Goal: Communication & Community: Connect with others

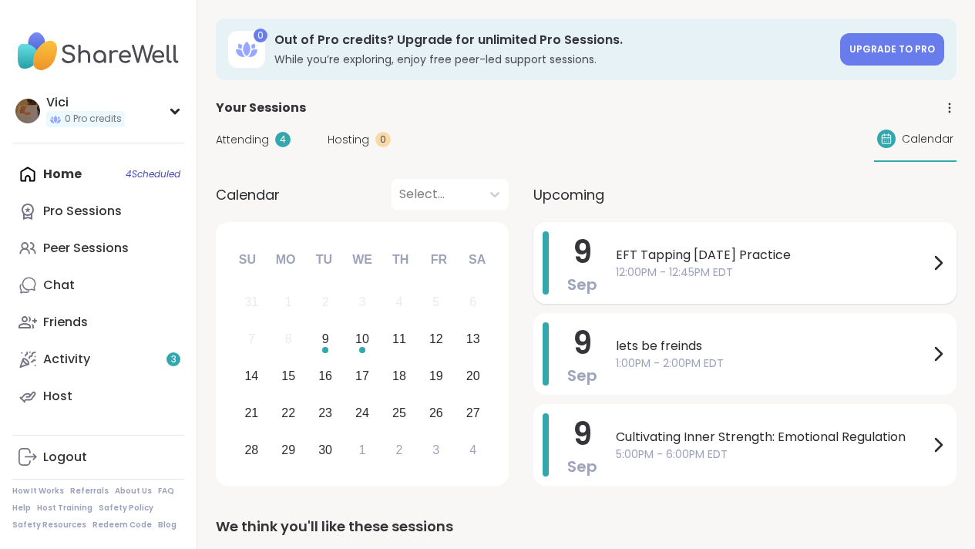
click at [646, 249] on span "EFT Tapping Tuesday Practice" at bounding box center [772, 255] width 313 height 19
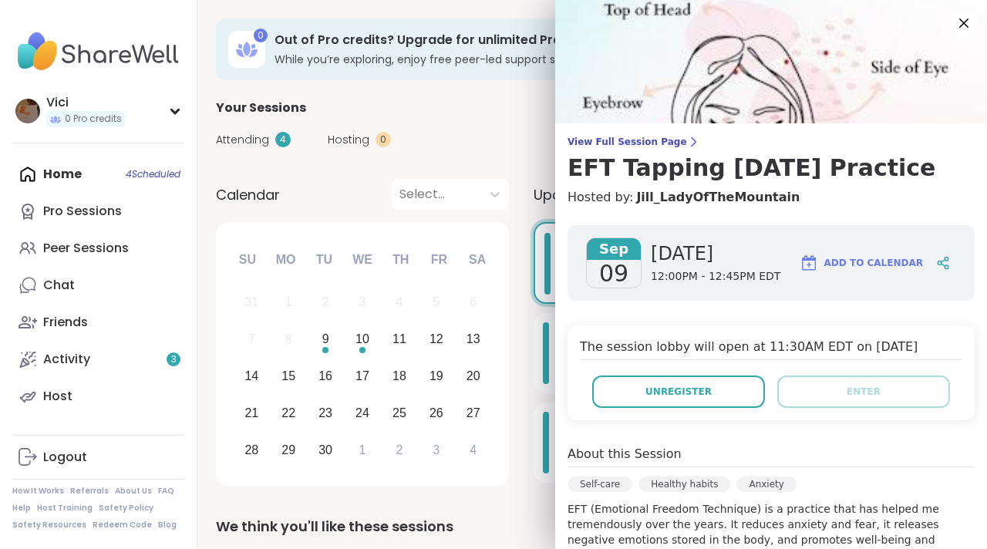
click at [524, 294] on div "Calendar Select... Previous Month Next Month September 2025 Su Mo Tu We Th Fr S…" at bounding box center [592, 335] width 752 height 312
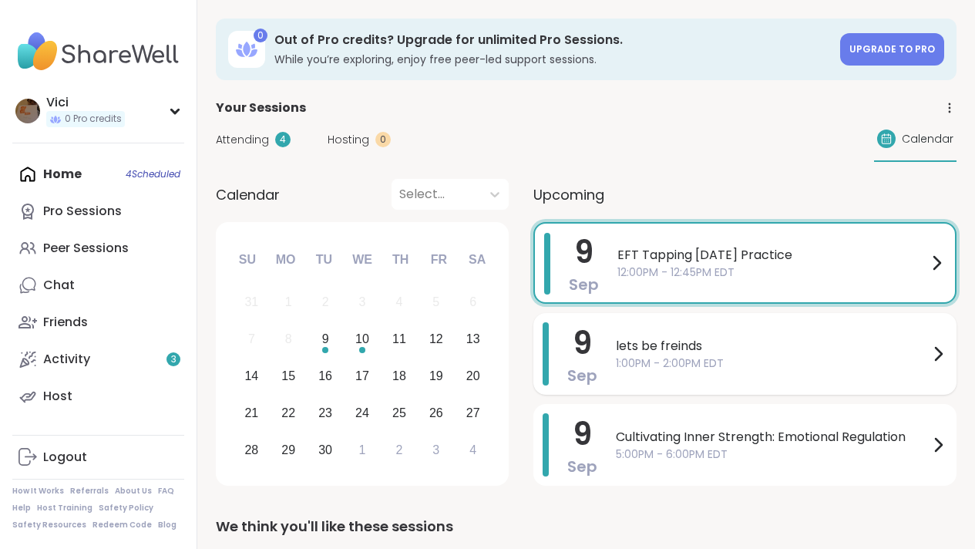
click at [627, 342] on span "lets be freinds" at bounding box center [772, 346] width 313 height 19
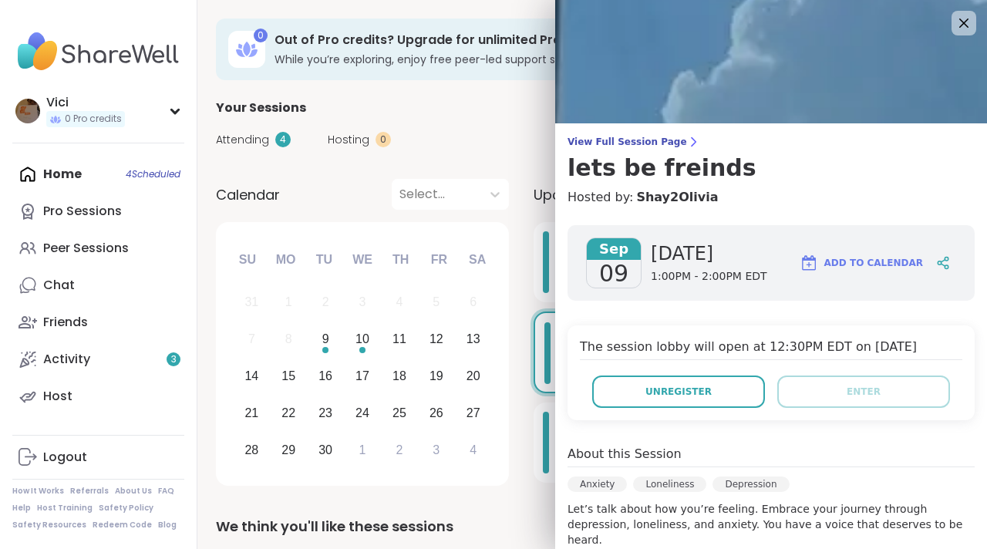
click at [520, 339] on div "Calendar Select... Previous Month Next Month September 2025 Su Mo Tu We Th Fr S…" at bounding box center [592, 335] width 752 height 312
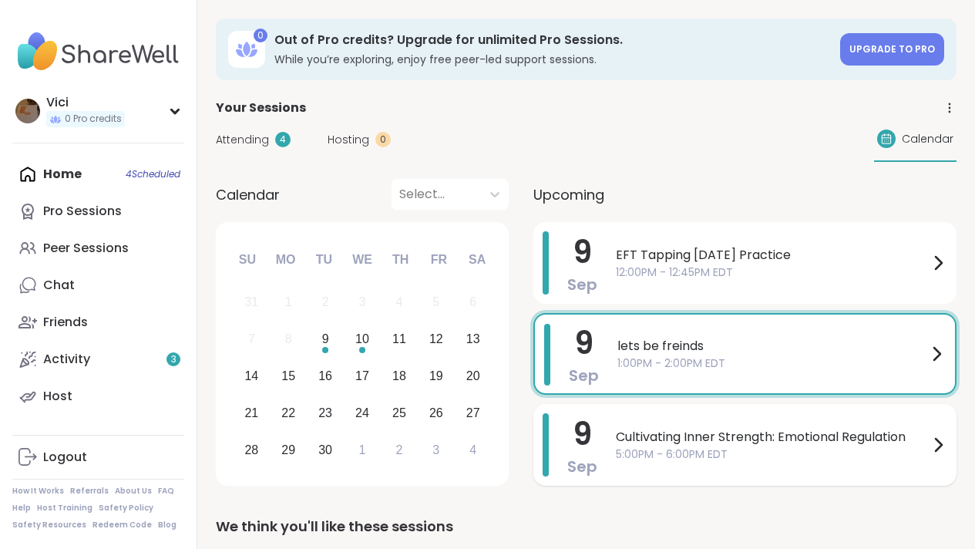
click at [633, 425] on div "Cultivating Inner Strength: Emotional Regulation 5:00PM - 6:00PM EDT" at bounding box center [781, 444] width 331 height 63
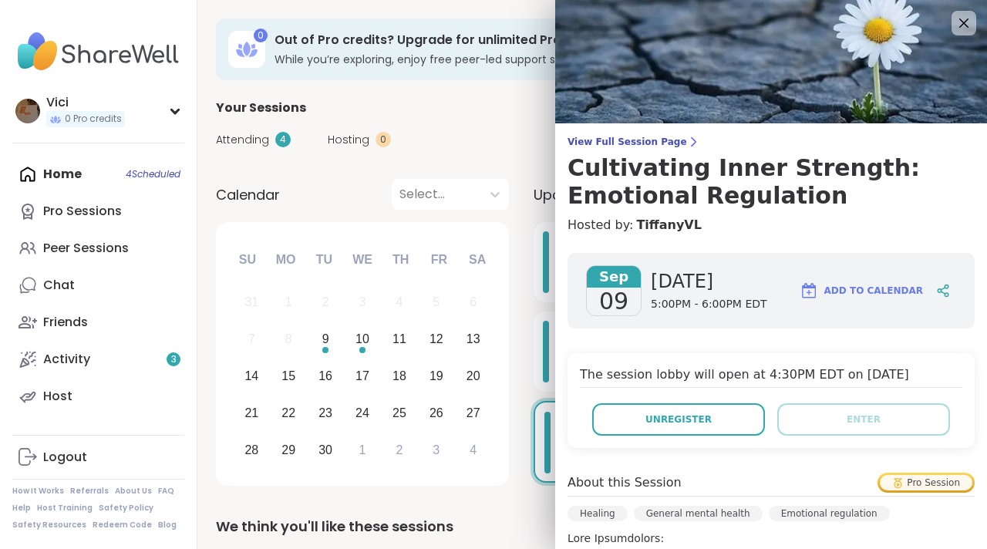
click at [525, 382] on div "Calendar Select... Previous Month Next Month September 2025 Su Mo Tu We Th Fr S…" at bounding box center [592, 335] width 752 height 312
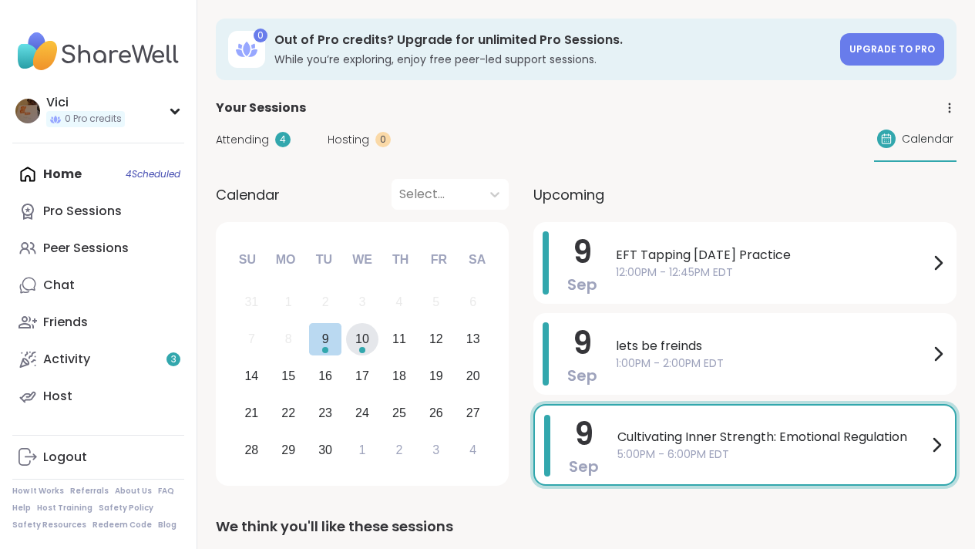
click at [368, 331] on div "10" at bounding box center [362, 338] width 14 height 21
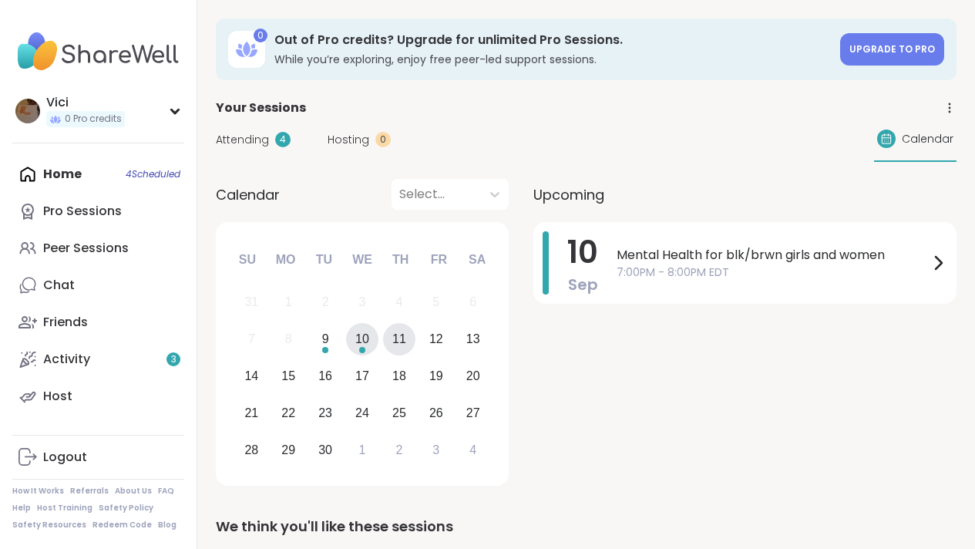
click at [405, 343] on div "11" at bounding box center [399, 338] width 14 height 21
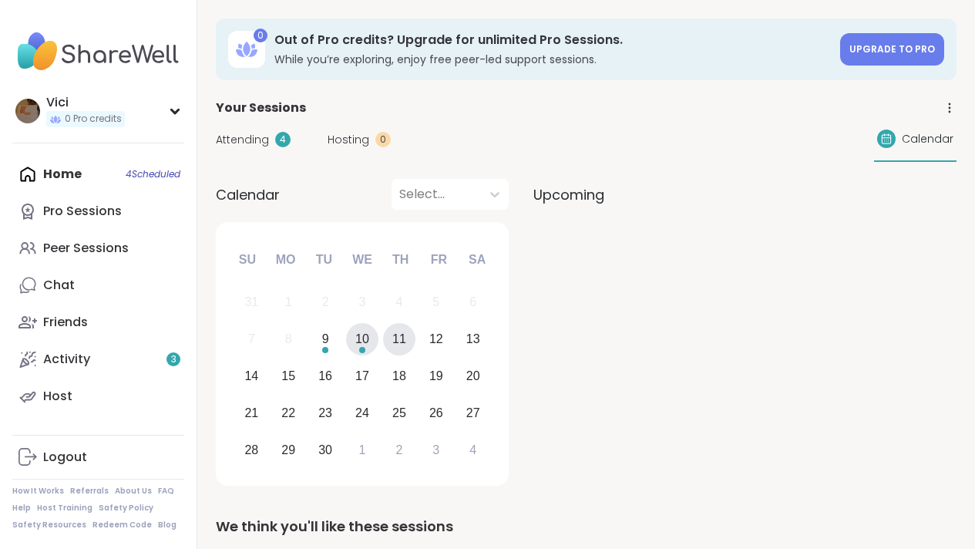
click at [362, 345] on div "10" at bounding box center [362, 338] width 14 height 21
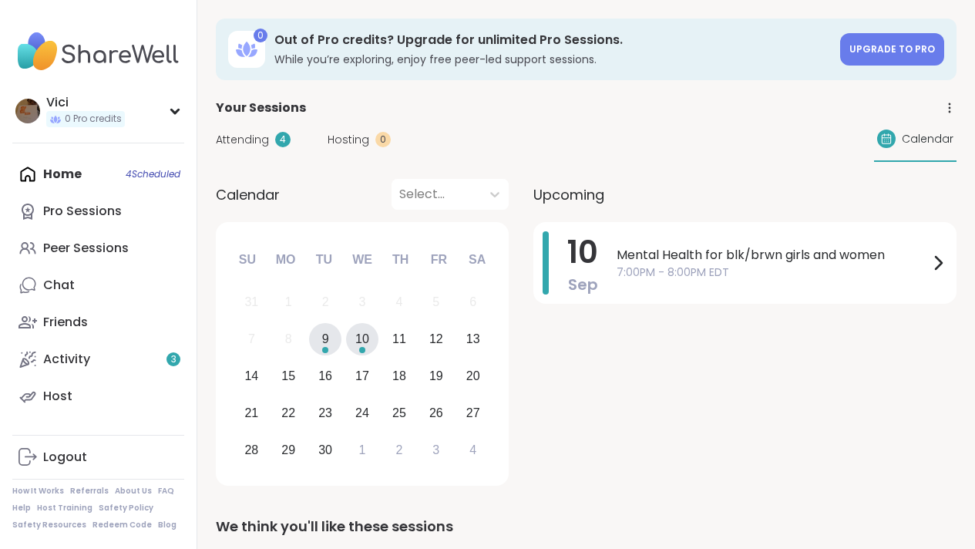
click at [332, 342] on div "9" at bounding box center [325, 339] width 33 height 33
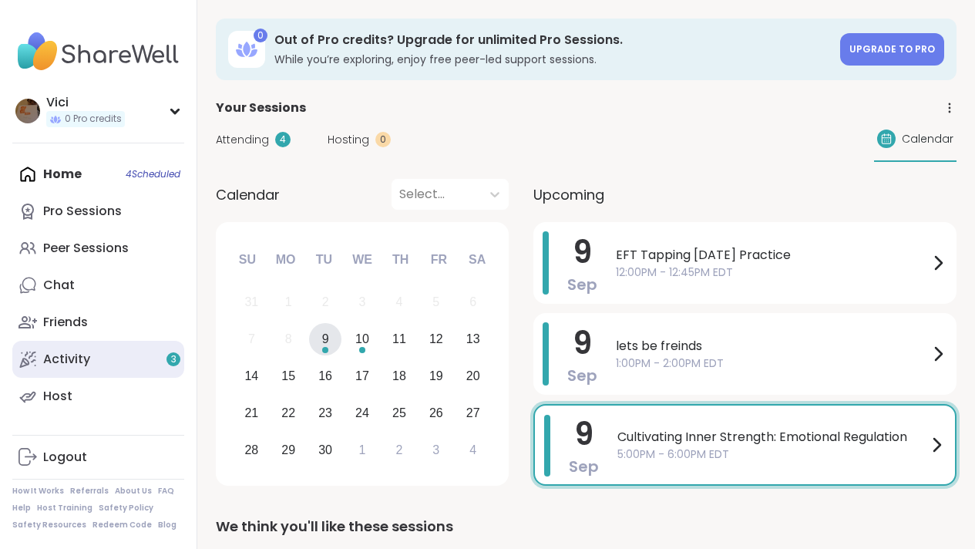
click at [136, 365] on link "Activity 3" at bounding box center [98, 359] width 172 height 37
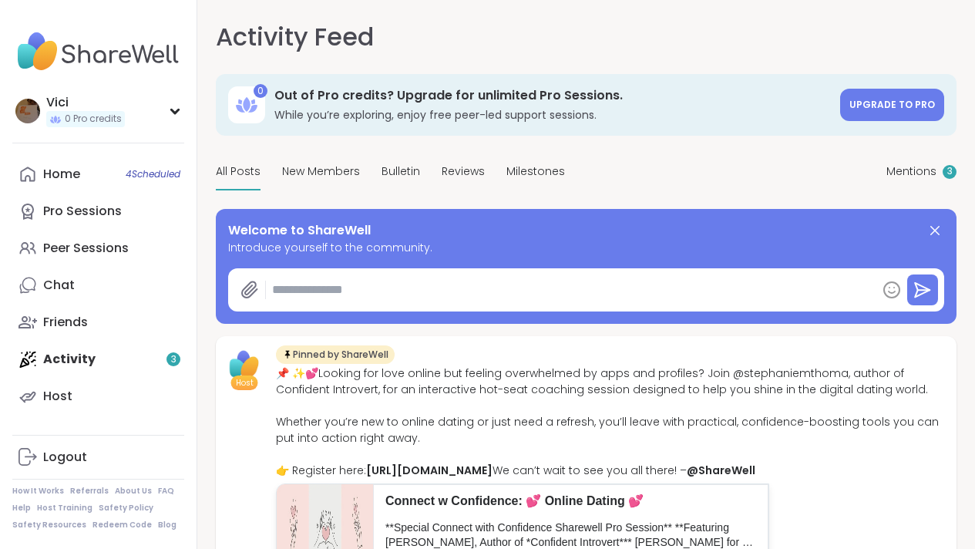
click at [298, 305] on textarea at bounding box center [571, 289] width 611 height 31
type textarea "*"
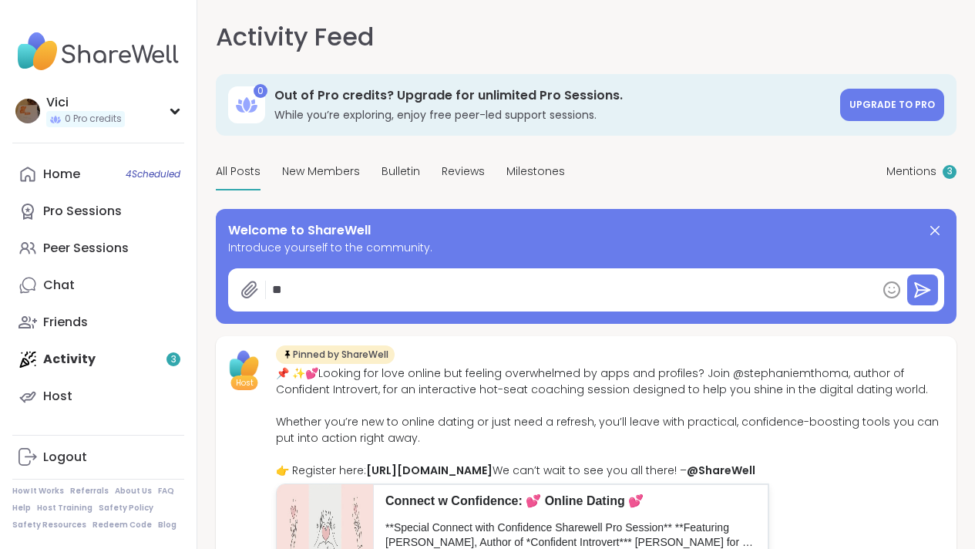
type textarea "*"
type textarea "***"
type textarea "*"
type textarea "****"
type textarea "*"
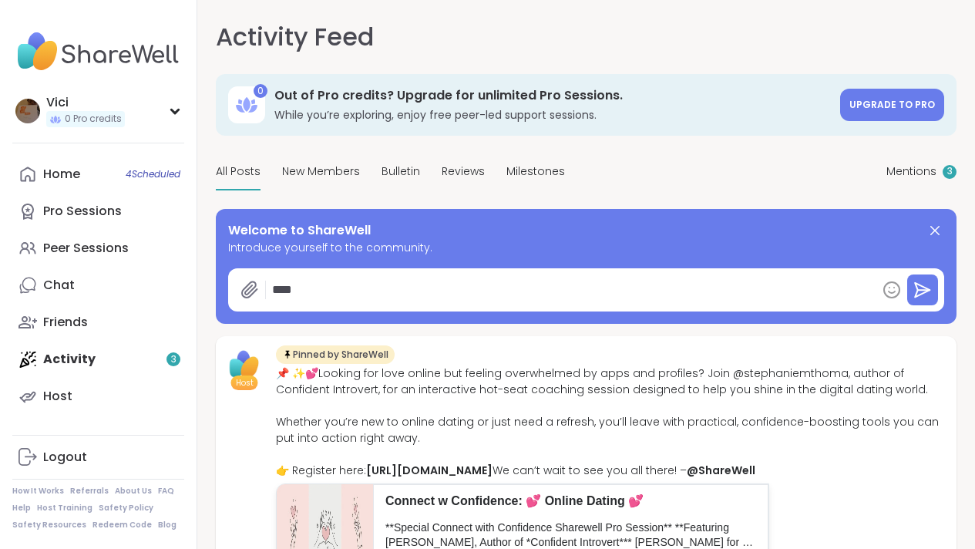
type textarea "*****"
type textarea "*"
type textarea "******"
type textarea "*"
type textarea "*******"
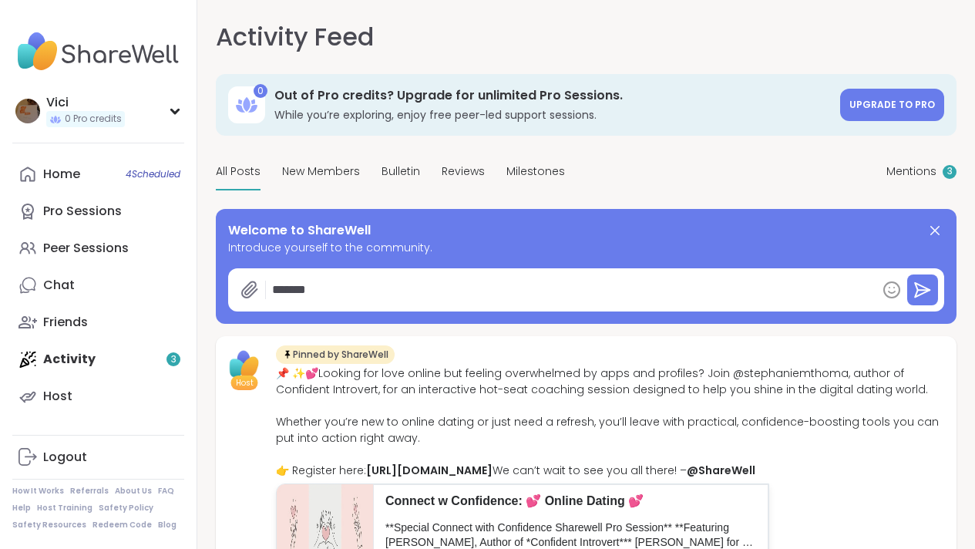
type textarea "*"
type textarea "********"
type textarea "*"
type textarea "*******"
type textarea "*"
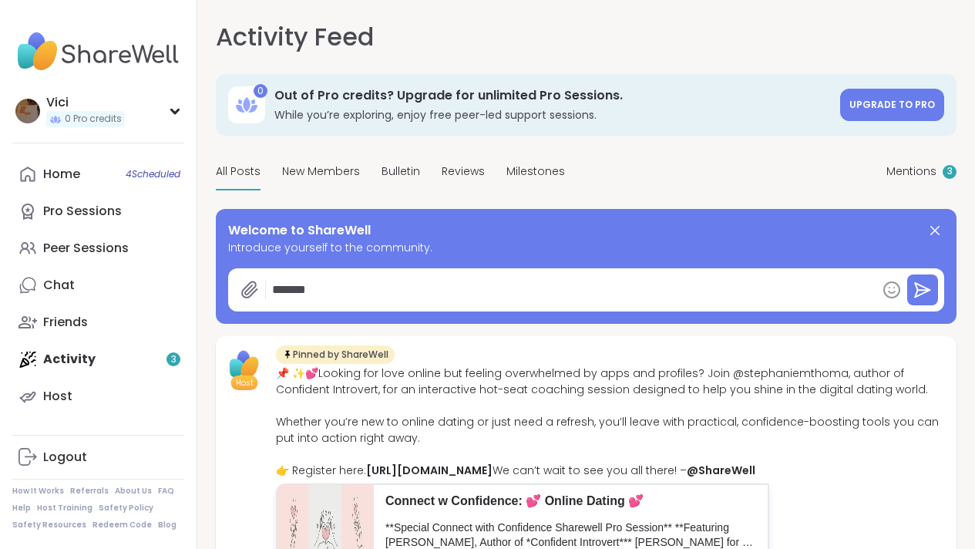
type textarea "******"
type textarea "*"
type textarea "******"
type textarea "*"
type textarea "********"
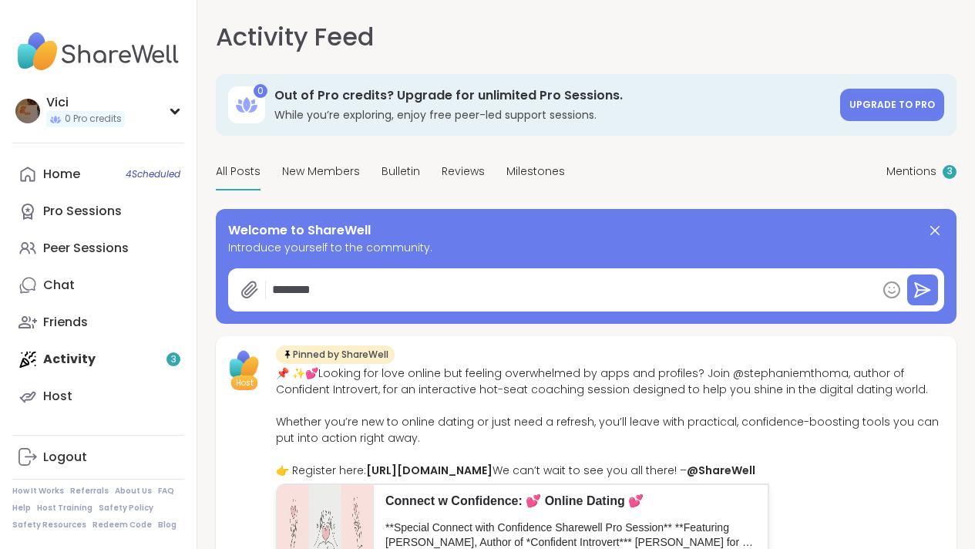
type textarea "*"
type textarea "*********"
type textarea "*"
type textarea "**********"
type textarea "*"
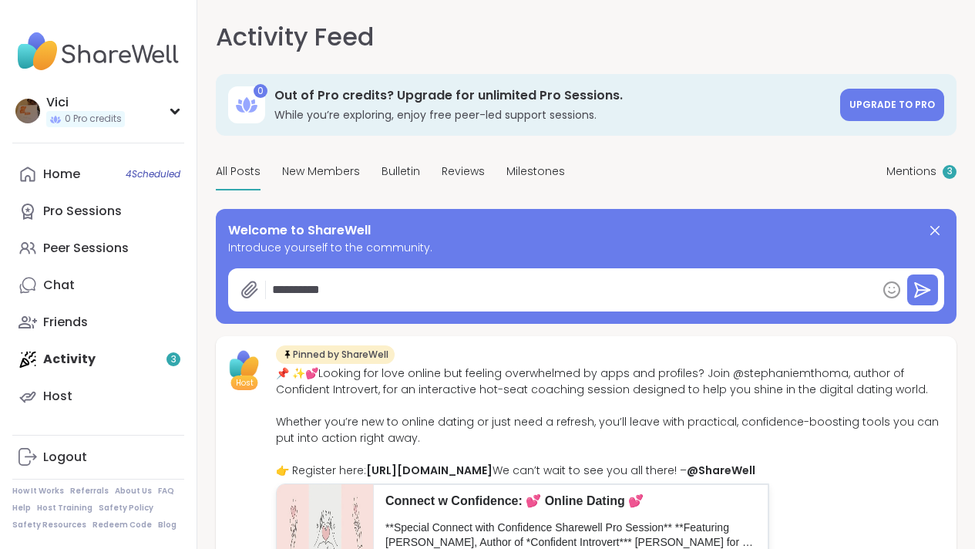
type textarea "**********"
type textarea "*"
type textarea "**********"
type textarea "*"
type textarea "**********"
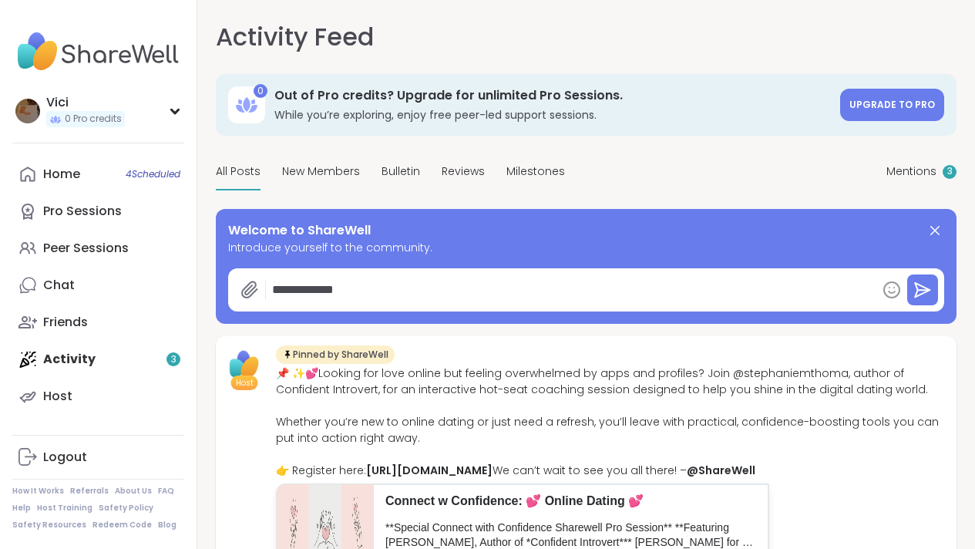
type textarea "*"
type textarea "**********"
type textarea "*"
type textarea "**********"
type textarea "*"
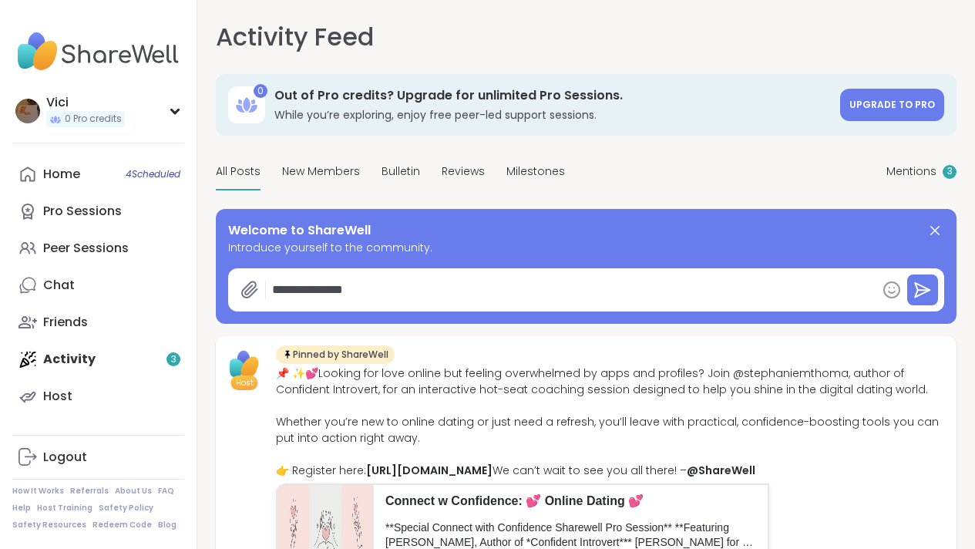
type textarea "**********"
type textarea "*"
type textarea "**********"
type textarea "*"
type textarea "**********"
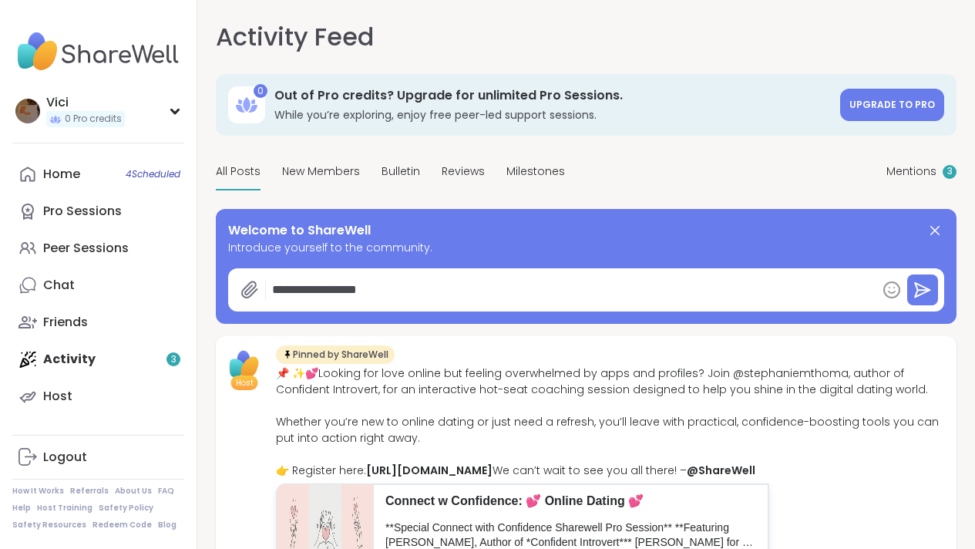
type textarea "*"
type textarea "**********"
type textarea "*"
type textarea "**********"
click at [0, 0] on div "Featured Host Star Peer Star Host Allie_P I start each day very positive and it…" at bounding box center [0, 0] width 0 height 0
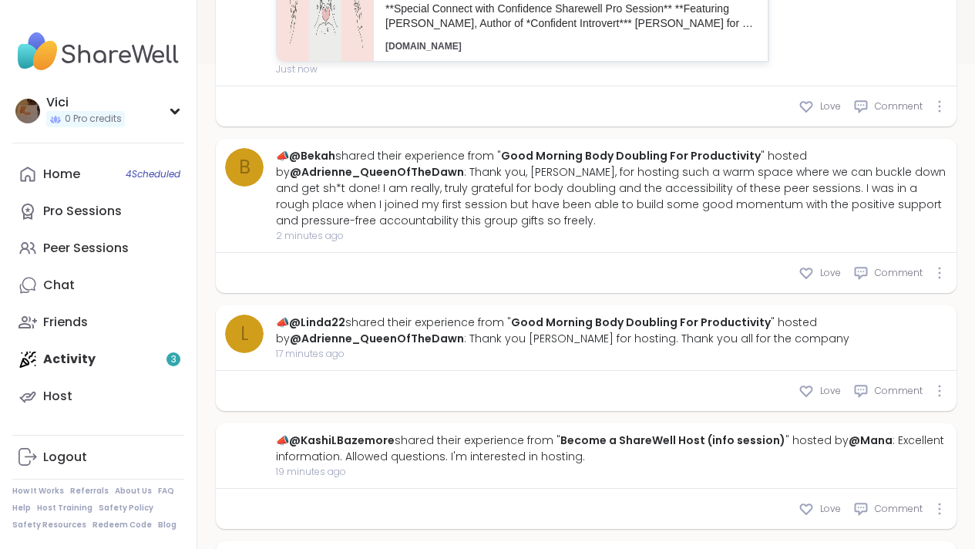
scroll to position [533, 0]
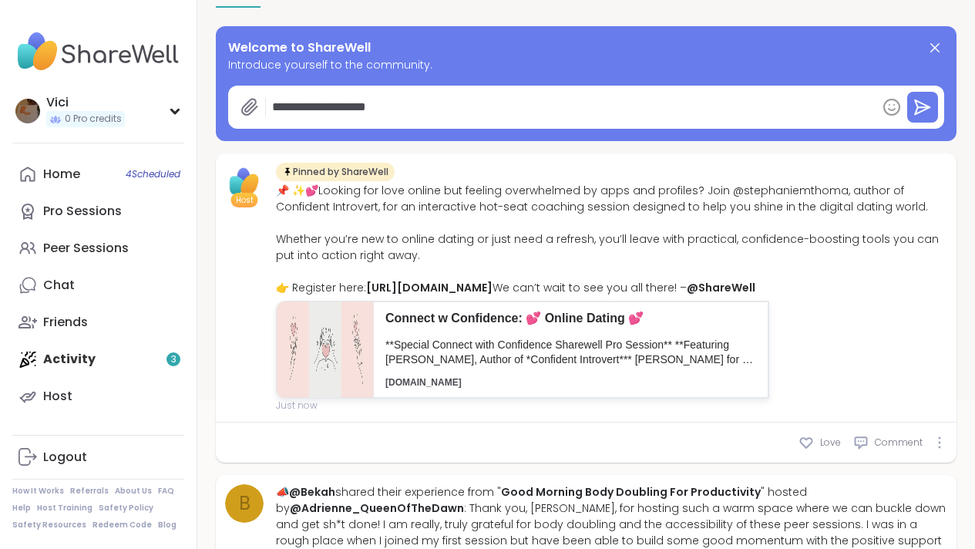
drag, startPoint x: 986, startPoint y: 208, endPoint x: 986, endPoint y: 115, distance: 93.3
click at [974, 115] on html "**********" at bounding box center [487, 108] width 975 height 583
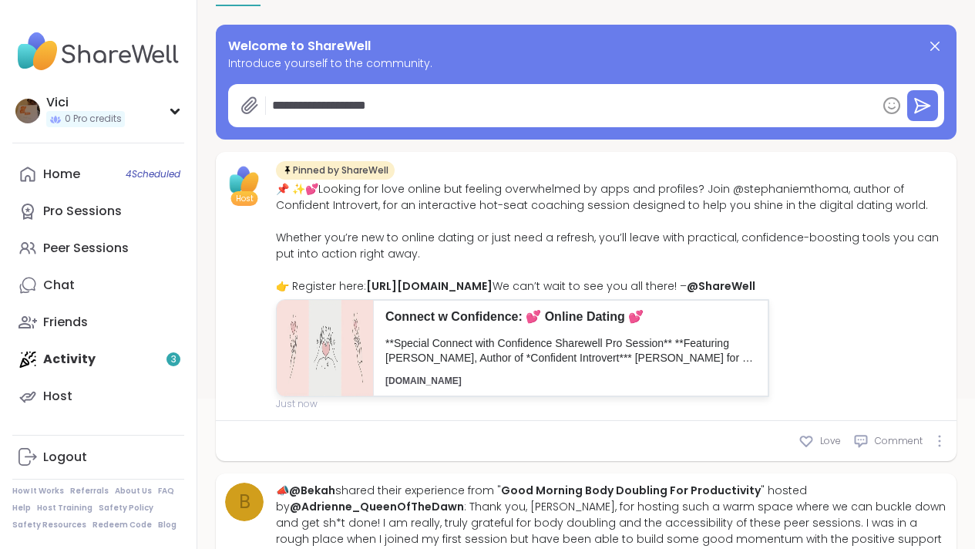
click at [420, 121] on textarea "**********" at bounding box center [438, 105] width 345 height 31
type textarea "*"
type textarea "**********"
type textarea "*"
type textarea "**********"
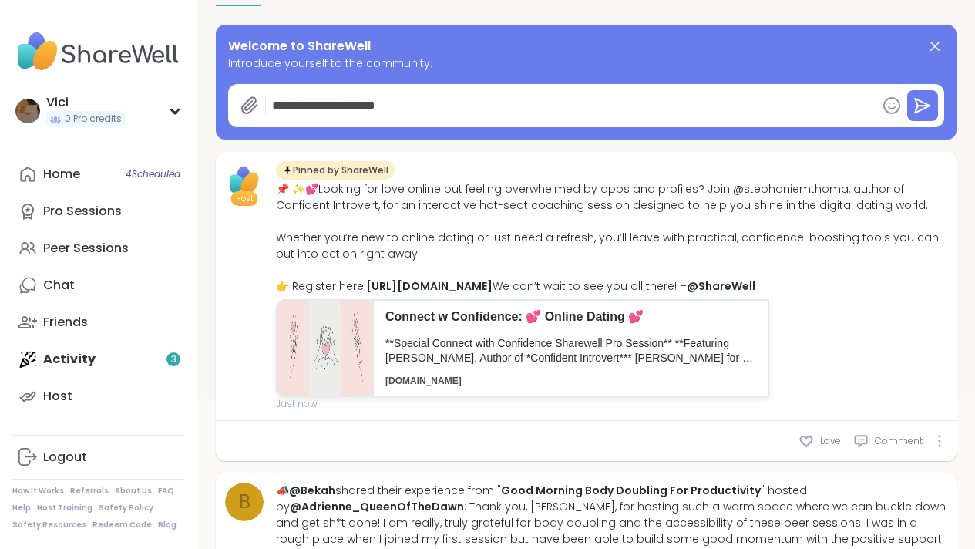
type textarea "*"
type textarea "**********"
type textarea "*"
type textarea "**********"
type textarea "*"
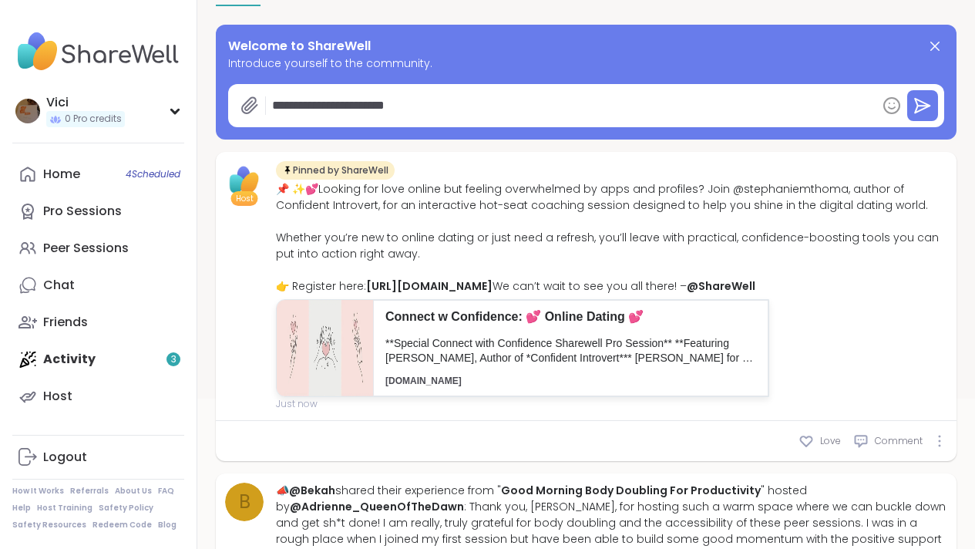
type textarea "**********"
type textarea "*"
type textarea "**********"
type textarea "*"
type textarea "**********"
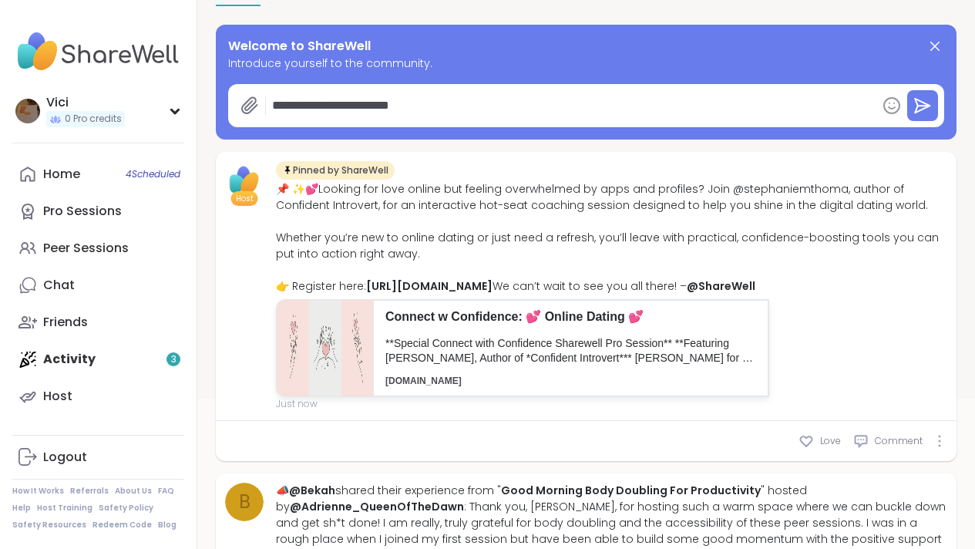
type textarea "*"
type textarea "**********"
type textarea "*"
type textarea "**********"
type textarea "*"
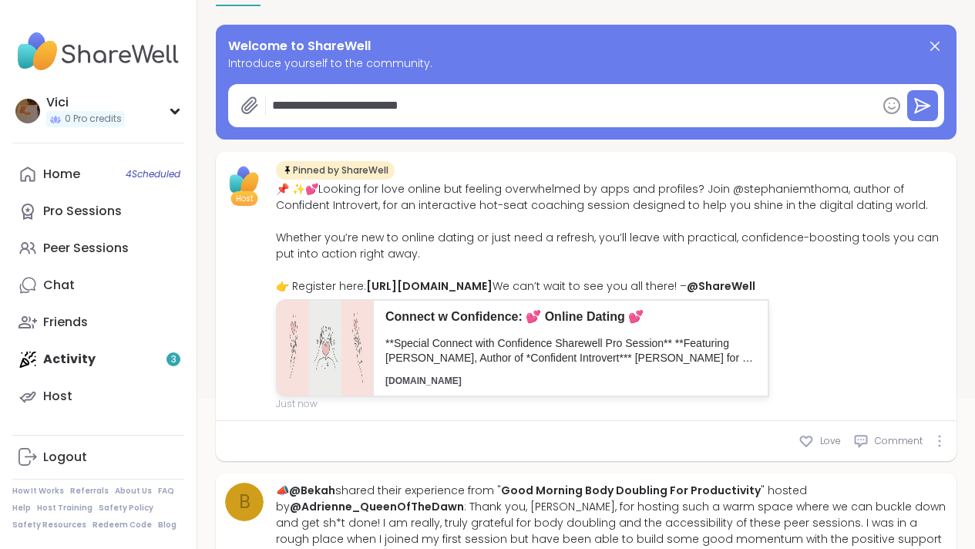
type textarea "**********"
type textarea "*"
type textarea "**********"
type textarea "*"
type textarea "**********"
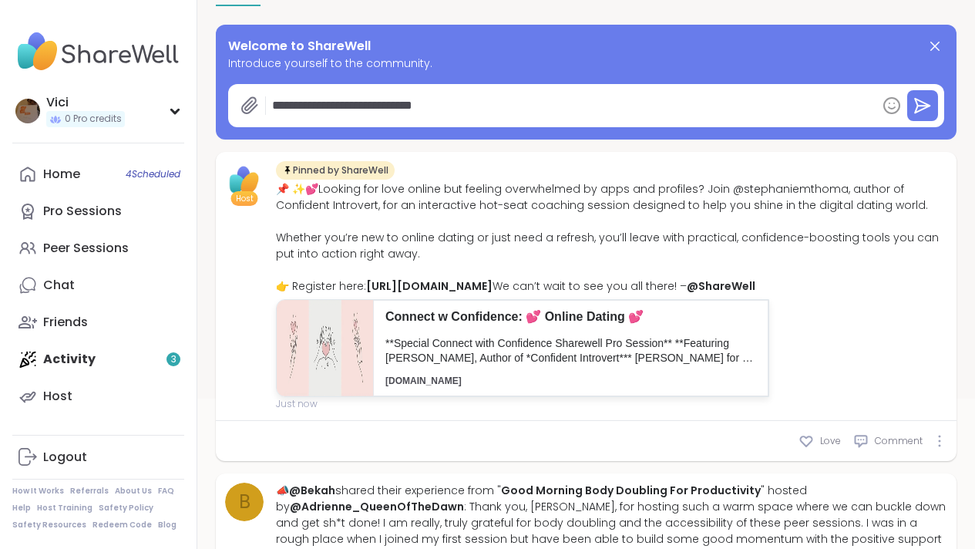
type textarea "*"
type textarea "**********"
click at [918, 106] on icon at bounding box center [924, 106] width 12 height 0
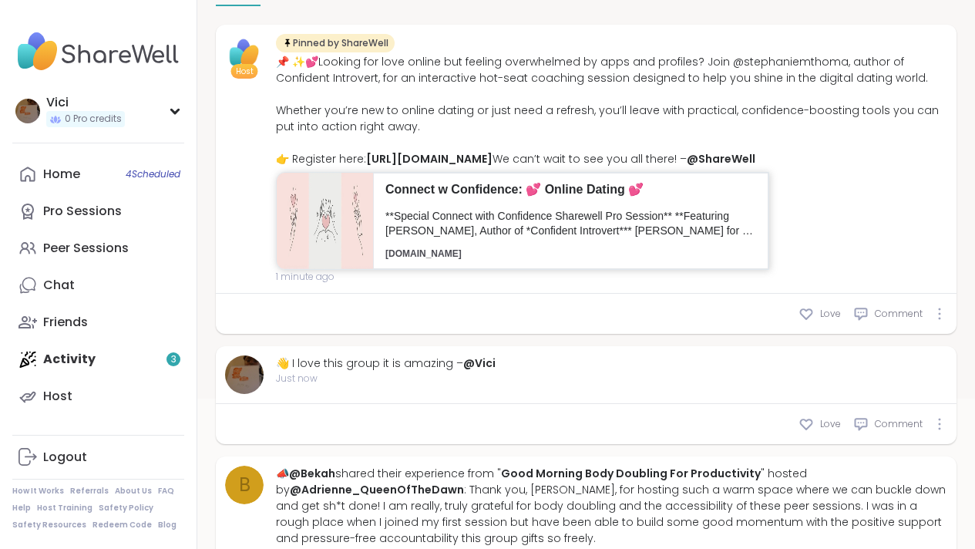
click at [340, 269] on img at bounding box center [325, 221] width 96 height 96
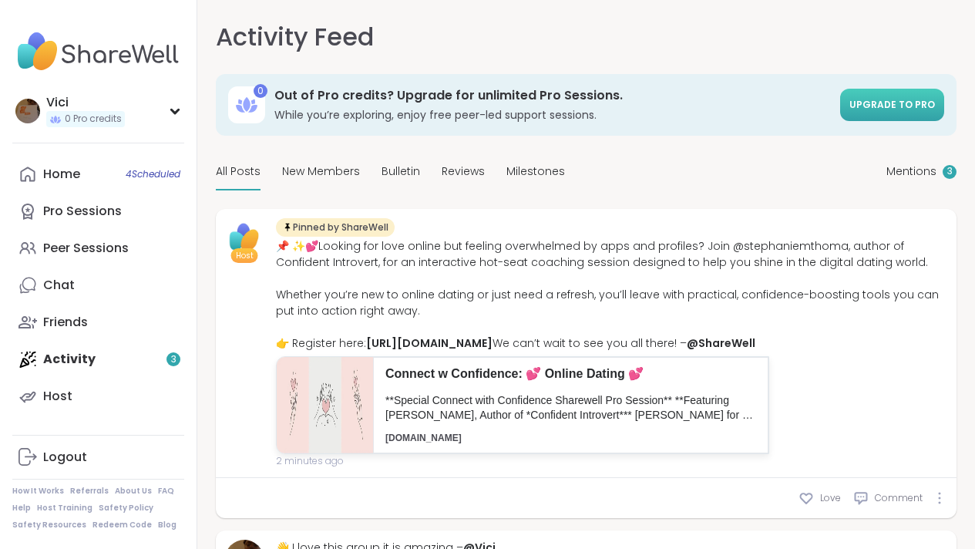
click at [849, 111] on span "Upgrade to Pro" at bounding box center [892, 104] width 86 height 13
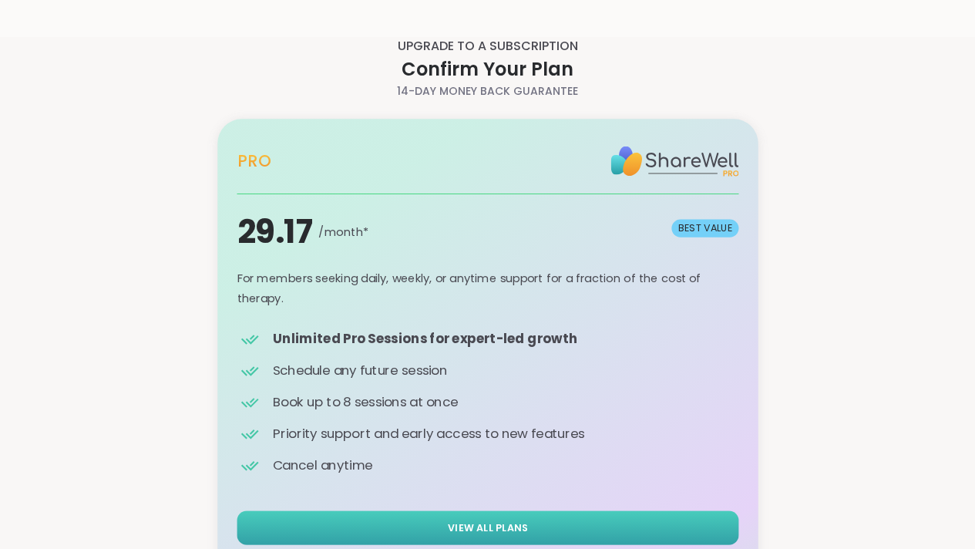
click at [496, 505] on div "Pro 29.17 /month* BEST VALUE *Billed annually at $ 349.99 Pro BEST VALUE For me…" at bounding box center [487, 356] width 515 height 489
click at [496, 523] on span "View All Plans" at bounding box center [488, 527] width 80 height 15
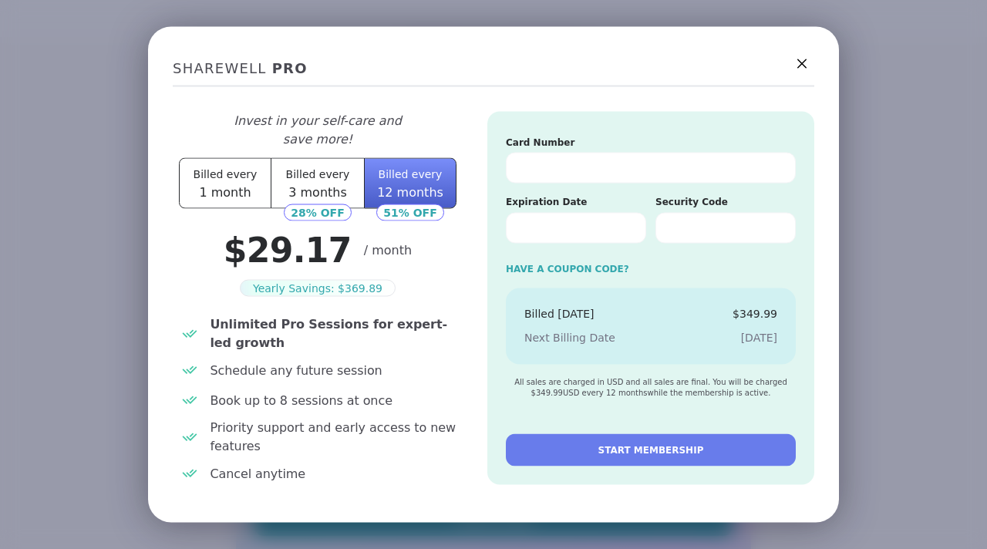
click at [558, 433] on button "START MEMBERSHIP" at bounding box center [651, 449] width 290 height 32
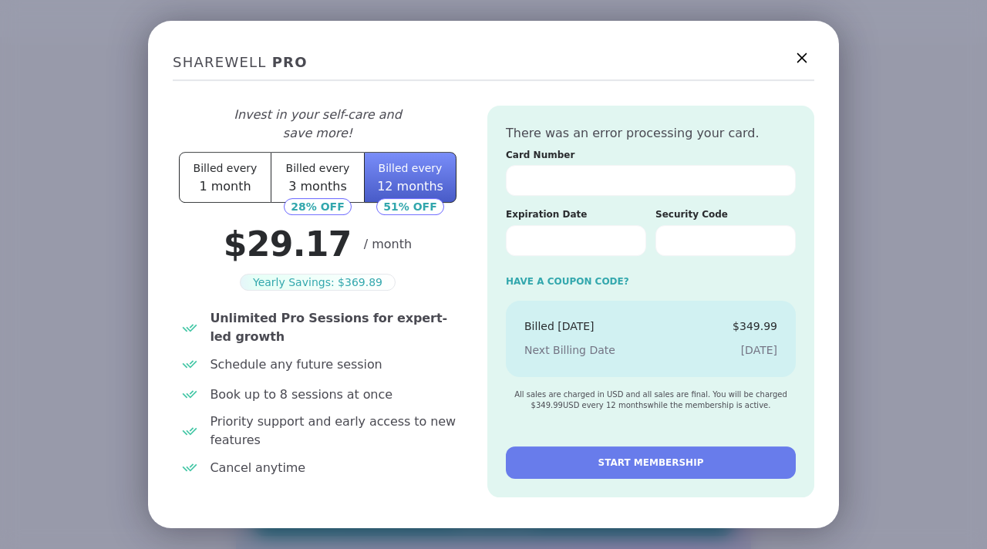
click at [795, 53] on icon at bounding box center [801, 58] width 19 height 19
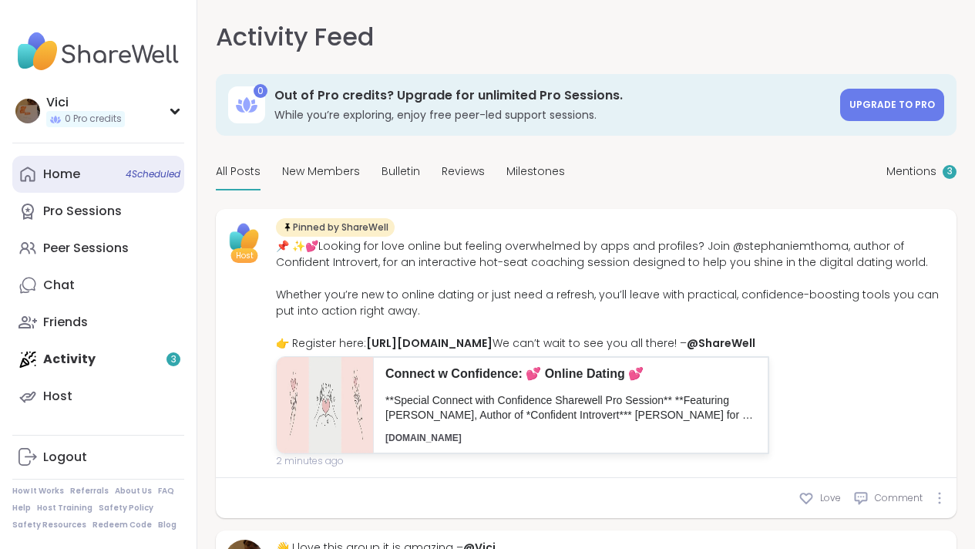
click at [148, 181] on link "Home 4 Scheduled" at bounding box center [98, 174] width 172 height 37
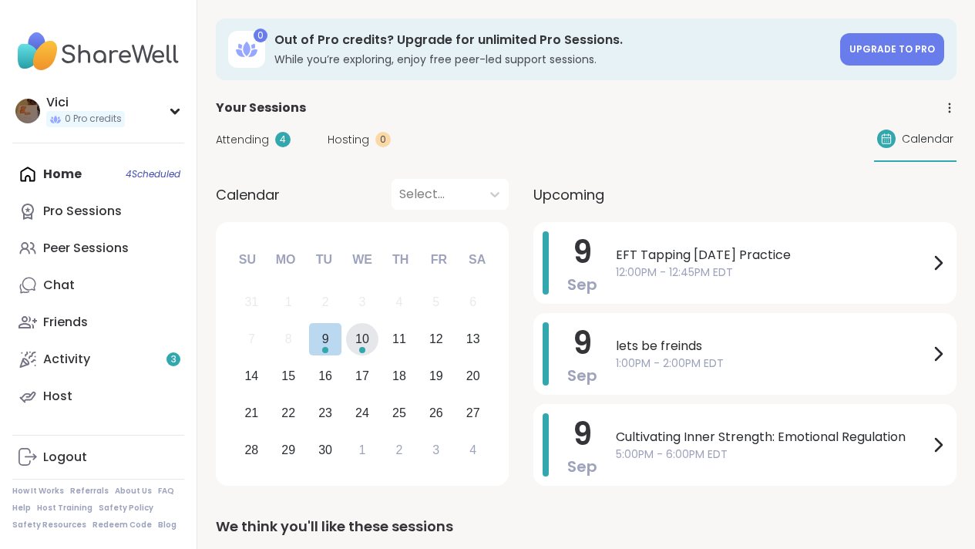
click at [365, 334] on div "10" at bounding box center [362, 338] width 14 height 21
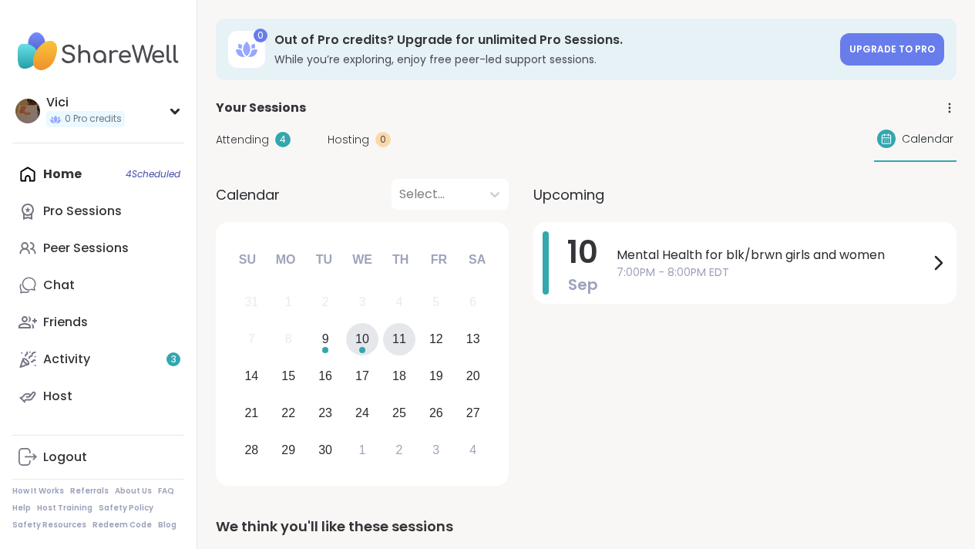
click at [399, 325] on div "11" at bounding box center [399, 339] width 33 height 33
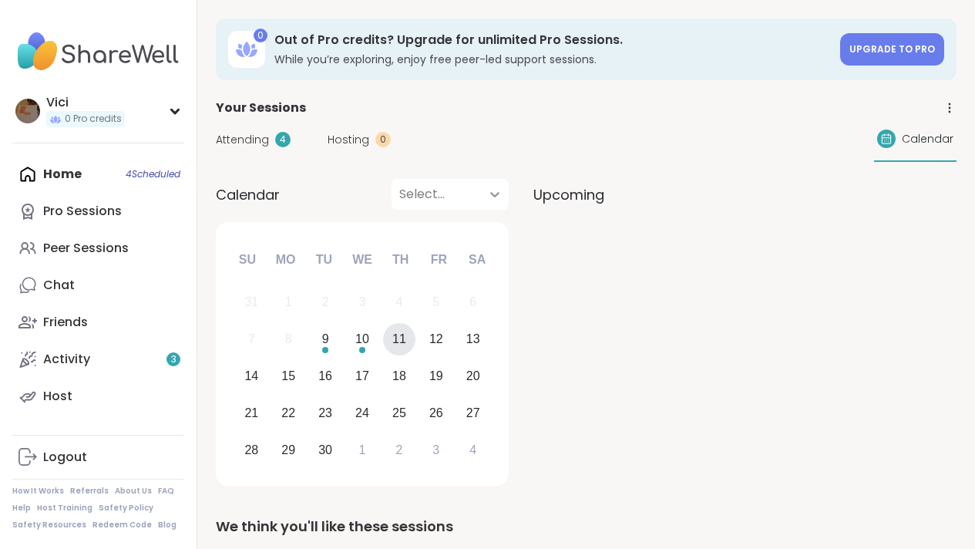
click at [498, 200] on icon at bounding box center [494, 194] width 15 height 15
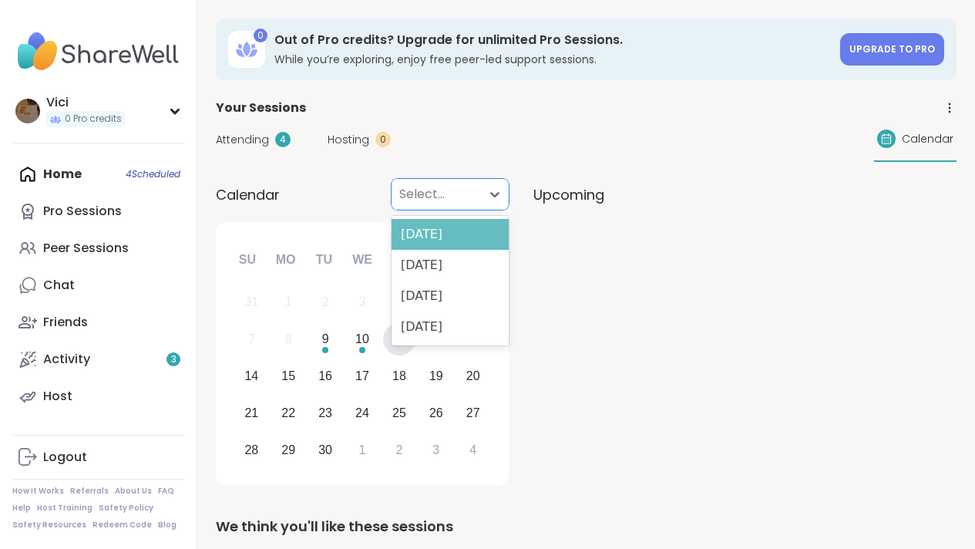
click at [473, 242] on div "[DATE]" at bounding box center [450, 234] width 117 height 31
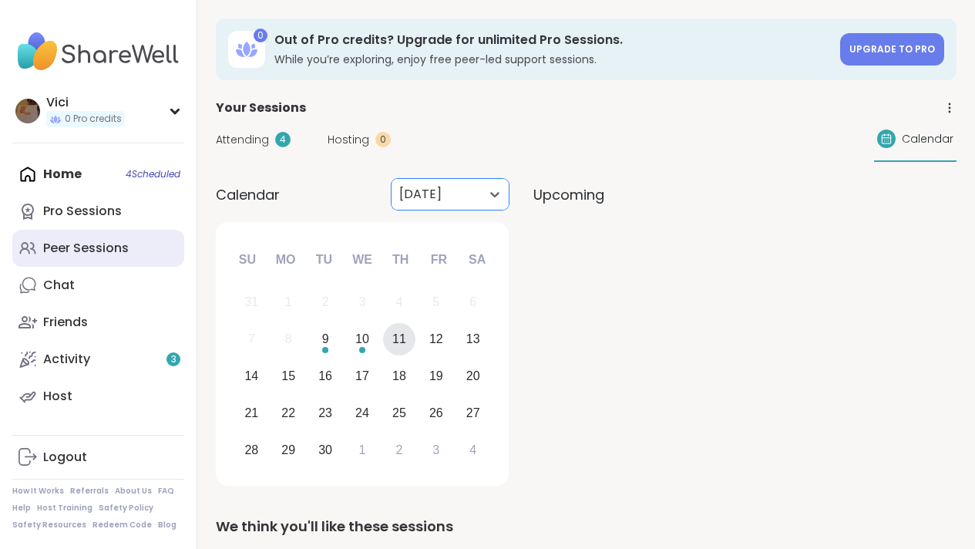
click at [130, 249] on link "Peer Sessions" at bounding box center [98, 248] width 172 height 37
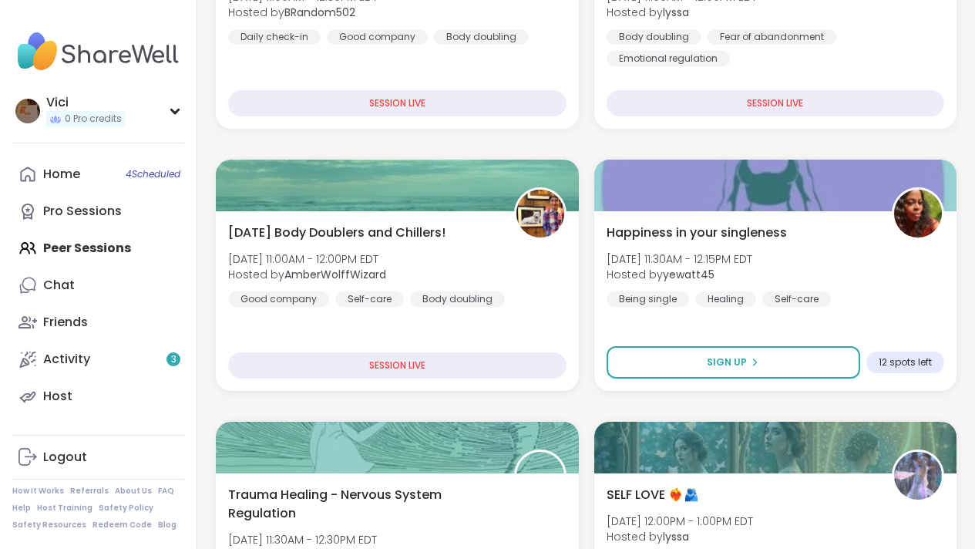
scroll to position [345, 0]
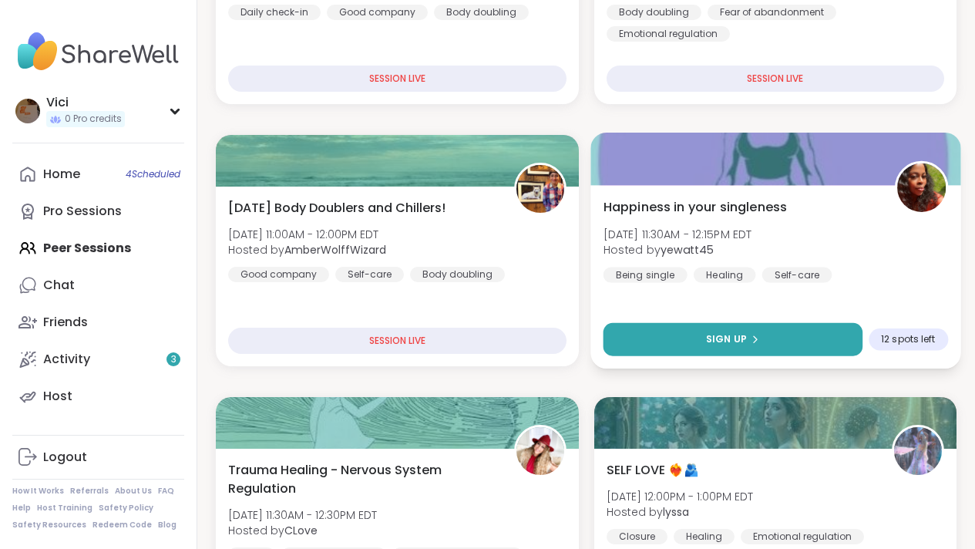
click at [735, 333] on span "Sign Up" at bounding box center [725, 339] width 41 height 14
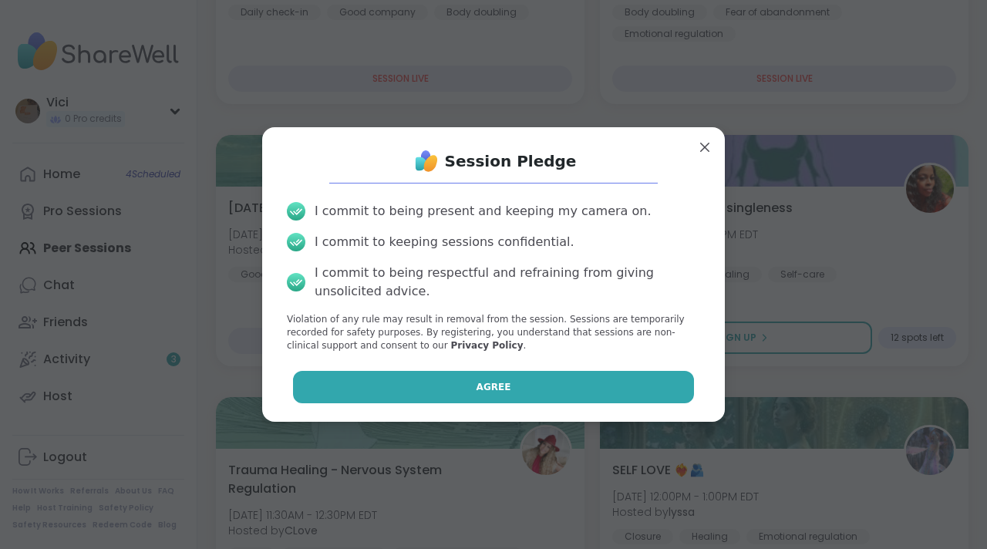
click at [549, 382] on button "Agree" at bounding box center [494, 387] width 402 height 32
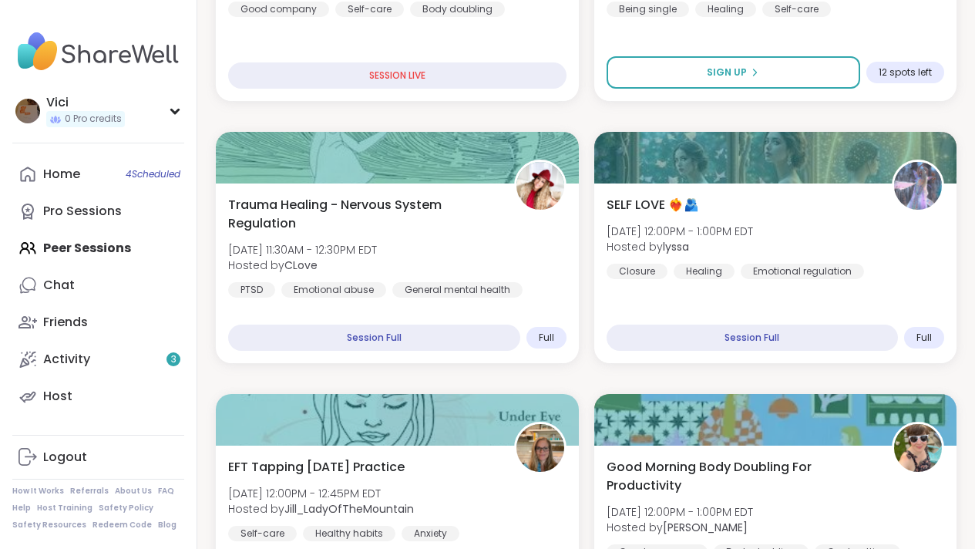
scroll to position [648, 0]
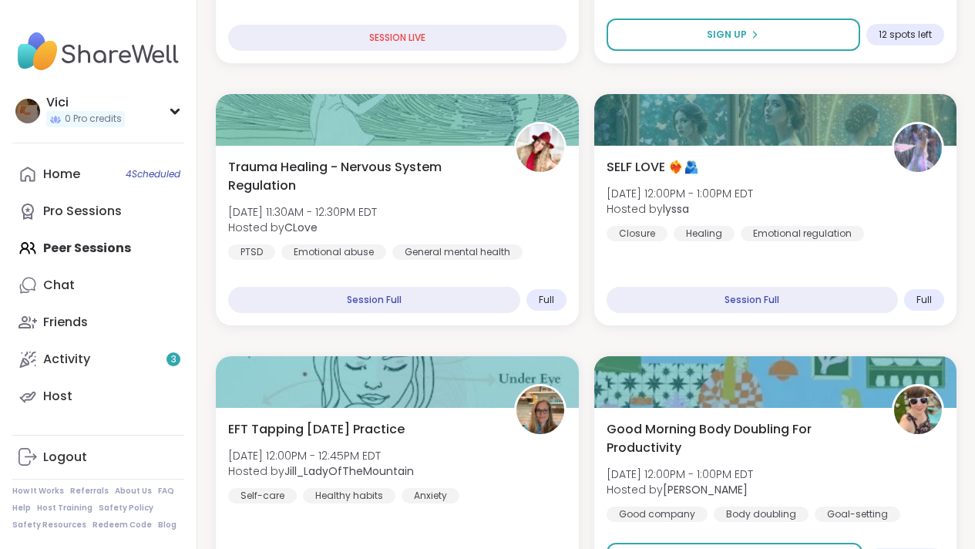
drag, startPoint x: 972, startPoint y: 103, endPoint x: 971, endPoint y: 136, distance: 33.9
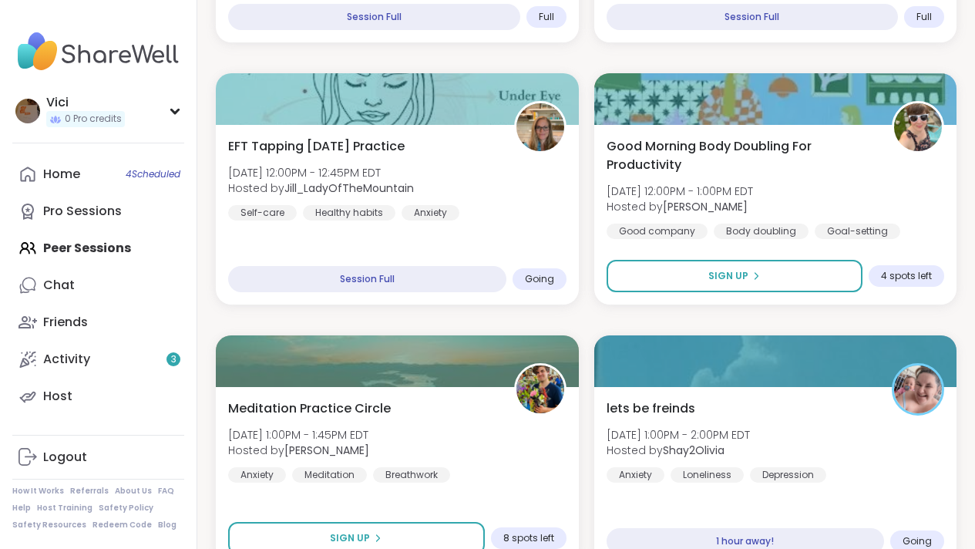
scroll to position [945, 0]
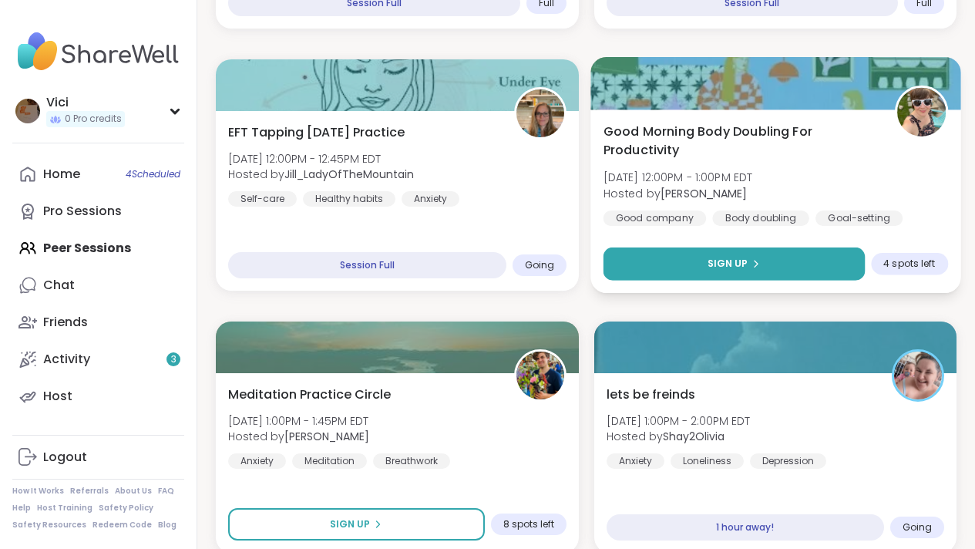
click at [805, 253] on button "Sign Up" at bounding box center [733, 263] width 261 height 33
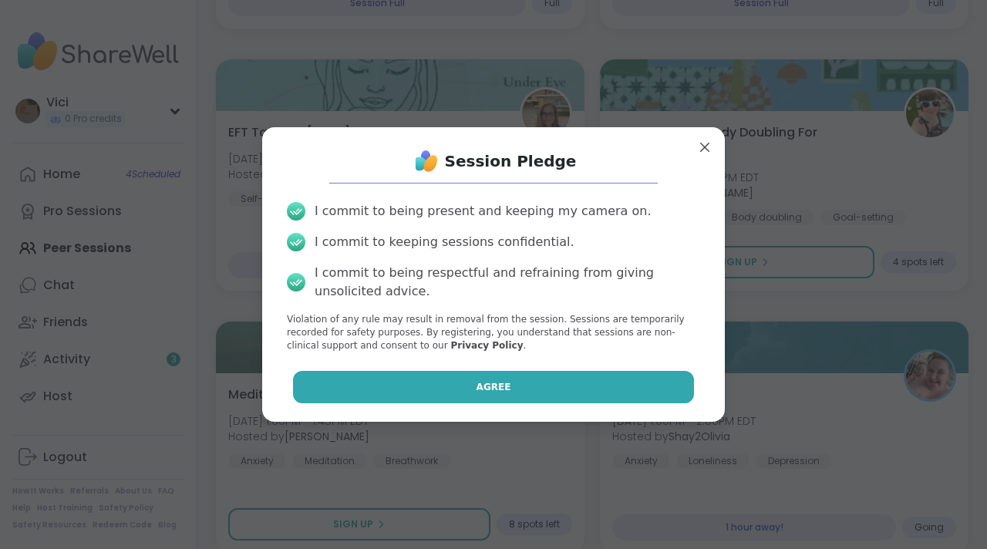
click at [587, 377] on button "Agree" at bounding box center [494, 387] width 402 height 32
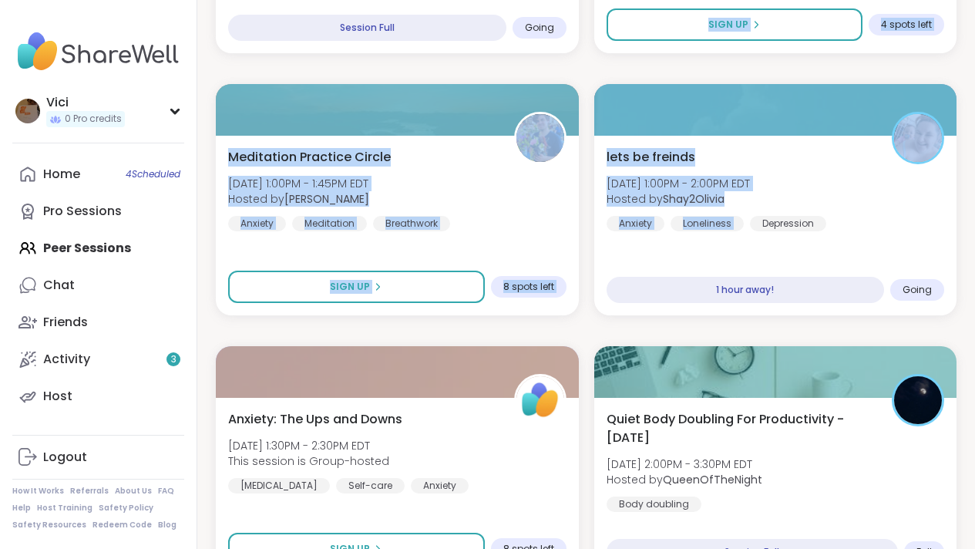
scroll to position [1189, 0]
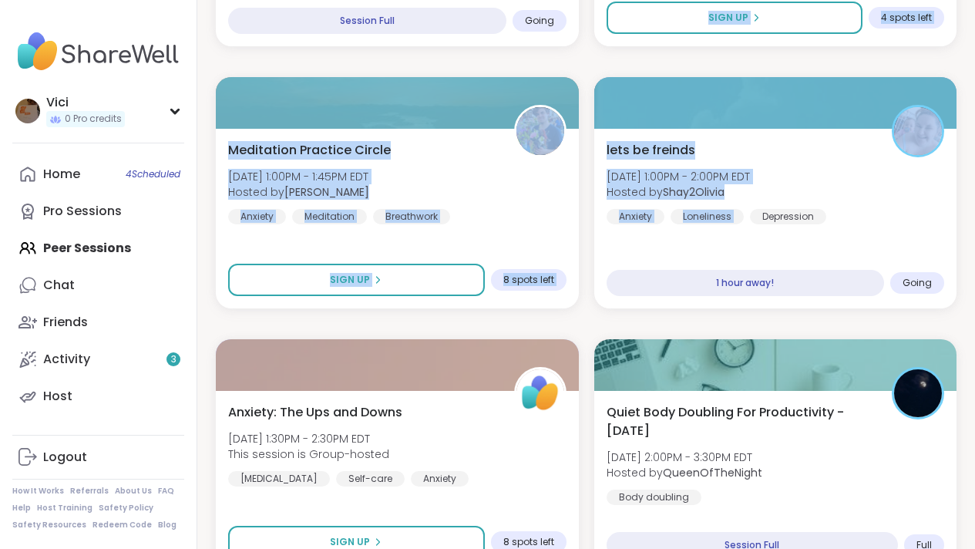
drag, startPoint x: 986, startPoint y: 142, endPoint x: 979, endPoint y: 161, distance: 20.5
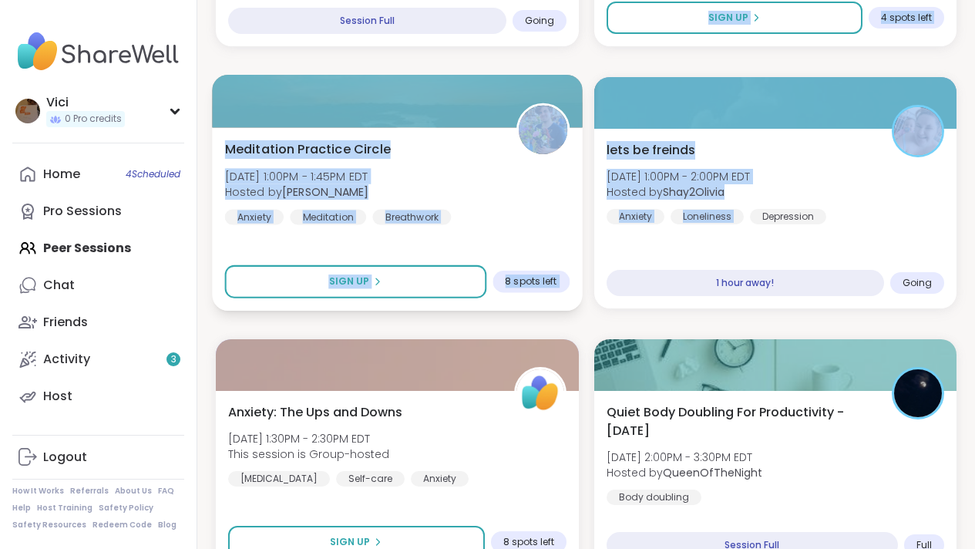
click at [540, 179] on div "Meditation Practice Circle Tue, Sep 09 | 1:00PM - 1:45PM EDT Hosted by Nicholas…" at bounding box center [397, 182] width 345 height 85
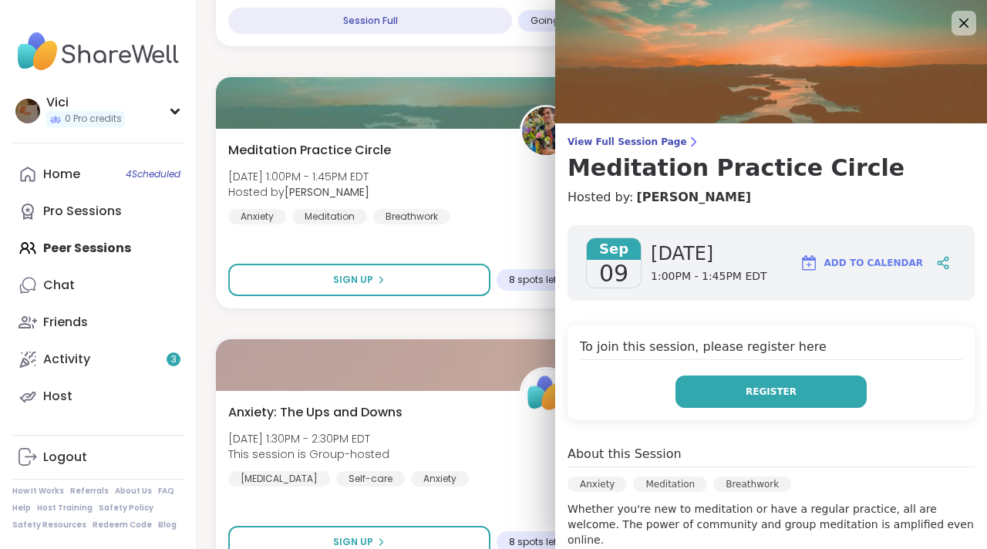
click at [745, 392] on span "Register" at bounding box center [770, 392] width 51 height 14
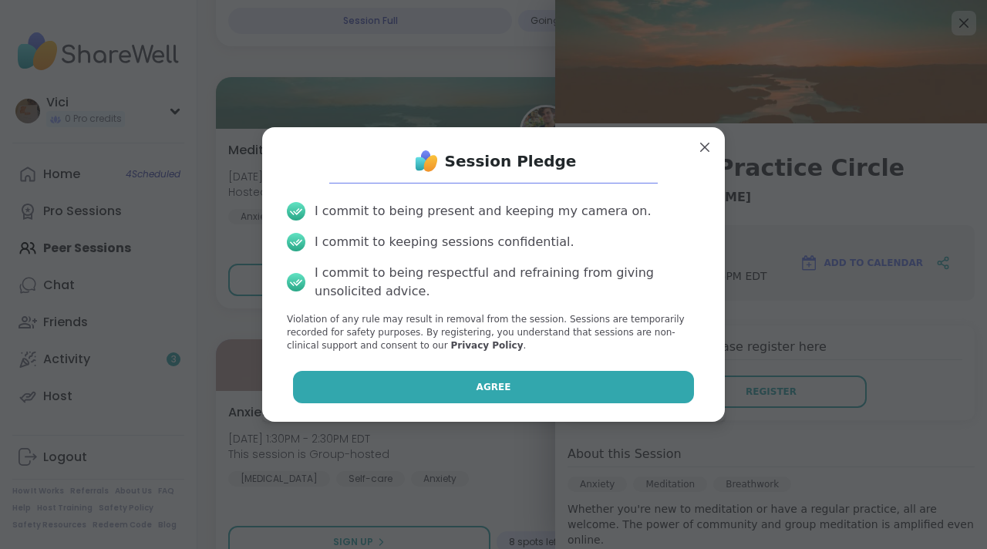
click at [570, 402] on button "Agree" at bounding box center [494, 387] width 402 height 32
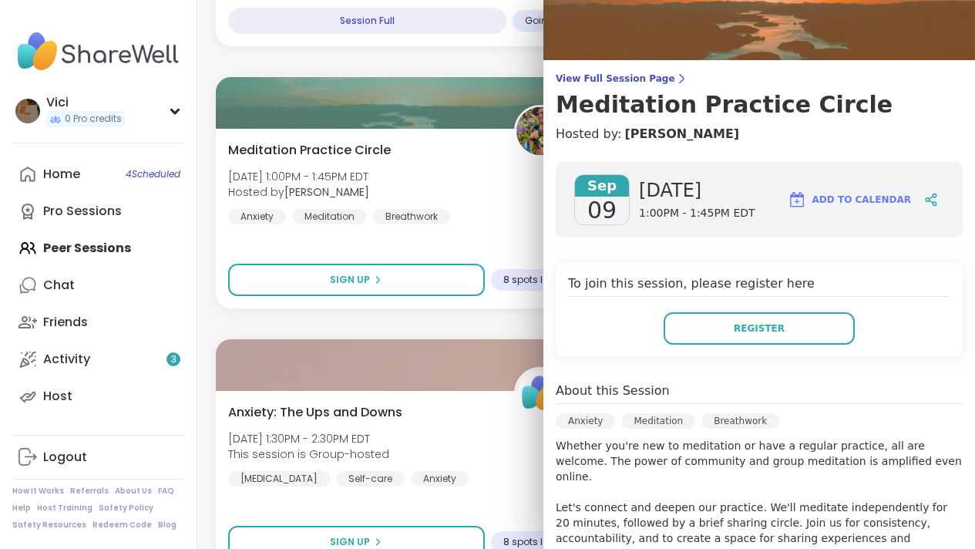
scroll to position [60, 0]
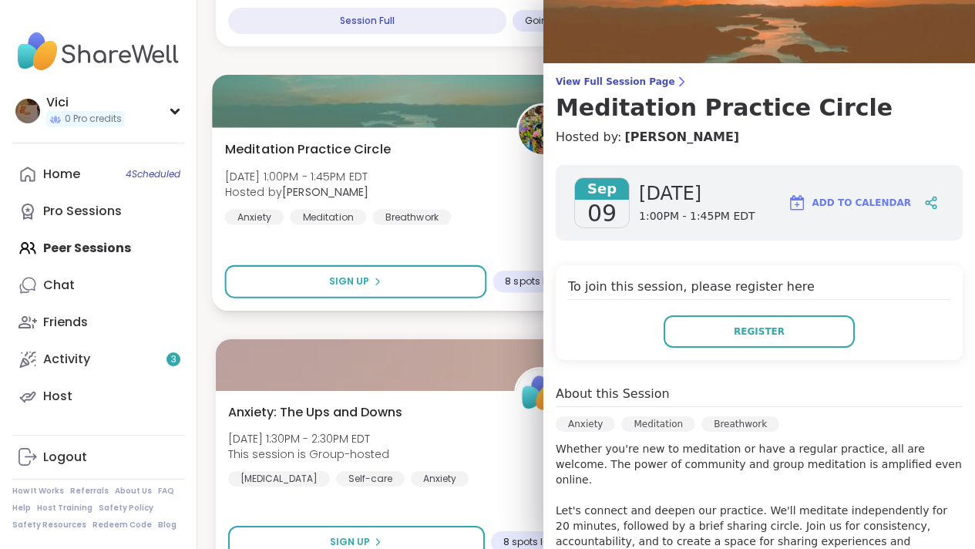
click at [493, 113] on div at bounding box center [397, 101] width 370 height 52
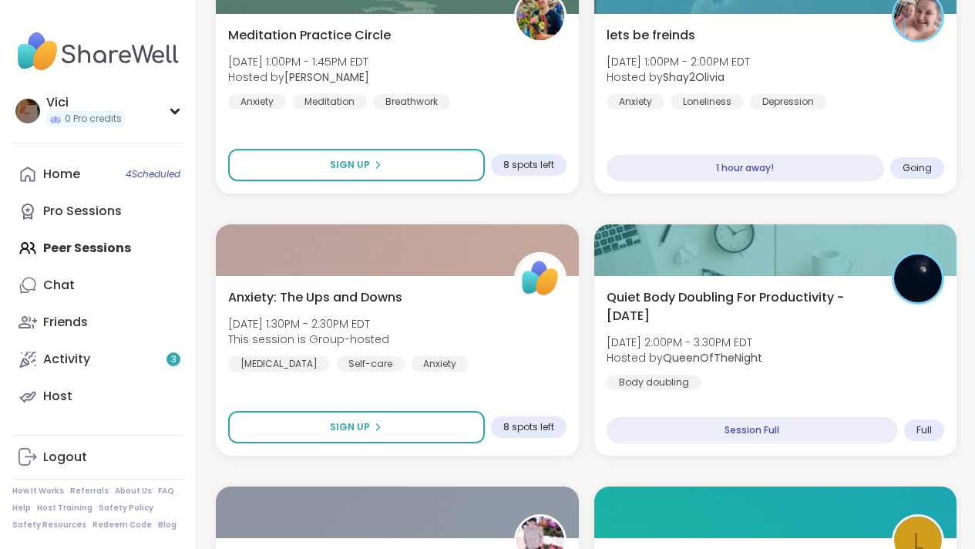
scroll to position [1423, 0]
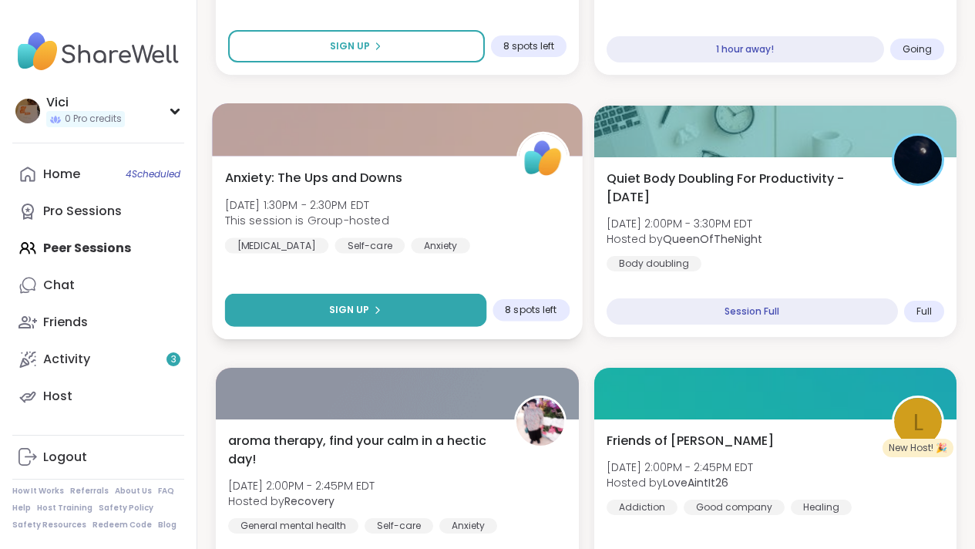
click at [385, 297] on button "Sign Up" at bounding box center [355, 310] width 261 height 33
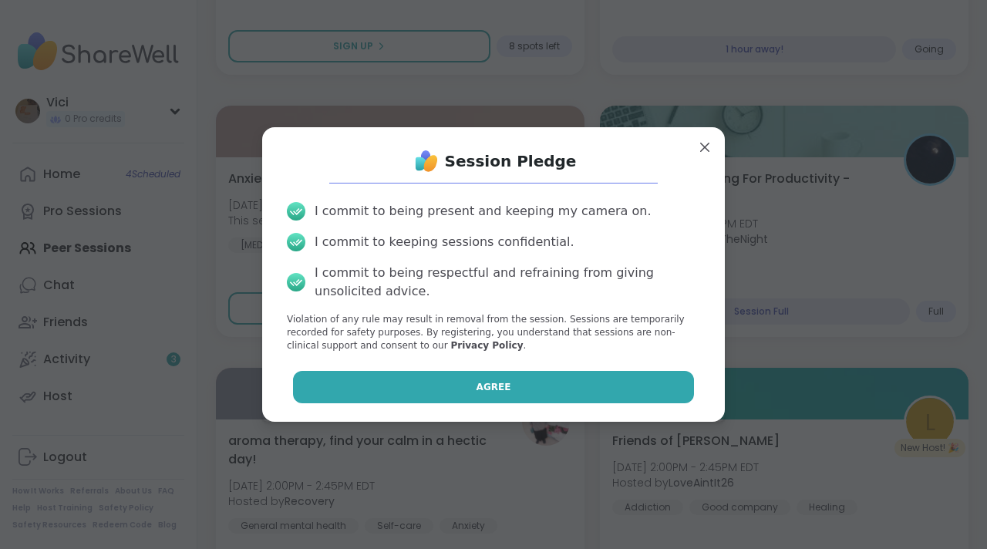
click at [419, 373] on button "Agree" at bounding box center [494, 387] width 402 height 32
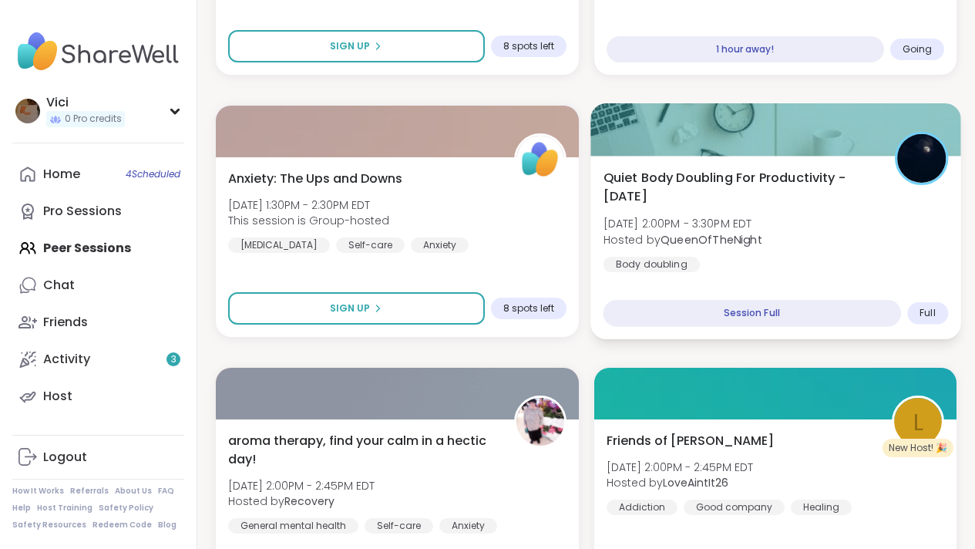
click at [658, 307] on div "Session Full" at bounding box center [752, 313] width 298 height 27
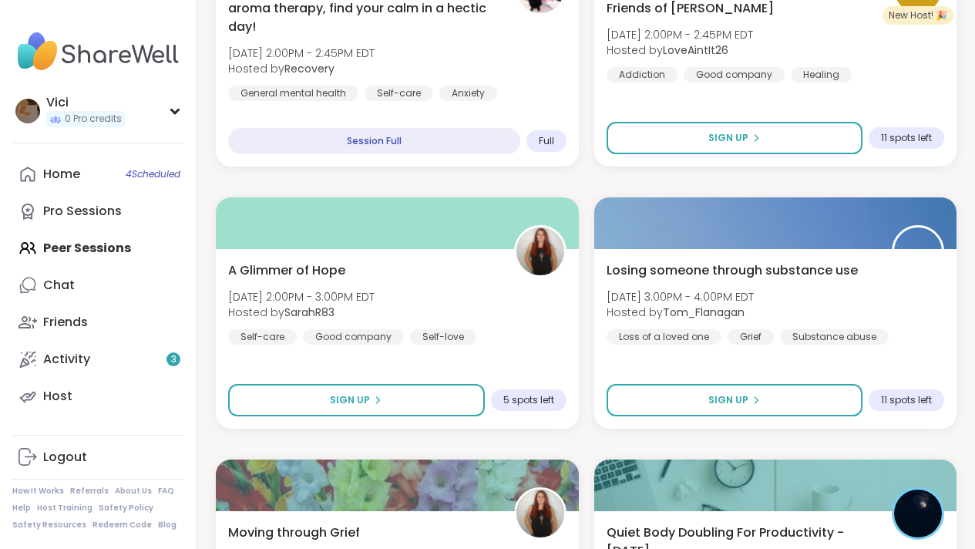
scroll to position [1894, 0]
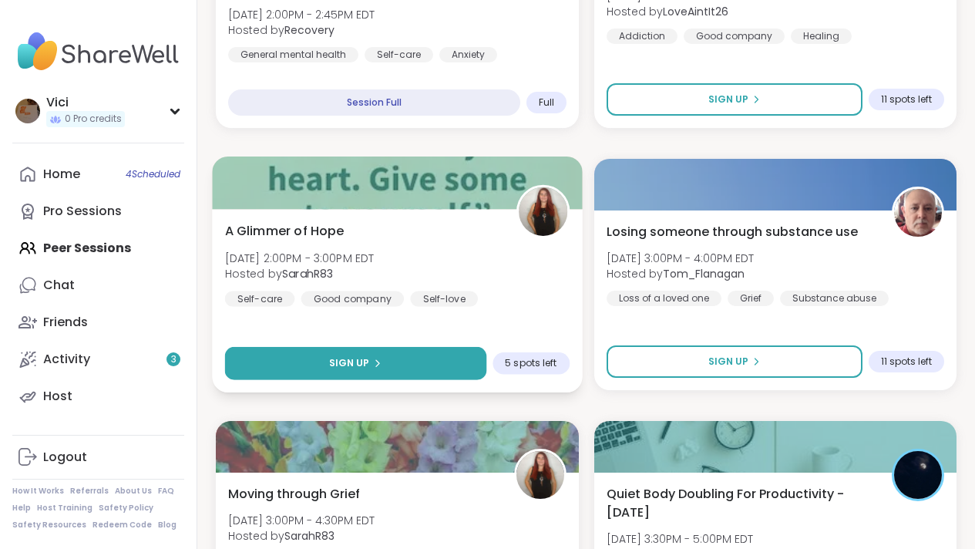
click at [462, 352] on button "Sign Up" at bounding box center [355, 363] width 261 height 33
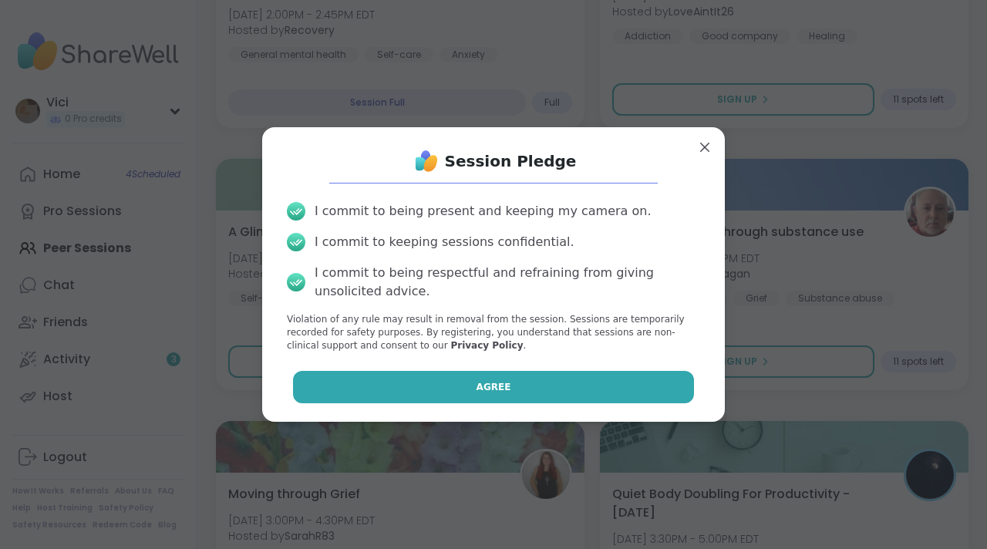
click at [481, 392] on span "Agree" at bounding box center [493, 387] width 35 height 14
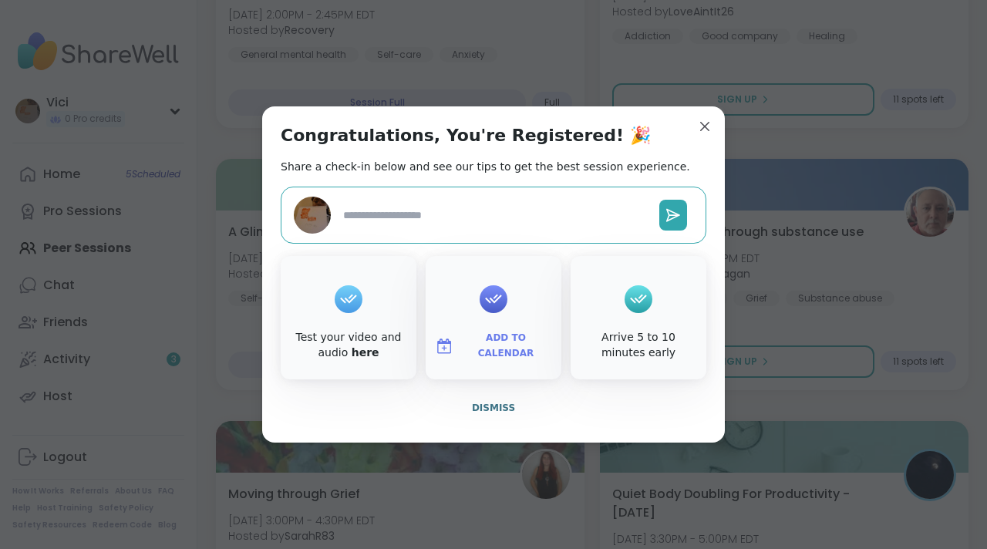
click at [495, 363] on div "Add to Calendar" at bounding box center [494, 317] width 136 height 123
click at [480, 338] on button "Add to Calendar" at bounding box center [494, 346] width 130 height 32
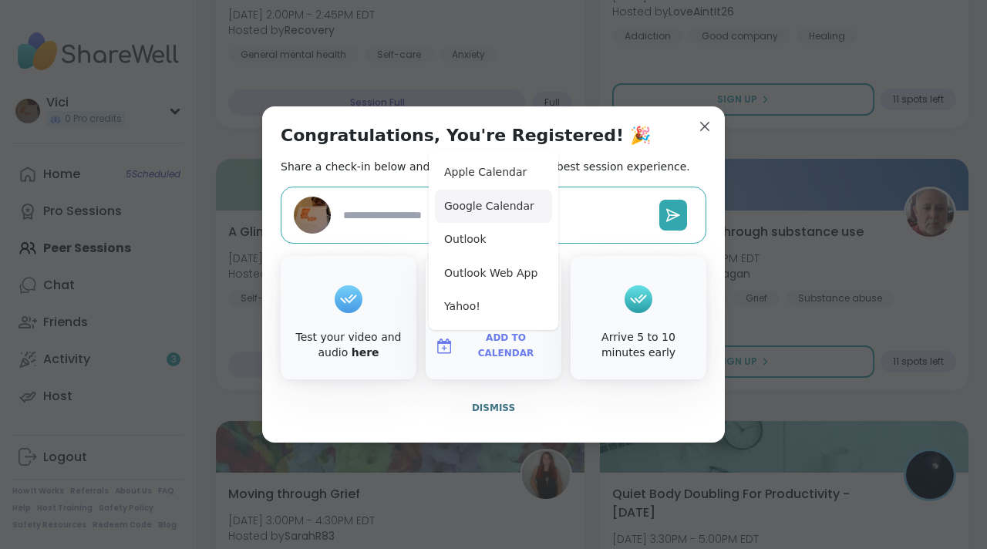
click at [455, 201] on button "Google Calendar" at bounding box center [493, 207] width 117 height 34
click at [493, 396] on button "Dismiss" at bounding box center [494, 408] width 426 height 32
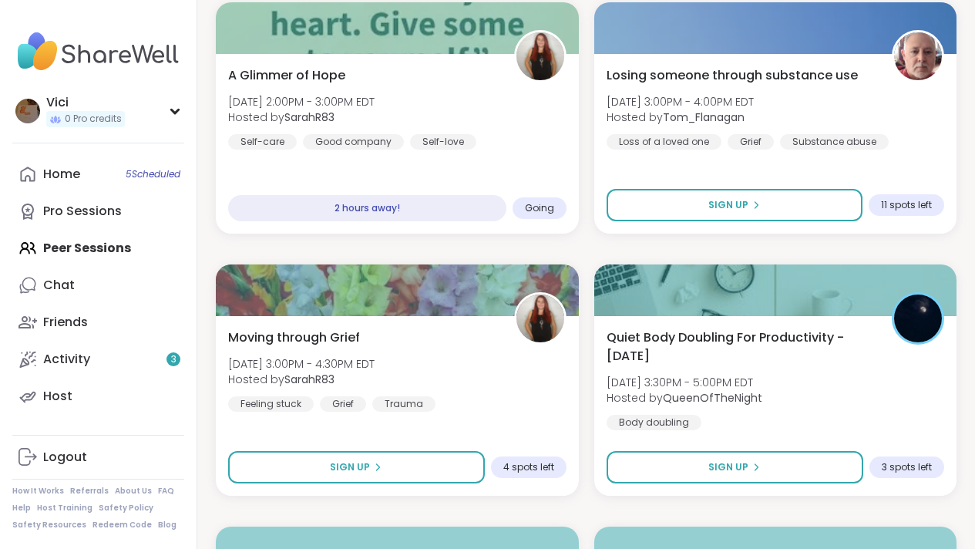
scroll to position [2089, 0]
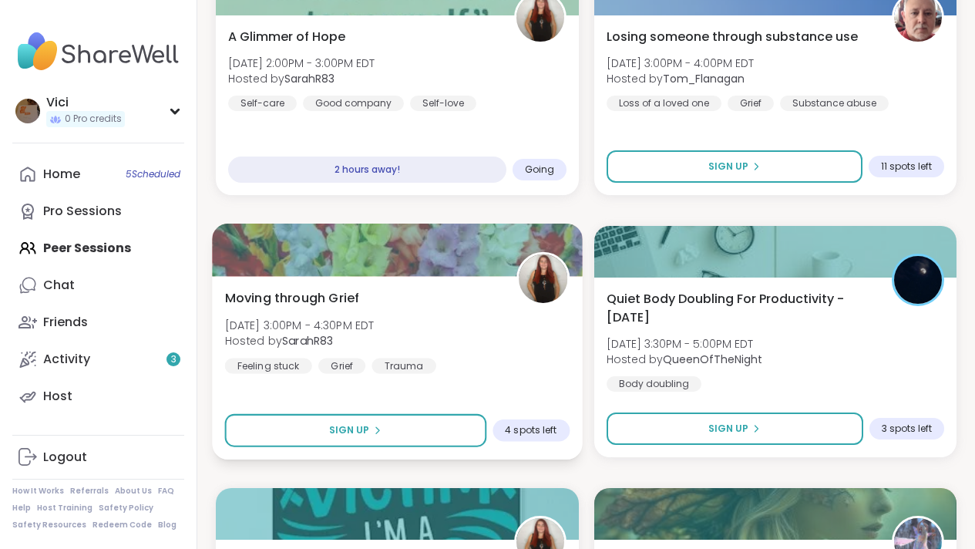
click at [397, 412] on div "Moving through Grief Tue, Sep 09 | 3:00PM - 4:30PM EDT Hosted by SarahR83 Feeli…" at bounding box center [397, 367] width 370 height 183
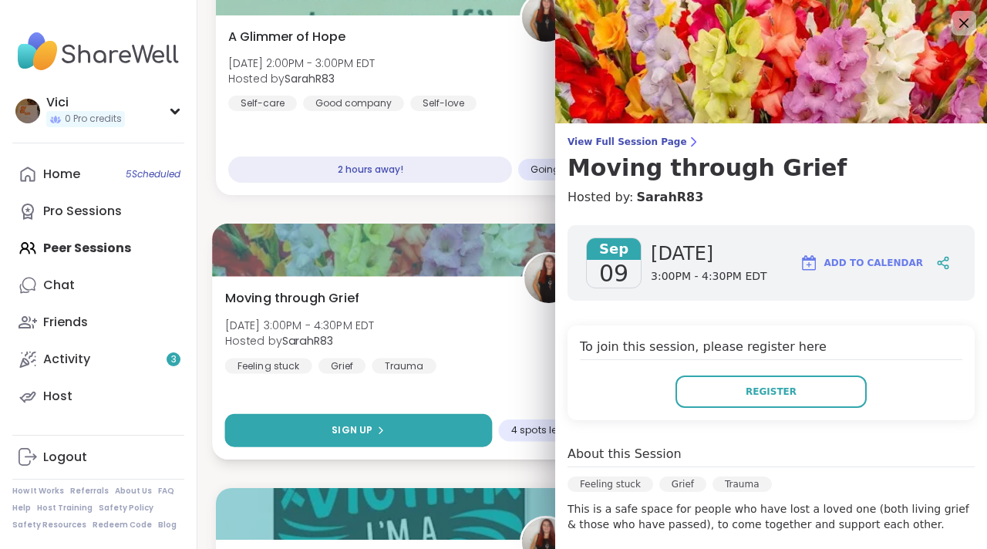
click at [393, 423] on button "Sign Up" at bounding box center [358, 430] width 267 height 33
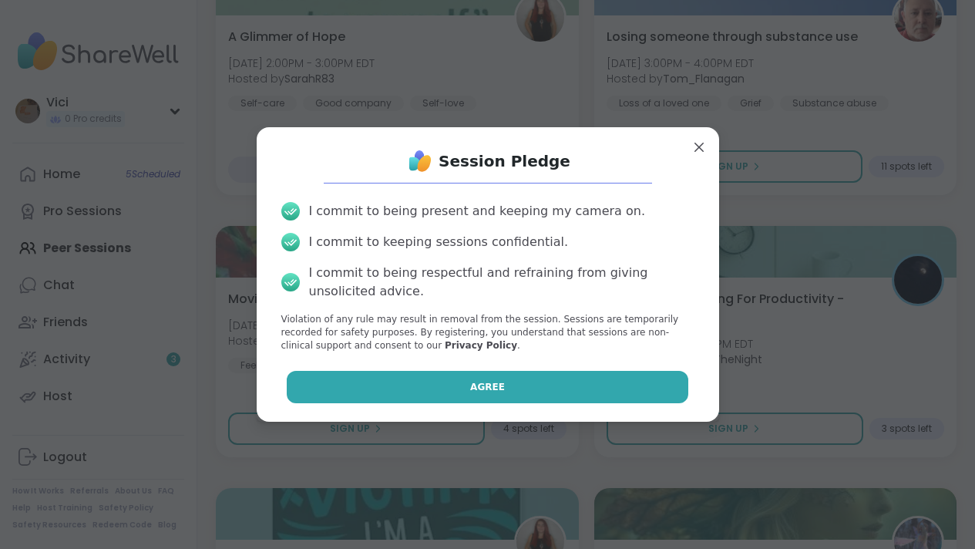
click at [466, 378] on button "Agree" at bounding box center [488, 387] width 402 height 32
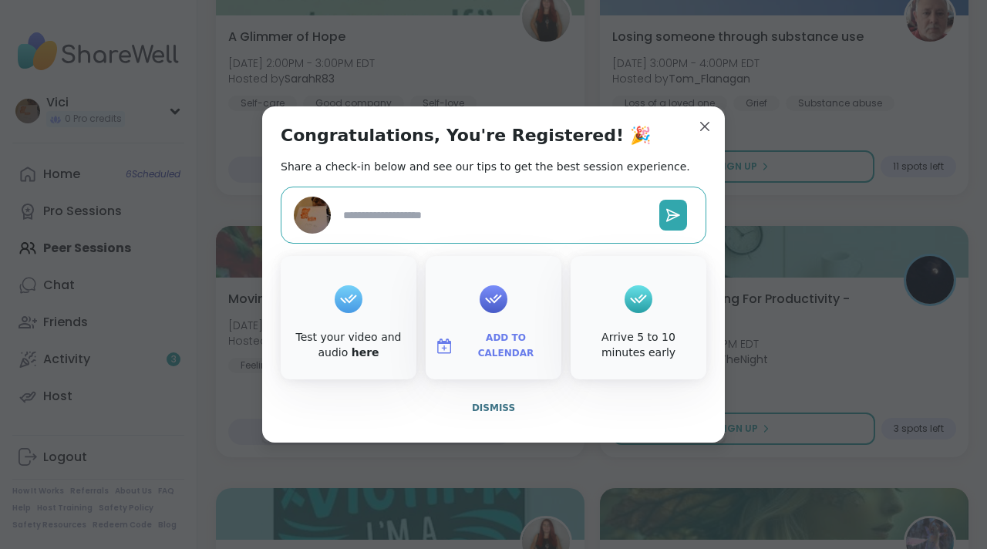
click at [482, 318] on div at bounding box center [493, 299] width 28 height 62
click at [496, 314] on div at bounding box center [493, 299] width 28 height 62
click at [487, 403] on span "Dismiss" at bounding box center [493, 407] width 43 height 11
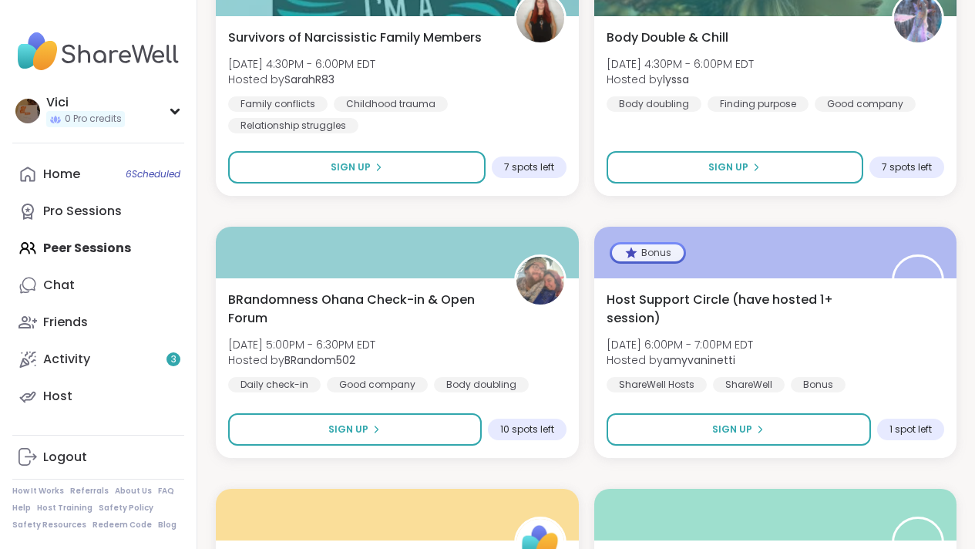
scroll to position [2553, 0]
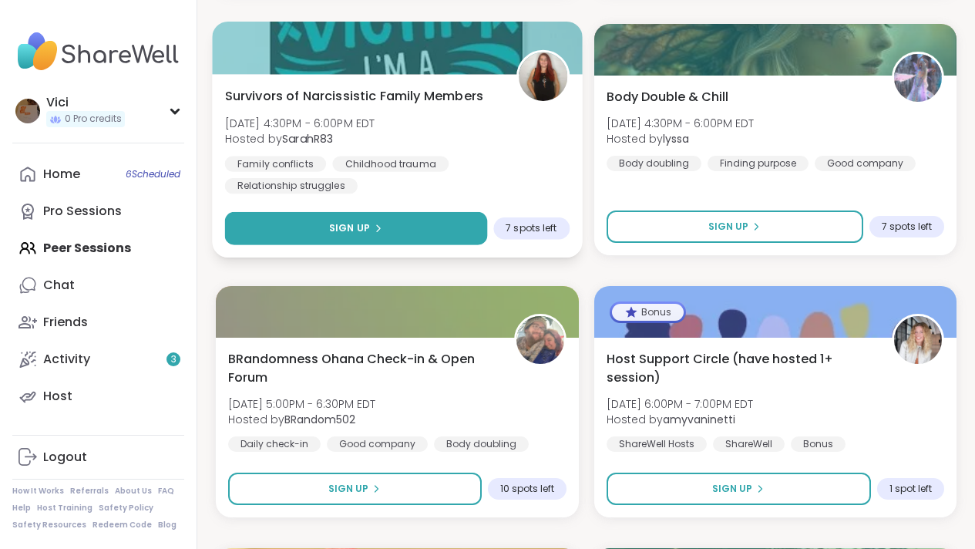
click at [452, 234] on button "Sign Up" at bounding box center [356, 228] width 262 height 33
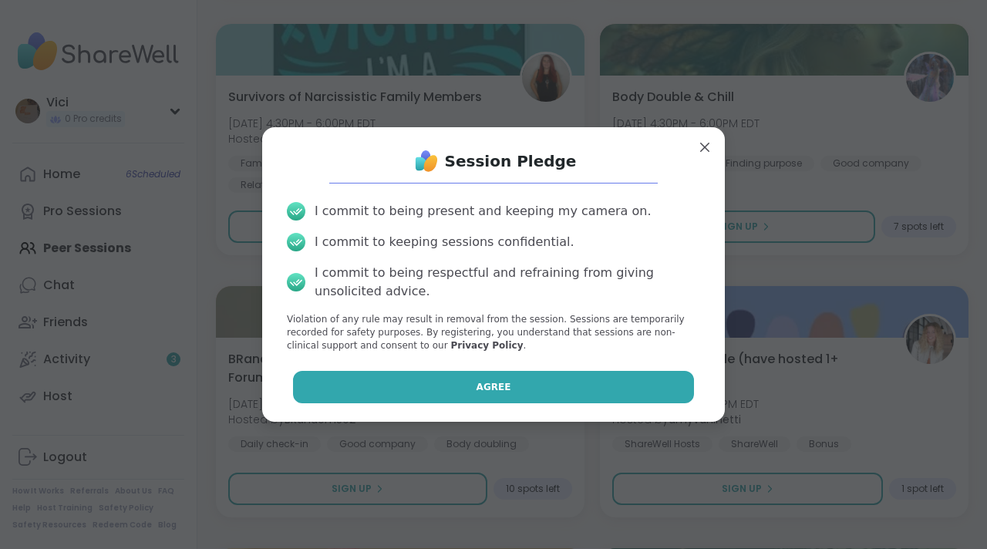
click at [476, 375] on button "Agree" at bounding box center [494, 387] width 402 height 32
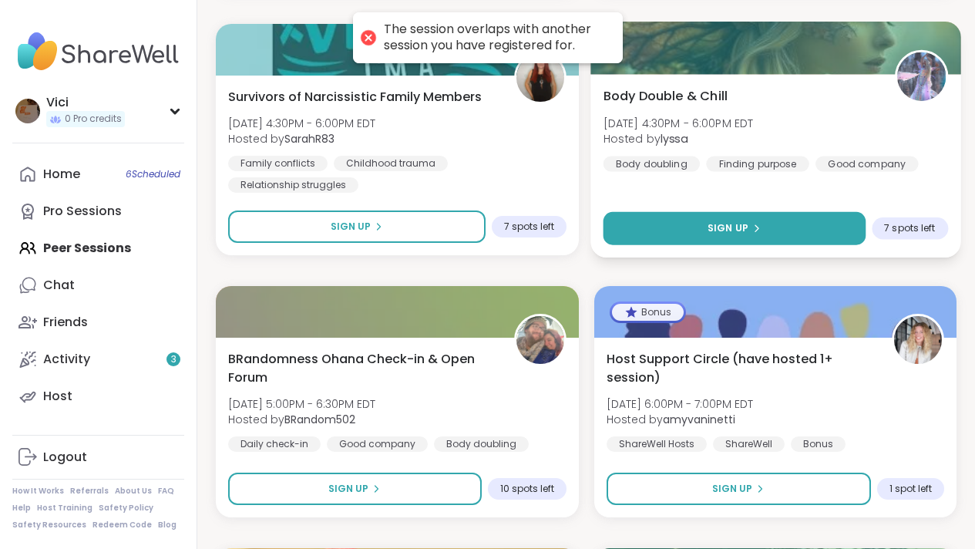
click at [653, 232] on button "Sign Up" at bounding box center [734, 228] width 262 height 33
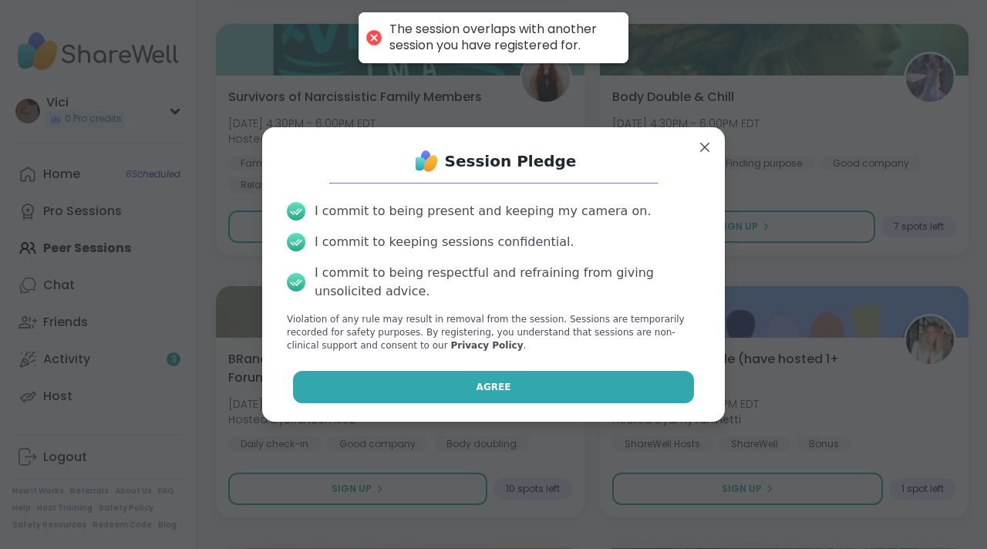
click at [540, 371] on button "Agree" at bounding box center [494, 387] width 402 height 32
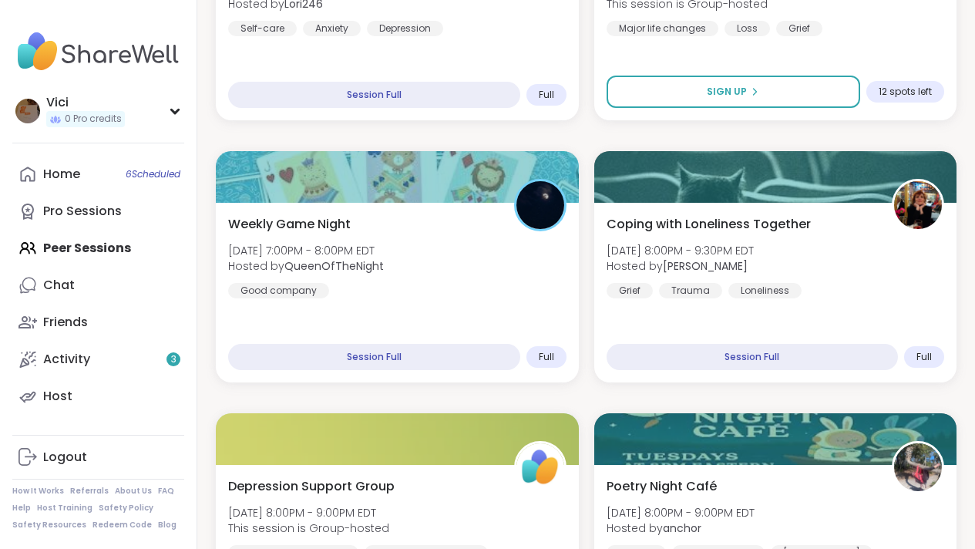
scroll to position [3470, 0]
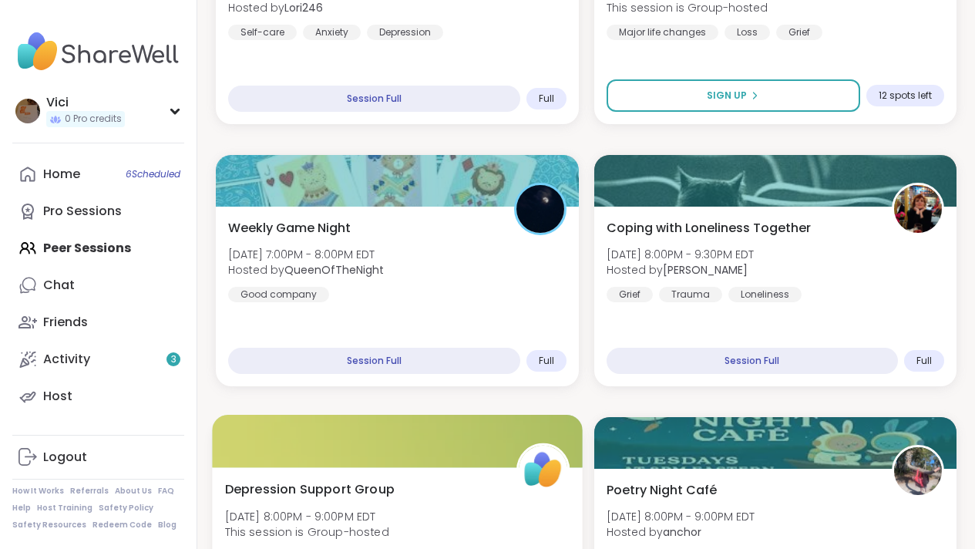
click at [522, 439] on div at bounding box center [397, 441] width 370 height 52
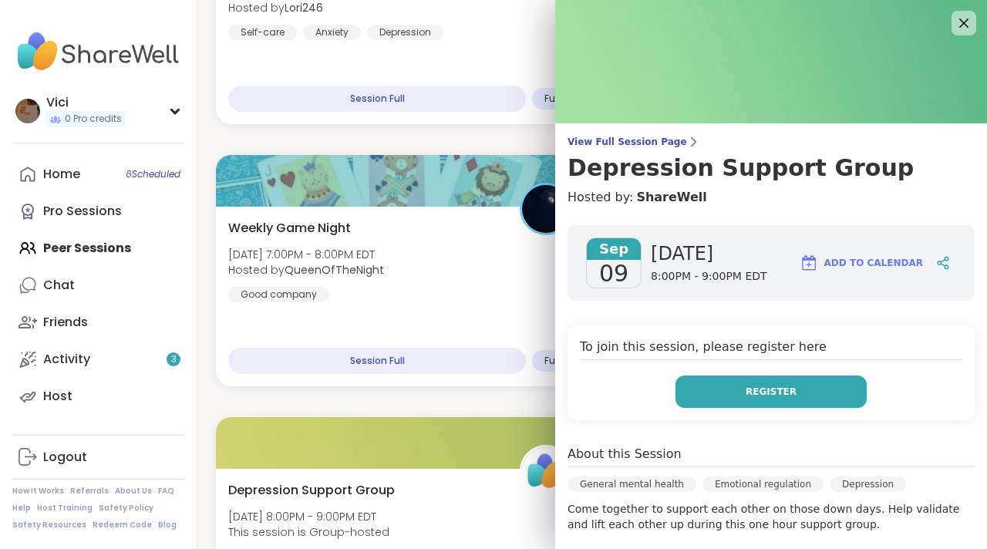
click at [696, 389] on button "Register" at bounding box center [770, 391] width 191 height 32
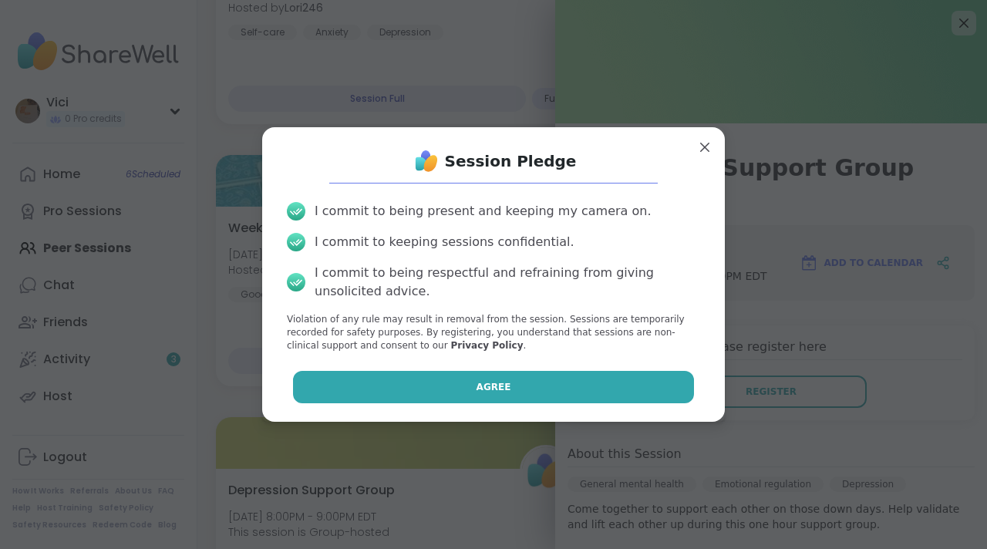
click at [579, 373] on button "Agree" at bounding box center [494, 387] width 402 height 32
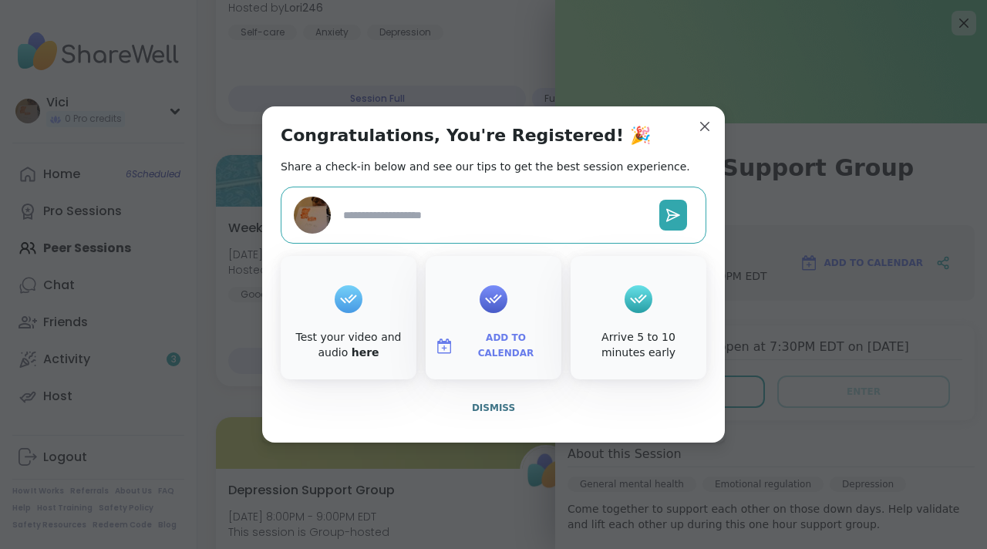
click at [504, 330] on button "Add to Calendar" at bounding box center [494, 346] width 130 height 32
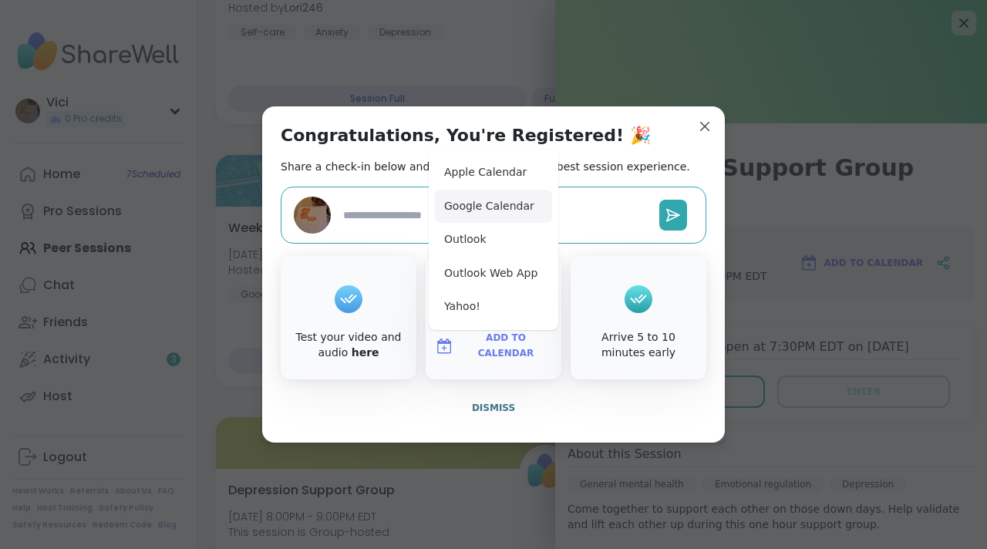
click at [473, 198] on button "Google Calendar" at bounding box center [493, 207] width 117 height 34
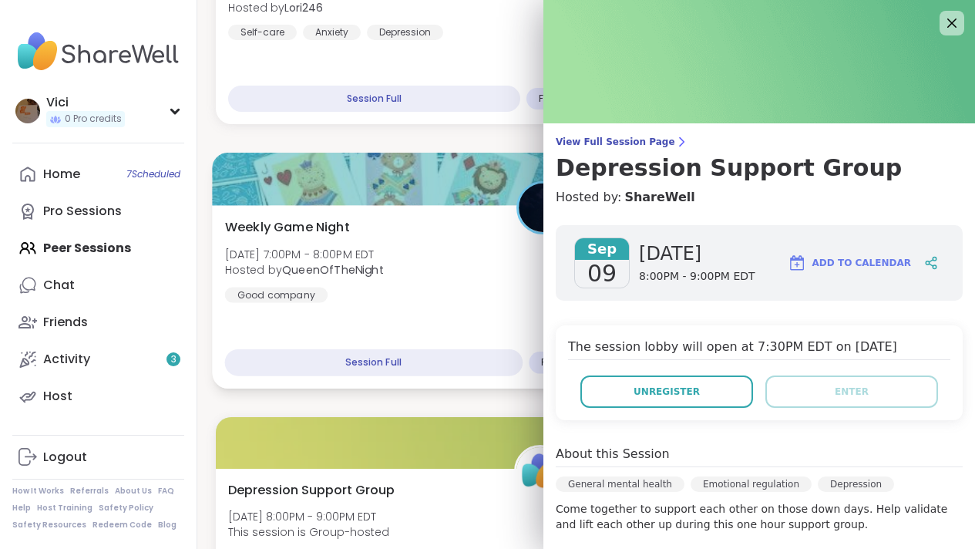
click at [459, 281] on div "Weekly Game Night Tue, Sep 09 | 7:00PM - 8:00PM EDT Hosted by QueenOfTheNight G…" at bounding box center [397, 259] width 345 height 85
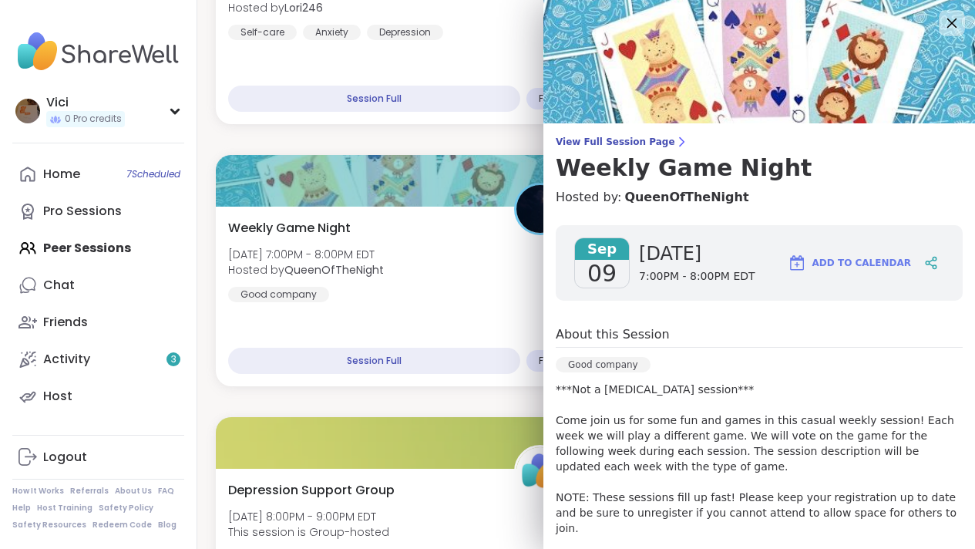
click at [942, 15] on icon at bounding box center [951, 22] width 19 height 19
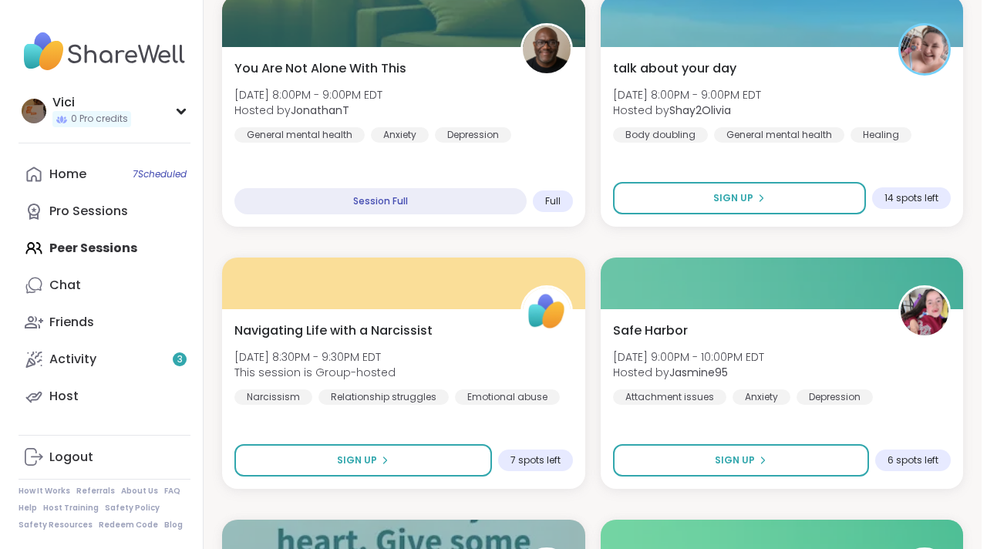
scroll to position [4161, 0]
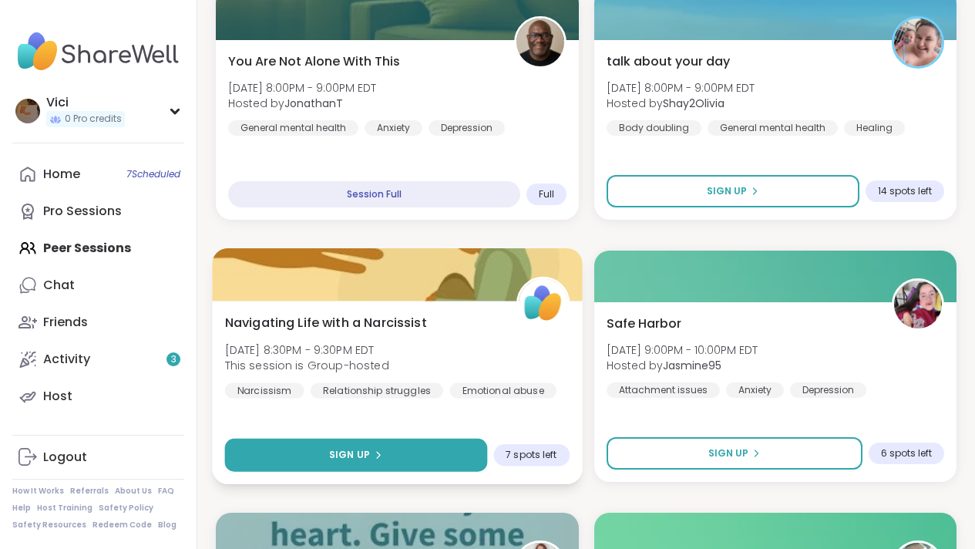
click at [470, 463] on button "Sign Up" at bounding box center [356, 455] width 262 height 33
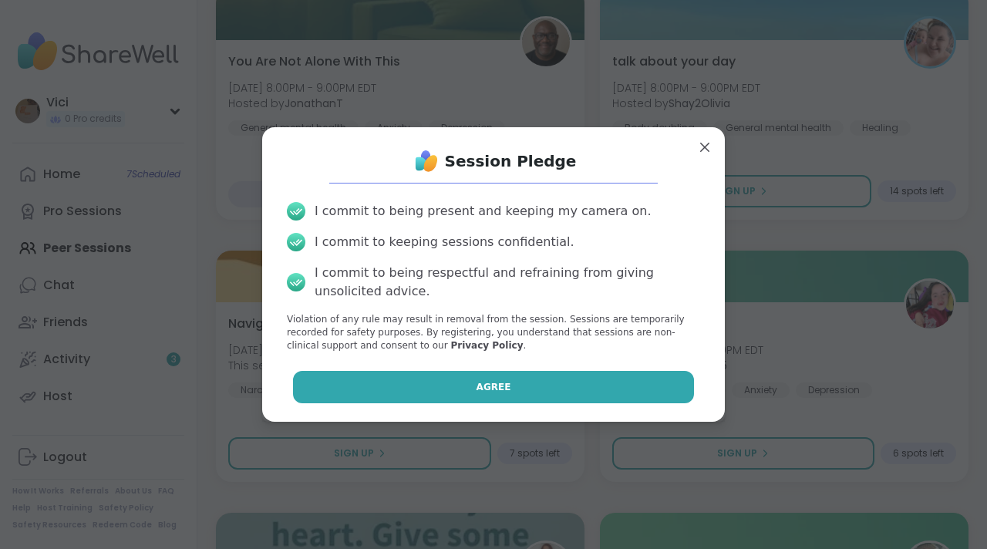
click at [476, 387] on span "Agree" at bounding box center [493, 387] width 35 height 14
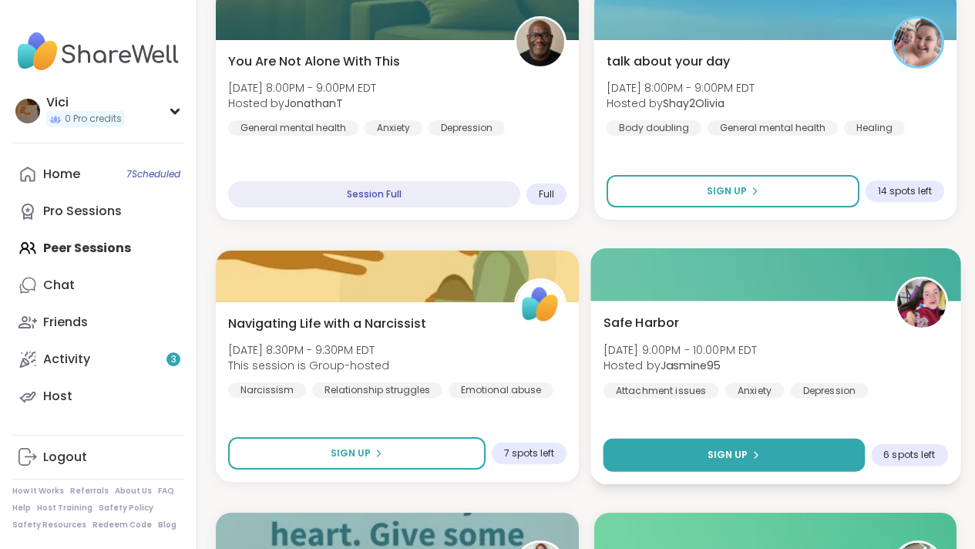
click at [772, 447] on button "Sign Up" at bounding box center [733, 455] width 261 height 33
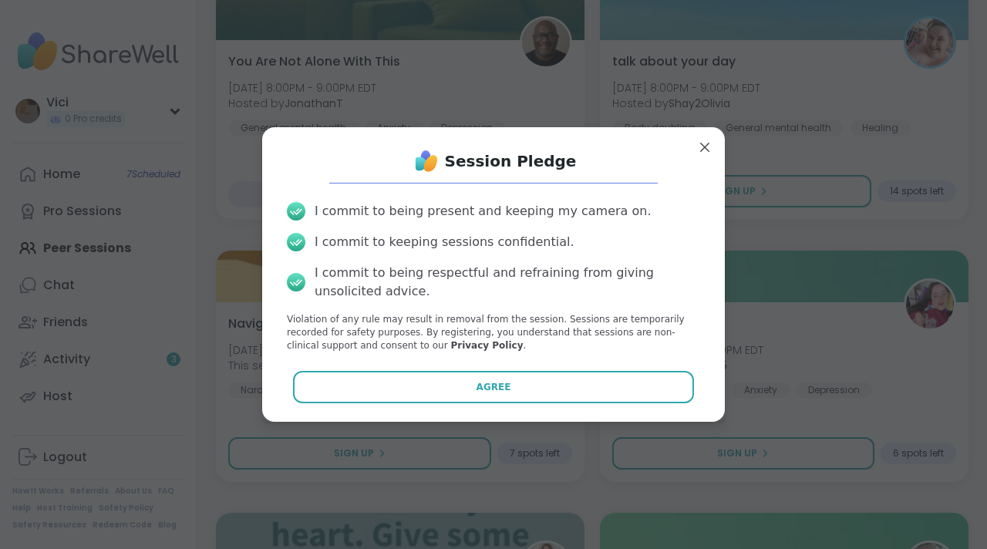
click at [616, 367] on div "Session Pledge I commit to being present and keeping my camera on. I commit to …" at bounding box center [493, 274] width 438 height 269
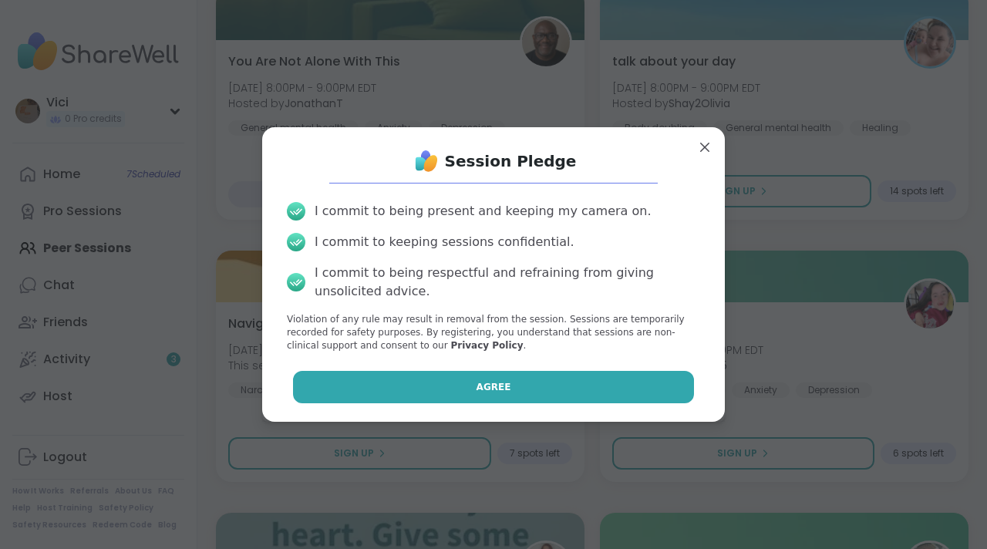
click at [609, 382] on button "Agree" at bounding box center [494, 387] width 402 height 32
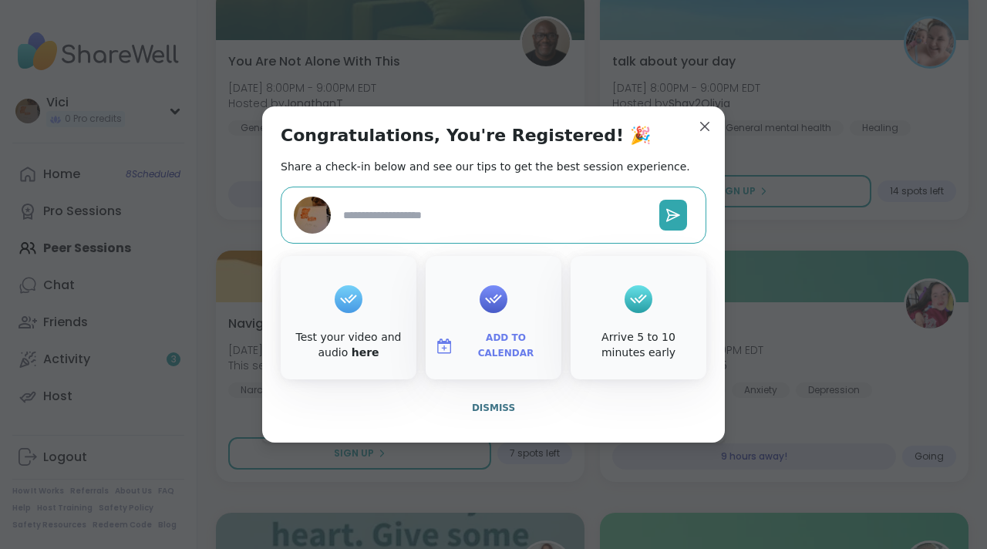
click at [523, 338] on button "Add to Calendar" at bounding box center [494, 346] width 130 height 32
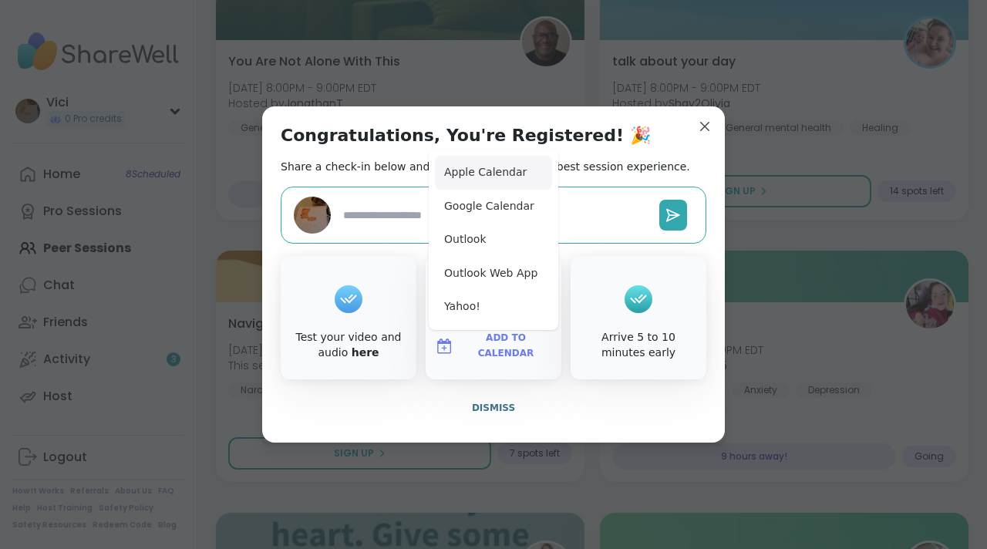
click at [488, 173] on button "Apple Calendar" at bounding box center [493, 173] width 117 height 34
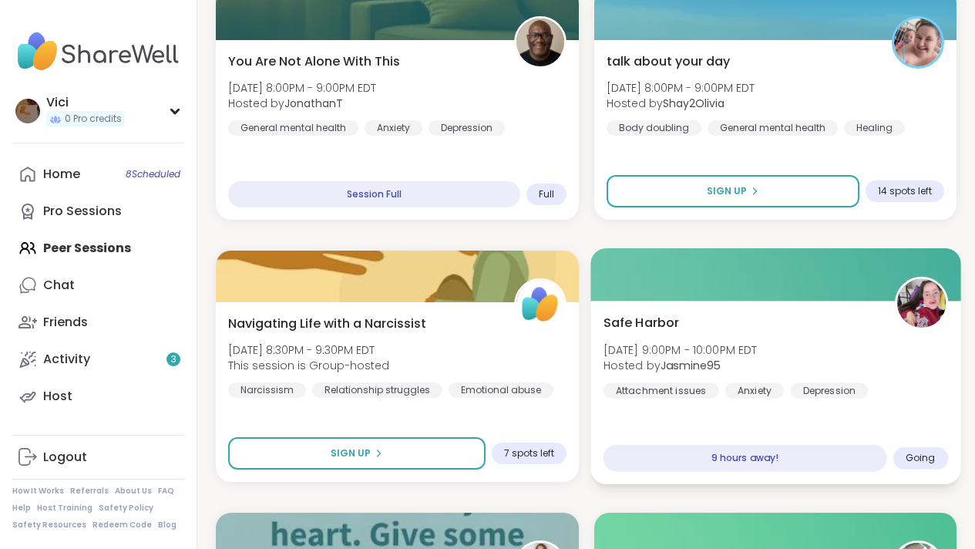
click at [759, 294] on div at bounding box center [775, 274] width 370 height 52
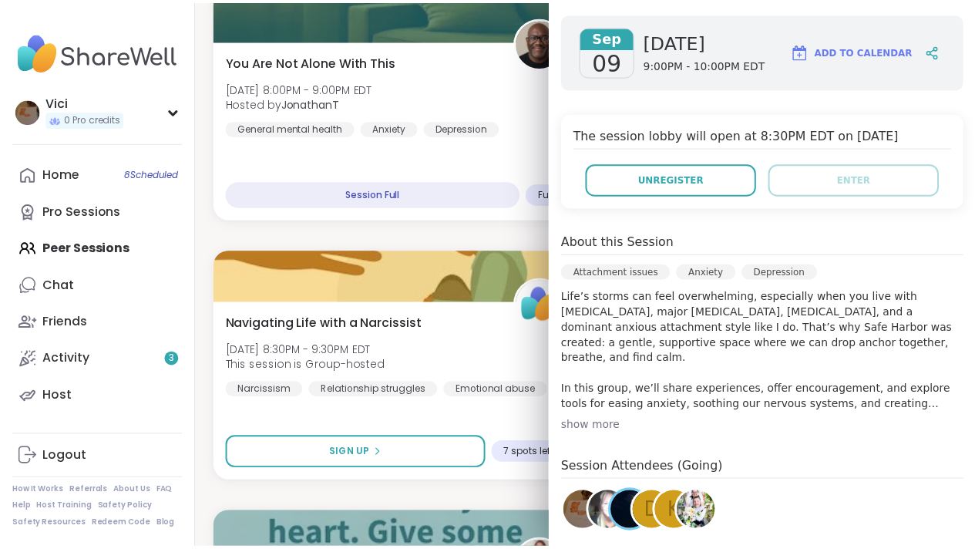
scroll to position [211, 0]
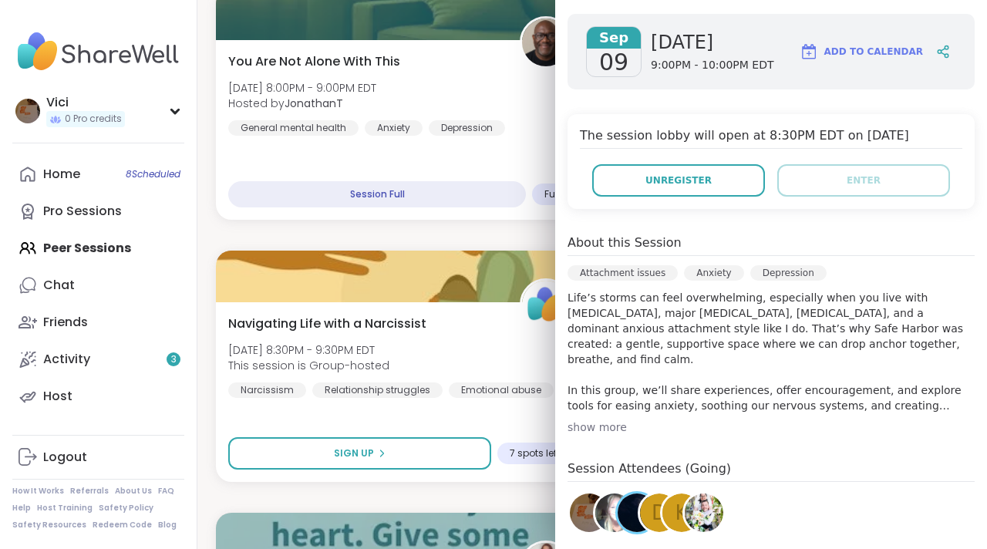
click at [590, 426] on div "show more" at bounding box center [770, 426] width 407 height 15
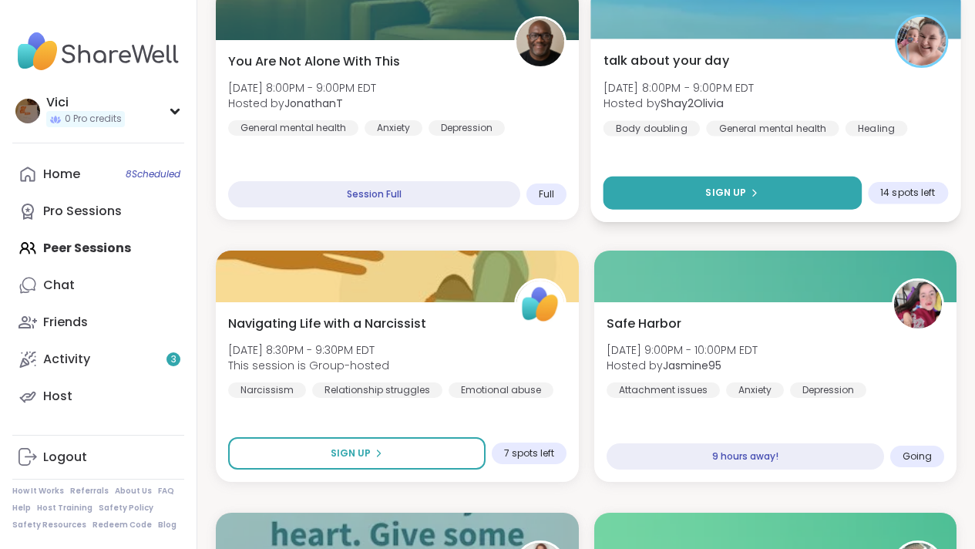
click at [793, 190] on button "Sign Up" at bounding box center [732, 193] width 258 height 33
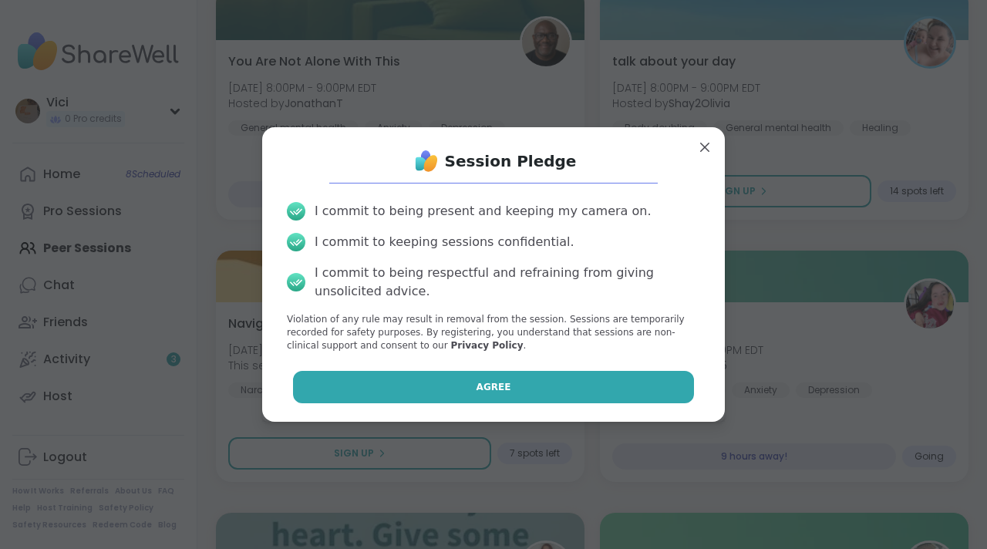
click at [609, 382] on button "Agree" at bounding box center [494, 387] width 402 height 32
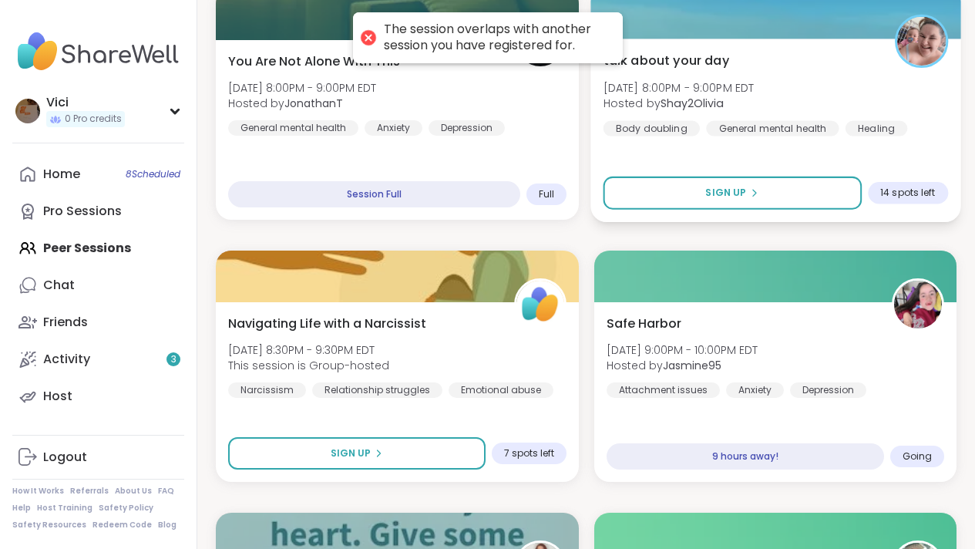
click at [670, 43] on div "talk about your day Tue, Sep 09 | 8:00PM - 9:00PM EDT Hosted by Shay2Olivia Bod…" at bounding box center [775, 130] width 370 height 183
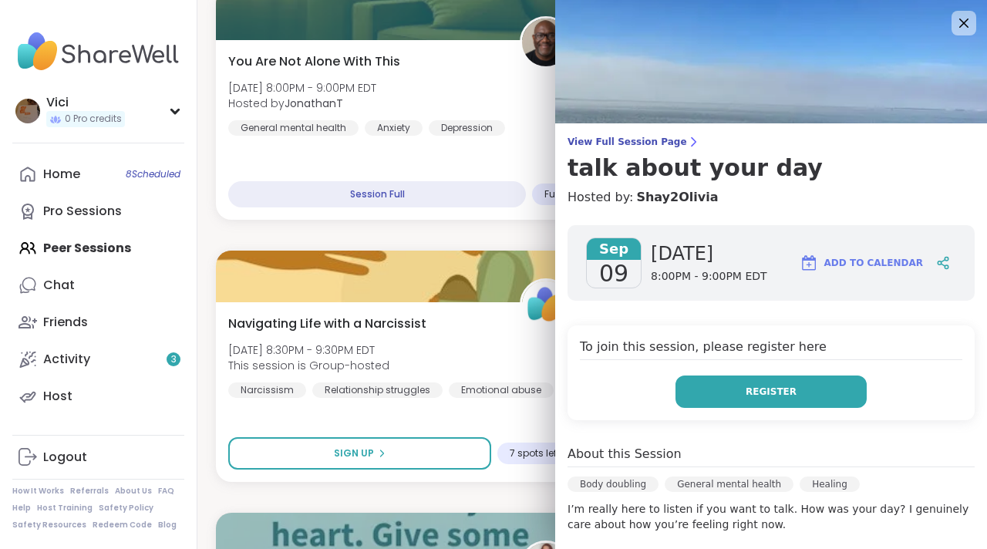
click at [745, 396] on span "Register" at bounding box center [770, 392] width 51 height 14
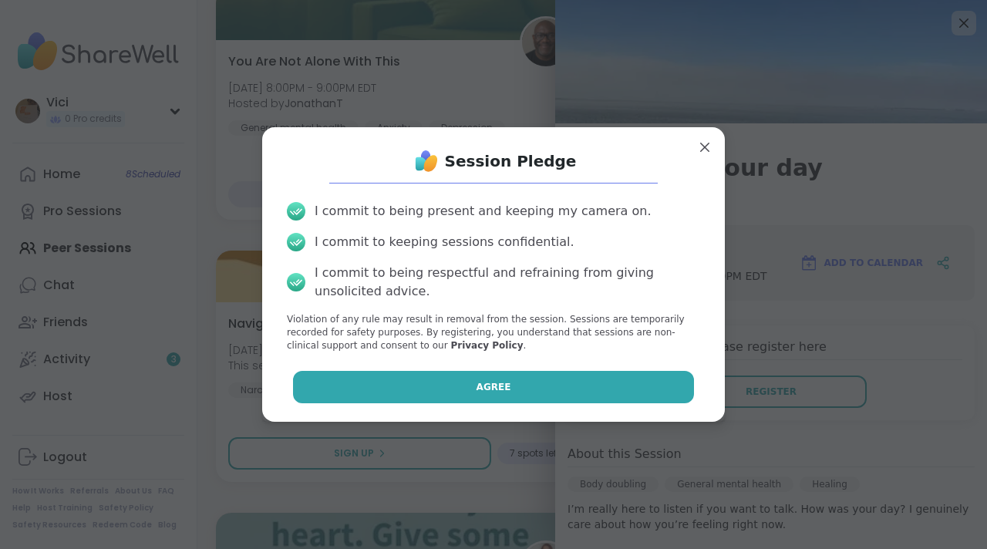
click at [653, 396] on button "Agree" at bounding box center [494, 387] width 402 height 32
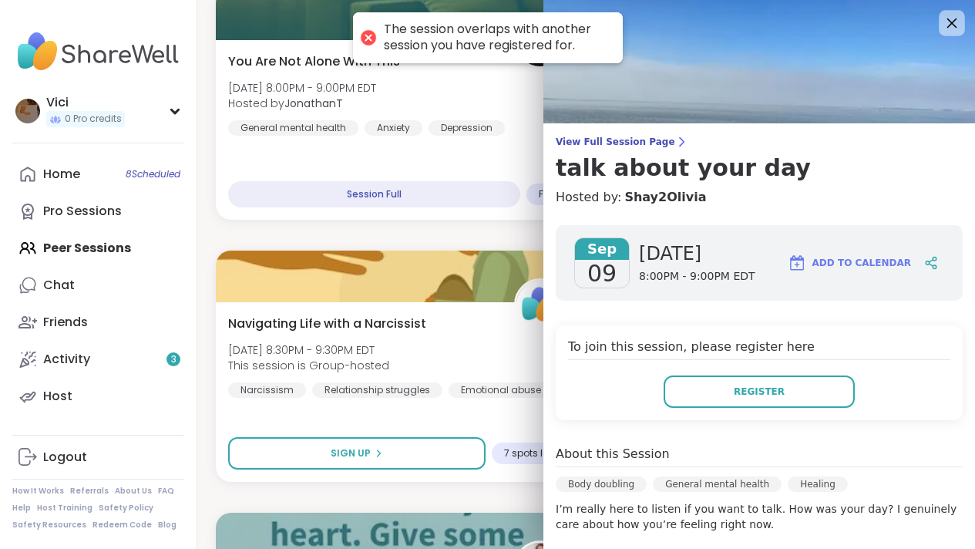
click at [942, 29] on icon at bounding box center [951, 22] width 19 height 19
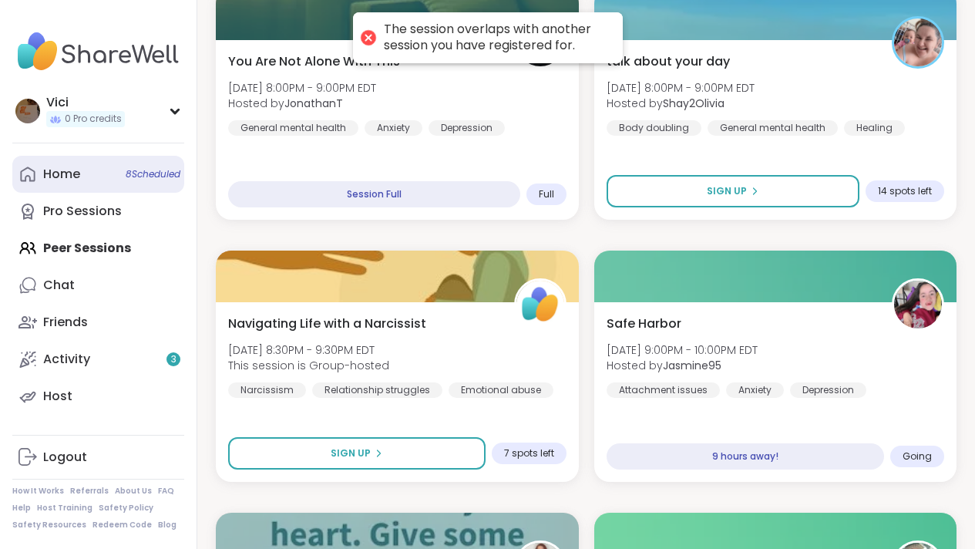
click at [170, 173] on span "8 Scheduled" at bounding box center [153, 174] width 55 height 12
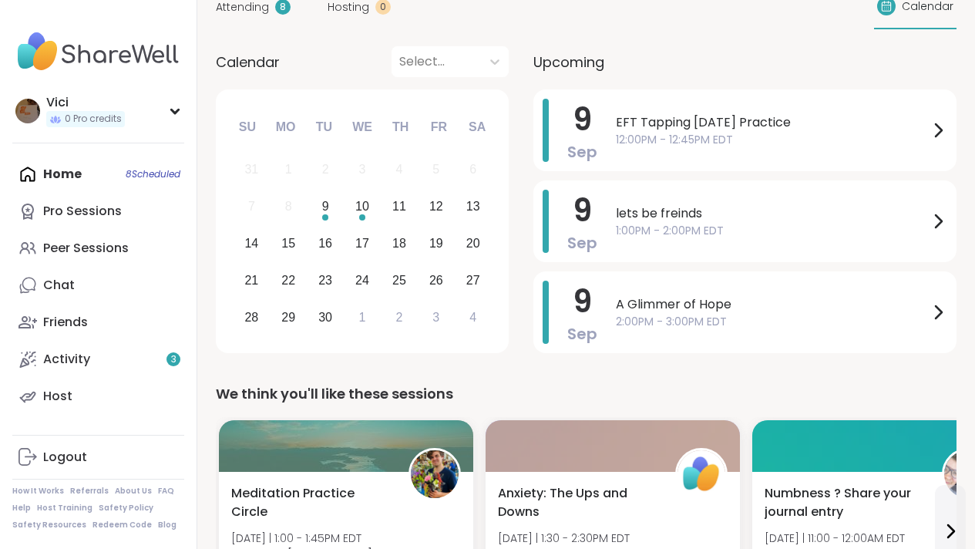
scroll to position [126, 0]
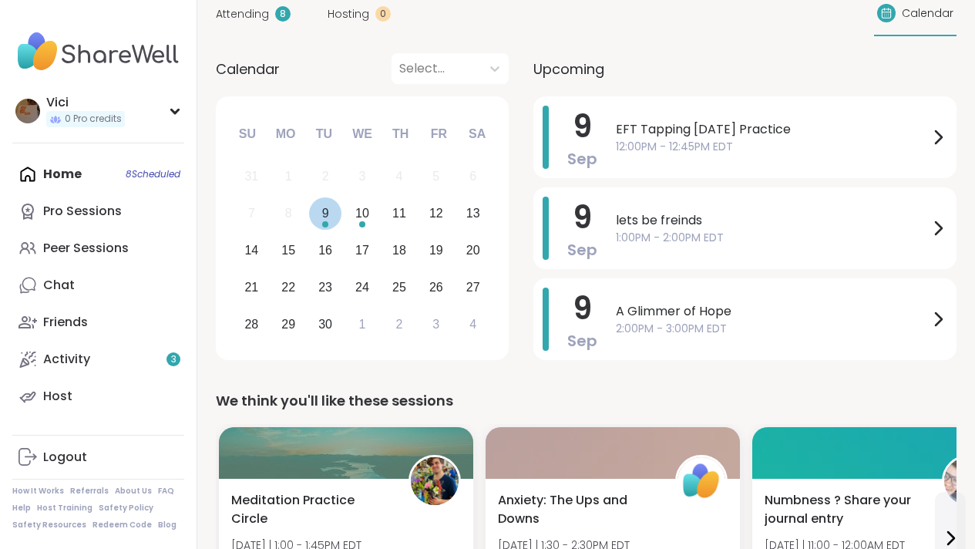
click at [334, 220] on div "9" at bounding box center [325, 213] width 33 height 33
click at [358, 219] on div "10" at bounding box center [362, 213] width 14 height 21
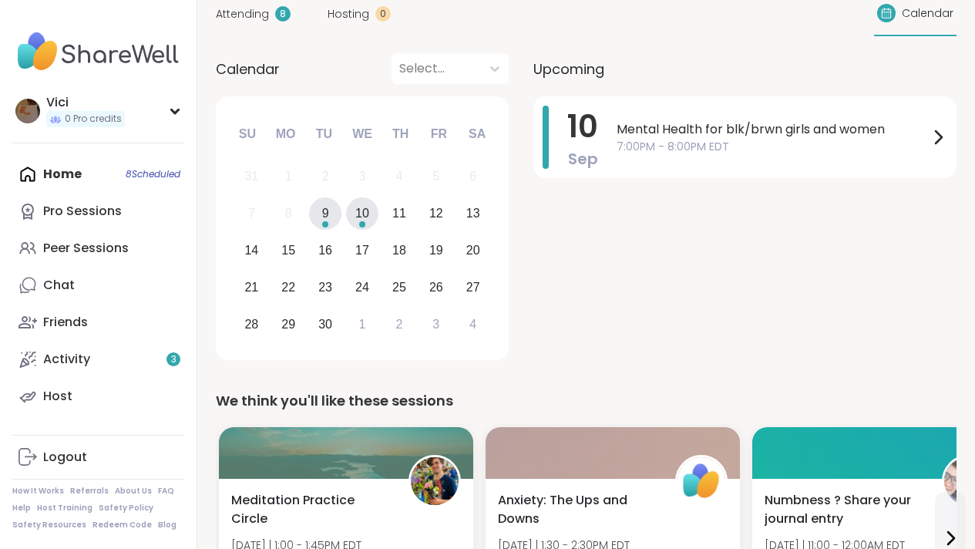
click at [330, 223] on div "9" at bounding box center [325, 213] width 33 height 33
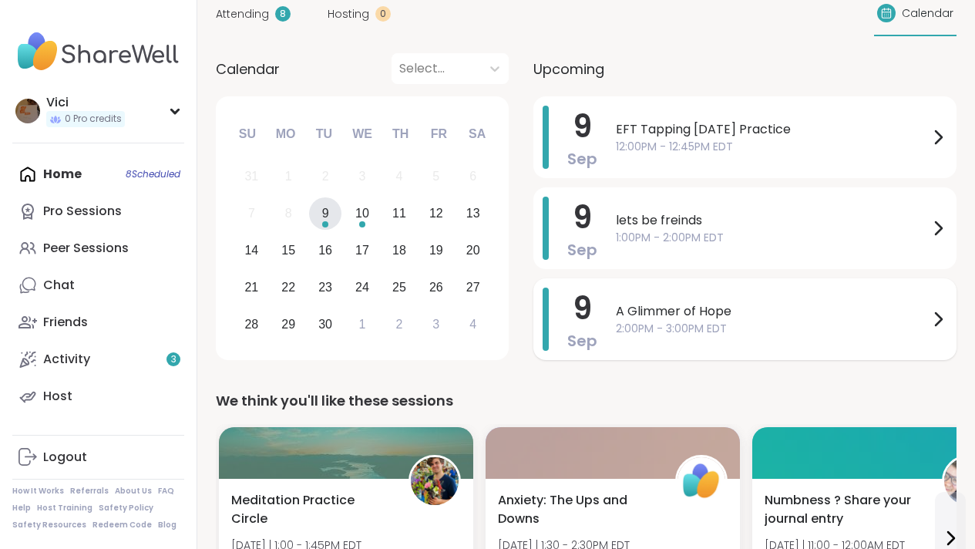
click at [681, 311] on span "A Glimmer of Hope" at bounding box center [772, 311] width 313 height 19
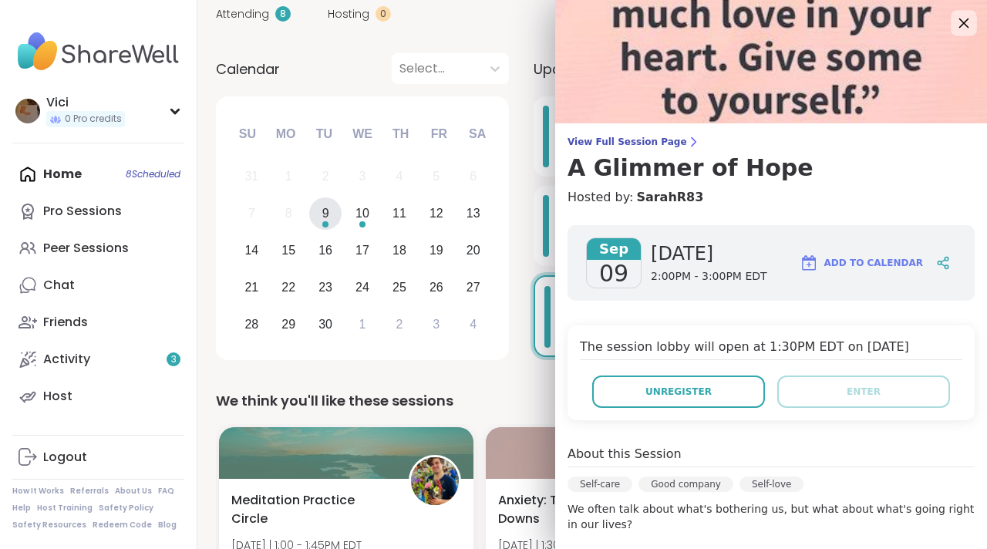
click at [954, 23] on icon at bounding box center [963, 22] width 19 height 19
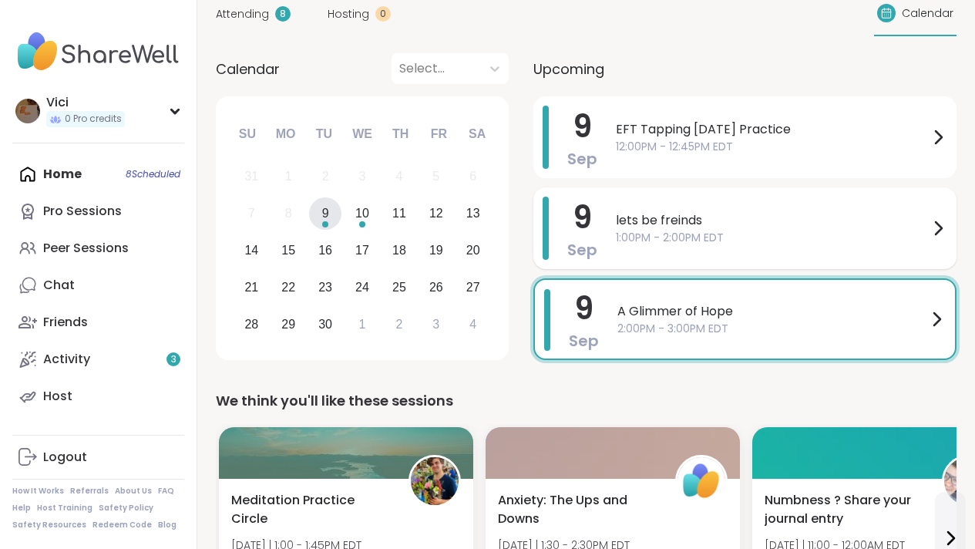
click at [731, 235] on span "1:00PM - 2:00PM EDT" at bounding box center [772, 238] width 313 height 16
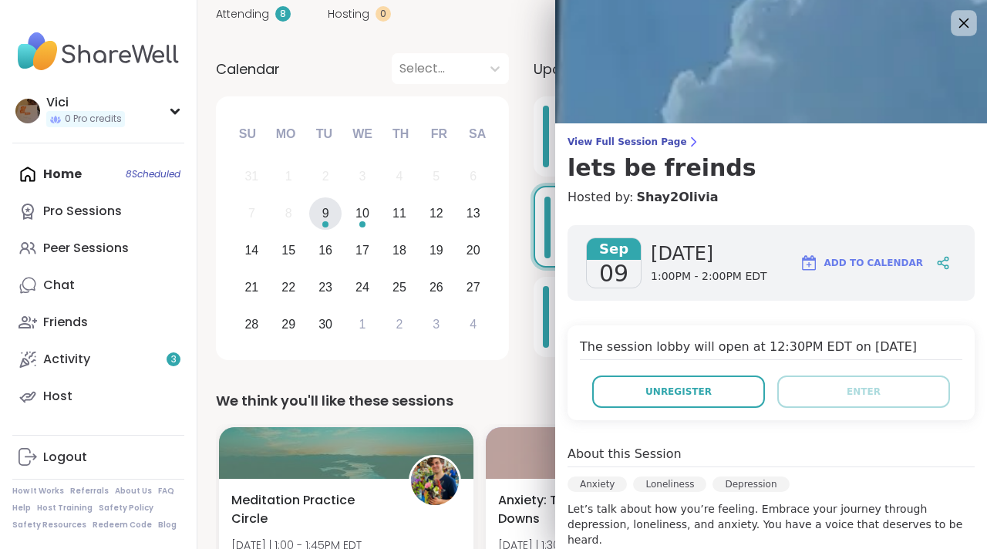
click at [954, 19] on icon at bounding box center [963, 22] width 19 height 19
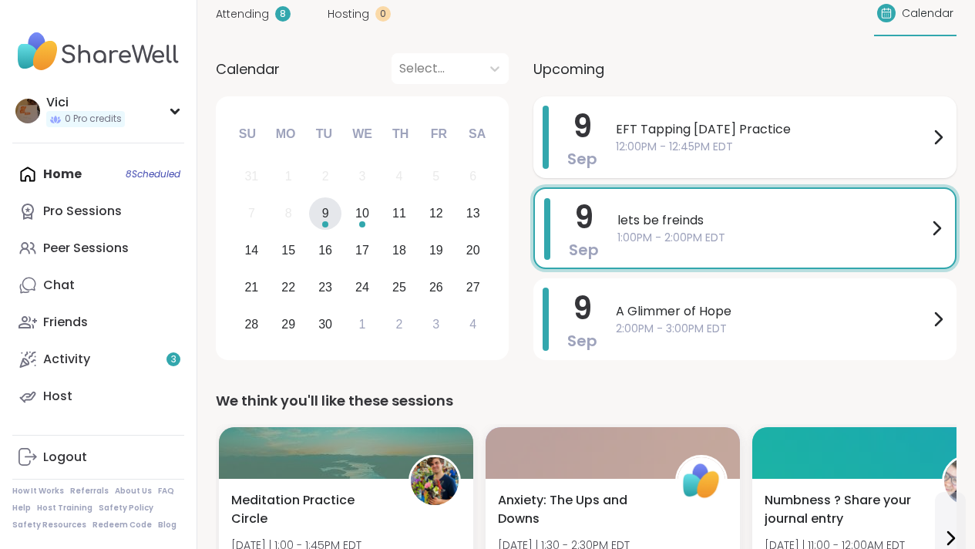
click at [792, 139] on span "12:00PM - 12:45PM EDT" at bounding box center [772, 147] width 313 height 16
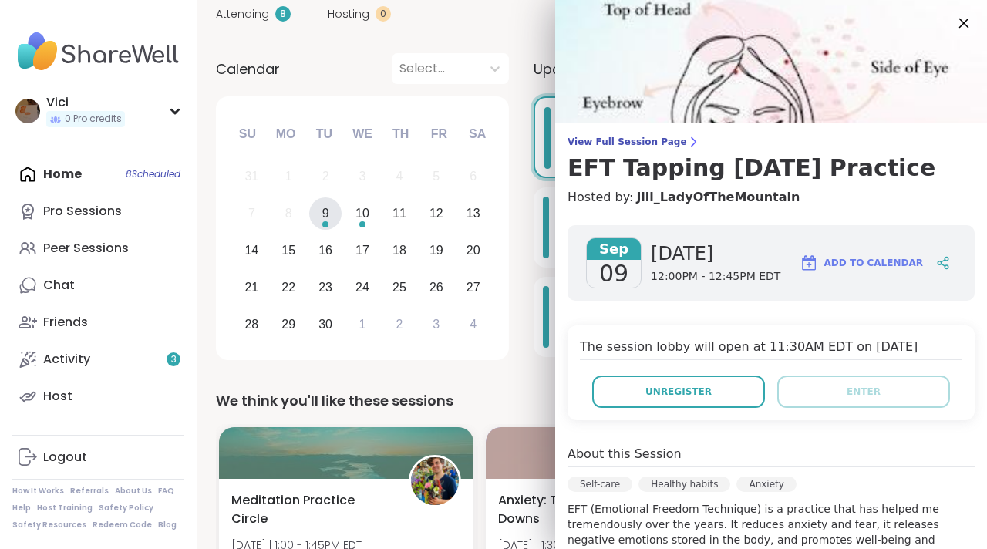
click at [954, 28] on icon at bounding box center [963, 22] width 19 height 19
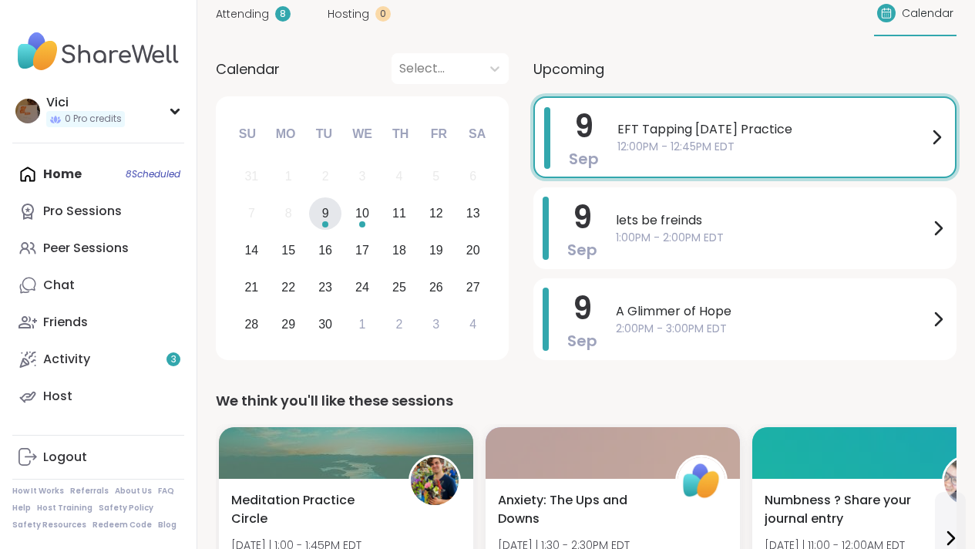
click at [133, 177] on div "Home 8 Scheduled Pro Sessions Peer Sessions Chat Friends Activity 3 Host" at bounding box center [98, 285] width 172 height 259
click at [372, 214] on div "10" at bounding box center [362, 213] width 33 height 33
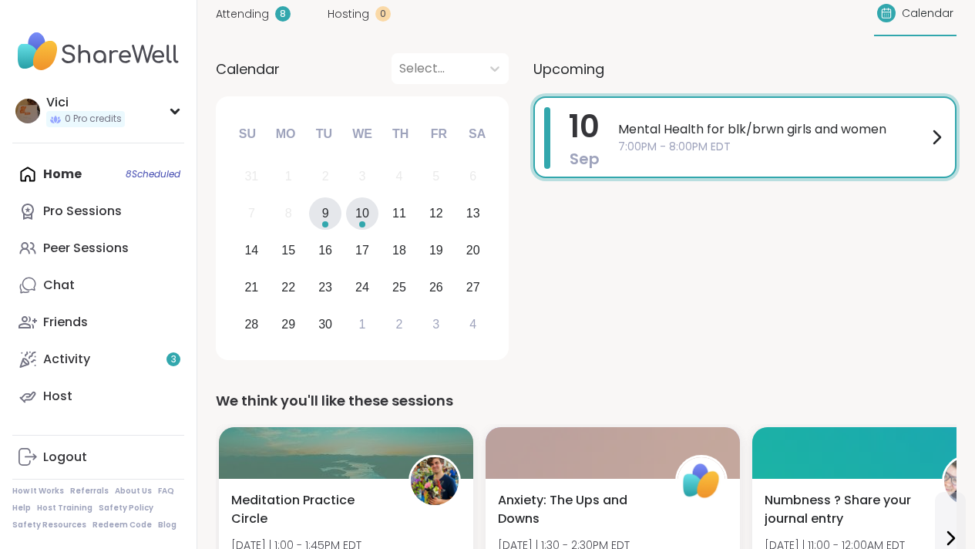
click at [333, 218] on div "9" at bounding box center [325, 213] width 33 height 33
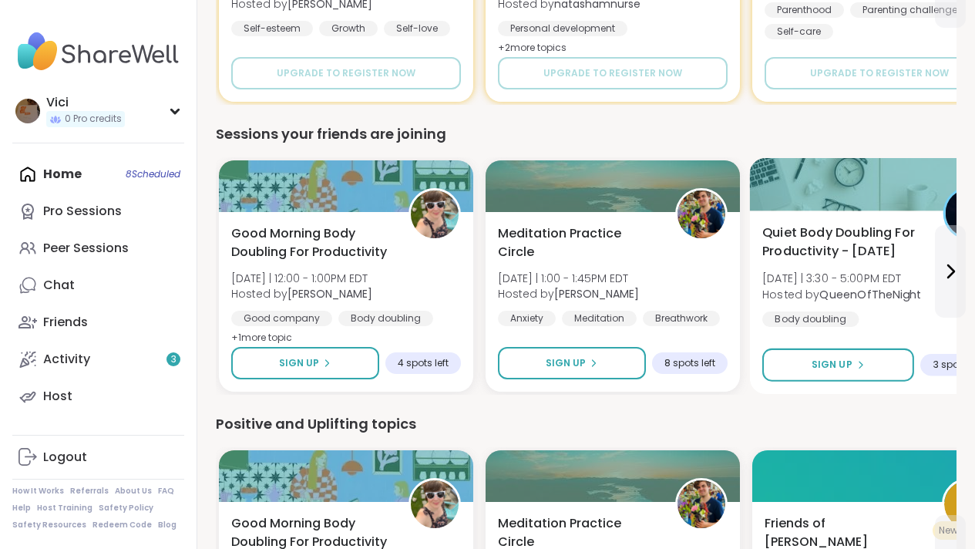
drag, startPoint x: 986, startPoint y: 136, endPoint x: 877, endPoint y: 326, distance: 219.2
click at [878, 326] on html "Vici 0 Pro credits Vici 0 Pro credits Profile Membership Settings Help Home 8 S…" at bounding box center [487, 34] width 975 height 2592
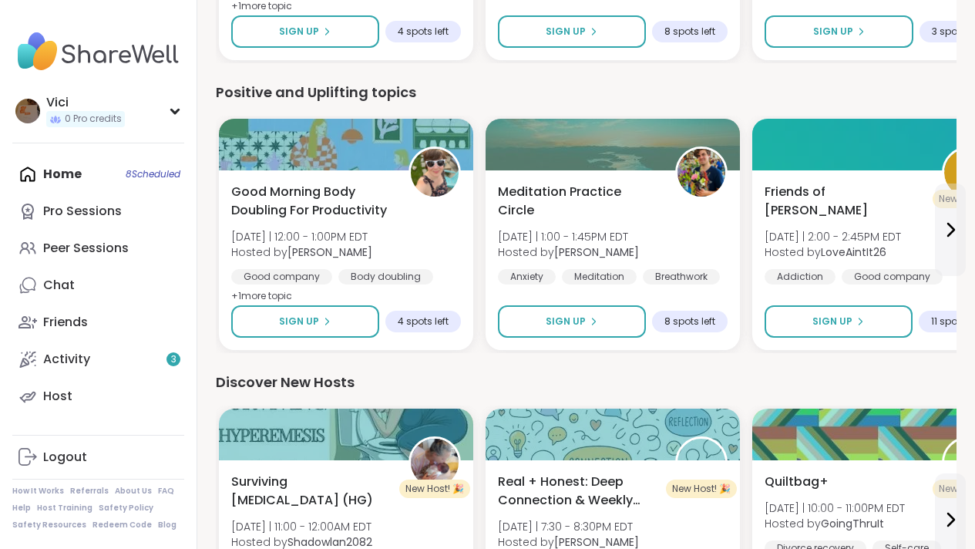
scroll to position [1613, 0]
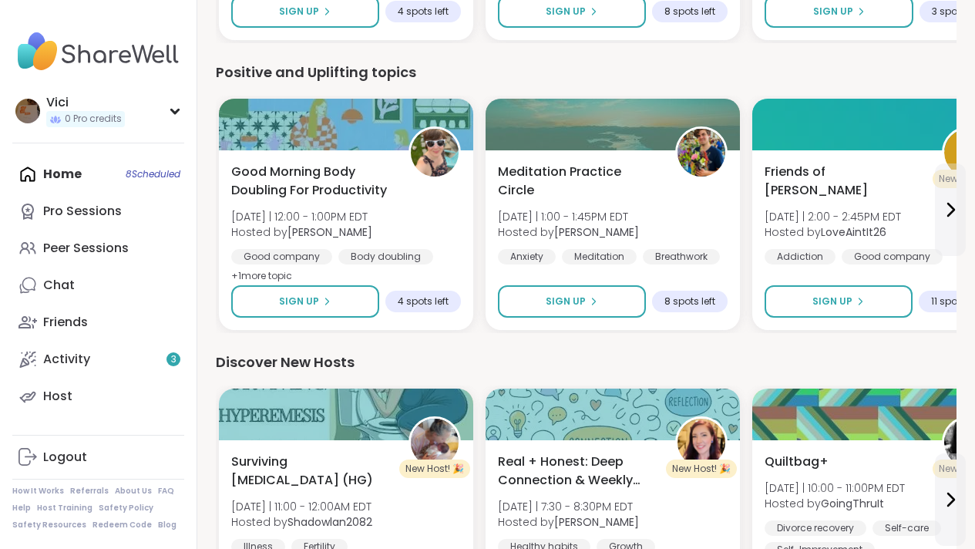
drag, startPoint x: 986, startPoint y: 326, endPoint x: 967, endPoint y: 399, distance: 75.5
click at [103, 240] on div "Peer Sessions" at bounding box center [86, 248] width 86 height 17
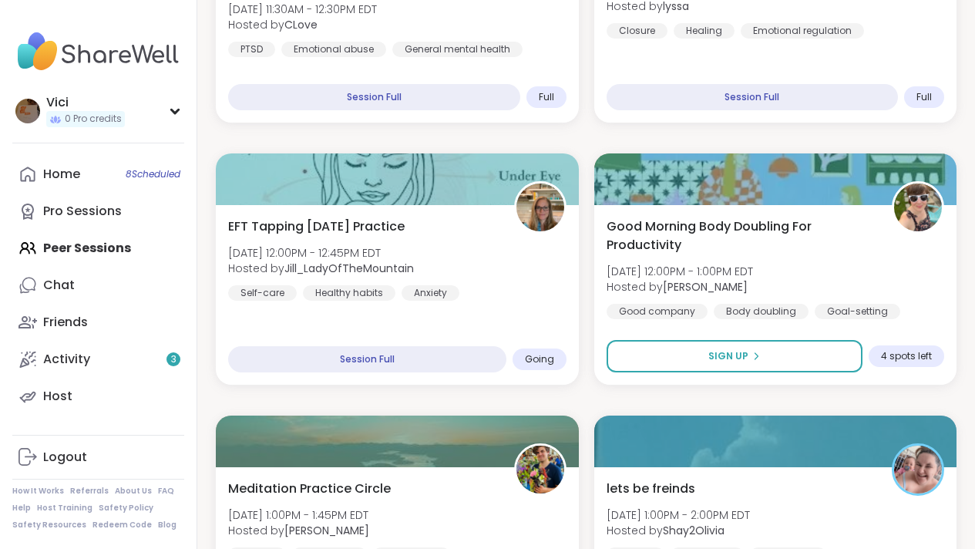
scroll to position [847, 0]
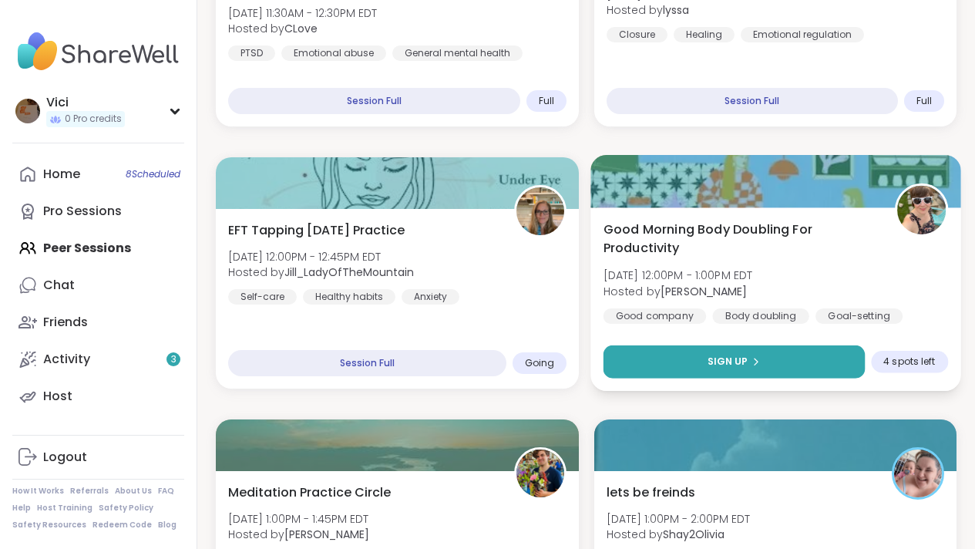
click at [771, 347] on button "Sign Up" at bounding box center [733, 361] width 261 height 33
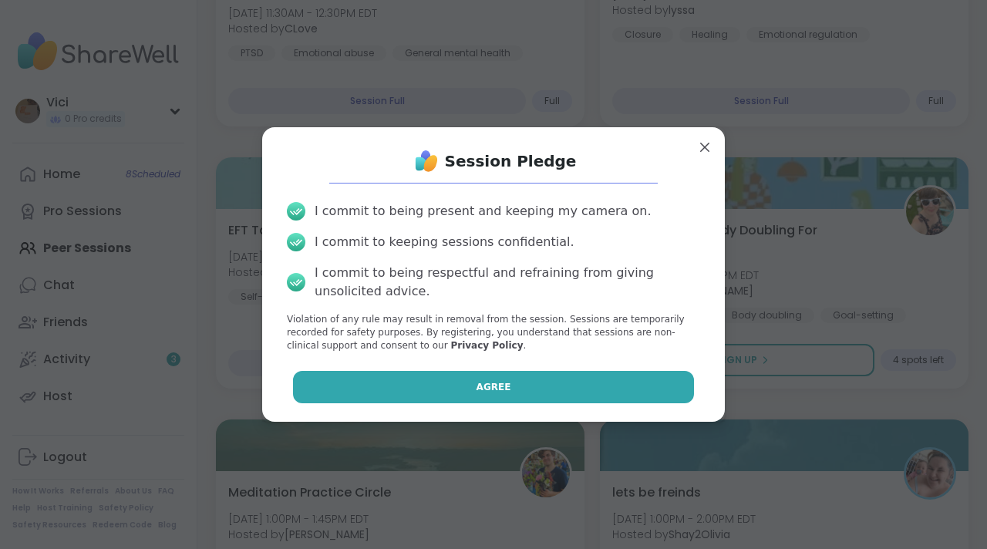
click at [626, 395] on button "Agree" at bounding box center [494, 387] width 402 height 32
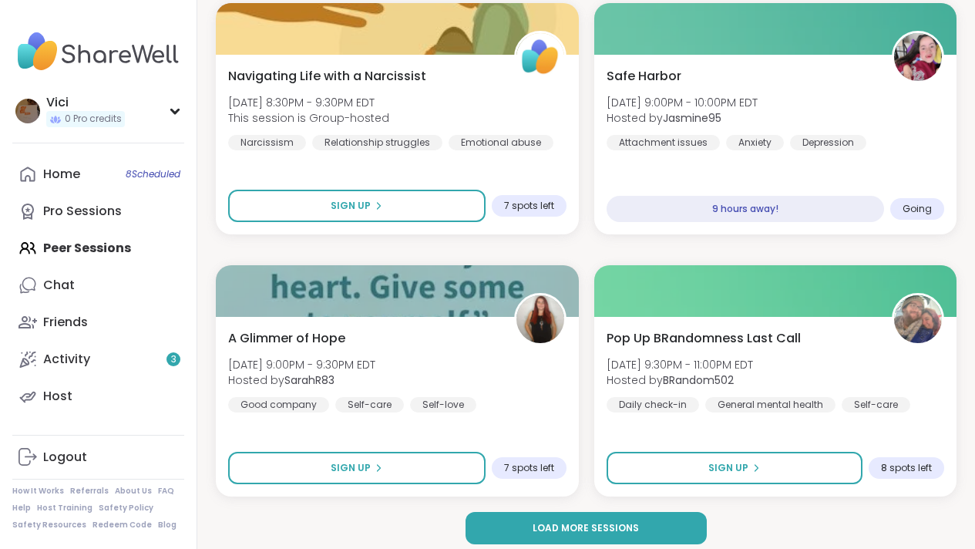
scroll to position [4419, 0]
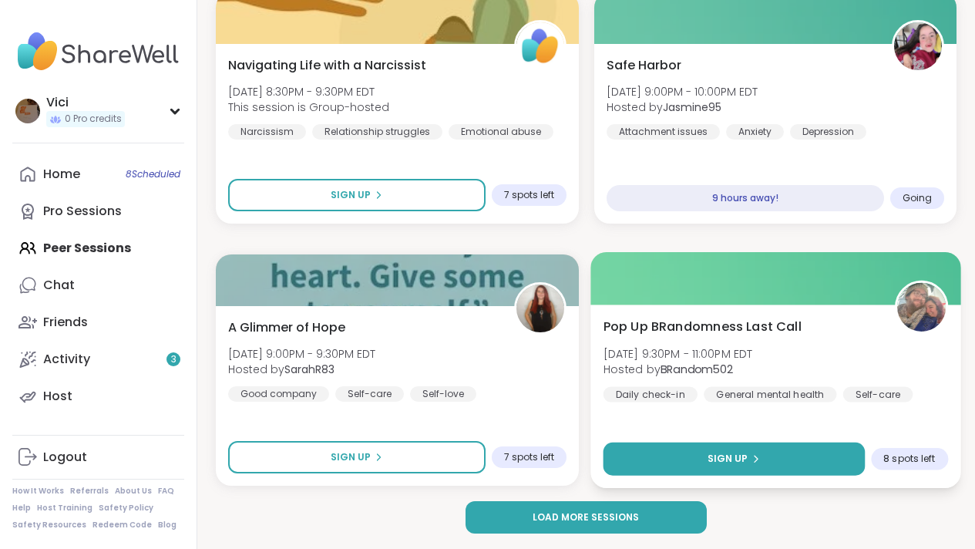
click at [822, 465] on button "Sign Up" at bounding box center [733, 458] width 261 height 33
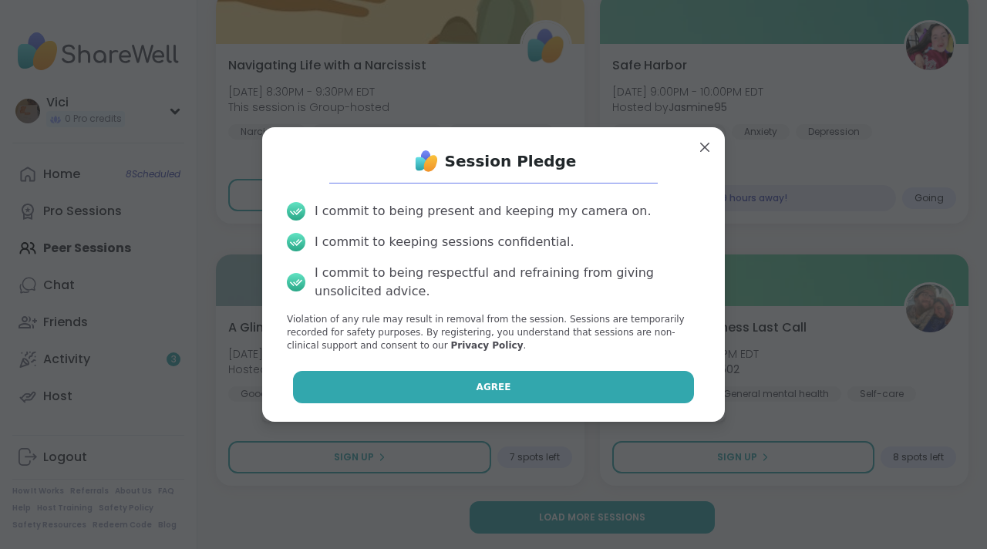
click at [639, 373] on button "Agree" at bounding box center [494, 387] width 402 height 32
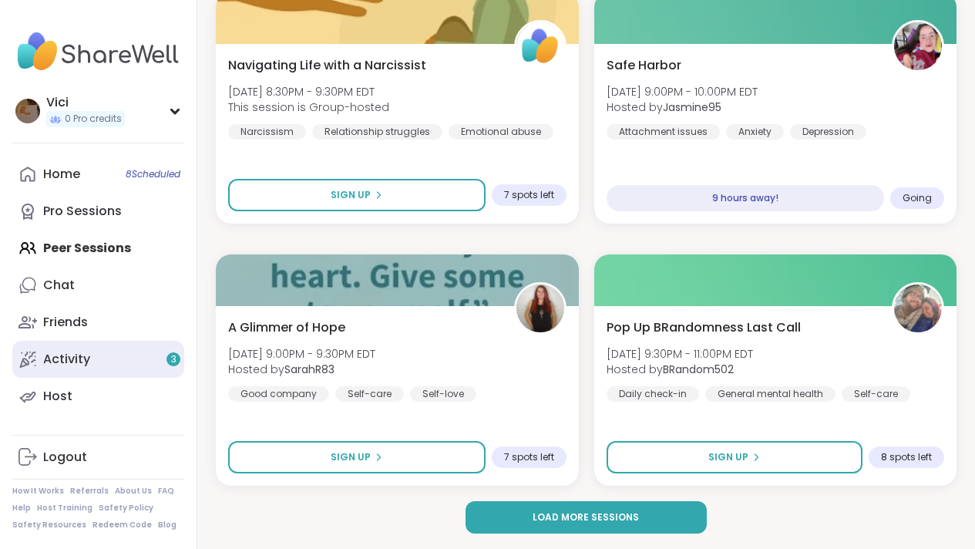
click at [140, 362] on link "Activity 3" at bounding box center [98, 359] width 172 height 37
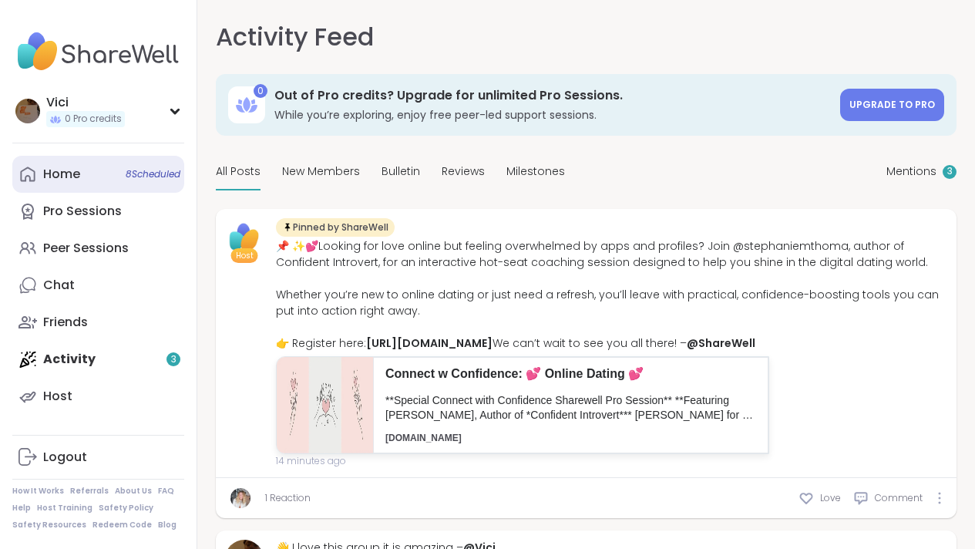
click at [118, 161] on link "Home 8 Scheduled" at bounding box center [98, 174] width 172 height 37
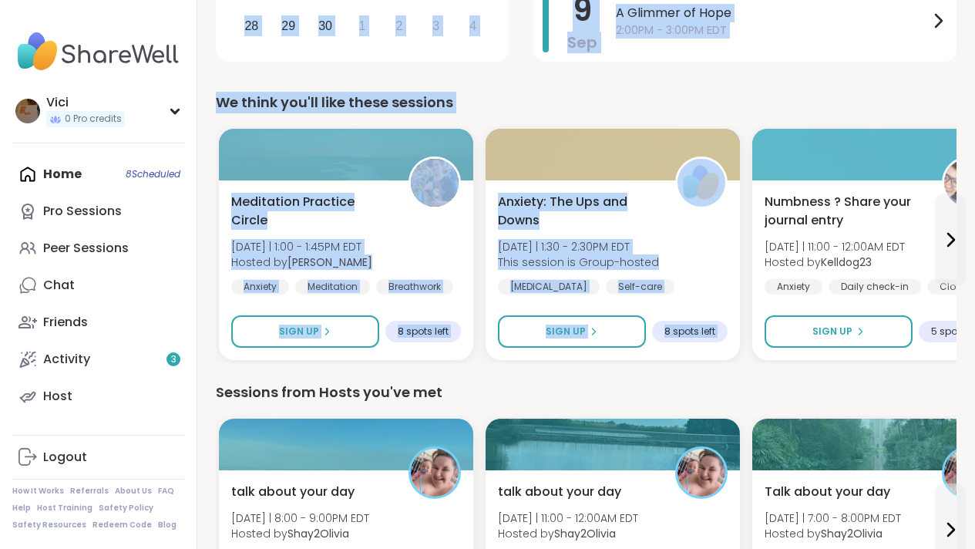
drag, startPoint x: 986, startPoint y: 78, endPoint x: 964, endPoint y: 152, distance: 77.1
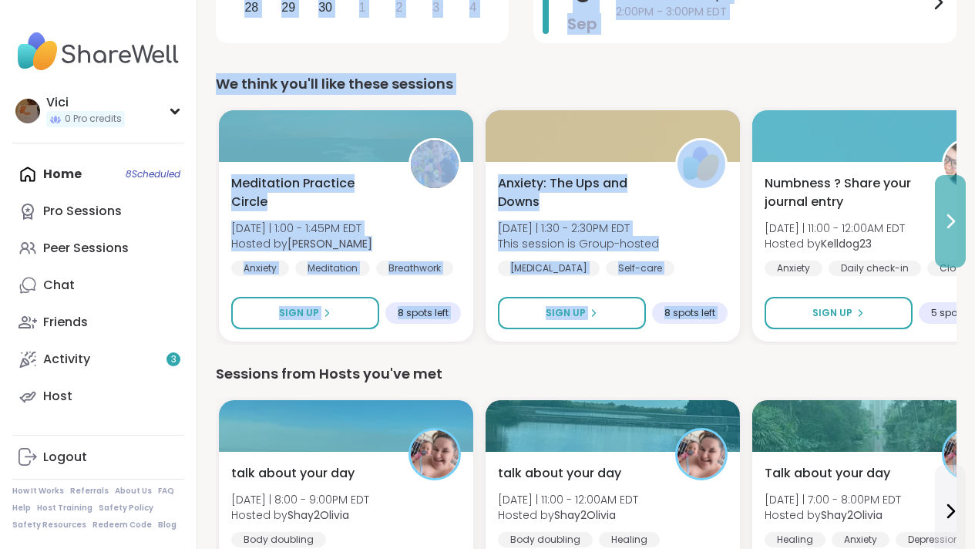
click at [954, 233] on button at bounding box center [950, 221] width 31 height 93
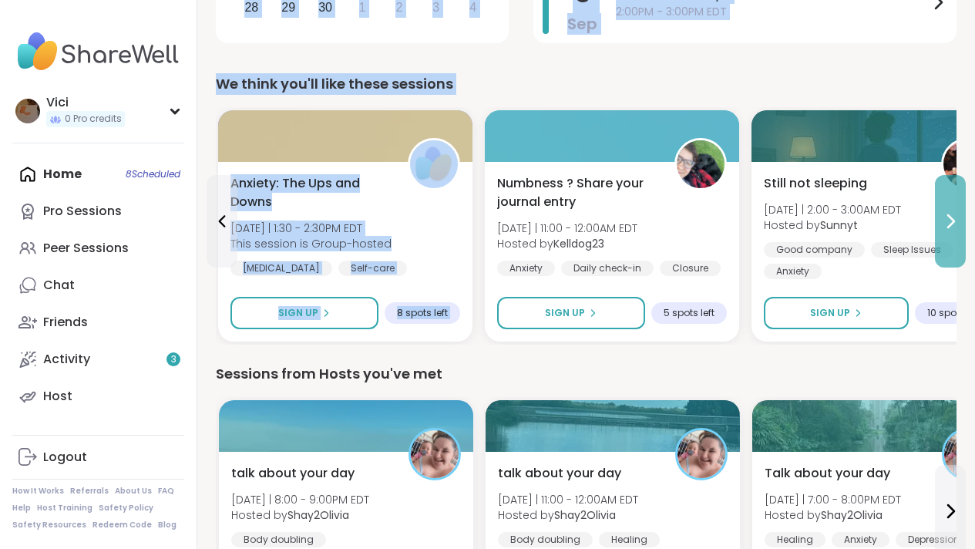
click at [954, 233] on button at bounding box center [950, 221] width 31 height 93
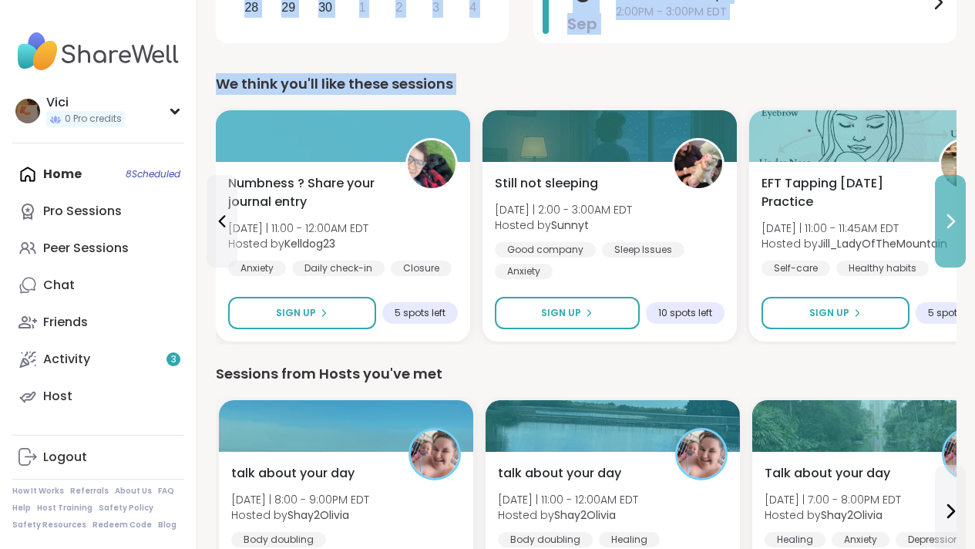
click at [954, 233] on button at bounding box center [950, 221] width 31 height 93
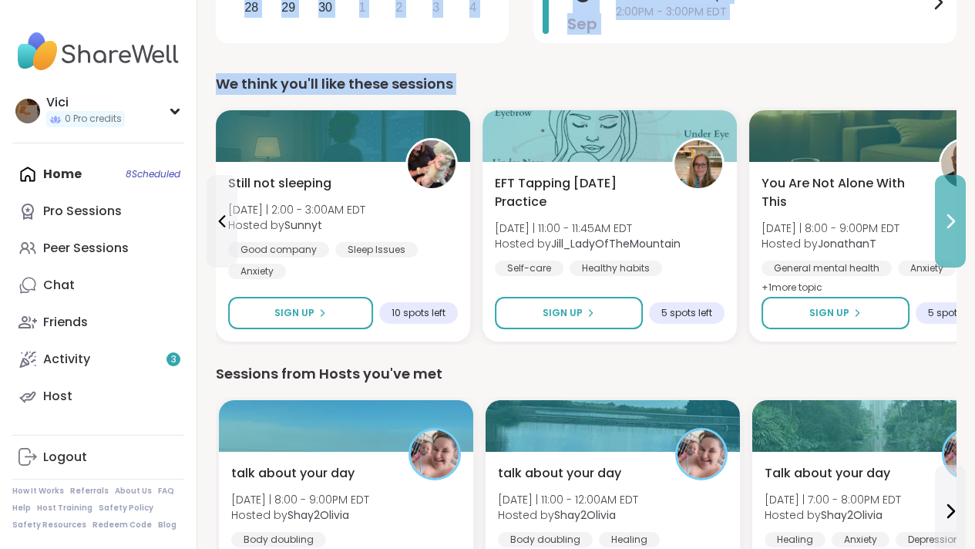
click at [954, 233] on button at bounding box center [950, 221] width 31 height 93
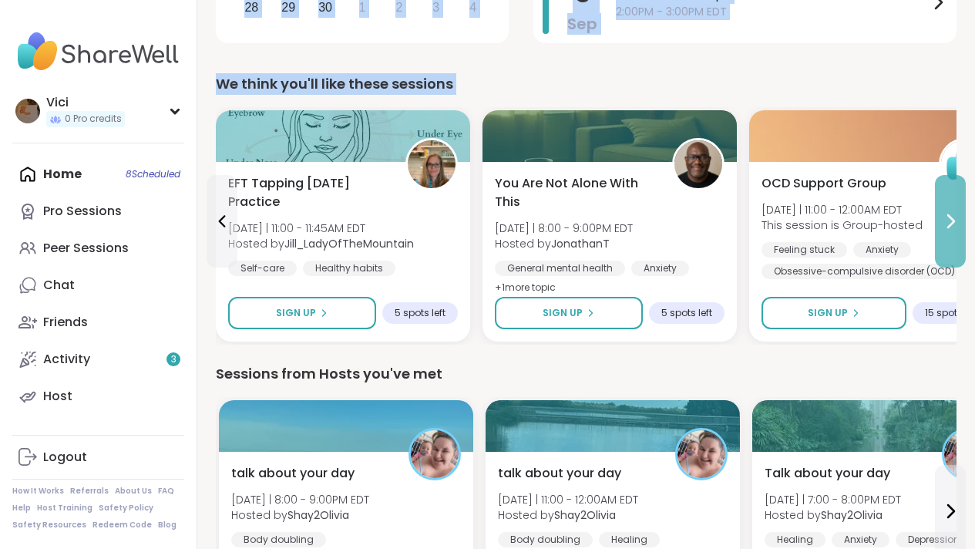
click at [956, 228] on icon at bounding box center [950, 221] width 19 height 19
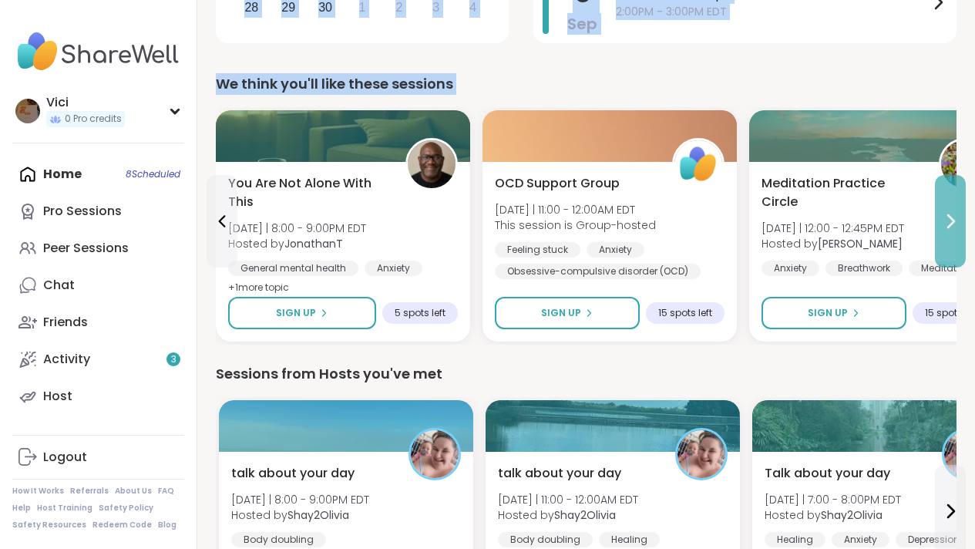
click at [956, 228] on icon at bounding box center [950, 221] width 19 height 19
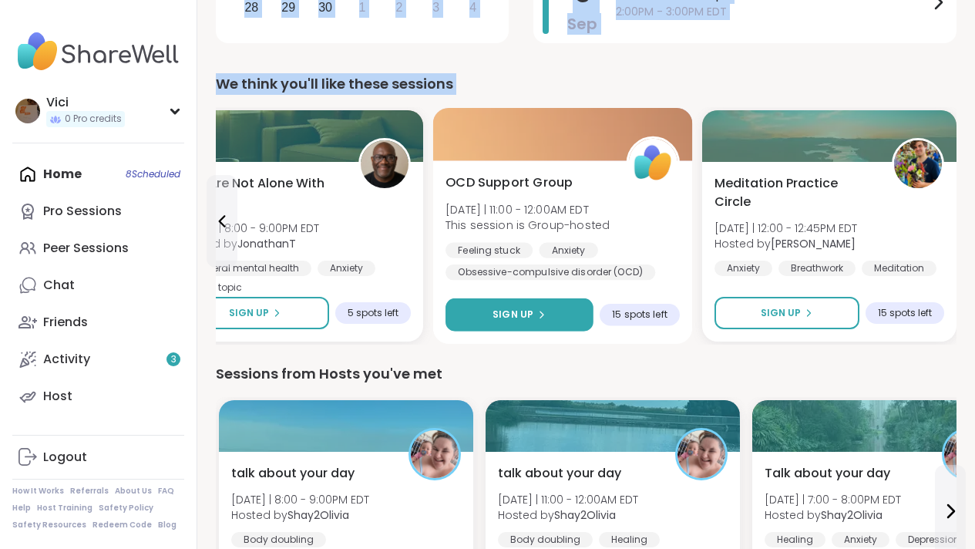
click at [522, 328] on button "Sign Up" at bounding box center [520, 314] width 148 height 33
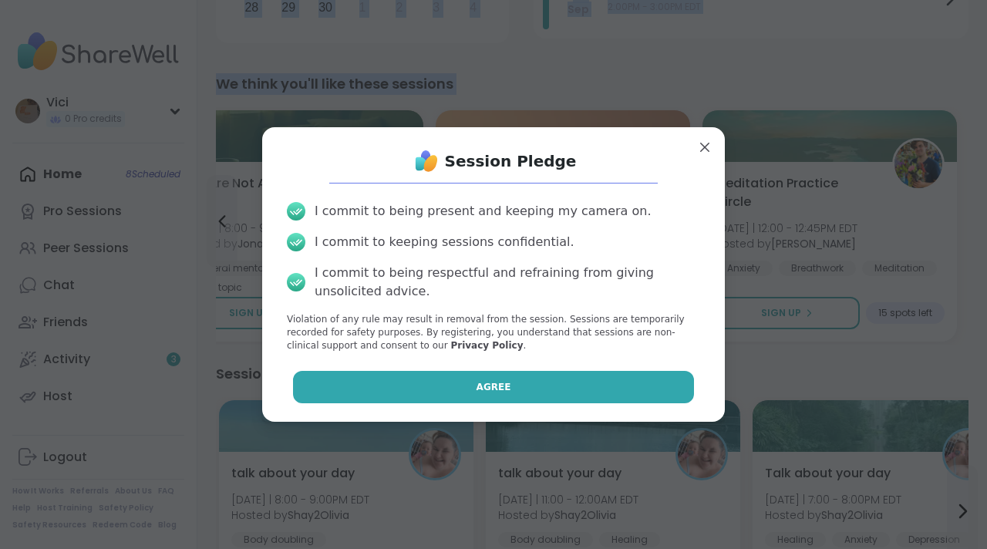
click at [508, 384] on button "Agree" at bounding box center [494, 387] width 402 height 32
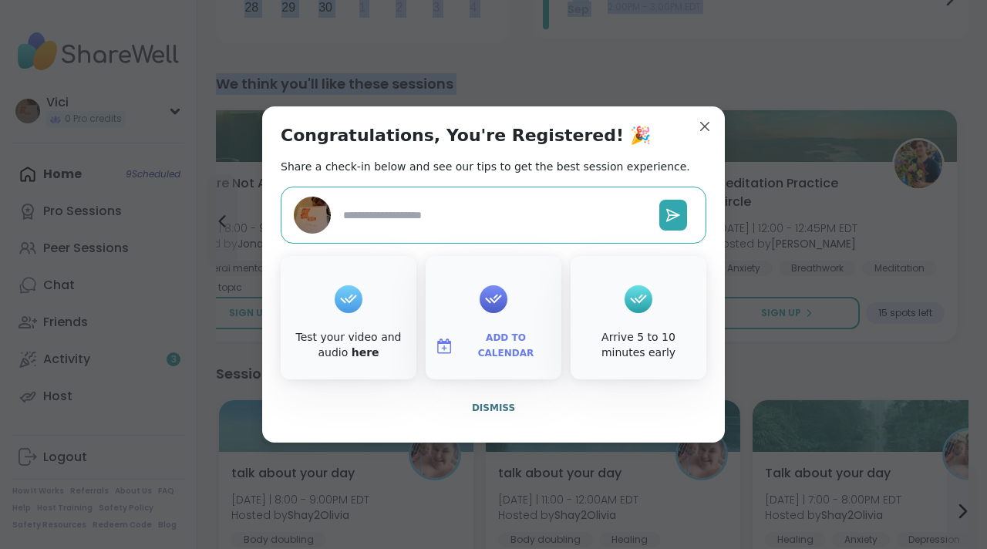
click at [493, 347] on span "Add to Calendar" at bounding box center [505, 346] width 93 height 30
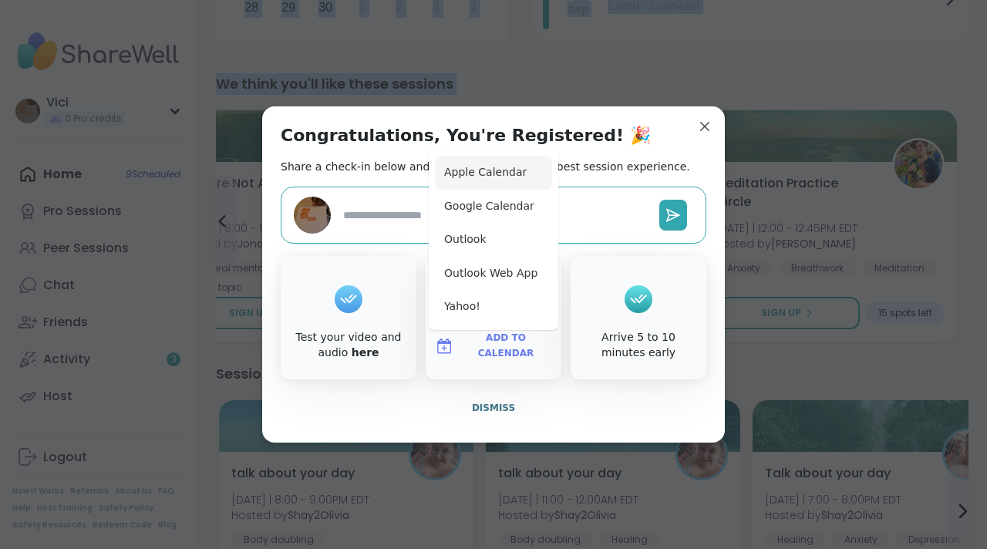
click at [480, 177] on button "Apple Calendar" at bounding box center [493, 173] width 117 height 34
click at [492, 412] on span "Dismiss" at bounding box center [493, 407] width 43 height 11
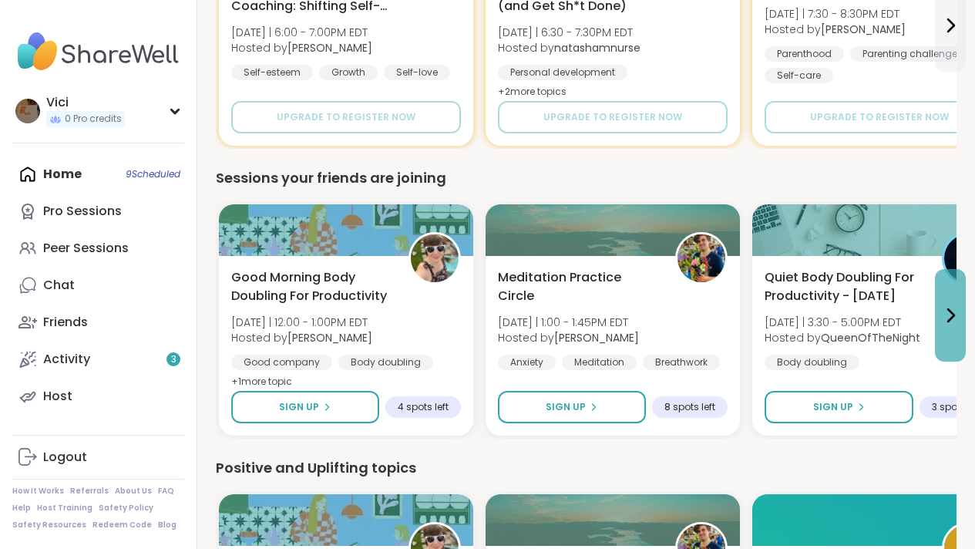
scroll to position [1219, 0]
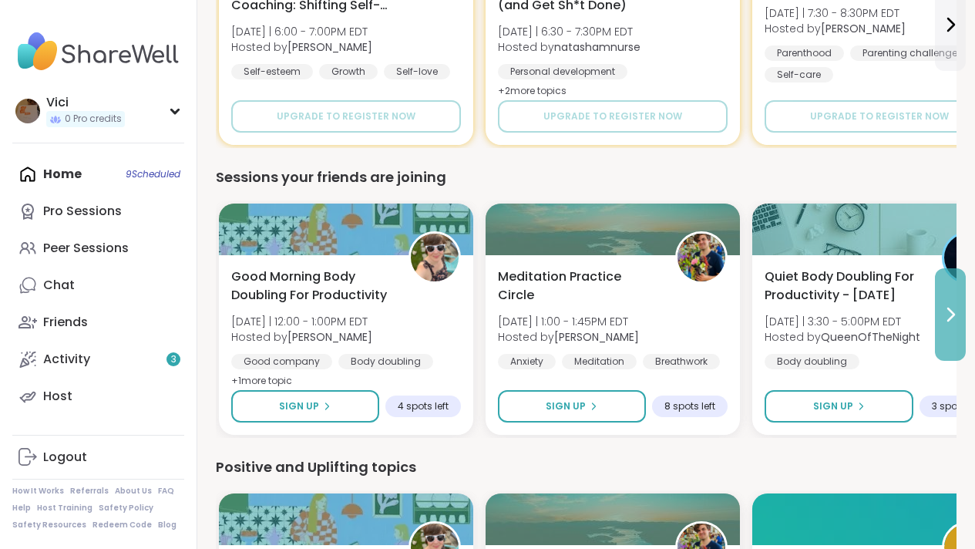
click at [946, 311] on icon at bounding box center [950, 314] width 19 height 19
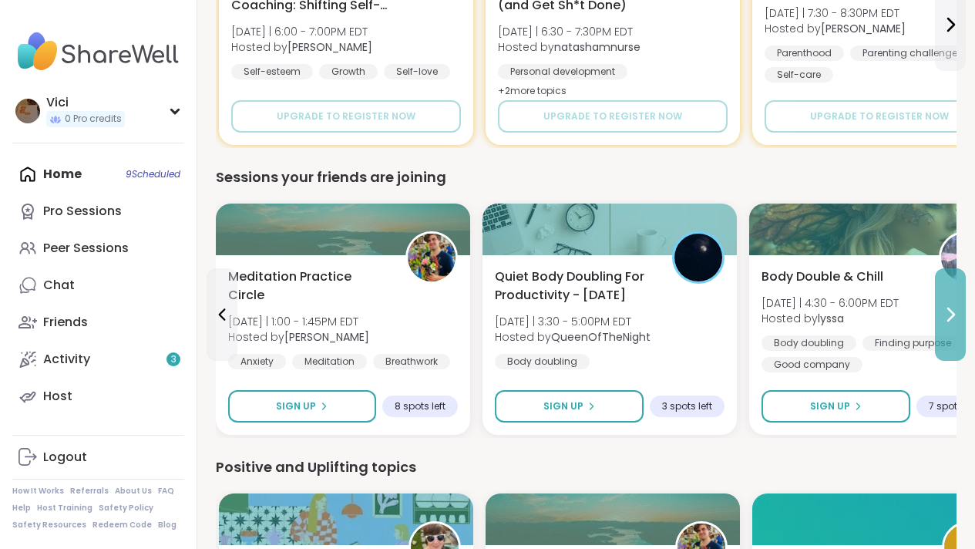
click at [946, 311] on icon at bounding box center [950, 314] width 19 height 19
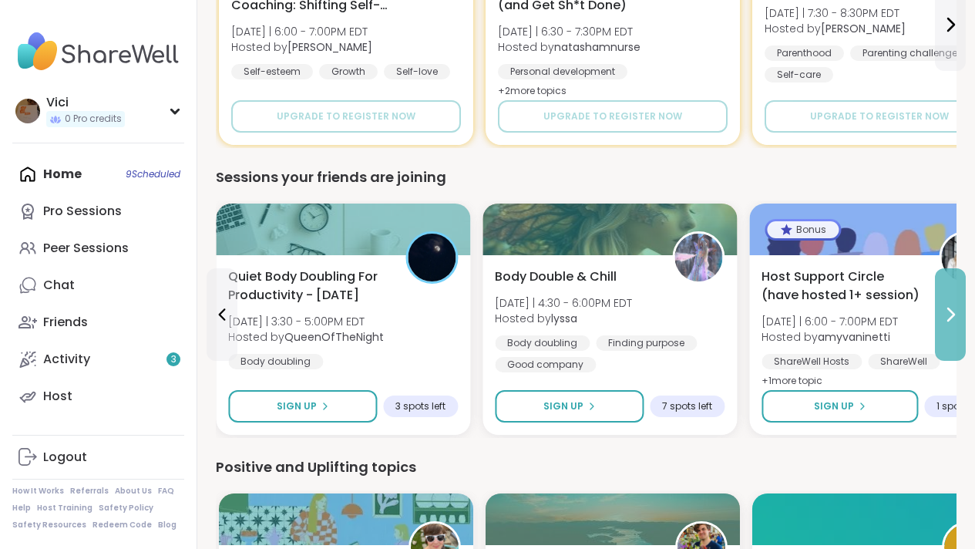
click at [946, 311] on icon at bounding box center [950, 314] width 19 height 19
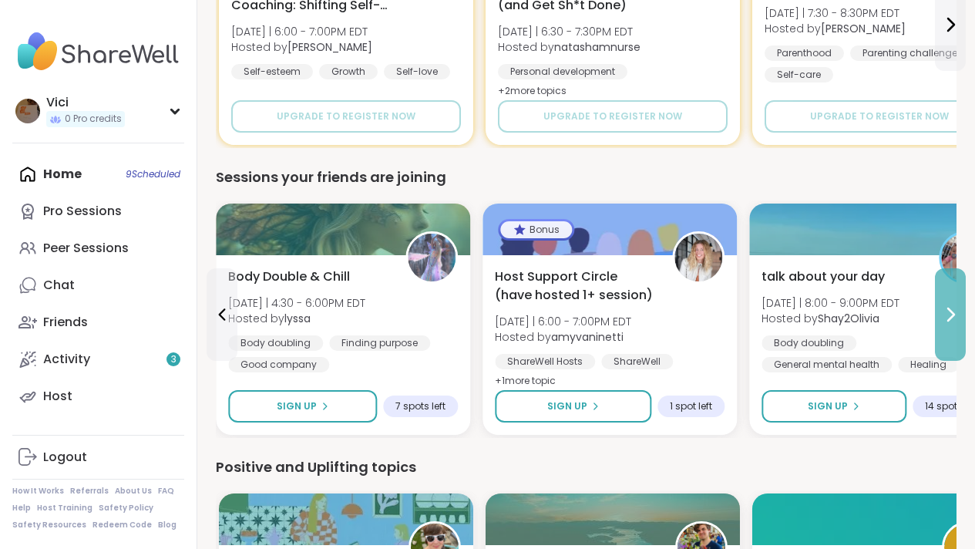
click at [946, 311] on icon at bounding box center [950, 314] width 19 height 19
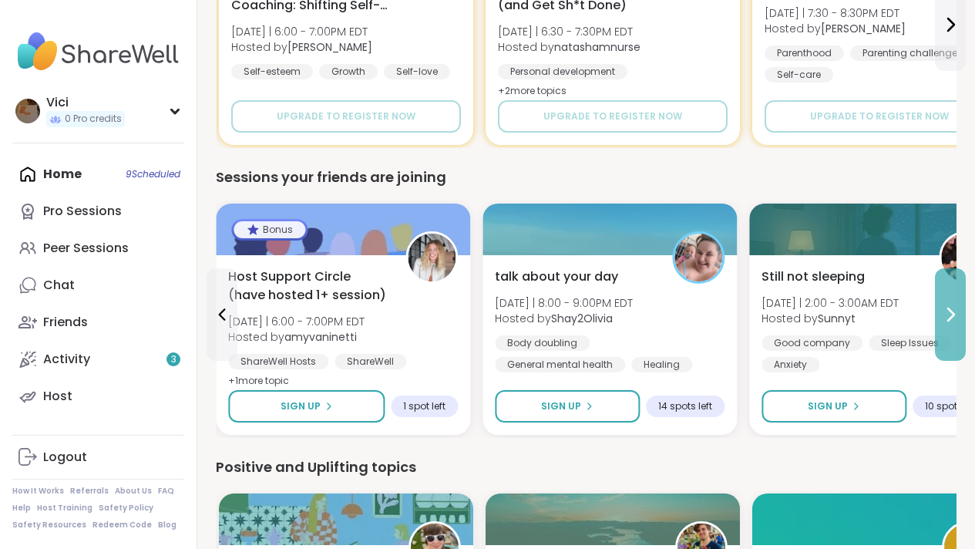
click at [946, 311] on icon at bounding box center [950, 314] width 19 height 19
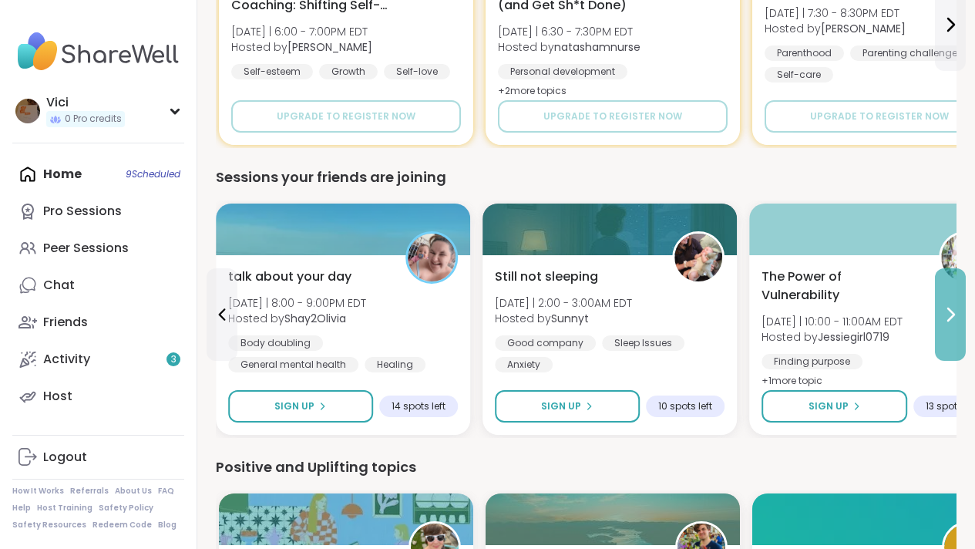
click at [946, 311] on icon at bounding box center [950, 314] width 19 height 19
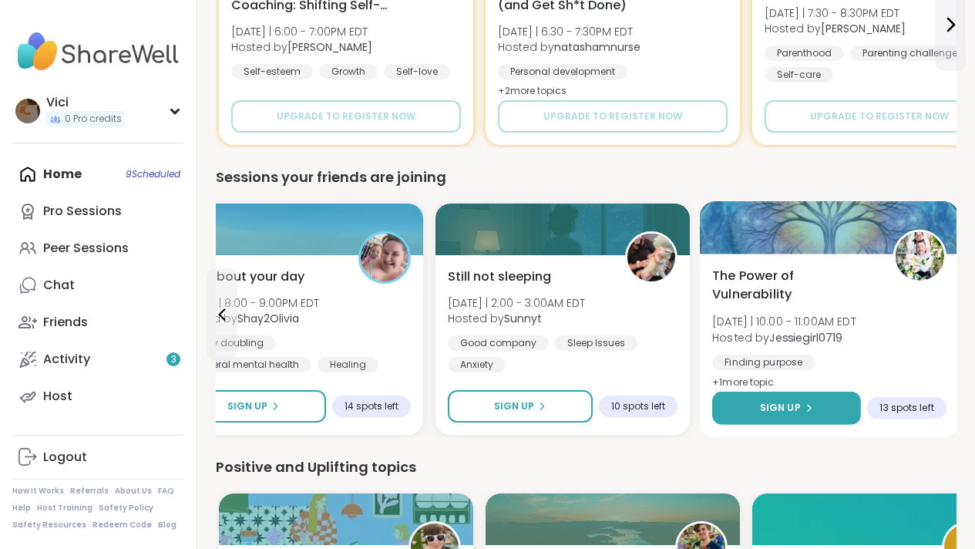
click at [839, 401] on button "Sign Up" at bounding box center [786, 408] width 149 height 33
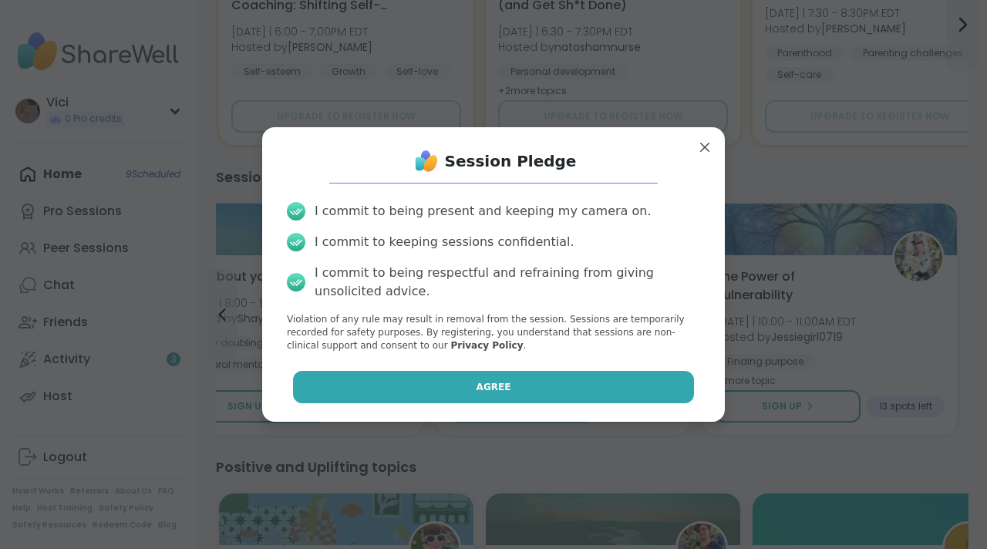
click at [577, 382] on button "Agree" at bounding box center [494, 387] width 402 height 32
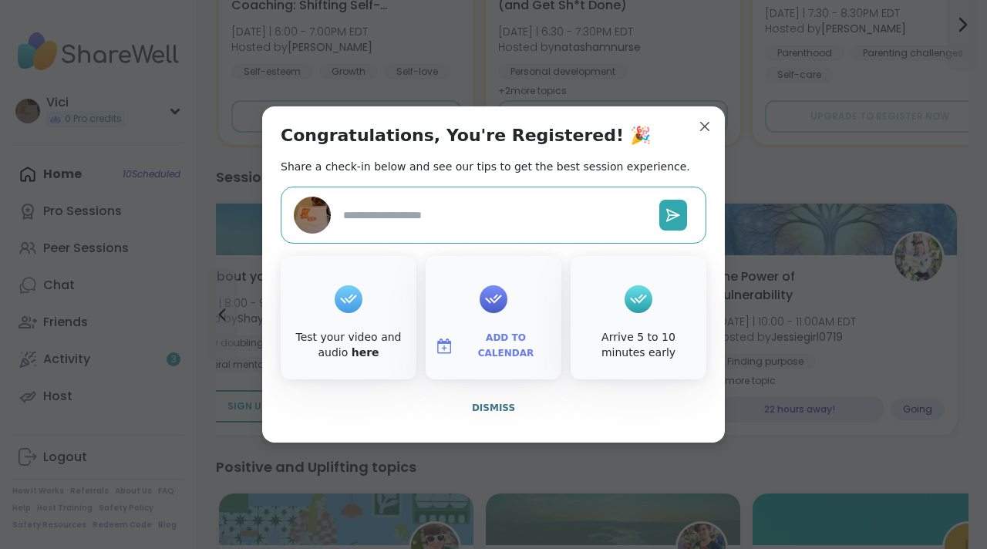
click at [522, 338] on button "Add to Calendar" at bounding box center [494, 346] width 130 height 32
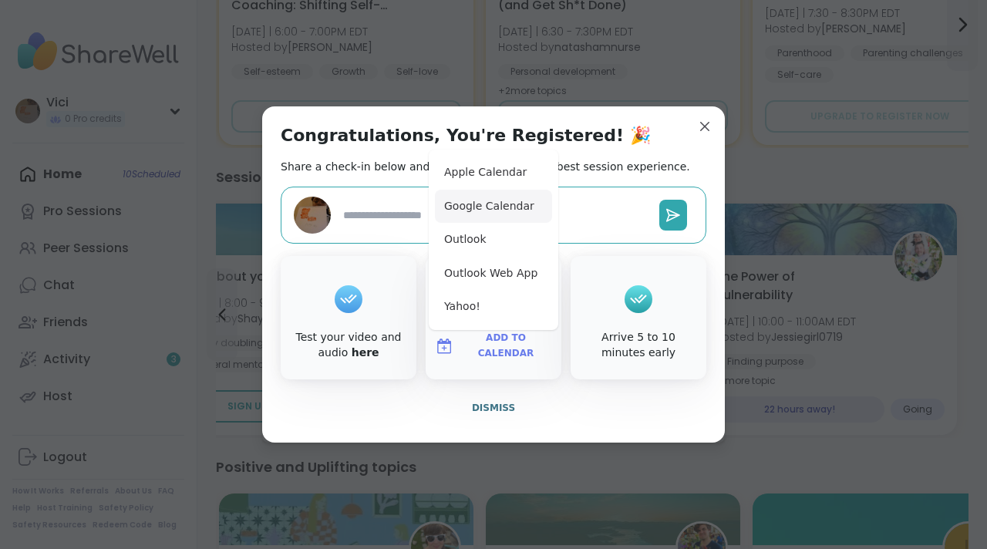
click at [483, 194] on button "Google Calendar" at bounding box center [493, 207] width 117 height 34
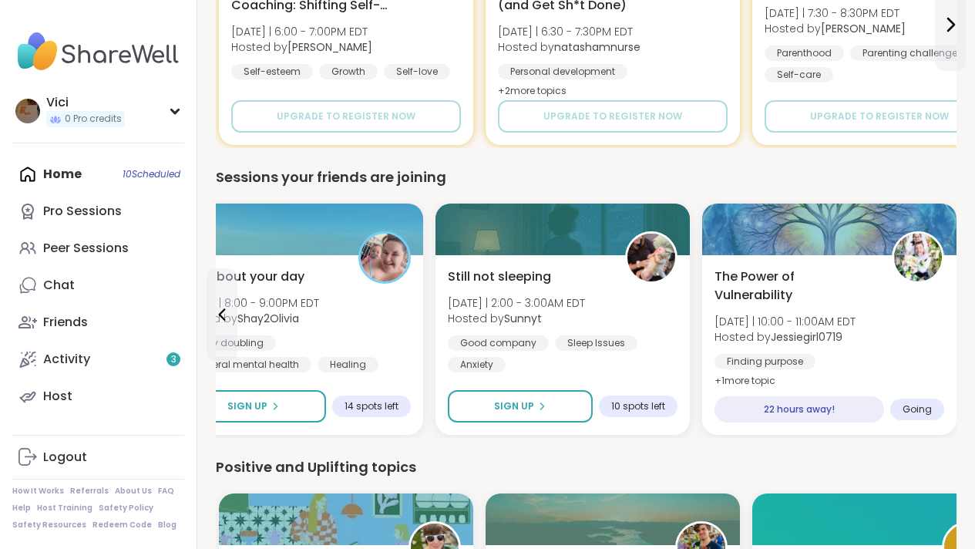
click at [76, 184] on div "Home 10 Scheduled Pro Sessions Peer Sessions Chat Friends Activity 3 Host" at bounding box center [98, 285] width 172 height 259
click at [59, 180] on div "Home 10 Scheduled Pro Sessions Peer Sessions Chat Friends Activity 3 Host" at bounding box center [98, 285] width 172 height 259
click at [52, 173] on div "Home 10 Scheduled Pro Sessions Peer Sessions Chat Friends Activity 3 Host" at bounding box center [98, 285] width 172 height 259
click at [29, 173] on div "Home 10 Scheduled Pro Sessions Peer Sessions Chat Friends Activity 3 Host" at bounding box center [98, 285] width 172 height 259
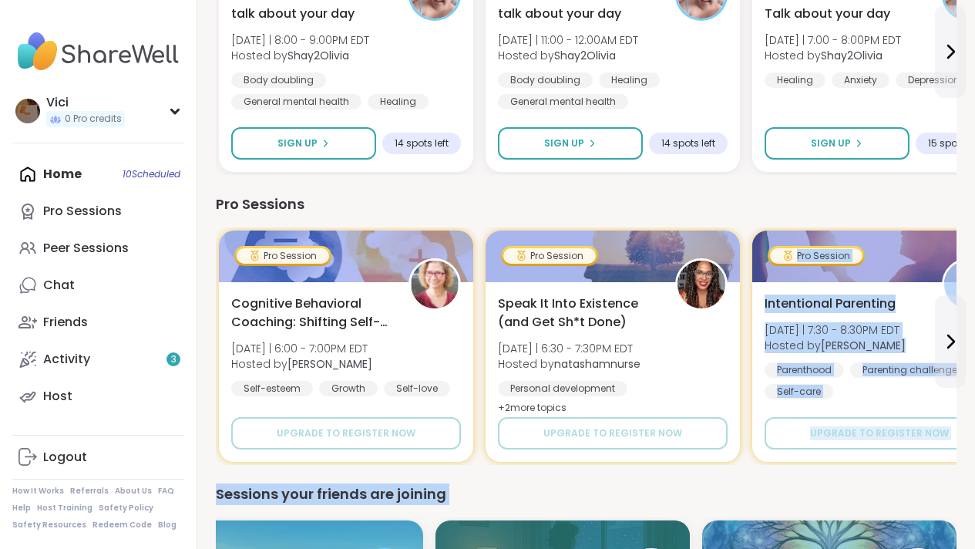
scroll to position [871, 0]
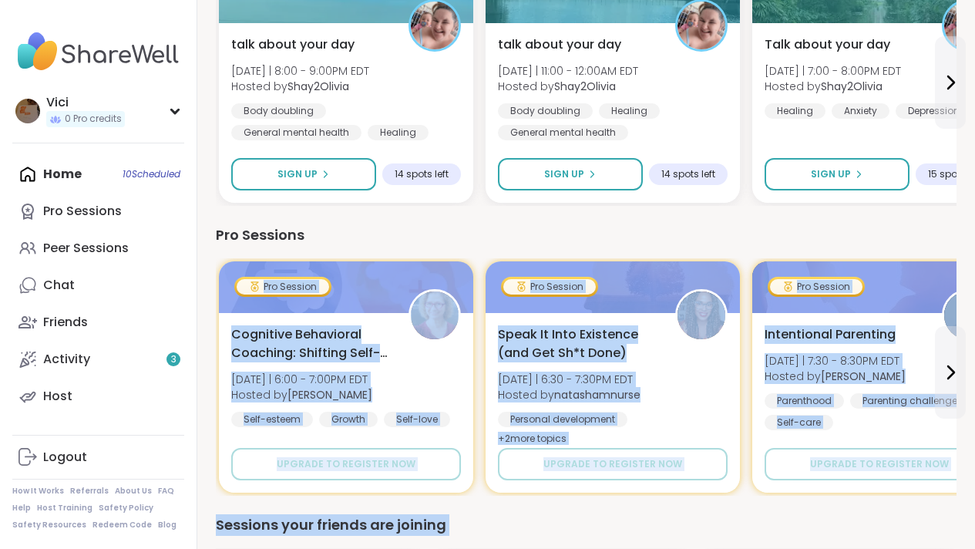
drag, startPoint x: 986, startPoint y: 339, endPoint x: 986, endPoint y: 242, distance: 97.1
click at [974, 242] on html "Vici 0 Pro credits Vici 0 Pro credits Profile Membership Settings Help Home 10 …" at bounding box center [487, 425] width 975 height 2592
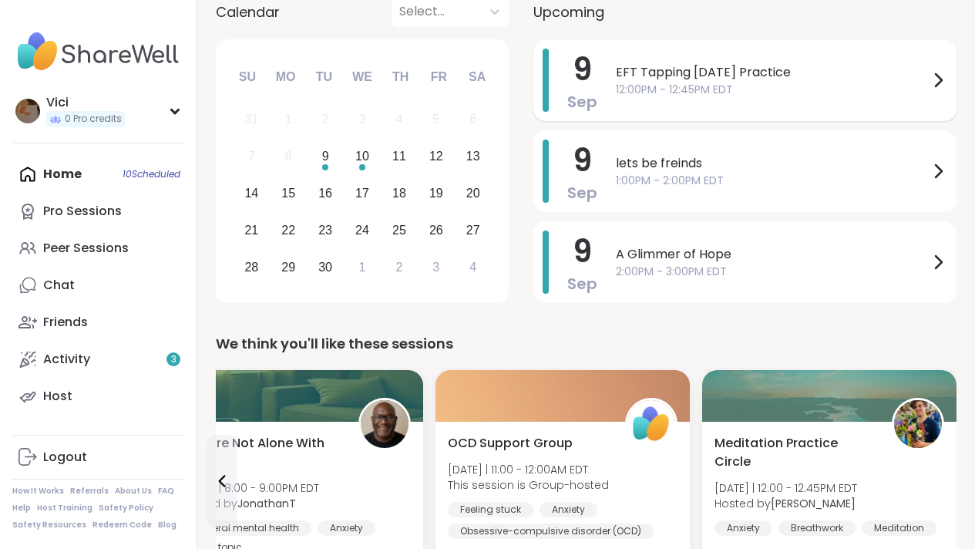
drag, startPoint x: 986, startPoint y: 242, endPoint x: 951, endPoint y: 73, distance: 172.3
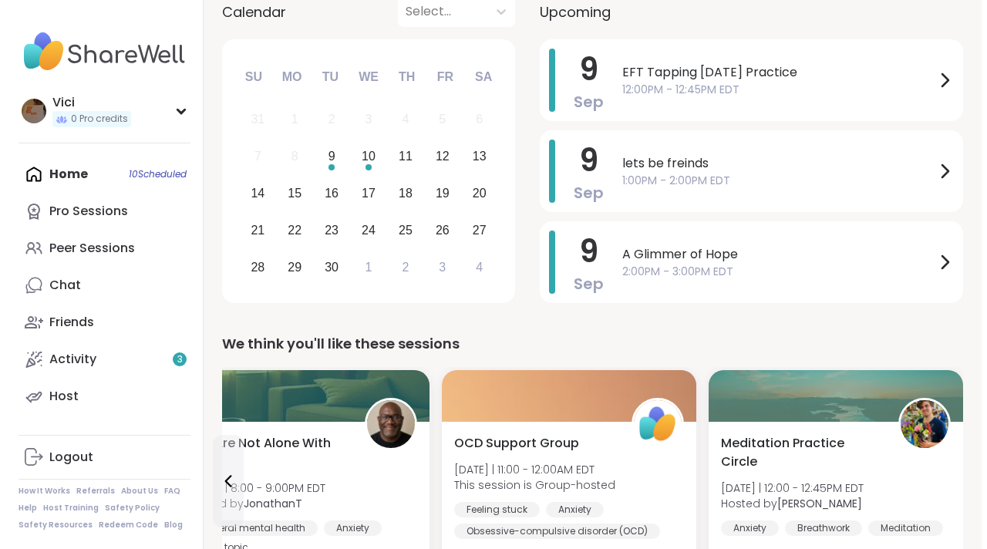
scroll to position [0, 0]
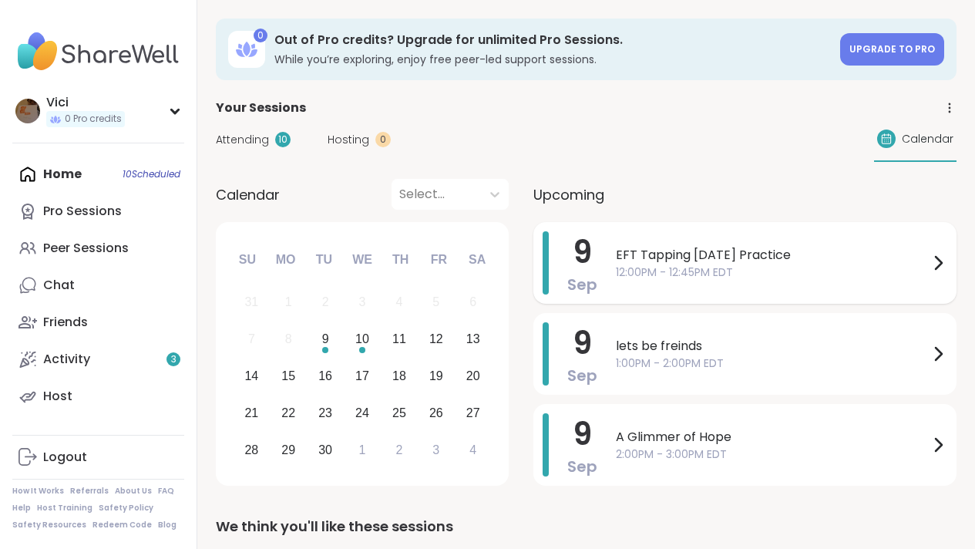
click at [742, 273] on span "12:00PM - 12:45PM EDT" at bounding box center [772, 272] width 313 height 16
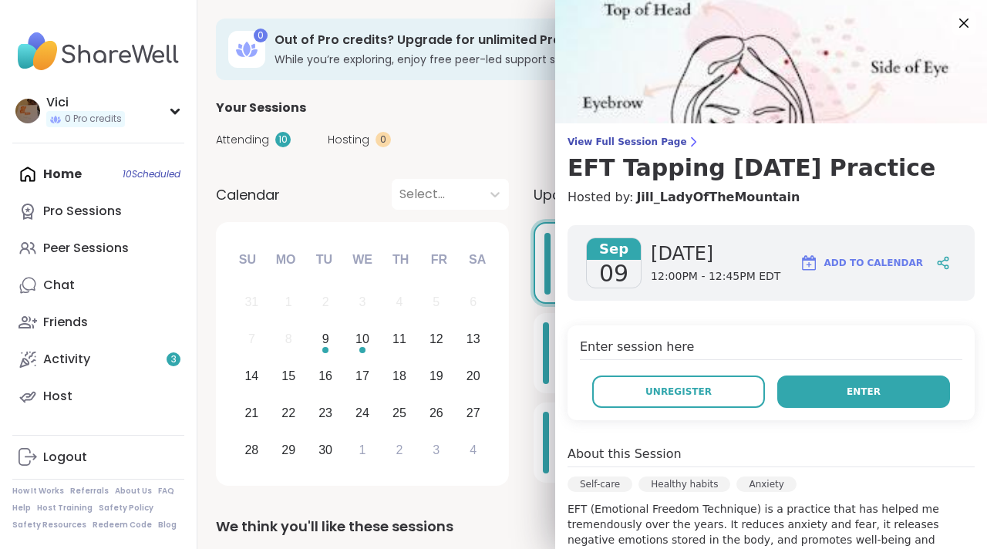
click at [817, 396] on button "Enter" at bounding box center [863, 391] width 173 height 32
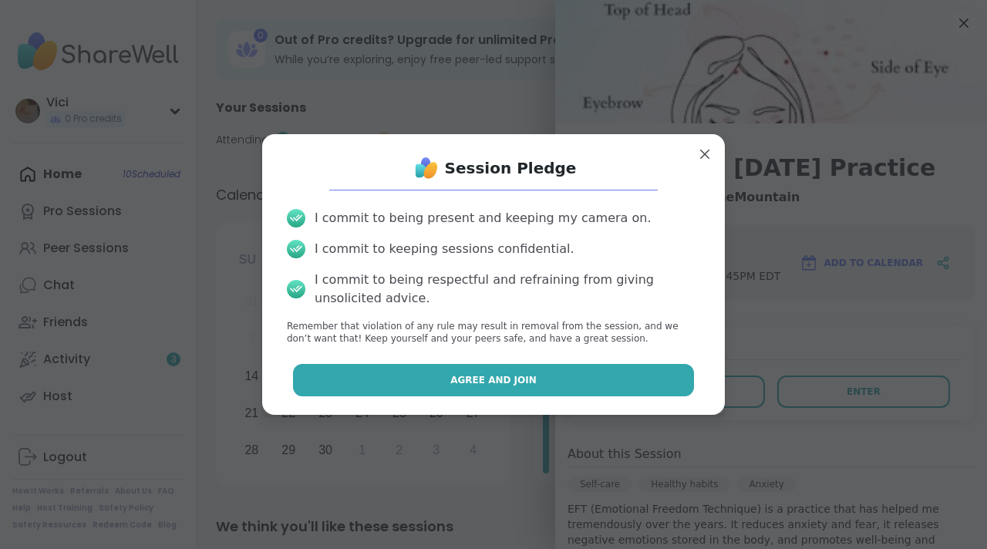
click at [634, 377] on button "Agree and Join" at bounding box center [494, 380] width 402 height 32
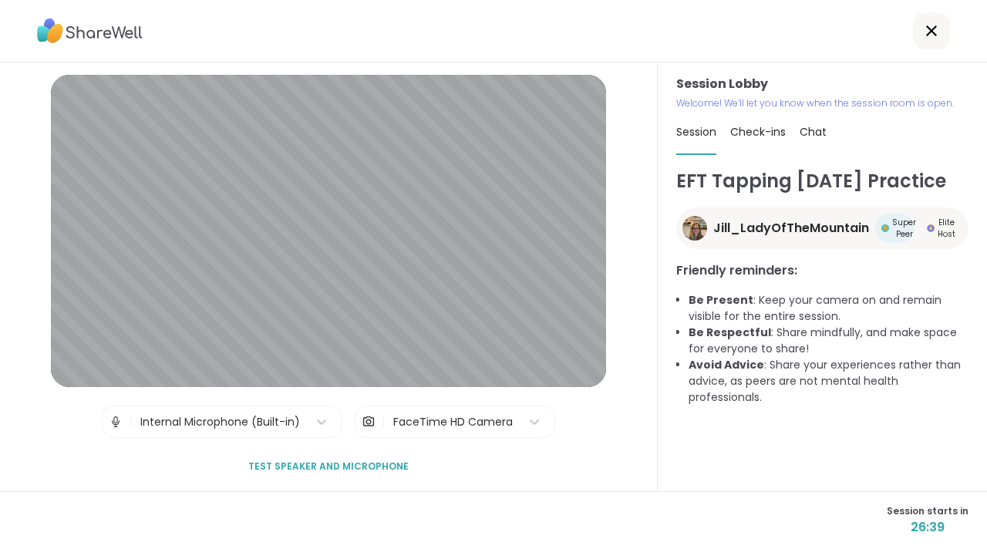
click at [380, 463] on span "Test speaker and microphone" at bounding box center [328, 466] width 160 height 14
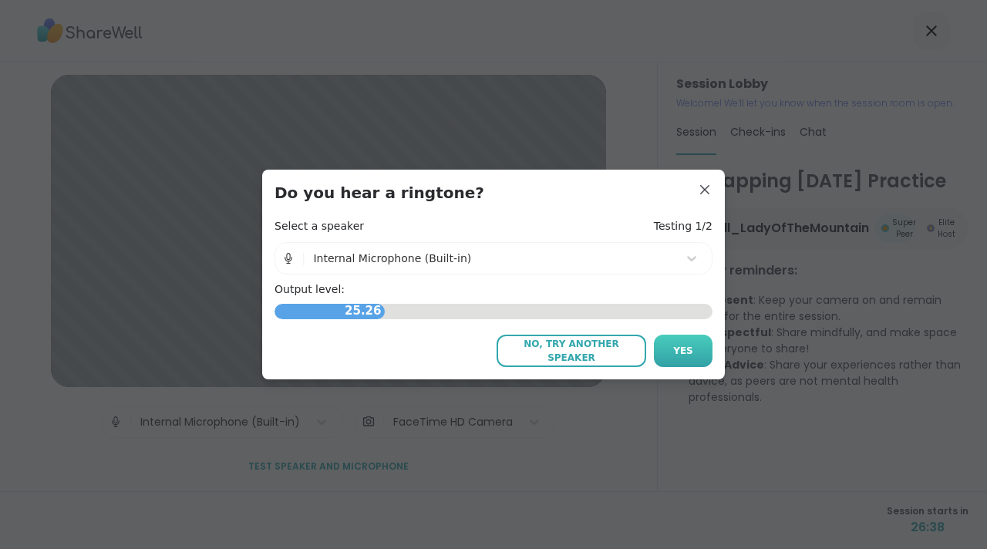
click at [659, 345] on button "Yes" at bounding box center [683, 351] width 59 height 32
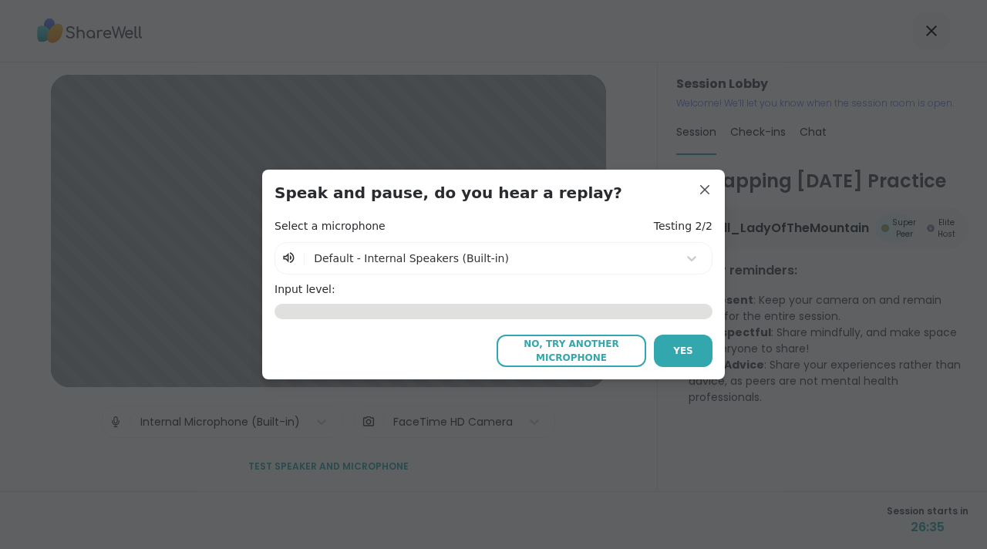
click at [604, 359] on span "No, try another microphone" at bounding box center [571, 351] width 134 height 28
click at [573, 360] on span "No, try another microphone" at bounding box center [571, 351] width 134 height 28
click at [654, 361] on button "Yes" at bounding box center [683, 351] width 59 height 32
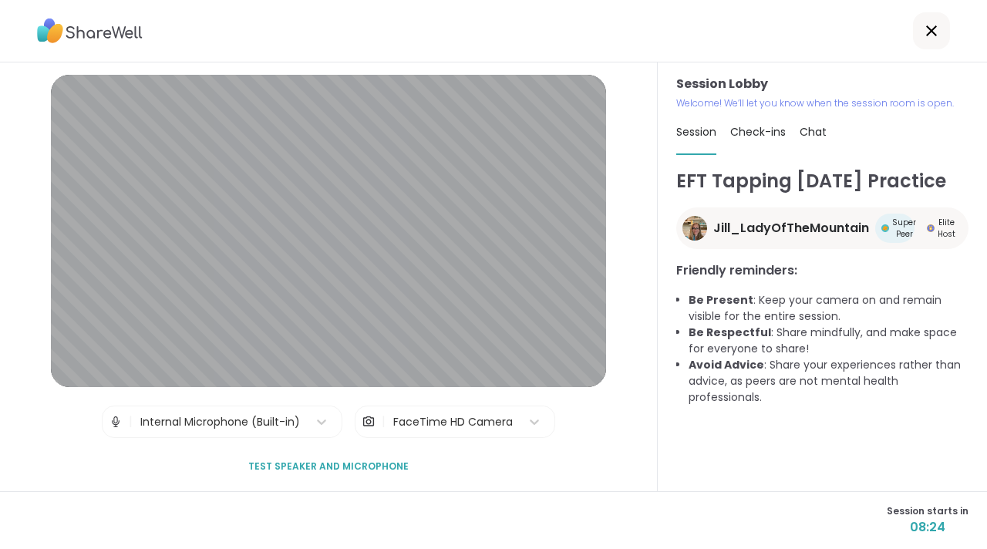
click at [754, 133] on span "Check-ins" at bounding box center [758, 131] width 56 height 15
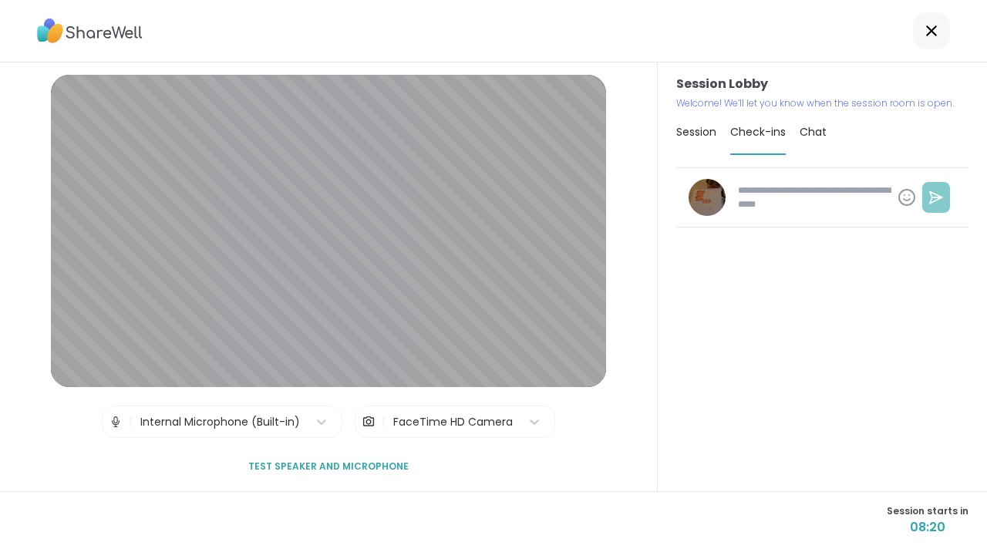
click at [928, 195] on icon at bounding box center [935, 197] width 15 height 15
click at [822, 191] on textarea at bounding box center [812, 197] width 160 height 40
type textarea "*"
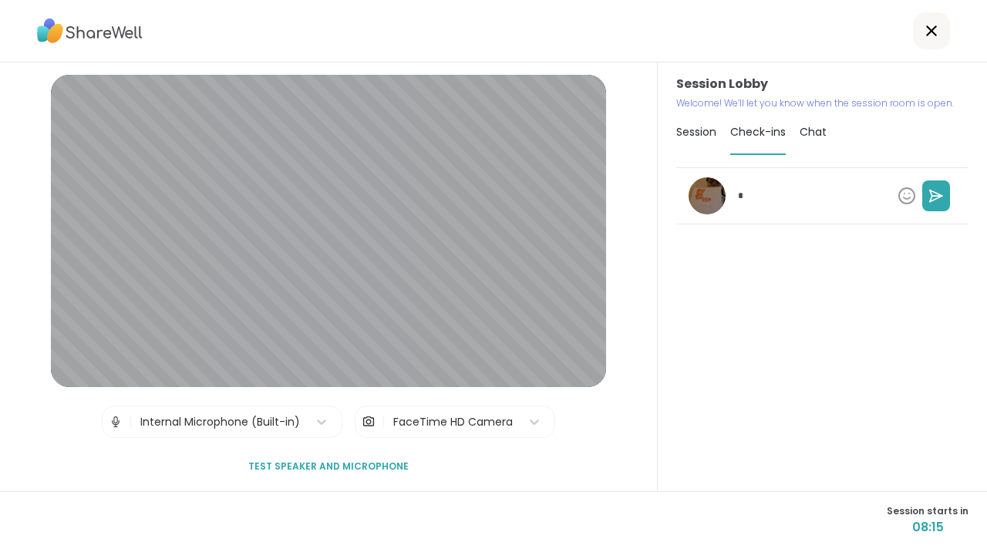
type textarea "*"
type textarea "***"
type textarea "*"
type textarea "****"
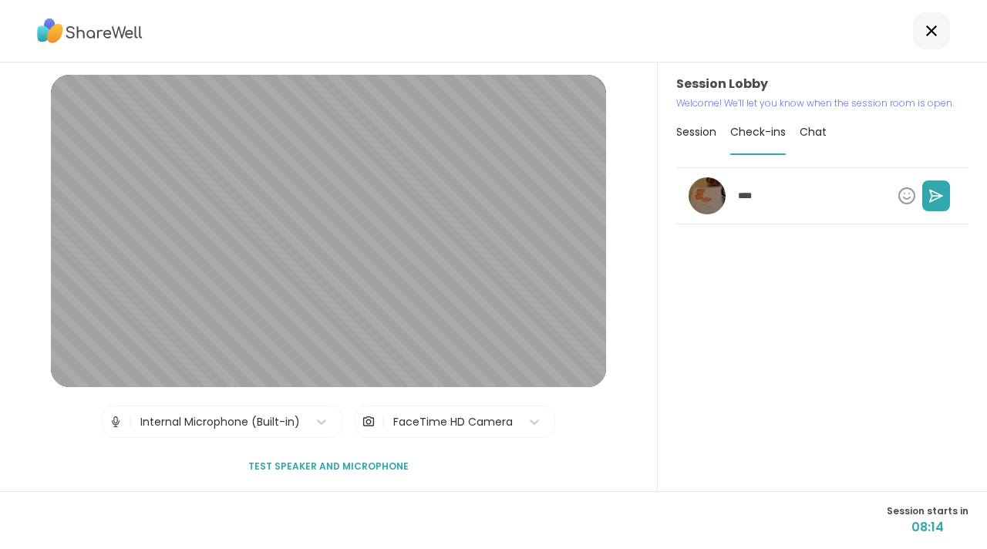
type textarea "*"
type textarea "****"
type textarea "*"
type textarea "******"
type textarea "*"
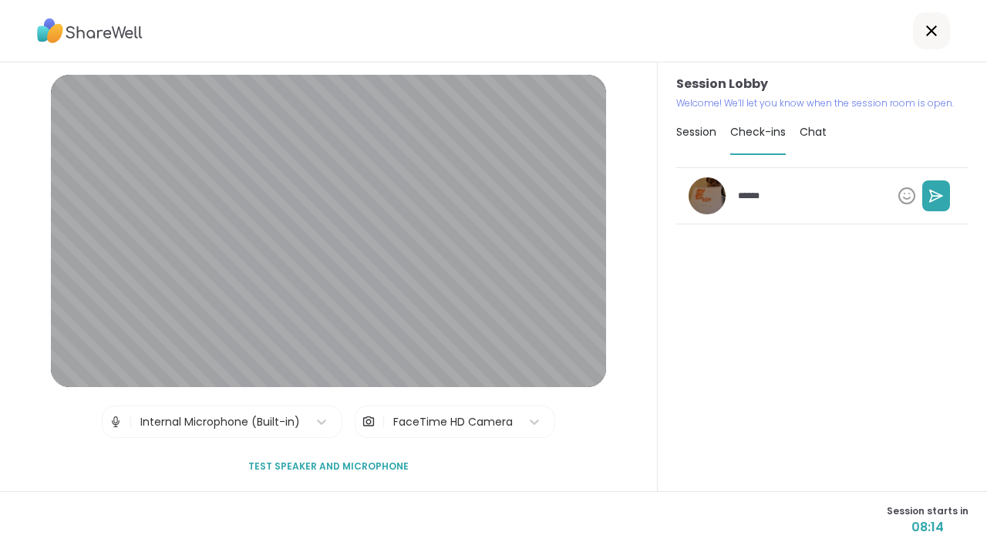
type textarea "*******"
type textarea "*"
type textarea "********"
type textarea "*"
type textarea "*********"
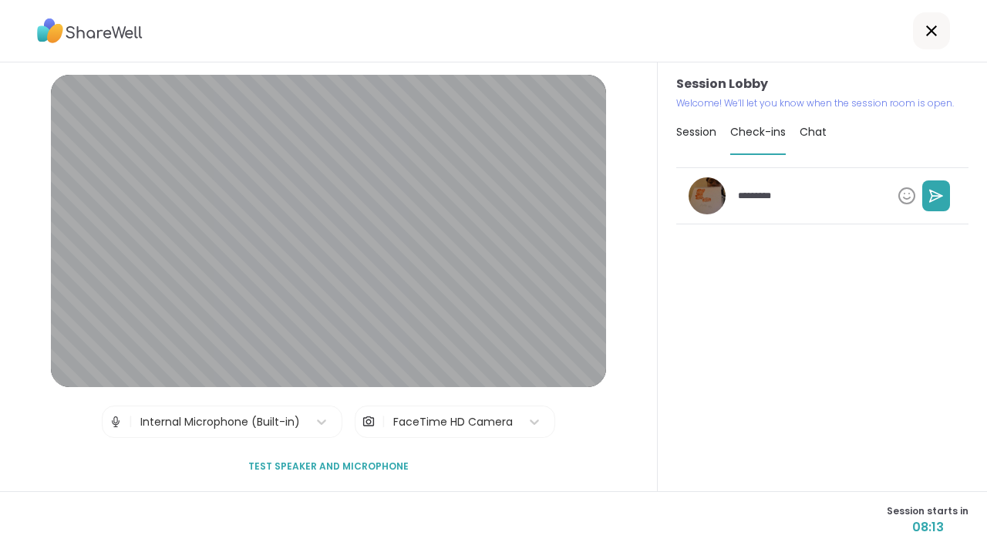
type textarea "*"
type textarea "**********"
type textarea "*"
type textarea "**********"
type textarea "*"
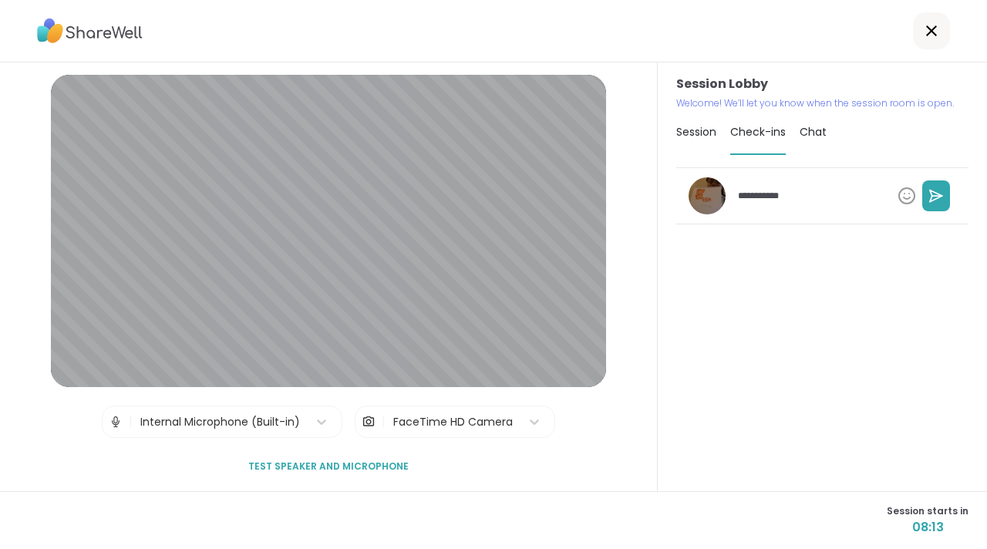
type textarea "**********"
type textarea "*"
type textarea "**********"
type textarea "*"
type textarea "**********"
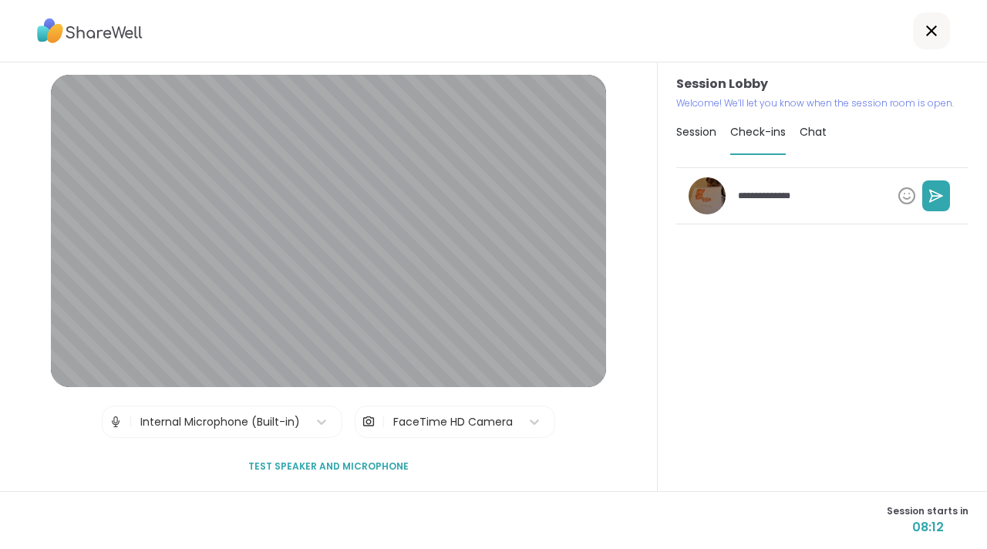
type textarea "*"
type textarea "**********"
type textarea "*"
type textarea "**********"
type textarea "*"
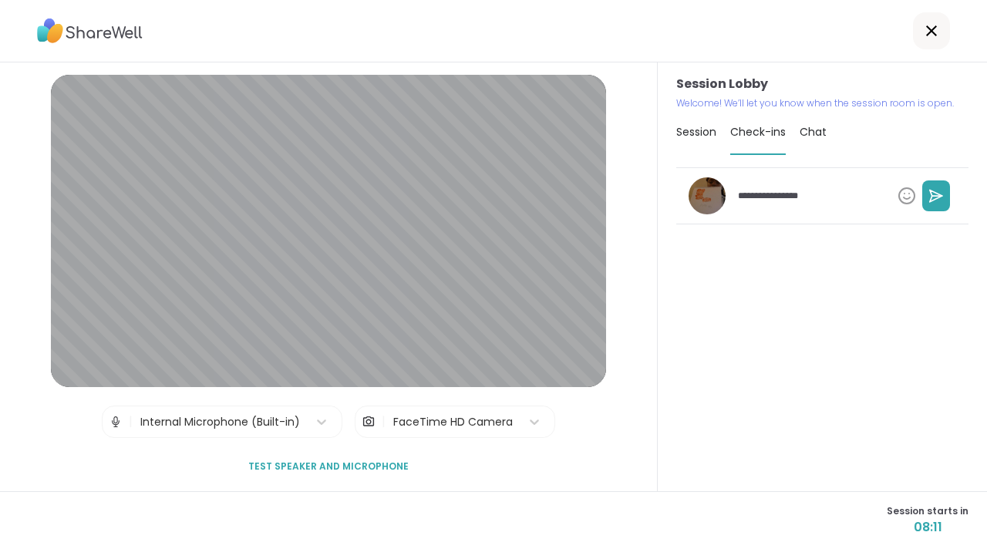
type textarea "**********"
type textarea "*"
type textarea "**********"
type textarea "*"
type textarea "**********"
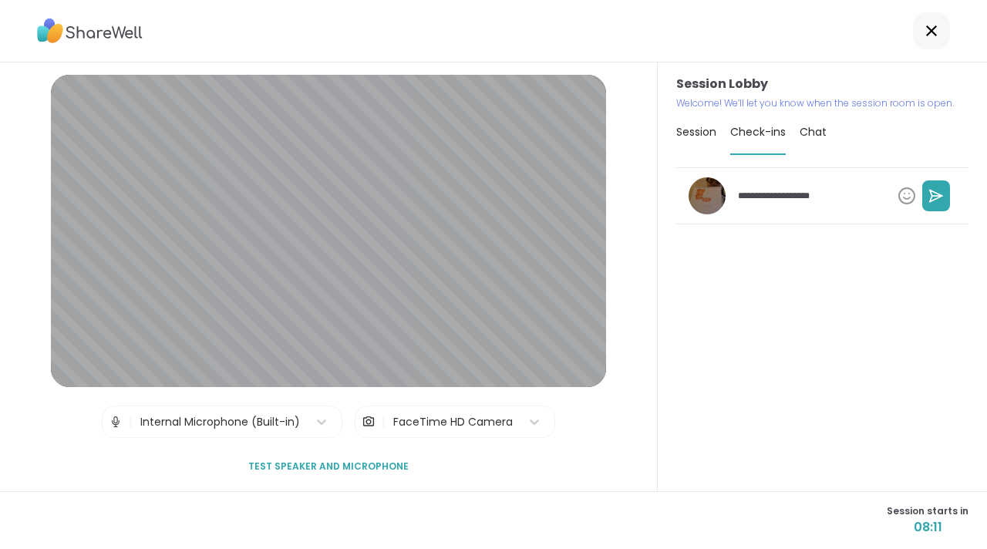
type textarea "*"
type textarea "**********"
type textarea "*"
type textarea "**********"
type textarea "*"
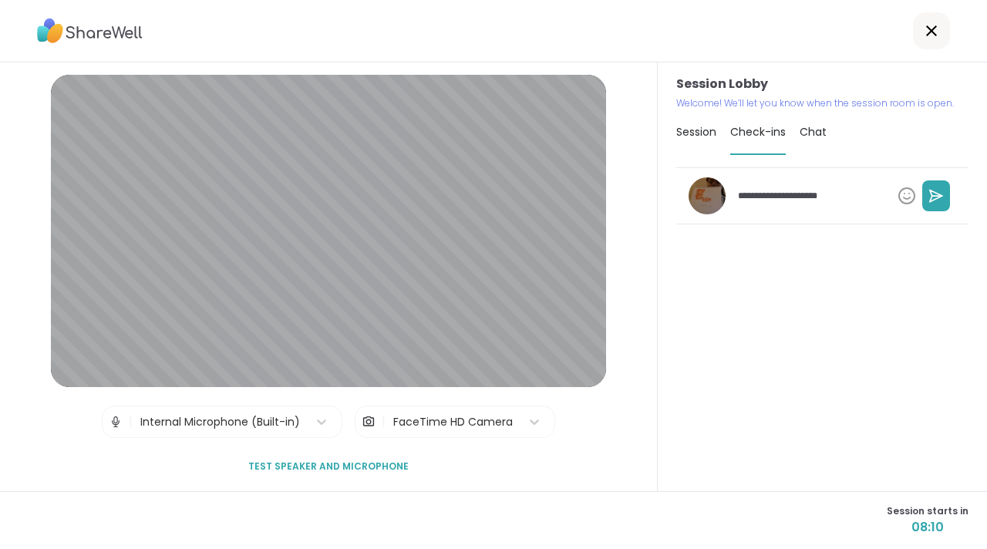
type textarea "**********"
type textarea "*"
type textarea "**********"
type textarea "*"
type textarea "**********"
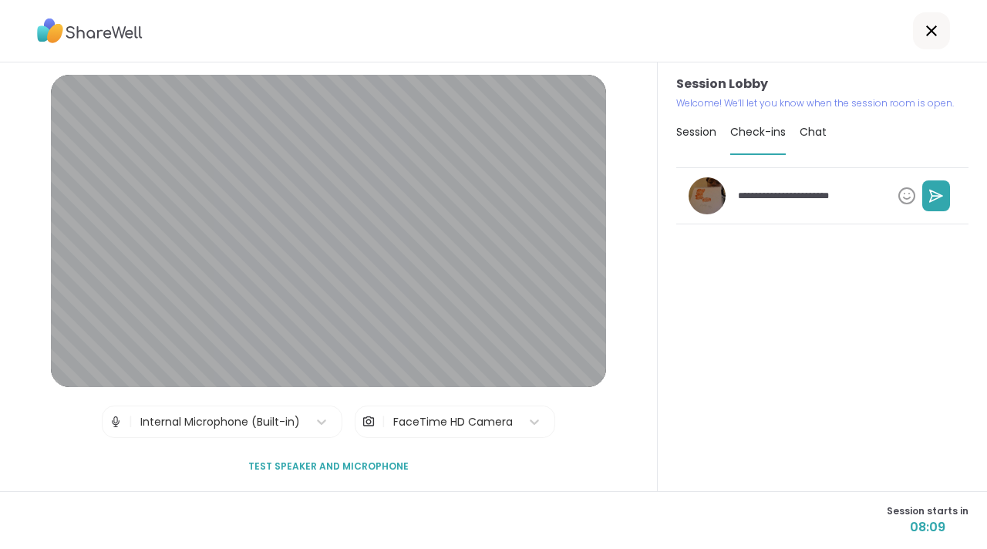
type textarea "*"
type textarea "**********"
type textarea "*"
type textarea "**********"
type textarea "*"
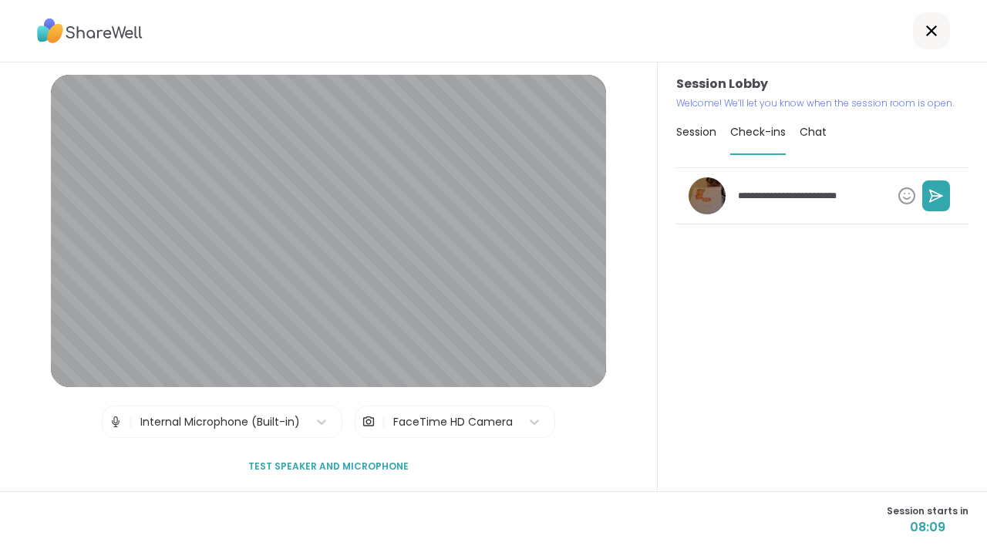
type textarea "**********"
type textarea "*"
type textarea "**********"
type textarea "*"
type textarea "**********"
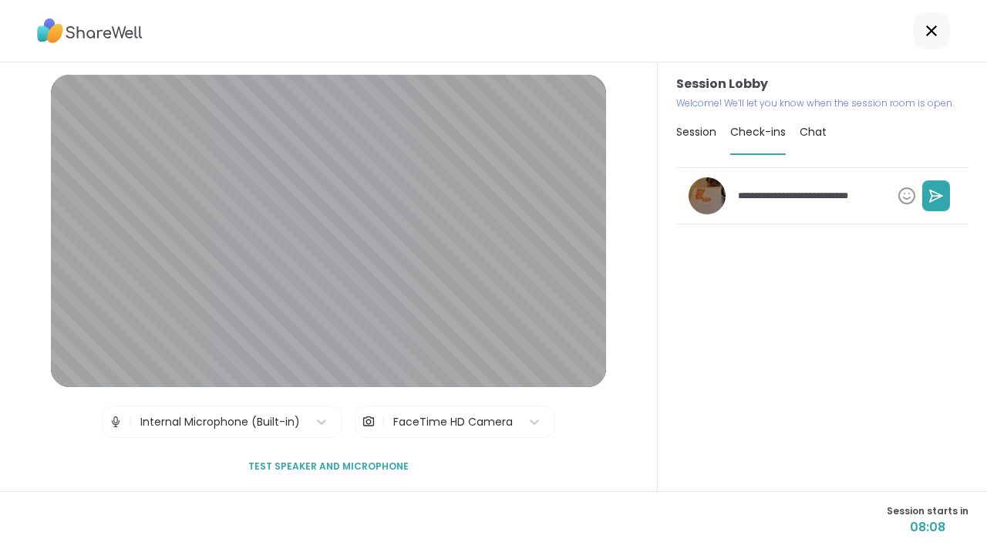
type textarea "*"
type textarea "**********"
type textarea "*"
type textarea "**********"
type textarea "*"
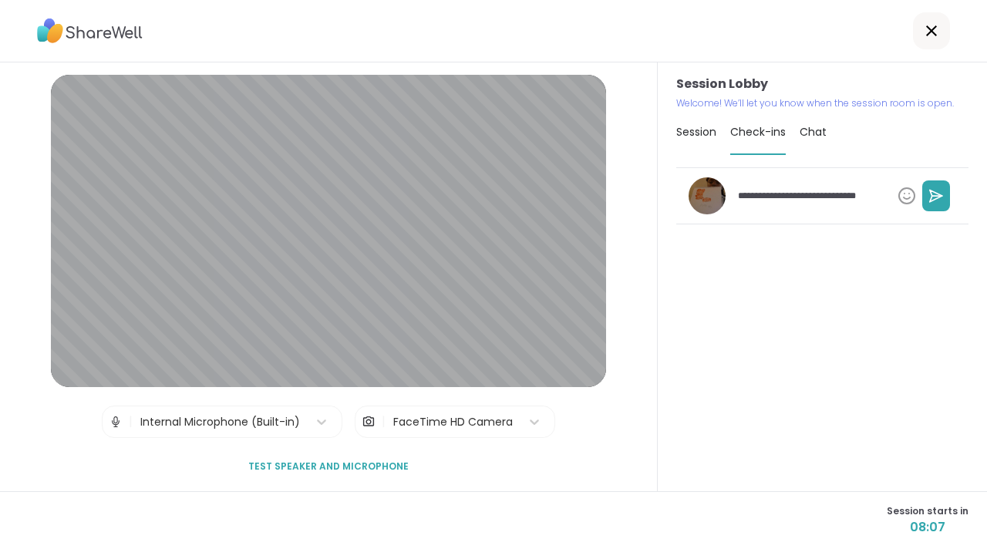
type textarea "**********"
type textarea "*"
type textarea "**********"
type textarea "*"
type textarea "**********"
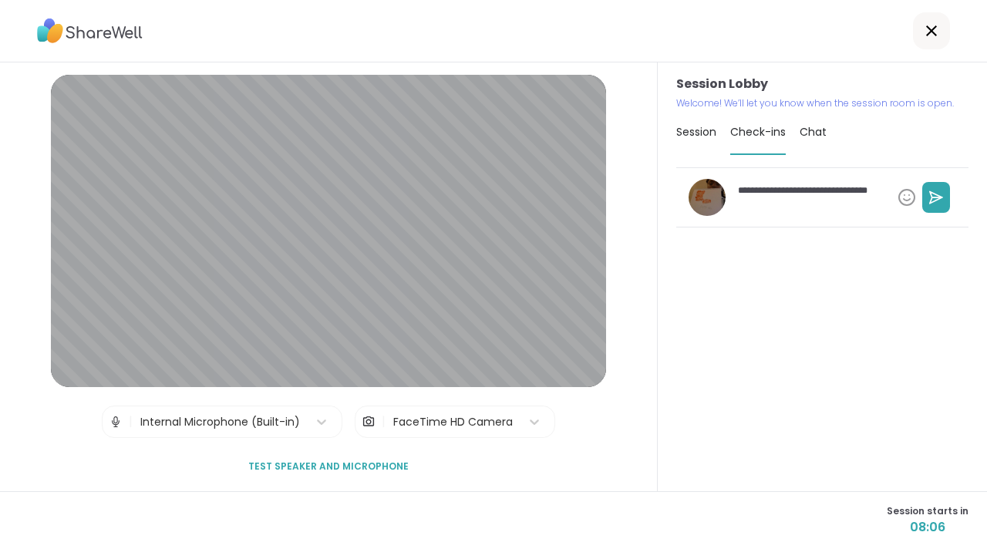
type textarea "*"
type textarea "**********"
type textarea "*"
type textarea "**********"
type textarea "*"
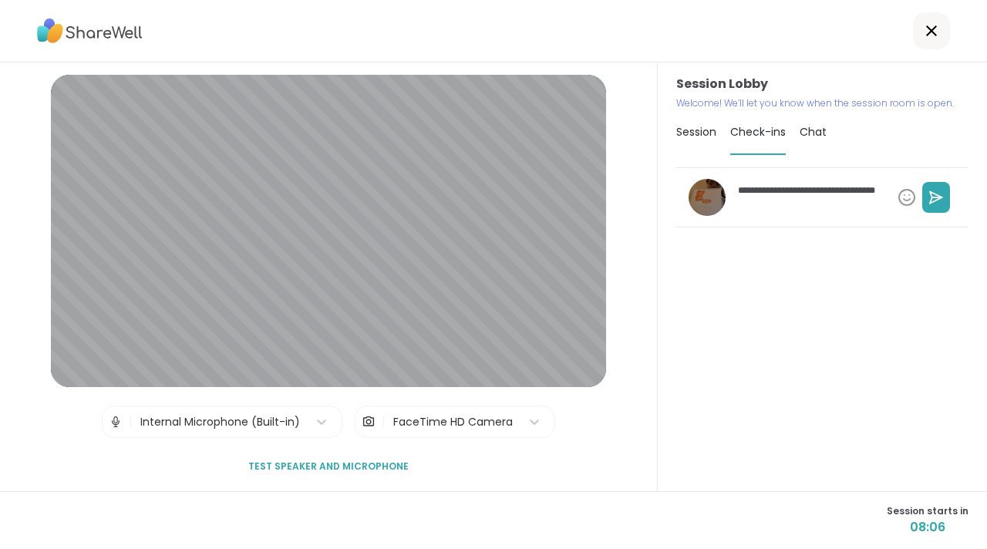
type textarea "**********"
type textarea "*"
type textarea "**********"
type textarea "*"
type textarea "**********"
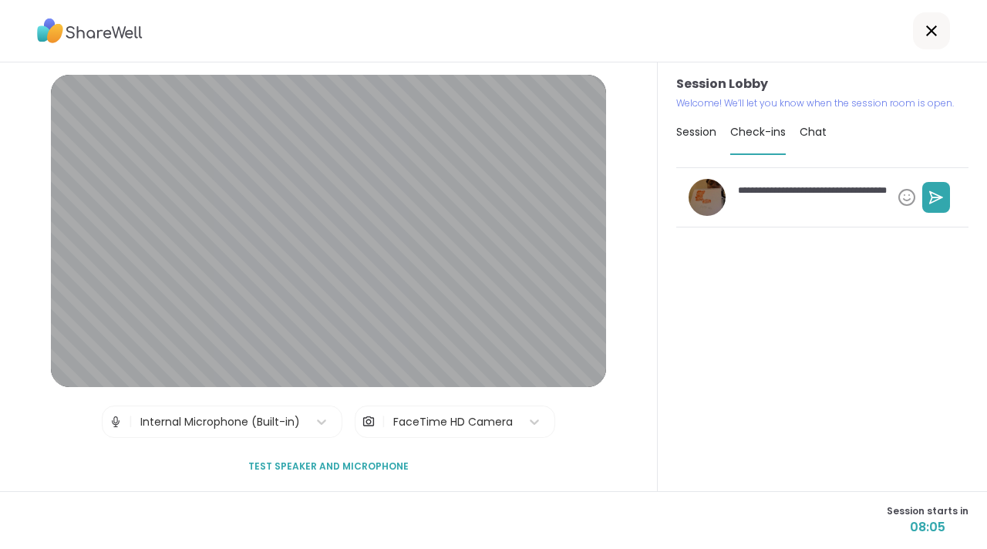
type textarea "*"
type textarea "**********"
type textarea "*"
type textarea "**********"
click at [928, 203] on icon at bounding box center [935, 197] width 15 height 15
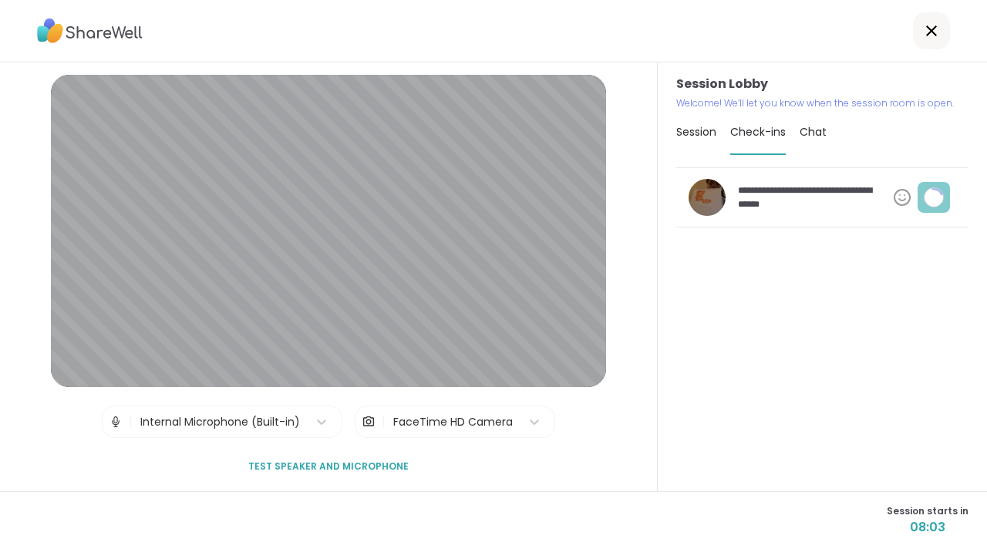
type textarea "*"
click at [808, 126] on span "Chat" at bounding box center [812, 131] width 27 height 15
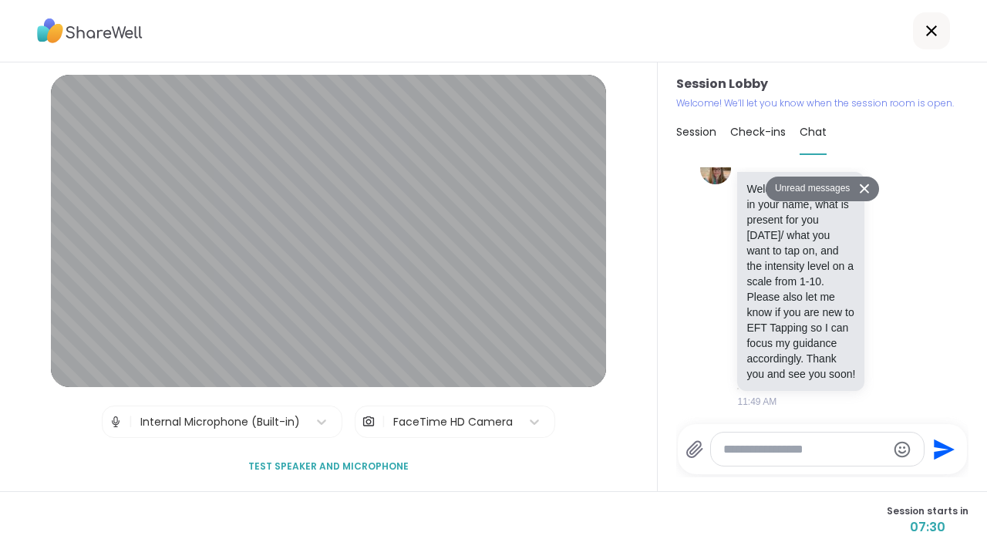
scroll to position [517, 0]
click at [778, 446] on textarea "Type your message" at bounding box center [804, 449] width 163 height 15
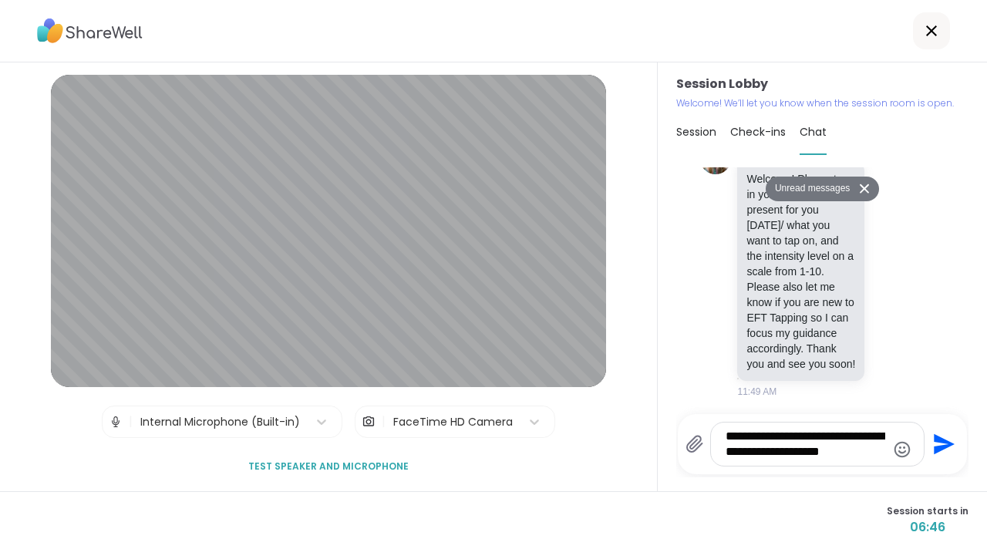
scroll to position [527, 0]
click at [865, 448] on textarea "**********" at bounding box center [805, 444] width 160 height 31
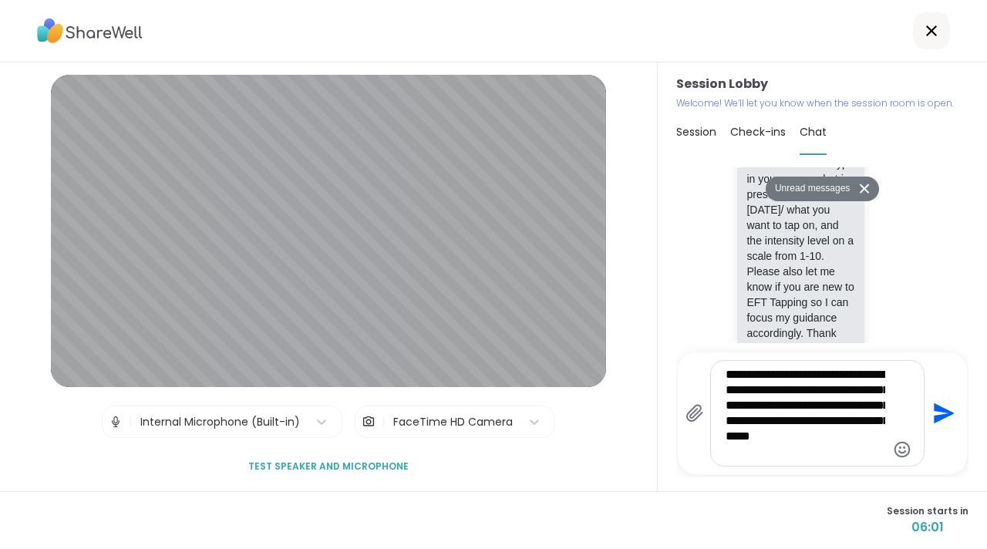
type textarea "**********"
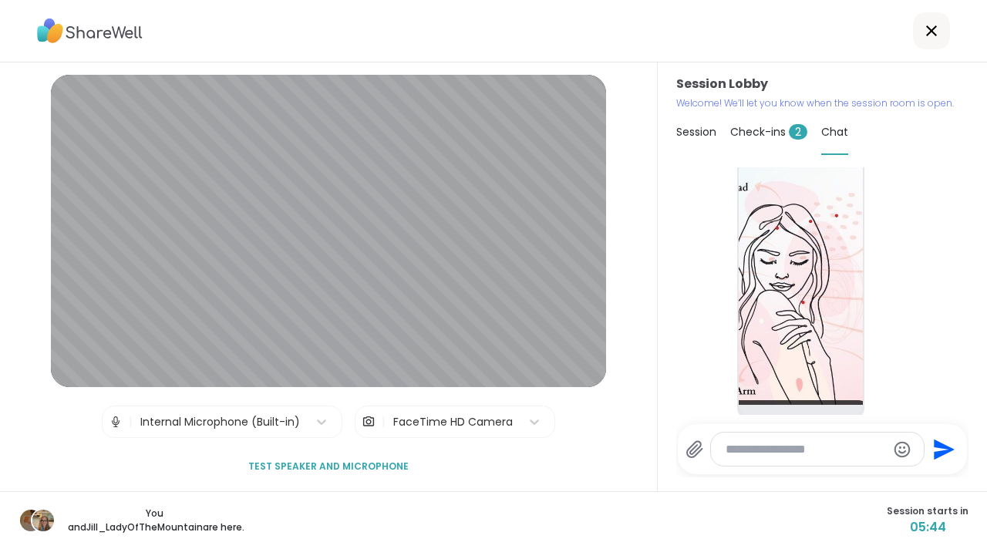
scroll to position [170, 0]
click at [772, 133] on span "Check-ins 2" at bounding box center [768, 131] width 77 height 15
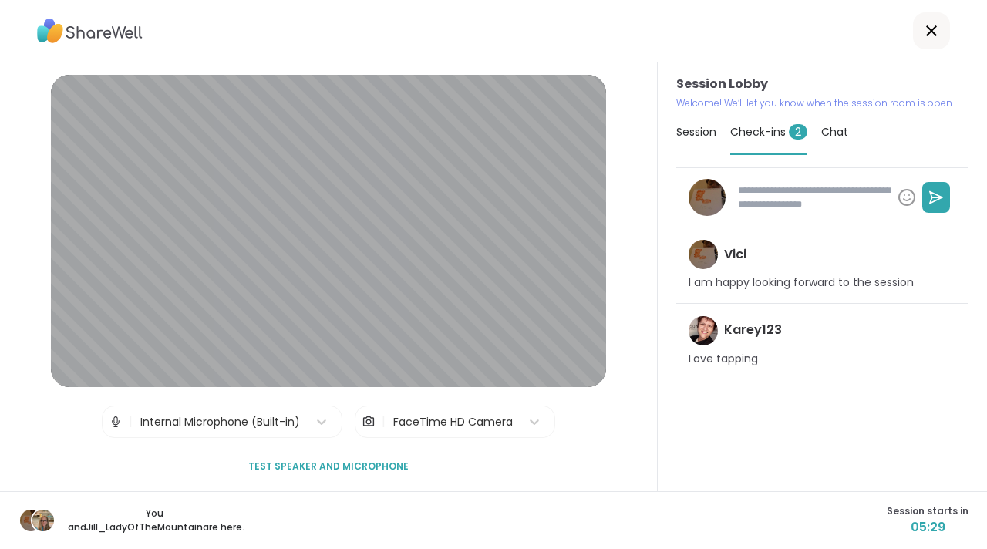
click at [776, 189] on textarea at bounding box center [812, 197] width 160 height 40
click at [824, 138] on span "Chat" at bounding box center [834, 131] width 27 height 15
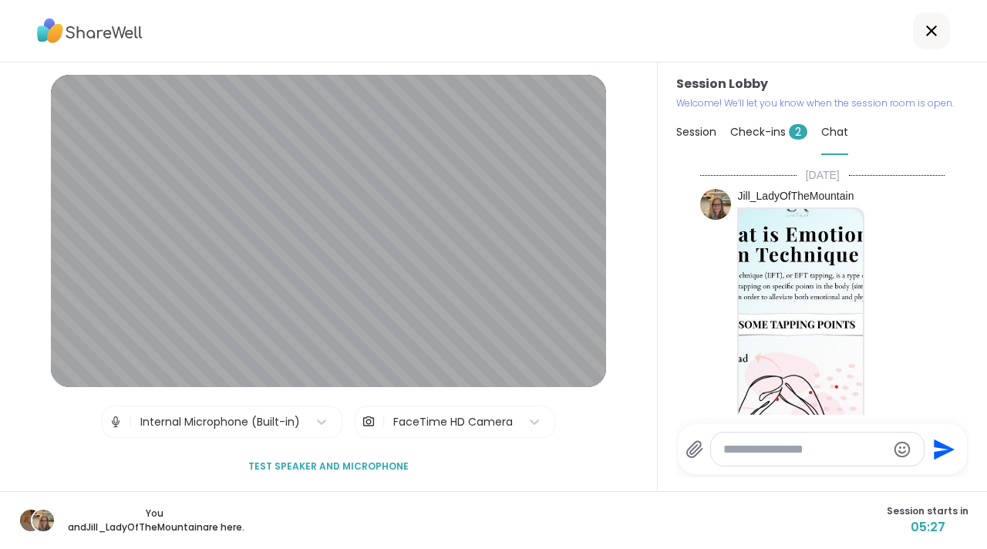
scroll to position [686, 0]
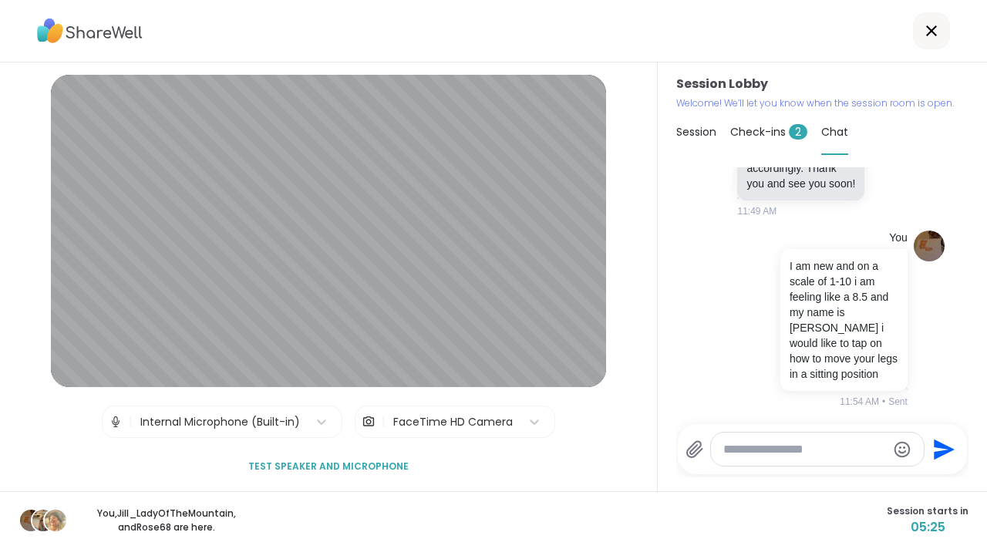
click at [743, 138] on span "Check-ins 2" at bounding box center [768, 131] width 77 height 15
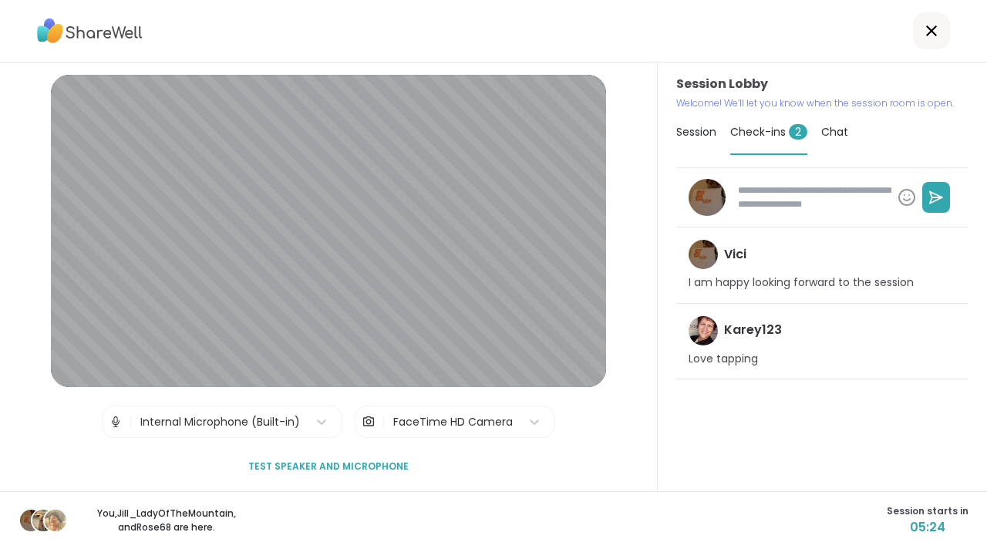
click at [706, 139] on span "Session" at bounding box center [696, 131] width 40 height 15
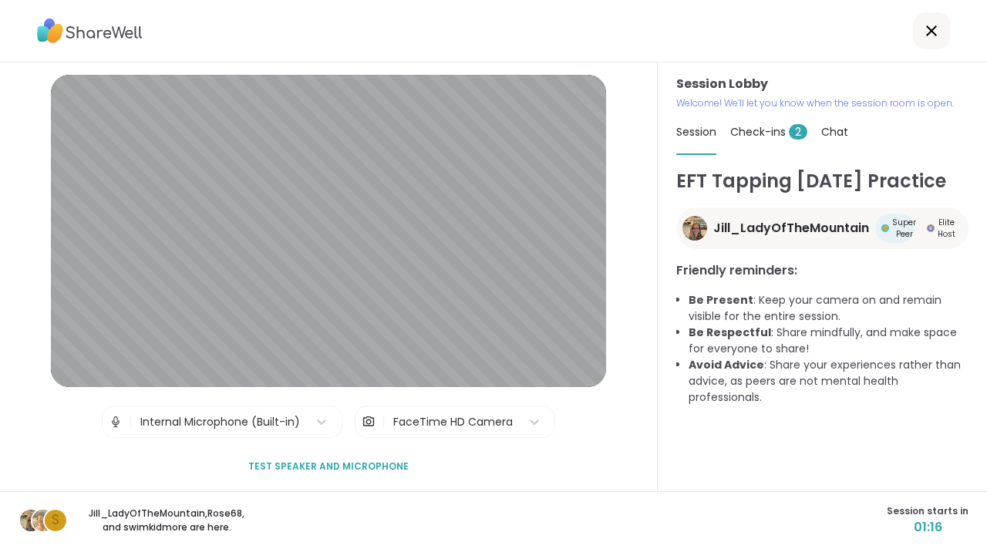
click at [32, 523] on img at bounding box center [43, 521] width 22 height 22
click at [754, 129] on span "Check-ins 2" at bounding box center [768, 131] width 77 height 15
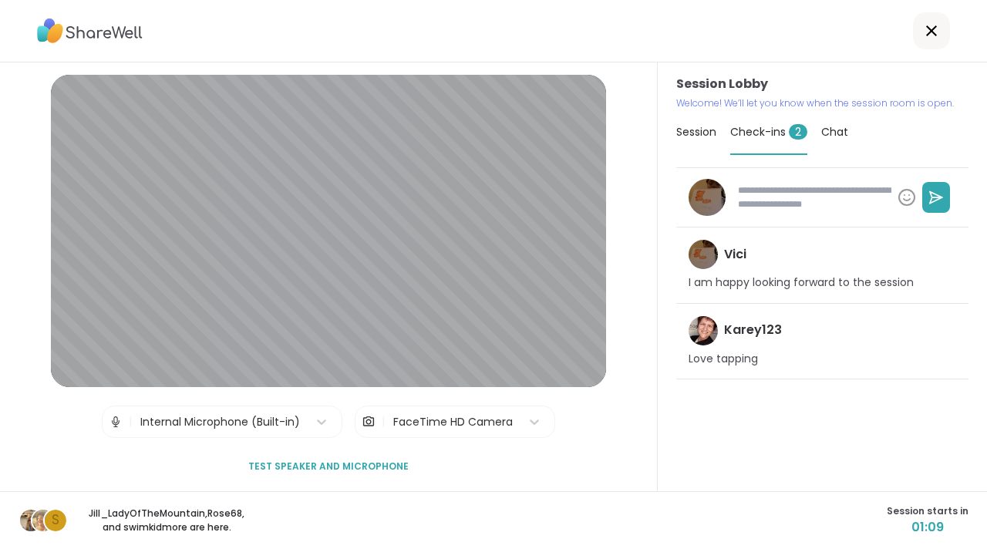
click at [762, 181] on textarea at bounding box center [812, 197] width 160 height 40
type textarea "*"
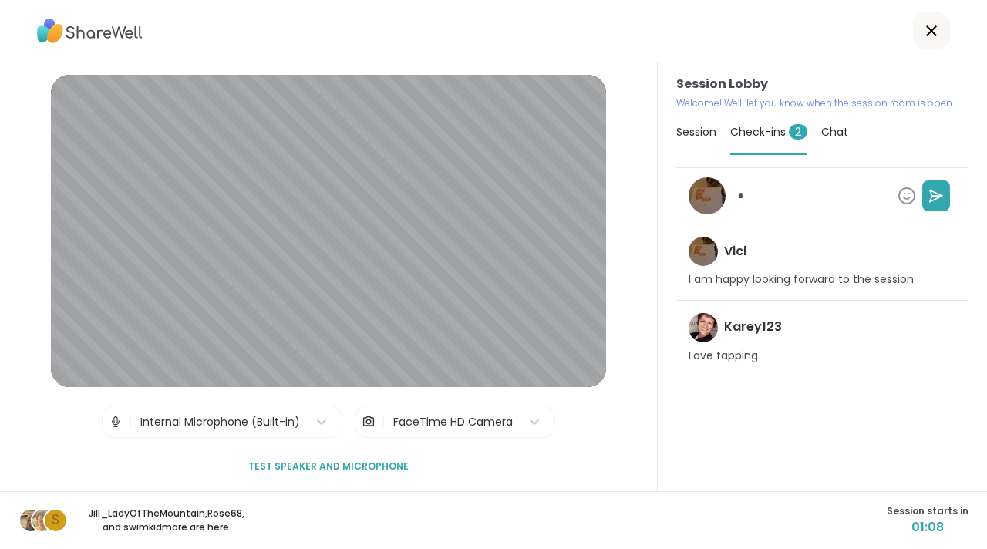
type textarea "*"
type textarea "**"
type textarea "*"
type textarea "***"
type textarea "*"
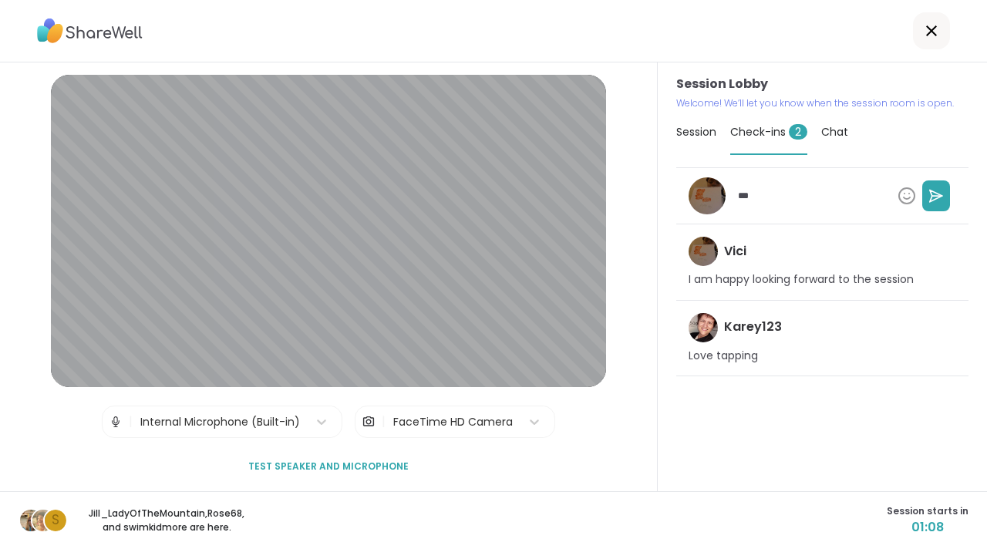
type textarea "****"
type textarea "*"
type textarea "*****"
type textarea "*"
type textarea "*****"
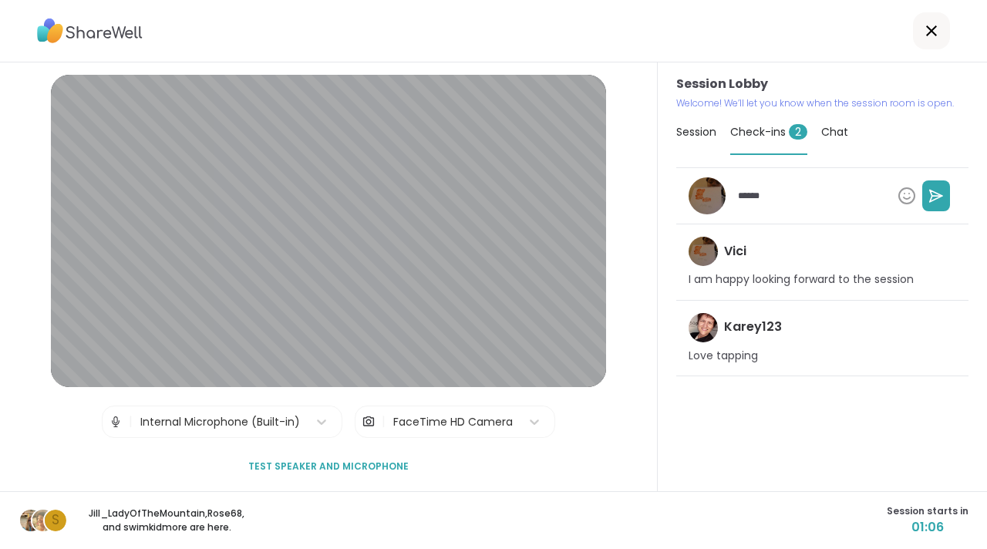
type textarea "*"
type textarea "*****"
type textarea "*"
type textarea "****"
type textarea "*"
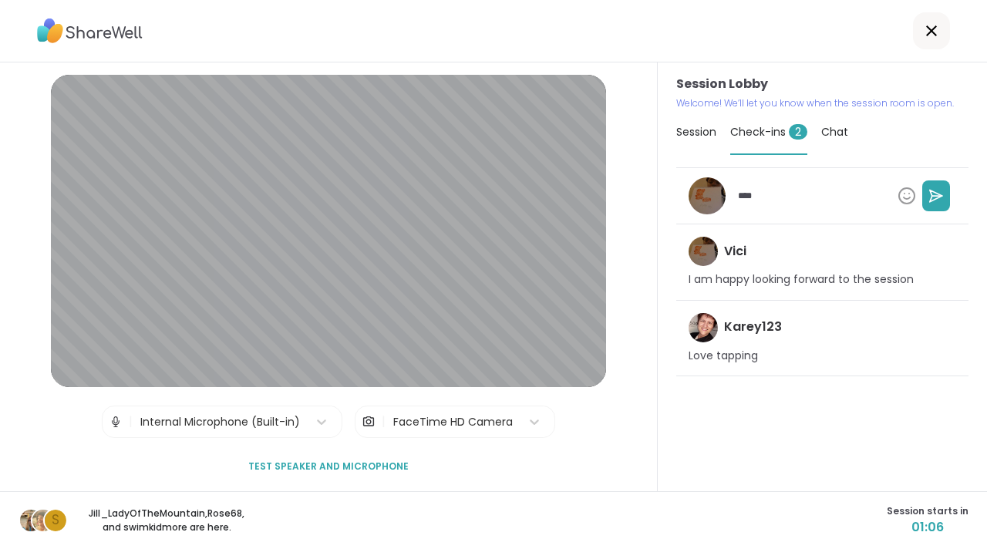
type textarea "***"
type textarea "*"
type textarea "**"
type textarea "*"
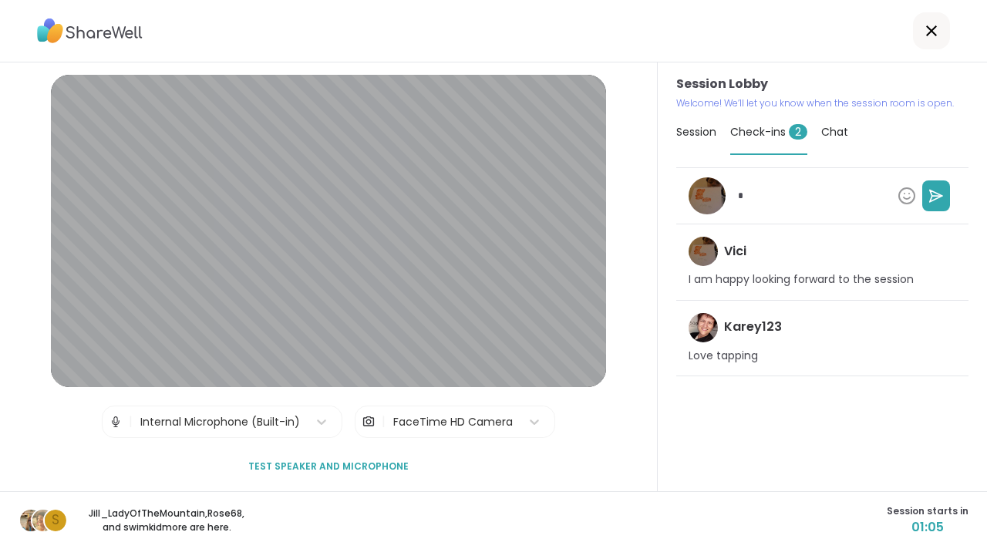
type textarea "*"
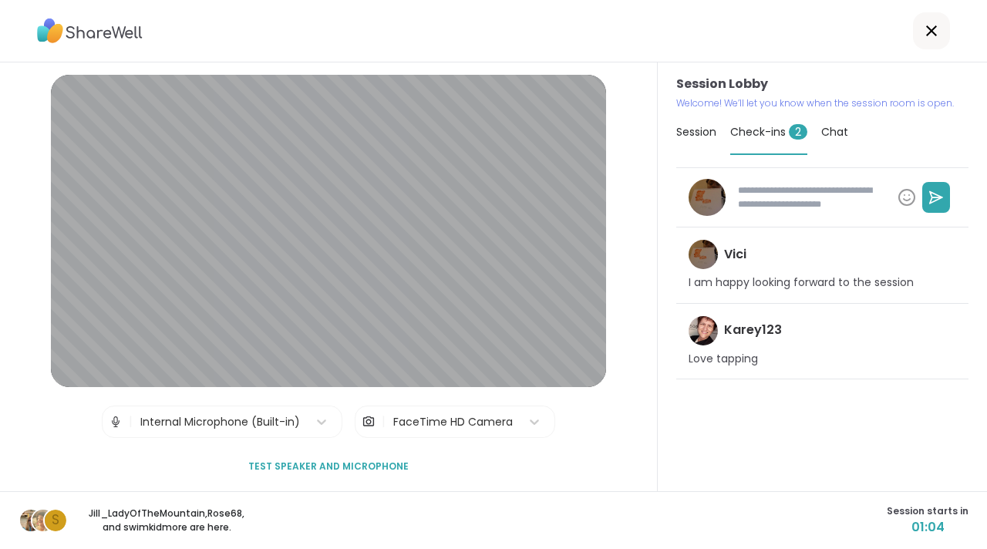
type textarea "*"
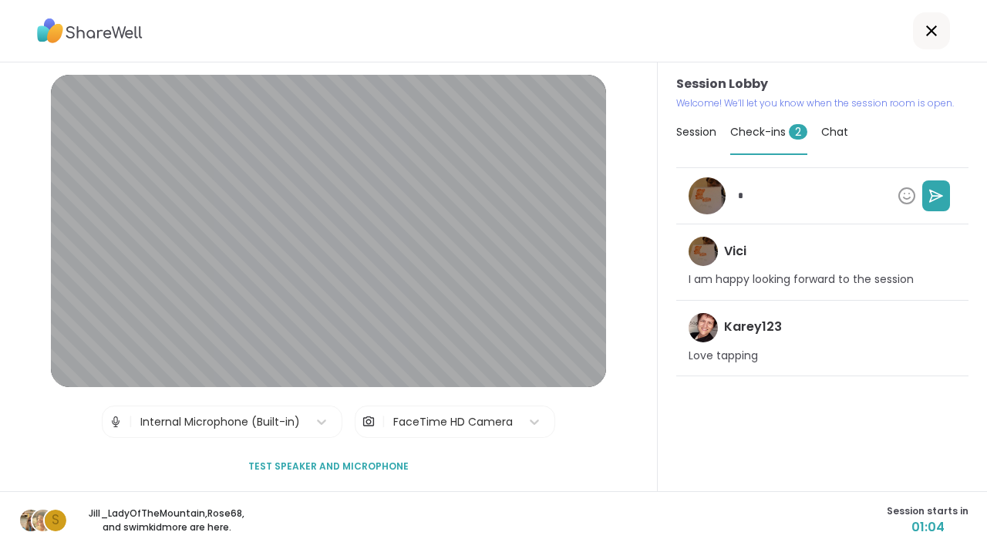
type textarea "*"
type textarea "**"
type textarea "*"
type textarea "***"
type textarea "*"
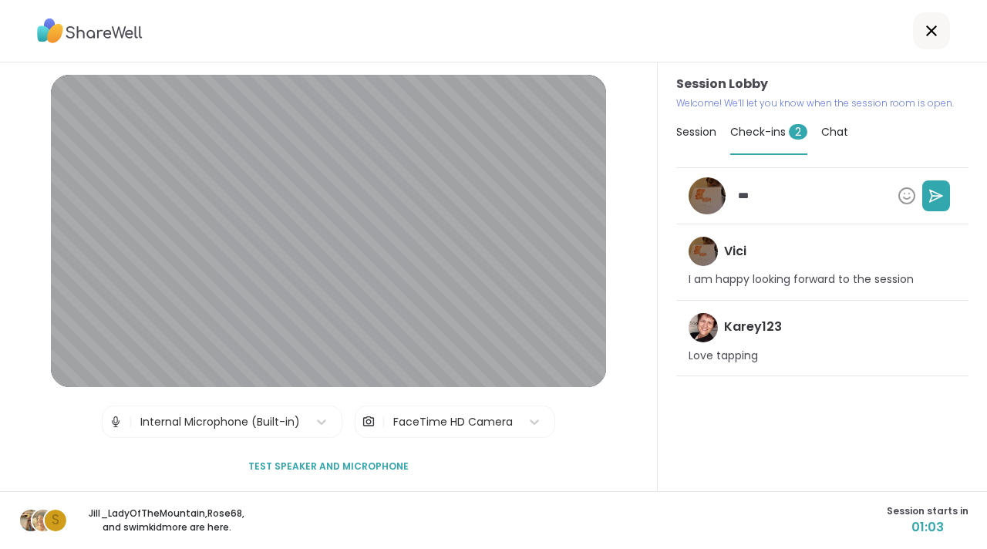
type textarea "****"
type textarea "*"
type textarea "*****"
type textarea "*"
type textarea "*****"
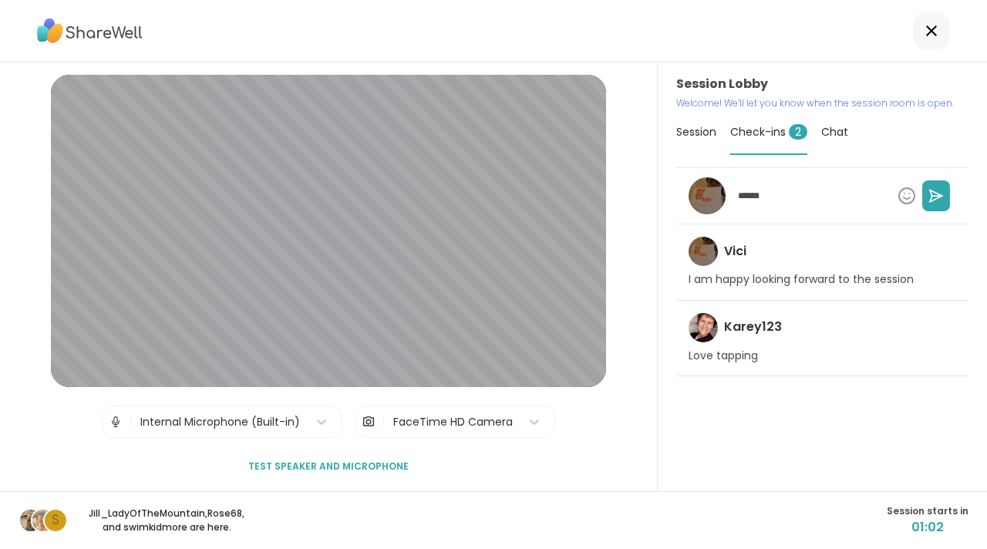
type textarea "*"
type textarea "*******"
type textarea "*"
type textarea "********"
click at [928, 201] on icon at bounding box center [935, 195] width 15 height 15
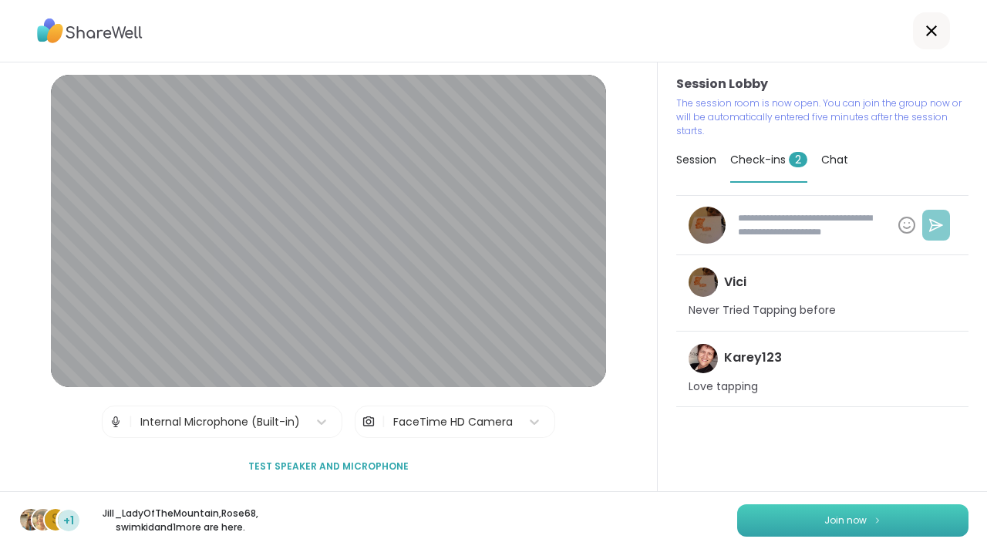
click at [829, 514] on span "Join now" at bounding box center [845, 520] width 42 height 14
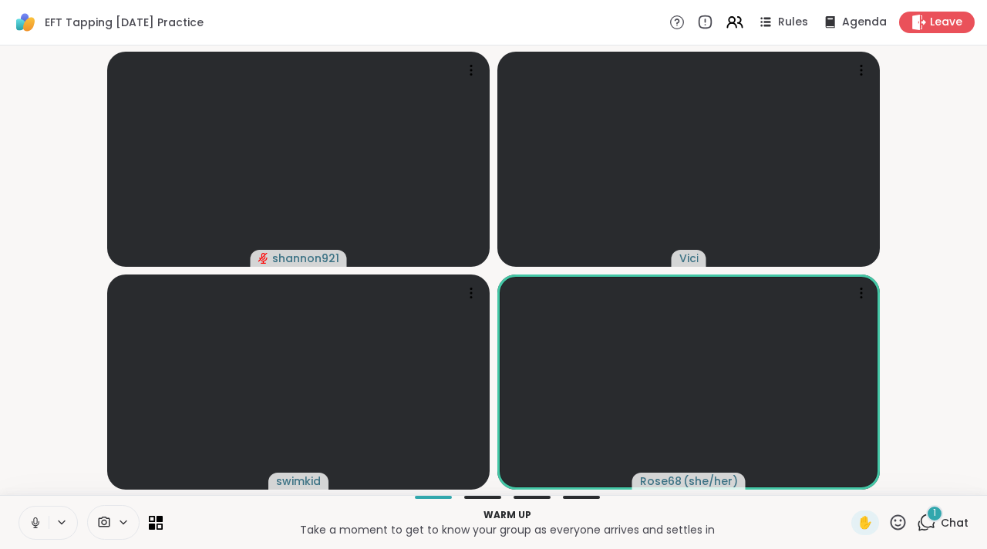
click at [917, 515] on icon at bounding box center [926, 522] width 19 height 19
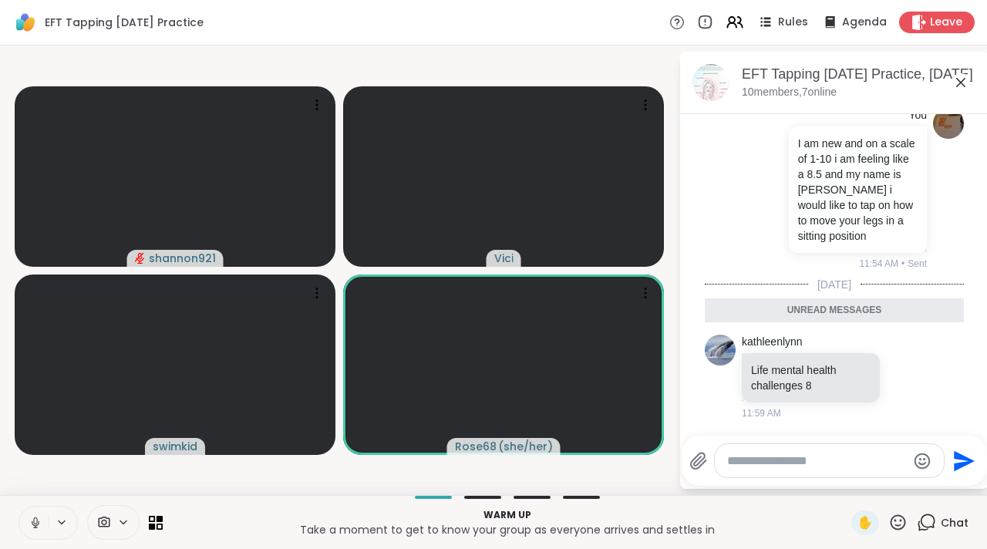
scroll to position [816, 0]
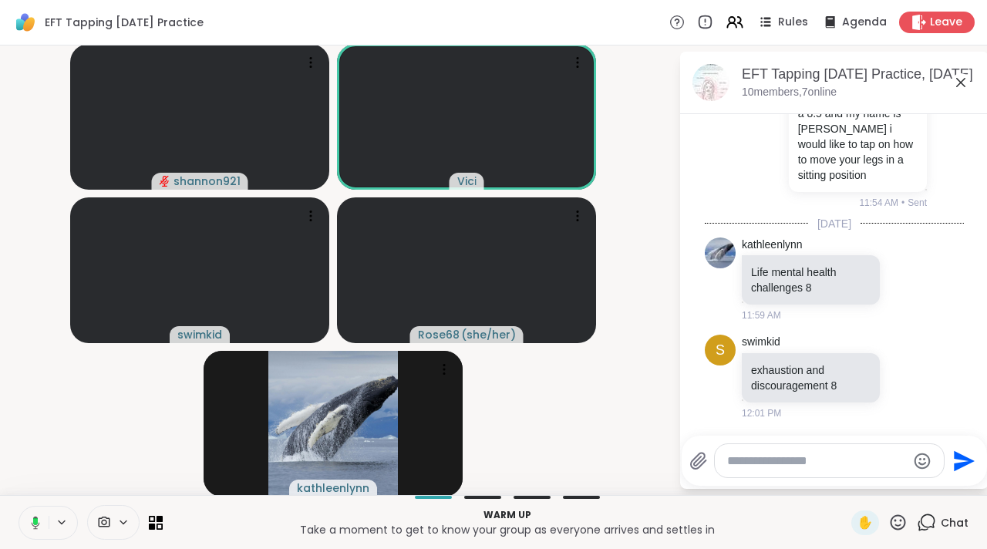
click at [951, 89] on icon at bounding box center [960, 82] width 19 height 19
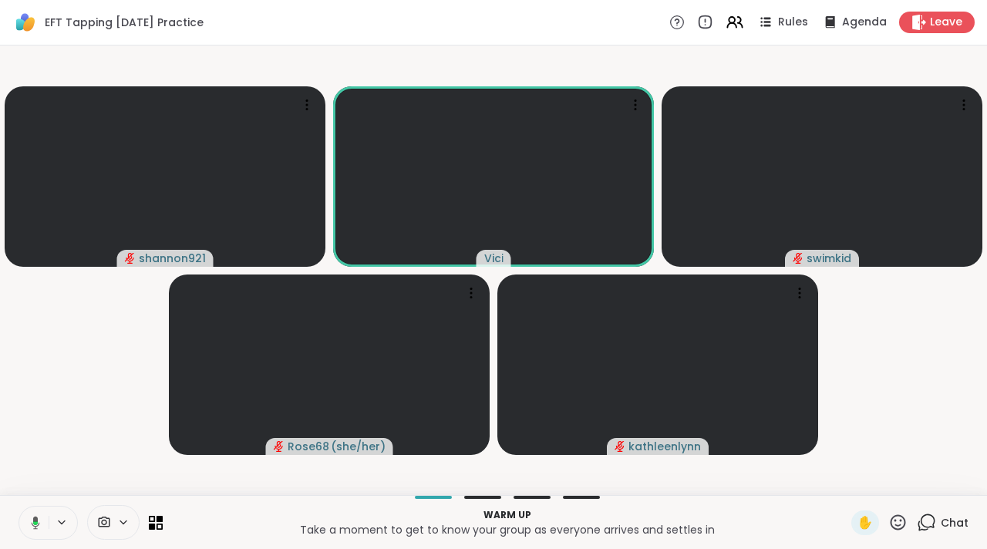
click at [917, 511] on div "Chat" at bounding box center [943, 522] width 52 height 25
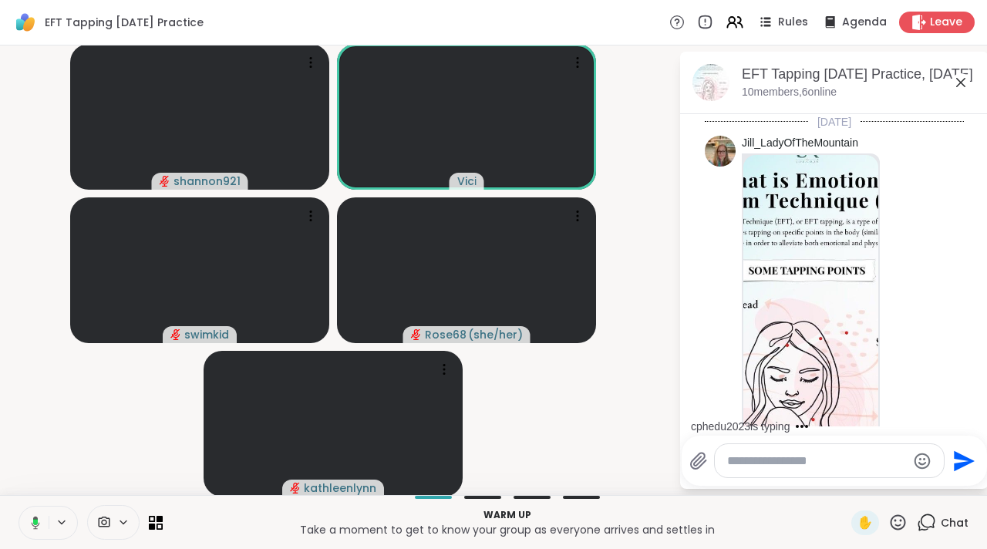
scroll to position [801, 0]
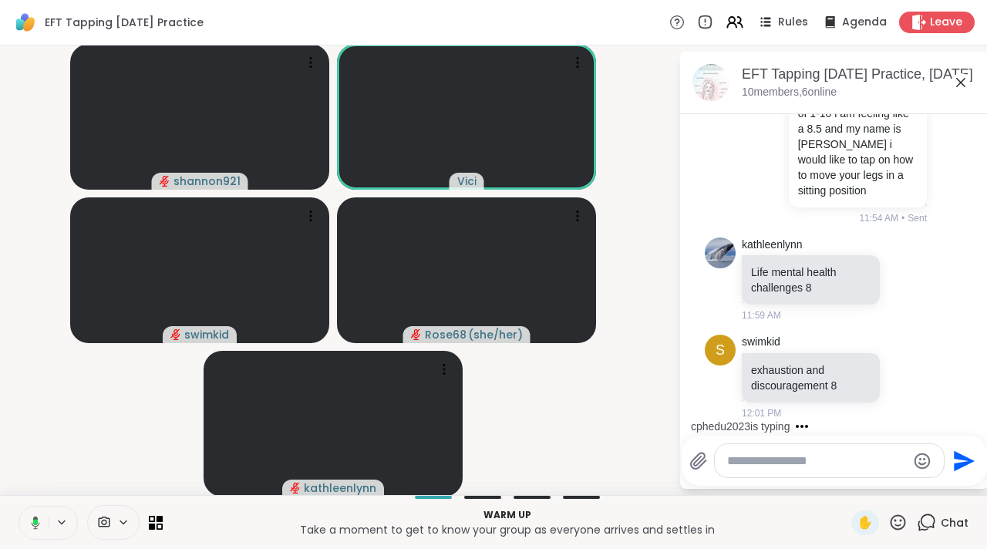
click at [801, 466] on textarea "Type your message" at bounding box center [817, 460] width 180 height 15
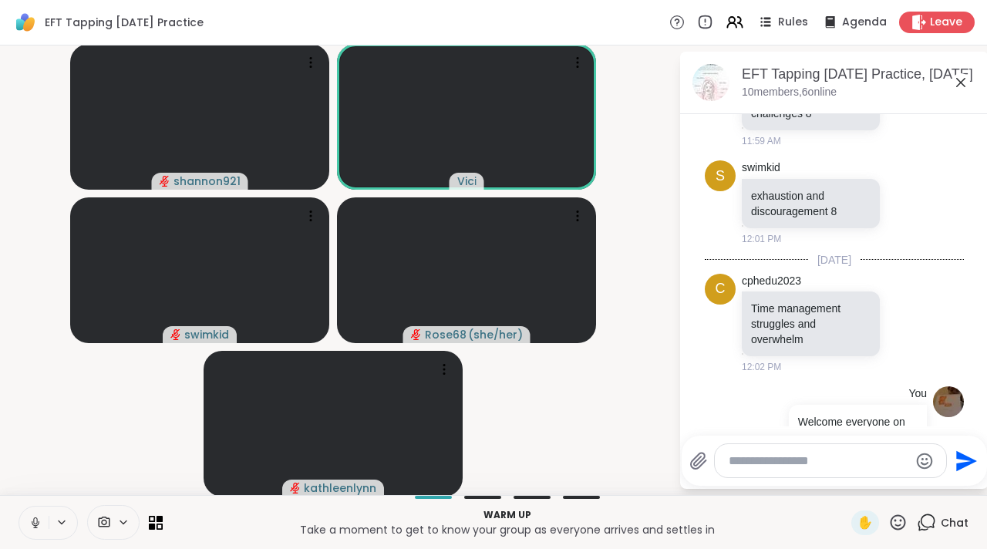
scroll to position [1042, 0]
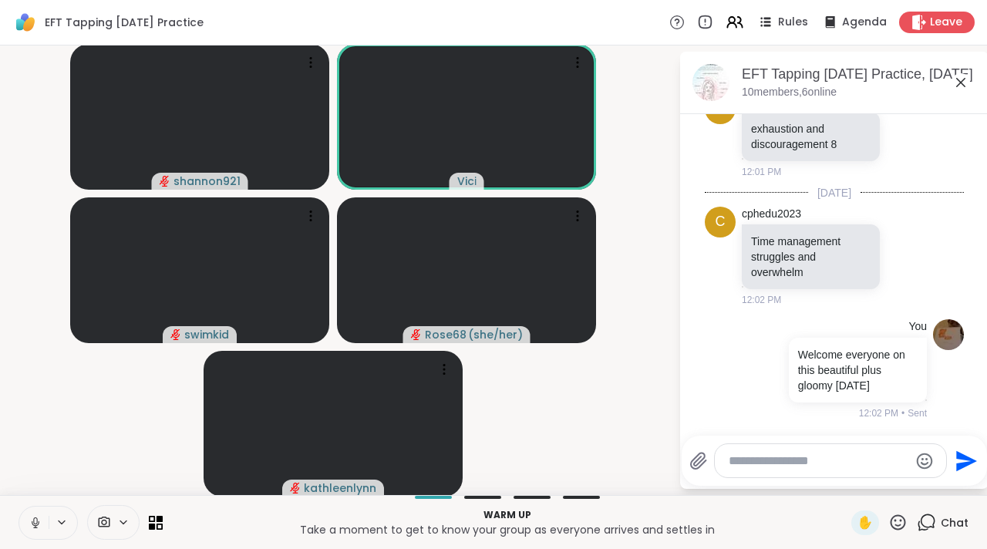
click at [956, 82] on icon at bounding box center [960, 82] width 9 height 9
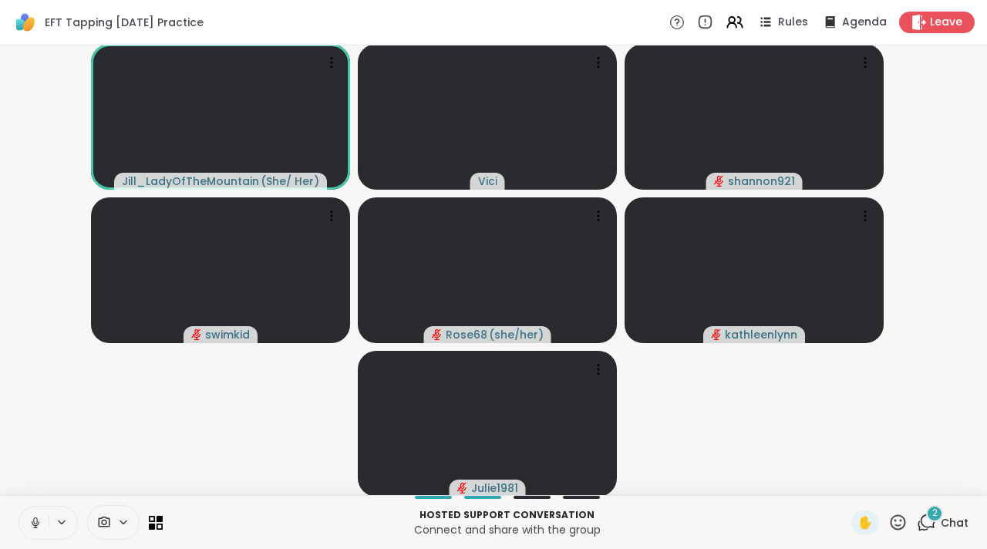
click at [917, 510] on div "2 Chat" at bounding box center [943, 522] width 52 height 25
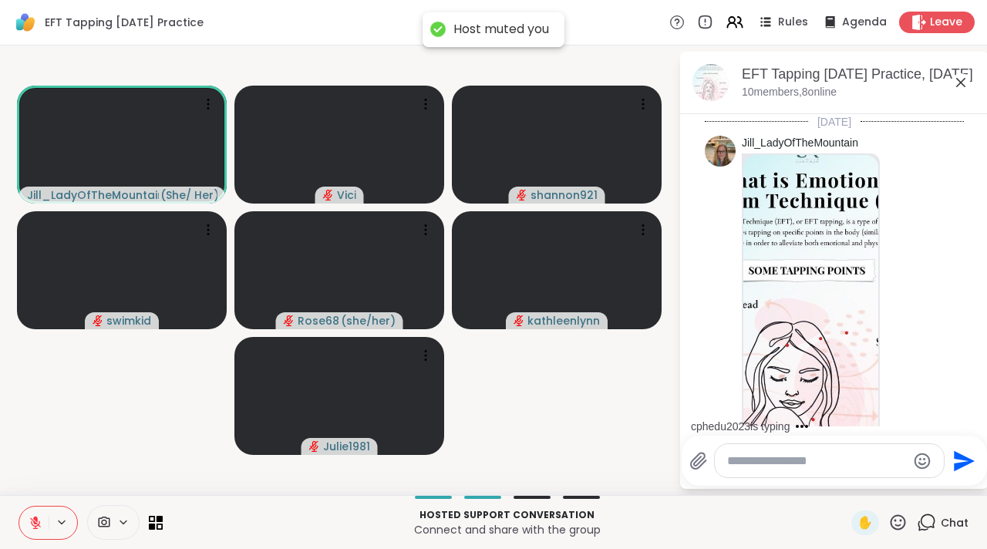
click at [852, 453] on textarea "Type your message" at bounding box center [817, 460] width 180 height 15
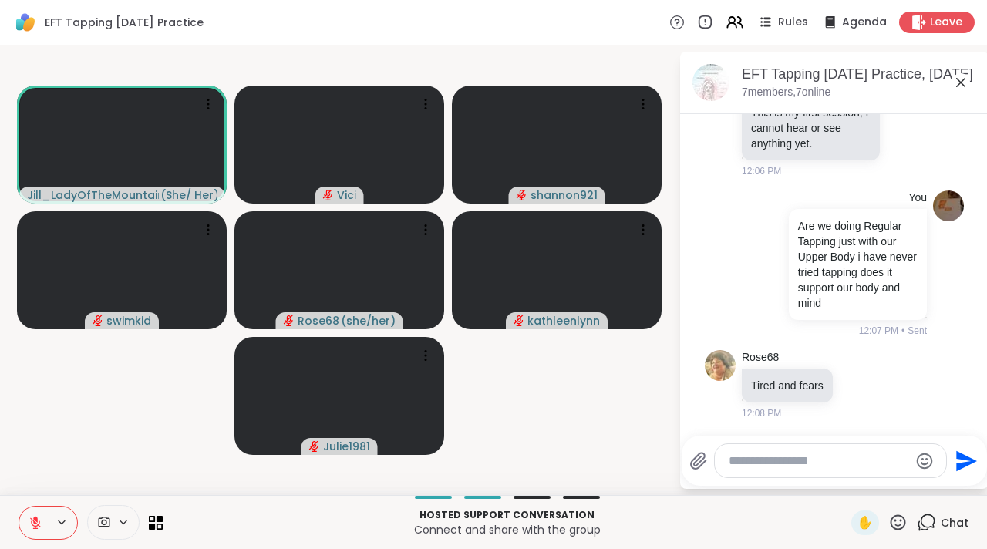
scroll to position [1637, 0]
click at [962, 81] on icon at bounding box center [960, 82] width 19 height 19
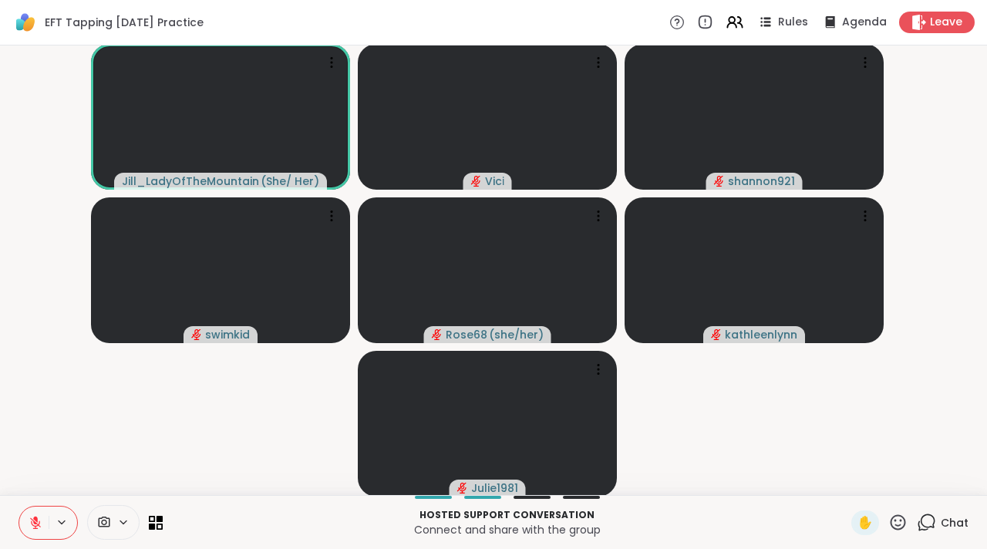
click at [44, 526] on button at bounding box center [33, 522] width 29 height 32
click at [930, 24] on span "Leave" at bounding box center [947, 23] width 34 height 16
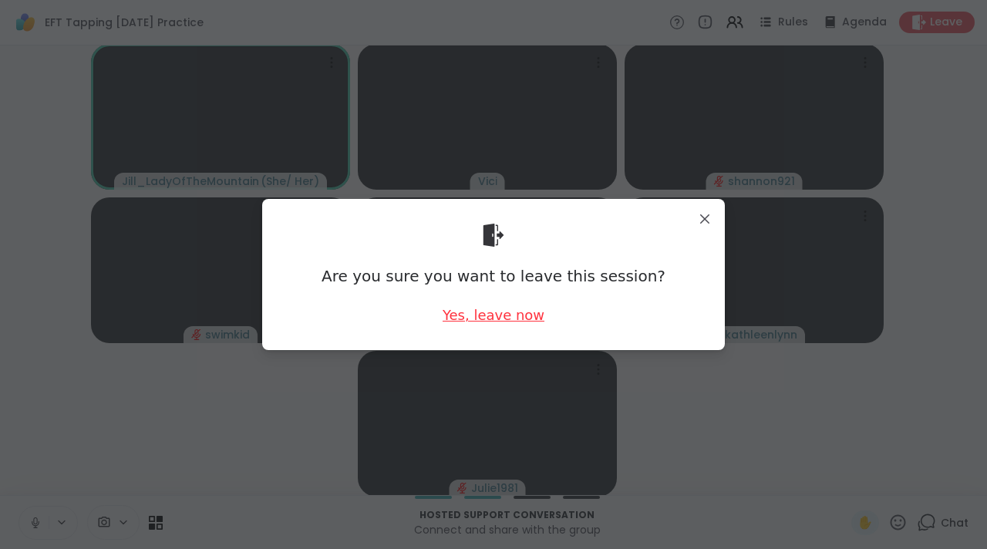
click at [496, 316] on div "Yes, leave now" at bounding box center [493, 314] width 102 height 19
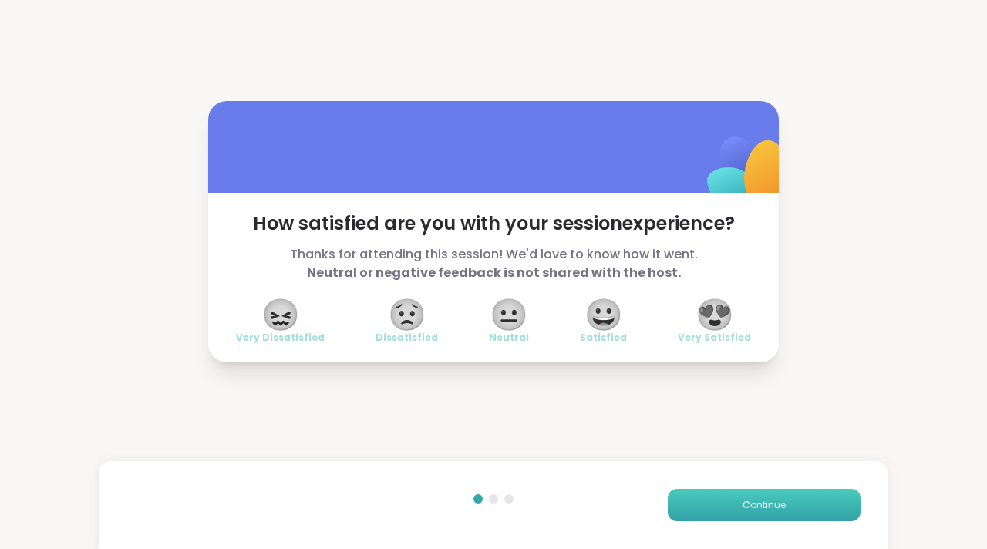
click at [717, 510] on button "Continue" at bounding box center [764, 505] width 193 height 32
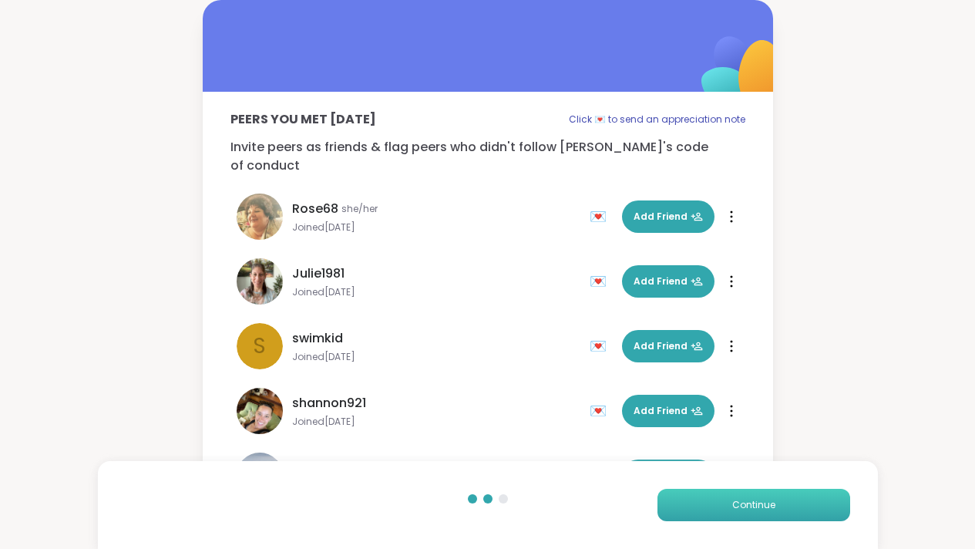
click at [712, 502] on button "Continue" at bounding box center [754, 505] width 193 height 32
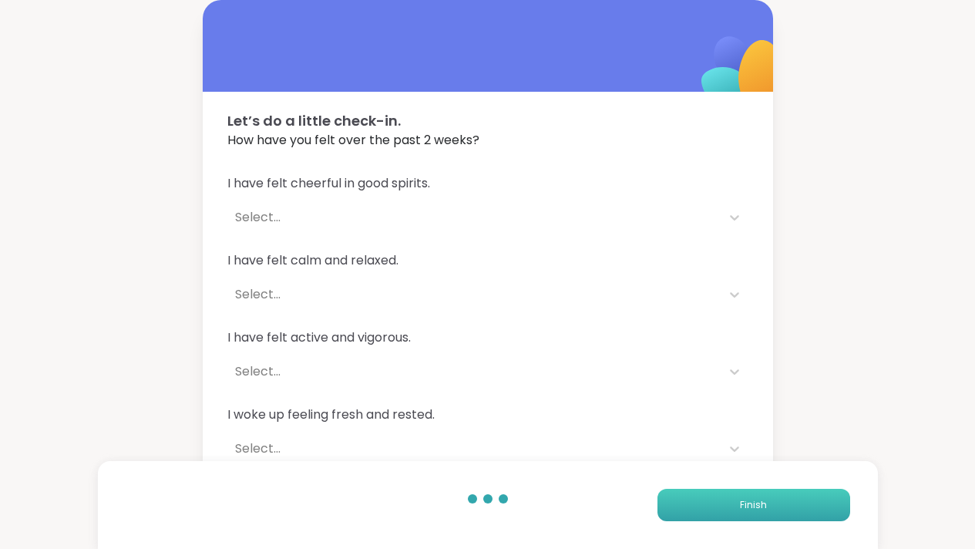
click at [712, 502] on button "Finish" at bounding box center [754, 505] width 193 height 32
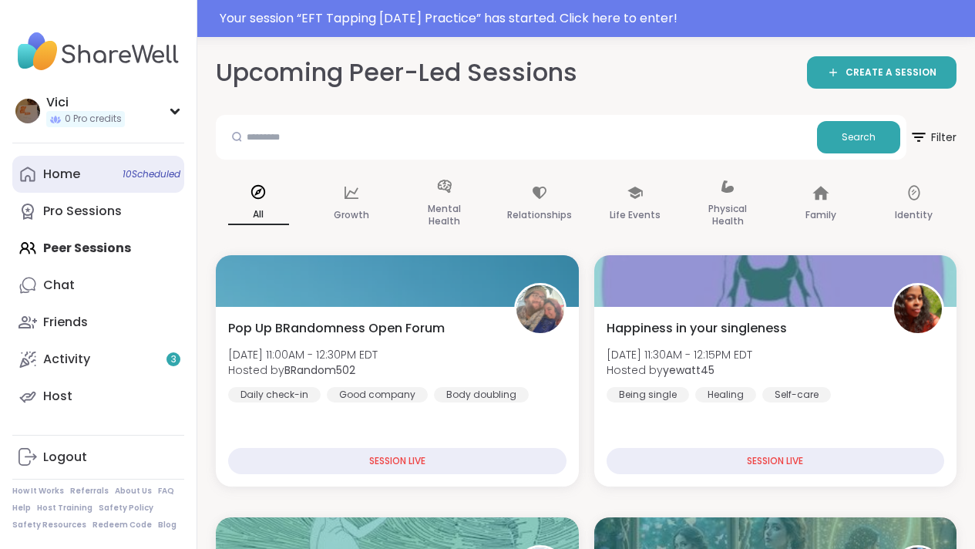
click at [114, 163] on link "Home 10 Scheduled" at bounding box center [98, 174] width 172 height 37
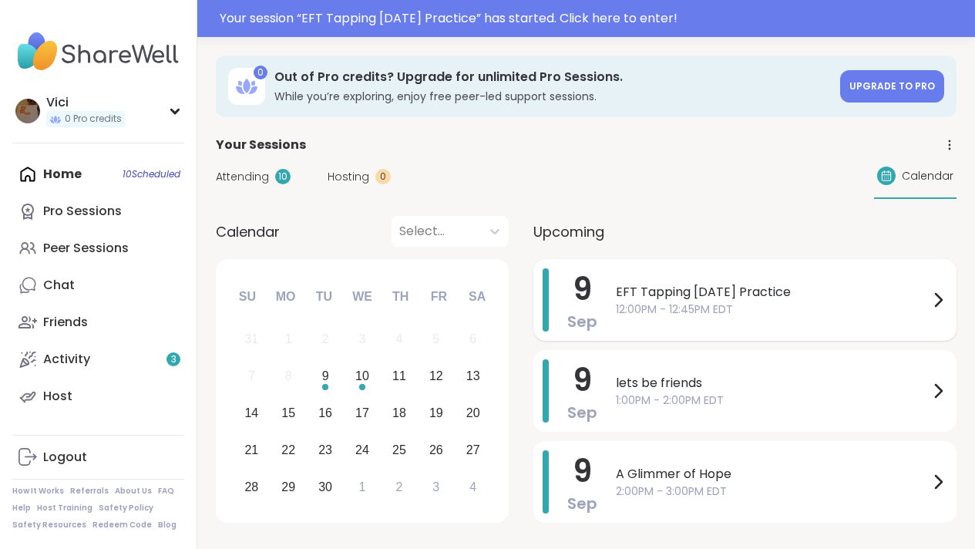
click at [645, 294] on span "EFT Tapping Tuesday Practice" at bounding box center [772, 292] width 313 height 19
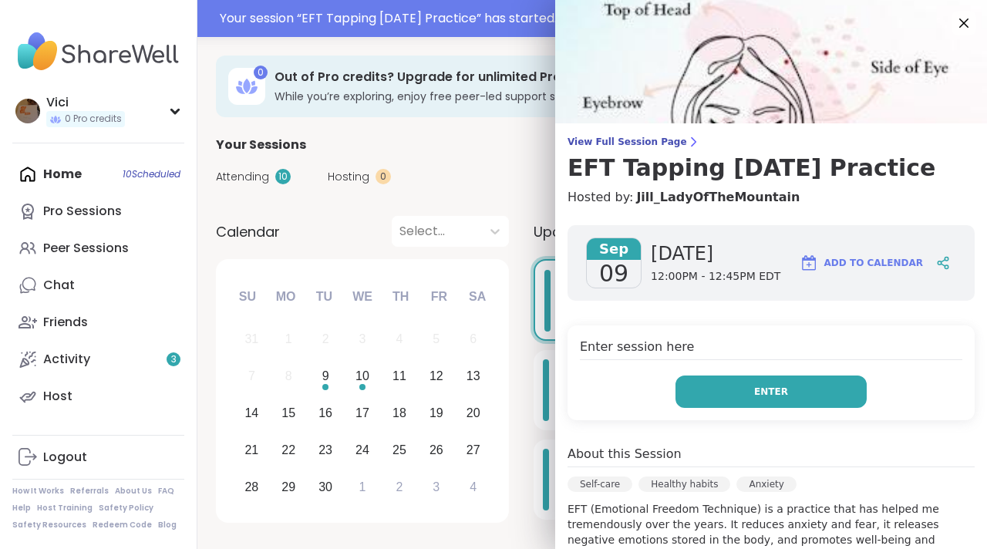
click at [754, 391] on span "Enter" at bounding box center [771, 392] width 34 height 14
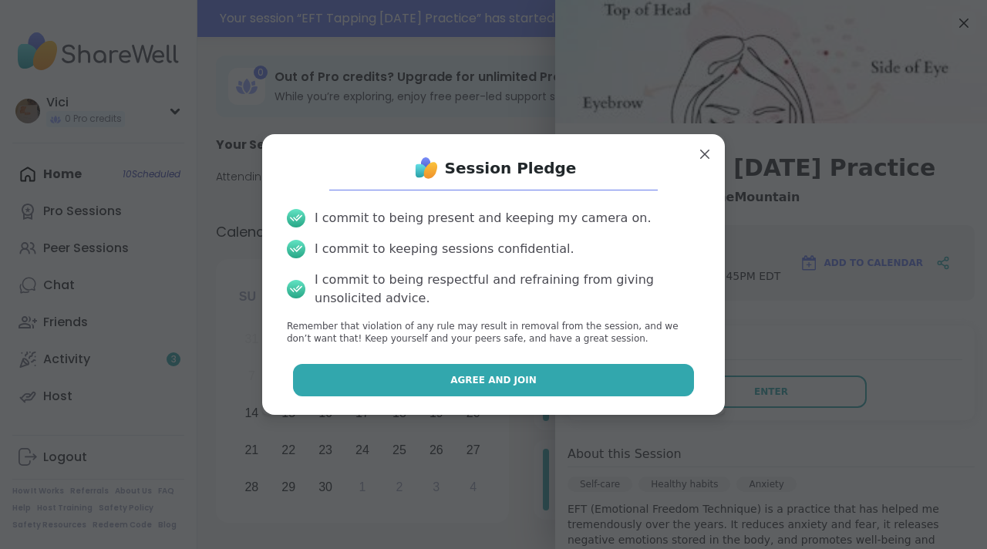
click at [560, 372] on button "Agree and Join" at bounding box center [494, 380] width 402 height 32
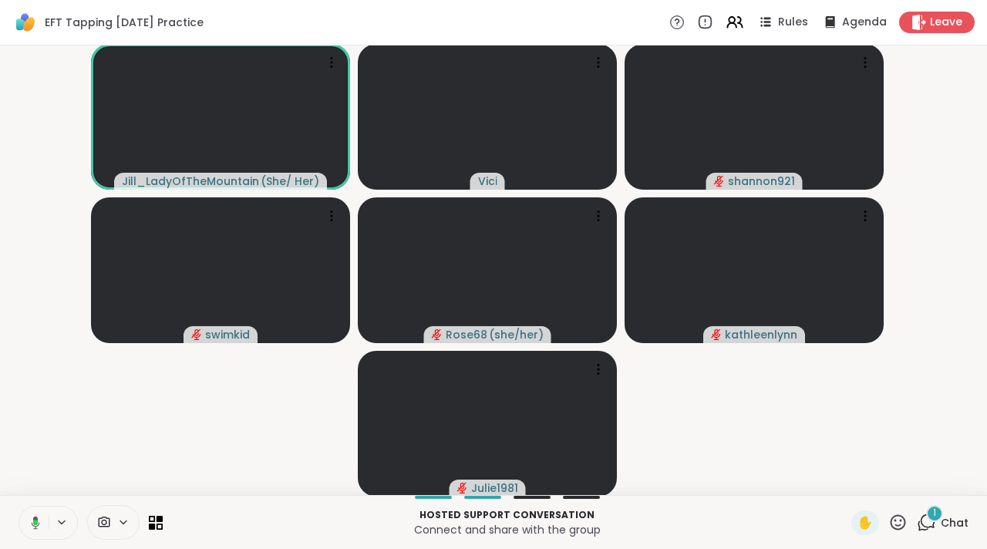
click at [924, 523] on icon at bounding box center [926, 522] width 19 height 19
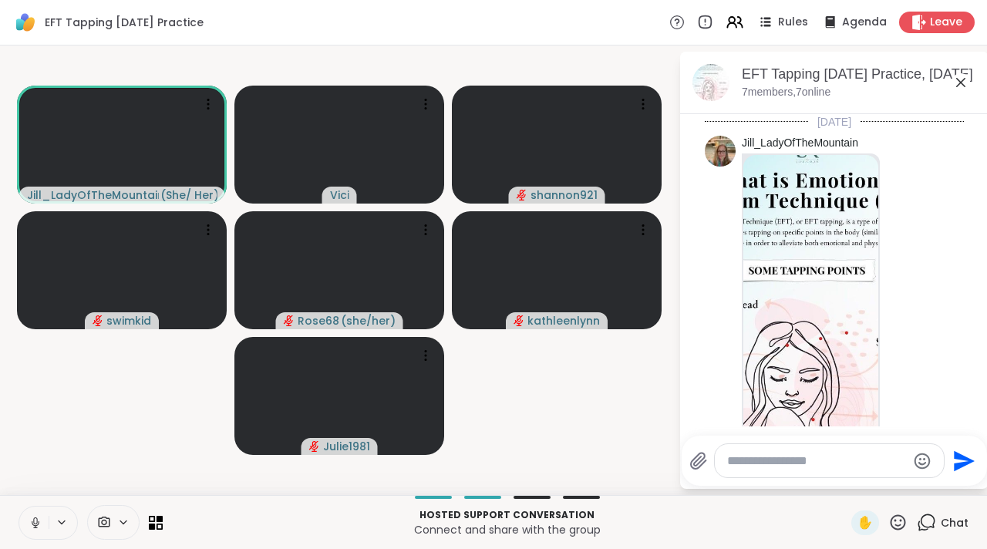
scroll to position [1795, 0]
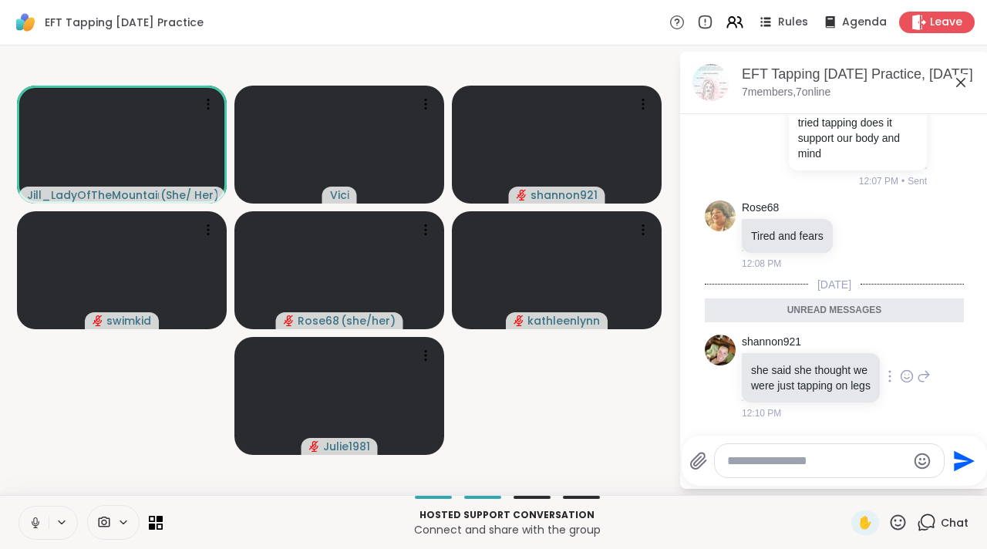
click at [885, 412] on div "shannon921 she said she thought we were just tapping on legs 12:10 PM" at bounding box center [836, 378] width 189 height 86
click at [960, 83] on icon at bounding box center [960, 82] width 19 height 19
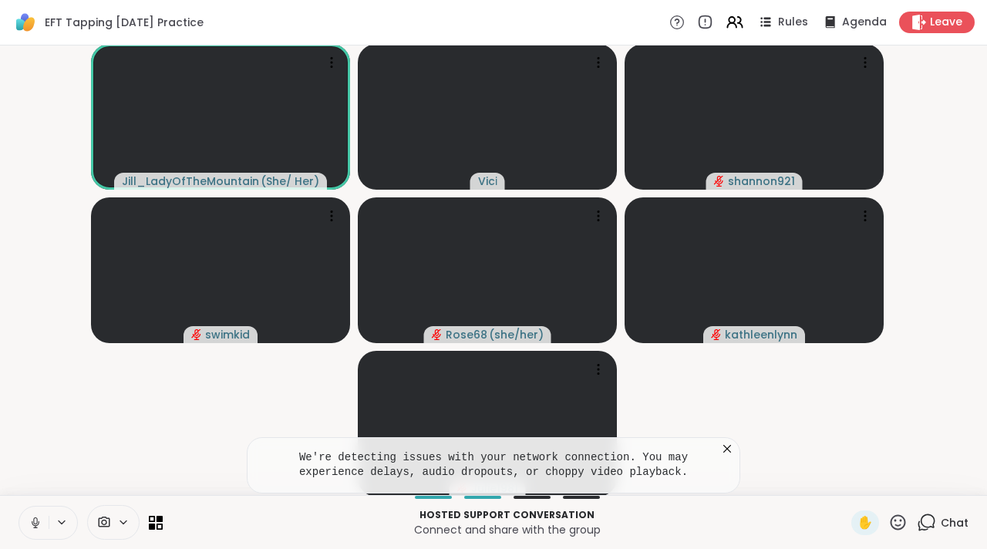
click at [39, 525] on icon at bounding box center [36, 523] width 14 height 14
click at [35, 513] on button at bounding box center [33, 522] width 29 height 32
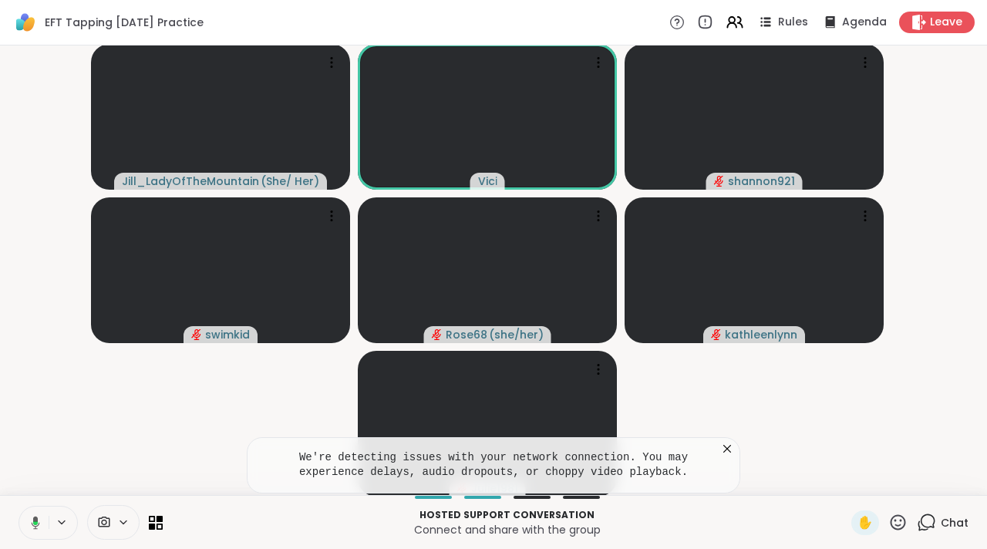
click at [35, 513] on button at bounding box center [33, 522] width 32 height 32
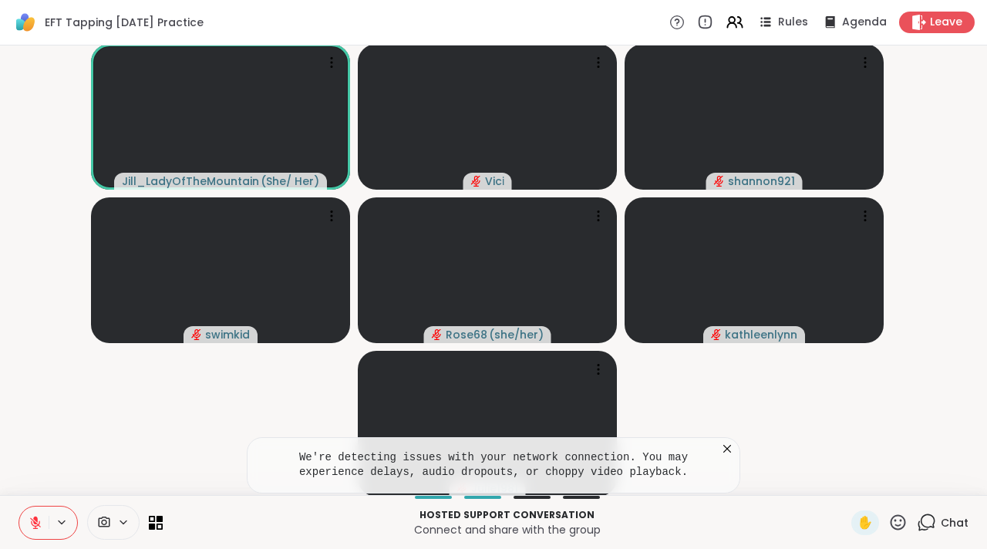
click at [719, 451] on icon at bounding box center [726, 448] width 15 height 15
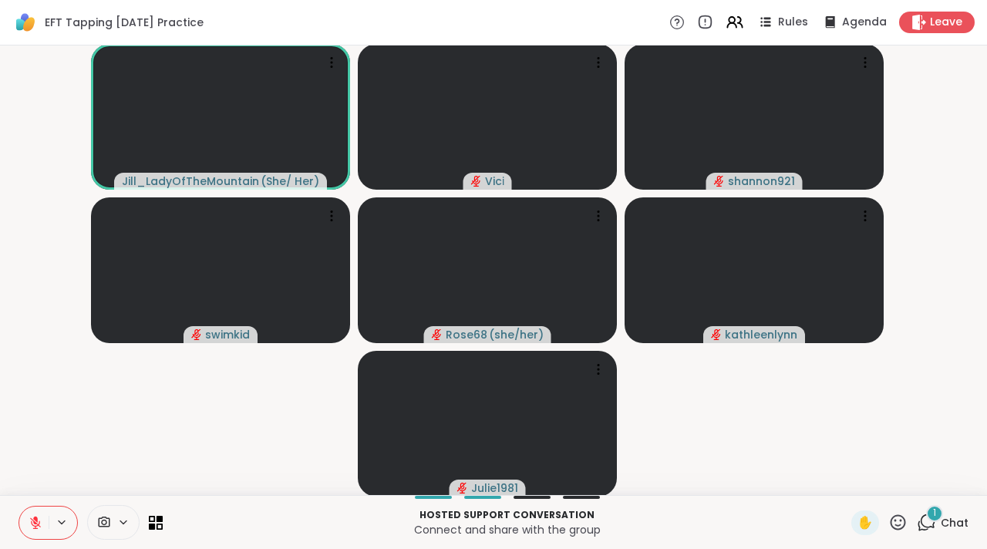
click at [920, 524] on icon at bounding box center [926, 522] width 19 height 19
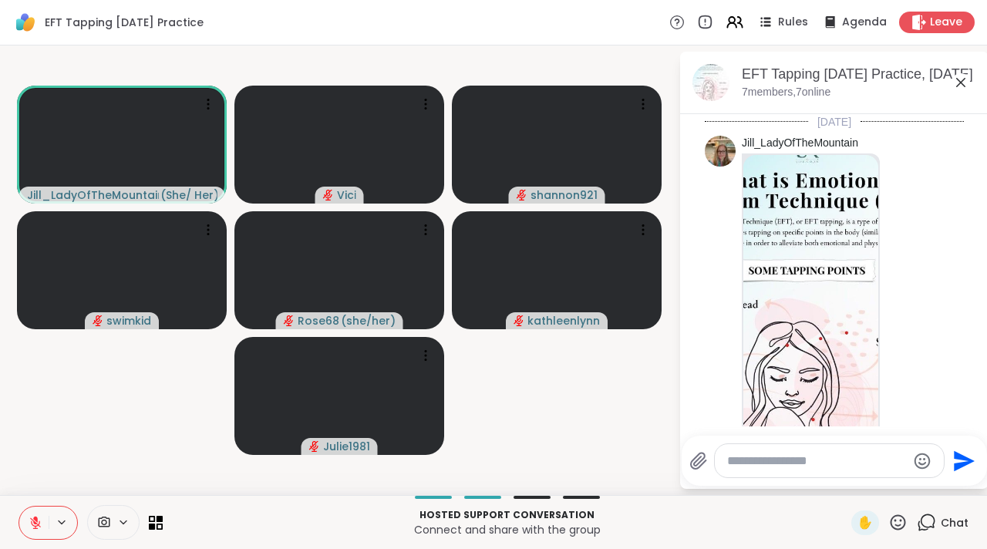
scroll to position [1969, 0]
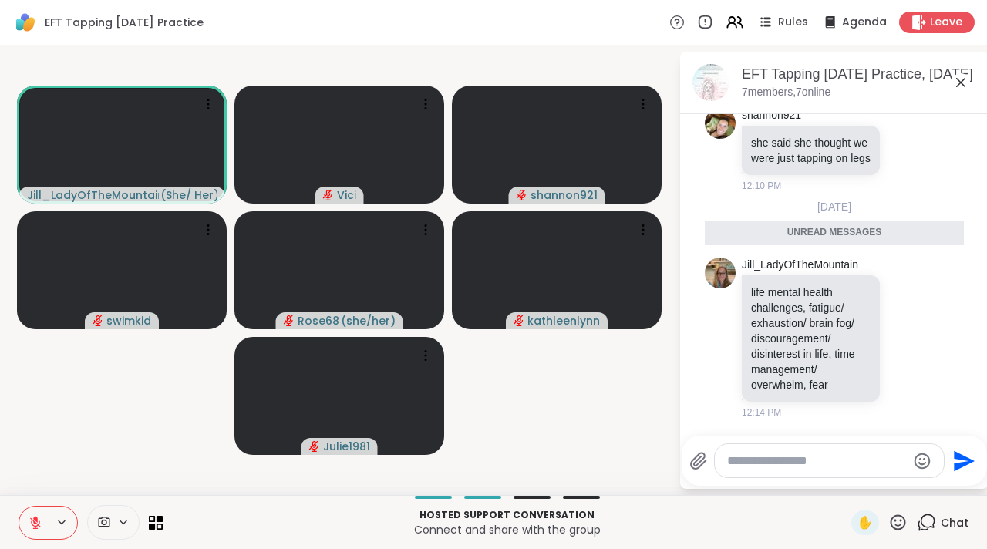
click at [806, 468] on div at bounding box center [829, 460] width 229 height 33
click at [788, 463] on textarea "Type your message" at bounding box center [817, 460] width 180 height 15
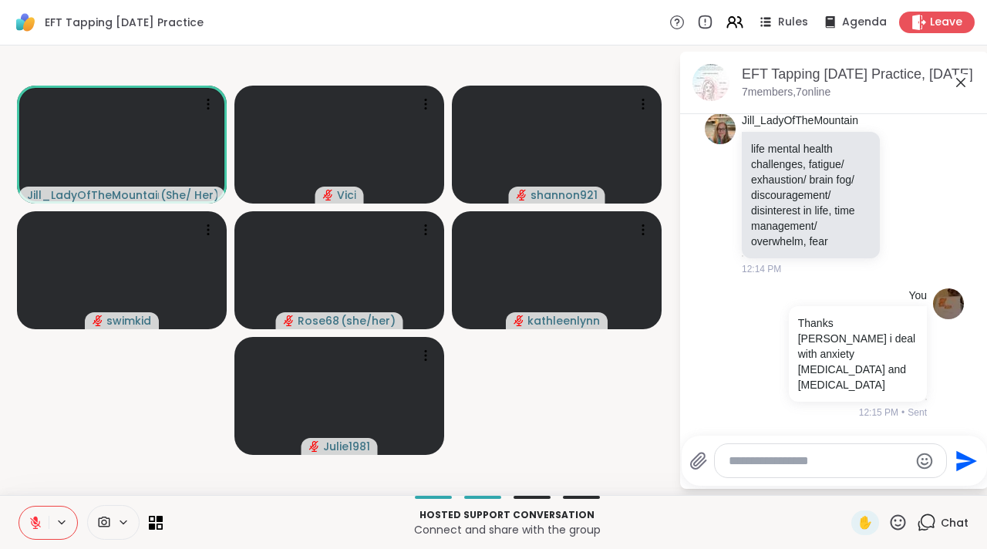
scroll to position [2083, 0]
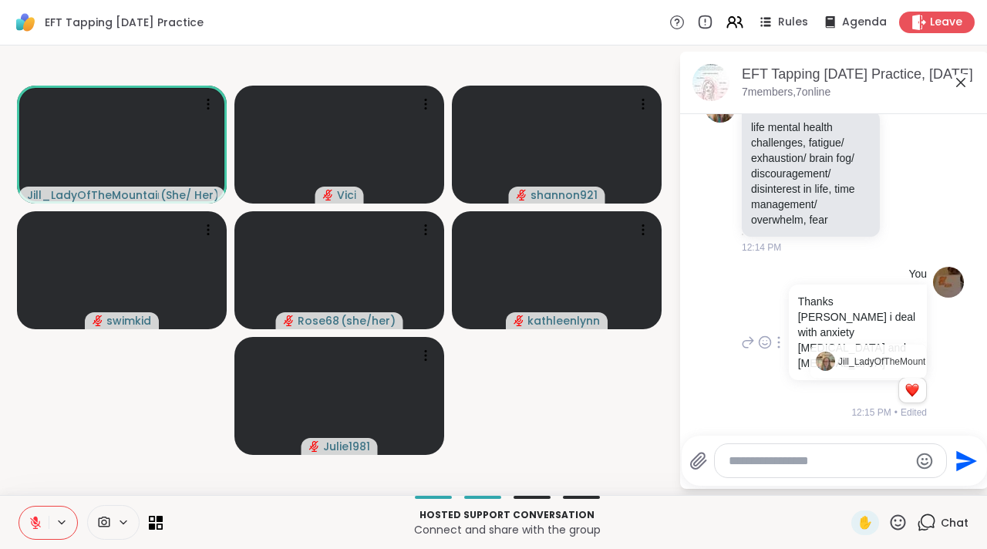
click at [905, 392] on div "Reactions: love" at bounding box center [912, 390] width 14 height 14
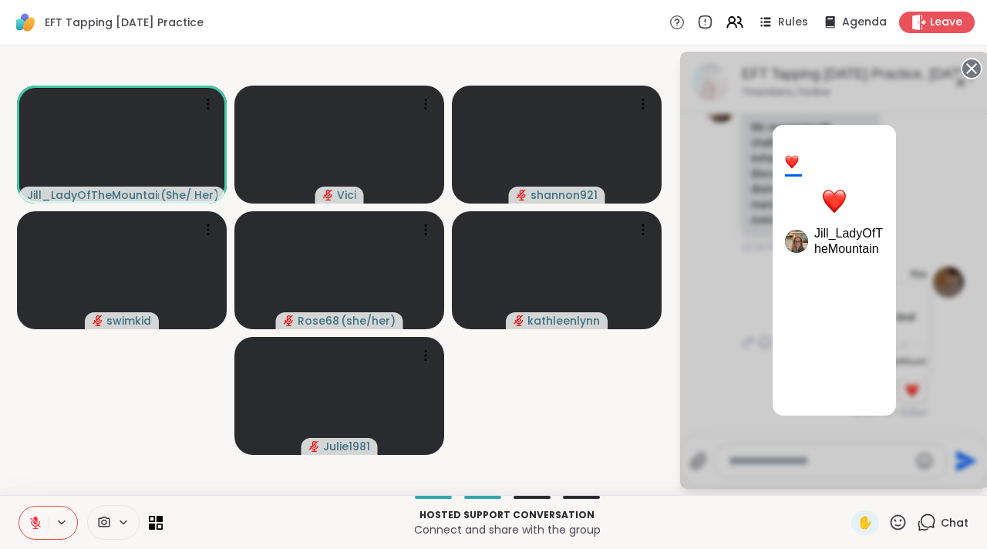
click at [917, 153] on div "1 Jill_LadyOfTheMountain" at bounding box center [834, 270] width 308 height 437
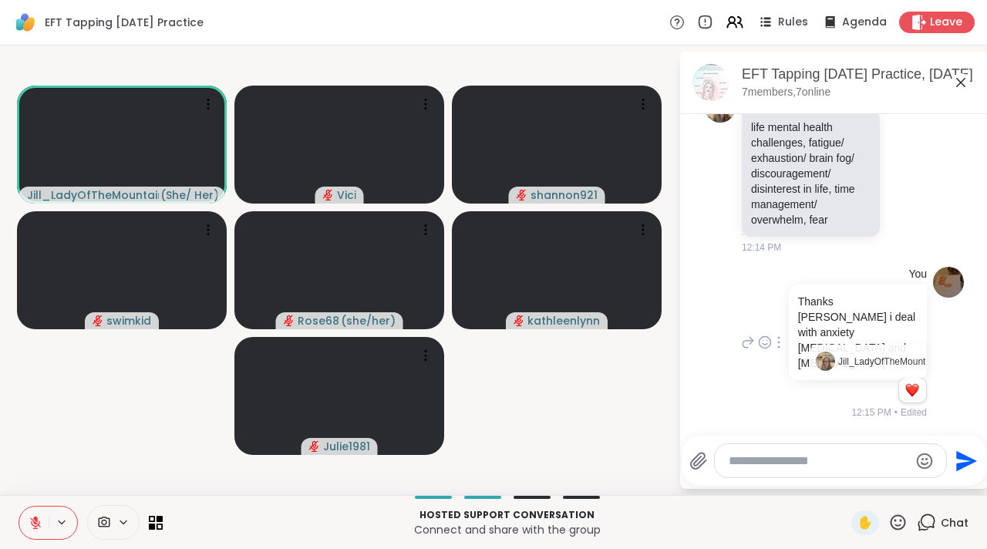
click at [916, 343] on div "You Thanks Jill i deal with anxiety depression and Bipolar Disorder Jill_LadyOf…" at bounding box center [834, 344] width 259 height 166
click at [764, 312] on div "You Thanks Jill i deal with anxiety depression and Bipolar Disorder Jill_LadyOf…" at bounding box center [832, 343] width 189 height 153
click at [960, 83] on icon at bounding box center [960, 82] width 9 height 9
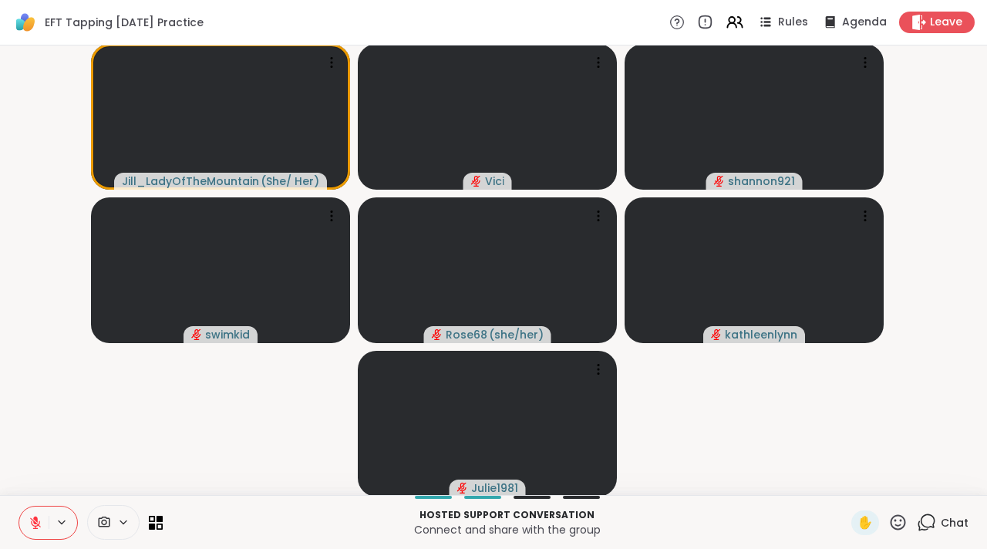
click at [945, 187] on video-player-container "Jill_LadyOfTheMountain ( She/ Her ) Vici shannon921 swimkid Rose68 ( she/her ) …" at bounding box center [493, 270] width 968 height 437
click at [857, 526] on span "✋" at bounding box center [864, 522] width 15 height 19
click at [856, 511] on div "✋" at bounding box center [865, 522] width 28 height 25
click at [857, 515] on span "✋" at bounding box center [864, 522] width 15 height 19
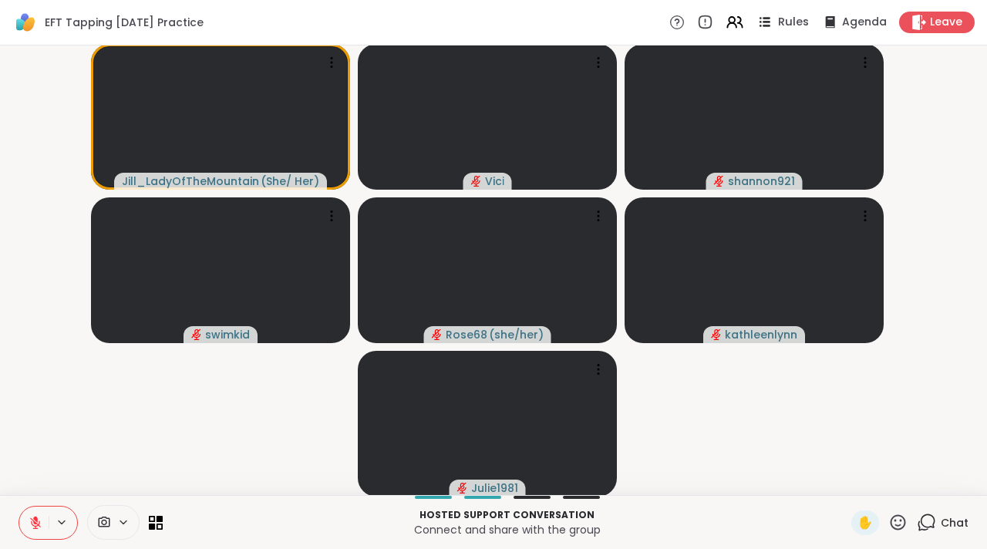
click at [757, 20] on icon at bounding box center [764, 21] width 19 height 19
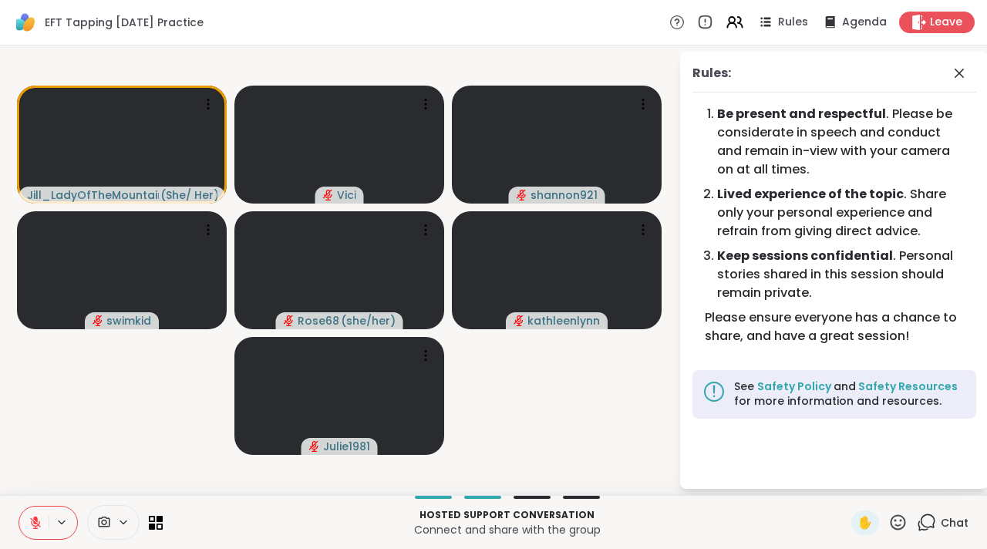
click at [651, 352] on video-player-container "Jill_LadyOfTheMountain ( She/ Her ) Vici shannon921 swimkid Rose68 ( she/her ) …" at bounding box center [339, 270] width 660 height 437
click at [681, 350] on div "Rules: Be present and respectful . Please be considerate in speech and conduct …" at bounding box center [834, 270] width 308 height 437
click at [824, 25] on icon at bounding box center [829, 21] width 10 height 12
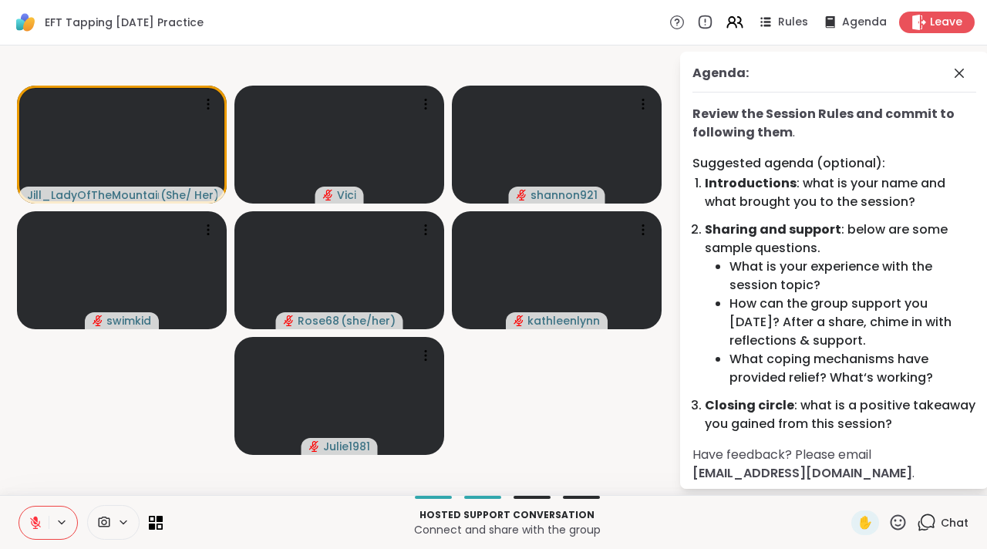
click at [671, 86] on div "Agenda: Review the Session Rules and commit to following them . Suggested agend…" at bounding box center [823, 270] width 308 height 437
click at [963, 78] on div "Agenda:" at bounding box center [834, 78] width 284 height 29
click at [954, 73] on icon at bounding box center [959, 73] width 19 height 19
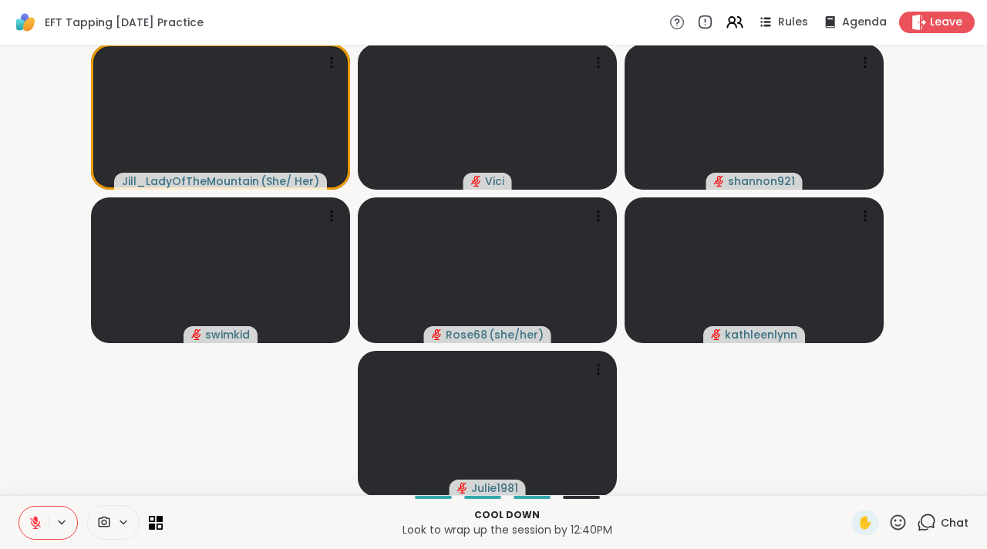
click at [917, 515] on icon at bounding box center [926, 522] width 19 height 19
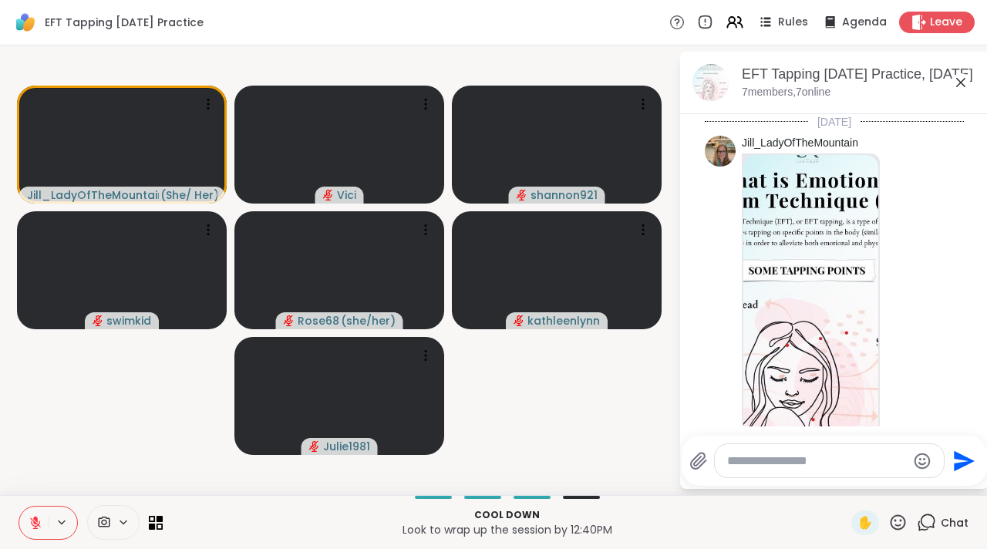
scroll to position [2067, 0]
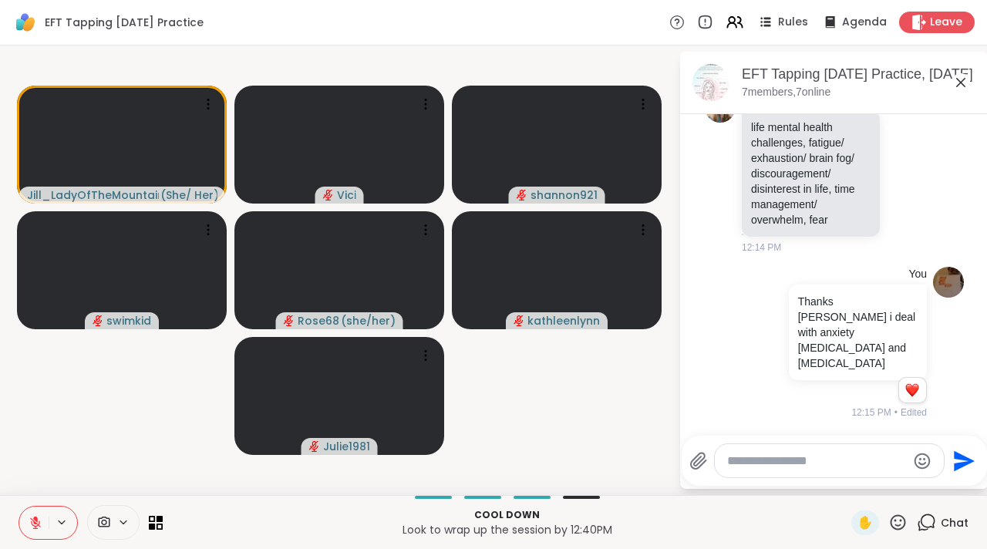
click at [846, 463] on textarea "Type your message" at bounding box center [817, 460] width 180 height 15
click at [845, 463] on textarea "Type your message" at bounding box center [817, 460] width 180 height 15
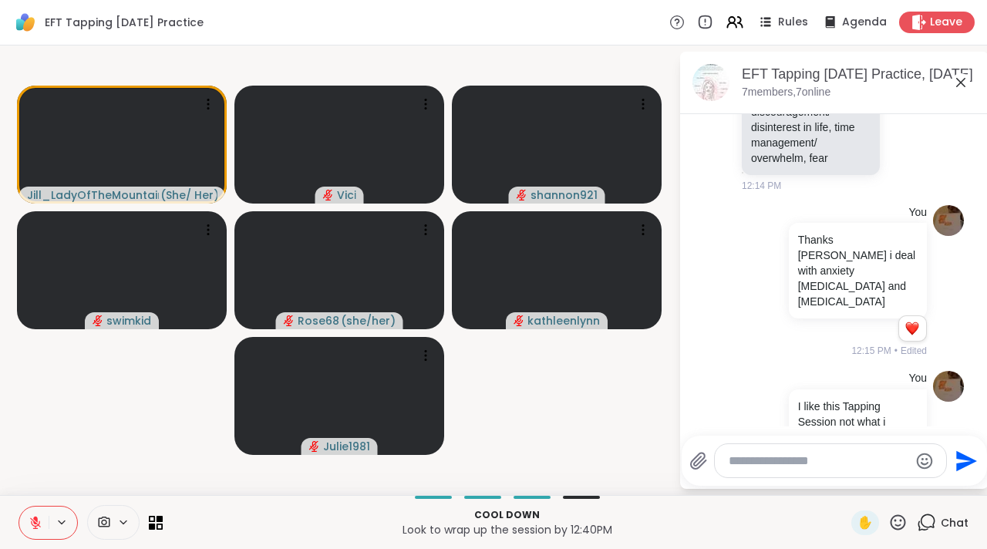
scroll to position [2227, 0]
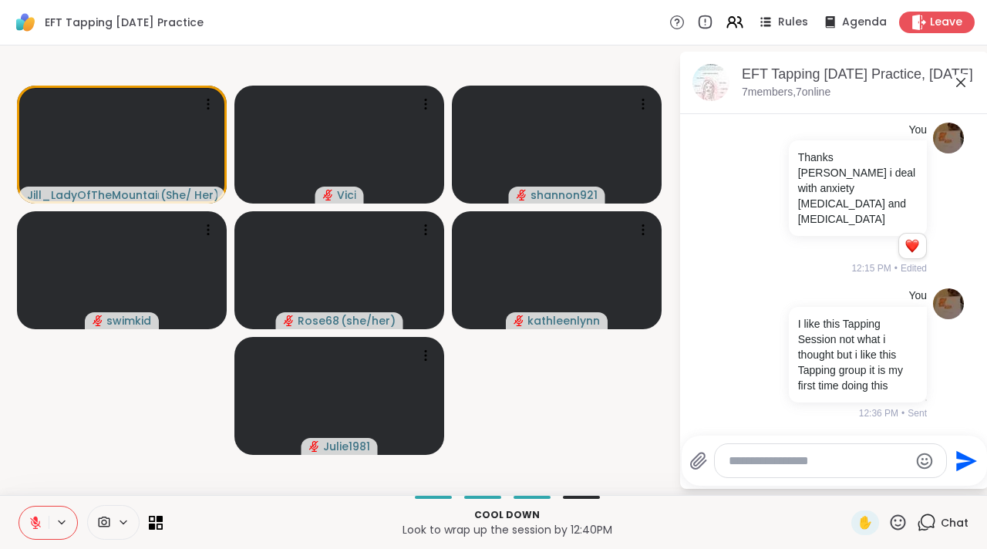
click at [958, 82] on icon at bounding box center [960, 82] width 19 height 19
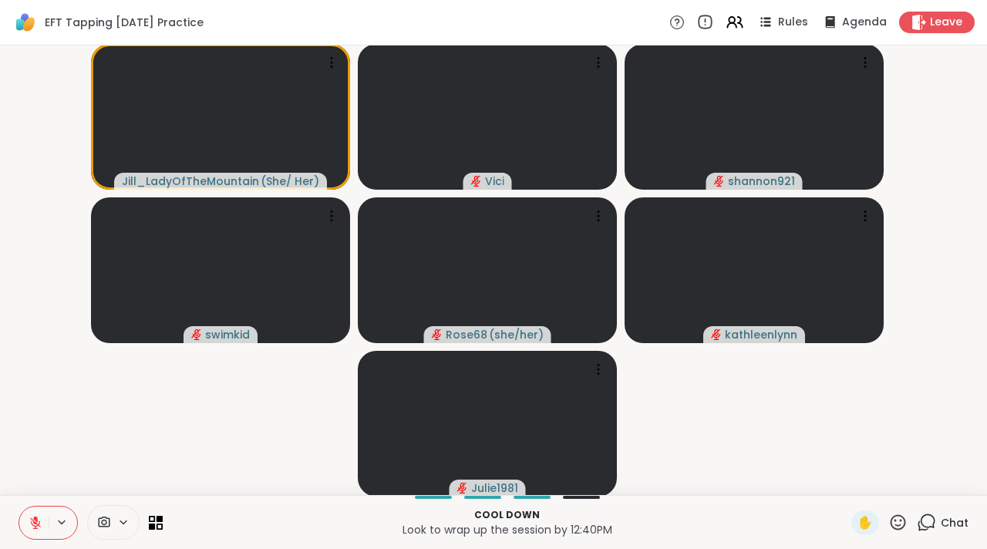
click at [698, 22] on icon at bounding box center [704, 22] width 17 height 17
click at [728, 17] on icon at bounding box center [731, 20] width 6 height 6
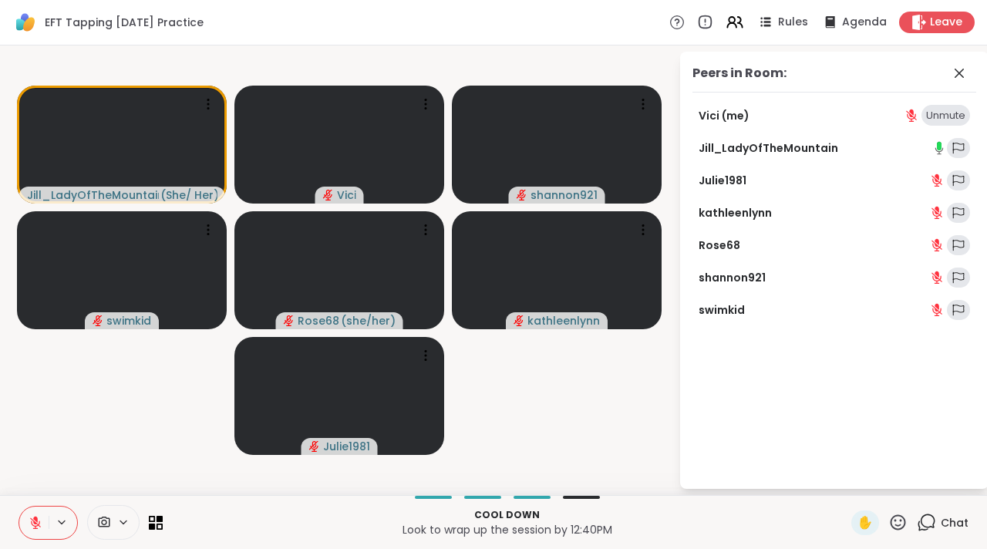
click at [660, 343] on video-player-container "Jill_LadyOfTheMountain ( She/ Her ) Vici shannon921 swimkid Rose68 ( she/her ) …" at bounding box center [339, 270] width 660 height 437
click at [641, 366] on video-player-container "Jill_LadyOfTheMountain ( She/ Her ) Vici shannon921 swimkid Rose68 ( she/her ) …" at bounding box center [339, 270] width 660 height 437
click at [957, 72] on icon at bounding box center [958, 73] width 9 height 9
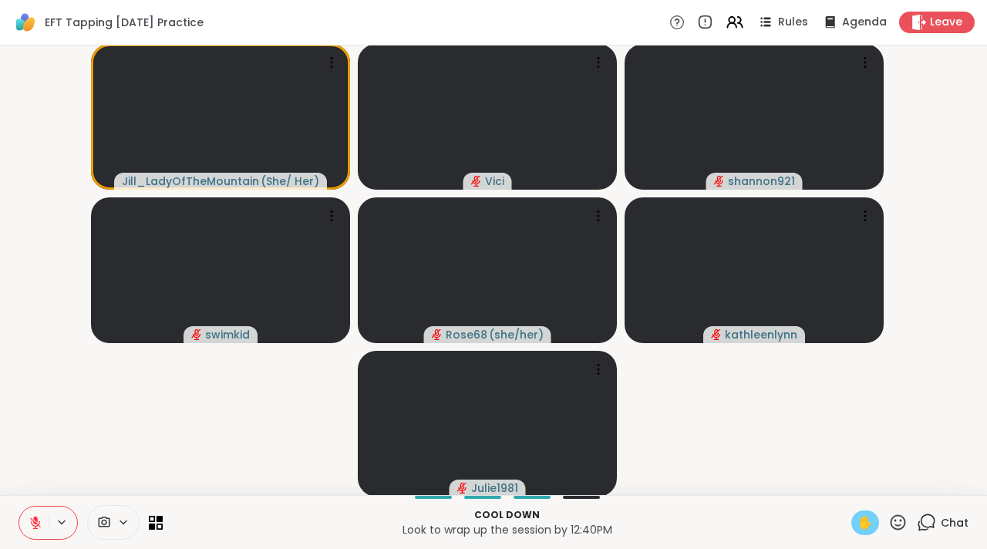
click at [863, 517] on div "✋" at bounding box center [865, 522] width 28 height 25
click at [38, 524] on icon at bounding box center [35, 522] width 11 height 11
click at [40, 525] on button at bounding box center [33, 522] width 32 height 32
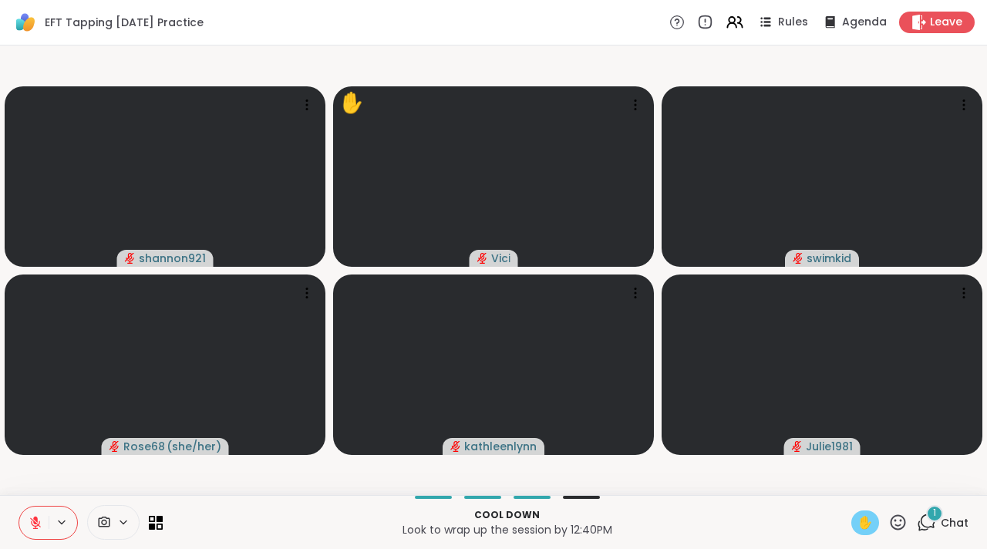
click at [920, 516] on icon at bounding box center [927, 521] width 15 height 14
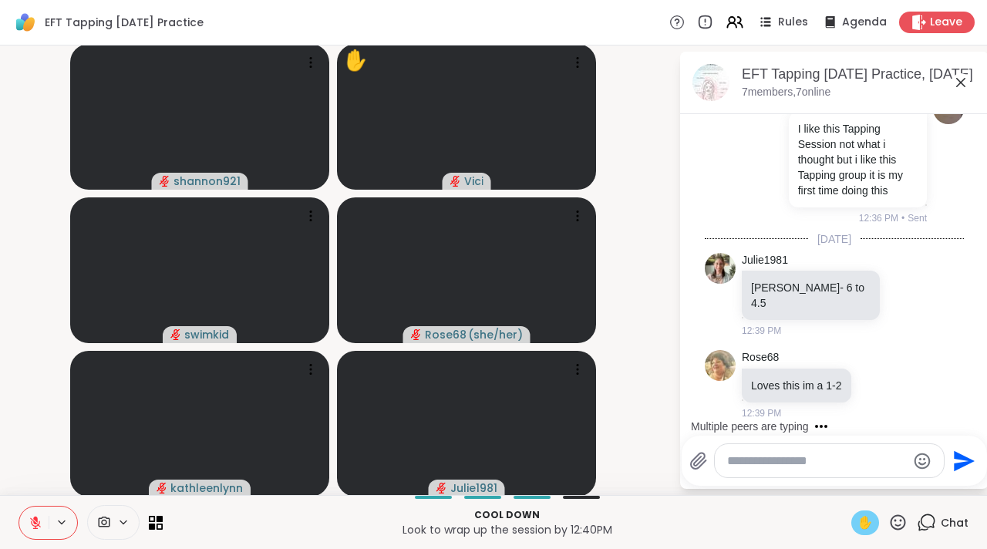
scroll to position [2407, 0]
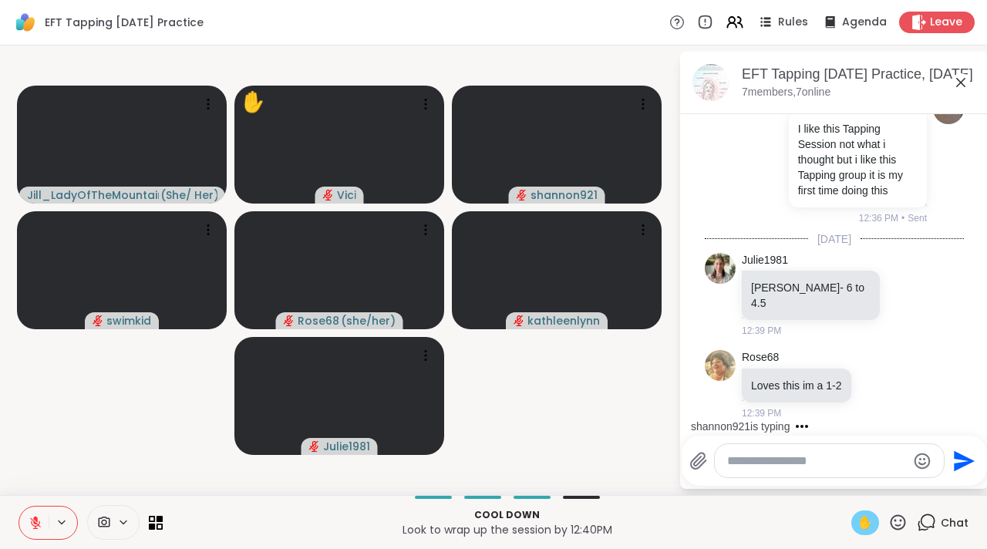
click at [959, 84] on icon at bounding box center [960, 82] width 9 height 9
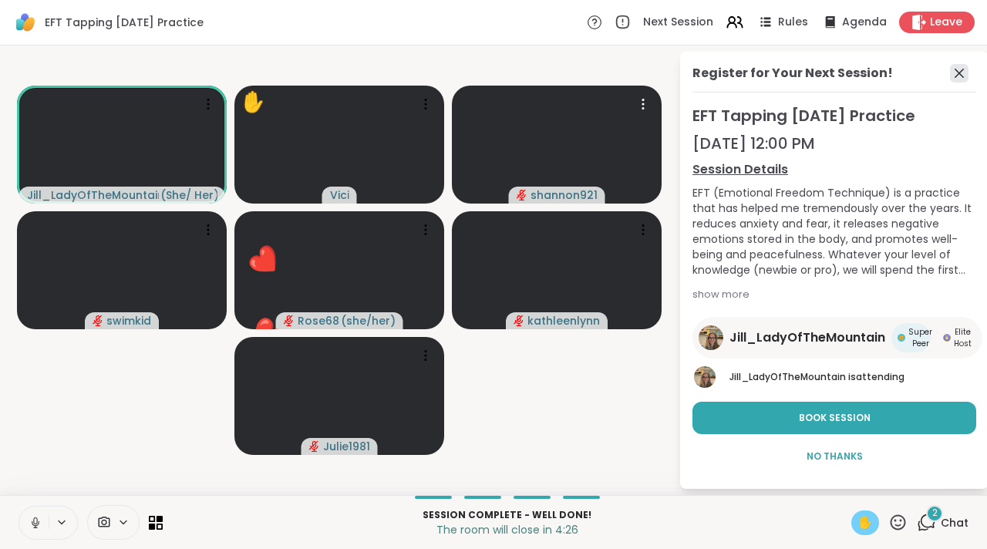
click at [951, 74] on icon at bounding box center [959, 73] width 19 height 19
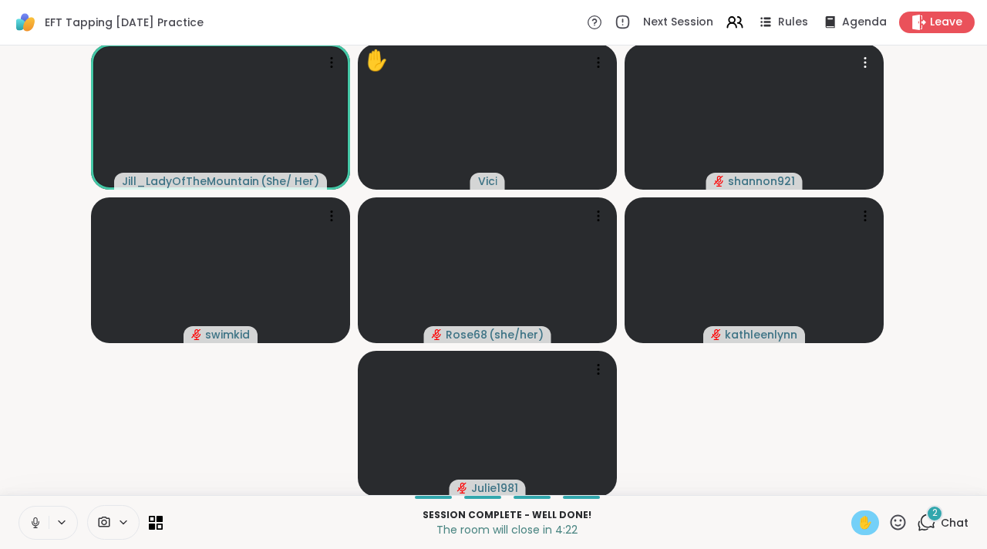
click at [39, 523] on icon at bounding box center [36, 523] width 14 height 14
click at [857, 518] on span "✋" at bounding box center [864, 522] width 15 height 19
click at [919, 528] on icon at bounding box center [926, 522] width 19 height 19
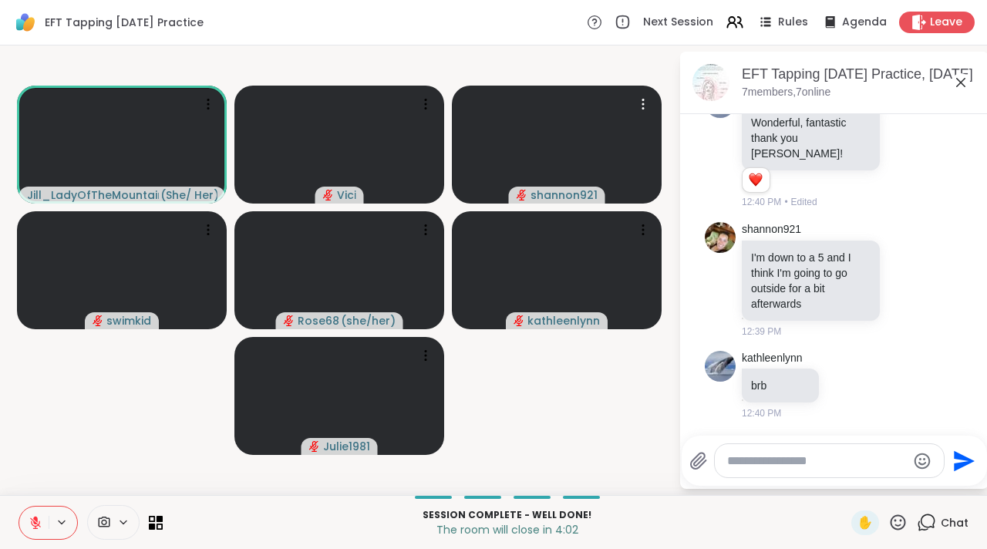
scroll to position [2780, 0]
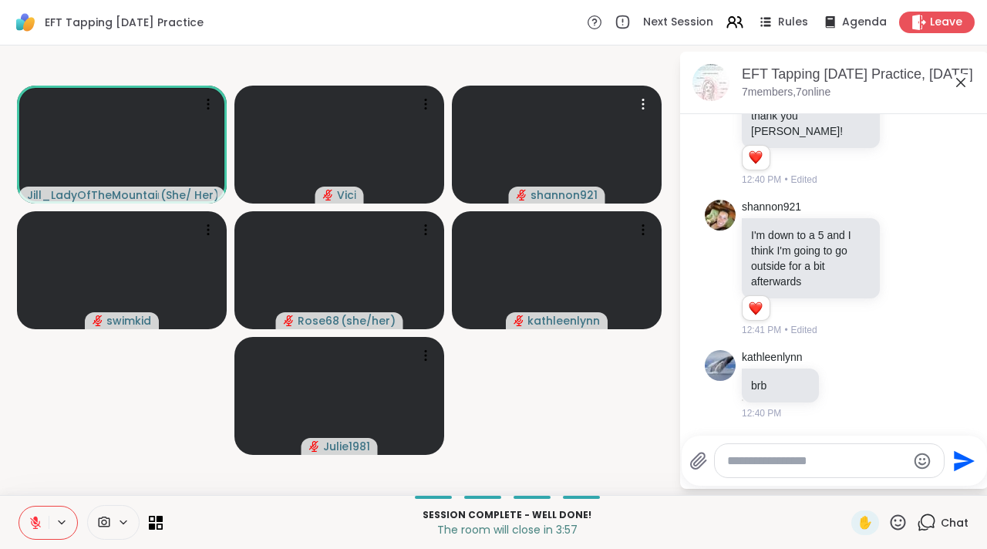
click at [772, 463] on textarea "Type your message" at bounding box center [817, 460] width 180 height 15
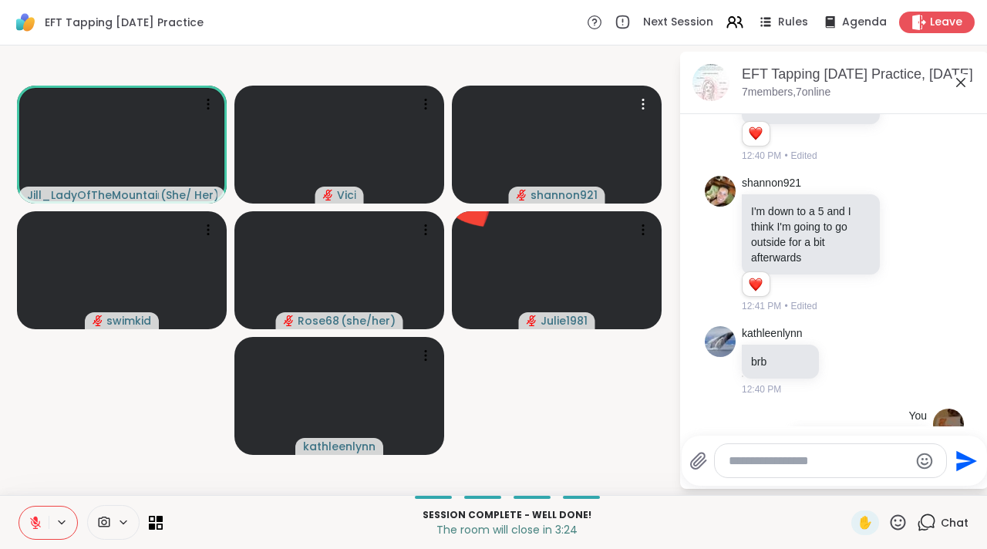
scroll to position [2916, 0]
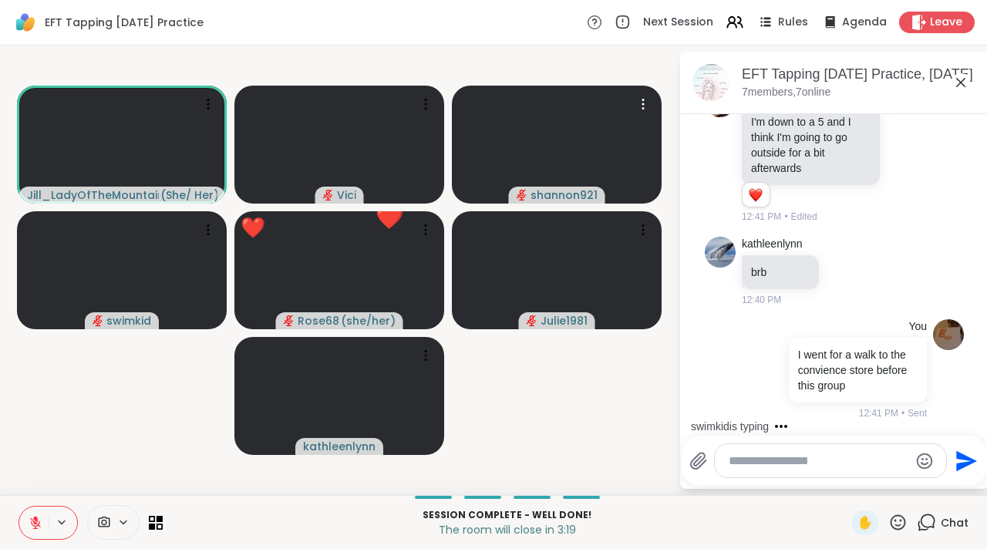
click at [957, 78] on icon at bounding box center [960, 82] width 19 height 19
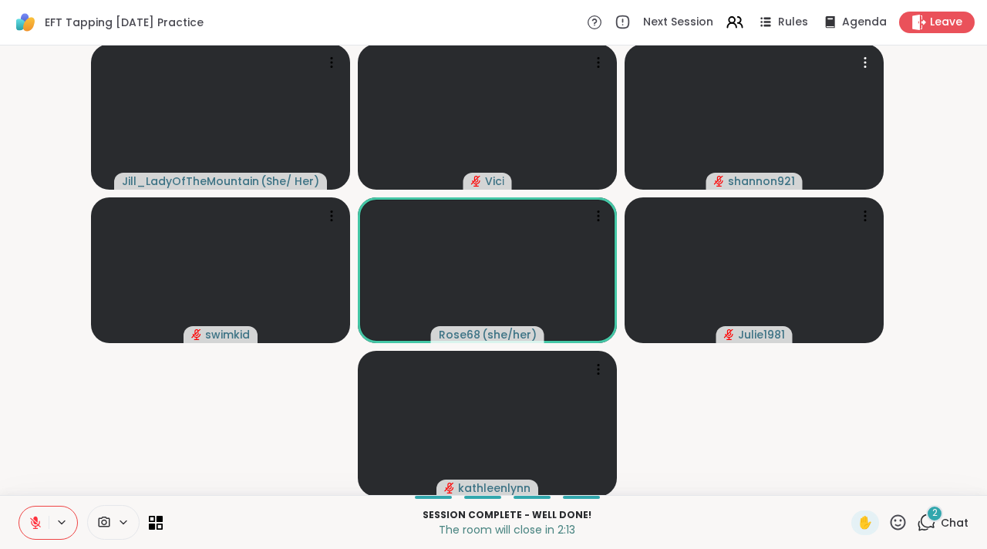
click at [32, 530] on button at bounding box center [33, 522] width 29 height 32
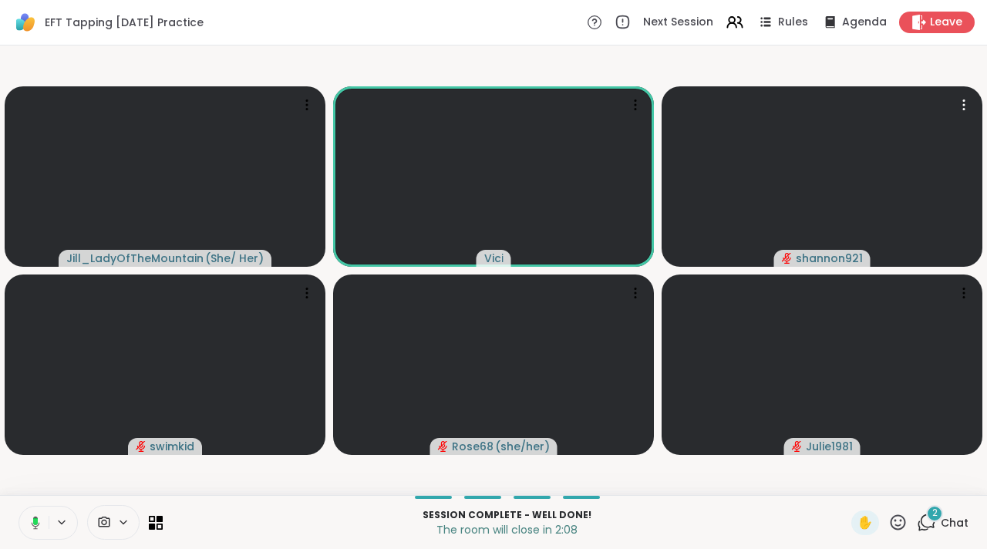
click at [32, 530] on button at bounding box center [33, 522] width 32 height 32
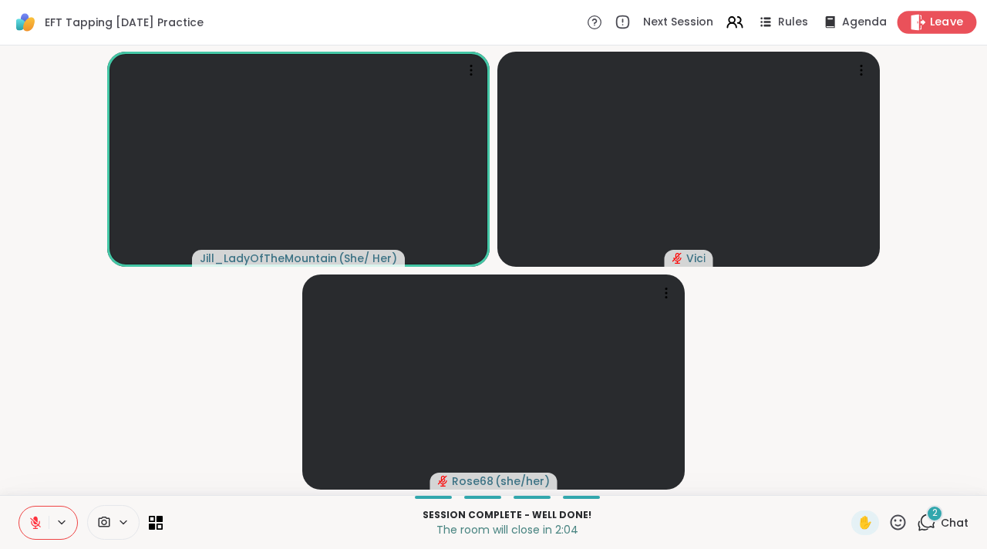
click at [930, 20] on span "Leave" at bounding box center [947, 23] width 34 height 16
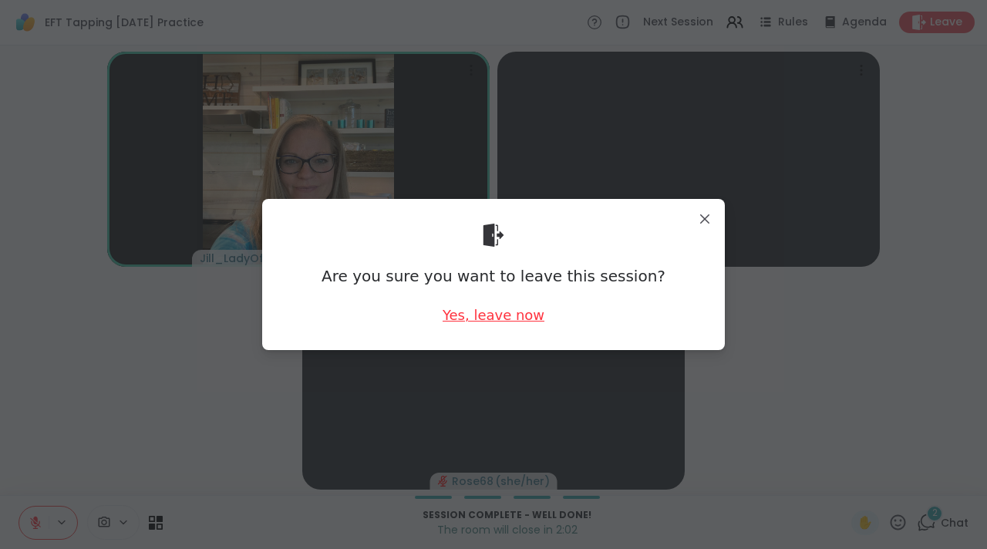
click at [488, 311] on div "Yes, leave now" at bounding box center [493, 314] width 102 height 19
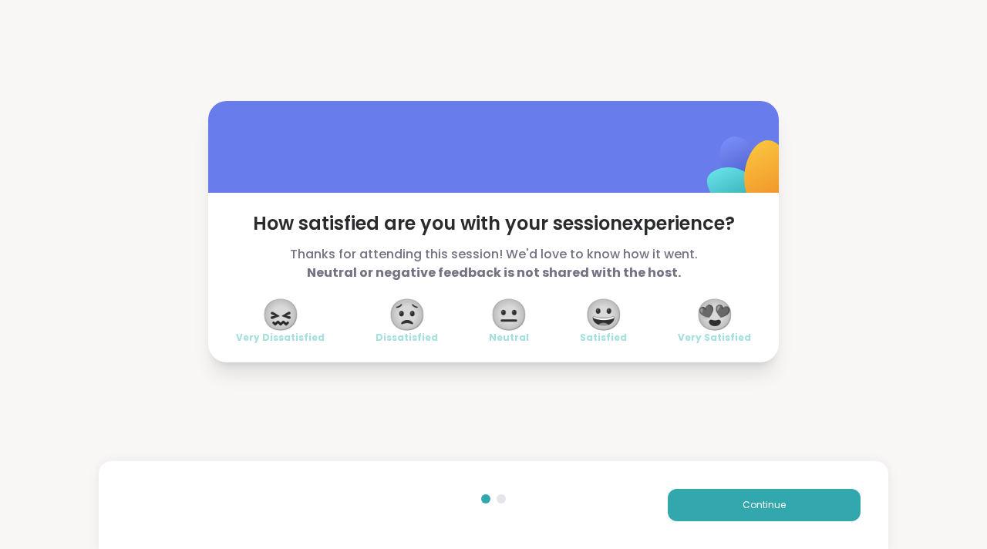
click at [597, 322] on span "😀" at bounding box center [603, 315] width 39 height 28
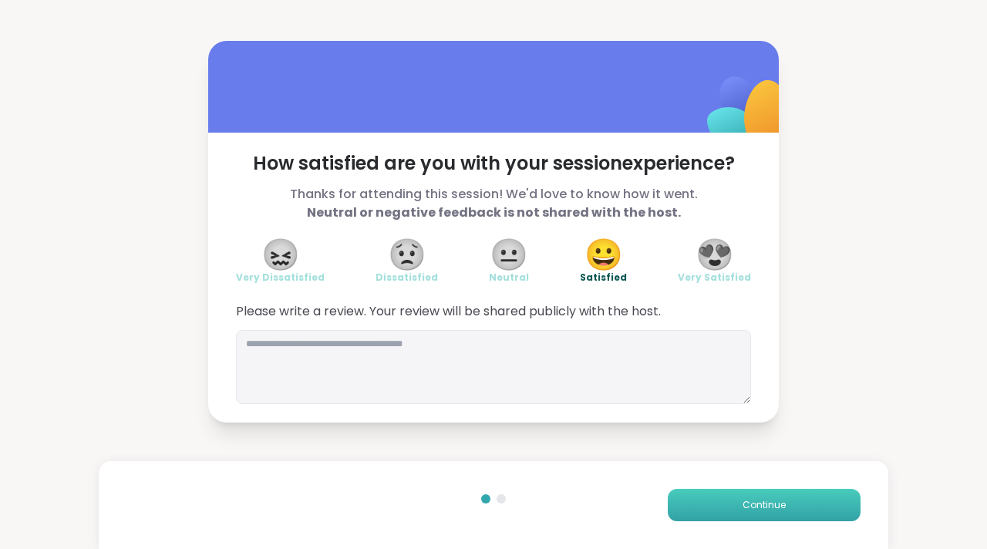
click at [688, 506] on button "Continue" at bounding box center [764, 505] width 193 height 32
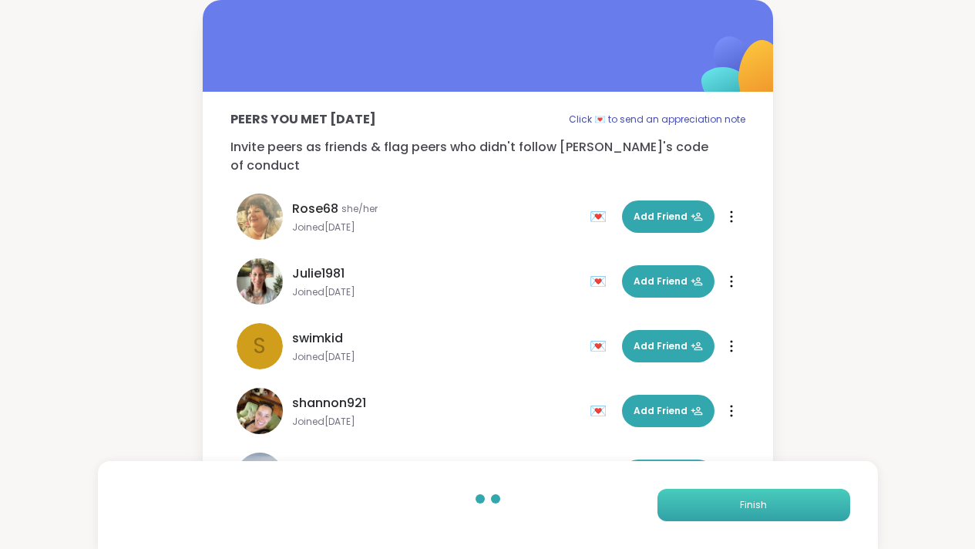
click at [688, 506] on button "Finish" at bounding box center [754, 505] width 193 height 32
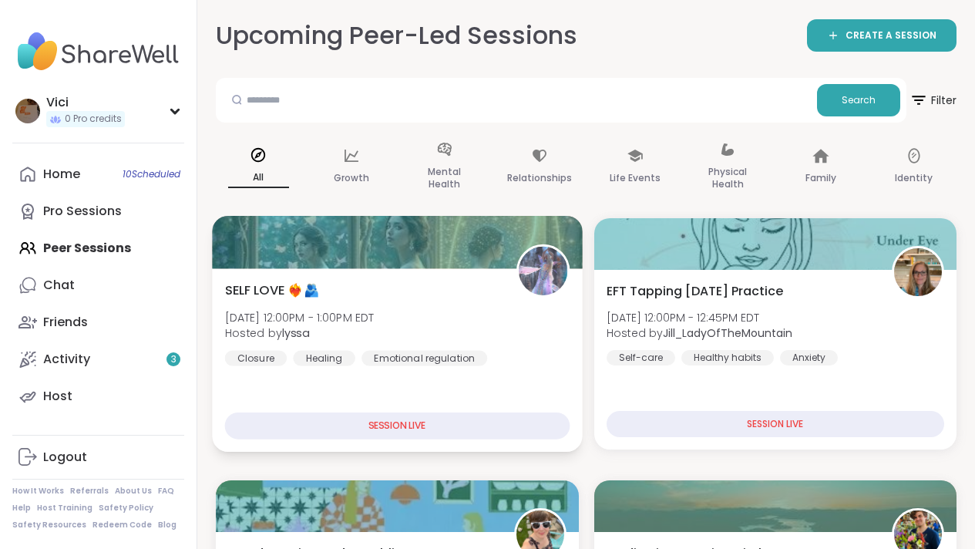
click at [492, 265] on div at bounding box center [397, 242] width 370 height 52
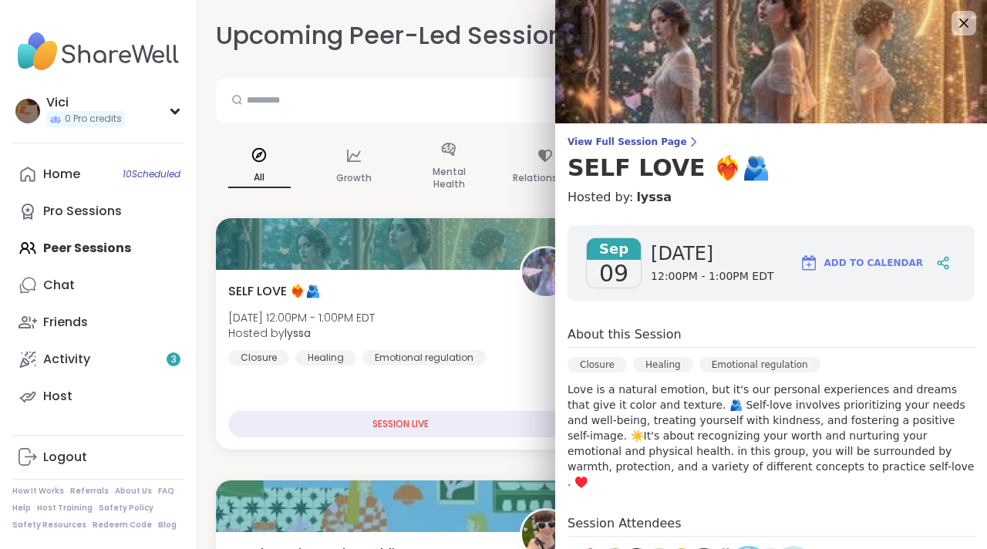
click at [671, 65] on img at bounding box center [771, 61] width 432 height 123
click at [515, 183] on p "Relationships" at bounding box center [545, 178] width 65 height 19
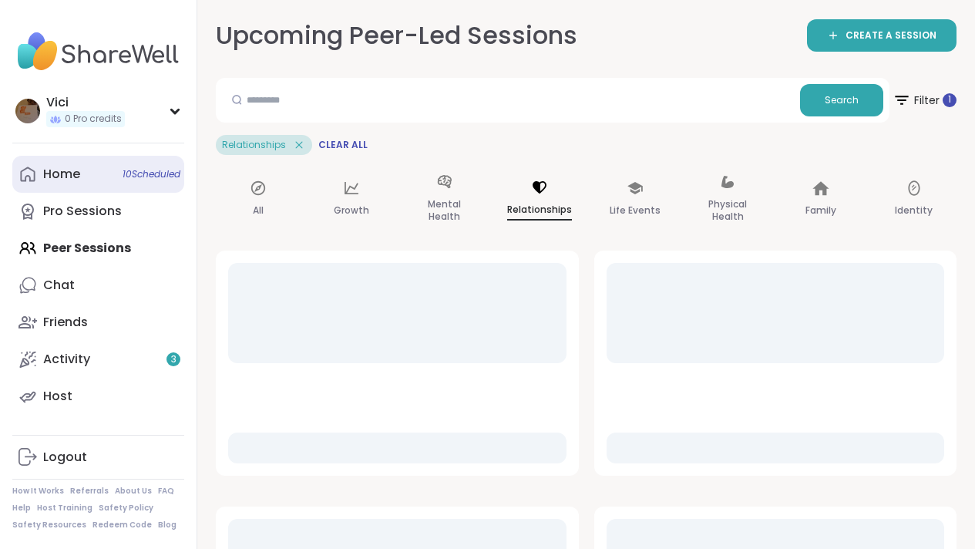
click at [132, 183] on link "Home 10 Scheduled" at bounding box center [98, 174] width 172 height 37
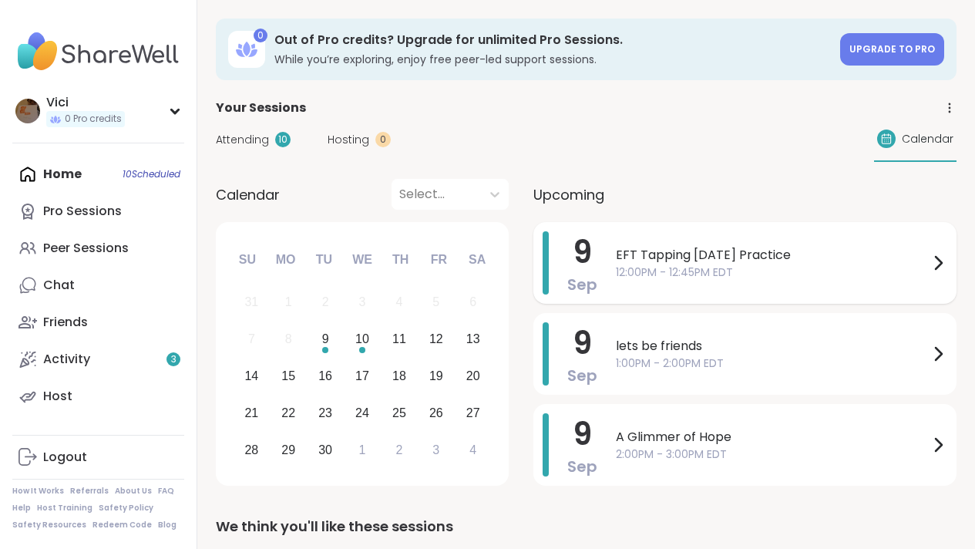
click at [674, 287] on div "EFT Tapping Tuesday Practice 12:00PM - 12:45PM EDT" at bounding box center [781, 262] width 331 height 63
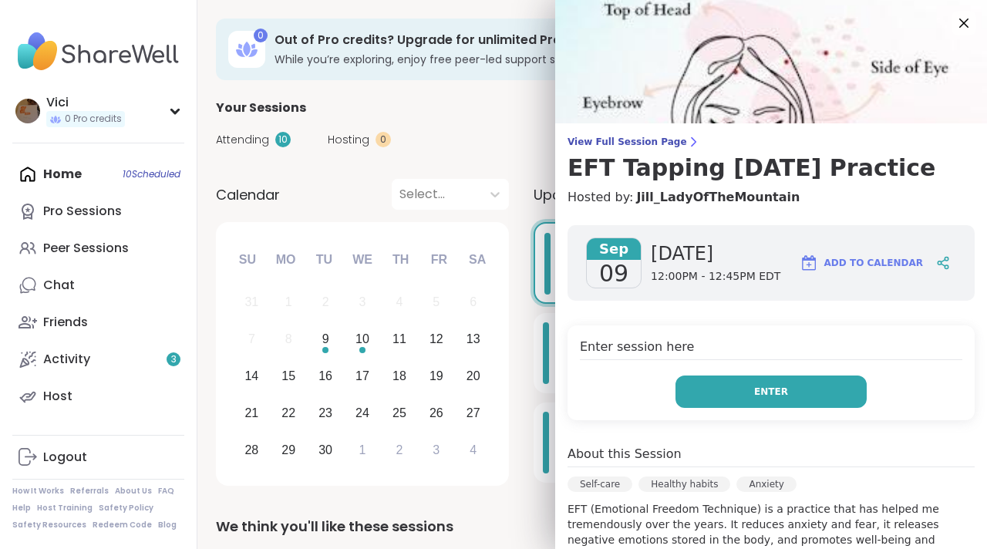
click at [717, 385] on button "Enter" at bounding box center [770, 391] width 191 height 32
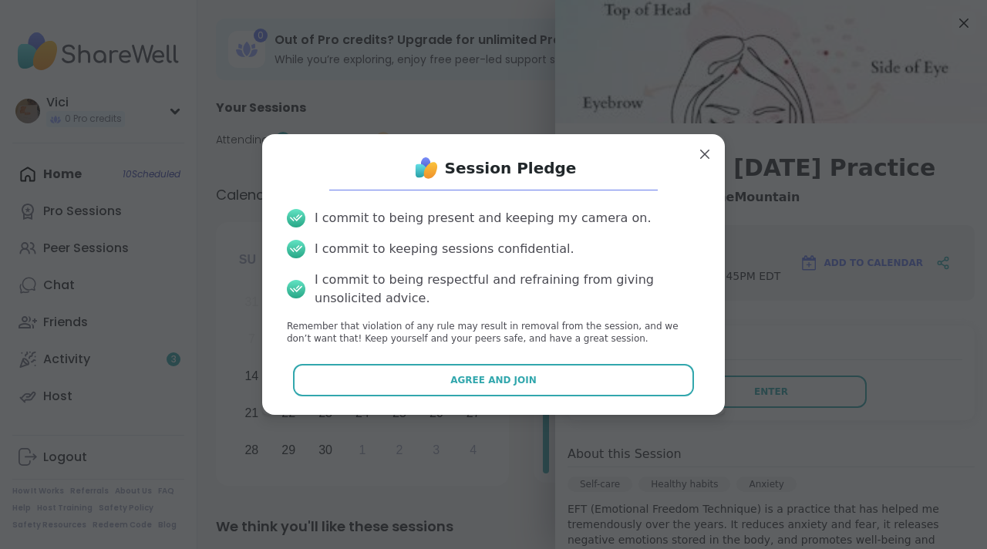
click at [597, 355] on div "I commit to being present and keeping my camera on. I commit to keeping session…" at bounding box center [493, 278] width 438 height 162
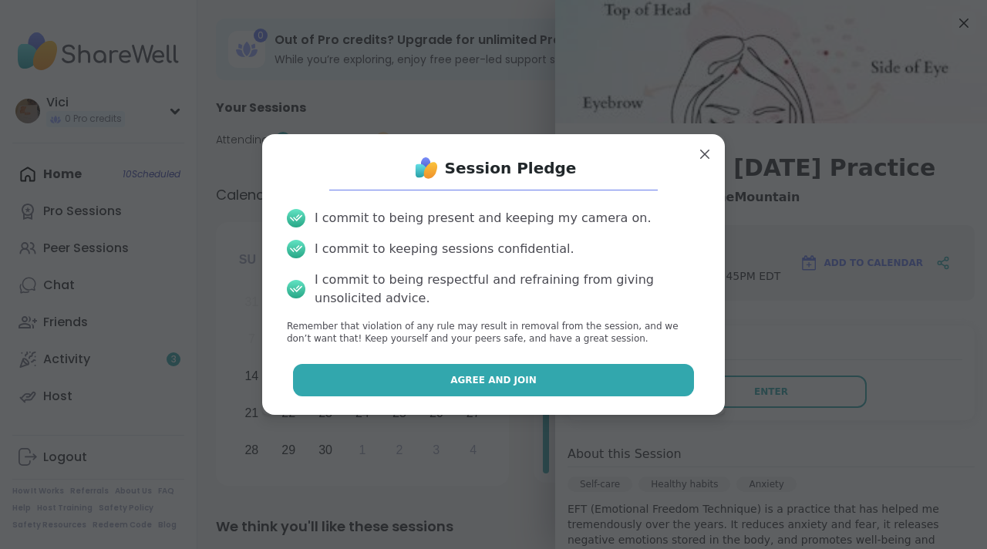
click at [598, 374] on button "Agree and Join" at bounding box center [494, 380] width 402 height 32
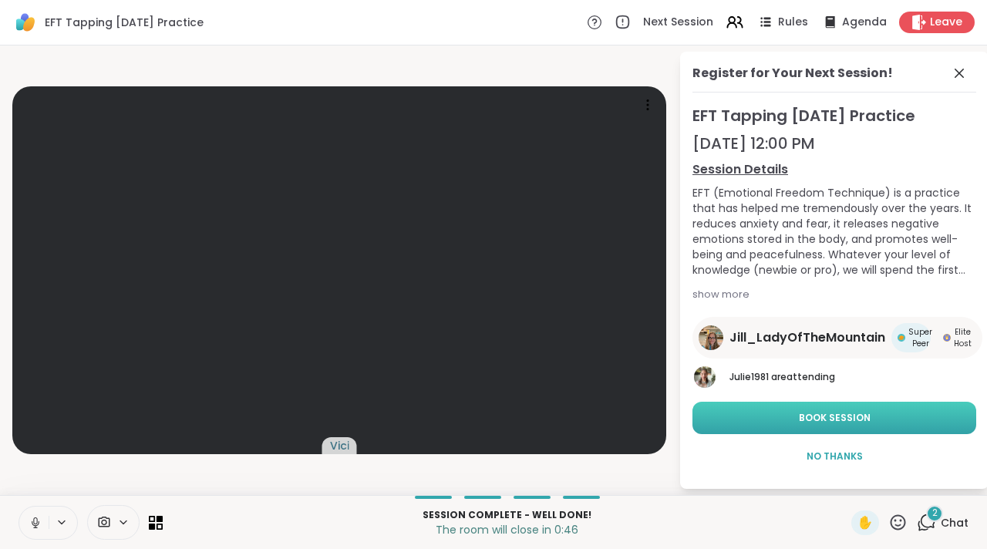
click at [856, 405] on button "Book Session" at bounding box center [834, 418] width 284 height 32
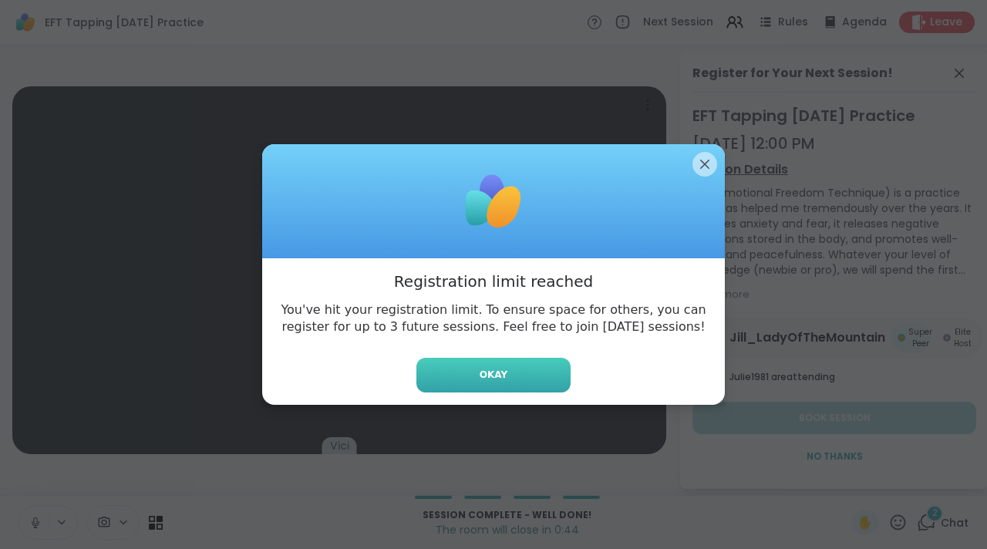
click at [546, 378] on button "Okay" at bounding box center [493, 375] width 154 height 35
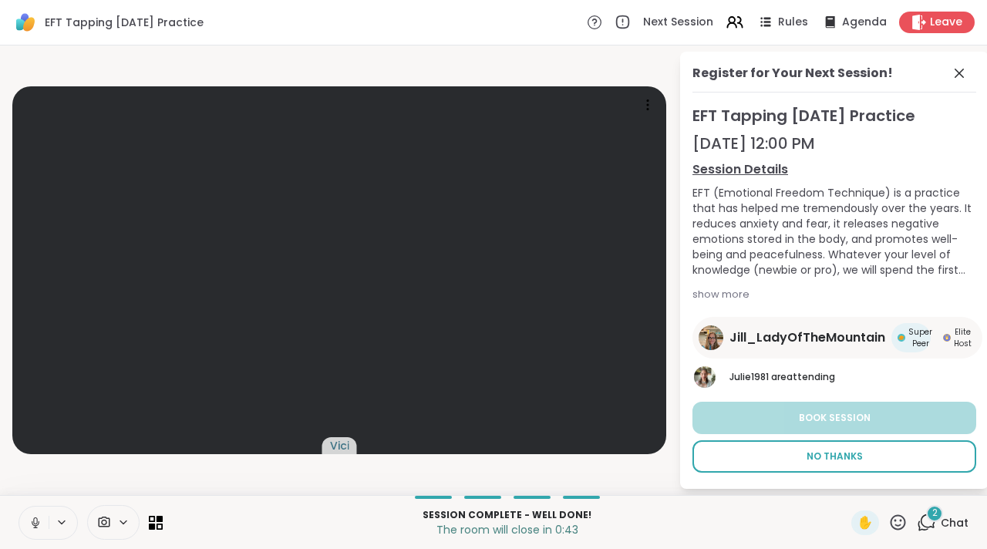
click at [815, 452] on span "No Thanks" at bounding box center [834, 456] width 56 height 14
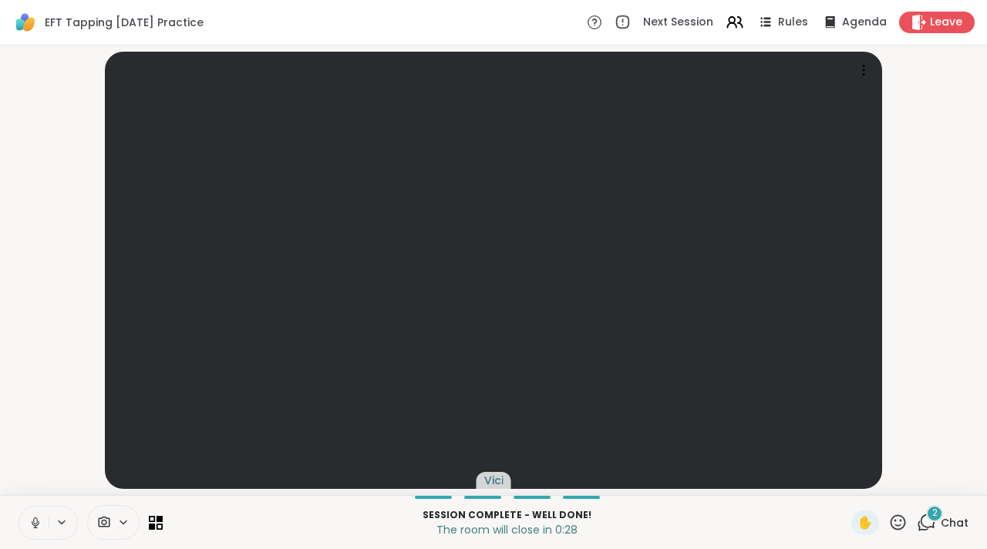
click at [932, 518] on span "2" at bounding box center [934, 512] width 5 height 13
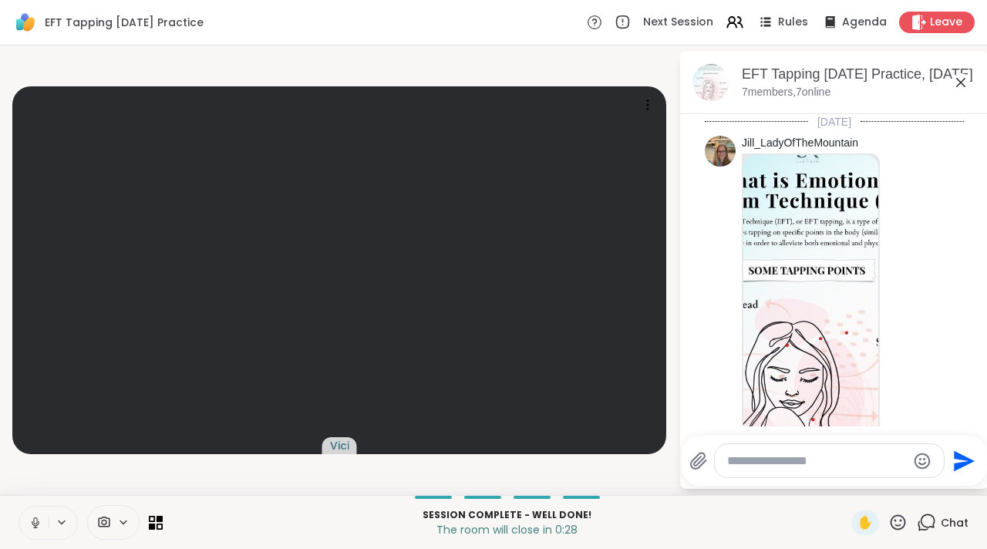
scroll to position [3205, 0]
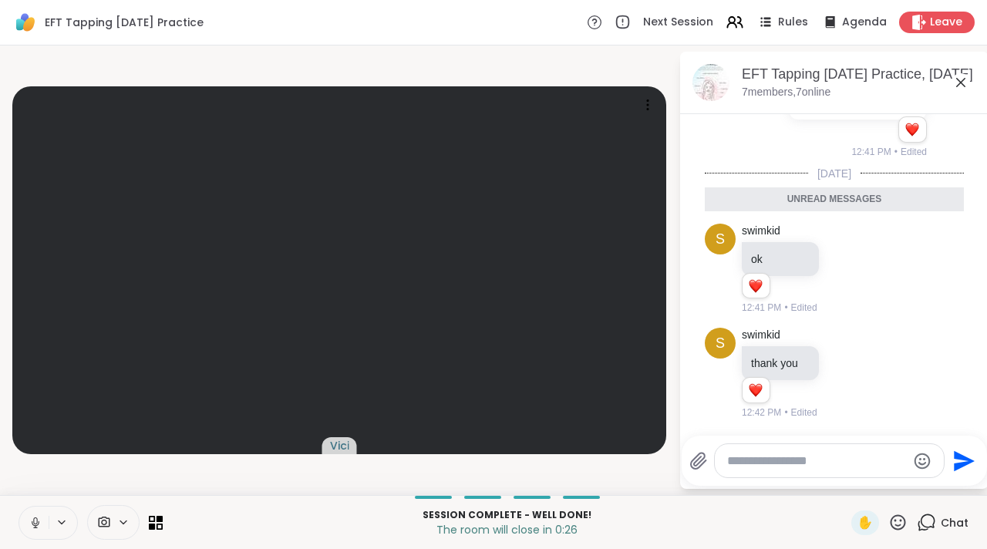
click at [822, 464] on textarea "Type your message" at bounding box center [817, 460] width 180 height 15
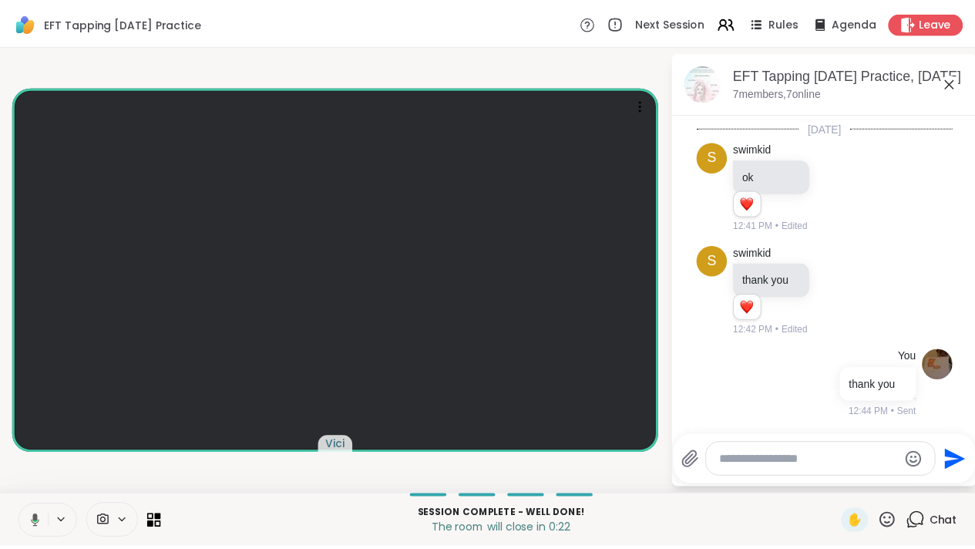
scroll to position [3251, 0]
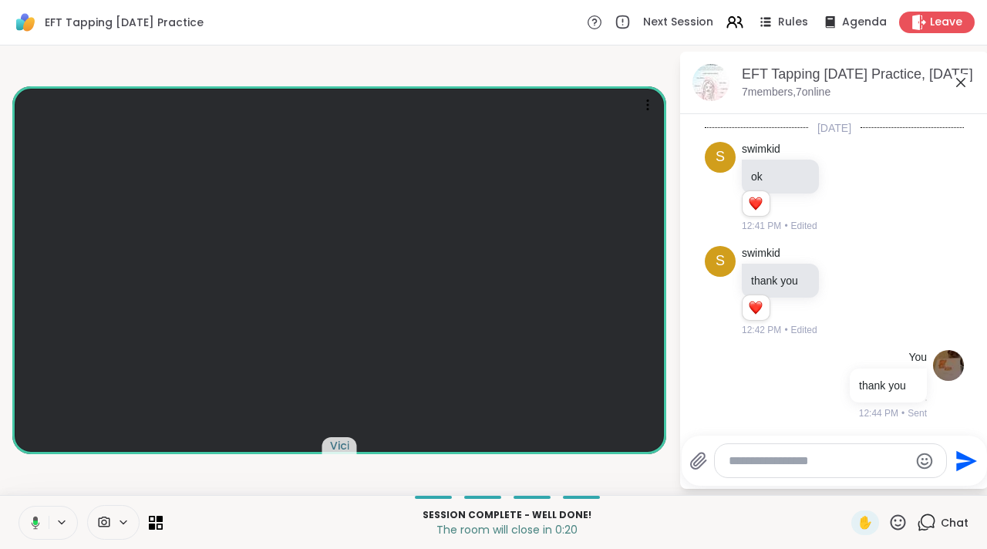
click at [953, 88] on icon at bounding box center [960, 82] width 19 height 19
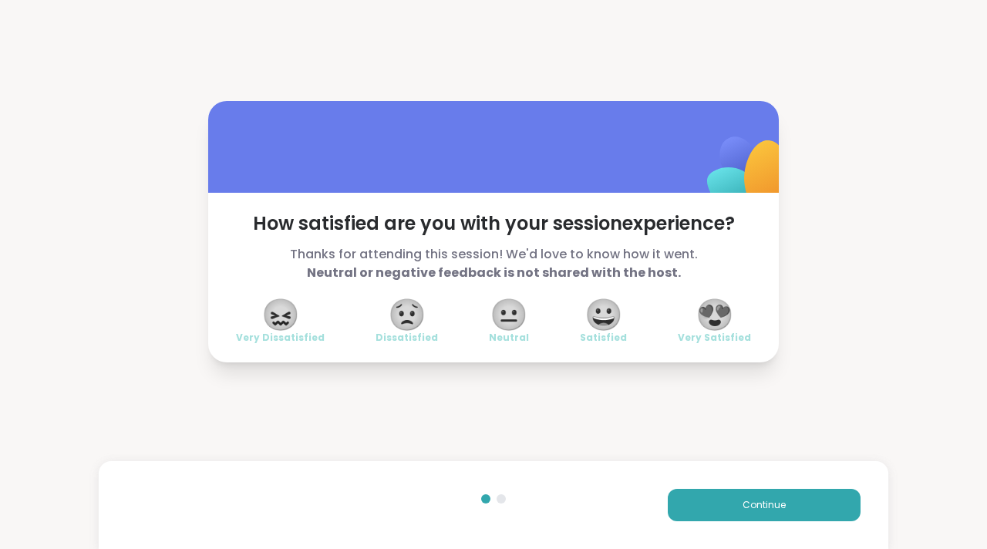
click at [592, 302] on span "😀" at bounding box center [603, 315] width 39 height 28
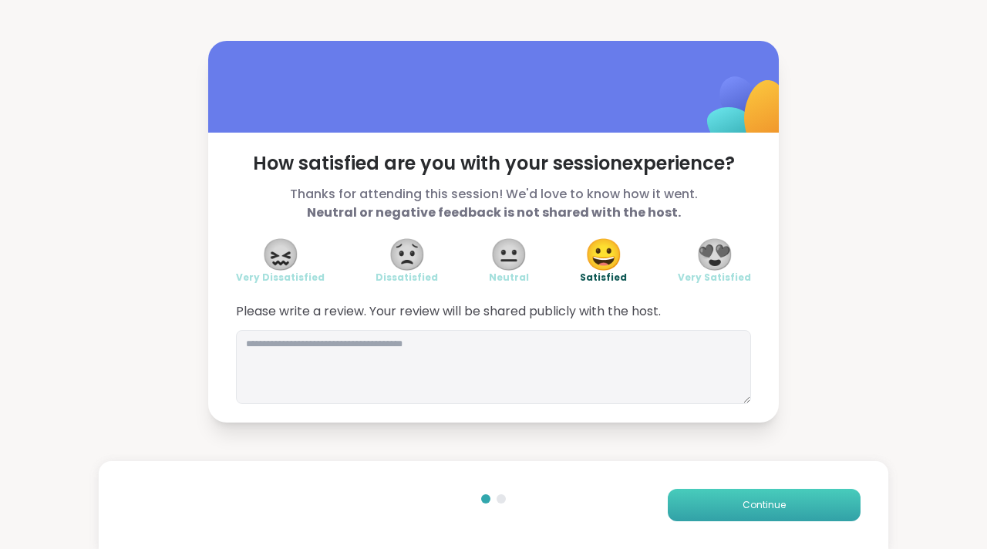
click at [688, 503] on button "Continue" at bounding box center [764, 505] width 193 height 32
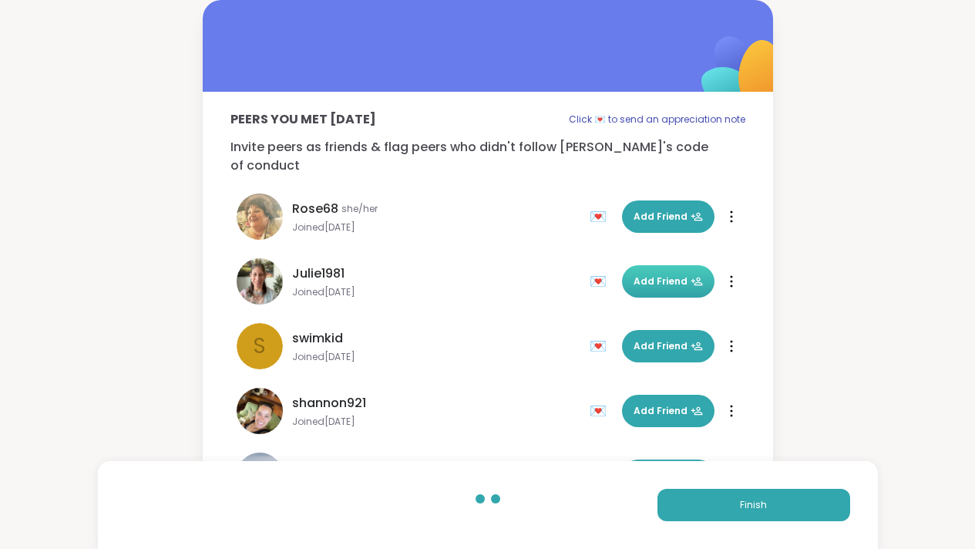
click at [637, 274] on span "Add Friend" at bounding box center [668, 281] width 69 height 14
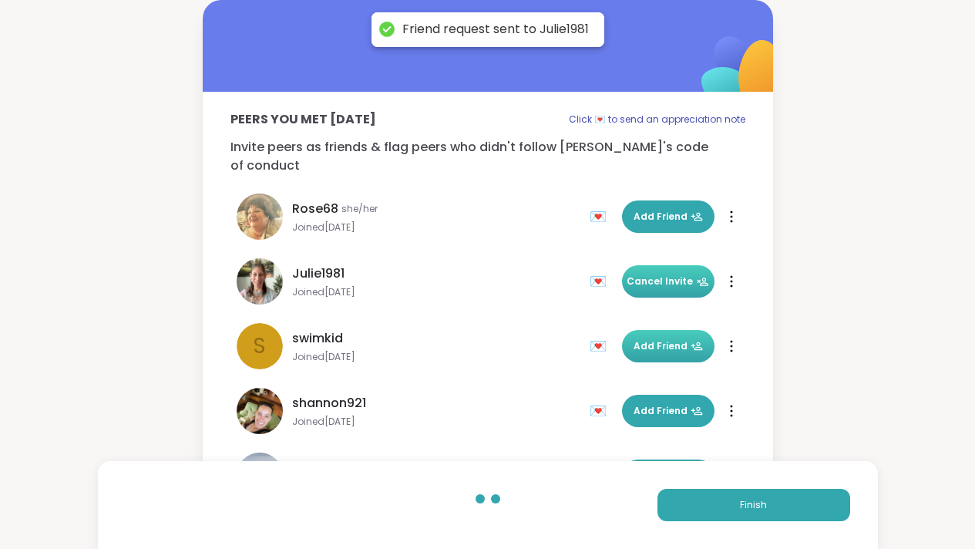
click at [637, 339] on span "Add Friend" at bounding box center [668, 346] width 69 height 14
click at [636, 404] on span "Add Friend" at bounding box center [668, 411] width 69 height 14
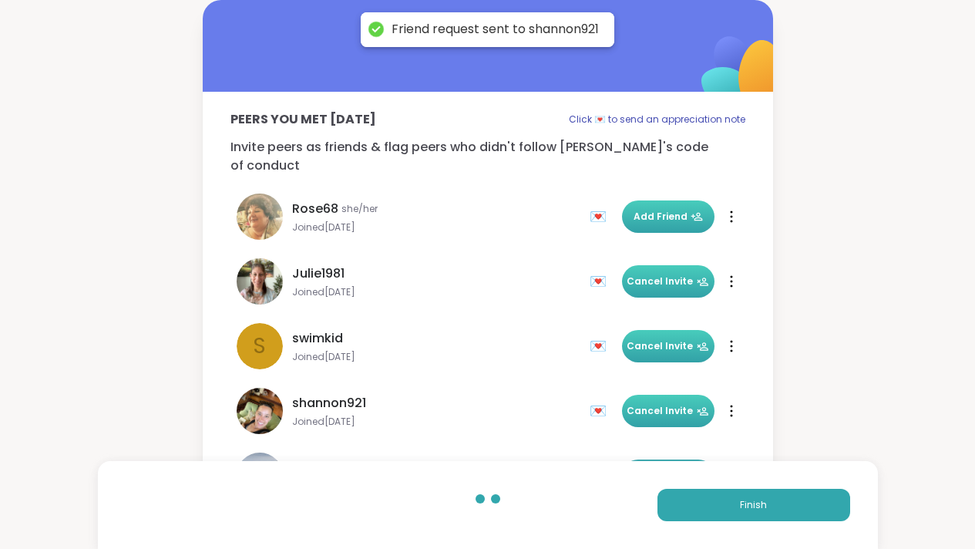
click at [634, 210] on span "Add Friend" at bounding box center [668, 217] width 69 height 14
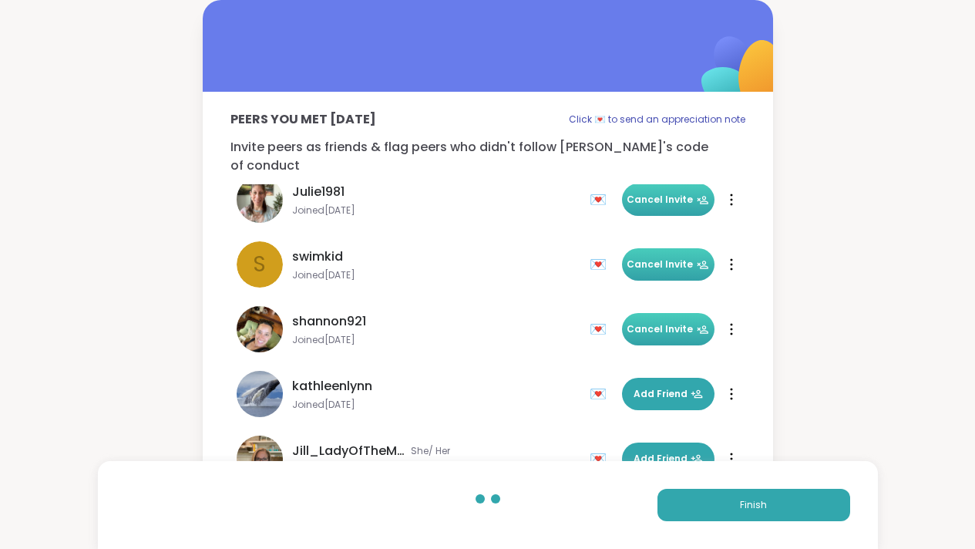
scroll to position [111, 0]
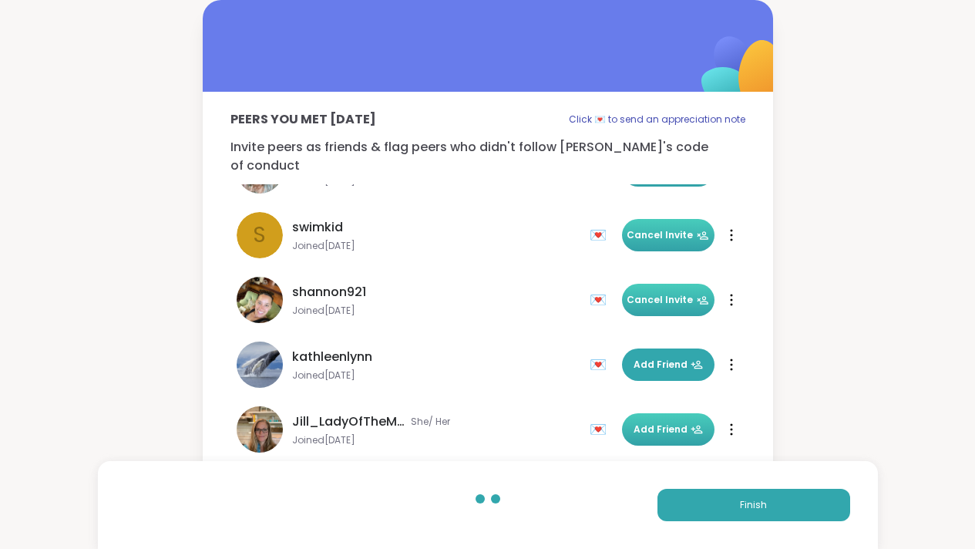
click at [651, 422] on span "Add Friend" at bounding box center [668, 429] width 69 height 14
click at [649, 358] on span "Add Friend" at bounding box center [668, 365] width 69 height 14
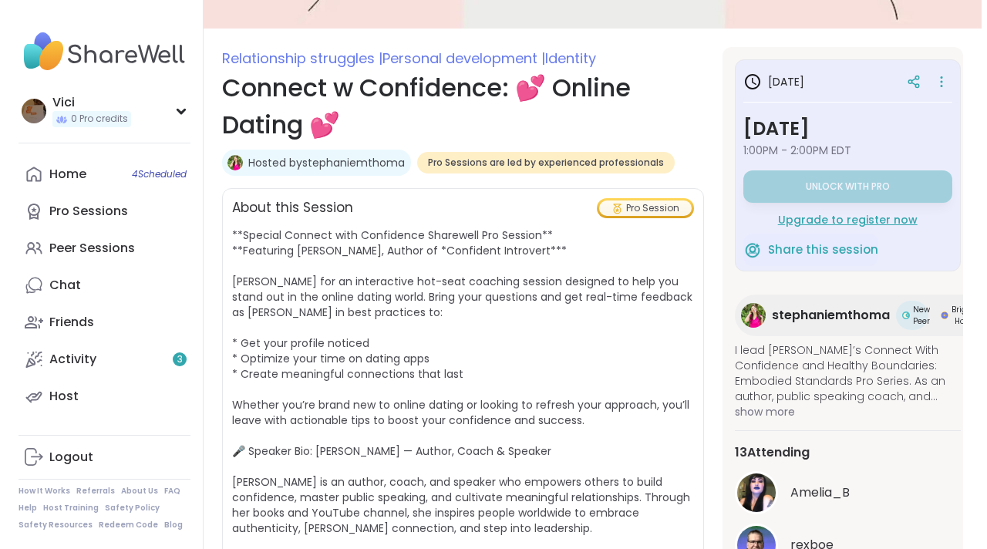
scroll to position [178, 0]
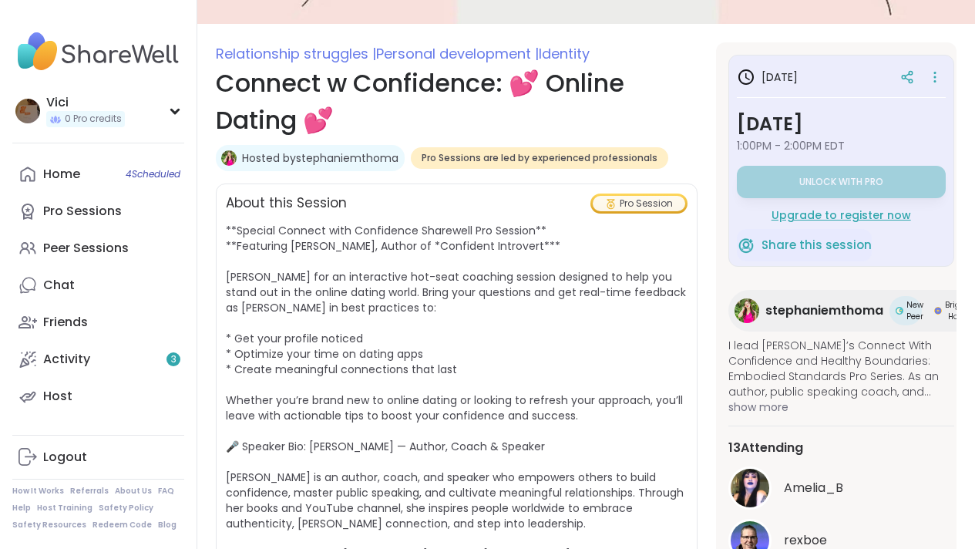
click at [848, 211] on div "Upgrade to register now" at bounding box center [841, 214] width 209 height 15
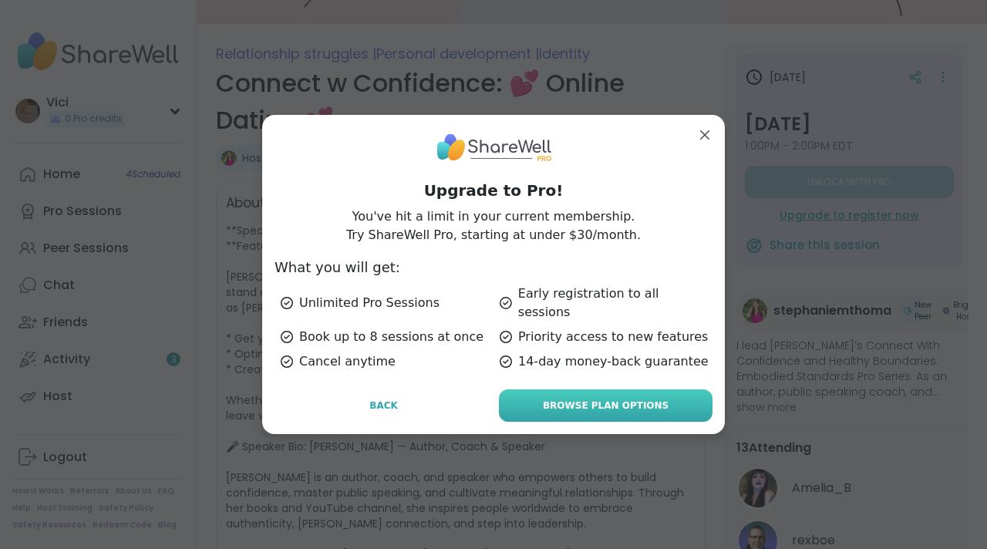
click at [607, 399] on span "Browse Plan Options" at bounding box center [606, 406] width 126 height 14
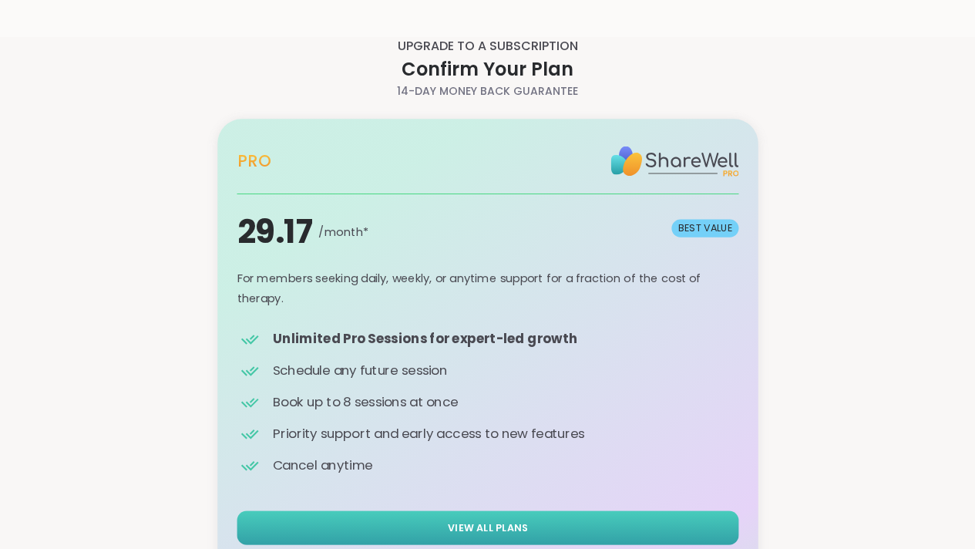
click at [580, 533] on button "View All Plans" at bounding box center [488, 527] width 502 height 34
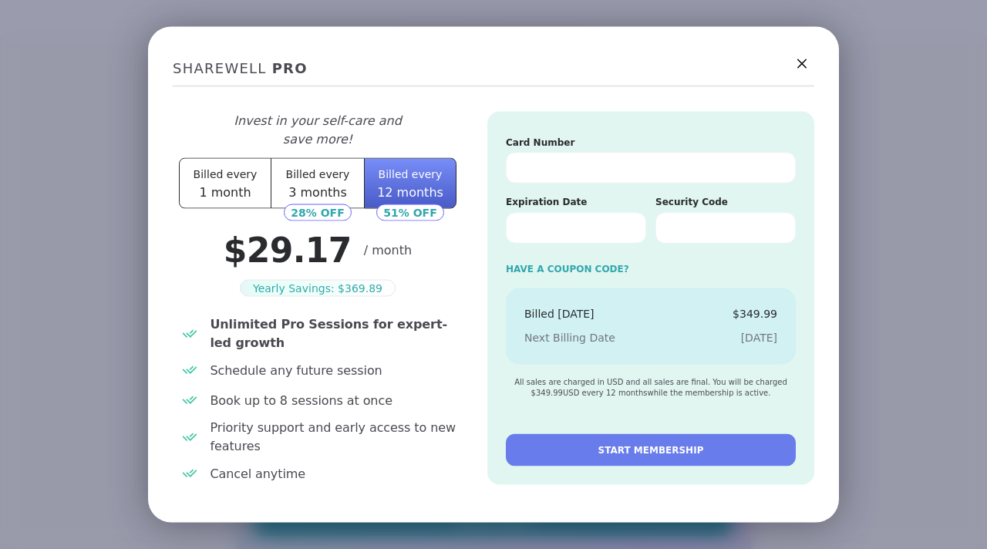
click at [602, 447] on span "START MEMBERSHIP" at bounding box center [651, 449] width 106 height 14
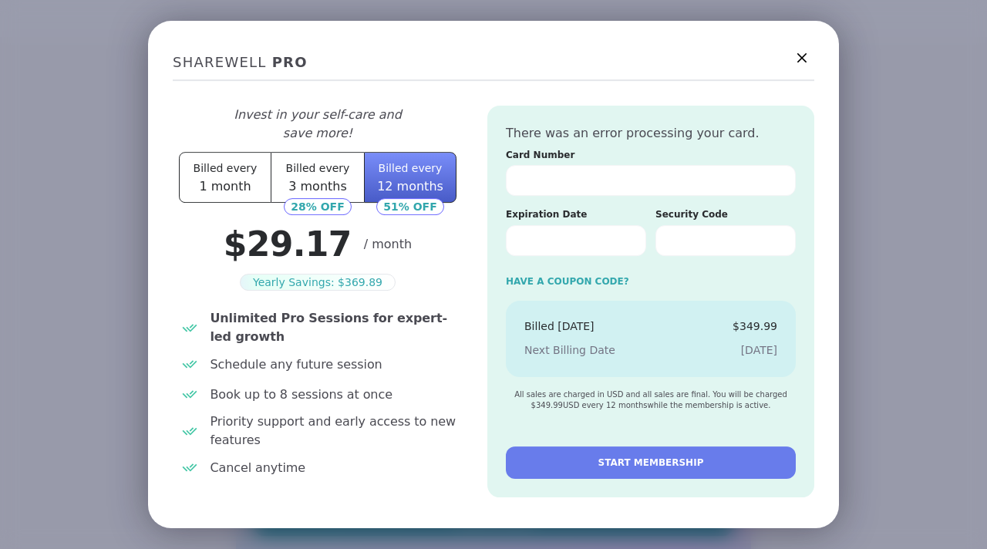
click at [602, 447] on button "START MEMBERSHIP" at bounding box center [651, 462] width 290 height 32
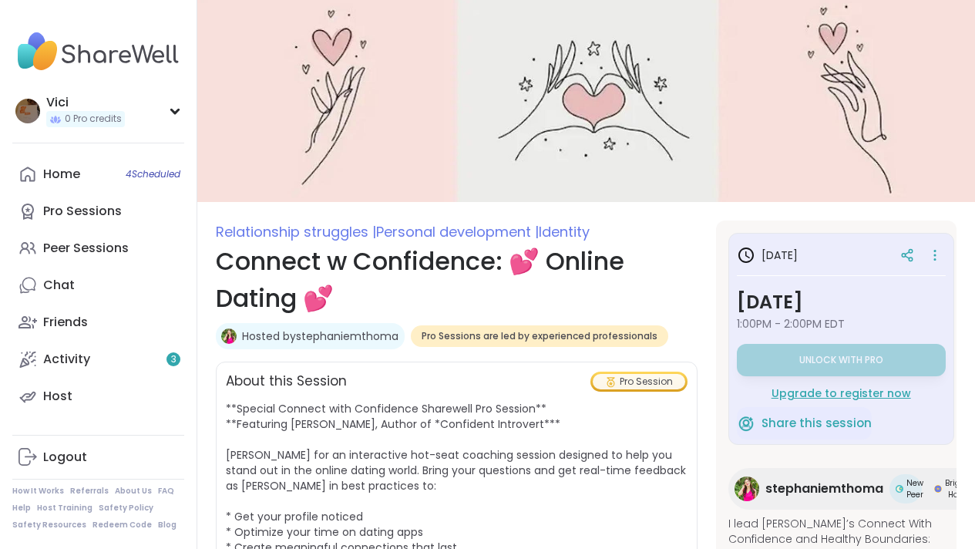
click at [812, 389] on div "Upgrade to register now" at bounding box center [841, 392] width 209 height 15
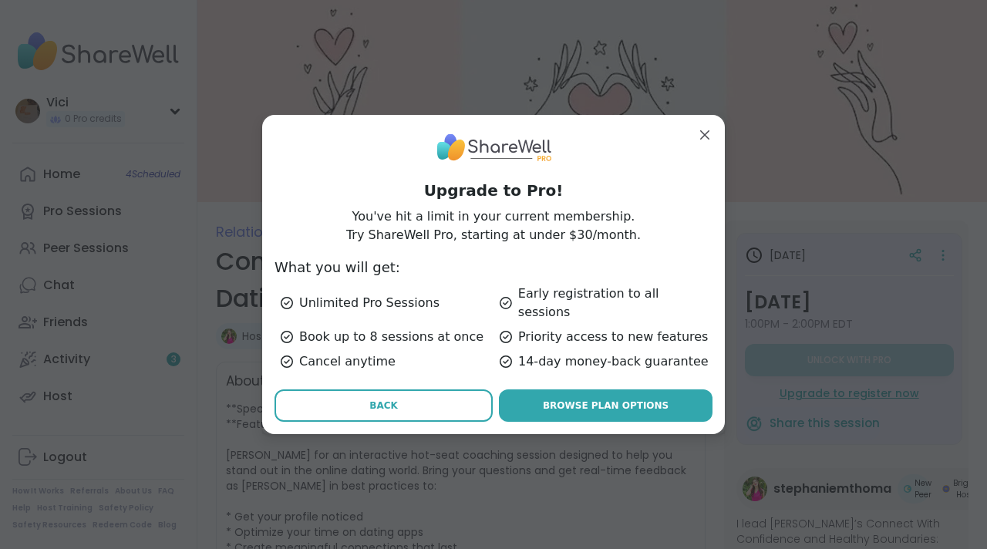
click at [389, 392] on button "Back" at bounding box center [383, 405] width 218 height 32
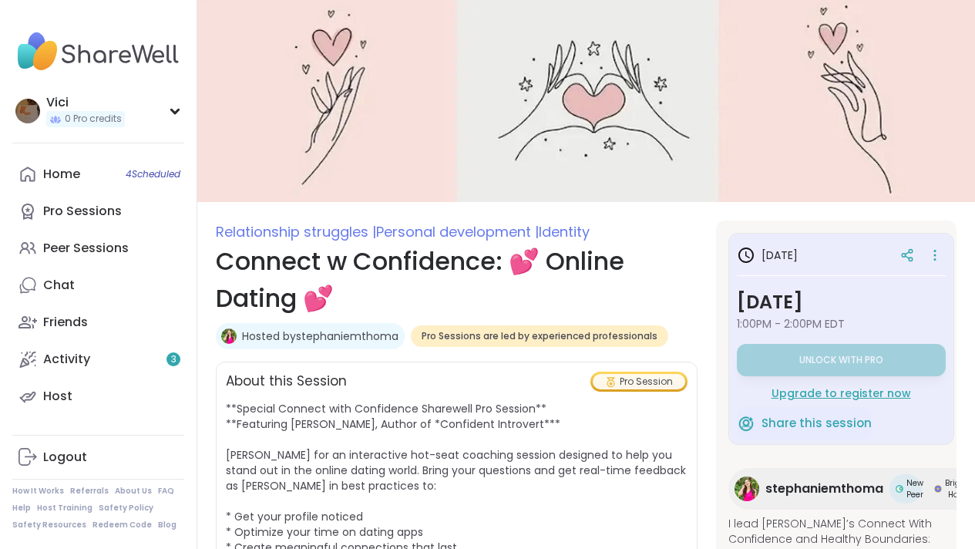
click at [816, 392] on div "Upgrade to register now" at bounding box center [841, 392] width 209 height 15
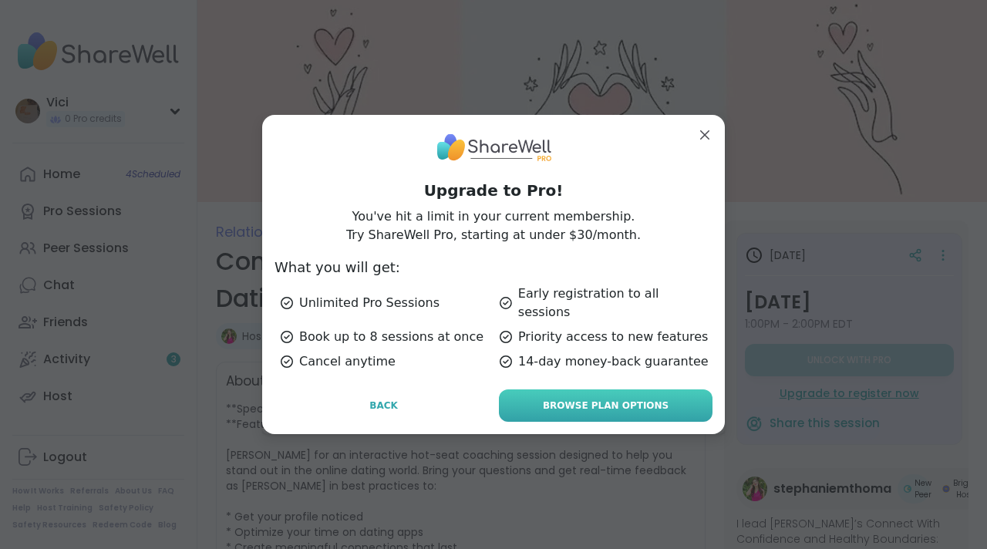
click at [632, 405] on link "Browse Plan Options" at bounding box center [606, 405] width 214 height 32
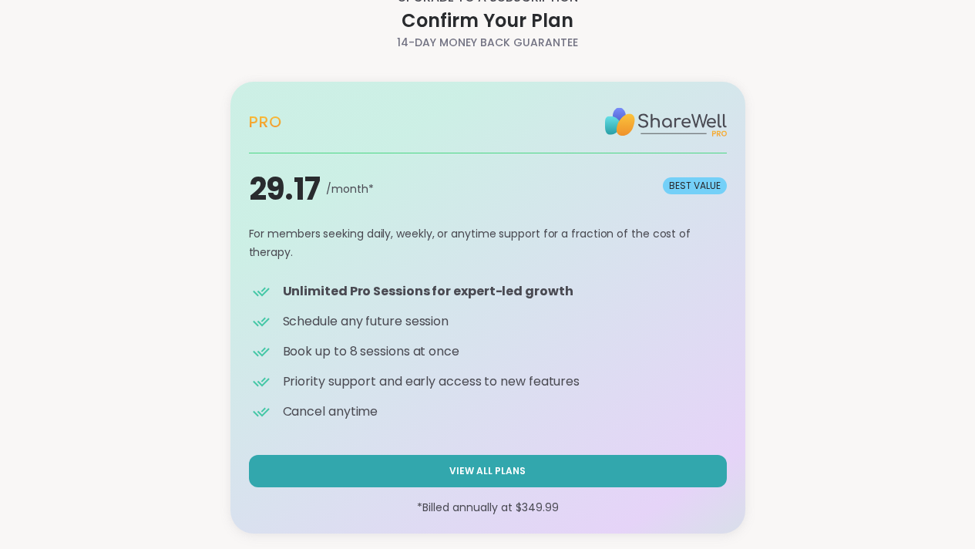
scroll to position [52, 0]
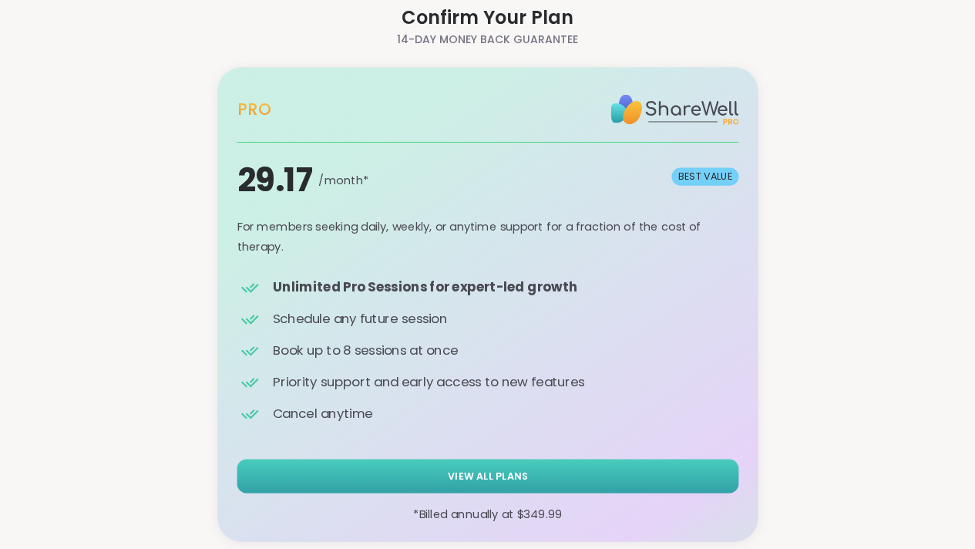
click at [607, 458] on div "Pro 29.17 /month* BEST VALUE *Billed annually at $ 349.99 Pro BEST VALUE For me…" at bounding box center [487, 304] width 515 height 489
click at [574, 473] on button "View All Plans" at bounding box center [488, 476] width 502 height 34
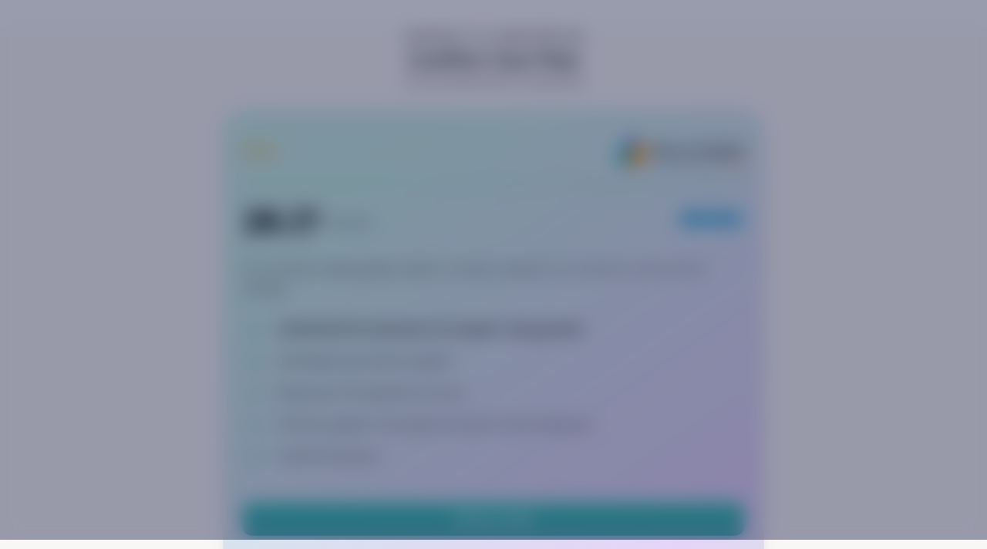
scroll to position [0, 0]
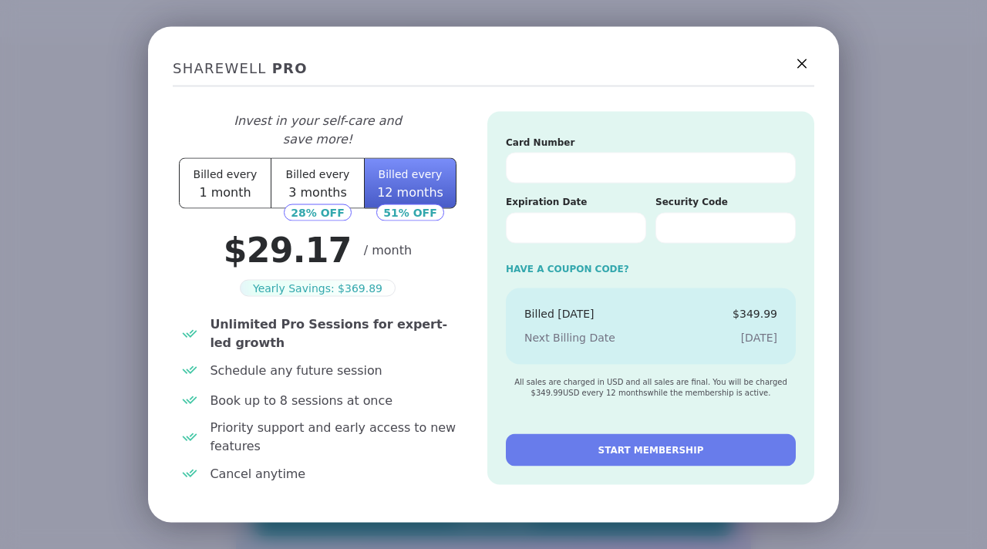
click at [586, 453] on button "START MEMBERSHIP" at bounding box center [651, 449] width 290 height 32
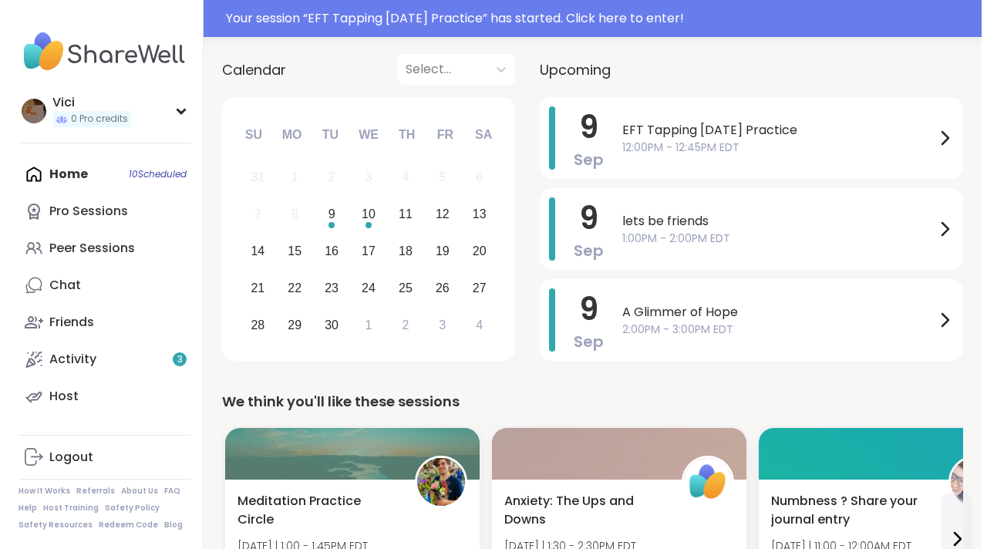
scroll to position [160, 0]
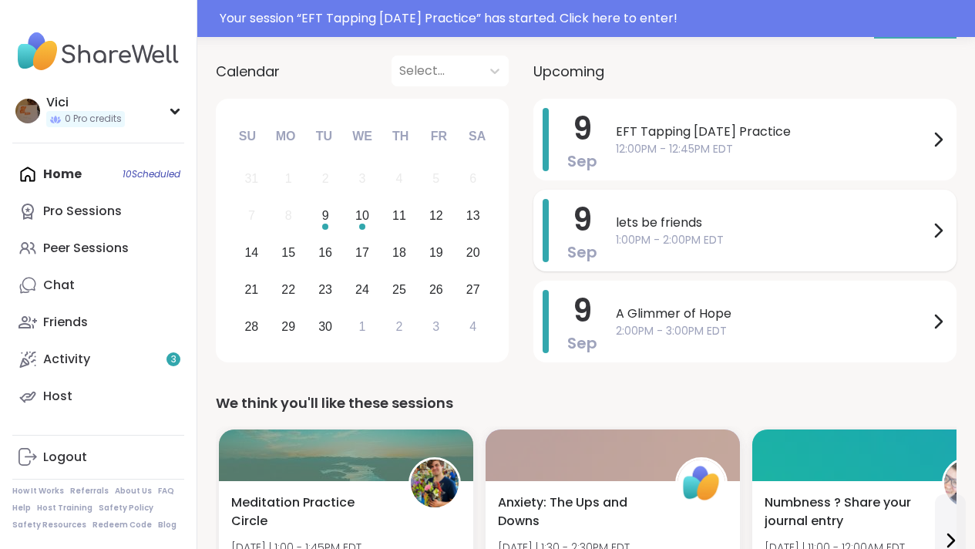
click at [723, 244] on div "lets be friends 1:00PM - 2:00PM EDT" at bounding box center [781, 230] width 331 height 63
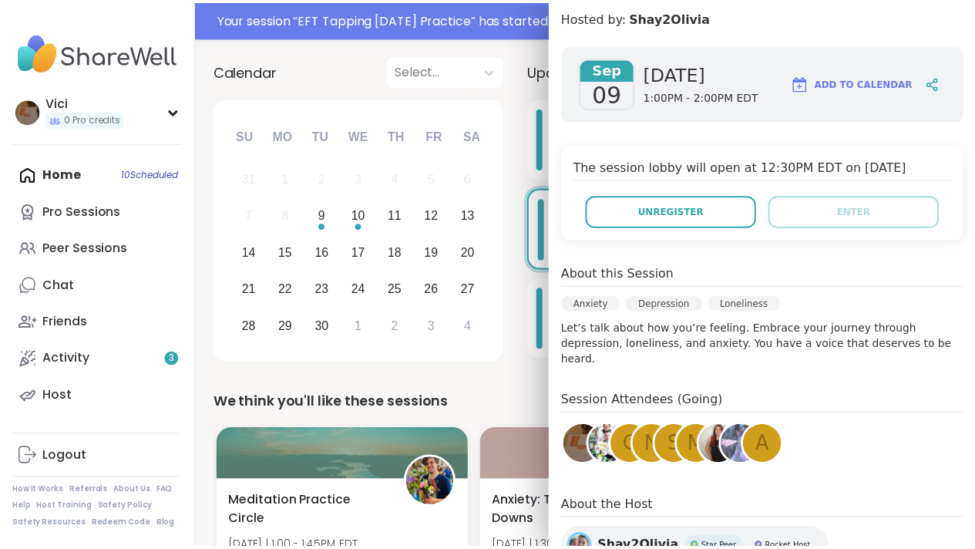
scroll to position [172, 0]
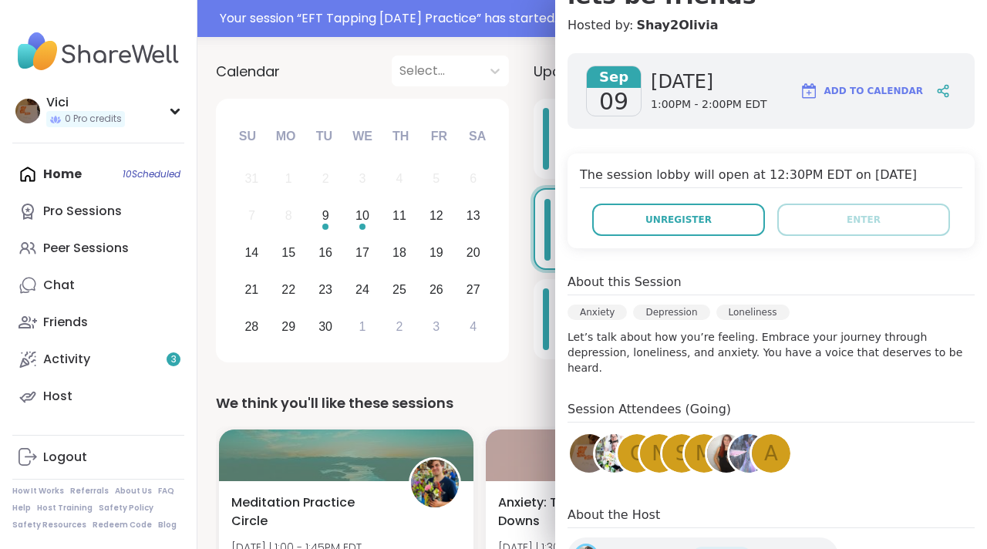
click at [527, 82] on div "Calendar Select... Previous Month Next Month September 2025 Su Mo Tu We Th Fr S…" at bounding box center [592, 212] width 752 height 312
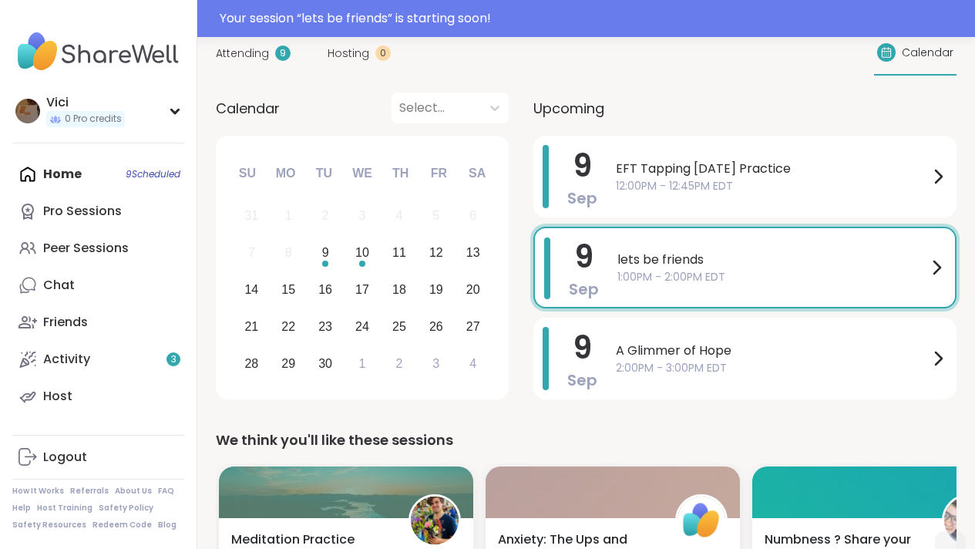
scroll to position [160, 0]
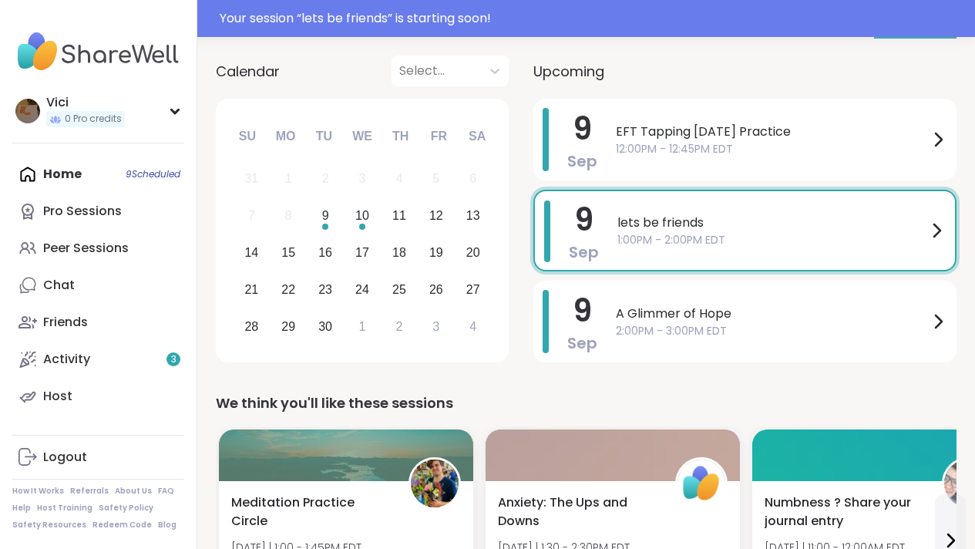
click at [699, 237] on span "1:00PM - 2:00PM EDT" at bounding box center [772, 240] width 310 height 16
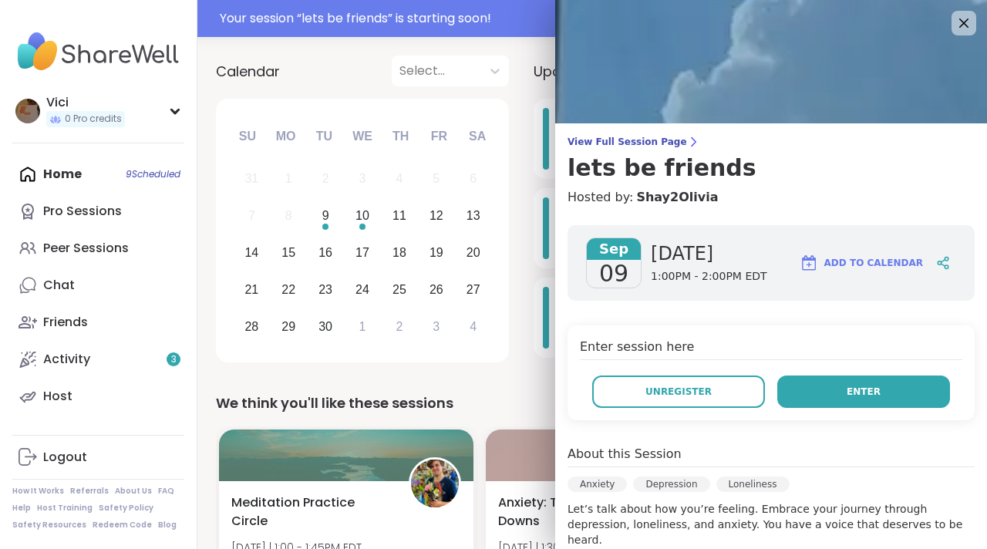
click at [814, 395] on button "Enter" at bounding box center [863, 391] width 173 height 32
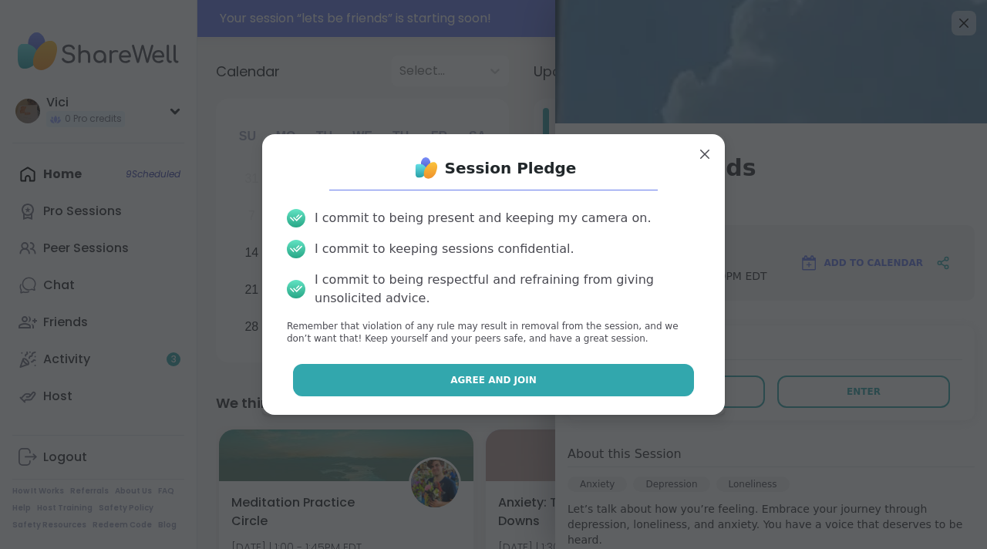
click at [595, 385] on button "Agree and Join" at bounding box center [494, 380] width 402 height 32
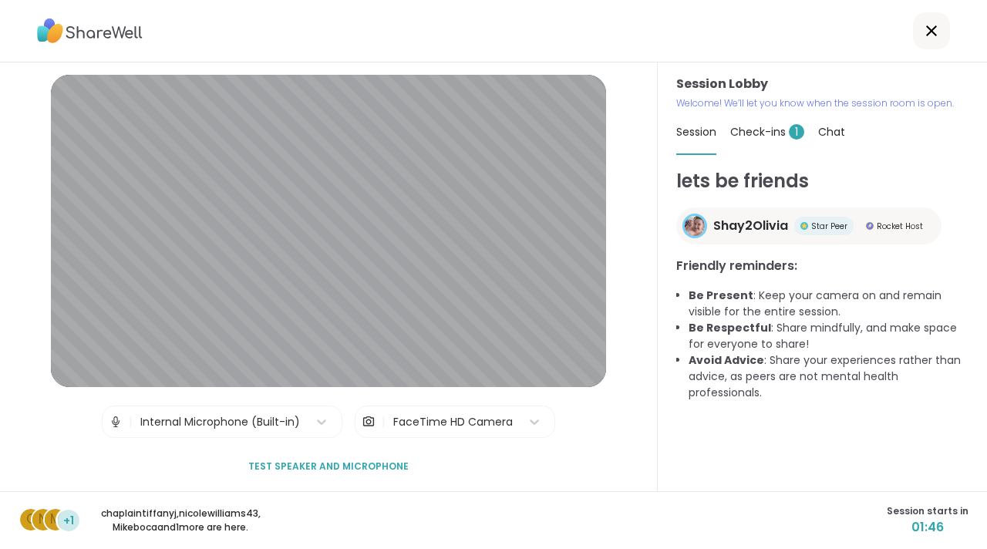
click at [774, 133] on span "Check-ins 1" at bounding box center [767, 131] width 74 height 15
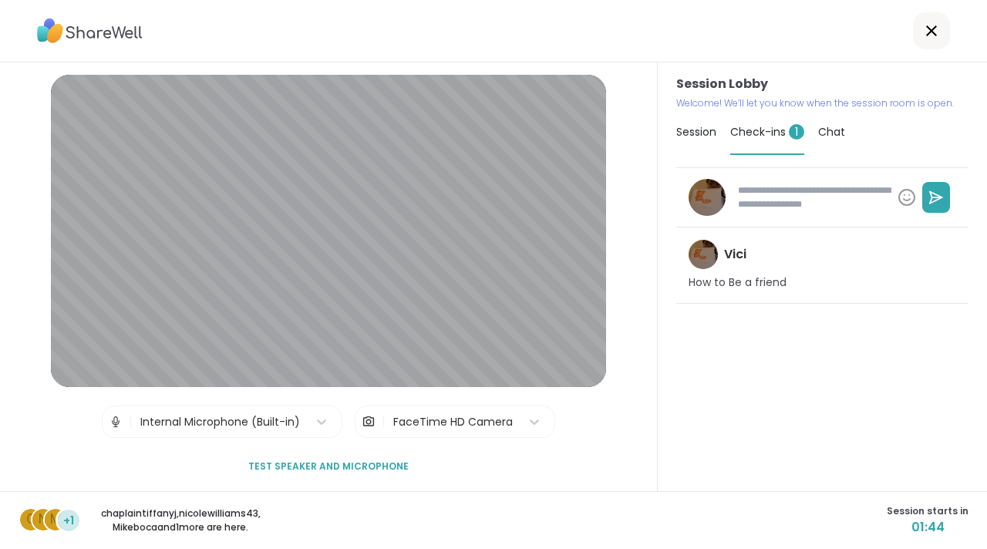
type textarea "*"
click at [818, 136] on span "Chat" at bounding box center [831, 131] width 27 height 15
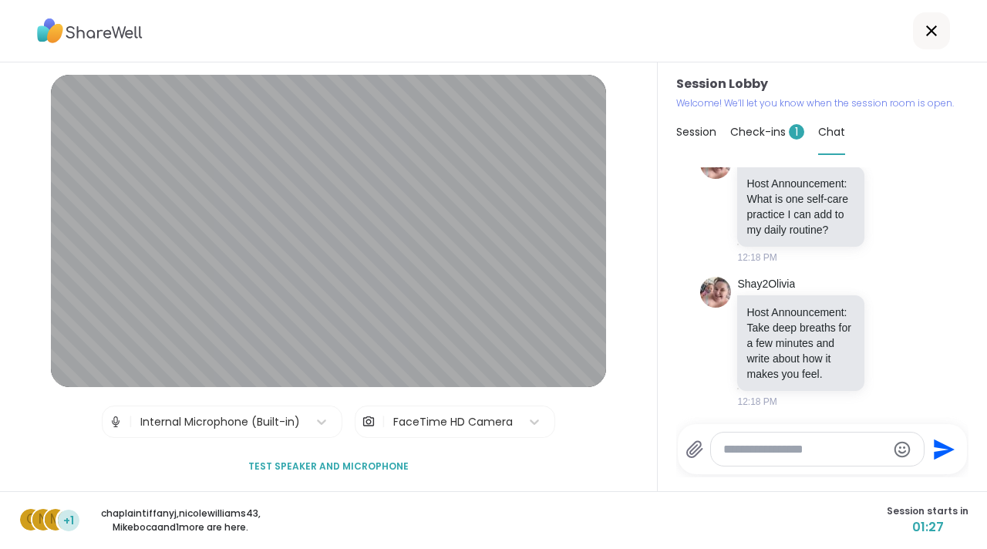
scroll to position [754, 0]
click at [797, 436] on div at bounding box center [817, 448] width 213 height 33
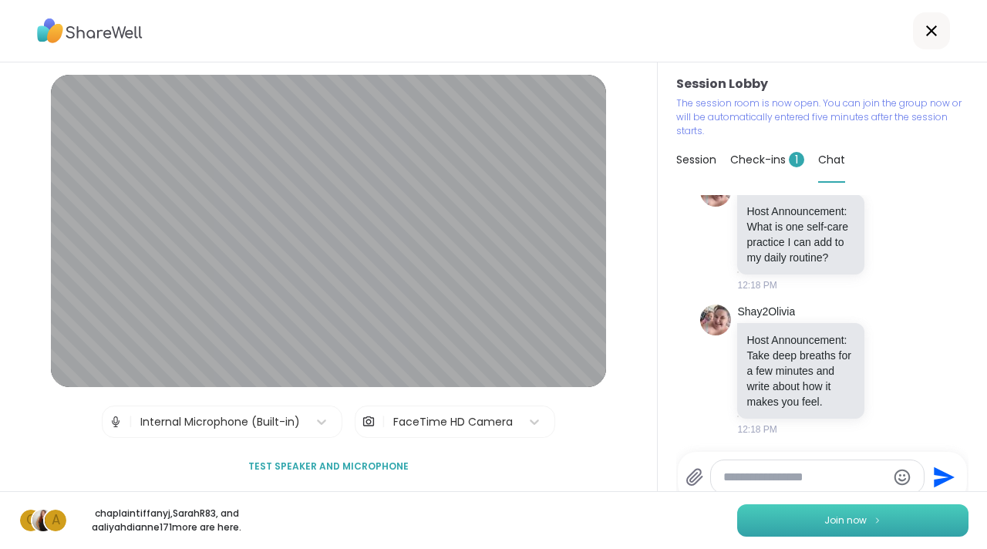
click at [873, 519] on img at bounding box center [877, 520] width 9 height 8
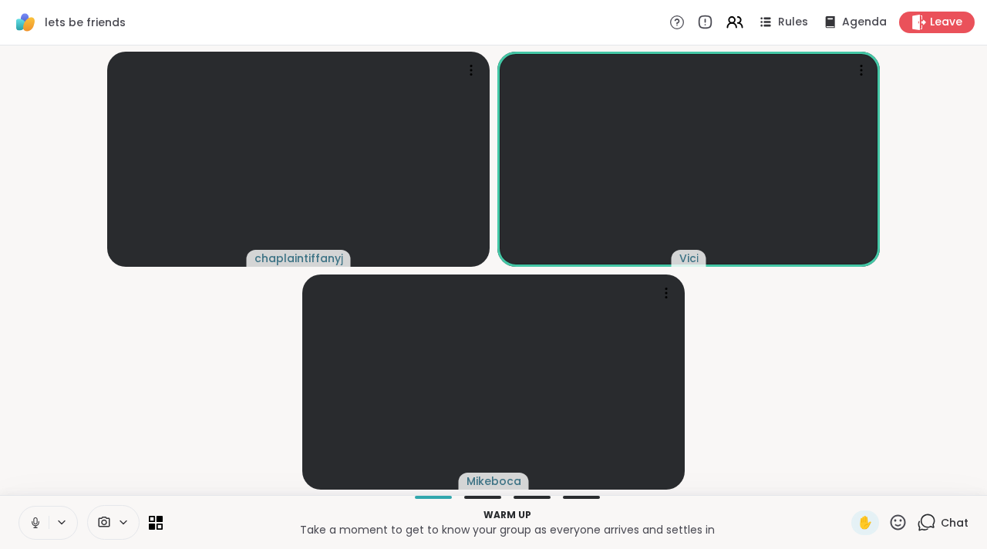
click at [35, 524] on icon at bounding box center [36, 523] width 14 height 14
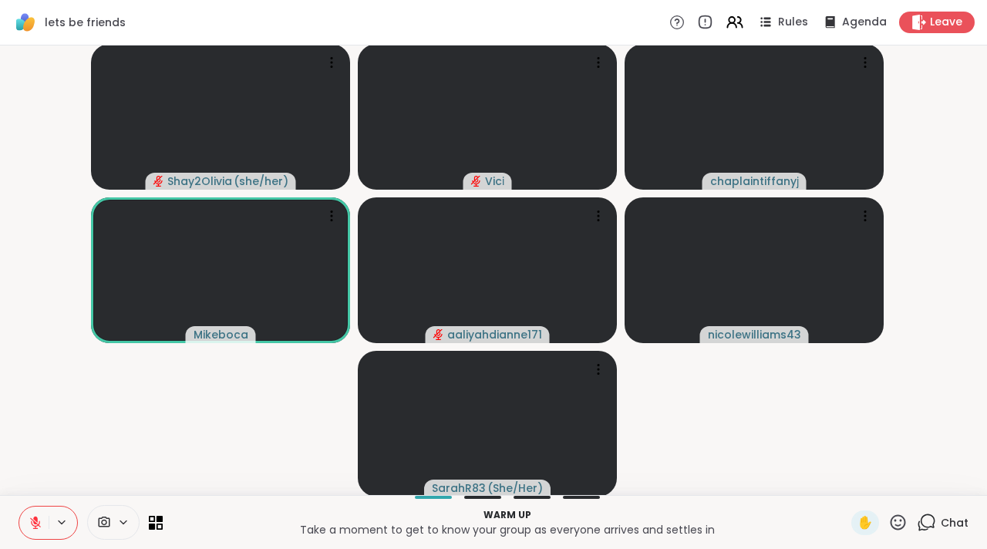
click at [35, 527] on icon at bounding box center [36, 523] width 14 height 14
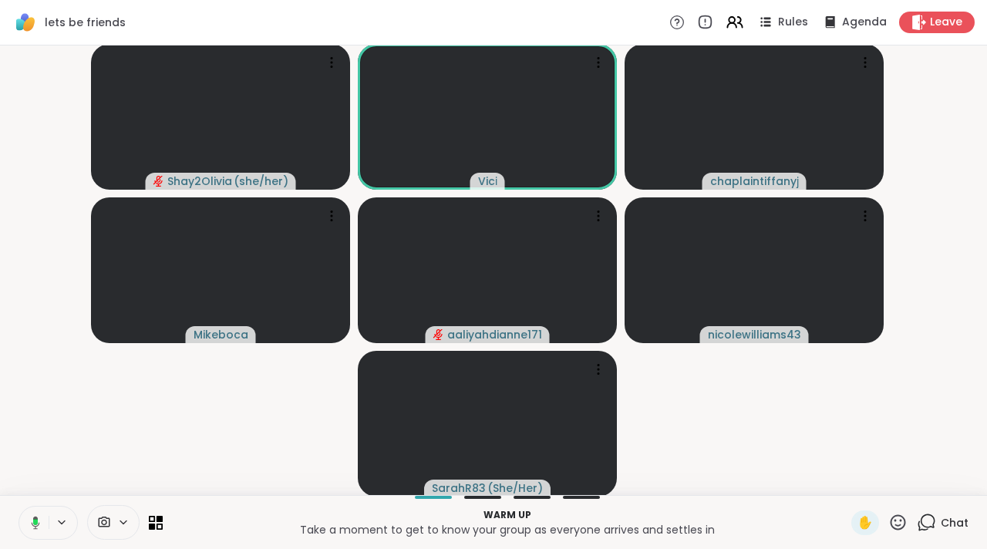
click at [35, 527] on icon at bounding box center [33, 523] width 14 height 14
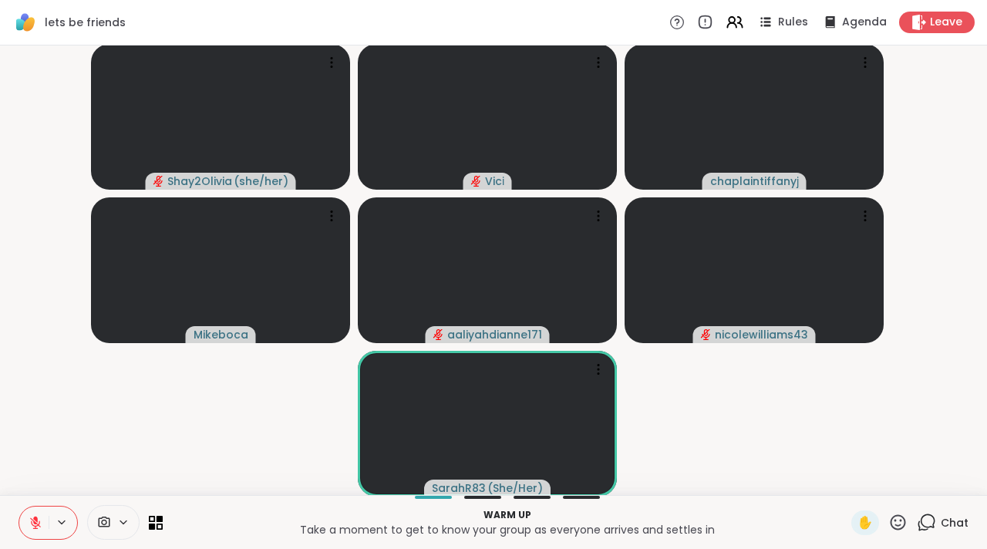
click at [919, 523] on icon at bounding box center [926, 522] width 19 height 19
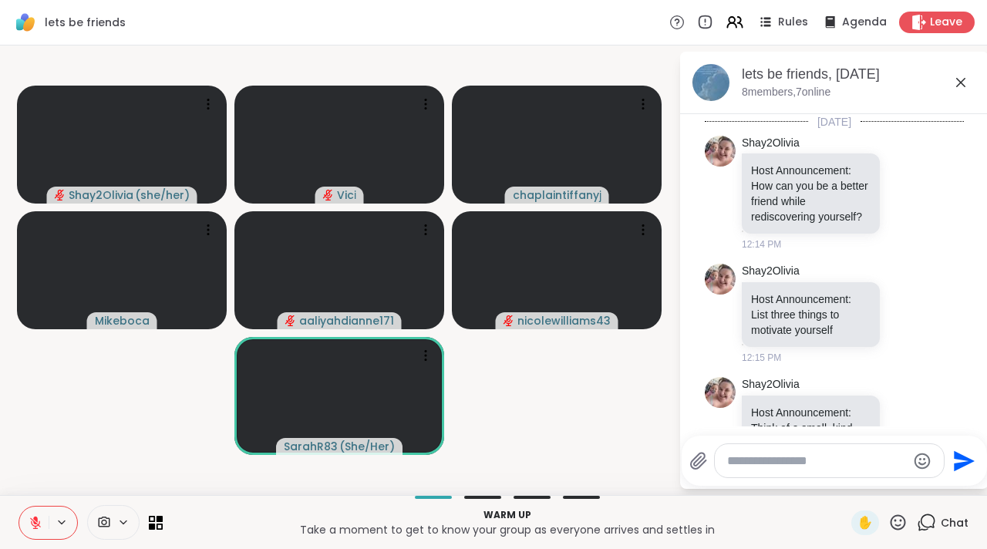
click at [794, 464] on textarea "Type your message" at bounding box center [817, 460] width 180 height 15
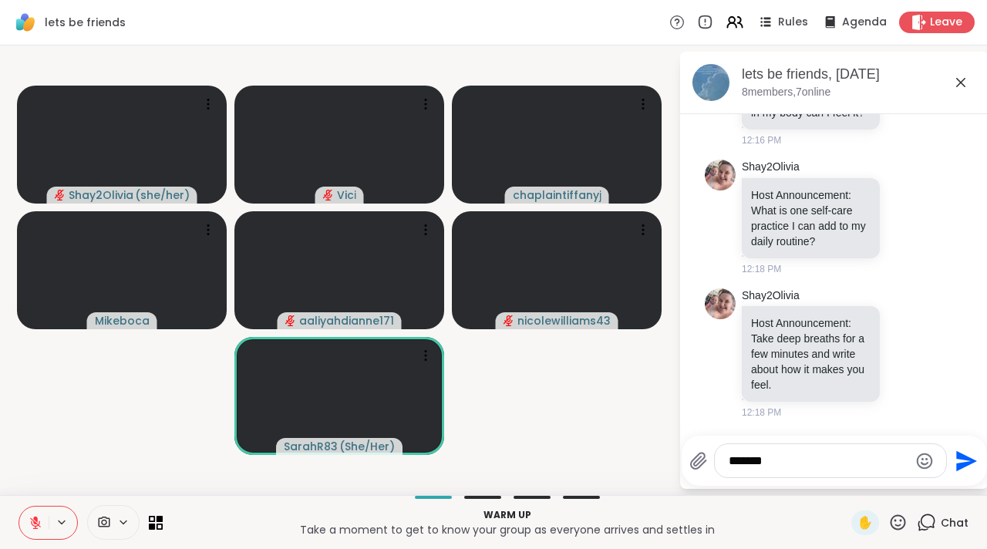
type textarea "********"
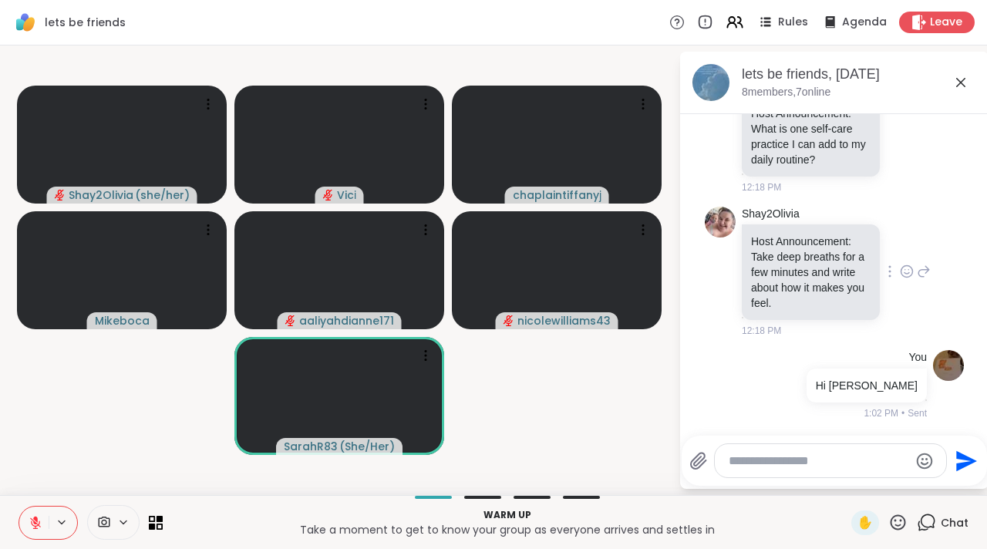
scroll to position [710, 0]
click at [968, 87] on icon at bounding box center [960, 82] width 19 height 19
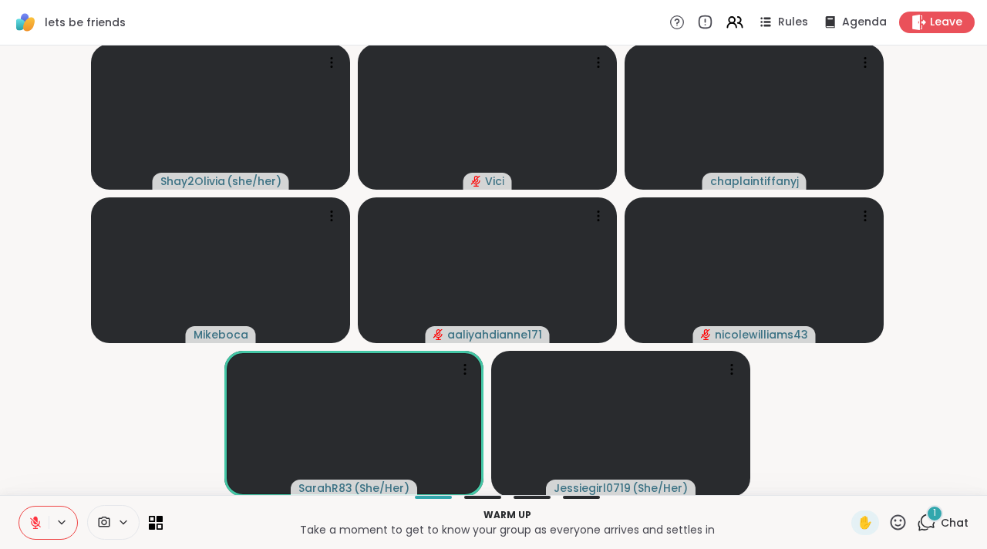
click at [49, 519] on button at bounding box center [63, 522] width 29 height 13
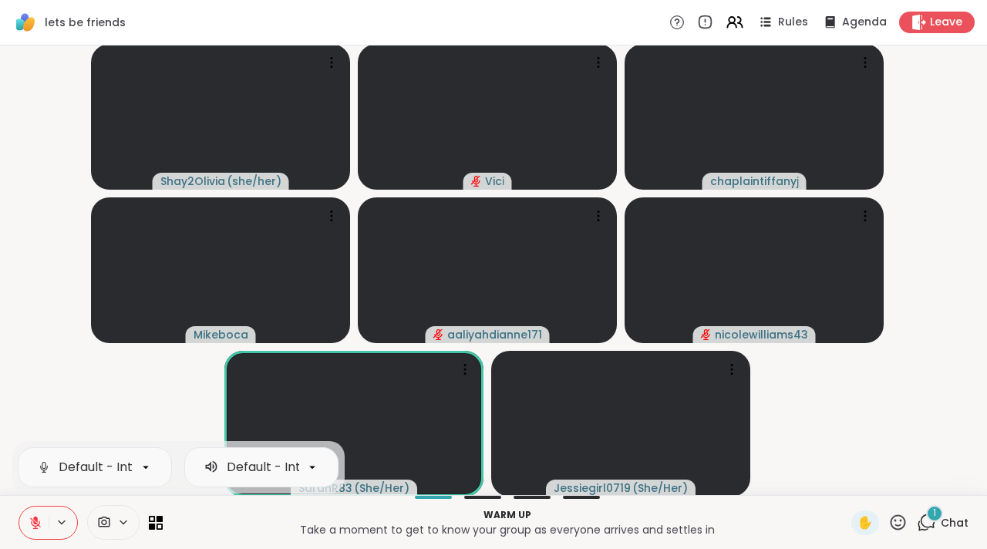
click at [25, 525] on button at bounding box center [33, 522] width 29 height 32
click at [39, 523] on icon at bounding box center [36, 523] width 14 height 14
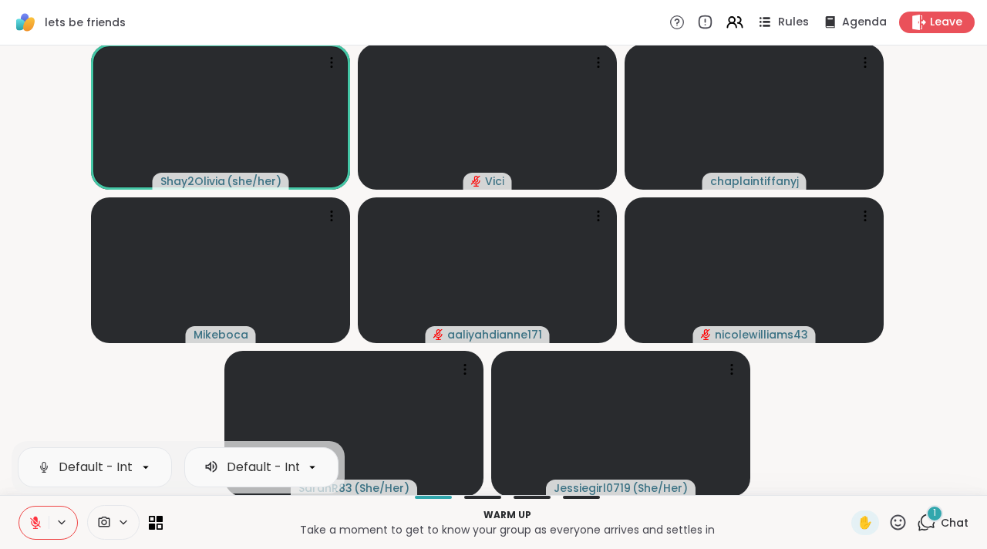
click at [759, 24] on icon at bounding box center [764, 21] width 19 height 19
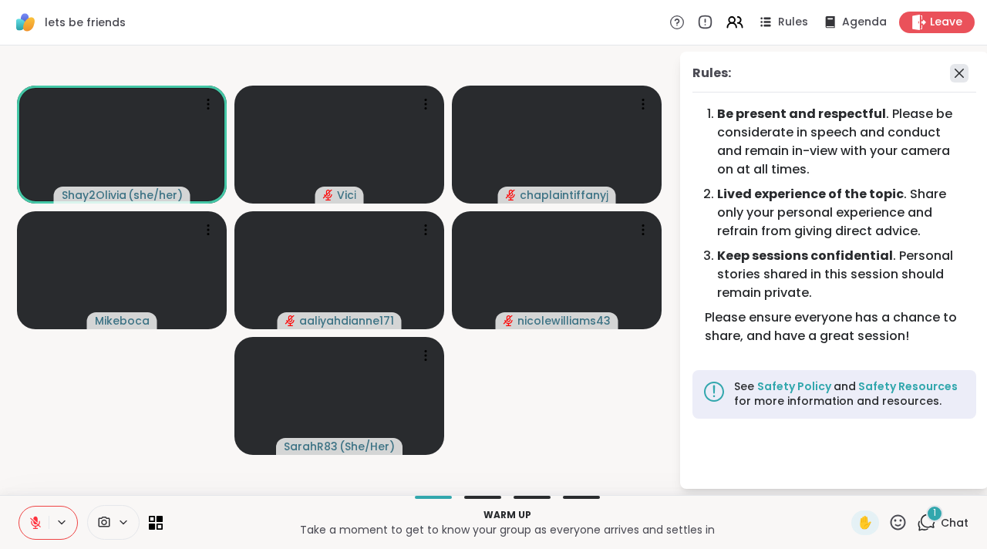
click at [957, 73] on icon at bounding box center [959, 73] width 19 height 19
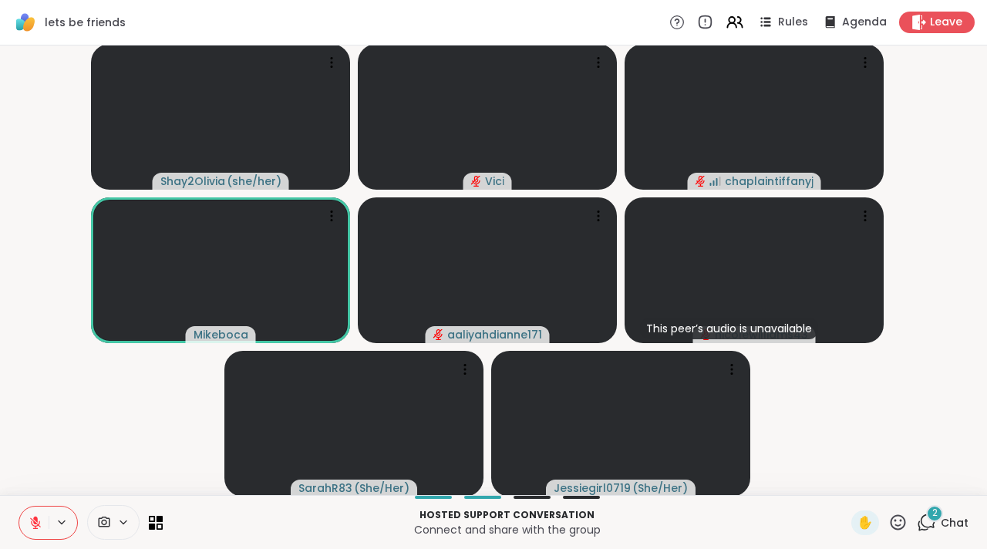
click at [917, 518] on icon at bounding box center [926, 522] width 19 height 19
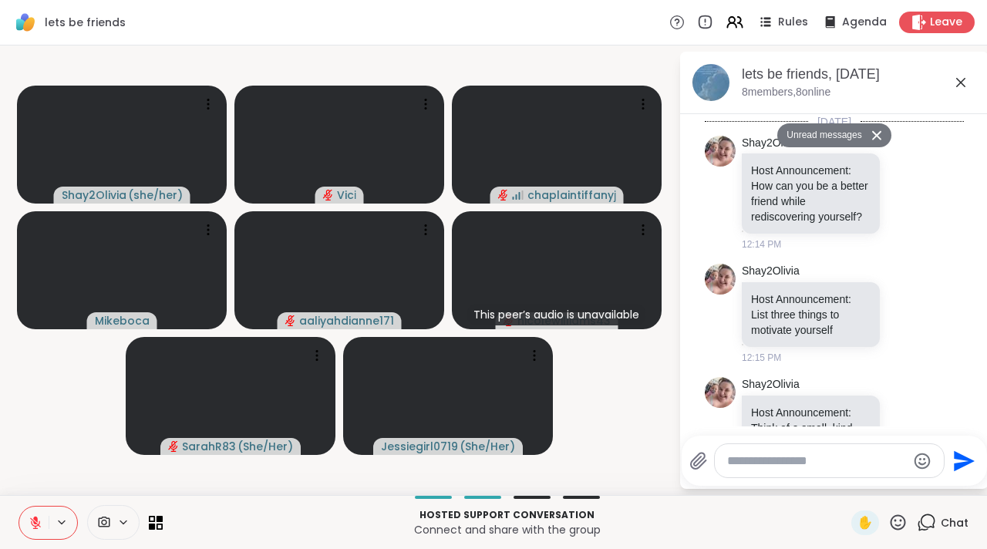
scroll to position [1255, 0]
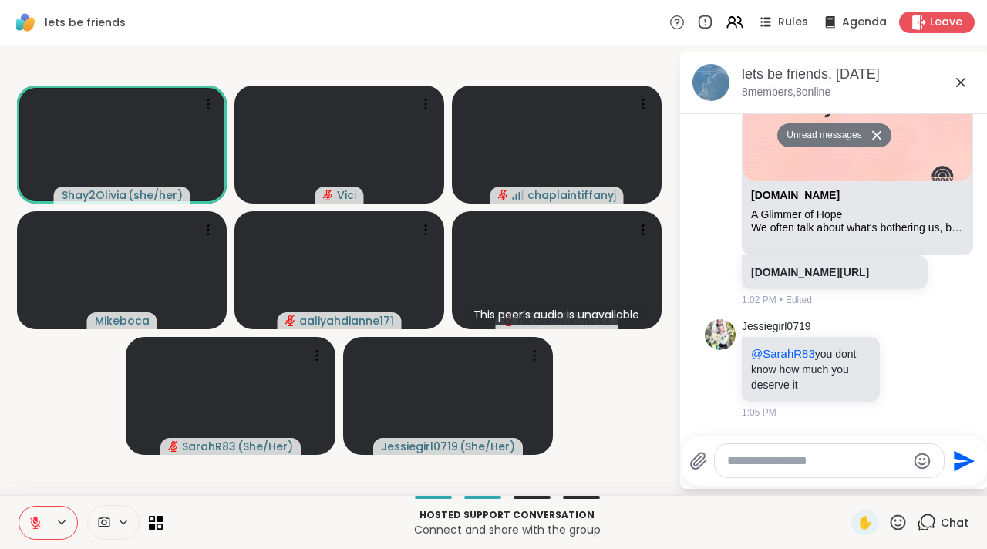
click at [959, 91] on icon at bounding box center [960, 82] width 19 height 19
click at [669, 72] on video-player-container "Shay2Olivia ( she/her ) Vici chaplaintiffanyj Mikeboca aaliyahdianne171 This pe…" at bounding box center [339, 270] width 660 height 437
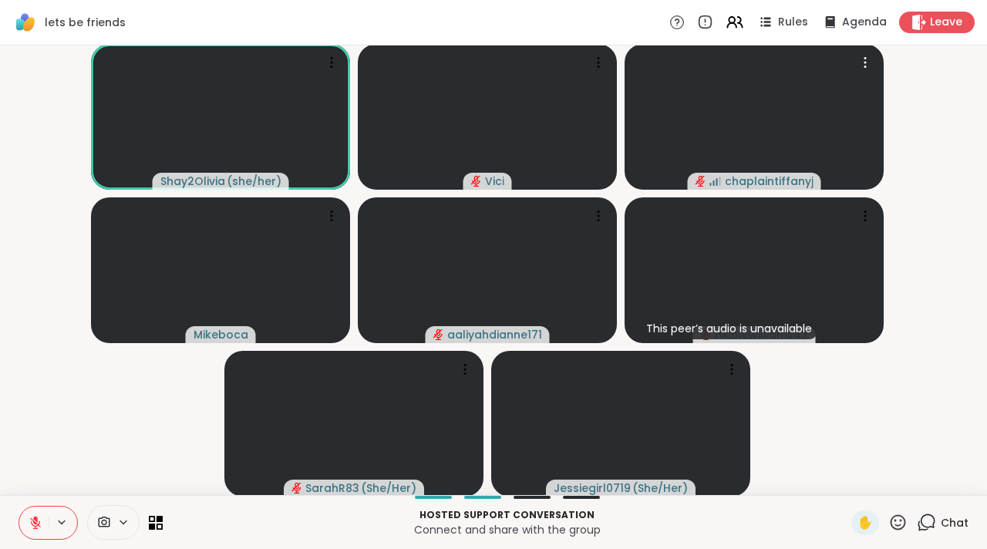
click at [43, 528] on button at bounding box center [33, 522] width 29 height 32
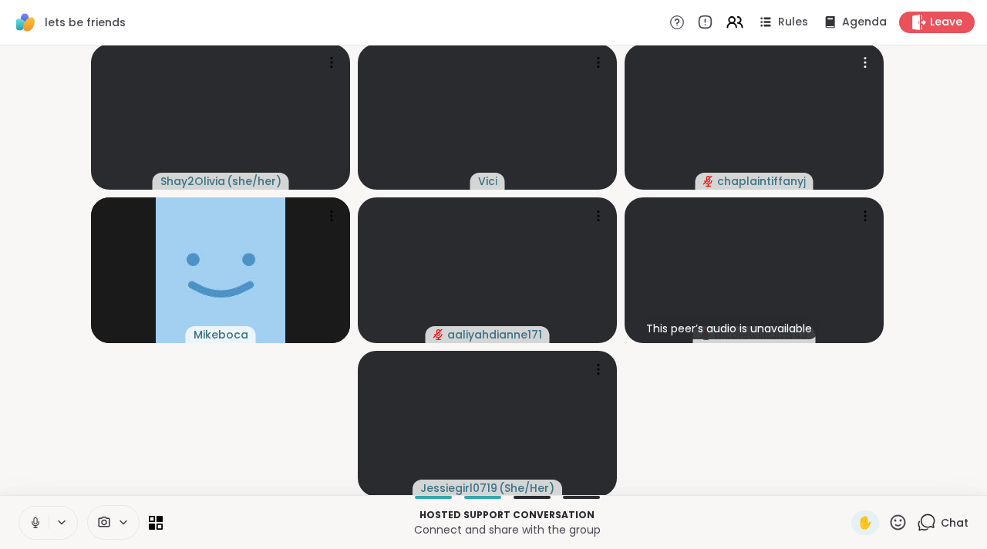
click at [37, 526] on icon at bounding box center [35, 526] width 4 height 1
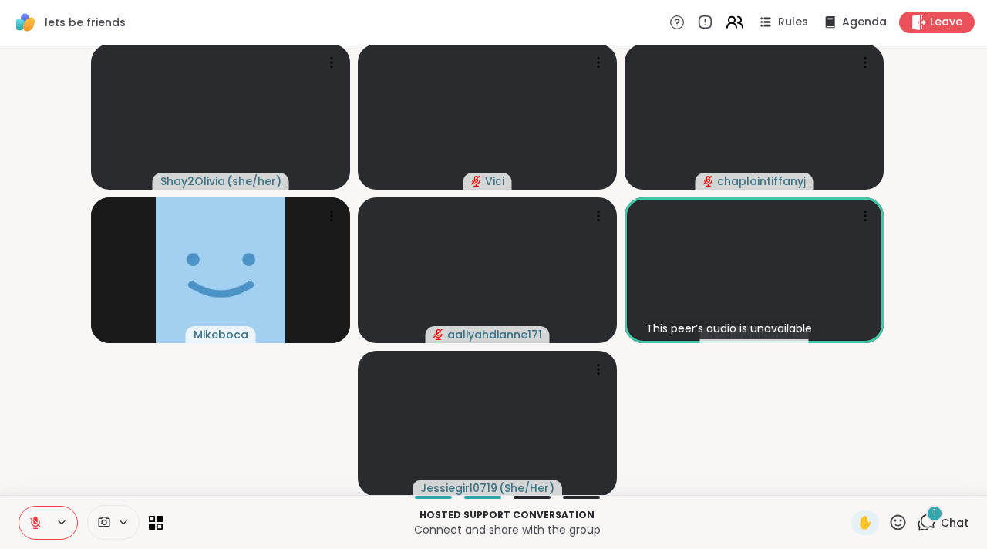
click at [729, 25] on icon at bounding box center [734, 21] width 19 height 19
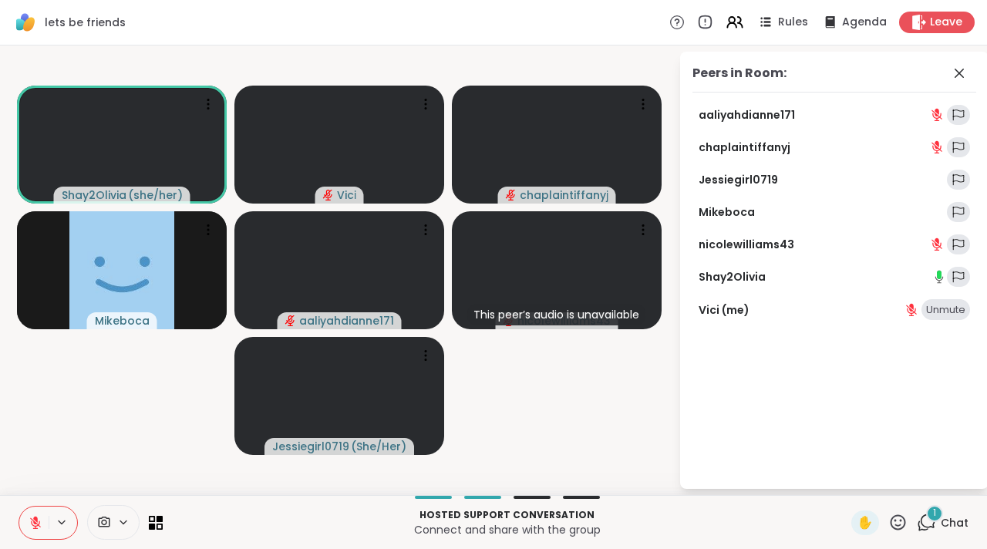
click at [666, 247] on video-player-container "Shay2Olivia ( she/her ) Vici chaplaintiffanyj Mikeboca aaliyahdianne171 This pe…" at bounding box center [339, 270] width 660 height 437
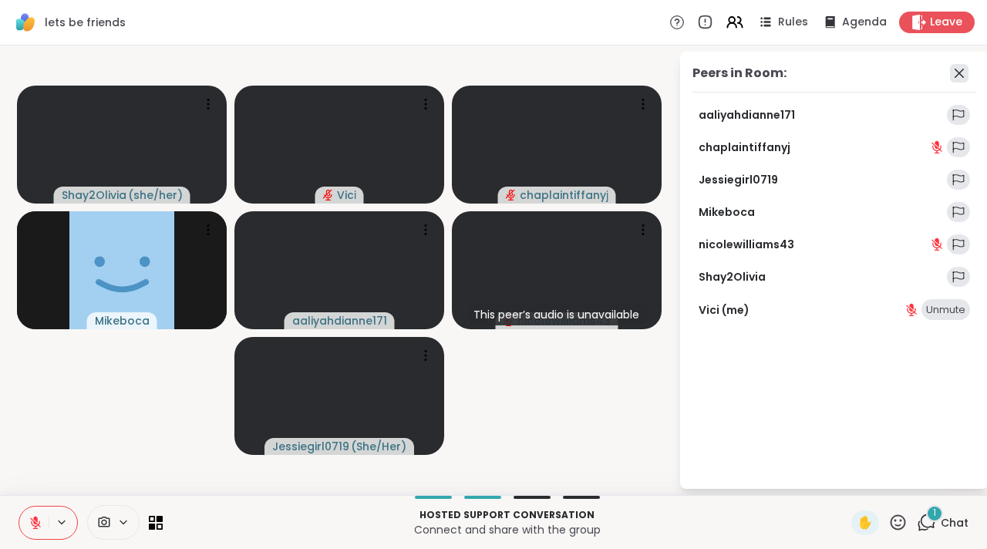
click at [954, 74] on icon at bounding box center [959, 73] width 19 height 19
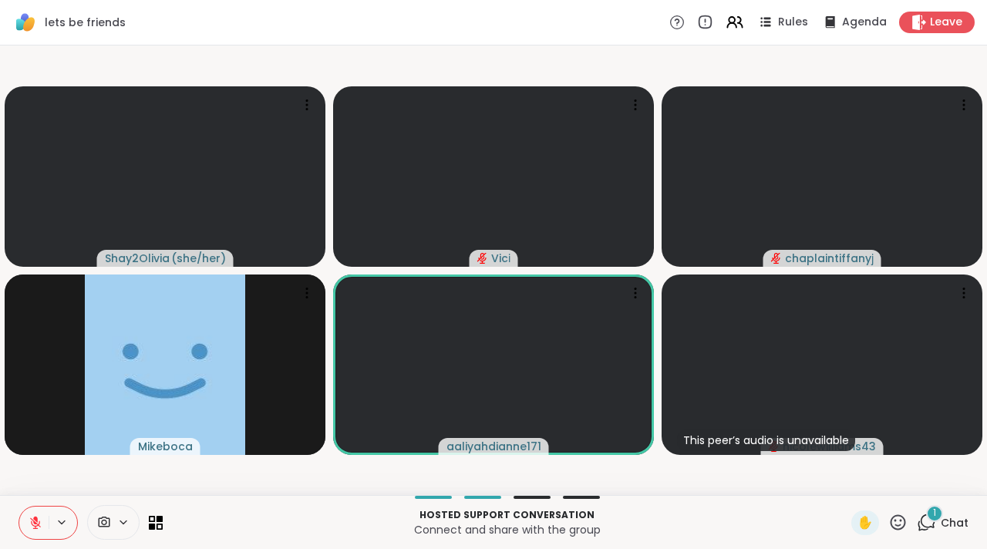
click at [917, 510] on div "1 Chat" at bounding box center [943, 522] width 52 height 25
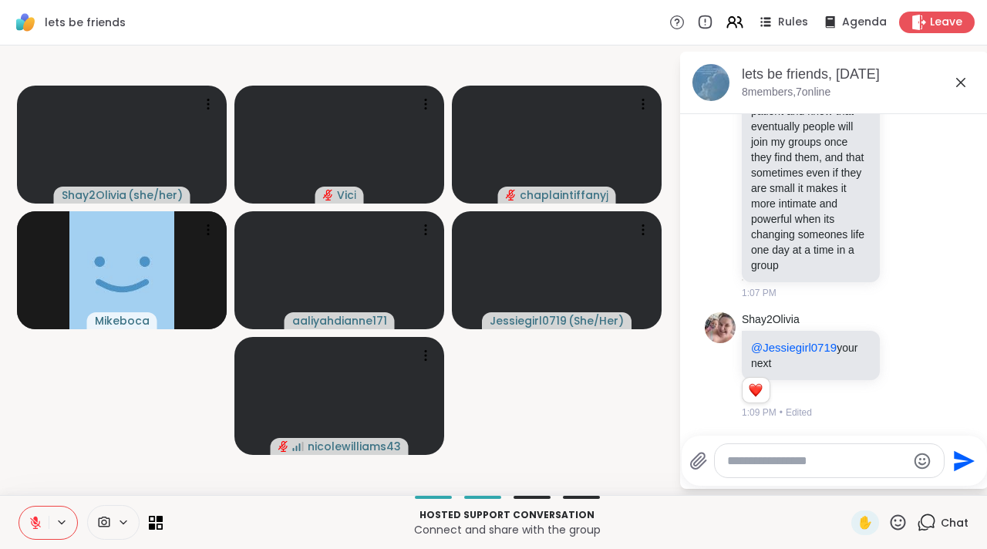
scroll to position [1728, 0]
click at [886, 465] on textarea "Type your message" at bounding box center [817, 460] width 180 height 15
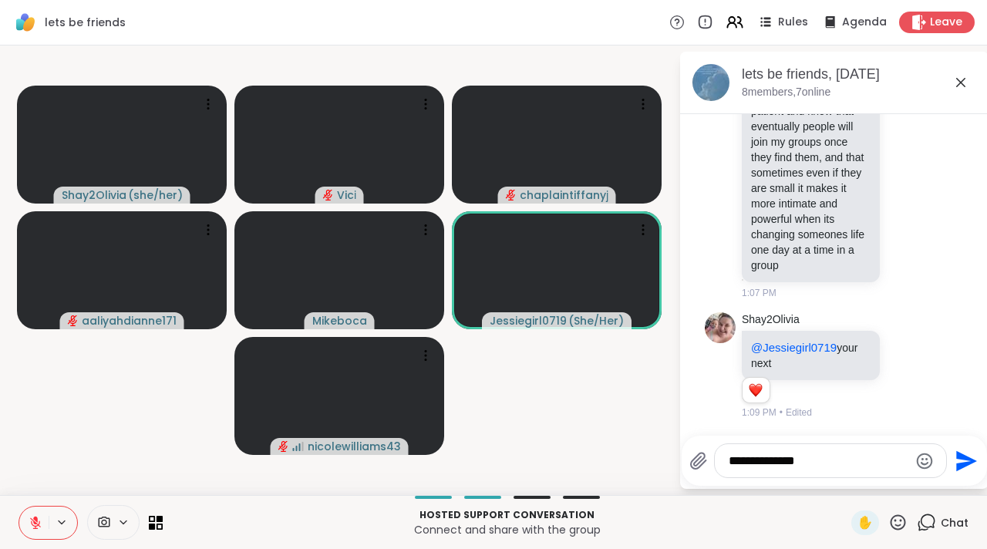
type textarea "**********"
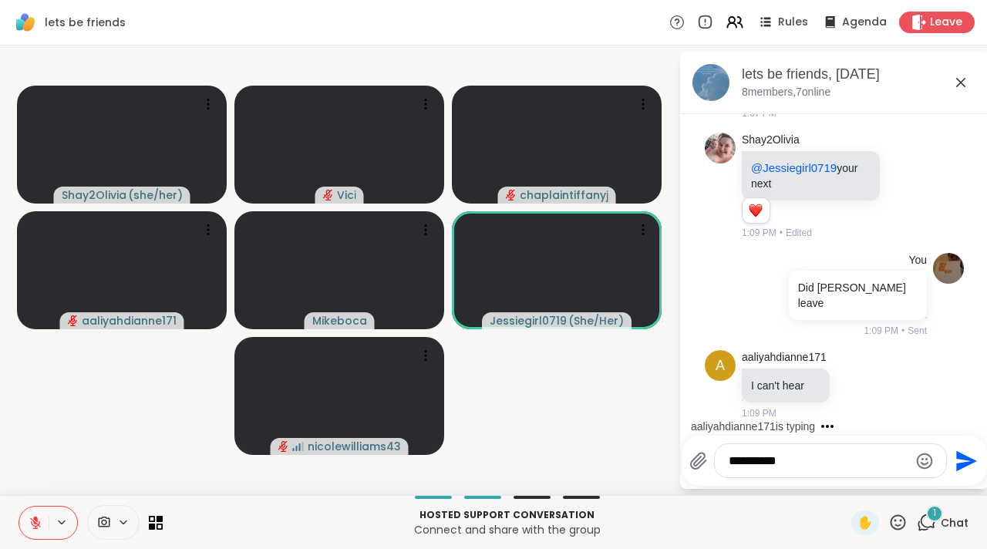
scroll to position [1893, 0]
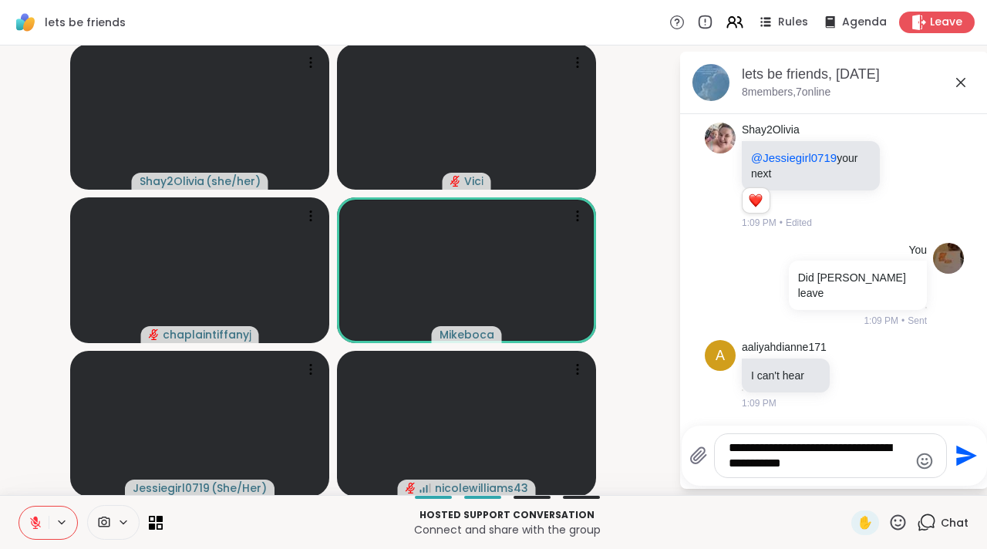
click at [757, 463] on textarea "**********" at bounding box center [818, 455] width 180 height 31
click at [843, 467] on textarea "**********" at bounding box center [818, 455] width 180 height 31
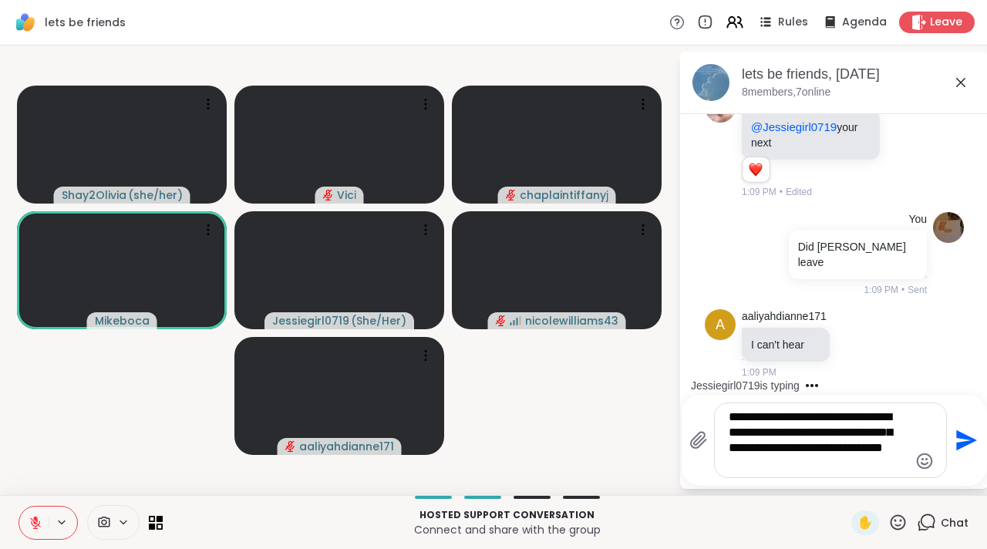
type textarea "**********"
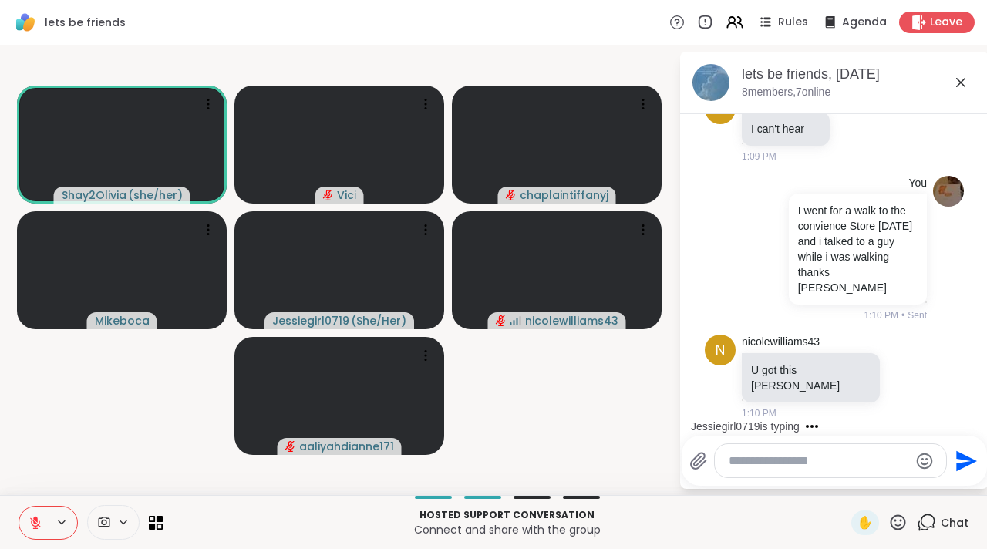
scroll to position [2134, 0]
click at [956, 81] on icon at bounding box center [960, 82] width 19 height 19
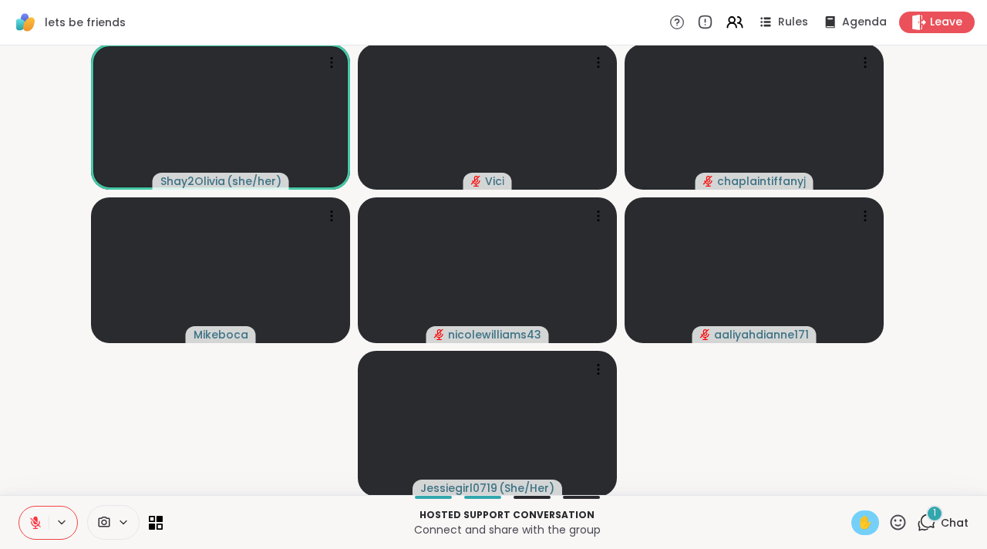
click at [861, 519] on span "✋" at bounding box center [864, 522] width 15 height 19
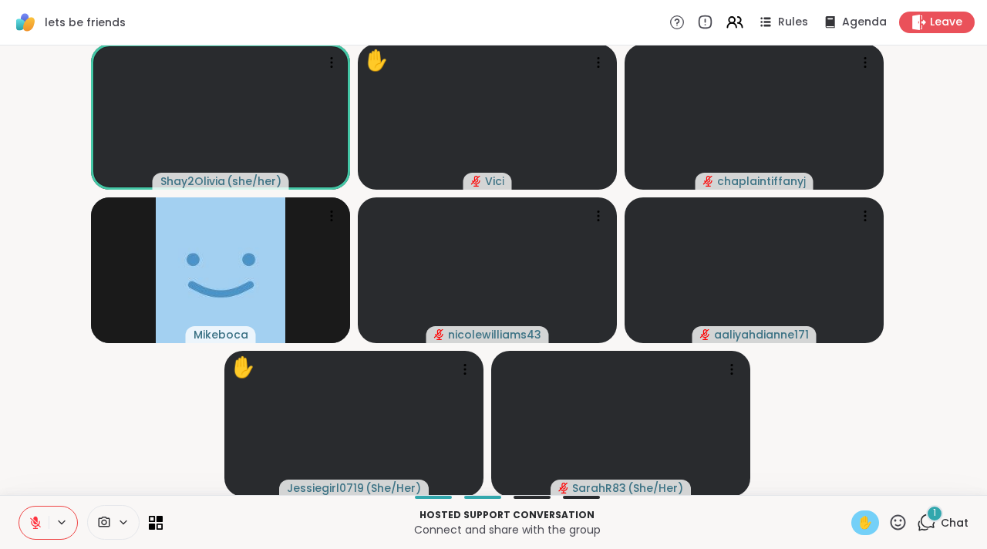
click at [30, 522] on icon at bounding box center [36, 523] width 14 height 14
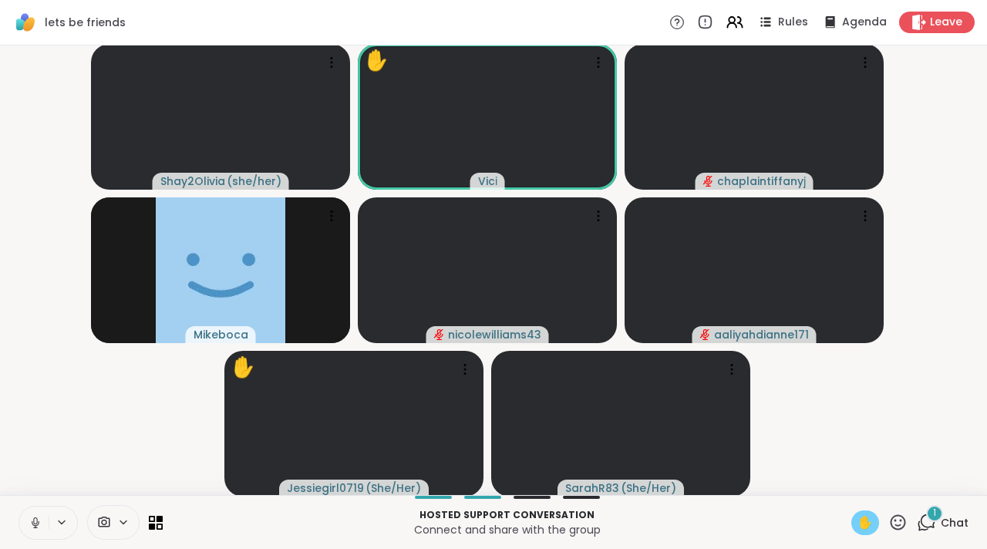
click at [39, 524] on icon at bounding box center [36, 523] width 14 height 14
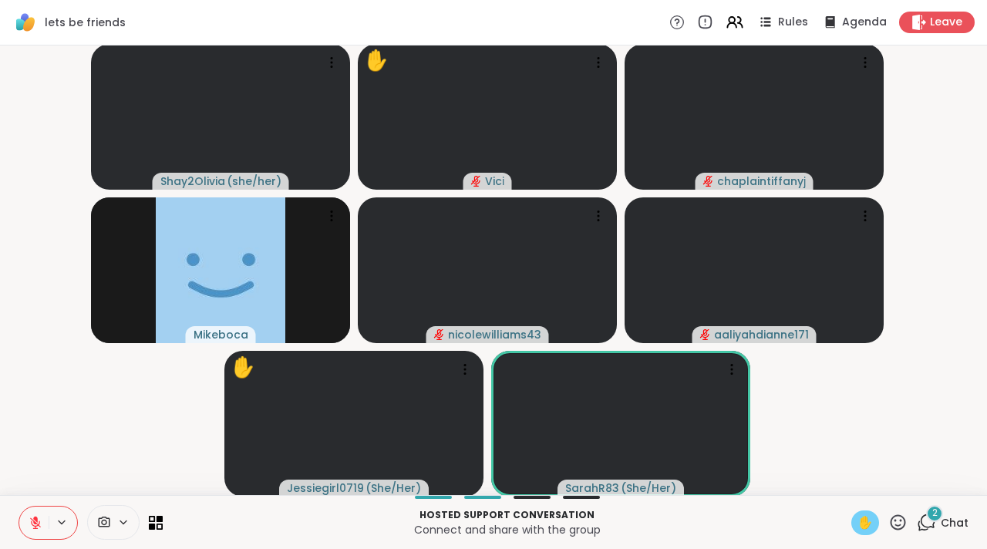
click at [920, 517] on icon at bounding box center [927, 521] width 15 height 14
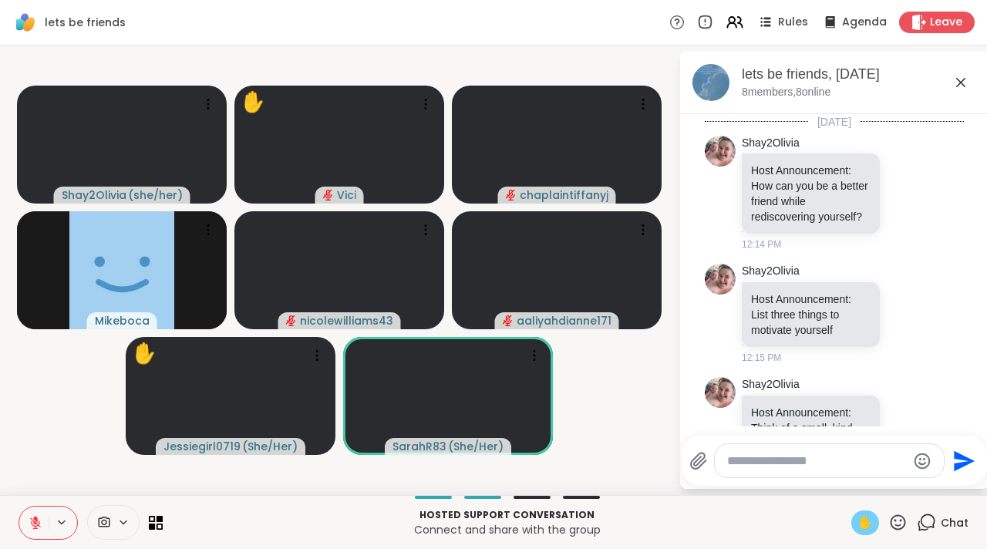
scroll to position [2397, 0]
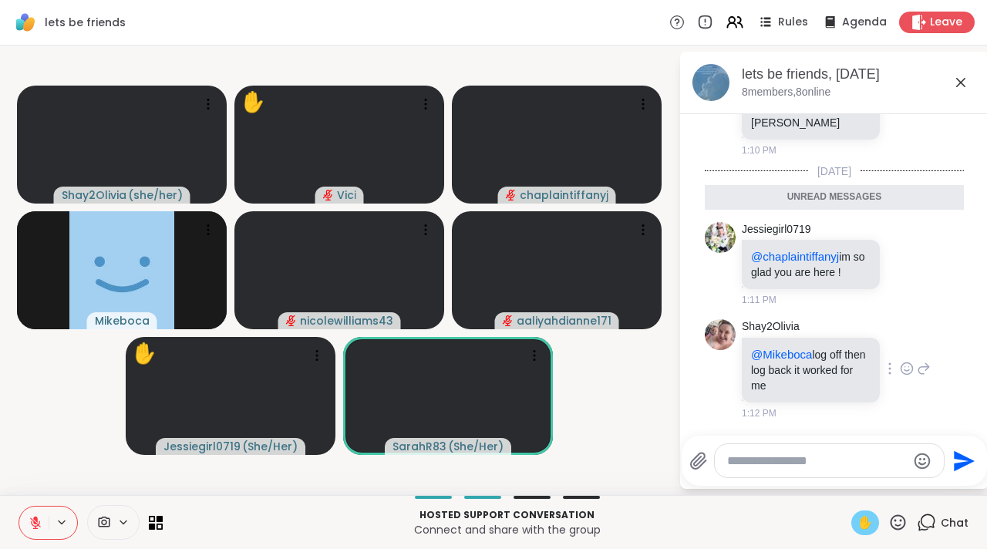
click at [900, 368] on icon at bounding box center [907, 368] width 14 height 15
click at [832, 349] on button "Select Reaction: Joy" at bounding box center [838, 343] width 31 height 31
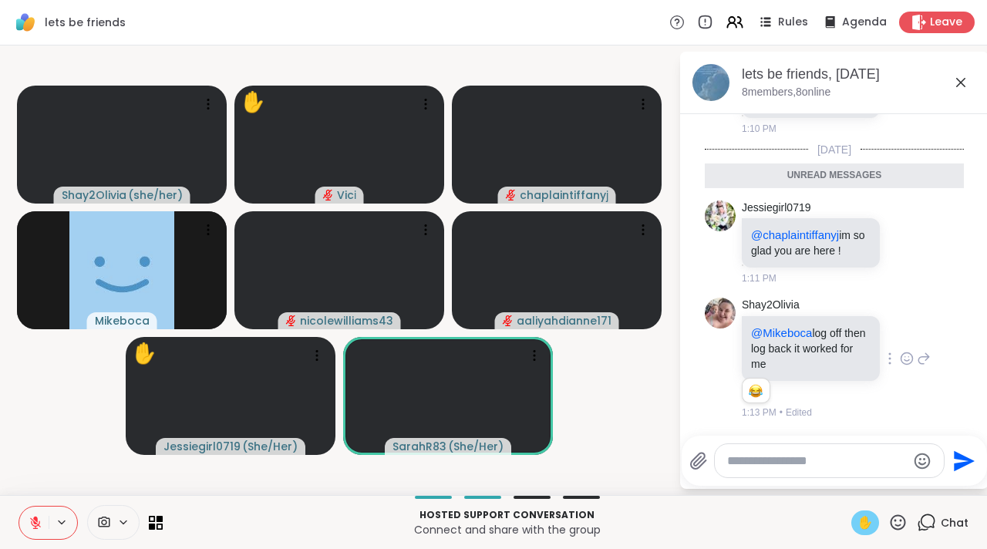
scroll to position [2419, 0]
click at [956, 86] on icon at bounding box center [960, 82] width 19 height 19
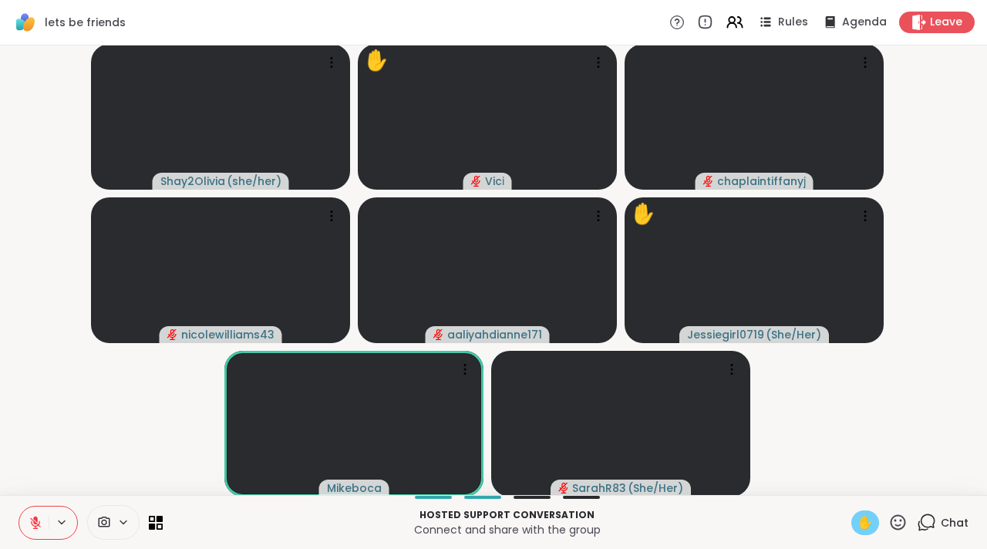
click at [857, 519] on span "✋" at bounding box center [864, 522] width 15 height 19
click at [852, 512] on div "✋" at bounding box center [865, 522] width 28 height 25
click at [42, 532] on button at bounding box center [33, 522] width 29 height 32
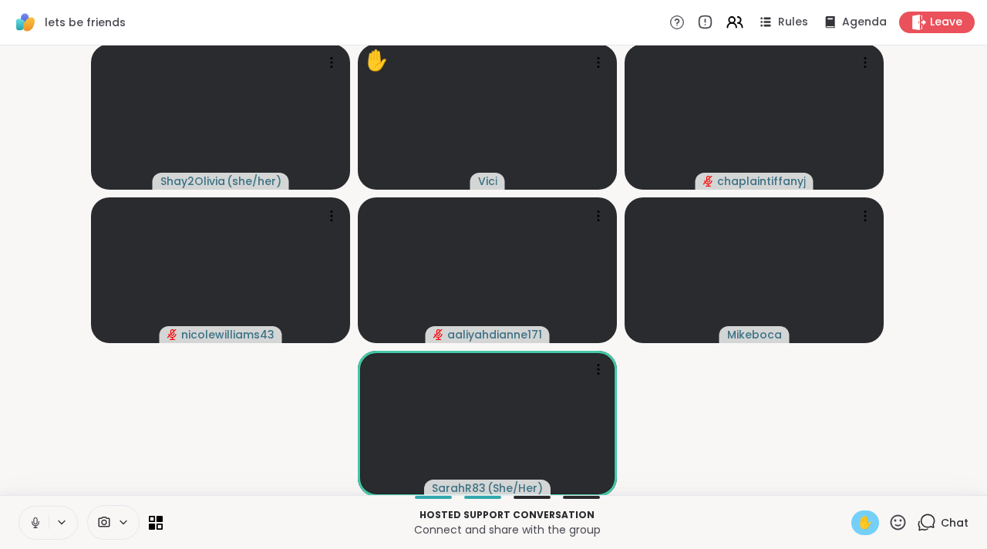
click at [45, 527] on button at bounding box center [33, 522] width 29 height 32
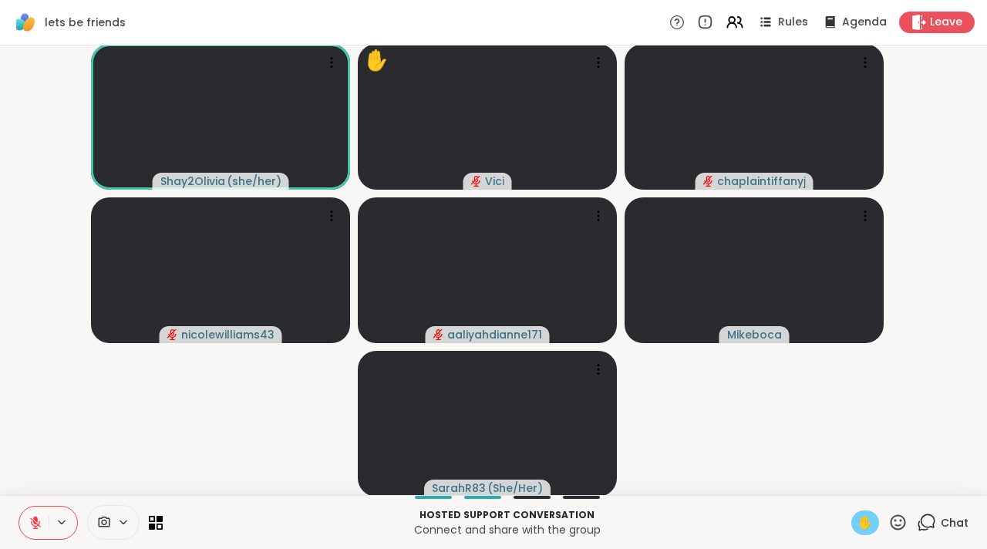
click at [857, 528] on span "✋" at bounding box center [864, 522] width 15 height 19
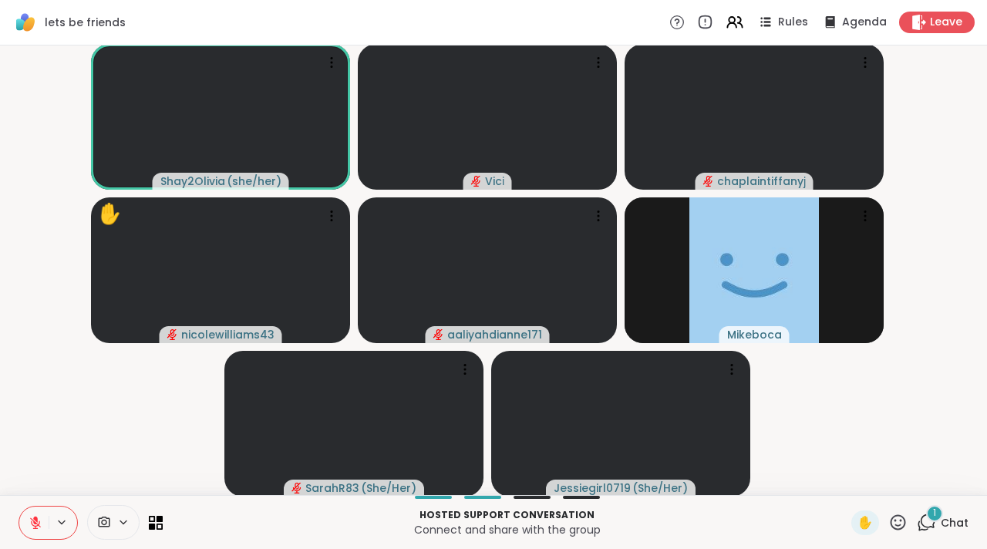
click at [917, 514] on icon at bounding box center [926, 522] width 19 height 19
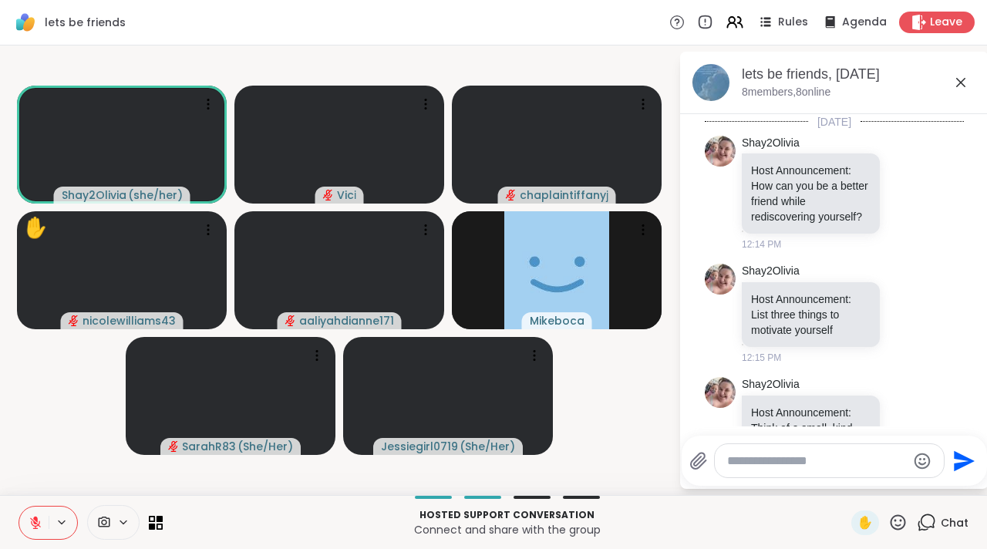
scroll to position [2464, 0]
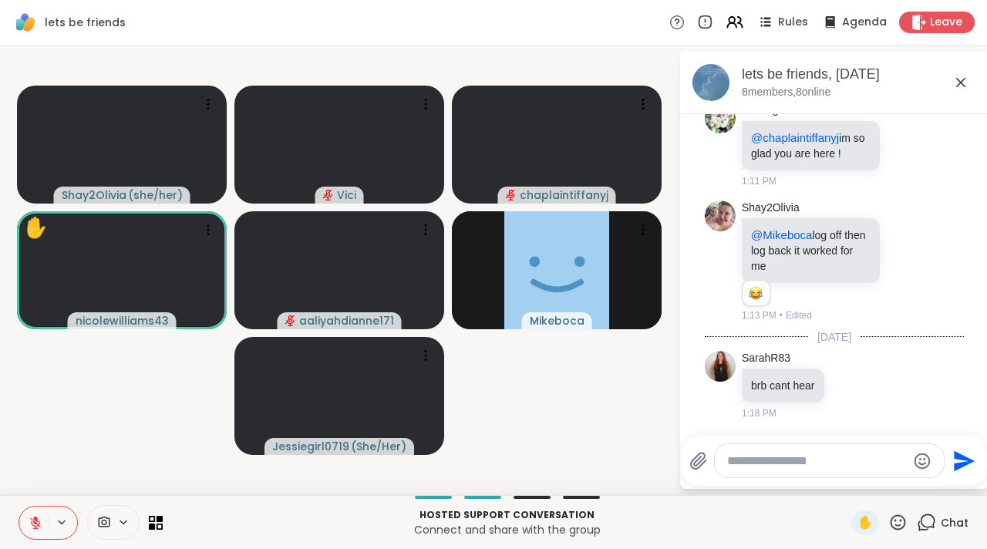
click at [814, 462] on textarea "Type your message" at bounding box center [817, 460] width 180 height 15
type textarea "**********"
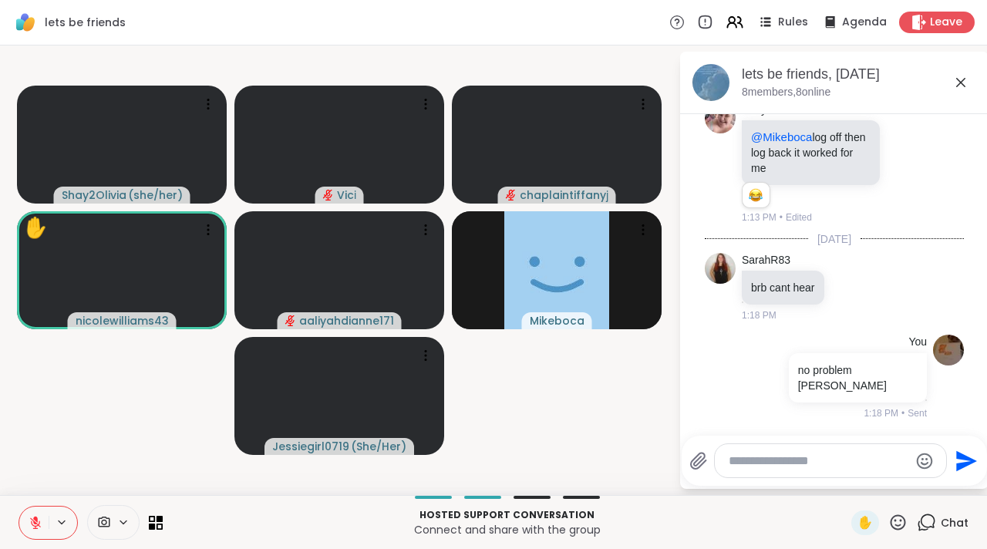
scroll to position [2547, 0]
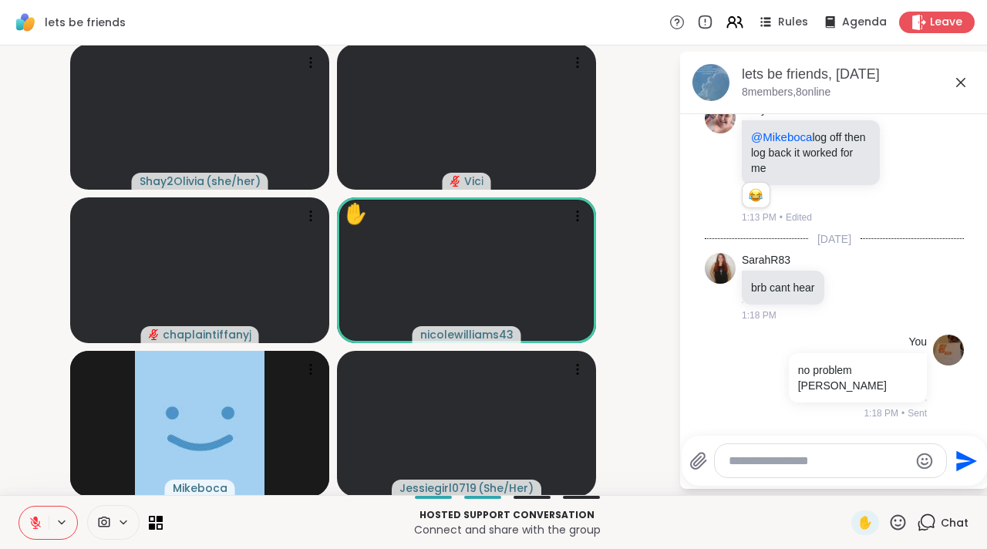
click at [951, 85] on icon at bounding box center [960, 82] width 19 height 19
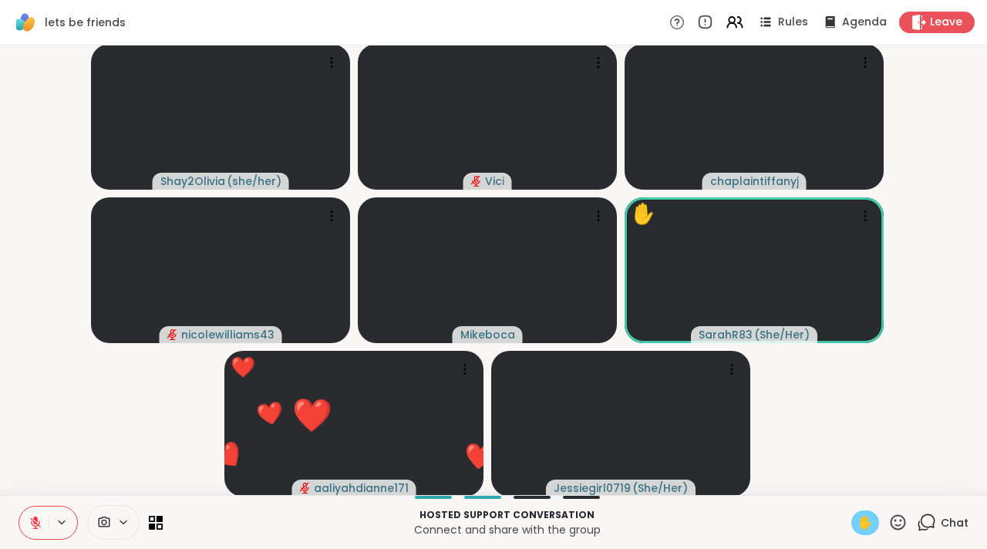
click at [857, 523] on span "✋" at bounding box center [864, 522] width 15 height 19
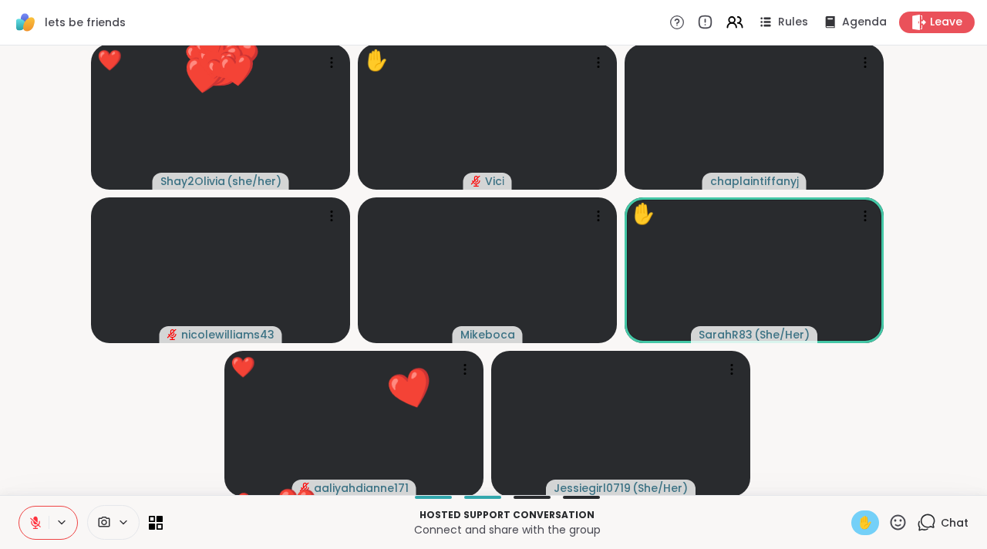
click at [857, 520] on span "✋" at bounding box center [864, 522] width 15 height 19
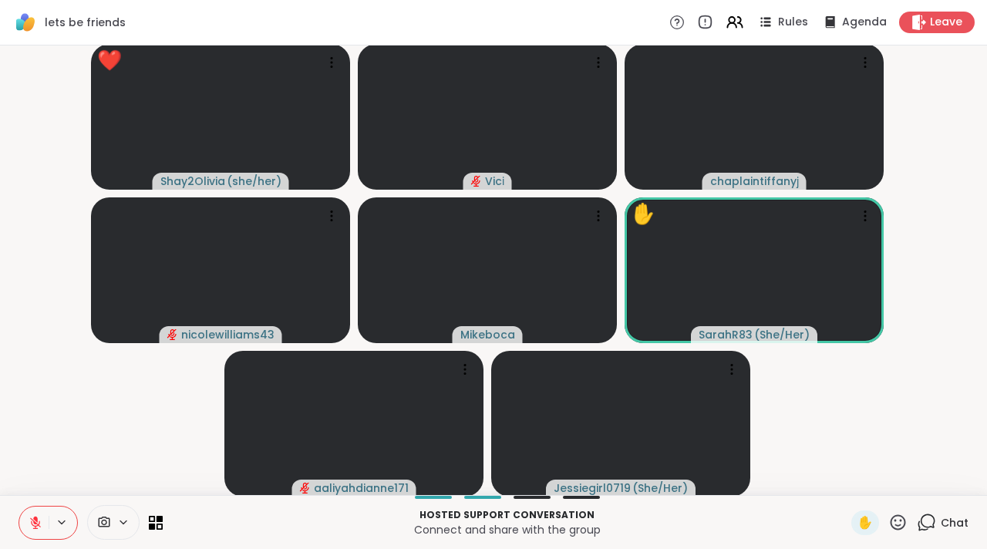
click at [888, 515] on icon at bounding box center [897, 522] width 19 height 19
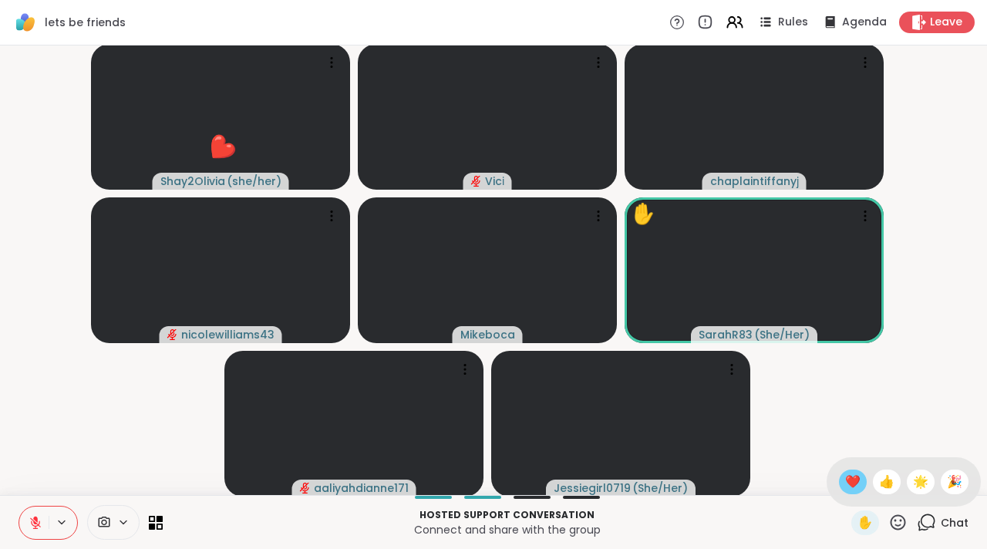
click at [852, 483] on span "❤️" at bounding box center [852, 482] width 15 height 19
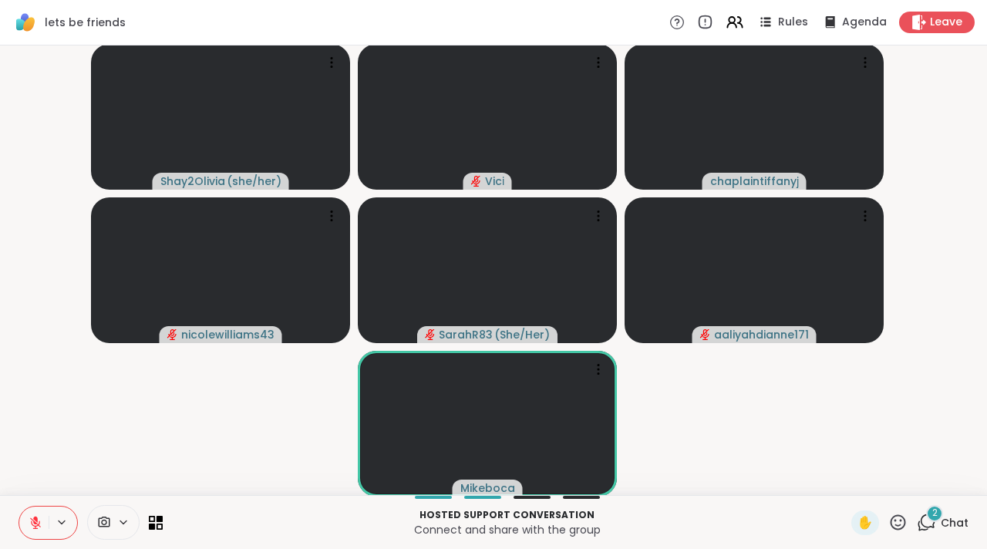
click at [917, 525] on icon at bounding box center [926, 522] width 19 height 19
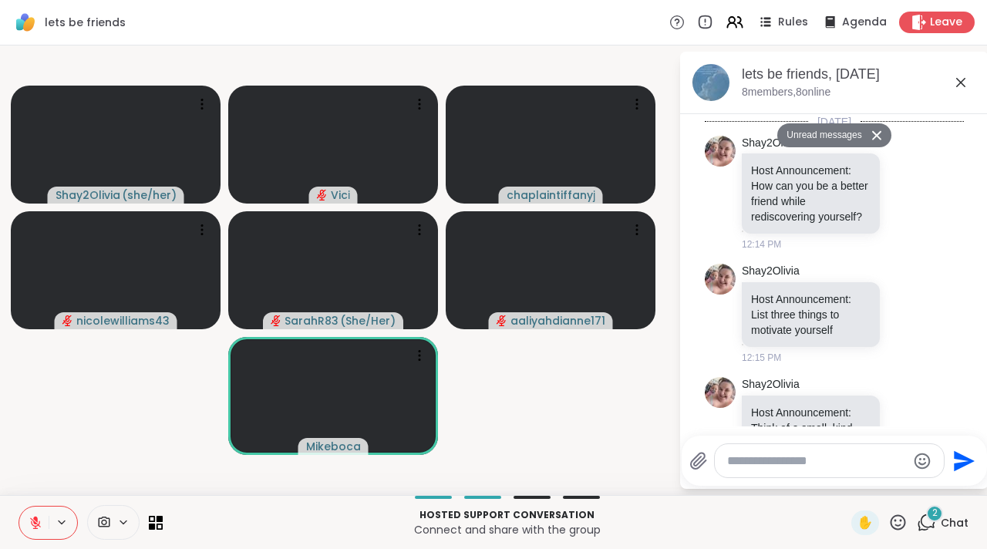
click at [777, 463] on textarea "Type your message" at bounding box center [817, 460] width 180 height 15
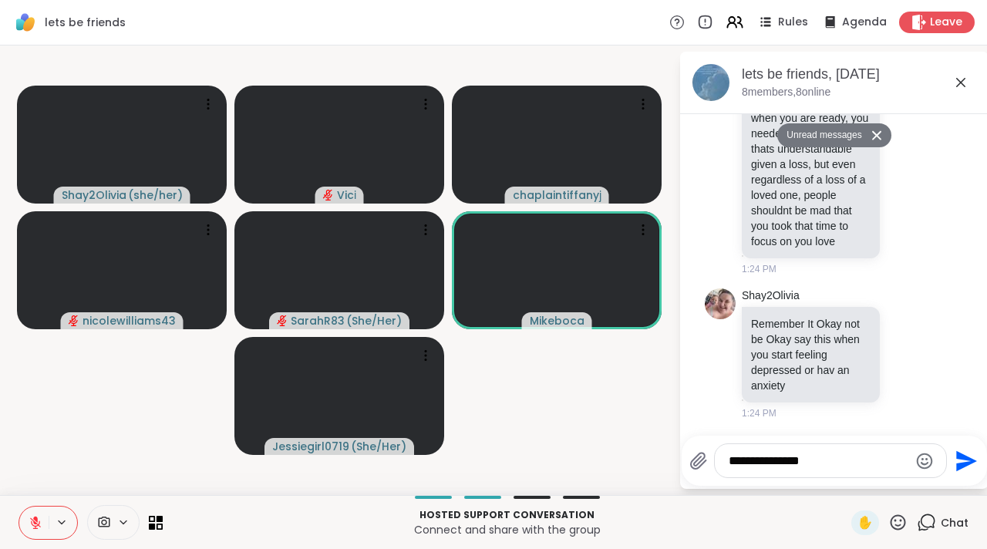
scroll to position [3210, 0]
type textarea "**********"
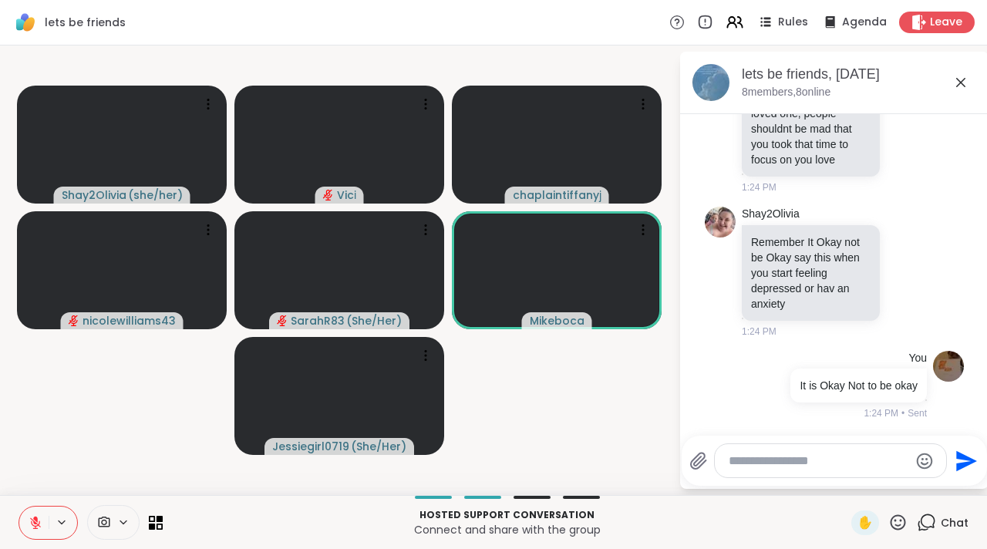
scroll to position [3307, 0]
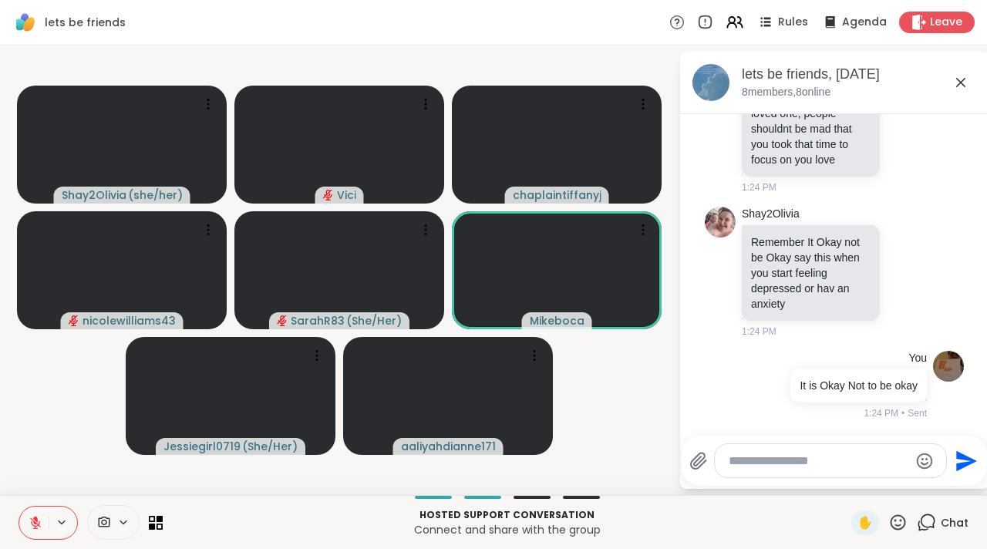
click at [957, 81] on icon at bounding box center [960, 82] width 19 height 19
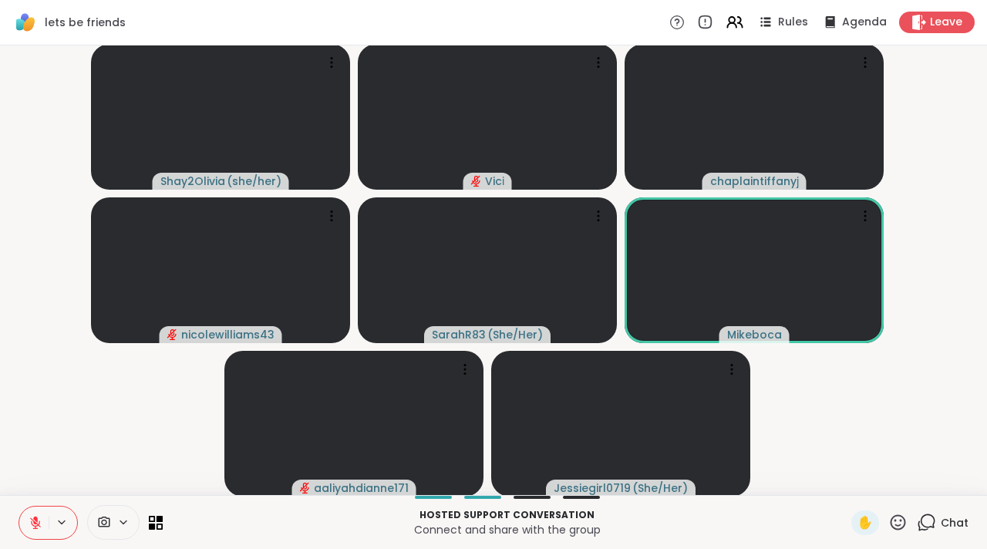
click at [112, 518] on span at bounding box center [102, 522] width 29 height 15
click at [106, 519] on icon at bounding box center [104, 522] width 14 height 15
click at [85, 475] on div "FaceTime HD Camera" at bounding box center [126, 467] width 134 height 19
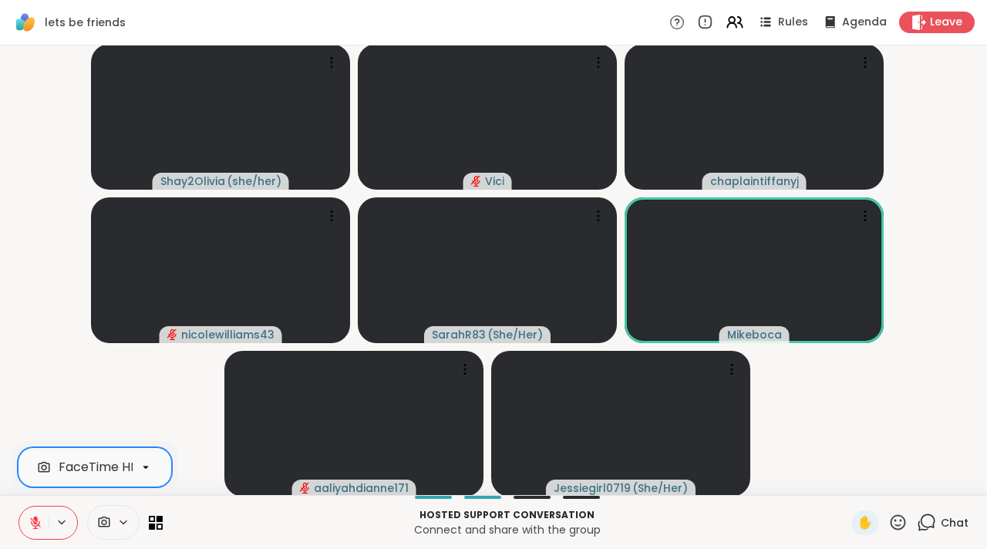
click at [86, 428] on video-player-container "Shay2Olivia ( she/her ) Vici chaplaintiffanyj nicolewilliams43 SarahR83 ( She/H…" at bounding box center [493, 270] width 968 height 437
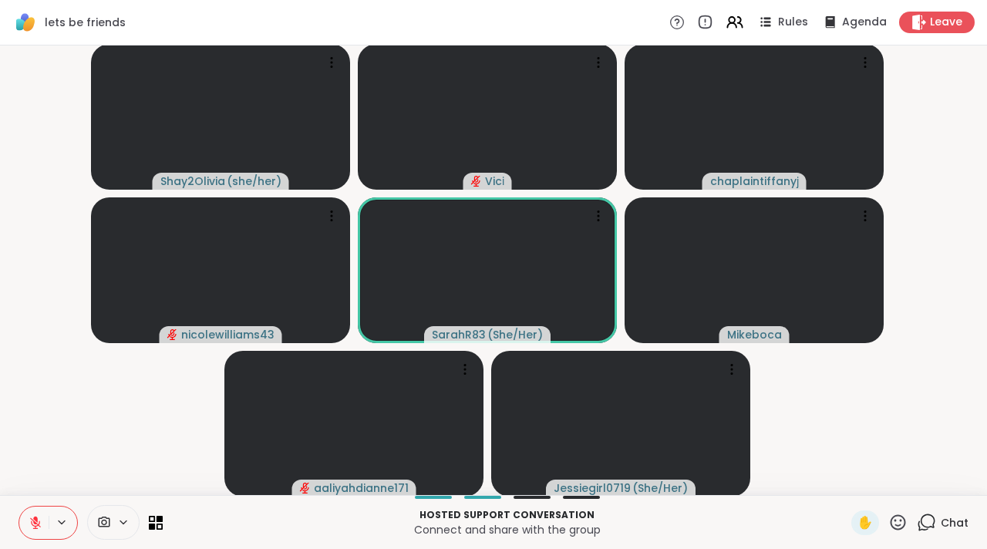
click at [117, 512] on div at bounding box center [113, 522] width 52 height 35
click at [40, 522] on icon at bounding box center [36, 523] width 14 height 14
click at [34, 524] on icon at bounding box center [36, 523] width 14 height 14
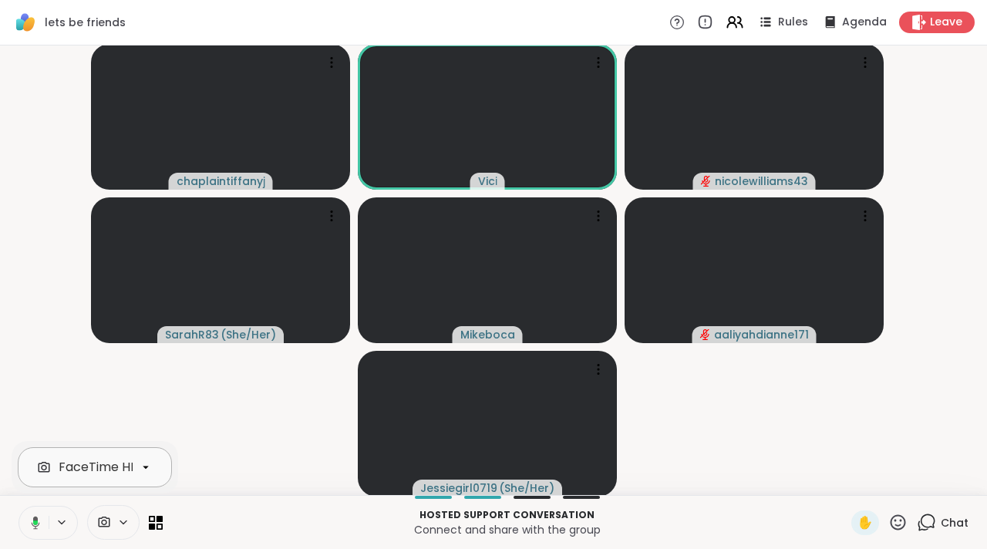
click at [36, 523] on icon at bounding box center [35, 522] width 5 height 5
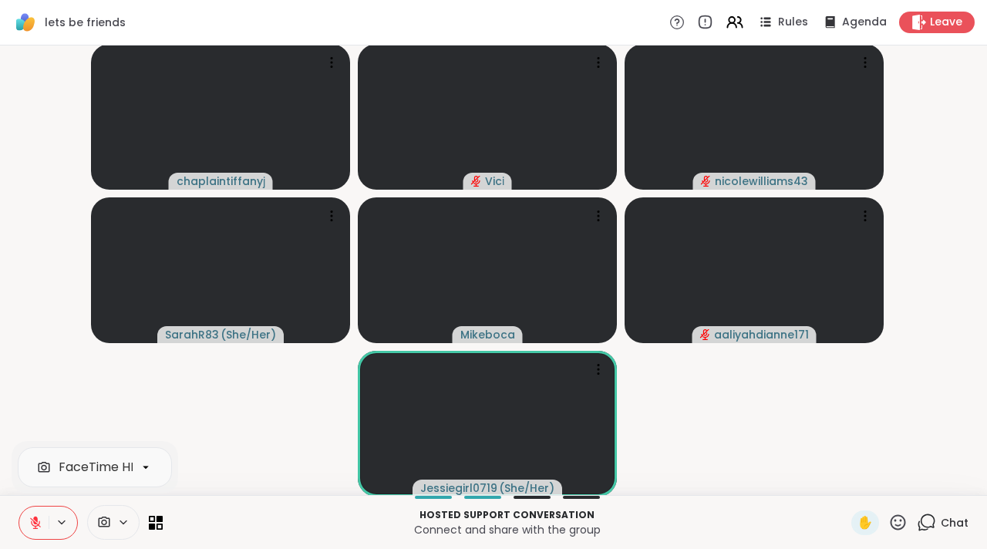
click at [923, 517] on icon at bounding box center [926, 522] width 19 height 19
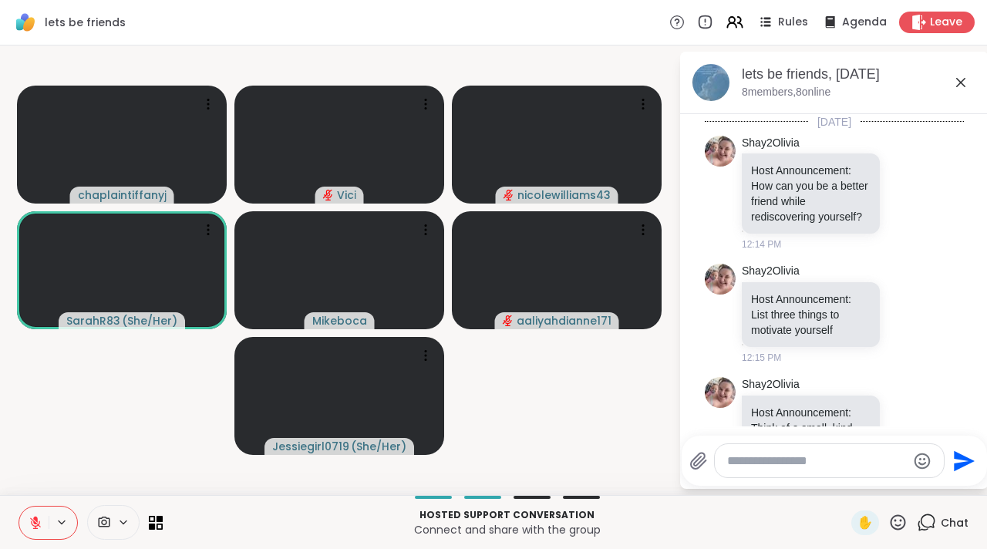
scroll to position [3292, 0]
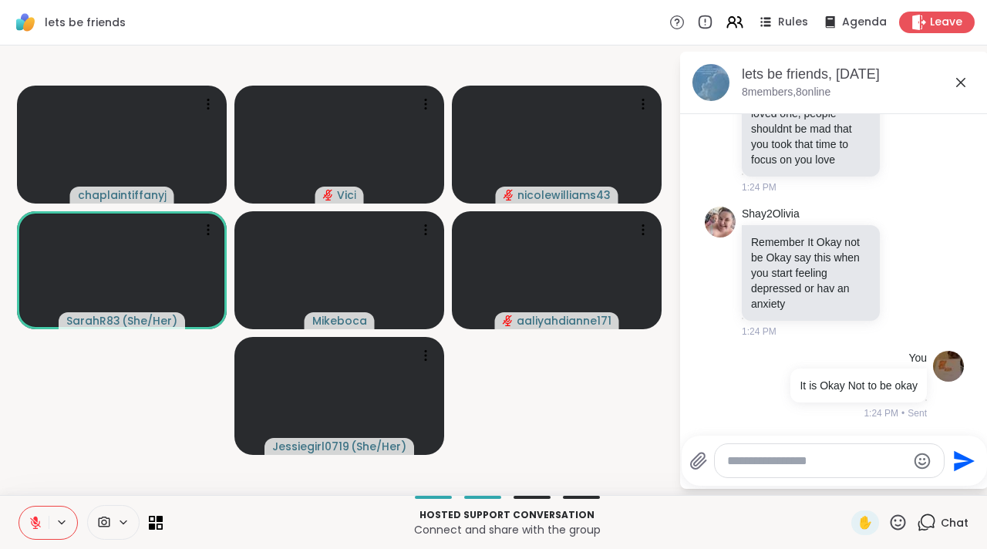
click at [815, 468] on textarea "Type your message" at bounding box center [817, 460] width 180 height 15
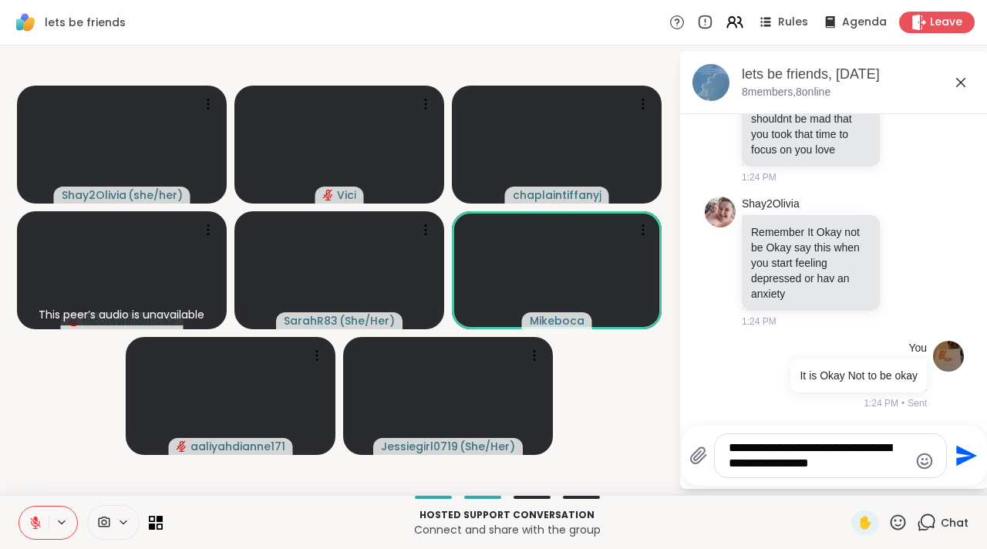
type textarea "**********"
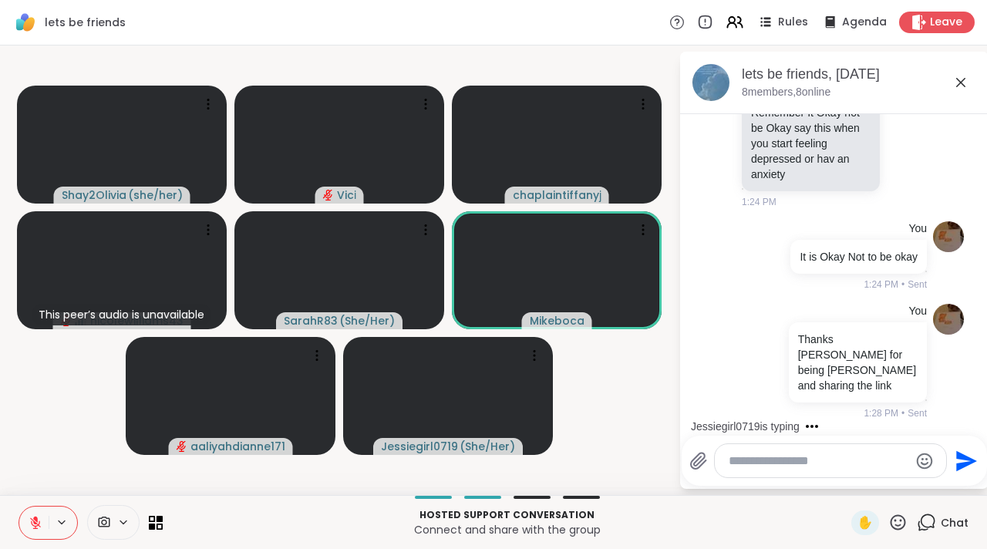
scroll to position [3426, 0]
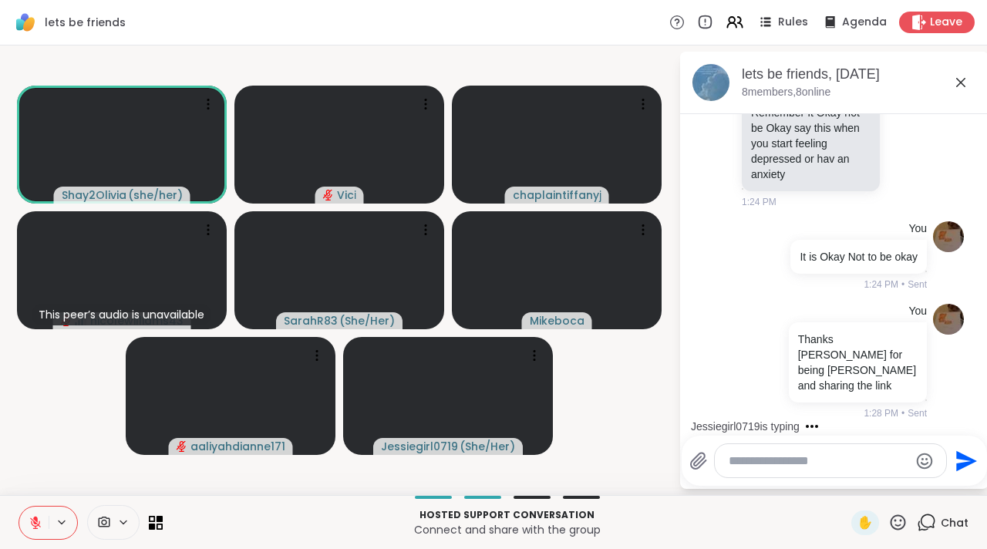
drag, startPoint x: 973, startPoint y: 415, endPoint x: 972, endPoint y: 376, distance: 39.3
click at [972, 375] on div "Today Shay2Olivia Host Announcement: How can you be a better friend while redis…" at bounding box center [834, 270] width 308 height 312
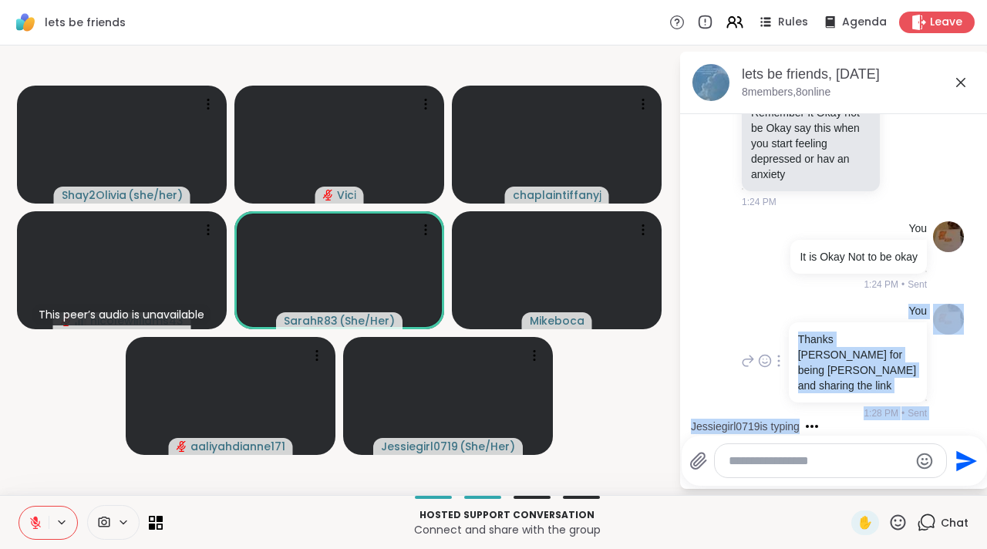
click at [940, 405] on div "You Thanks Sarah for being Vunerable and sharing the link 1:28 PM • Sent" at bounding box center [834, 362] width 259 height 129
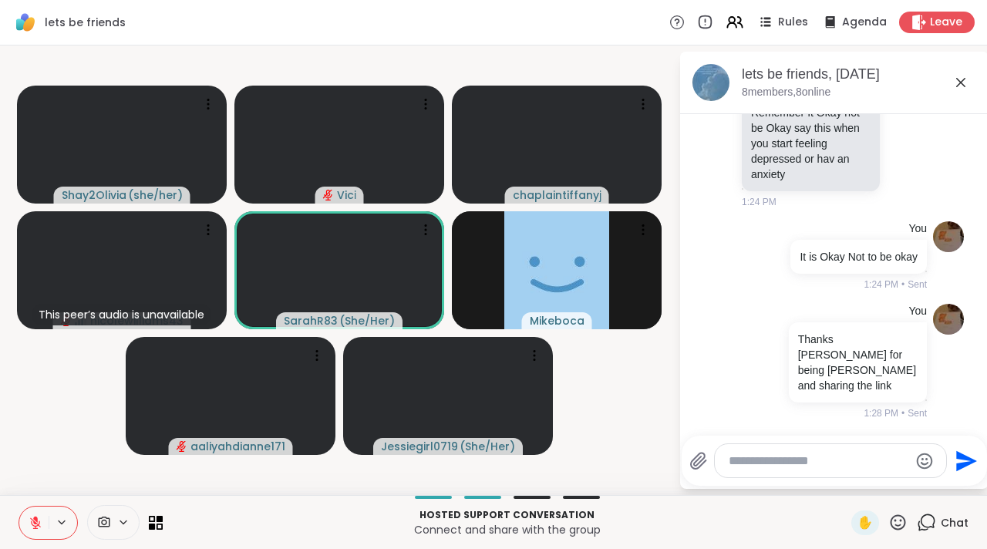
click at [954, 83] on icon at bounding box center [960, 82] width 19 height 19
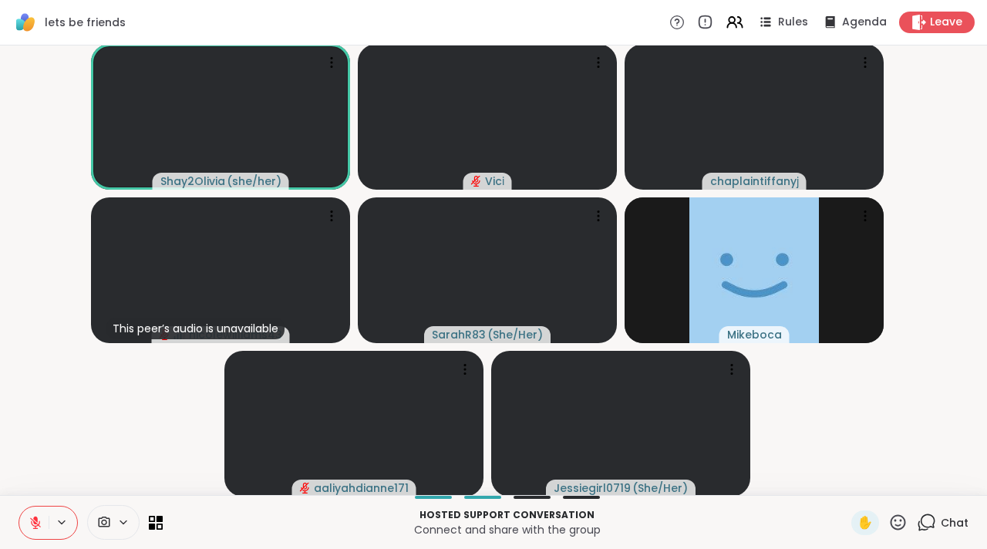
click at [34, 519] on icon at bounding box center [35, 519] width 5 height 6
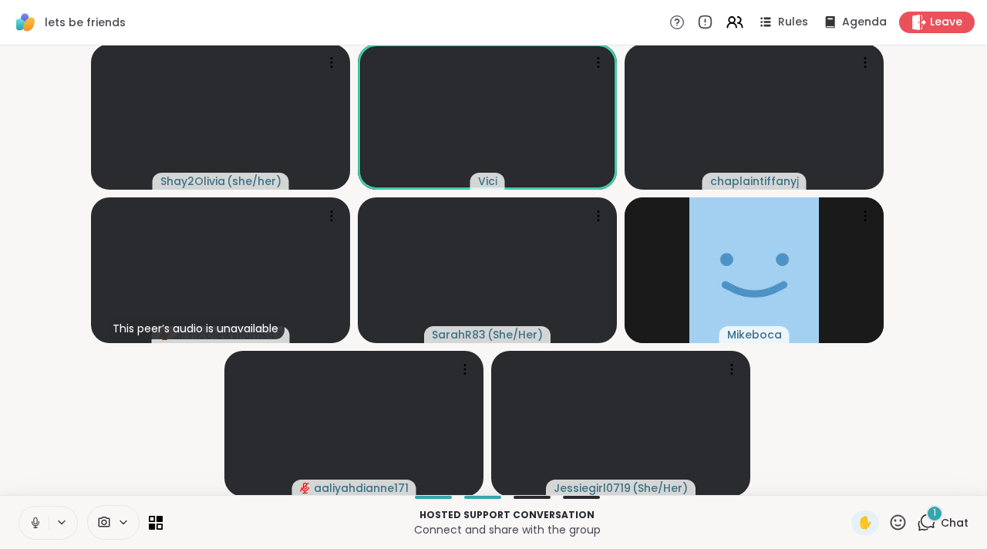
click at [34, 520] on icon at bounding box center [35, 520] width 4 height 7
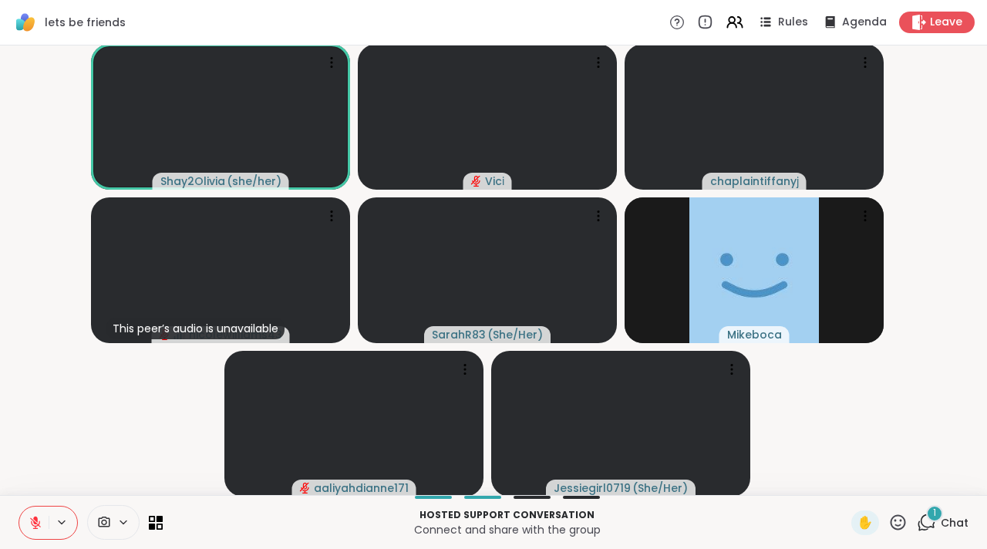
click at [38, 534] on button at bounding box center [33, 522] width 29 height 32
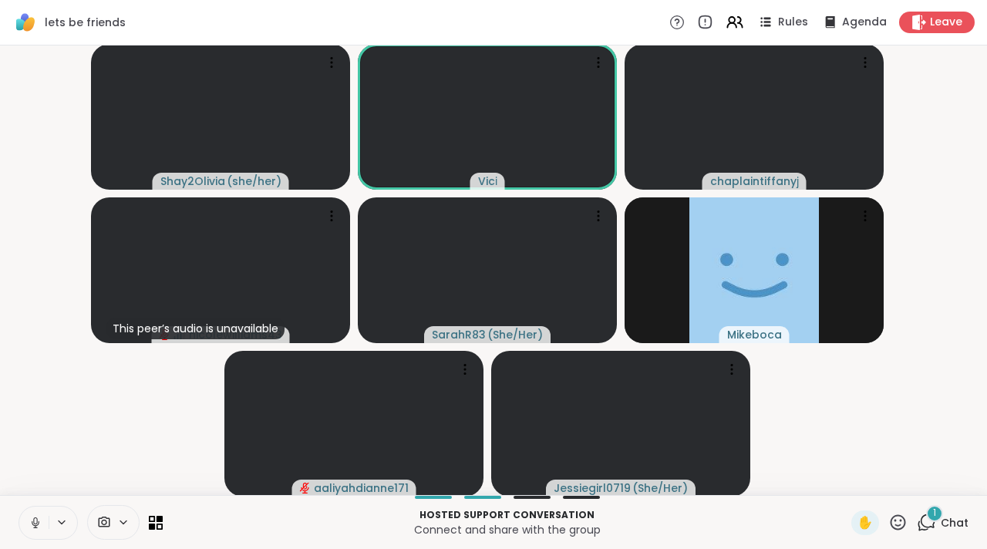
click at [38, 534] on button at bounding box center [33, 522] width 29 height 32
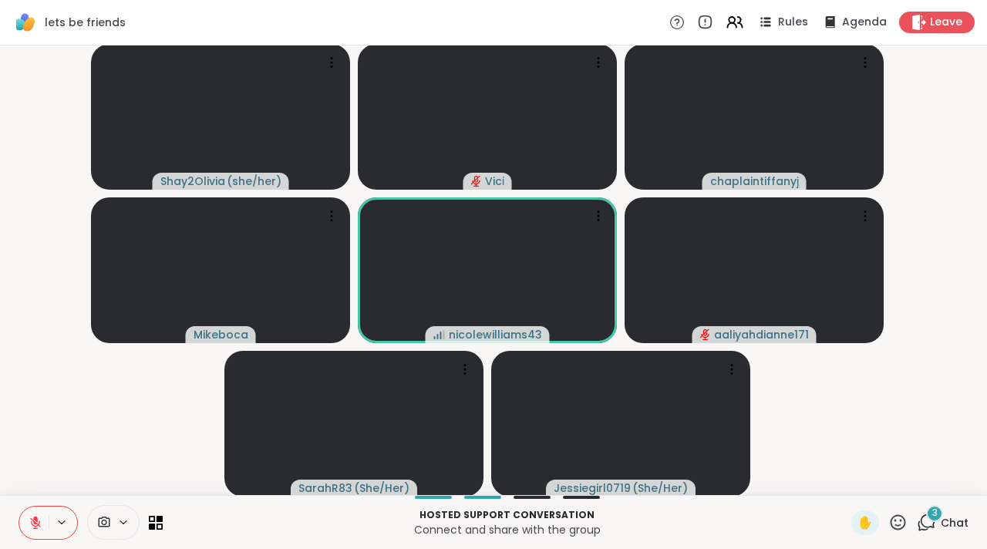
click at [917, 516] on icon at bounding box center [926, 522] width 19 height 19
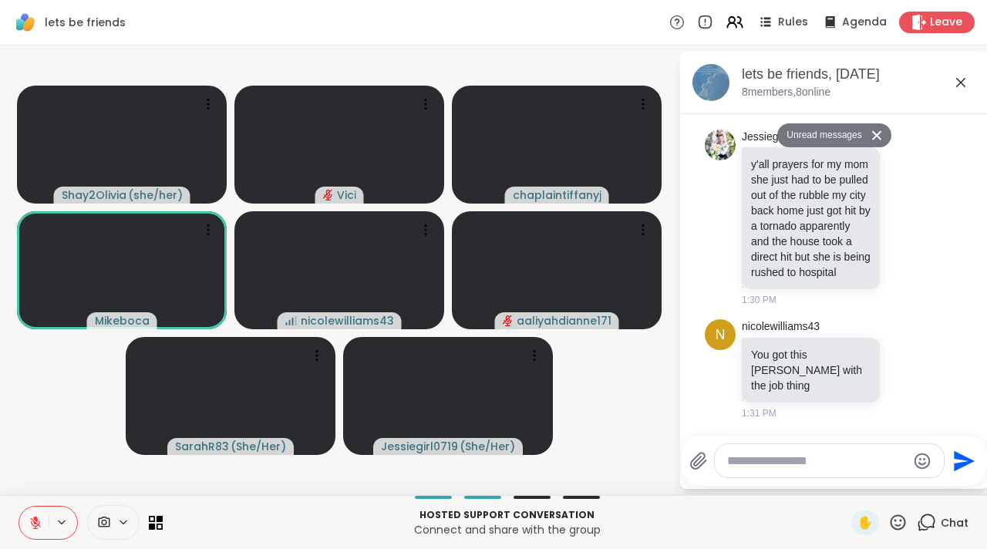
scroll to position [4032, 0]
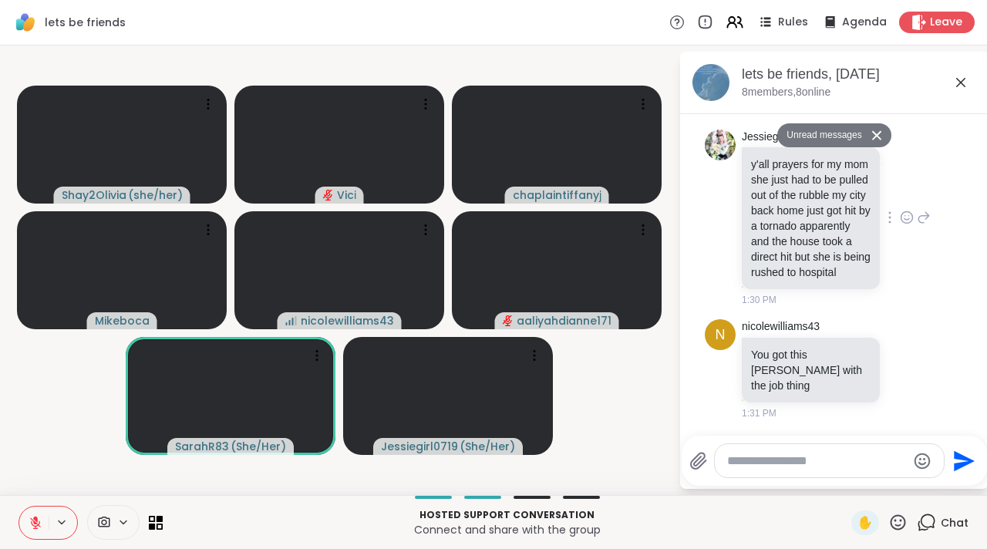
click at [900, 217] on icon at bounding box center [907, 217] width 14 height 15
click at [832, 198] on div "Select Reaction: Joy" at bounding box center [839, 193] width 14 height 14
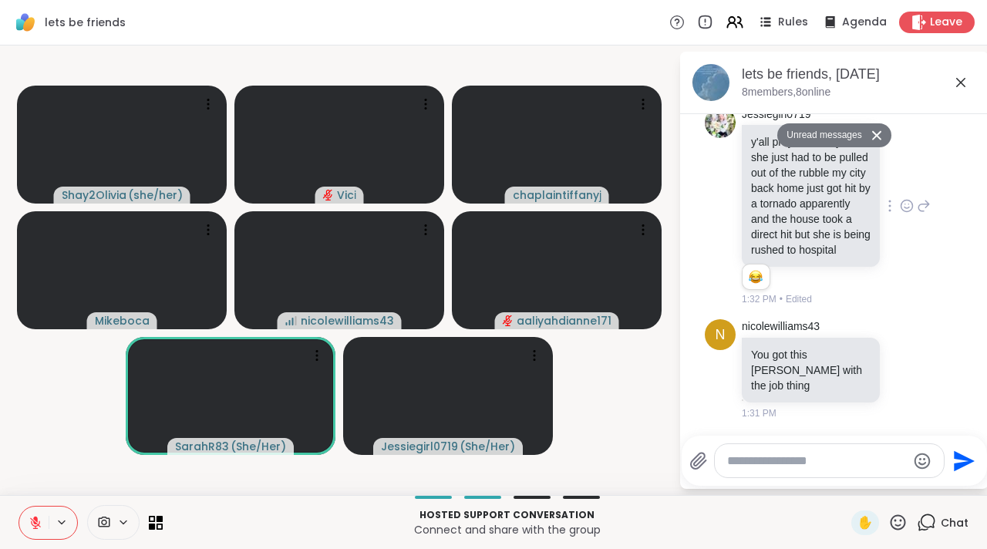
click at [781, 466] on textarea "Type your message" at bounding box center [817, 460] width 180 height 15
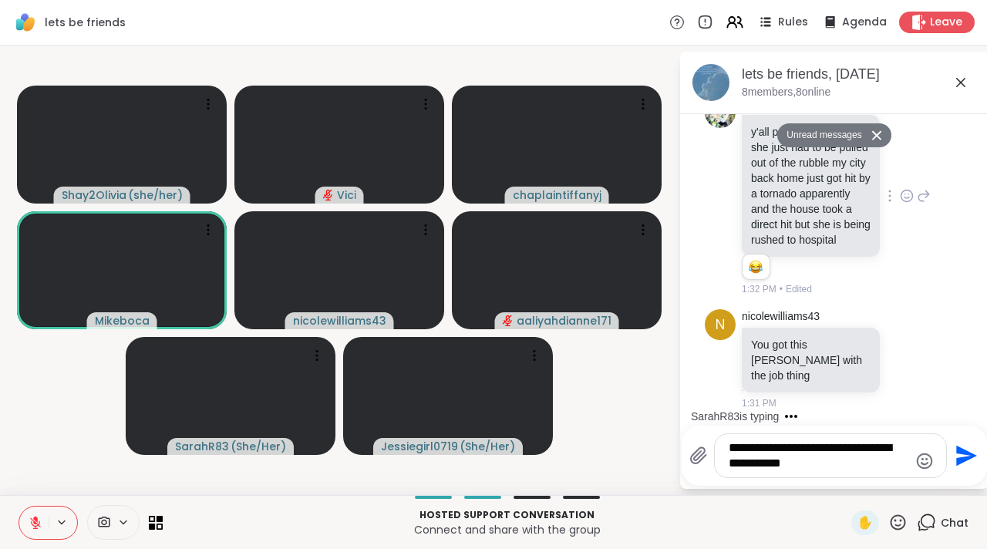
type textarea "**********"
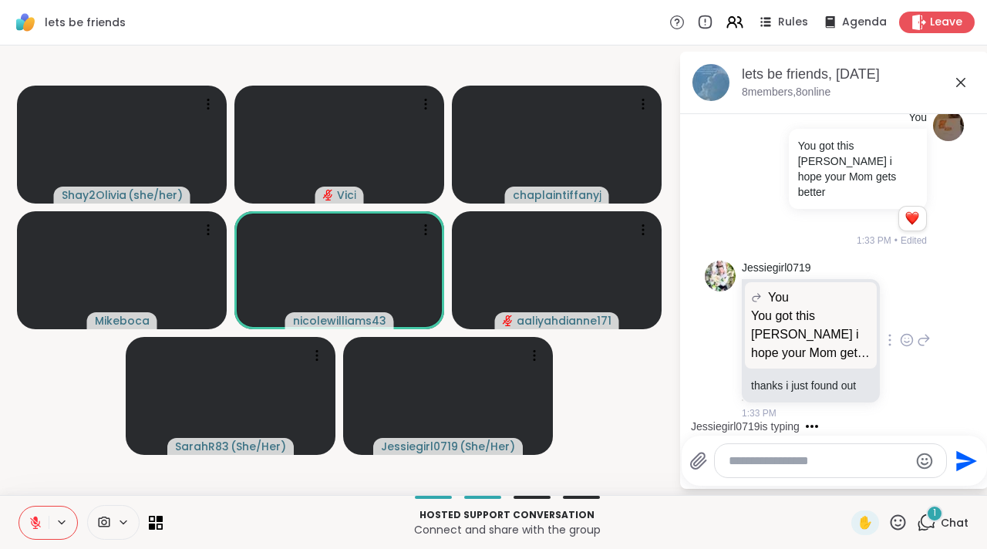
scroll to position [4339, 0]
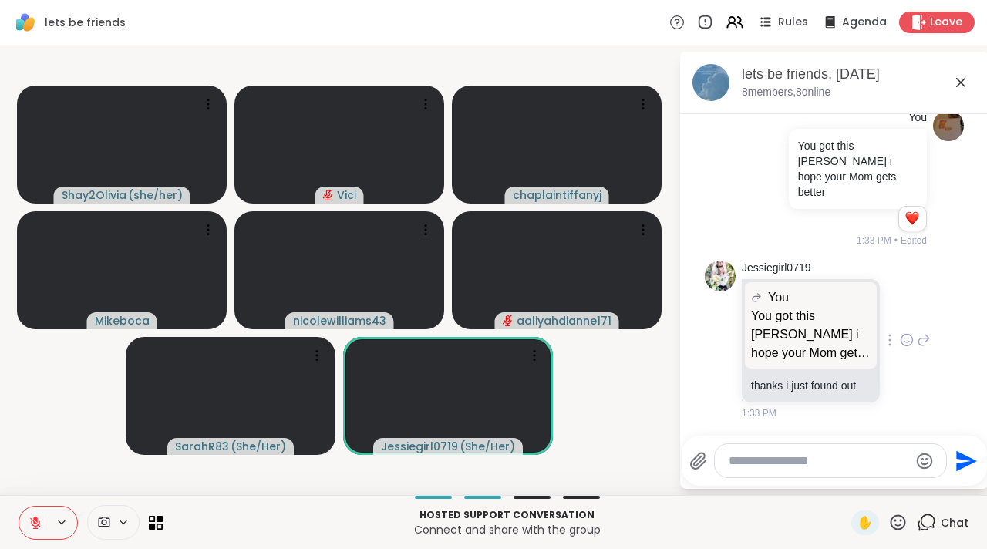
click at [902, 366] on div "Jessiegirl0719 You You got this Jessie i hope your Mom gets better You got this…" at bounding box center [836, 341] width 189 height 160
click at [810, 462] on textarea "Type your message" at bounding box center [818, 460] width 180 height 15
type textarea "**********"
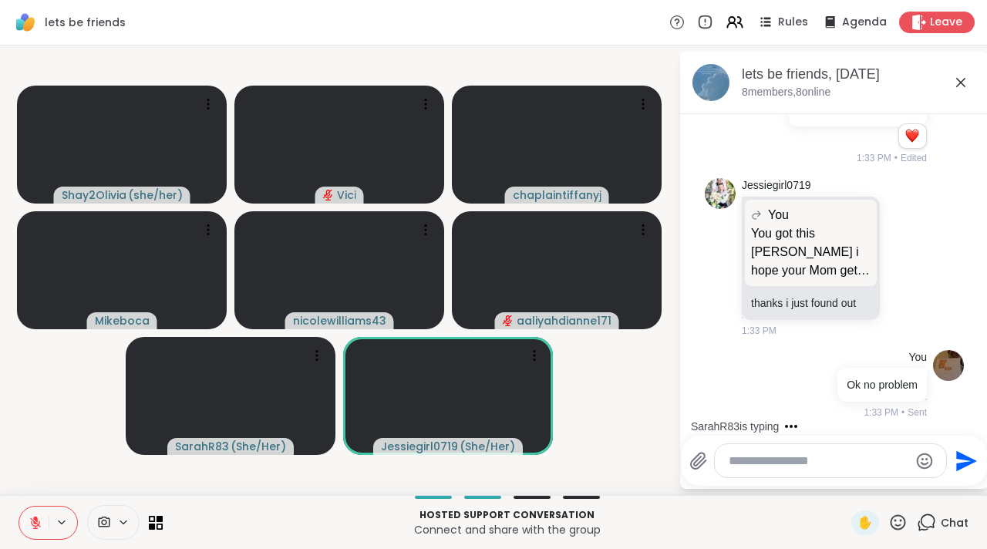
scroll to position [4422, 0]
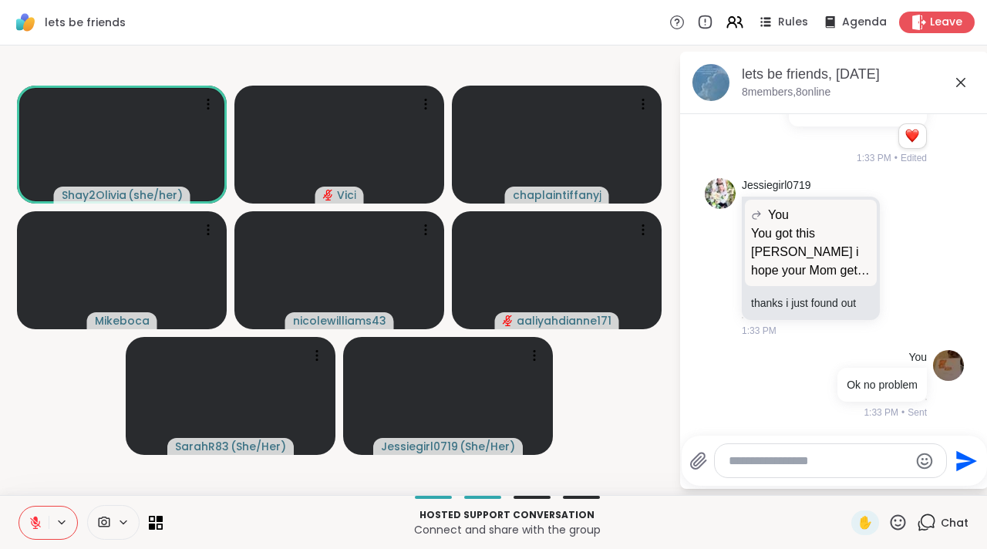
click at [960, 79] on icon at bounding box center [960, 82] width 19 height 19
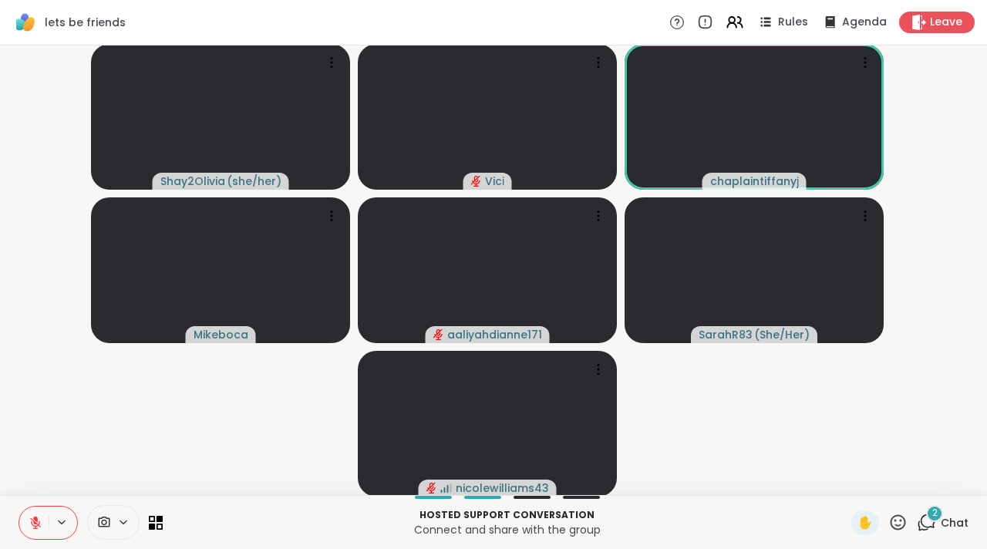
click at [926, 513] on div "2" at bounding box center [934, 513] width 17 height 17
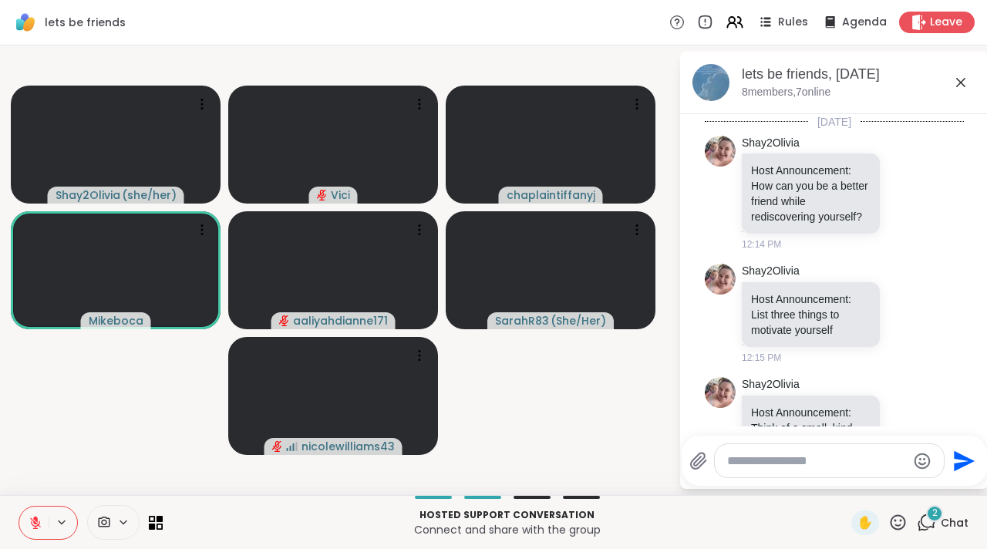
click at [789, 454] on textarea "Type your message" at bounding box center [817, 460] width 180 height 15
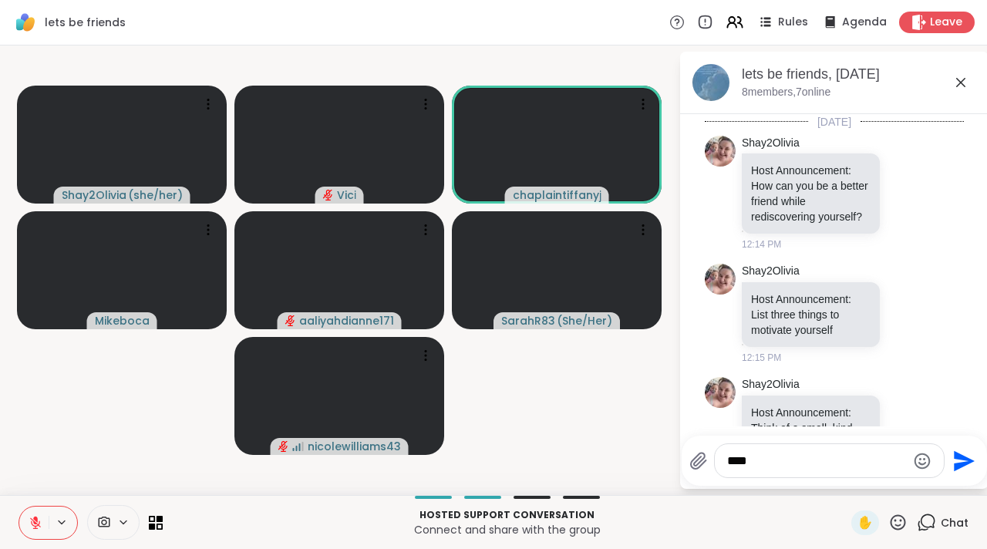
scroll to position [4714, 0]
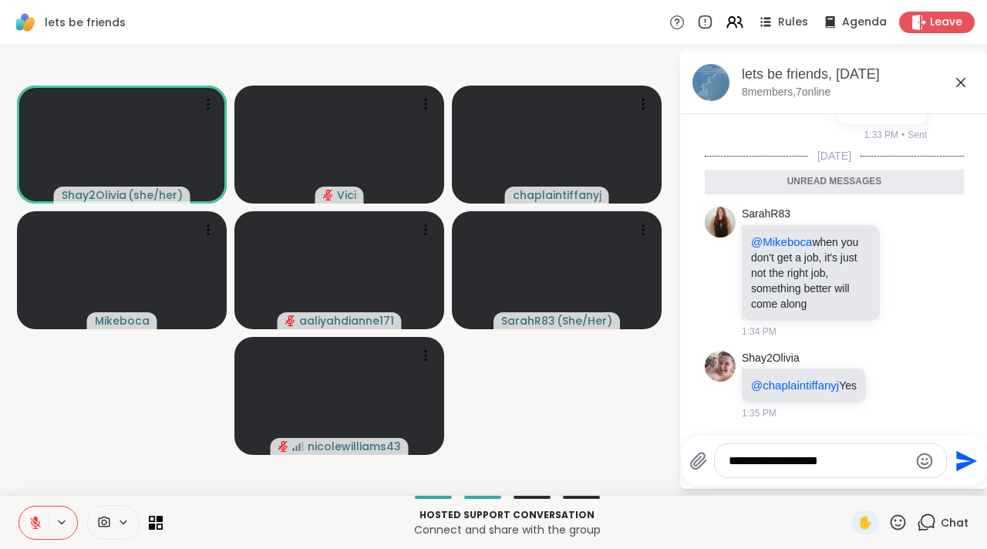
type textarea "**********"
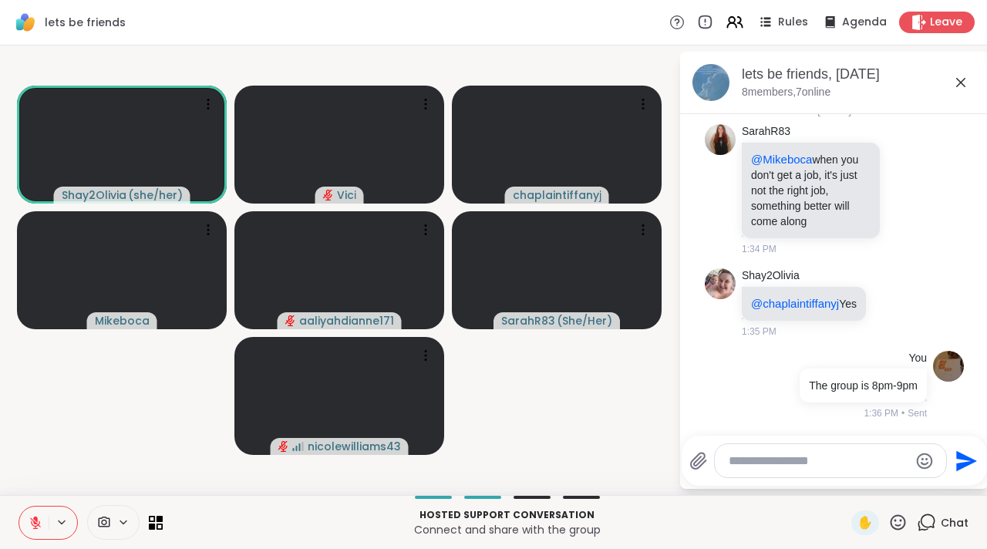
scroll to position [4775, 0]
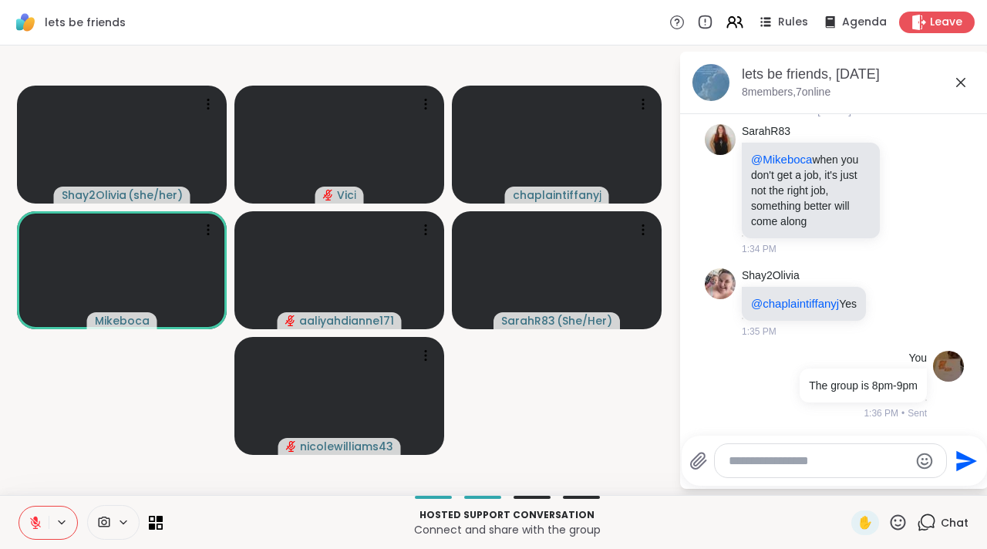
click at [671, 154] on div "Shay2Olivia ( she/her ) Vici chaplaintiffanyj Mikeboca aaliyahdianne171 SarahR8…" at bounding box center [493, 269] width 987 height 449
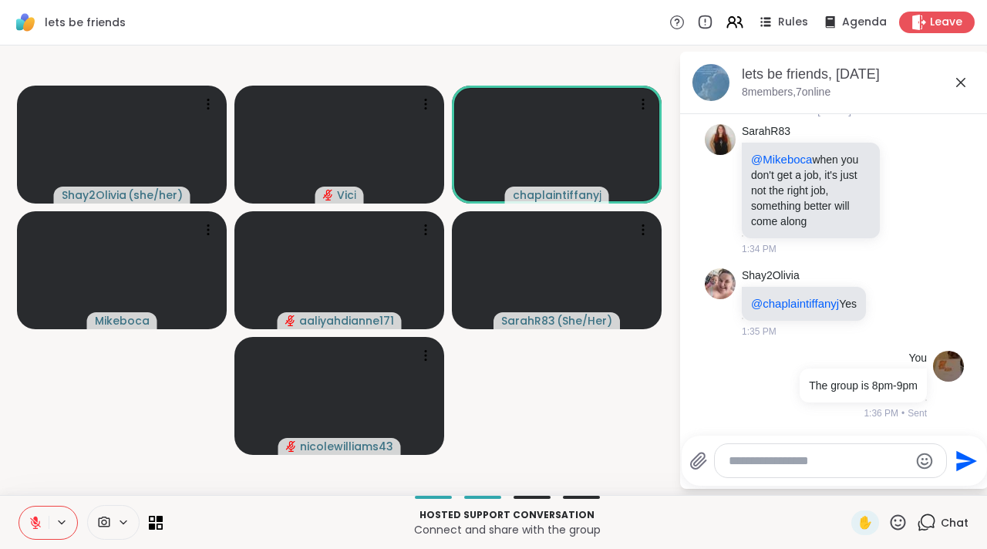
click at [668, 231] on video-player-container "Shay2Olivia ( she/her ) Vici chaplaintiffanyj Mikeboca aaliyahdianne171 SarahR8…" at bounding box center [339, 270] width 660 height 437
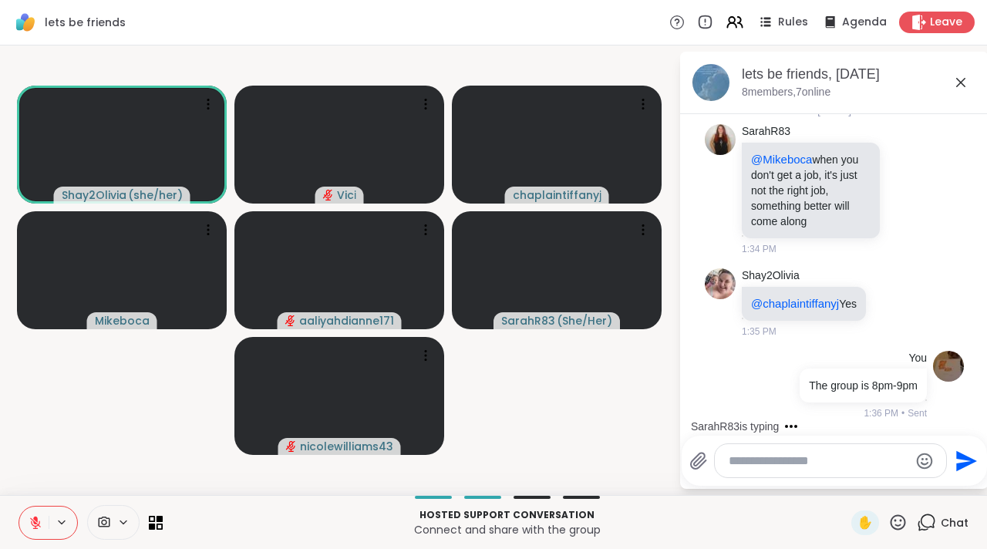
click at [963, 86] on icon at bounding box center [960, 82] width 19 height 19
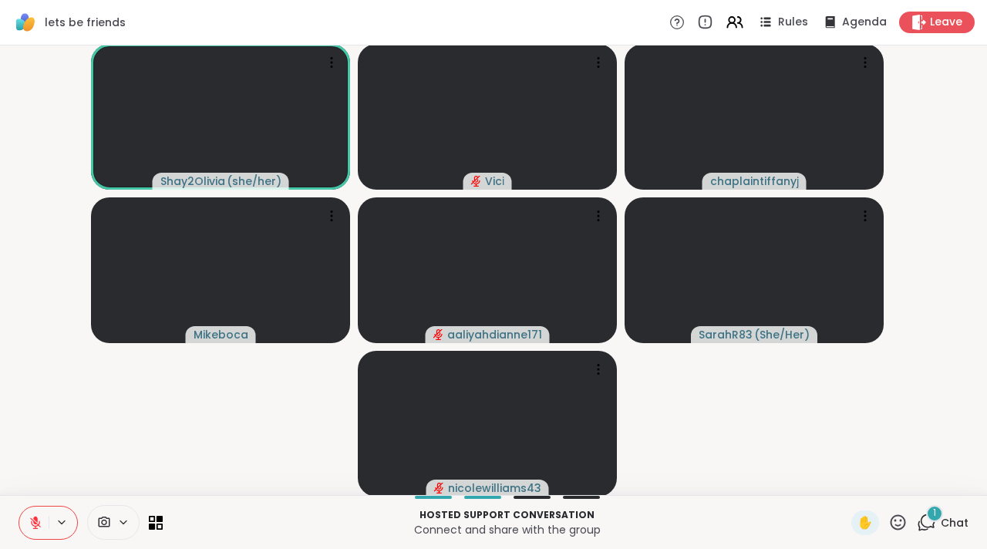
click at [917, 519] on icon at bounding box center [926, 522] width 19 height 19
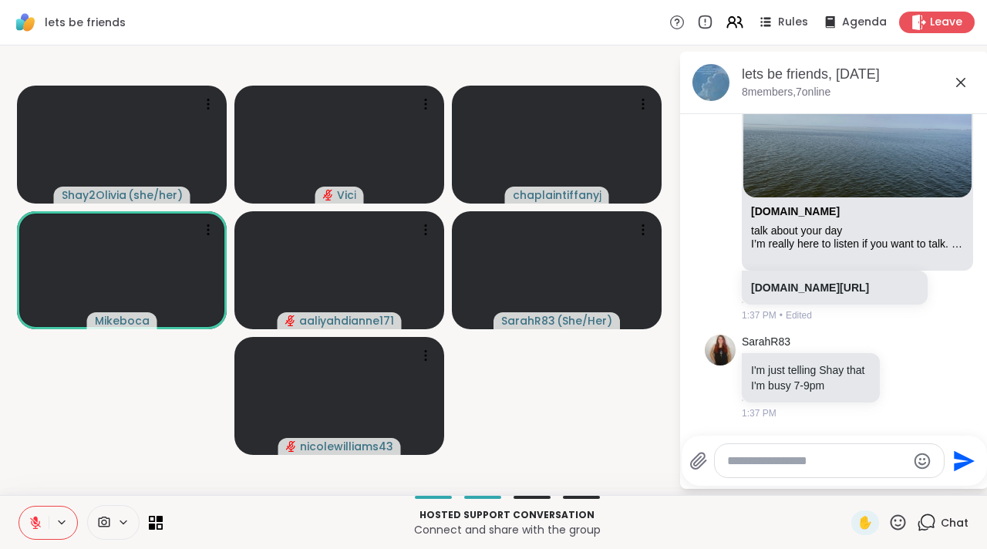
scroll to position [5253, 0]
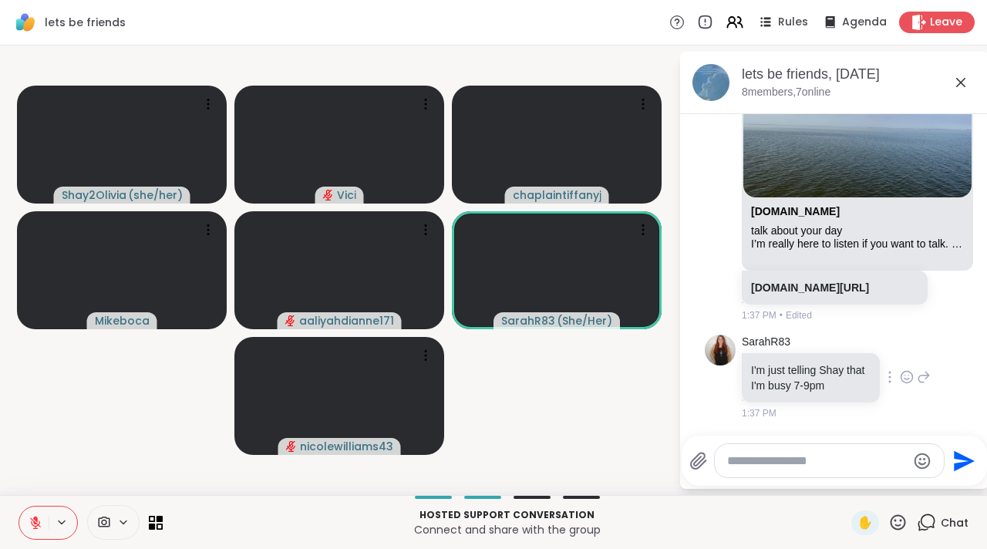
click at [900, 384] on icon at bounding box center [907, 376] width 14 height 15
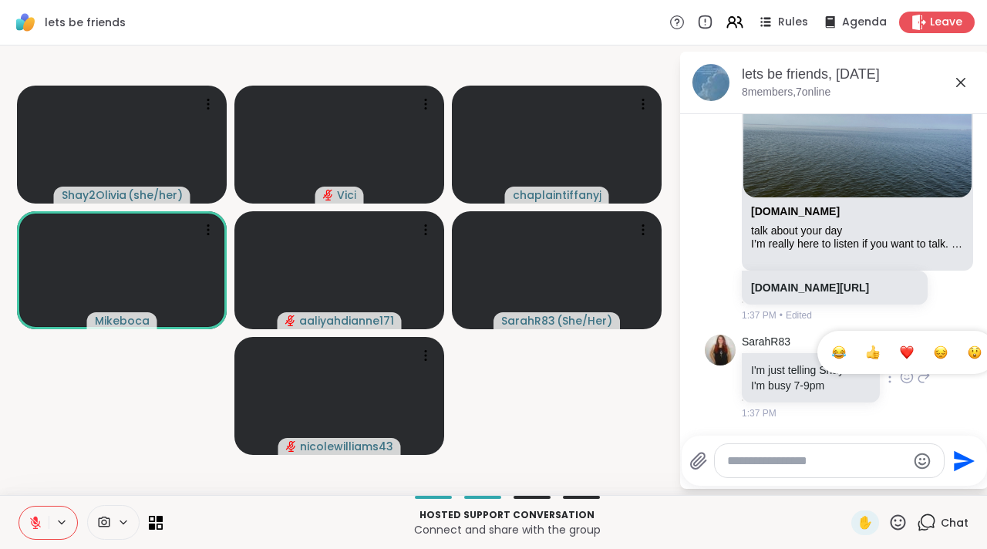
click at [831, 353] on button "Select Reaction: Joy" at bounding box center [838, 352] width 31 height 31
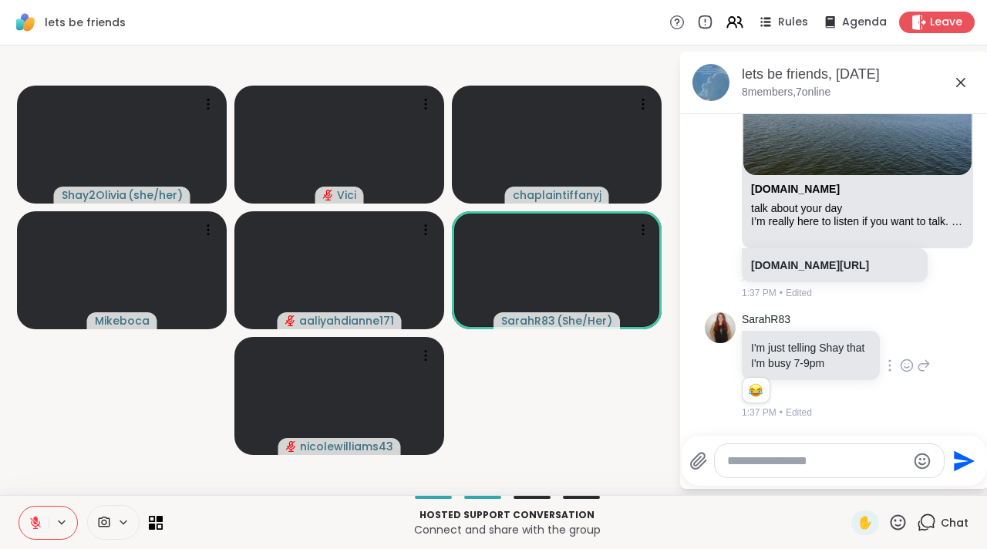
scroll to position [5276, 0]
click at [32, 519] on icon at bounding box center [35, 522] width 11 height 11
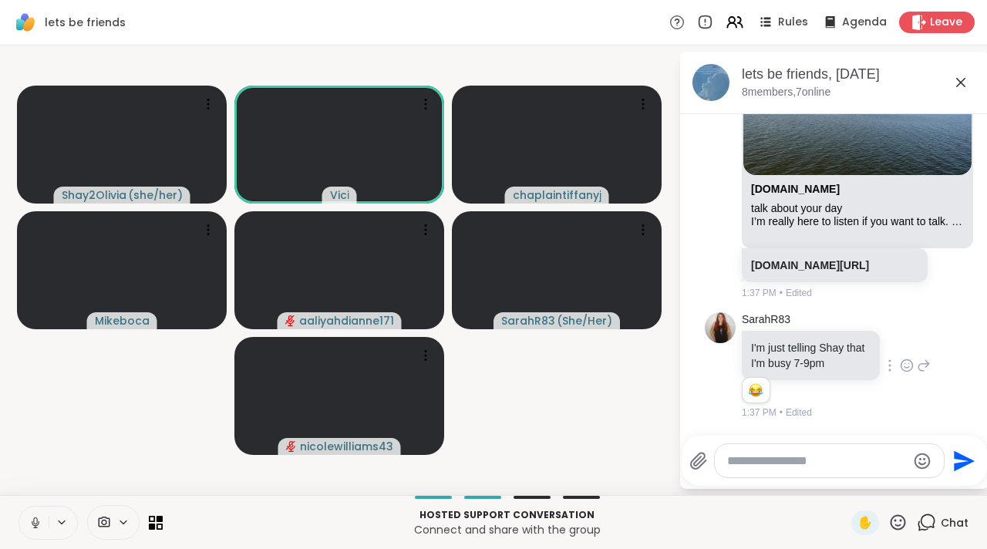
click at [40, 517] on icon at bounding box center [36, 523] width 14 height 14
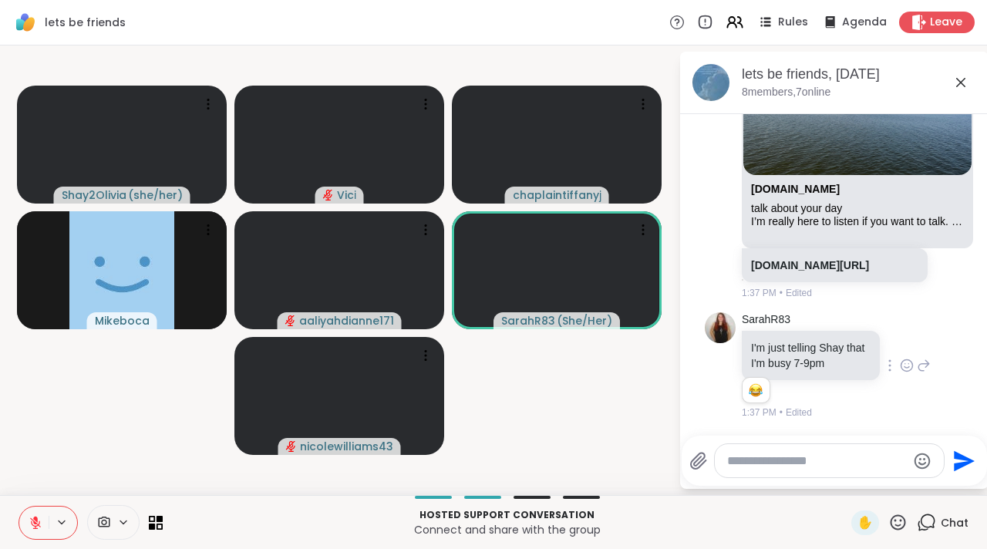
click at [958, 84] on icon at bounding box center [960, 82] width 9 height 9
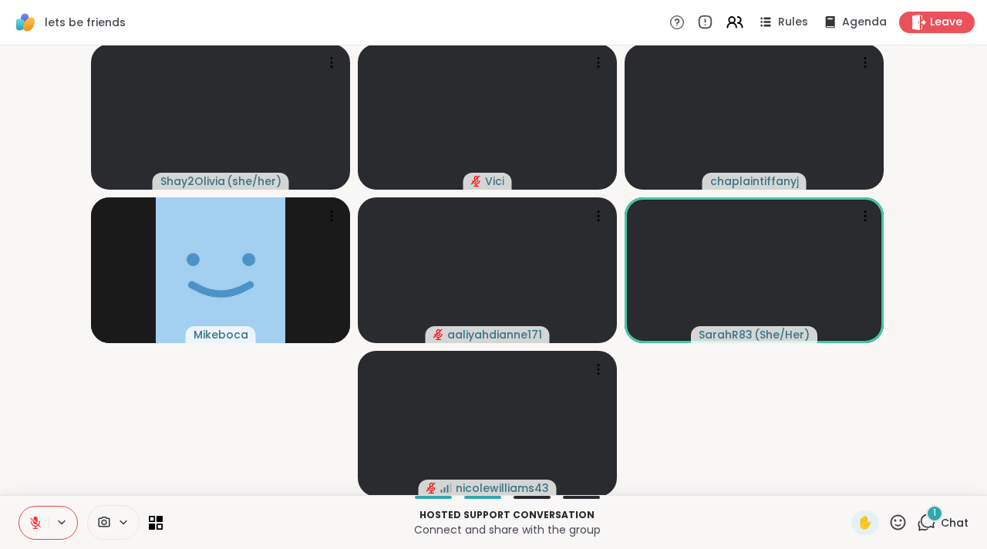
click at [917, 519] on icon at bounding box center [926, 522] width 19 height 19
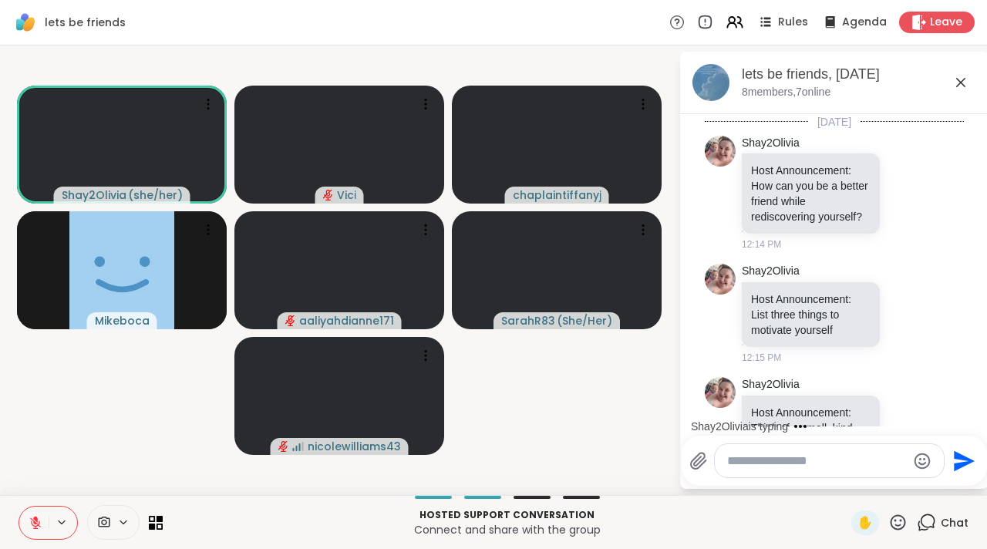
scroll to position [5693, 0]
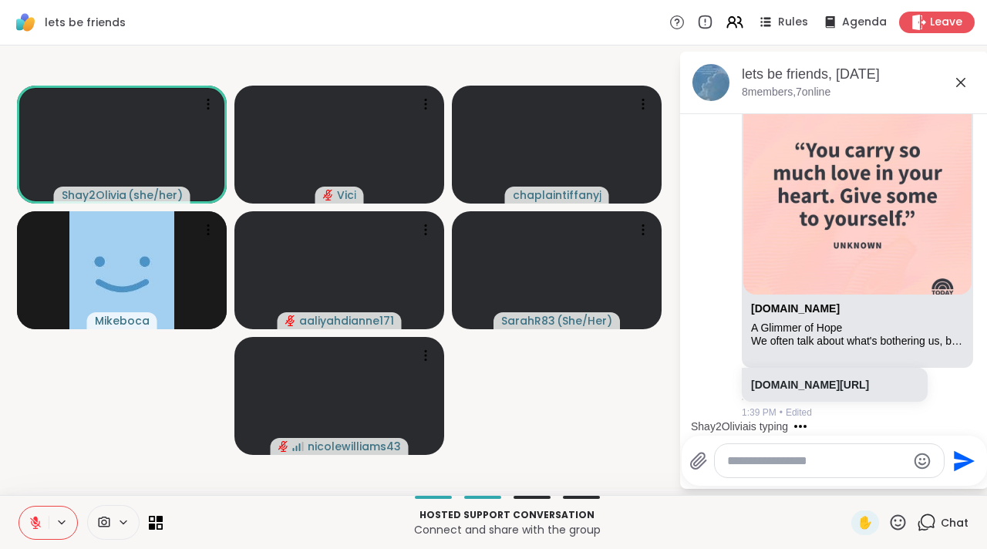
click at [809, 455] on textarea "Type your message" at bounding box center [817, 460] width 180 height 15
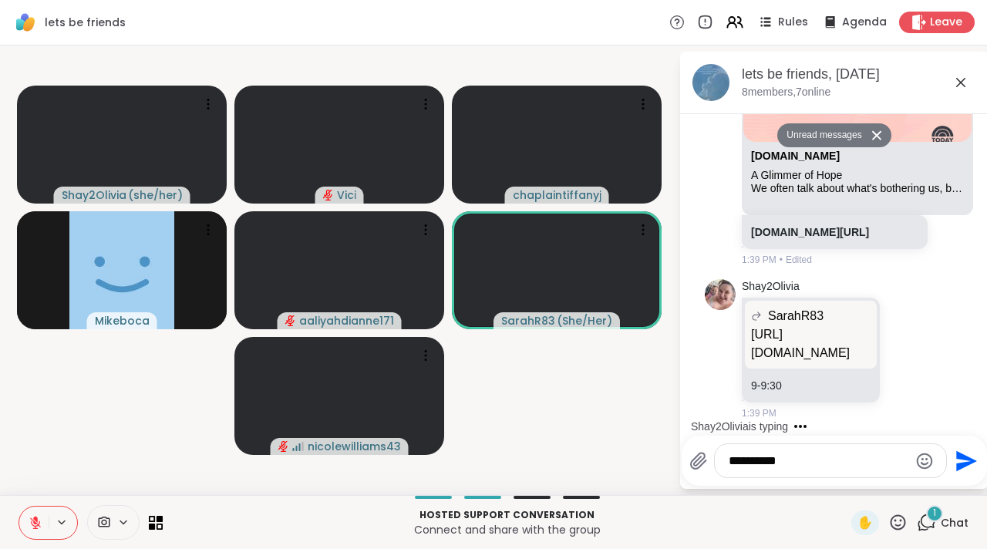
scroll to position [5828, 0]
type textarea "**********"
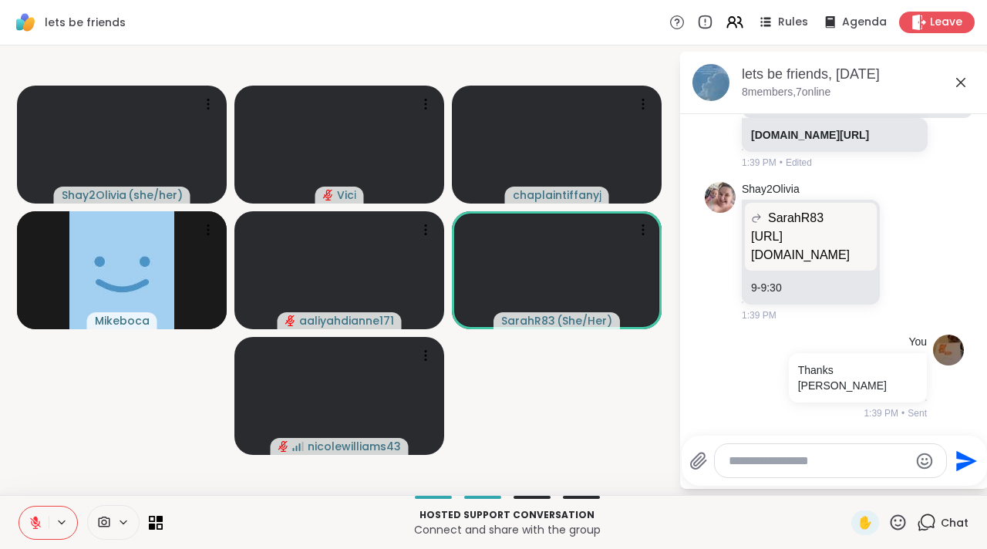
scroll to position [5609, 0]
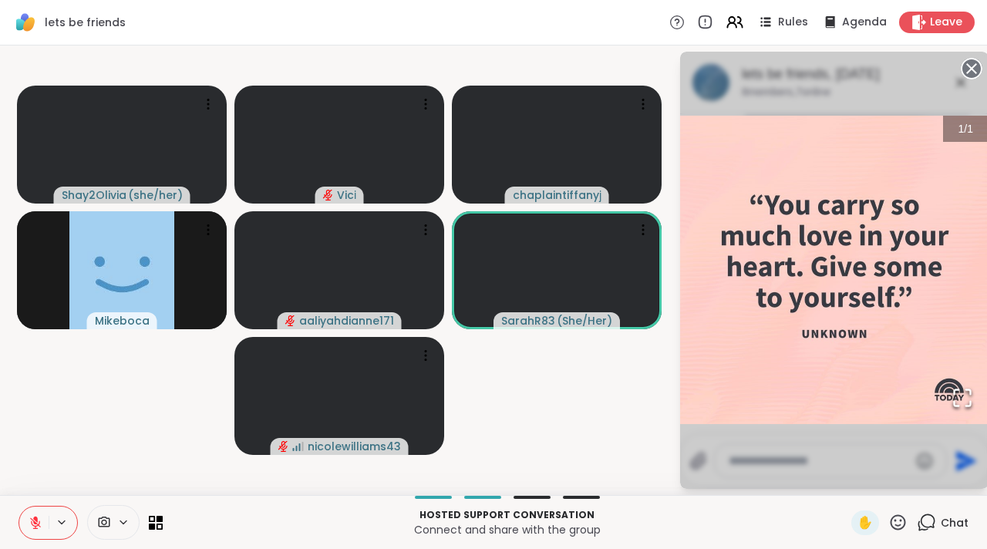
click at [927, 199] on img "Go to Slide 1" at bounding box center [834, 270] width 308 height 308
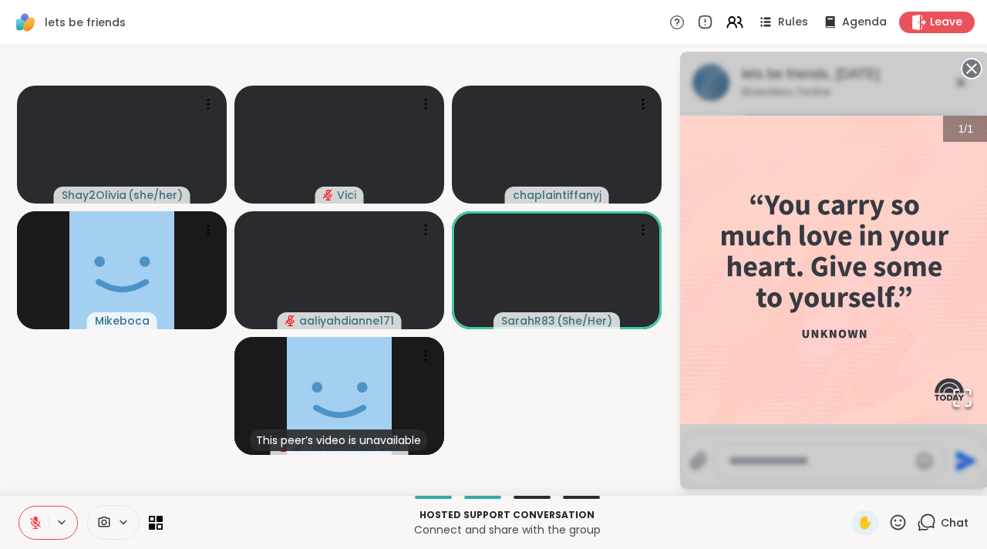
click at [970, 69] on icon at bounding box center [971, 69] width 22 height 22
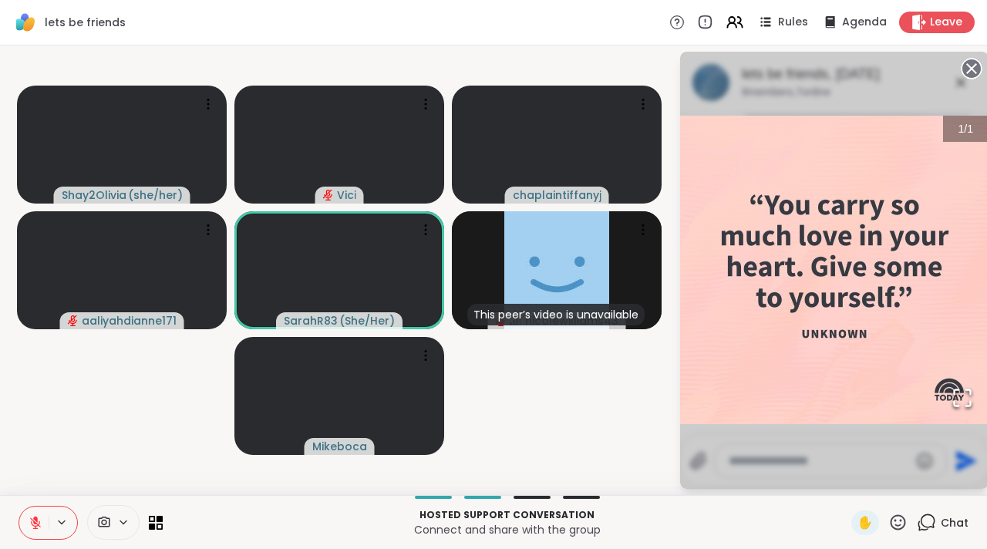
click at [965, 72] on circle at bounding box center [971, 68] width 19 height 19
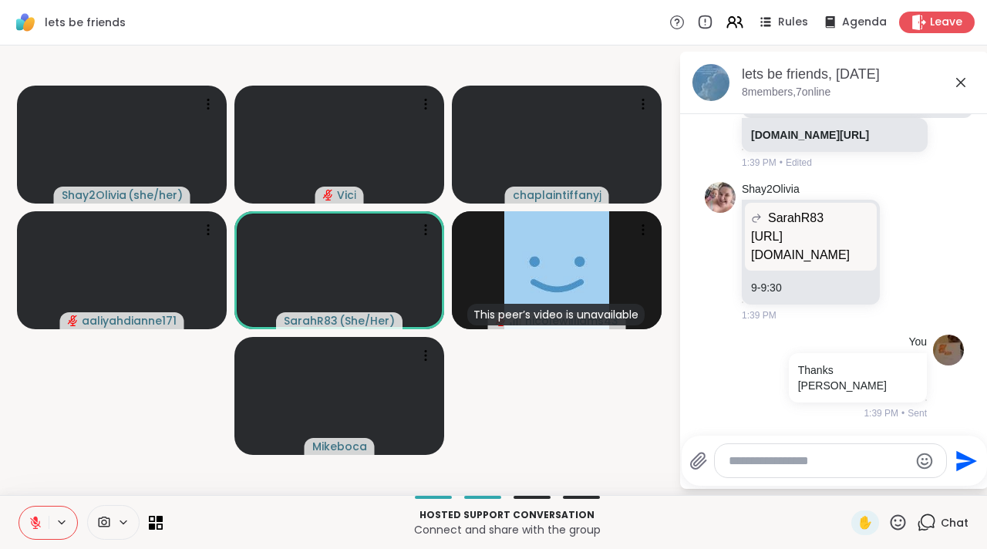
scroll to position [5633, 0]
click at [961, 88] on icon at bounding box center [960, 82] width 19 height 19
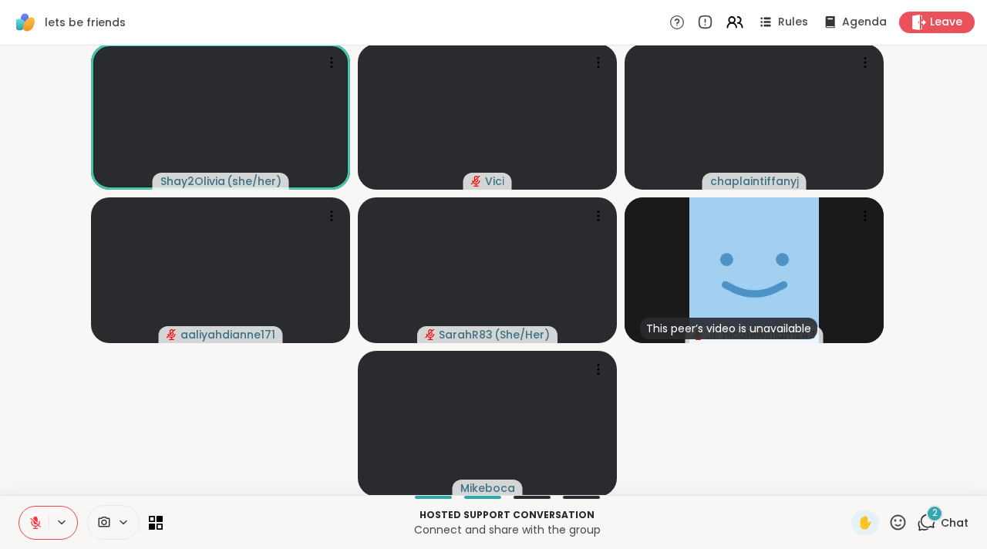
click at [45, 530] on button at bounding box center [33, 522] width 29 height 32
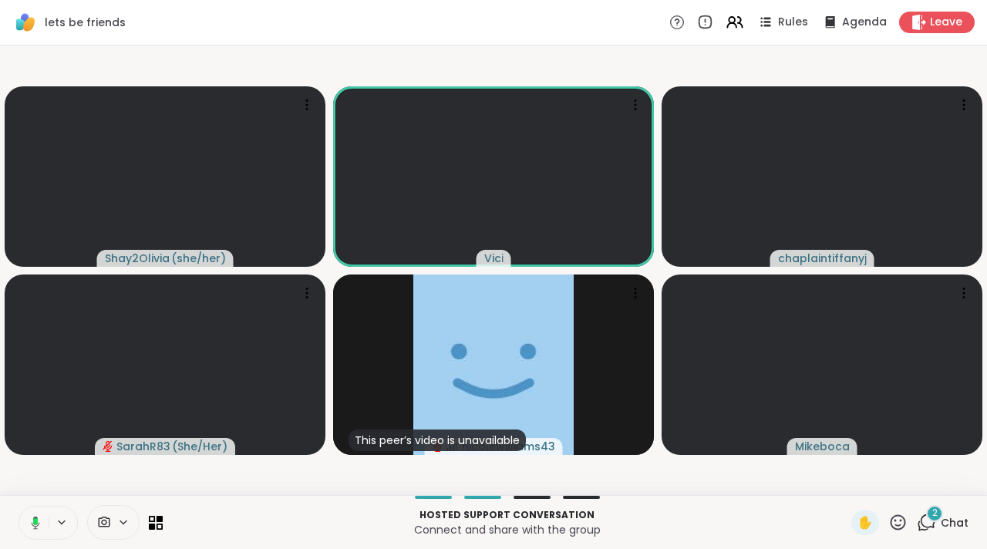
click at [38, 525] on icon at bounding box center [36, 522] width 8 height 13
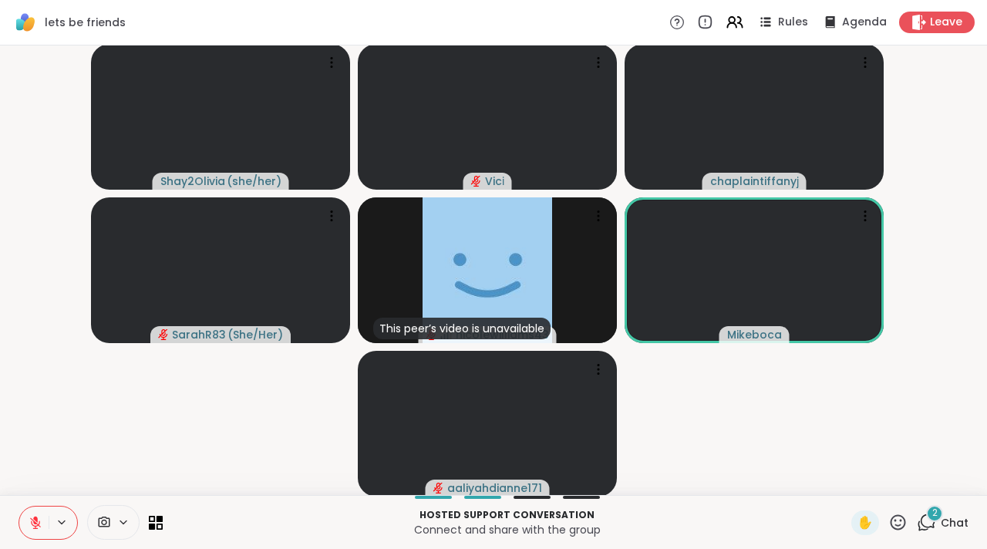
click at [917, 518] on icon at bounding box center [926, 522] width 19 height 19
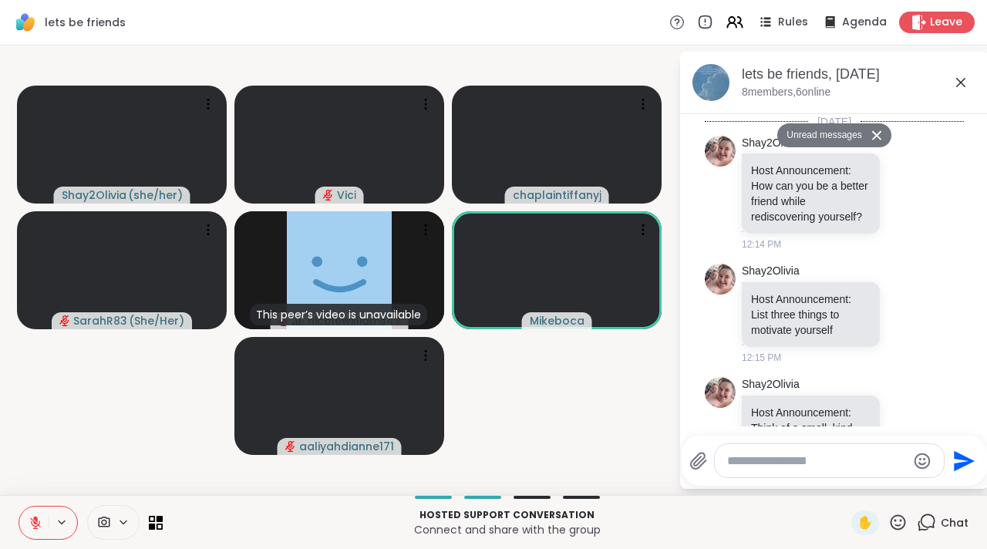
scroll to position [6506, 0]
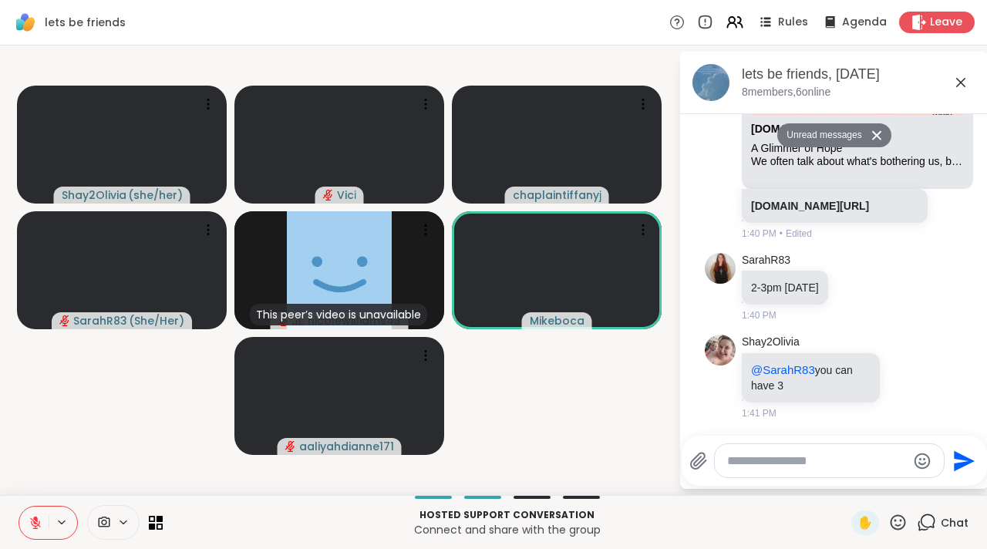
click at [818, 466] on textarea "Type your message" at bounding box center [817, 460] width 180 height 15
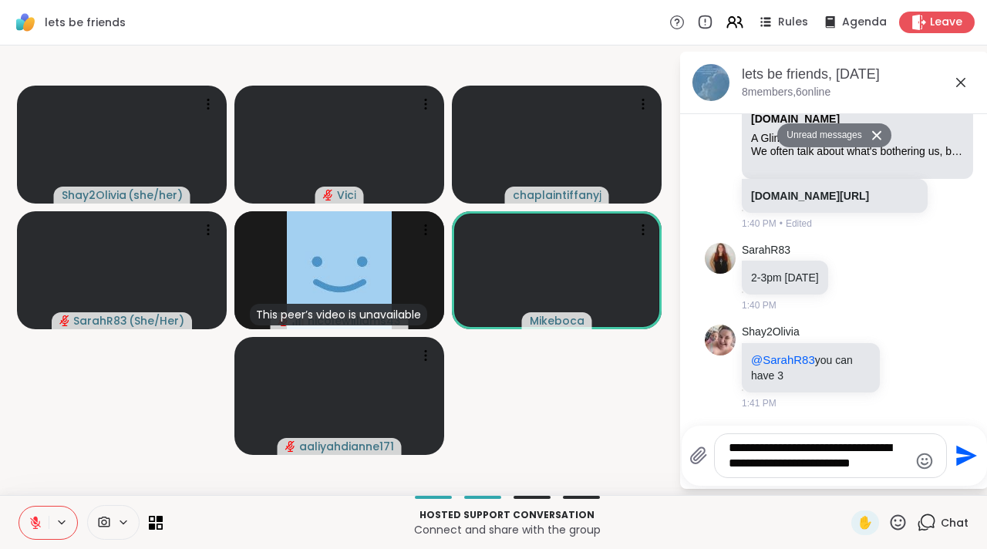
type textarea "**********"
click at [961, 464] on icon "Send" at bounding box center [964, 455] width 25 height 25
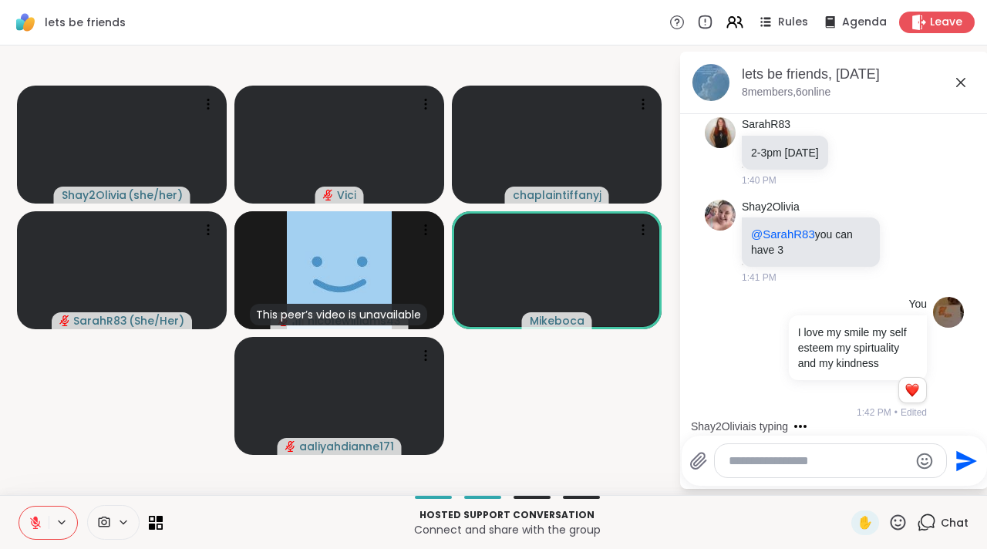
scroll to position [6620, 0]
click at [961, 79] on icon at bounding box center [960, 82] width 19 height 19
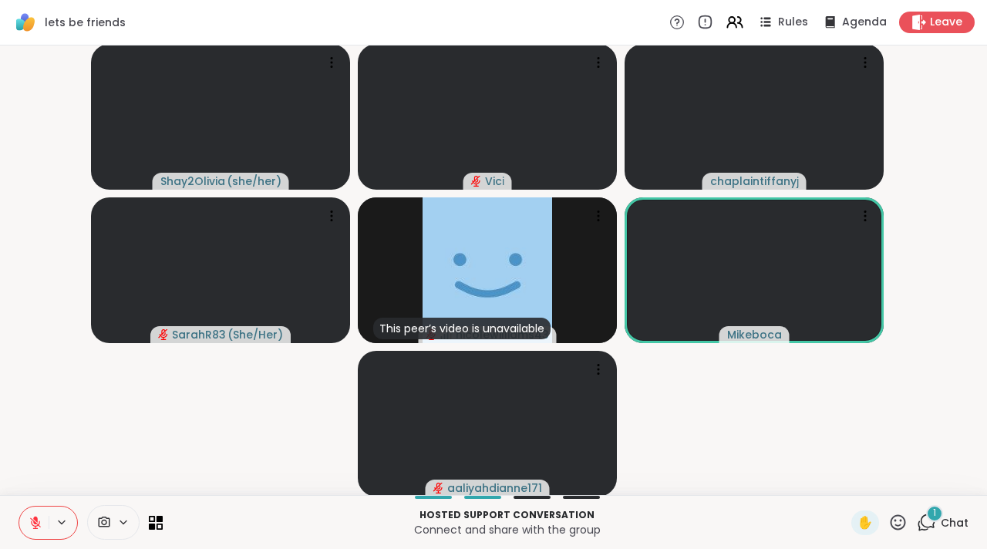
click at [926, 175] on video-player-container "Shay2Olivia ( she/her ) Vici chaplaintiffanyj SarahR83 ( She/Her ) This peer’s …" at bounding box center [493, 270] width 968 height 437
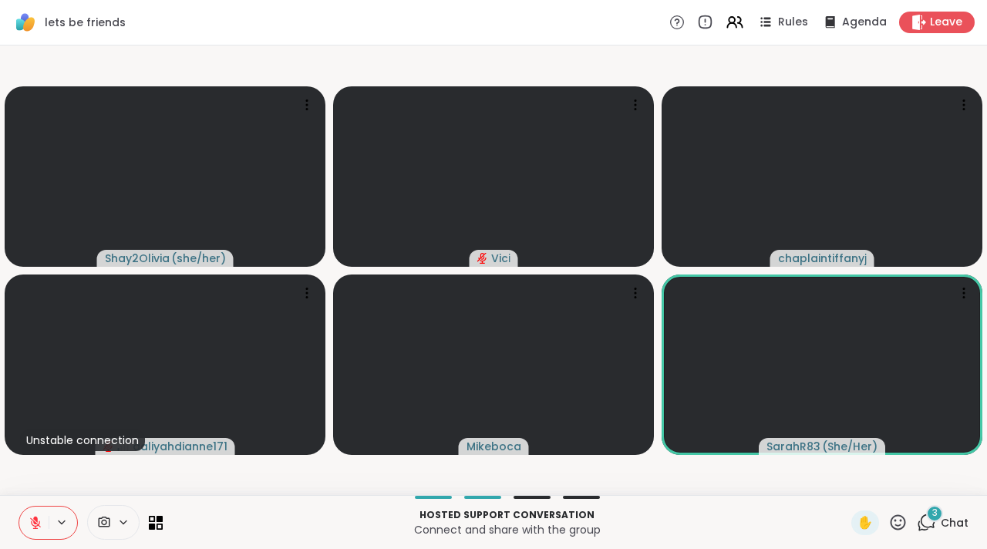
click at [923, 523] on icon at bounding box center [927, 521] width 15 height 14
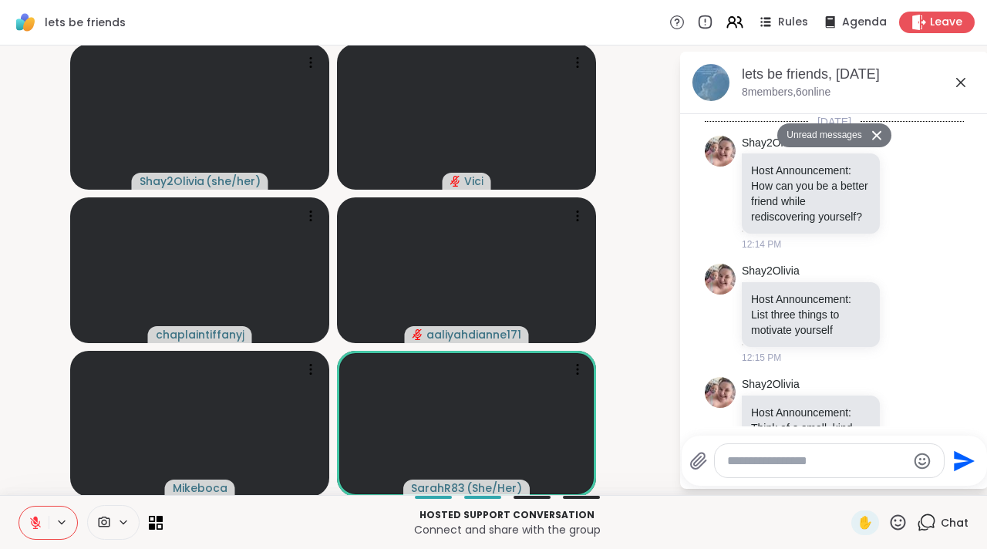
click at [952, 82] on icon at bounding box center [960, 82] width 19 height 19
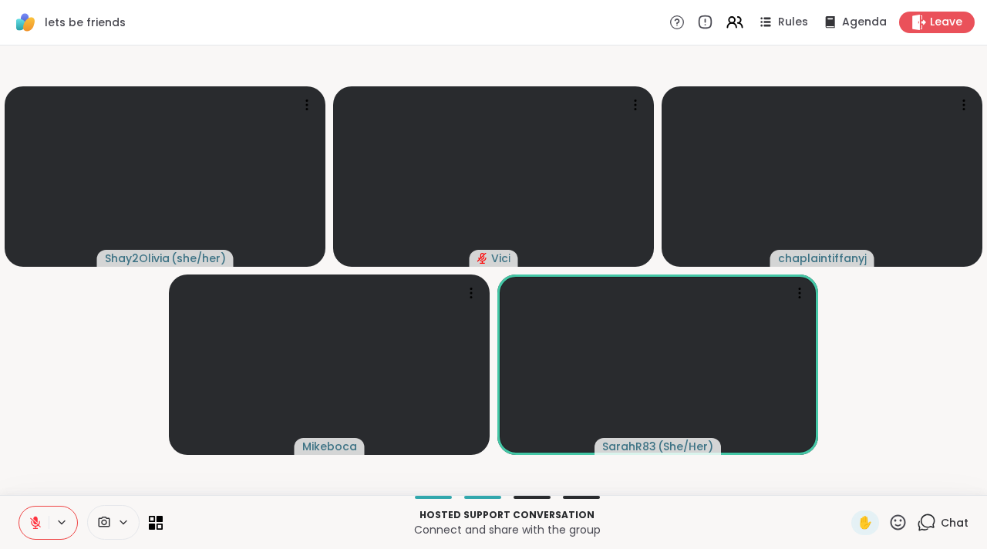
click at [888, 527] on icon at bounding box center [897, 522] width 19 height 19
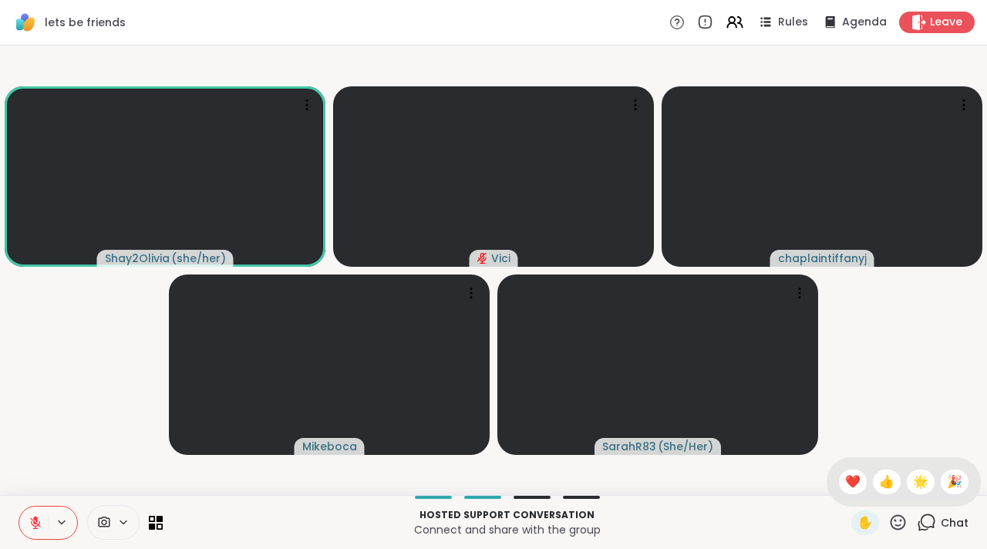
click at [804, 469] on video-player-container "Shay2Olivia ( she/her ) Vici chaplaintiffanyj Mikeboca SarahR83 ( She/Her )" at bounding box center [493, 270] width 968 height 437
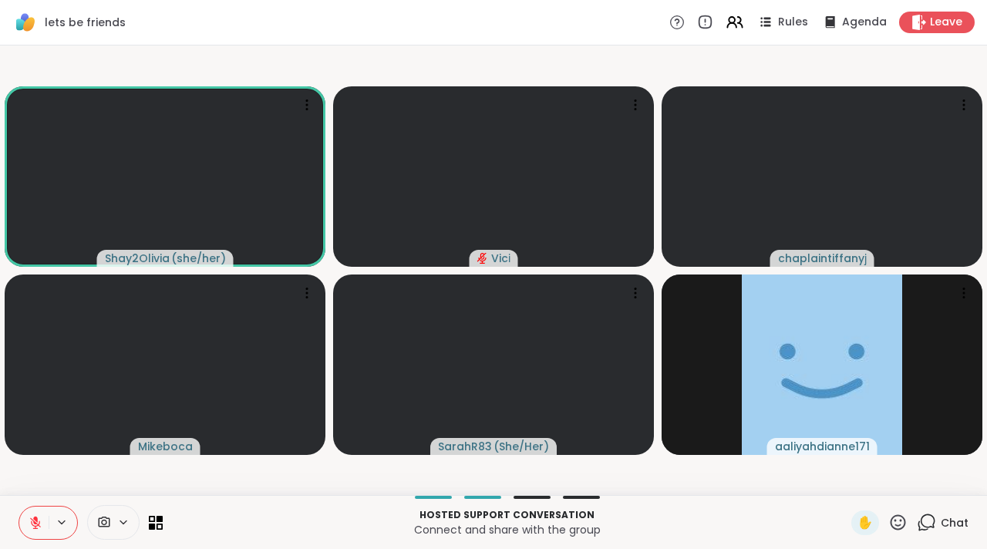
click at [888, 522] on icon at bounding box center [897, 522] width 19 height 19
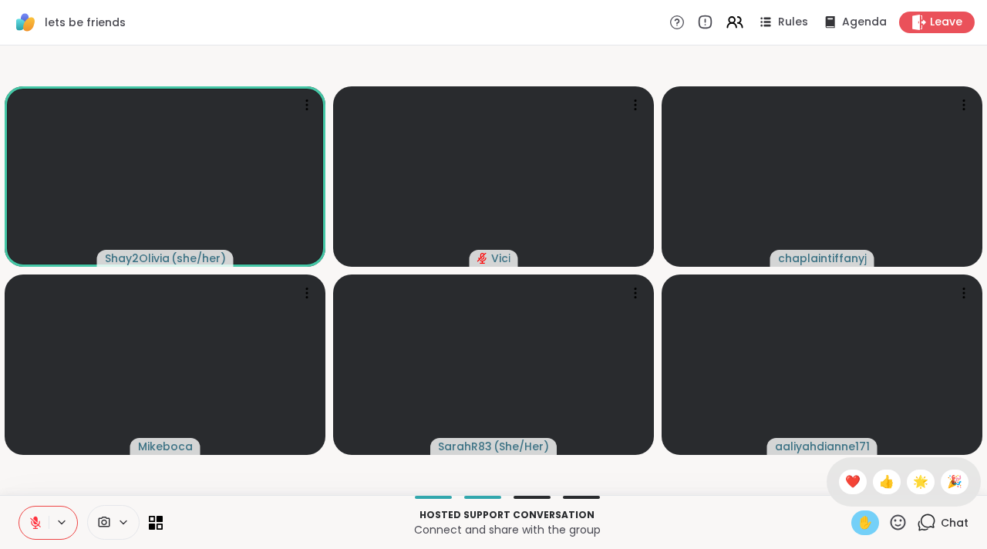
click at [857, 520] on span "✋" at bounding box center [864, 522] width 15 height 19
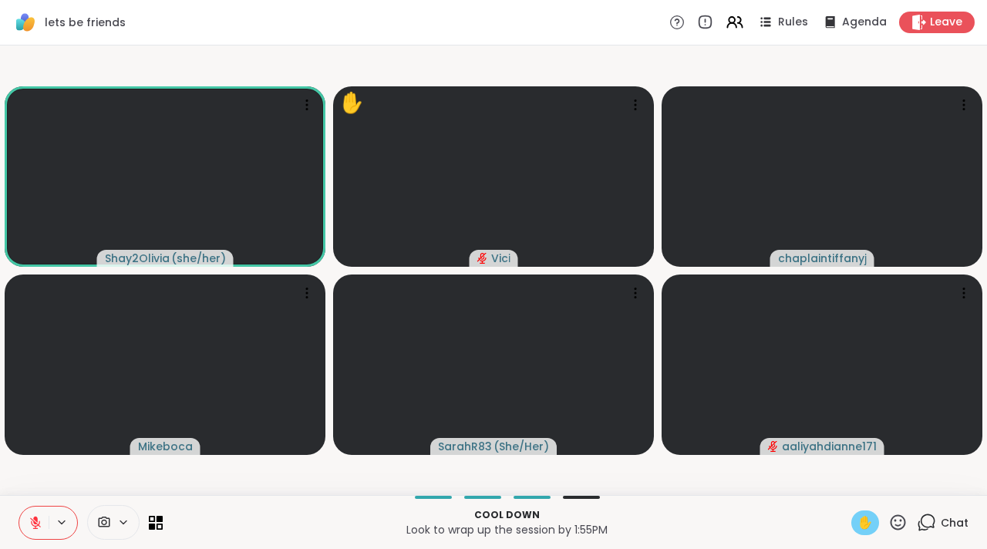
click at [29, 524] on icon at bounding box center [36, 523] width 14 height 14
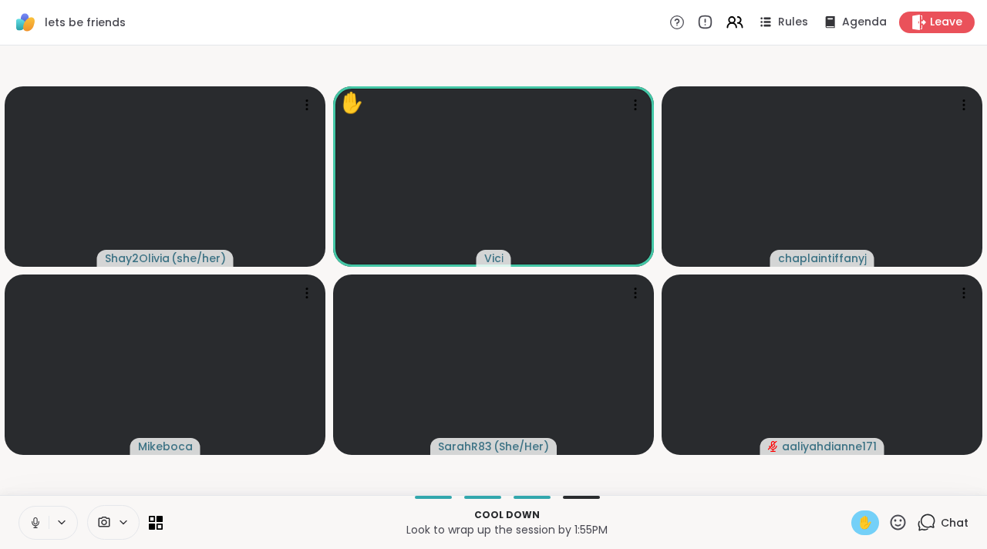
click at [33, 526] on icon at bounding box center [36, 523] width 14 height 14
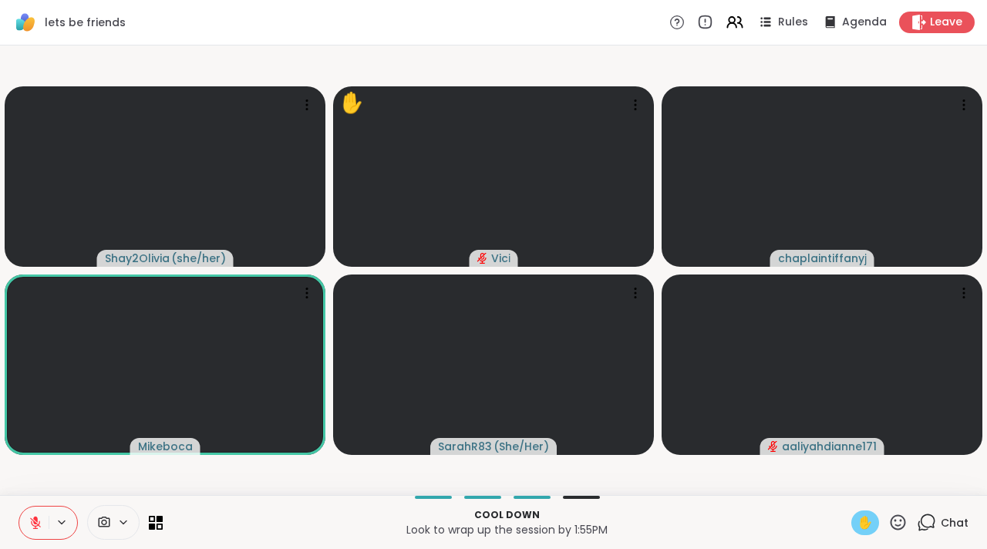
click at [35, 516] on icon at bounding box center [35, 519] width 5 height 6
click at [29, 527] on icon at bounding box center [33, 523] width 14 height 14
click at [36, 532] on button at bounding box center [33, 522] width 29 height 32
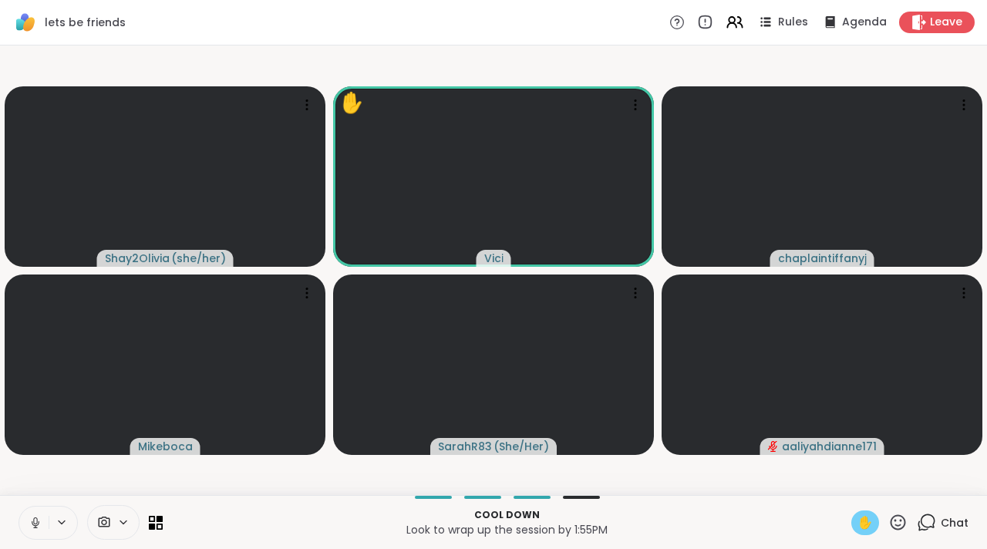
click at [42, 522] on button at bounding box center [33, 522] width 29 height 32
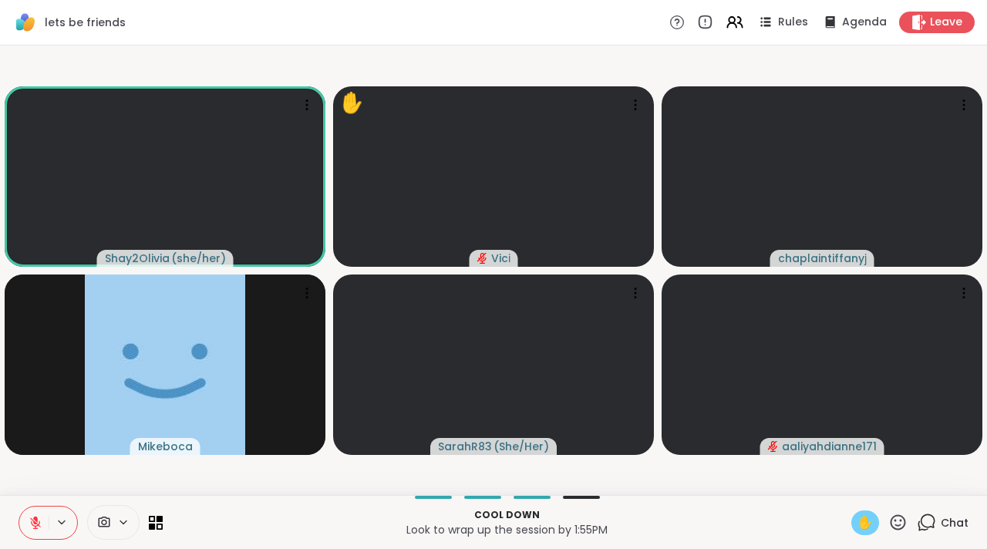
click at [35, 523] on icon at bounding box center [35, 522] width 11 height 11
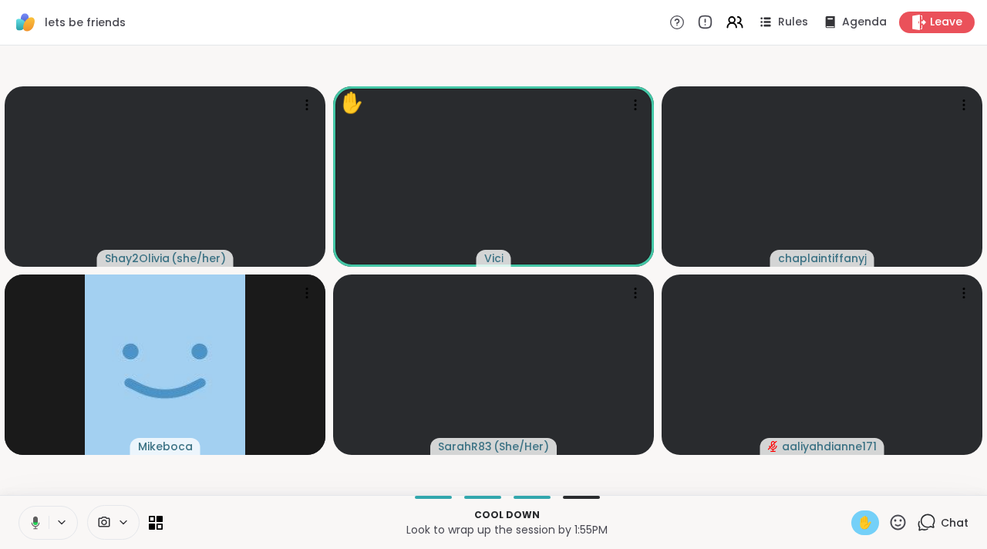
click at [35, 526] on icon at bounding box center [36, 522] width 8 height 13
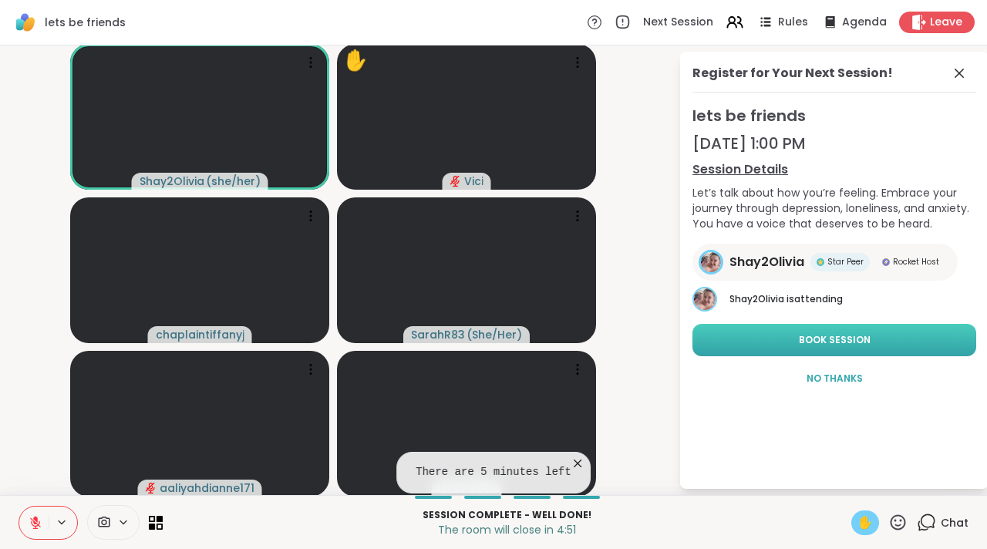
click at [766, 333] on button "Book Session" at bounding box center [834, 340] width 284 height 32
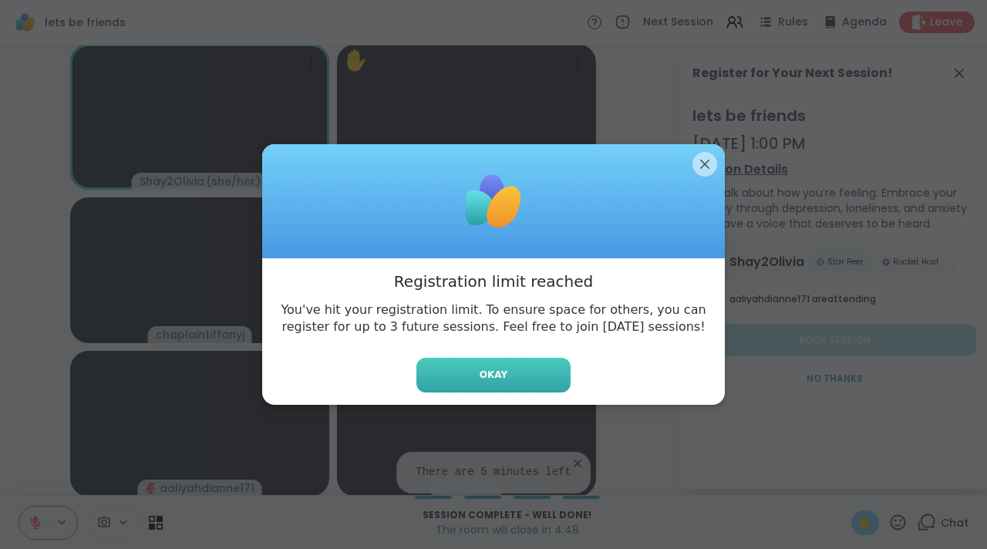
click at [536, 384] on button "Okay" at bounding box center [493, 375] width 154 height 35
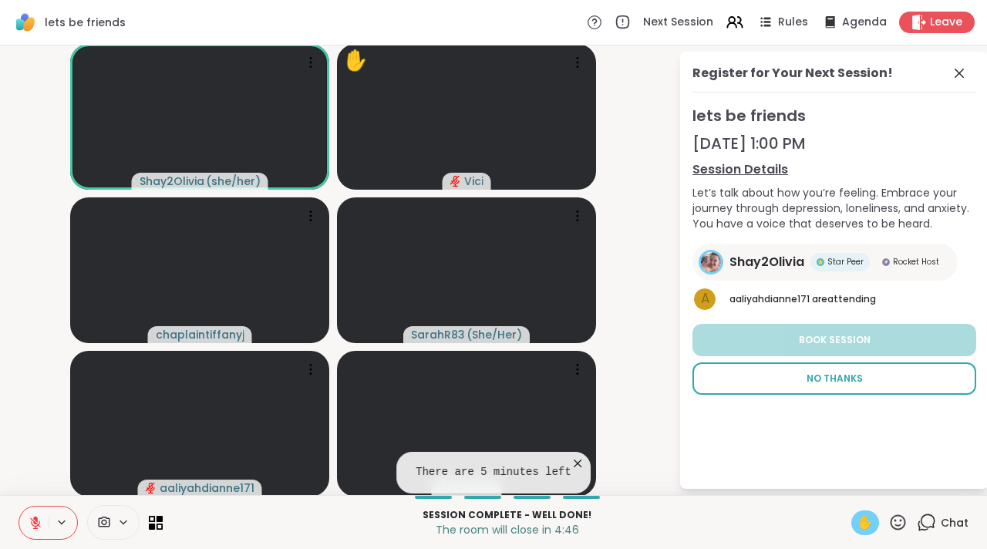
click at [822, 368] on button "No Thanks" at bounding box center [834, 378] width 284 height 32
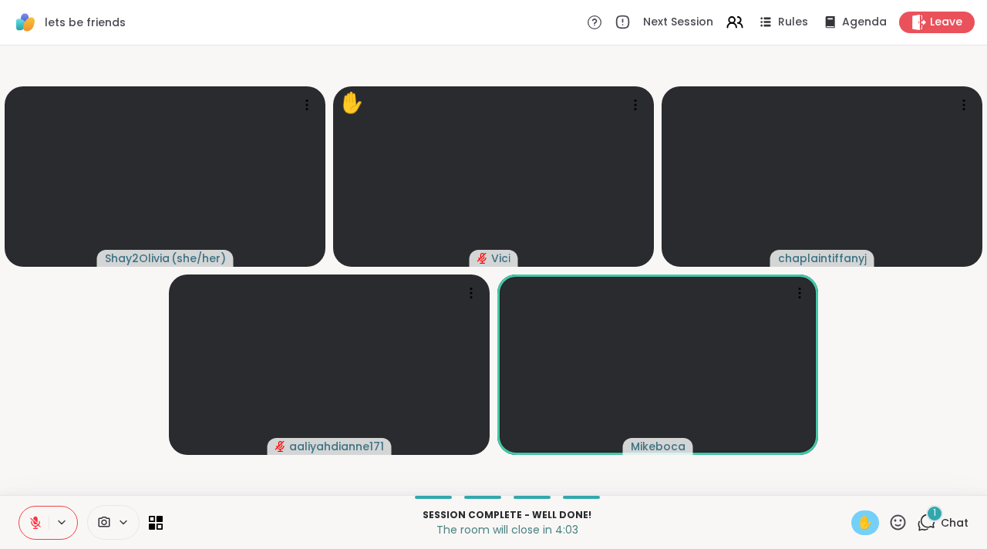
click at [926, 518] on div "1" at bounding box center [934, 513] width 17 height 17
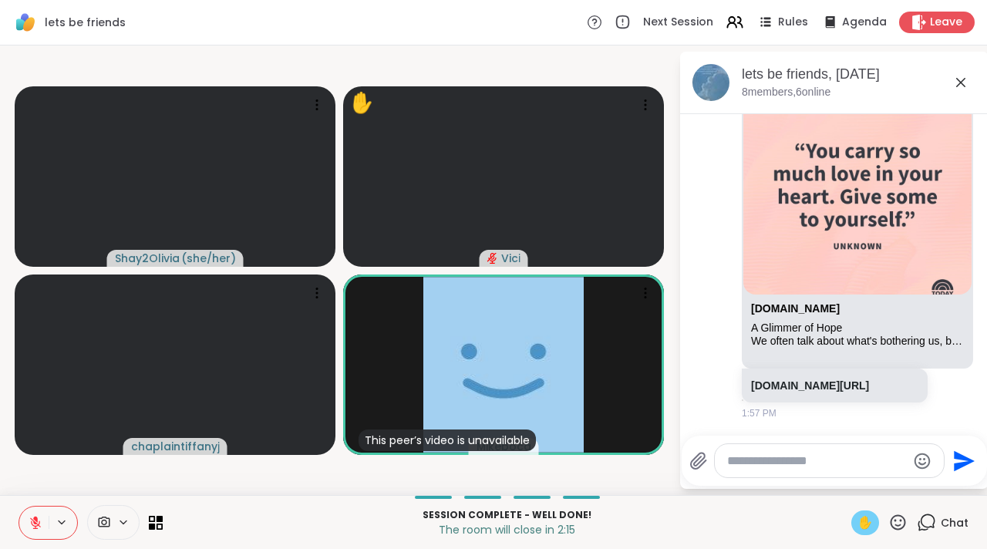
scroll to position [7790, 0]
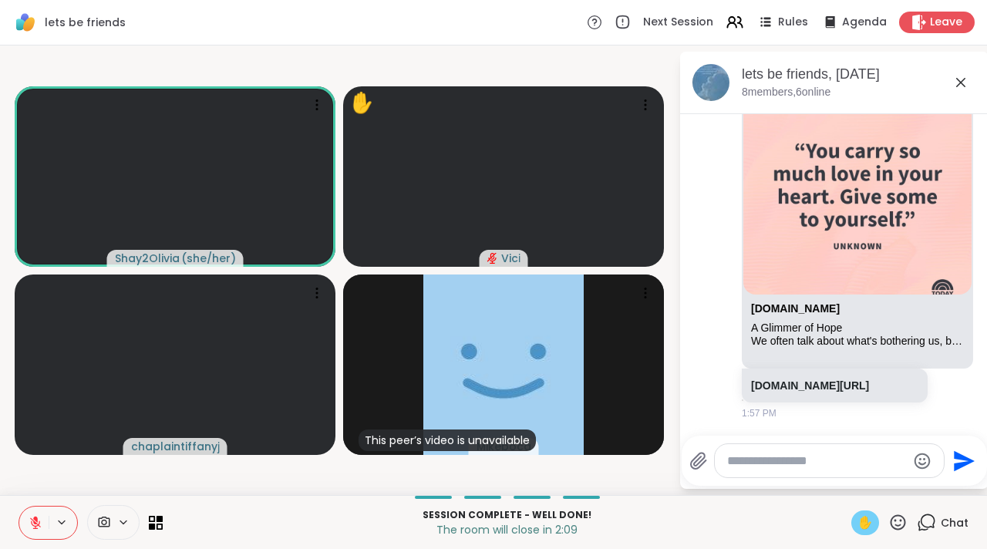
click at [964, 83] on icon at bounding box center [960, 82] width 19 height 19
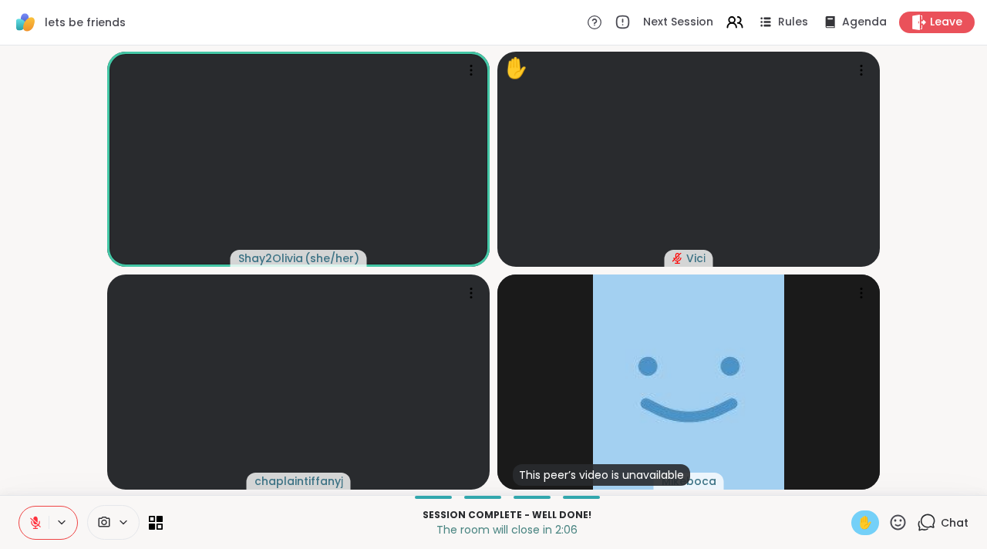
click at [917, 518] on icon at bounding box center [926, 522] width 19 height 19
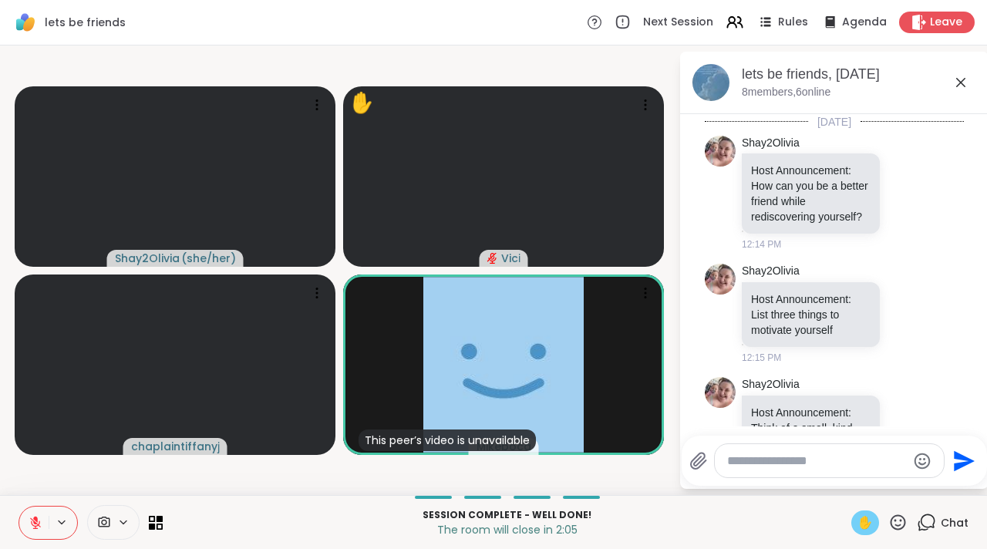
click at [822, 476] on div at bounding box center [829, 460] width 229 height 33
click at [780, 457] on textarea "Type your message" at bounding box center [817, 460] width 180 height 15
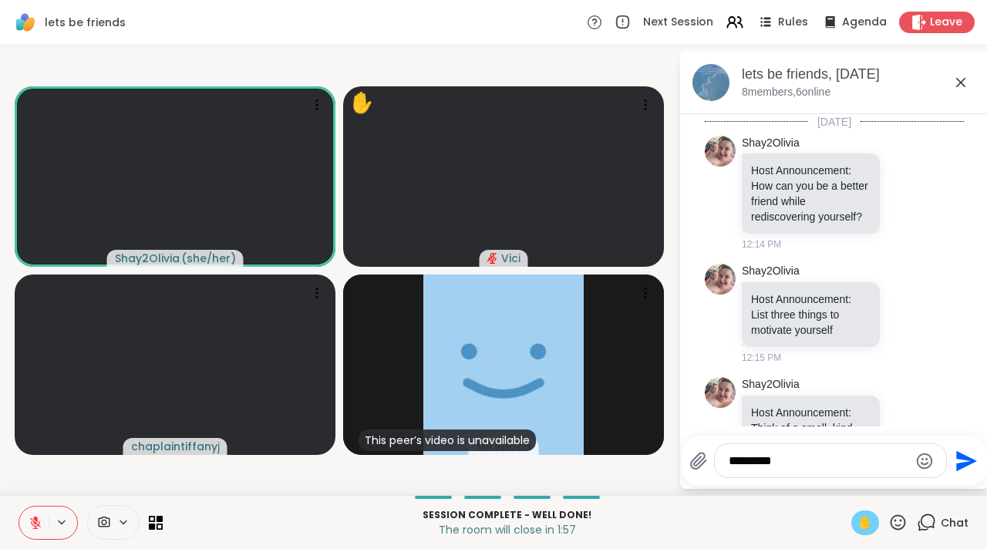
scroll to position [7775, 0]
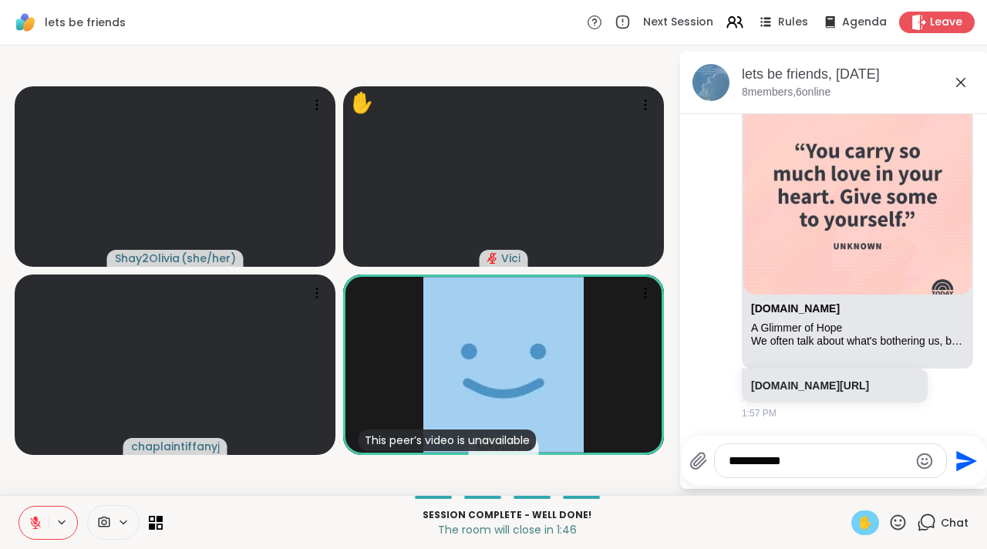
type textarea "**********"
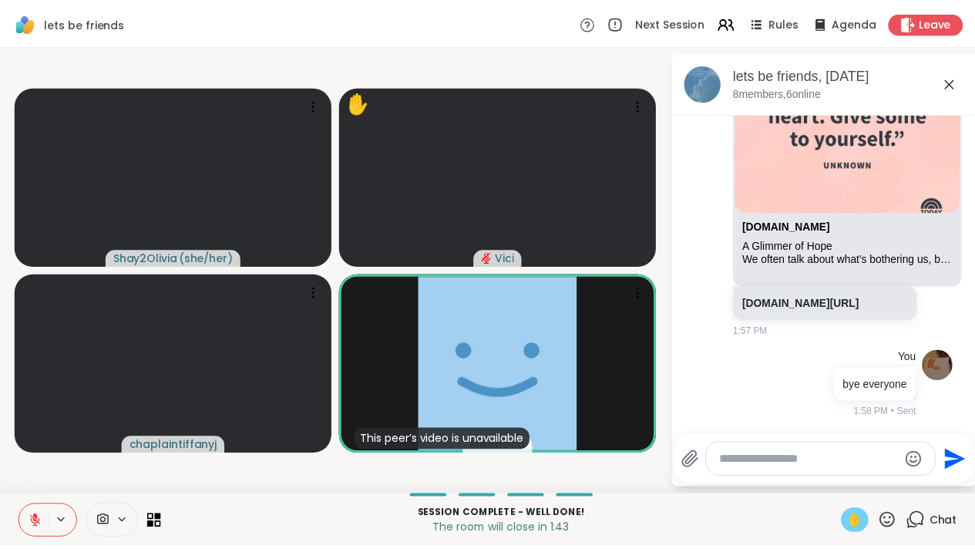
scroll to position [7857, 0]
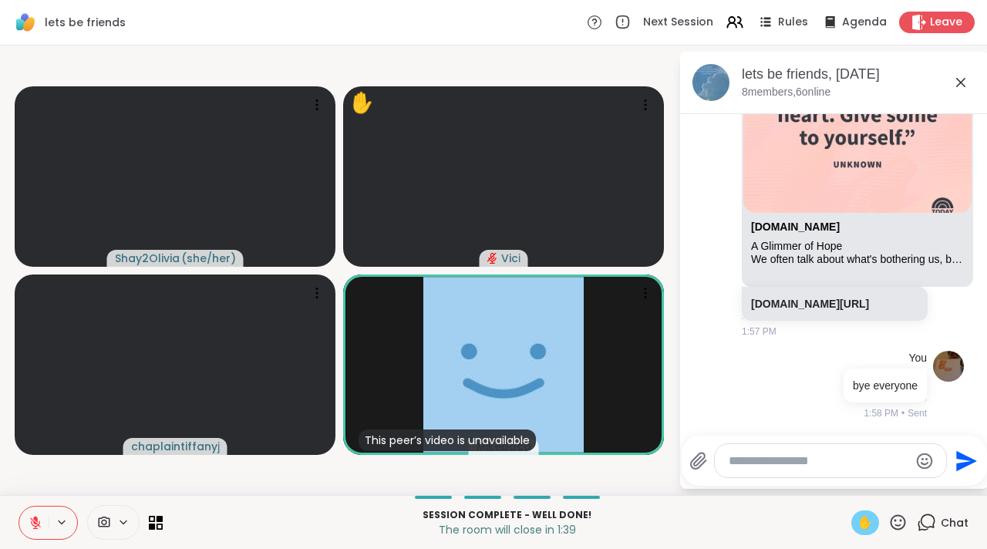
click at [857, 529] on span "✋" at bounding box center [864, 522] width 15 height 19
click at [960, 85] on icon at bounding box center [960, 82] width 19 height 19
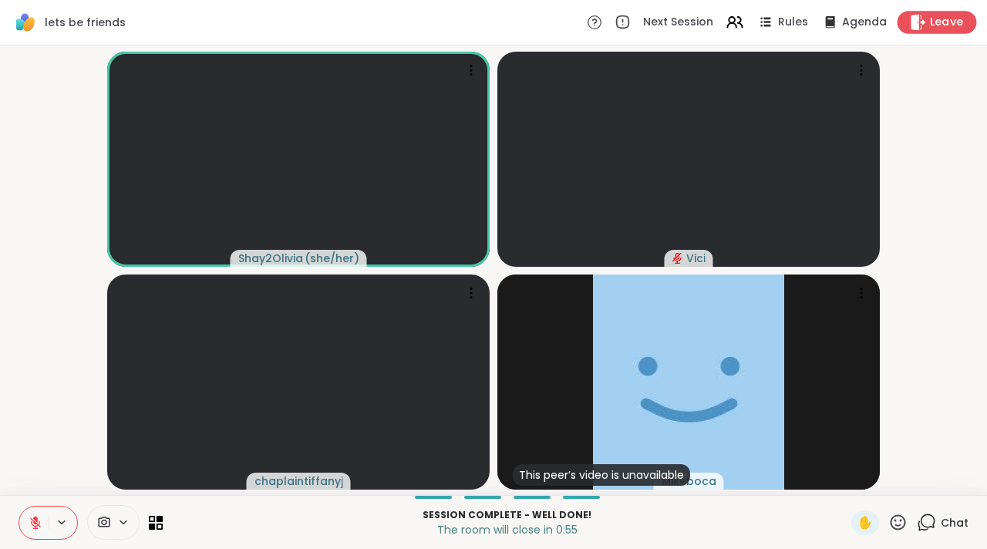
click at [930, 25] on span "Leave" at bounding box center [947, 23] width 34 height 16
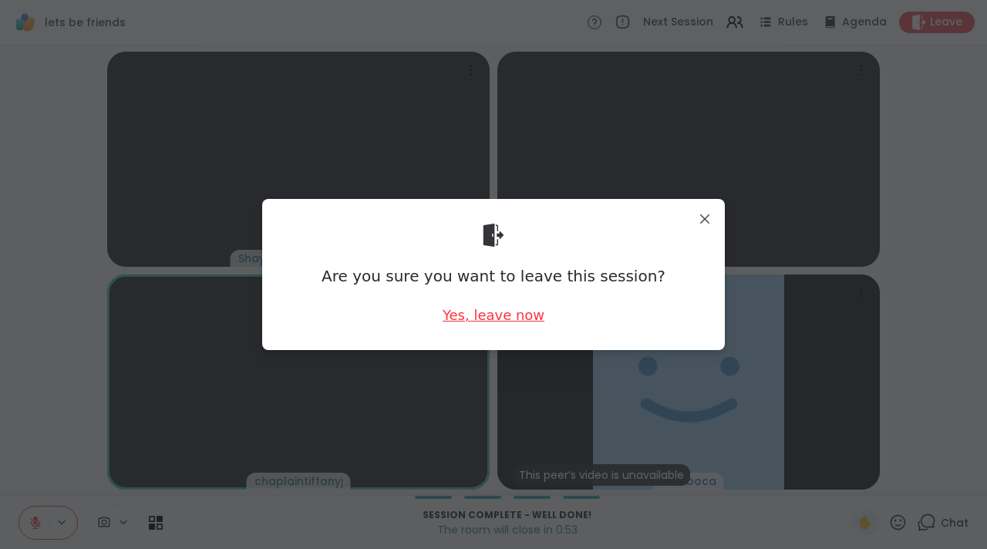
click at [500, 315] on div "Yes, leave now" at bounding box center [493, 314] width 102 height 19
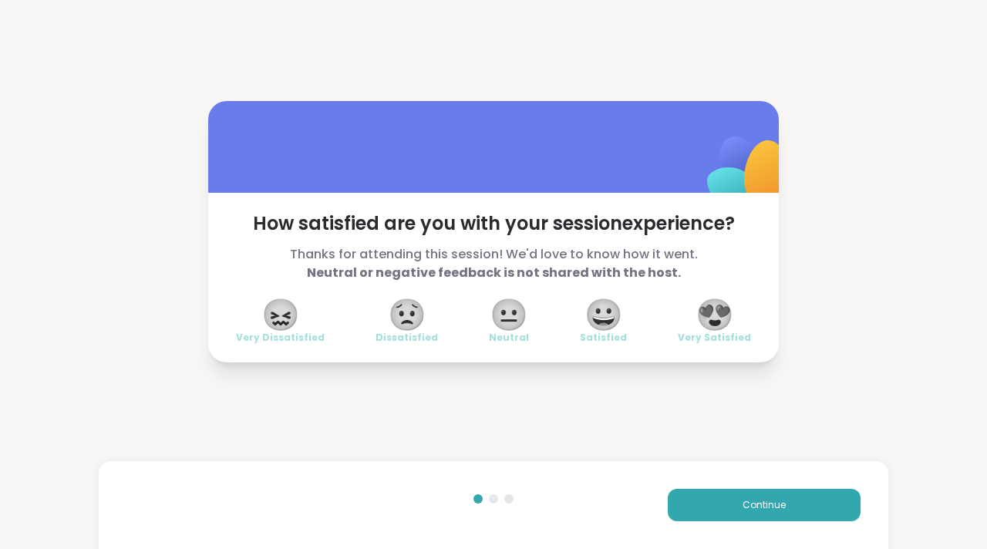
click at [600, 309] on span "😀" at bounding box center [603, 315] width 39 height 28
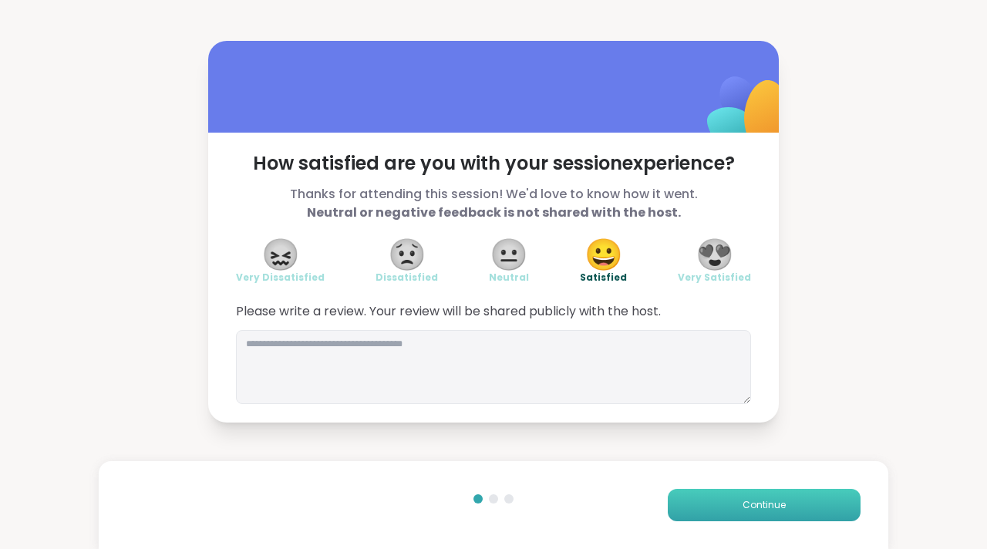
click at [717, 499] on button "Continue" at bounding box center [764, 505] width 193 height 32
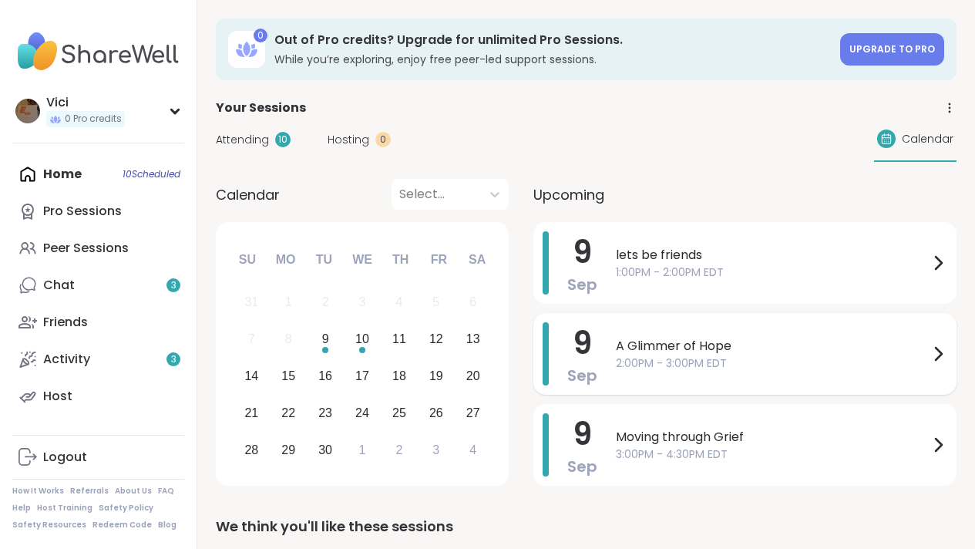
click at [676, 351] on span "A Glimmer of Hope" at bounding box center [772, 346] width 313 height 19
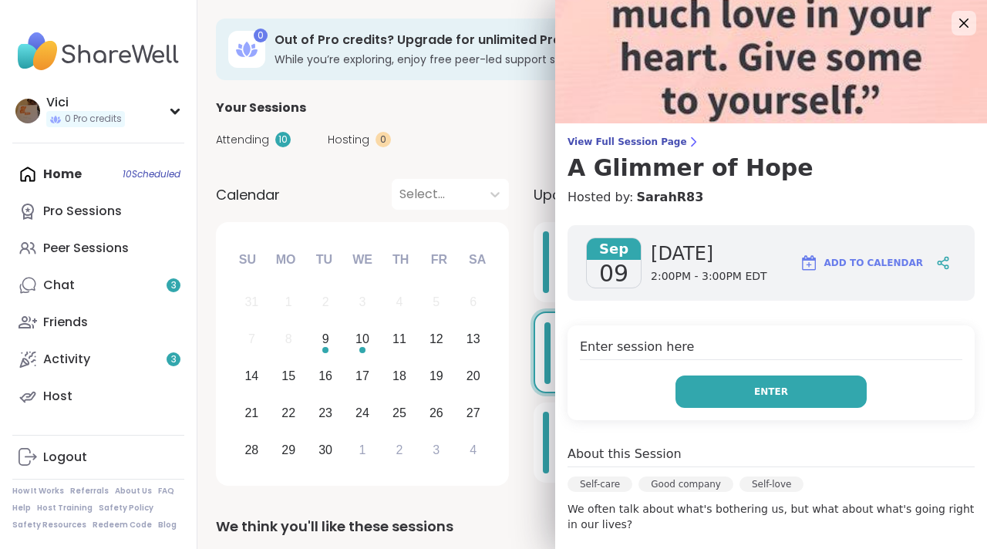
click at [733, 395] on button "Enter" at bounding box center [770, 391] width 191 height 32
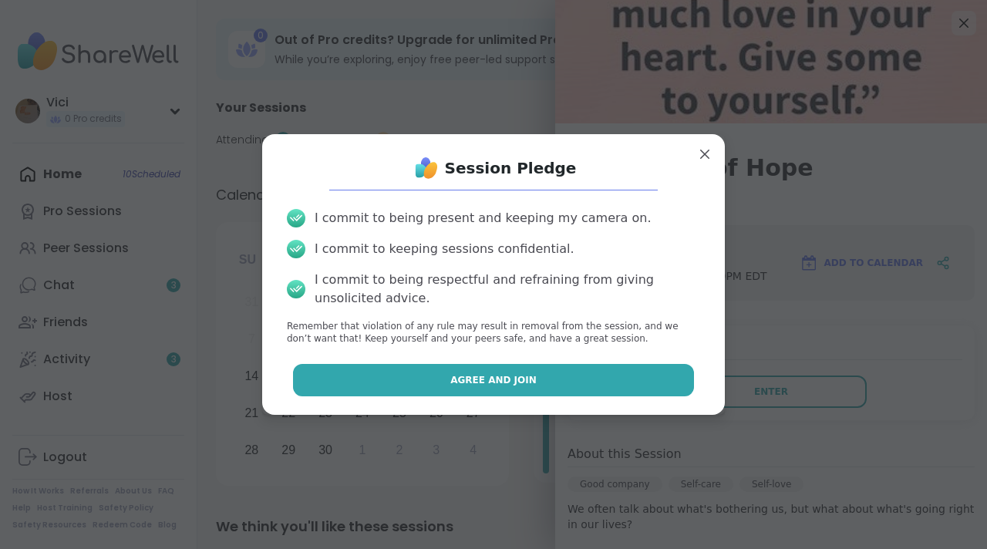
click at [616, 392] on button "Agree and Join" at bounding box center [494, 380] width 402 height 32
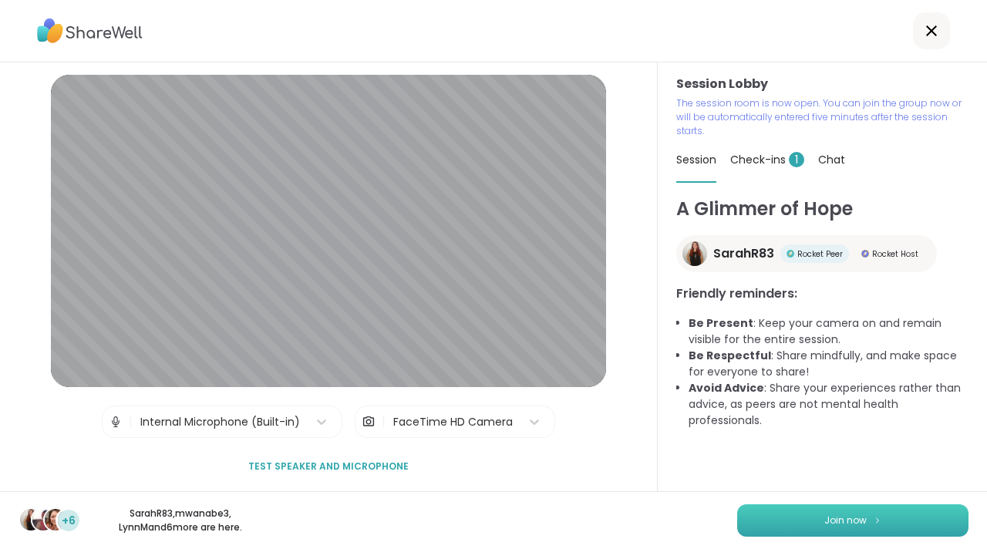
click at [775, 523] on button "Join now" at bounding box center [852, 520] width 231 height 32
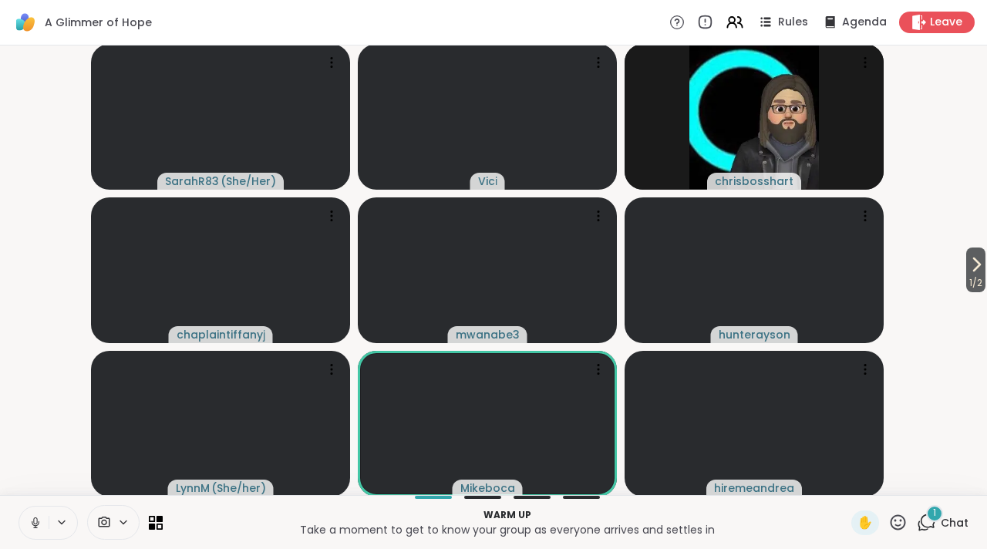
click at [917, 525] on icon at bounding box center [926, 522] width 19 height 19
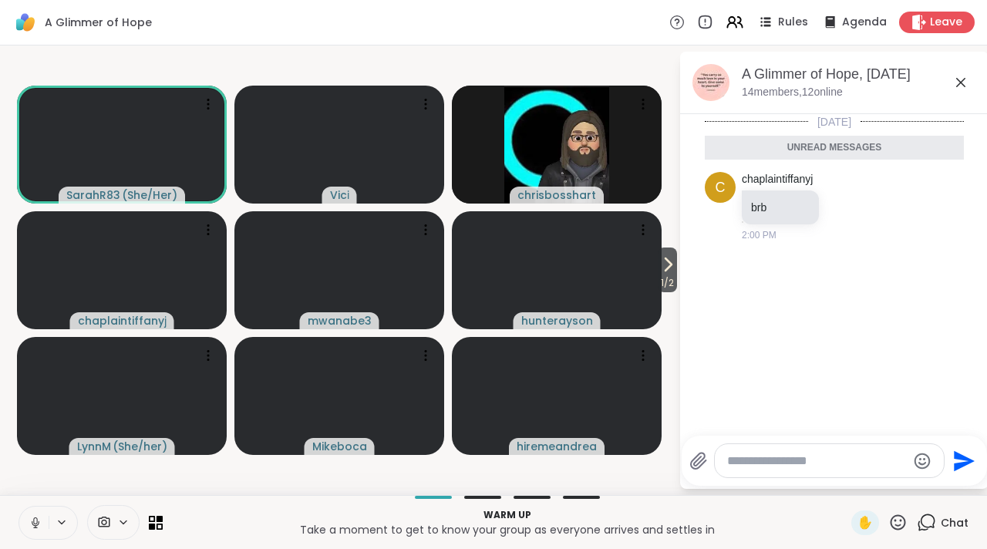
click at [855, 476] on div at bounding box center [829, 460] width 229 height 33
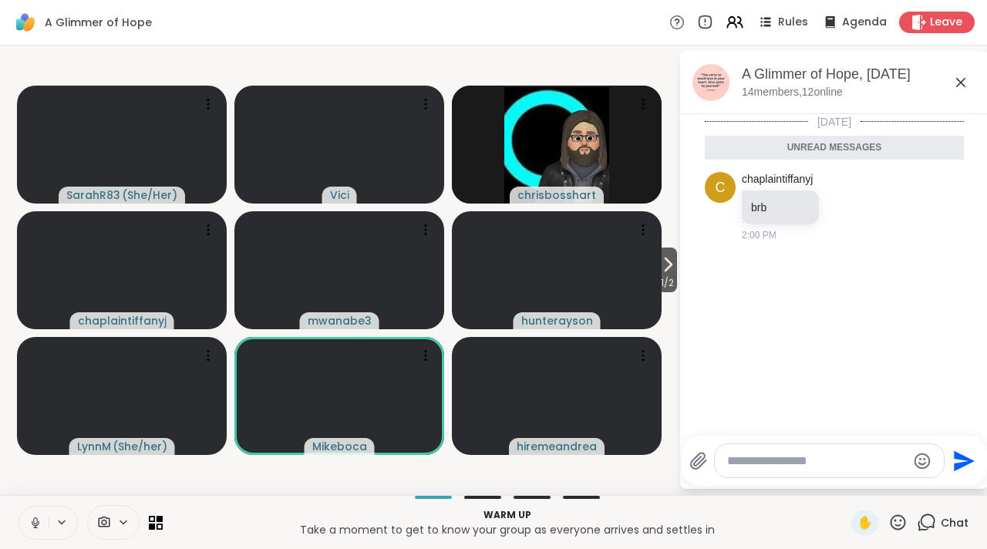
click at [819, 457] on textarea "Type your message" at bounding box center [817, 460] width 180 height 15
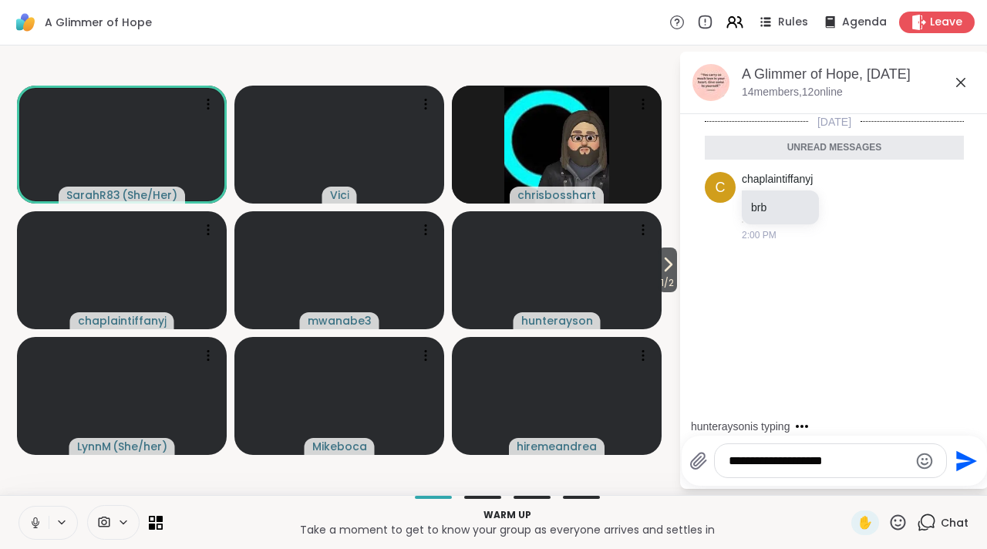
type textarea "**********"
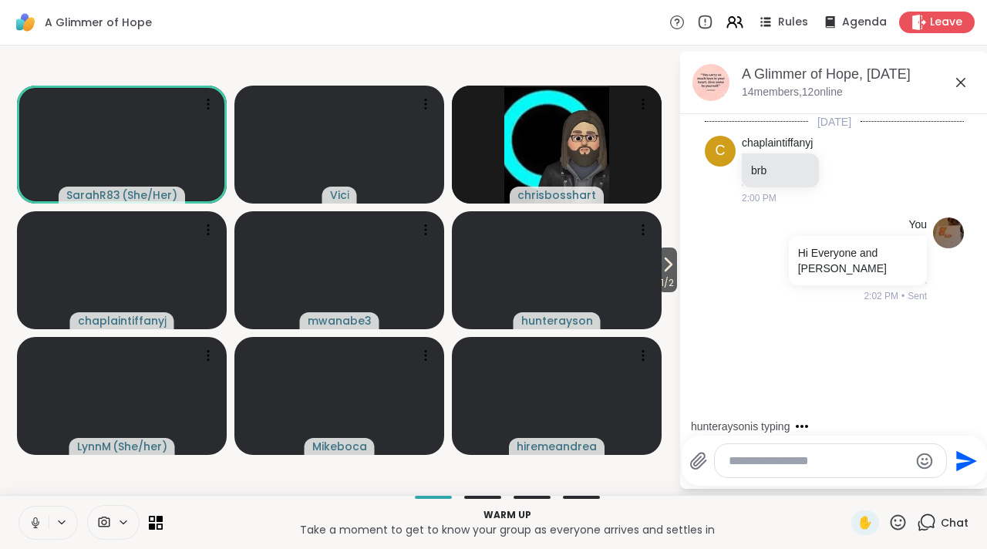
click at [954, 80] on icon at bounding box center [960, 82] width 19 height 19
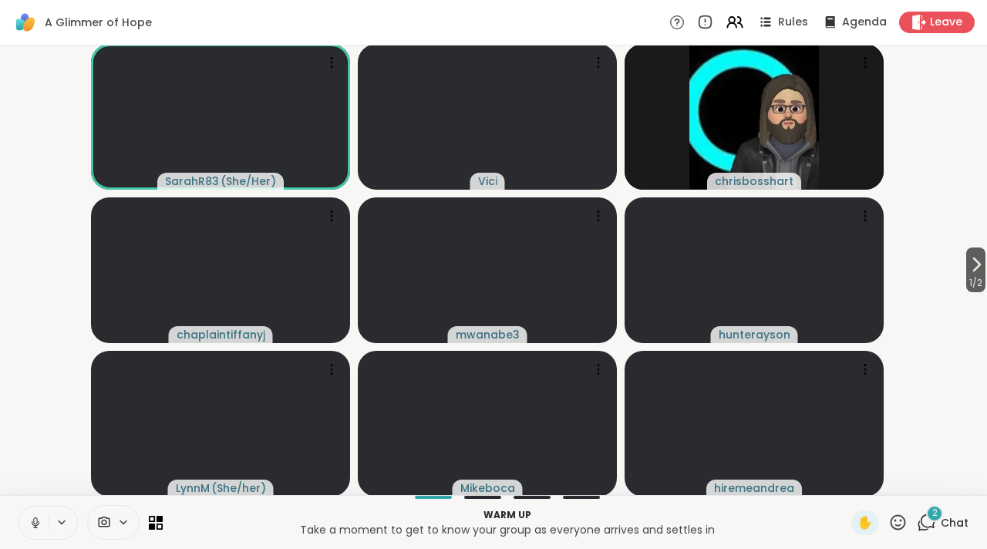
click at [34, 519] on icon at bounding box center [36, 523] width 14 height 14
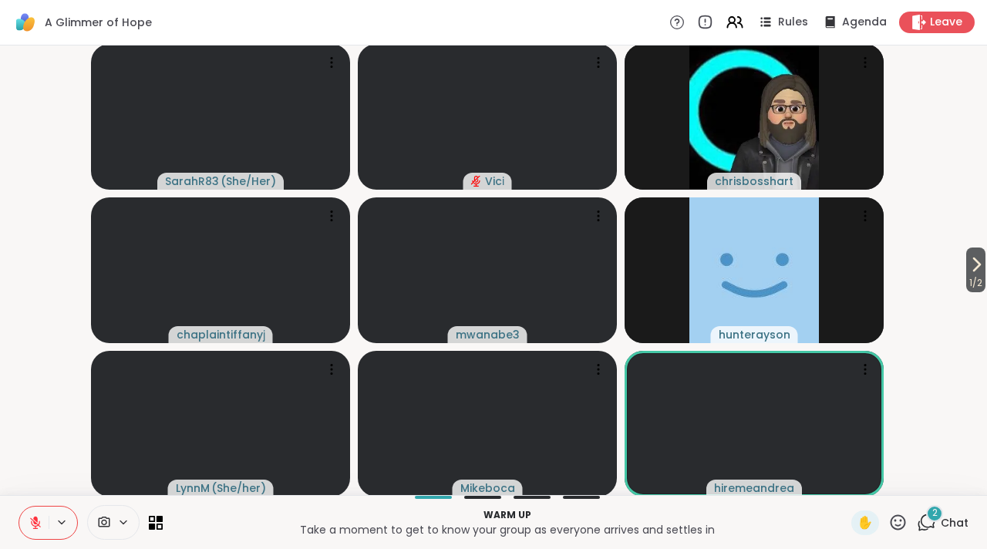
click at [33, 523] on icon at bounding box center [36, 523] width 14 height 14
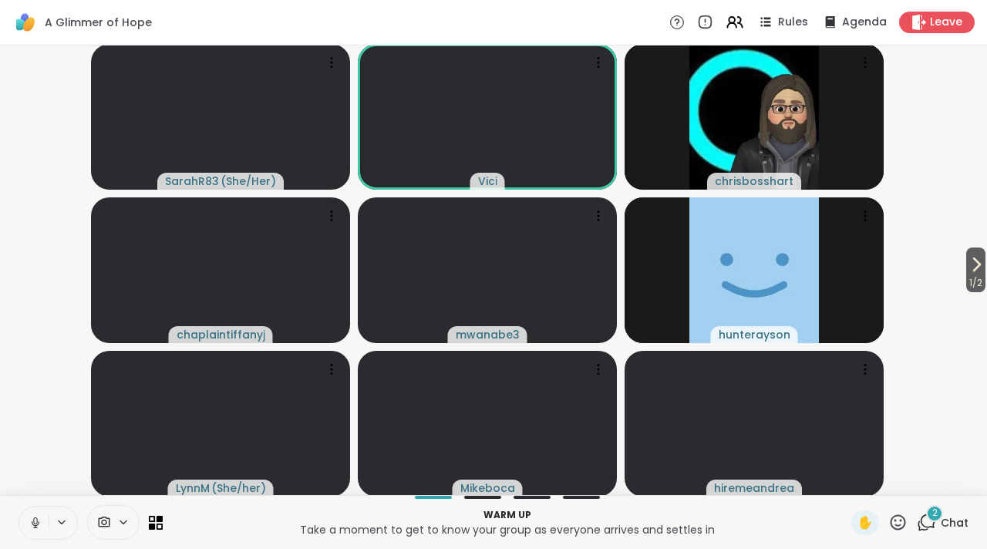
click at [33, 523] on icon at bounding box center [36, 523] width 14 height 14
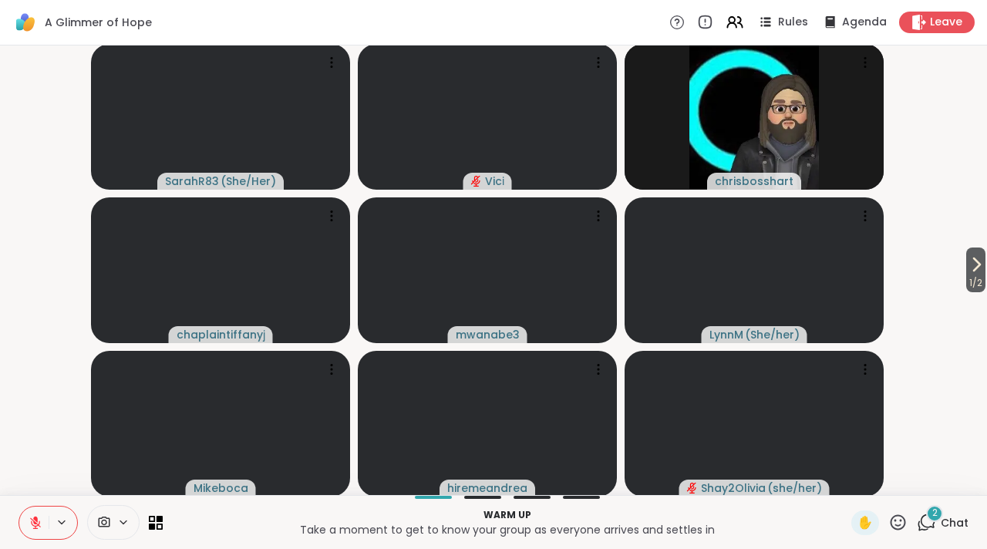
click at [49, 447] on video-player-container "1 / 2 SarahR83 ( She/Her ) Vici chrisbosshart chaplaintiffanyj mwanabe3 LynnM (…" at bounding box center [493, 270] width 968 height 437
click at [38, 518] on icon at bounding box center [36, 523] width 14 height 14
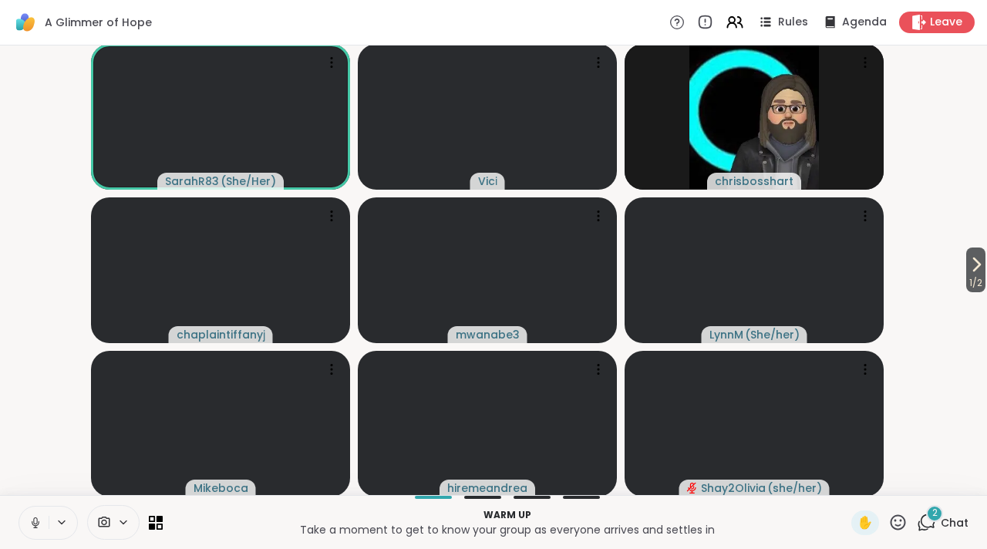
click at [38, 518] on icon at bounding box center [36, 523] width 14 height 14
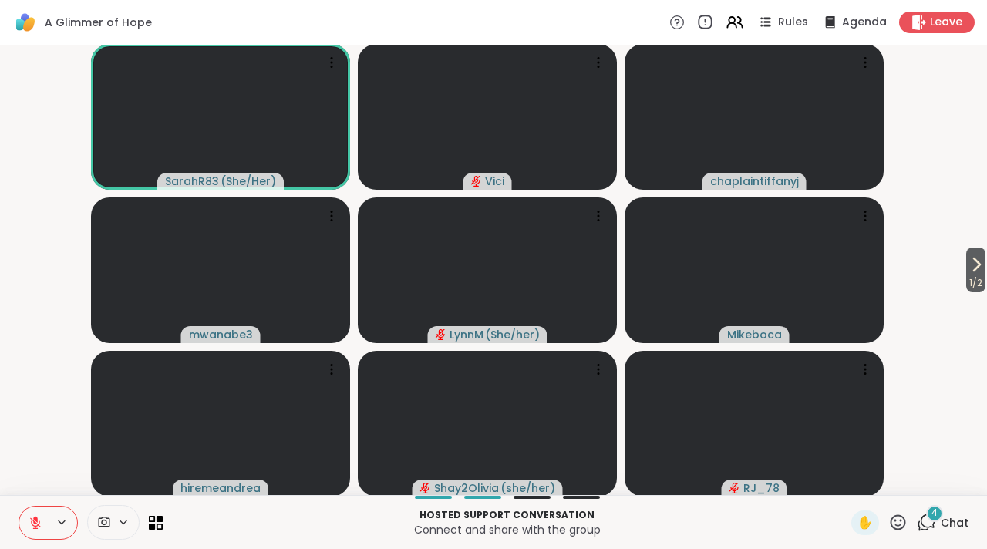
click at [698, 18] on icon at bounding box center [704, 22] width 13 height 13
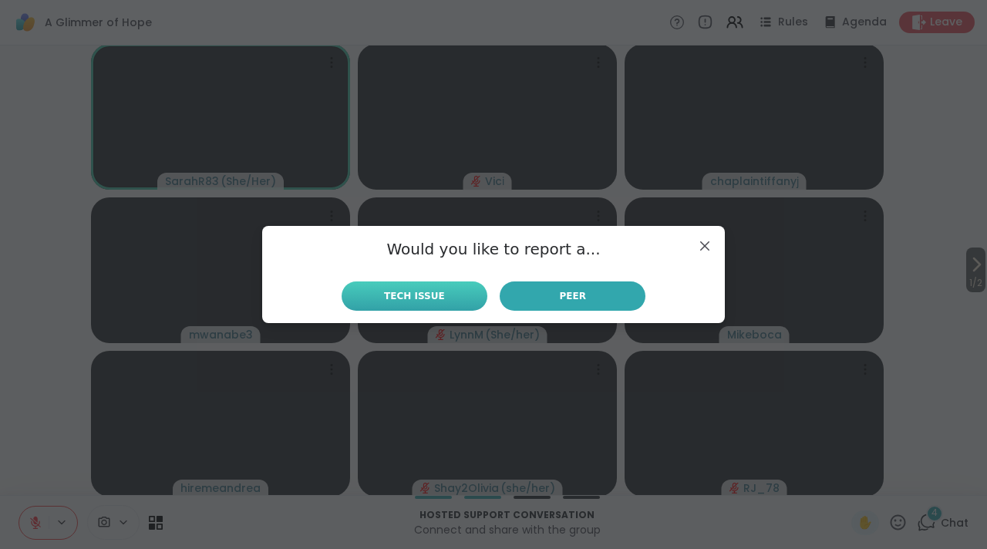
click at [427, 302] on span "Tech Issue" at bounding box center [414, 296] width 61 height 14
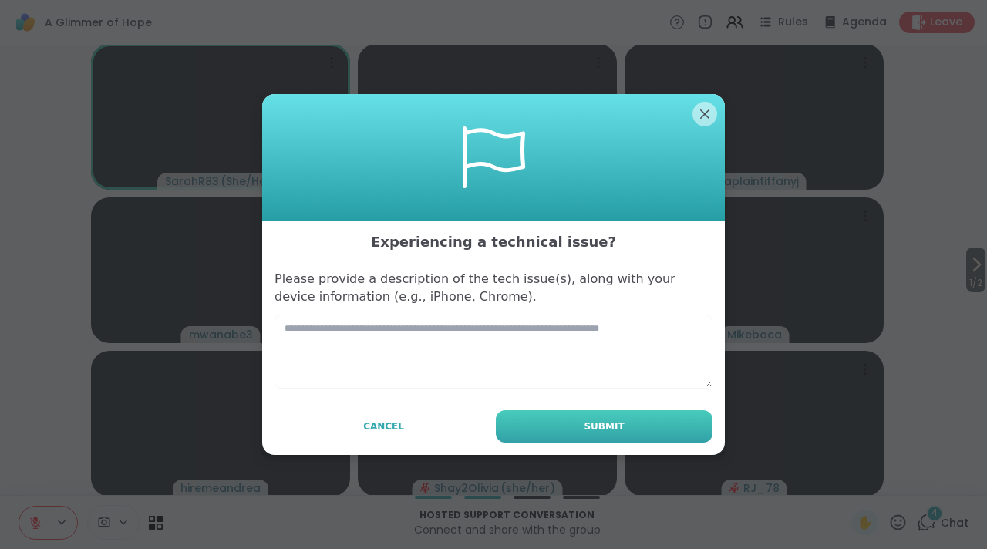
click at [550, 424] on button "Submit" at bounding box center [604, 426] width 217 height 32
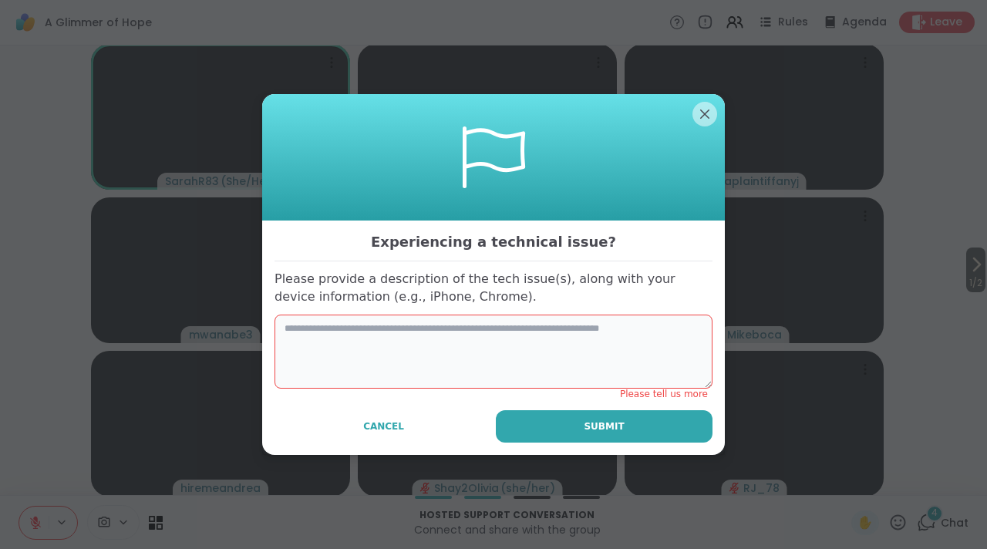
click at [476, 346] on textarea at bounding box center [493, 352] width 438 height 74
click at [462, 332] on textarea at bounding box center [493, 352] width 438 height 74
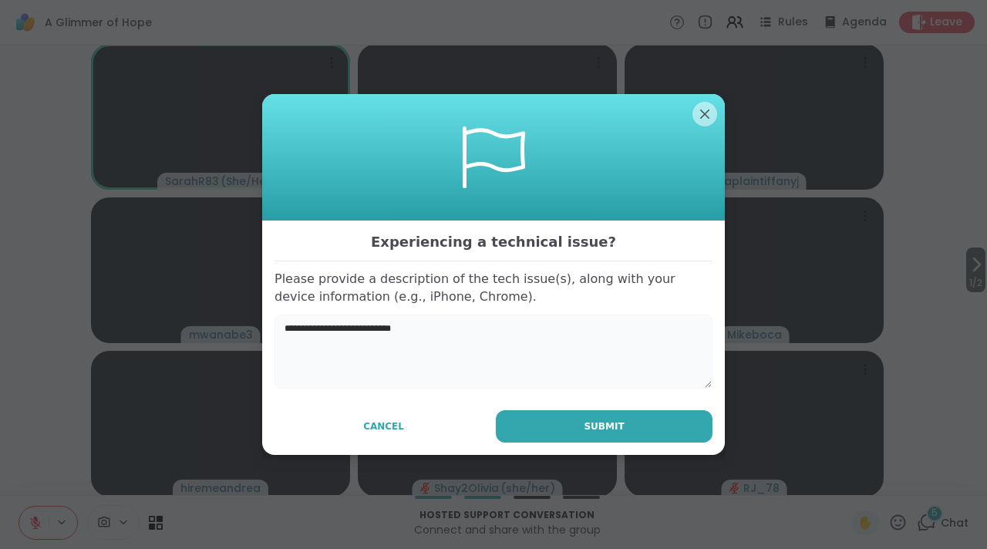
click at [462, 332] on textarea "**********" at bounding box center [493, 352] width 438 height 74
type textarea "**********"
click at [543, 410] on button "Submit" at bounding box center [604, 426] width 217 height 32
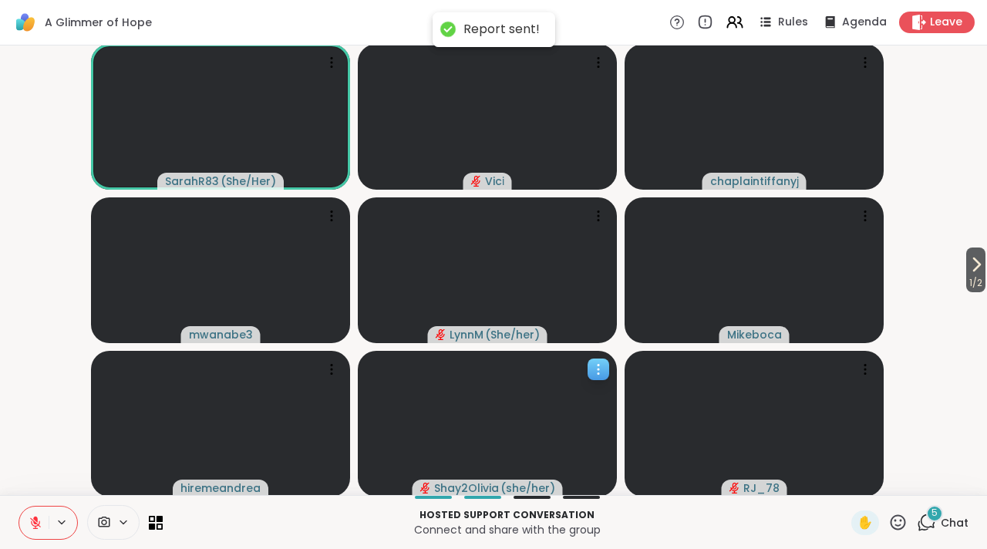
click at [548, 426] on video at bounding box center [487, 424] width 259 height 146
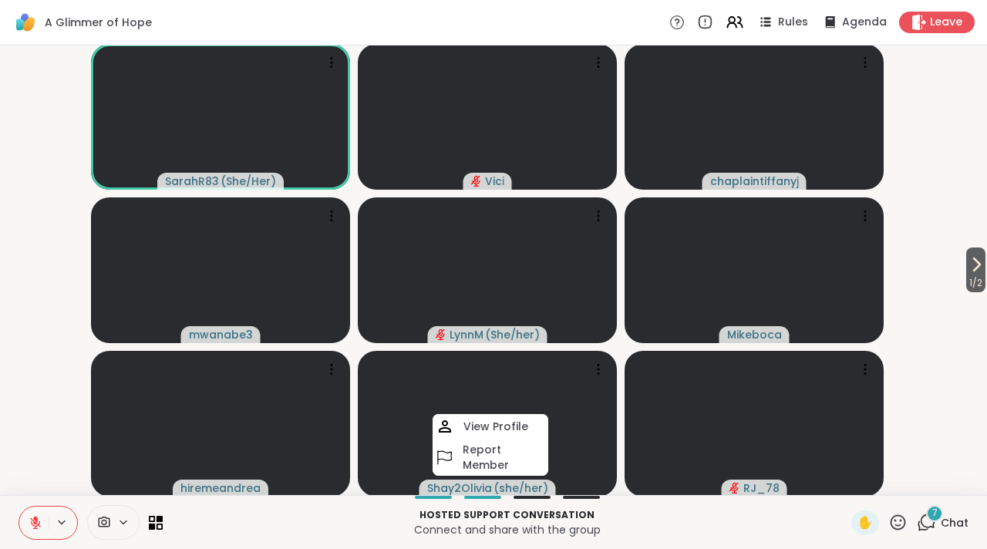
click at [634, 513] on p "Hosted support conversation" at bounding box center [507, 515] width 670 height 14
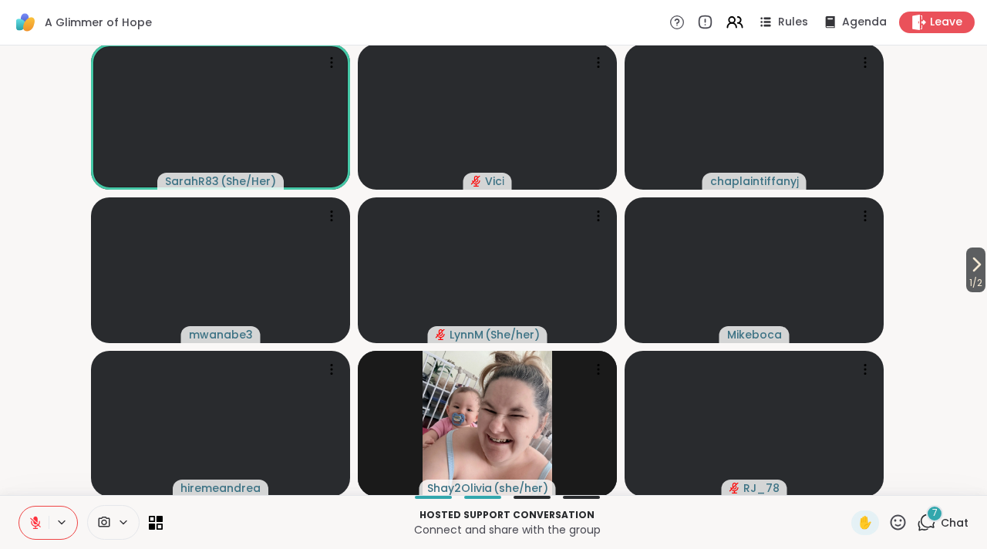
click at [35, 526] on icon at bounding box center [36, 523] width 14 height 14
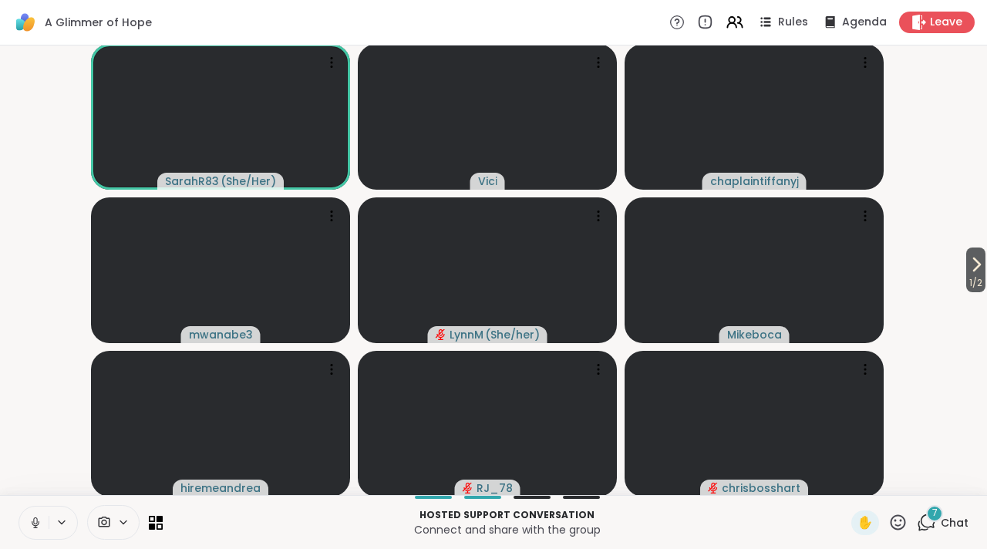
click at [35, 526] on icon at bounding box center [36, 523] width 14 height 14
click at [920, 520] on icon at bounding box center [927, 521] width 15 height 14
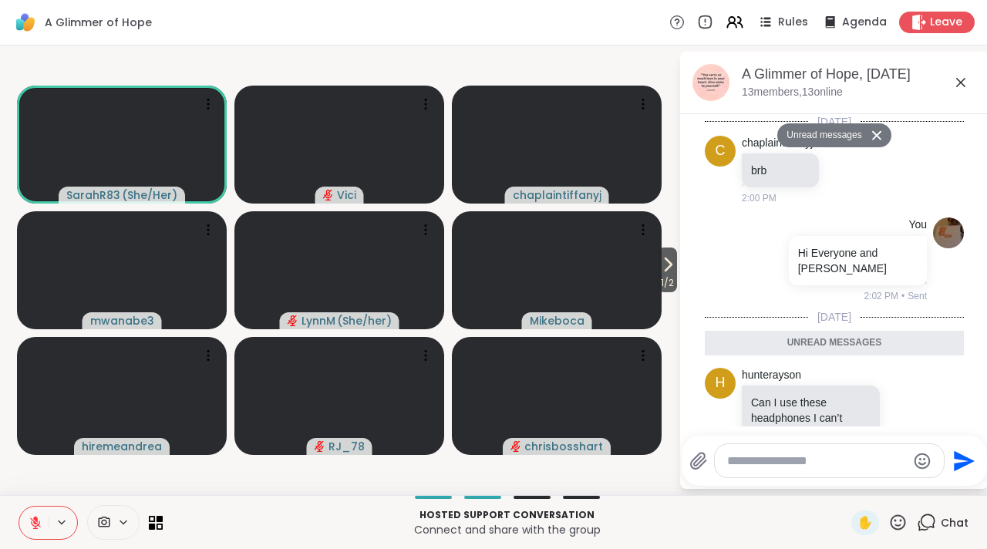
scroll to position [618, 0]
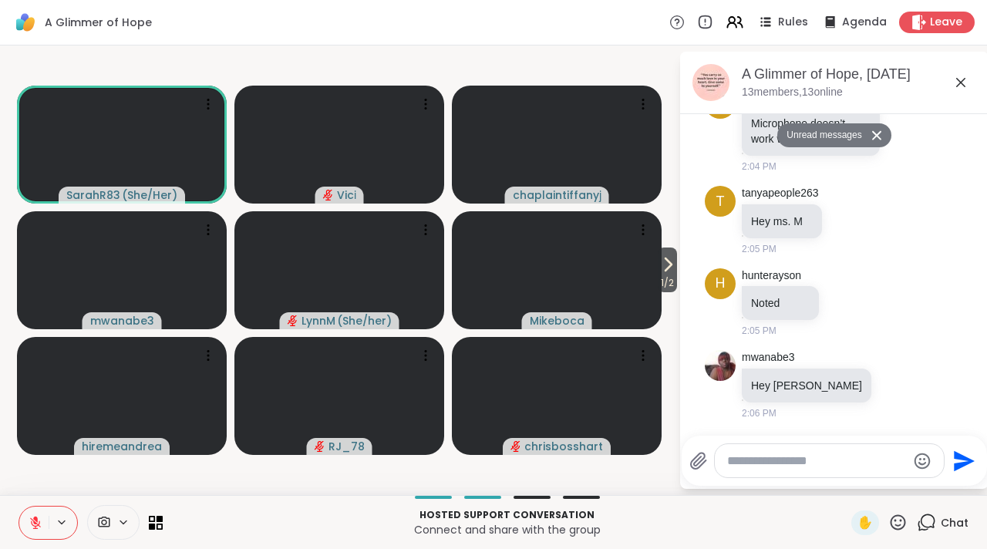
click at [804, 466] on textarea "Type your message" at bounding box center [817, 460] width 180 height 15
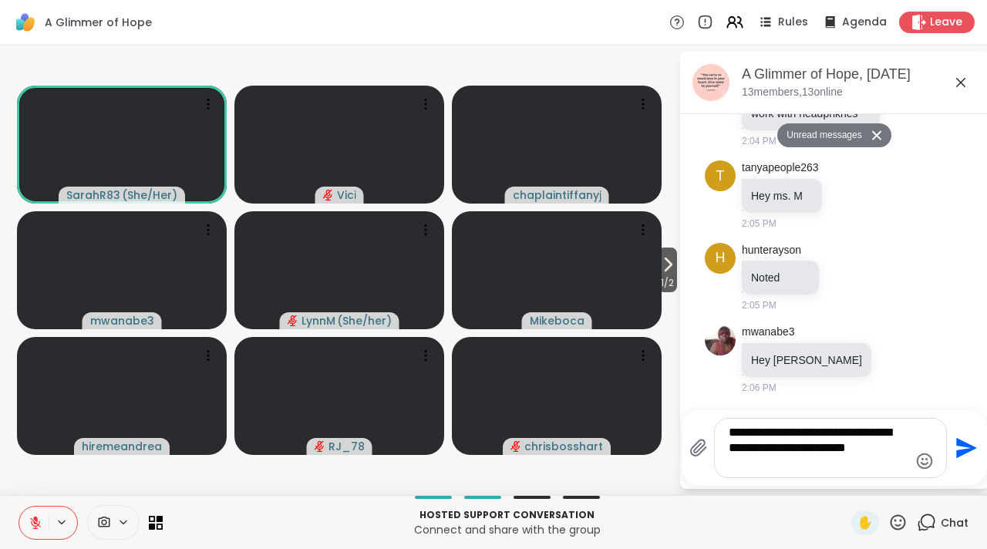
type textarea "**********"
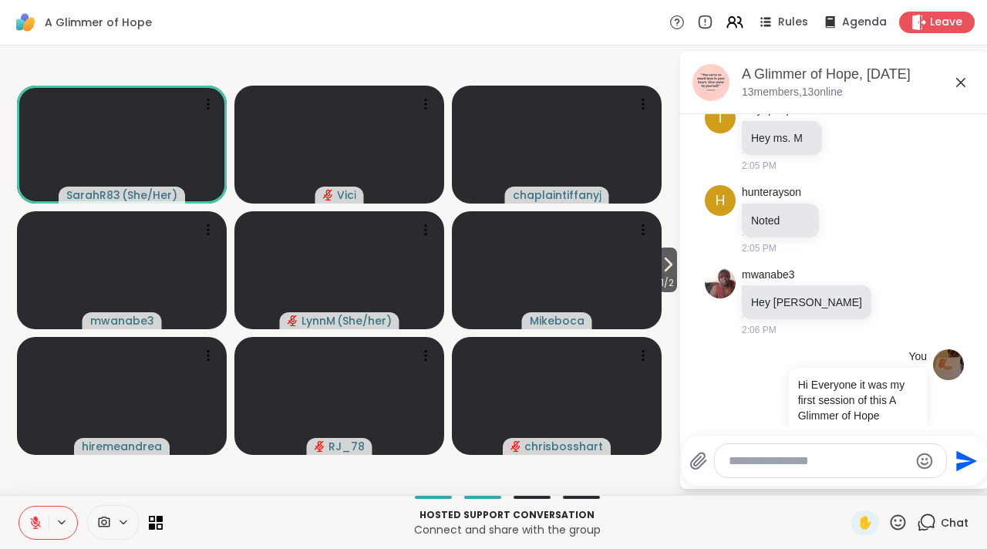
scroll to position [709, 0]
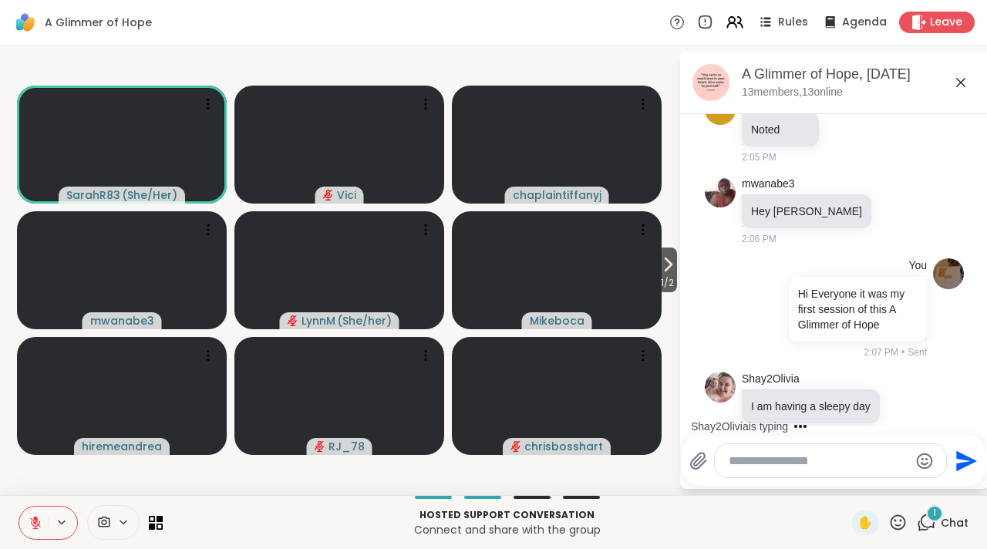
click at [960, 87] on icon at bounding box center [960, 82] width 19 height 19
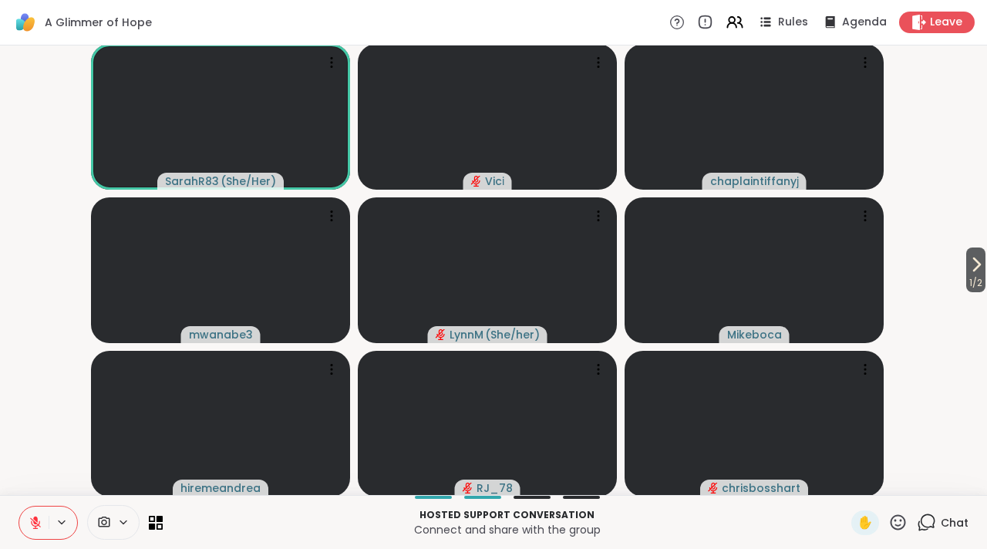
click at [917, 516] on icon at bounding box center [926, 522] width 19 height 19
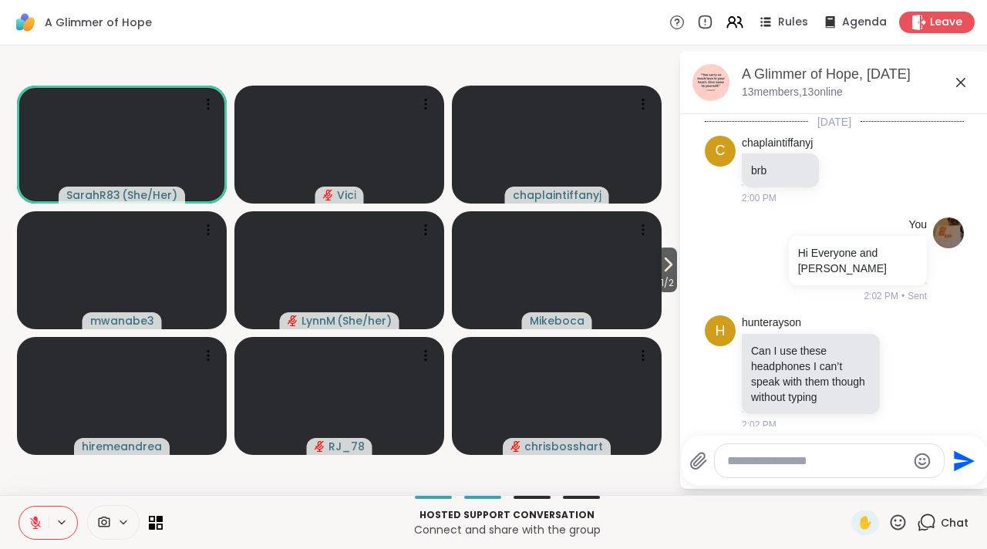
scroll to position [792, 0]
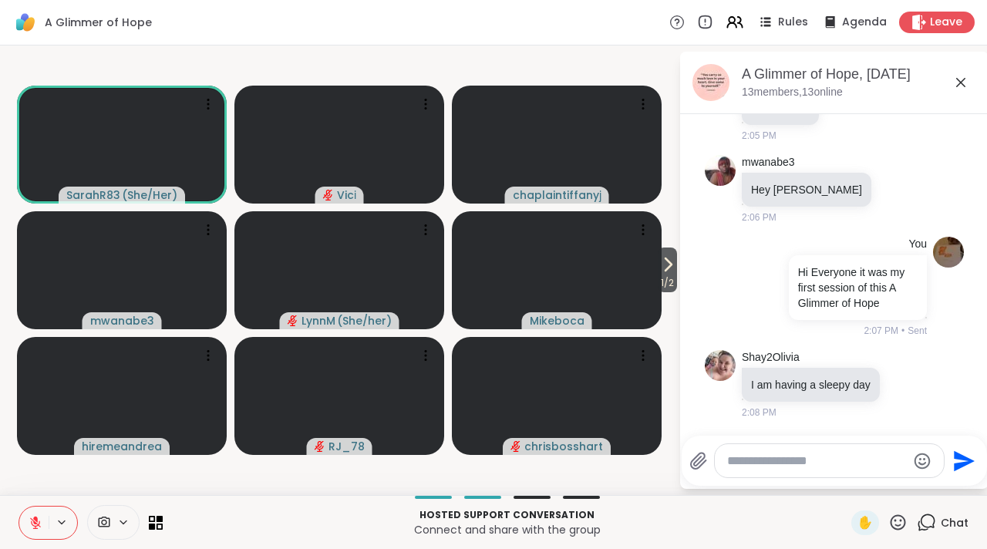
click at [789, 463] on textarea "Type your message" at bounding box center [817, 460] width 180 height 15
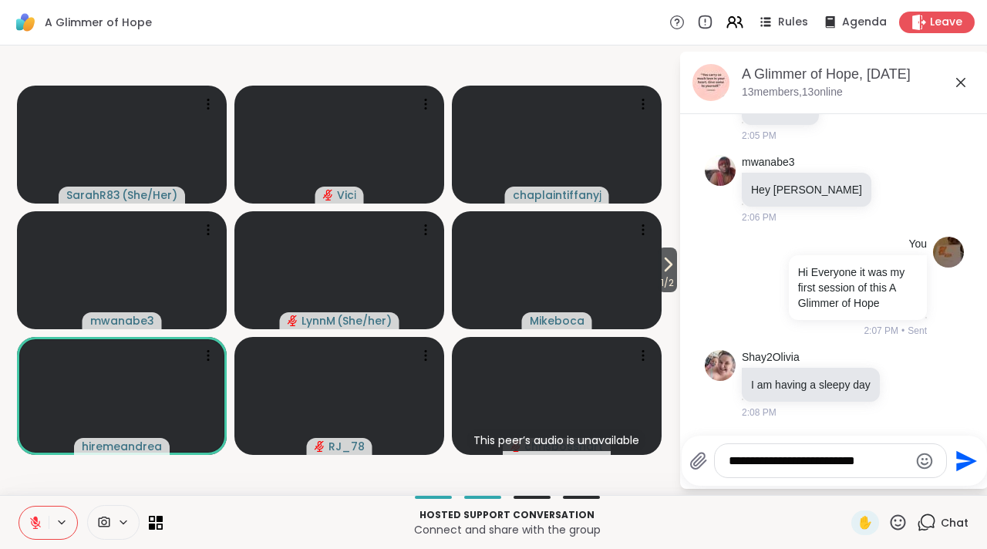
type textarea "**********"
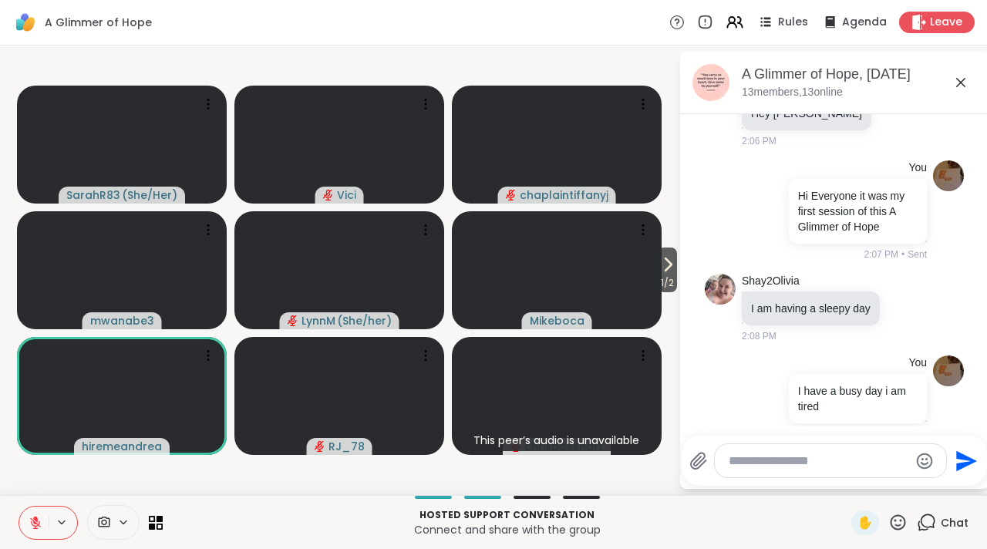
scroll to position [890, 0]
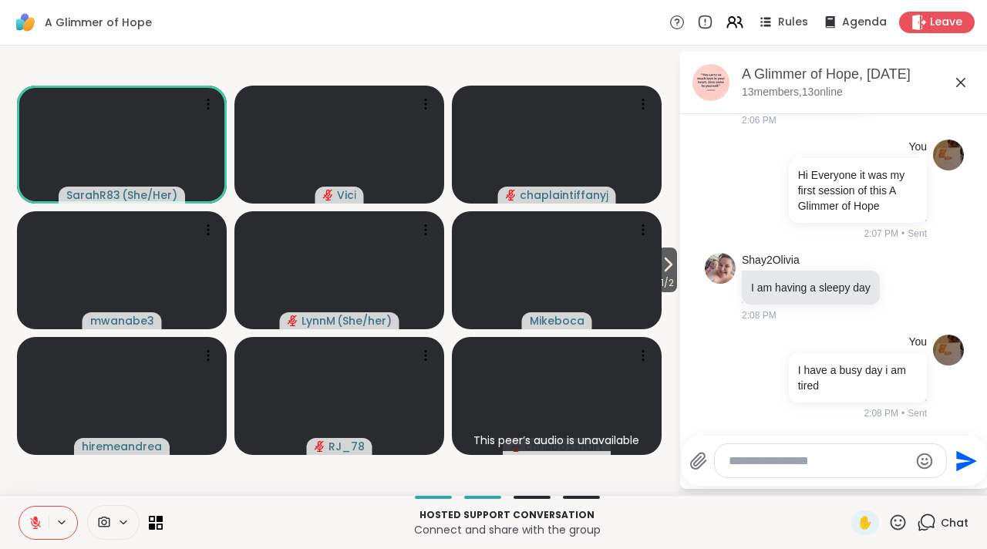
click at [956, 86] on icon at bounding box center [960, 82] width 9 height 9
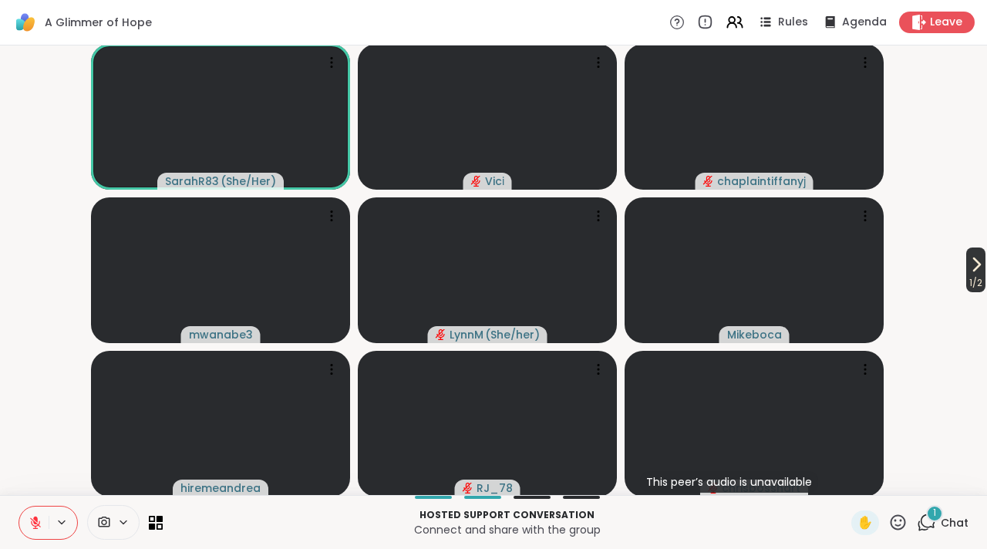
click at [967, 270] on icon at bounding box center [976, 264] width 19 height 19
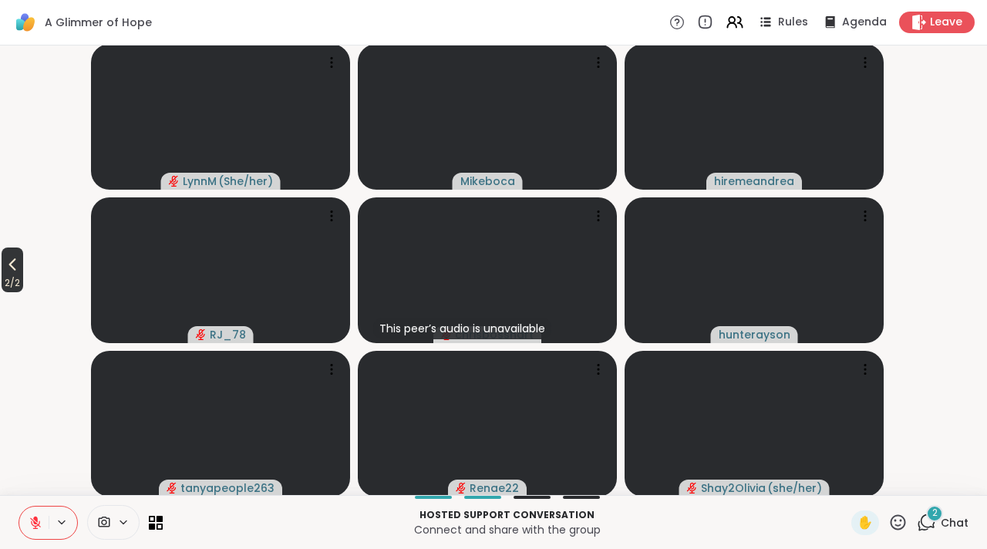
click at [22, 275] on span "2 / 2" at bounding box center [13, 283] width 22 height 19
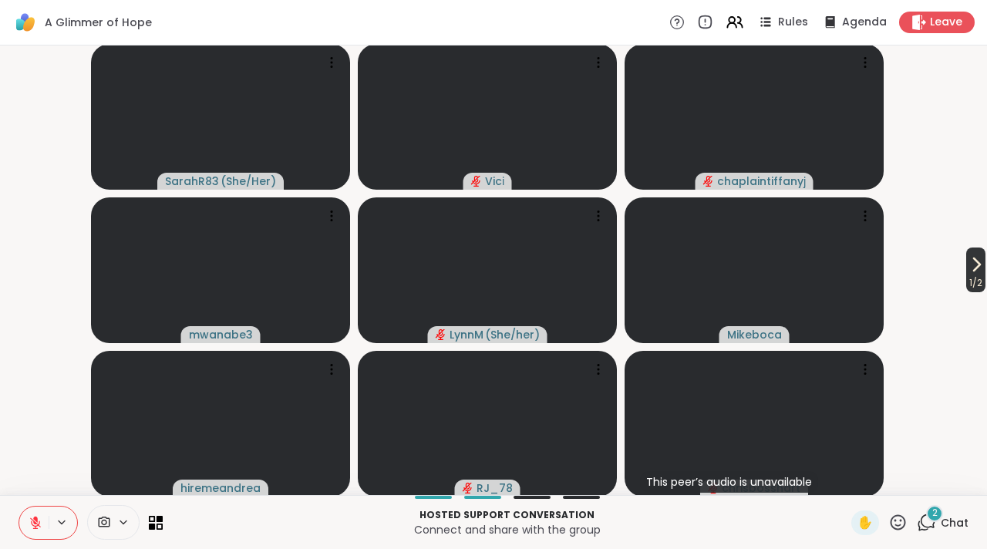
click at [970, 270] on icon at bounding box center [976, 264] width 19 height 19
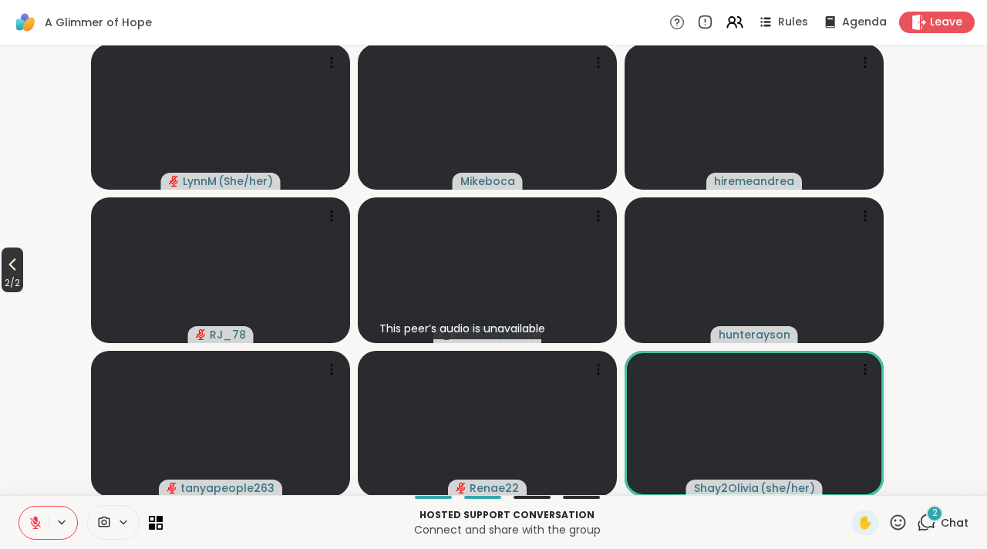
click at [22, 257] on icon at bounding box center [12, 264] width 19 height 19
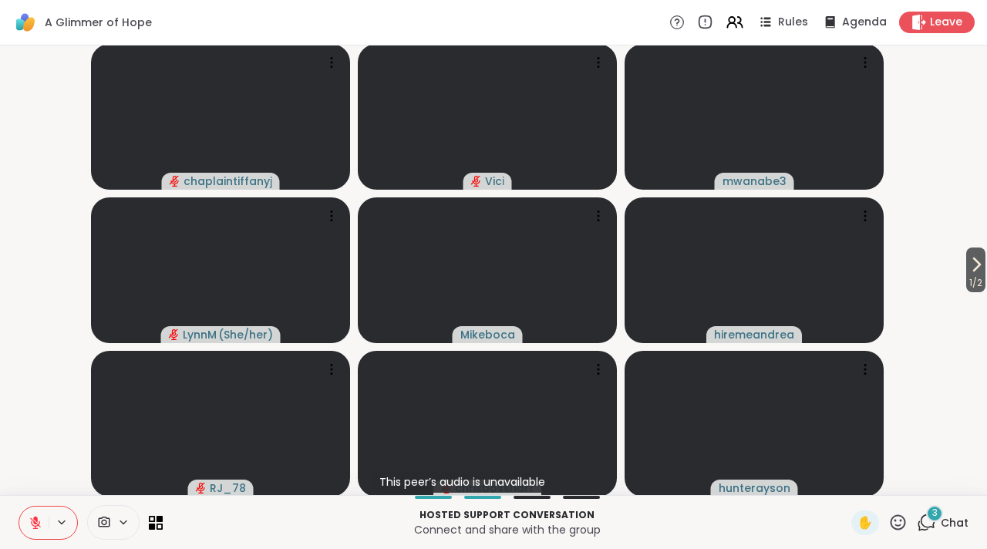
click at [43, 519] on button at bounding box center [33, 522] width 29 height 32
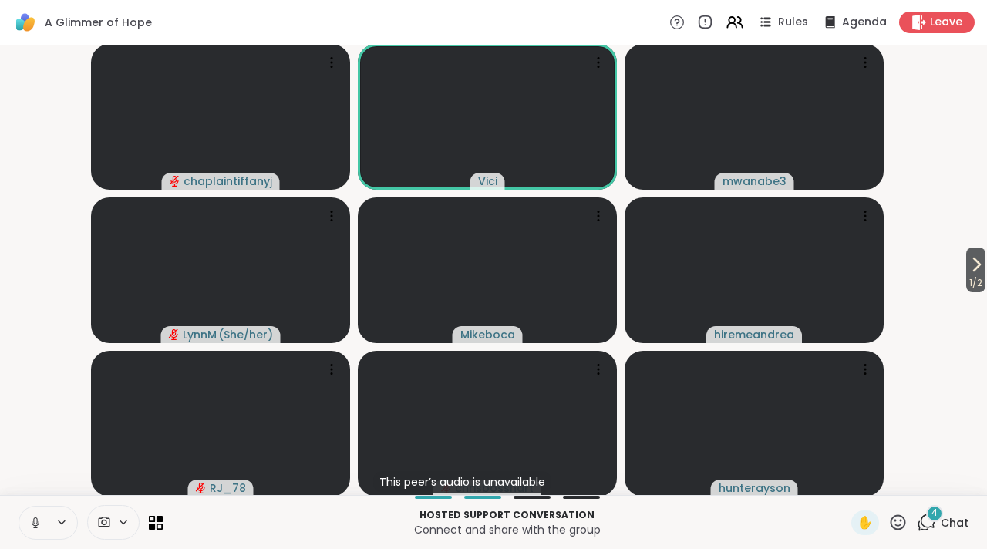
click at [43, 519] on button at bounding box center [33, 522] width 29 height 32
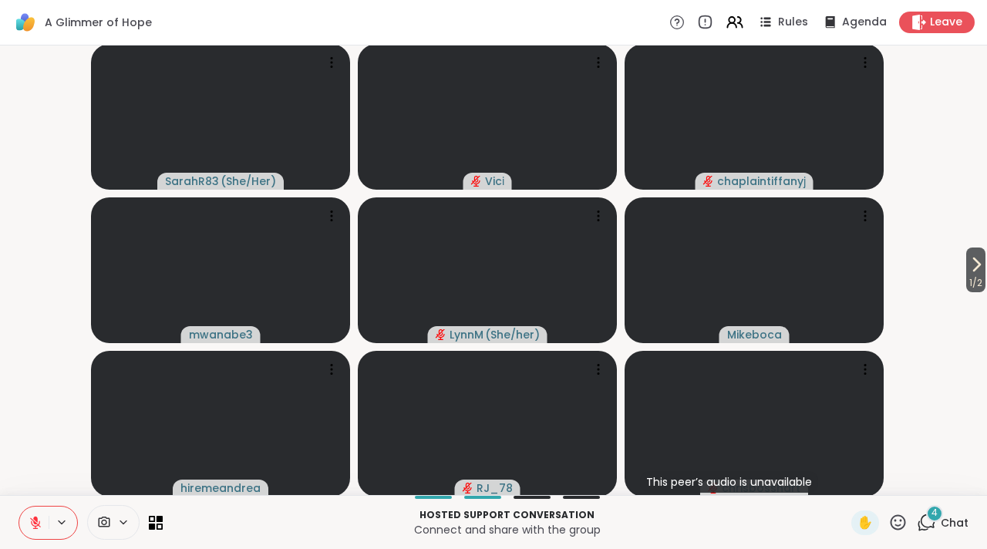
click at [917, 526] on icon at bounding box center [926, 522] width 19 height 19
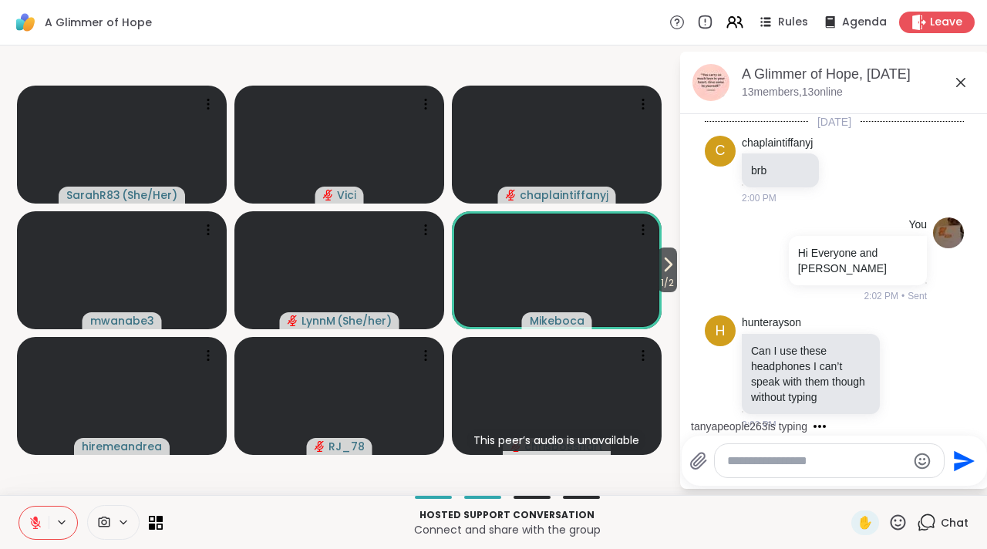
scroll to position [1301, 0]
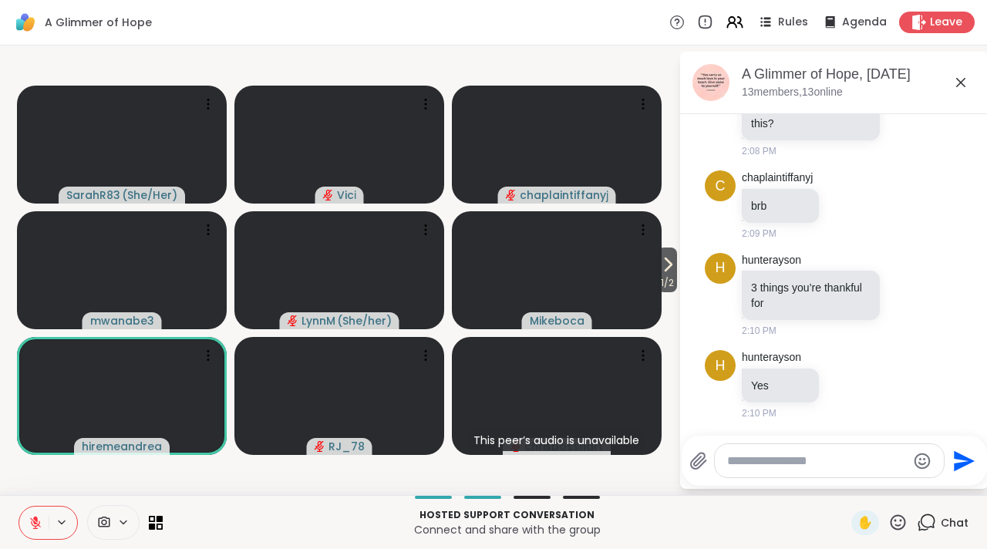
click at [960, 88] on icon at bounding box center [960, 82] width 19 height 19
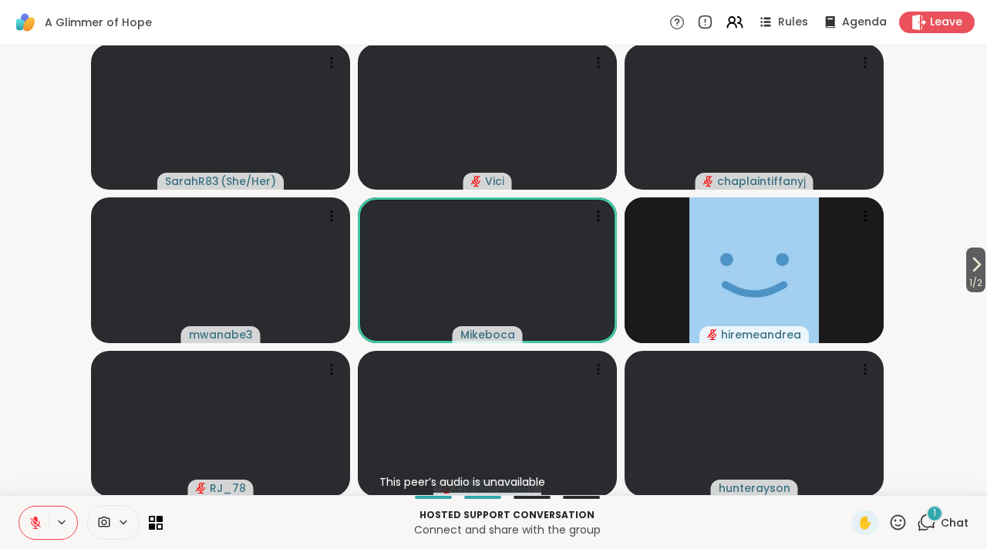
click at [35, 517] on icon at bounding box center [35, 519] width 5 height 6
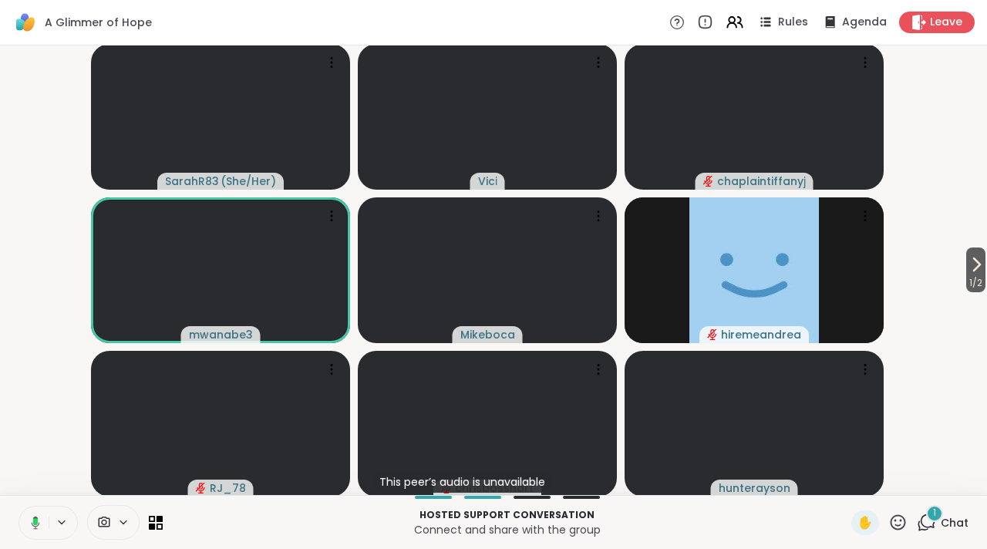
click at [35, 517] on icon at bounding box center [36, 522] width 8 height 13
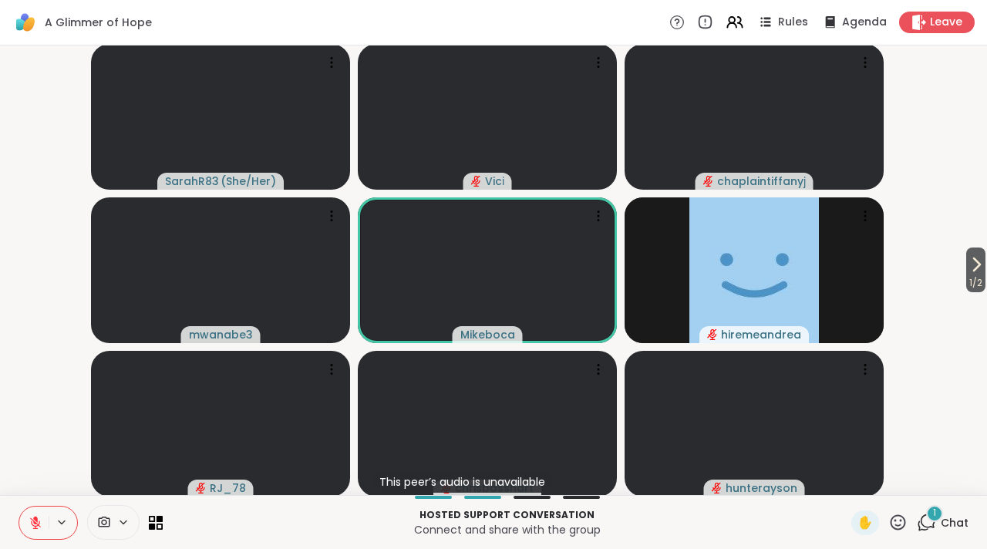
click at [41, 526] on icon at bounding box center [36, 523] width 14 height 14
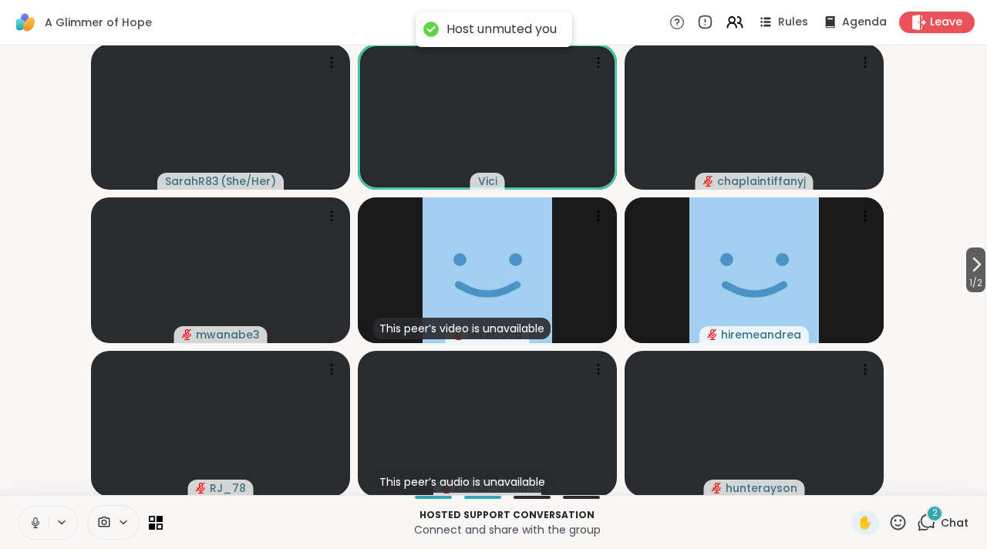
click at [34, 524] on icon at bounding box center [36, 522] width 8 height 5
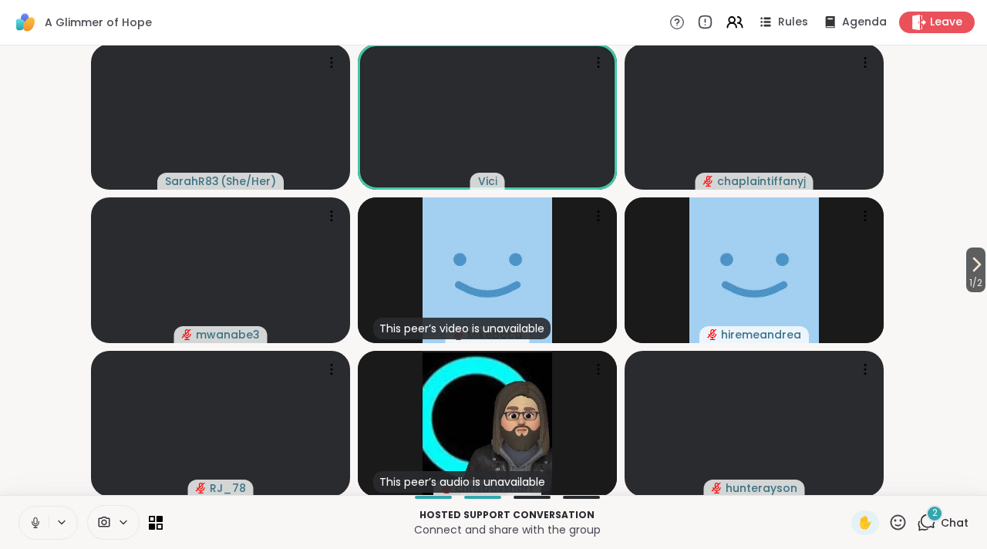
click at [36, 528] on icon at bounding box center [36, 523] width 14 height 14
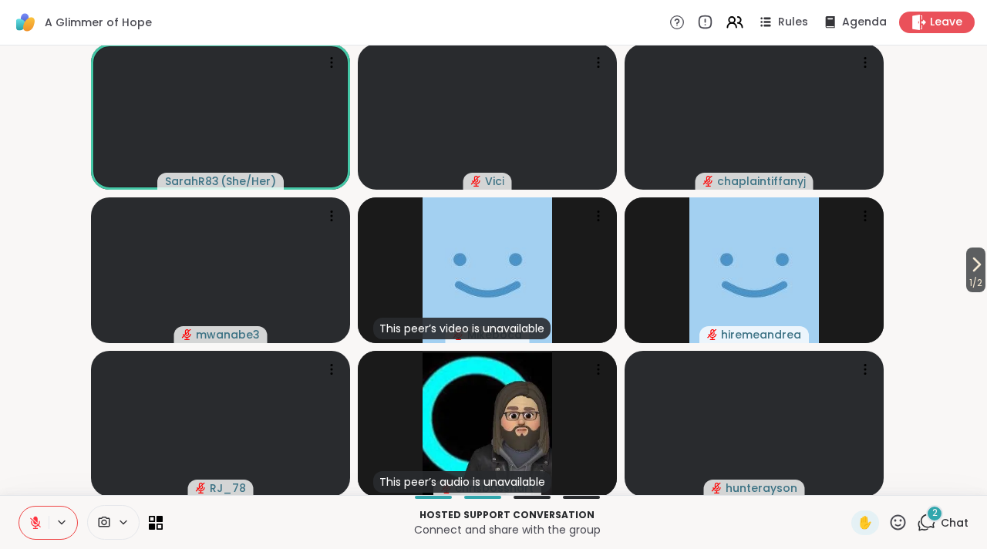
click at [917, 520] on icon at bounding box center [926, 522] width 19 height 19
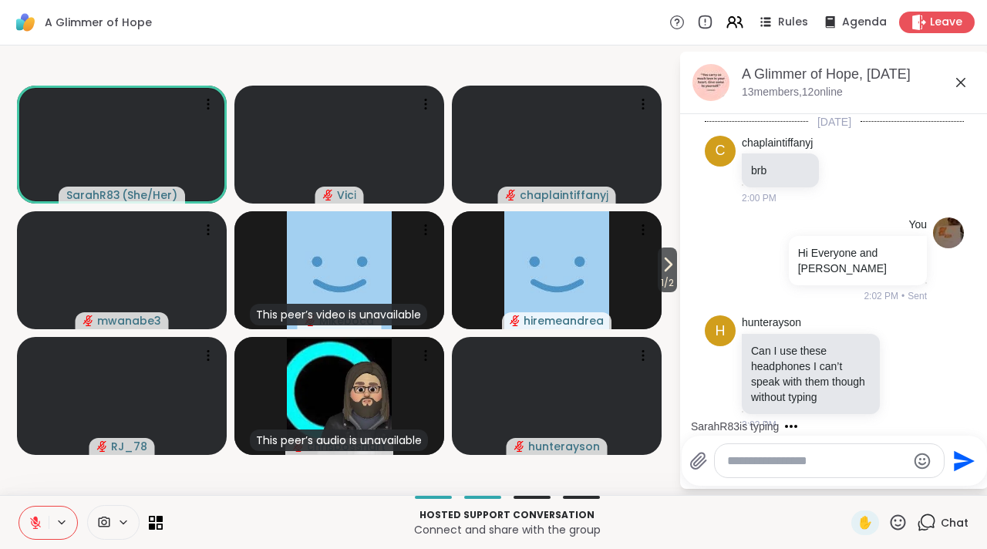
scroll to position [1512, 0]
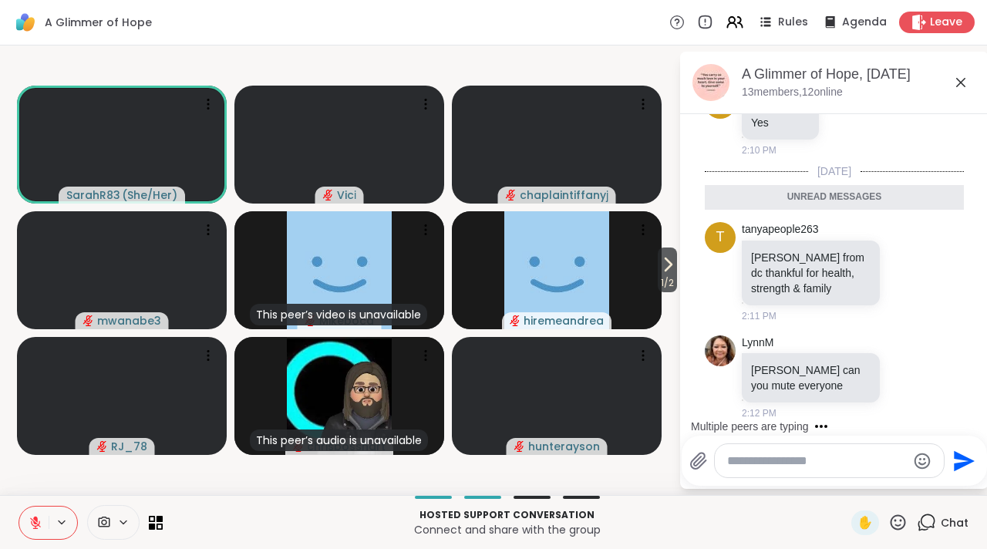
click at [852, 469] on div at bounding box center [829, 460] width 229 height 33
click at [836, 463] on textarea "Type your message" at bounding box center [817, 460] width 180 height 15
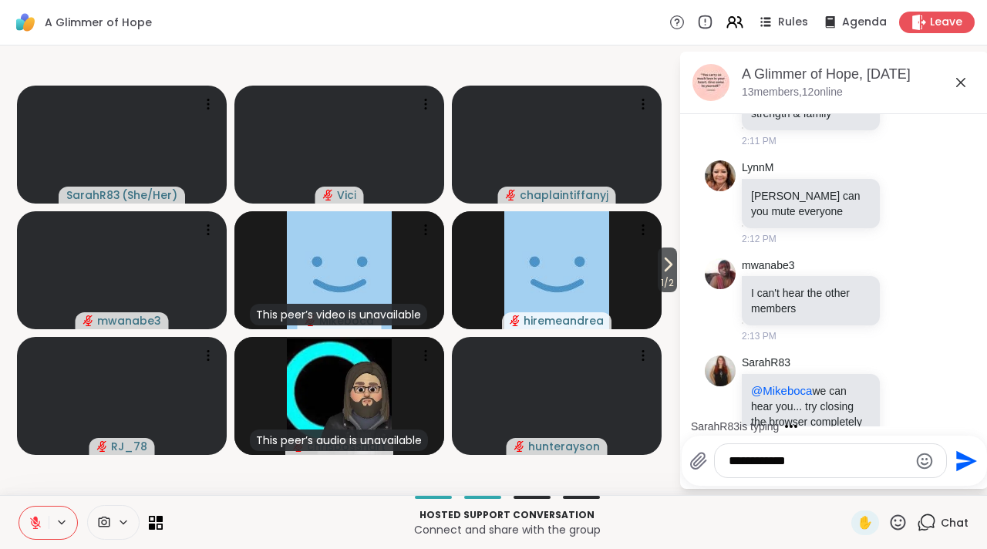
scroll to position [1717, 0]
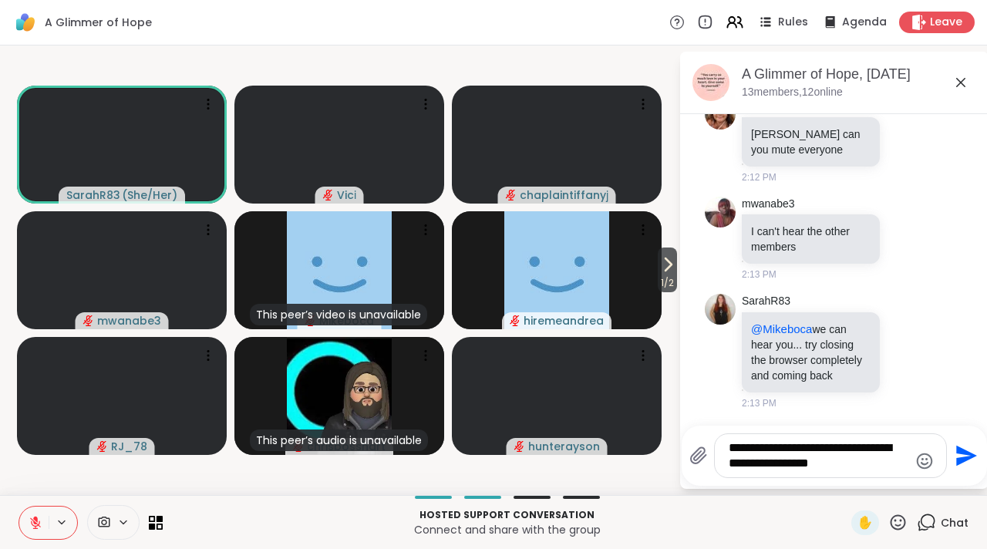
type textarea "**********"
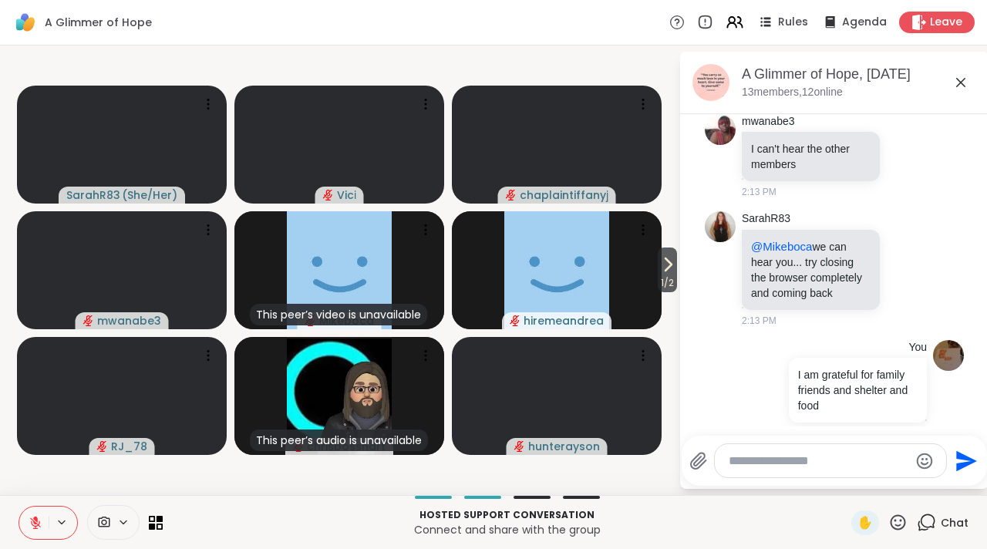
scroll to position [1829, 0]
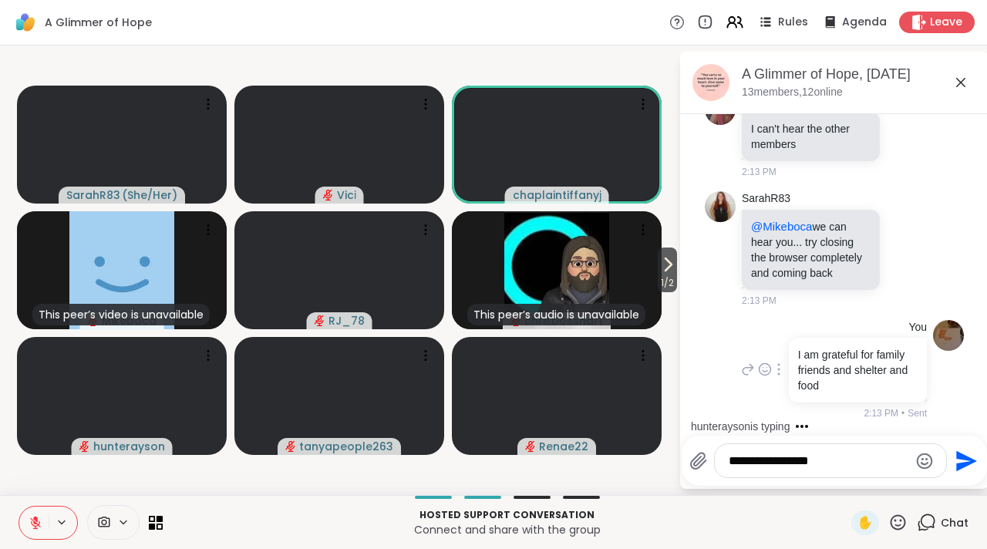
type textarea "**********"
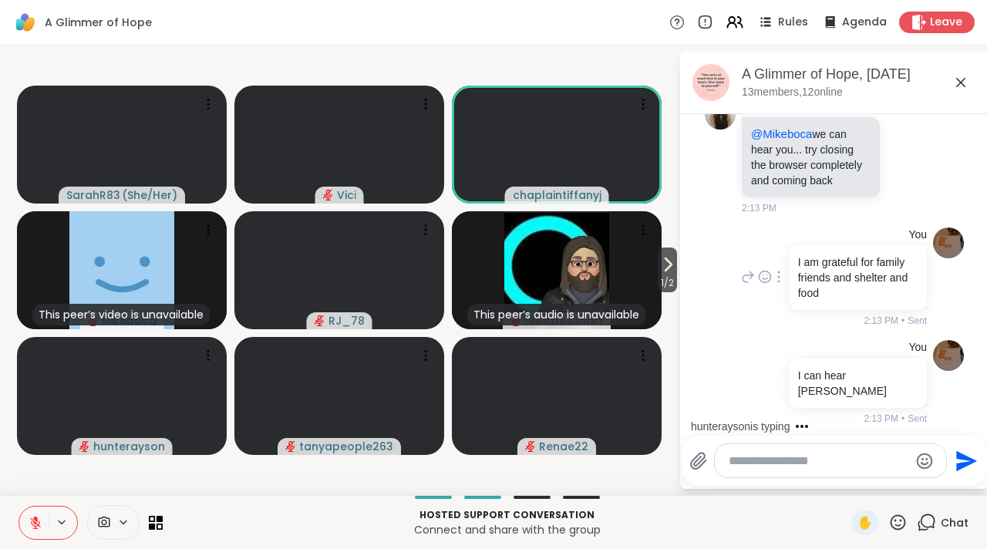
scroll to position [1912, 0]
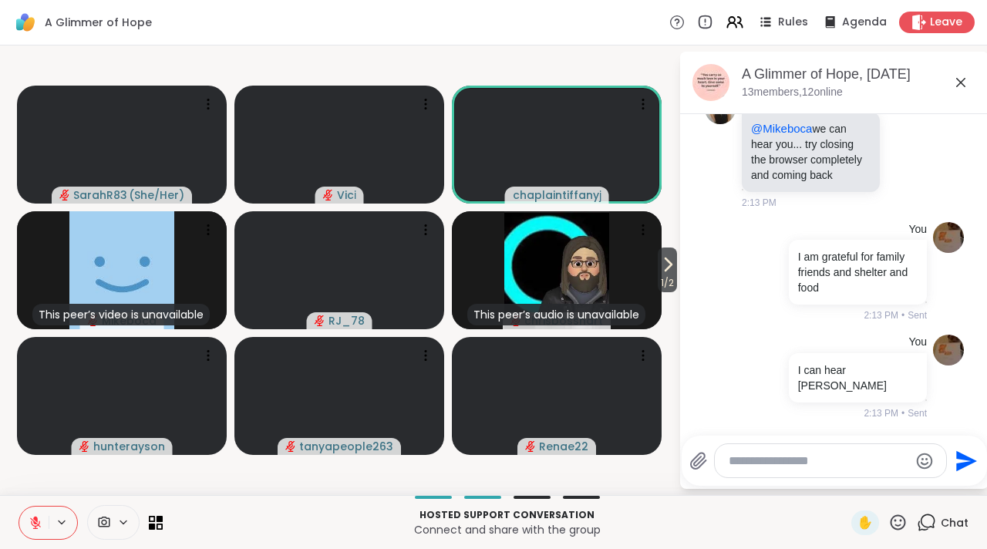
click at [956, 86] on icon at bounding box center [960, 82] width 19 height 19
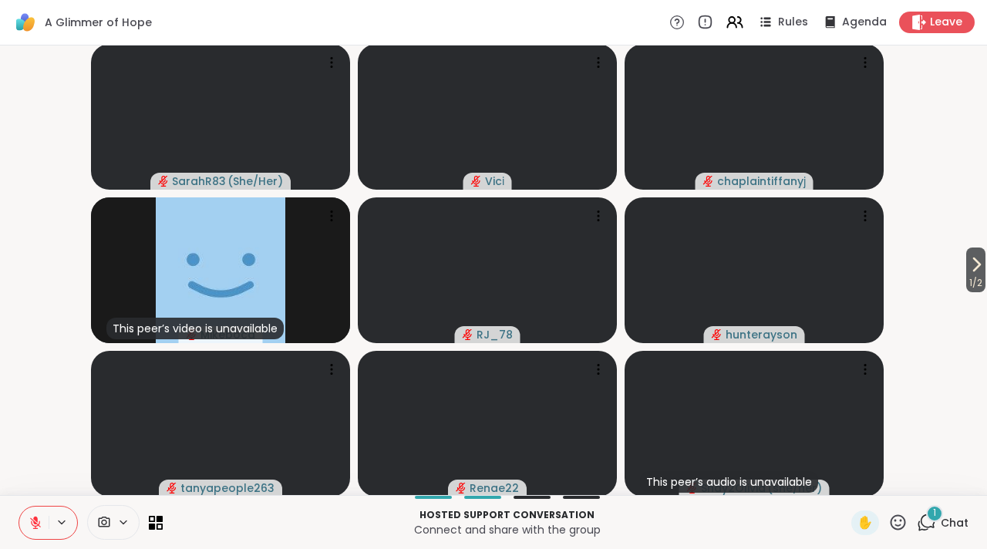
click at [35, 519] on icon at bounding box center [35, 519] width 5 height 6
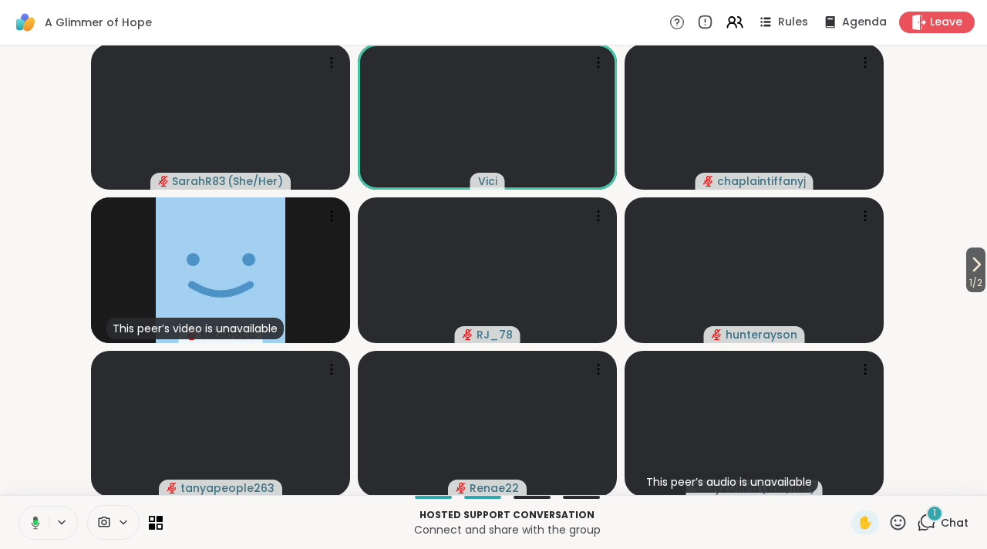
click at [35, 519] on icon at bounding box center [36, 522] width 8 height 13
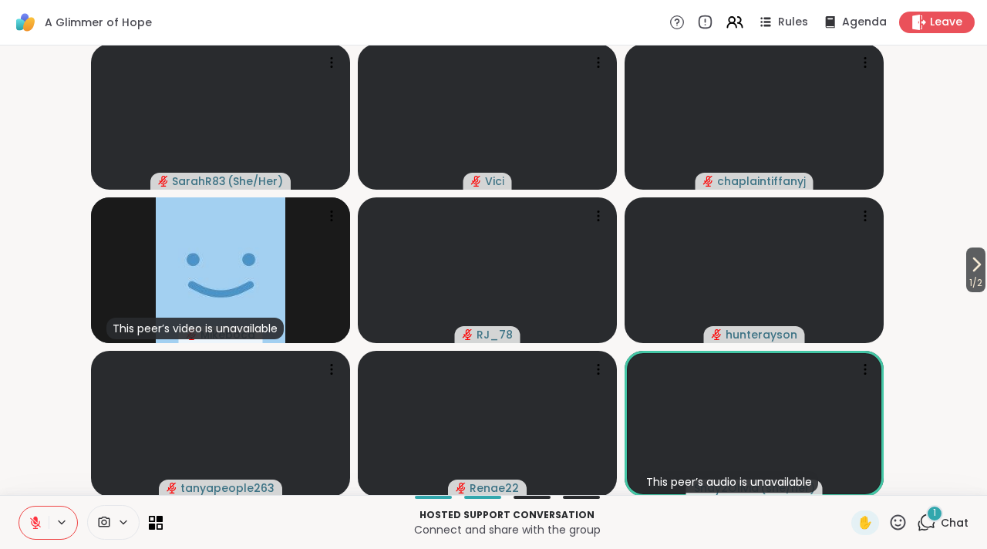
click at [917, 521] on icon at bounding box center [926, 522] width 19 height 19
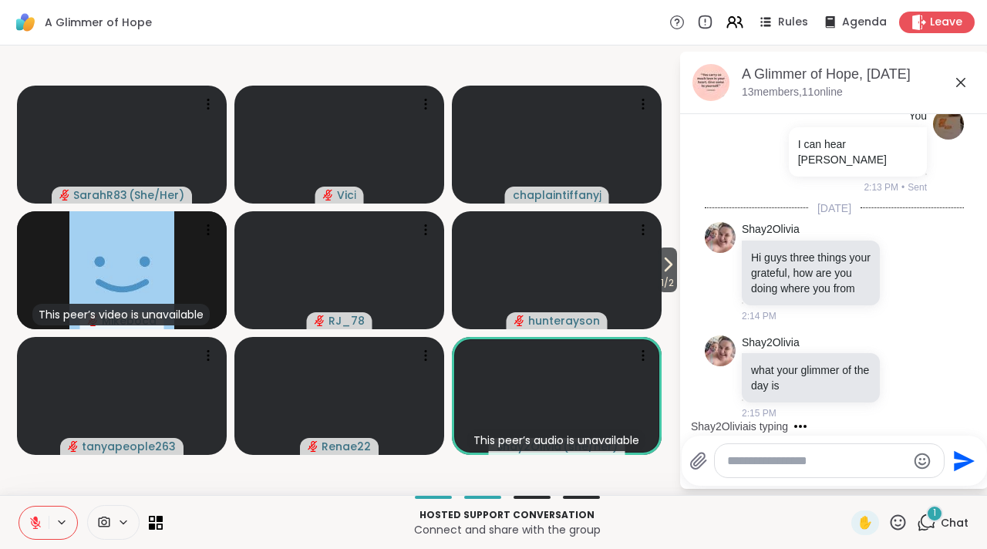
scroll to position [2138, 0]
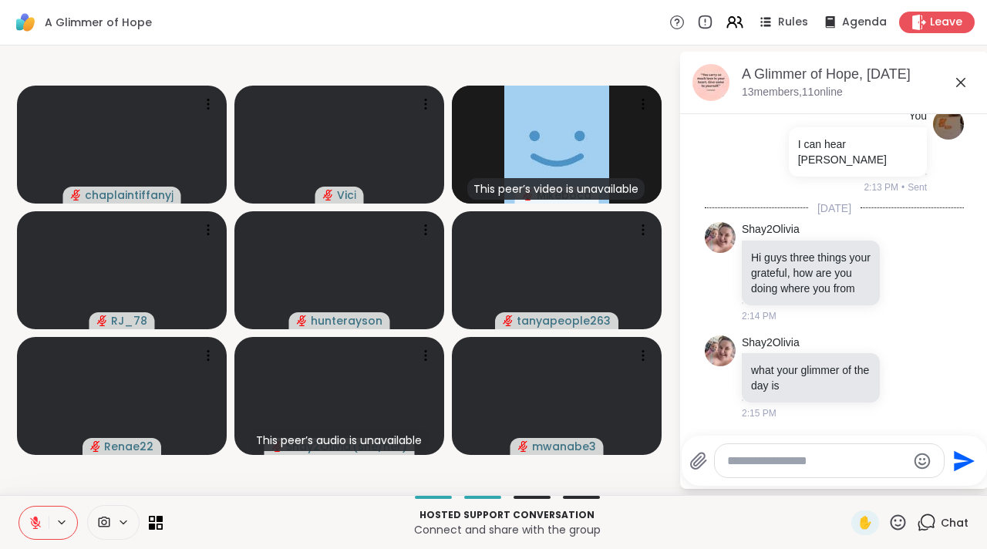
click at [917, 521] on icon at bounding box center [926, 522] width 19 height 19
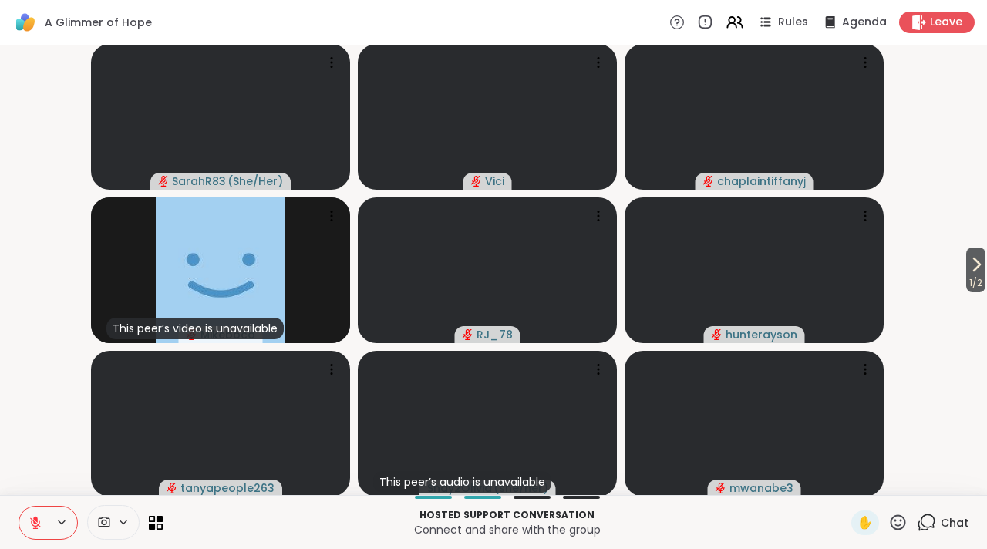
click at [35, 526] on icon at bounding box center [35, 522] width 11 height 11
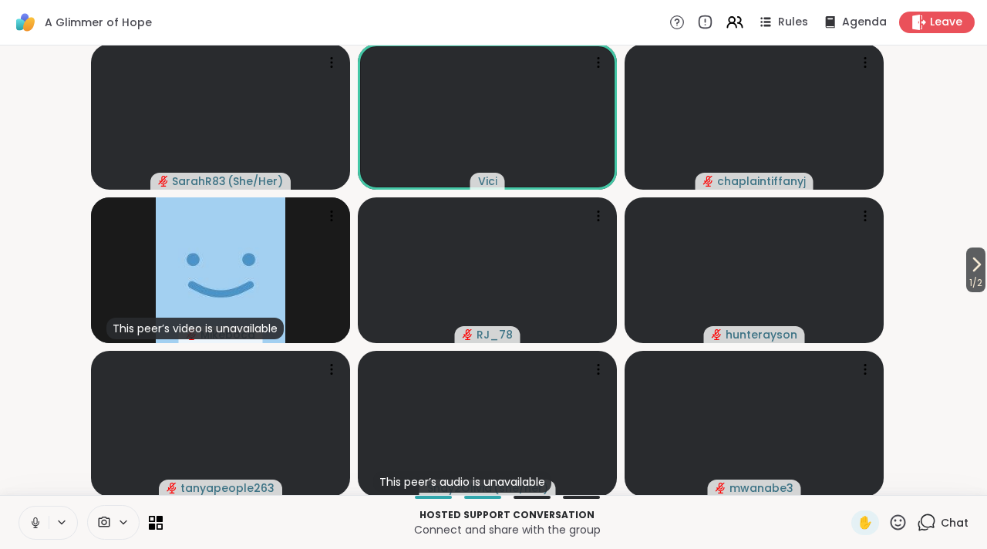
click at [35, 522] on icon at bounding box center [36, 523] width 14 height 14
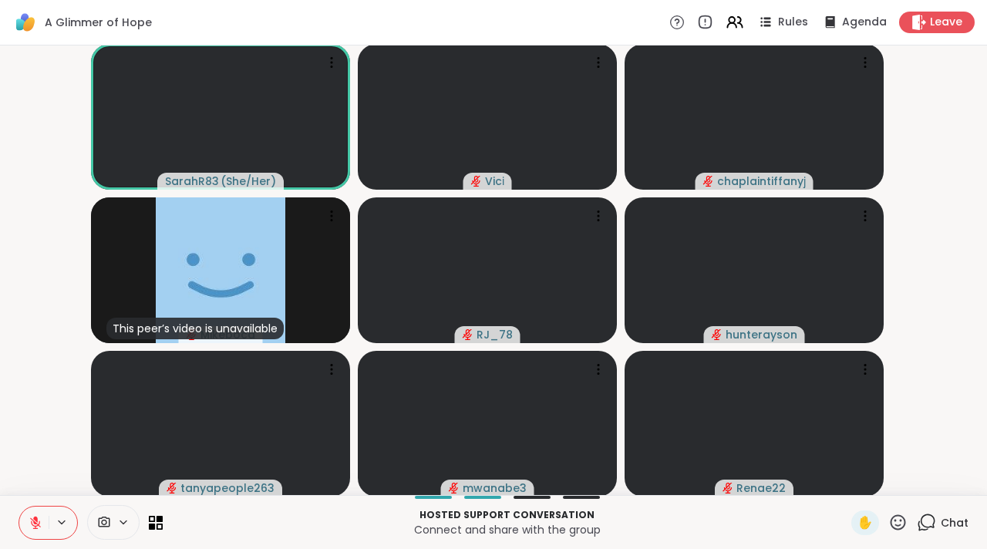
click at [38, 522] on icon at bounding box center [36, 523] width 14 height 14
click at [30, 518] on icon at bounding box center [36, 523] width 14 height 14
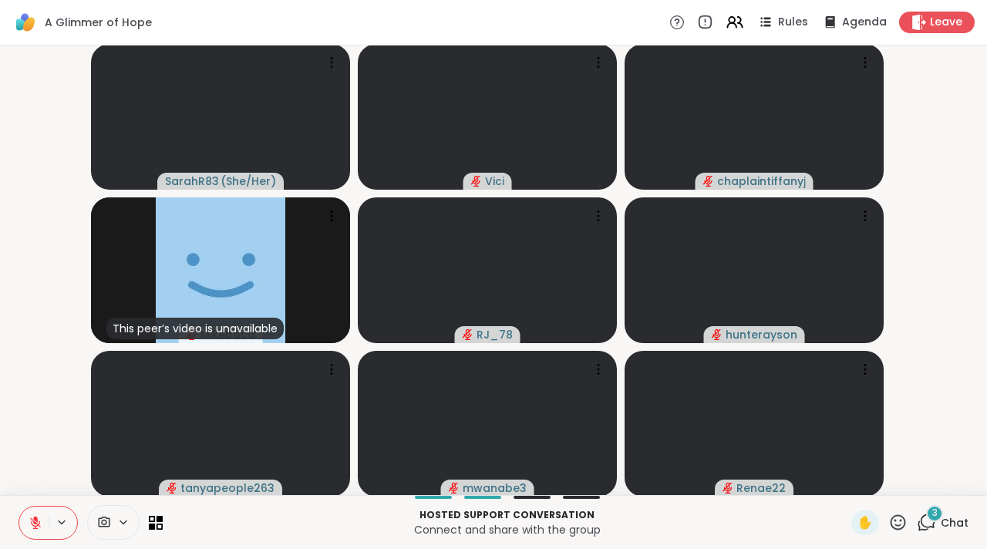
click at [919, 523] on icon at bounding box center [926, 522] width 19 height 19
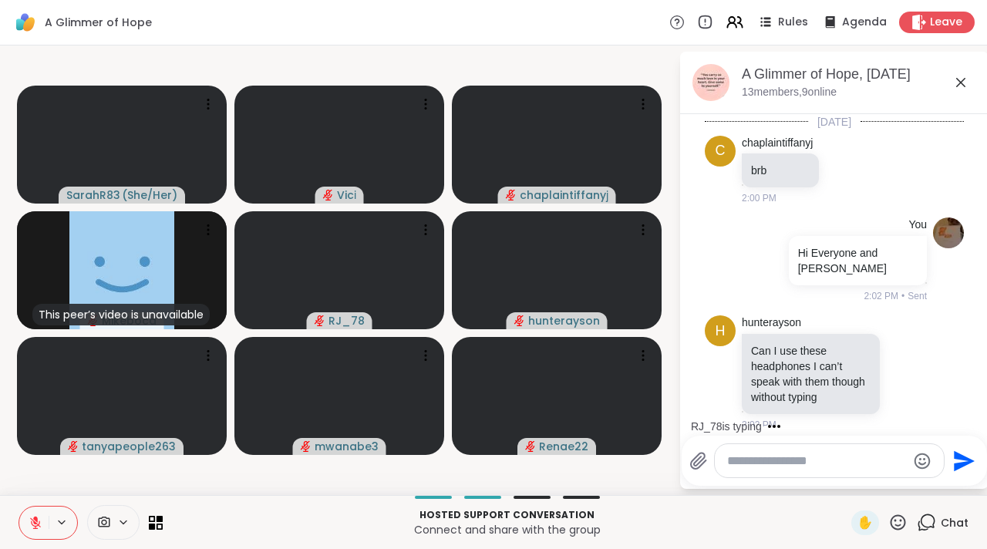
scroll to position [2498, 0]
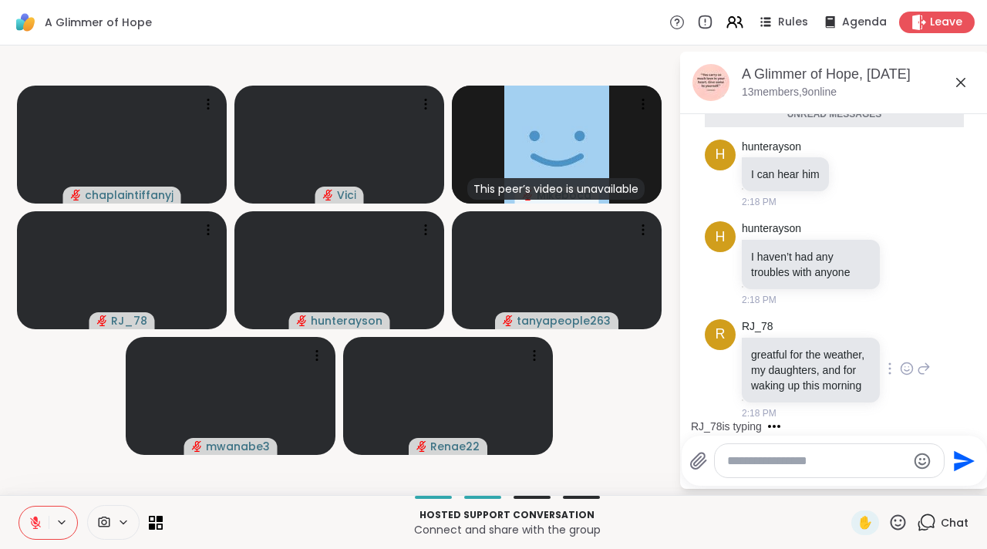
click at [900, 361] on icon at bounding box center [907, 368] width 14 height 15
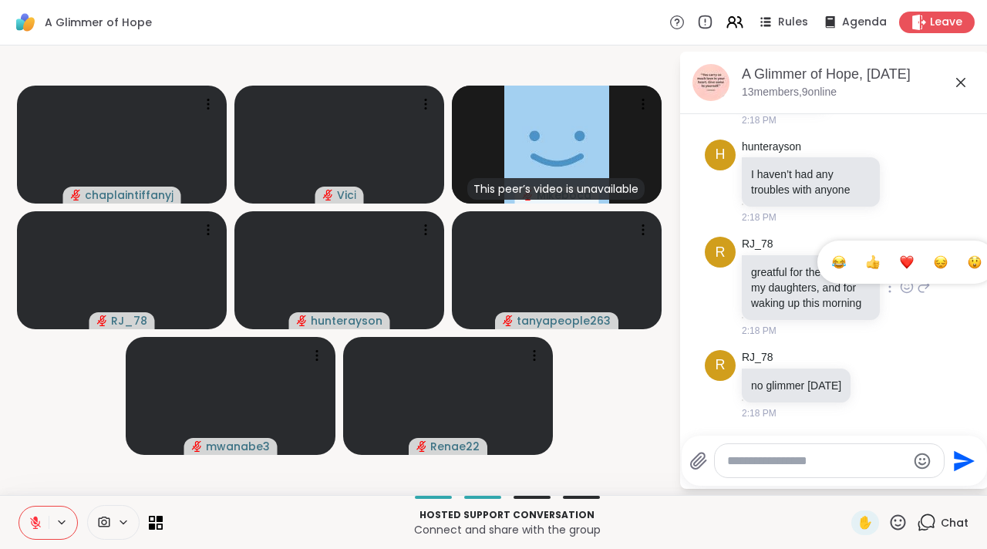
scroll to position [2544, 0]
click at [866, 251] on button "Select Reaction: Thumbs up" at bounding box center [872, 262] width 31 height 31
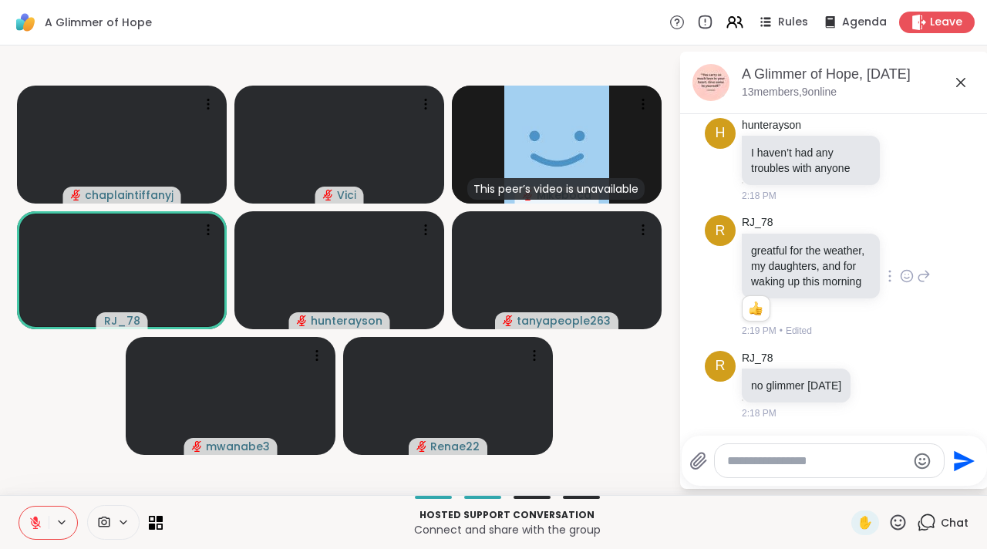
click at [962, 83] on icon at bounding box center [960, 82] width 19 height 19
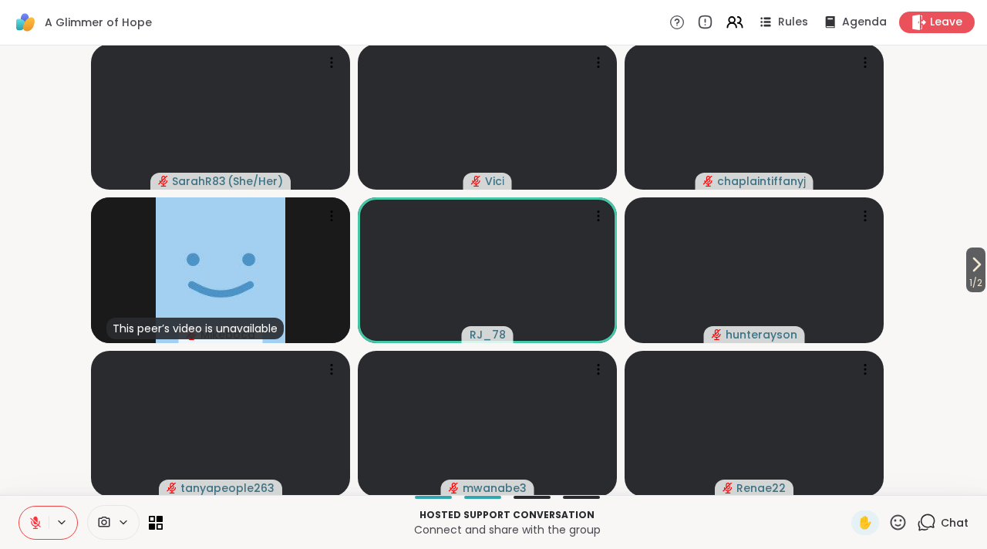
click at [39, 522] on icon at bounding box center [35, 522] width 11 height 11
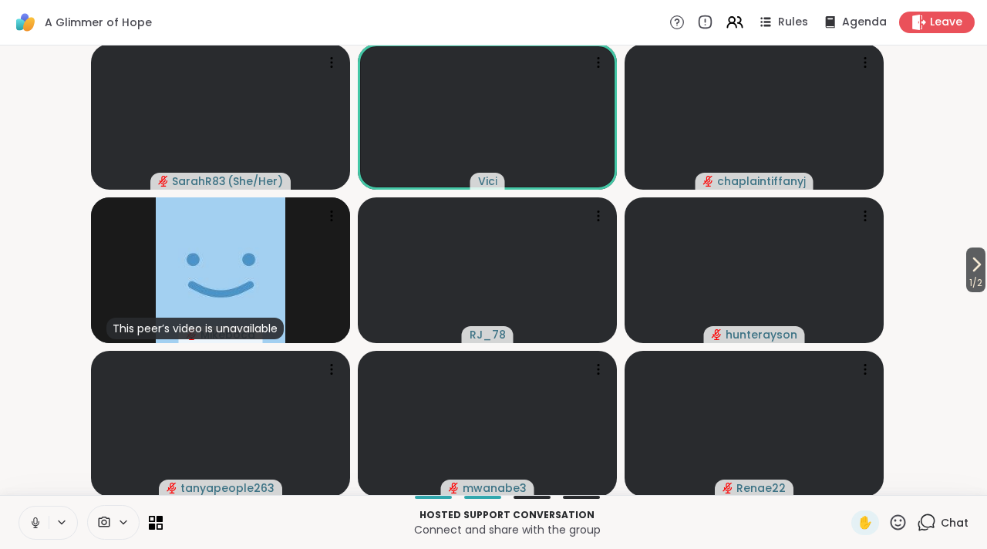
click at [31, 532] on button at bounding box center [33, 522] width 29 height 32
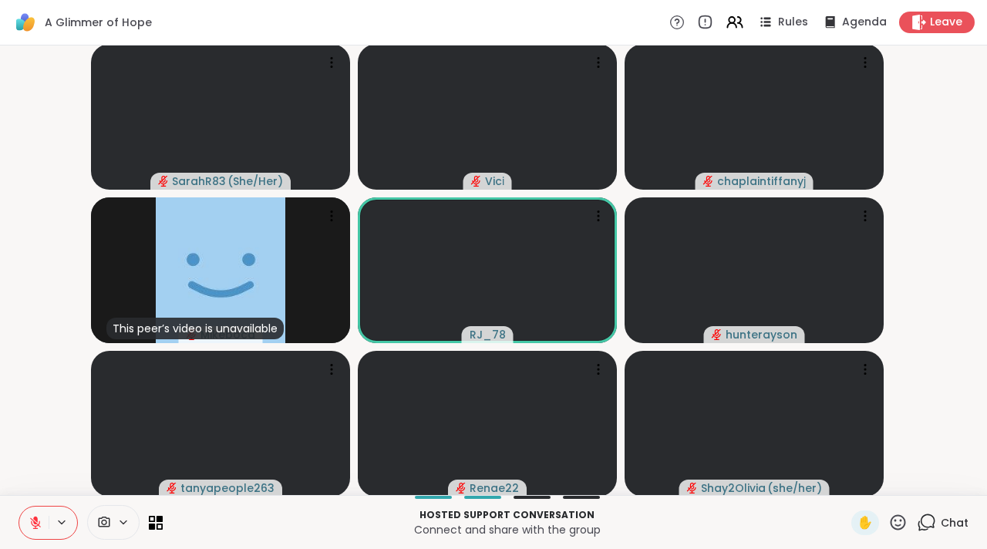
click at [917, 518] on icon at bounding box center [926, 522] width 19 height 19
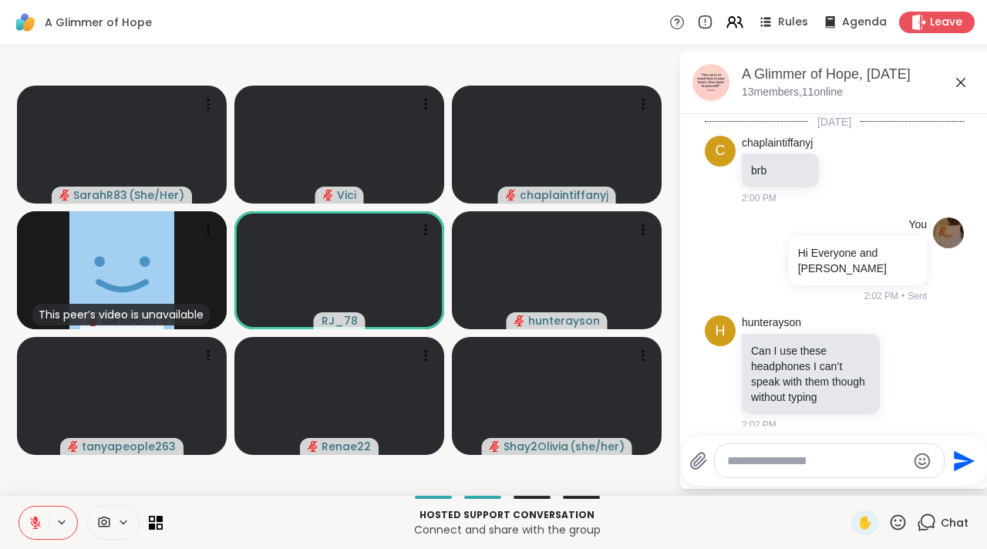
scroll to position [2550, 0]
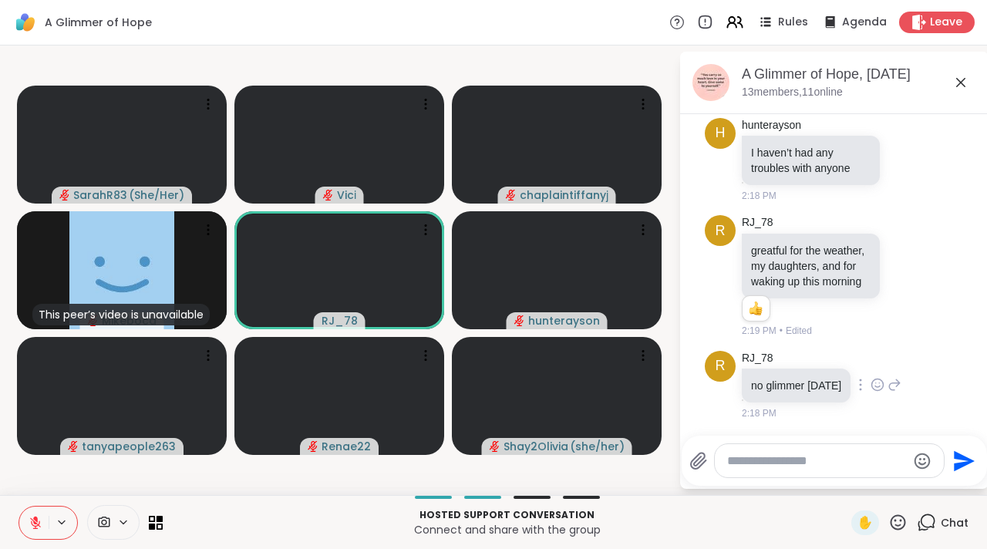
click at [873, 385] on icon at bounding box center [877, 384] width 14 height 15
click at [809, 364] on div "Select Reaction: Joy" at bounding box center [809, 360] width 14 height 14
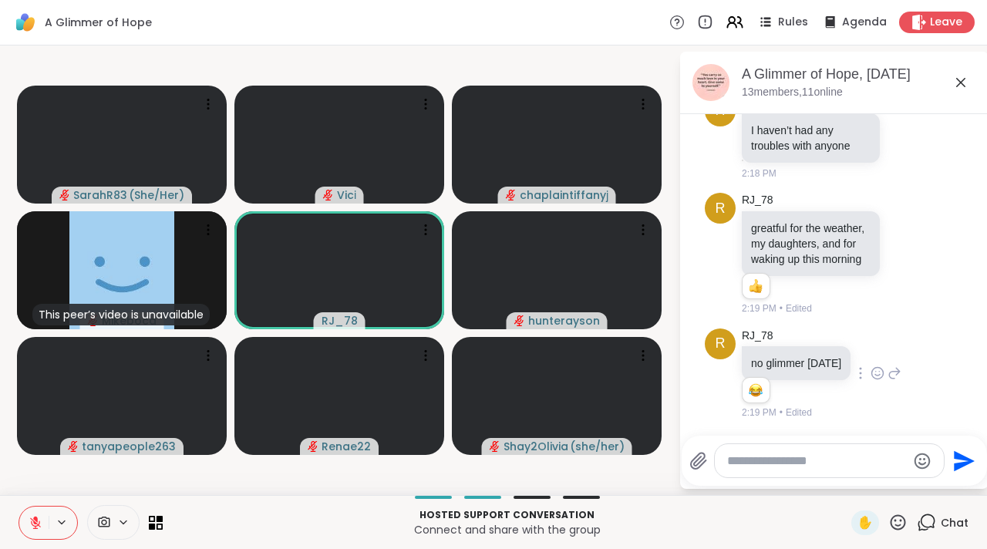
scroll to position [2572, 0]
click at [950, 76] on div "A Glimmer of Hope, [DATE]" at bounding box center [859, 74] width 234 height 19
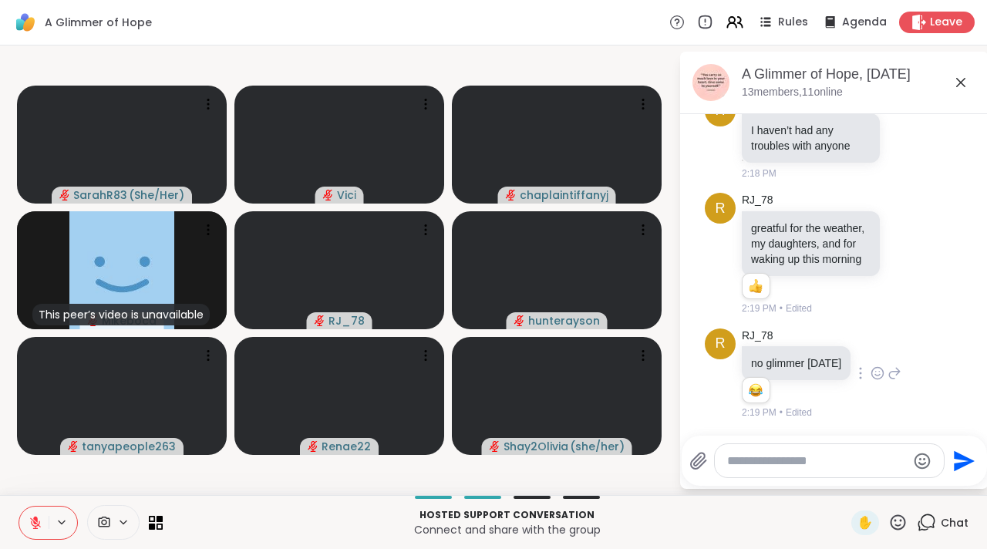
click at [957, 78] on icon at bounding box center [960, 82] width 9 height 9
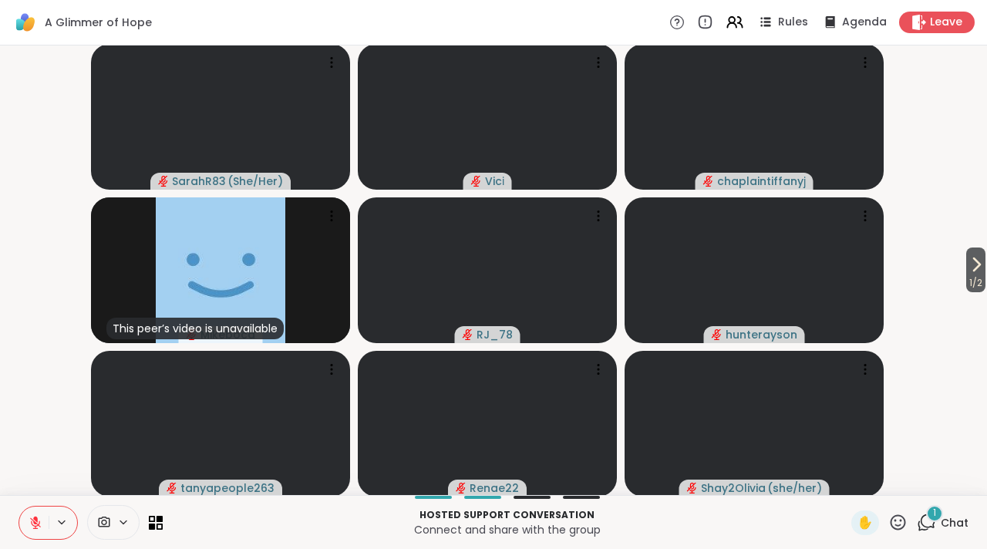
click at [32, 522] on icon at bounding box center [35, 522] width 11 height 11
click at [32, 522] on icon at bounding box center [36, 522] width 8 height 5
click at [45, 523] on button at bounding box center [33, 522] width 29 height 32
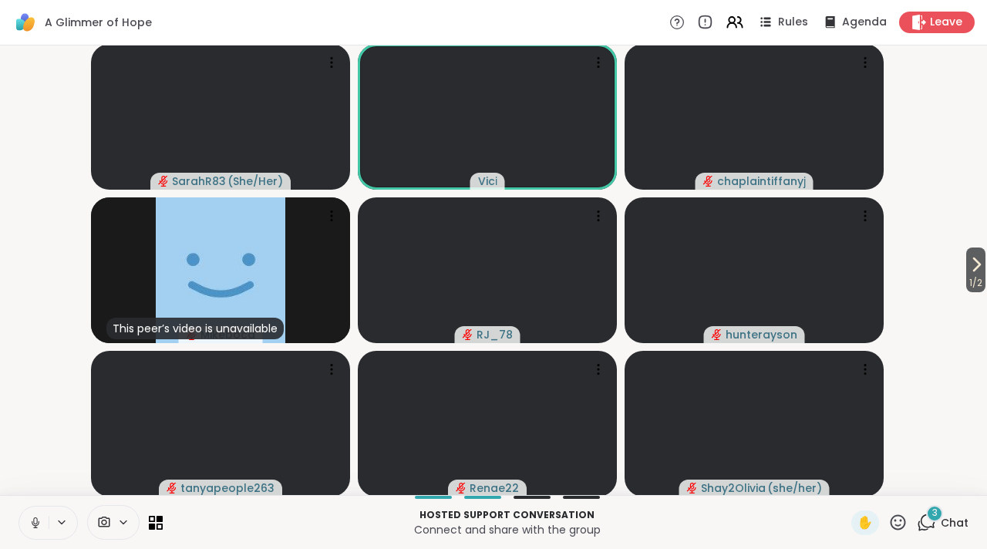
click at [920, 523] on icon at bounding box center [926, 522] width 19 height 19
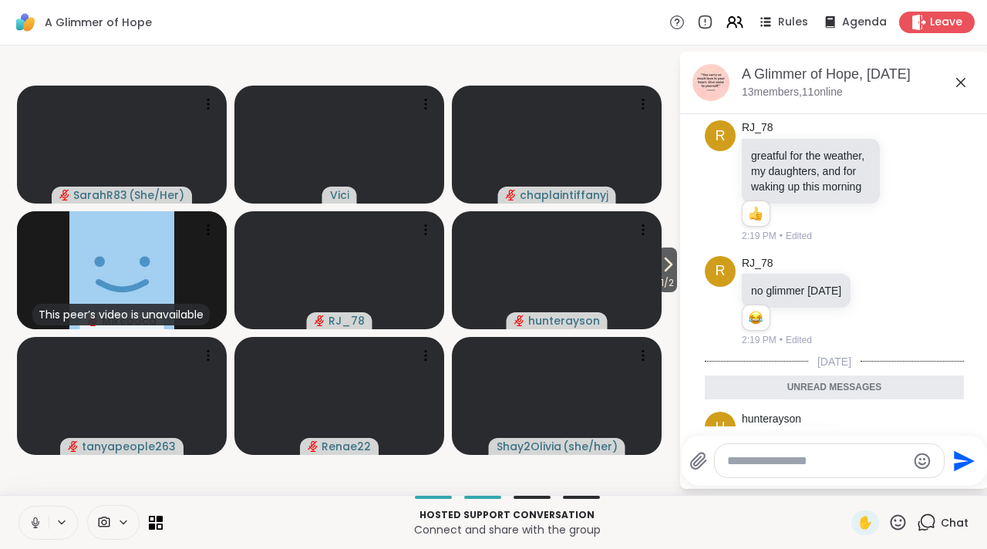
scroll to position [2938, 0]
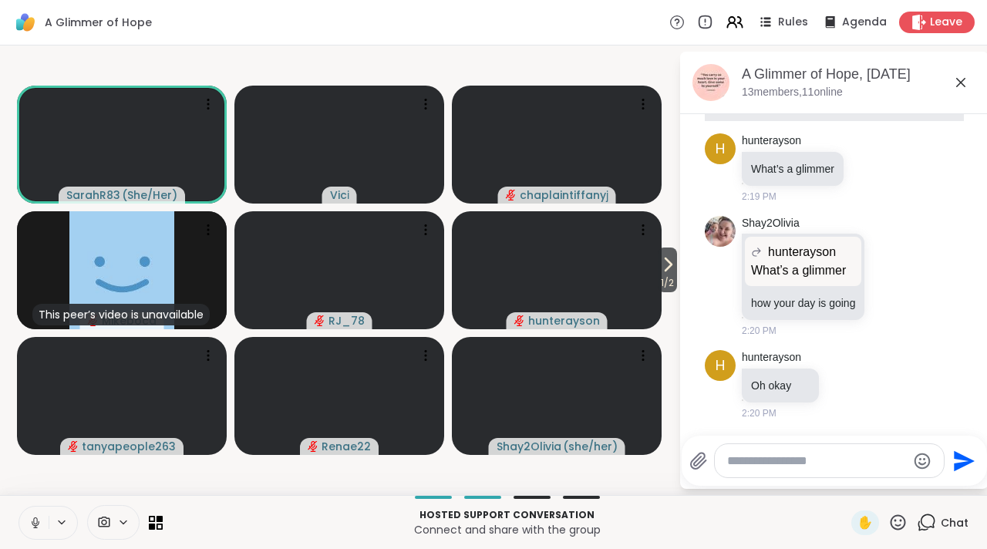
click at [25, 520] on button at bounding box center [33, 522] width 29 height 32
click at [954, 80] on icon at bounding box center [960, 82] width 19 height 19
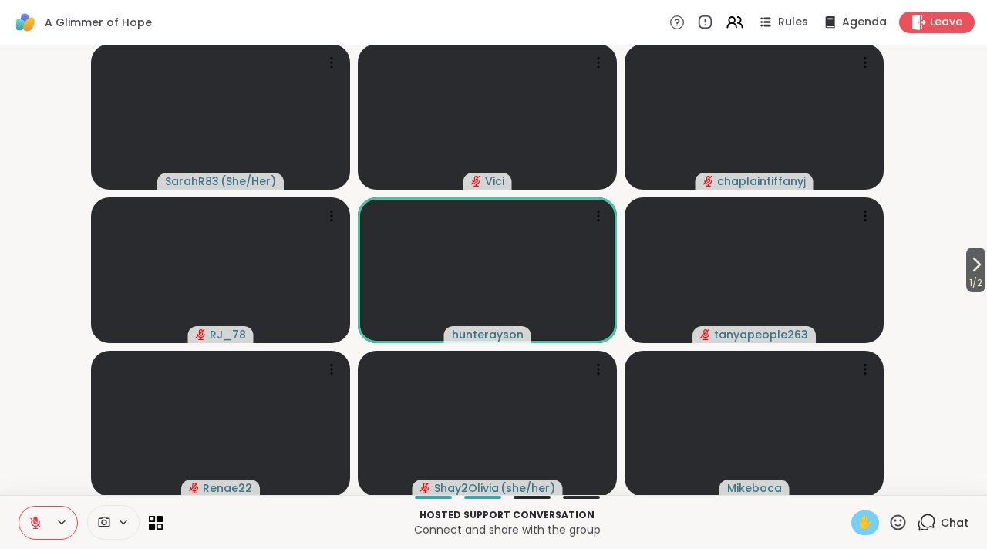
click at [863, 513] on div "✋" at bounding box center [865, 522] width 28 height 25
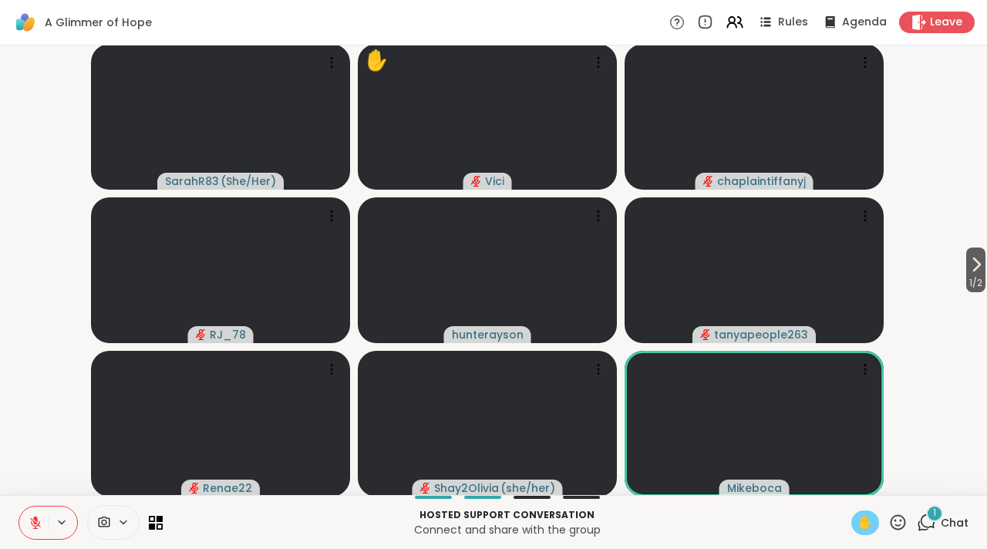
click at [29, 527] on icon at bounding box center [36, 523] width 14 height 14
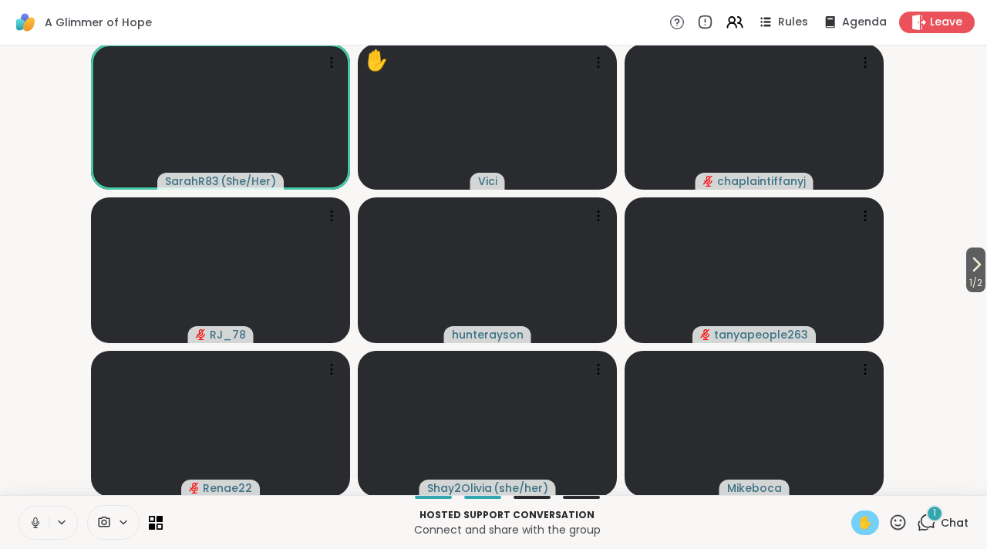
click at [32, 520] on icon at bounding box center [36, 523] width 14 height 14
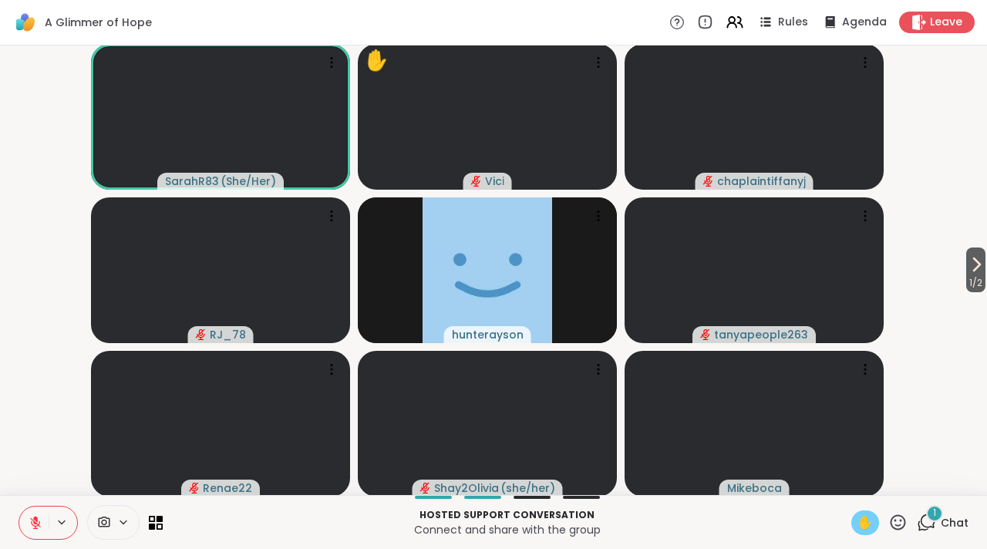
click at [917, 522] on icon at bounding box center [926, 522] width 19 height 19
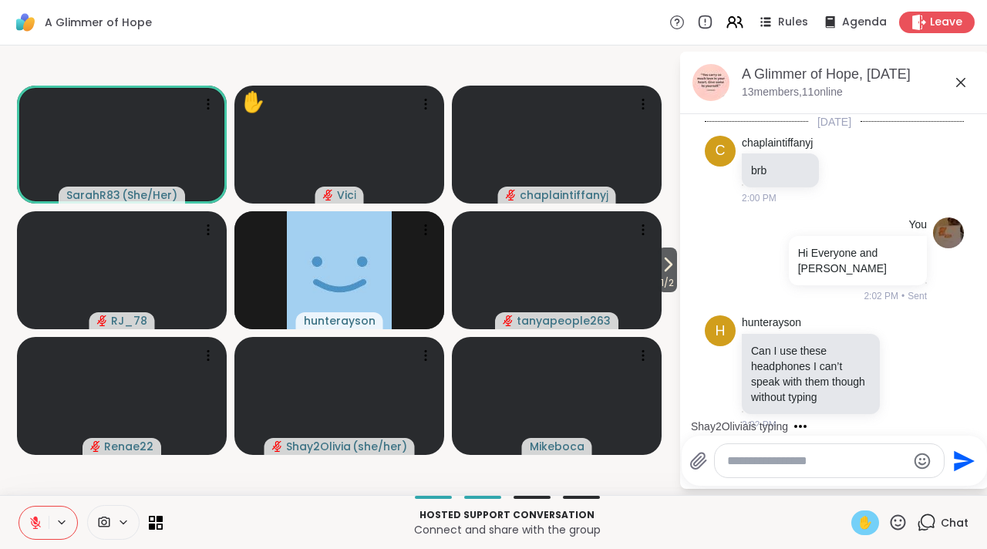
scroll to position [3052, 0]
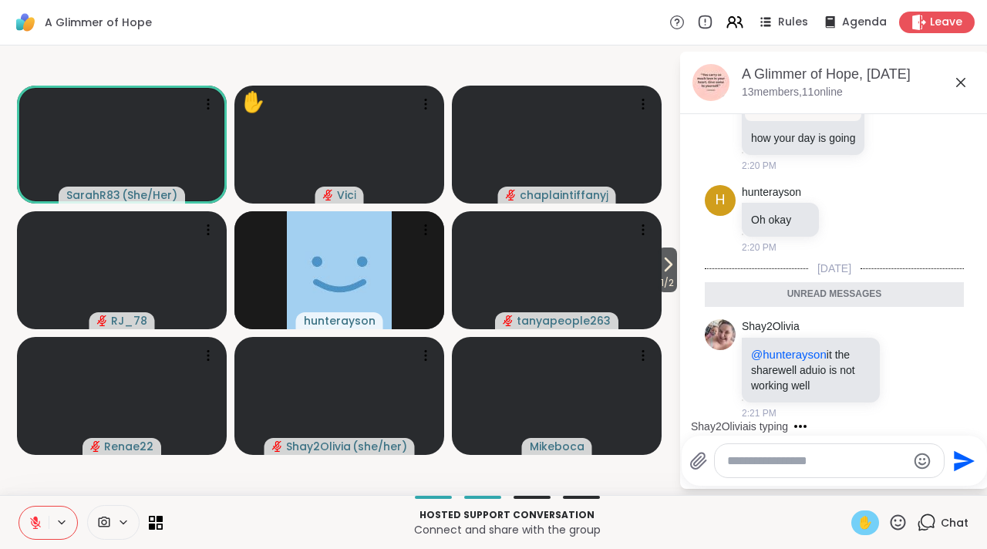
click at [957, 86] on icon at bounding box center [960, 82] width 19 height 19
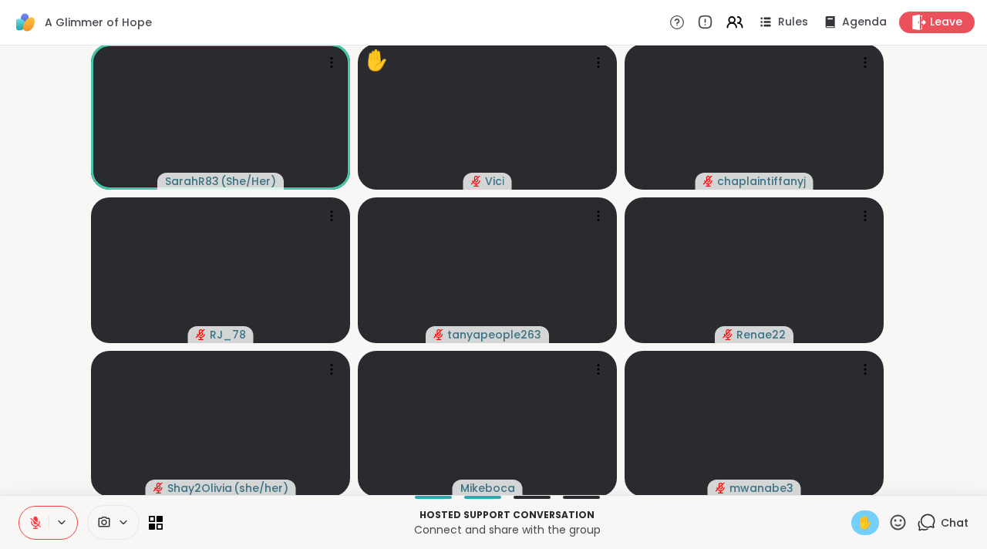
click at [857, 520] on span "✋" at bounding box center [864, 522] width 15 height 19
click at [890, 520] on icon at bounding box center [897, 521] width 15 height 15
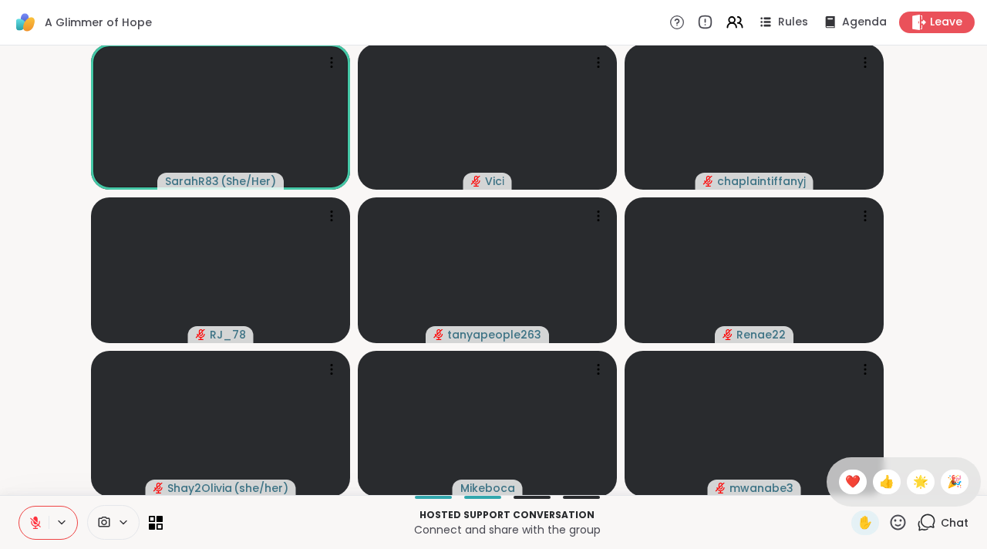
click at [917, 530] on icon at bounding box center [926, 522] width 19 height 19
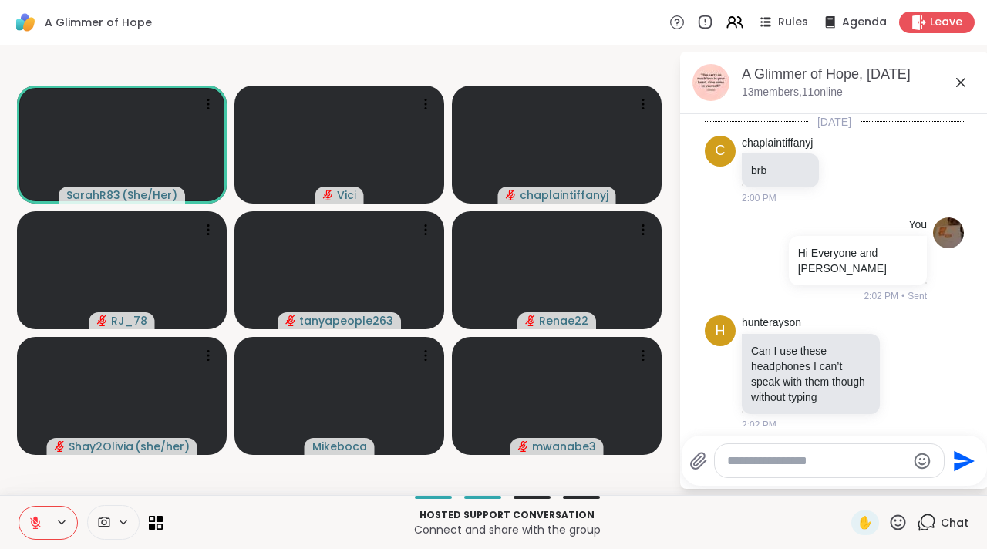
scroll to position [2999, 0]
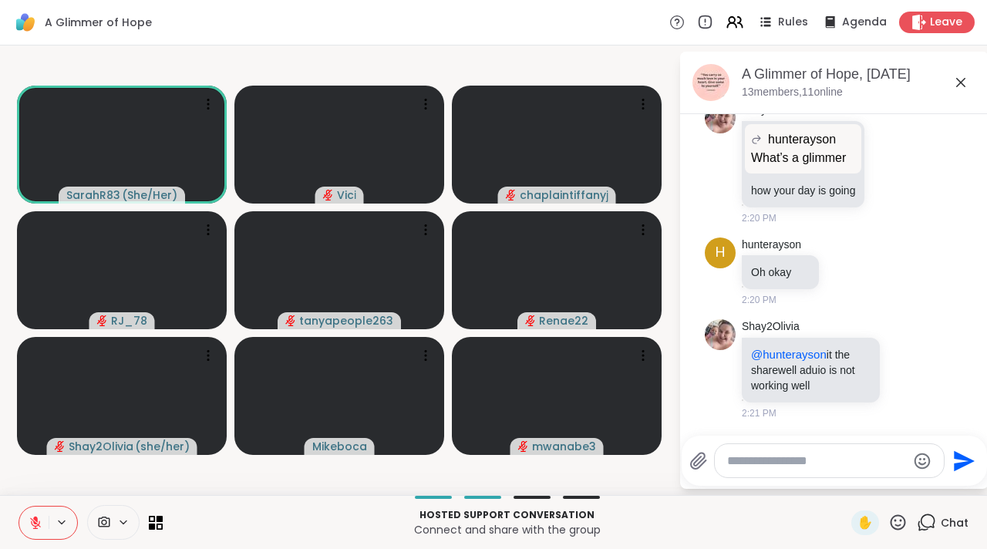
click at [788, 457] on textarea "Type your message" at bounding box center [817, 460] width 180 height 15
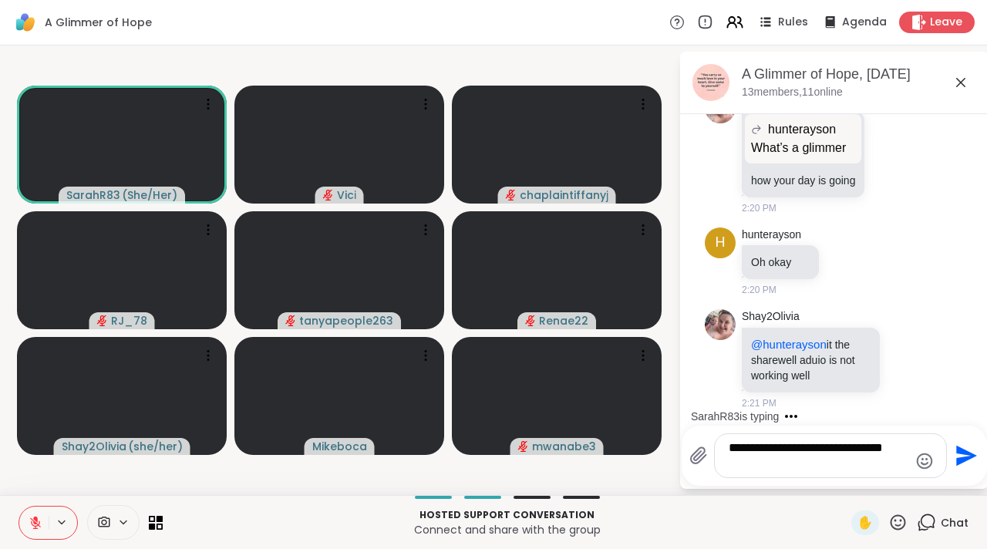
type textarea "**********"
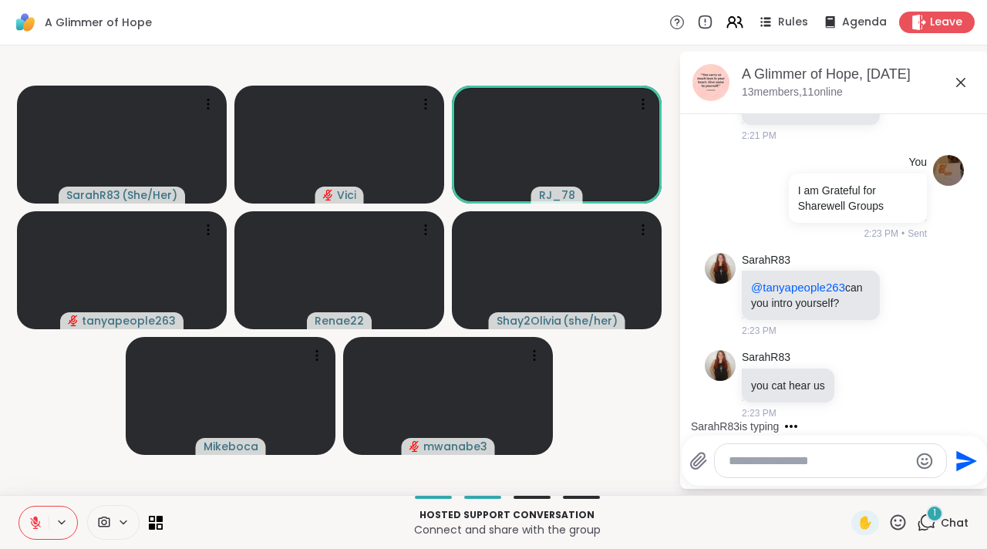
scroll to position [3292, 0]
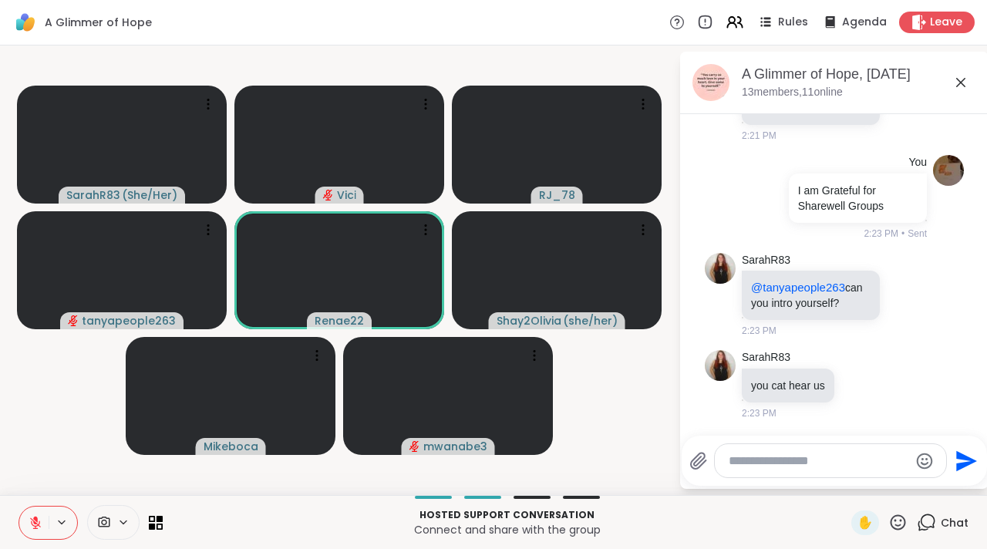
click at [959, 86] on icon at bounding box center [960, 82] width 19 height 19
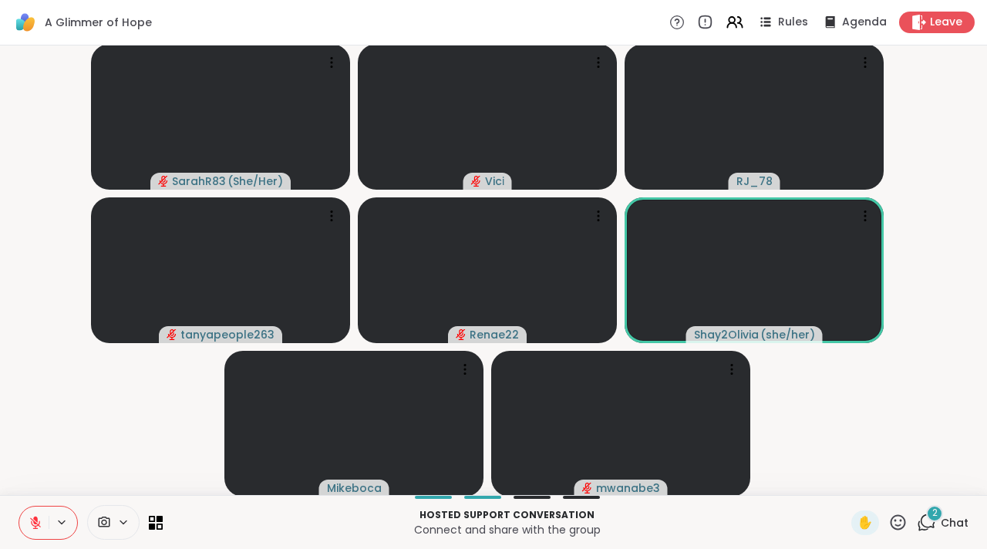
click at [919, 523] on icon at bounding box center [926, 522] width 19 height 19
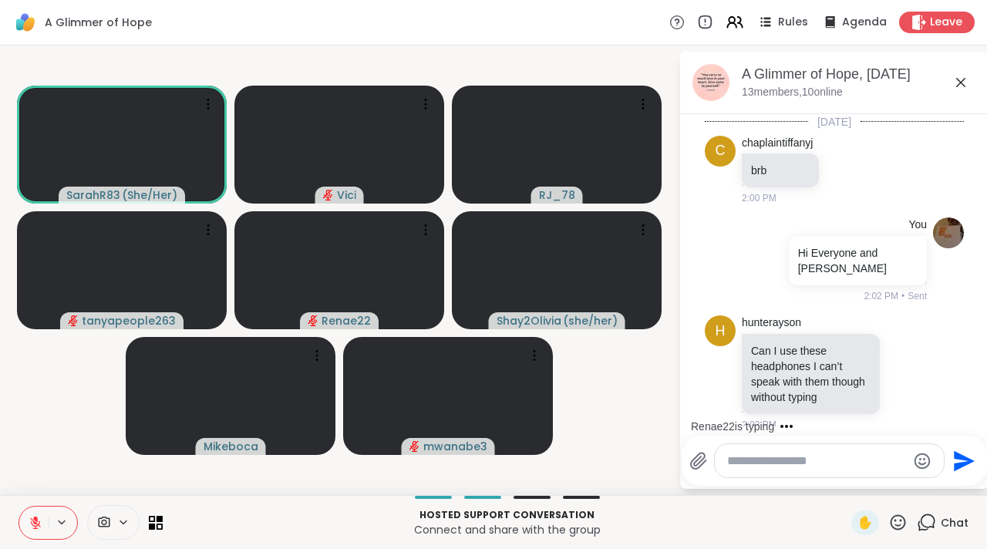
scroll to position [3540, 0]
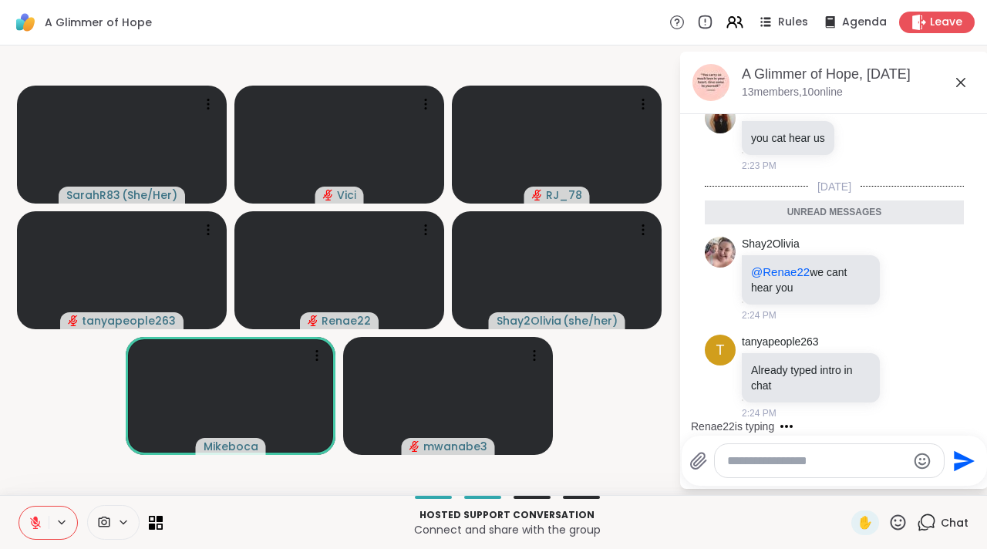
drag, startPoint x: 969, startPoint y: 415, endPoint x: 867, endPoint y: 453, distance: 108.8
click at [785, 475] on div at bounding box center [829, 460] width 229 height 33
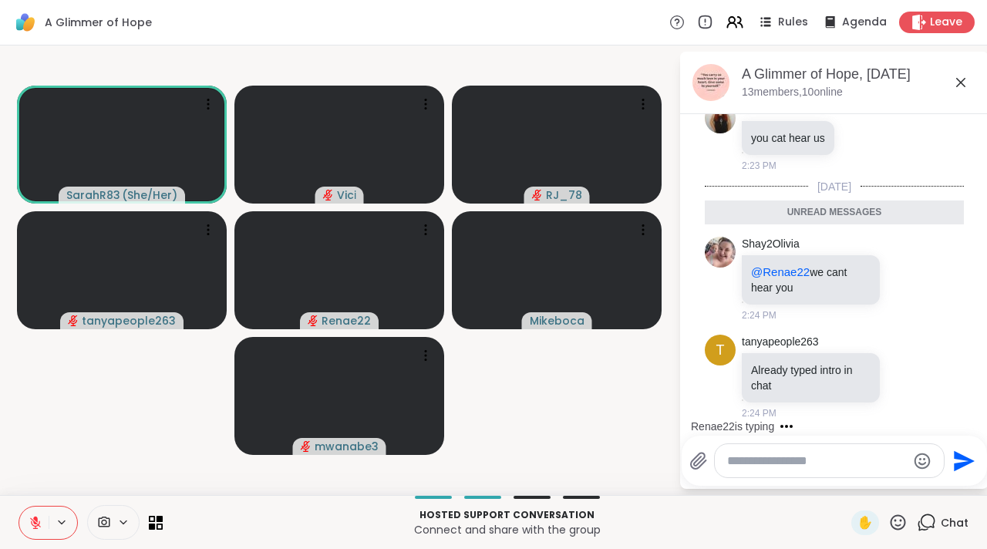
click at [759, 468] on div at bounding box center [829, 460] width 229 height 33
click at [741, 459] on textarea "Type your message" at bounding box center [817, 460] width 180 height 15
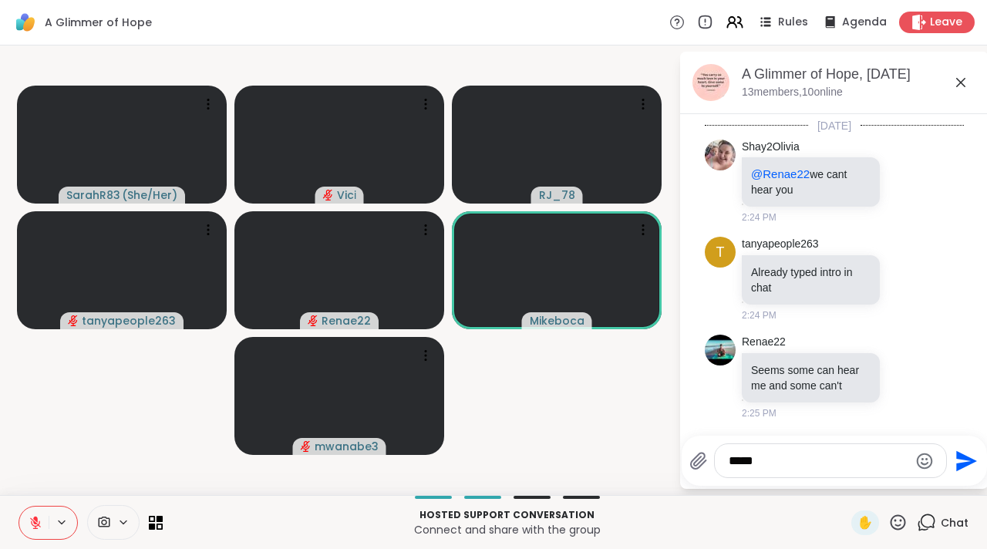
scroll to position [3615, 0]
type textarea "********"
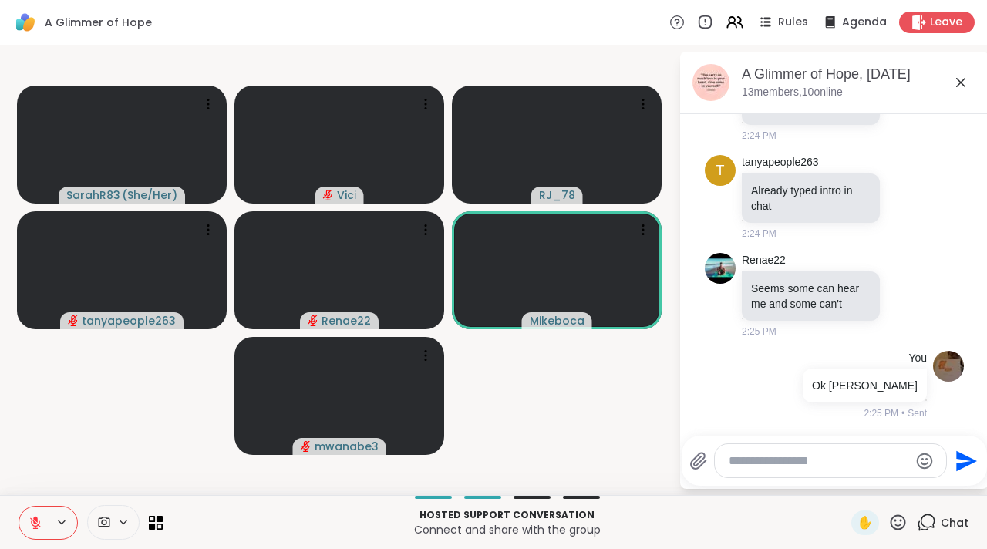
scroll to position [3698, 0]
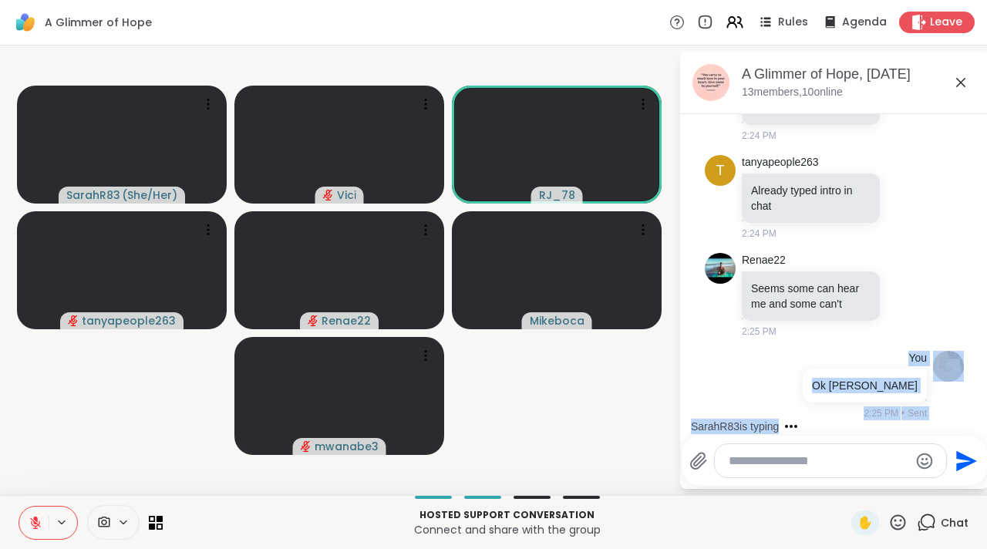
drag, startPoint x: 970, startPoint y: 421, endPoint x: 965, endPoint y: 405, distance: 16.1
click at [965, 406] on div "Today c chaplaintiffanyj brb 2:00 PM You Hi Everyone and Sarah 2:02 PM • Sent h…" at bounding box center [834, 270] width 308 height 312
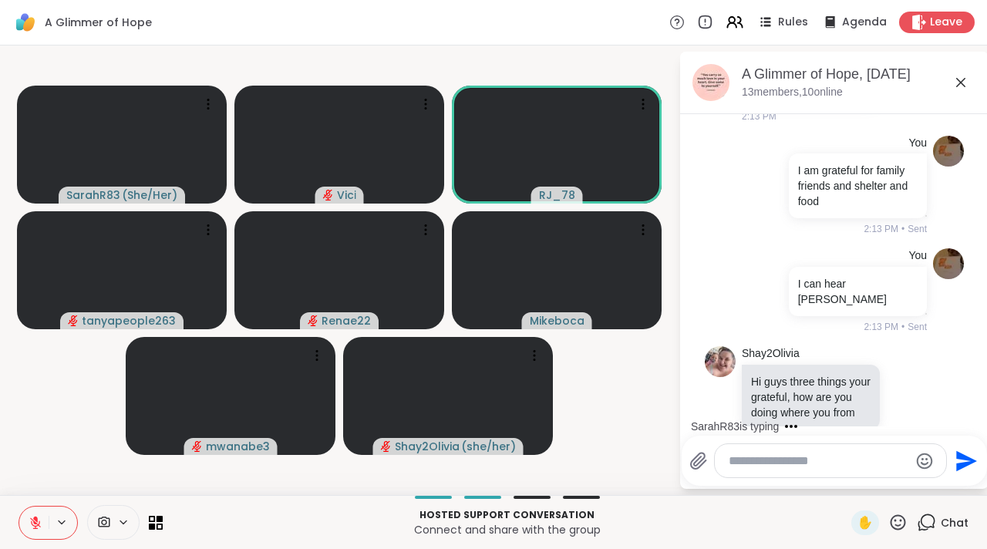
scroll to position [1192, 0]
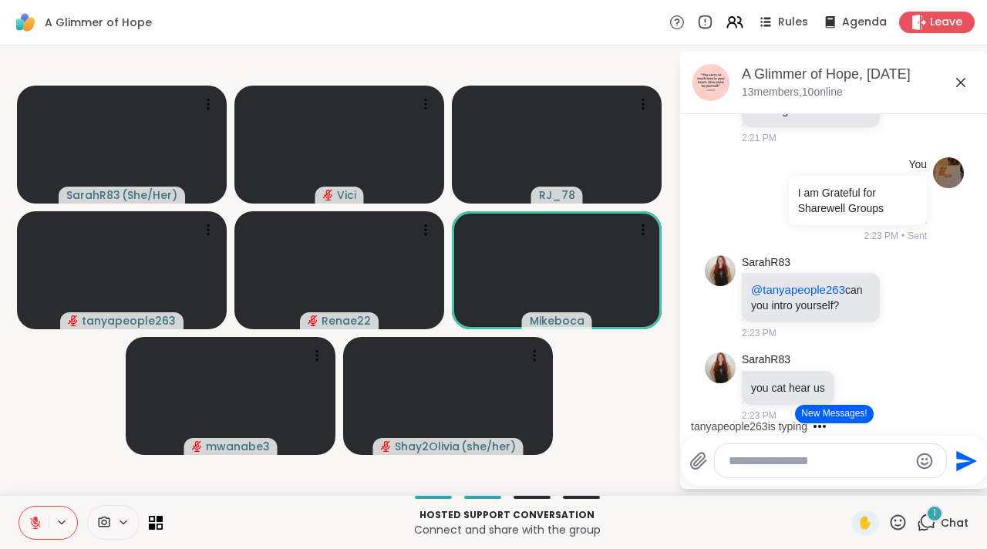
scroll to position [3961, 0]
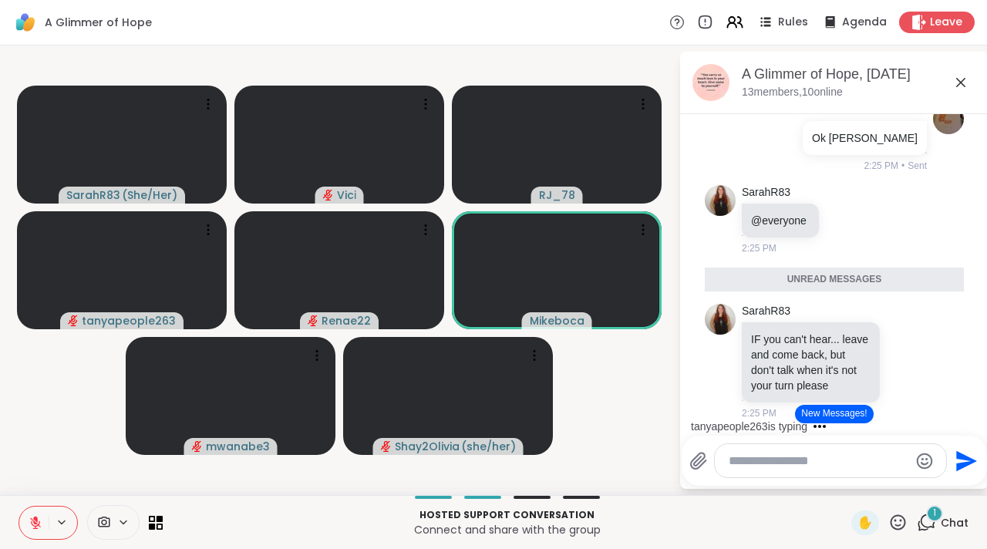
click at [963, 83] on icon at bounding box center [960, 82] width 19 height 19
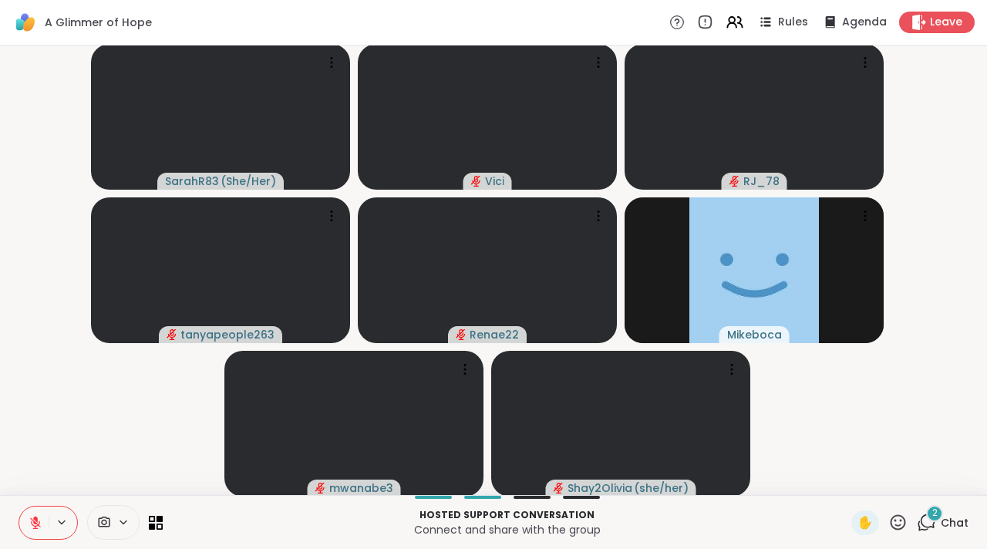
click at [921, 526] on icon at bounding box center [926, 522] width 19 height 19
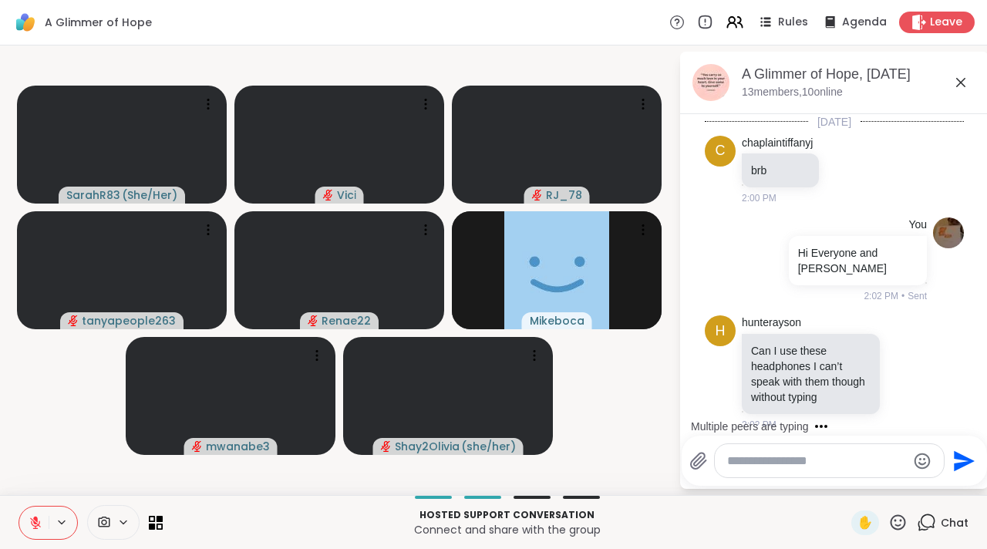
scroll to position [4186, 0]
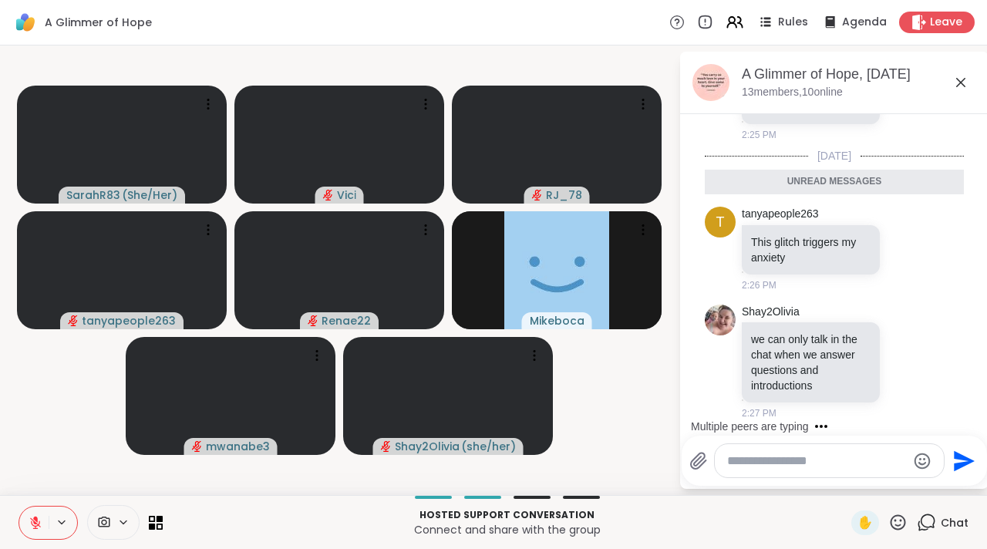
click at [852, 463] on textarea "Type your message" at bounding box center [817, 460] width 180 height 15
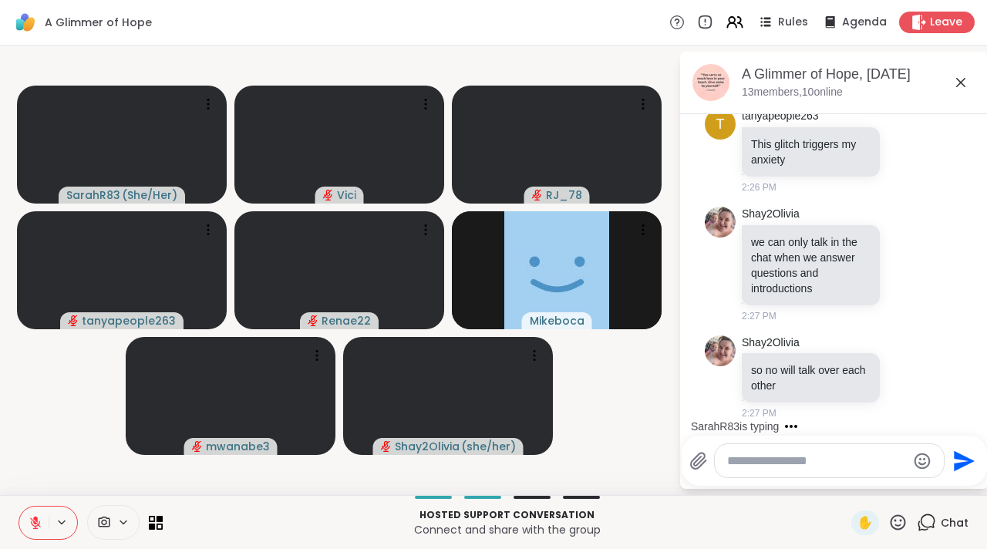
scroll to position [4247, 0]
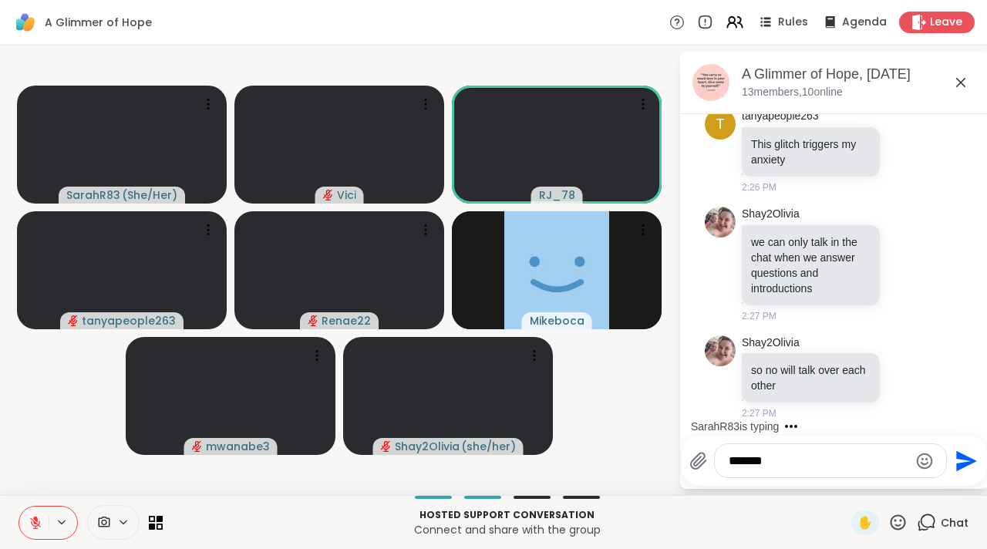
type textarea "********"
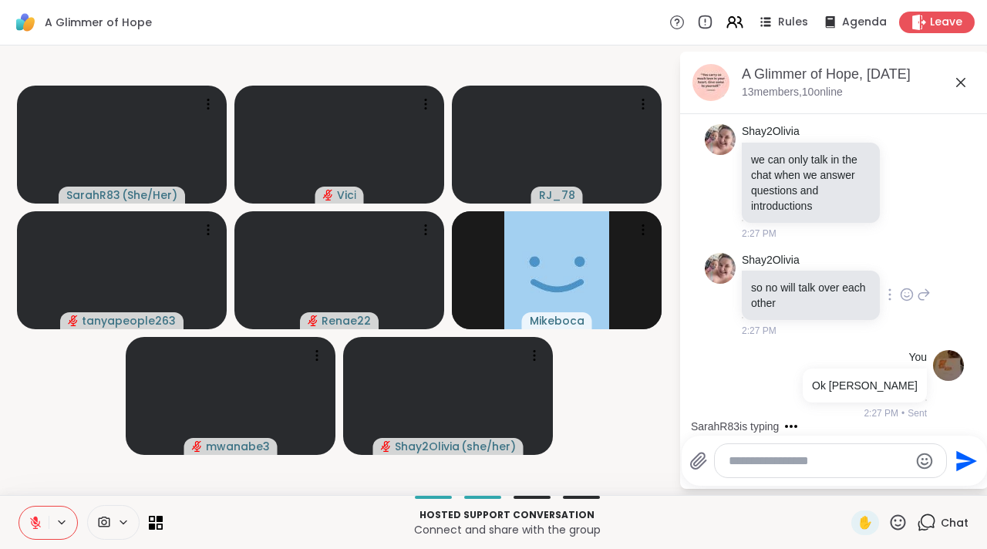
scroll to position [4330, 0]
click at [962, 81] on icon at bounding box center [960, 82] width 19 height 19
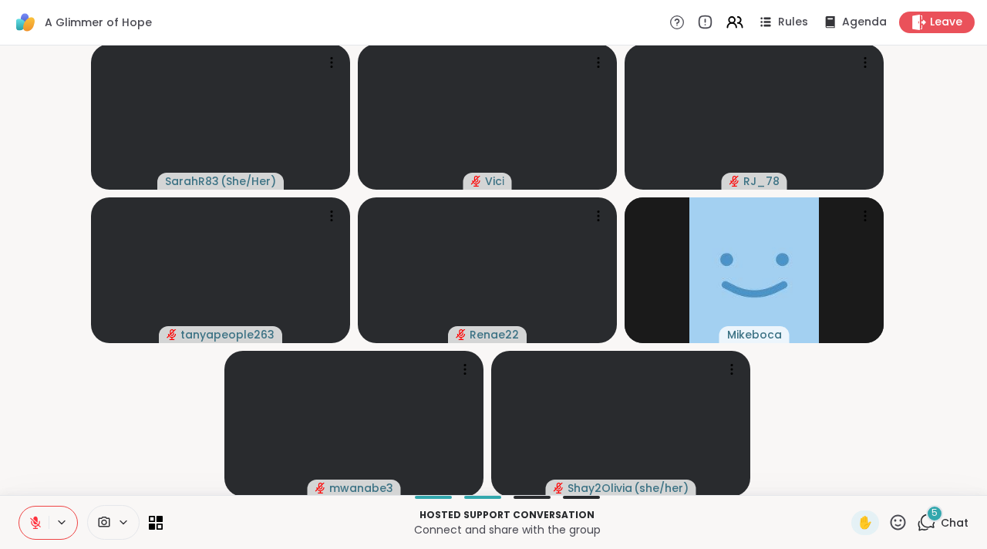
click at [32, 518] on icon at bounding box center [35, 522] width 11 height 11
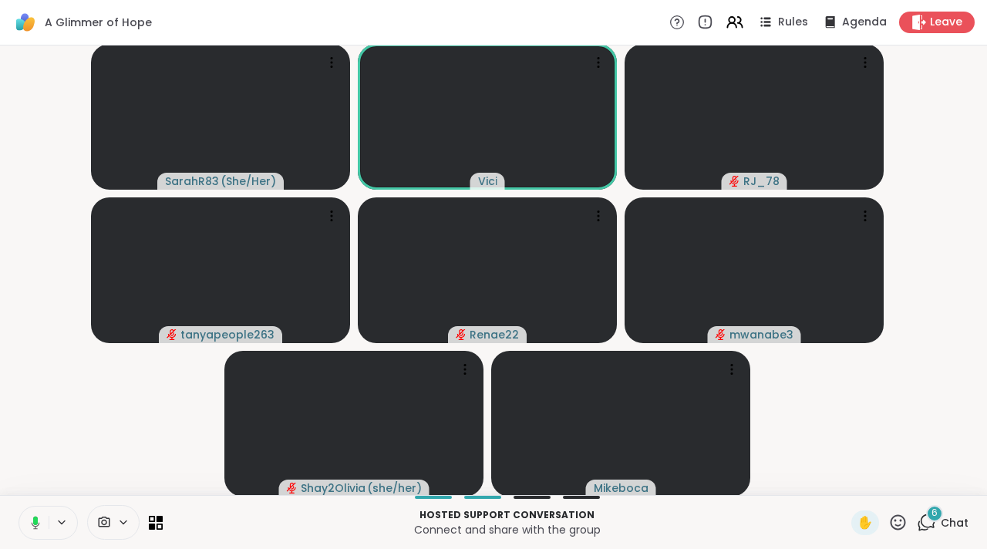
click at [32, 526] on icon at bounding box center [33, 523] width 14 height 14
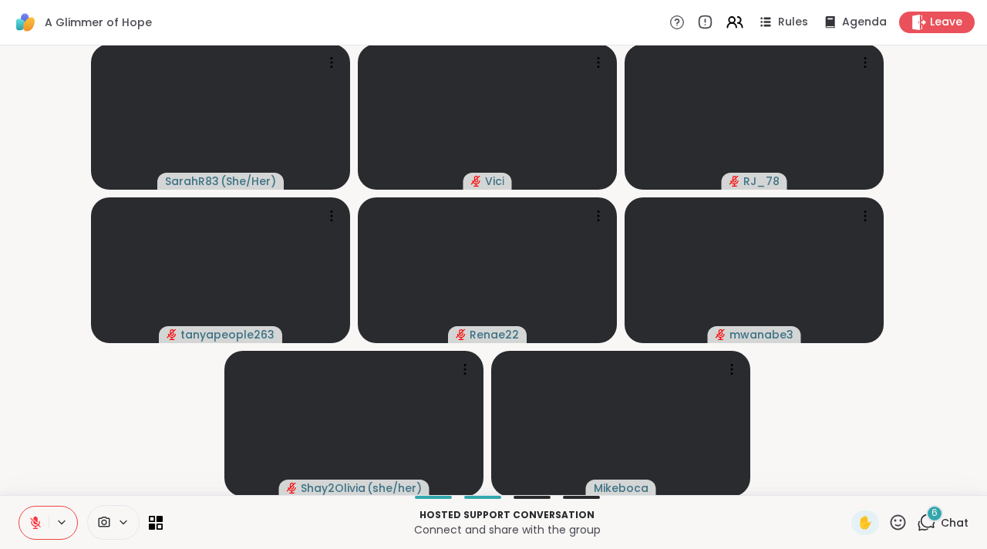
click at [920, 526] on icon at bounding box center [927, 521] width 15 height 14
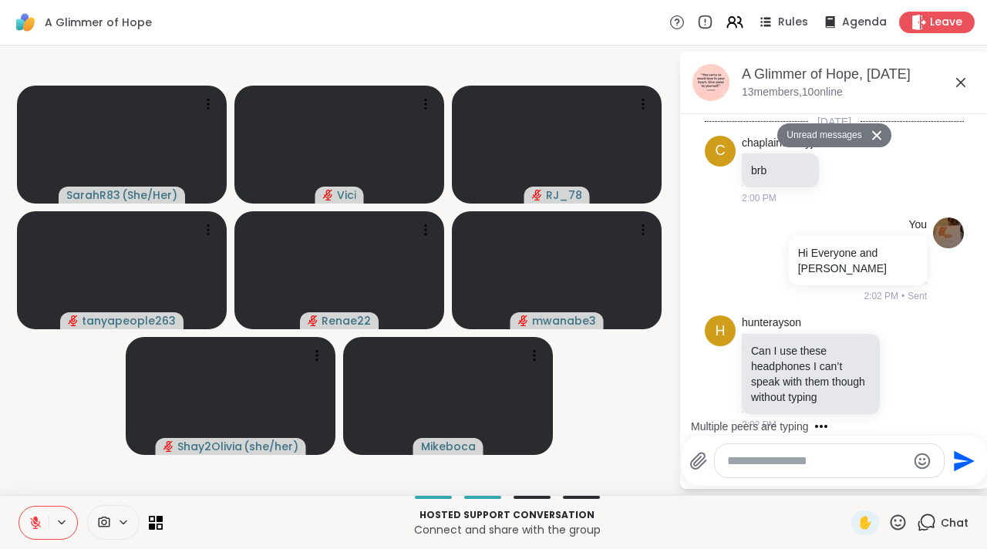
scroll to position [5014, 0]
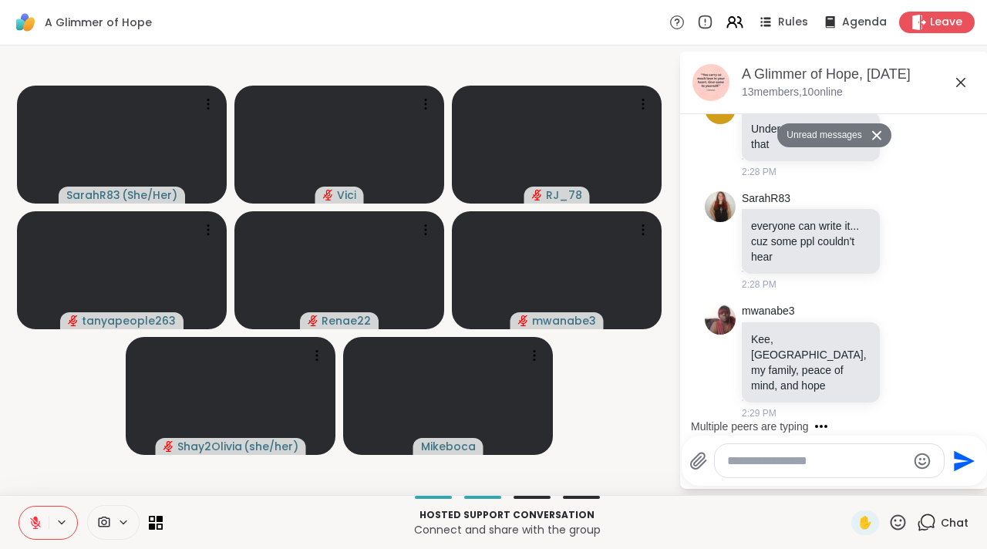
click at [814, 472] on div at bounding box center [829, 460] width 229 height 33
click at [763, 452] on div at bounding box center [829, 460] width 229 height 33
click at [732, 460] on textarea "Type your message" at bounding box center [817, 460] width 180 height 15
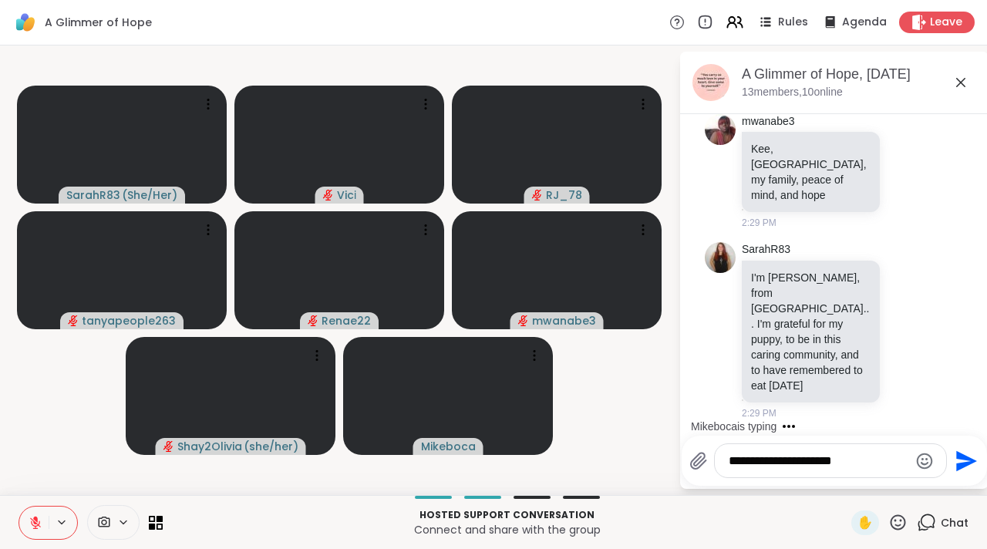
scroll to position [5167, 0]
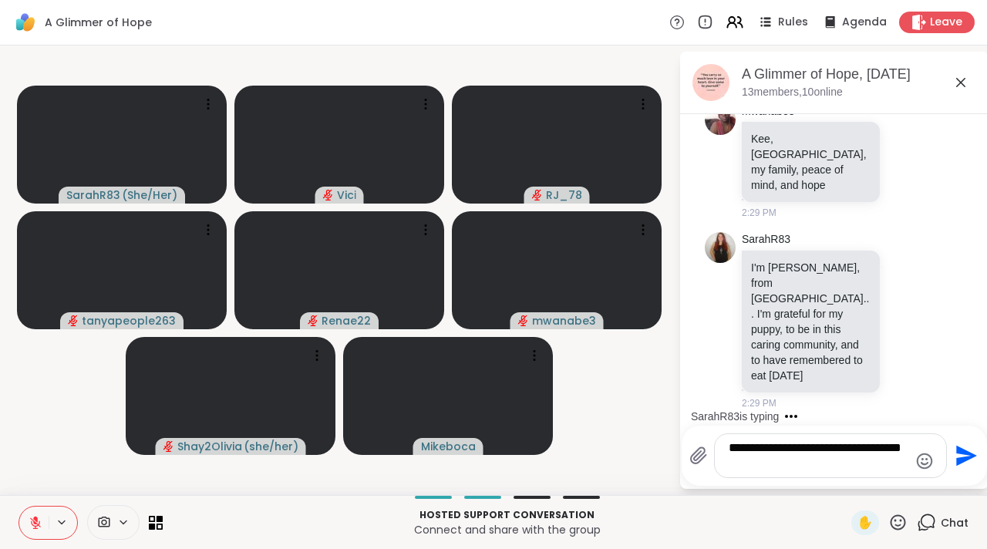
type textarea "**********"
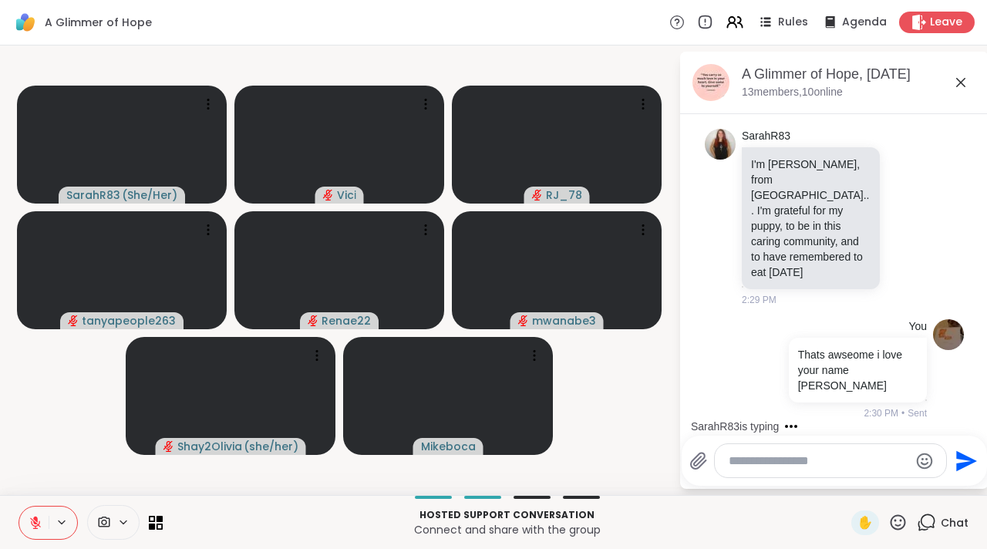
scroll to position [5280, 0]
click at [752, 463] on textarea "Type your message" at bounding box center [818, 460] width 180 height 15
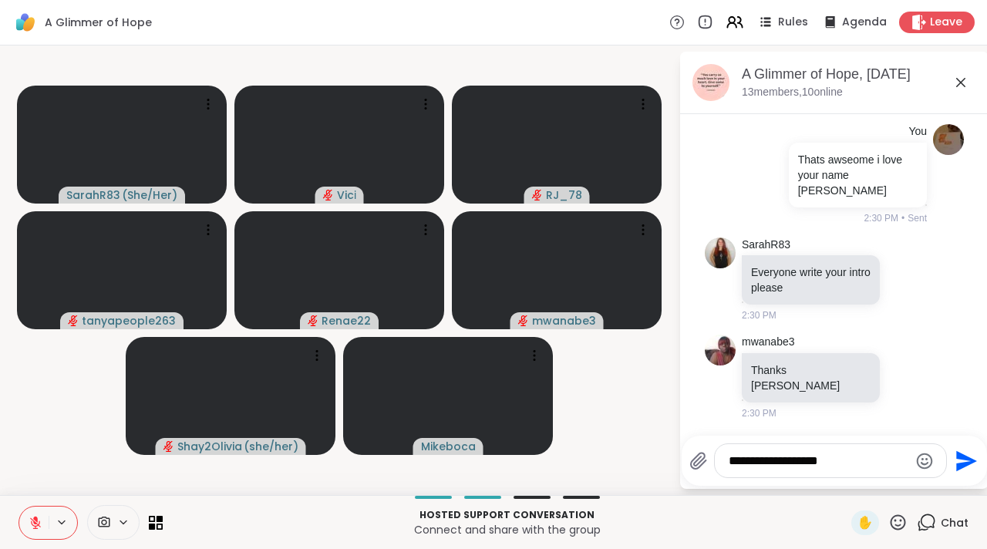
scroll to position [5460, 0]
type textarea "**********"
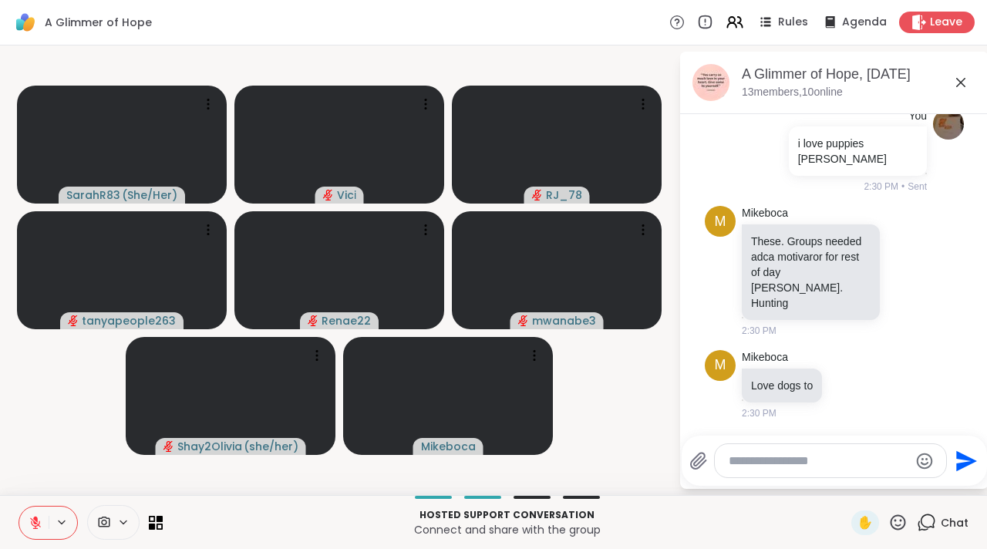
scroll to position [5753, 0]
click at [760, 461] on textarea "Type your message" at bounding box center [818, 460] width 180 height 15
type textarea "***"
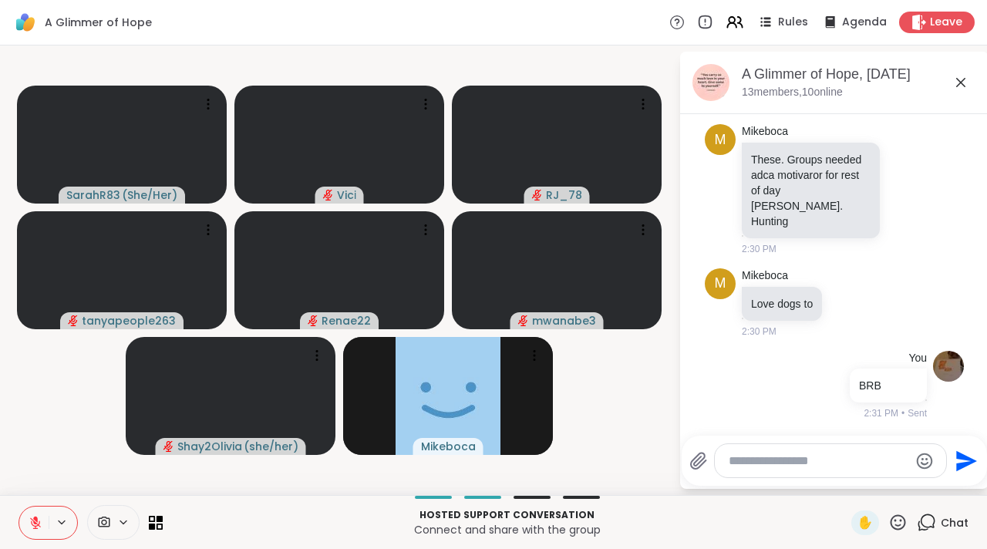
click at [106, 523] on icon at bounding box center [104, 522] width 14 height 15
click at [114, 517] on span at bounding box center [102, 522] width 29 height 15
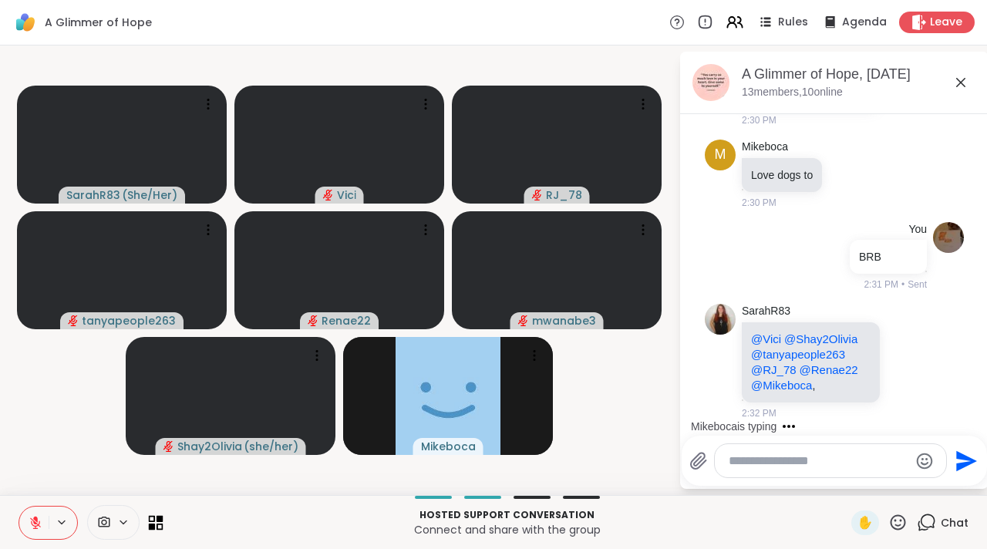
scroll to position [5994, 0]
click at [153, 528] on icon at bounding box center [152, 526] width 7 height 7
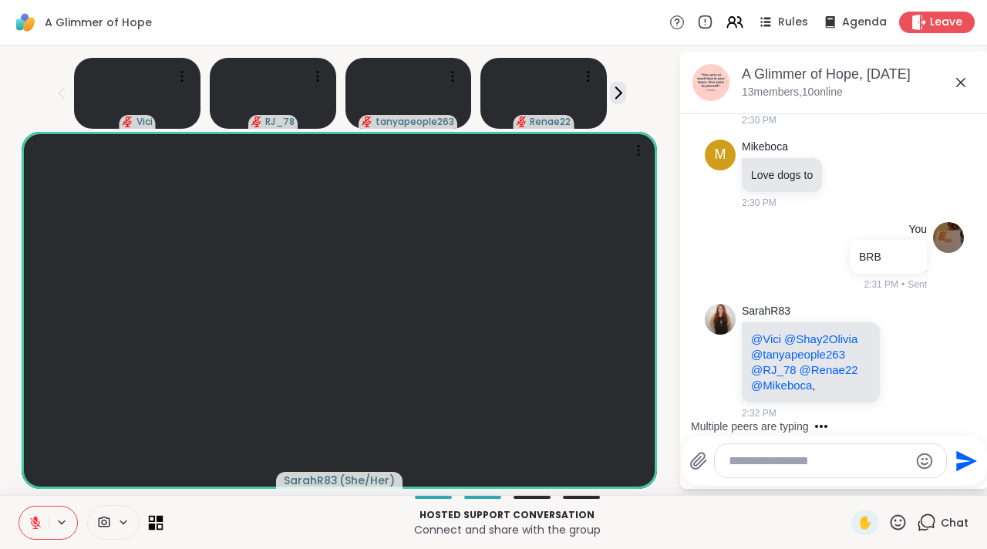
click at [153, 528] on icon at bounding box center [152, 526] width 7 height 7
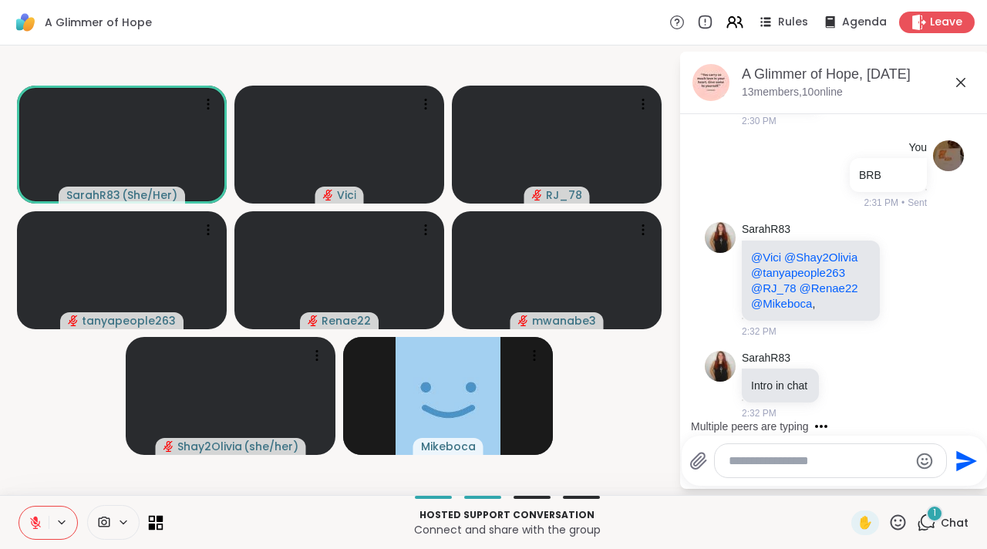
scroll to position [6077, 0]
click at [102, 523] on icon at bounding box center [105, 521] width 12 height 11
click at [90, 473] on div "FaceTime HD Camera" at bounding box center [126, 467] width 134 height 19
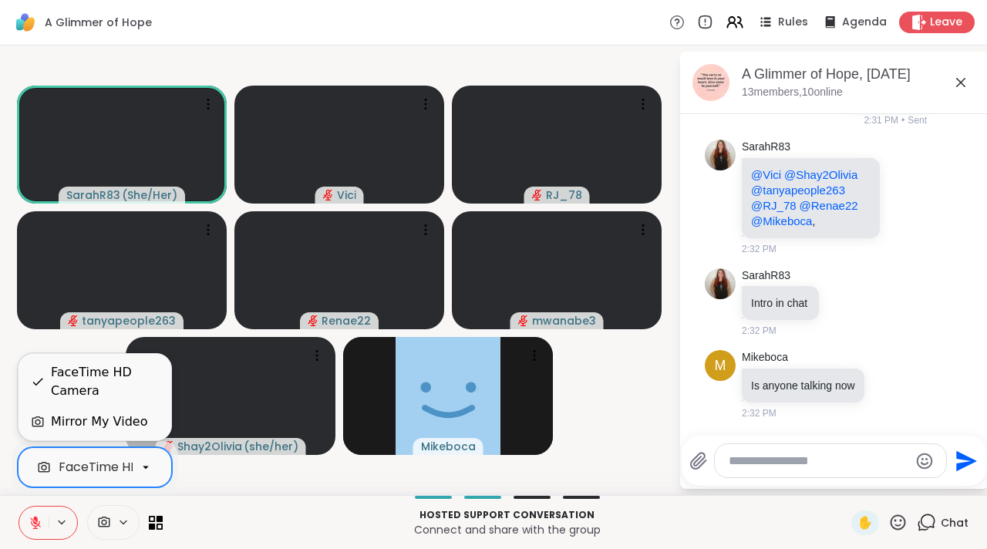
scroll to position [6174, 0]
click at [96, 390] on div "FaceTime HD Camera" at bounding box center [105, 381] width 108 height 37
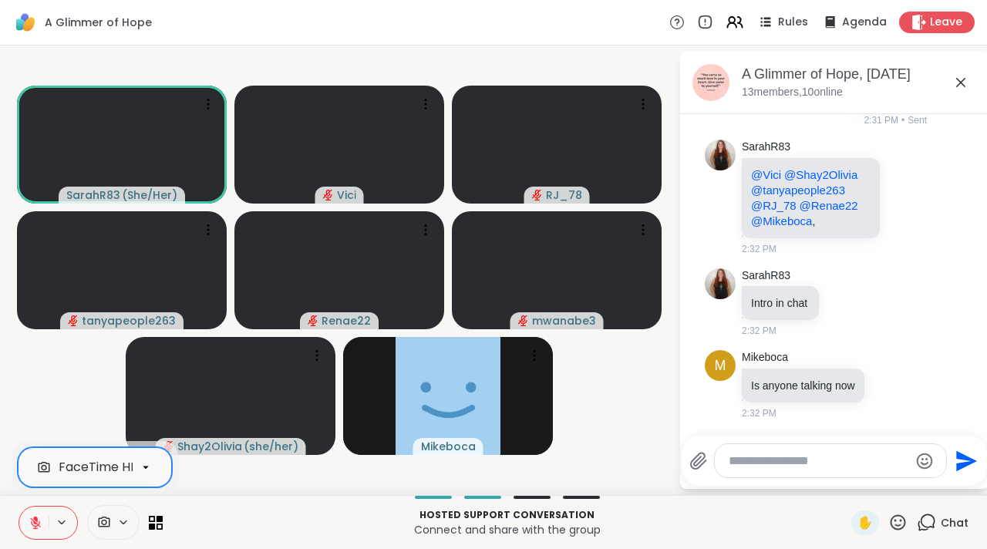
click at [142, 461] on icon at bounding box center [146, 467] width 14 height 14
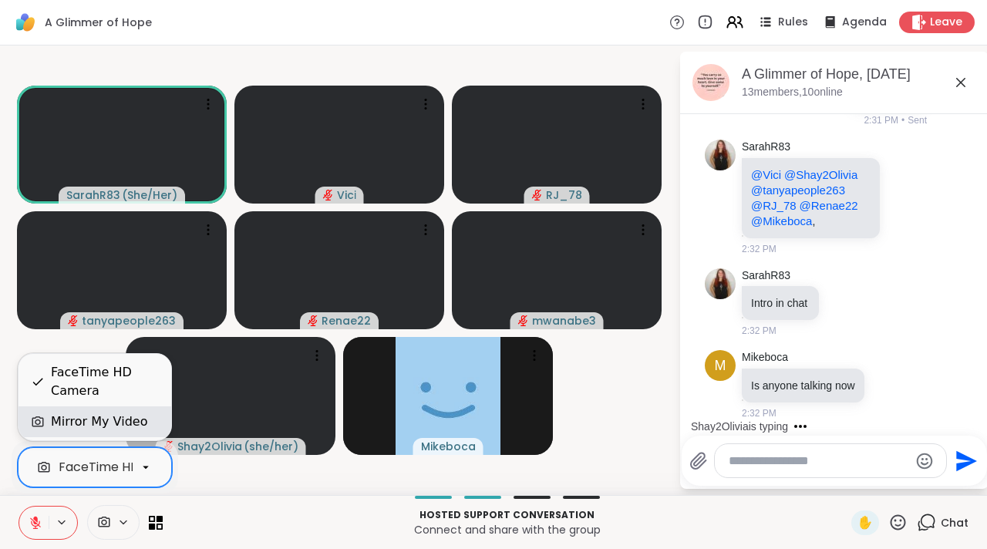
click at [96, 415] on div "Mirror My Video" at bounding box center [99, 421] width 96 height 19
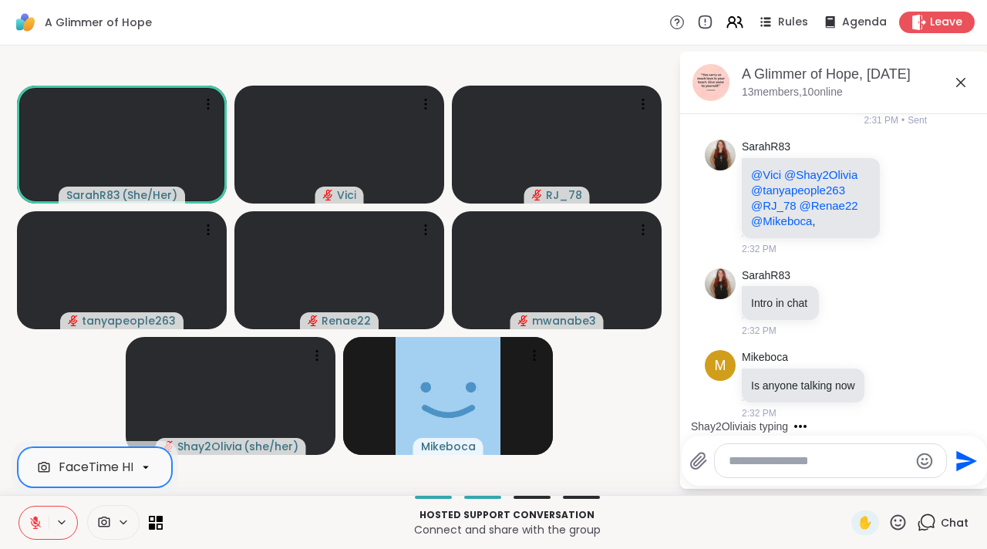
click at [105, 517] on icon at bounding box center [105, 521] width 12 height 11
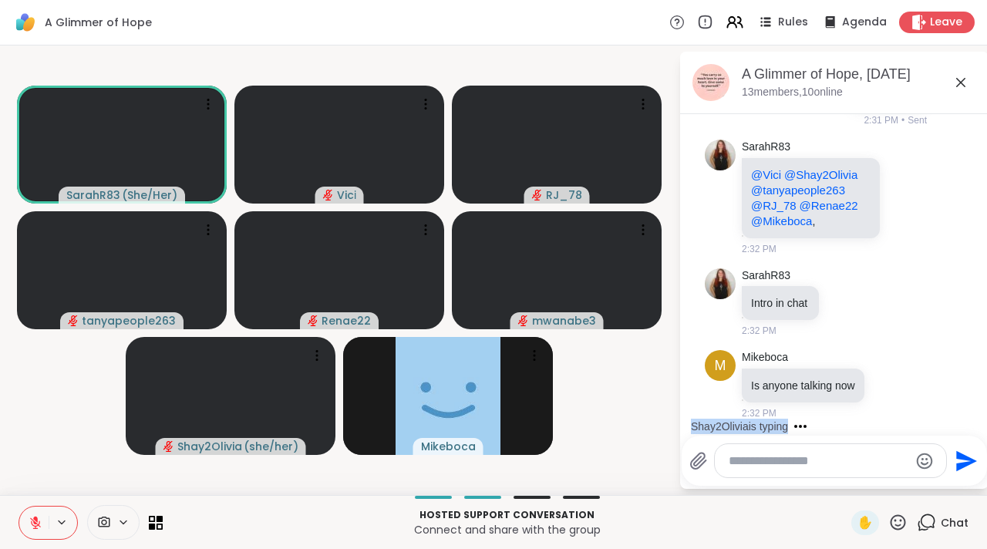
drag, startPoint x: 969, startPoint y: 421, endPoint x: 969, endPoint y: 395, distance: 26.2
click at [969, 395] on div "Today c chaplaintiffanyj brb 2:00 PM You Hi Everyone and Sarah 2:02 PM • Sent h…" at bounding box center [834, 270] width 308 height 312
click at [929, 388] on div "M Mikeboca Is anyone talking now 2:32 PM" at bounding box center [834, 385] width 259 height 82
drag, startPoint x: 969, startPoint y: 421, endPoint x: 971, endPoint y: 403, distance: 17.9
click at [971, 403] on div "Today c chaplaintiffanyj brb 2:00 PM You Hi Everyone and Sarah 2:02 PM • Sent h…" at bounding box center [834, 270] width 308 height 312
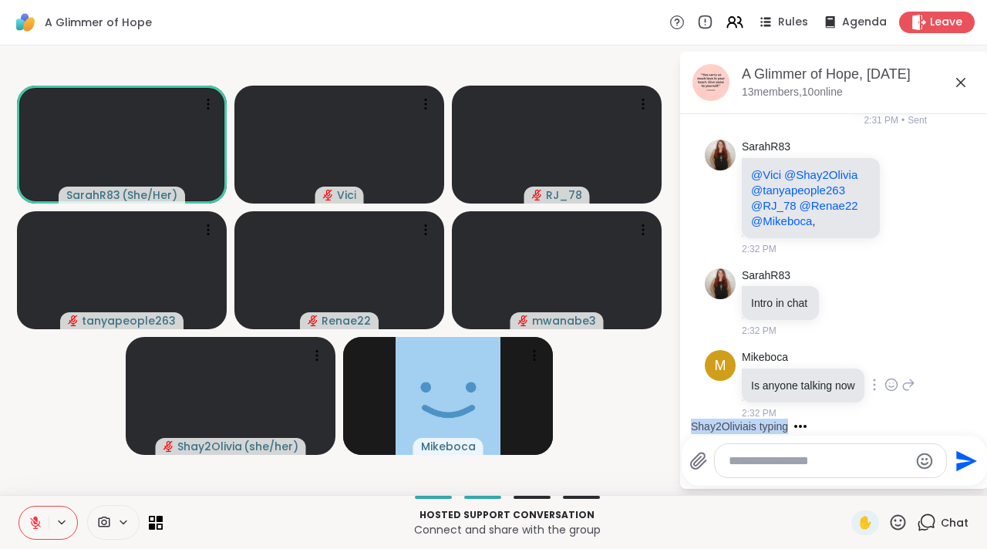
click at [927, 402] on div "M Mikeboca Is anyone talking now 2:32 PM" at bounding box center [834, 385] width 259 height 82
drag, startPoint x: 973, startPoint y: 422, endPoint x: 976, endPoint y: 397, distance: 25.6
click at [974, 397] on html "A Glimmer of Hope Rules Agenda Leave SarahR83 ( She/Her ) Vici RJ_78 tanyapeopl…" at bounding box center [493, 274] width 987 height 549
click at [771, 458] on textarea "Type your message" at bounding box center [818, 460] width 180 height 15
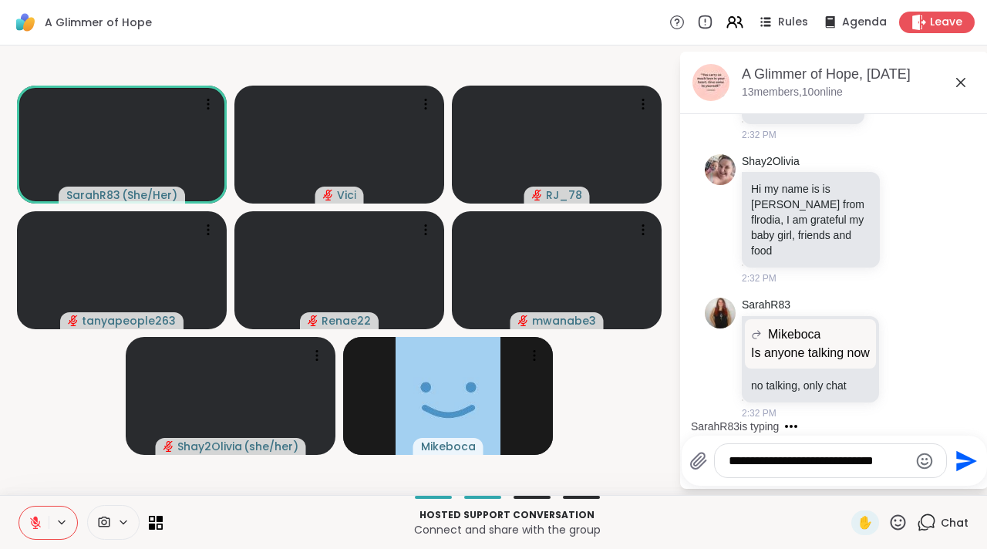
scroll to position [6455, 0]
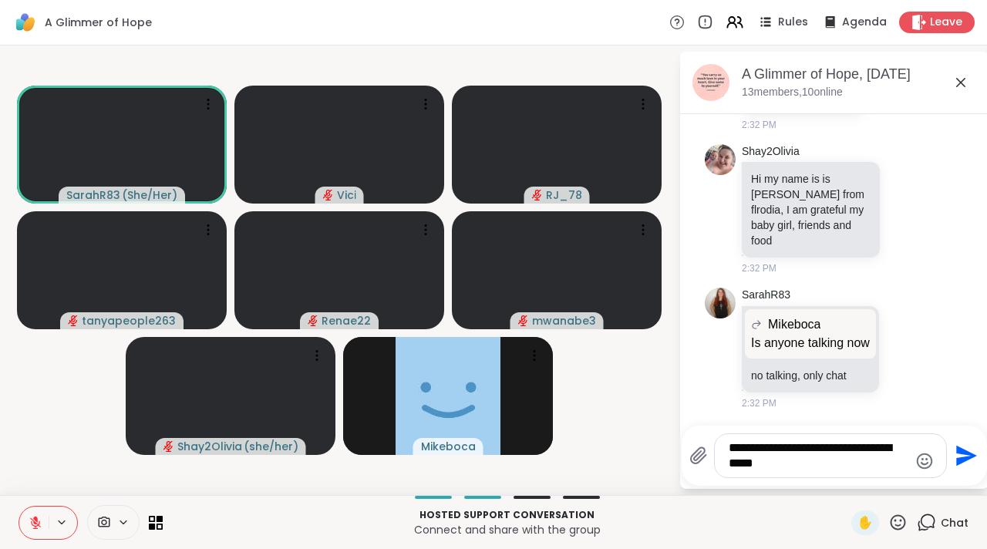
type textarea "**********"
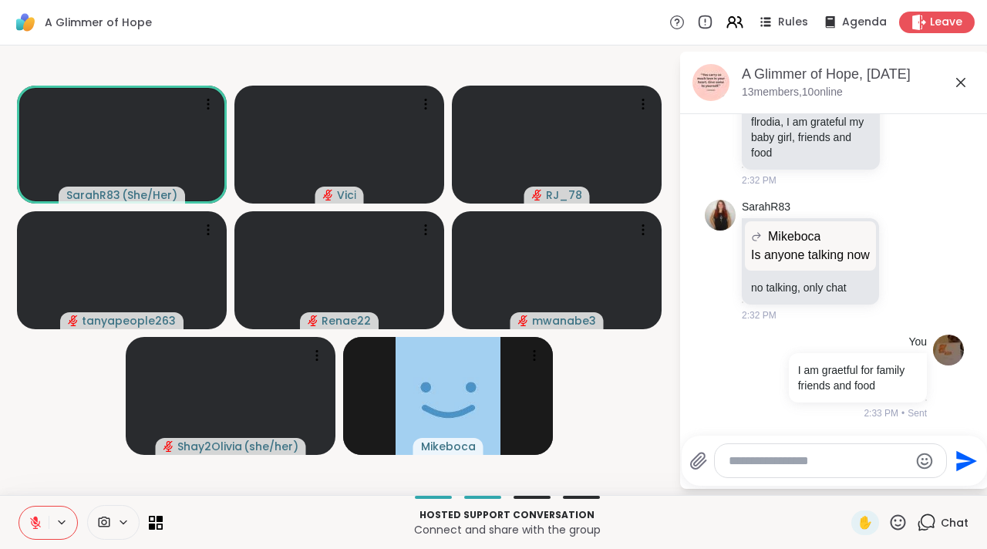
scroll to position [6568, 0]
type textarea "*******"
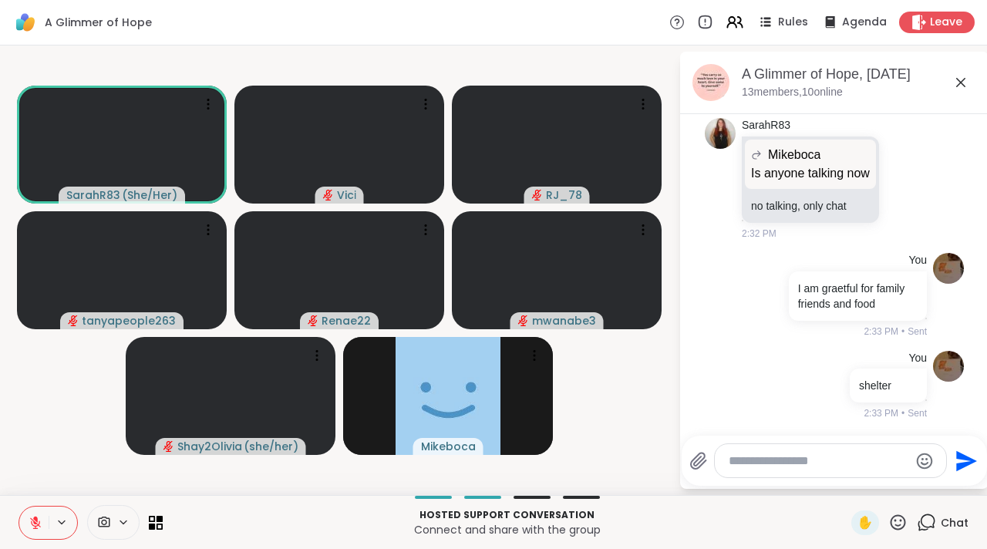
scroll to position [6651, 0]
click at [705, 22] on icon at bounding box center [705, 20] width 0 height 3
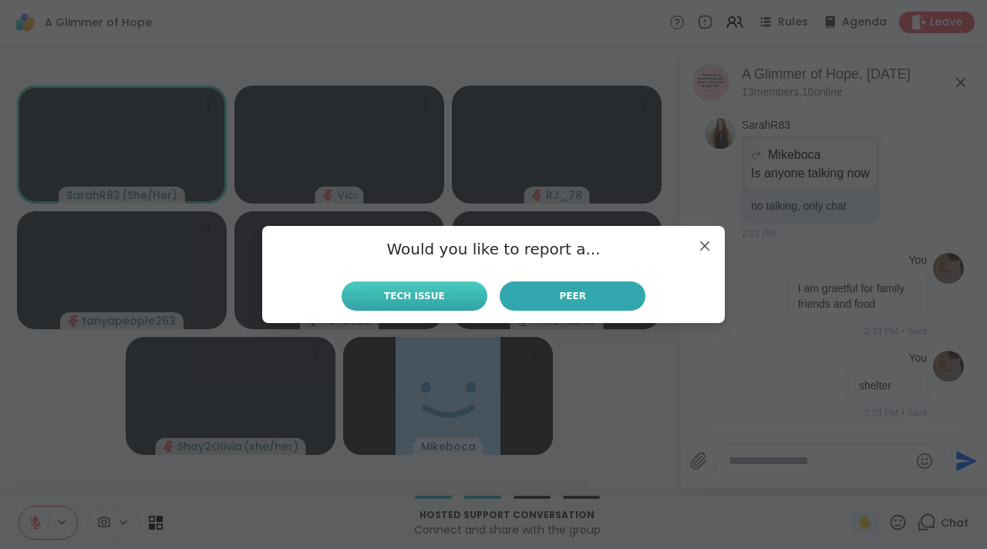
click at [433, 298] on span "Tech Issue" at bounding box center [414, 296] width 61 height 14
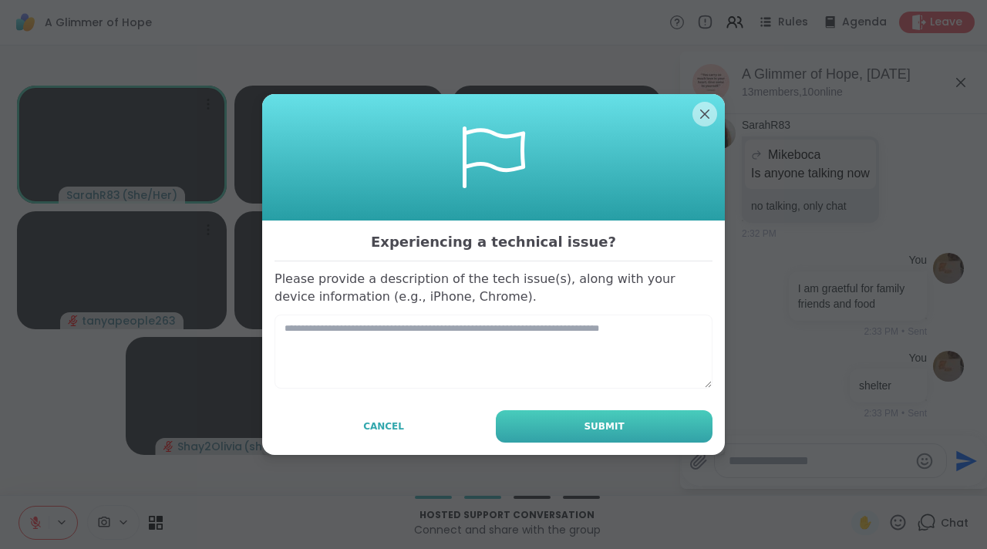
click at [599, 429] on span "Submit" at bounding box center [604, 426] width 40 height 14
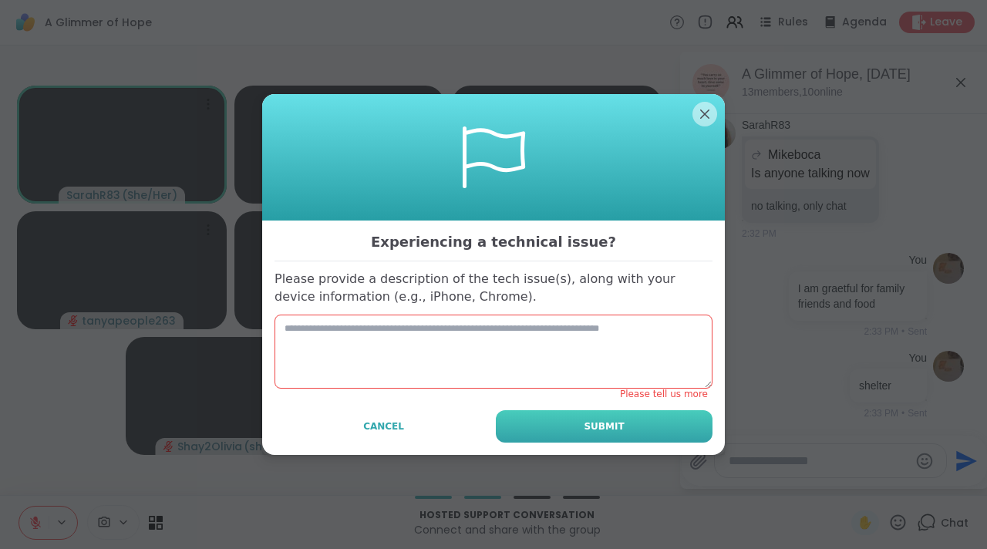
click at [571, 423] on button "Submit" at bounding box center [604, 426] width 217 height 32
click at [537, 377] on textarea at bounding box center [493, 352] width 438 height 74
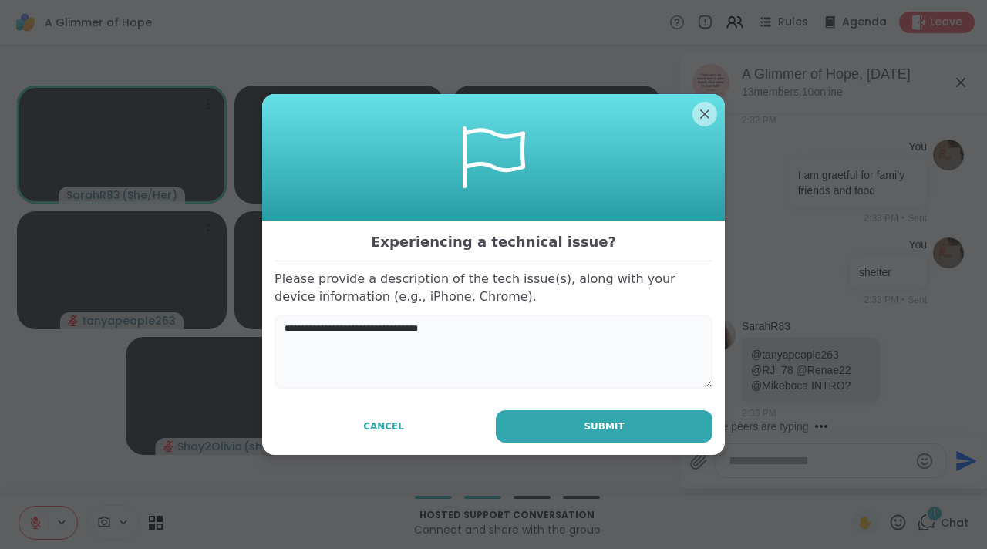
scroll to position [6763, 0]
type textarea "**********"
click at [643, 434] on button "Submit" at bounding box center [604, 426] width 217 height 32
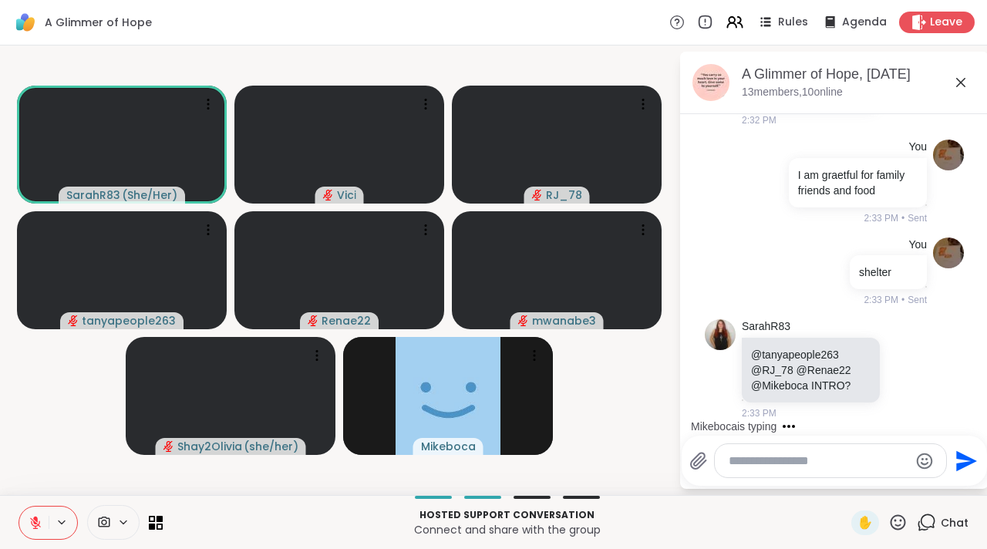
click at [956, 86] on icon at bounding box center [960, 82] width 9 height 9
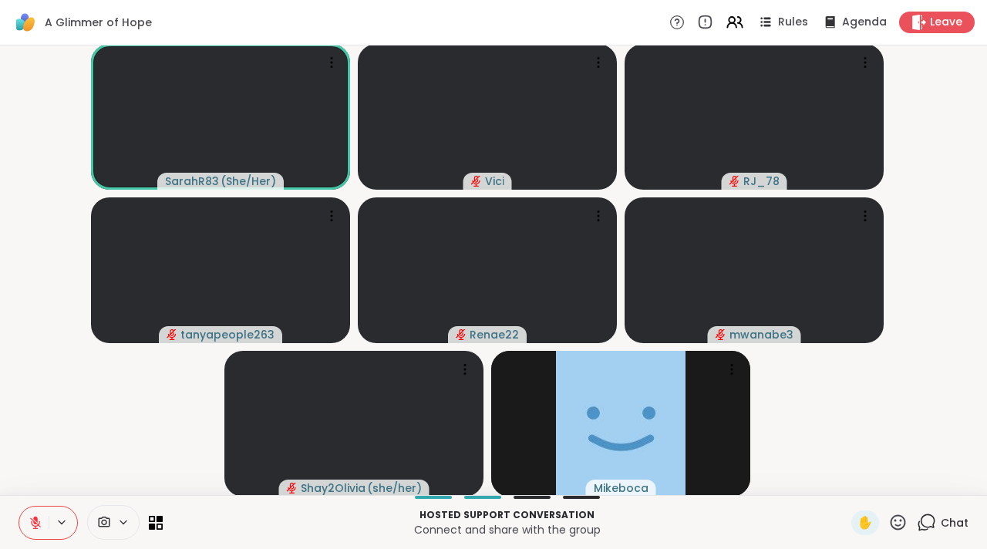
click at [106, 520] on icon at bounding box center [105, 521] width 12 height 11
click at [149, 455] on div at bounding box center [146, 467] width 26 height 26
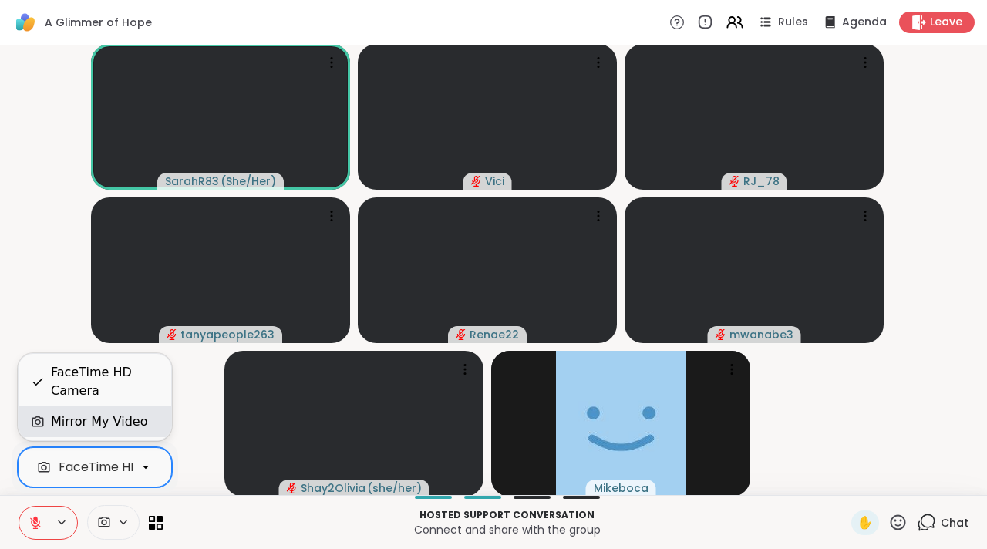
click at [109, 427] on div "Mirror My Video" at bounding box center [99, 421] width 96 height 19
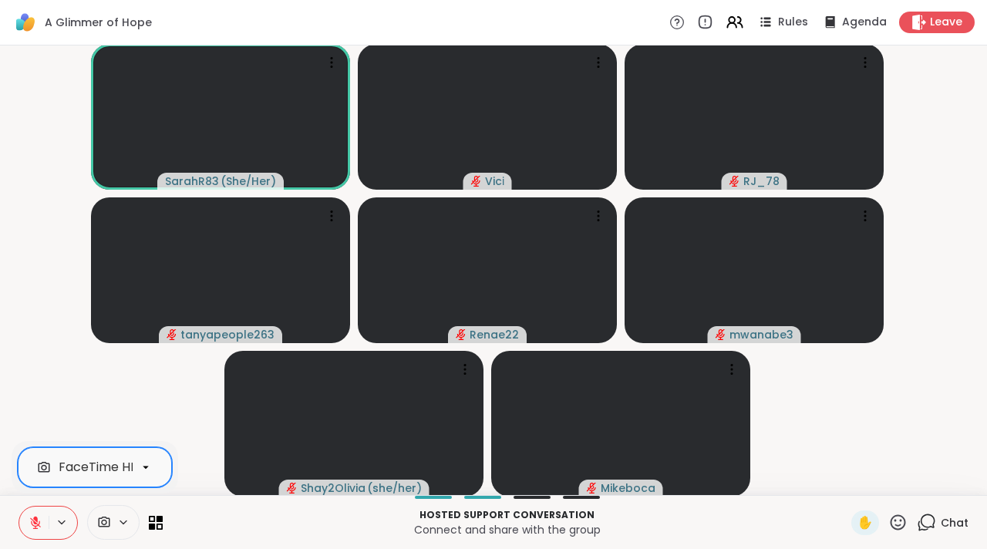
click at [148, 522] on div "option Mirror My Video, selected. FaceTime HD Camera" at bounding box center [91, 522] width 144 height 35
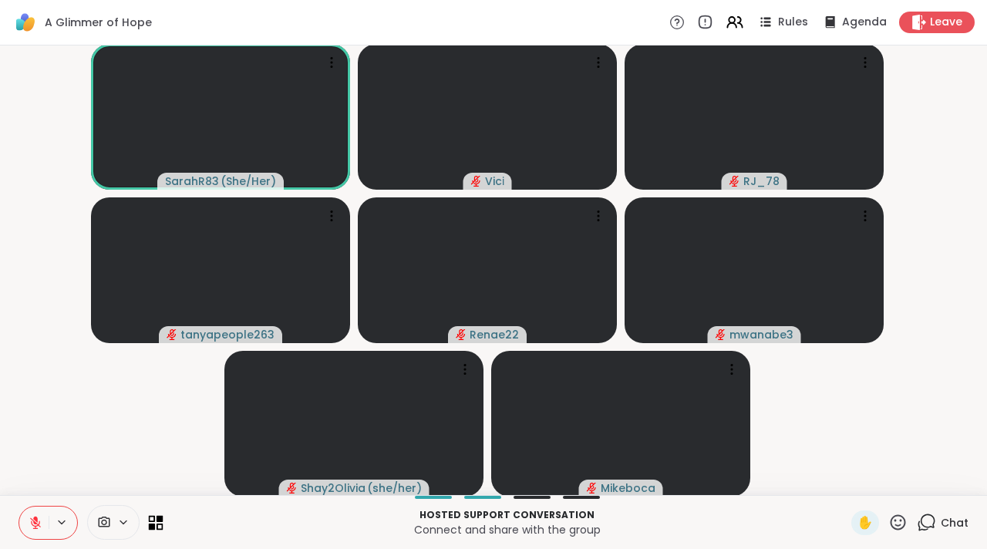
click at [154, 520] on icon at bounding box center [152, 518] width 7 height 7
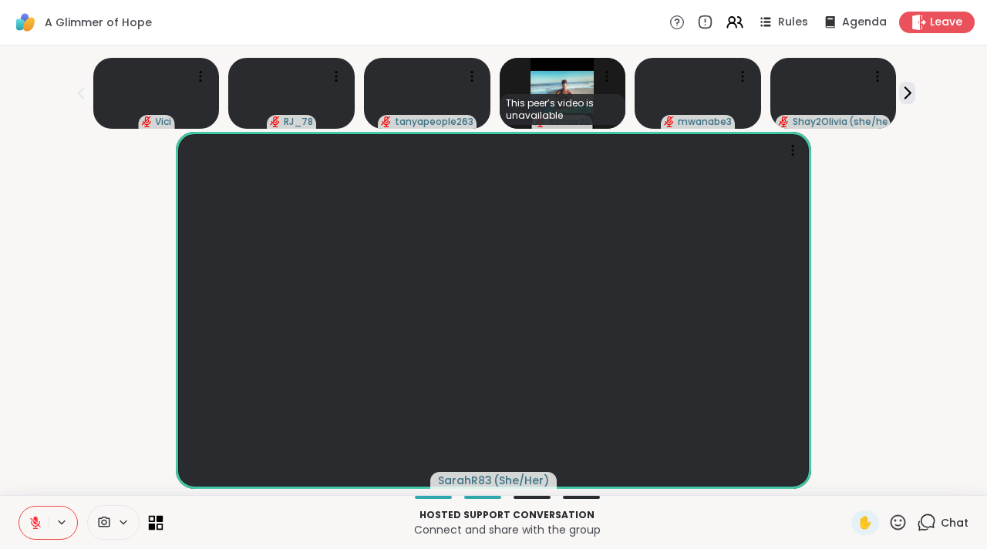
click at [154, 520] on icon at bounding box center [152, 518] width 7 height 7
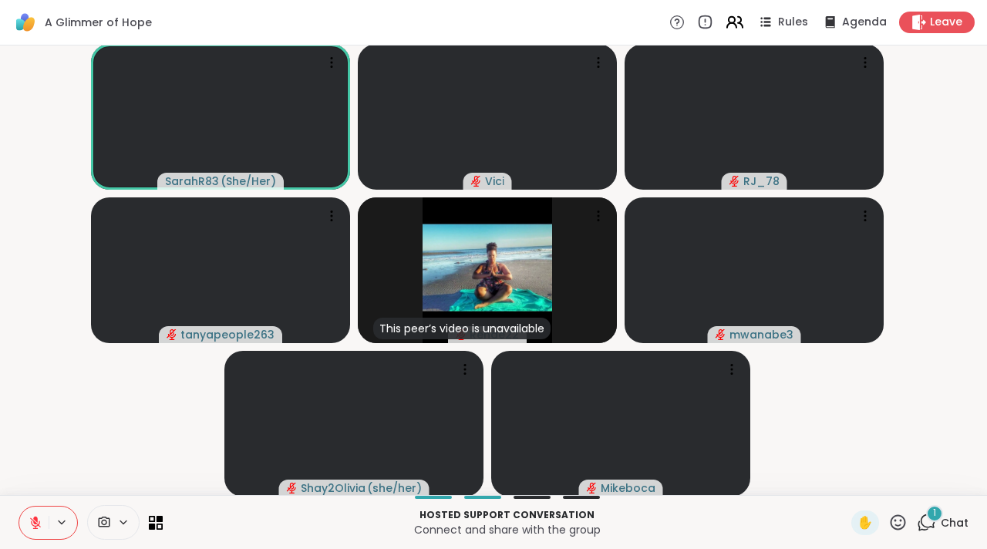
click at [726, 21] on icon at bounding box center [734, 21] width 19 height 19
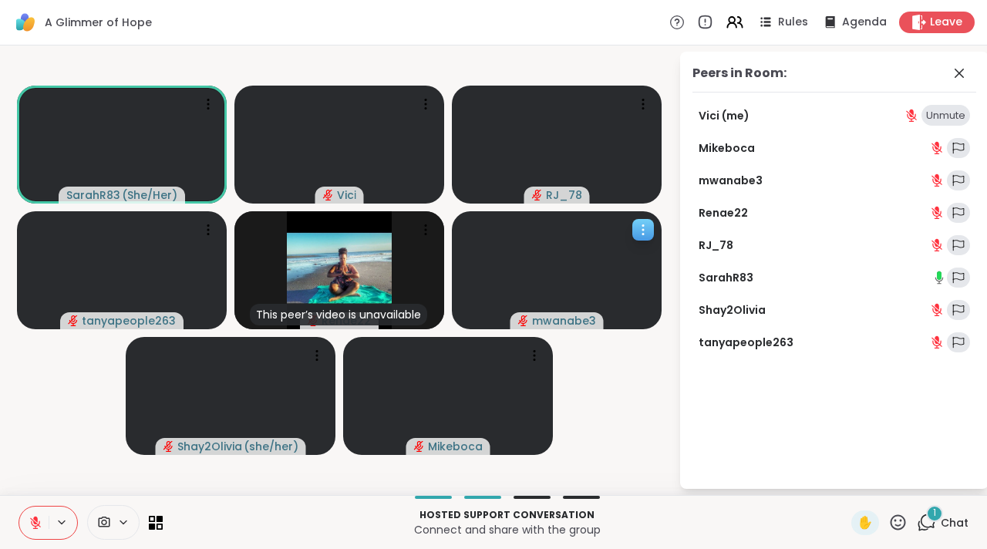
click at [658, 227] on video at bounding box center [557, 270] width 210 height 118
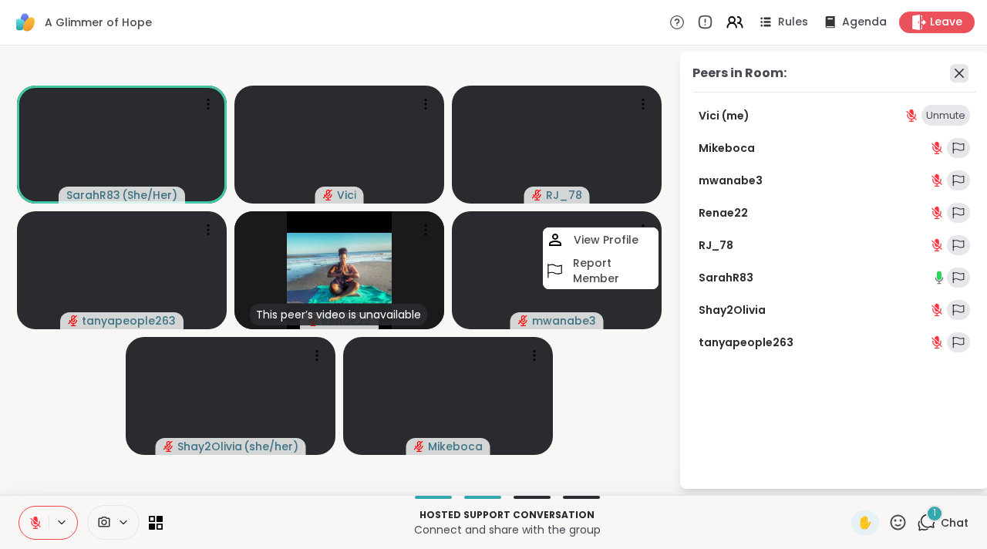
click at [954, 74] on icon at bounding box center [959, 73] width 19 height 19
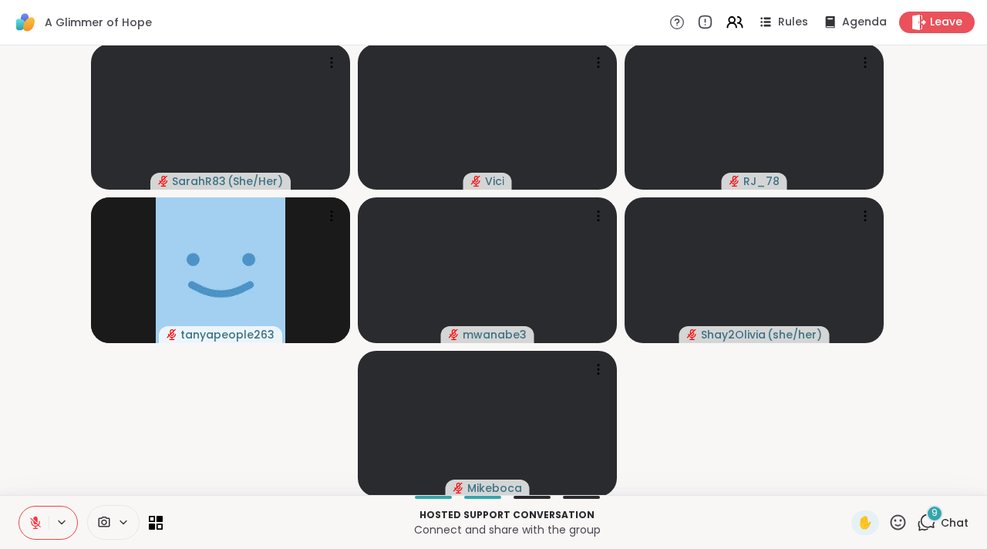
click at [917, 510] on div "9 Chat" at bounding box center [943, 522] width 52 height 25
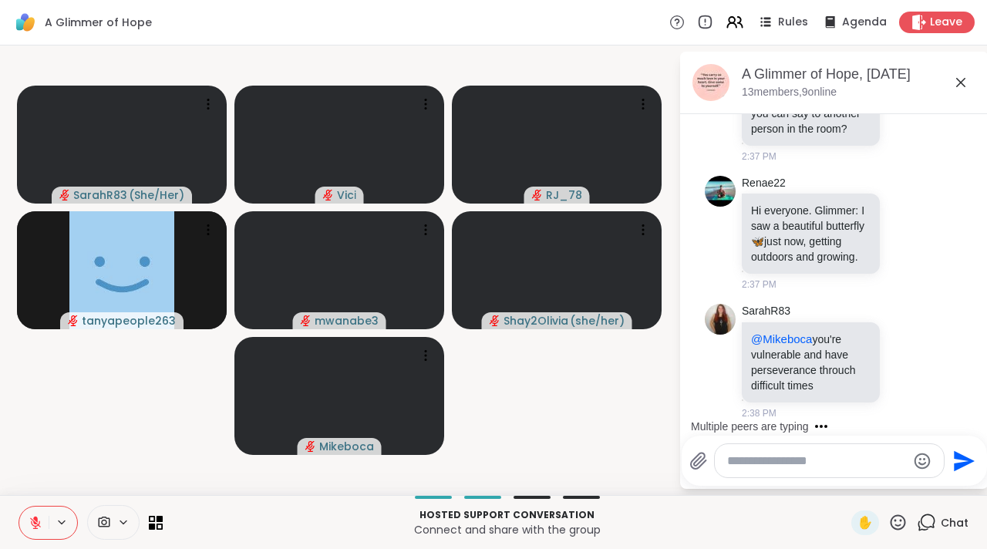
scroll to position [8097, 0]
click at [842, 455] on textarea "Type your message" at bounding box center [817, 460] width 180 height 15
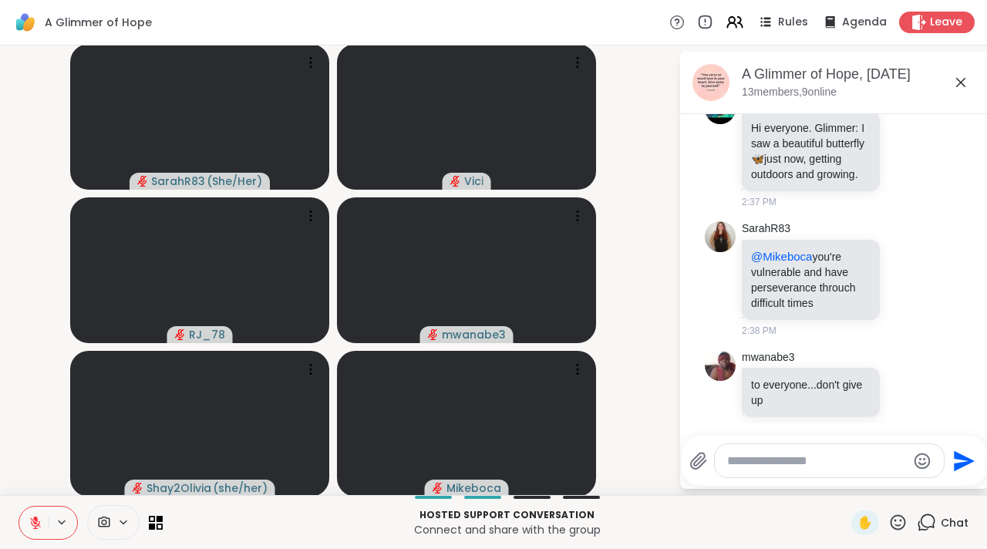
scroll to position [8195, 0]
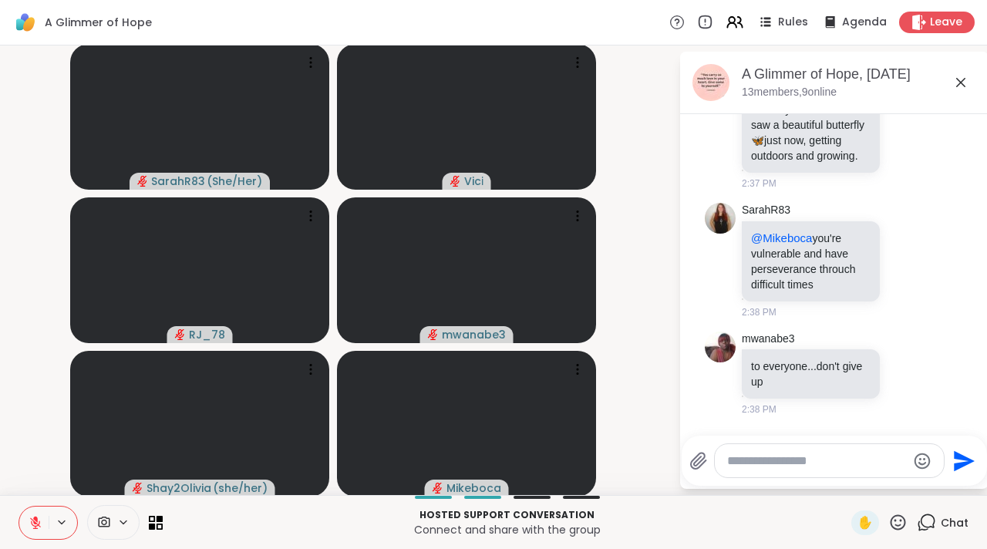
click at [844, 461] on textarea "Type your message" at bounding box center [817, 460] width 180 height 15
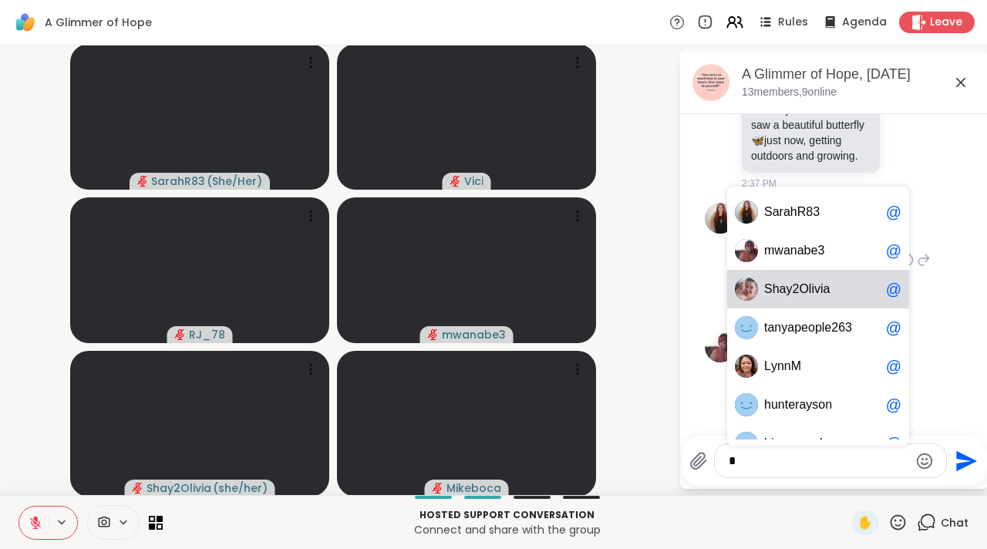
click at [804, 254] on span "b" at bounding box center [807, 250] width 7 height 15
click at [792, 252] on p "@Mikeboca you're vulnerable and have perseverance throuch difficult times" at bounding box center [810, 261] width 119 height 62
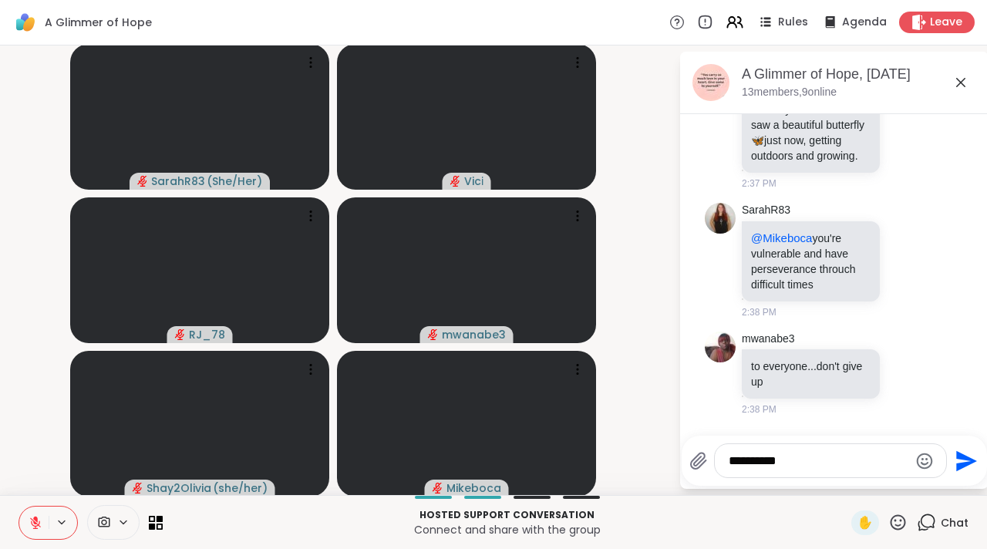
click at [796, 460] on textarea "*********" at bounding box center [818, 460] width 180 height 15
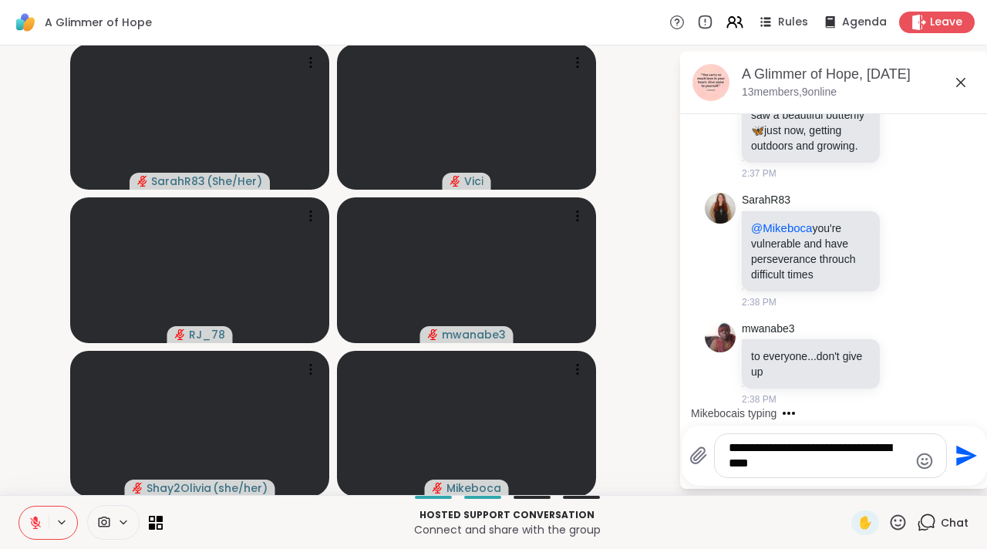
type textarea "**********"
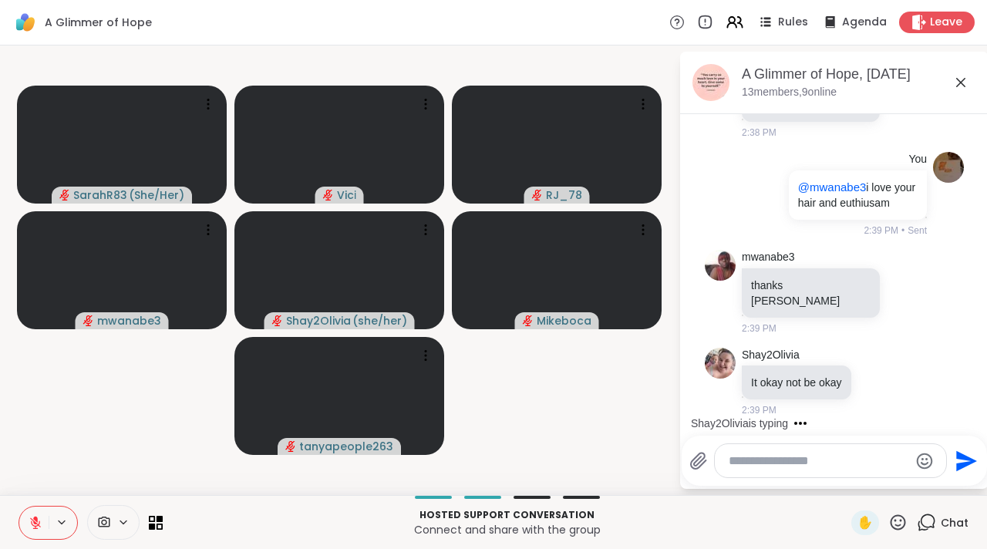
scroll to position [8472, 0]
type textarea "*"
type textarea "**********"
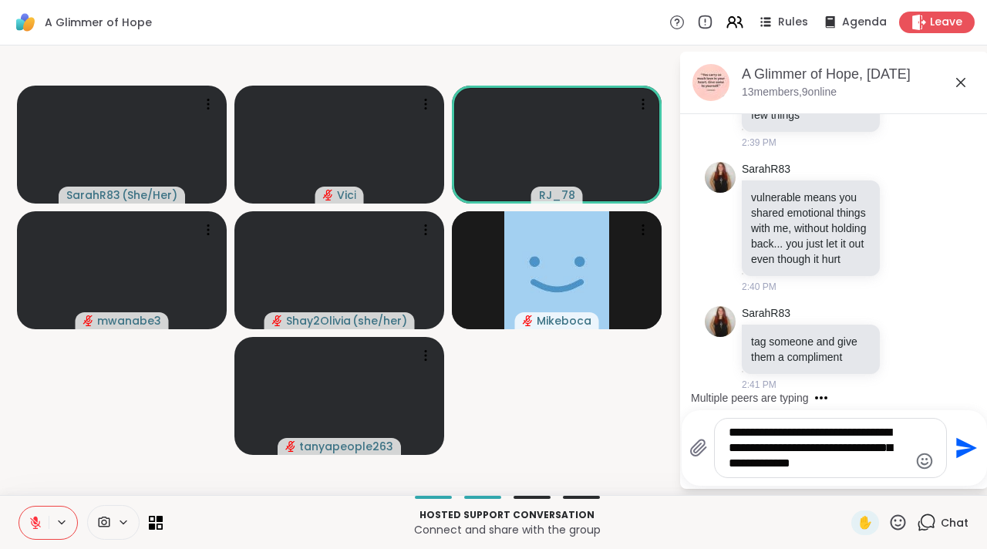
scroll to position [9057, 0]
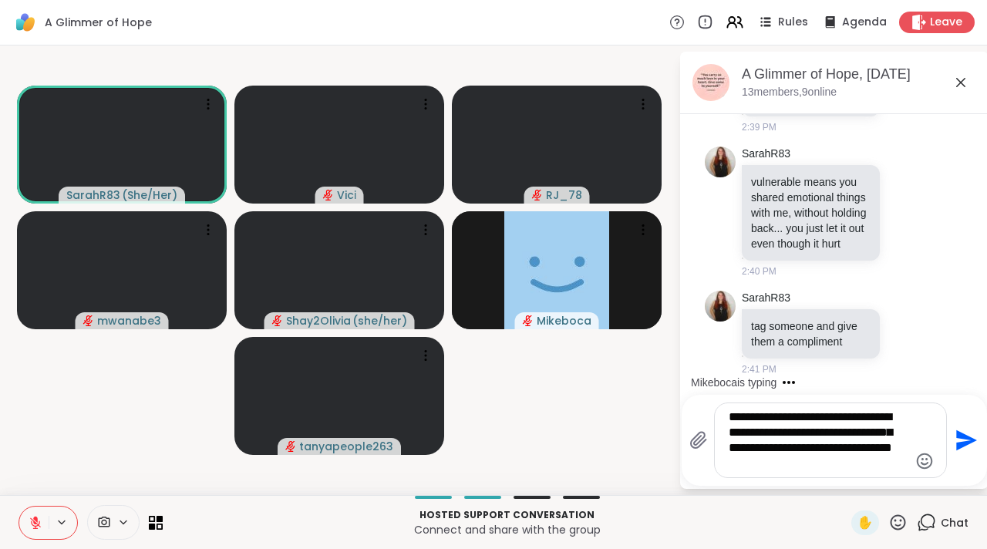
type textarea "**********"
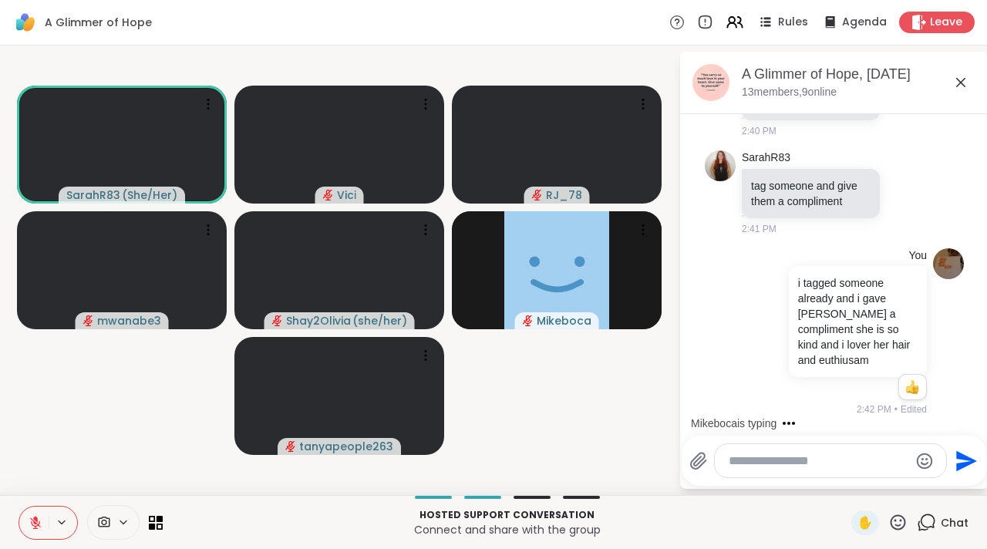
scroll to position [9229, 0]
type textarea "*"
type textarea "*****"
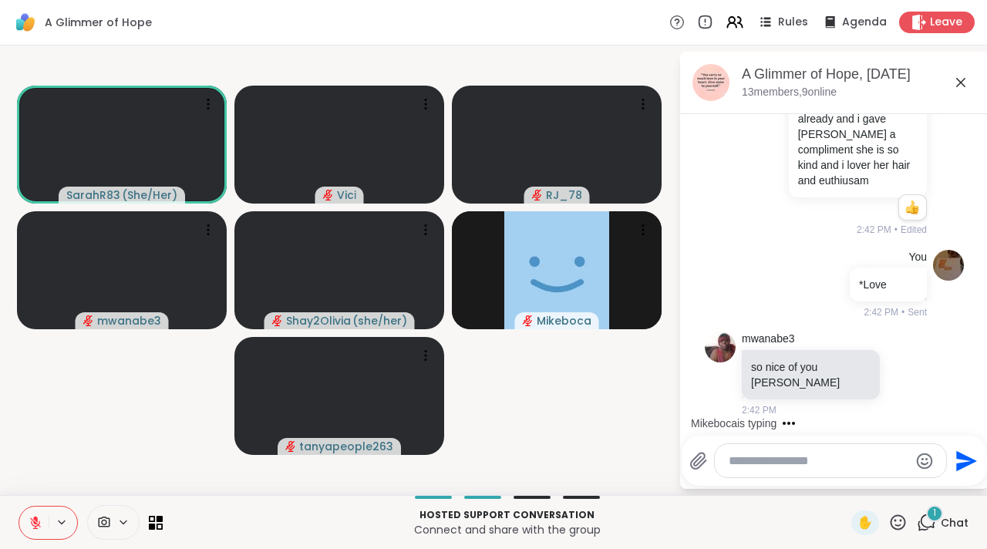
scroll to position [9393, 0]
click at [900, 382] on icon at bounding box center [907, 373] width 14 height 15
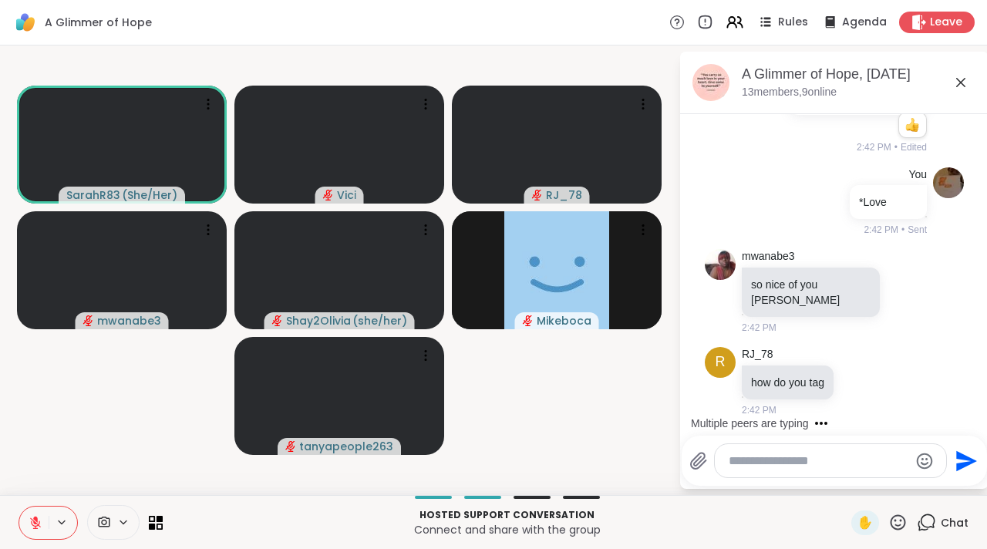
scroll to position [9475, 0]
click at [792, 456] on textarea "Type your message" at bounding box center [818, 460] width 180 height 15
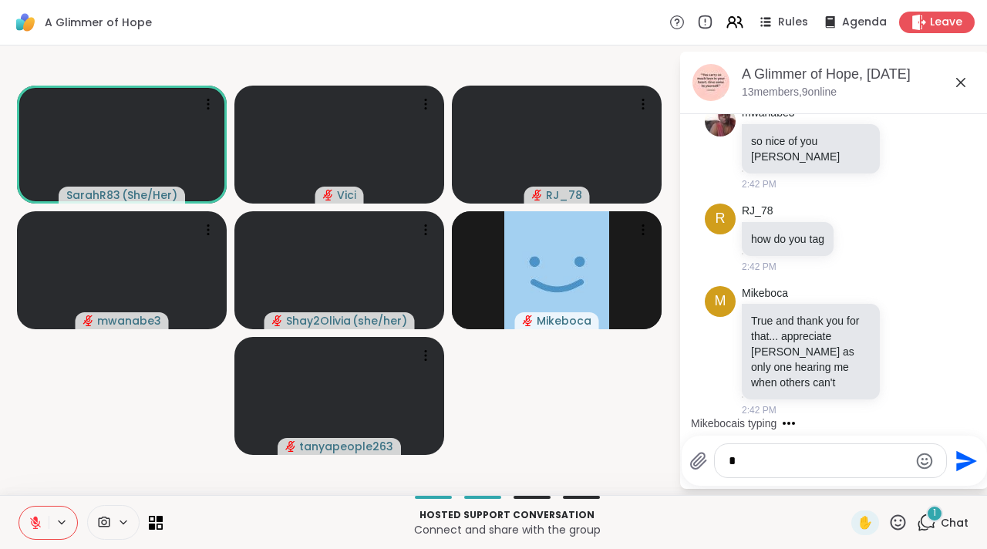
scroll to position [9619, 0]
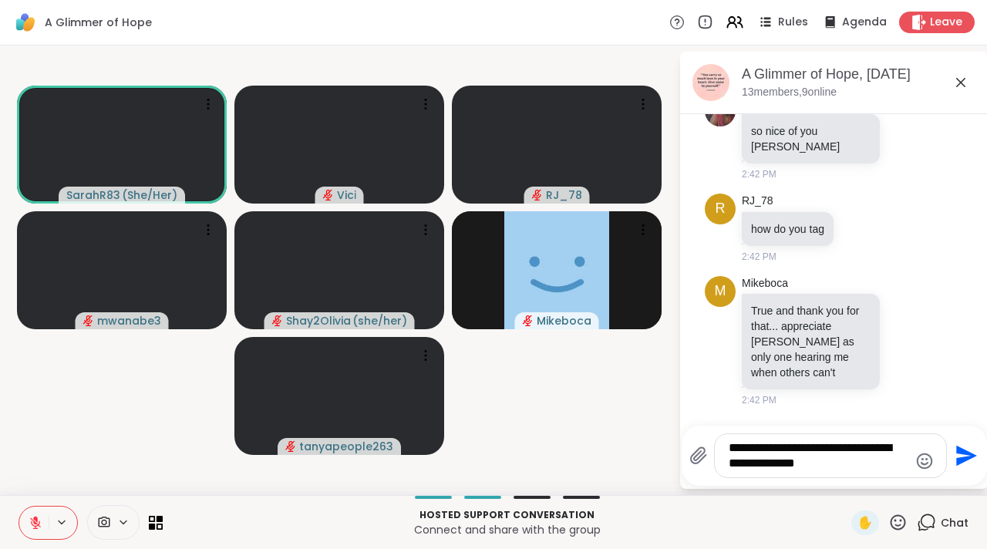
type textarea "**********"
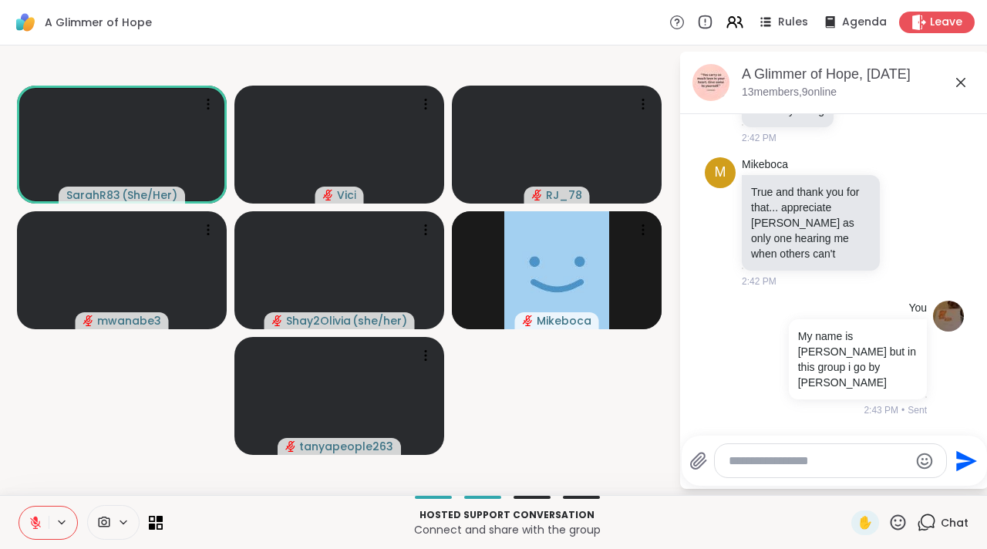
scroll to position [9732, 0]
click at [954, 86] on icon at bounding box center [960, 82] width 19 height 19
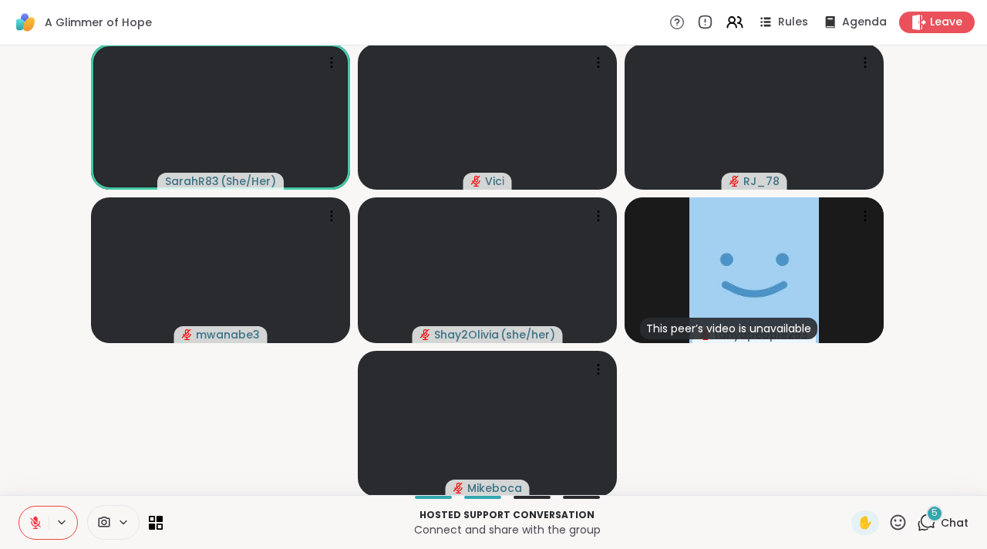
click at [917, 520] on icon at bounding box center [926, 522] width 19 height 19
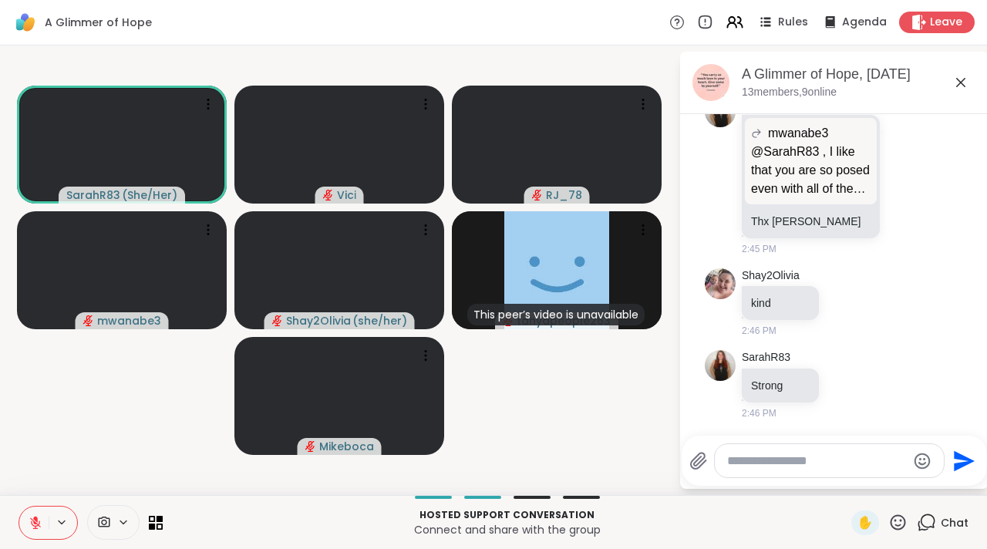
scroll to position [10836, 0]
drag, startPoint x: 969, startPoint y: 426, endPoint x: 976, endPoint y: 389, distance: 37.6
click at [974, 389] on html "A Glimmer of Hope Rules Agenda Leave SarahR83 ( She/Her ) Vici RJ_78 mwanabe3 S…" at bounding box center [493, 274] width 987 height 549
click at [811, 457] on textarea "Type your message" at bounding box center [817, 460] width 180 height 15
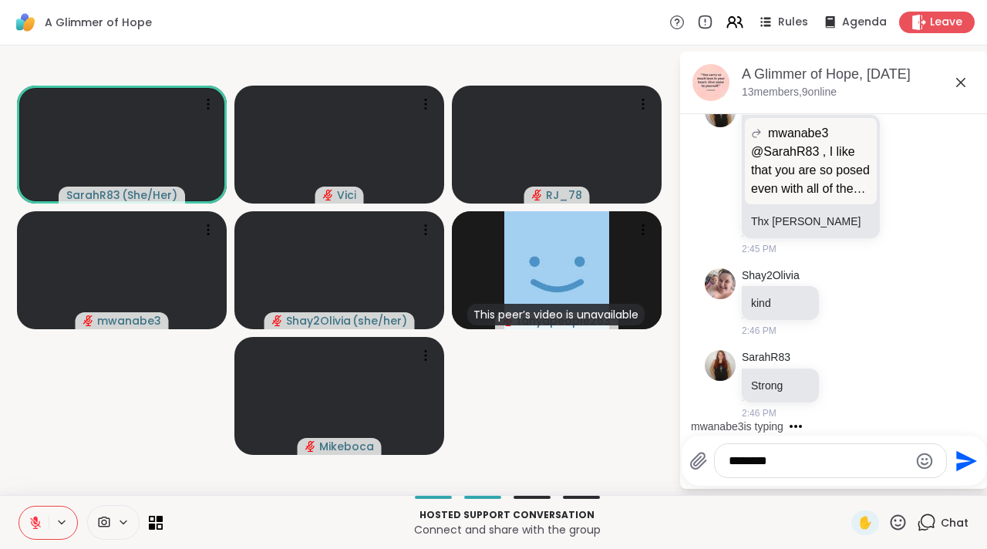
type textarea "*********"
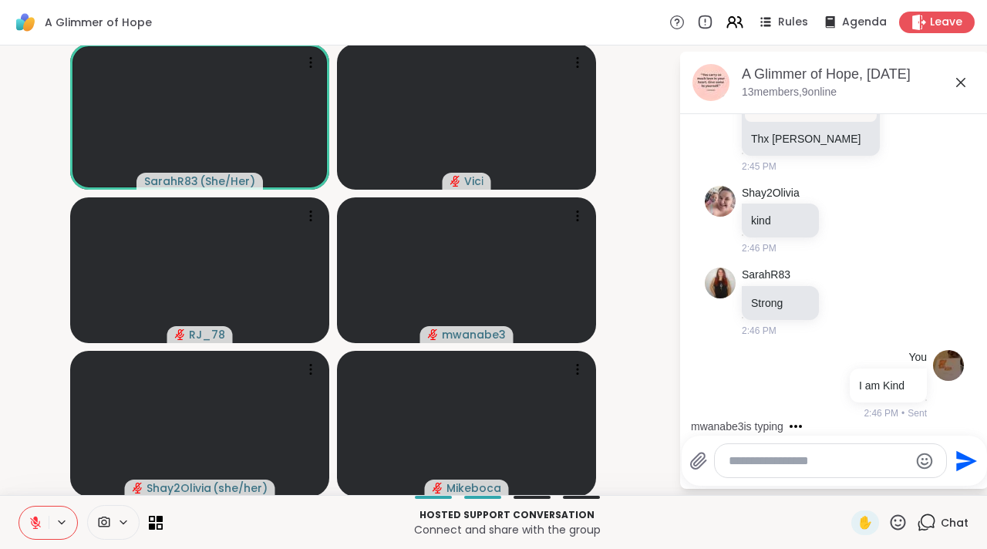
scroll to position [10917, 0]
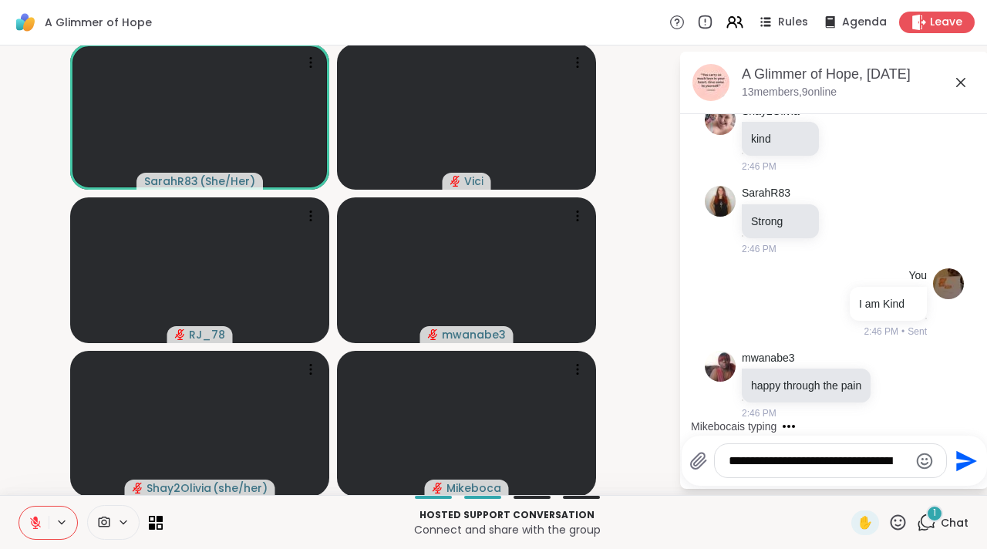
type textarea "**********"
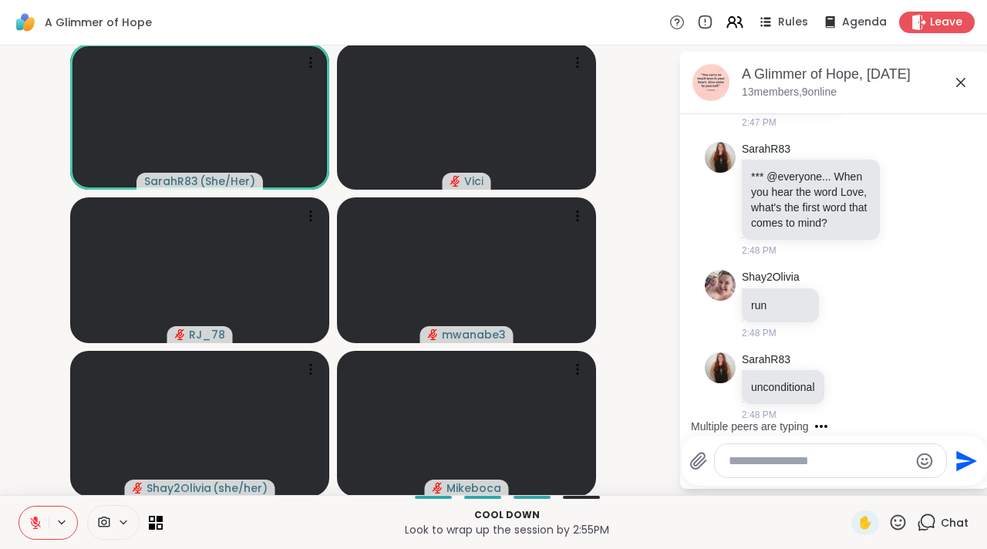
scroll to position [11055, 0]
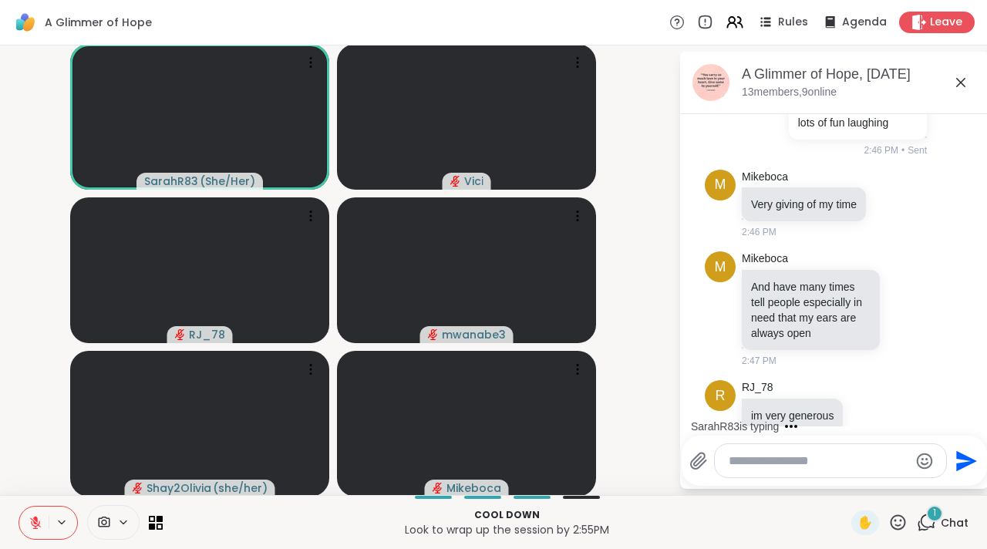
click at [41, 520] on icon at bounding box center [36, 523] width 14 height 14
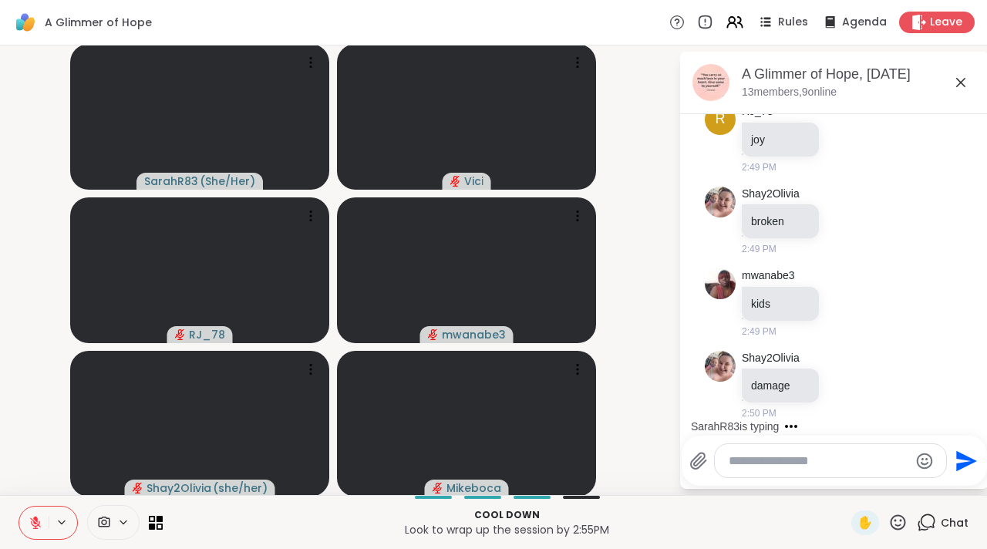
click at [739, 453] on textarea "Type your message" at bounding box center [818, 460] width 180 height 15
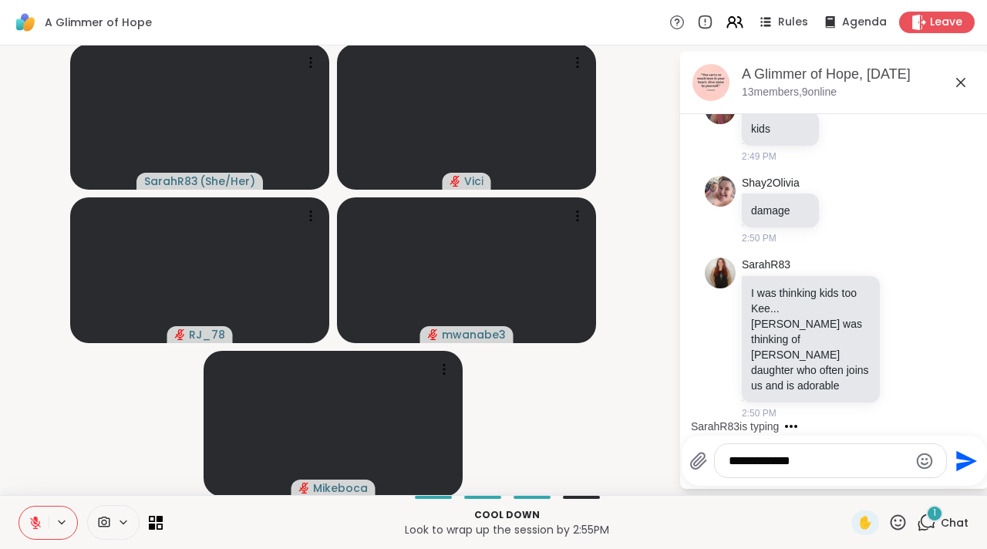
scroll to position [12315, 0]
type textarea "**********"
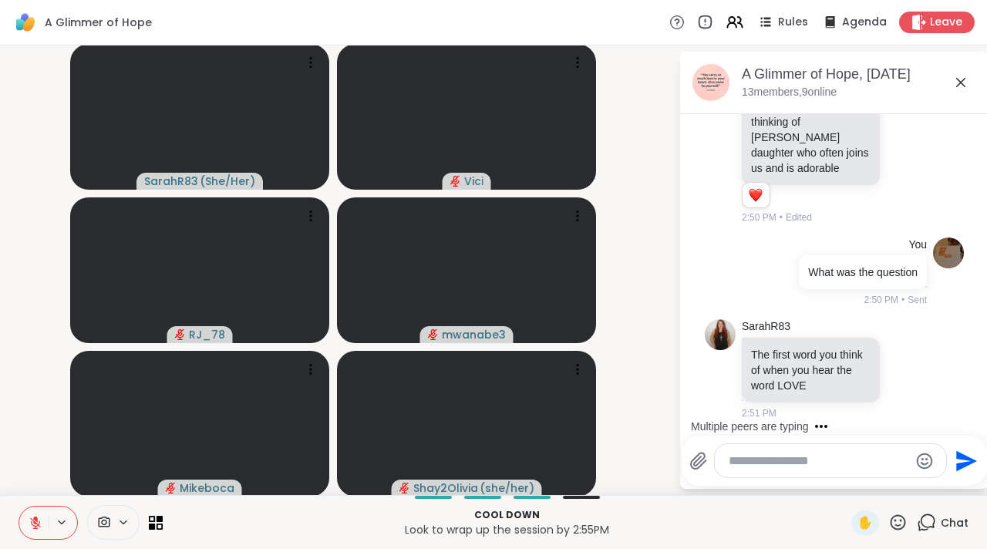
scroll to position [12548, 0]
click at [728, 467] on textarea "Type your message" at bounding box center [818, 460] width 180 height 15
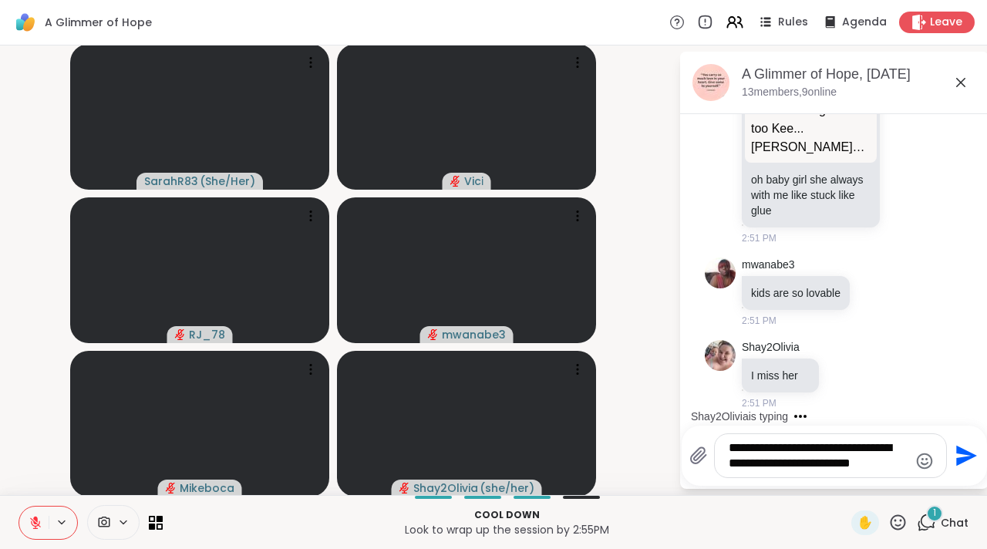
scroll to position [12924, 0]
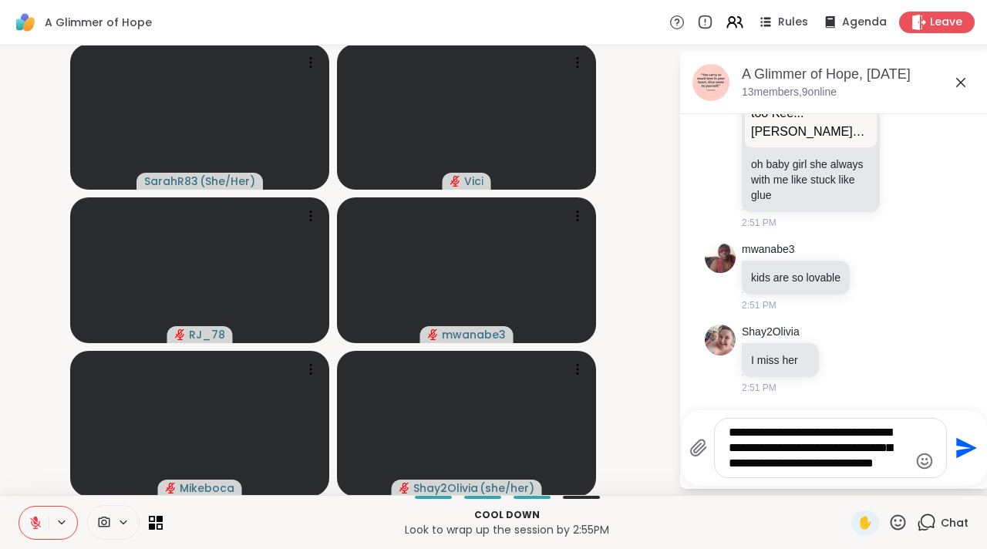
type textarea "**********"
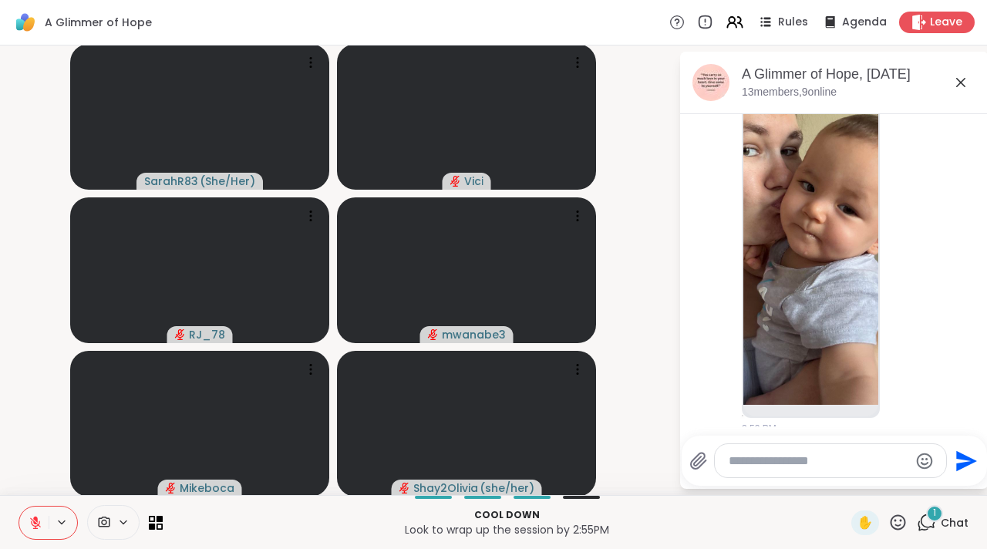
scroll to position [13828, 0]
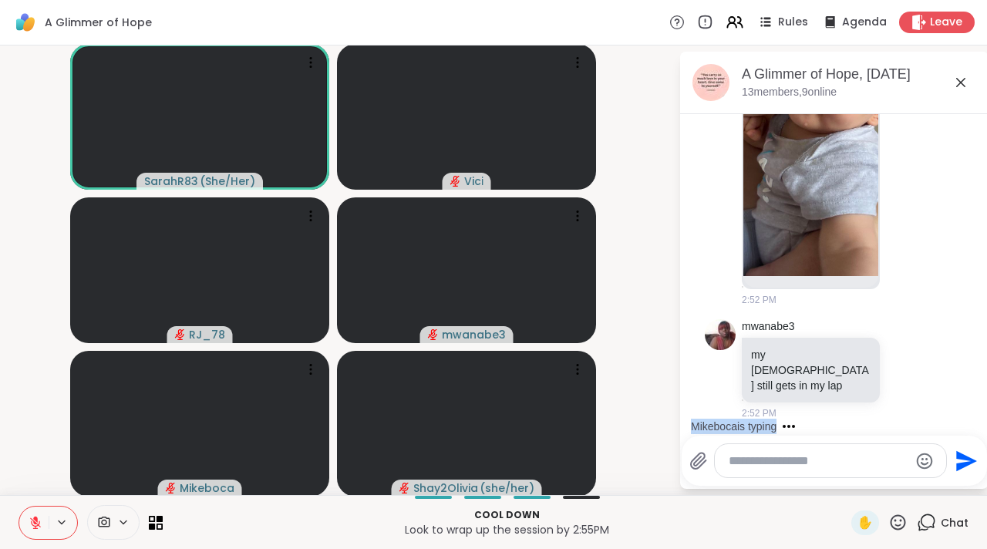
drag, startPoint x: 960, startPoint y: 425, endPoint x: 967, endPoint y: 384, distance: 41.4
click at [967, 384] on div "Today c chaplaintiffanyj brb 2:00 PM You Hi Everyone and Sarah 2:02 PM • Sent h…" at bounding box center [834, 274] width 308 height 321
click at [884, 387] on div "mwanabe3 my 10 yr old still gets in my lap 2:52 PM" at bounding box center [836, 369] width 189 height 101
click at [901, 103] on icon at bounding box center [907, 98] width 12 height 12
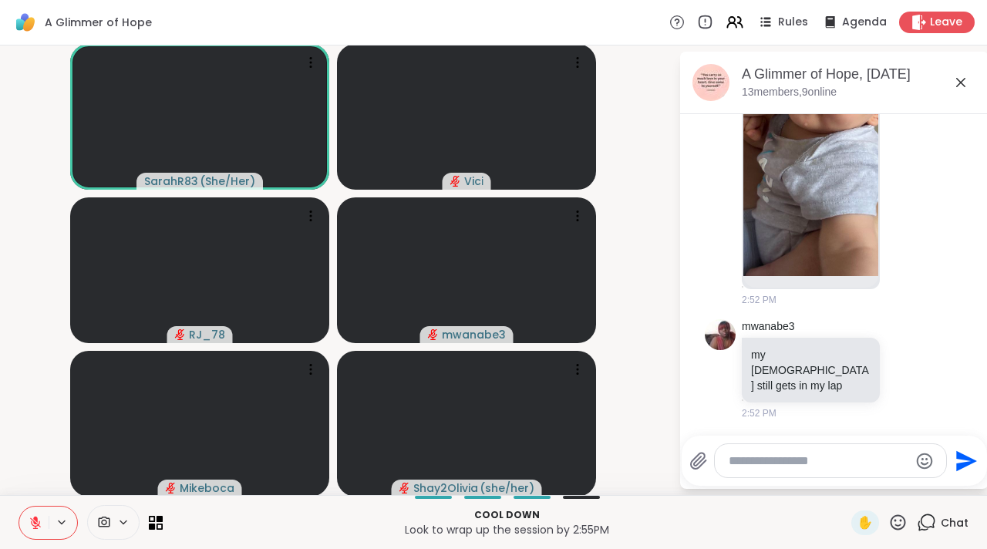
click at [823, 88] on button "Select Reaction: Joy" at bounding box center [838, 72] width 31 height 31
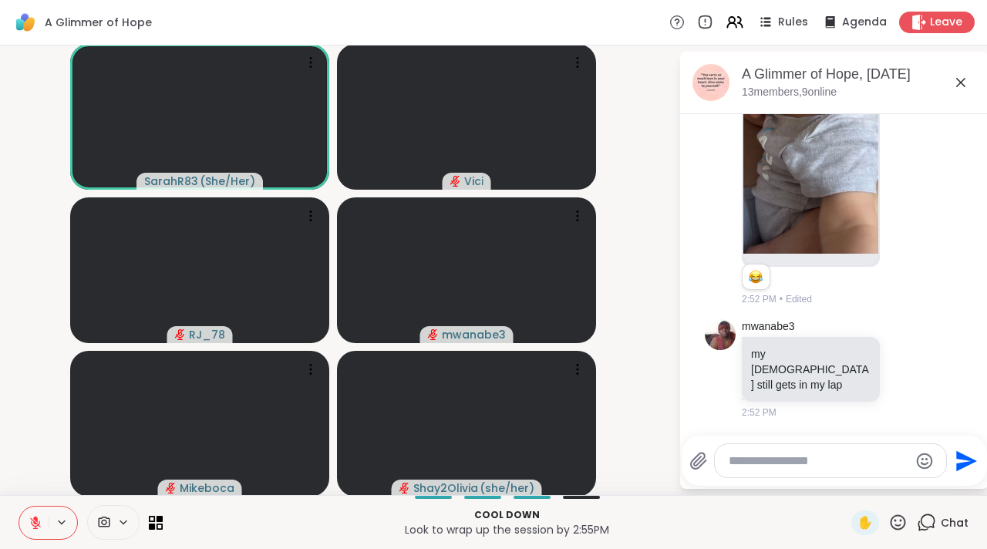
click at [951, 79] on icon at bounding box center [960, 82] width 19 height 19
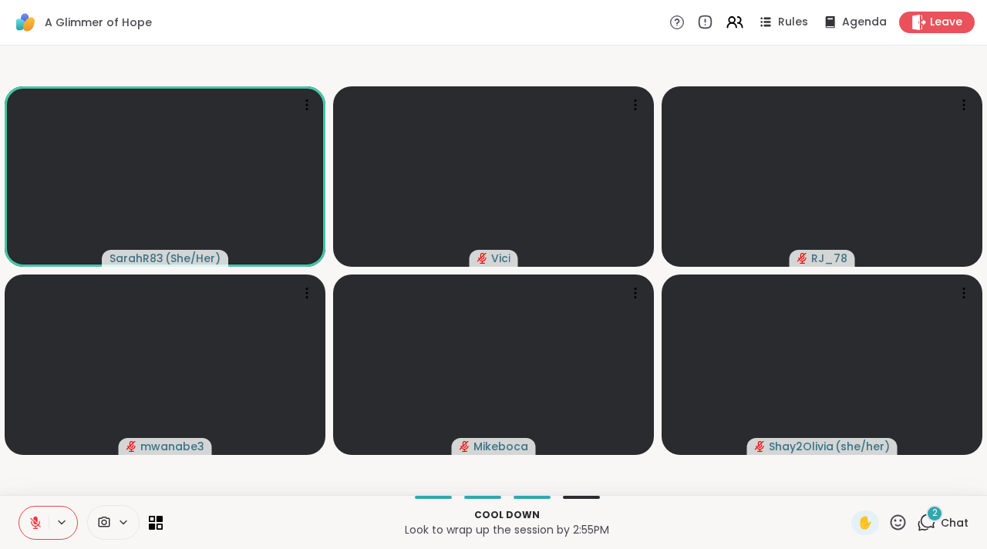
click at [926, 518] on div "2" at bounding box center [934, 513] width 17 height 17
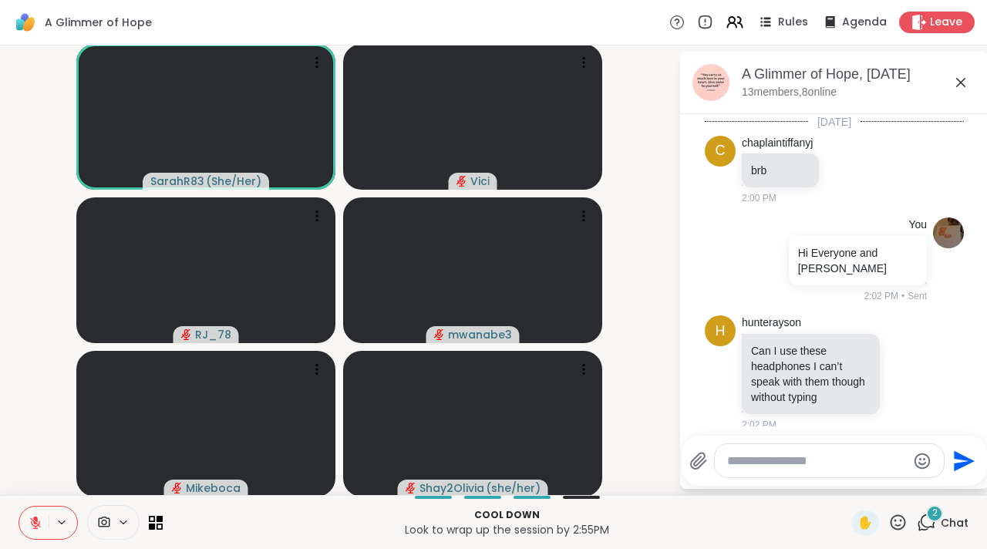
click at [833, 466] on textarea "Type your message" at bounding box center [817, 460] width 180 height 15
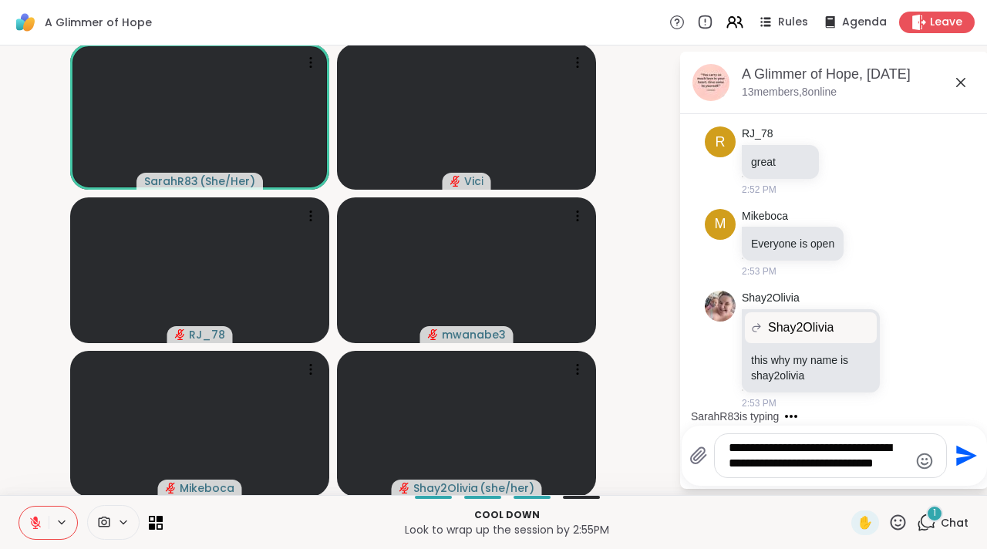
scroll to position [14382, 0]
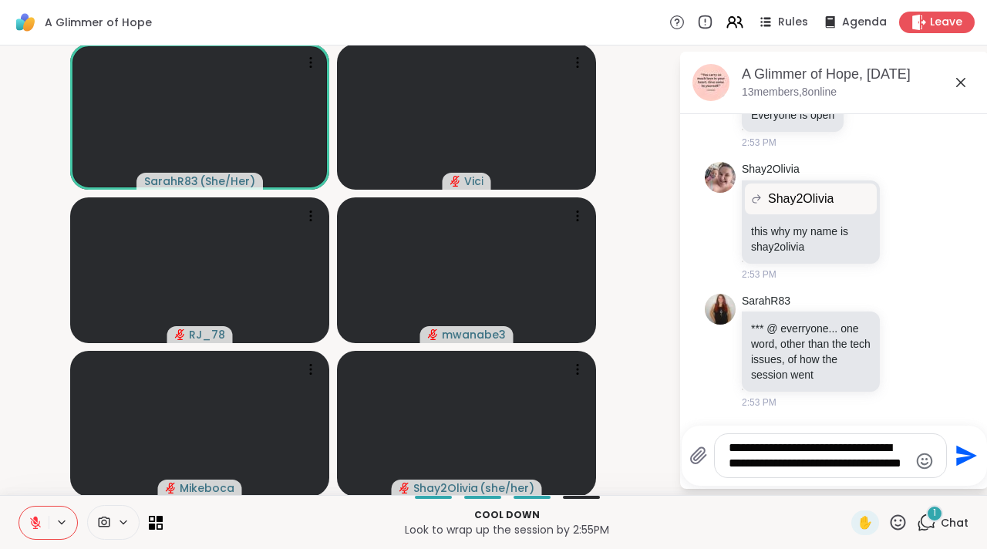
type textarea "**********"
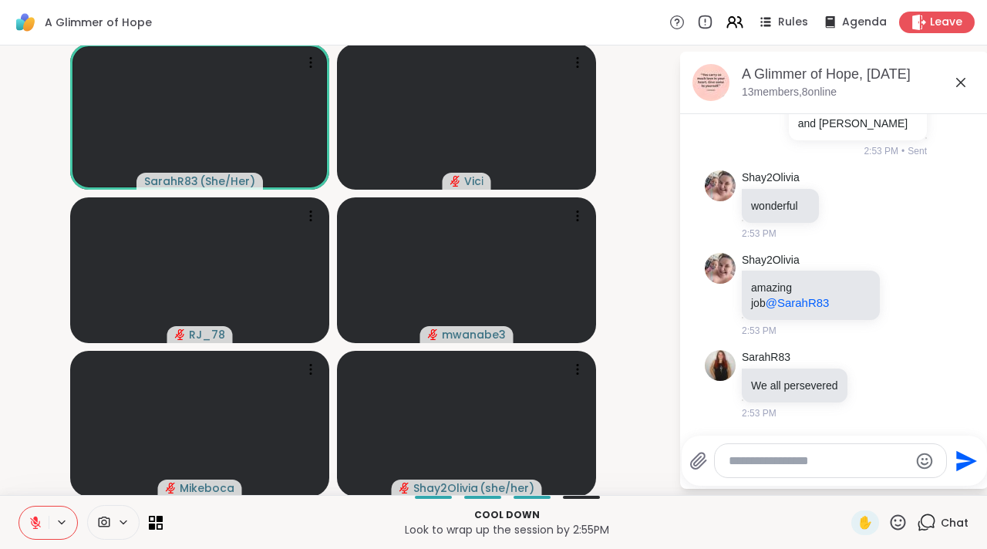
scroll to position [14762, 0]
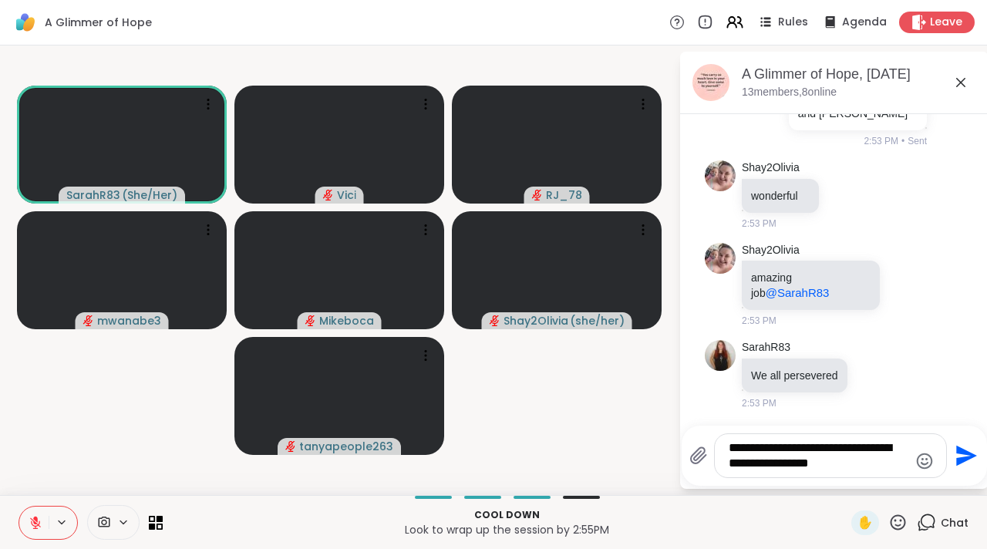
type textarea "**********"
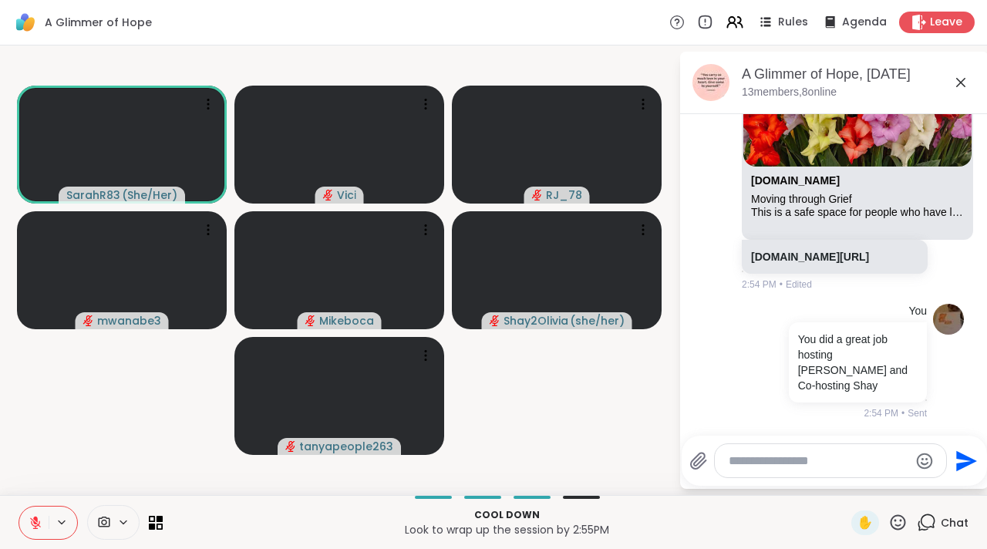
scroll to position [15256, 0]
click at [819, 143] on img at bounding box center [857, 70] width 228 height 192
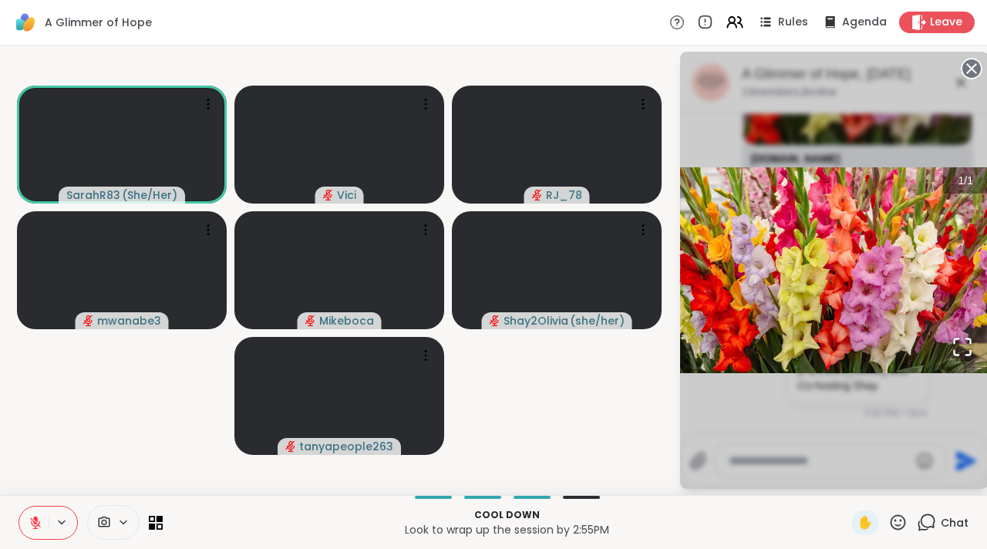
click at [851, 290] on img "Go to Slide 1" at bounding box center [834, 270] width 308 height 206
click at [639, 403] on video-player-container "SarahR83 ( She/Her ) Vici RJ_78 mwanabe3 Mikeboca Shay2Olivia ( she/her ) tanya…" at bounding box center [339, 270] width 660 height 437
click at [968, 70] on icon at bounding box center [971, 69] width 22 height 22
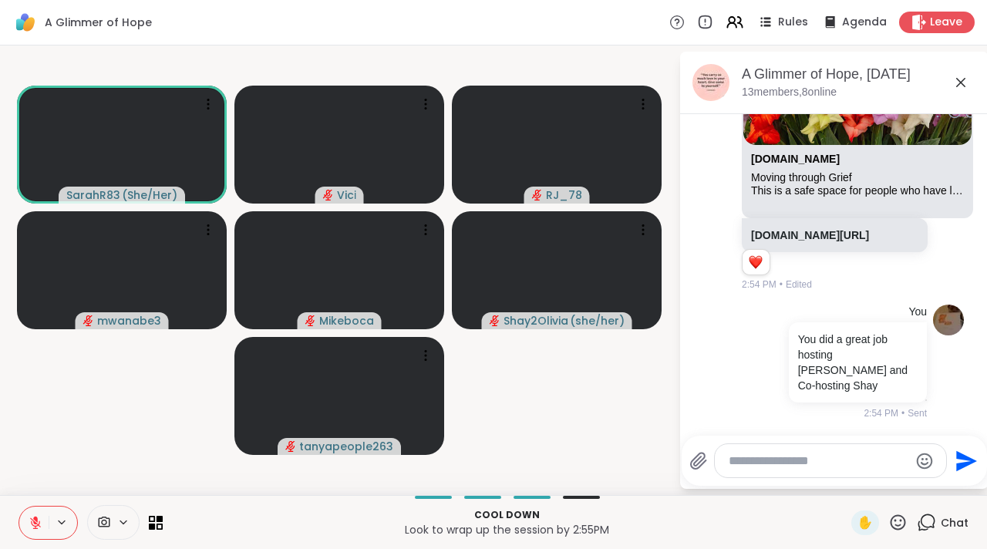
click at [968, 70] on div "A Glimmer of Hope, [DATE]" at bounding box center [859, 74] width 234 height 19
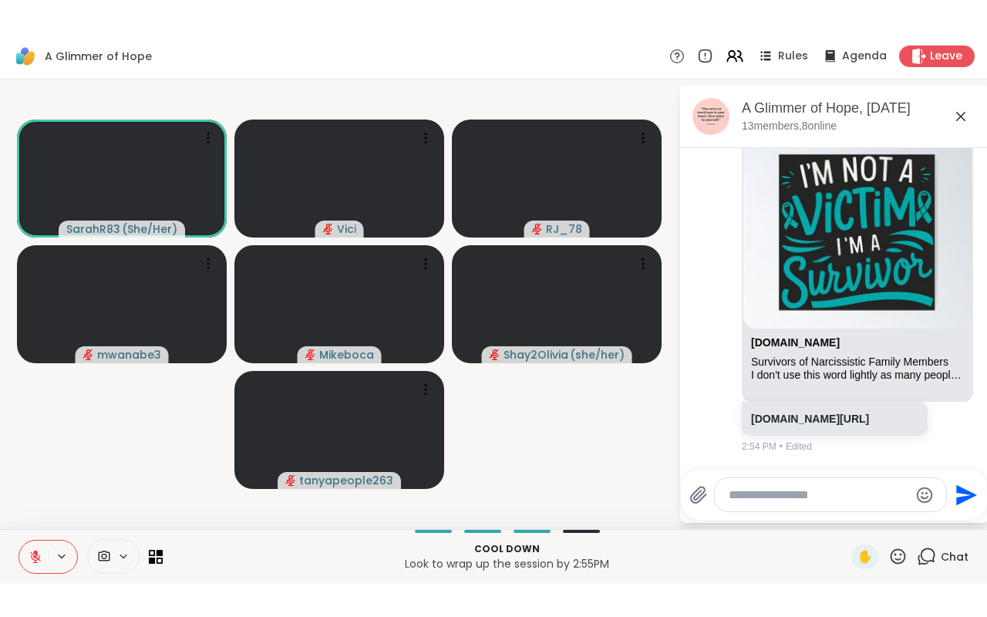
scroll to position [15040, 0]
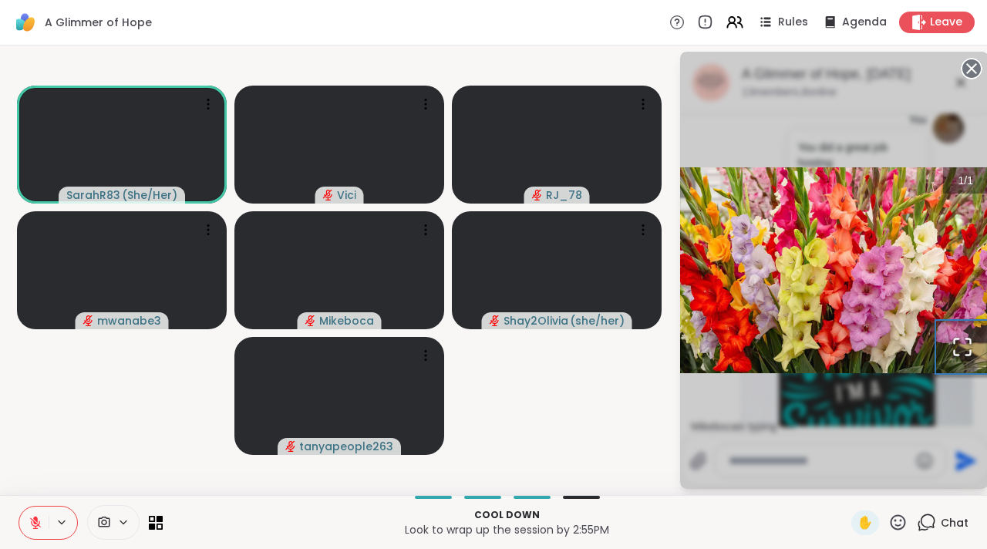
click at [954, 341] on icon "Open Fullscreen" at bounding box center [962, 346] width 16 height 16
click at [878, 413] on div "1 / 1" at bounding box center [834, 270] width 308 height 437
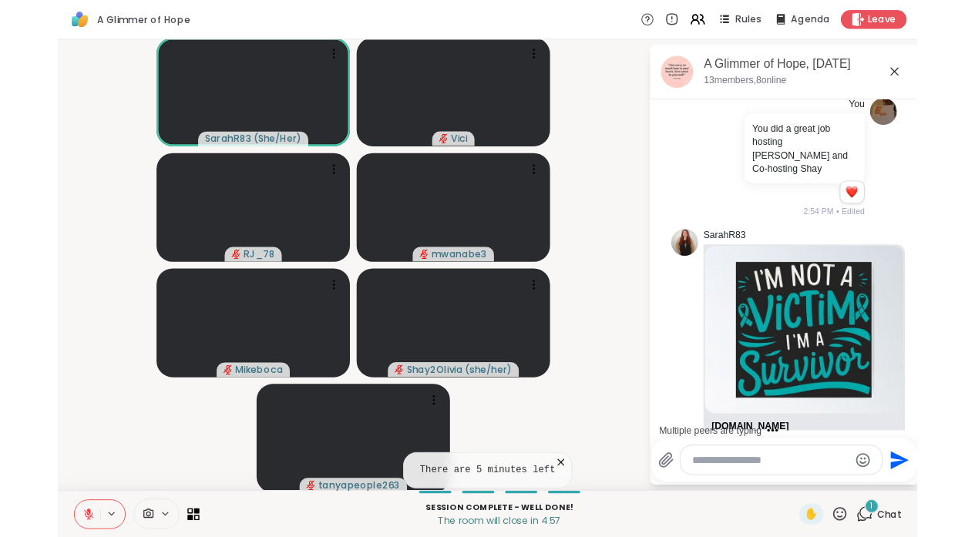
scroll to position [15731, 0]
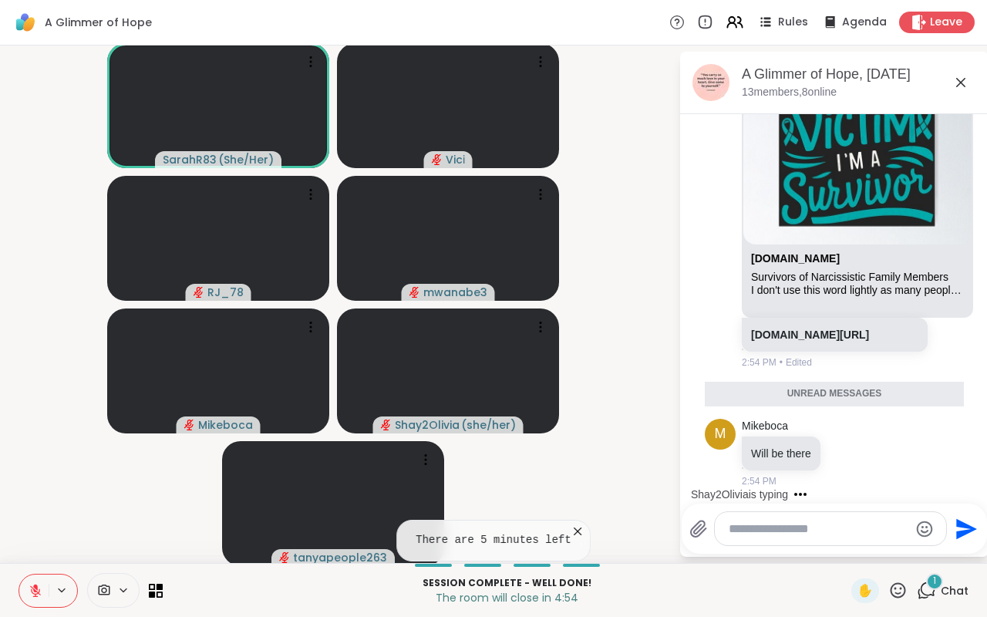
click at [797, 527] on textarea "Type your message" at bounding box center [818, 528] width 180 height 15
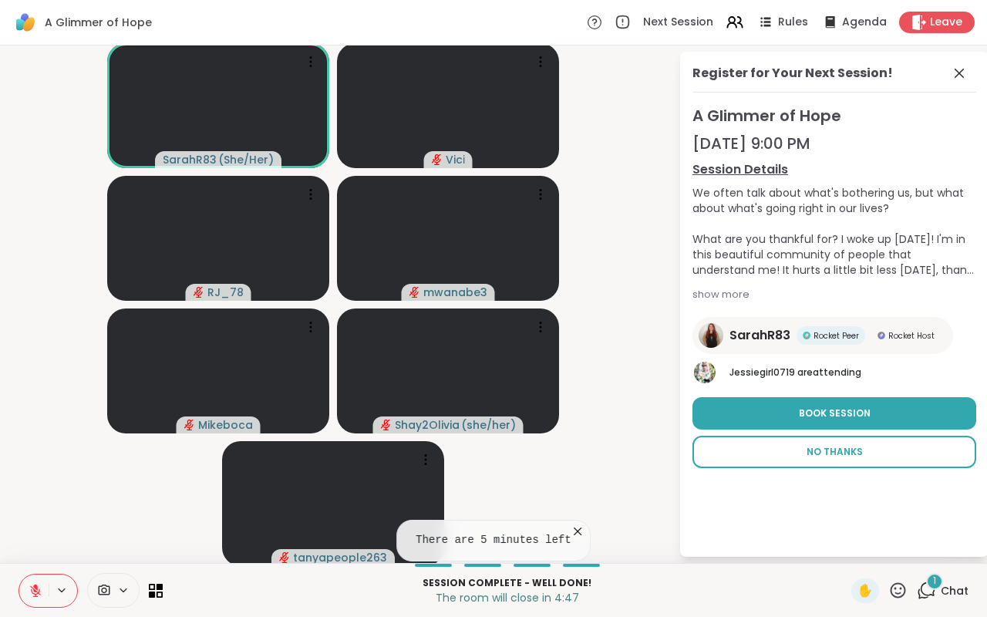
click at [819, 453] on span "No Thanks" at bounding box center [834, 452] width 56 height 14
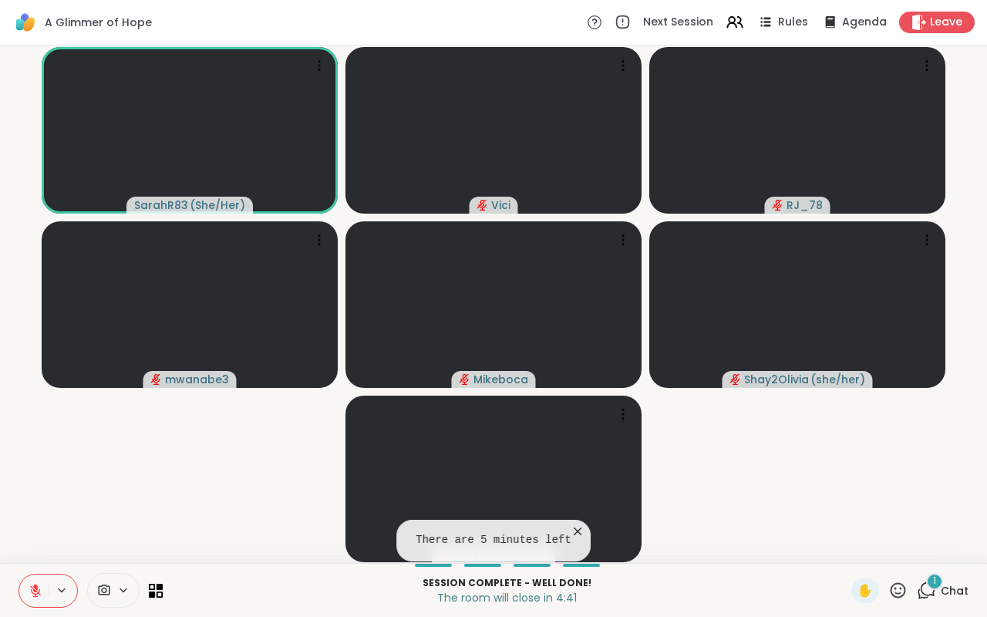
click at [917, 548] on icon at bounding box center [926, 589] width 19 height 19
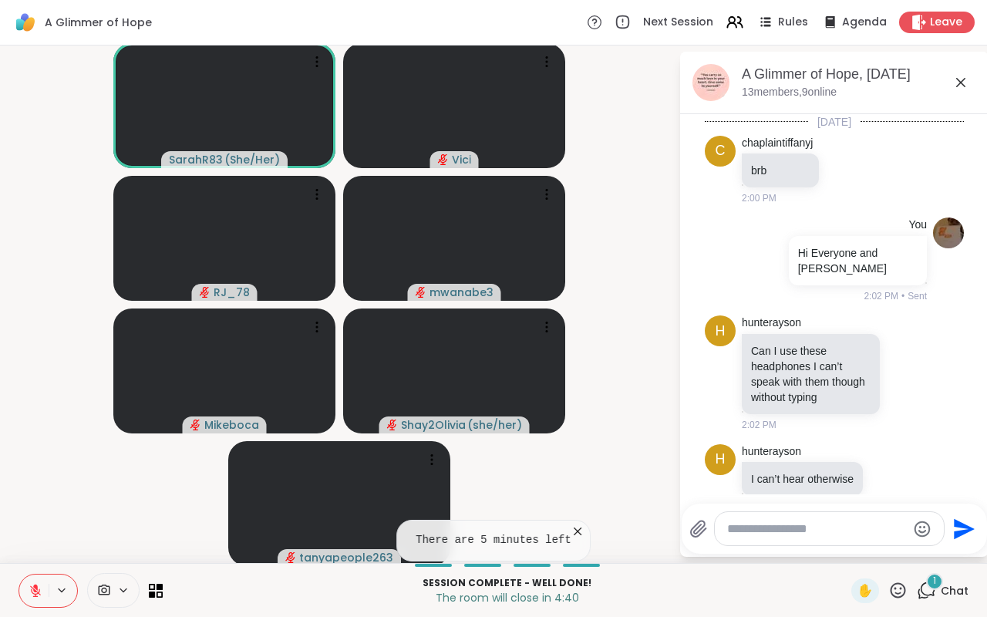
click at [951, 87] on icon at bounding box center [960, 82] width 19 height 19
click at [669, 82] on video-player-container "SarahR83 ( She/Her ) Vici RJ_78 mwanabe3 Mikeboca Shay2Olivia ( she/her ) tanya…" at bounding box center [339, 304] width 660 height 505
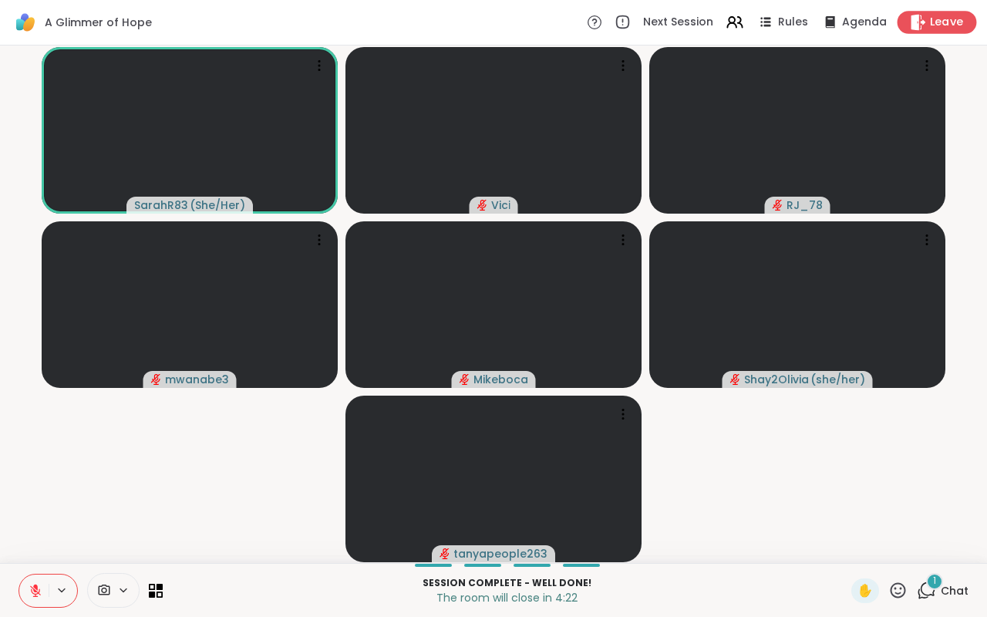
click at [930, 20] on span "Leave" at bounding box center [947, 23] width 34 height 16
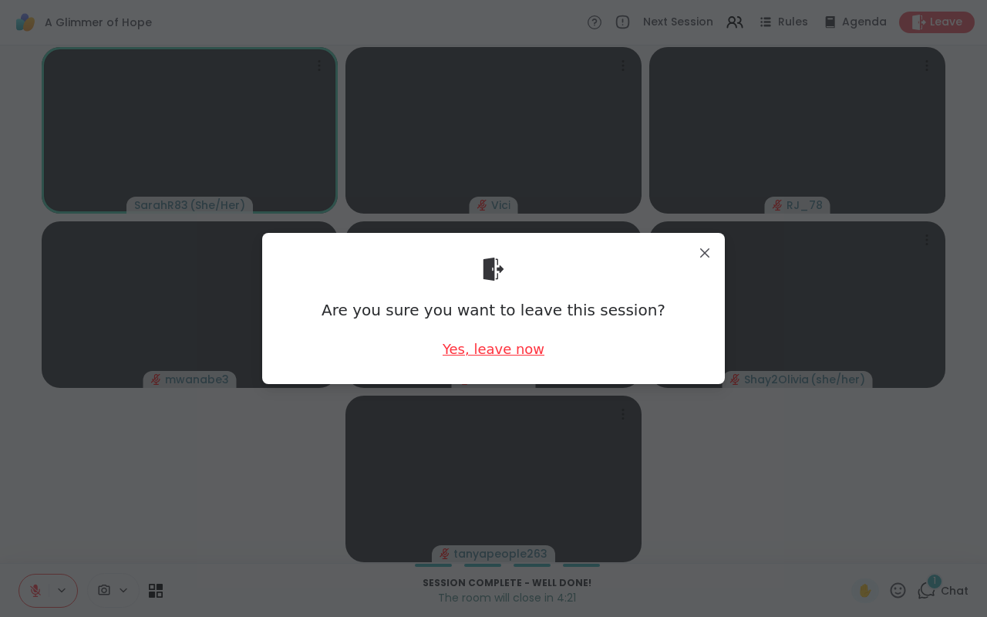
click at [508, 348] on div "Yes, leave now" at bounding box center [493, 348] width 102 height 19
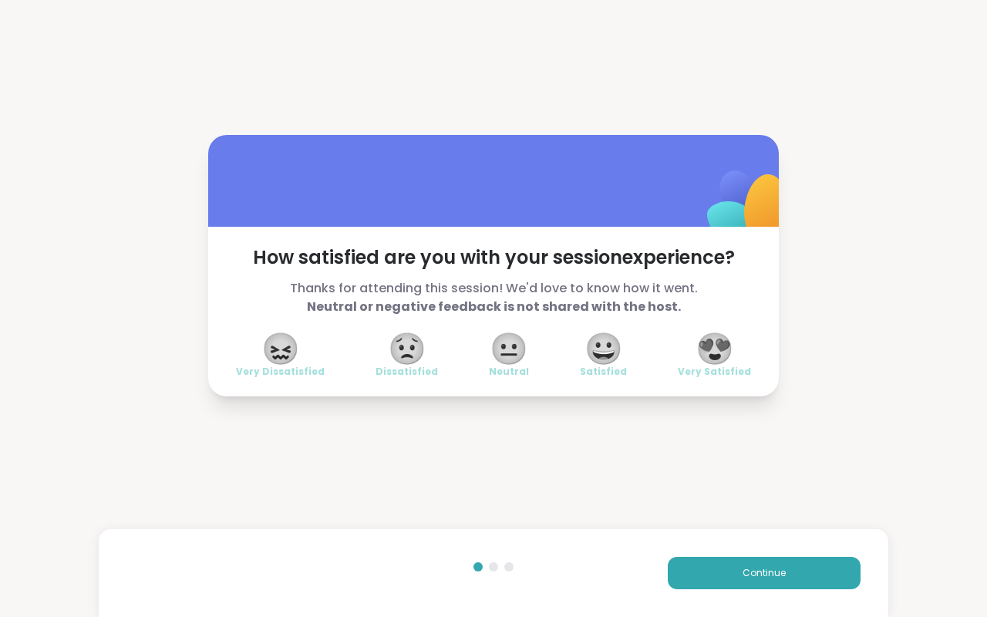
click at [600, 351] on span "😀" at bounding box center [603, 349] width 39 height 28
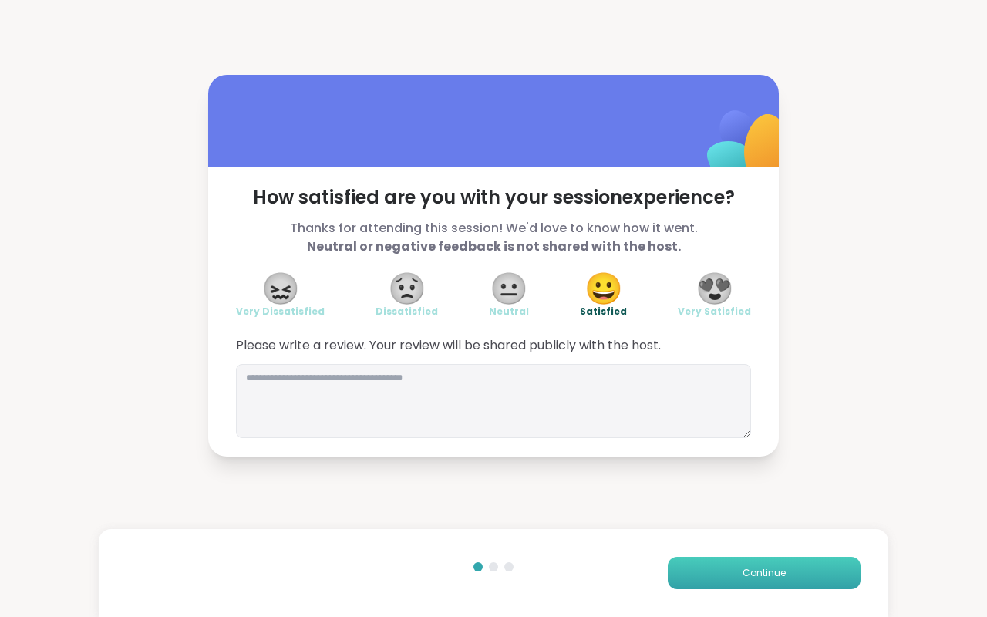
click at [694, 548] on button "Continue" at bounding box center [764, 573] width 193 height 32
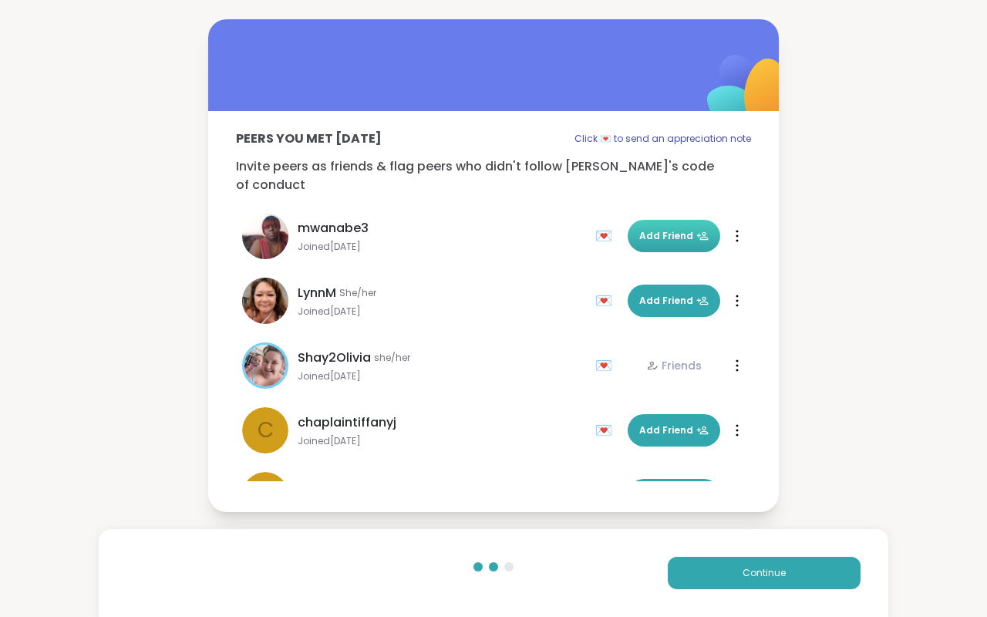
click at [634, 220] on button "Add Friend" at bounding box center [673, 236] width 93 height 32
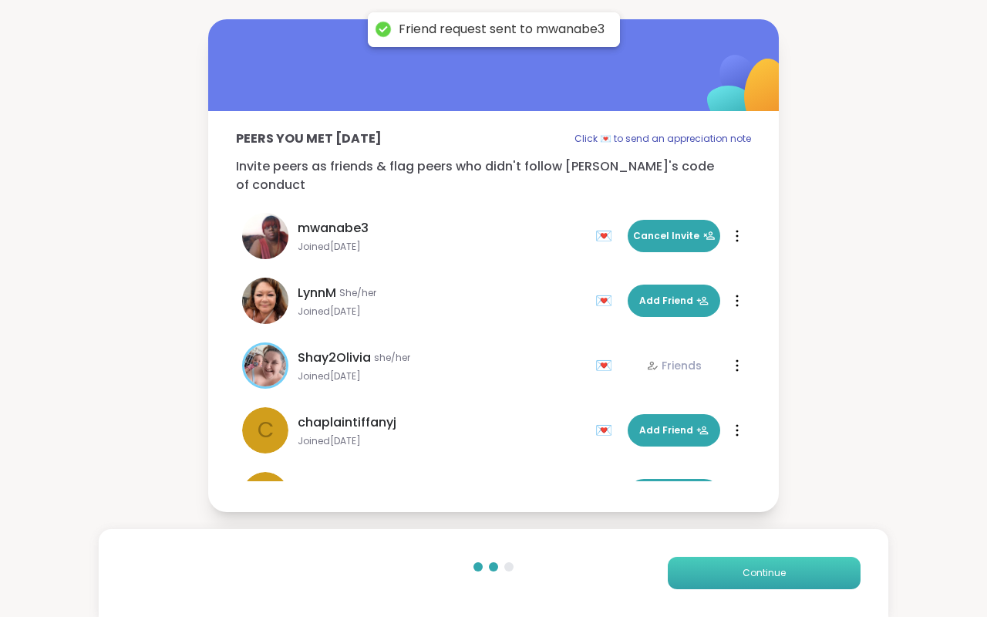
click at [735, 548] on button "Continue" at bounding box center [764, 573] width 193 height 32
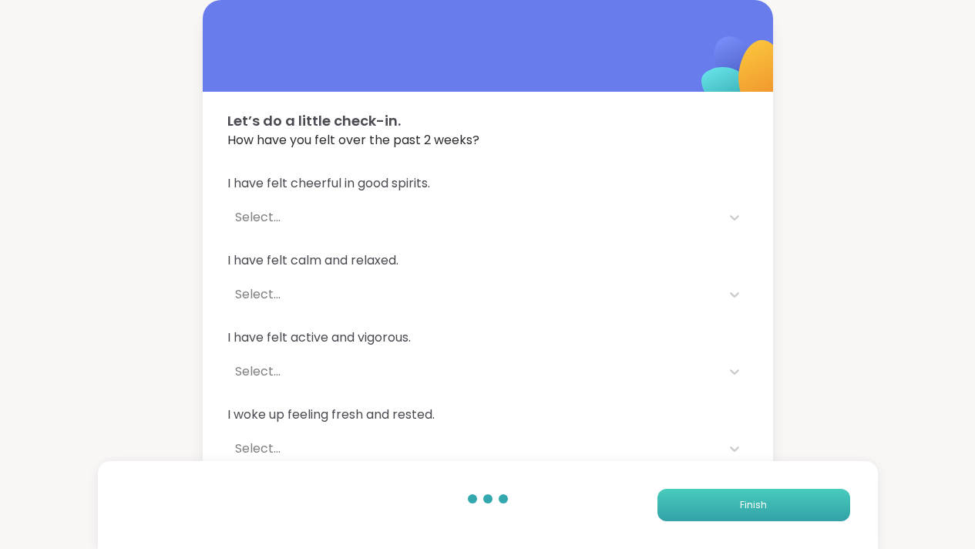
click at [732, 500] on button "Finish" at bounding box center [754, 505] width 193 height 32
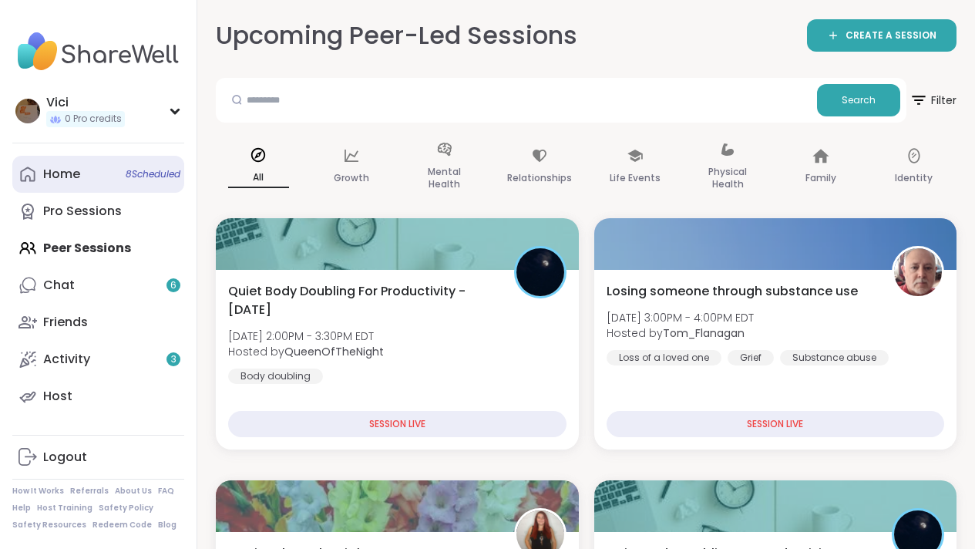
click at [131, 168] on span "8 Scheduled" at bounding box center [153, 174] width 55 height 12
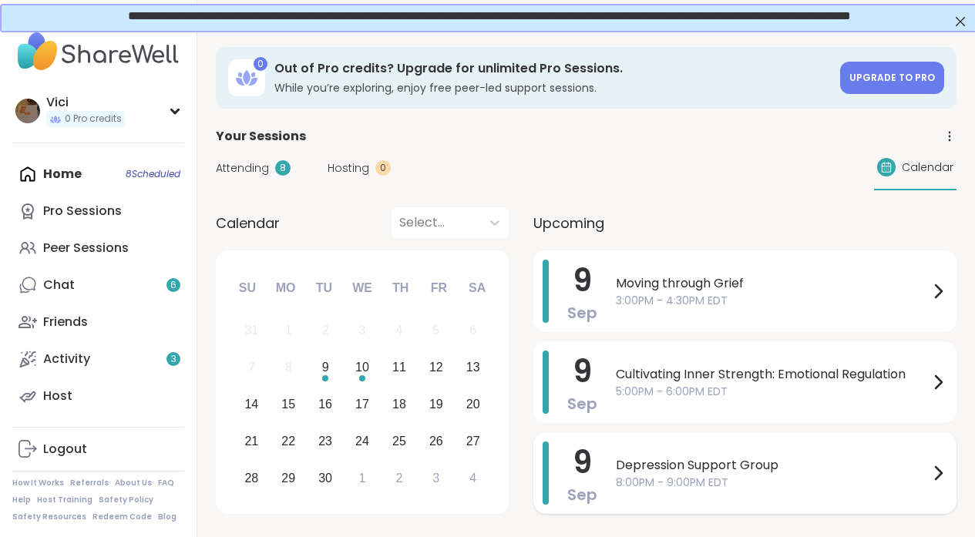
click at [650, 452] on div "Depression Support Group 8:00PM - 9:00PM EDT" at bounding box center [781, 473] width 331 height 63
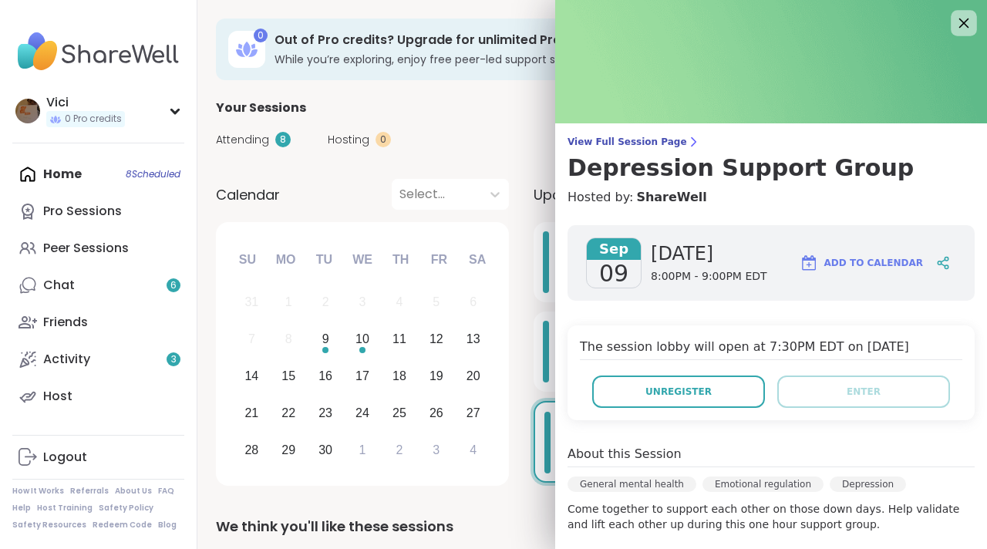
click at [954, 28] on icon at bounding box center [963, 22] width 19 height 19
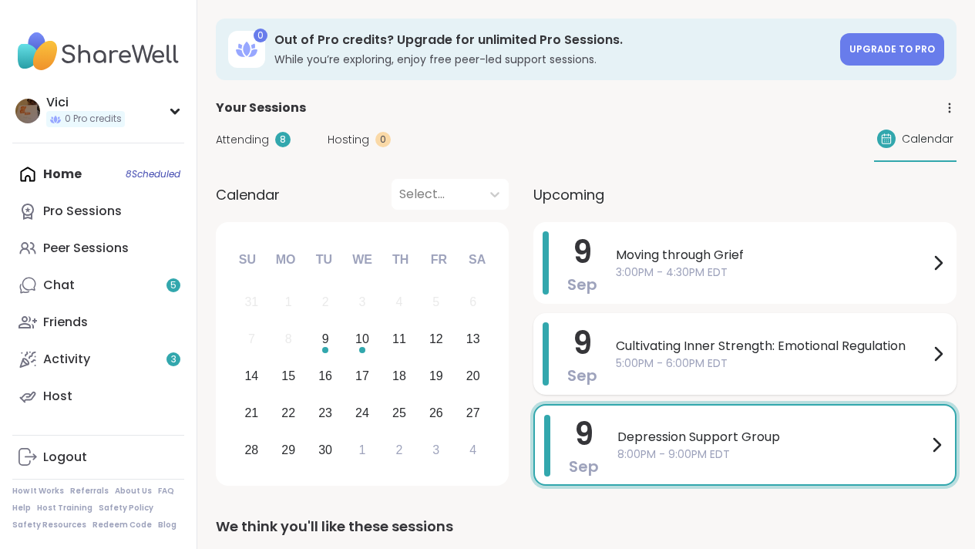
click at [767, 358] on span "5:00PM - 6:00PM EDT" at bounding box center [772, 363] width 313 height 16
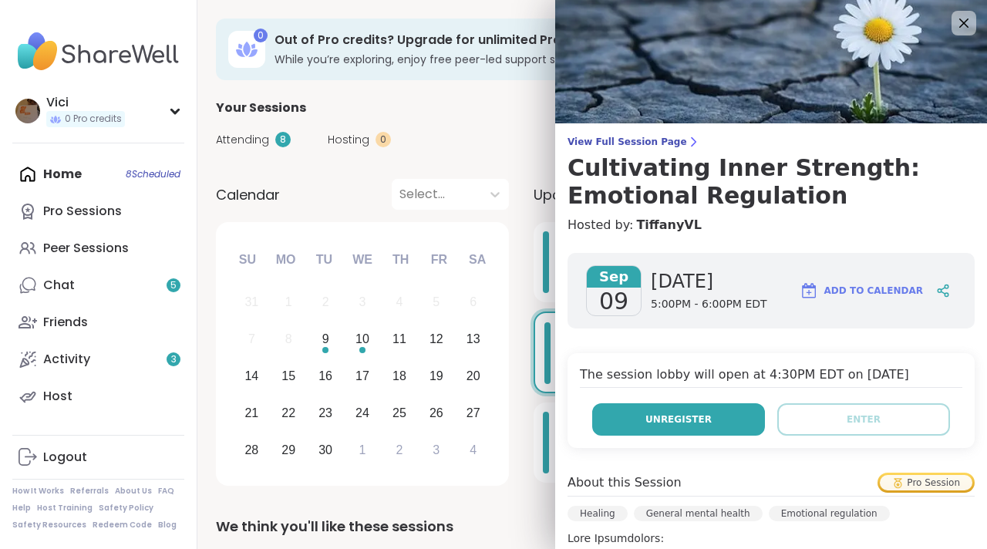
click at [715, 409] on button "Unregister" at bounding box center [678, 419] width 173 height 32
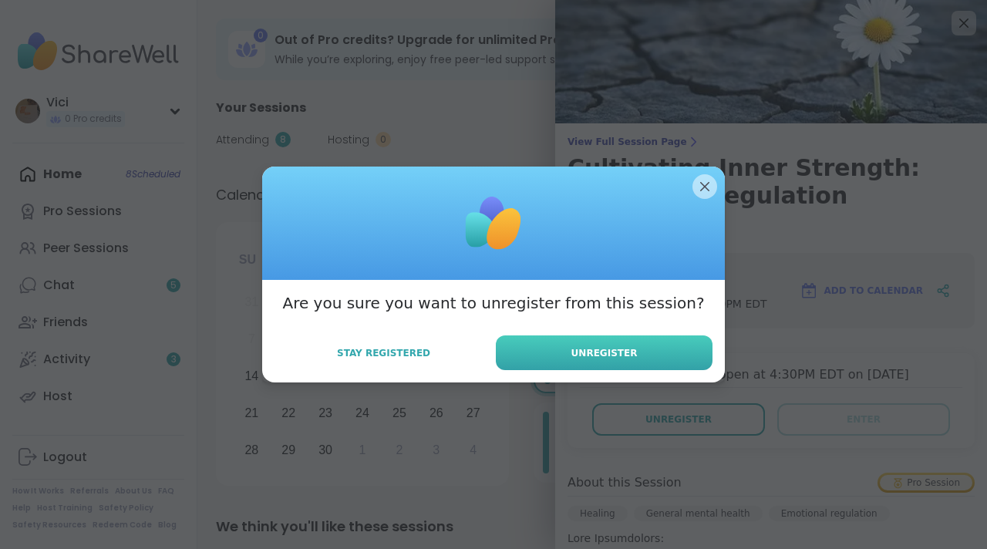
click at [658, 352] on button "Unregister" at bounding box center [604, 352] width 217 height 35
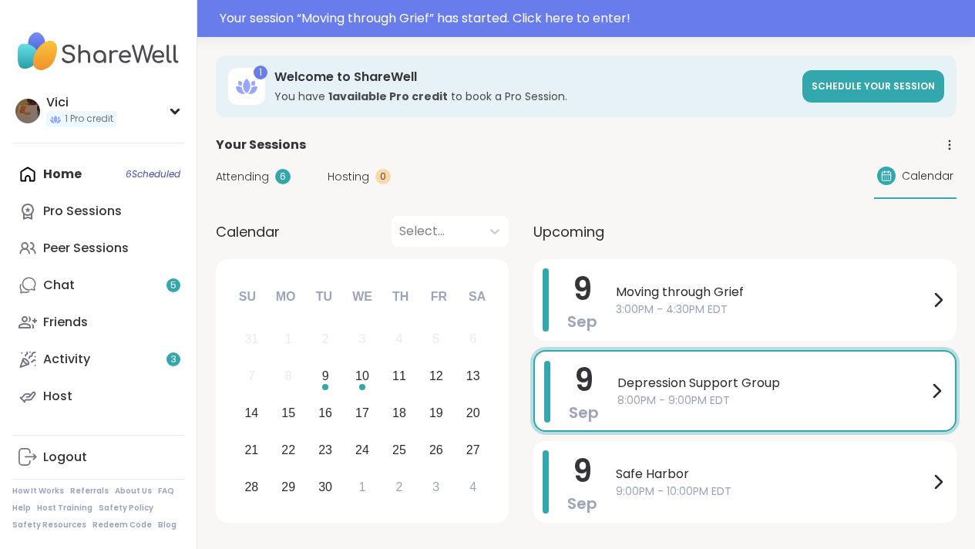
click at [87, 173] on div "Home 6 Scheduled Pro Sessions Peer Sessions Chat 5 Friends Activity 3 Host" at bounding box center [98, 285] width 172 height 259
click at [67, 173] on div "Home 6 Scheduled Pro Sessions Peer Sessions Chat 5 Friends Activity 3 Host" at bounding box center [98, 285] width 172 height 259
click at [72, 251] on div "Peer Sessions" at bounding box center [86, 248] width 86 height 17
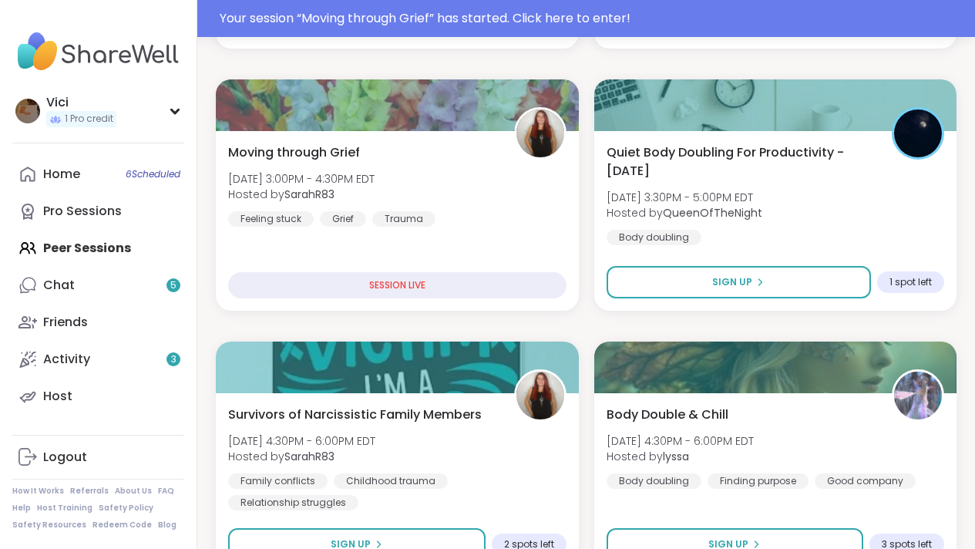
scroll to position [514, 0]
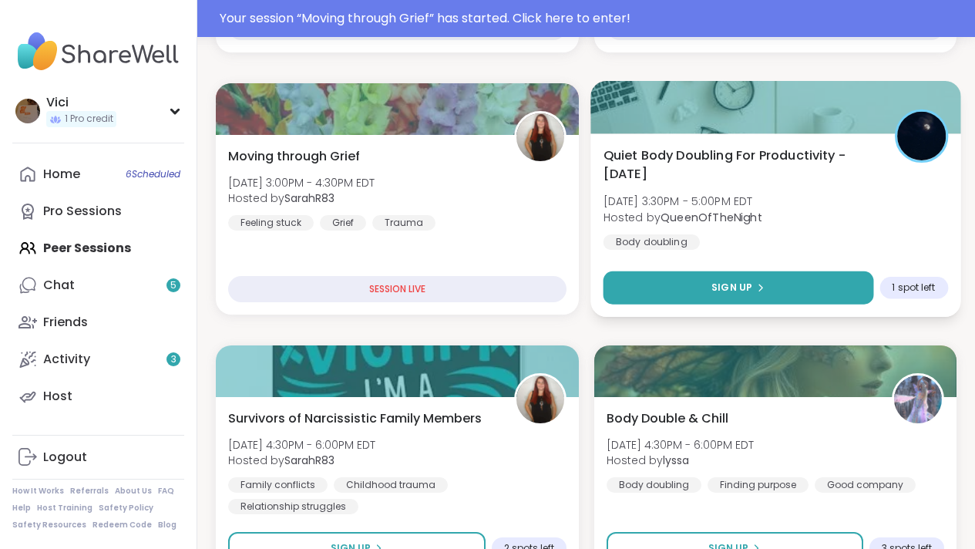
click at [766, 291] on button "Sign Up" at bounding box center [738, 287] width 270 height 33
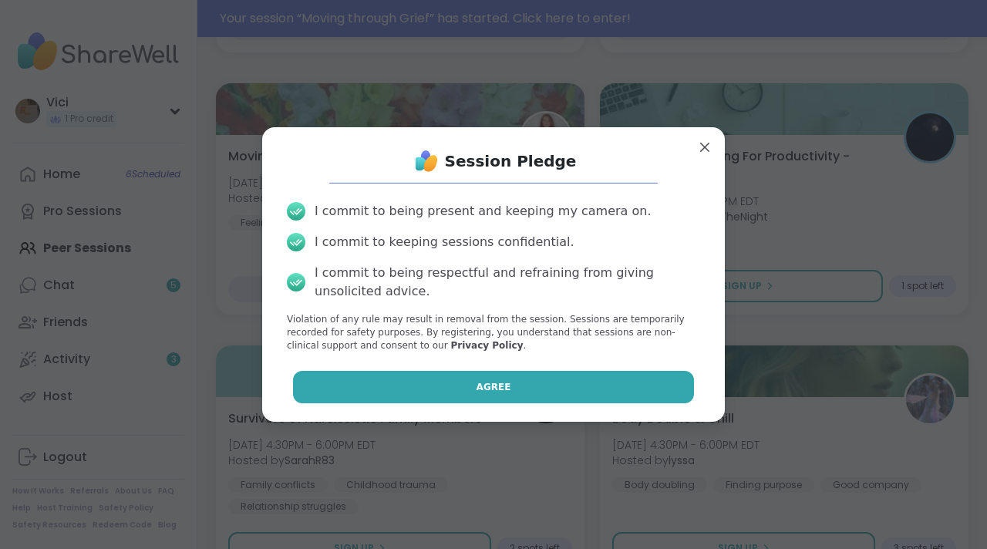
click at [555, 386] on button "Agree" at bounding box center [494, 387] width 402 height 32
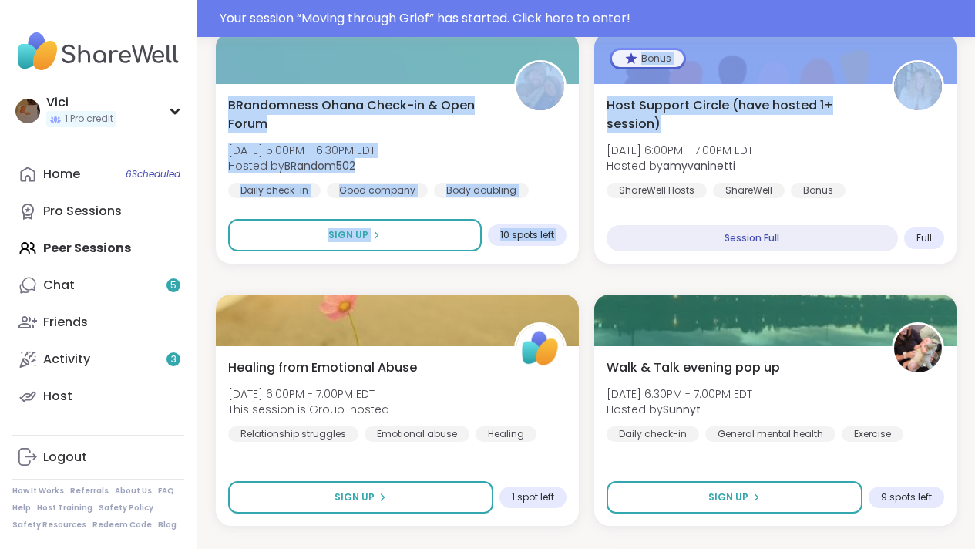
scroll to position [1085, 0]
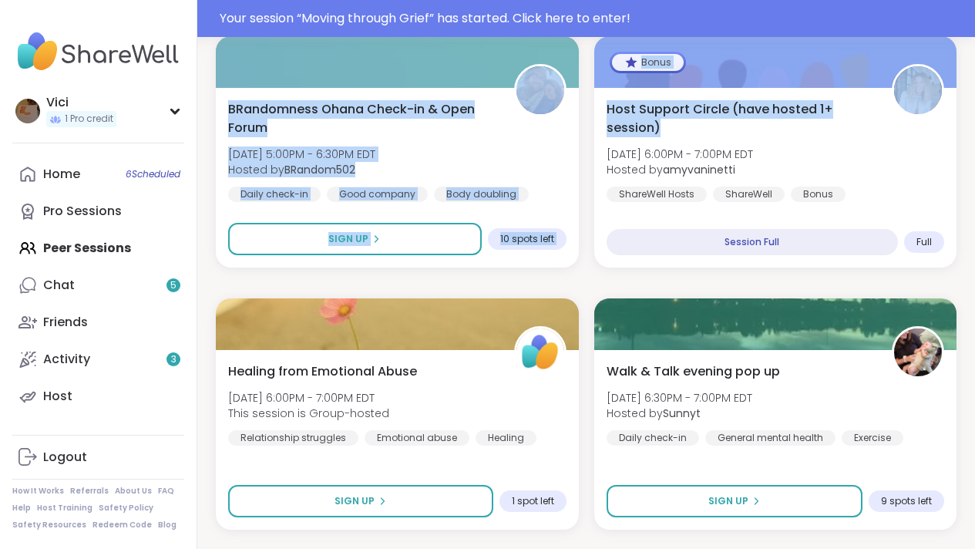
drag, startPoint x: 986, startPoint y: 105, endPoint x: 976, endPoint y: 146, distance: 42.8
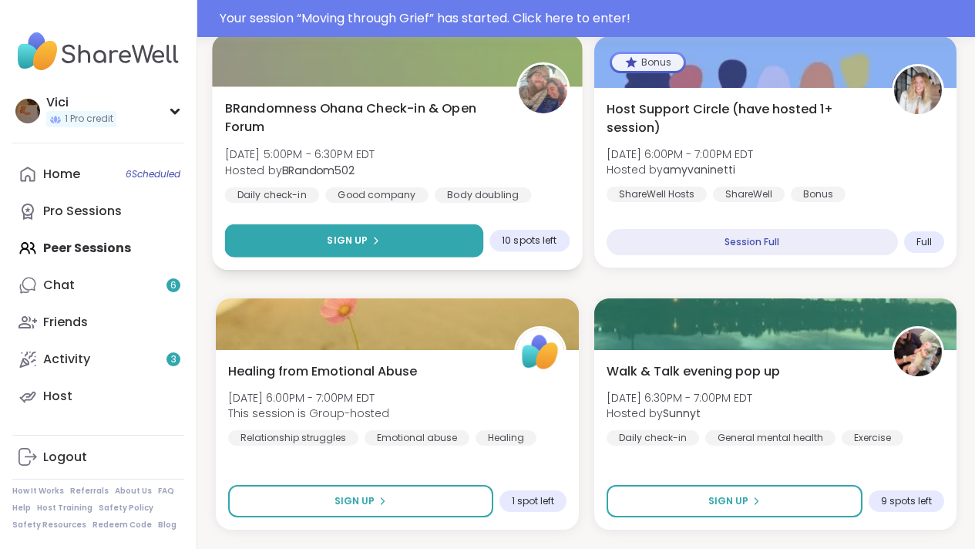
click at [469, 241] on button "Sign Up" at bounding box center [354, 240] width 258 height 33
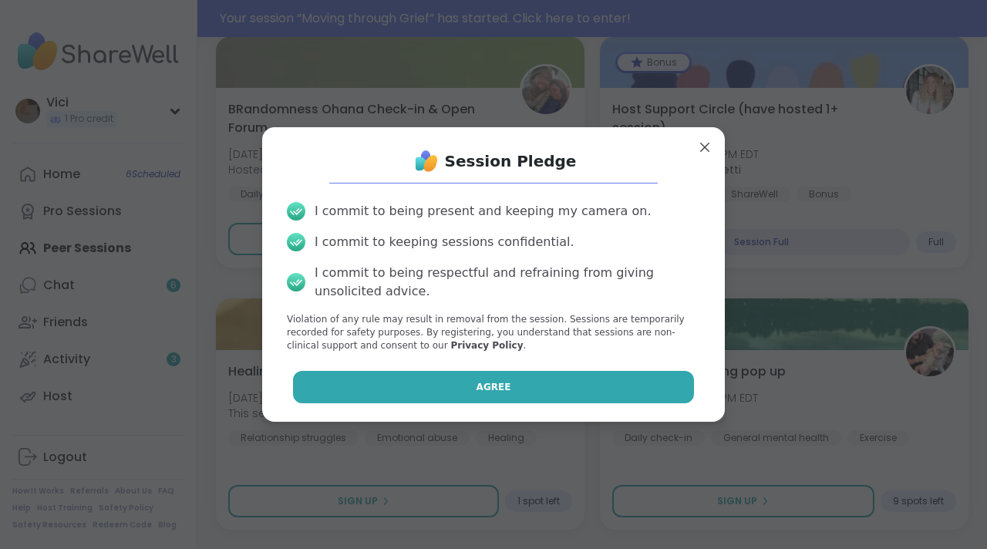
click at [488, 380] on span "Agree" at bounding box center [493, 387] width 35 height 14
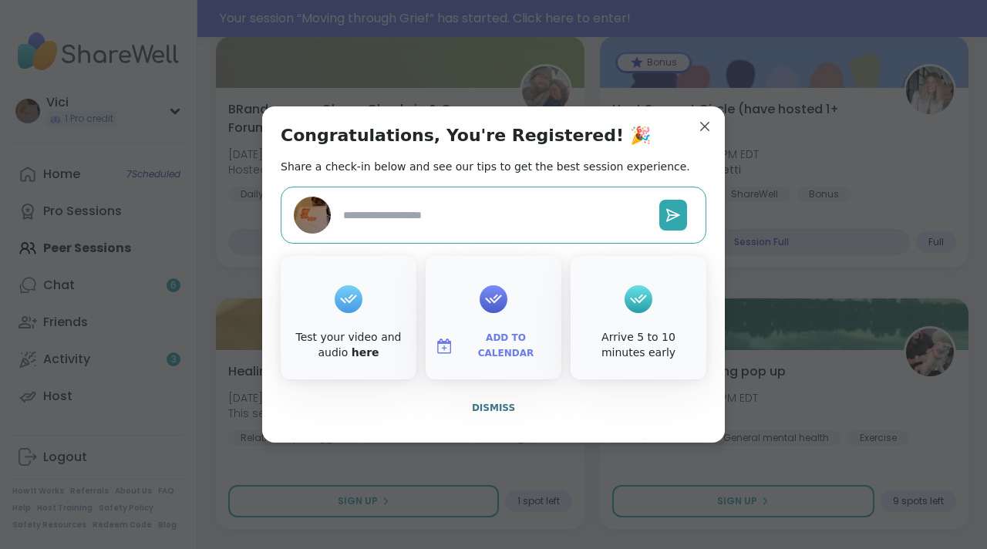
type textarea "*"
click at [484, 331] on button "Add to Calendar" at bounding box center [494, 346] width 130 height 32
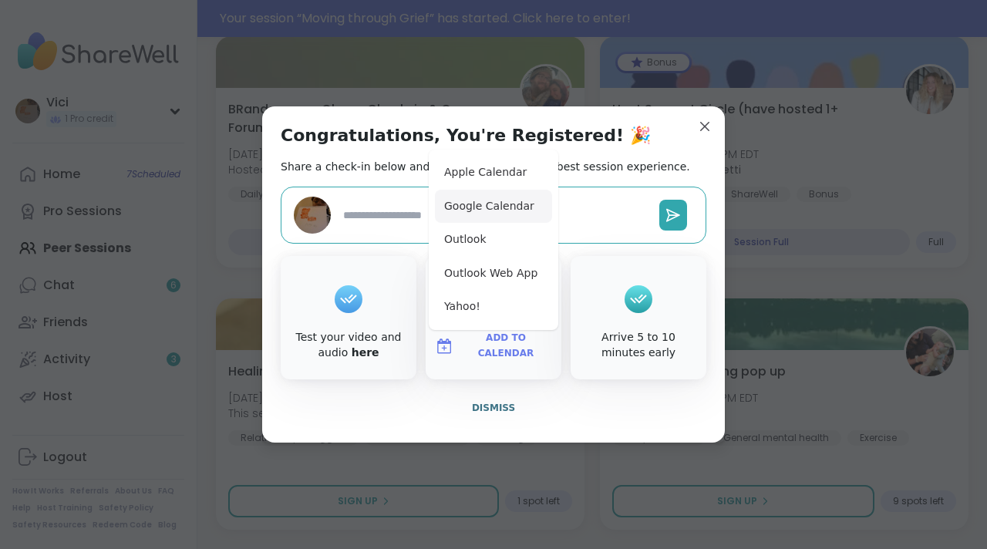
click at [473, 210] on button "Google Calendar" at bounding box center [493, 207] width 117 height 34
click at [504, 206] on button "Google Calendar" at bounding box center [493, 207] width 117 height 34
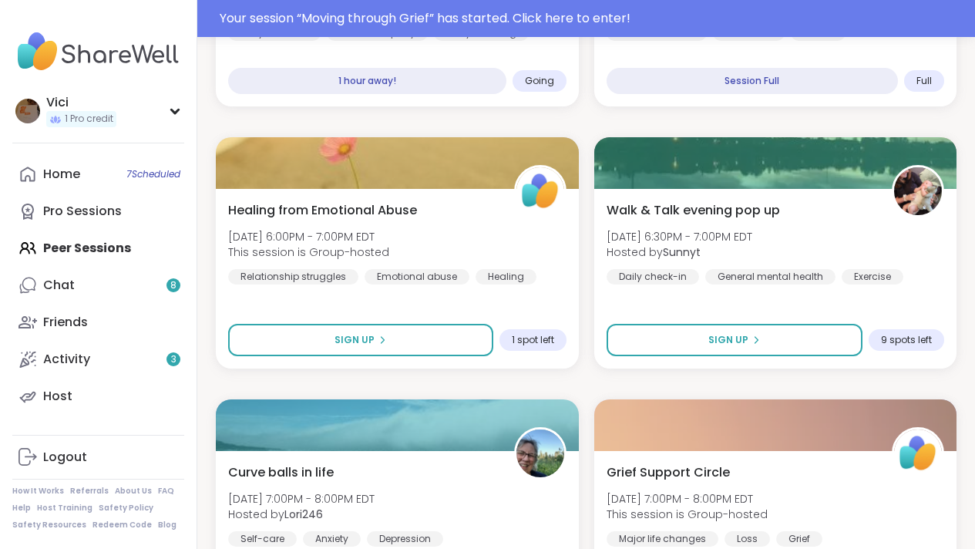
scroll to position [0, 0]
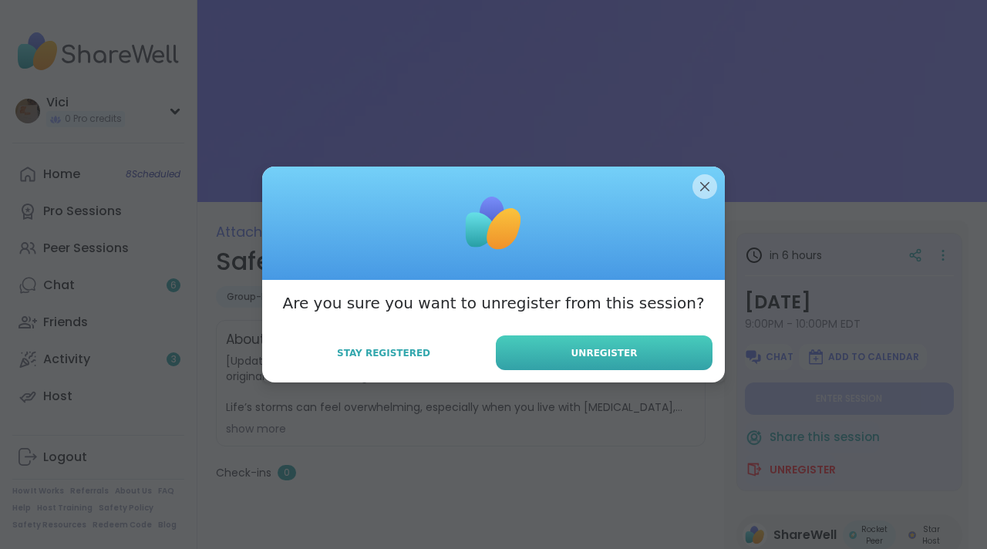
click at [607, 347] on span "Unregister" at bounding box center [604, 353] width 66 height 14
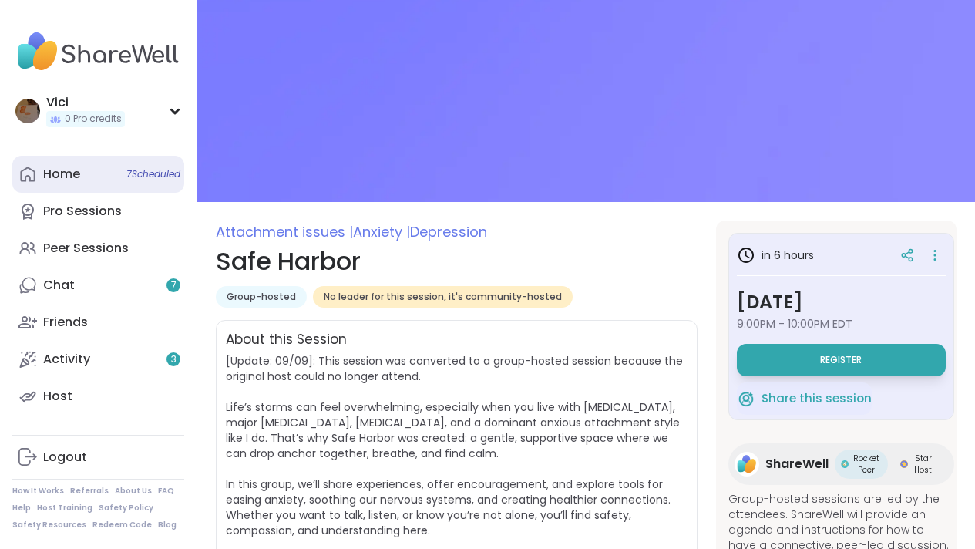
click at [126, 174] on span "7 Scheduled" at bounding box center [153, 174] width 54 height 12
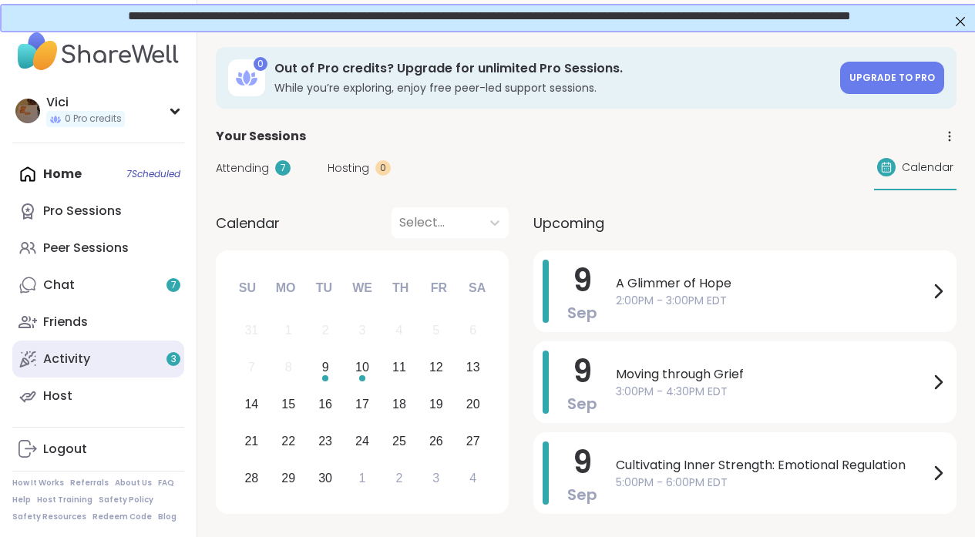
click at [137, 363] on link "Activity 3" at bounding box center [98, 359] width 172 height 37
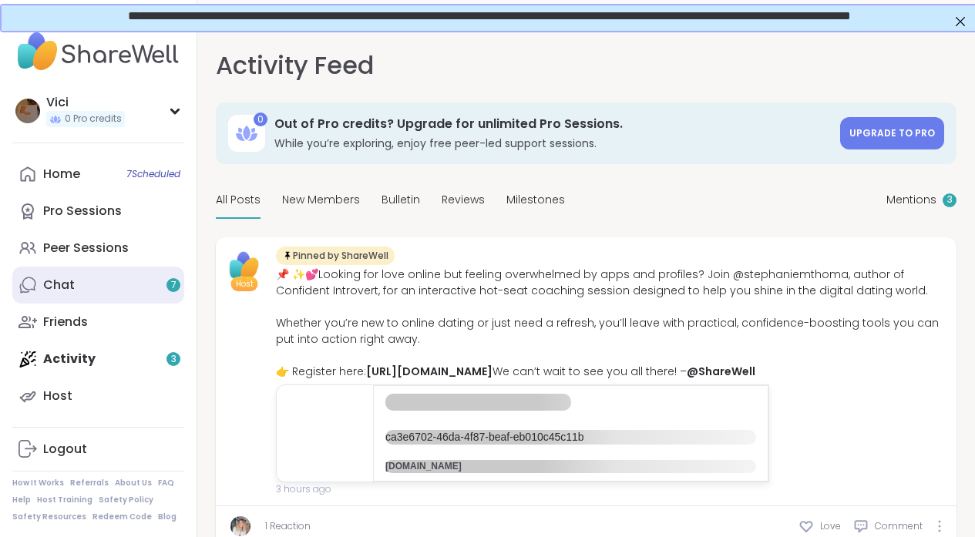
click at [118, 284] on link "Chat 7" at bounding box center [98, 285] width 172 height 37
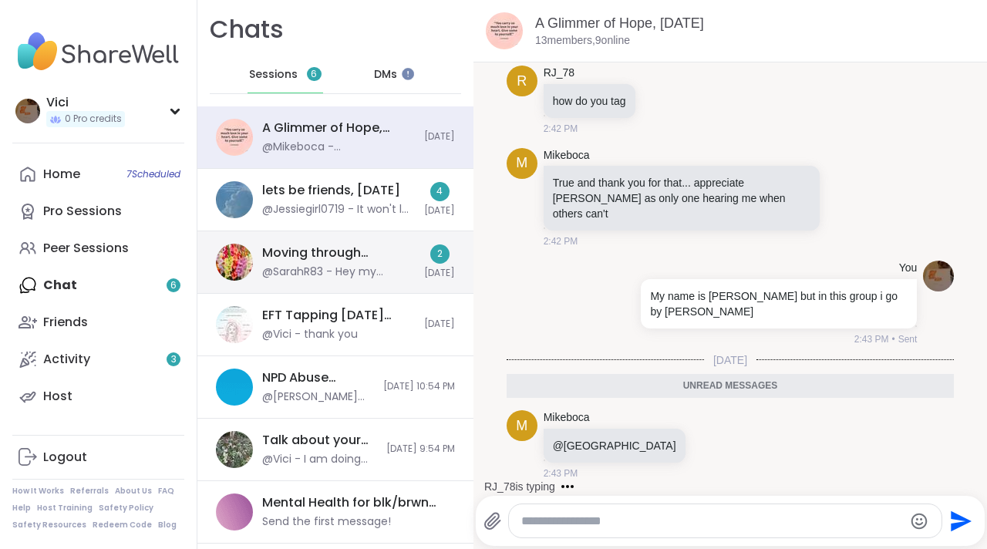
click at [384, 254] on div "Moving through [GEOGRAPHIC_DATA], [DATE]" at bounding box center [338, 252] width 153 height 17
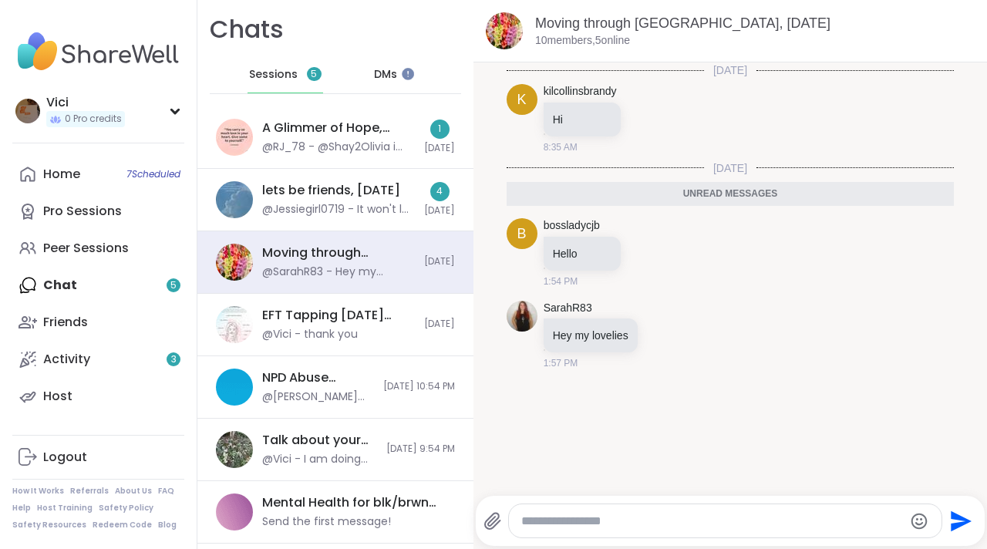
click at [564, 510] on div at bounding box center [725, 520] width 432 height 33
click at [538, 517] on textarea "Type your message" at bounding box center [712, 520] width 382 height 15
type textarea "**"
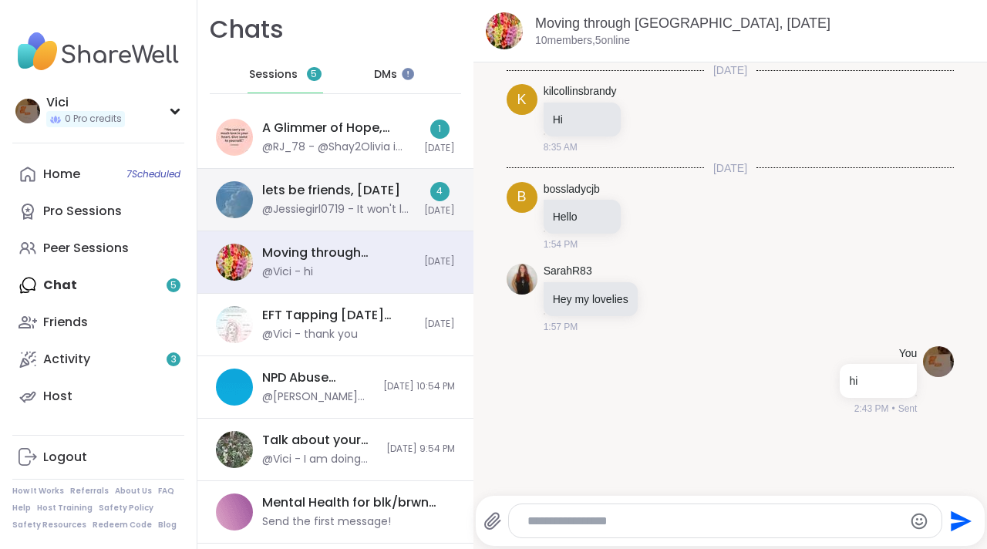
click at [378, 212] on div "@Jessiegirl0719 - It won't let me message you @SarahR83" at bounding box center [338, 209] width 153 height 15
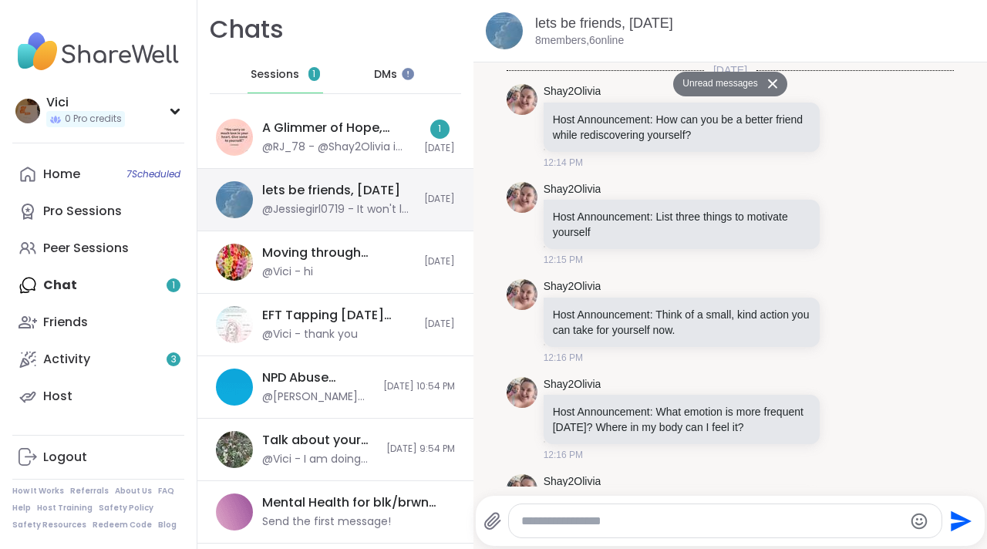
scroll to position [6885, 0]
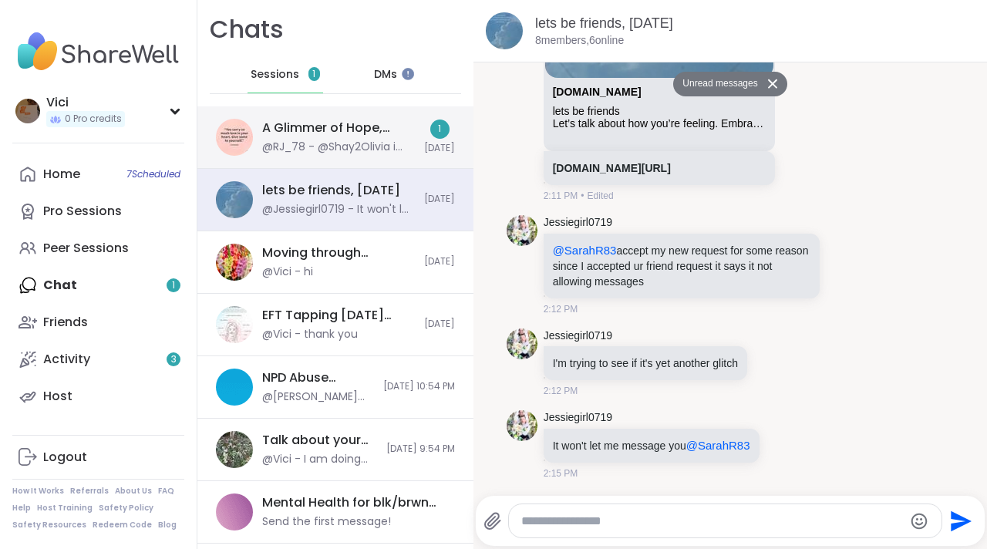
click at [374, 156] on div "A Glimmer of Hope, [DATE] @RJ_78 - @Shay2Olivia i ;ike that picture behind you …" at bounding box center [335, 137] width 276 height 62
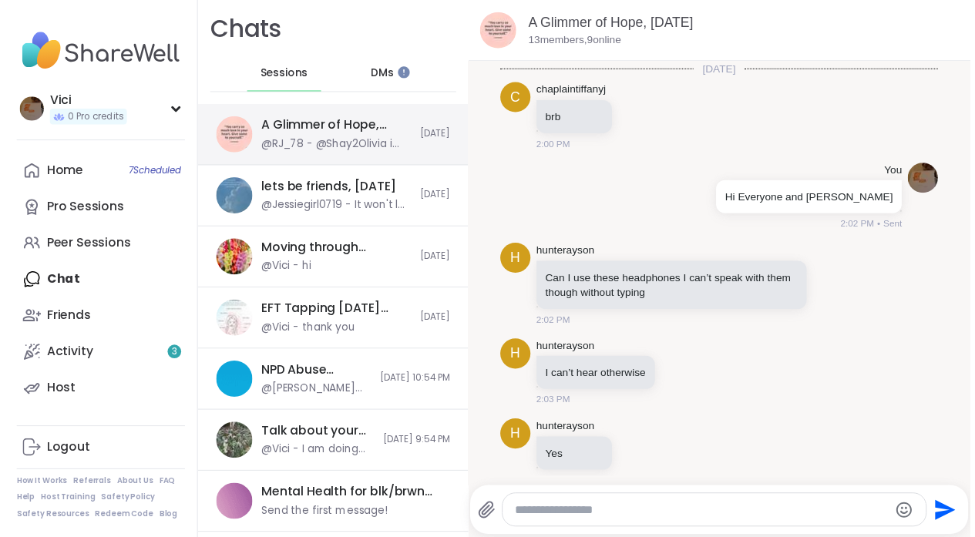
scroll to position [8104, 0]
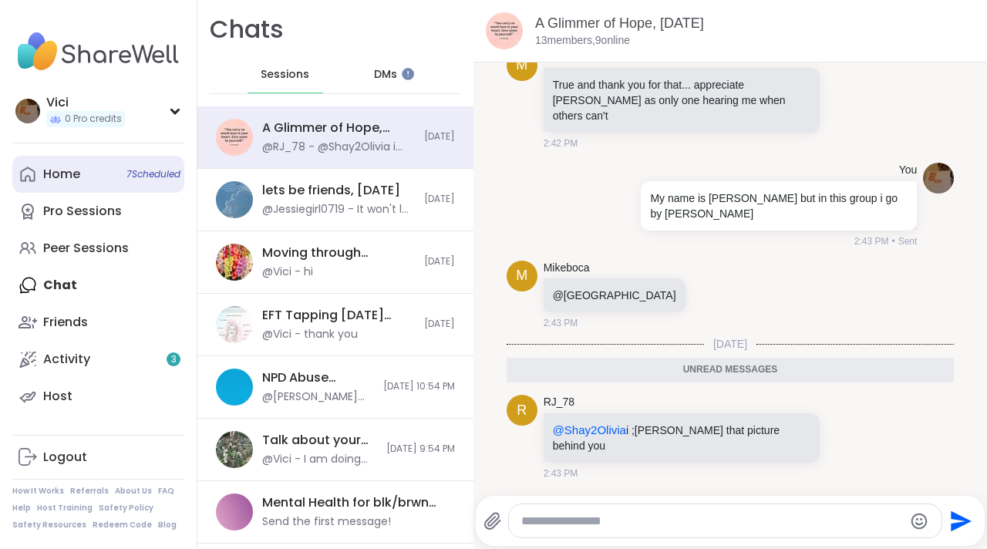
click at [130, 173] on span "7 Scheduled" at bounding box center [153, 174] width 54 height 12
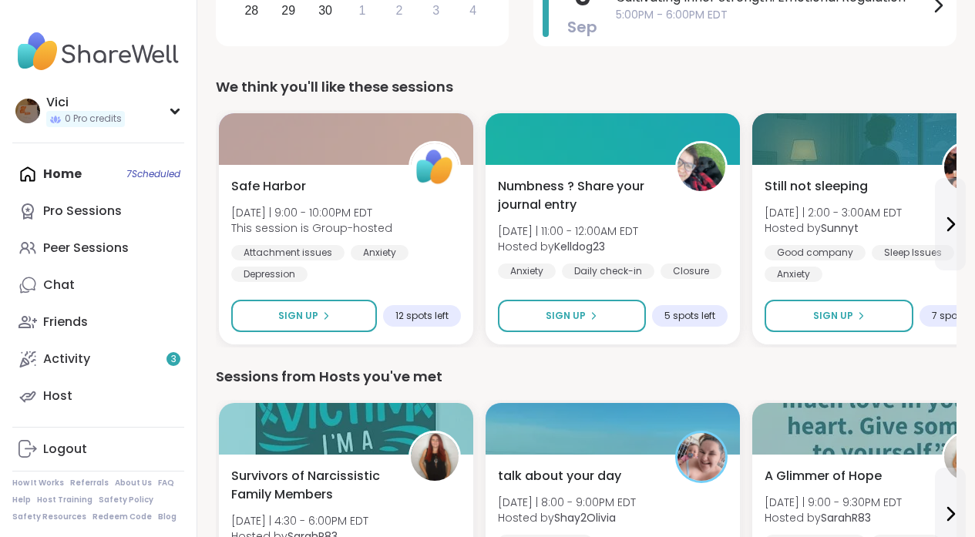
scroll to position [470, 0]
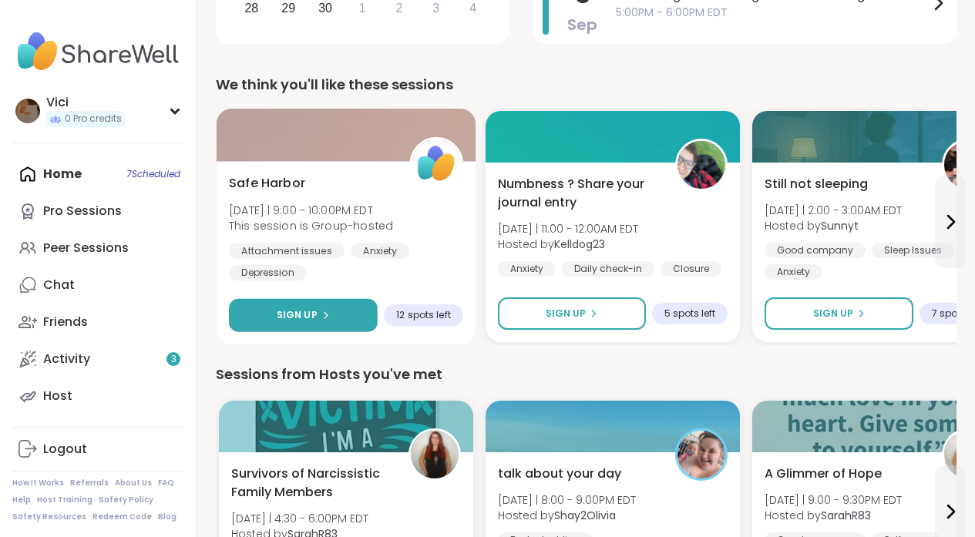
click at [363, 314] on button "Sign Up" at bounding box center [303, 315] width 149 height 33
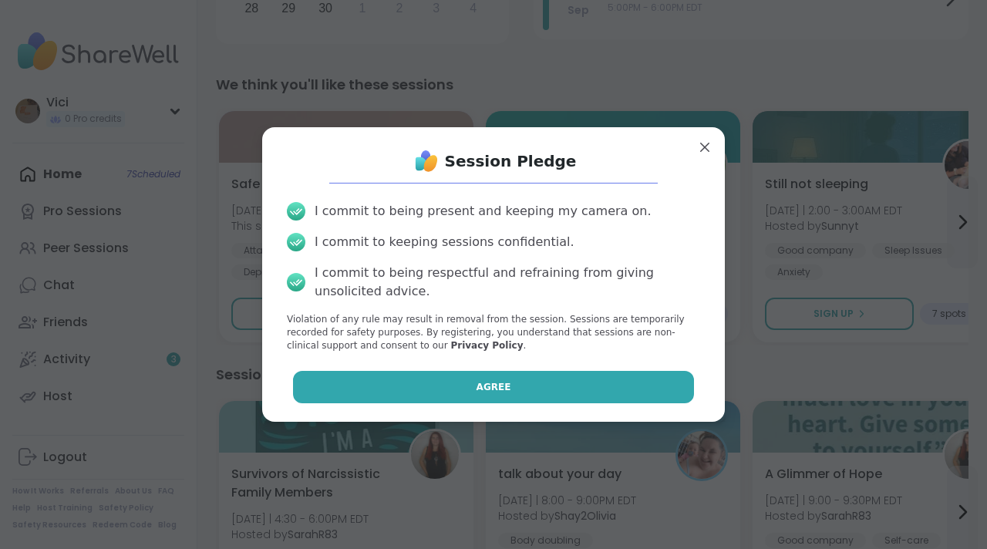
click at [447, 381] on button "Agree" at bounding box center [494, 387] width 402 height 32
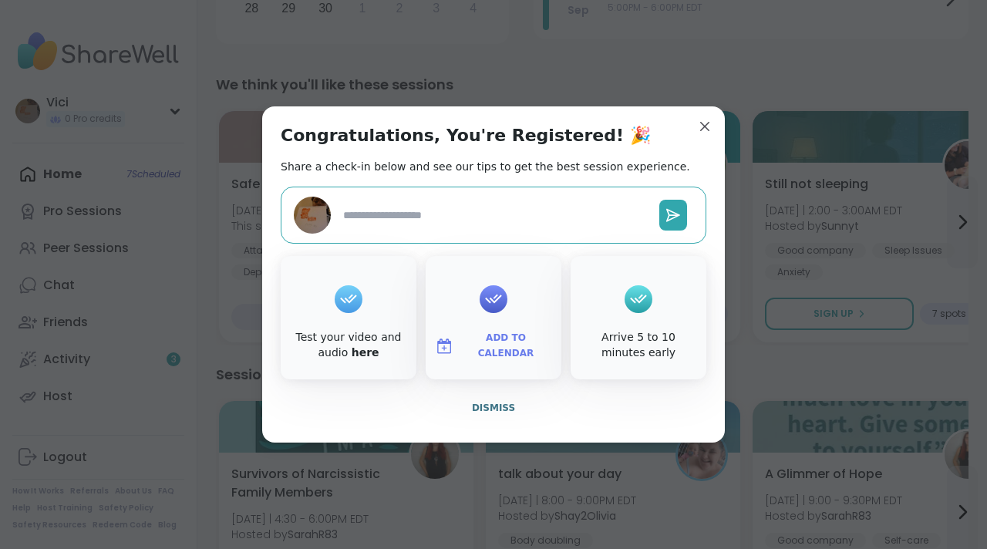
type textarea "*"
click at [481, 309] on icon at bounding box center [493, 299] width 25 height 24
click at [507, 304] on div "Add to Calendar" at bounding box center [494, 317] width 136 height 123
click at [493, 338] on span "Add to Calendar" at bounding box center [505, 346] width 93 height 30
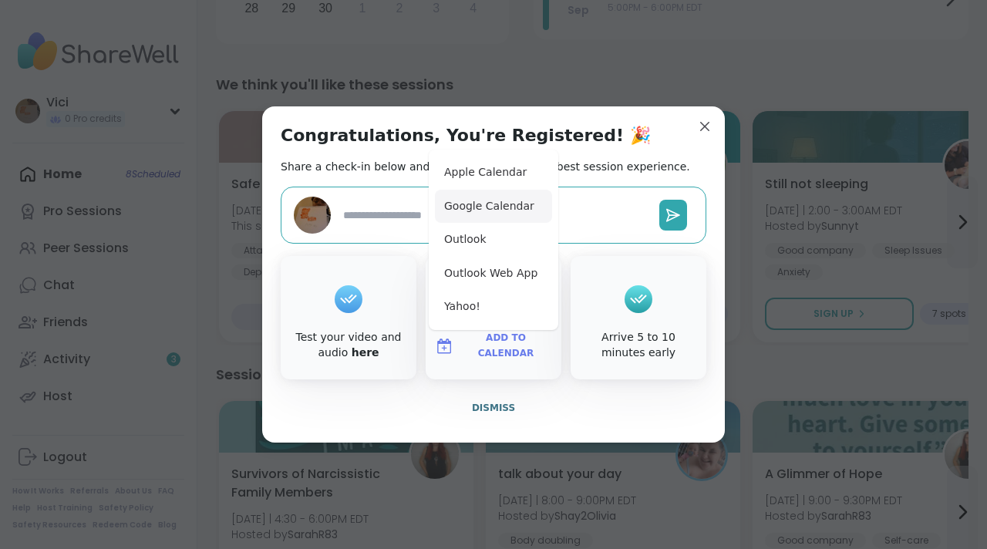
click at [489, 203] on button "Google Calendar" at bounding box center [493, 207] width 117 height 34
click at [497, 410] on span "Dismiss" at bounding box center [493, 407] width 43 height 11
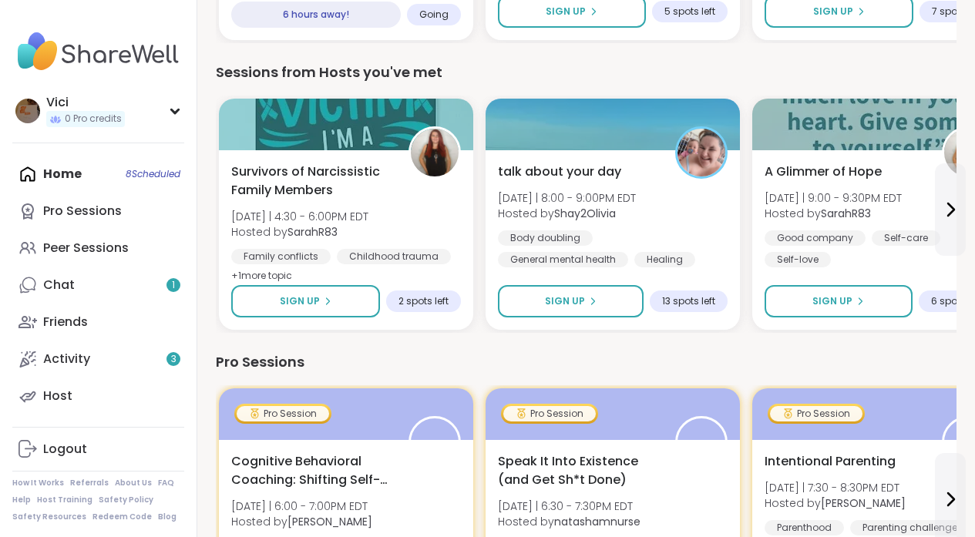
scroll to position [780, 0]
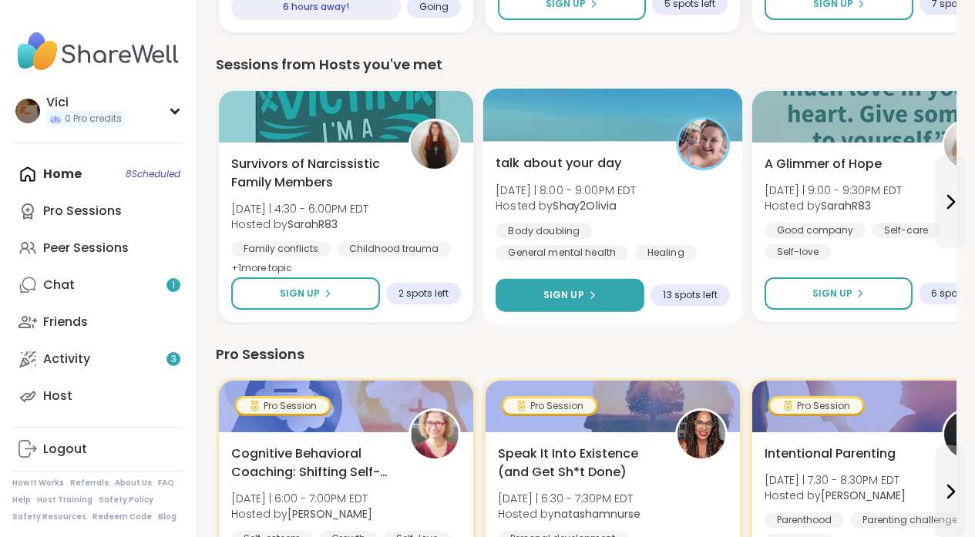
click at [629, 290] on button "Sign Up" at bounding box center [570, 295] width 149 height 33
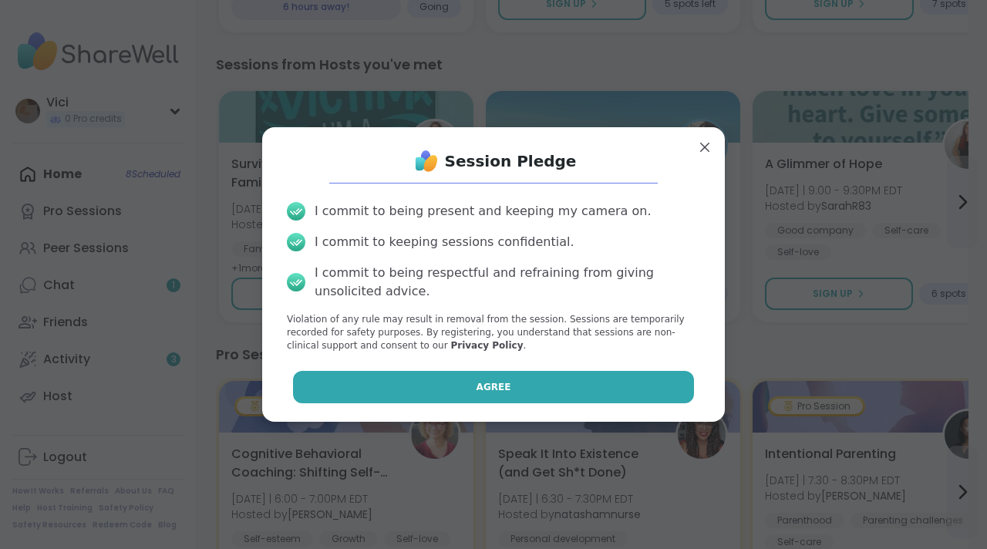
click at [580, 371] on button "Agree" at bounding box center [494, 387] width 402 height 32
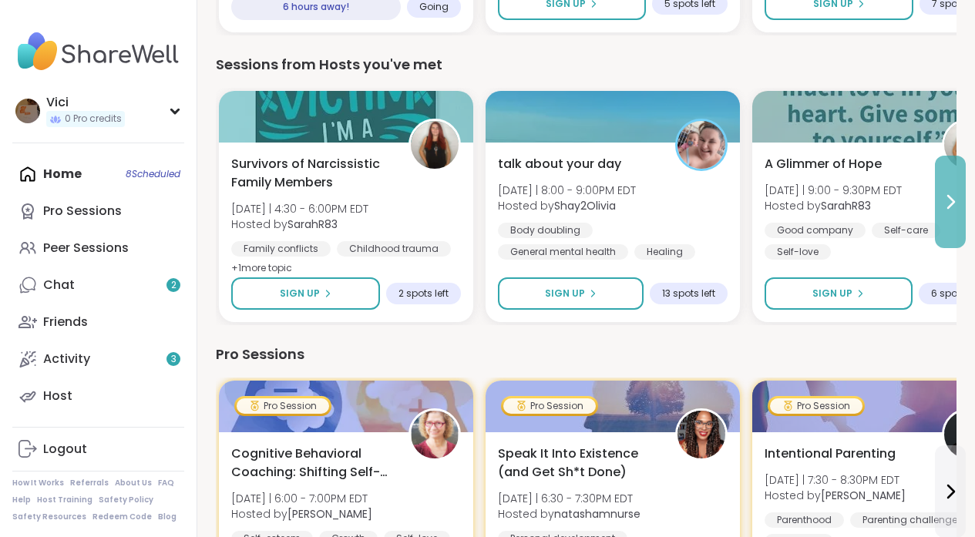
click at [953, 214] on button at bounding box center [950, 202] width 31 height 93
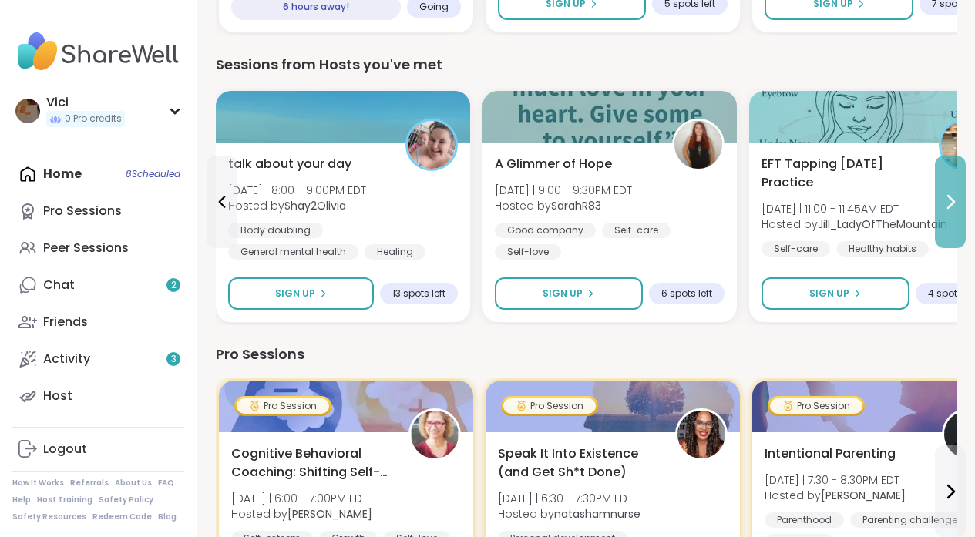
click at [953, 214] on button at bounding box center [950, 202] width 31 height 93
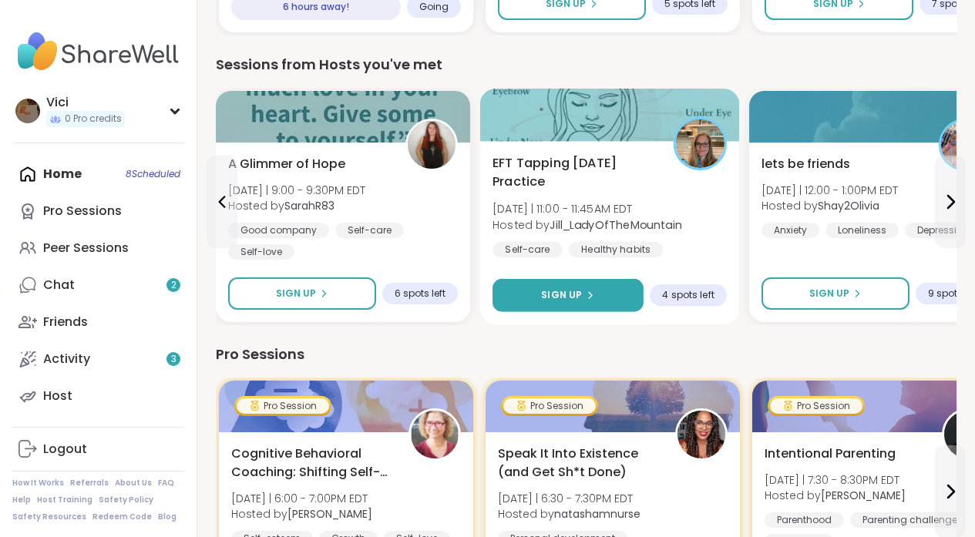
click at [573, 281] on button "Sign Up" at bounding box center [568, 295] width 151 height 33
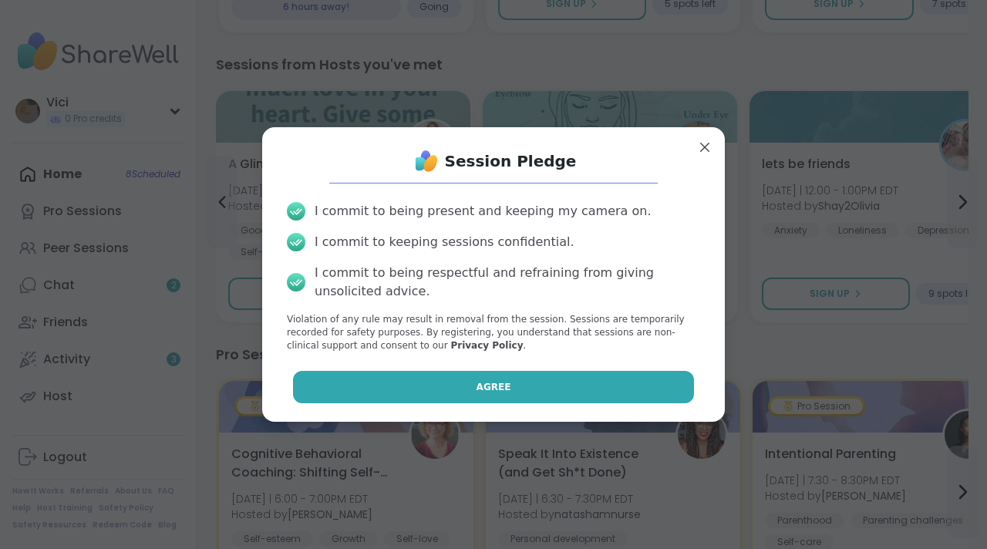
click at [547, 373] on button "Agree" at bounding box center [494, 387] width 402 height 32
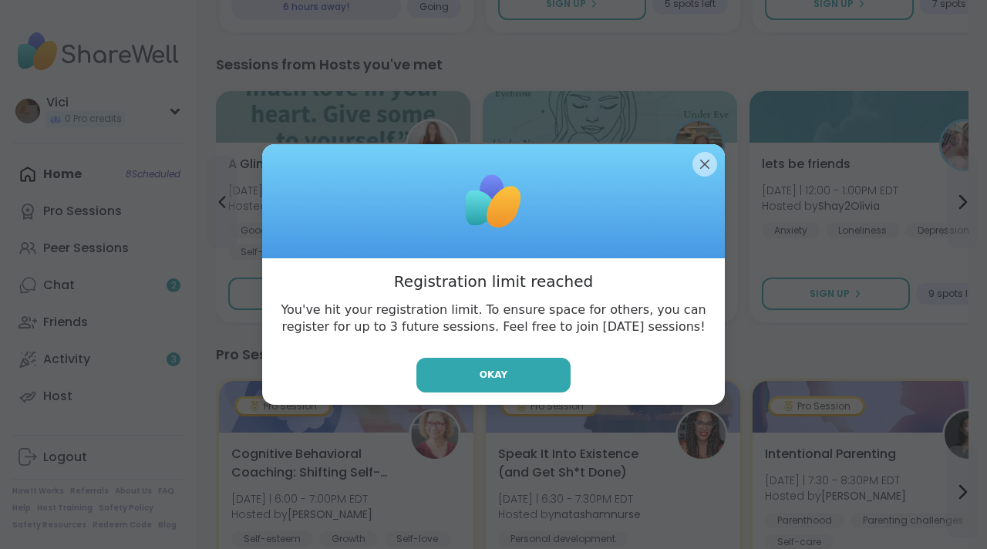
click at [547, 373] on button "Okay" at bounding box center [493, 375] width 154 height 35
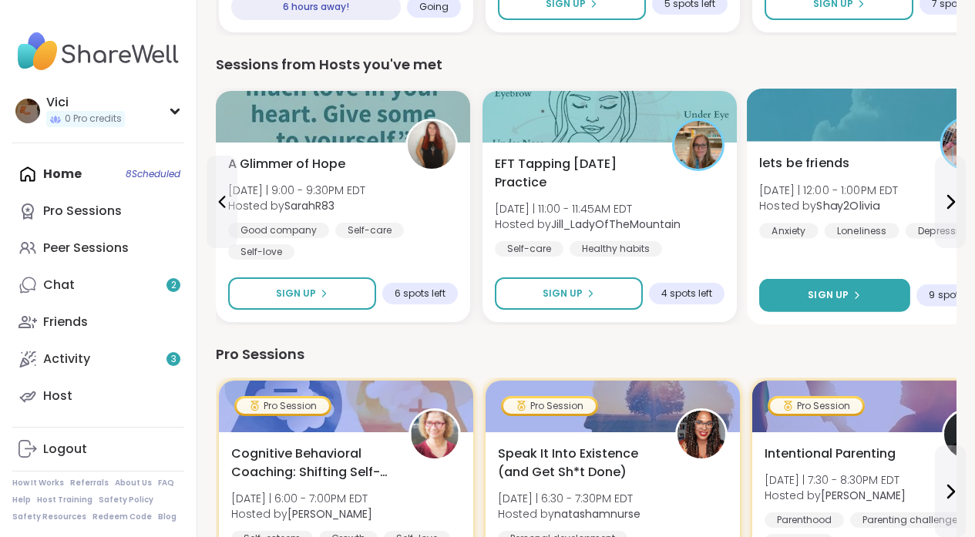
click at [849, 295] on div "Sign Up" at bounding box center [834, 295] width 53 height 14
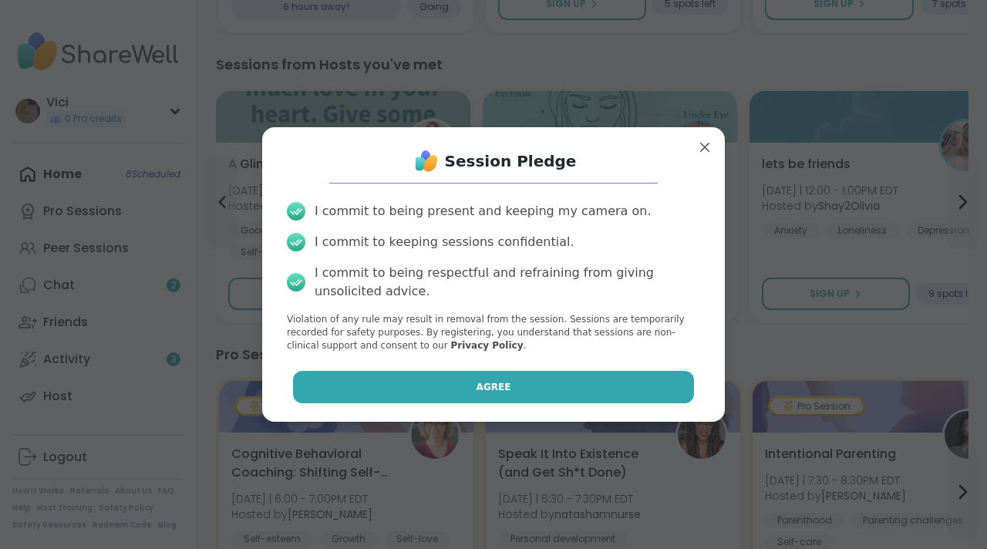
click at [624, 395] on button "Agree" at bounding box center [494, 387] width 402 height 32
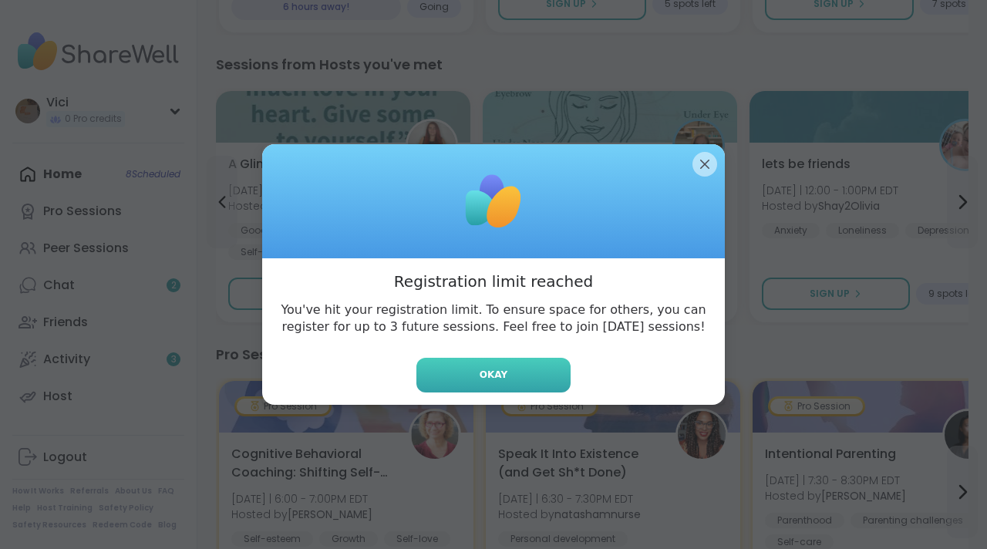
click at [550, 379] on button "Okay" at bounding box center [493, 375] width 154 height 35
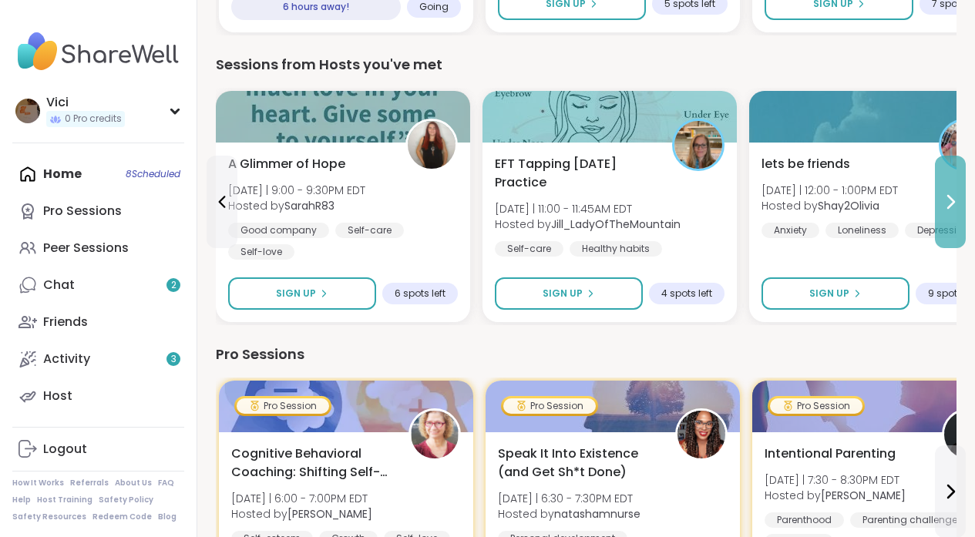
click at [951, 210] on icon at bounding box center [950, 202] width 19 height 19
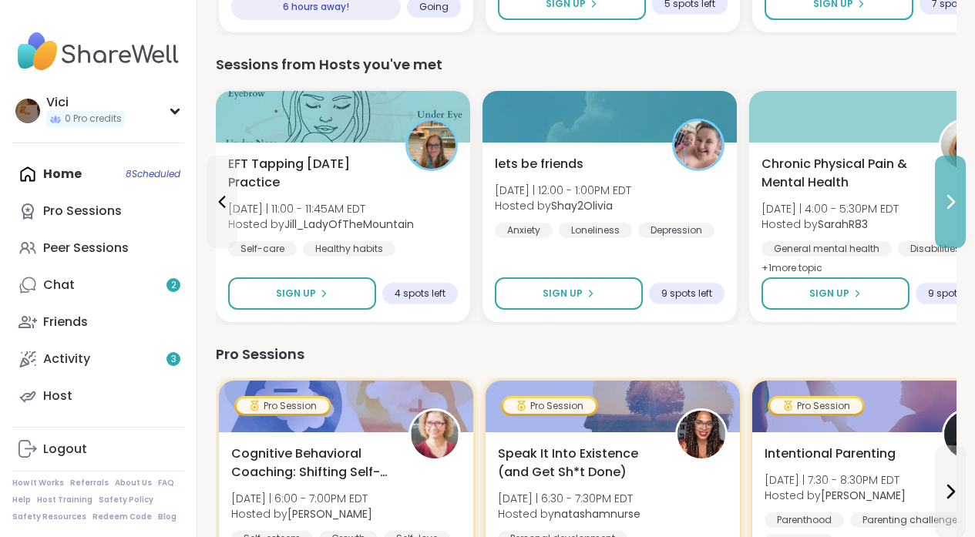
click at [951, 210] on icon at bounding box center [950, 202] width 19 height 19
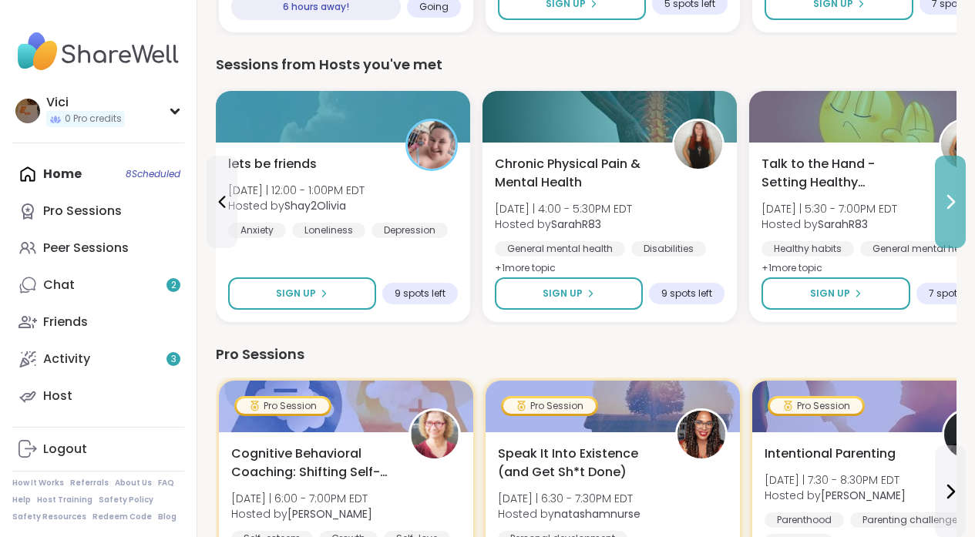
click at [948, 215] on button at bounding box center [950, 202] width 31 height 93
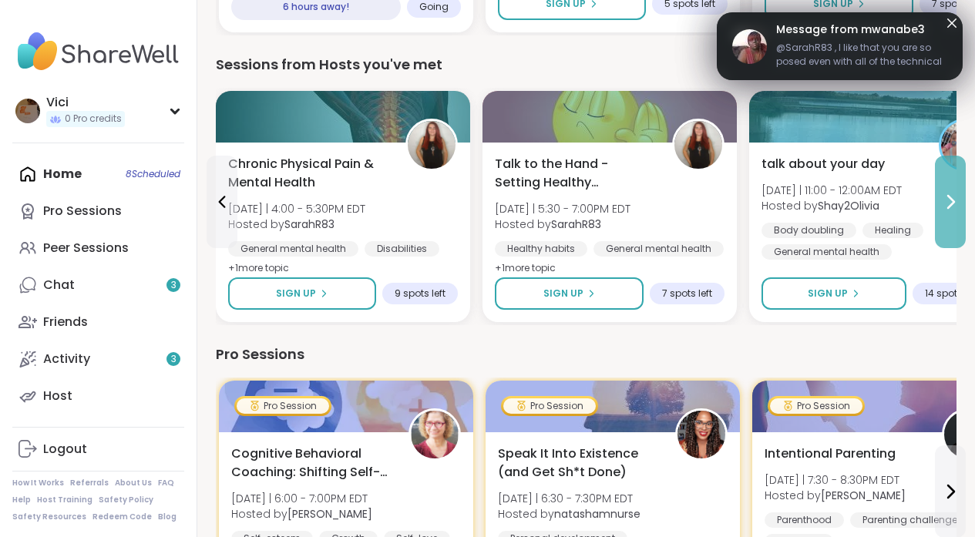
click at [948, 215] on button at bounding box center [950, 202] width 31 height 93
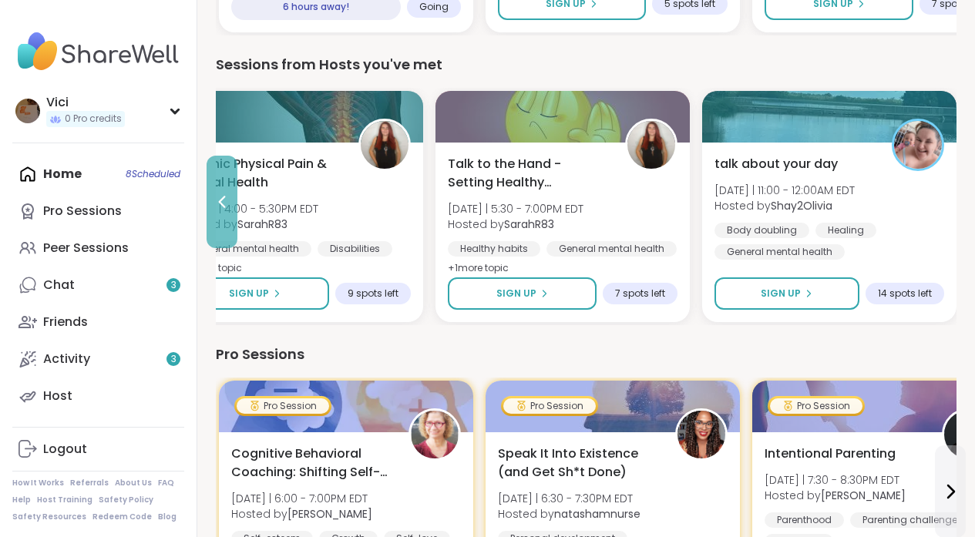
click at [224, 220] on button at bounding box center [222, 202] width 31 height 93
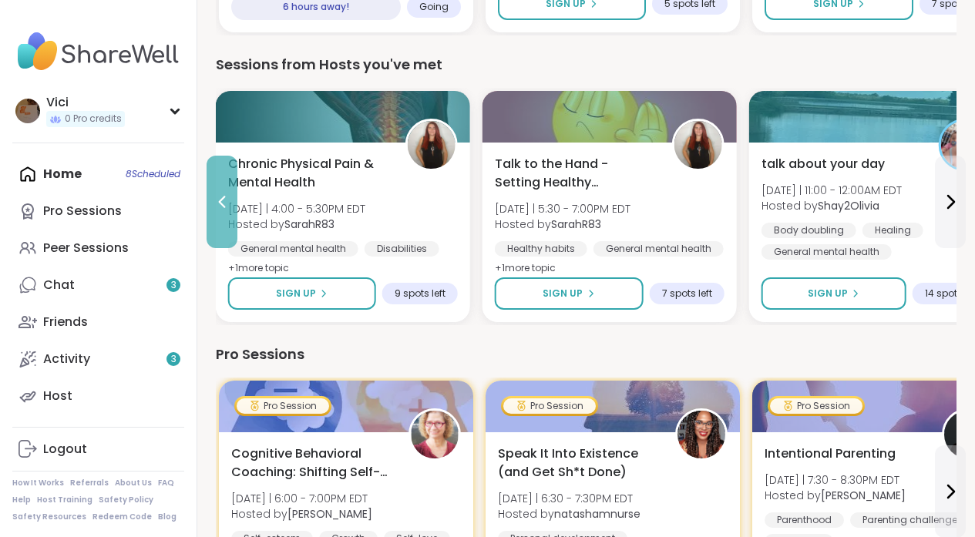
click at [224, 220] on button at bounding box center [222, 202] width 31 height 93
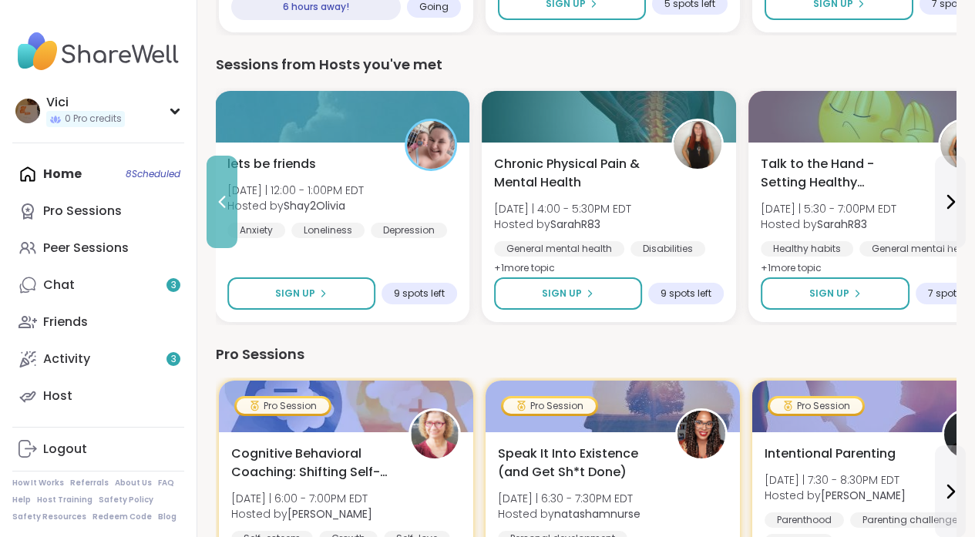
click at [224, 220] on button at bounding box center [222, 202] width 31 height 93
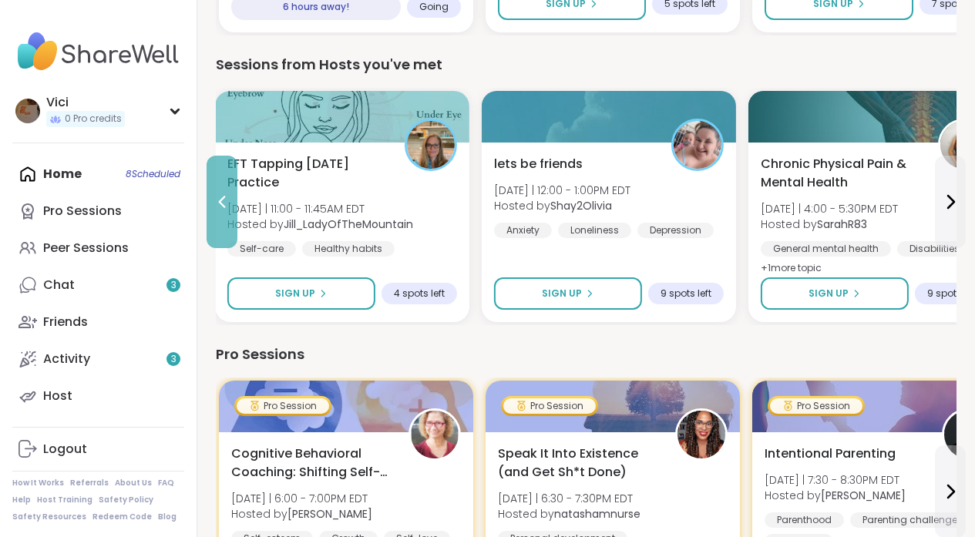
click at [224, 220] on button at bounding box center [222, 202] width 31 height 93
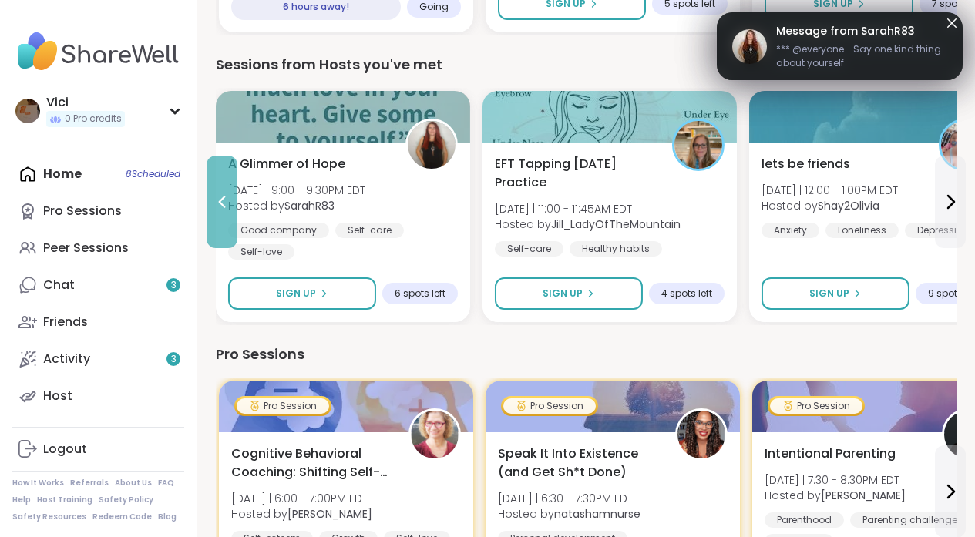
click at [224, 220] on button at bounding box center [222, 202] width 31 height 93
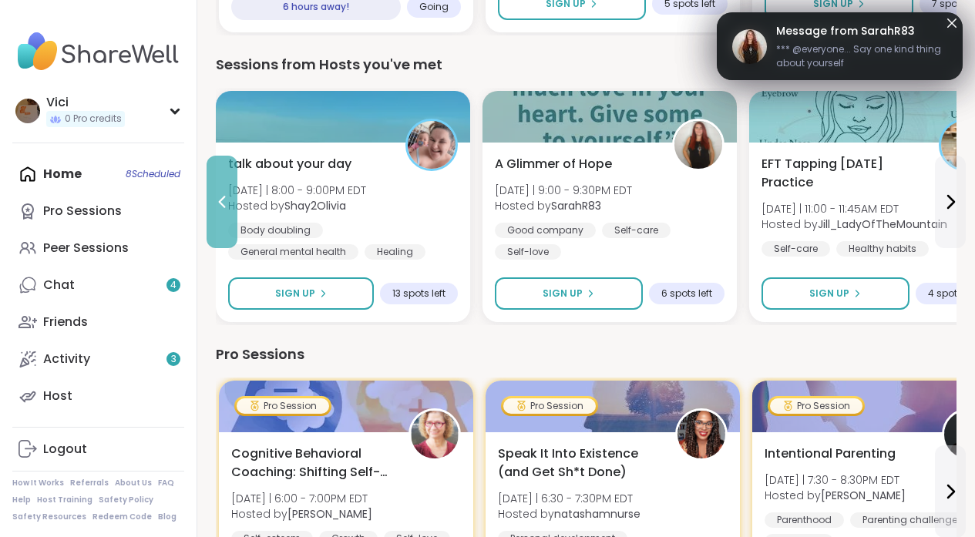
click at [224, 220] on button at bounding box center [222, 202] width 31 height 93
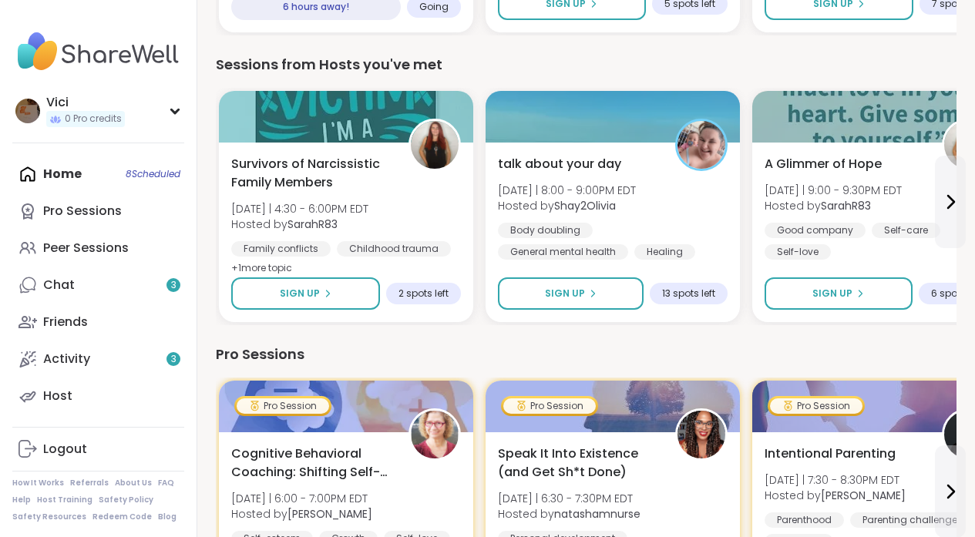
click at [99, 183] on div "Home 8 Scheduled Pro Sessions Peer Sessions Chat 3 Friends Activity 3 Host" at bounding box center [98, 285] width 172 height 259
click at [126, 177] on div "Home 8 Scheduled Pro Sessions Peer Sessions Chat 3 Friends Activity 3 Host" at bounding box center [98, 285] width 172 height 259
click at [86, 176] on div "Home 8 Scheduled Pro Sessions Peer Sessions Chat 3 Friends Activity 3 Host" at bounding box center [98, 285] width 172 height 259
click at [141, 173] on div "Home 8 Scheduled Pro Sessions Peer Sessions Chat 3 Friends Activity 3 Host" at bounding box center [98, 285] width 172 height 259
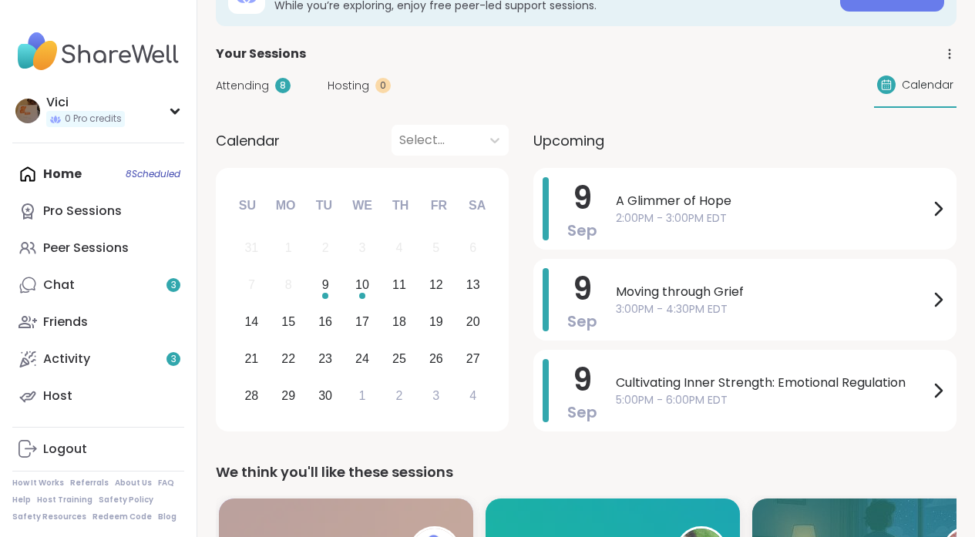
scroll to position [73, 0]
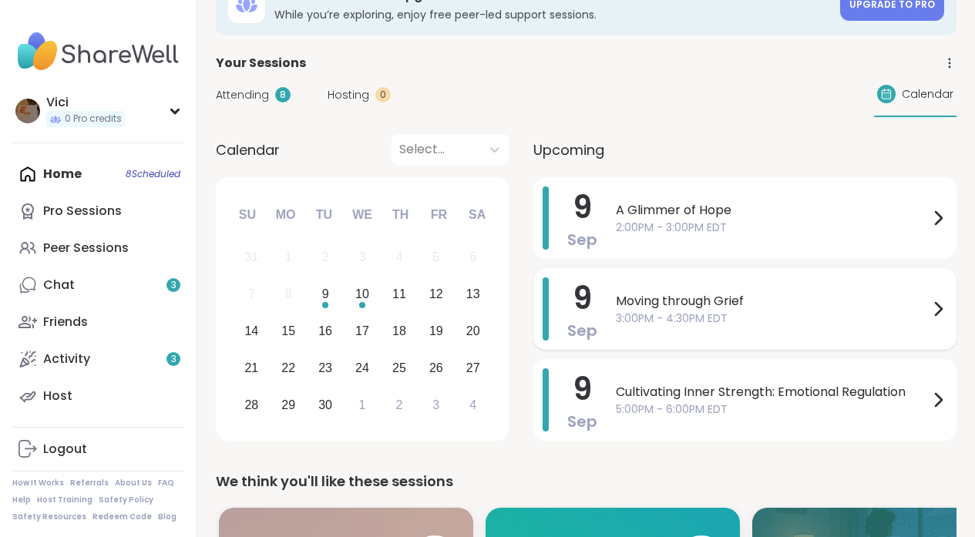
click at [730, 301] on span "Moving through Grief" at bounding box center [772, 301] width 313 height 19
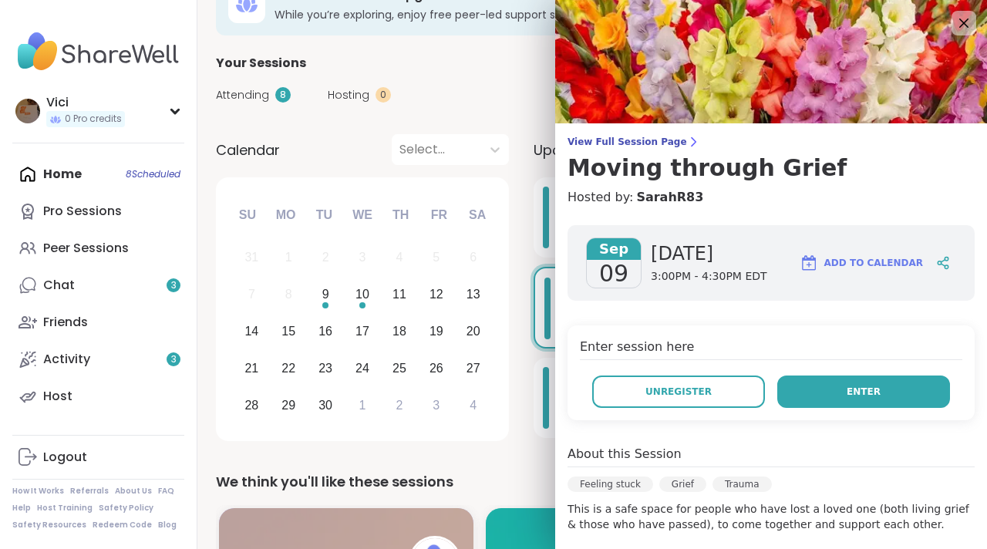
click at [780, 385] on button "Enter" at bounding box center [863, 391] width 173 height 32
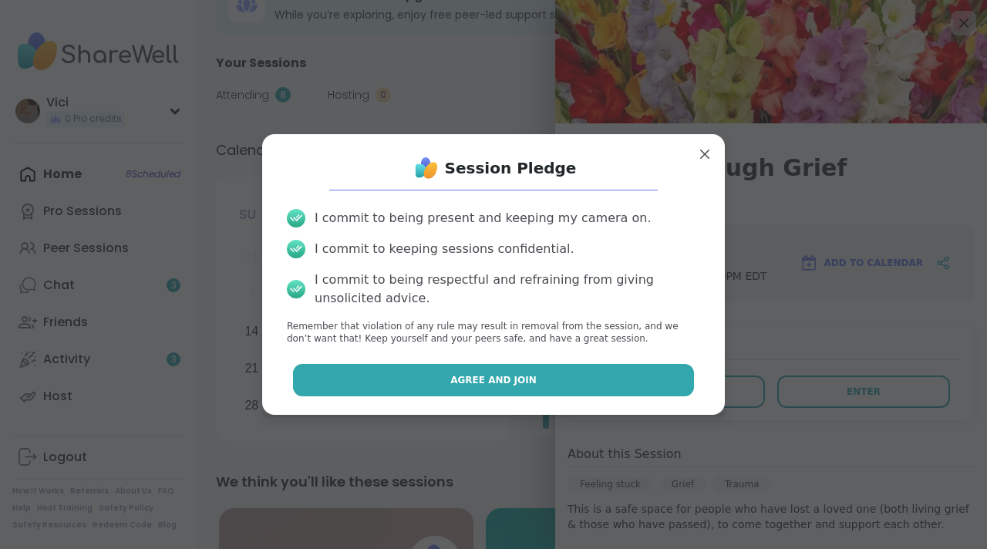
click at [610, 391] on button "Agree and Join" at bounding box center [494, 380] width 402 height 32
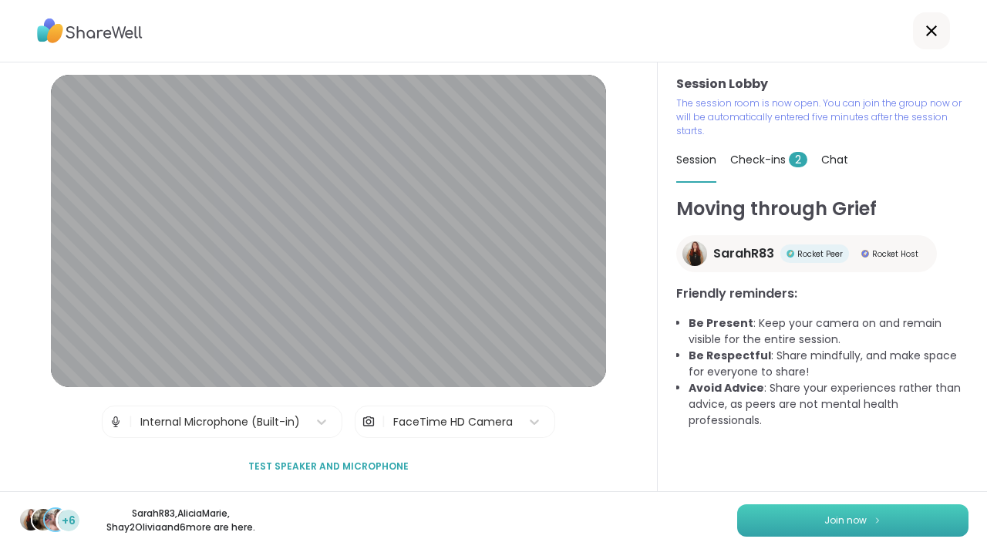
click at [842, 528] on button "Join now" at bounding box center [852, 520] width 231 height 32
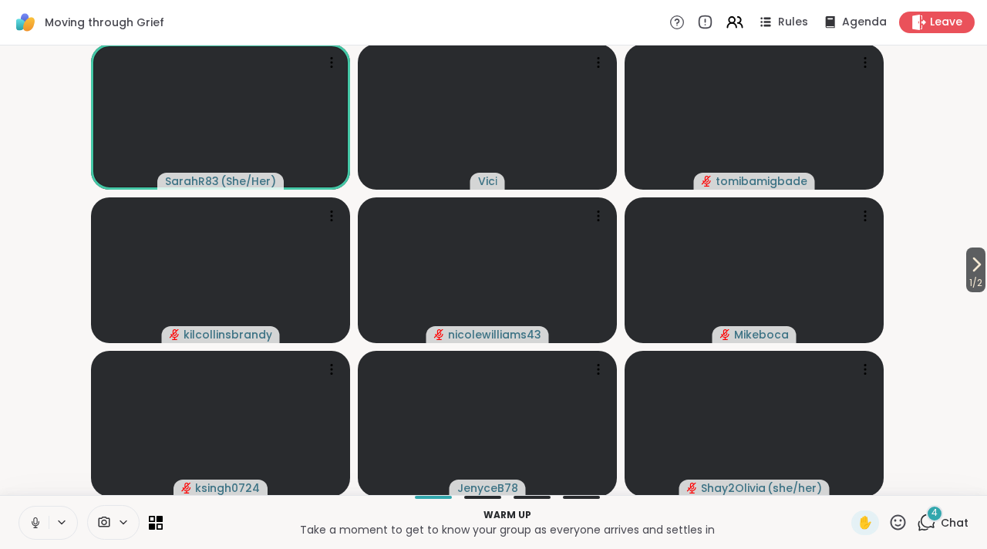
click at [39, 528] on icon at bounding box center [36, 523] width 14 height 14
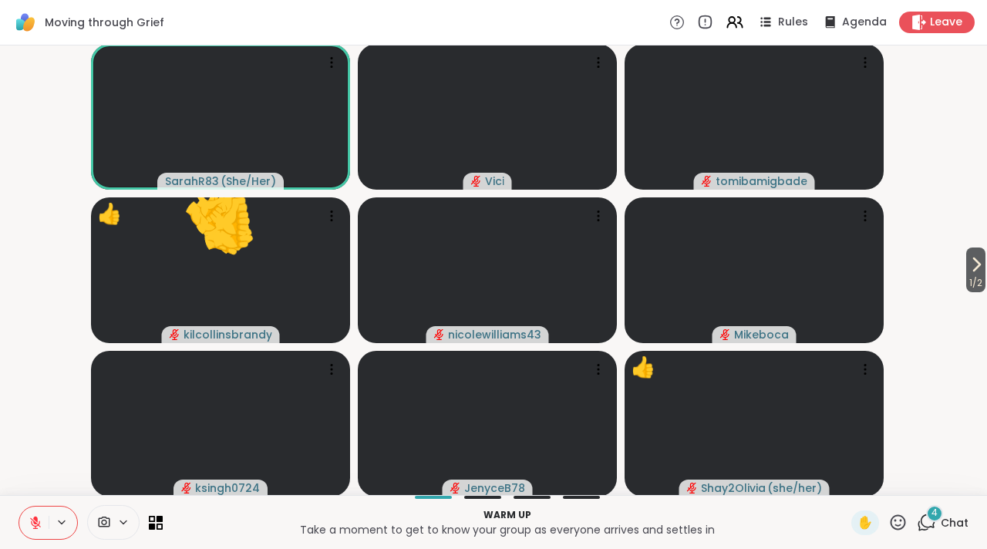
click at [893, 516] on icon at bounding box center [897, 522] width 19 height 19
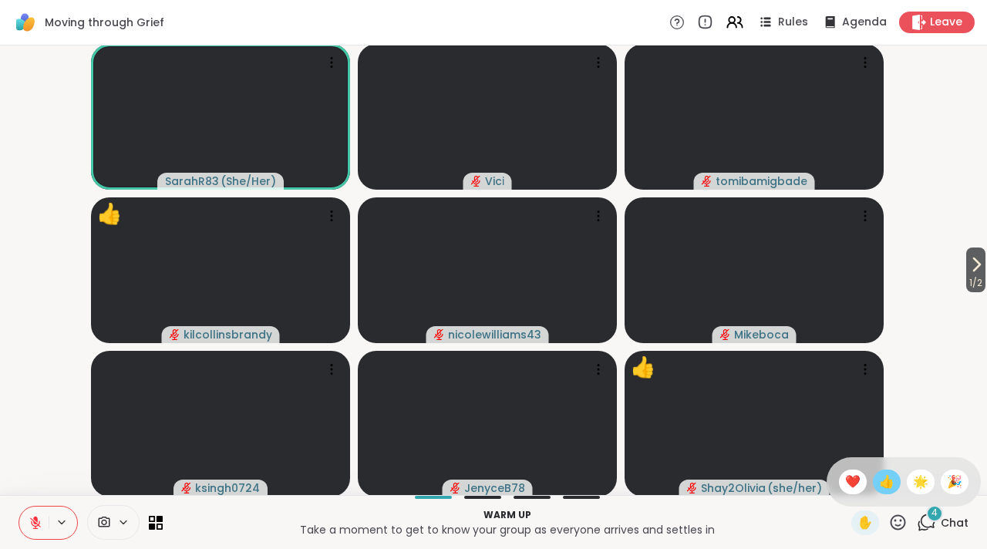
click at [879, 489] on span "👍" at bounding box center [886, 482] width 15 height 19
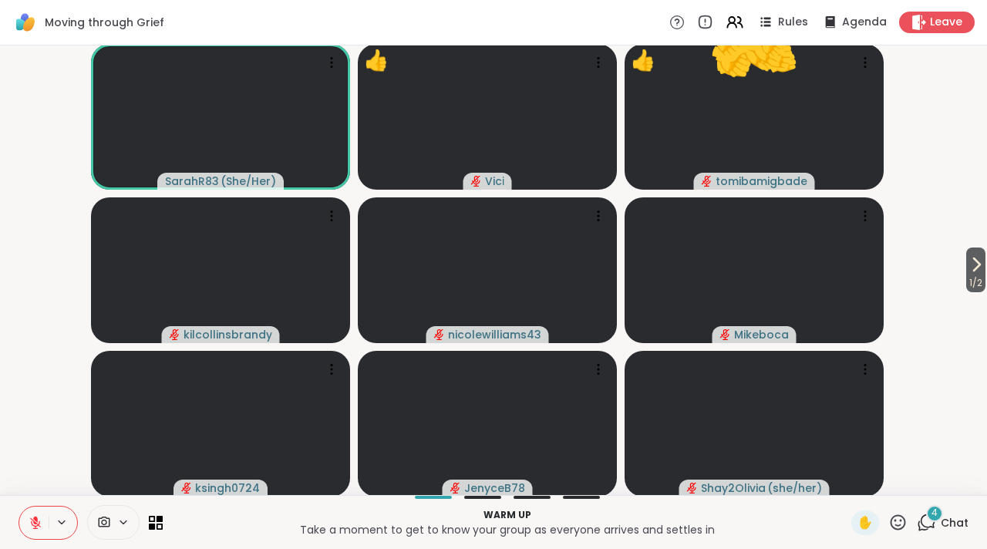
click at [917, 521] on icon at bounding box center [926, 522] width 19 height 19
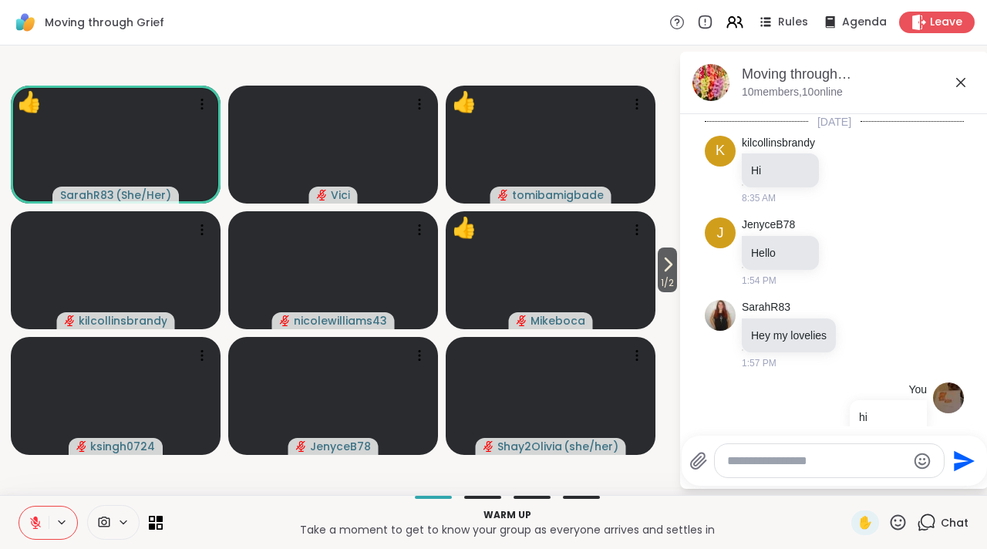
scroll to position [535, 0]
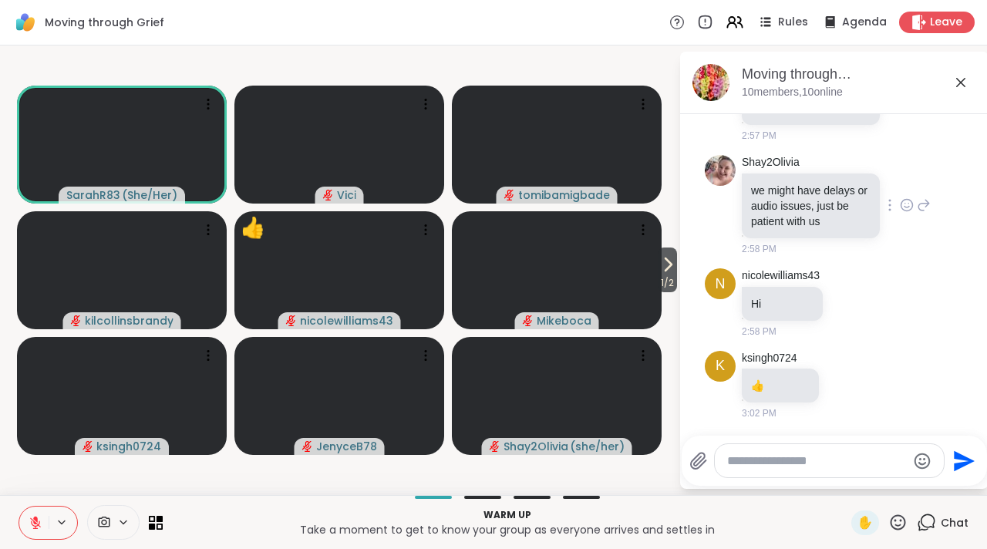
click at [900, 197] on icon at bounding box center [907, 204] width 14 height 15
click at [832, 177] on div "Select Reaction: Joy" at bounding box center [839, 180] width 14 height 14
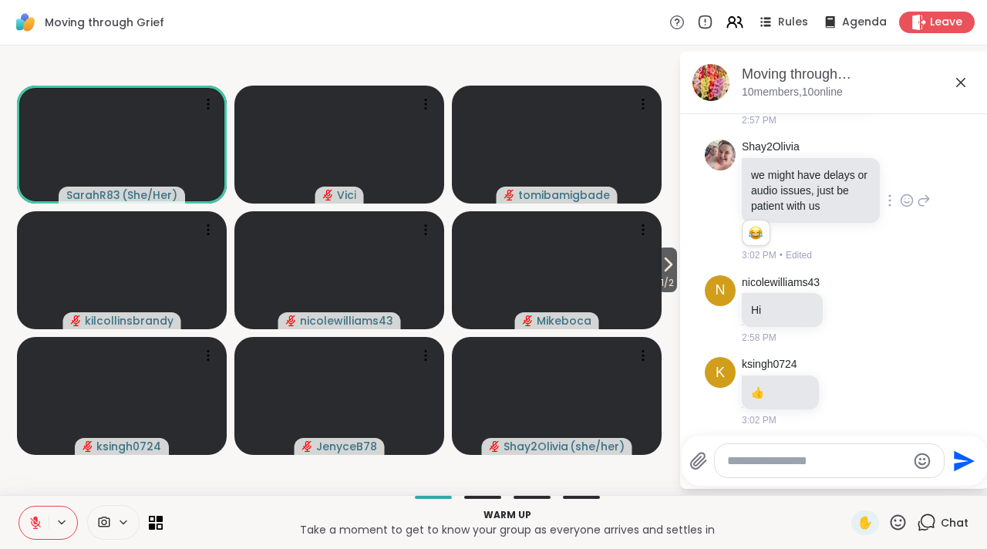
click at [957, 87] on icon at bounding box center [960, 82] width 19 height 19
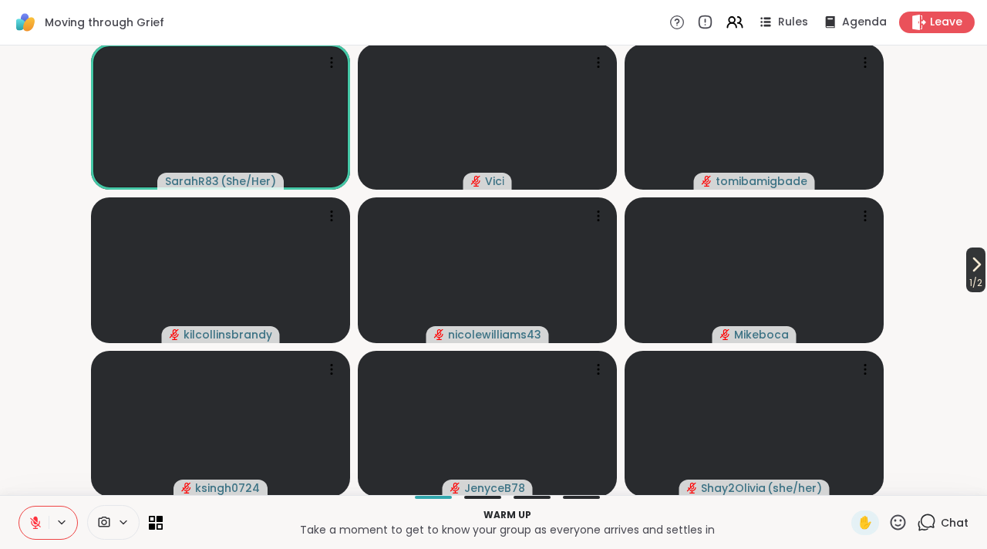
click at [967, 257] on icon at bounding box center [976, 264] width 19 height 19
click at [917, 519] on icon at bounding box center [926, 522] width 19 height 19
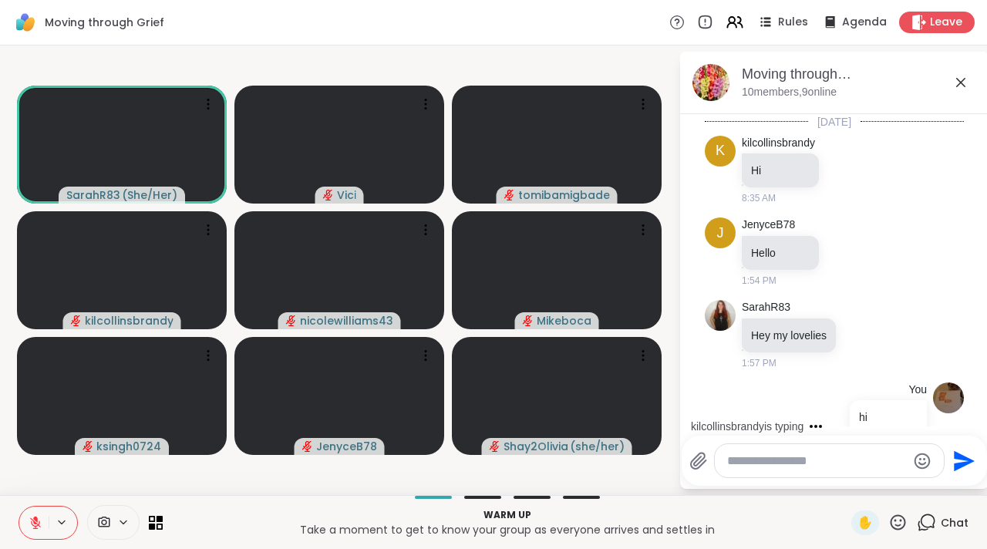
scroll to position [707, 0]
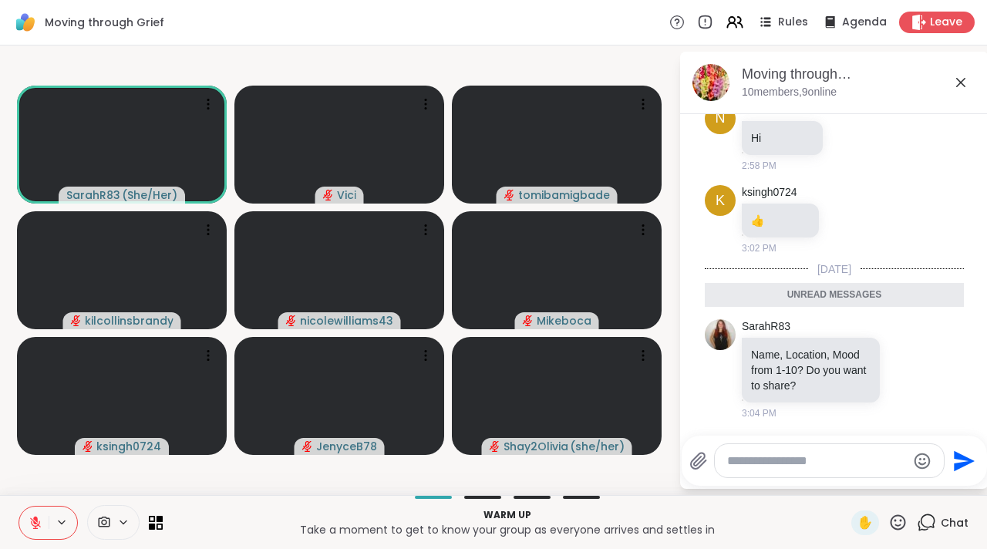
click at [950, 86] on div "Moving through Grief, [DATE] members, 9 online" at bounding box center [859, 82] width 234 height 35
click at [953, 85] on icon at bounding box center [960, 82] width 19 height 19
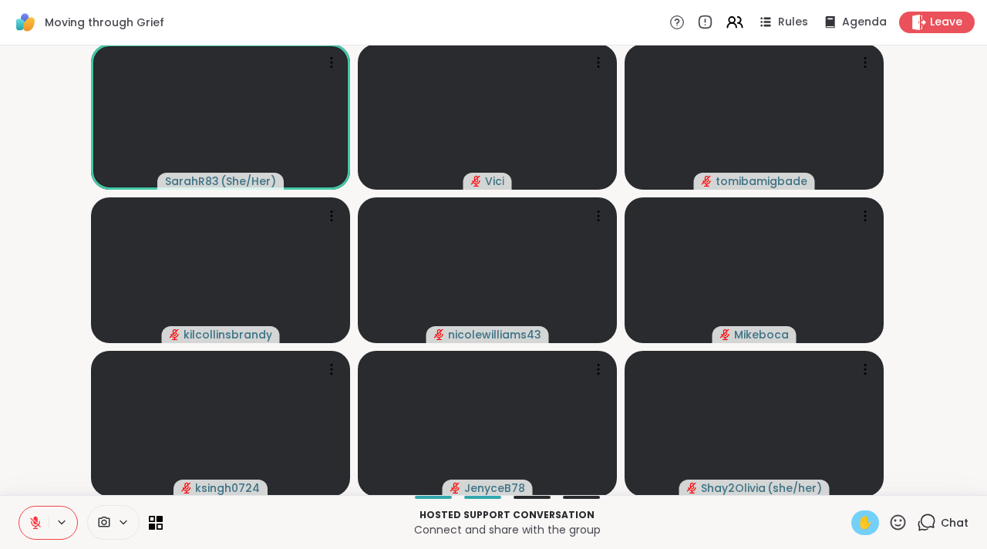
click at [860, 517] on span "✋" at bounding box center [864, 522] width 15 height 19
click at [864, 519] on div "✋" at bounding box center [865, 522] width 28 height 25
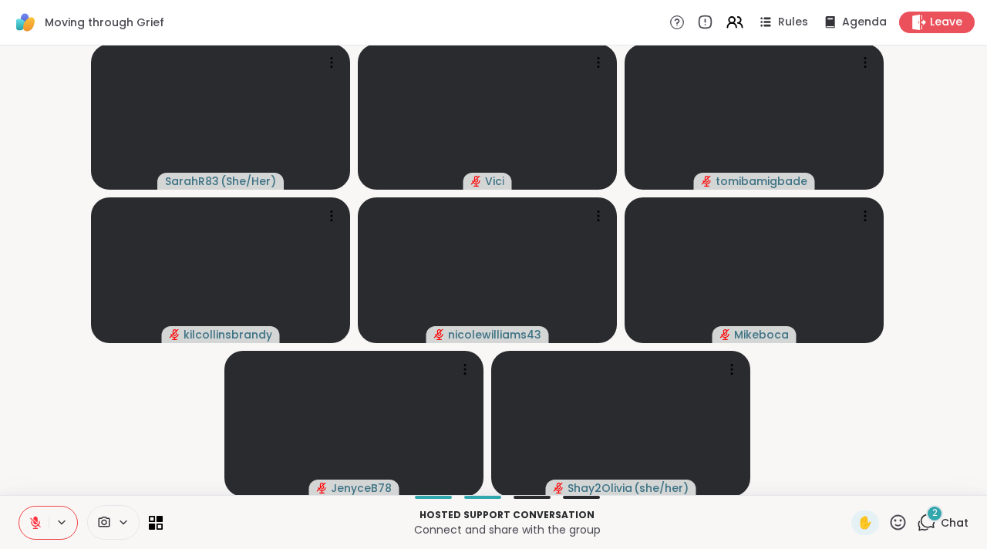
click at [36, 523] on icon at bounding box center [36, 523] width 14 height 14
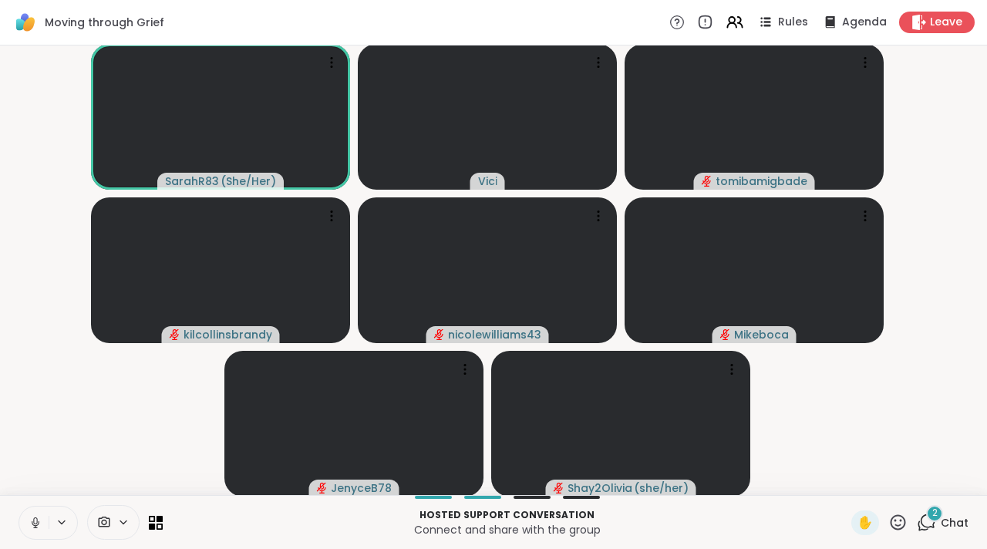
click at [43, 523] on button at bounding box center [33, 522] width 29 height 32
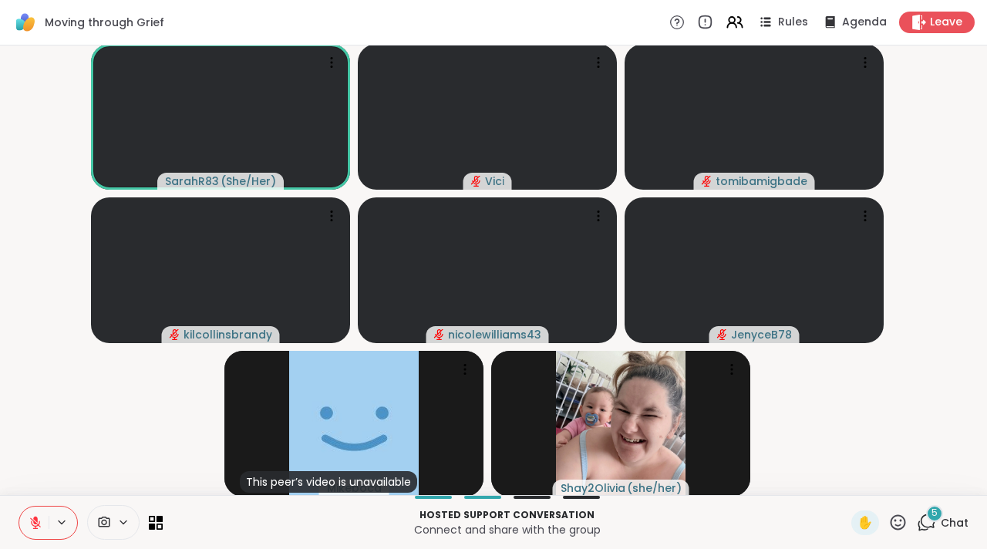
click at [27, 523] on button at bounding box center [33, 522] width 29 height 32
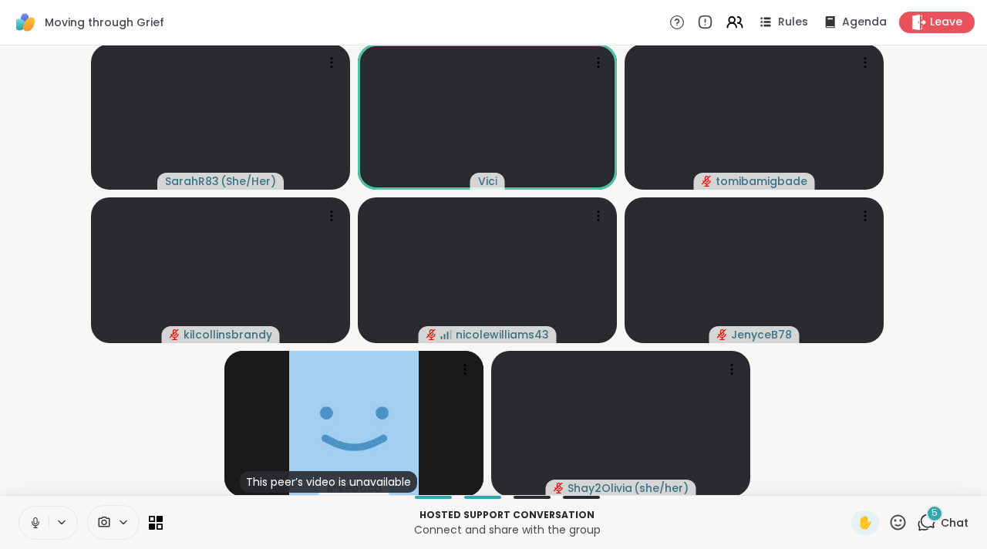
click at [39, 526] on icon at bounding box center [36, 523] width 14 height 14
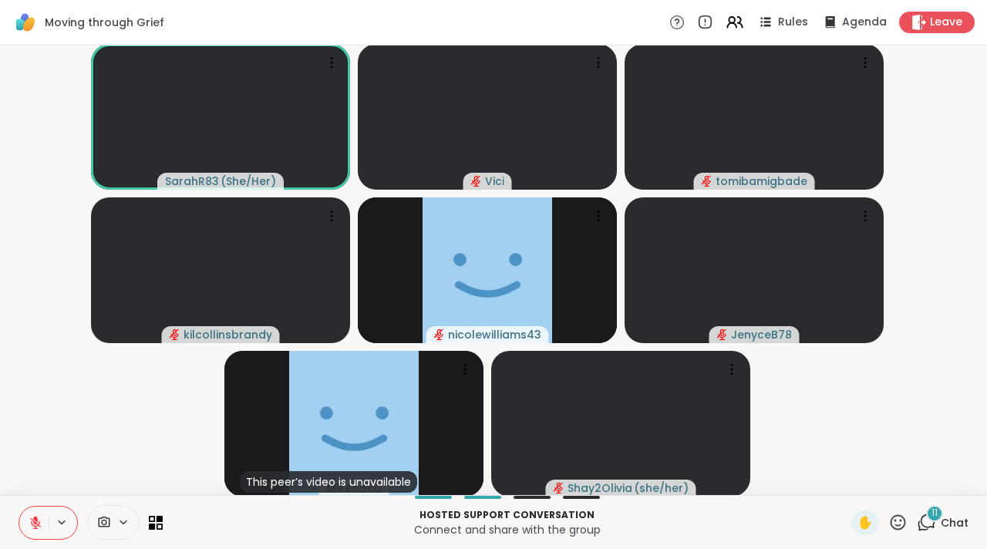
click at [923, 529] on icon at bounding box center [926, 522] width 19 height 19
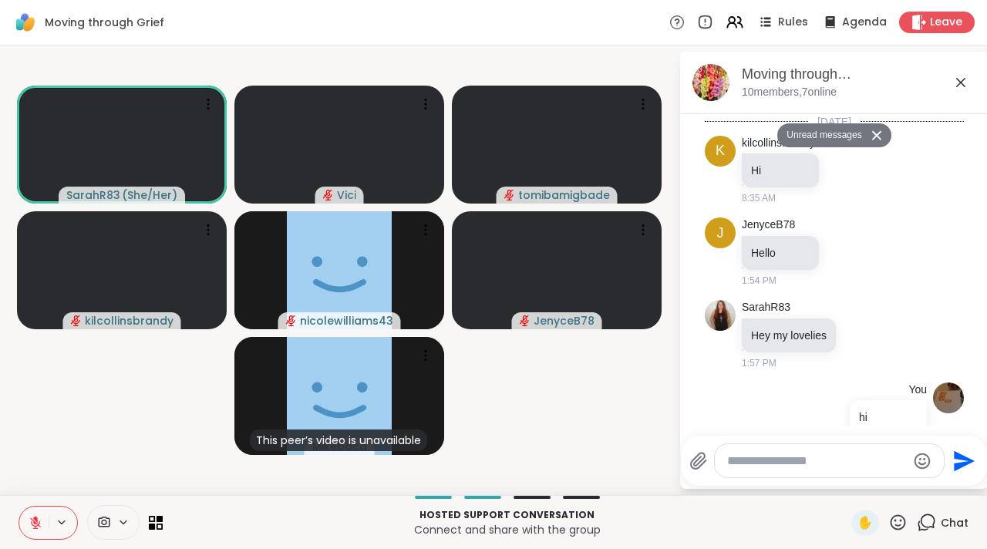
scroll to position [1704, 0]
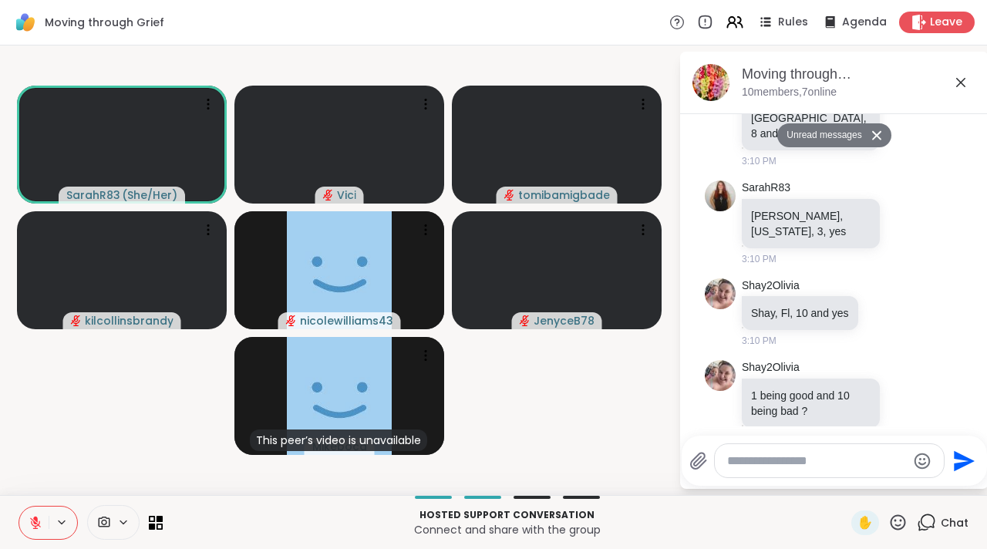
click at [773, 454] on textarea "Type your message" at bounding box center [817, 460] width 180 height 15
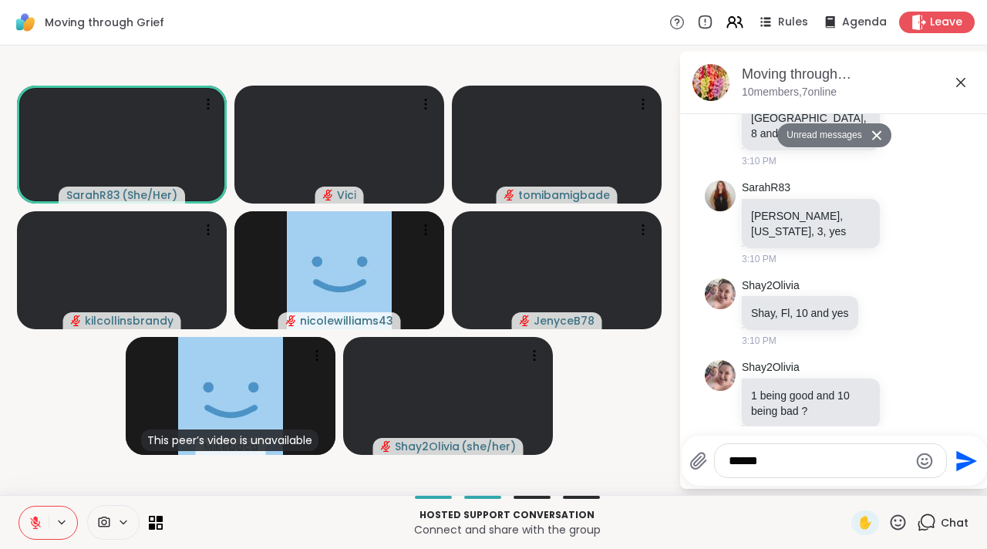
type textarea "*******"
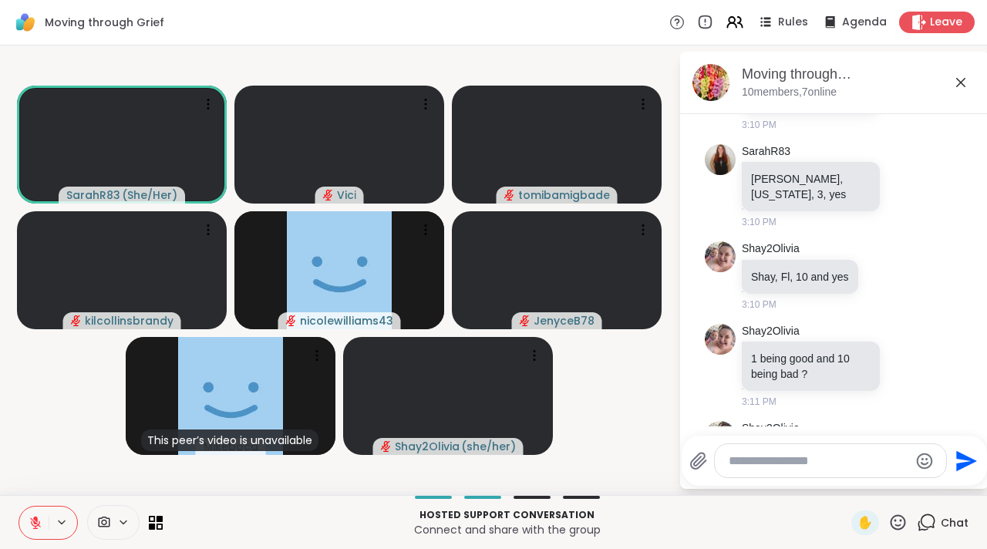
click at [960, 84] on icon at bounding box center [960, 82] width 19 height 19
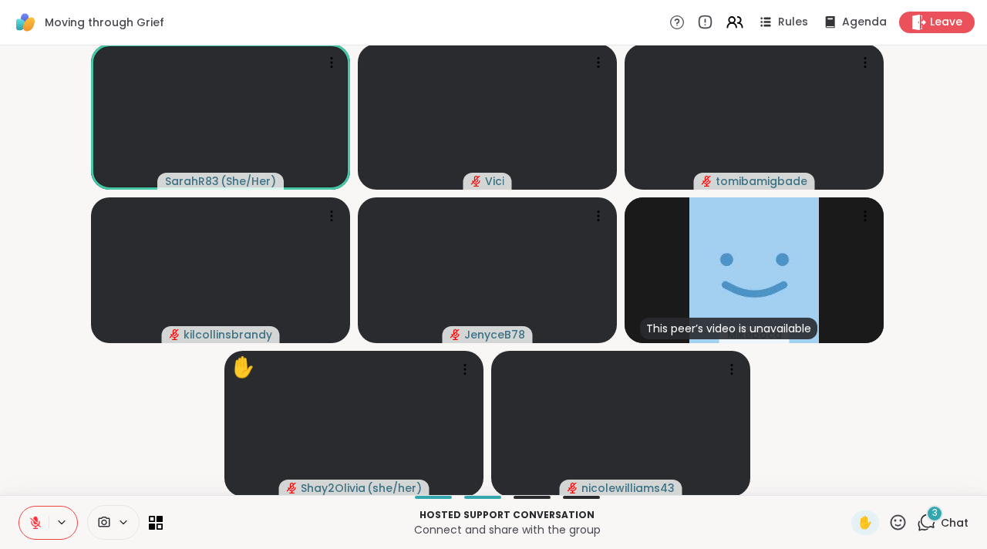
click at [917, 520] on icon at bounding box center [926, 522] width 19 height 19
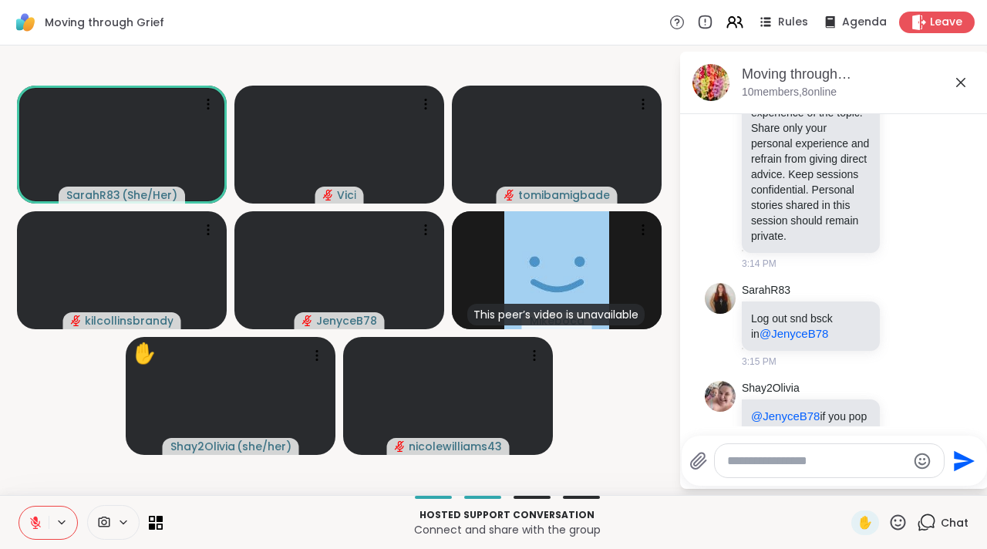
scroll to position [2652, 0]
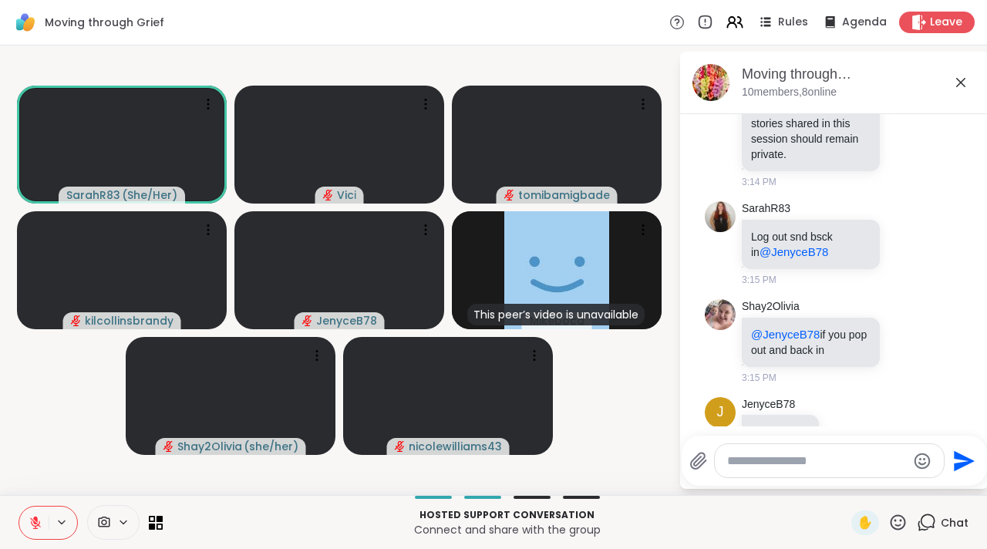
click at [960, 94] on div "Moving through Grief, [DATE] members, 8 online" at bounding box center [859, 82] width 234 height 35
click at [960, 81] on icon at bounding box center [960, 82] width 9 height 9
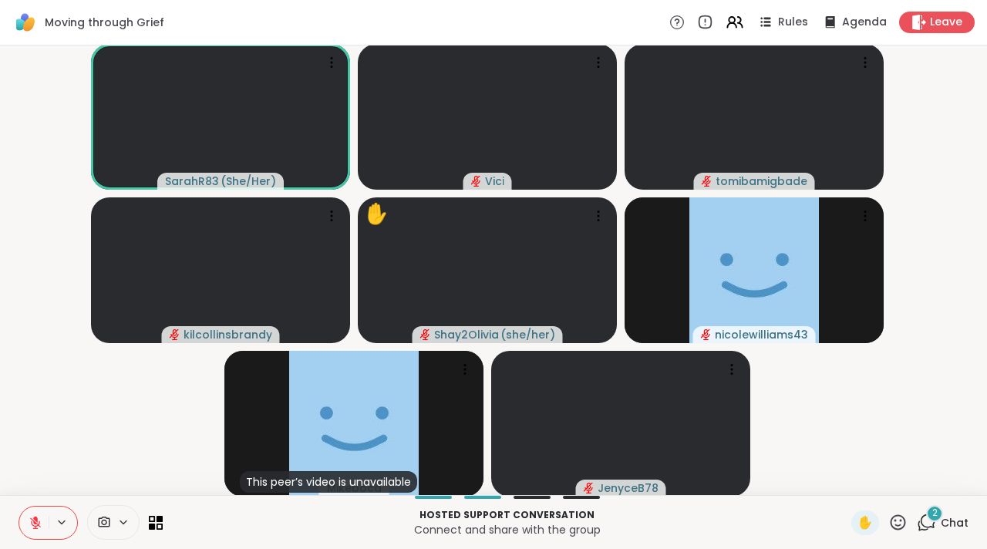
click at [917, 520] on icon at bounding box center [926, 522] width 19 height 19
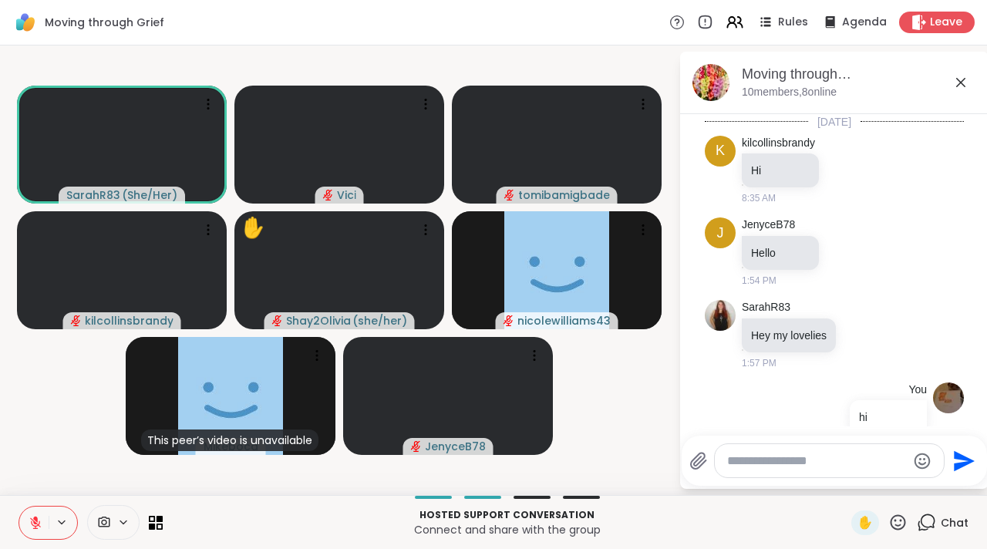
scroll to position [2915, 0]
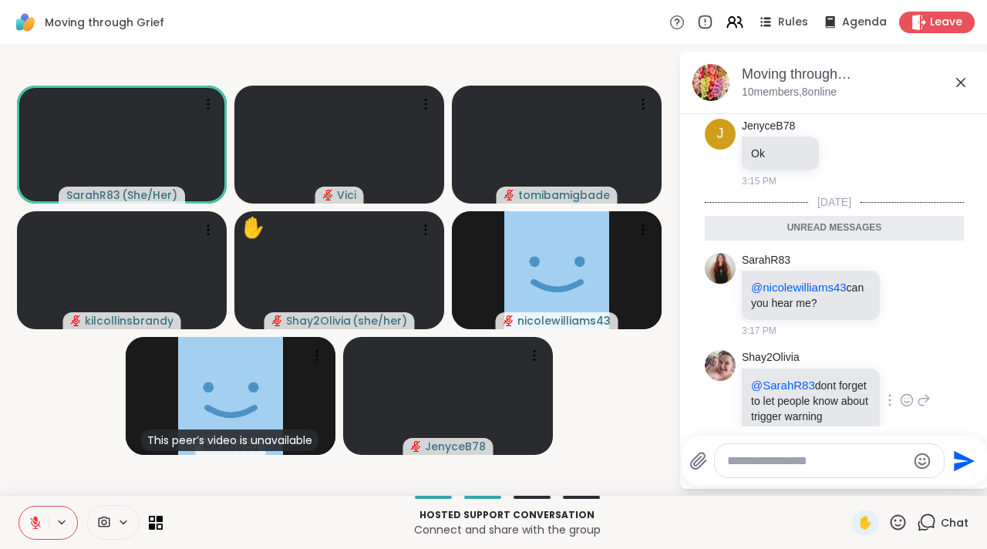
click at [900, 392] on icon at bounding box center [907, 399] width 14 height 15
click at [832, 368] on div "Select Reaction: Joy" at bounding box center [839, 375] width 14 height 14
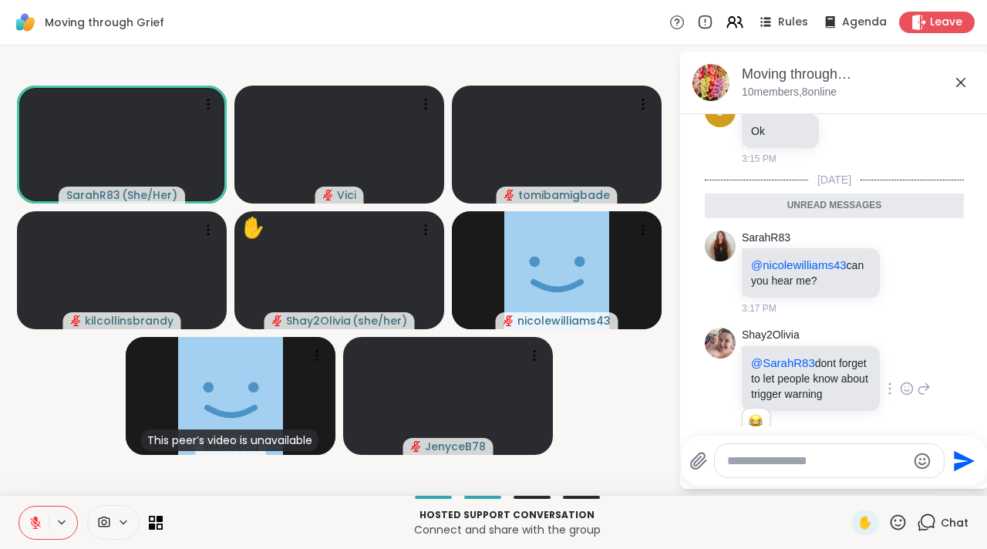
click at [953, 83] on icon at bounding box center [960, 82] width 19 height 19
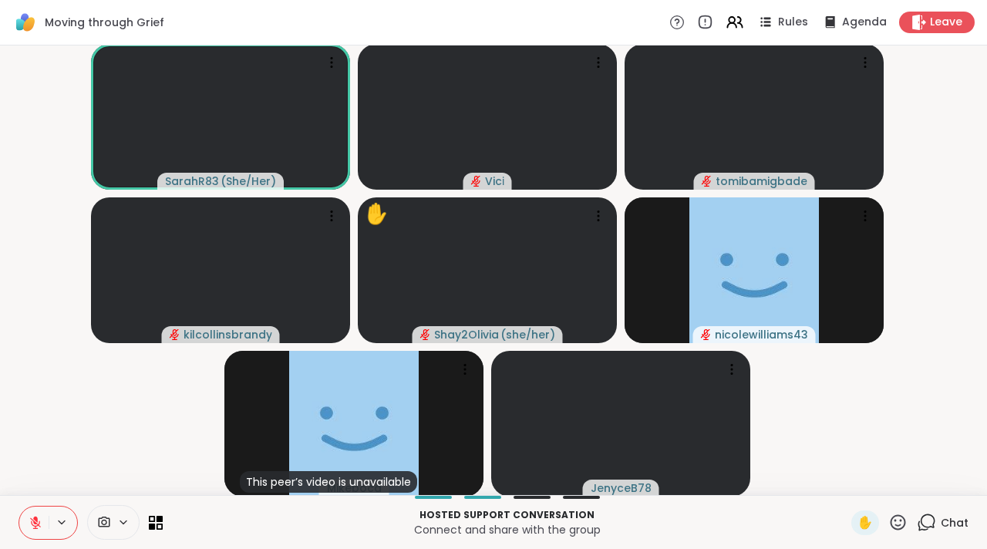
click at [888, 516] on icon at bounding box center [897, 522] width 19 height 19
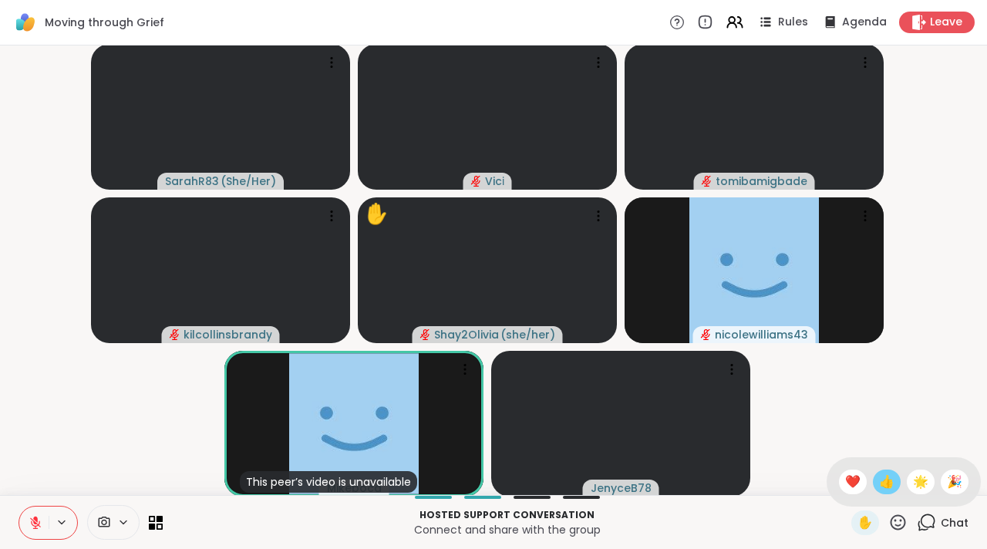
click at [876, 483] on div "👍" at bounding box center [887, 481] width 28 height 25
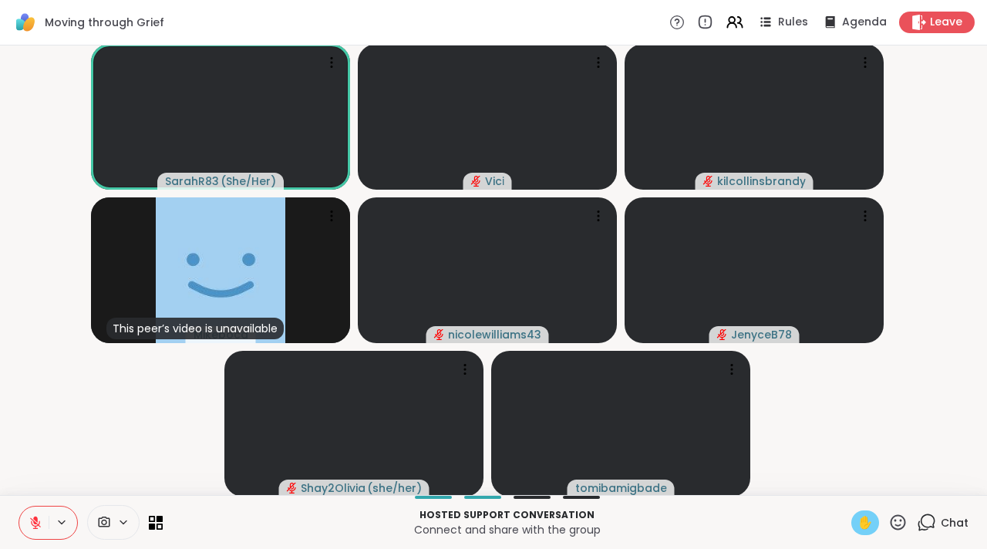
click at [857, 518] on span "✋" at bounding box center [864, 522] width 15 height 19
click at [31, 517] on icon at bounding box center [36, 523] width 14 height 14
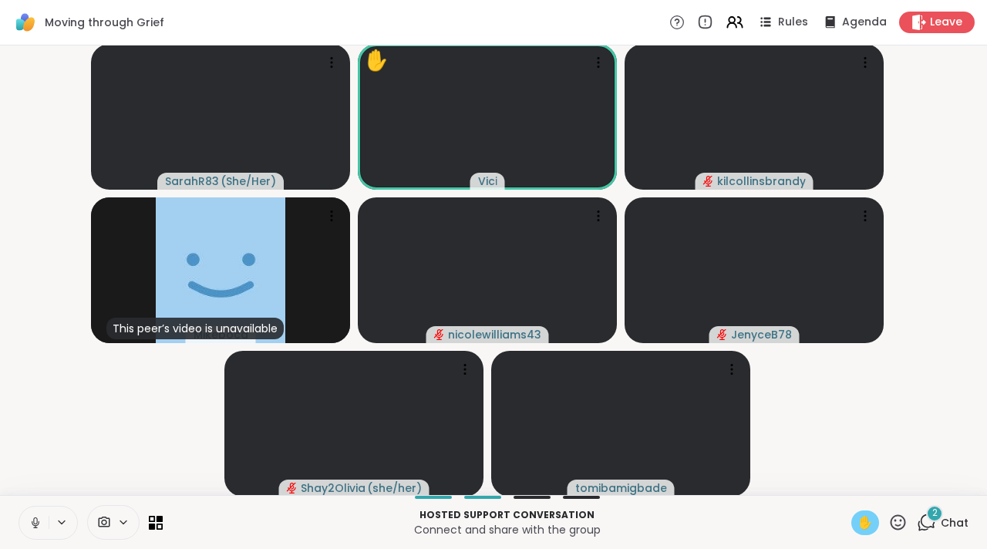
click at [29, 530] on button at bounding box center [33, 522] width 29 height 32
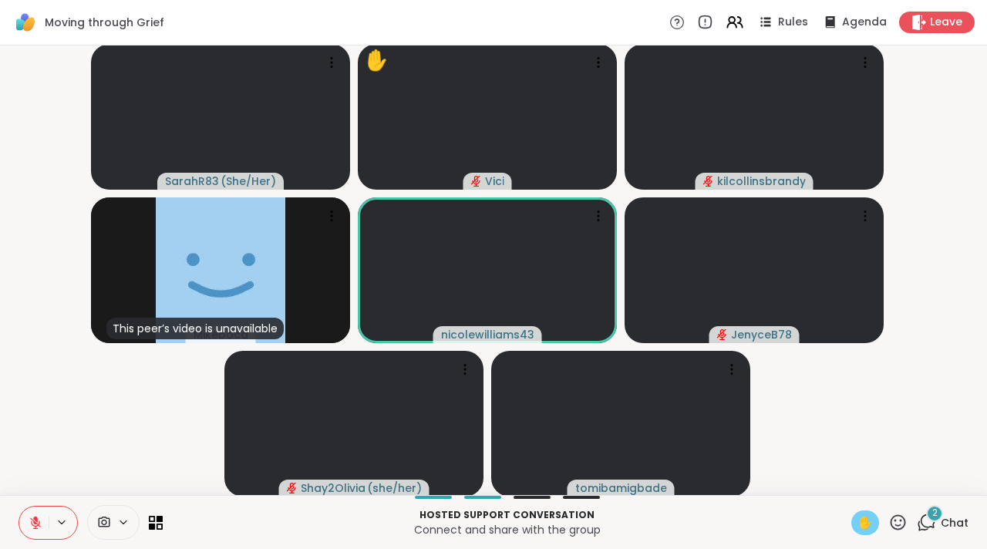
click at [857, 524] on span "✋" at bounding box center [864, 522] width 15 height 19
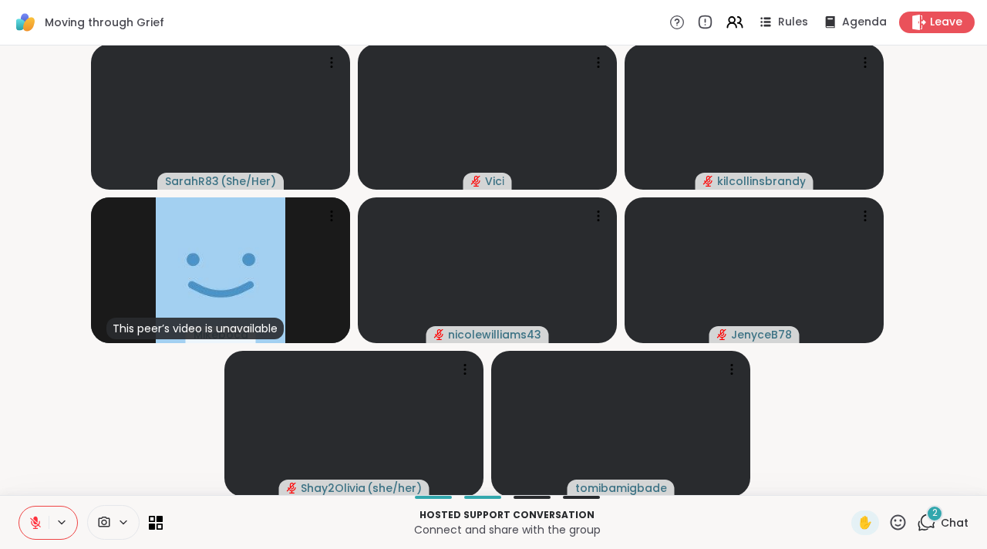
click at [923, 526] on icon at bounding box center [927, 521] width 15 height 14
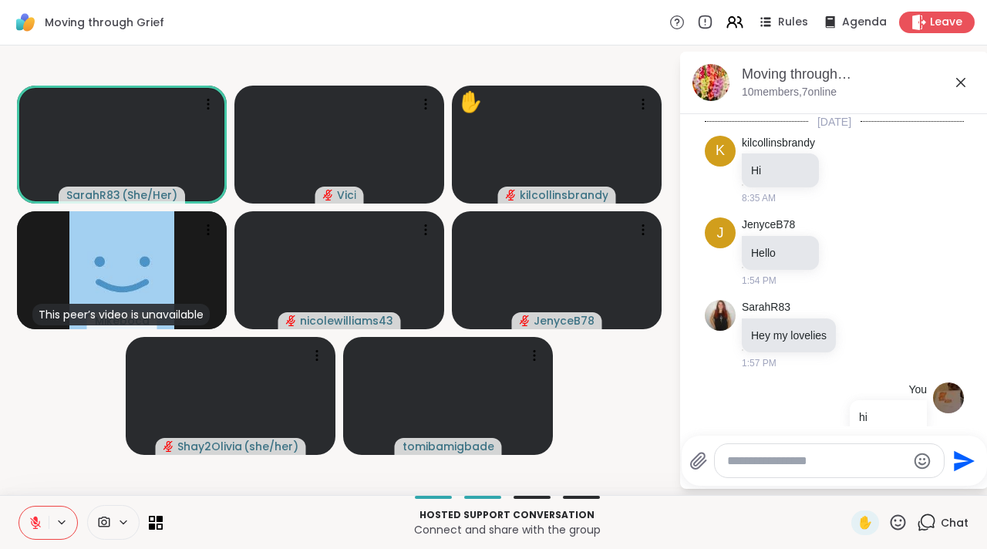
scroll to position [3194, 0]
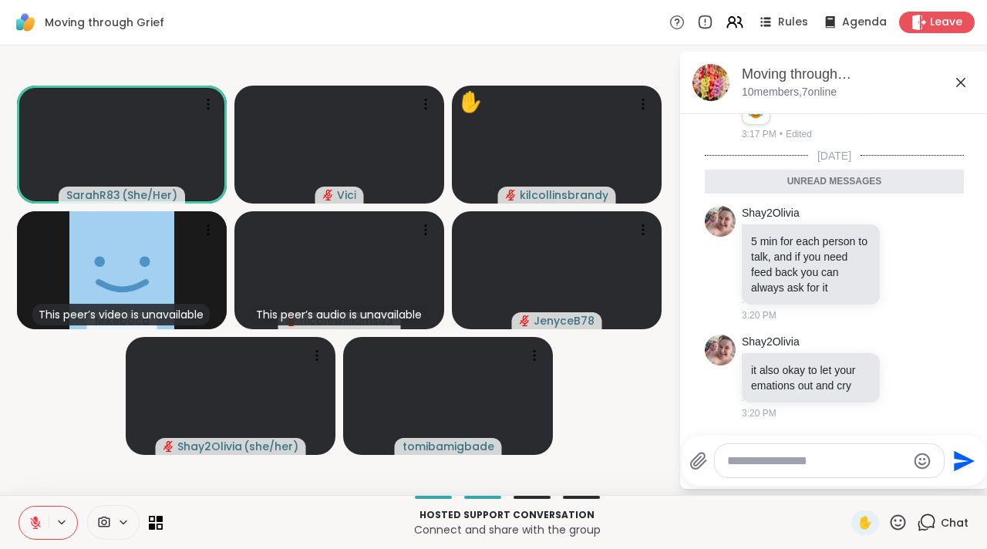
click at [959, 77] on icon at bounding box center [960, 82] width 19 height 19
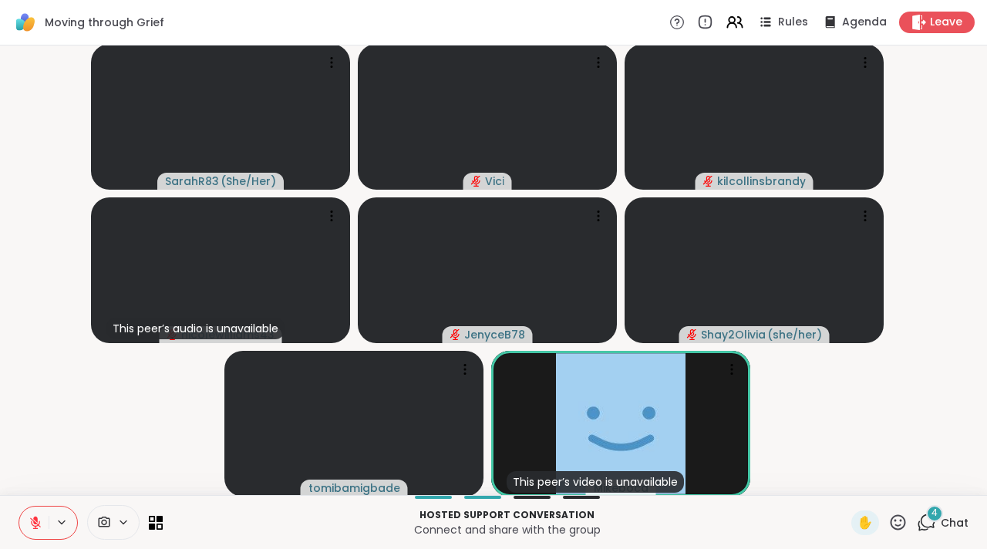
click at [42, 522] on icon at bounding box center [36, 523] width 14 height 14
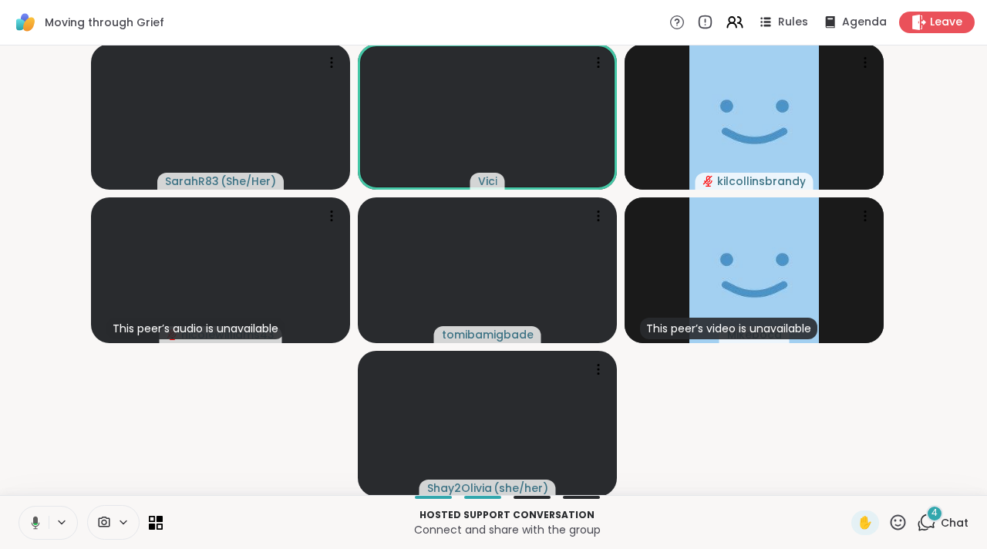
click at [28, 519] on icon at bounding box center [33, 523] width 14 height 14
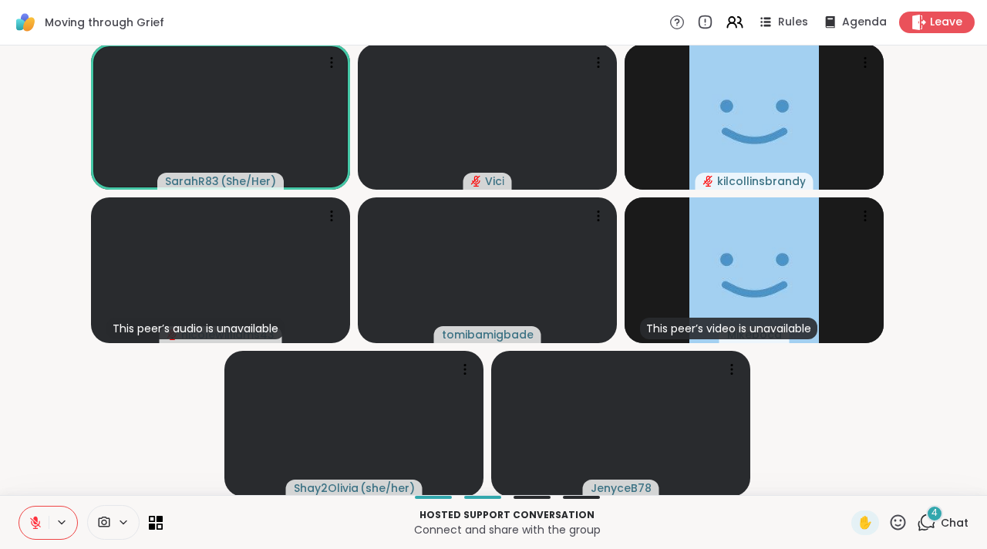
click at [35, 526] on icon at bounding box center [35, 522] width 11 height 11
click at [53, 521] on button at bounding box center [63, 522] width 29 height 13
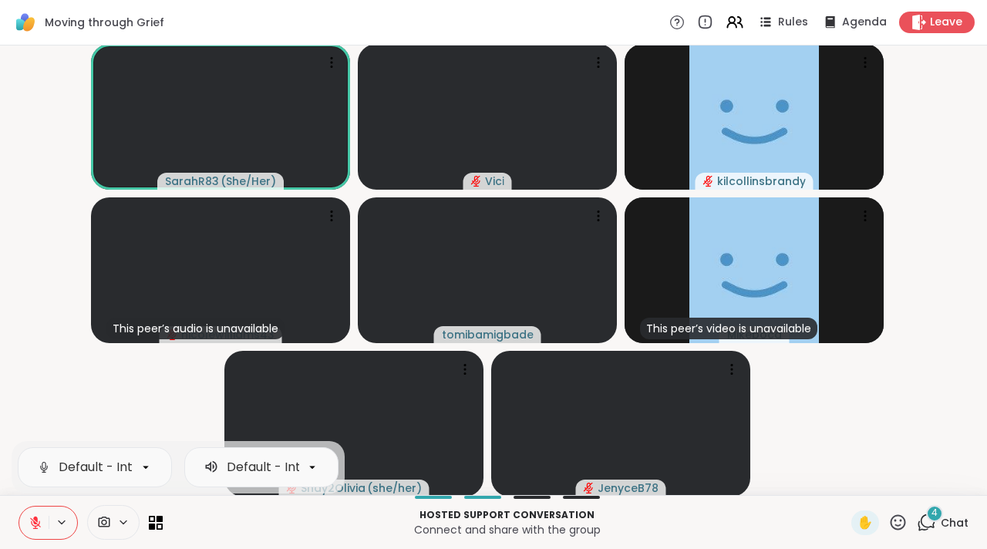
click at [35, 521] on icon at bounding box center [36, 523] width 14 height 14
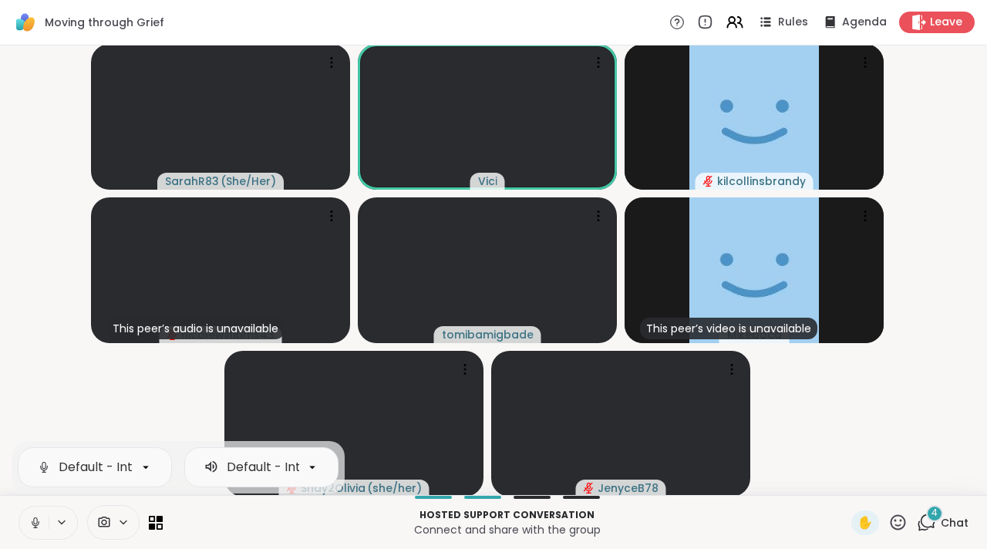
click at [30, 525] on icon at bounding box center [36, 523] width 14 height 14
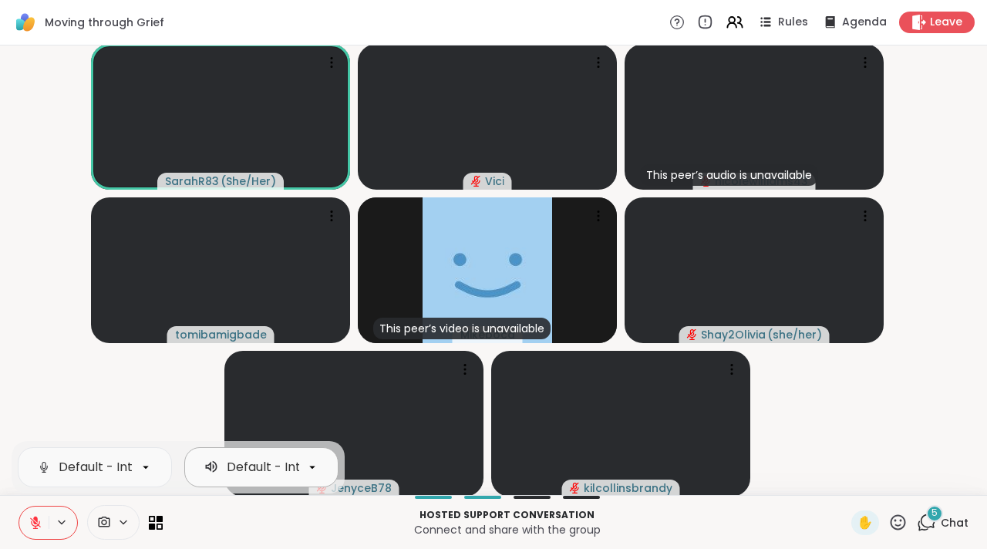
click at [268, 463] on div "Default - Internal Speakers (Built-in)" at bounding box center [338, 467] width 223 height 19
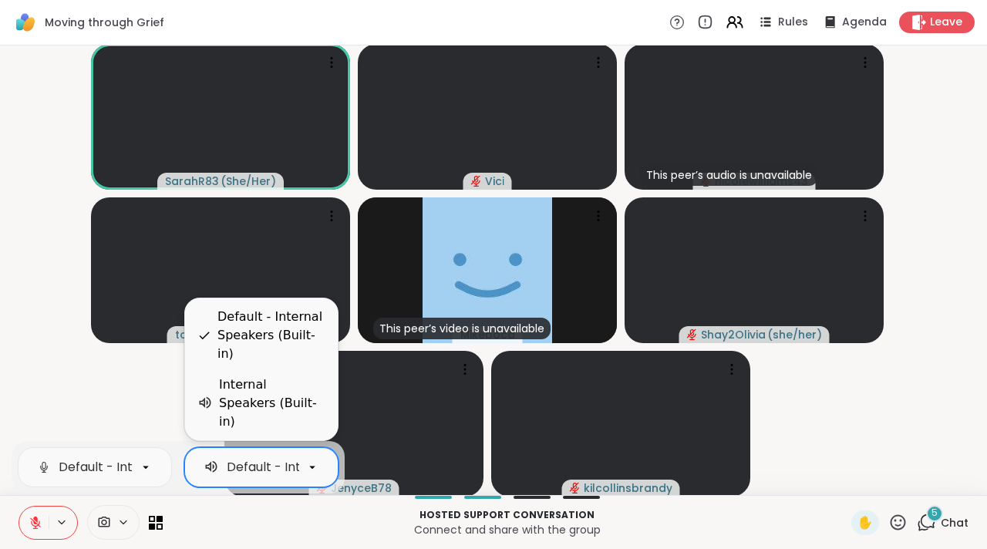
scroll to position [0, 126]
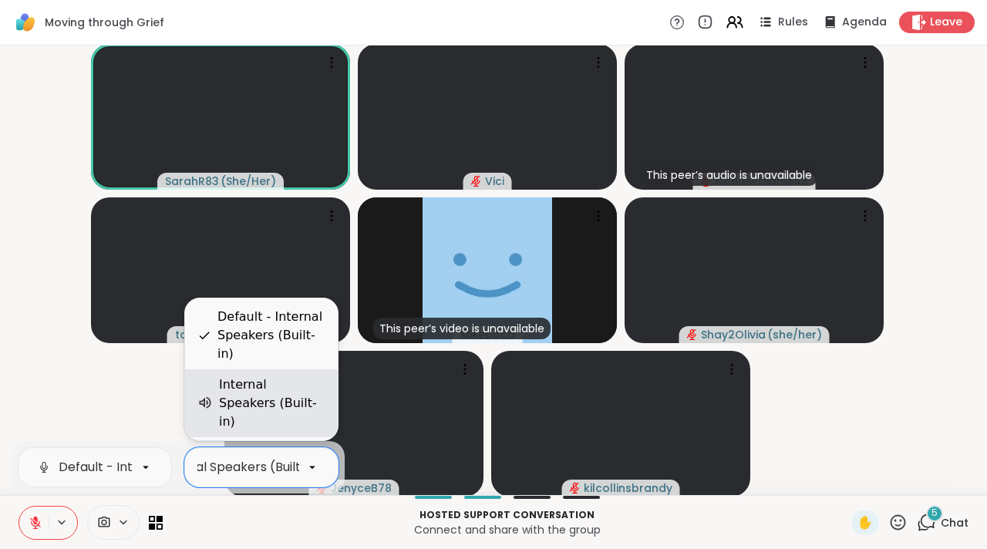
click at [253, 415] on div "Internal Speakers (Built-in)" at bounding box center [272, 403] width 106 height 56
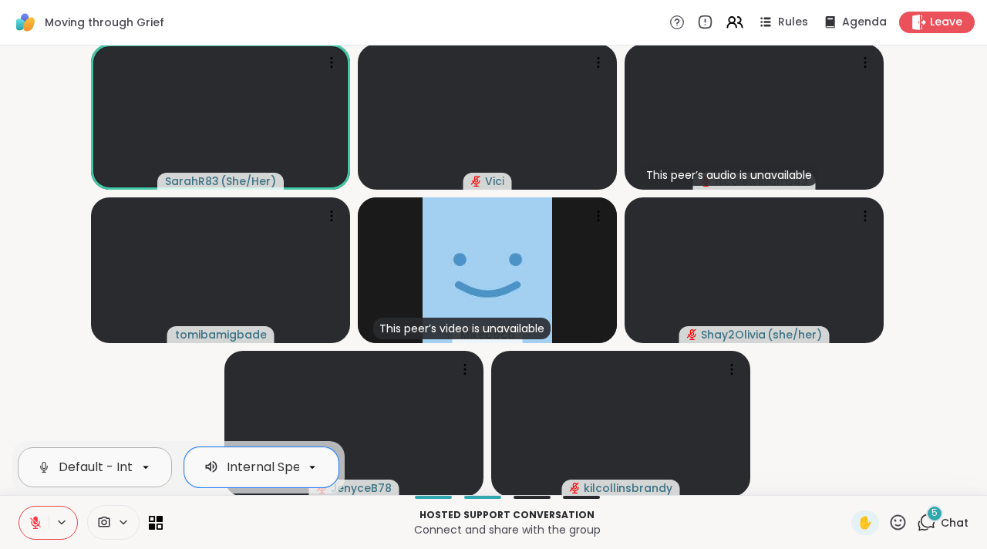
click at [139, 466] on icon at bounding box center [146, 467] width 14 height 14
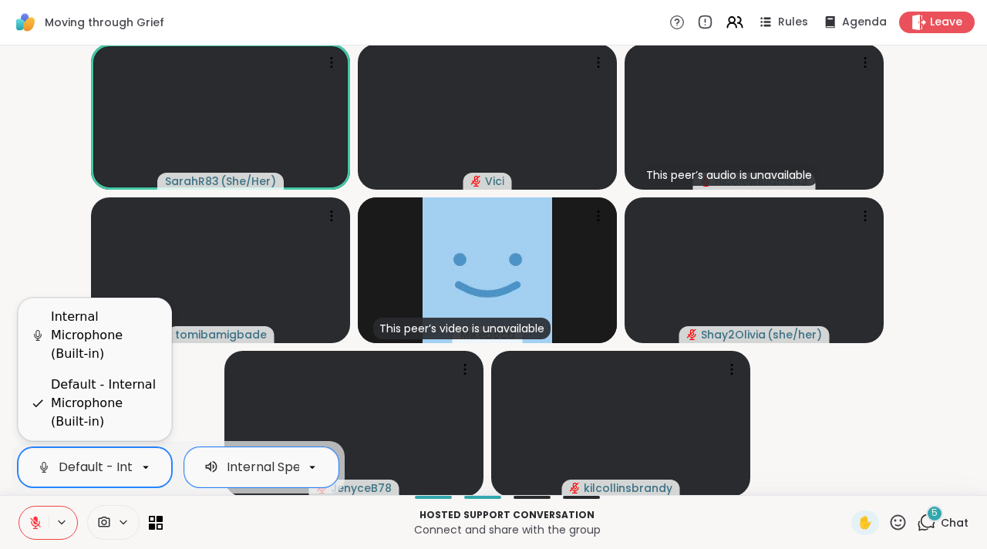
scroll to position [0, 141]
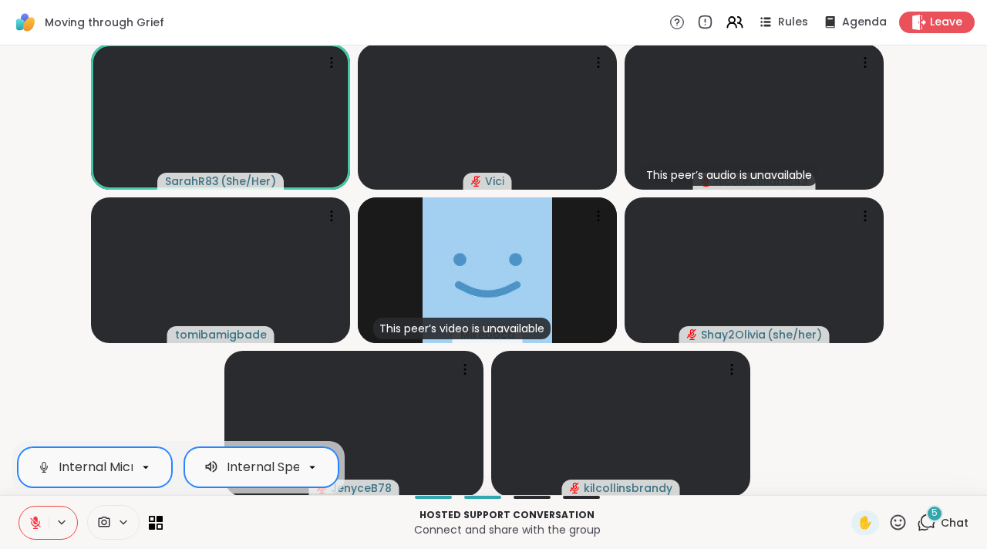
click at [210, 459] on div "Internal Speakers (Built-in)" at bounding box center [299, 467] width 190 height 19
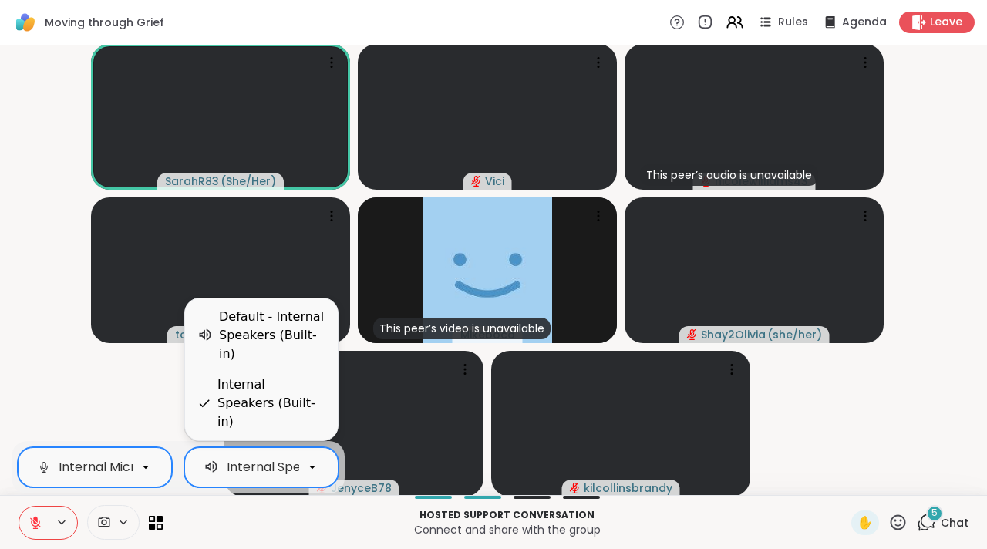
scroll to position [0, 68]
click at [148, 407] on video-player-container "SarahR83 ( She/Her ) [PERSON_NAME] This peer’s audio is unavailable nicolewilli…" at bounding box center [493, 270] width 968 height 437
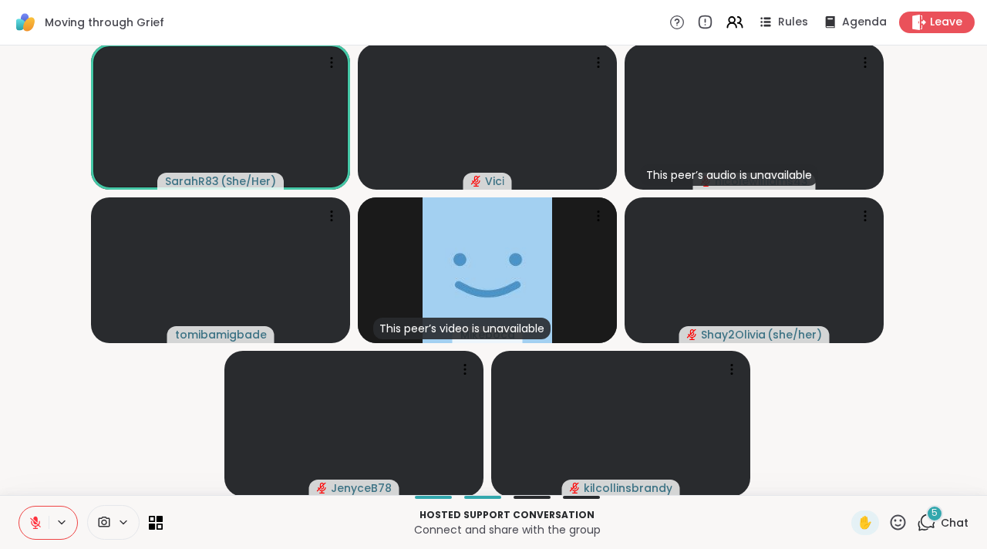
click at [41, 525] on icon at bounding box center [36, 523] width 14 height 14
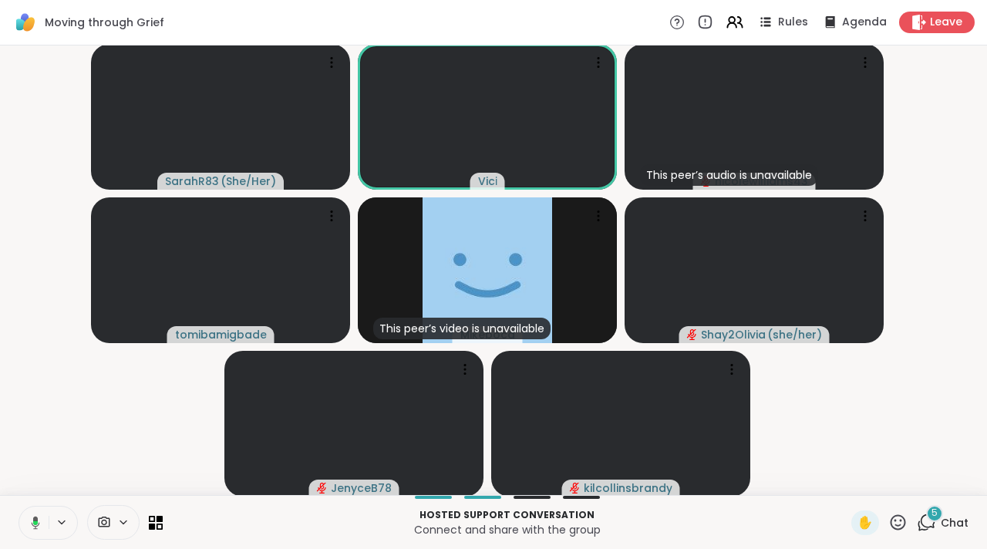
click at [41, 525] on button at bounding box center [33, 522] width 32 height 32
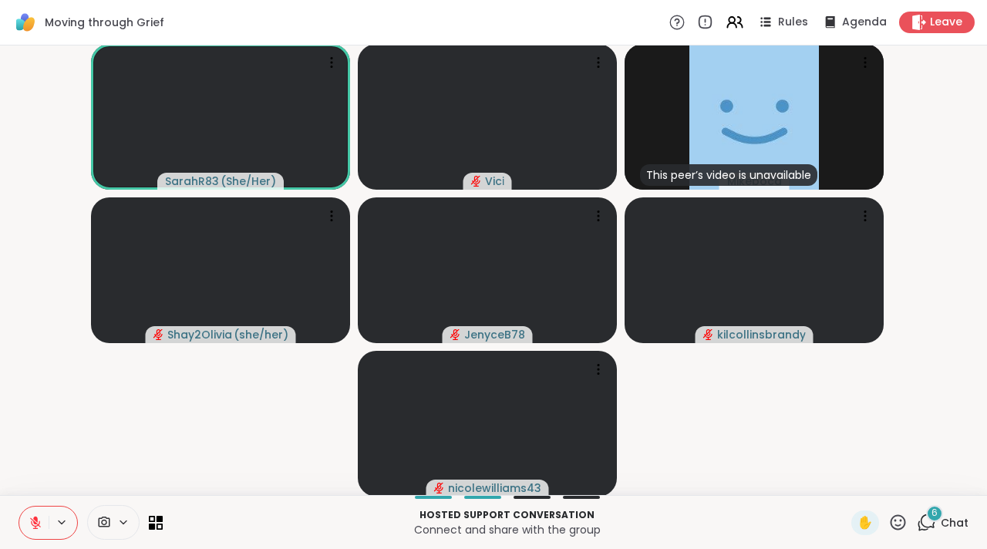
click at [670, 29] on circle at bounding box center [677, 22] width 14 height 14
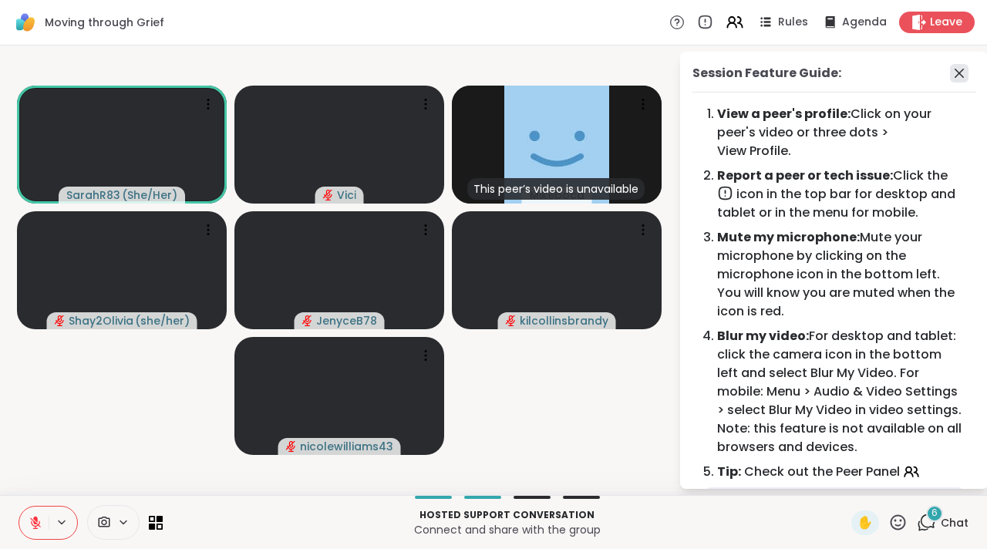
click at [950, 70] on icon at bounding box center [959, 73] width 19 height 19
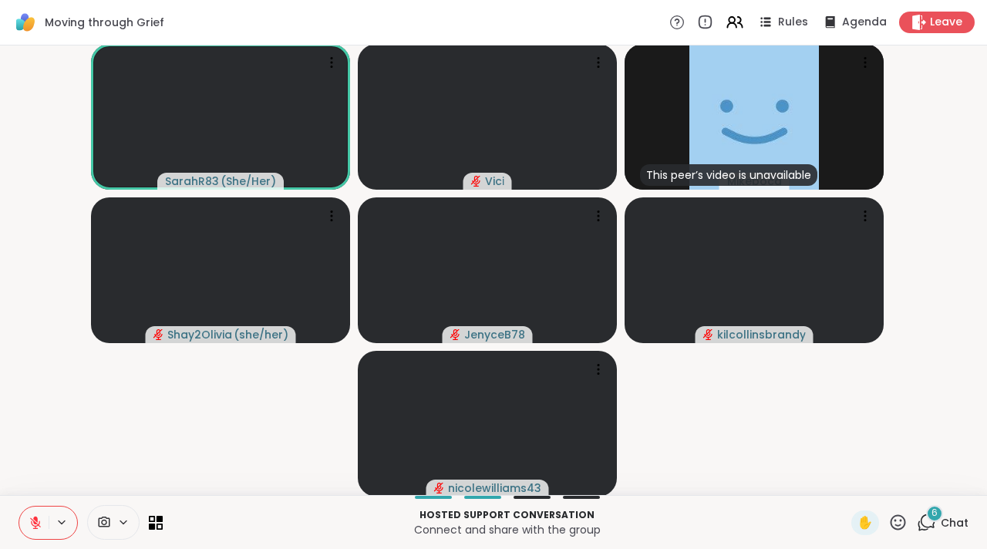
click at [917, 526] on icon at bounding box center [926, 522] width 19 height 19
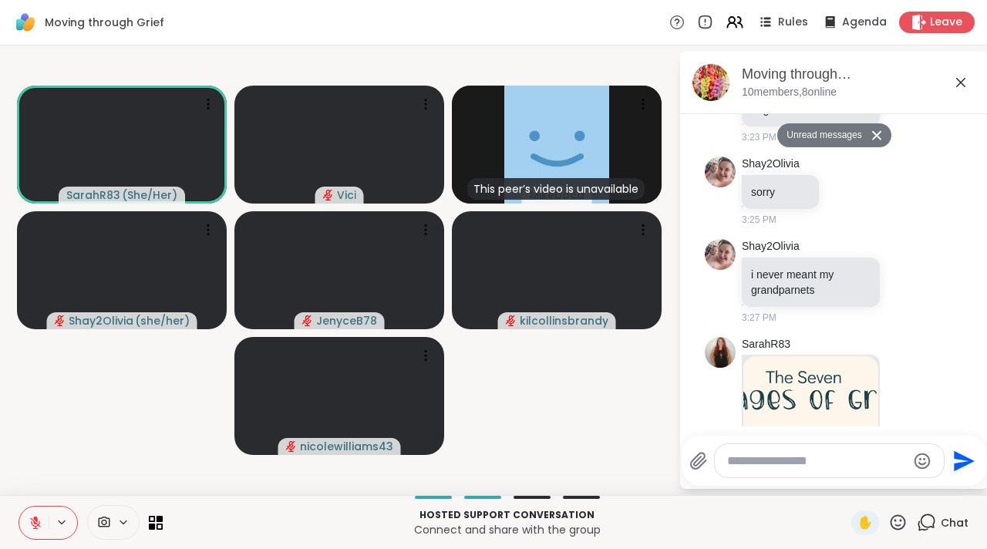
scroll to position [3910, 0]
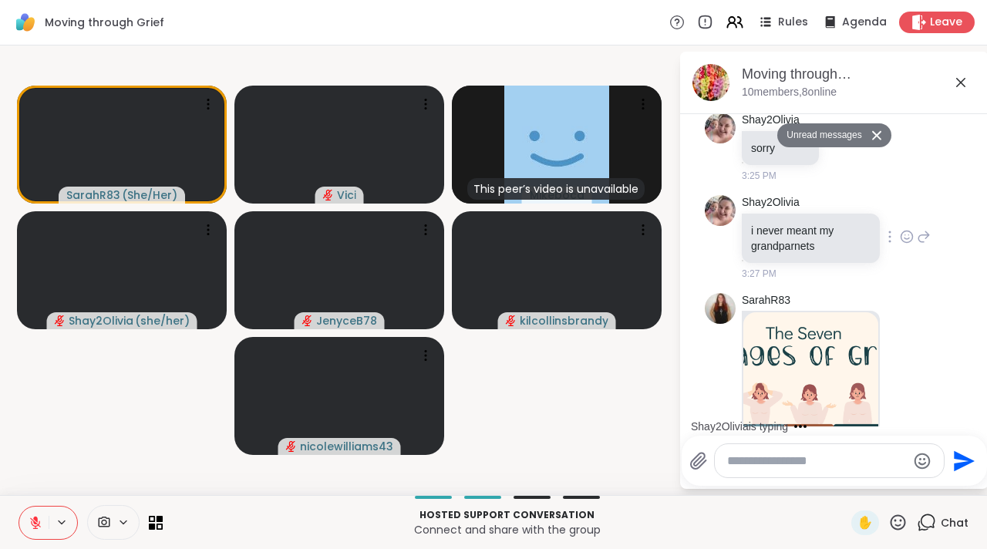
click at [900, 244] on icon at bounding box center [907, 236] width 14 height 15
click at [832, 219] on div "Select Reaction: Joy" at bounding box center [839, 212] width 14 height 14
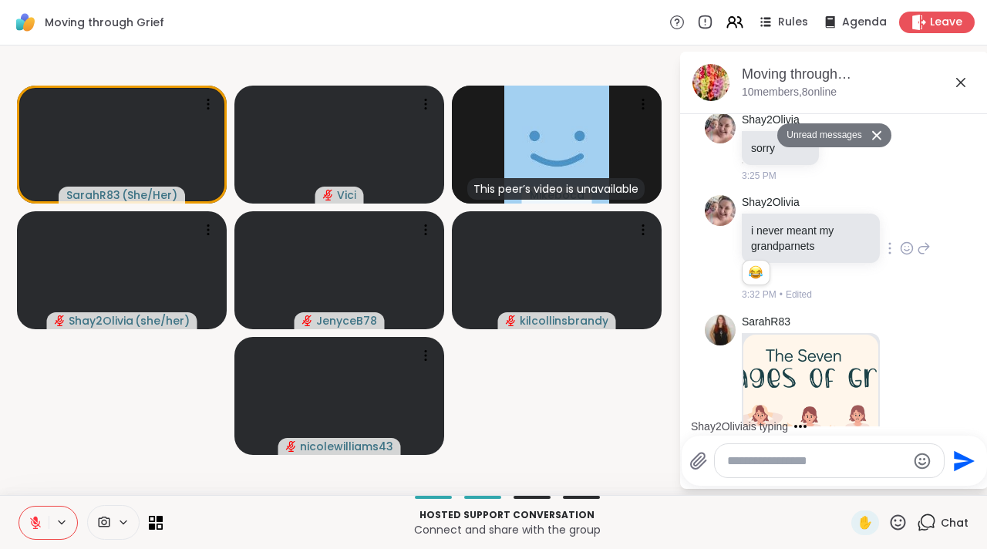
scroll to position [4100, 0]
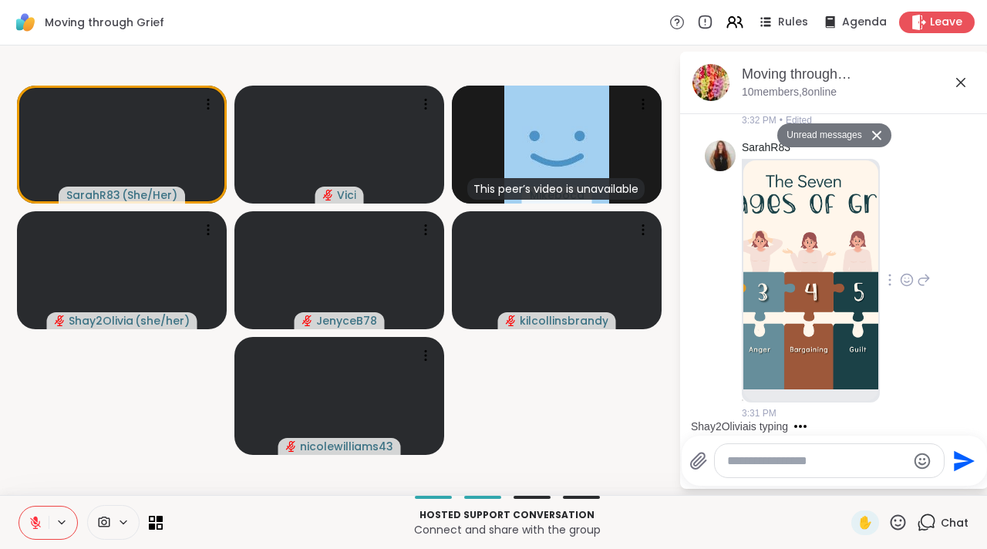
click at [806, 333] on img at bounding box center [810, 274] width 135 height 229
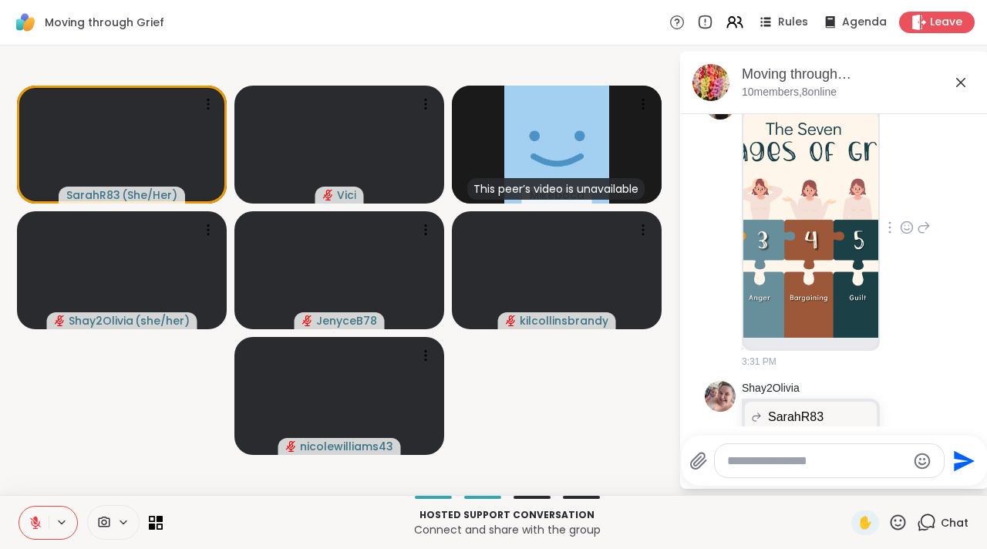
scroll to position [4226, 0]
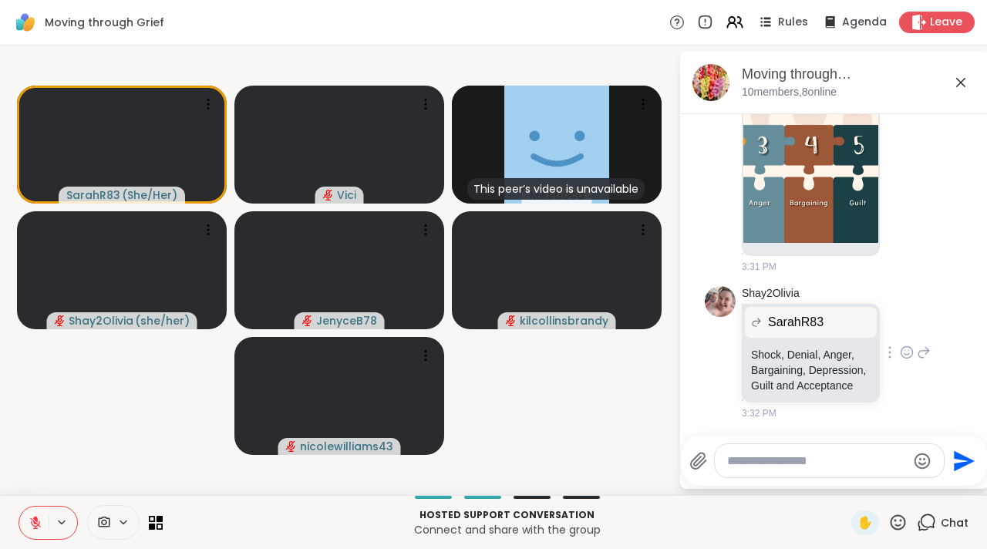
click at [900, 345] on icon at bounding box center [907, 352] width 14 height 15
click at [832, 321] on div "Select Reaction: Joy" at bounding box center [839, 328] width 14 height 14
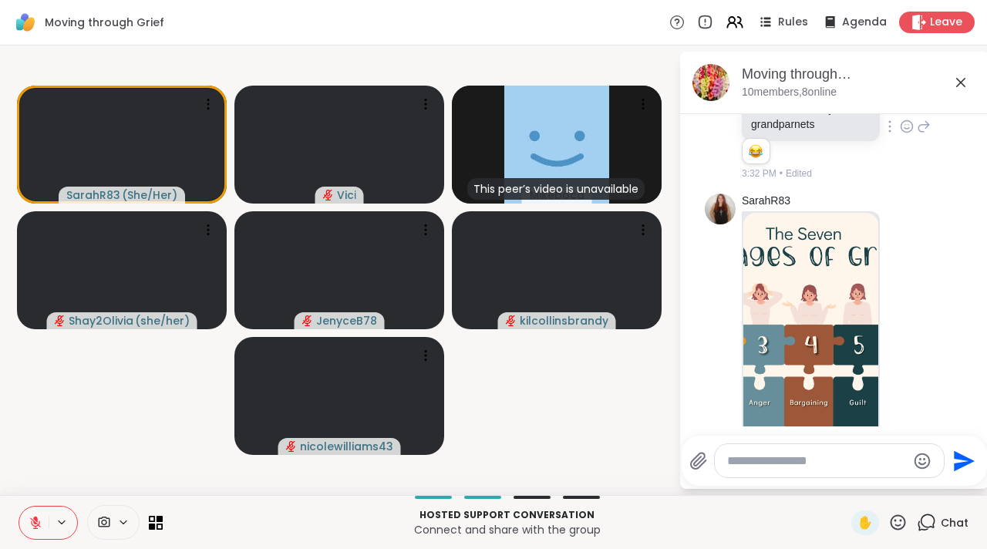
scroll to position [3961, 0]
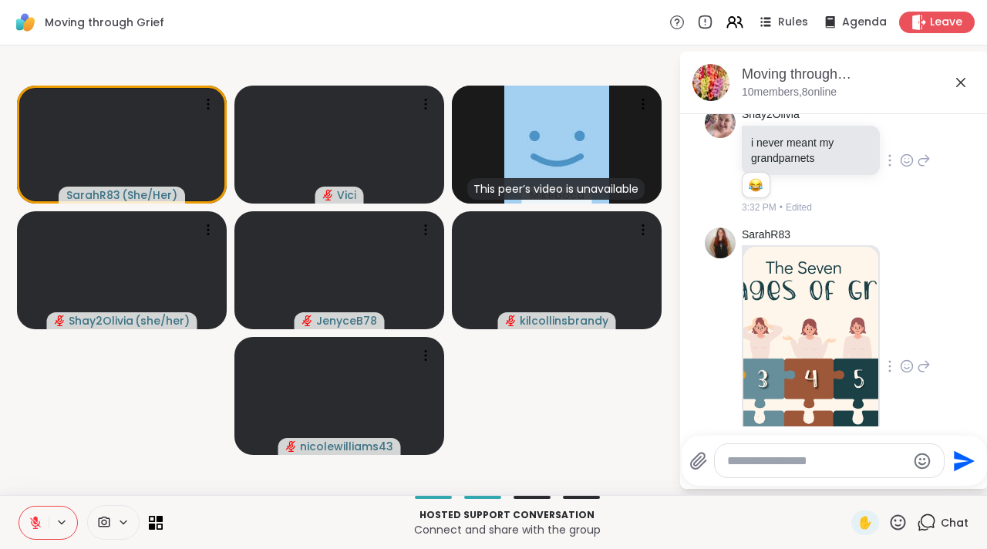
click at [841, 362] on img at bounding box center [810, 361] width 135 height 229
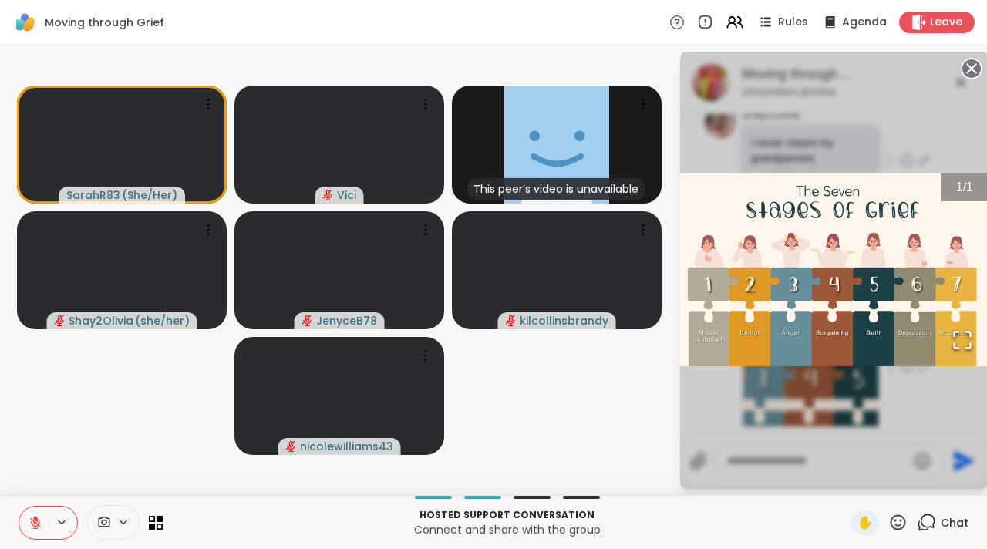
click at [861, 236] on img "Go to Slide 1" at bounding box center [834, 269] width 308 height 193
click at [900, 144] on div "1 / 1" at bounding box center [834, 270] width 308 height 437
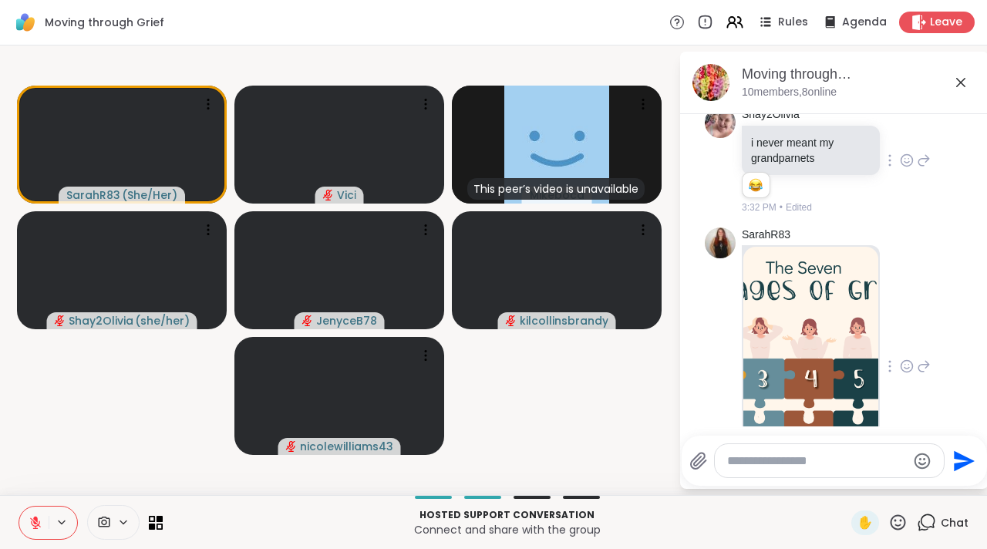
click at [821, 348] on img at bounding box center [810, 361] width 135 height 229
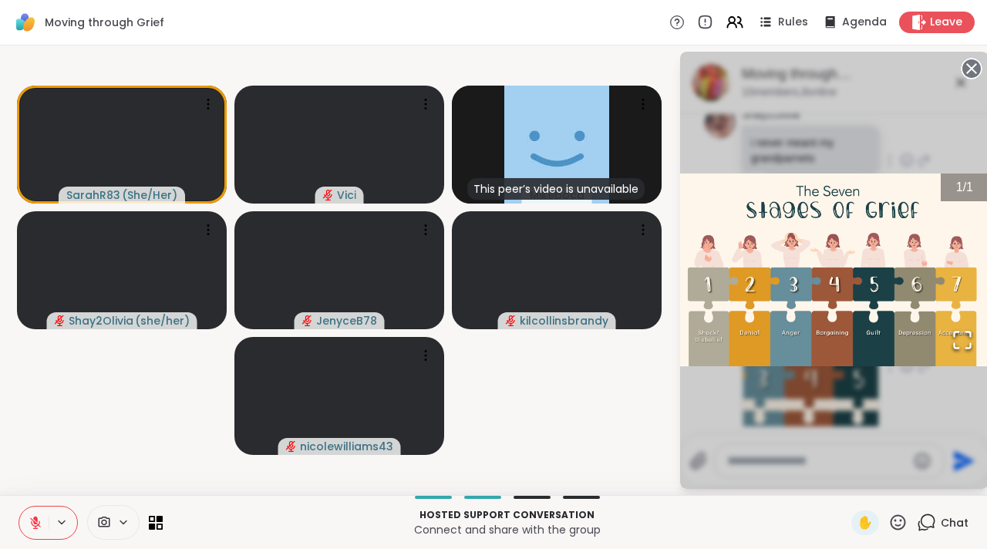
click at [833, 228] on img "Go to Slide 1" at bounding box center [834, 269] width 308 height 193
click at [888, 130] on div "1 / 1" at bounding box center [834, 270] width 308 height 437
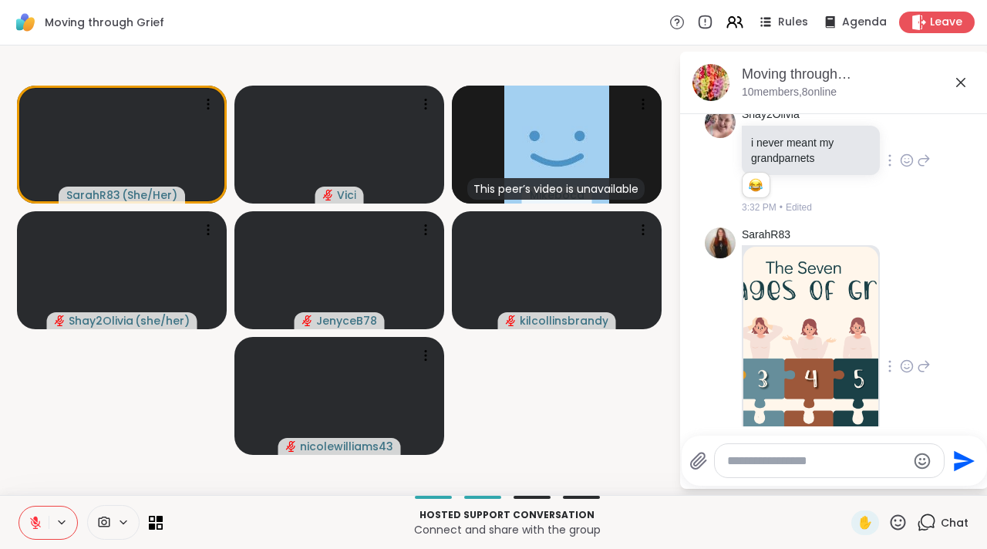
click at [958, 82] on icon at bounding box center [960, 82] width 19 height 19
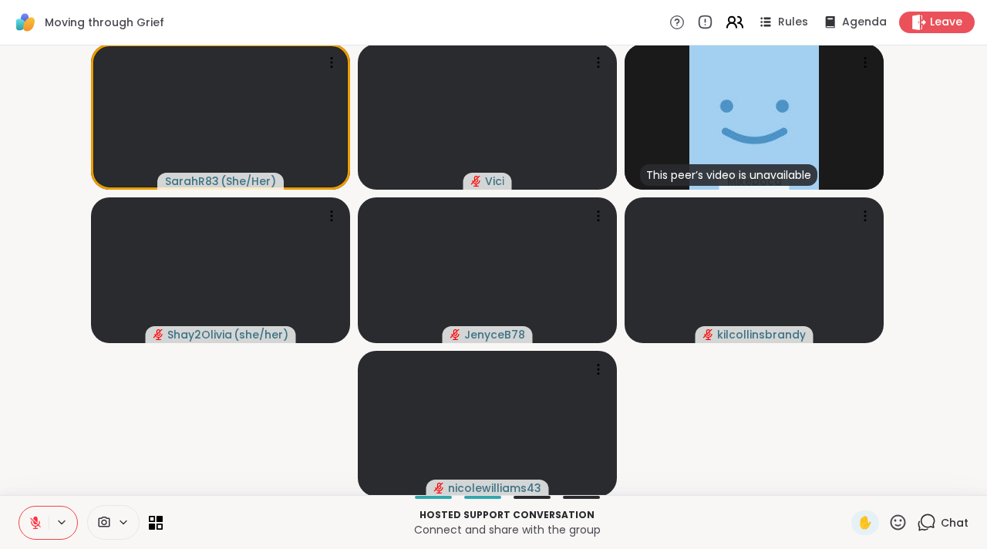
click at [725, 19] on icon at bounding box center [734, 21] width 19 height 19
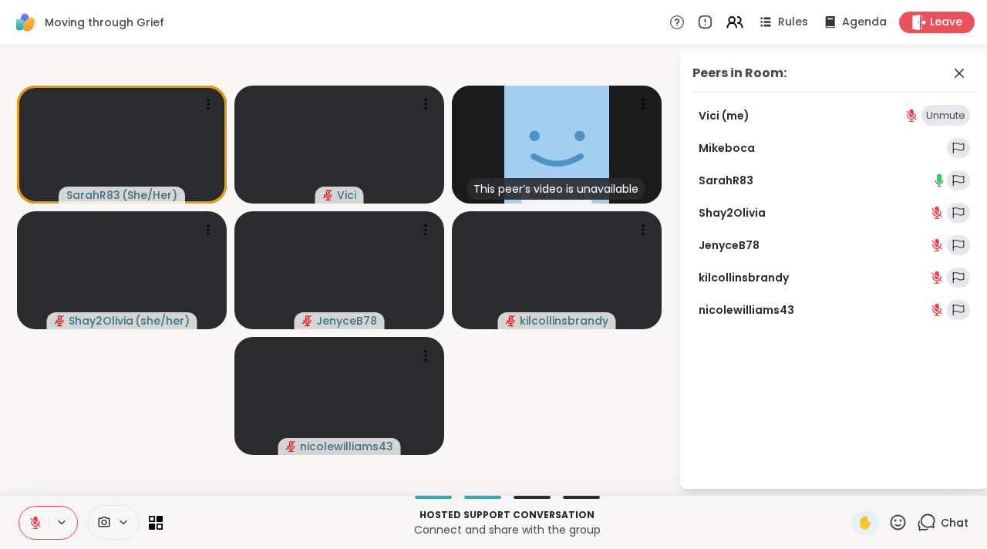
click at [939, 116] on div "Unmute" at bounding box center [945, 116] width 49 height 22
click at [939, 116] on div "Mute" at bounding box center [953, 116] width 34 height 22
click at [400, 149] on video at bounding box center [339, 145] width 210 height 118
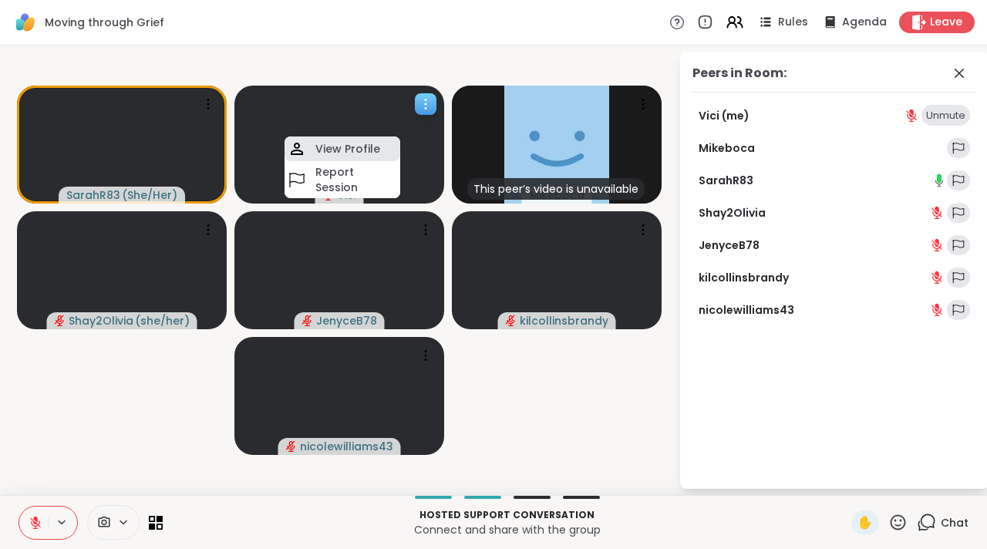
click at [389, 154] on div "View Profile" at bounding box center [342, 148] width 116 height 25
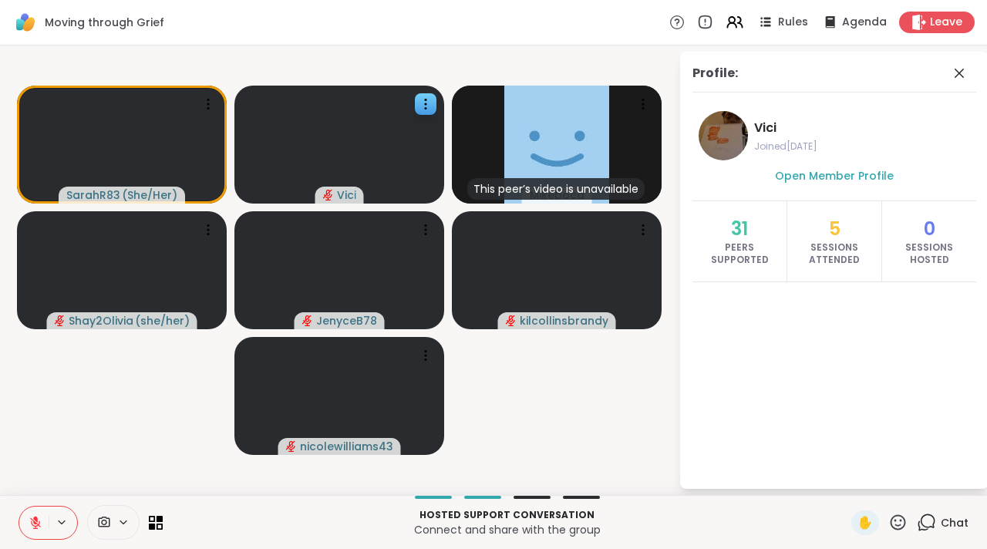
drag, startPoint x: 970, startPoint y: 14, endPoint x: 957, endPoint y: 68, distance: 55.5
click at [957, 68] on icon at bounding box center [959, 73] width 19 height 19
click at [669, 68] on video-player-container "SarahR83 ( She/Her ) Vici This peer’s video is unavailable Mikeboca Shay2Olivia…" at bounding box center [339, 270] width 660 height 437
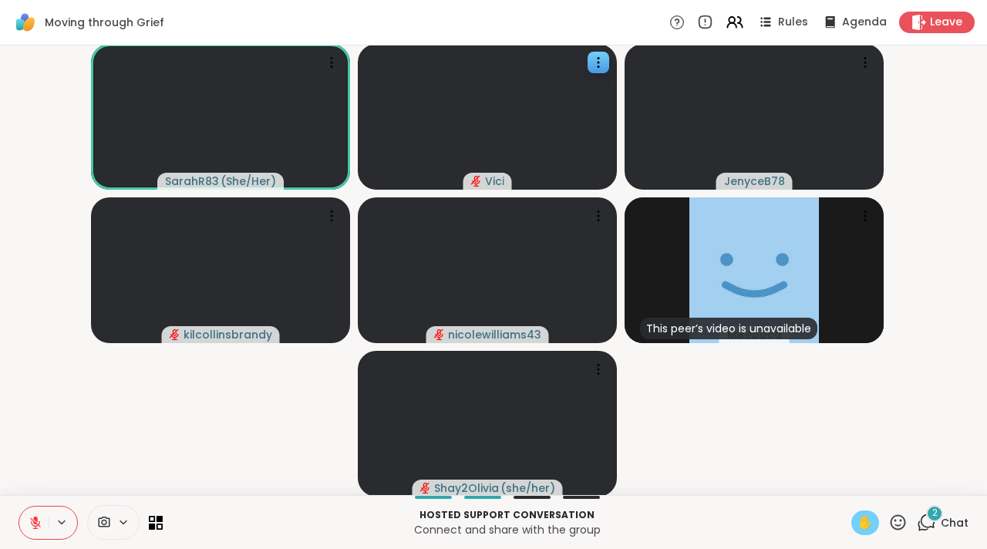
click at [857, 513] on span "✋" at bounding box center [864, 522] width 15 height 19
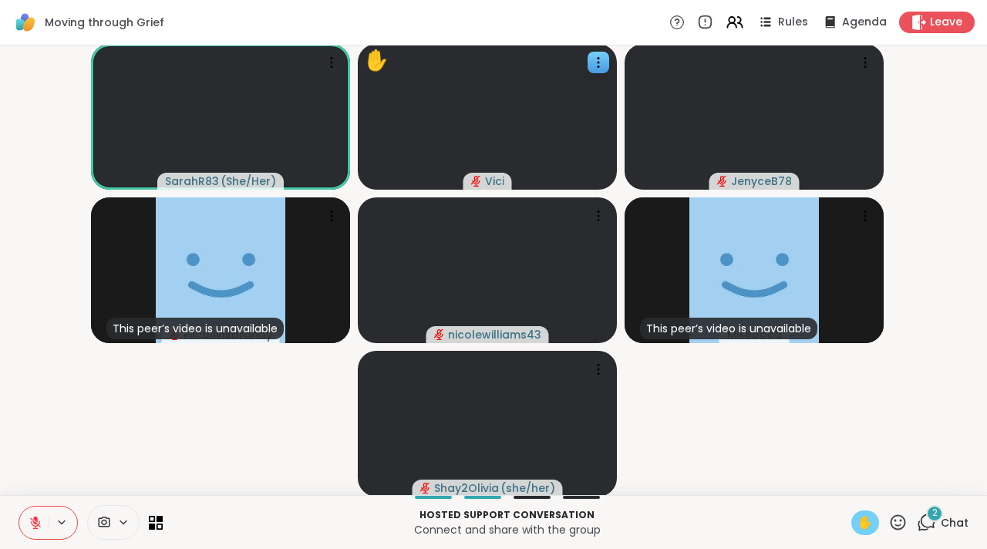
click at [30, 527] on icon at bounding box center [36, 523] width 14 height 14
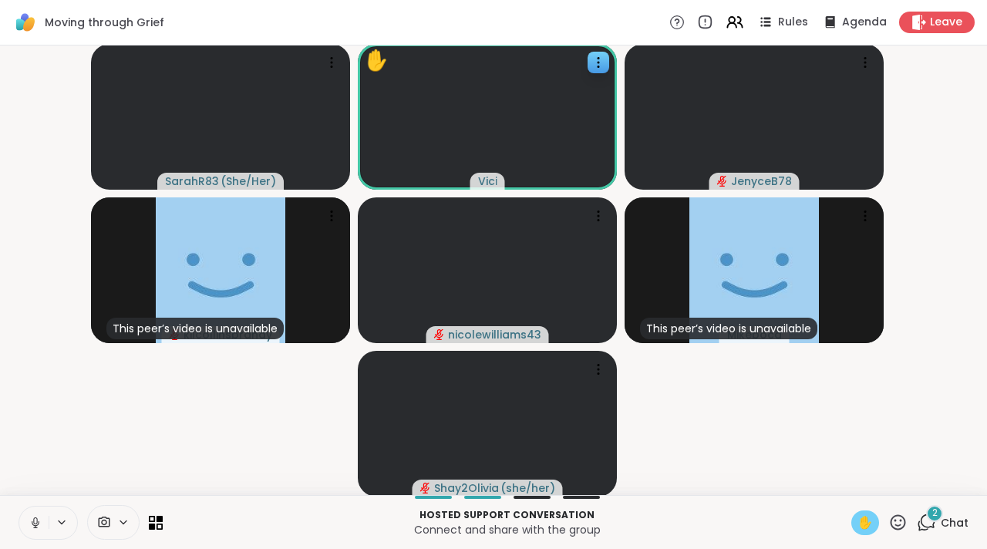
click at [43, 510] on button at bounding box center [33, 522] width 29 height 32
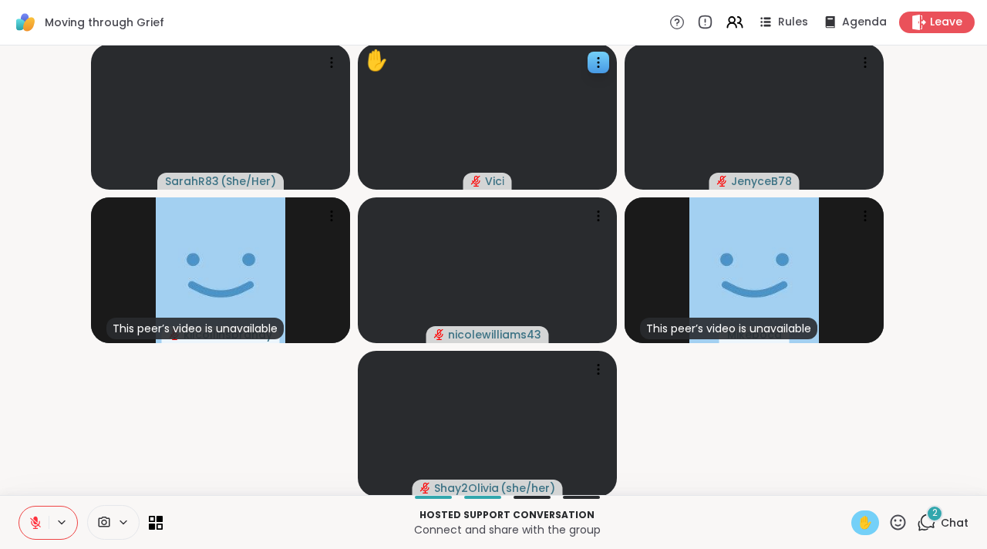
click at [865, 530] on div "✋" at bounding box center [865, 522] width 28 height 25
click at [923, 523] on icon at bounding box center [927, 521] width 15 height 14
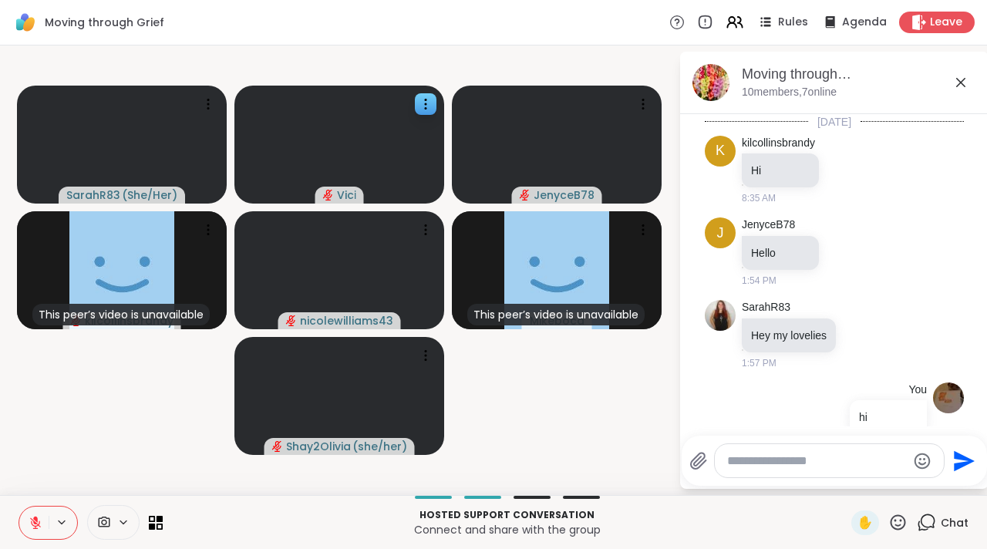
scroll to position [4634, 0]
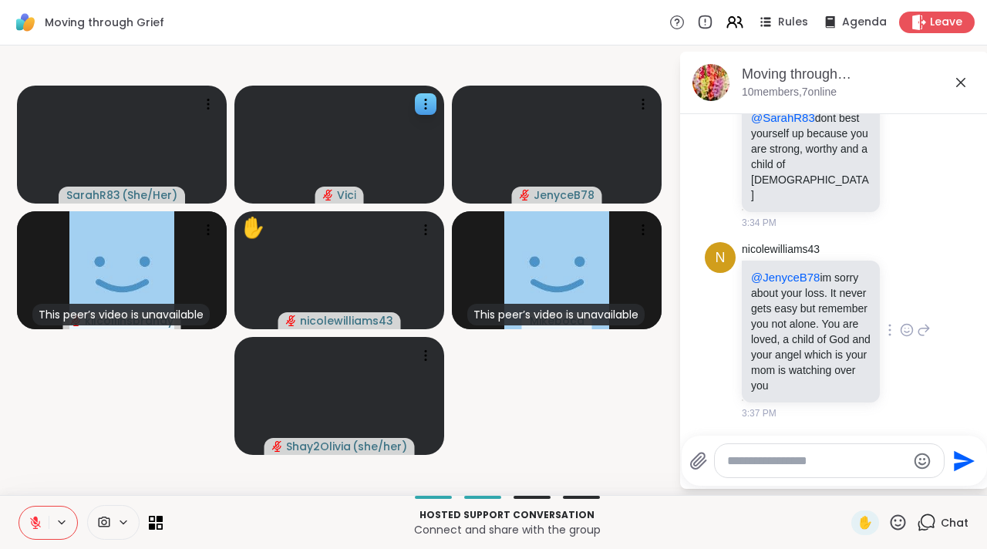
click at [901, 328] on icon at bounding box center [907, 331] width 12 height 12
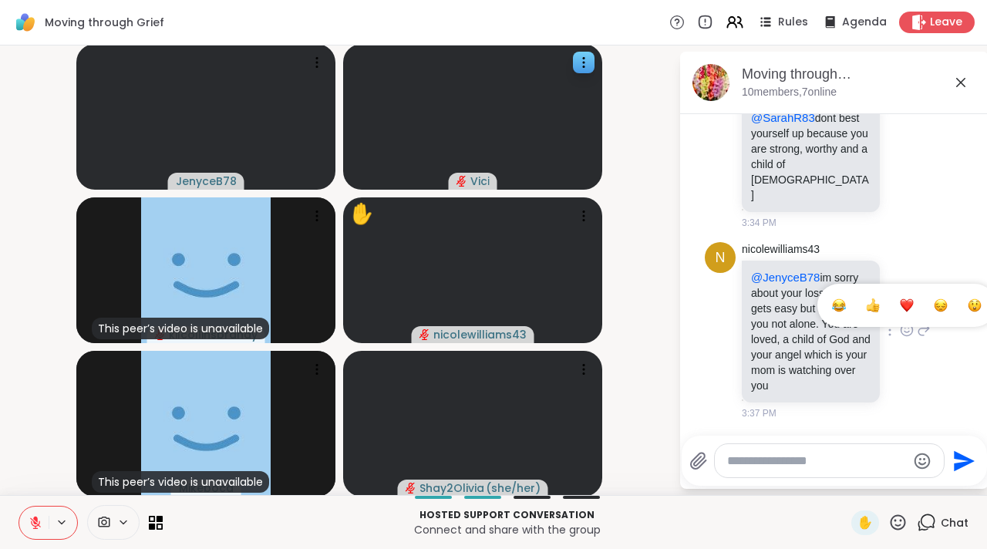
click at [832, 298] on div "Select Reaction: Joy" at bounding box center [839, 305] width 14 height 14
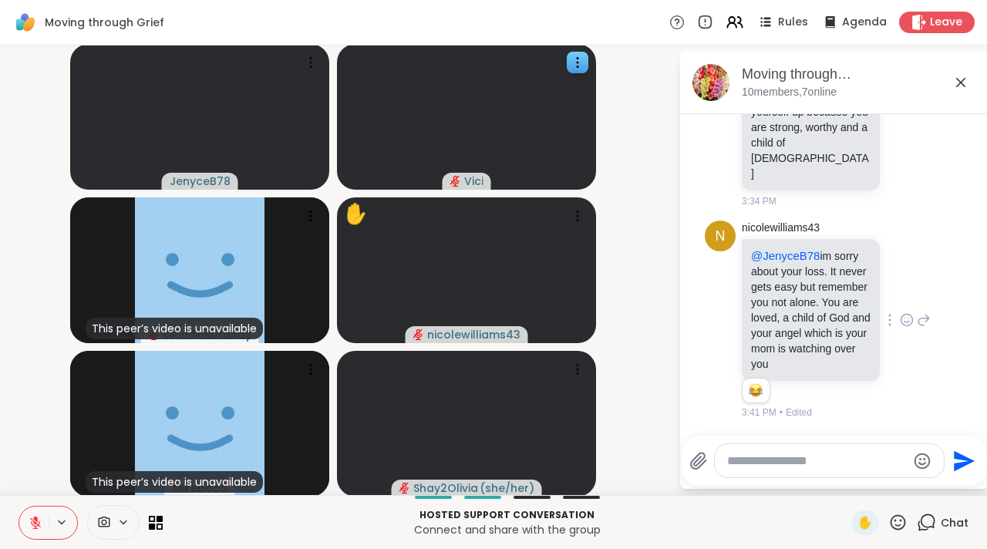
scroll to position [4656, 0]
click at [951, 83] on icon at bounding box center [960, 82] width 19 height 19
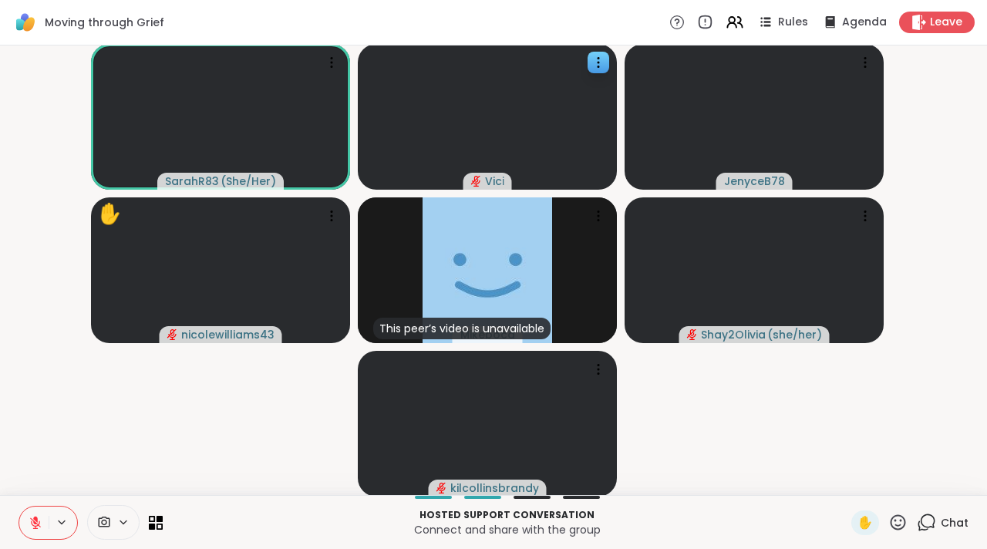
click at [106, 520] on icon at bounding box center [105, 521] width 12 height 11
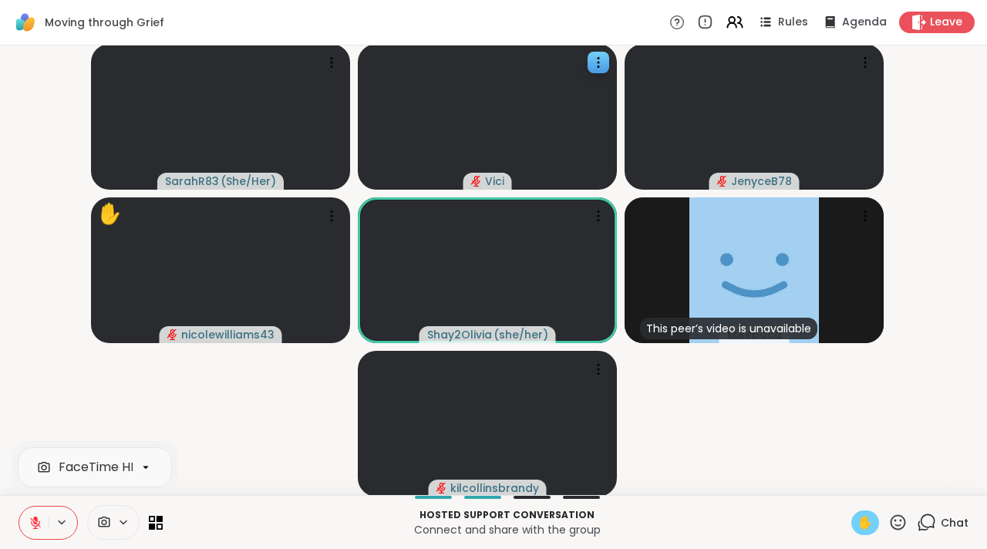
click at [857, 519] on span "✋" at bounding box center [864, 522] width 15 height 19
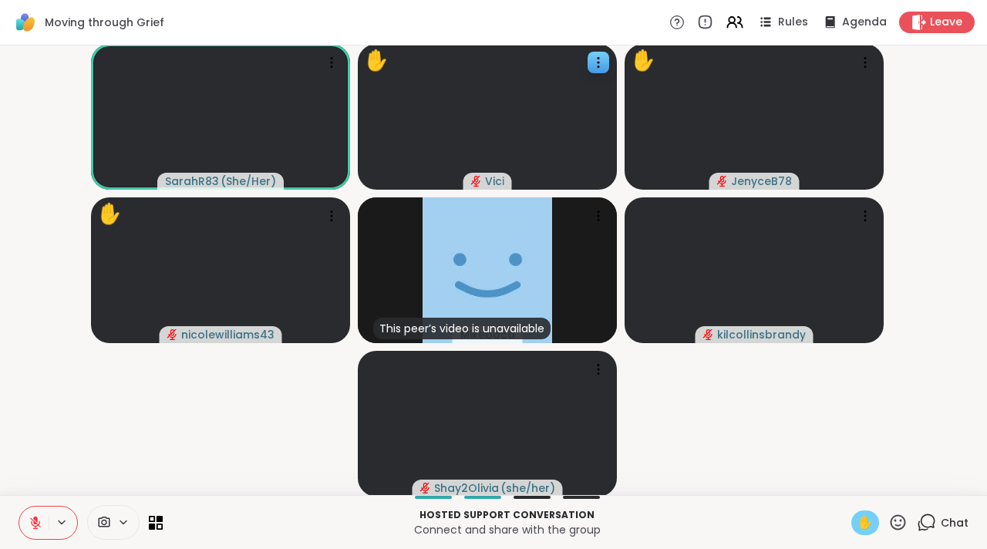
click at [851, 523] on div "✋" at bounding box center [865, 522] width 28 height 25
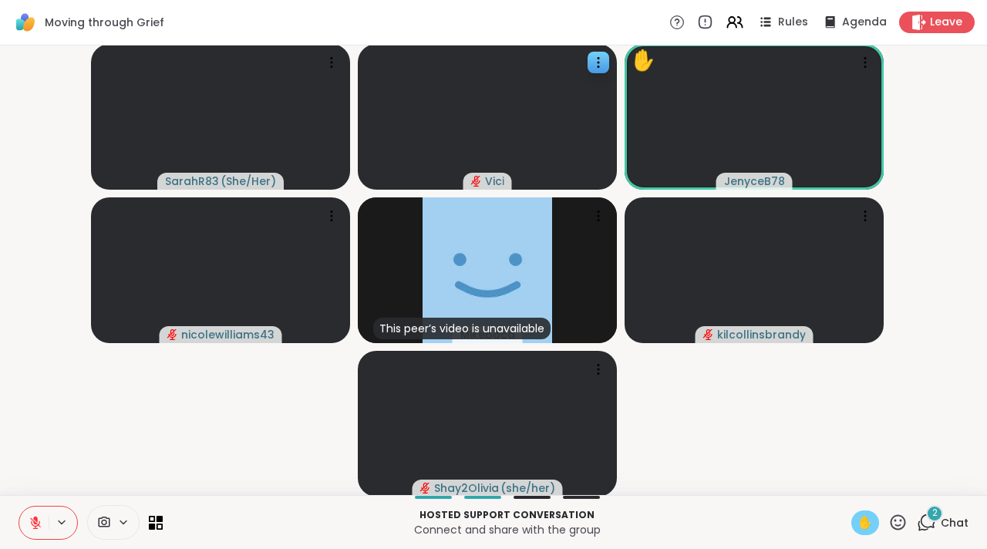
click at [858, 521] on span "✋" at bounding box center [864, 522] width 15 height 19
click at [917, 521] on icon at bounding box center [926, 522] width 19 height 19
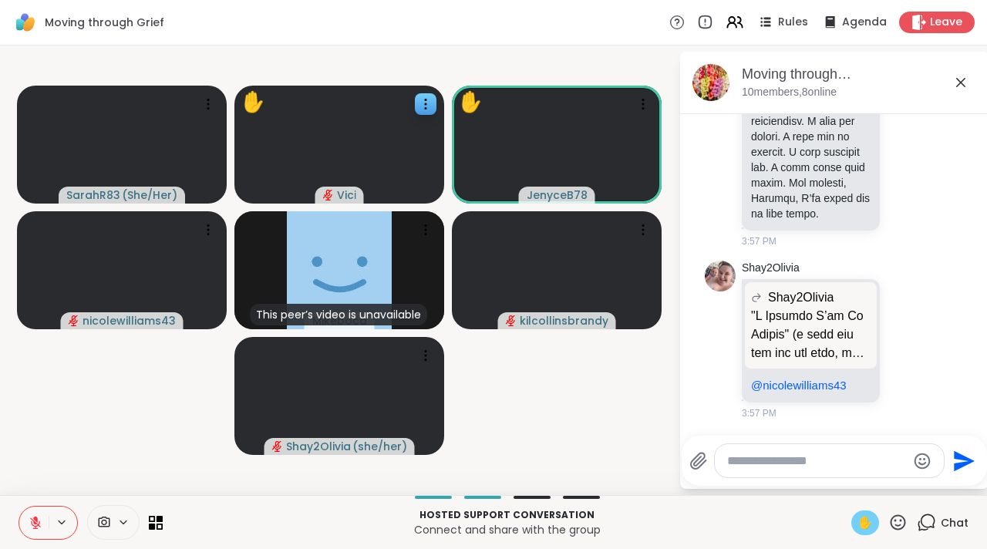
scroll to position [6394, 0]
click at [864, 463] on textarea "Type your message" at bounding box center [817, 460] width 180 height 15
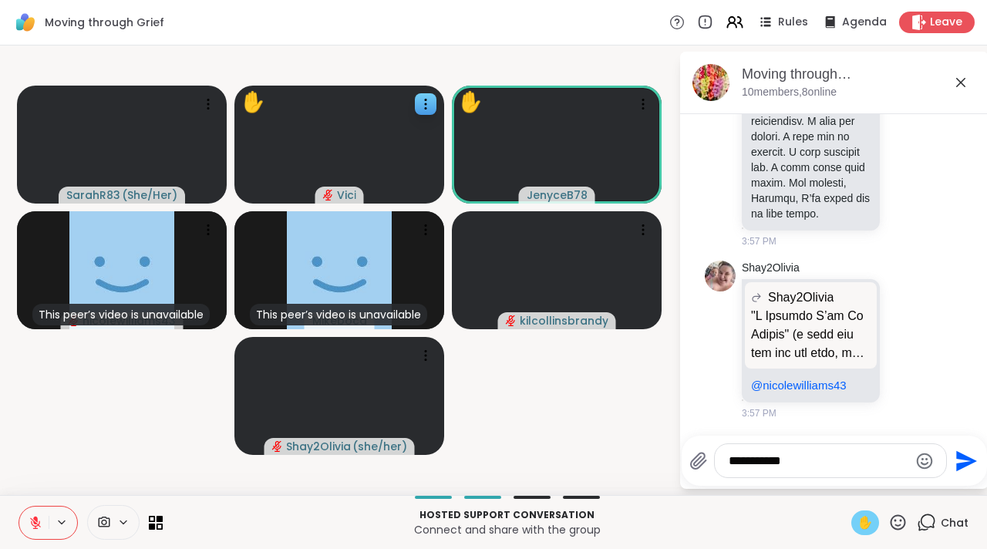
type textarea "**********"
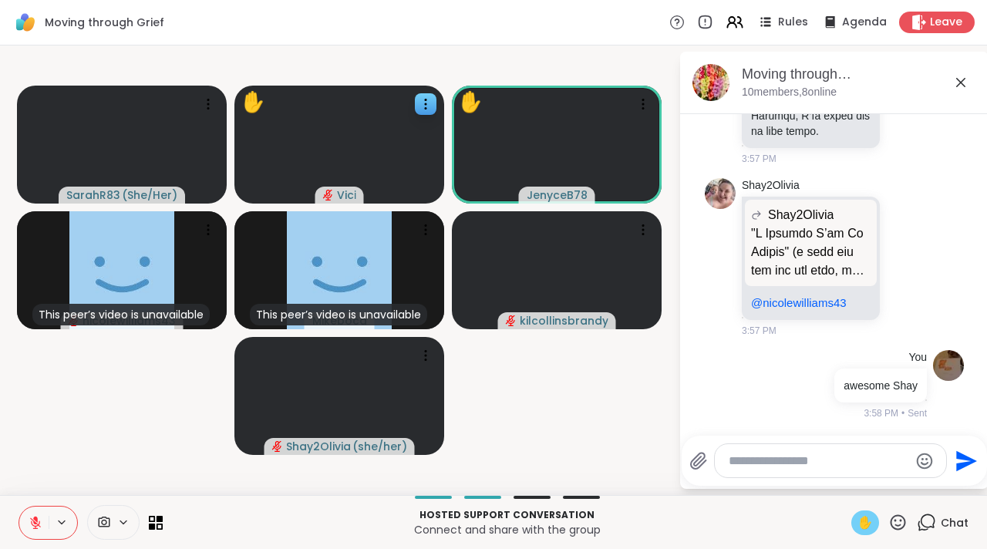
scroll to position [6477, 0]
click at [966, 76] on icon at bounding box center [960, 82] width 19 height 19
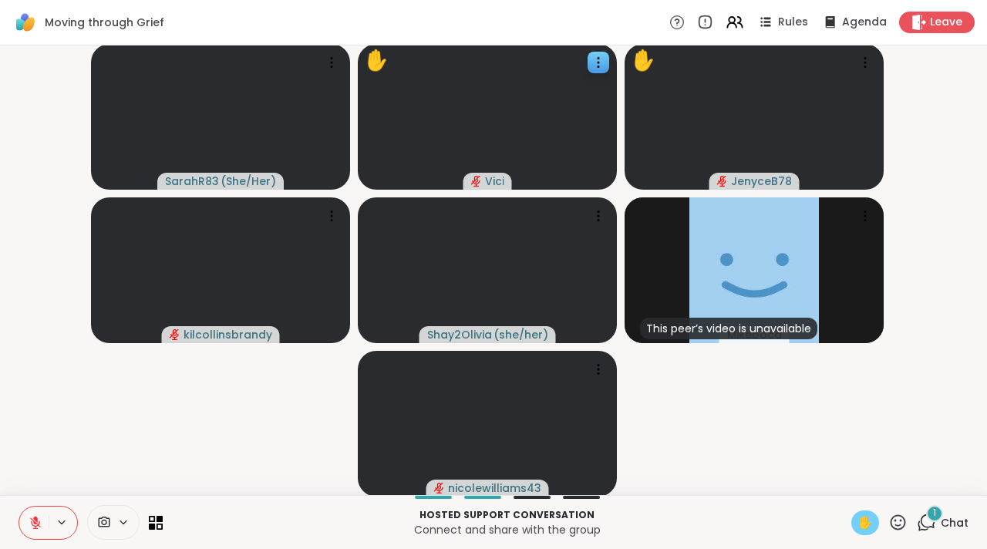
scroll to position [2, 0]
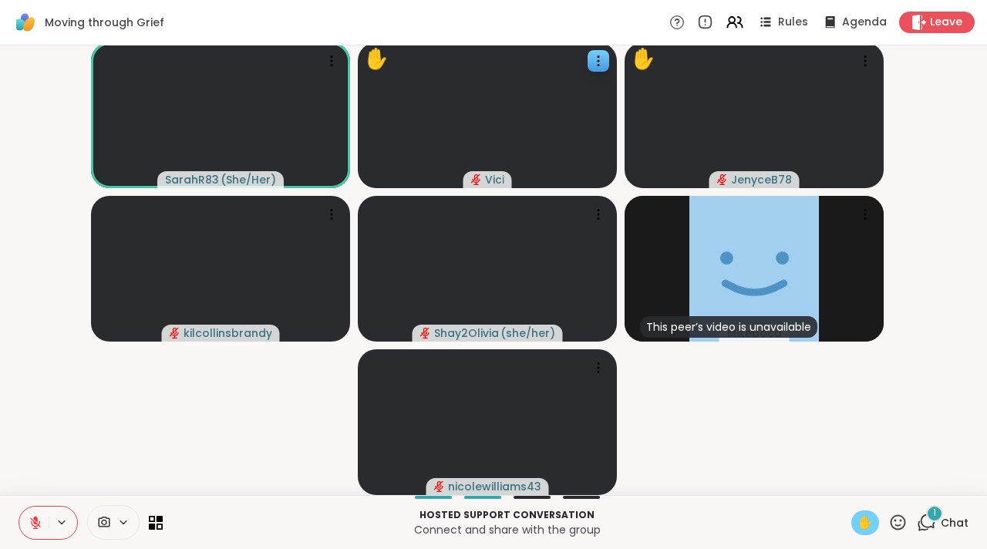
click at [927, 527] on div "1 Chat" at bounding box center [943, 522] width 52 height 25
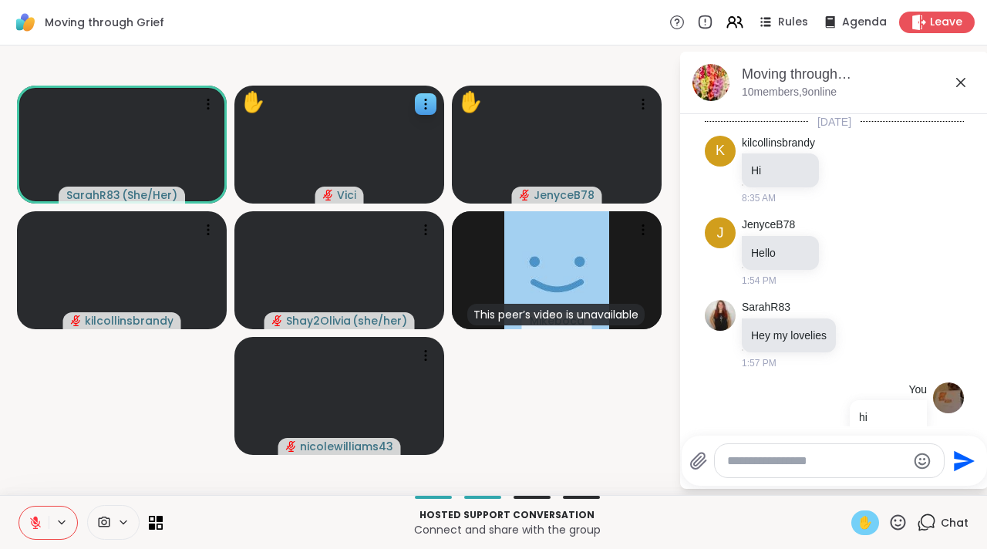
scroll to position [6685, 0]
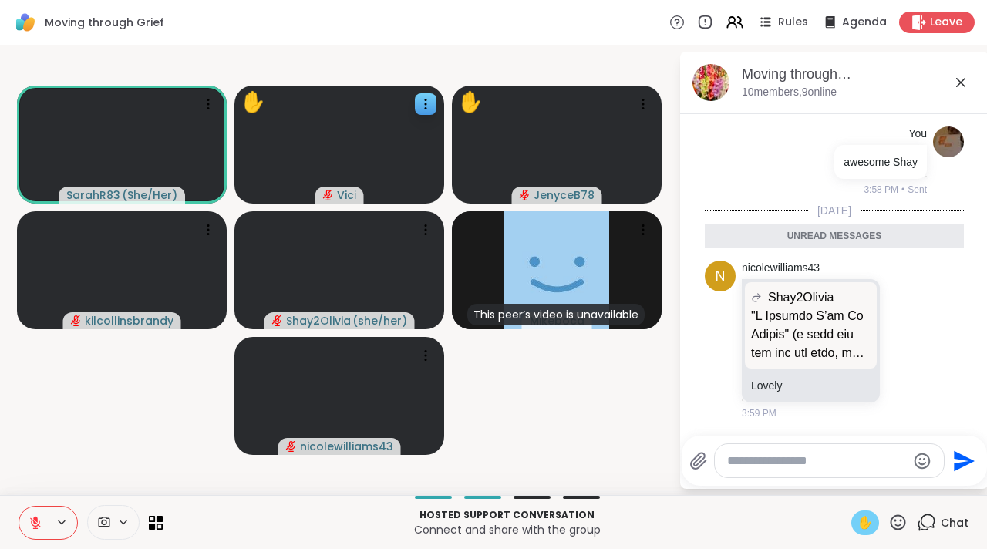
click at [947, 468] on button "Send" at bounding box center [961, 460] width 35 height 35
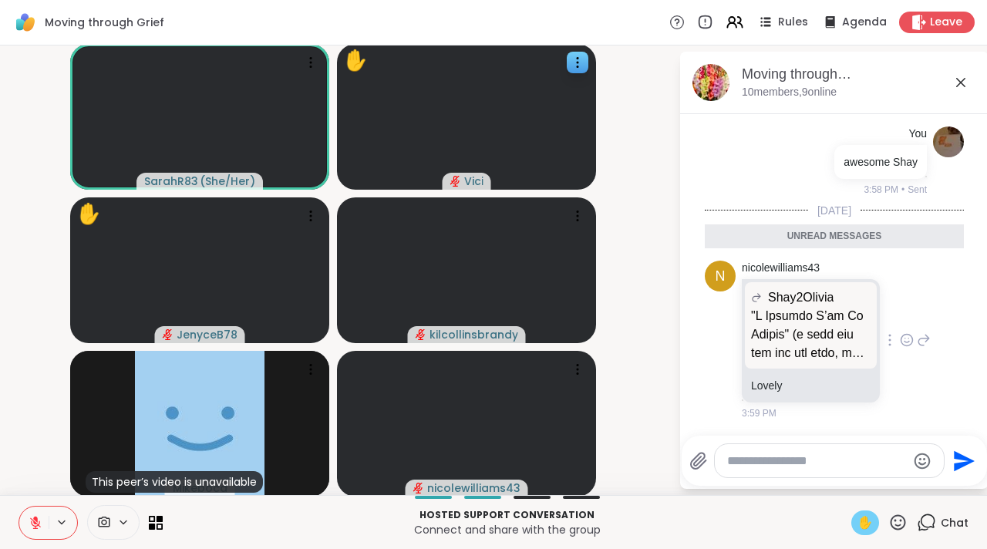
click at [799, 329] on p at bounding box center [810, 335] width 119 height 56
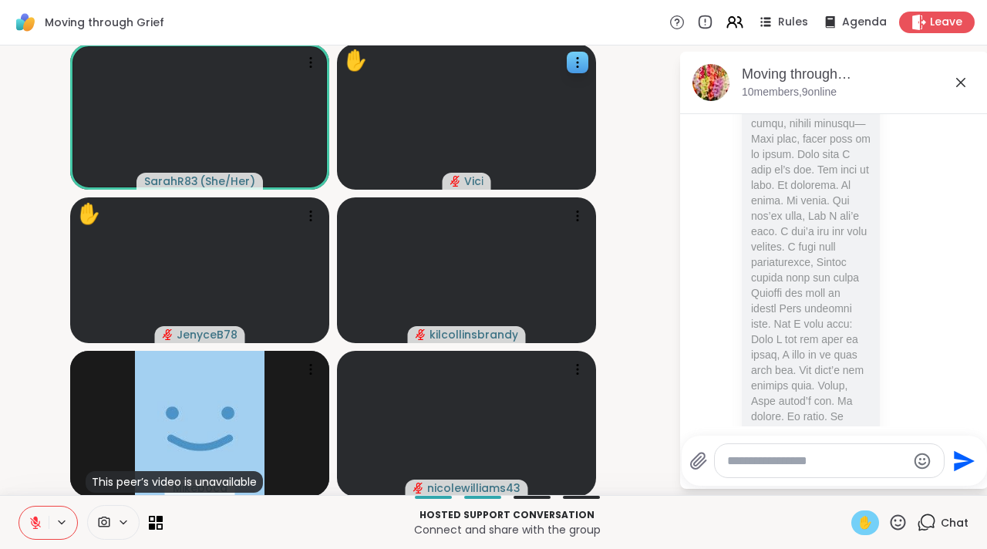
click at [951, 85] on icon at bounding box center [960, 82] width 19 height 19
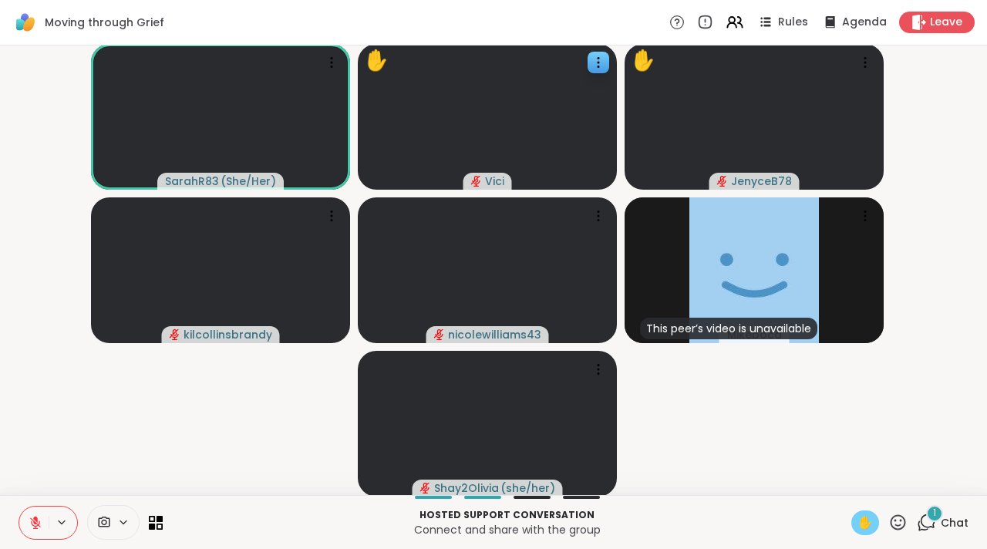
click at [28, 523] on button at bounding box center [33, 522] width 29 height 32
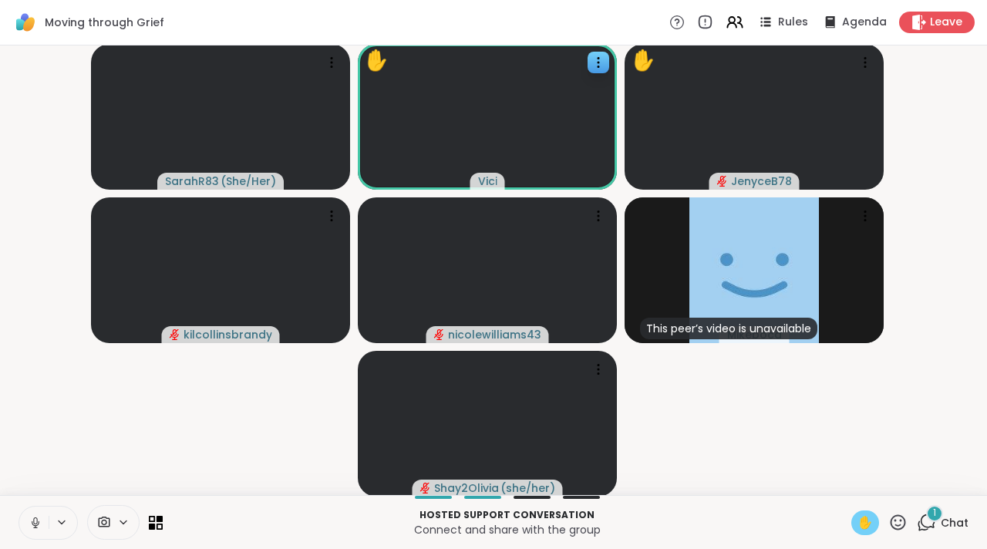
click at [43, 521] on button at bounding box center [33, 522] width 29 height 32
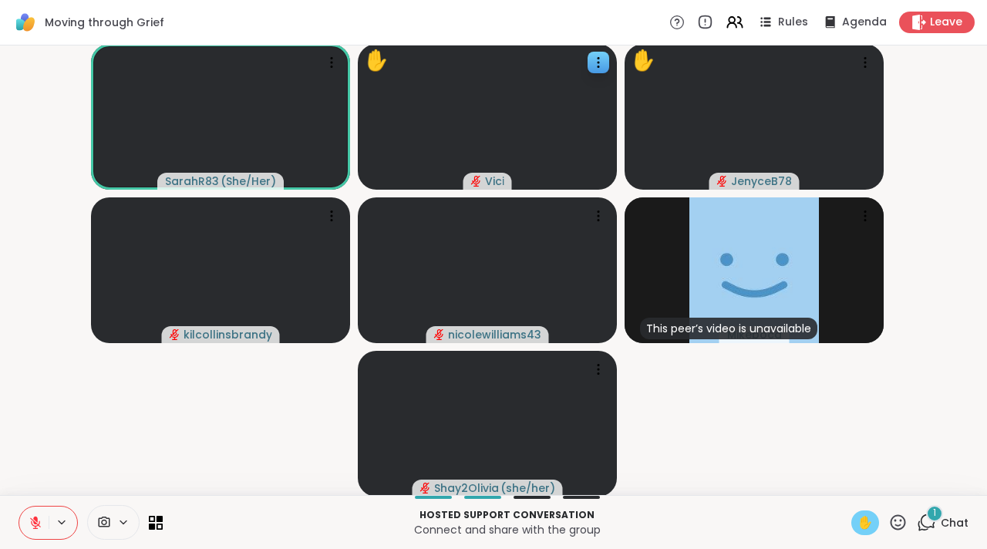
click at [857, 523] on span "✋" at bounding box center [864, 522] width 15 height 19
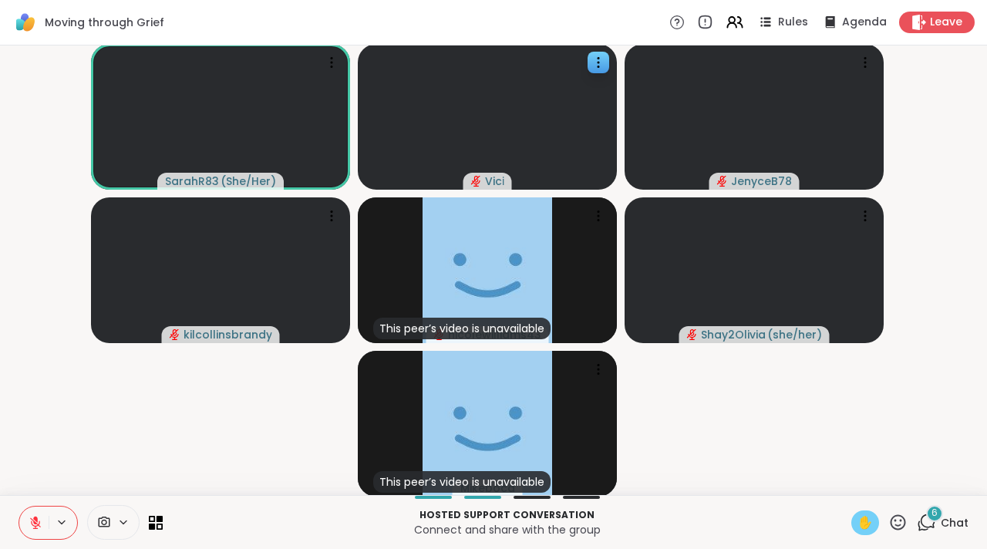
click at [859, 520] on span "✋" at bounding box center [864, 522] width 15 height 19
click at [39, 524] on icon at bounding box center [36, 523] width 14 height 14
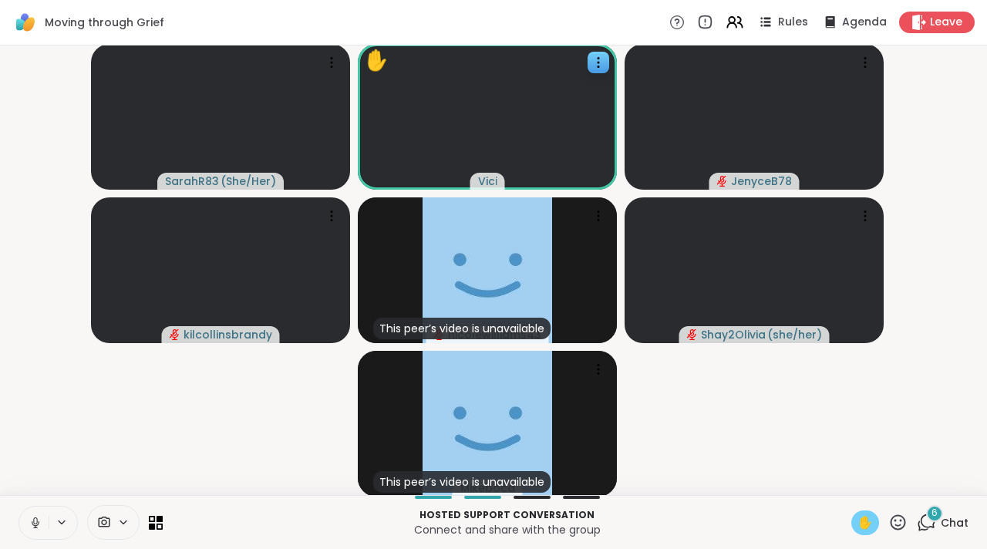
click at [37, 526] on icon at bounding box center [36, 523] width 14 height 14
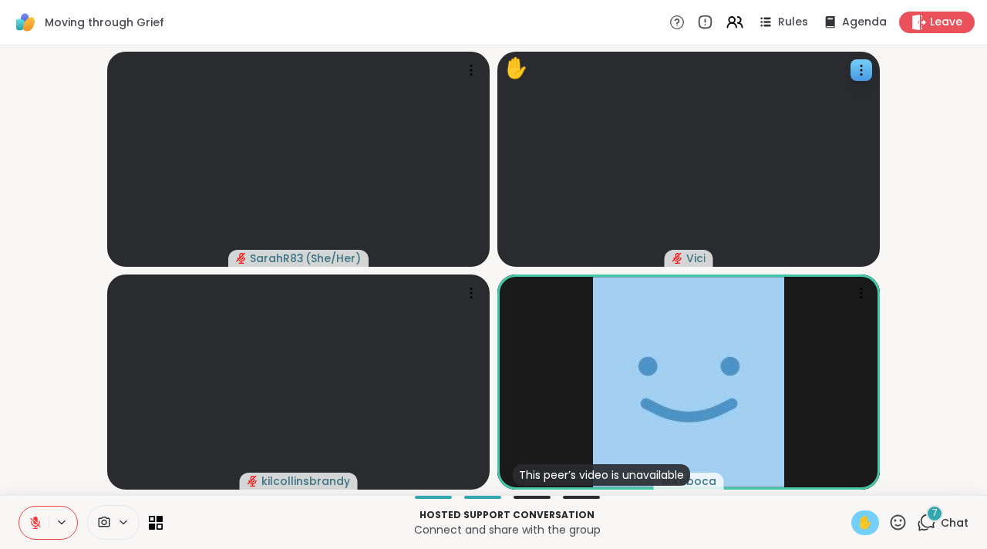
click at [920, 523] on icon at bounding box center [926, 522] width 19 height 19
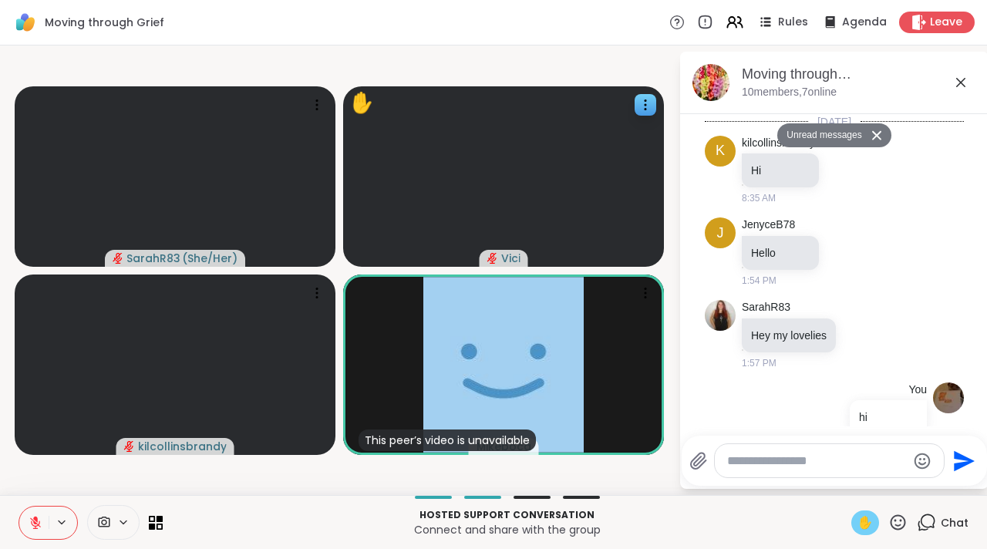
scroll to position [8040, 0]
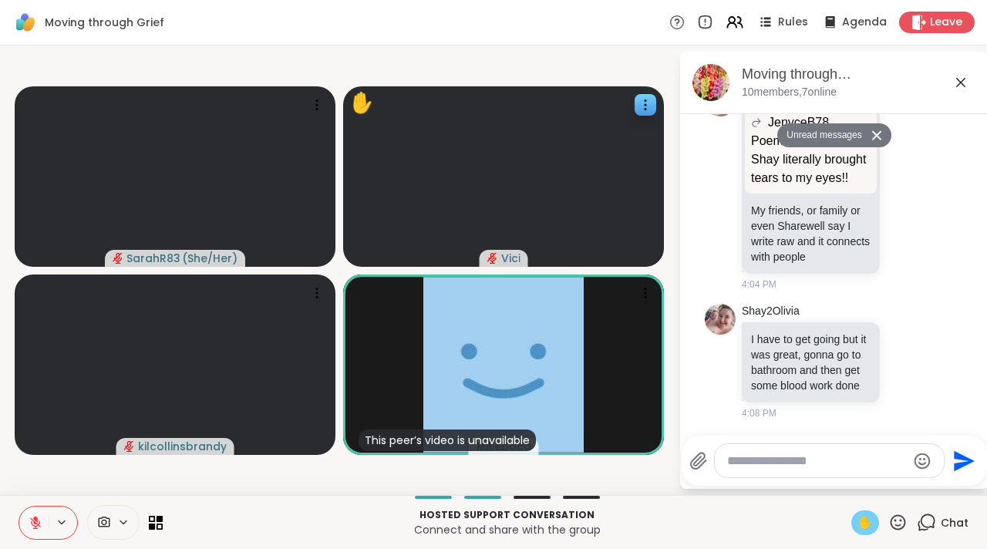
click at [735, 459] on textarea "Type your message" at bounding box center [817, 460] width 180 height 15
type textarea "********"
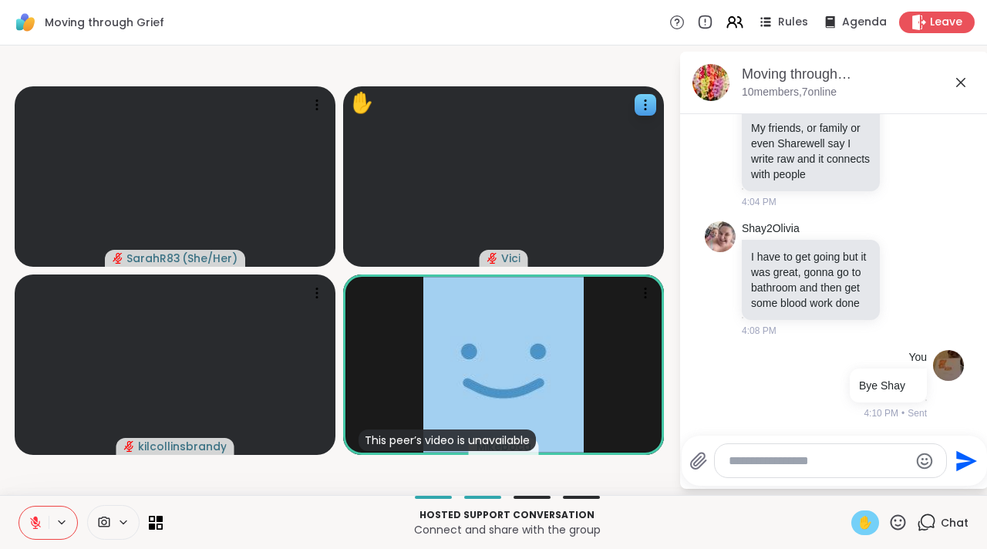
scroll to position [8085, 0]
click at [959, 73] on icon at bounding box center [960, 82] width 19 height 19
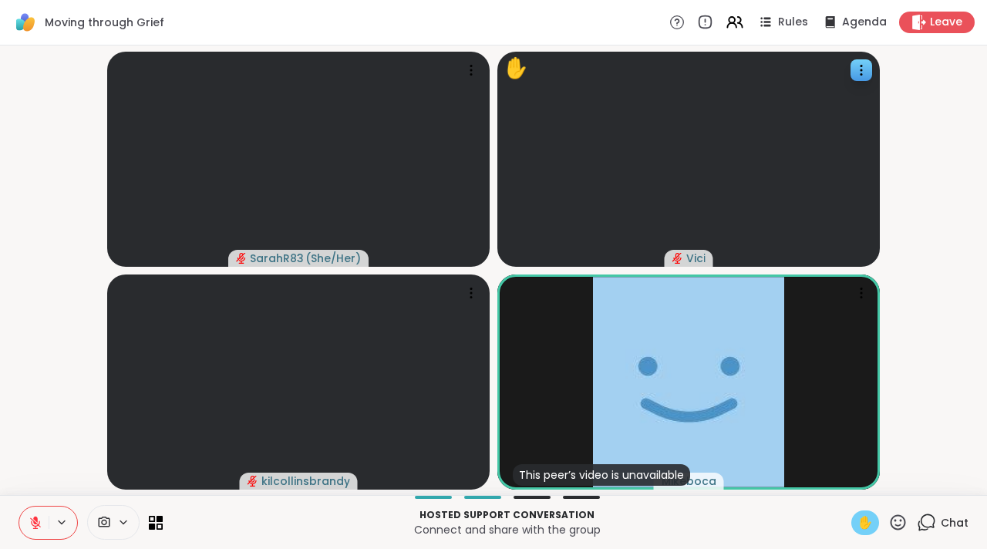
click at [959, 76] on video-player-container "SarahR83 ( She/Her ) ✋ Vici kilcollinsbrandy This peer’s video is unavailable M…" at bounding box center [493, 270] width 968 height 437
click at [851, 518] on div "✋" at bounding box center [865, 522] width 28 height 25
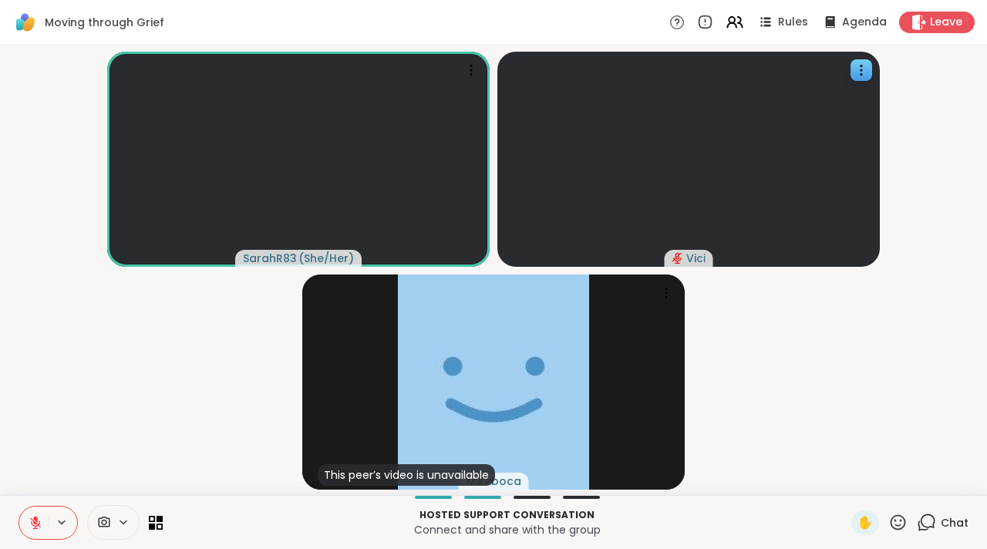
click at [45, 529] on button at bounding box center [33, 522] width 29 height 32
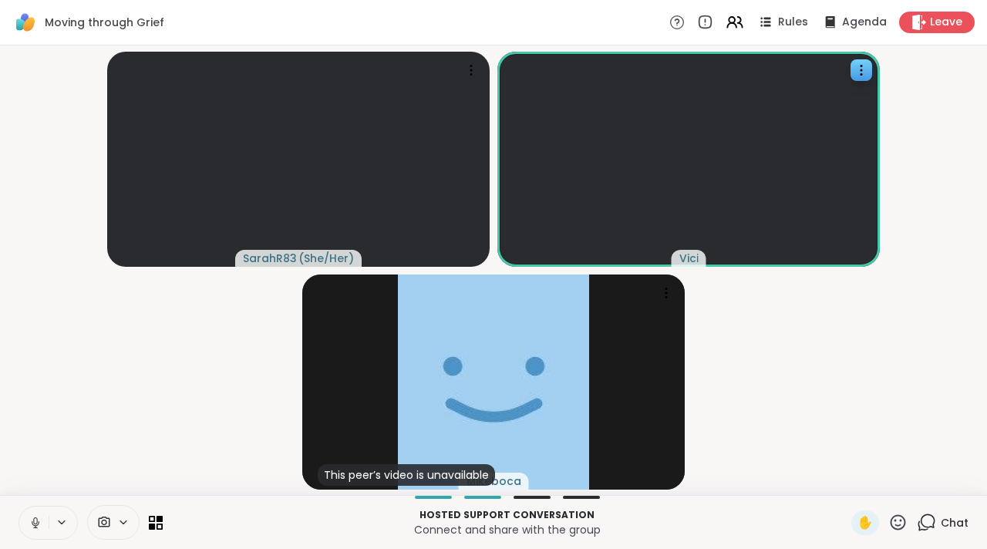
click at [45, 529] on button at bounding box center [33, 522] width 29 height 32
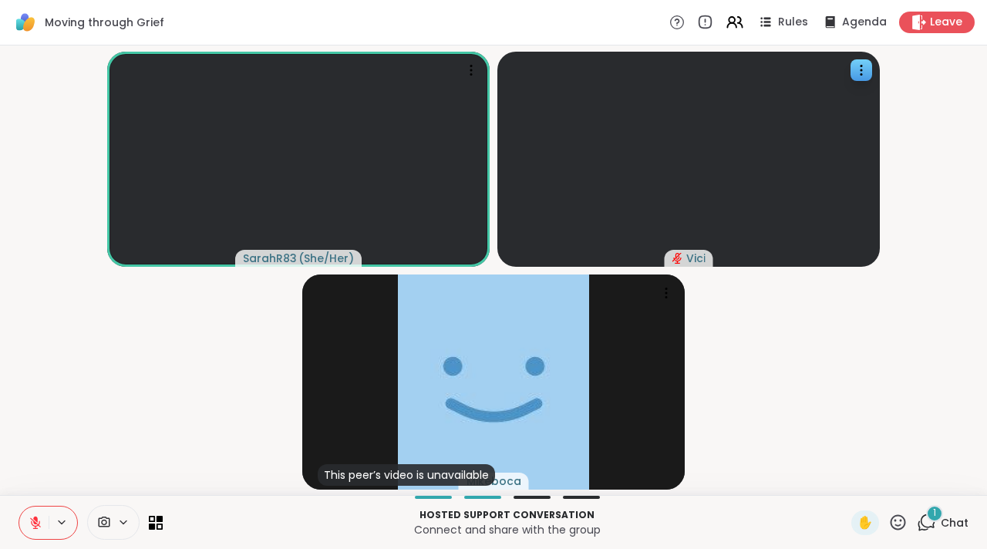
click at [52, 523] on button at bounding box center [63, 522] width 29 height 13
click at [36, 523] on icon at bounding box center [35, 522] width 11 height 11
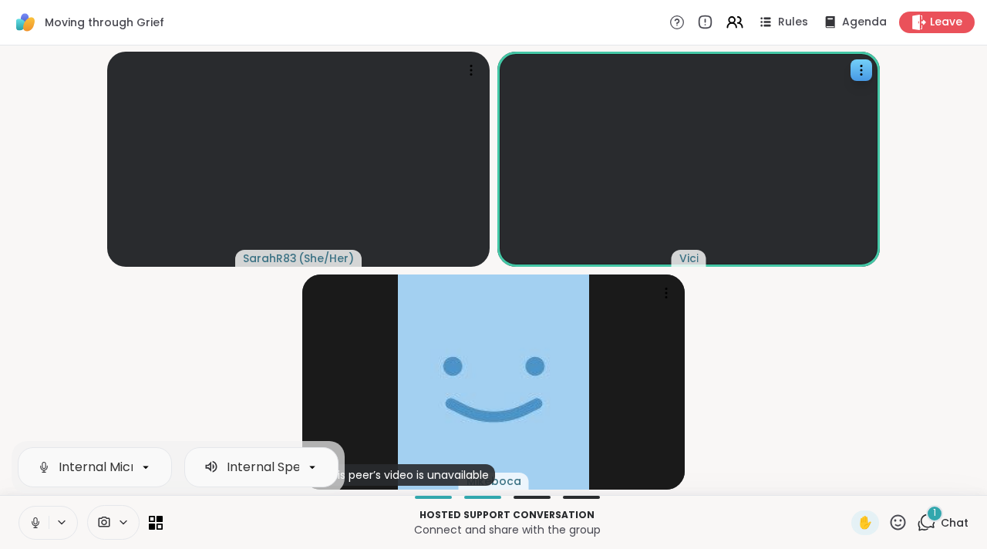
click at [36, 523] on icon at bounding box center [35, 520] width 4 height 7
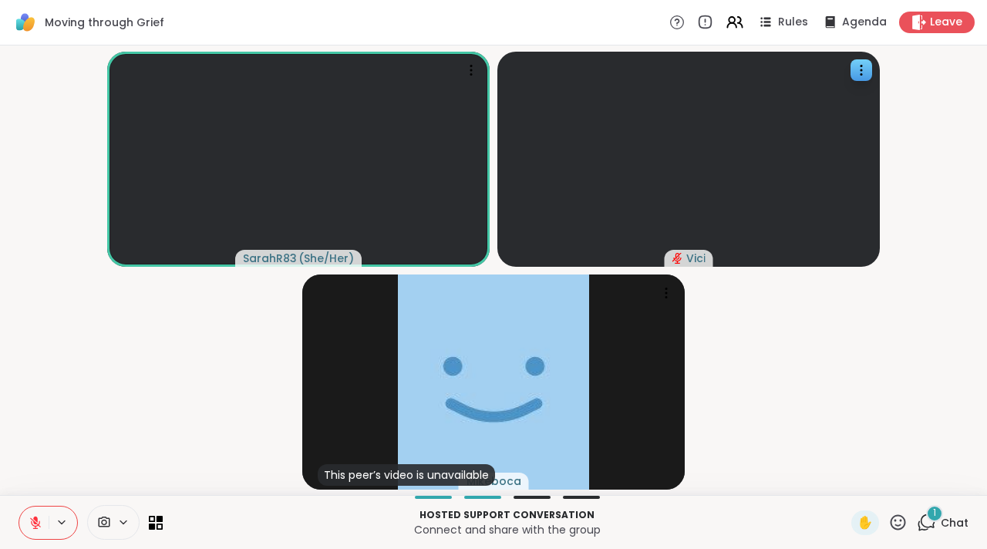
click at [920, 518] on icon at bounding box center [927, 521] width 15 height 14
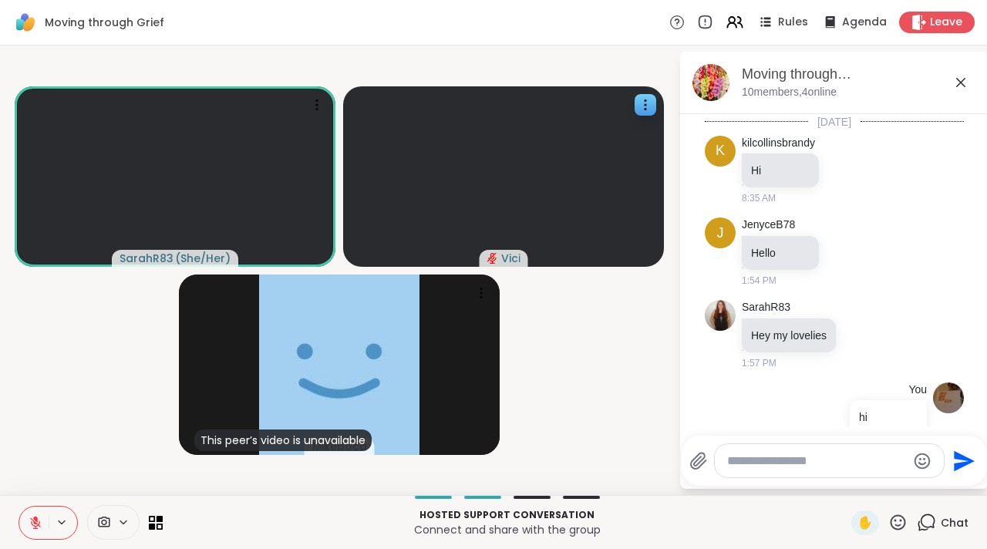
scroll to position [8242, 0]
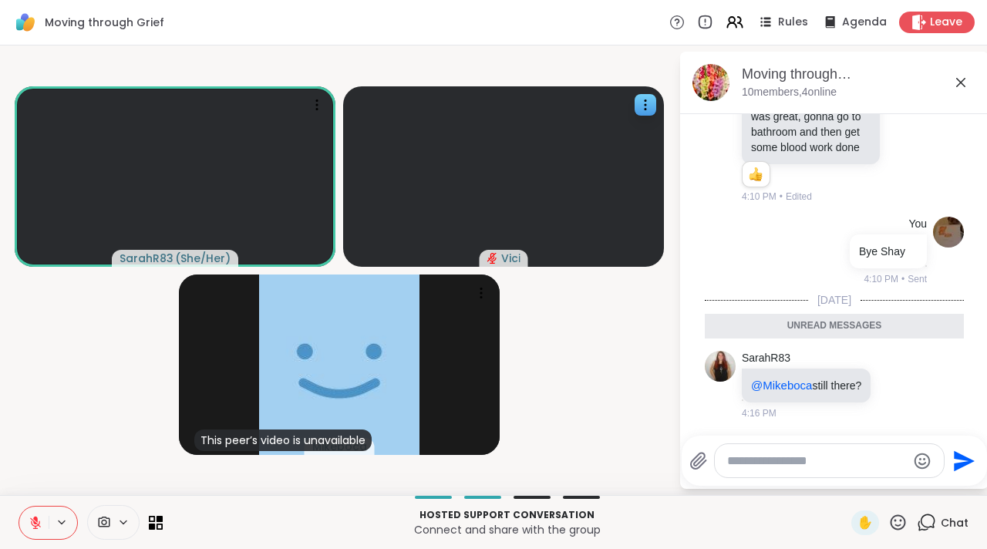
click at [810, 464] on textarea "Type your message" at bounding box center [817, 460] width 180 height 15
type textarea "**********"
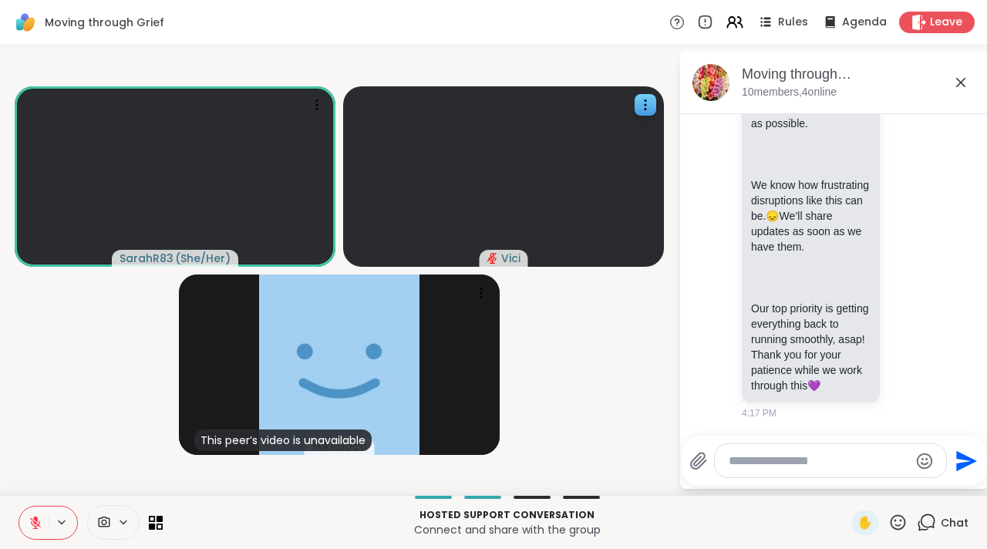
scroll to position [8847, 0]
click at [853, 368] on p "Our top priority is getting everything back to running smoothly, asap! Thank yo…" at bounding box center [810, 347] width 119 height 93
click at [901, 178] on icon at bounding box center [907, 184] width 12 height 12
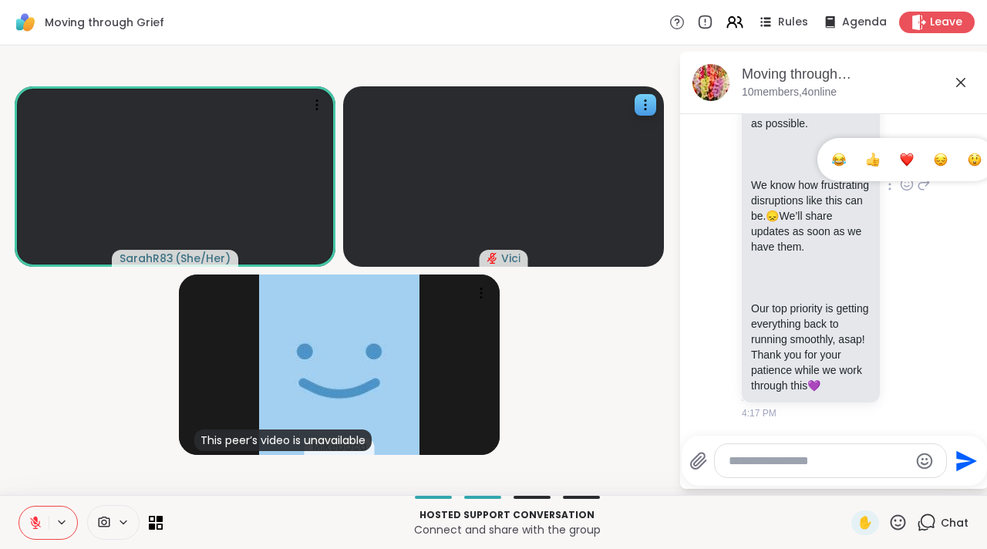
click at [866, 152] on span "Select Reaction: Thumbs up" at bounding box center [873, 159] width 14 height 15
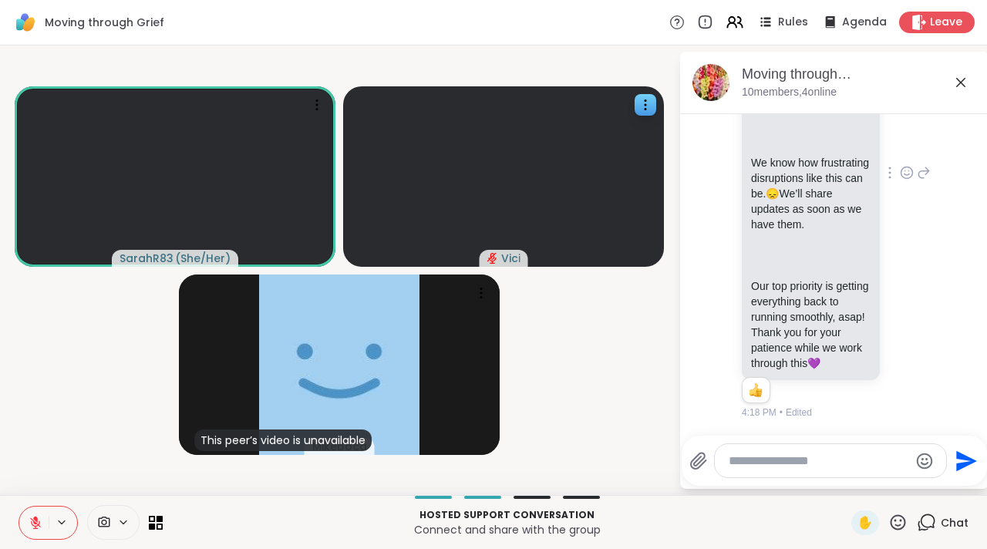
click at [956, 79] on icon at bounding box center [960, 82] width 19 height 19
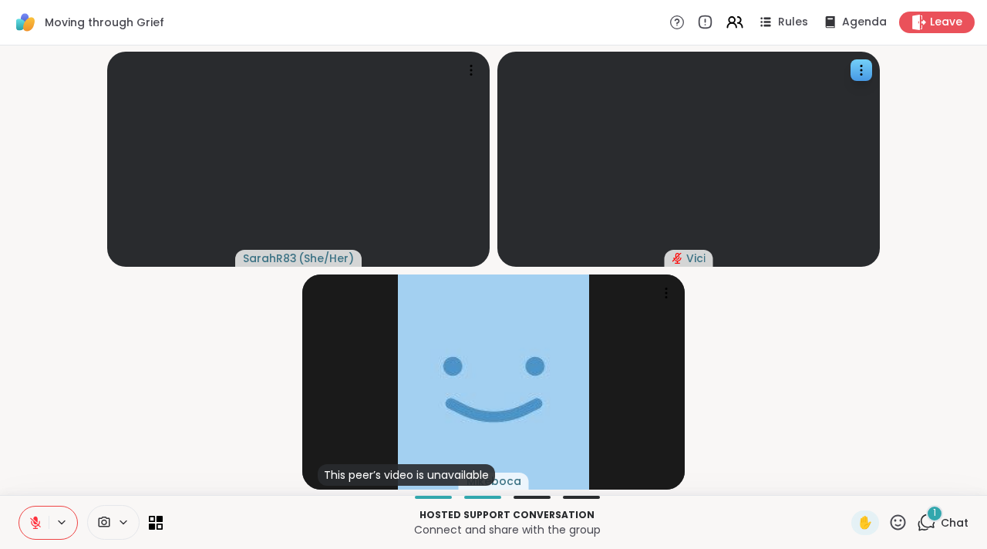
click at [39, 508] on button at bounding box center [33, 522] width 29 height 32
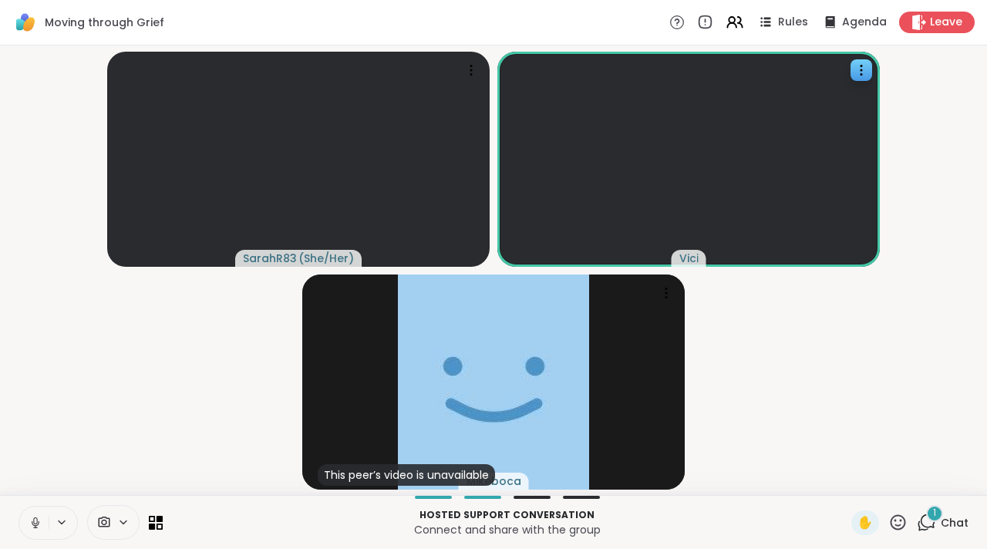
click at [39, 508] on button at bounding box center [33, 522] width 29 height 32
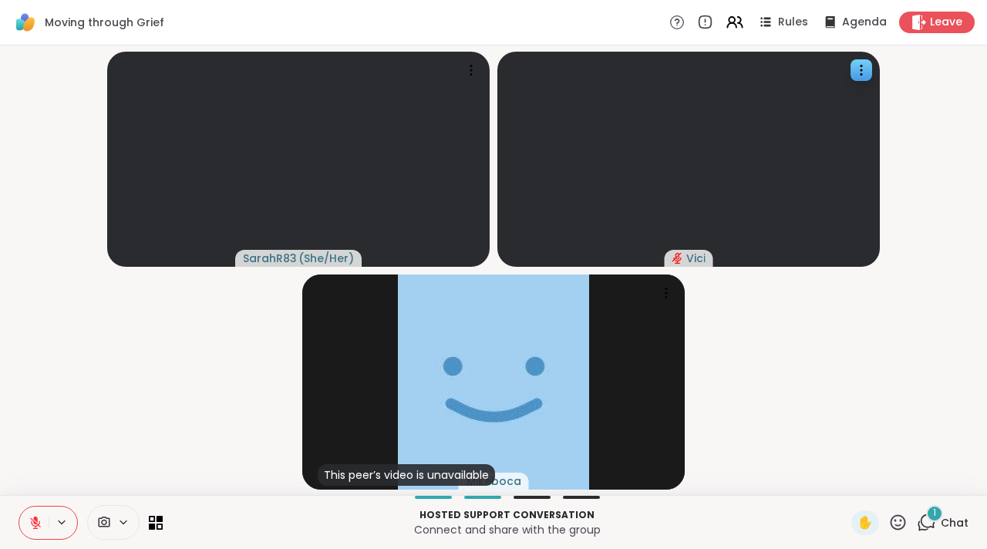
click at [933, 515] on span "1" at bounding box center [934, 512] width 3 height 13
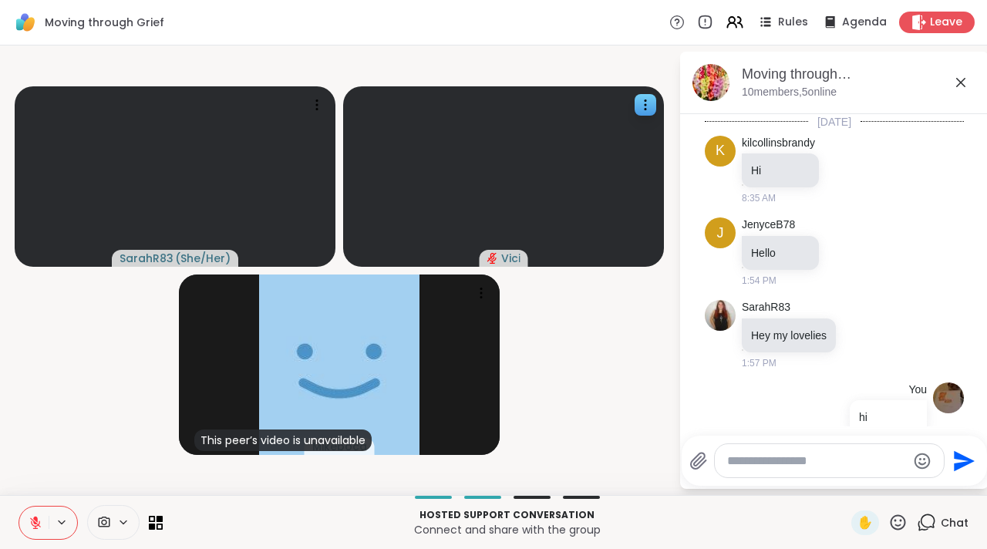
scroll to position [8988, 0]
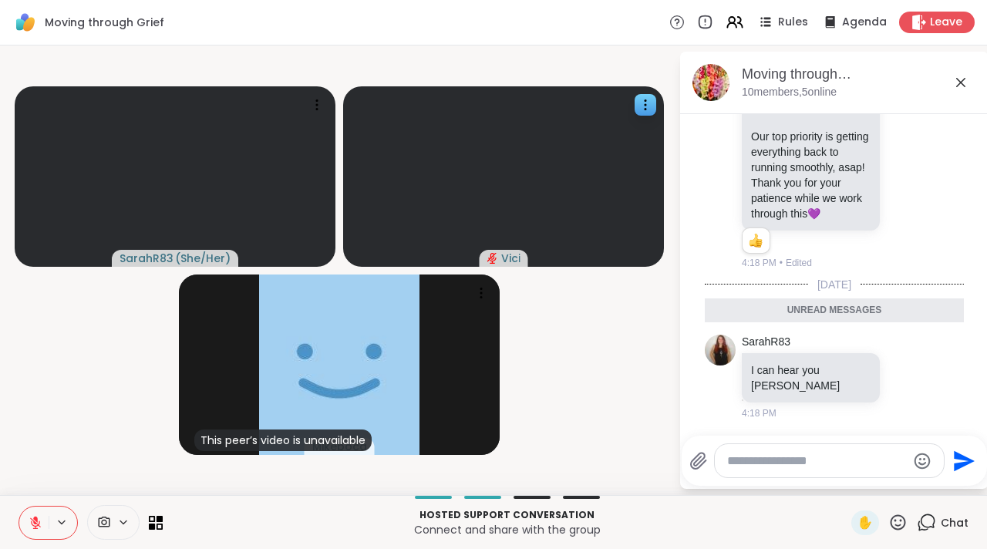
click at [853, 466] on textarea "Type your message" at bounding box center [817, 460] width 180 height 15
type textarea "**********"
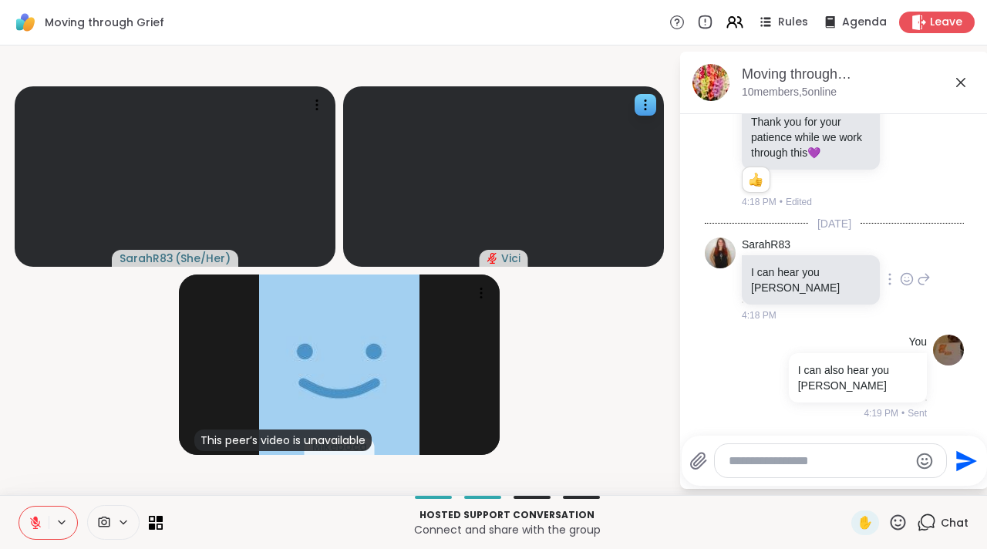
scroll to position [9049, 0]
click at [953, 82] on icon at bounding box center [960, 82] width 19 height 19
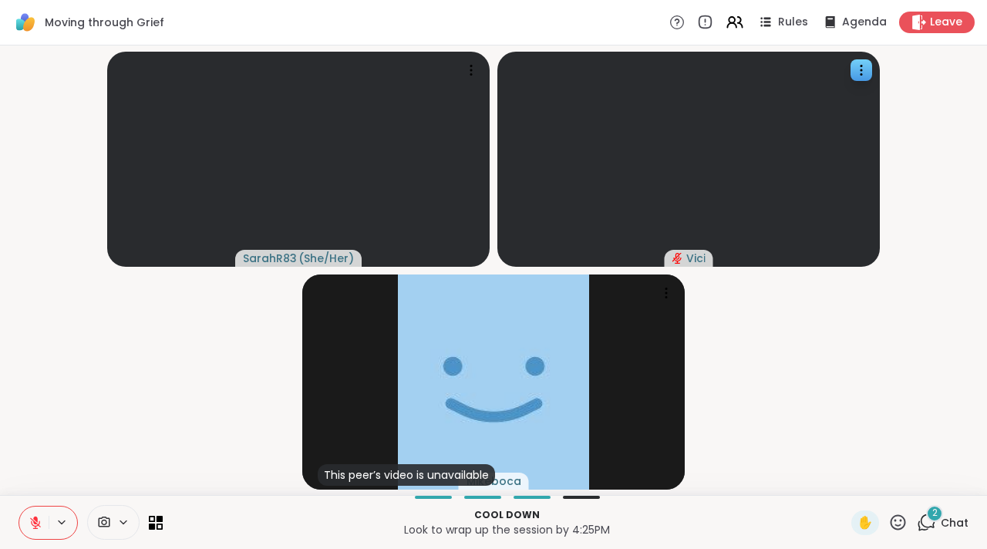
click at [917, 520] on icon at bounding box center [926, 522] width 19 height 19
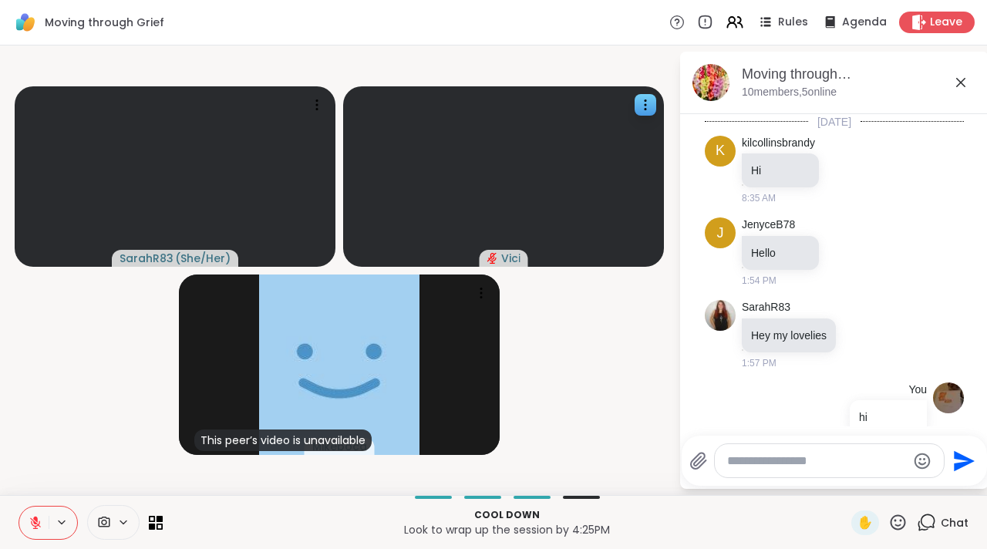
scroll to position [9250, 0]
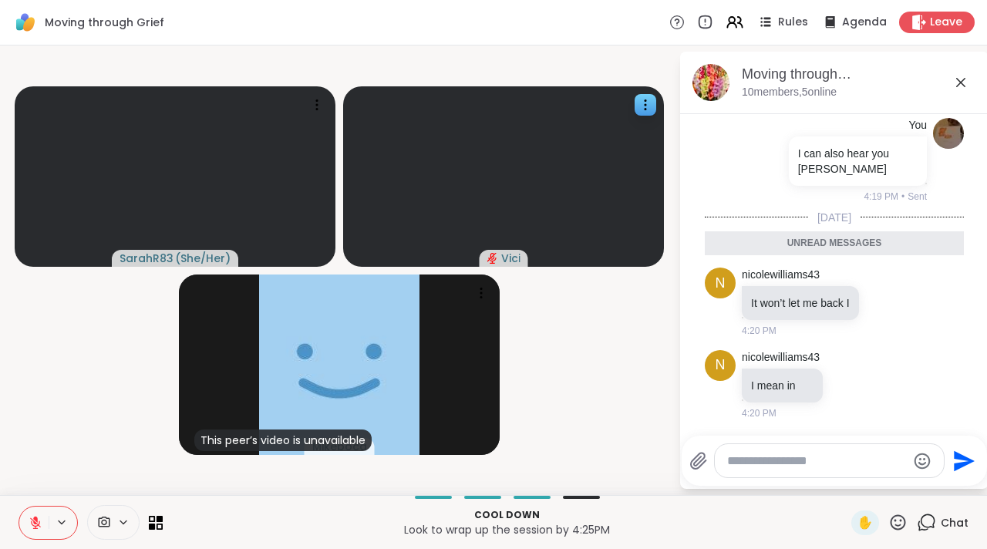
click at [767, 458] on textarea "Type your message" at bounding box center [817, 460] width 180 height 15
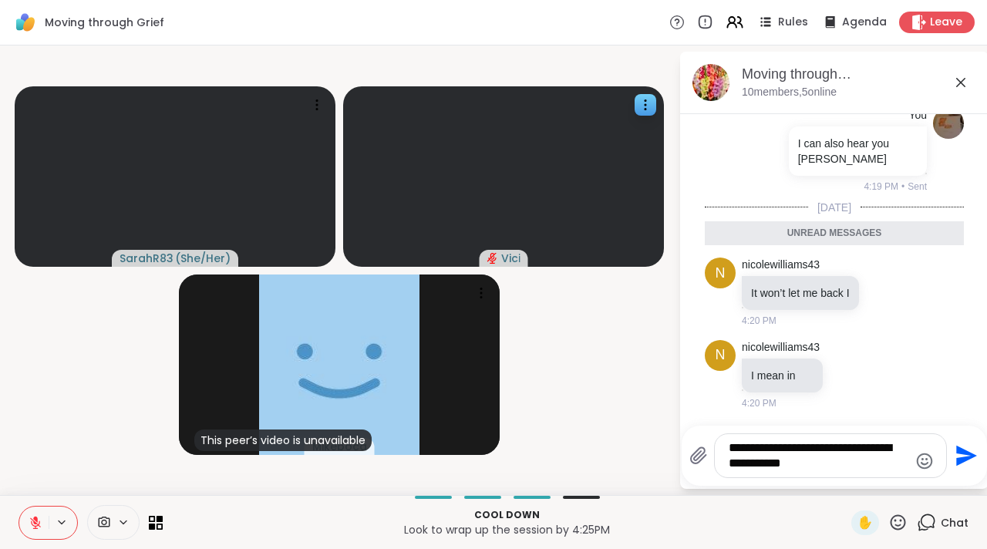
type textarea "**********"
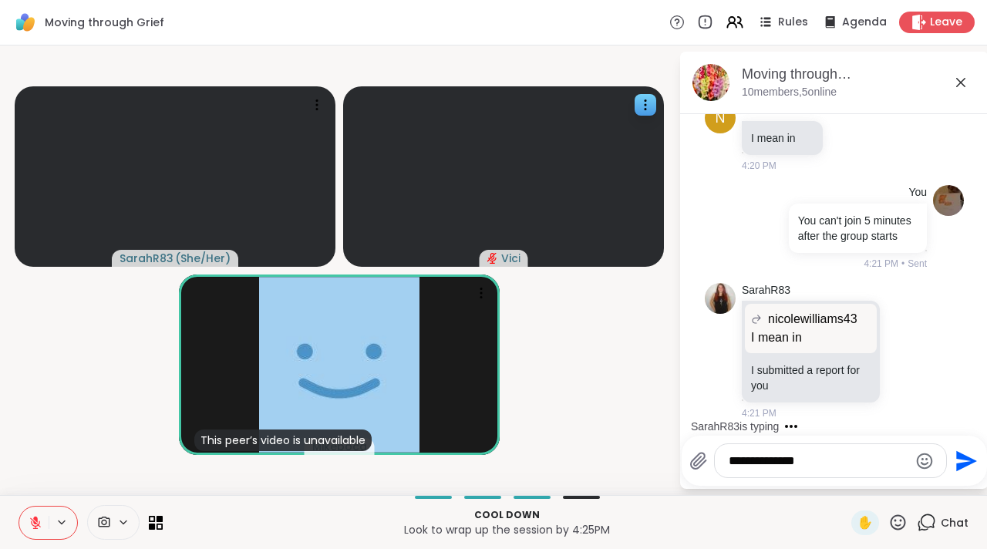
scroll to position [9476, 0]
type textarea "**********"
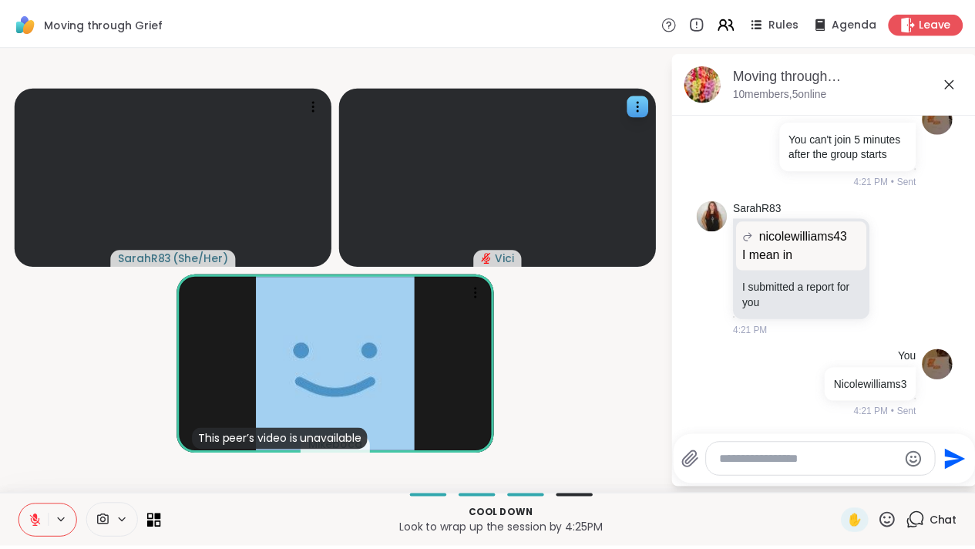
scroll to position [9558, 0]
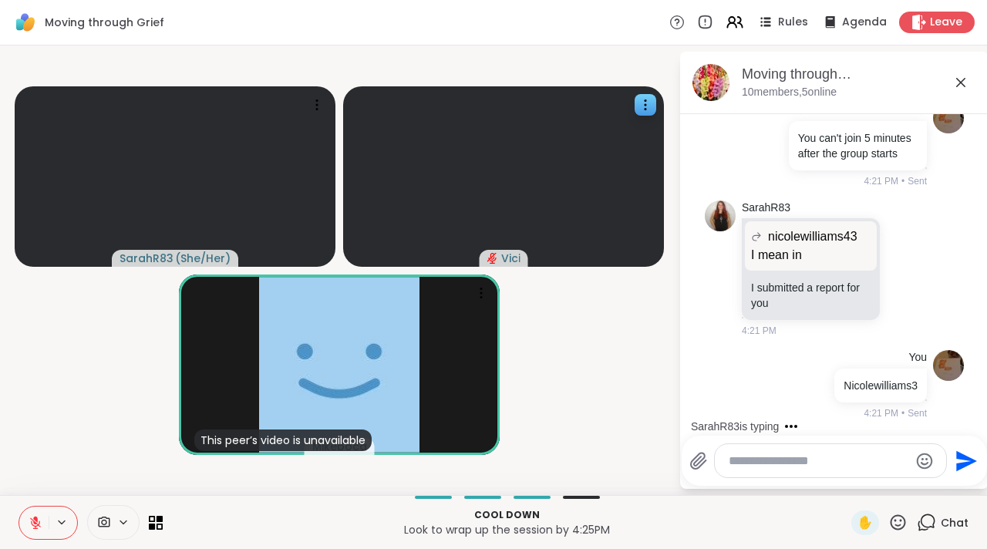
click at [960, 87] on icon at bounding box center [960, 82] width 19 height 19
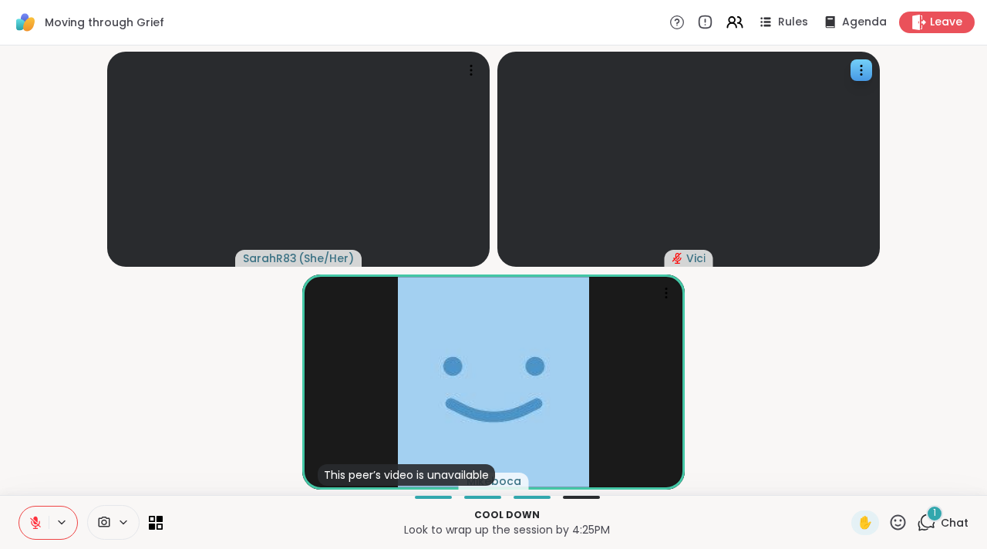
click at [920, 526] on icon at bounding box center [927, 521] width 15 height 14
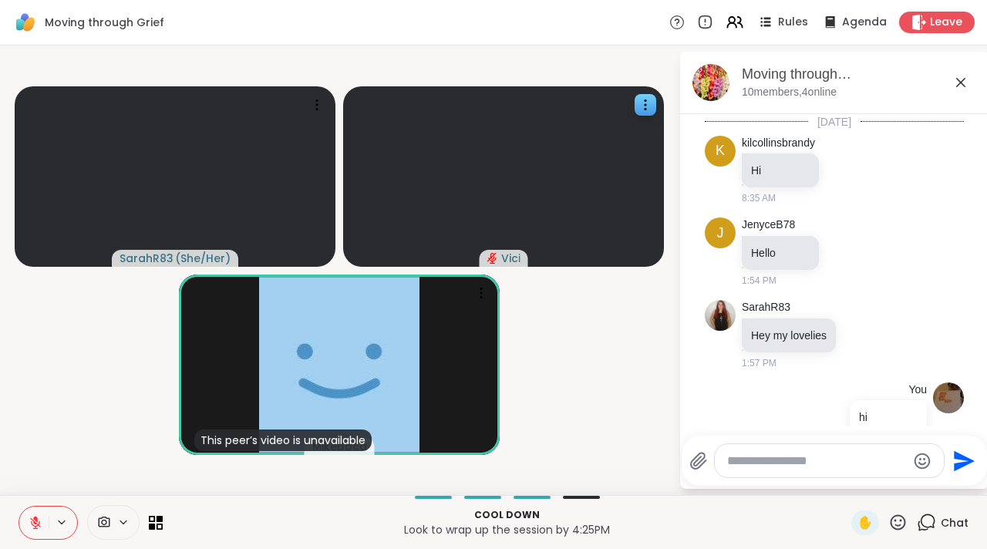
click at [959, 76] on icon at bounding box center [960, 82] width 19 height 19
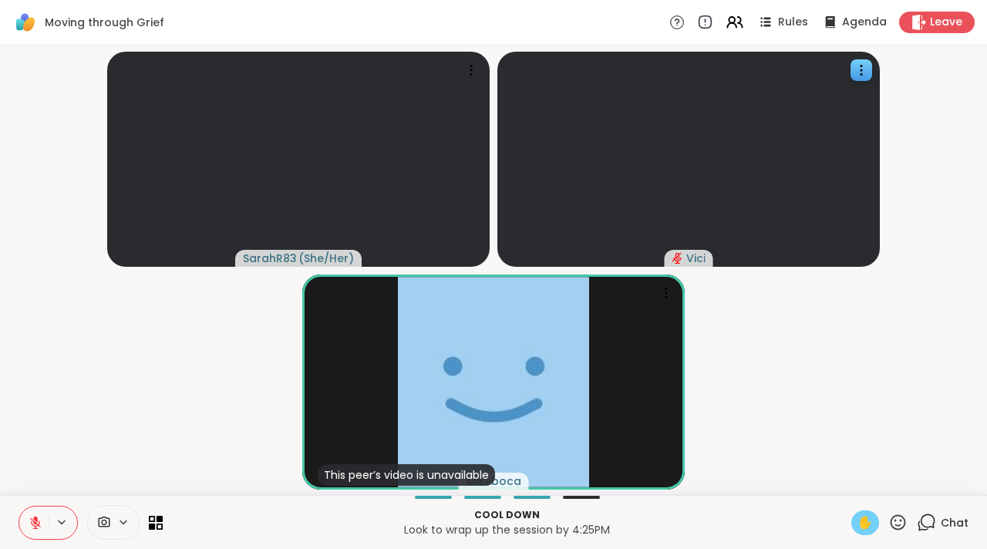
click at [851, 520] on div "✋" at bounding box center [865, 522] width 28 height 25
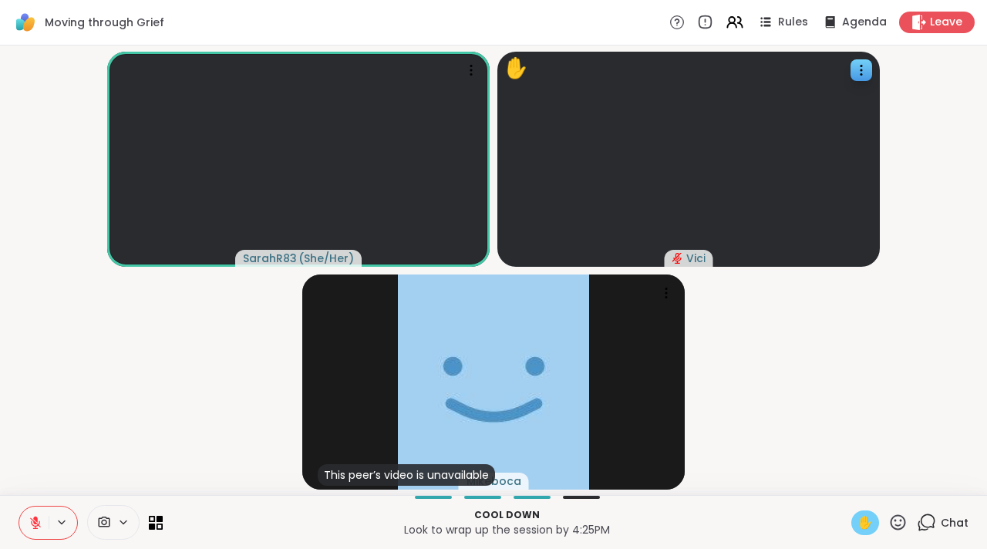
click at [43, 514] on button at bounding box center [33, 522] width 29 height 32
click at [851, 518] on div "✋" at bounding box center [865, 522] width 28 height 25
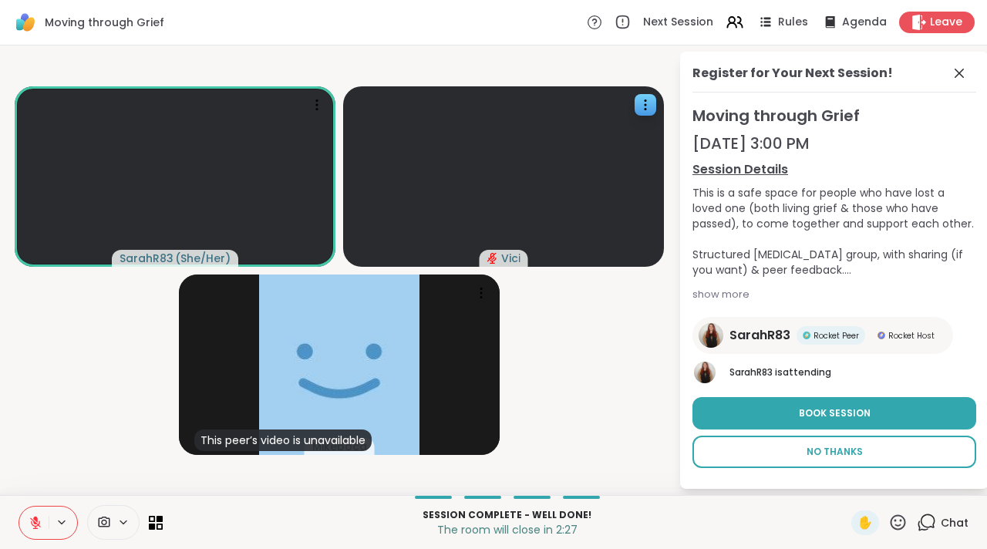
click at [836, 446] on span "No Thanks" at bounding box center [834, 452] width 56 height 14
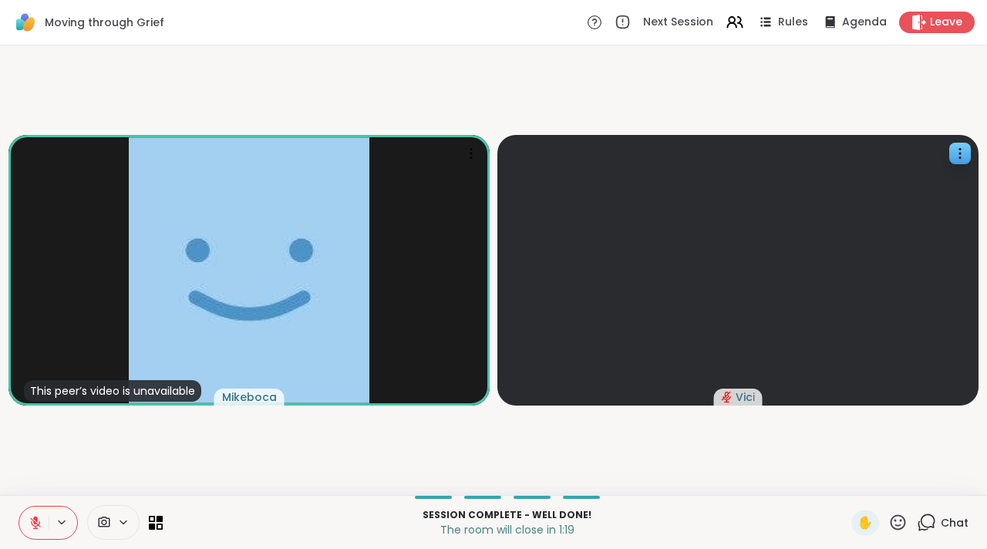
click at [33, 518] on icon at bounding box center [35, 519] width 5 height 6
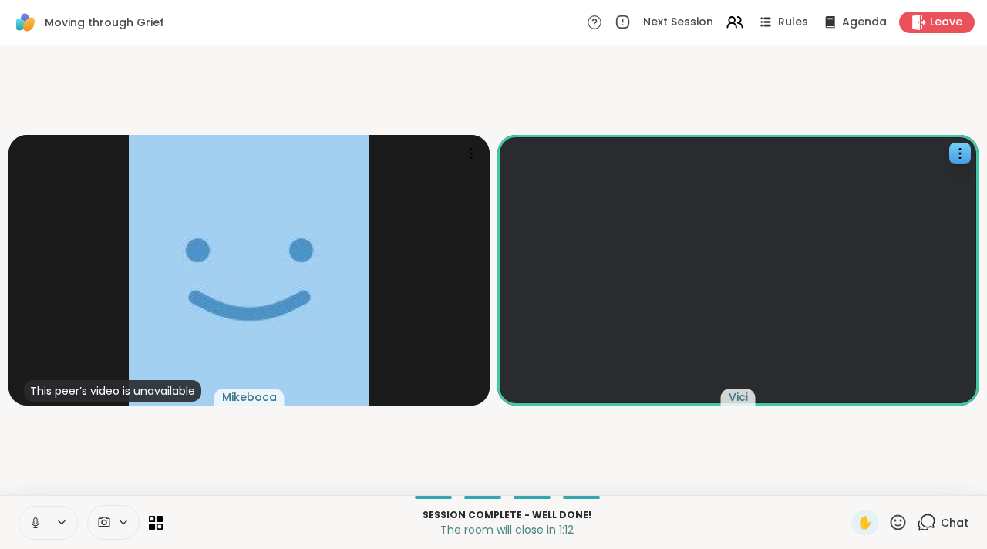
click at [43, 526] on button at bounding box center [33, 522] width 29 height 32
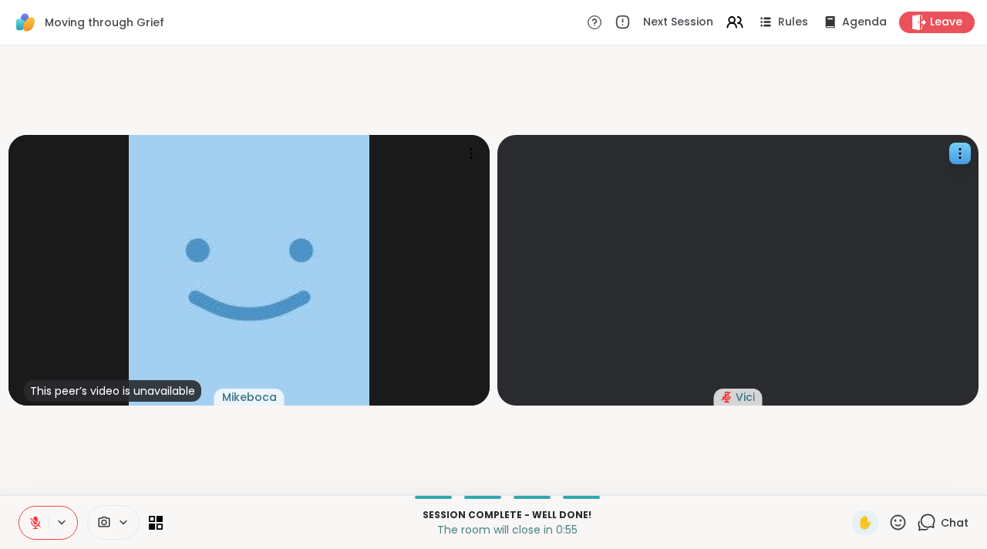
click at [619, 96] on video-player-container "This peer’s video is unavailable Mikeboca Vici" at bounding box center [493, 270] width 968 height 437
click at [637, 64] on video-player-container "This peer’s video is unavailable Mikeboca Vici" at bounding box center [493, 270] width 968 height 437
click at [628, 107] on video-player-container "This peer’s video is unavailable Mikeboca Vici" at bounding box center [493, 270] width 968 height 437
click at [918, 107] on video-player-container "This peer’s video is unavailable Mikeboca Vici" at bounding box center [493, 270] width 968 height 437
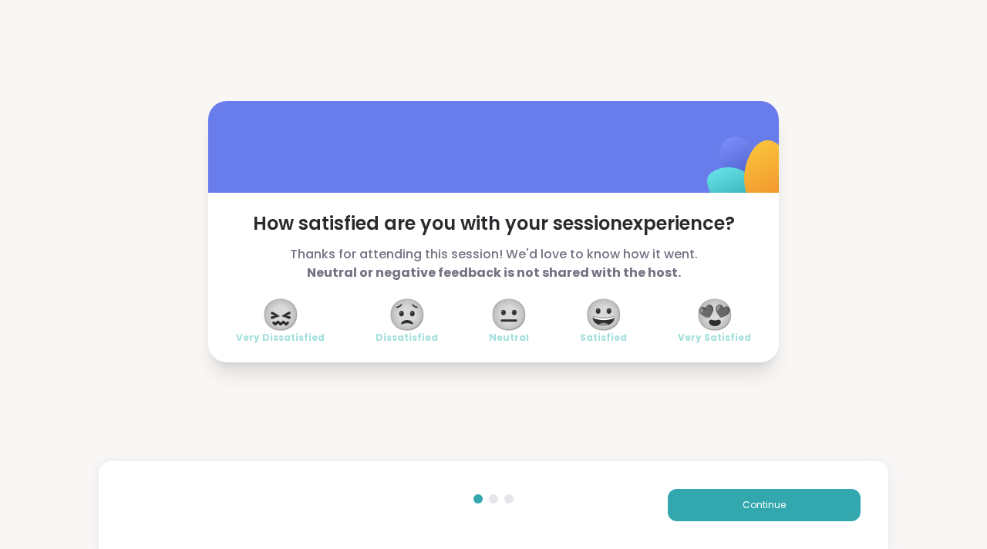
click at [504, 312] on span "😐" at bounding box center [508, 315] width 39 height 28
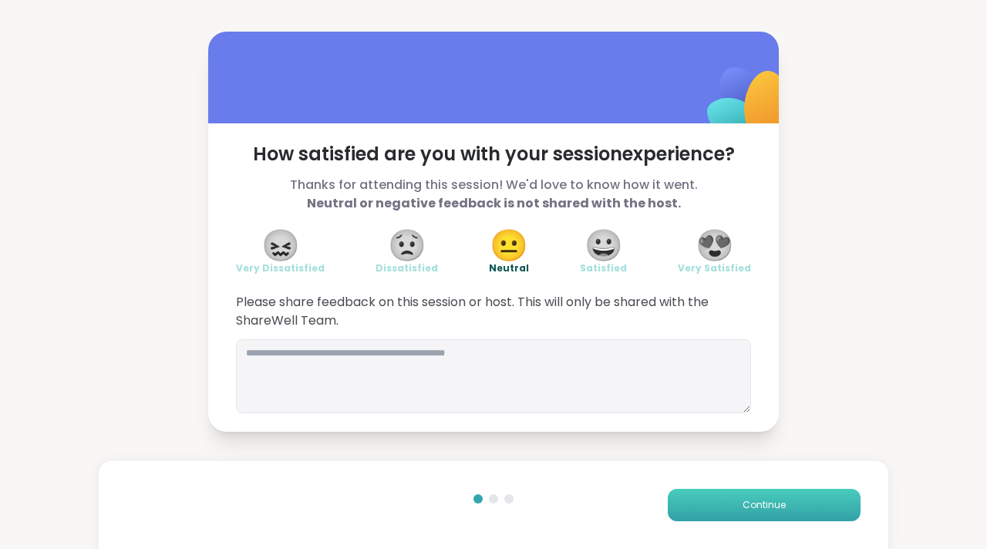
click at [698, 495] on button "Continue" at bounding box center [764, 505] width 193 height 32
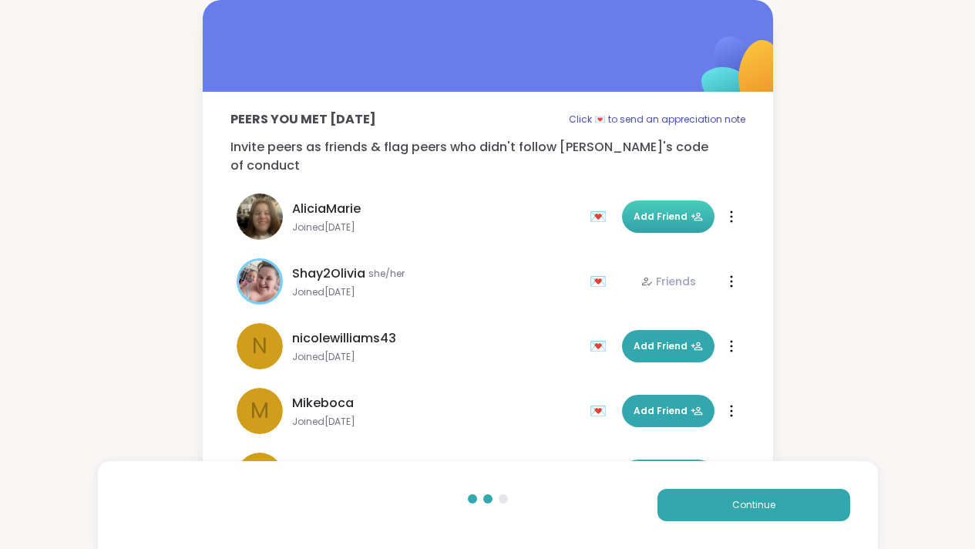
click at [640, 200] on button "Add Friend" at bounding box center [668, 216] width 93 height 32
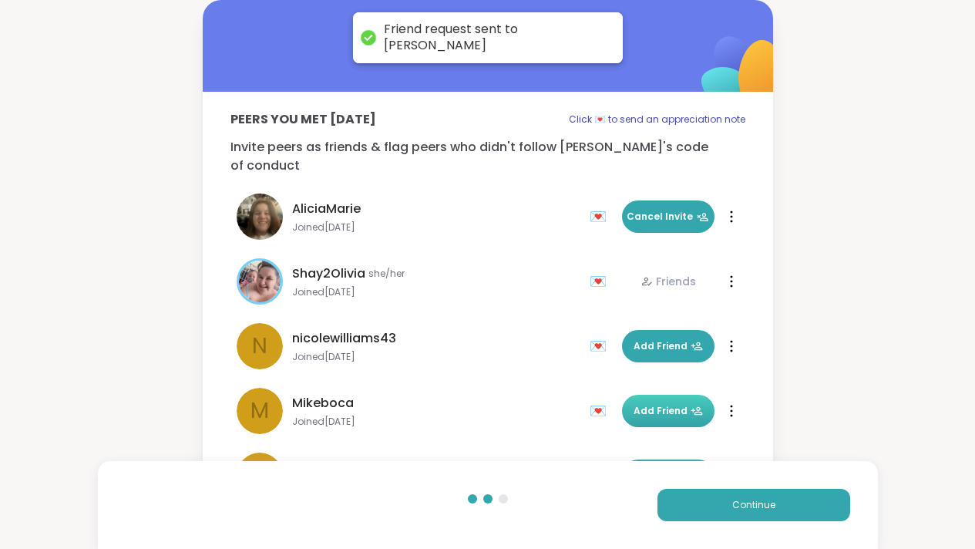
click at [651, 395] on button "Add Friend" at bounding box center [668, 411] width 93 height 32
click at [646, 339] on span "Add Friend" at bounding box center [668, 346] width 69 height 14
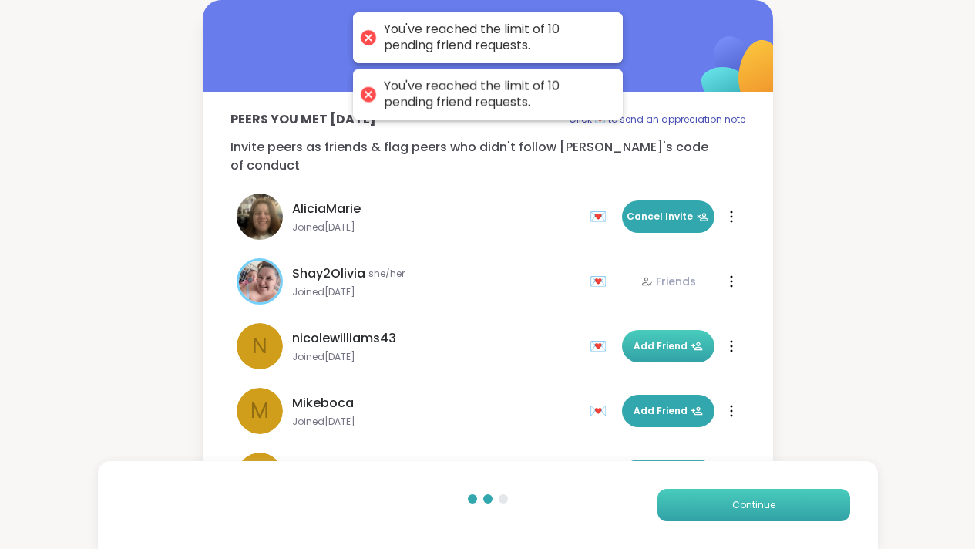
click at [738, 505] on span "Continue" at bounding box center [753, 505] width 43 height 14
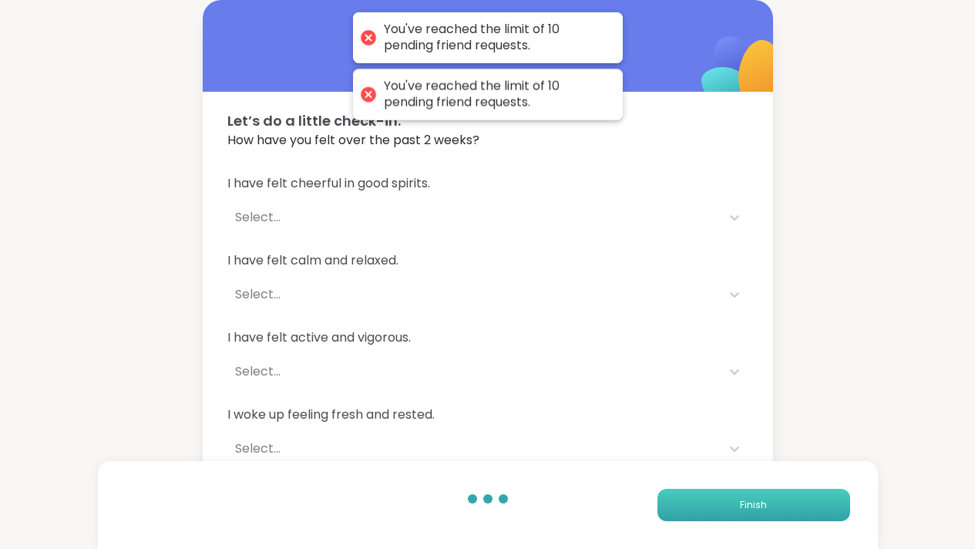
click at [738, 505] on button "Finish" at bounding box center [754, 505] width 193 height 32
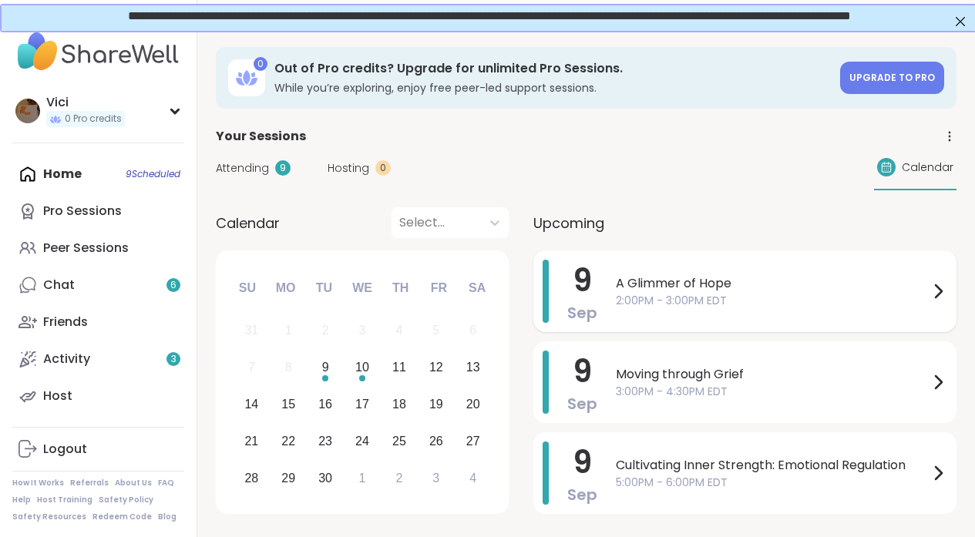
click at [624, 293] on span "2:00PM - 3:00PM EDT" at bounding box center [772, 301] width 313 height 16
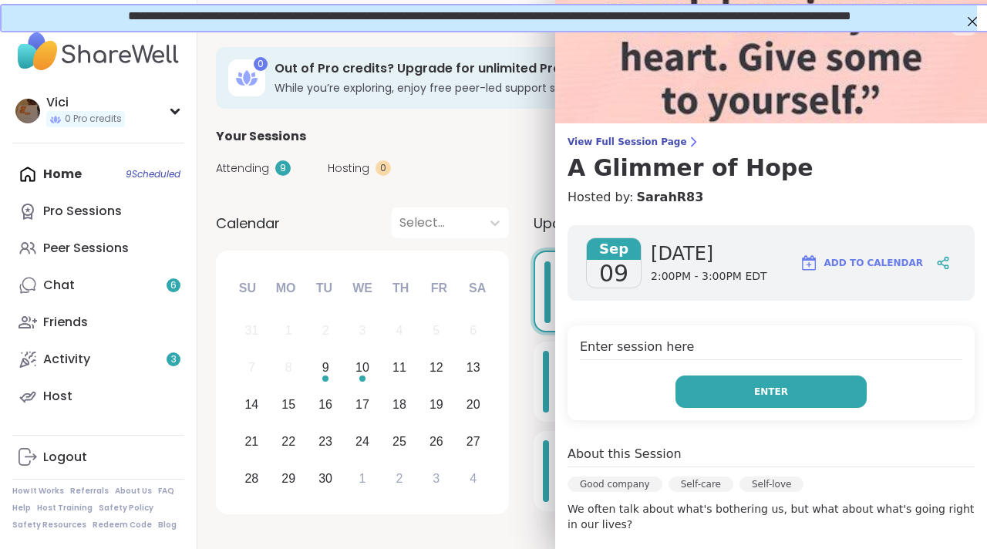
click at [748, 382] on button "Enter" at bounding box center [770, 391] width 191 height 32
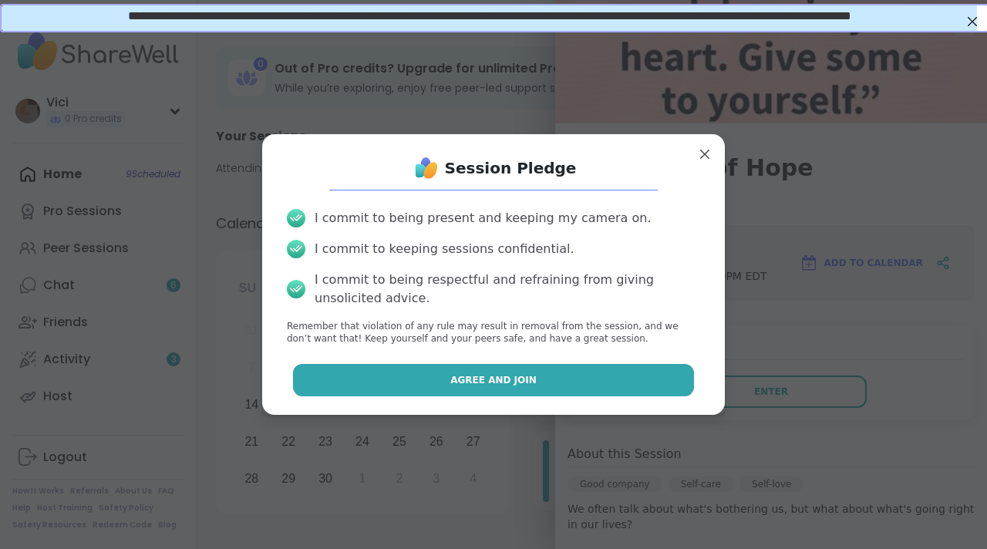
click at [614, 379] on button "Agree and Join" at bounding box center [494, 380] width 402 height 32
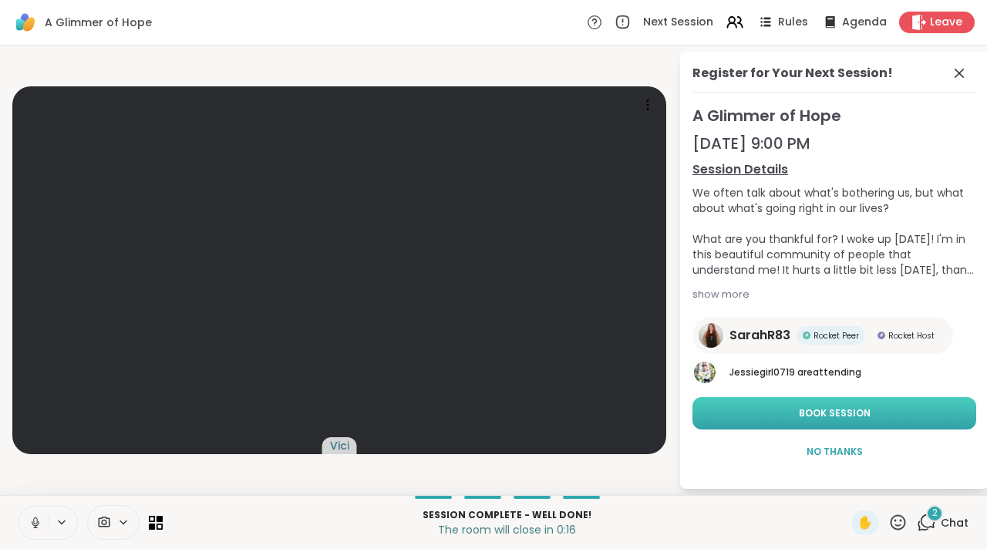
click at [822, 420] on button "Book Session" at bounding box center [834, 413] width 284 height 32
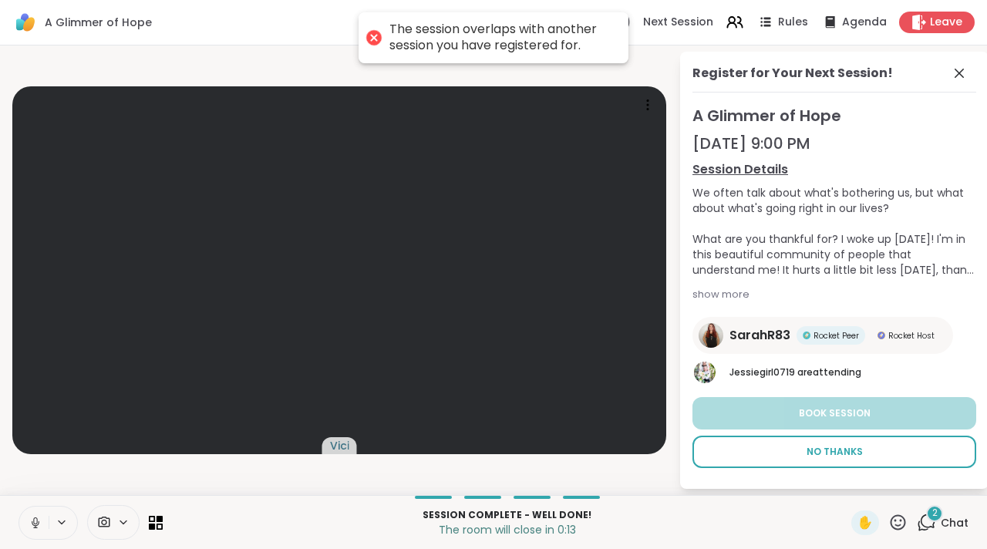
click at [824, 452] on span "No Thanks" at bounding box center [834, 452] width 56 height 14
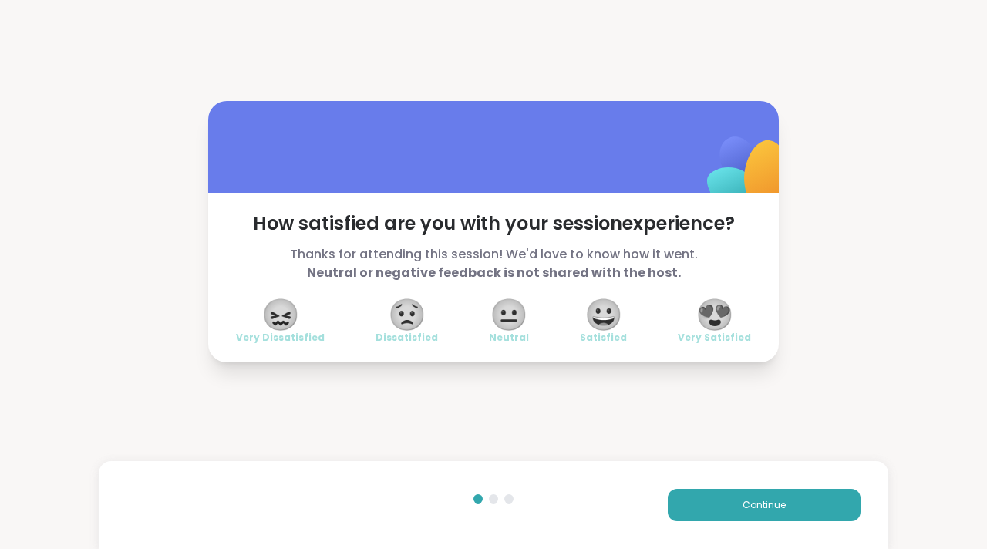
click at [602, 311] on span "😀" at bounding box center [603, 315] width 39 height 28
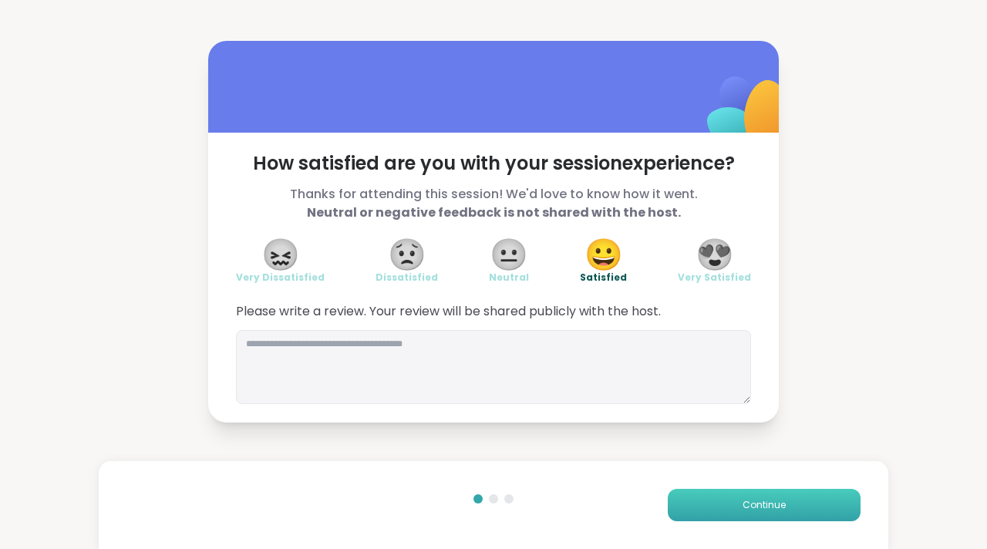
click at [698, 499] on button "Continue" at bounding box center [764, 505] width 193 height 32
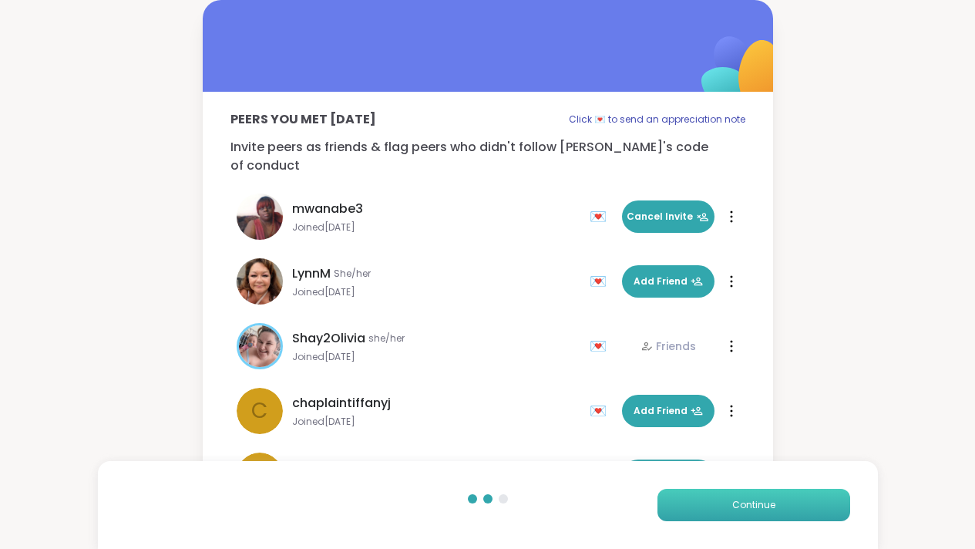
click at [704, 506] on button "Continue" at bounding box center [754, 505] width 193 height 32
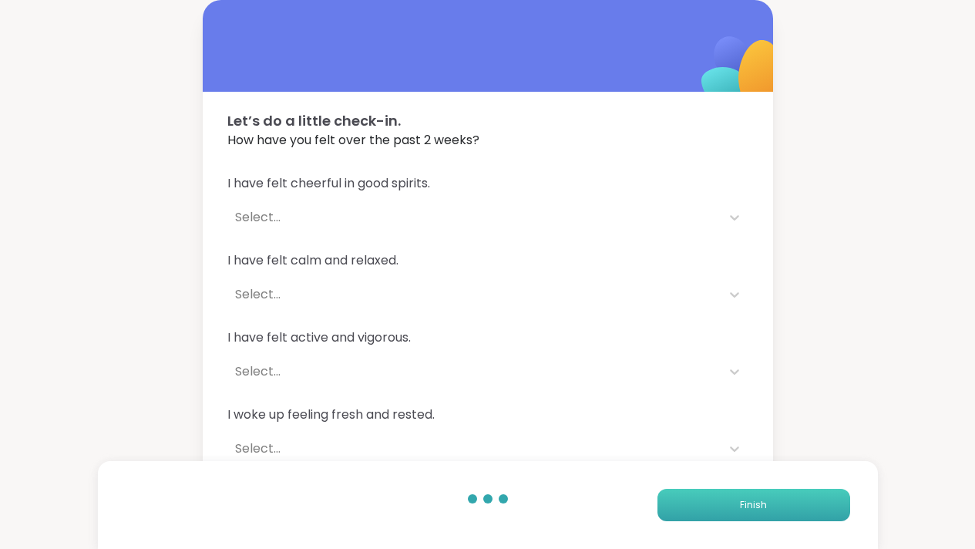
click at [717, 493] on button "Finish" at bounding box center [754, 505] width 193 height 32
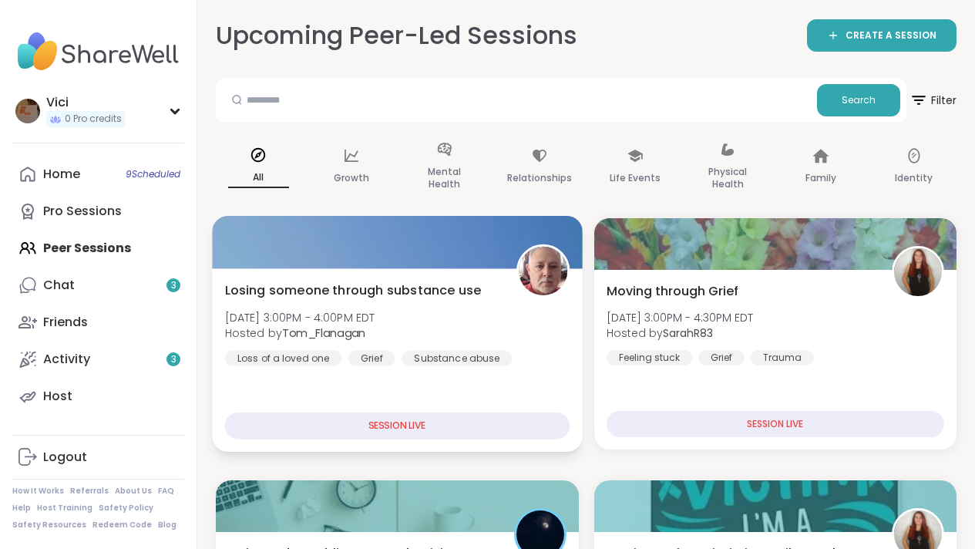
click at [429, 242] on div at bounding box center [397, 242] width 370 height 52
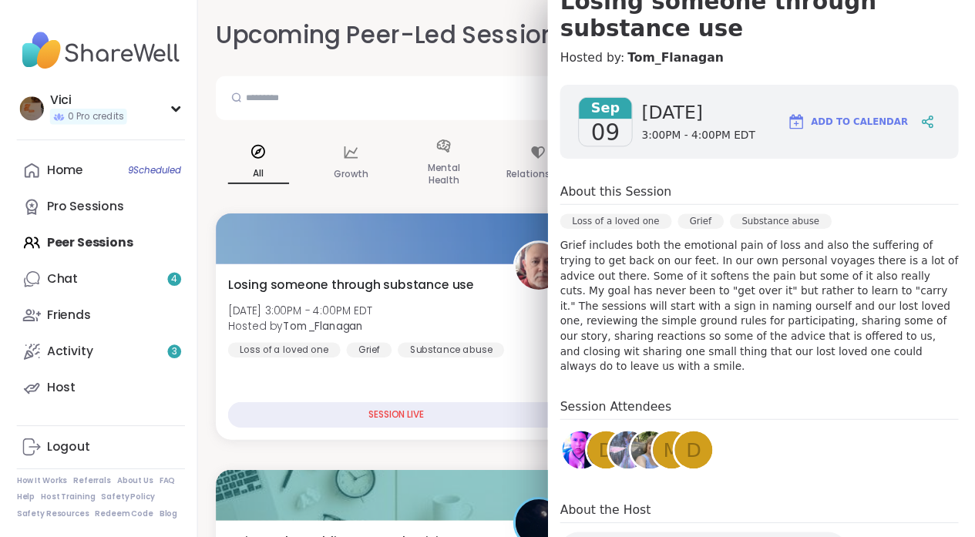
scroll to position [110, 0]
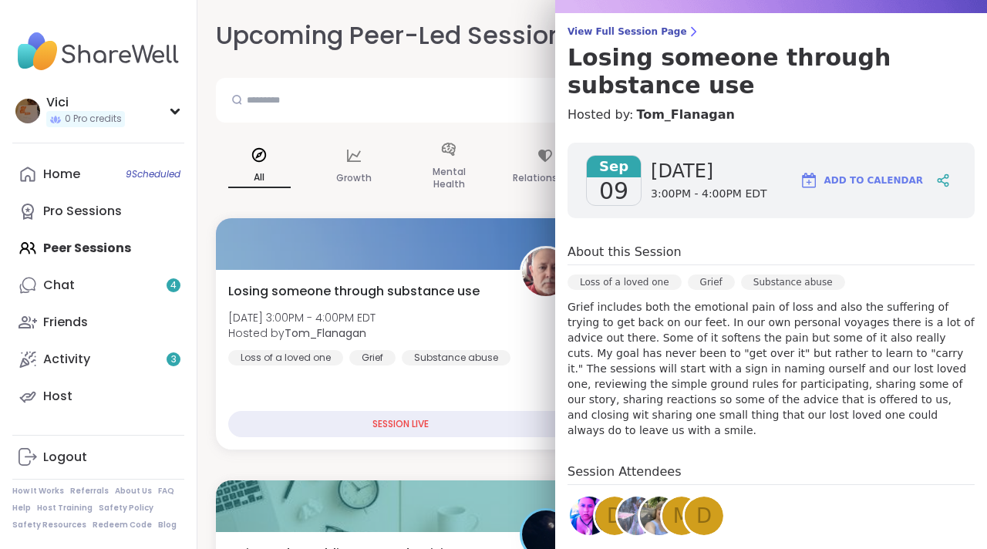
click at [604, 188] on span "09" at bounding box center [613, 191] width 29 height 28
click at [542, 86] on input "text" at bounding box center [522, 99] width 600 height 31
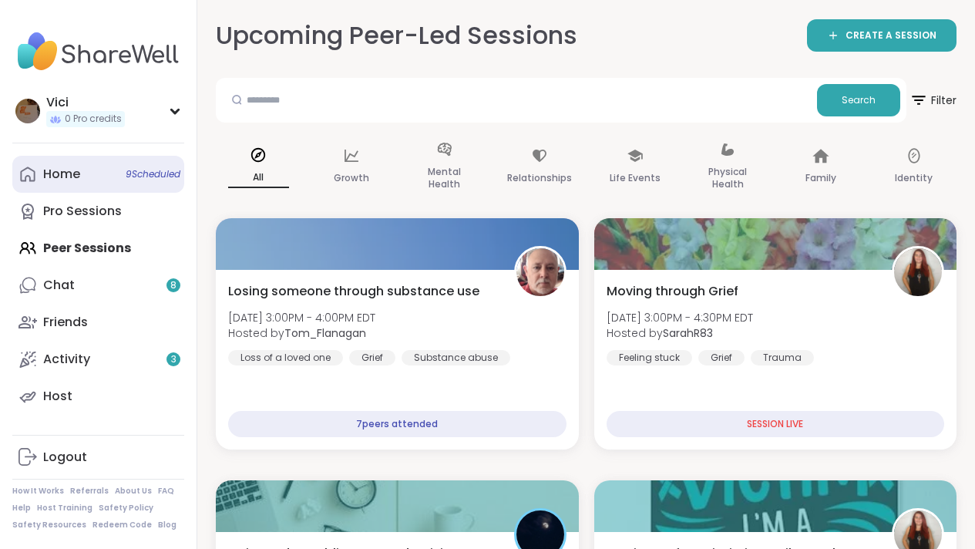
click at [140, 177] on span "9 Scheduled" at bounding box center [153, 174] width 55 height 12
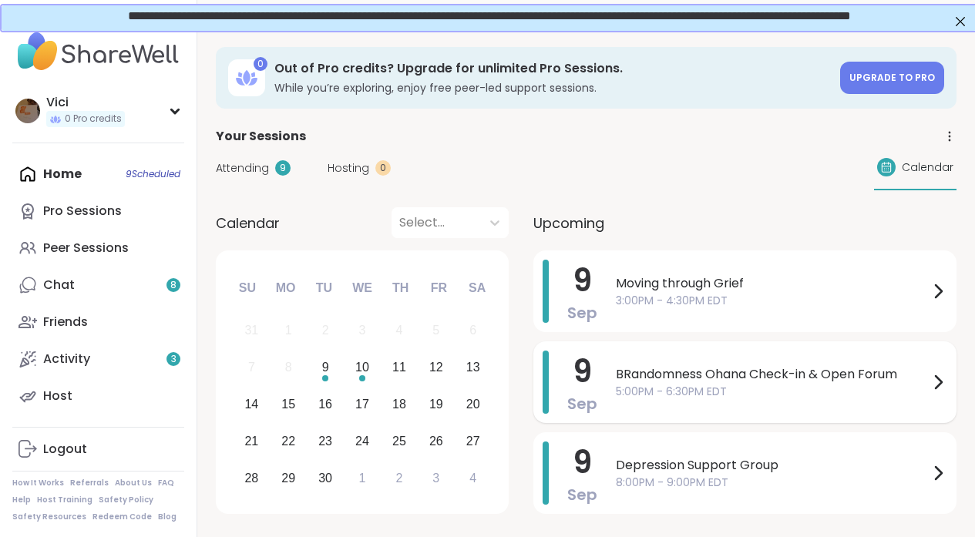
click at [616, 378] on span "BRandomness Ohana Check-in & Open Forum" at bounding box center [772, 374] width 313 height 19
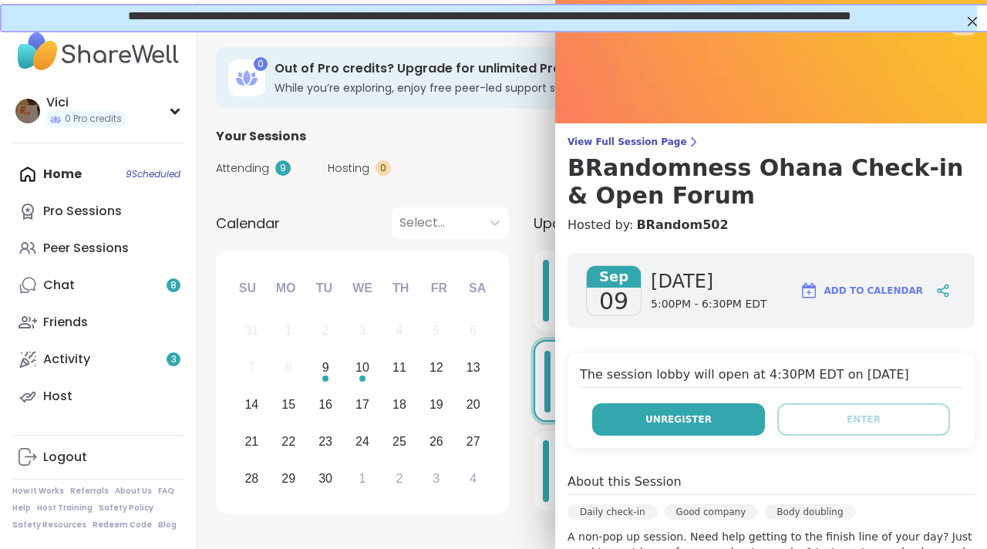
click at [645, 423] on span "Unregister" at bounding box center [678, 419] width 66 height 14
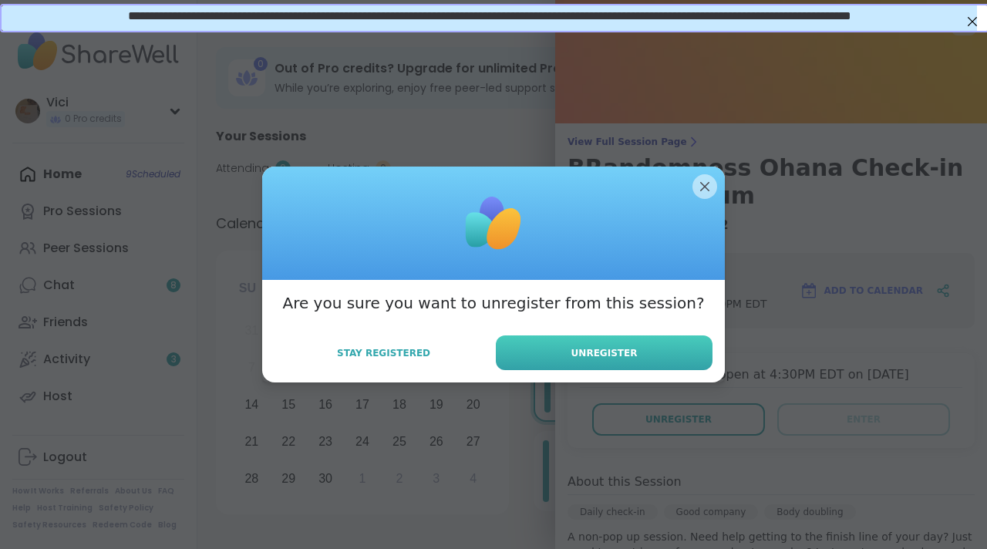
click at [606, 342] on button "Unregister" at bounding box center [604, 352] width 217 height 35
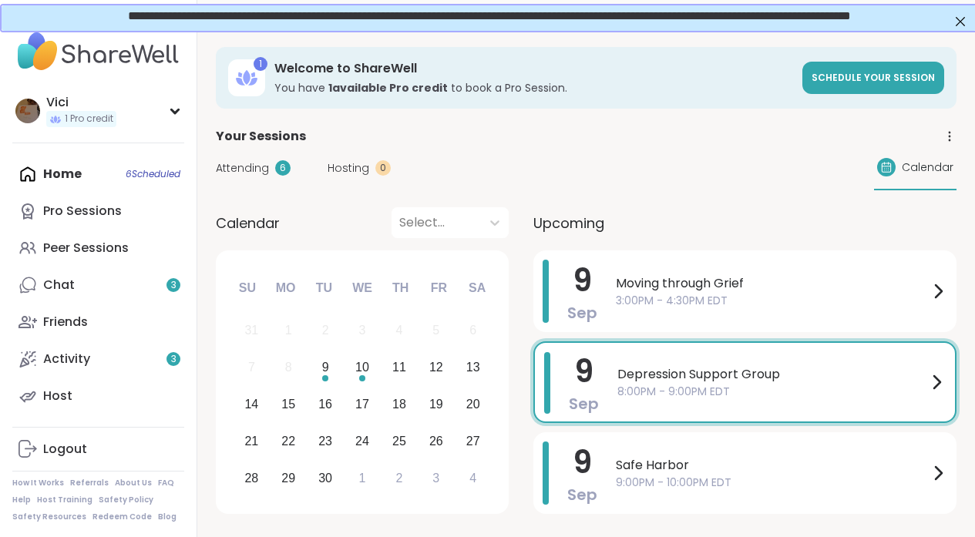
click at [96, 181] on div "Home 6 Scheduled Pro Sessions Peer Sessions Chat 3 Friends Activity 3 Host" at bounding box center [98, 285] width 172 height 259
click at [81, 177] on div "Home 6 Scheduled Pro Sessions Peer Sessions Chat 3 Friends Activity 3 Host" at bounding box center [98, 285] width 172 height 259
click at [67, 176] on div "Home 6 Scheduled Pro Sessions Peer Sessions Chat 3 Friends Activity 3 Host" at bounding box center [98, 285] width 172 height 259
click at [59, 190] on div "Home 6 Scheduled Pro Sessions Peer Sessions Chat 3 Friends Activity 3 Host" at bounding box center [98, 285] width 172 height 259
click at [82, 289] on link "Chat 3" at bounding box center [98, 285] width 172 height 37
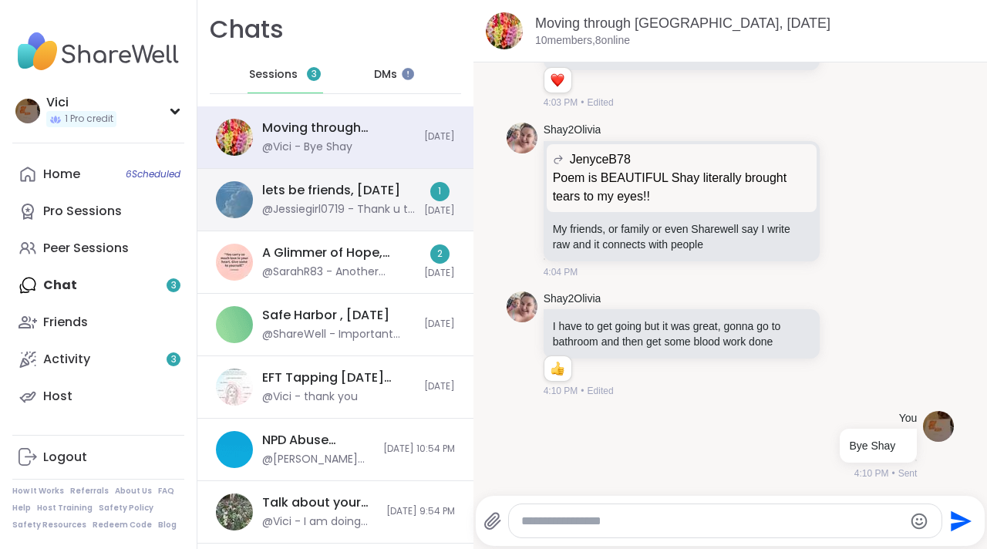
click at [291, 207] on div "@Jessiegirl0719 - Thank u to my husband who took me out to lunch for an early b…" at bounding box center [338, 209] width 153 height 15
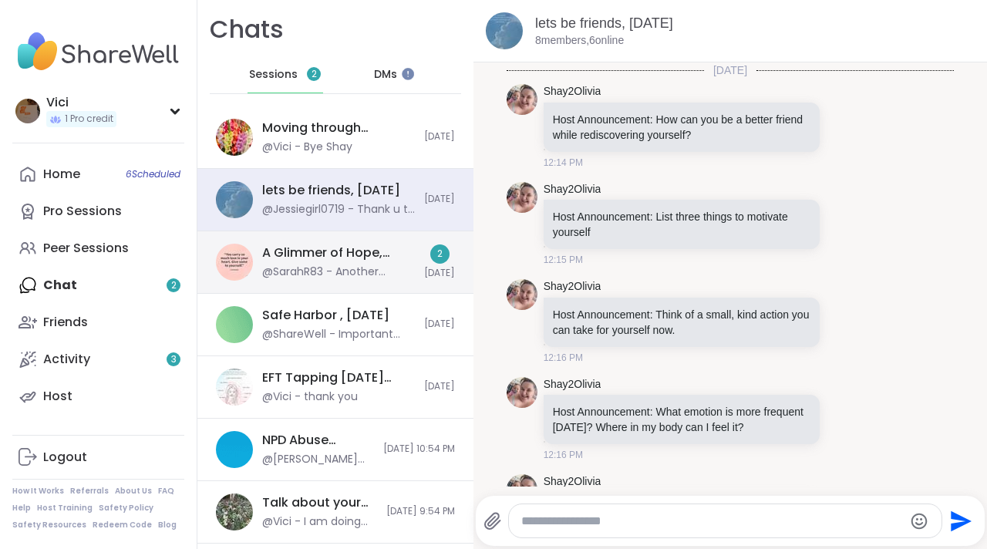
scroll to position [6983, 0]
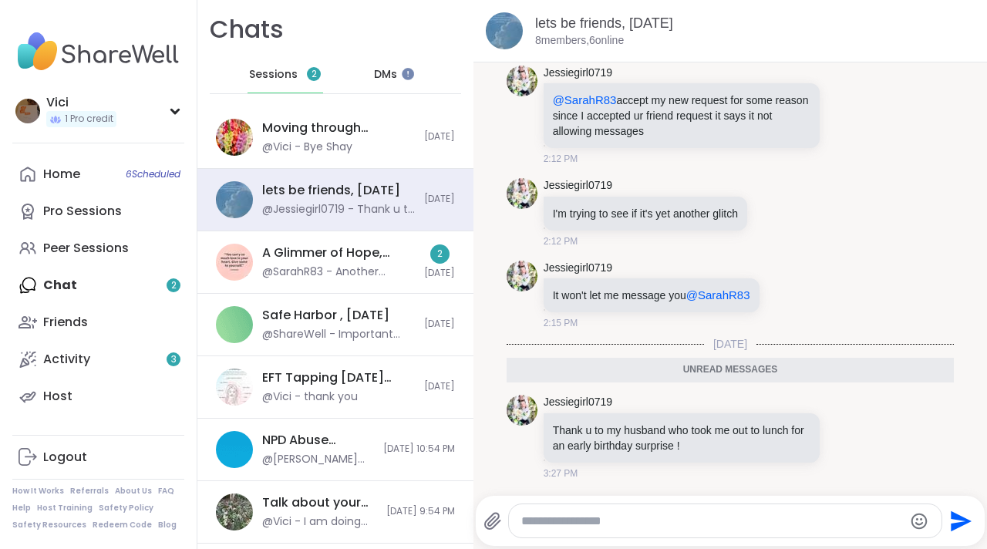
click at [537, 528] on textarea "Type your message" at bounding box center [712, 520] width 382 height 15
type textarea "****"
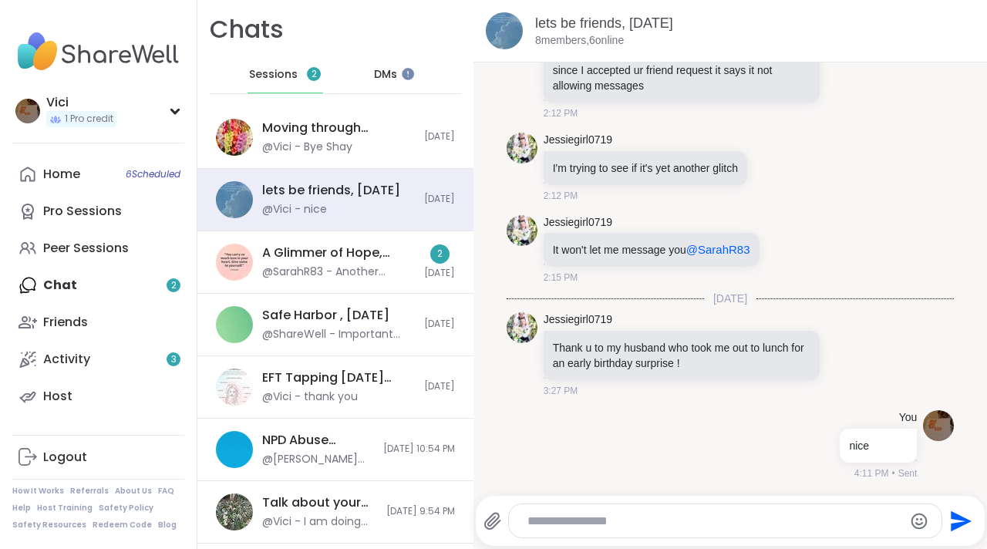
scroll to position [7029, 0]
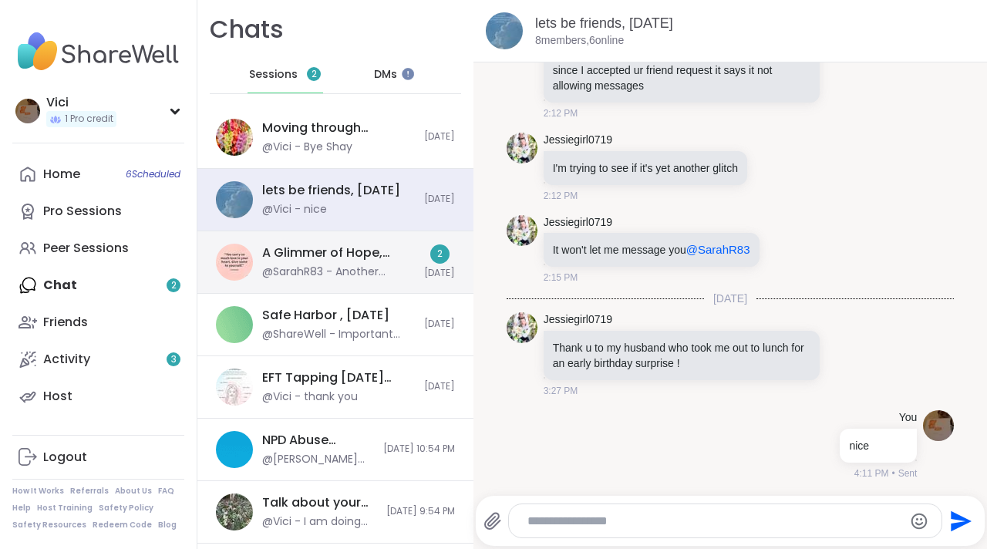
click at [400, 258] on div "A Glimmer of Hope, [DATE]" at bounding box center [338, 252] width 153 height 17
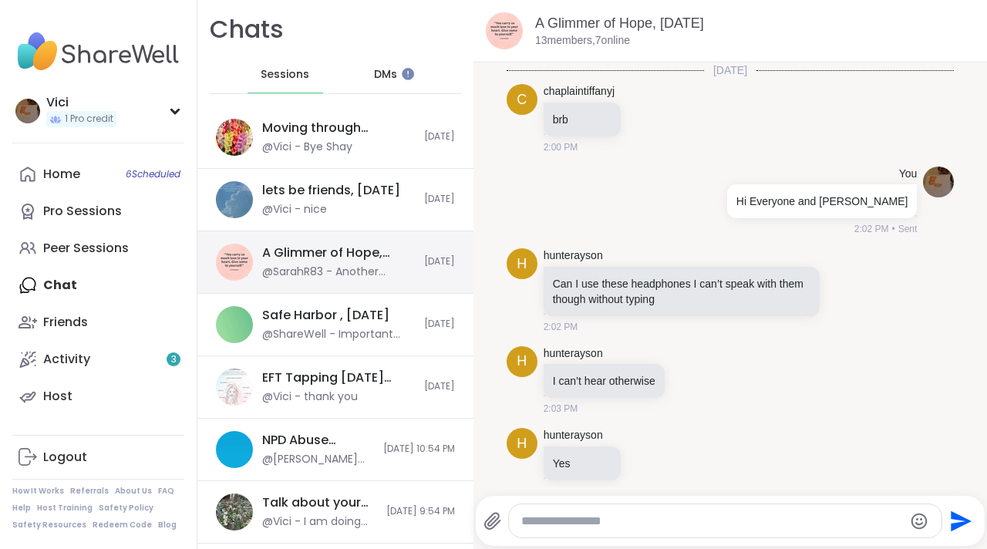
scroll to position [13618, 0]
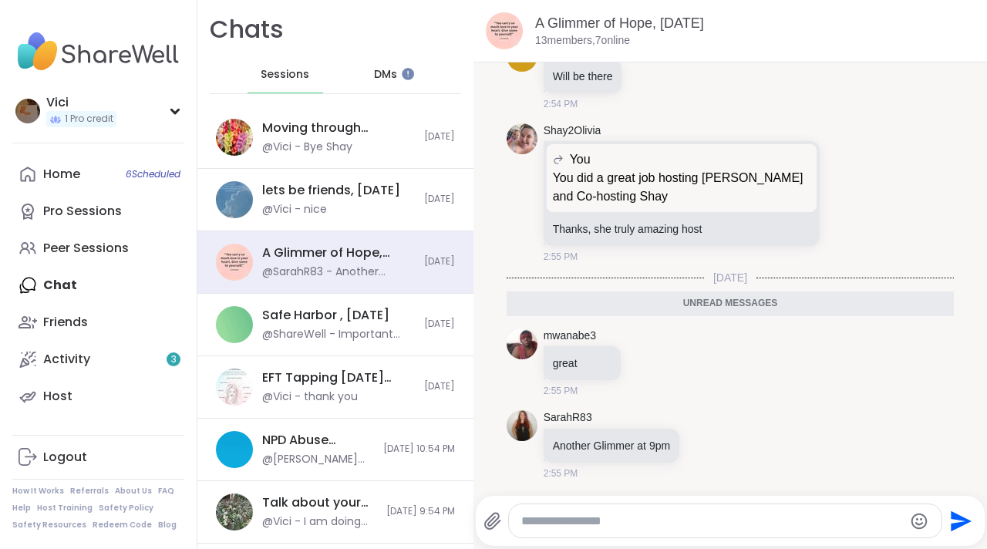
click at [524, 520] on textarea "Type your message" at bounding box center [712, 520] width 382 height 15
type textarea "**"
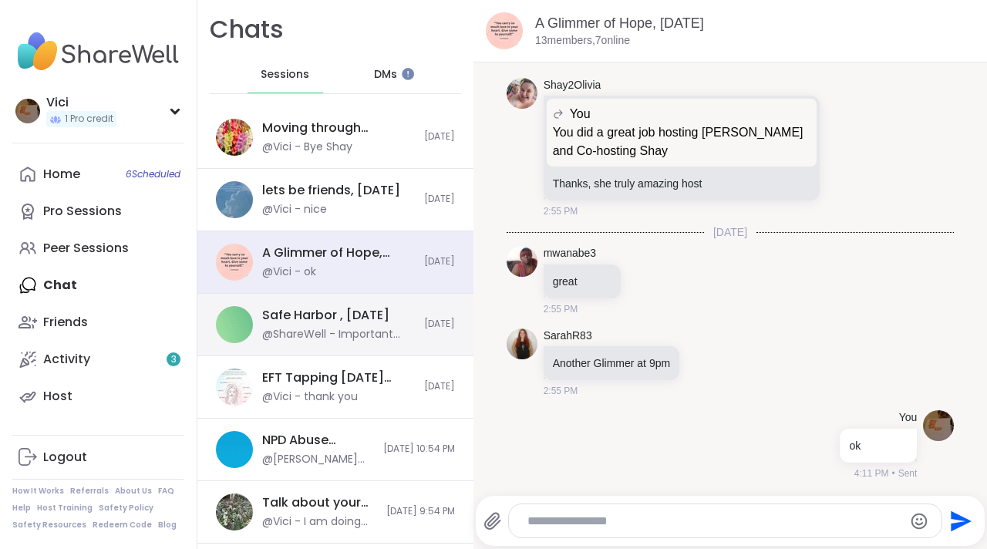
scroll to position [13663, 0]
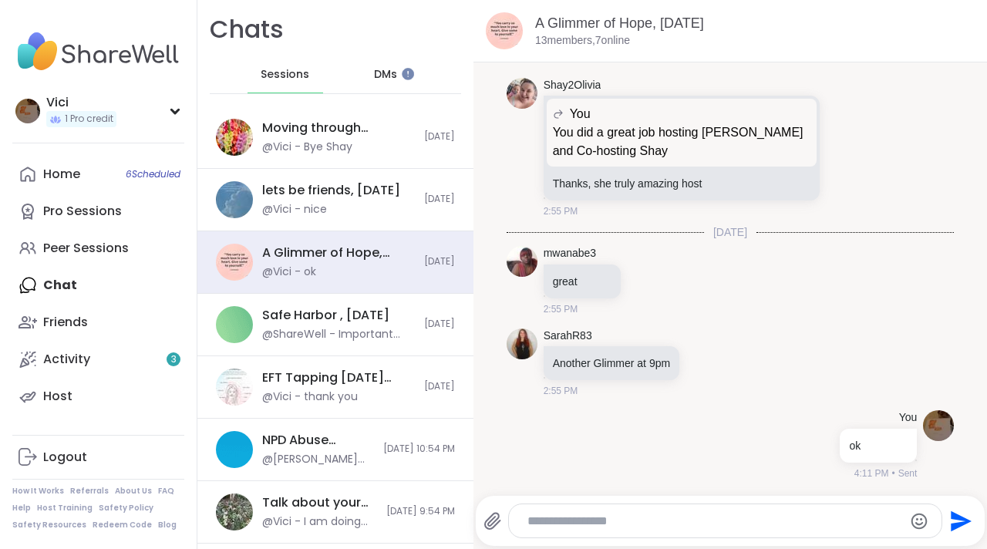
click at [374, 71] on span "DMs" at bounding box center [385, 74] width 23 height 15
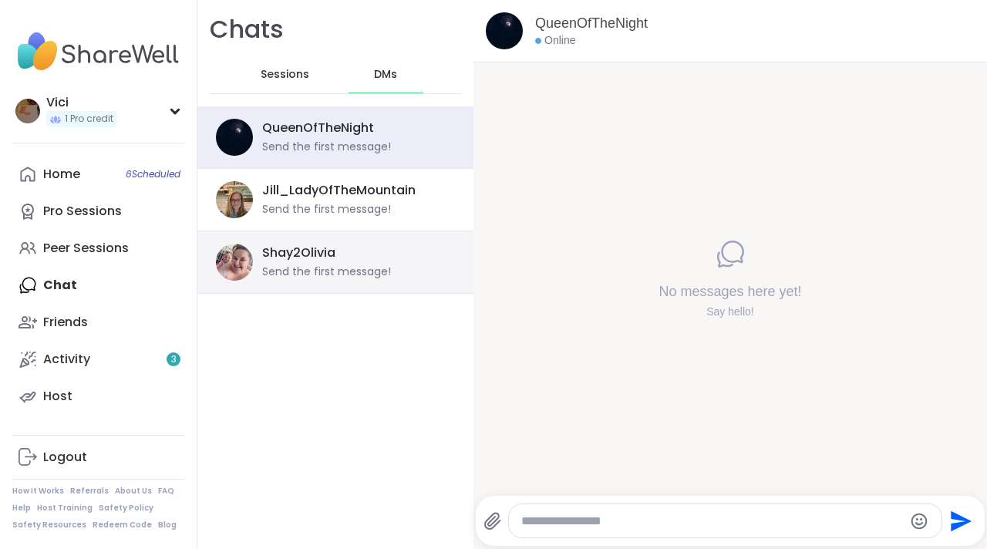
click at [338, 272] on div "Send the first message!" at bounding box center [326, 271] width 129 height 15
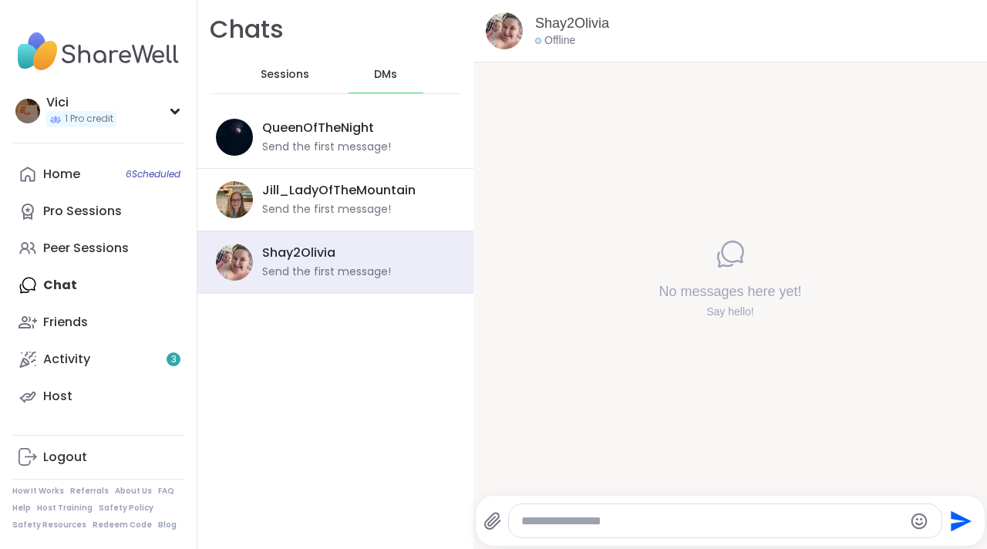
click at [284, 76] on span "Sessions" at bounding box center [285, 74] width 49 height 15
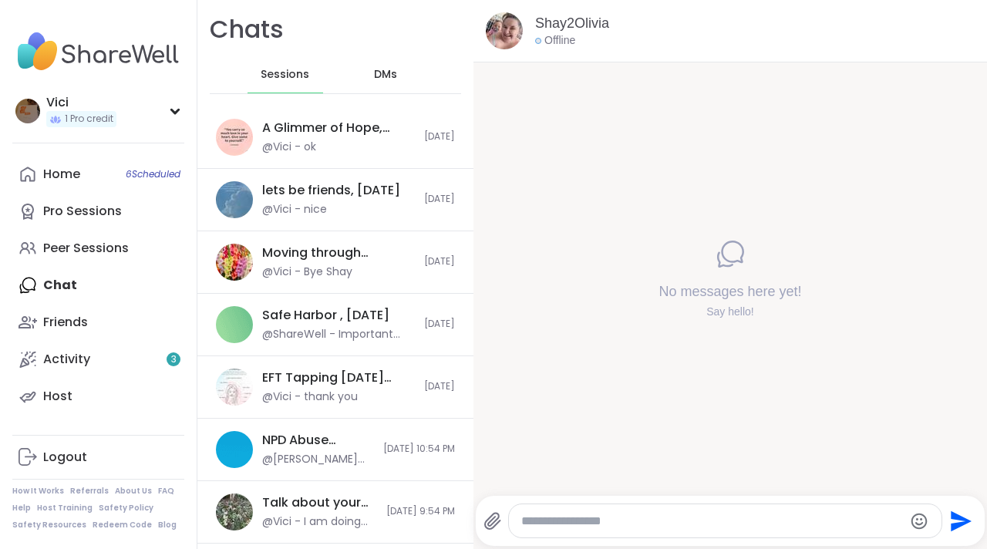
click at [354, 72] on div "DMs" at bounding box center [386, 74] width 76 height 37
click at [374, 72] on span "DMs" at bounding box center [385, 74] width 23 height 15
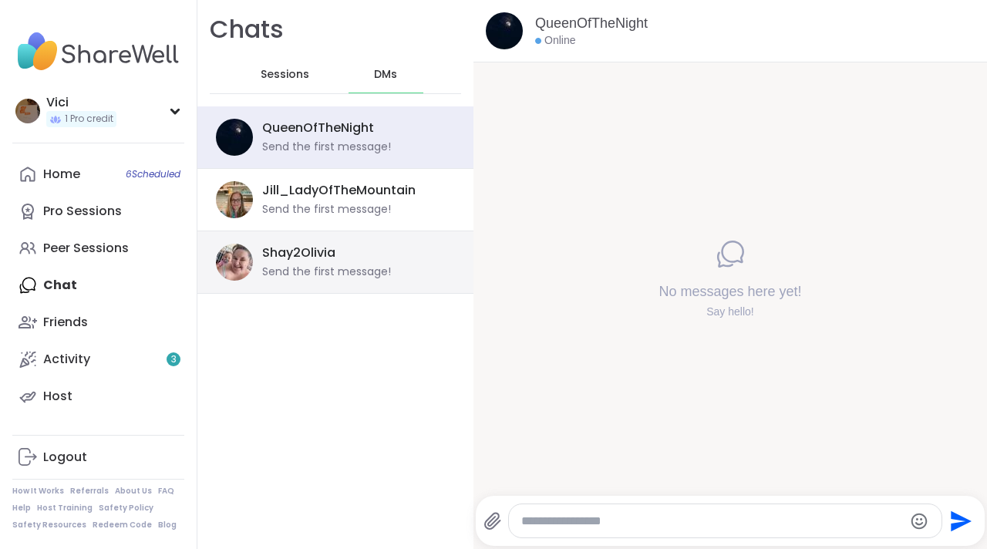
click at [348, 267] on div "Send the first message!" at bounding box center [326, 271] width 129 height 15
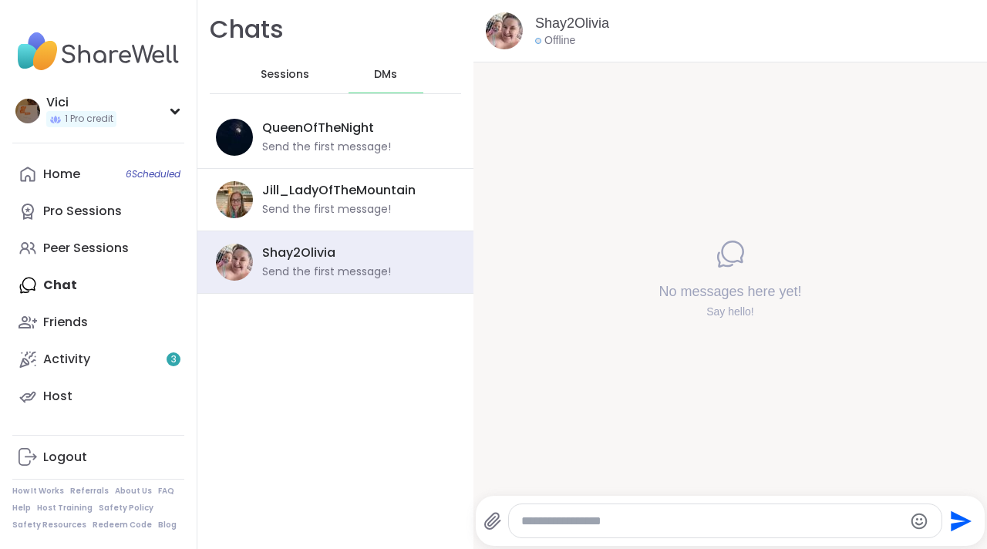
click at [553, 541] on div "Send" at bounding box center [730, 521] width 508 height 50
click at [550, 520] on textarea "Type your message" at bounding box center [712, 520] width 382 height 15
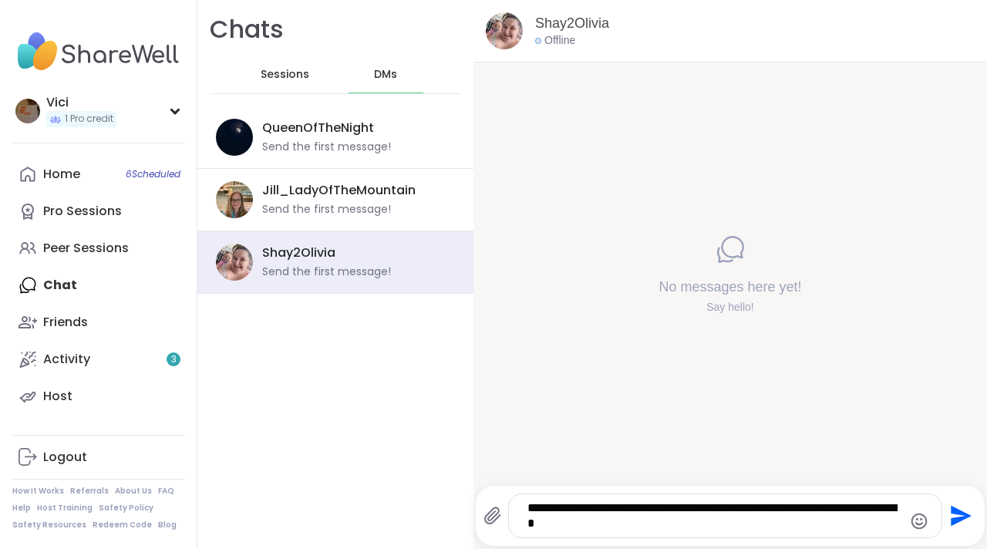
type textarea "**********"
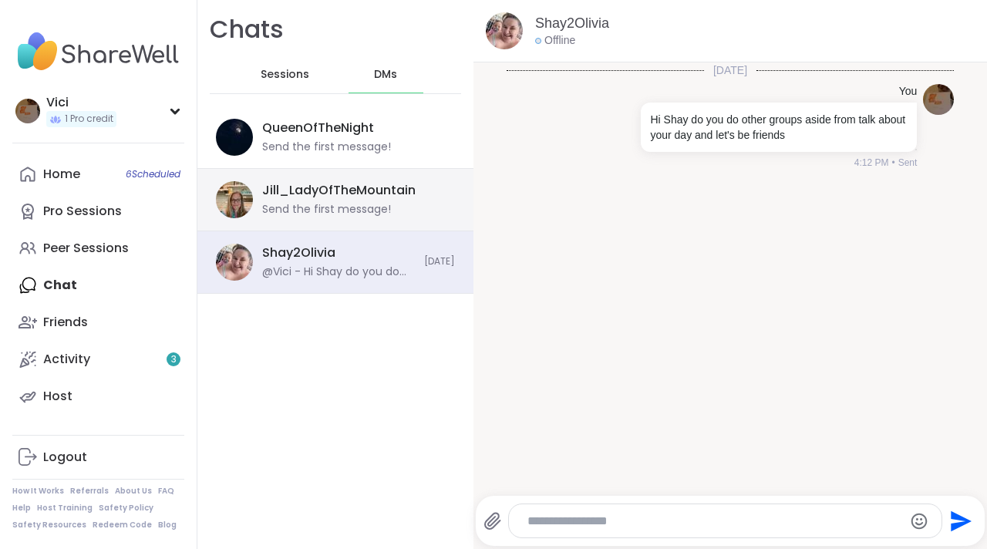
click at [337, 185] on div "Jill_LadyOfTheMountain" at bounding box center [338, 190] width 153 height 17
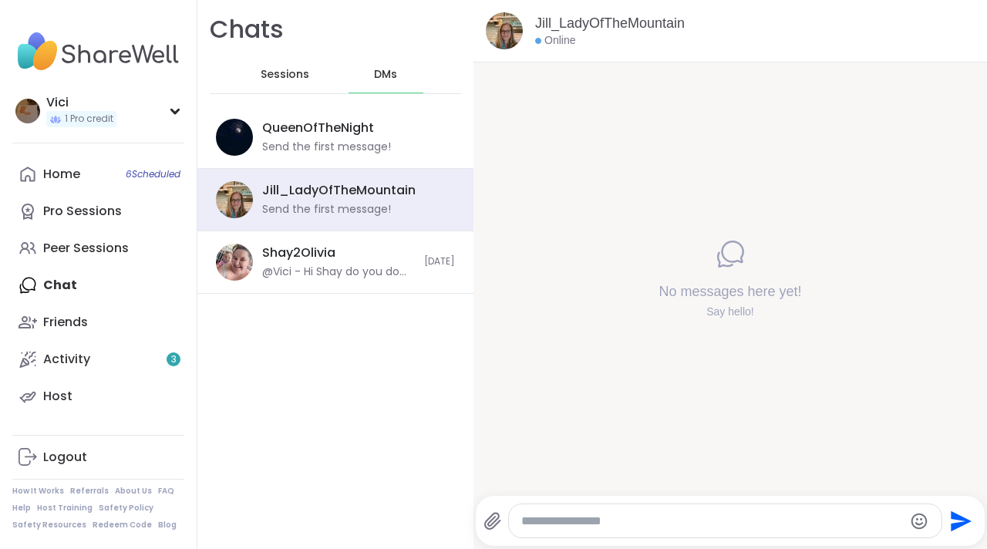
click at [543, 547] on div "Jill_LadyOfTheMountain Online No messages here yet! Say hello! Send" at bounding box center [729, 274] width 513 height 549
click at [541, 520] on textarea "Type your message" at bounding box center [712, 520] width 382 height 15
click at [540, 513] on textarea "Type your message" at bounding box center [712, 520] width 382 height 15
type textarea "**********"
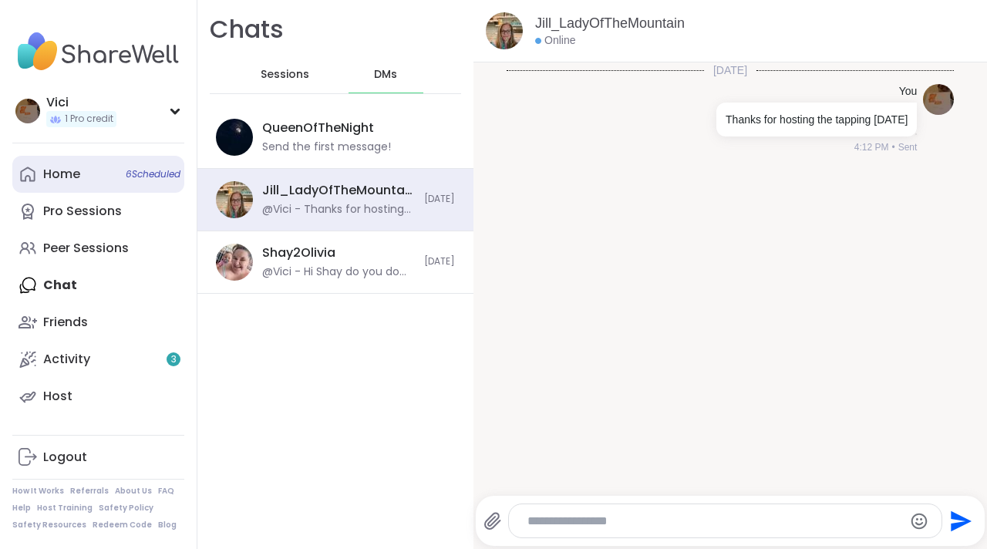
click at [137, 177] on span "6 Scheduled" at bounding box center [153, 174] width 55 height 12
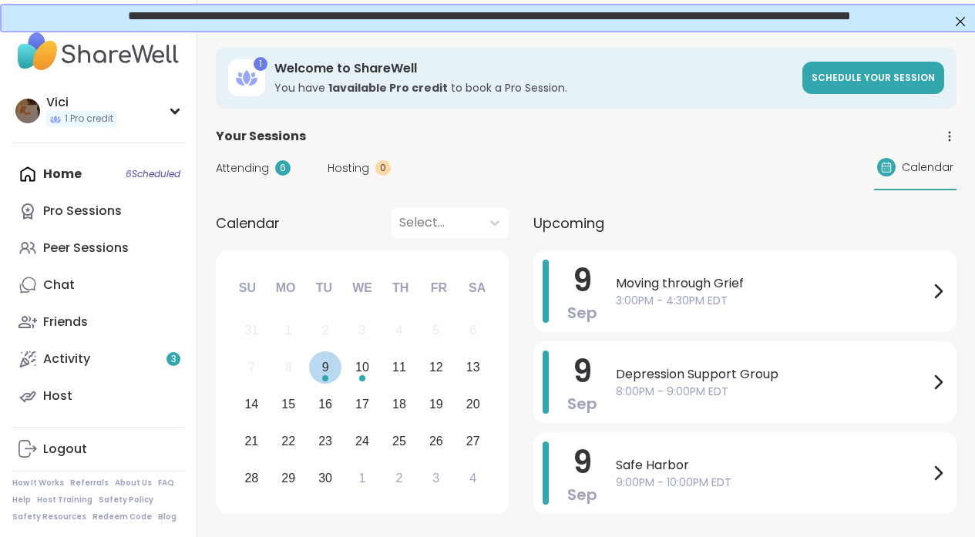
click at [326, 370] on div "9" at bounding box center [325, 367] width 7 height 21
click at [355, 373] on div "10" at bounding box center [362, 367] width 14 height 21
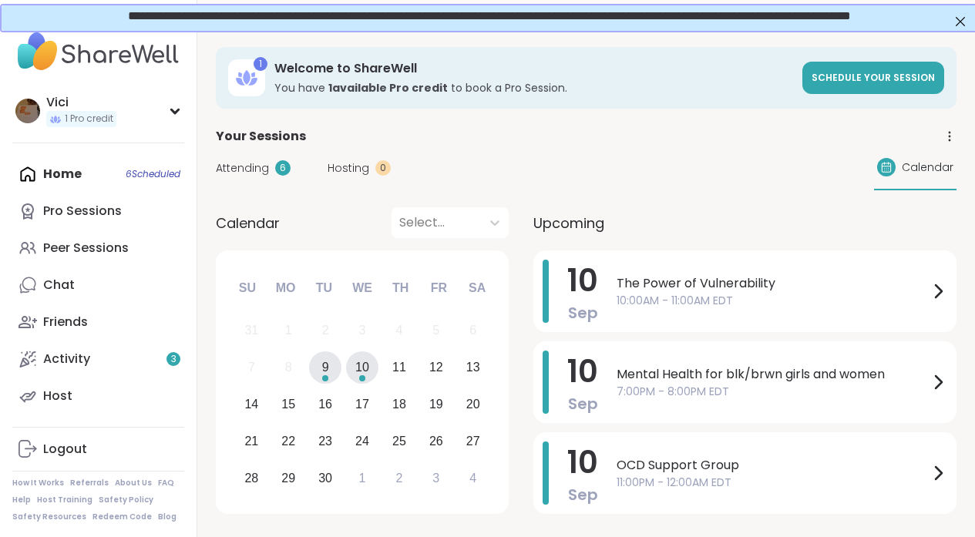
click at [329, 378] on div "9" at bounding box center [325, 368] width 33 height 33
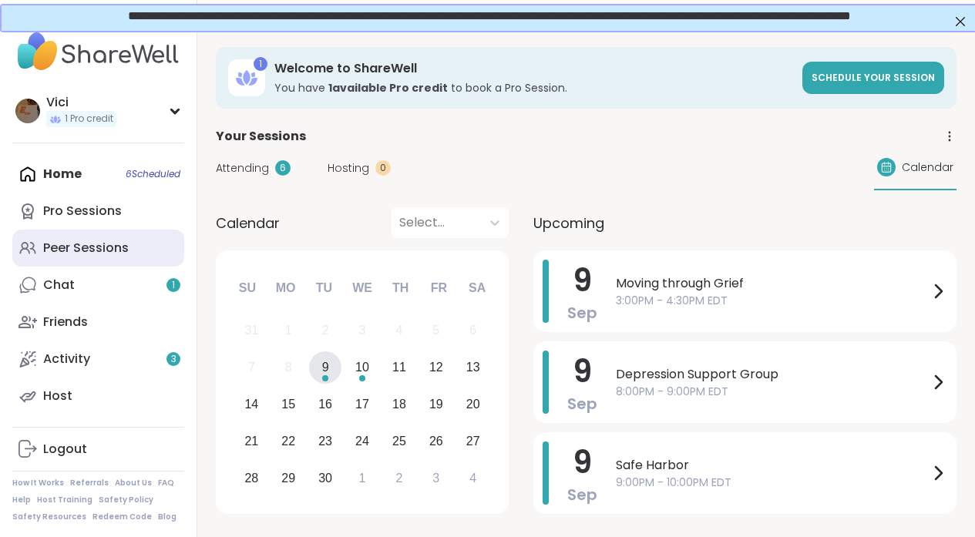
click at [127, 241] on link "Peer Sessions" at bounding box center [98, 248] width 172 height 37
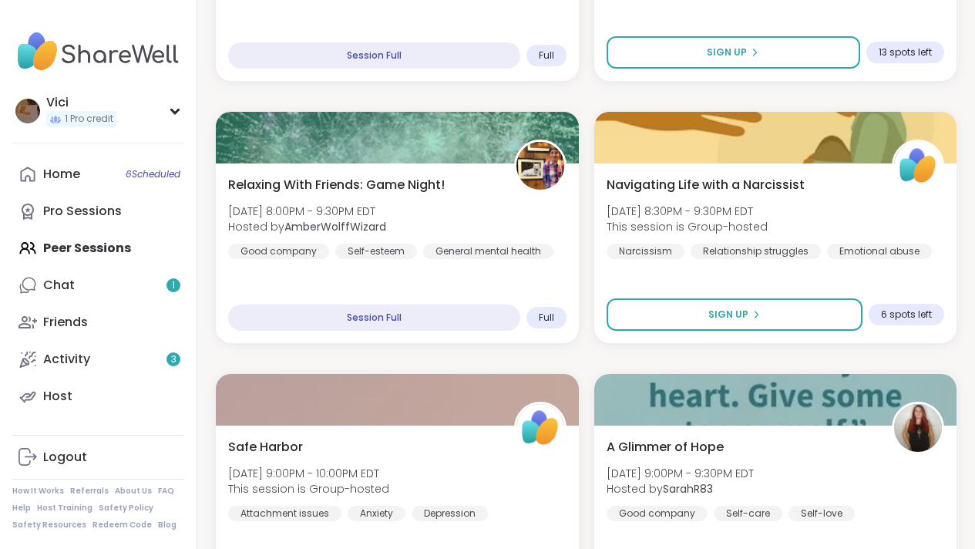
scroll to position [2549, 0]
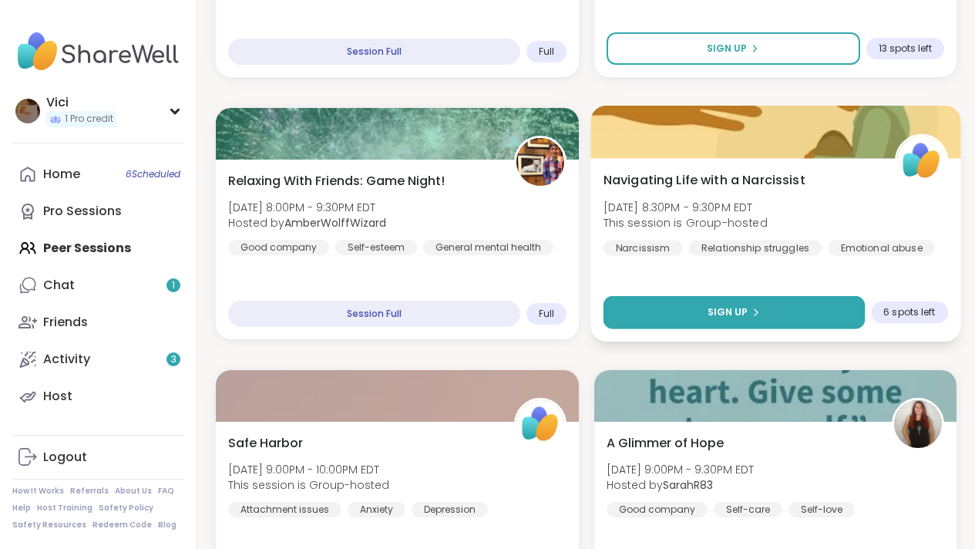
click at [813, 308] on button "Sign Up" at bounding box center [733, 312] width 261 height 33
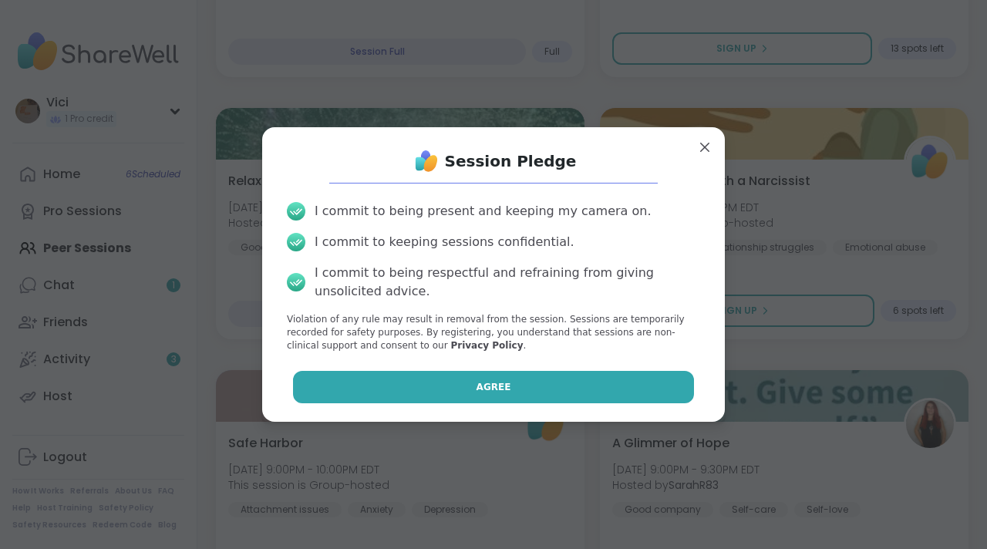
click at [617, 390] on button "Agree" at bounding box center [494, 387] width 402 height 32
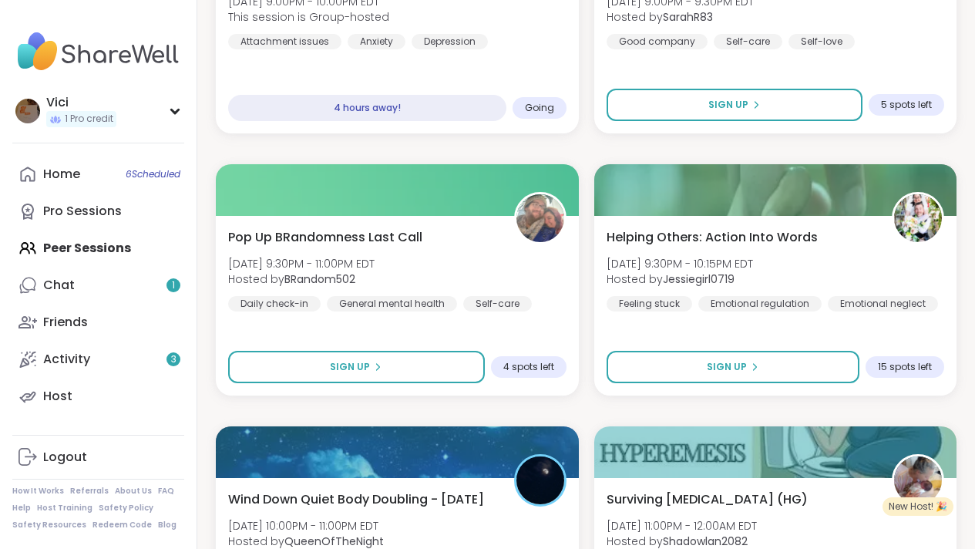
scroll to position [3024, 0]
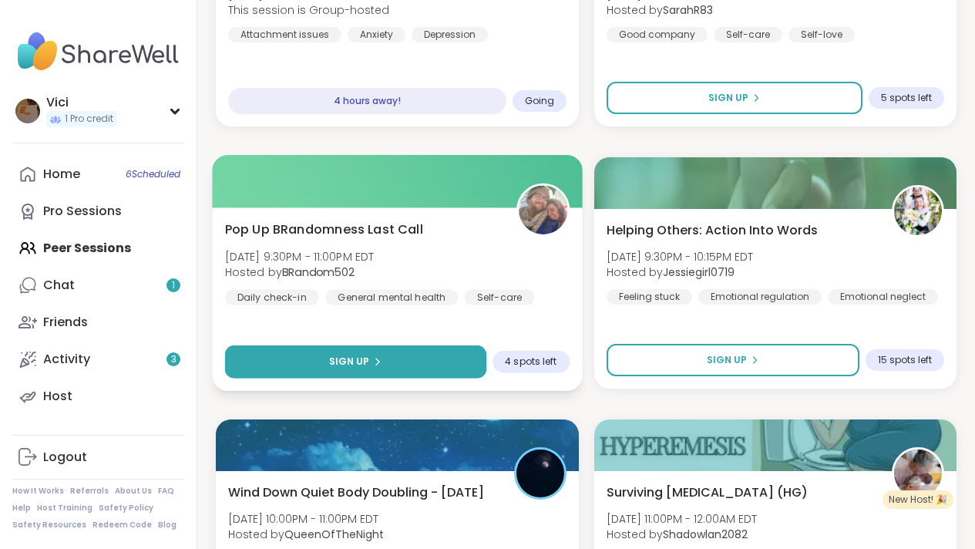
click at [427, 362] on button "Sign Up" at bounding box center [355, 361] width 261 height 33
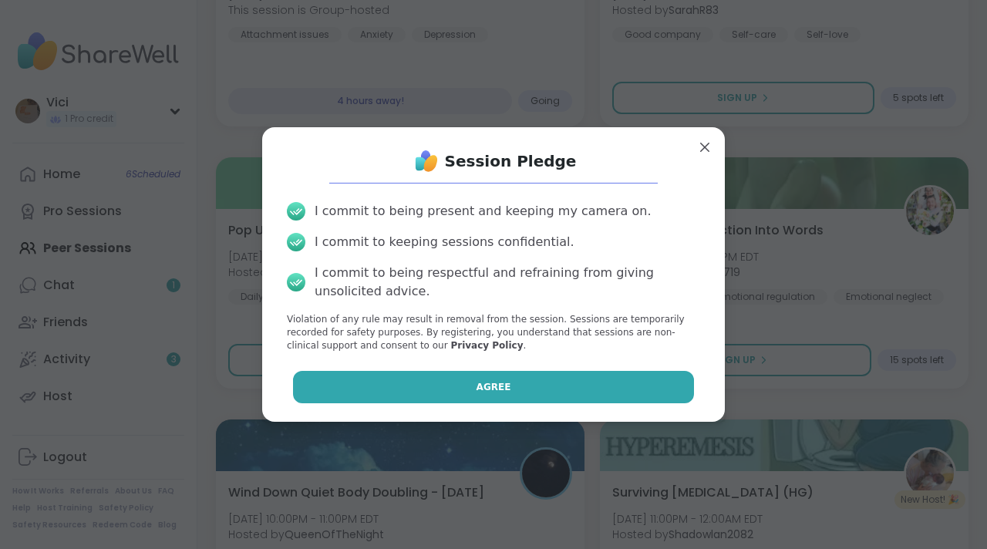
click at [451, 387] on button "Agree" at bounding box center [494, 387] width 402 height 32
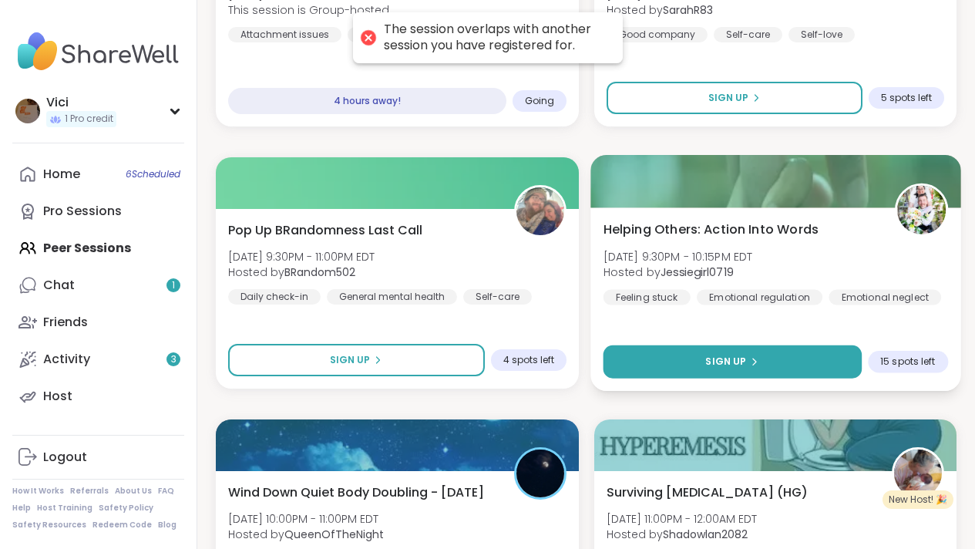
click at [631, 362] on button "Sign Up" at bounding box center [732, 361] width 258 height 33
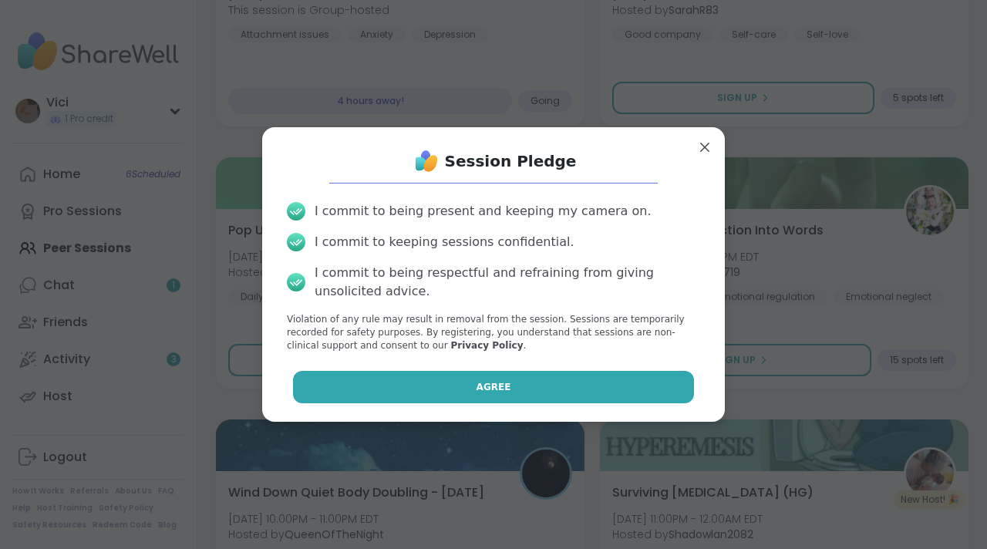
click at [565, 390] on button "Agree" at bounding box center [494, 387] width 402 height 32
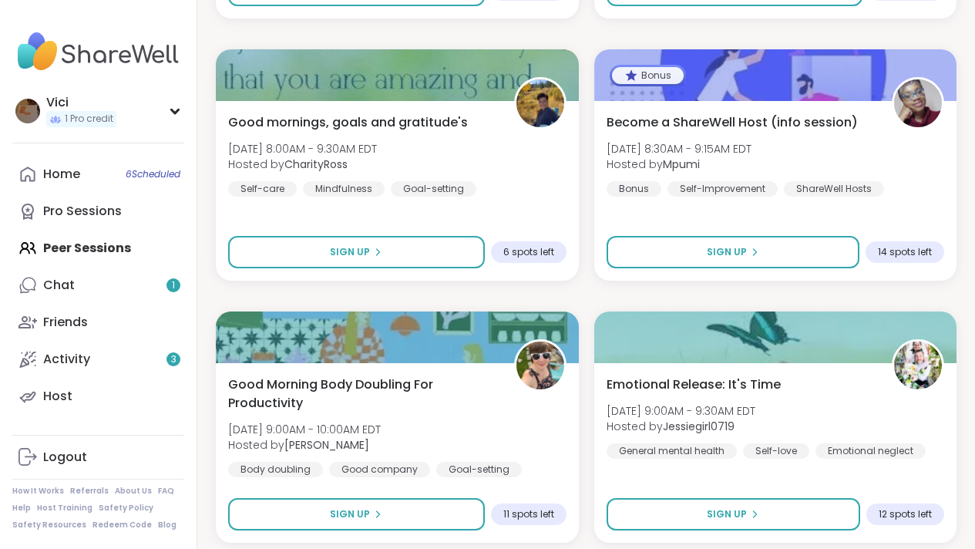
scroll to position [4446, 0]
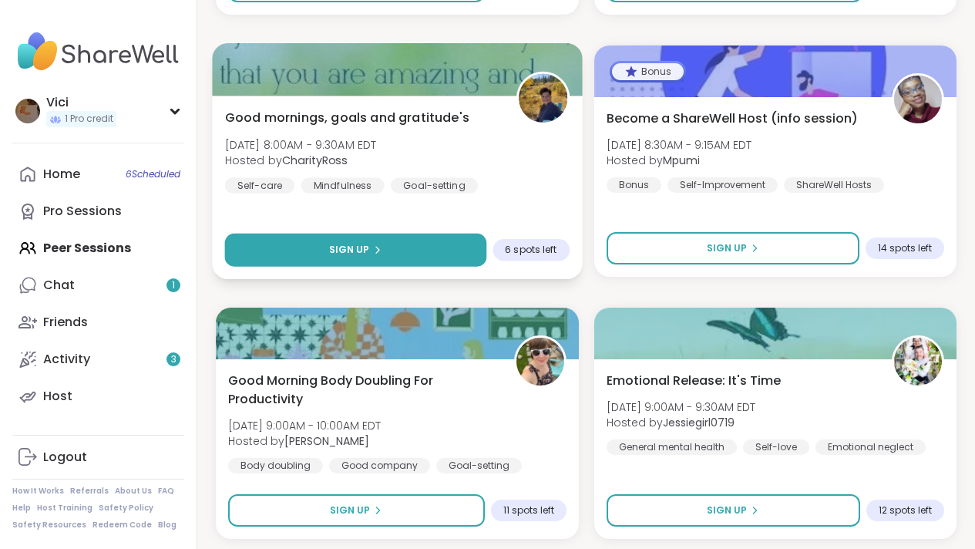
click at [455, 252] on button "Sign Up" at bounding box center [355, 250] width 261 height 33
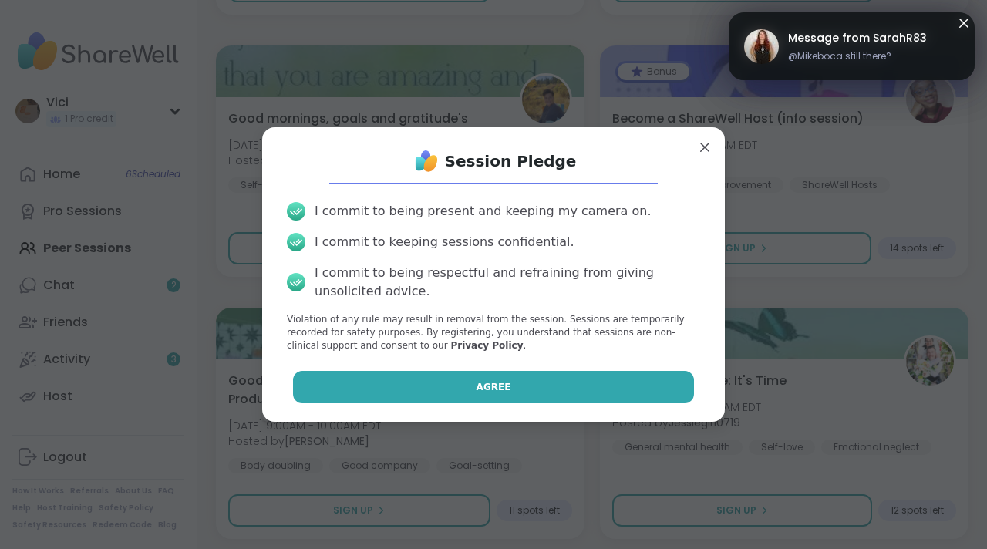
click at [480, 399] on button "Agree" at bounding box center [494, 387] width 402 height 32
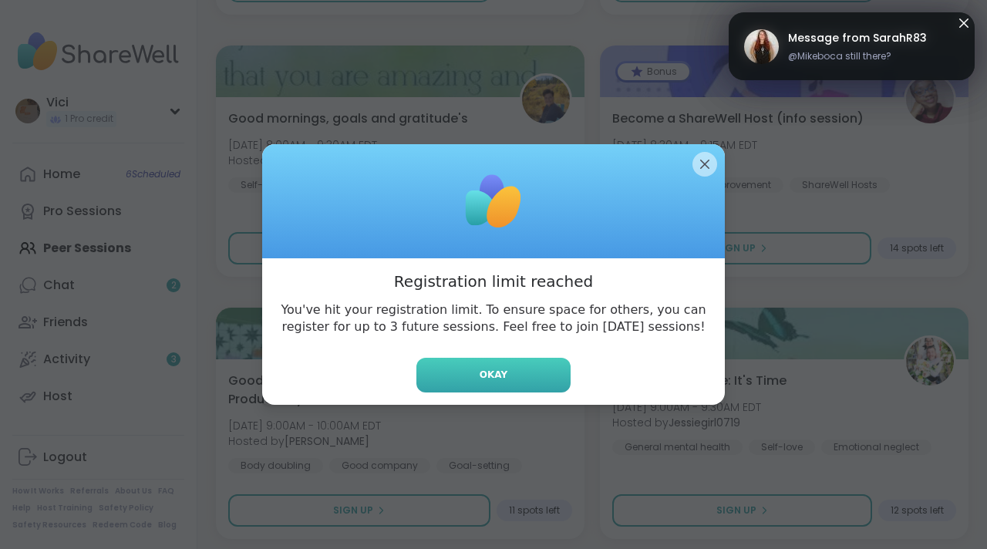
click at [486, 382] on button "Okay" at bounding box center [493, 375] width 154 height 35
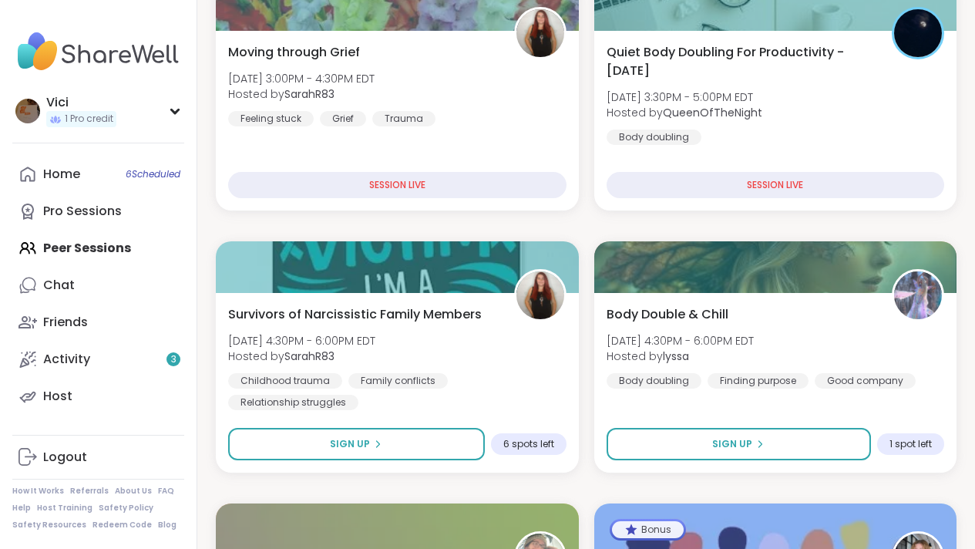
scroll to position [315, 0]
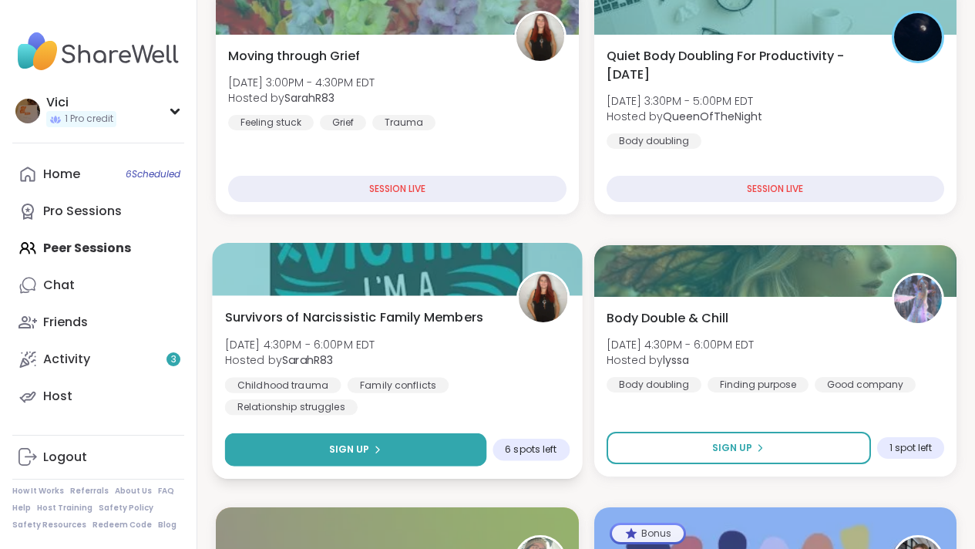
click at [402, 441] on button "Sign Up" at bounding box center [355, 449] width 261 height 33
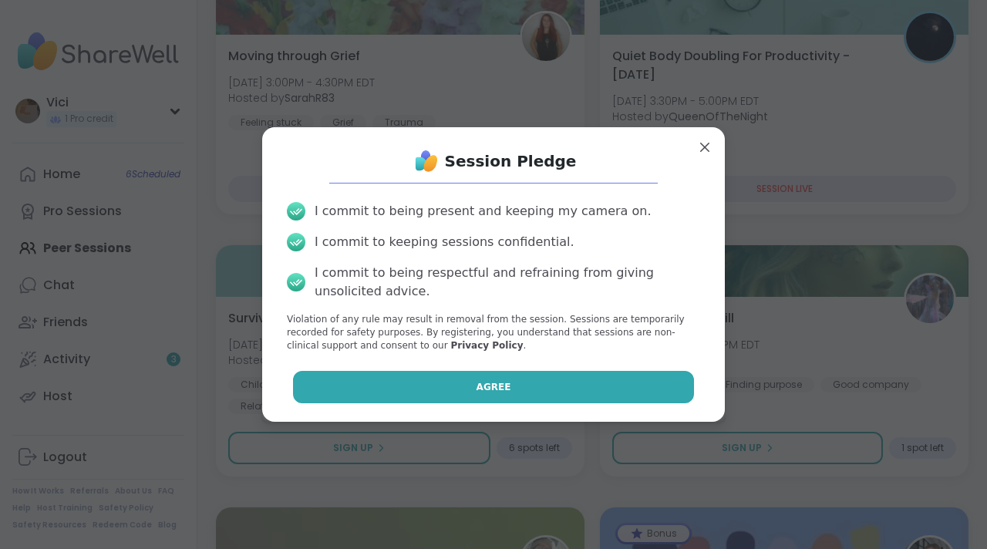
click at [426, 383] on button "Agree" at bounding box center [494, 387] width 402 height 32
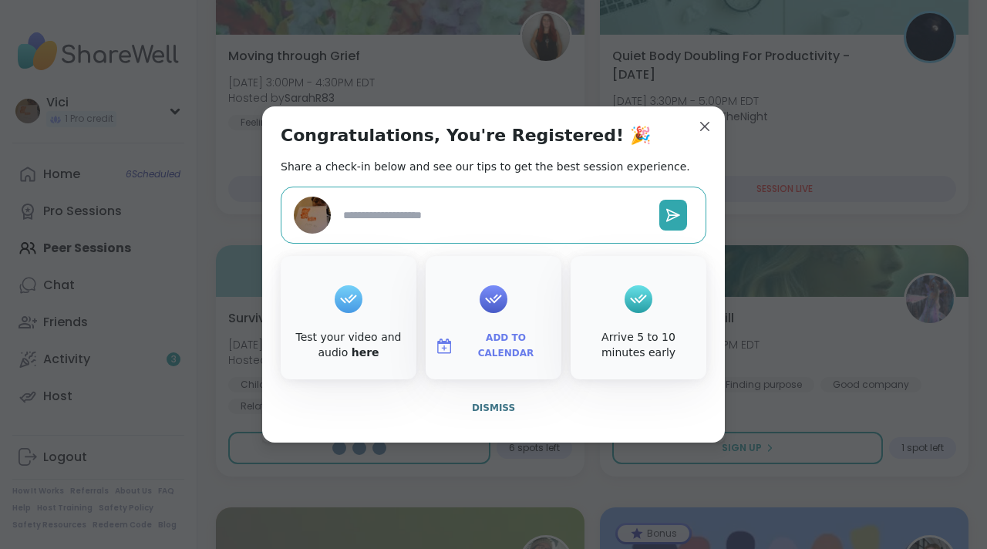
type textarea "*"
click at [480, 343] on span "Add to Calendar" at bounding box center [505, 346] width 93 height 30
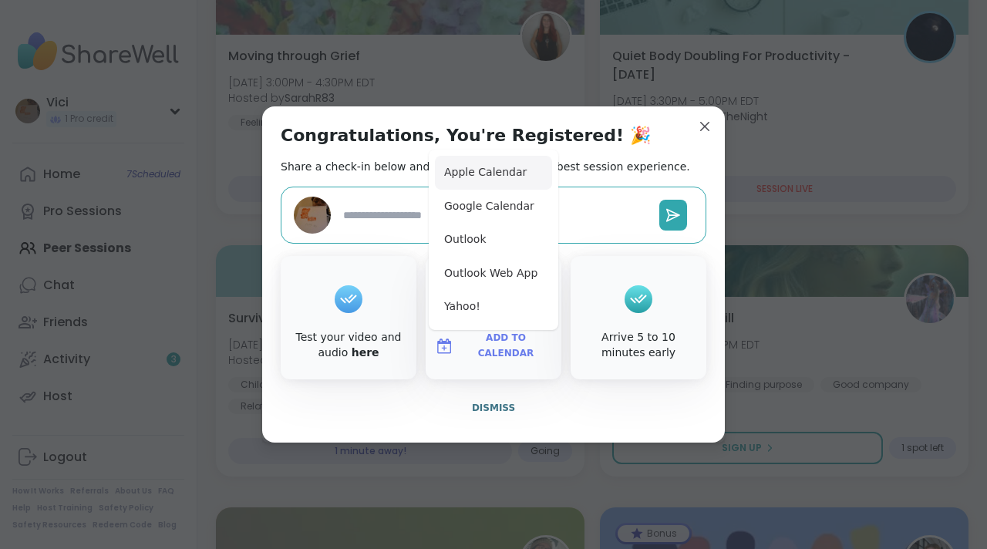
click at [484, 163] on button "Apple Calendar" at bounding box center [493, 173] width 117 height 34
click at [500, 179] on button "Apple Calendar" at bounding box center [493, 173] width 117 height 34
click at [500, 415] on button "Dismiss" at bounding box center [494, 408] width 426 height 32
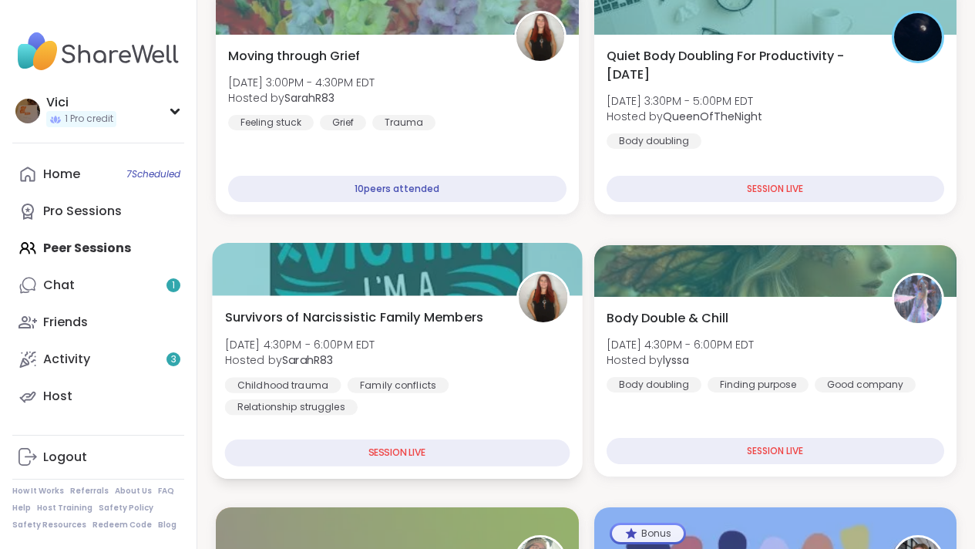
click at [431, 269] on div at bounding box center [397, 269] width 370 height 52
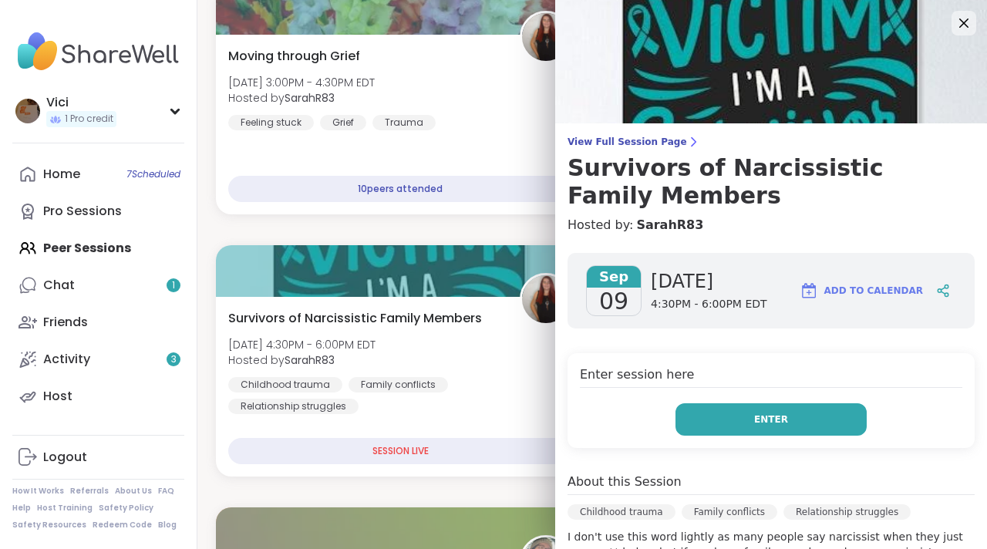
click at [754, 424] on span "Enter" at bounding box center [771, 419] width 34 height 14
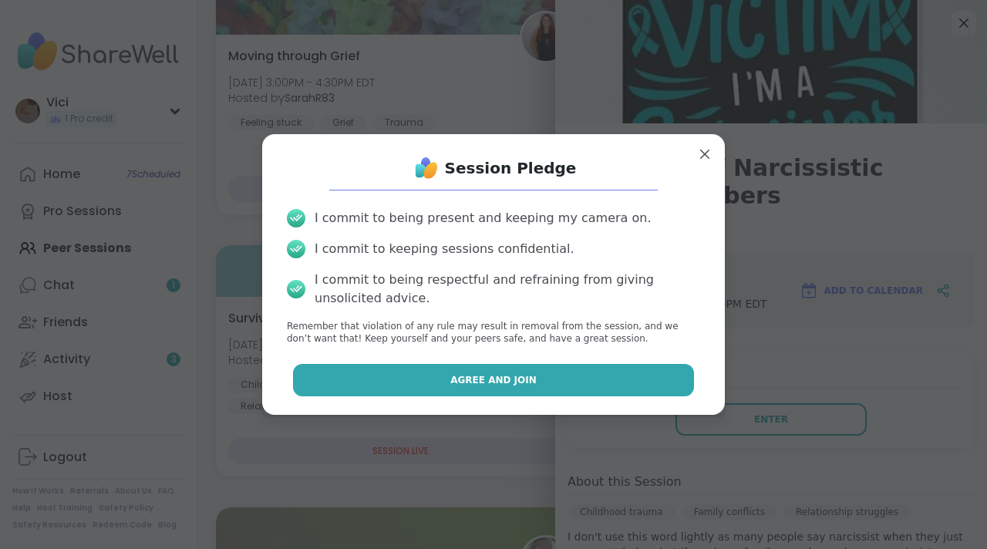
click at [624, 381] on button "Agree and Join" at bounding box center [494, 380] width 402 height 32
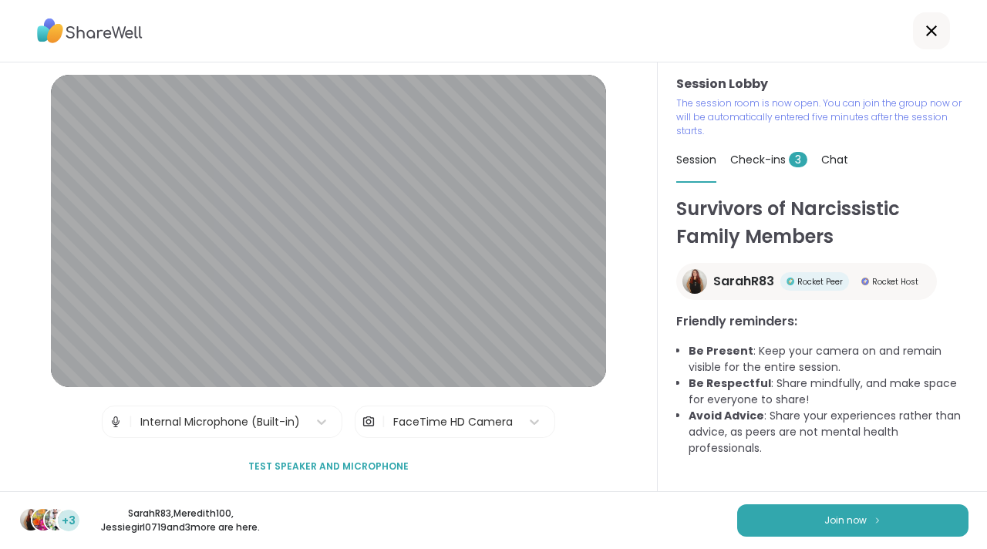
click at [624, 24] on div at bounding box center [493, 31] width 987 height 62
click at [620, 23] on div at bounding box center [493, 31] width 987 height 62
click at [930, 101] on p "The session room is now open. You can join the group now or will be automatical…" at bounding box center [822, 117] width 292 height 42
click at [946, 129] on div "Session Lobby The session room is now open. You can join the group now or will …" at bounding box center [822, 276] width 329 height 429
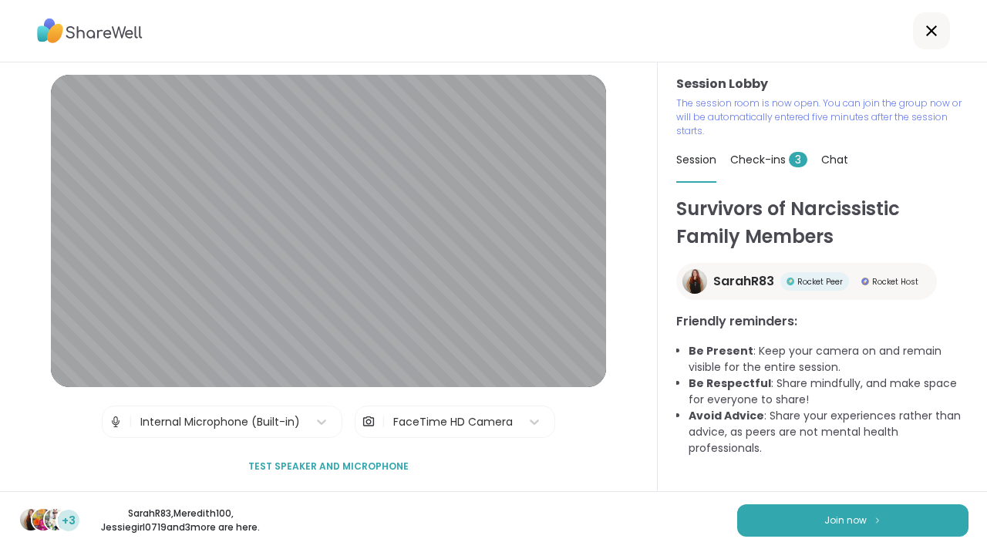
click at [946, 129] on div "Session Lobby The session room is now open. You can join the group now or will …" at bounding box center [822, 276] width 329 height 429
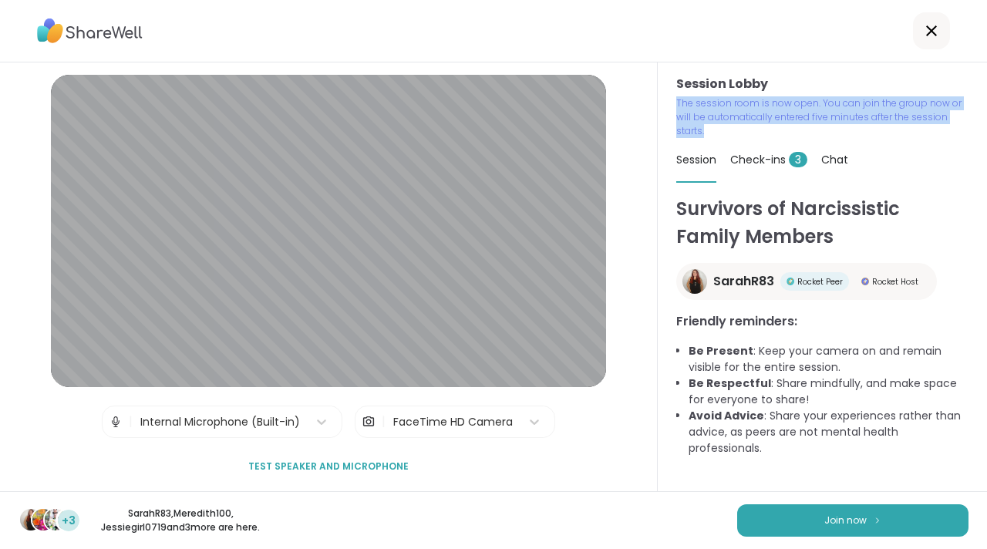
click at [946, 129] on div "Session Lobby The session room is now open. You can join the group now or will …" at bounding box center [822, 276] width 329 height 429
click at [929, 210] on h1 "Survivors of Narcissistic Family Members" at bounding box center [822, 223] width 292 height 56
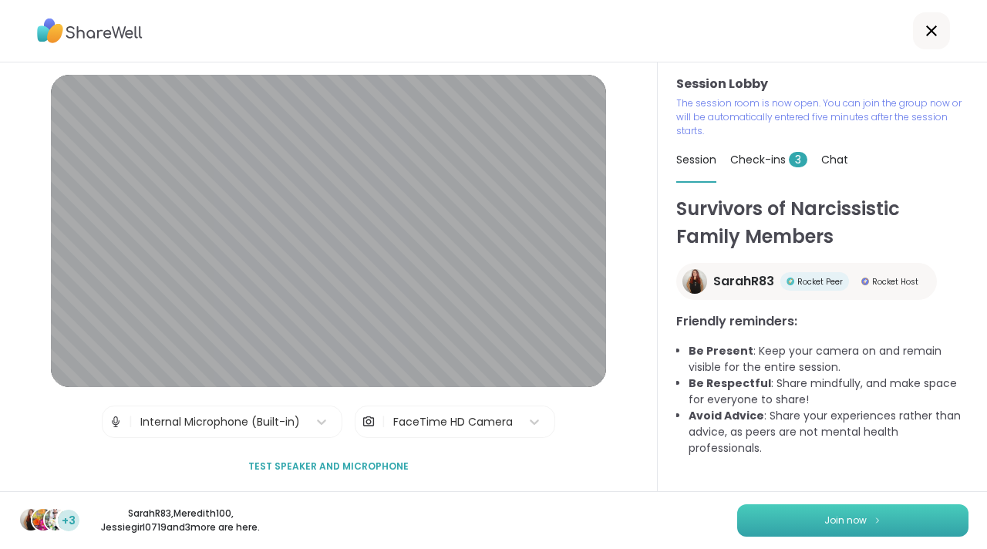
click at [875, 513] on button "Join now" at bounding box center [852, 520] width 231 height 32
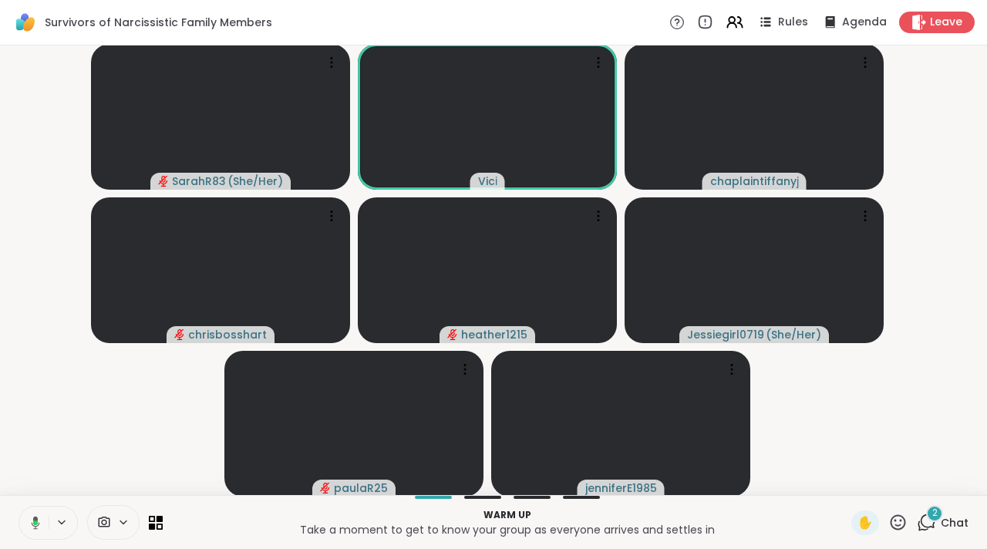
click at [27, 520] on icon at bounding box center [33, 523] width 14 height 14
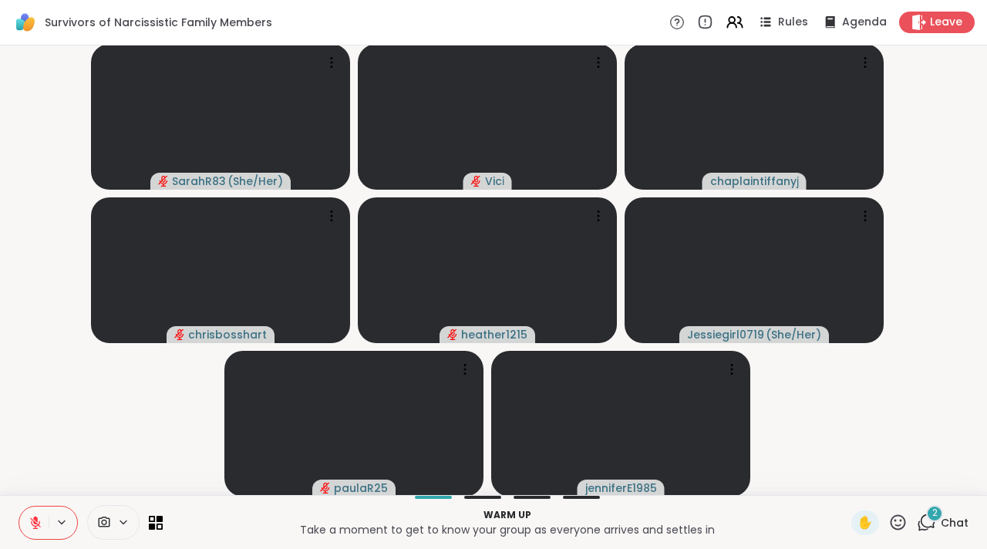
click at [105, 523] on icon at bounding box center [104, 522] width 14 height 15
click at [42, 522] on icon at bounding box center [36, 523] width 14 height 14
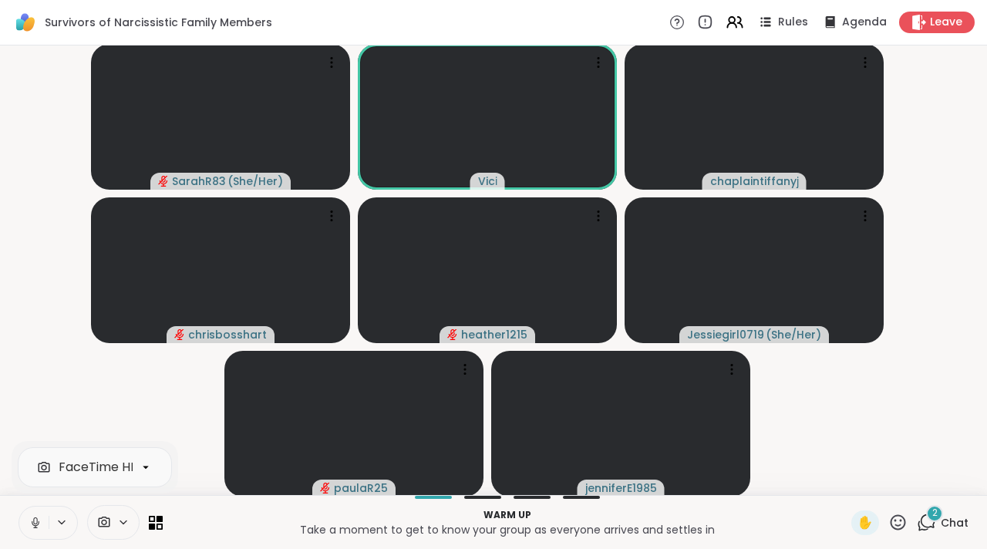
click at [37, 521] on icon at bounding box center [36, 523] width 14 height 14
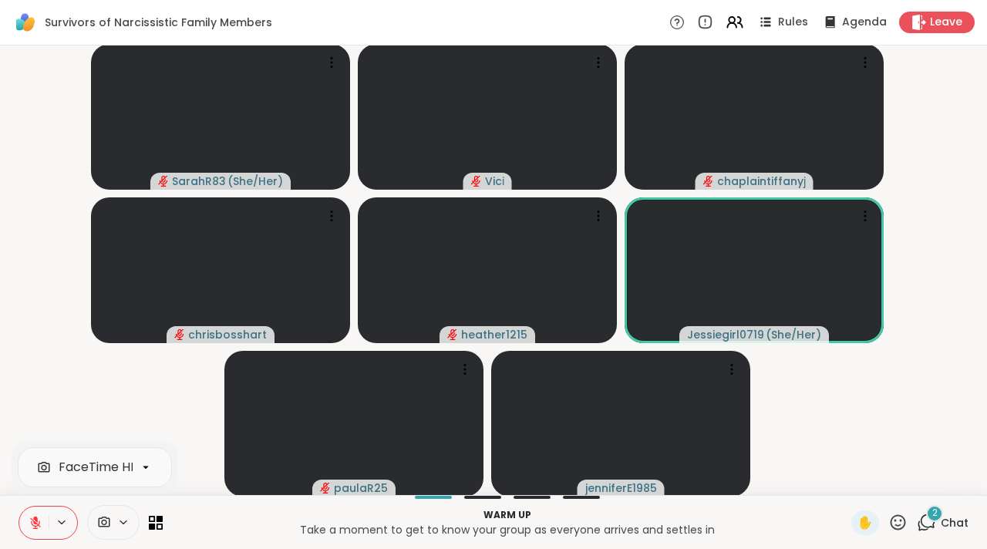
click at [163, 517] on div "FaceTime HD Camera Warm up Take a moment to get to know your group as everyone …" at bounding box center [493, 522] width 987 height 54
click at [154, 520] on icon at bounding box center [152, 518] width 7 height 7
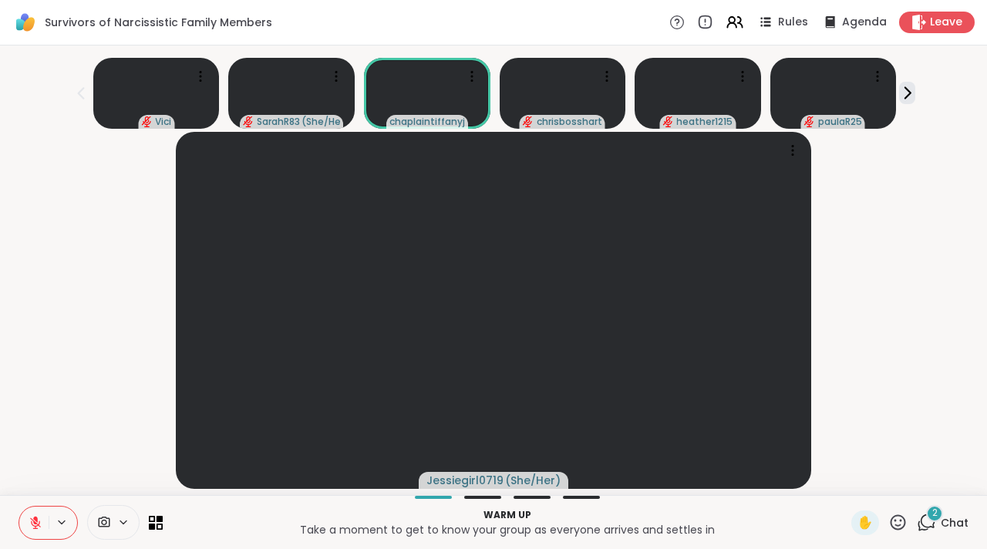
click at [109, 523] on icon at bounding box center [104, 522] width 14 height 15
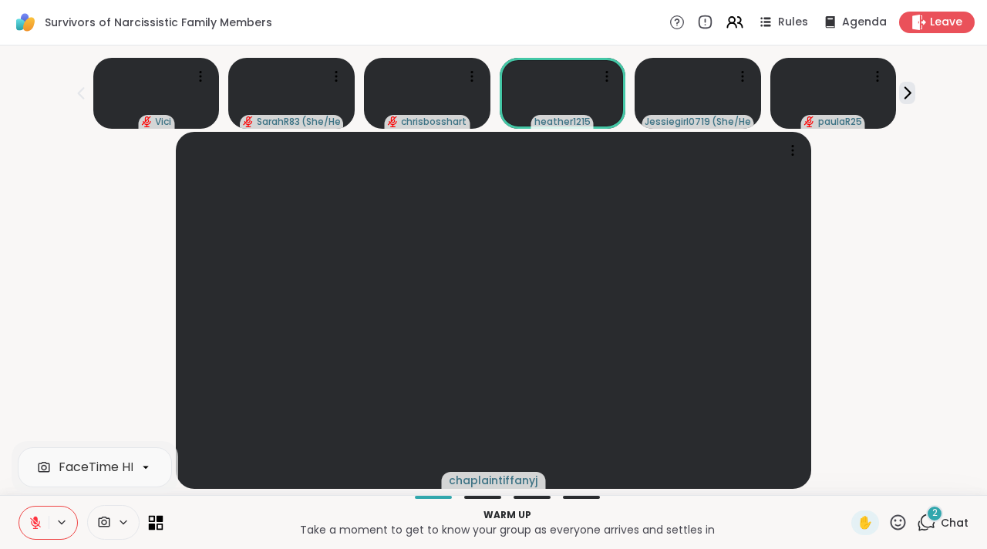
click at [155, 520] on icon at bounding box center [156, 522] width 15 height 15
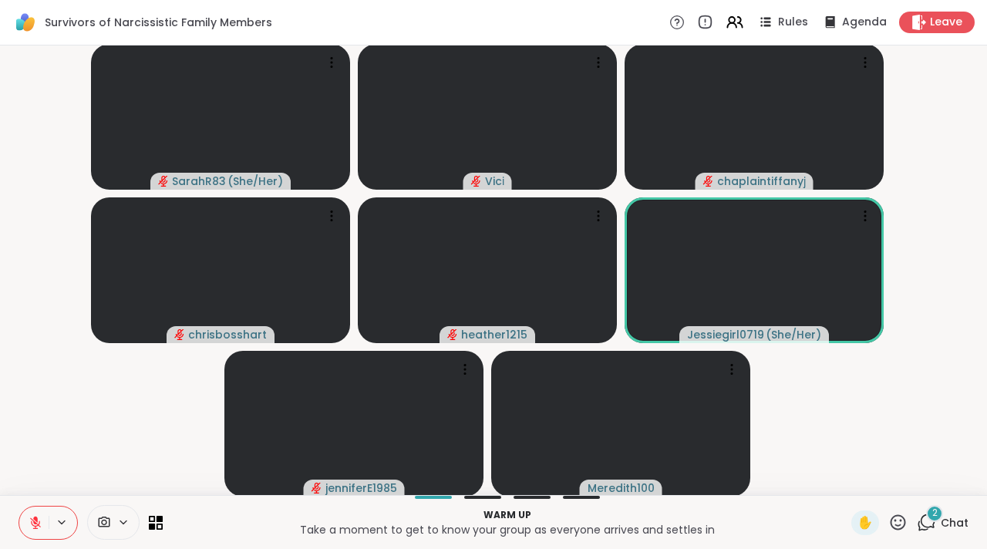
click at [32, 525] on icon at bounding box center [36, 523] width 14 height 14
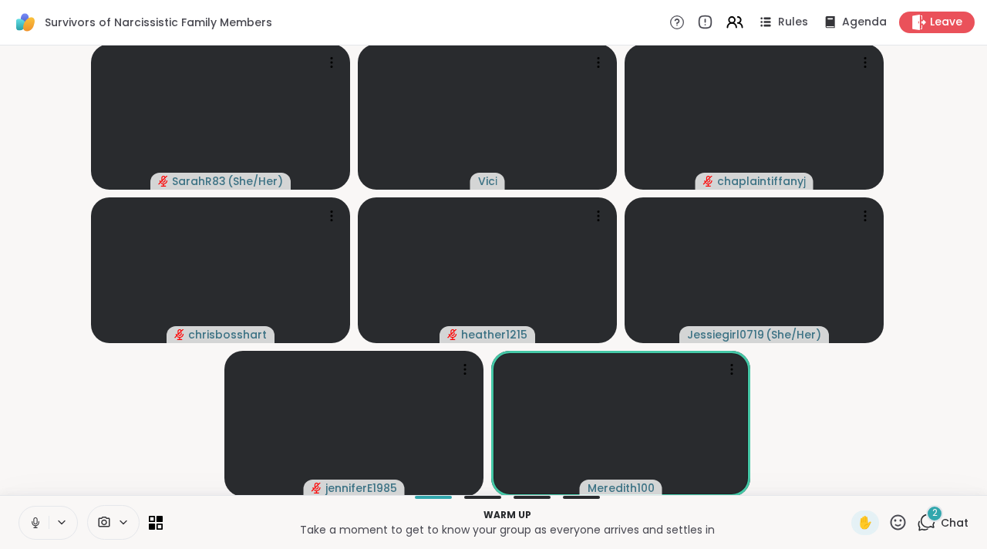
click at [32, 525] on icon at bounding box center [36, 523] width 14 height 14
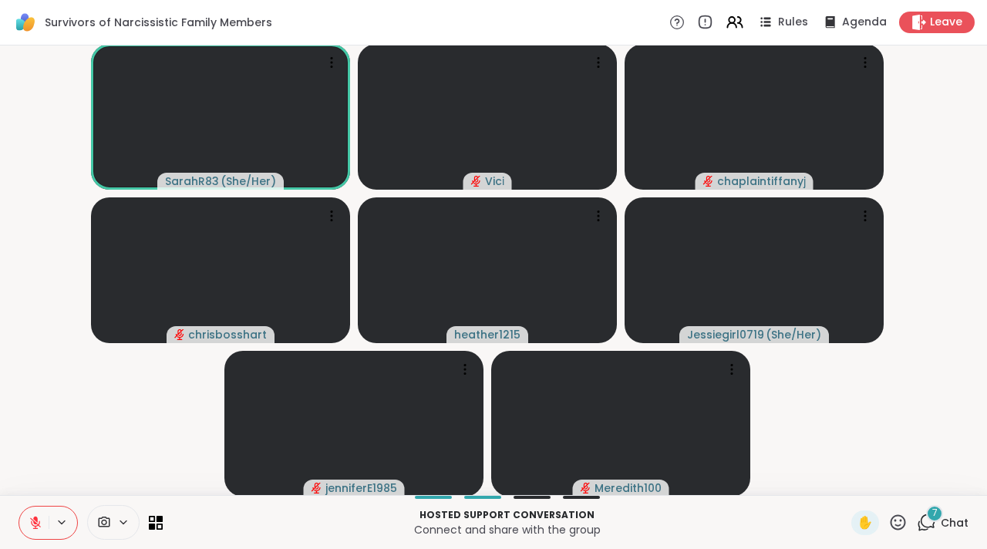
click at [920, 524] on icon at bounding box center [927, 521] width 15 height 14
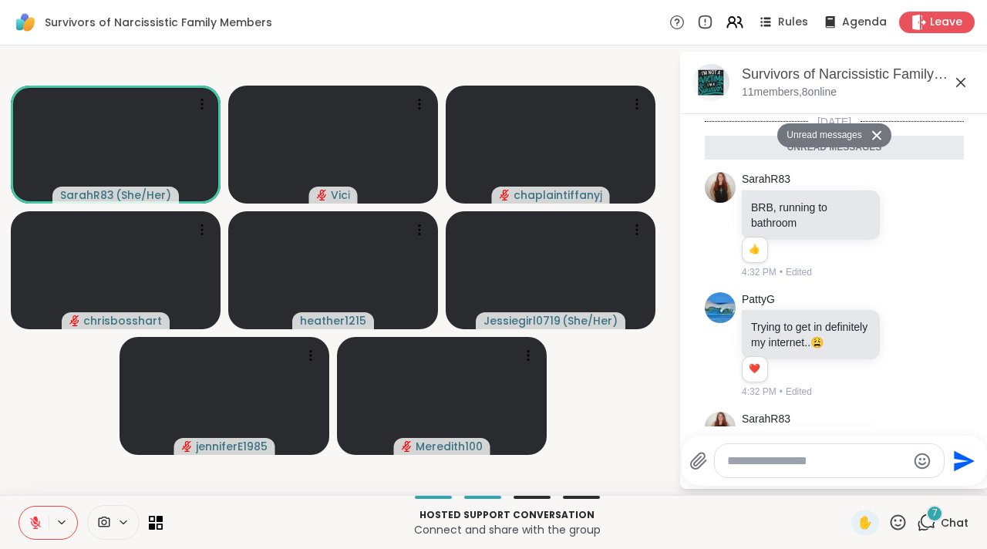
click at [752, 472] on div at bounding box center [829, 460] width 229 height 33
click at [747, 456] on textarea "Type your message" at bounding box center [817, 460] width 180 height 15
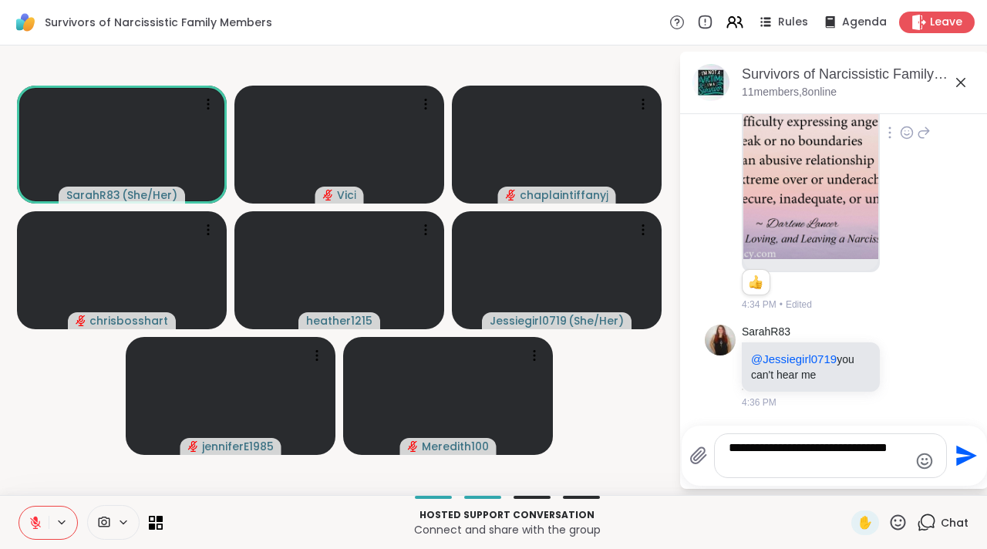
scroll to position [1625, 0]
type textarea "**********"
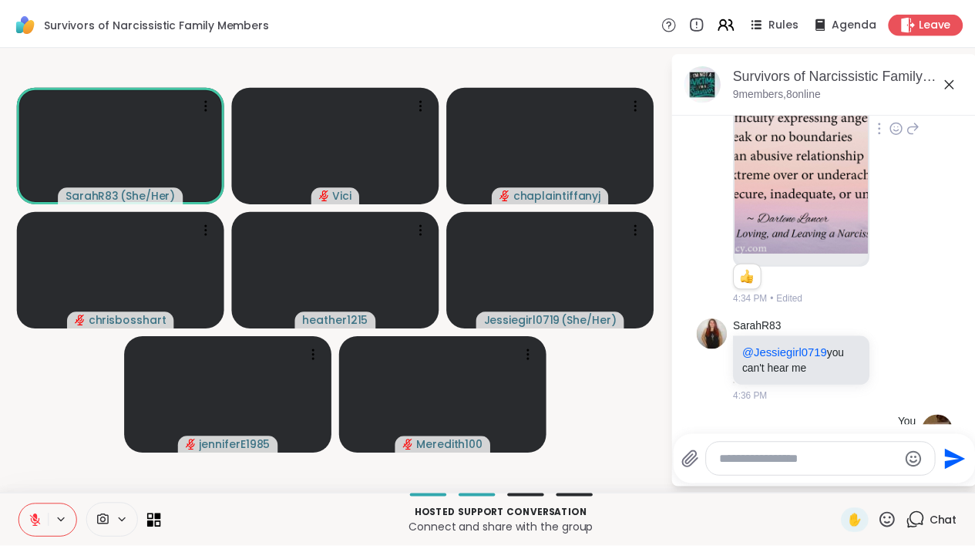
scroll to position [1737, 0]
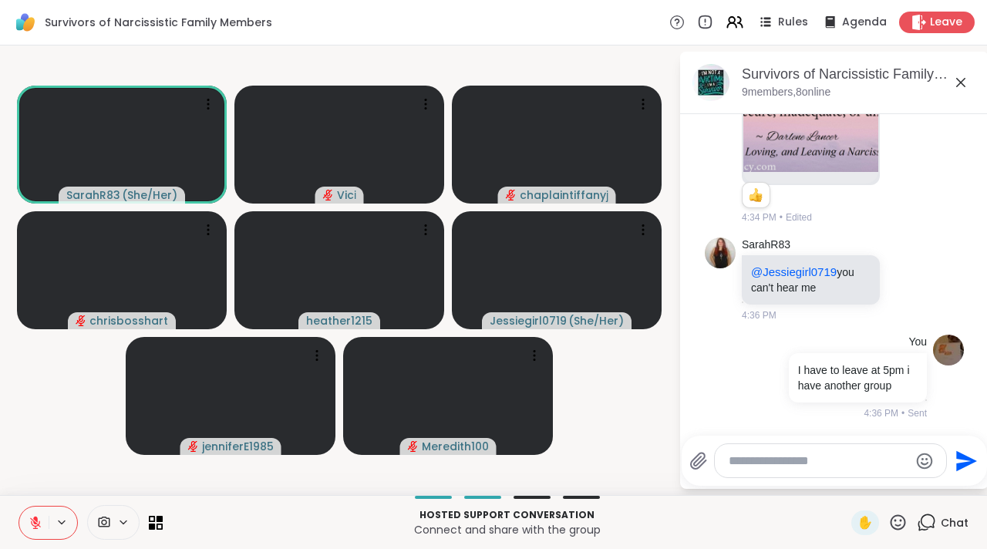
click at [958, 82] on icon at bounding box center [960, 82] width 19 height 19
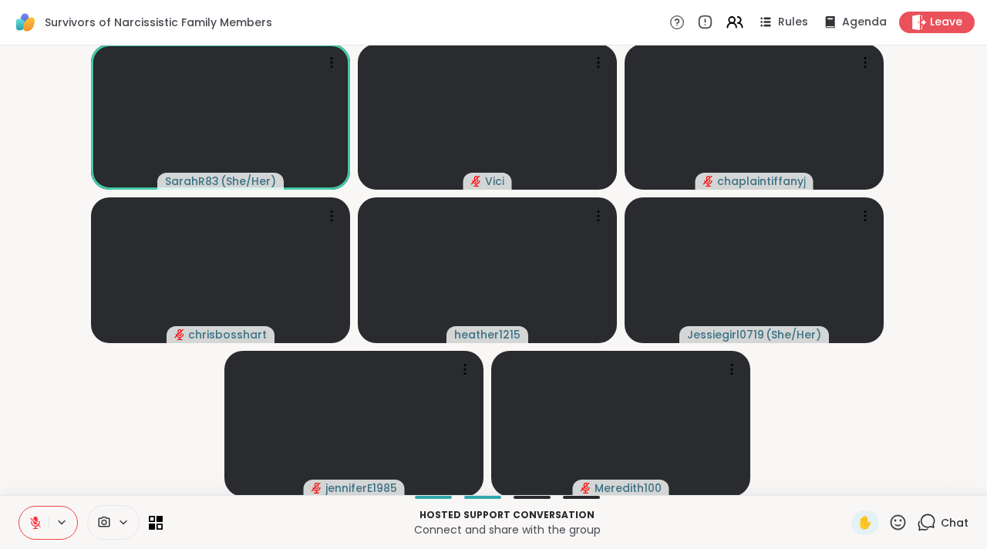
click at [34, 522] on icon at bounding box center [35, 522] width 11 height 11
click at [34, 522] on icon at bounding box center [35, 522] width 5 height 5
click at [36, 529] on button at bounding box center [33, 522] width 29 height 32
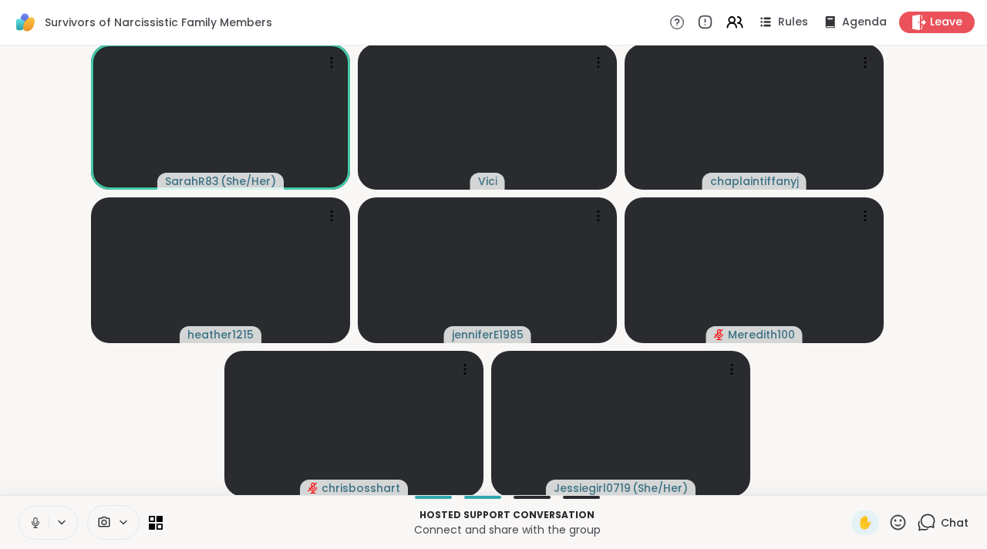
click at [893, 525] on icon at bounding box center [897, 521] width 15 height 15
click at [882, 485] on span "👍" at bounding box center [886, 482] width 15 height 19
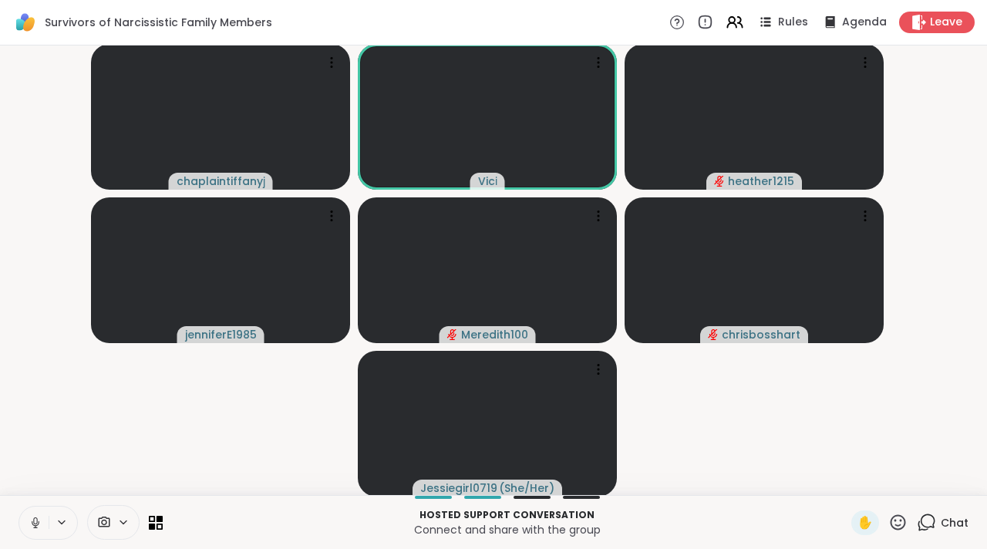
click at [30, 511] on button at bounding box center [33, 522] width 29 height 32
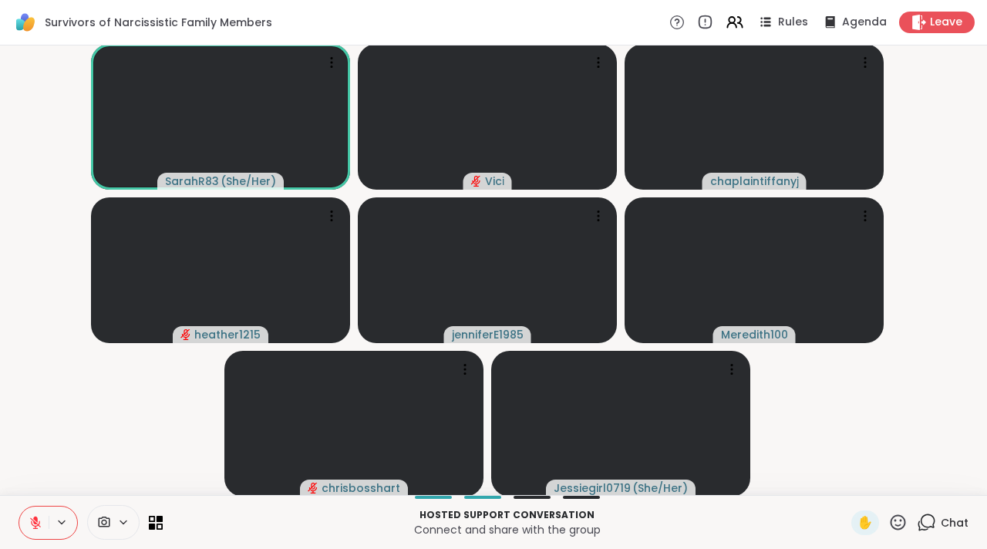
click at [36, 525] on icon at bounding box center [35, 522] width 11 height 11
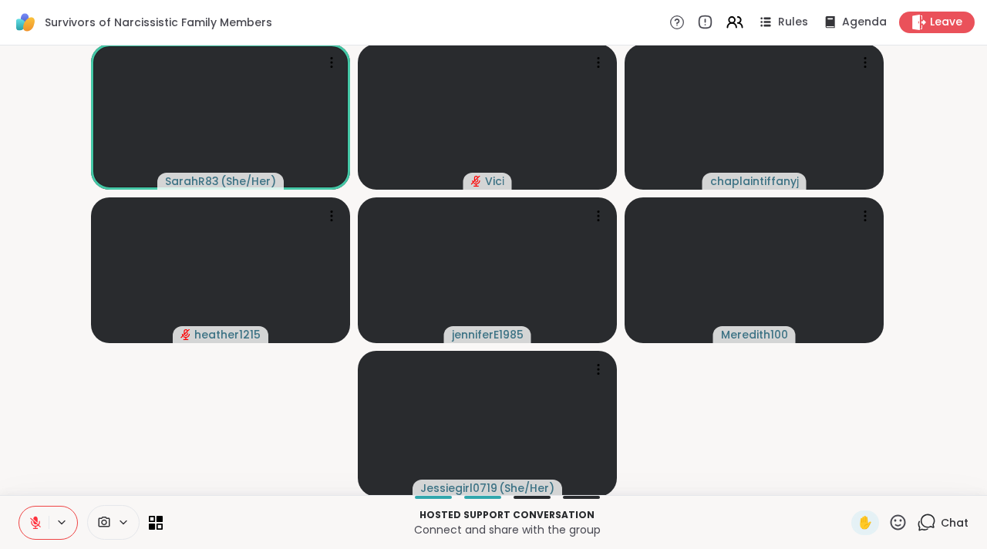
click at [37, 522] on icon at bounding box center [36, 523] width 14 height 14
click at [42, 522] on button at bounding box center [33, 522] width 29 height 32
click at [41, 520] on icon at bounding box center [36, 523] width 14 height 14
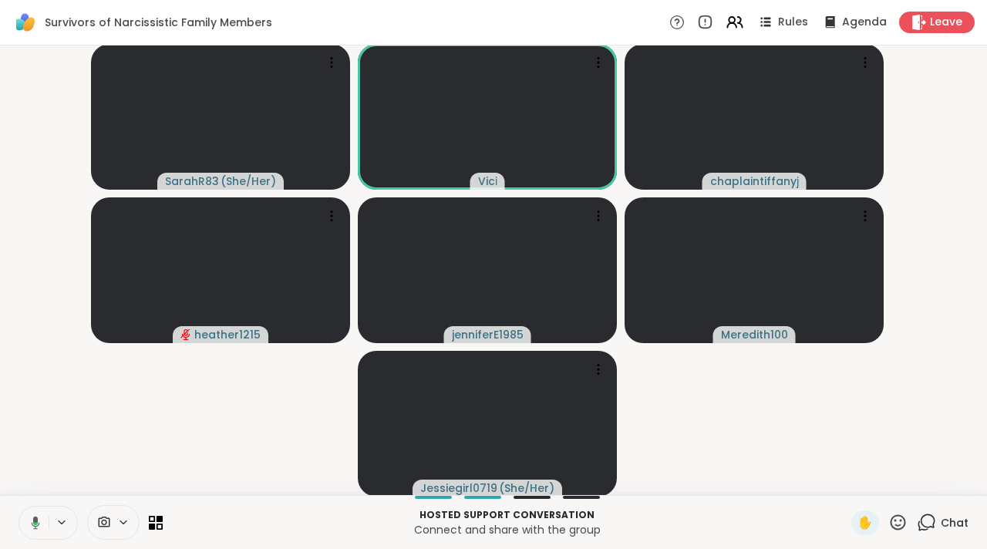
click at [41, 520] on button at bounding box center [33, 522] width 32 height 32
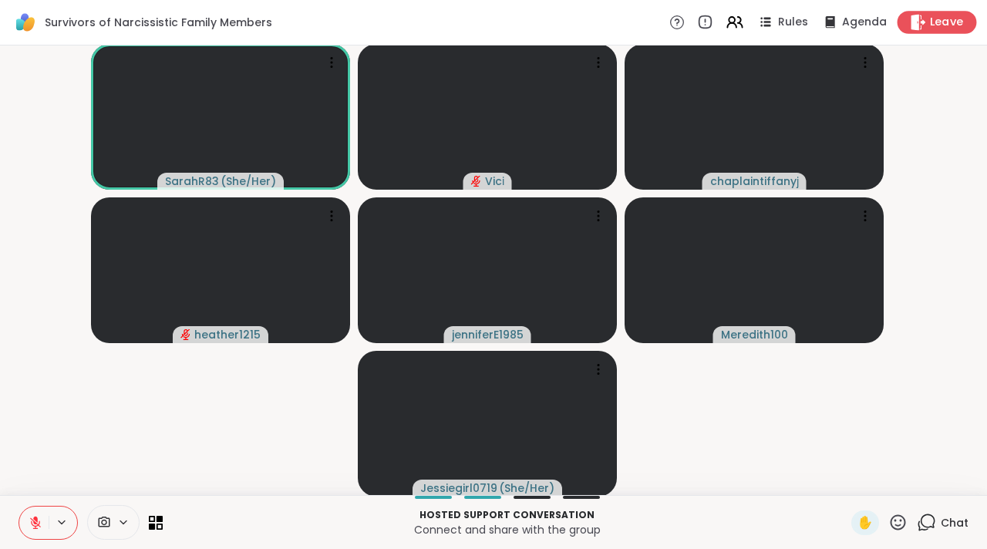
click at [930, 21] on span "Leave" at bounding box center [947, 23] width 34 height 16
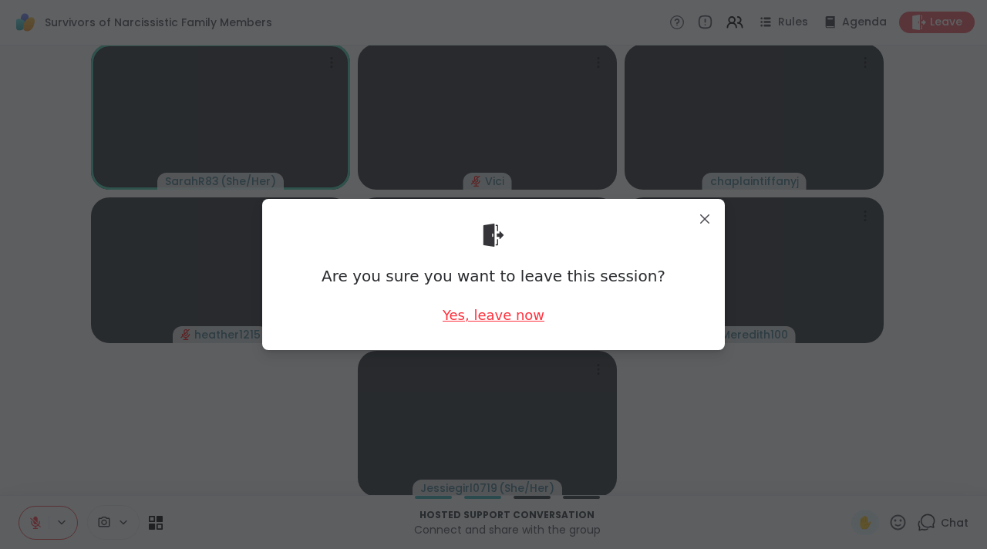
click at [512, 315] on div "Yes, leave now" at bounding box center [493, 314] width 102 height 19
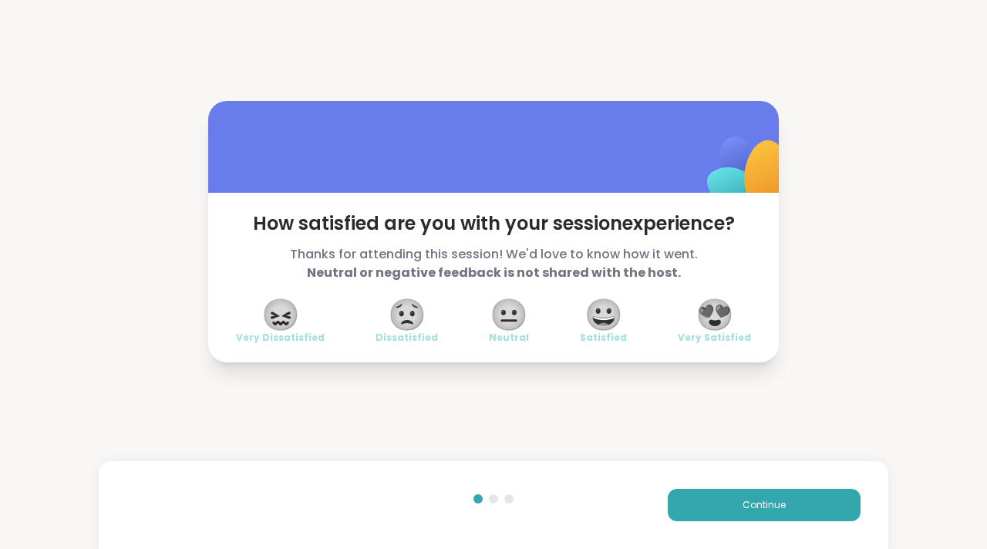
click at [598, 321] on span "😀" at bounding box center [603, 315] width 39 height 28
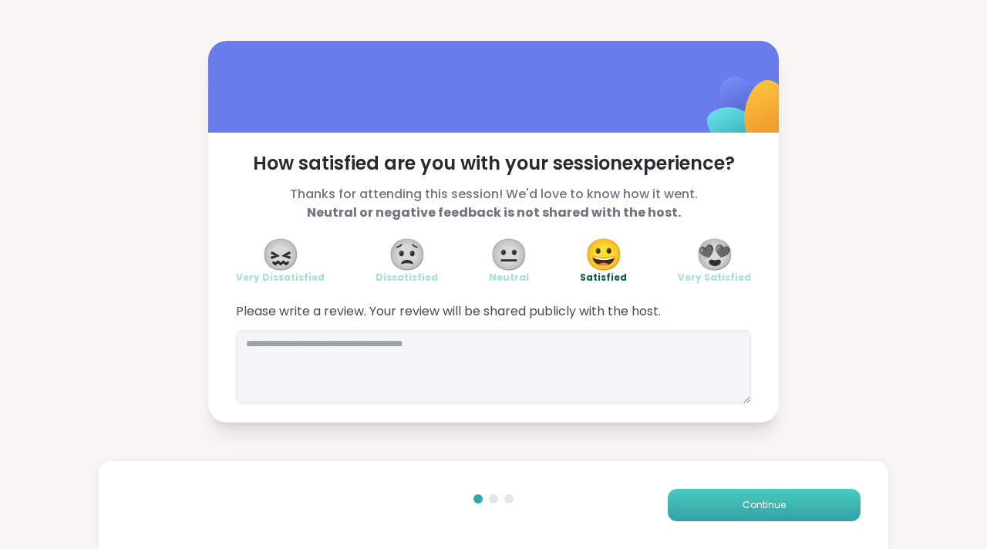
click at [709, 500] on button "Continue" at bounding box center [764, 505] width 193 height 32
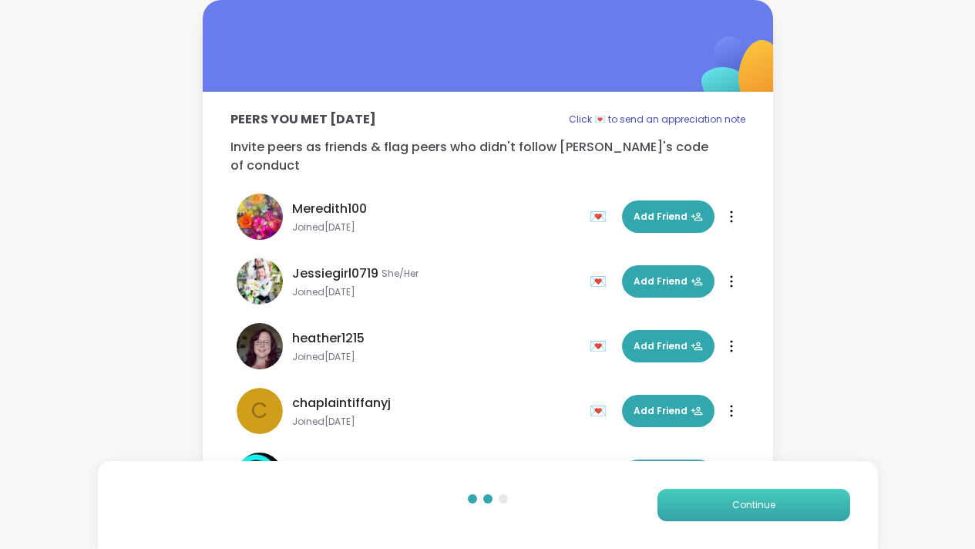
click at [709, 500] on button "Continue" at bounding box center [754, 505] width 193 height 32
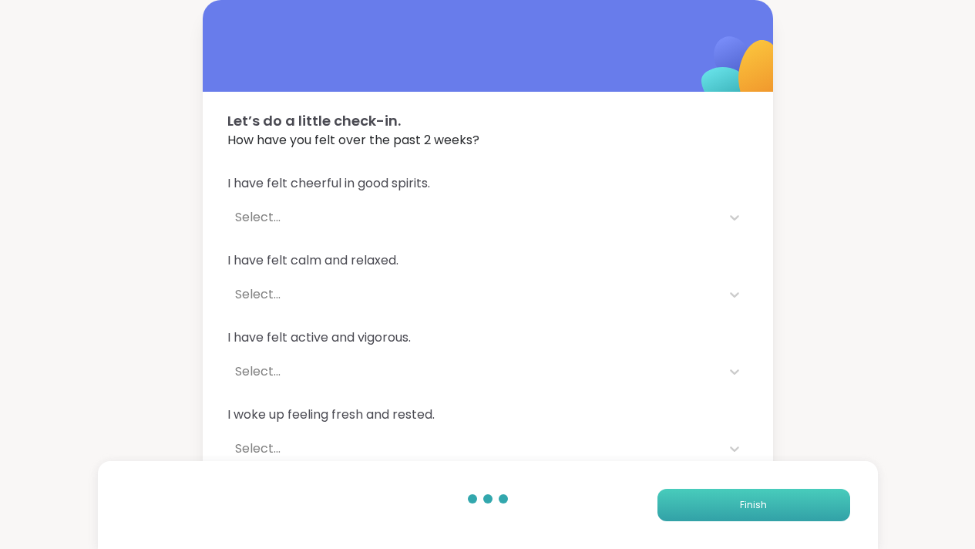
click at [709, 500] on button "Finish" at bounding box center [754, 505] width 193 height 32
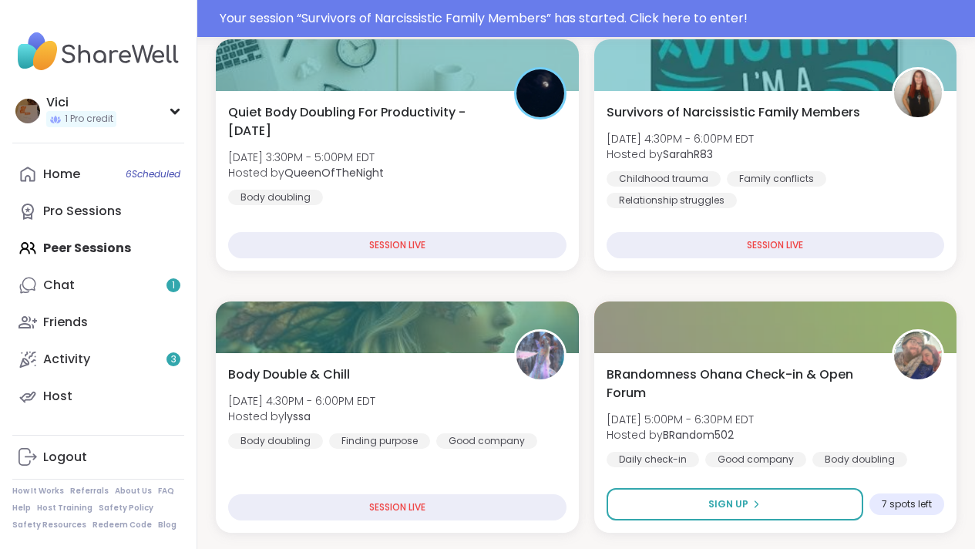
scroll to position [350, 0]
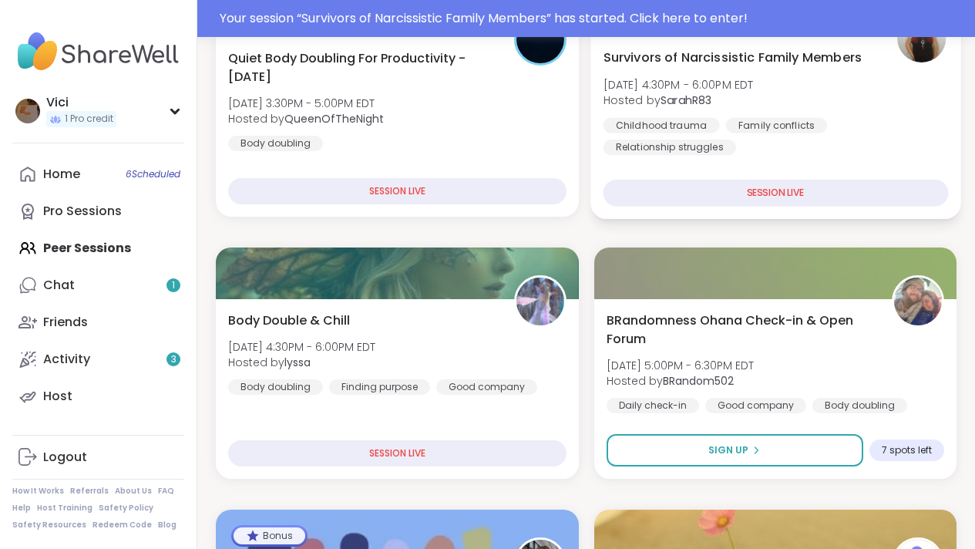
click at [831, 204] on div "SESSION LIVE" at bounding box center [775, 193] width 345 height 27
click at [818, 188] on div "SESSION LIVE" at bounding box center [775, 193] width 345 height 27
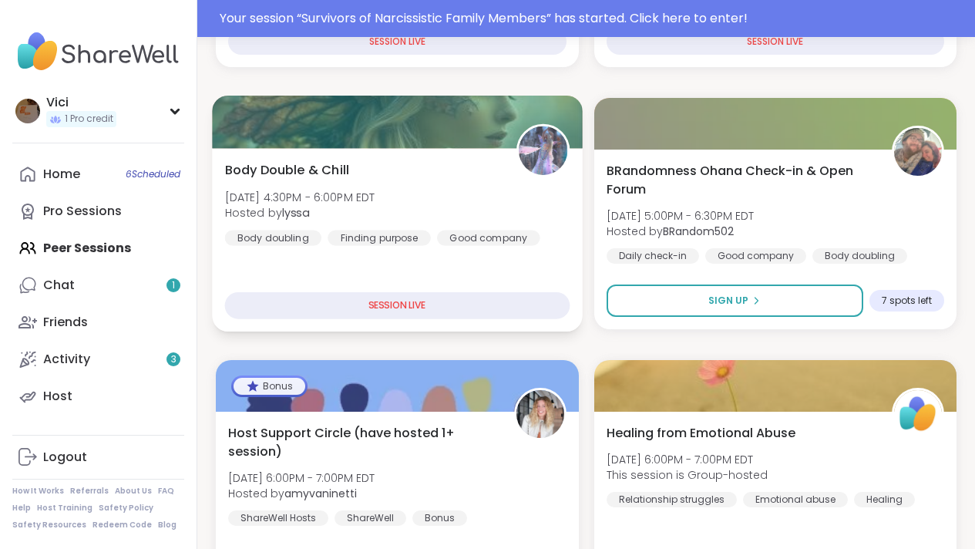
click at [457, 143] on div at bounding box center [397, 122] width 370 height 52
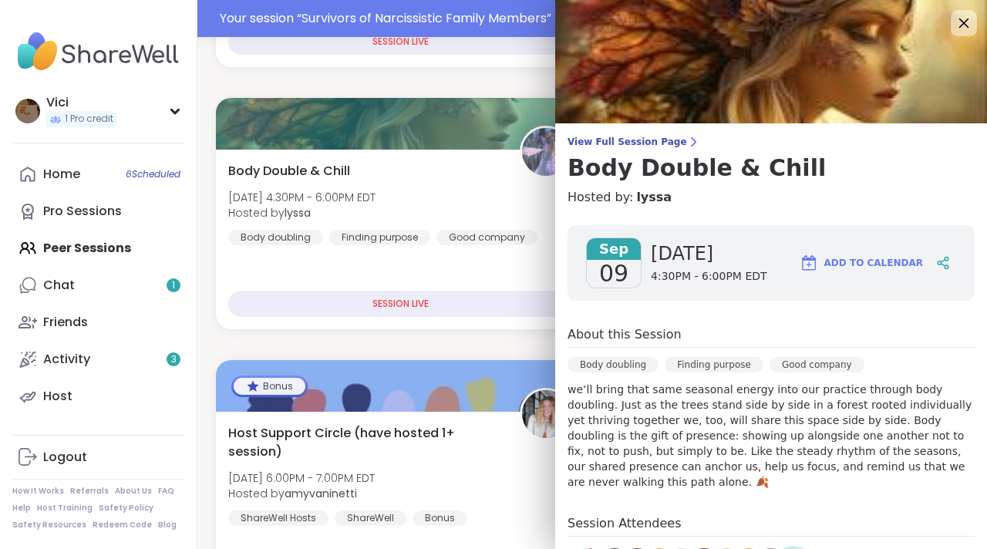
click at [954, 17] on icon at bounding box center [963, 22] width 19 height 19
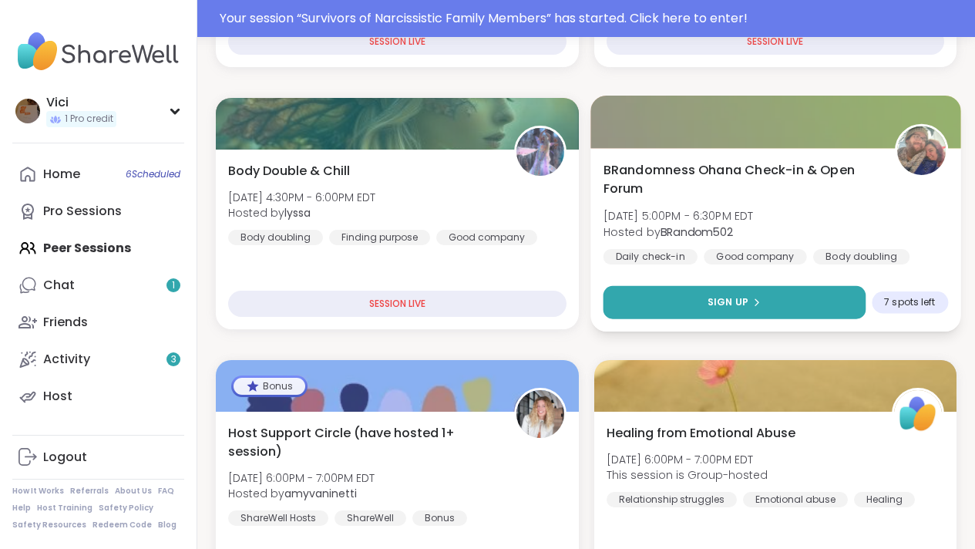
click at [744, 288] on button "Sign Up" at bounding box center [734, 302] width 262 height 33
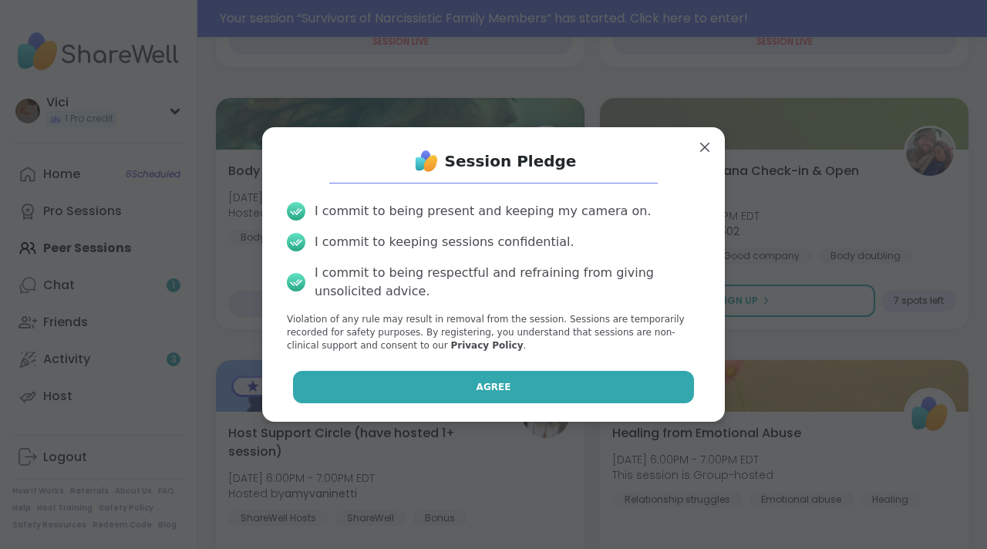
click at [557, 375] on button "Agree" at bounding box center [494, 387] width 402 height 32
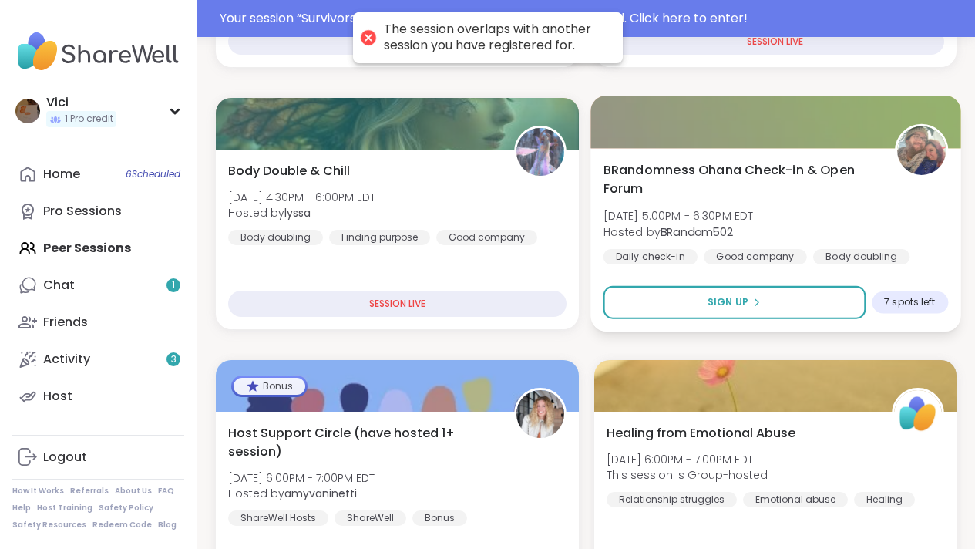
click at [680, 154] on div "BRandomness Ohana Check-in & Open Forum Tue, Sep 09 | 5:00PM - 6:30PM EDT Hoste…" at bounding box center [775, 239] width 370 height 183
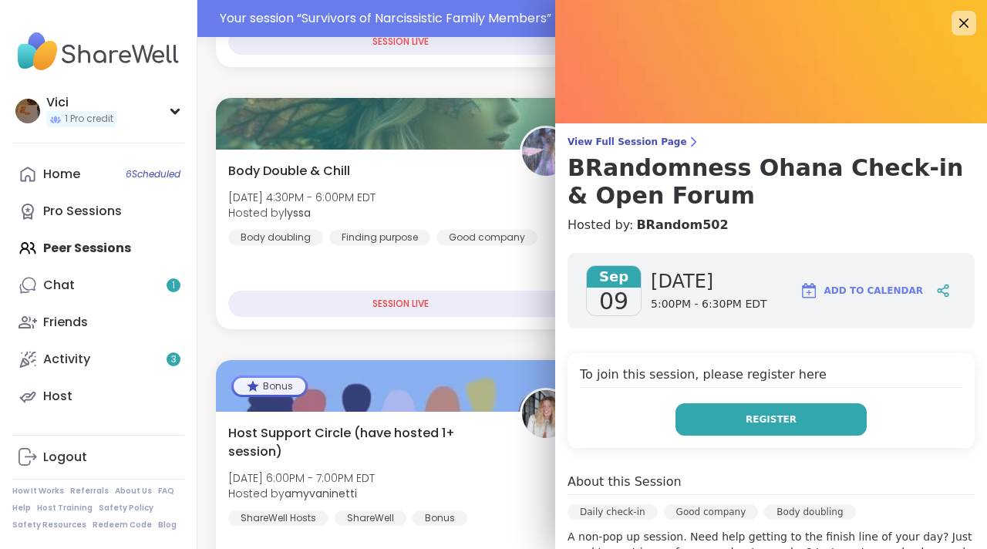
click at [745, 422] on span "Register" at bounding box center [770, 419] width 51 height 14
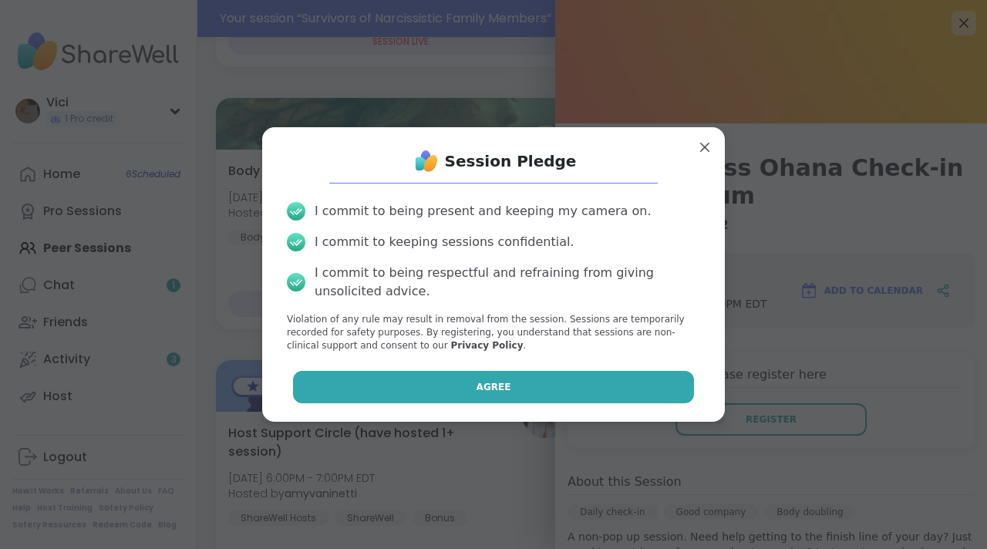
click at [569, 381] on button "Agree" at bounding box center [494, 387] width 402 height 32
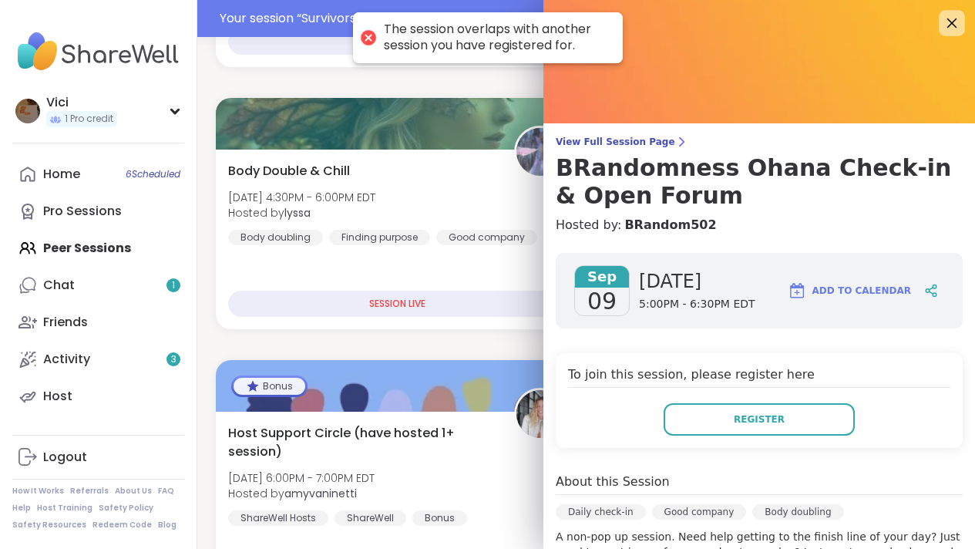
click at [944, 29] on icon at bounding box center [951, 22] width 19 height 19
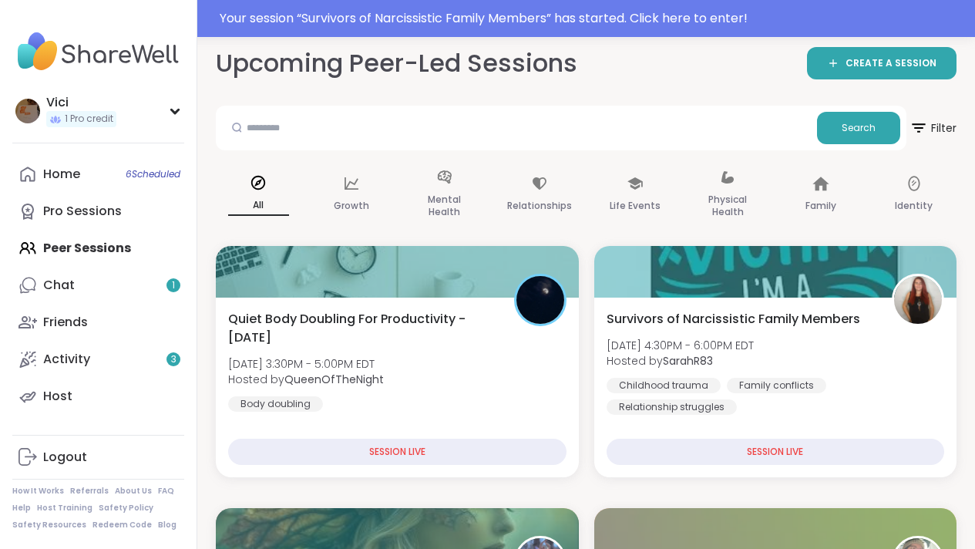
scroll to position [93, 0]
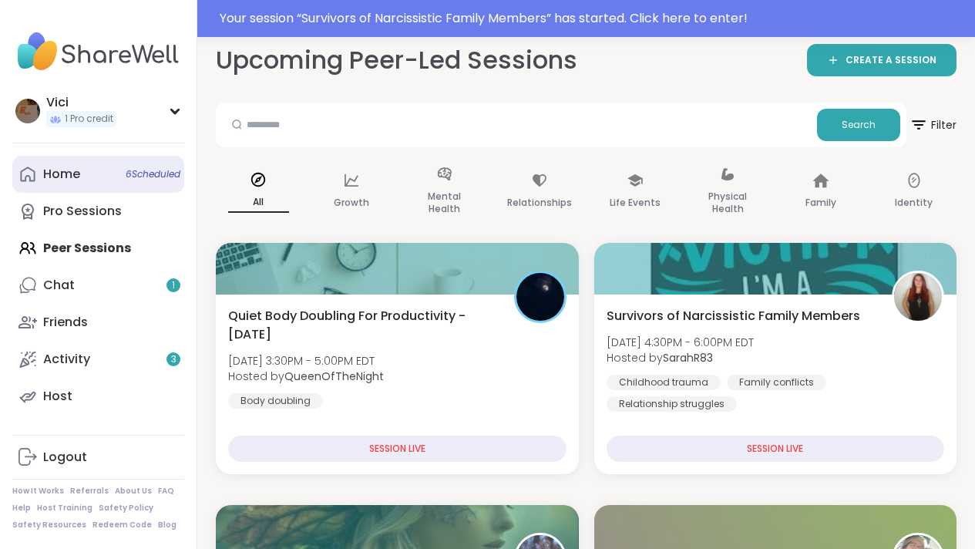
click at [109, 183] on link "Home 6 Scheduled" at bounding box center [98, 174] width 172 height 37
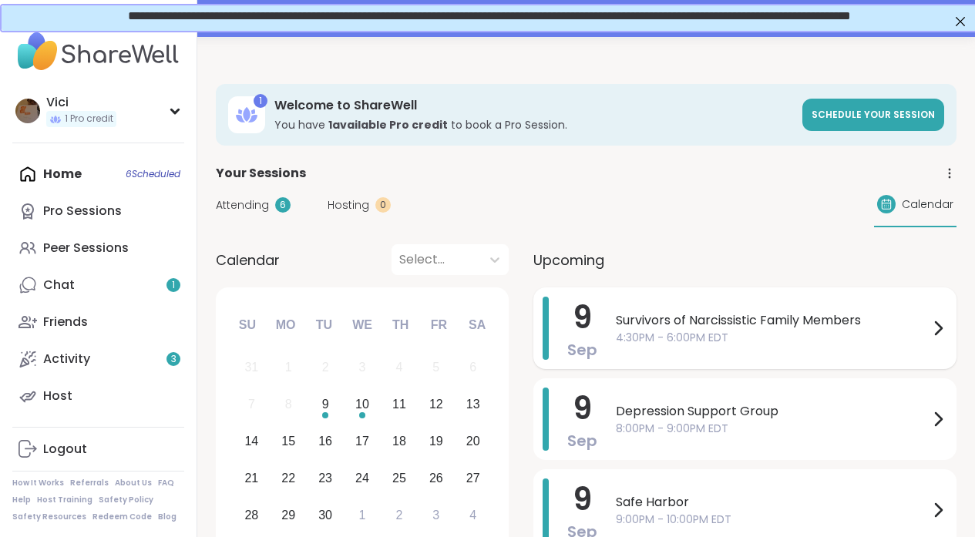
click at [659, 326] on span "Survivors of Narcissistic Family Members" at bounding box center [772, 320] width 313 height 19
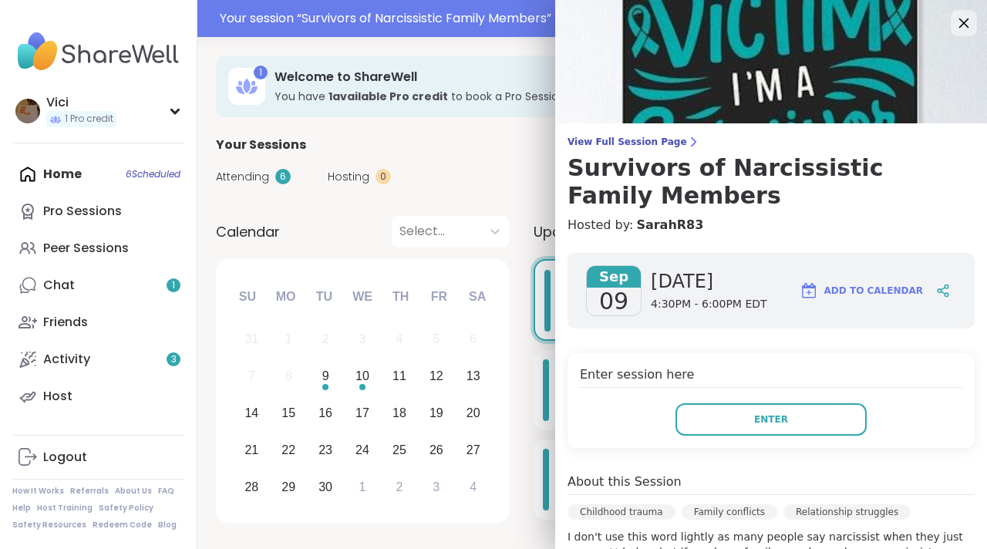
click at [959, 25] on icon at bounding box center [964, 24] width 10 height 10
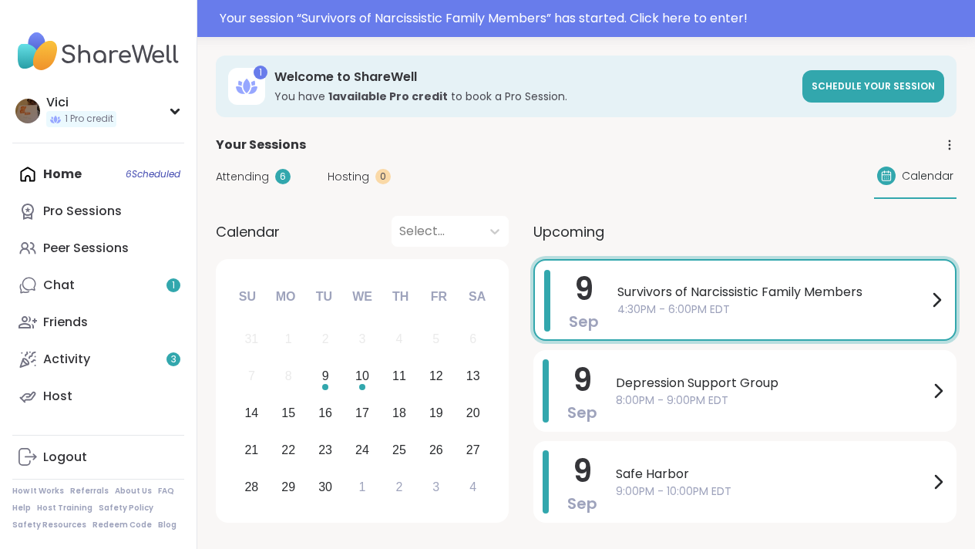
click at [627, 304] on span "4:30PM - 6:00PM EDT" at bounding box center [772, 309] width 310 height 16
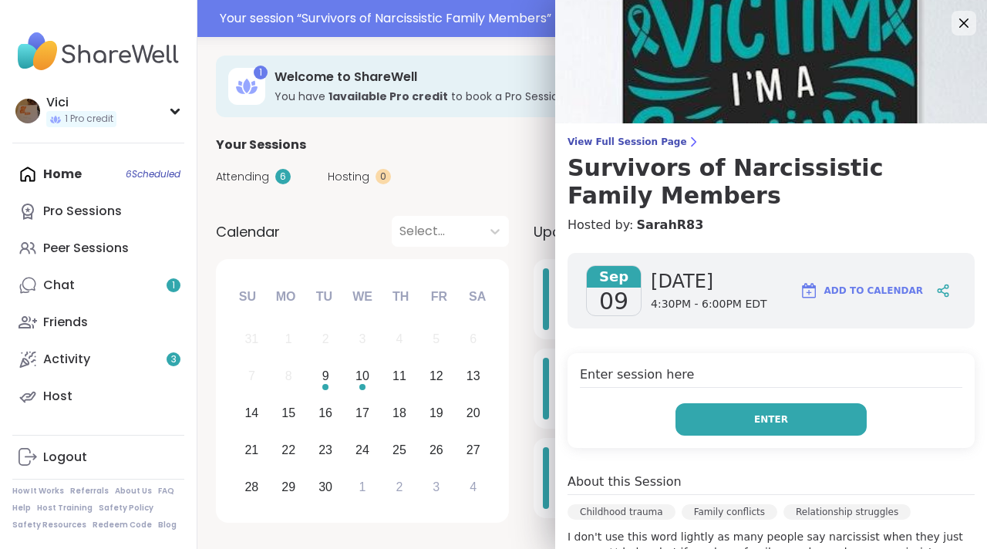
click at [732, 421] on button "Enter" at bounding box center [770, 419] width 191 height 32
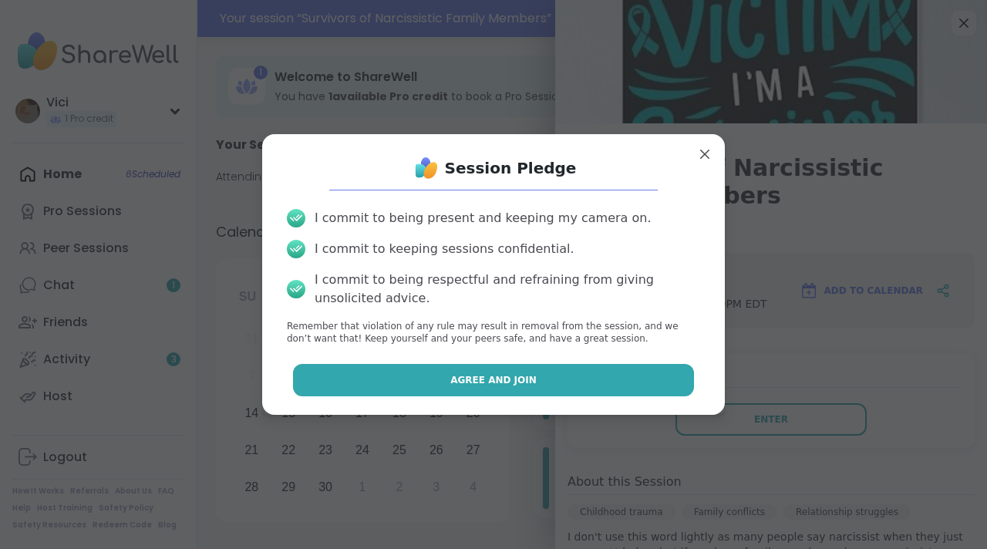
click at [586, 376] on button "Agree and Join" at bounding box center [494, 380] width 402 height 32
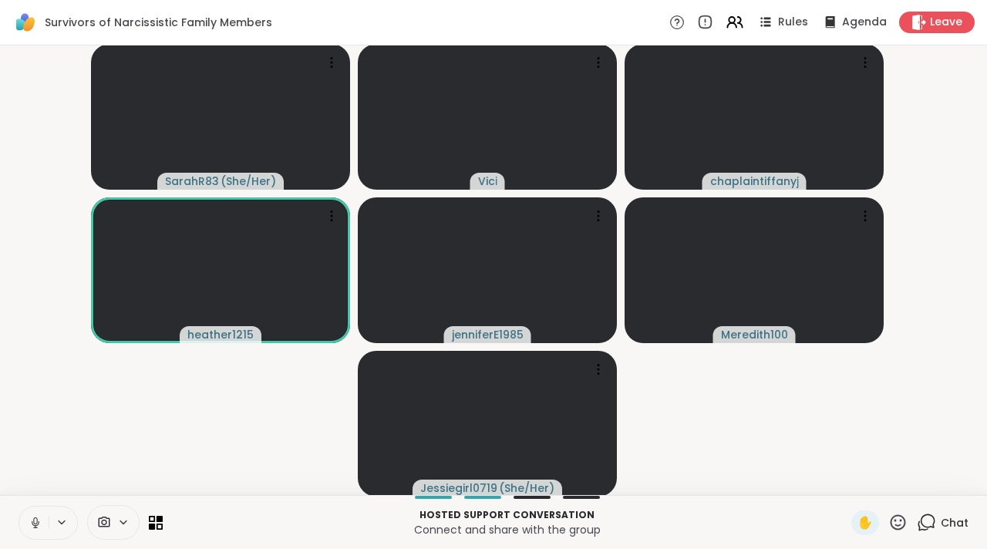
click at [37, 517] on icon at bounding box center [36, 523] width 14 height 14
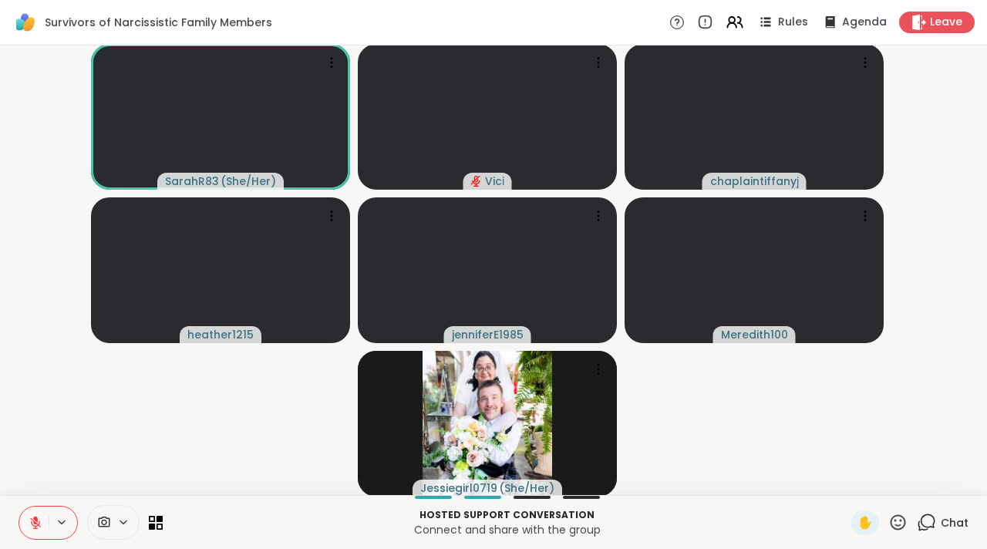
click at [888, 526] on icon at bounding box center [897, 522] width 19 height 19
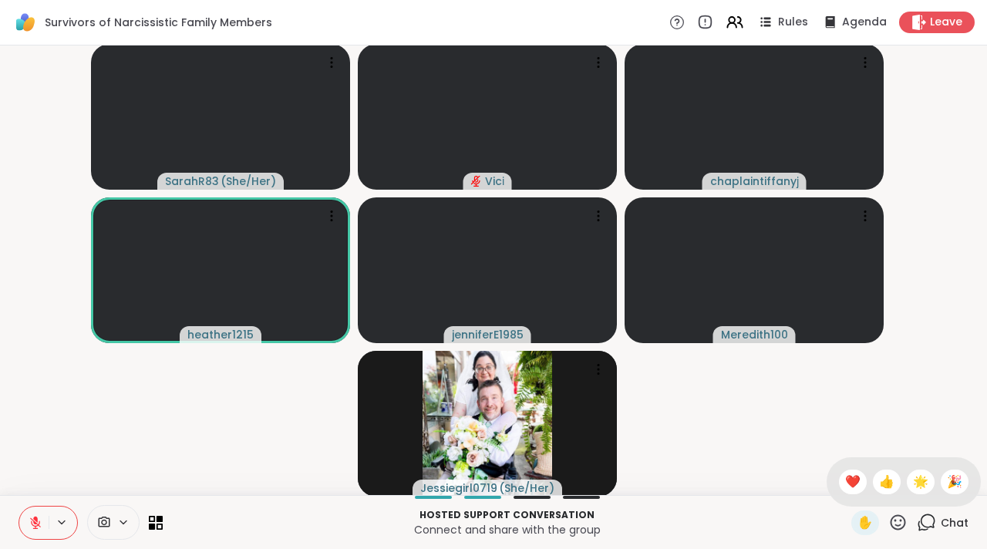
click at [919, 520] on icon at bounding box center [926, 522] width 19 height 19
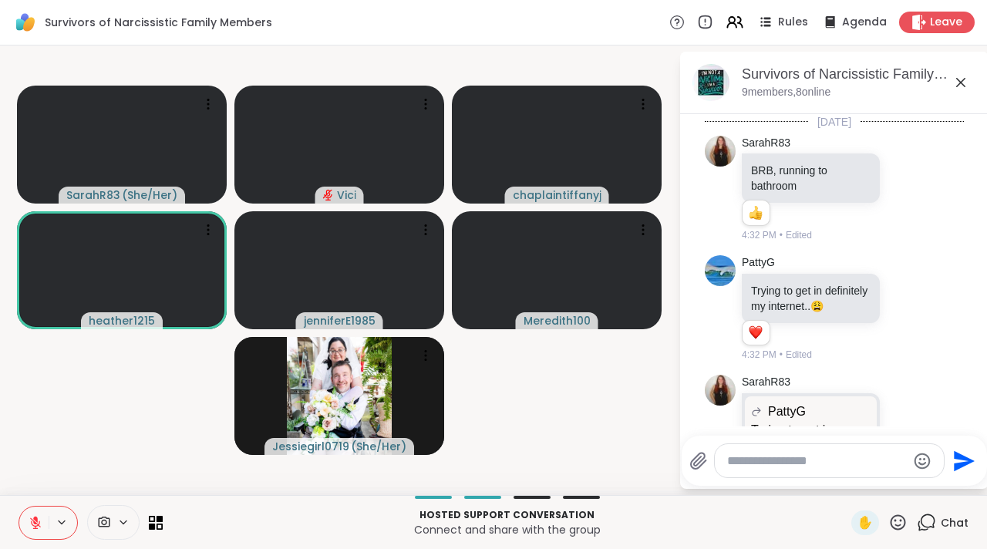
scroll to position [2636, 0]
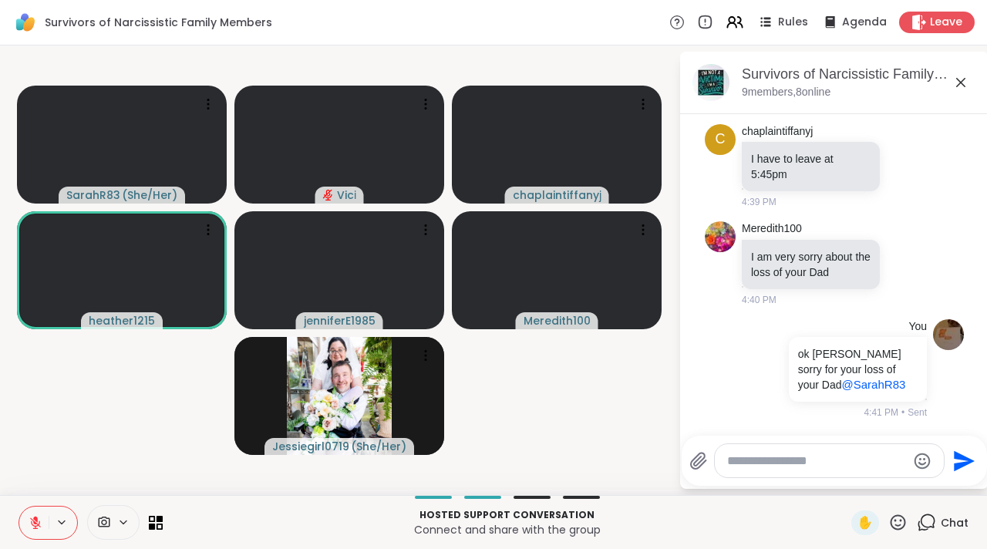
click at [793, 456] on textarea "Type your message" at bounding box center [817, 460] width 180 height 15
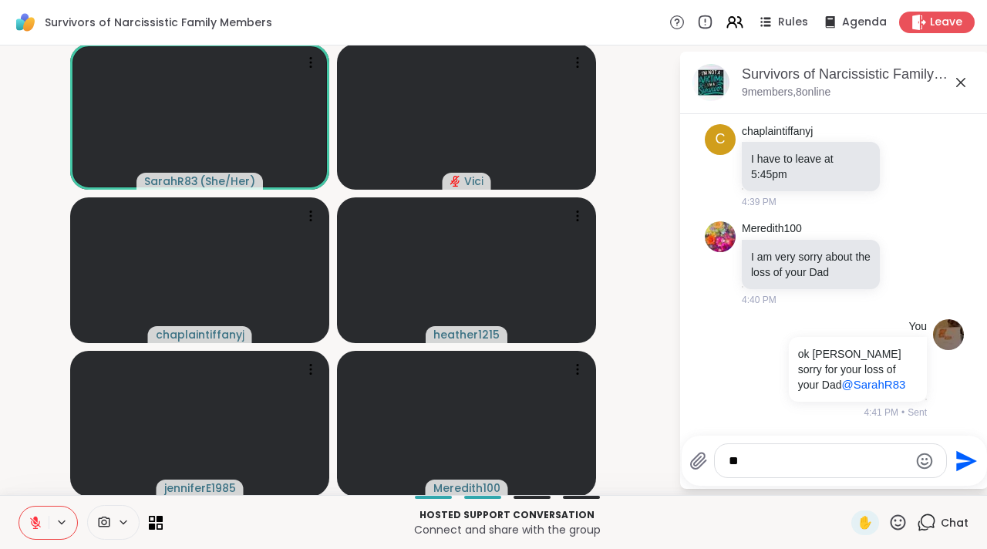
type textarea "*"
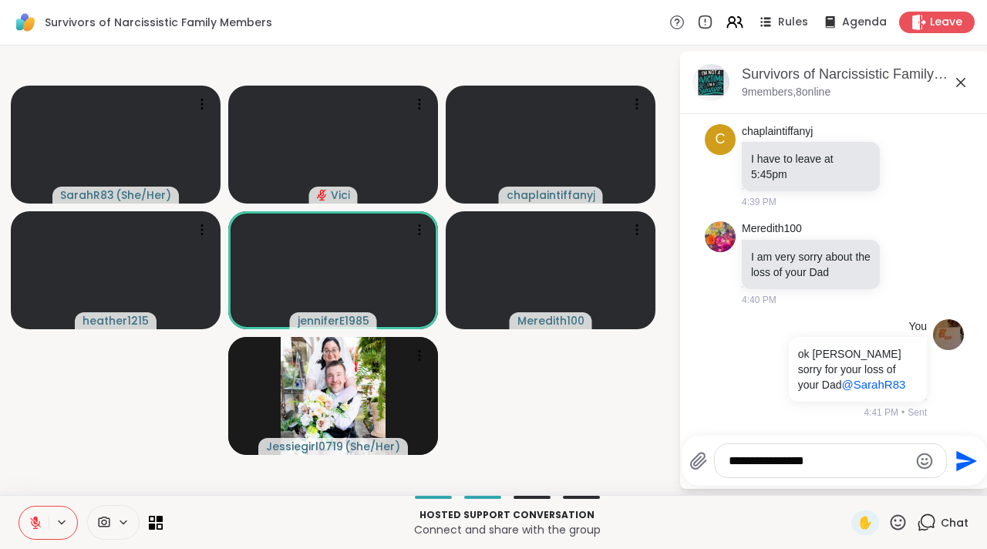
type textarea "**********"
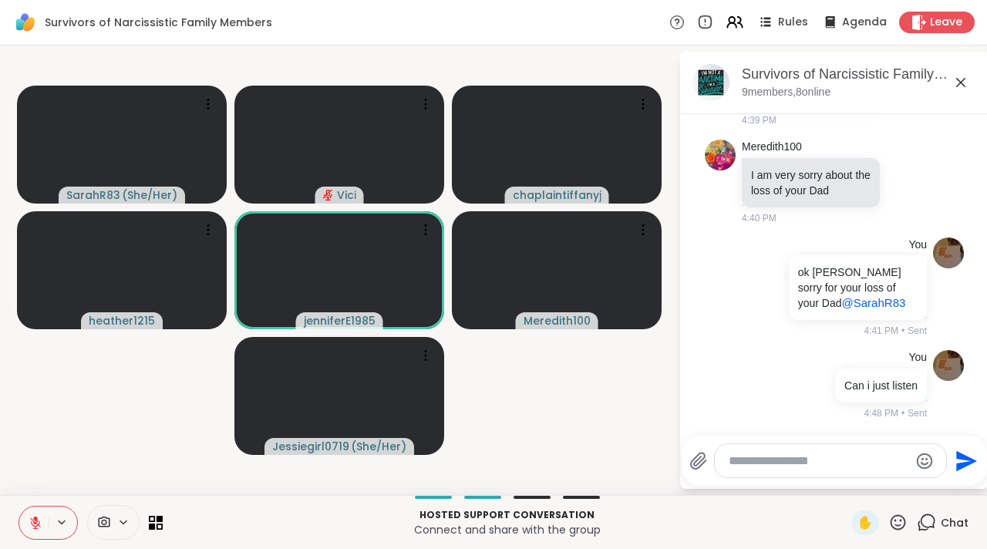
scroll to position [2719, 0]
click at [954, 82] on icon at bounding box center [960, 82] width 19 height 19
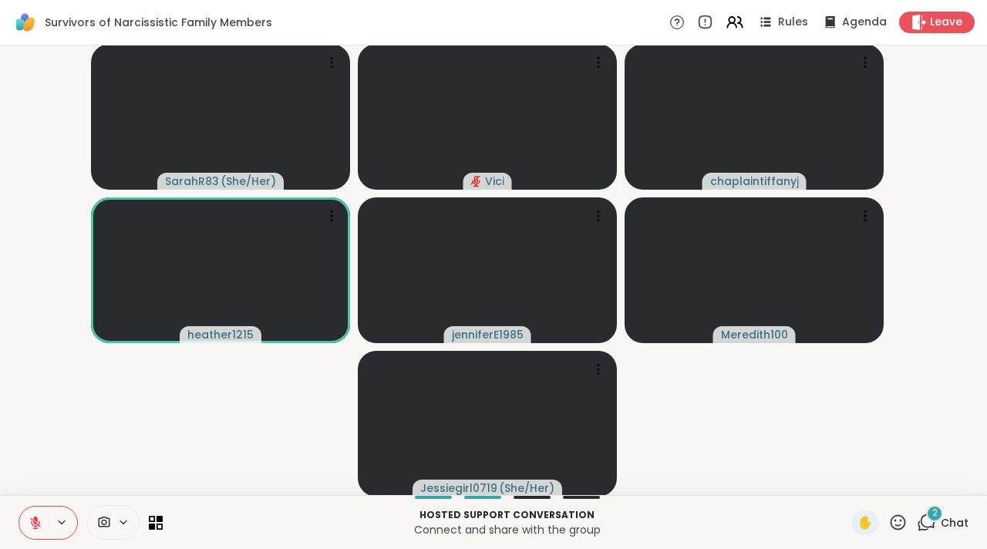
click at [917, 518] on icon at bounding box center [926, 522] width 19 height 19
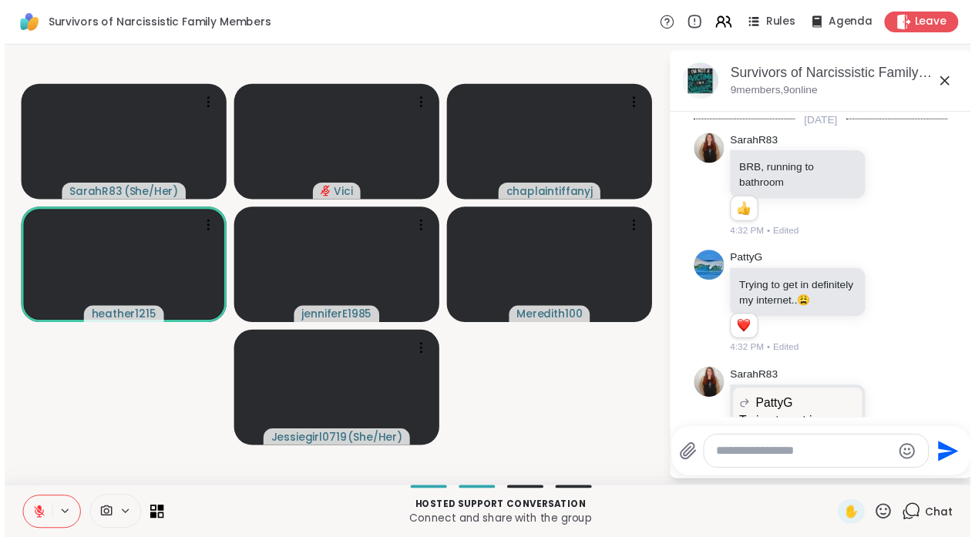
scroll to position [2982, 0]
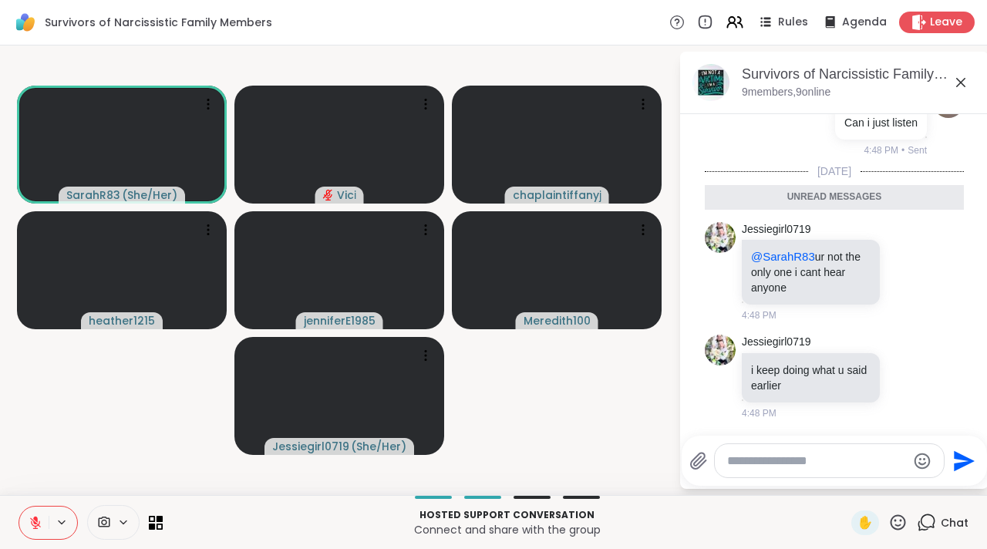
click at [959, 85] on icon at bounding box center [960, 82] width 19 height 19
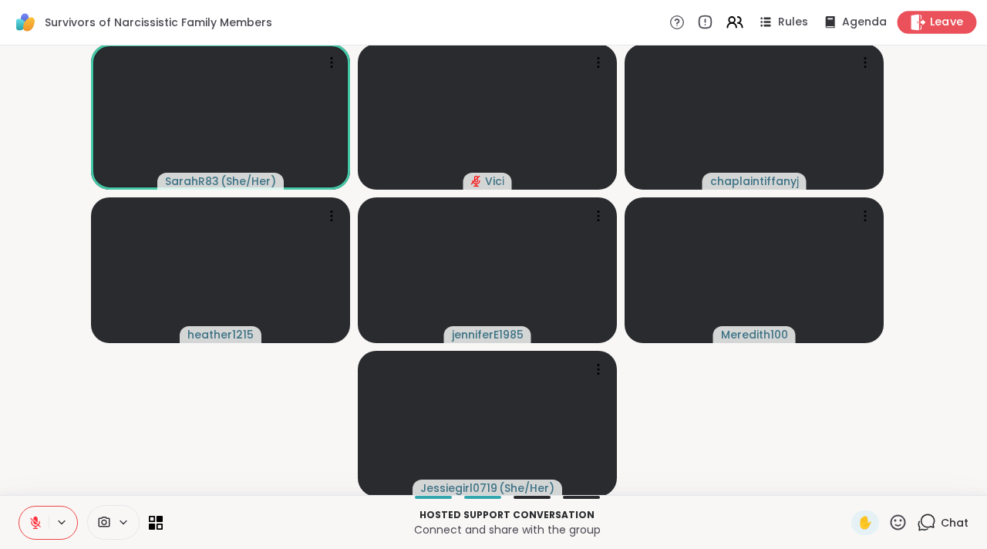
click at [941, 22] on span "Leave" at bounding box center [947, 23] width 34 height 16
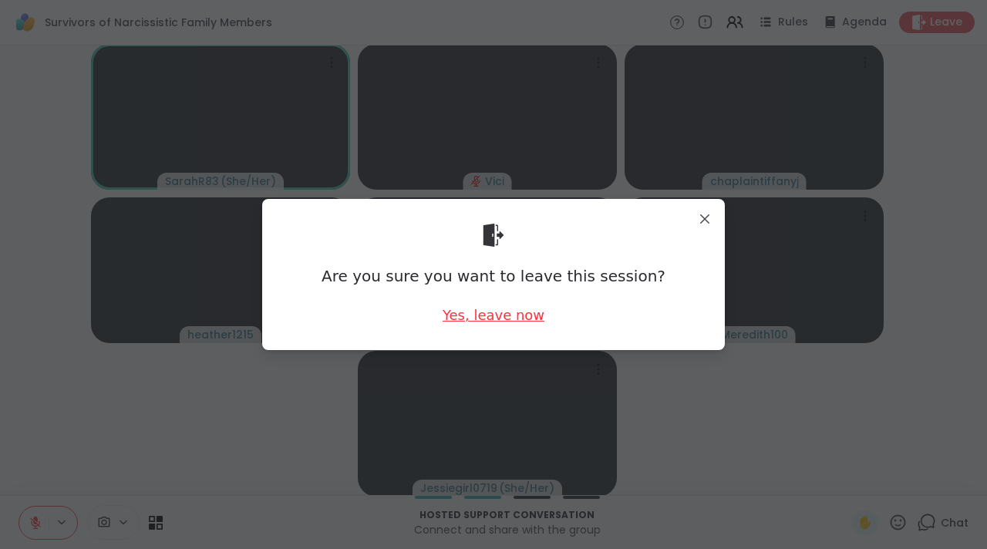
click at [513, 305] on div "Yes, leave now" at bounding box center [493, 314] width 102 height 19
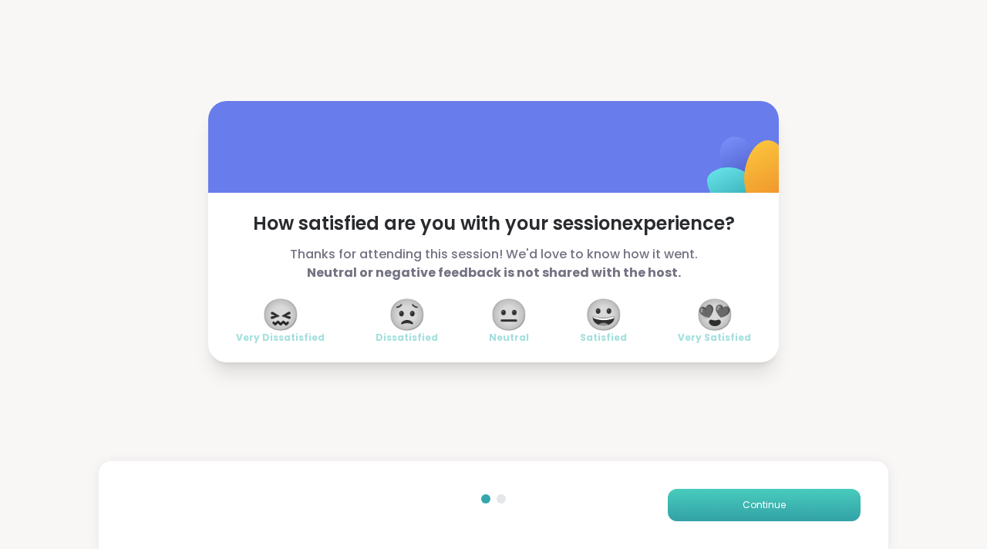
click at [726, 489] on button "Continue" at bounding box center [764, 505] width 193 height 32
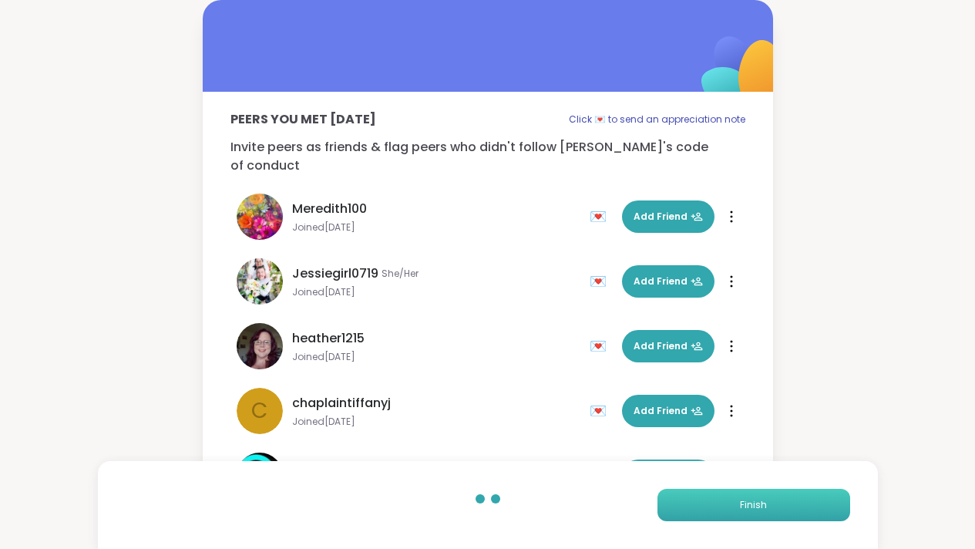
click at [729, 509] on button "Finish" at bounding box center [754, 505] width 193 height 32
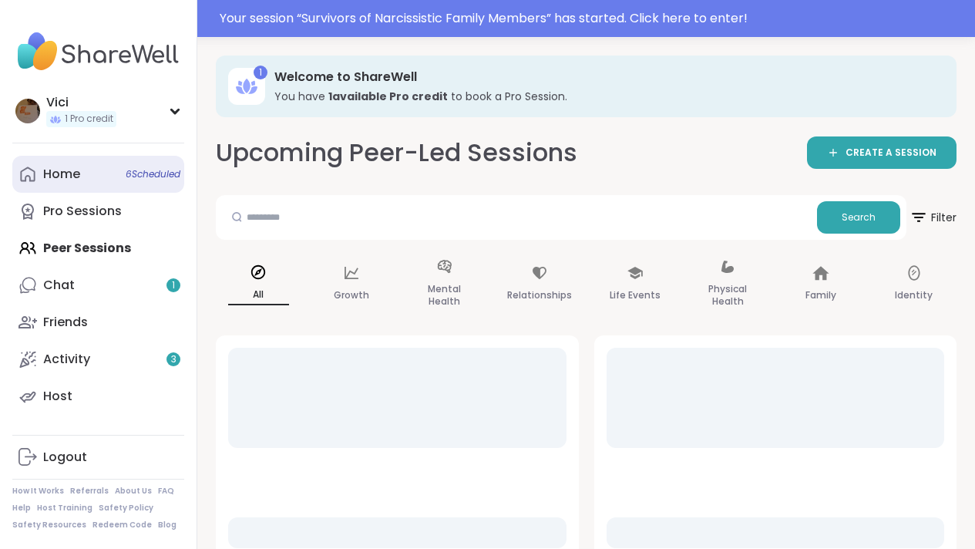
click at [130, 180] on span "6 Scheduled" at bounding box center [153, 174] width 55 height 12
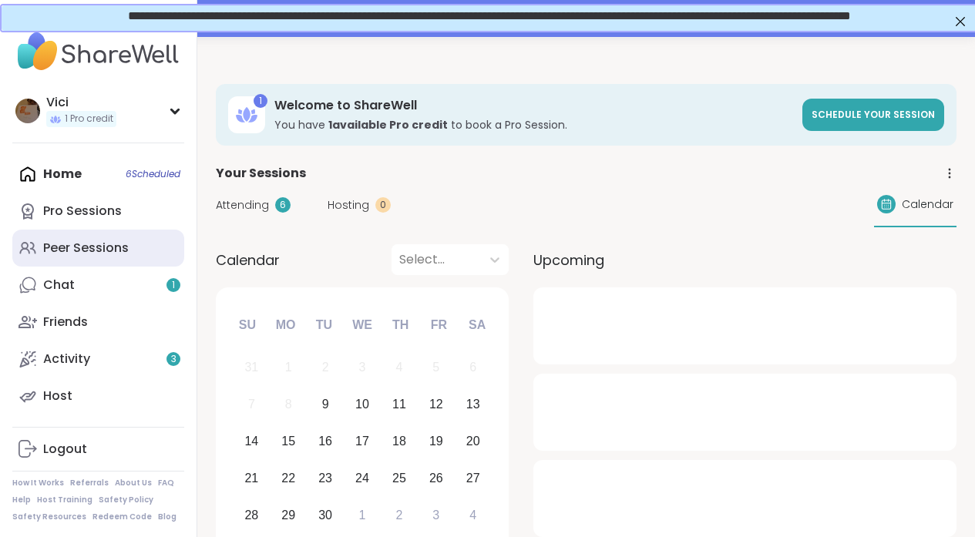
click at [118, 243] on div "Peer Sessions" at bounding box center [86, 248] width 86 height 17
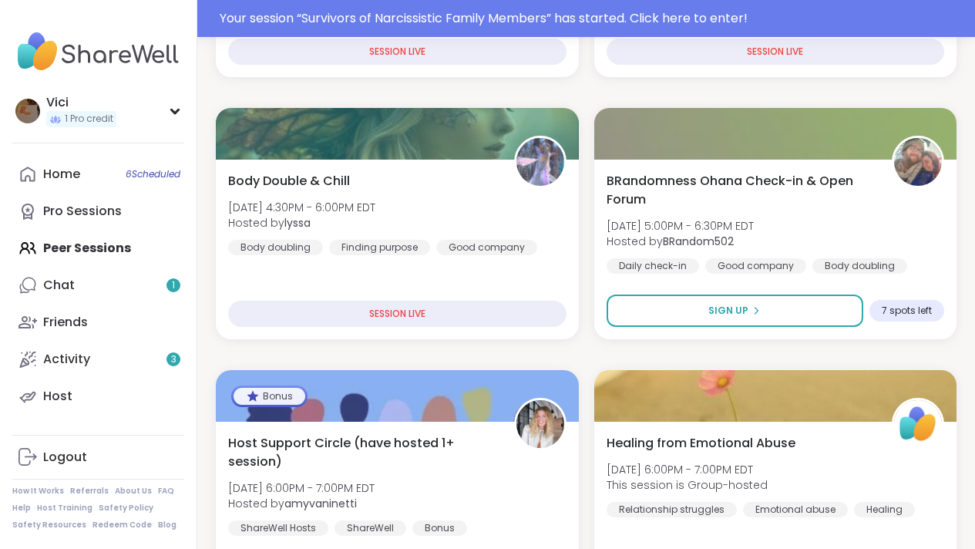
scroll to position [525, 0]
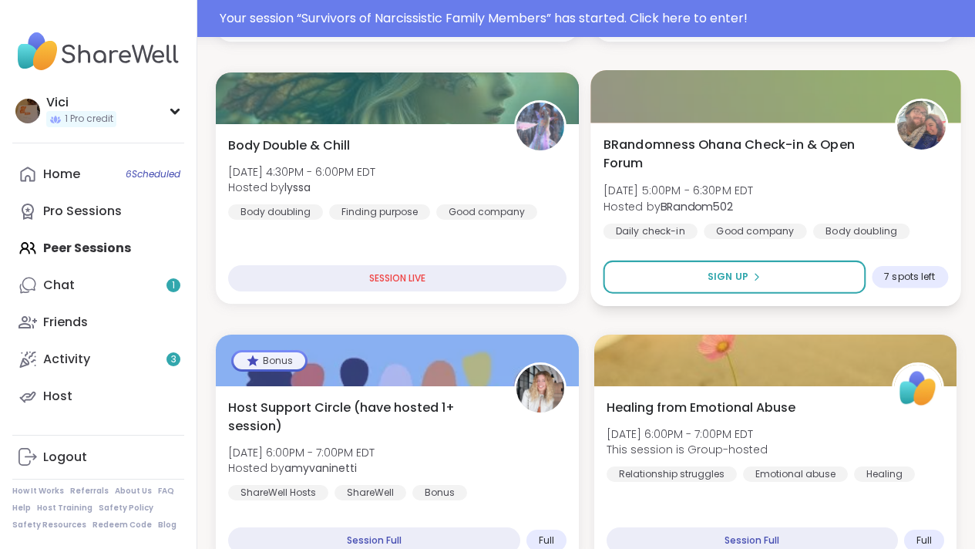
click at [854, 100] on div at bounding box center [775, 96] width 370 height 52
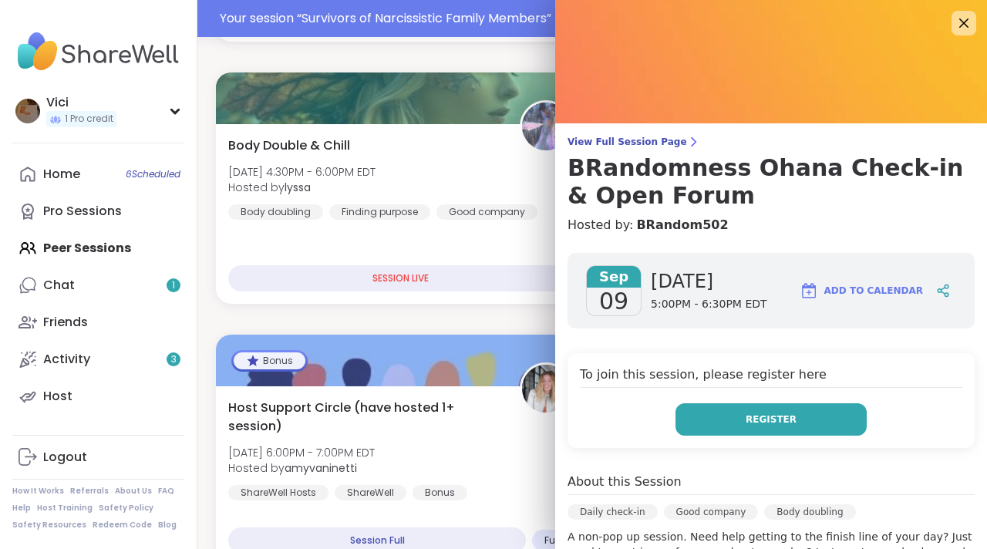
click at [765, 423] on span "Register" at bounding box center [770, 419] width 51 height 14
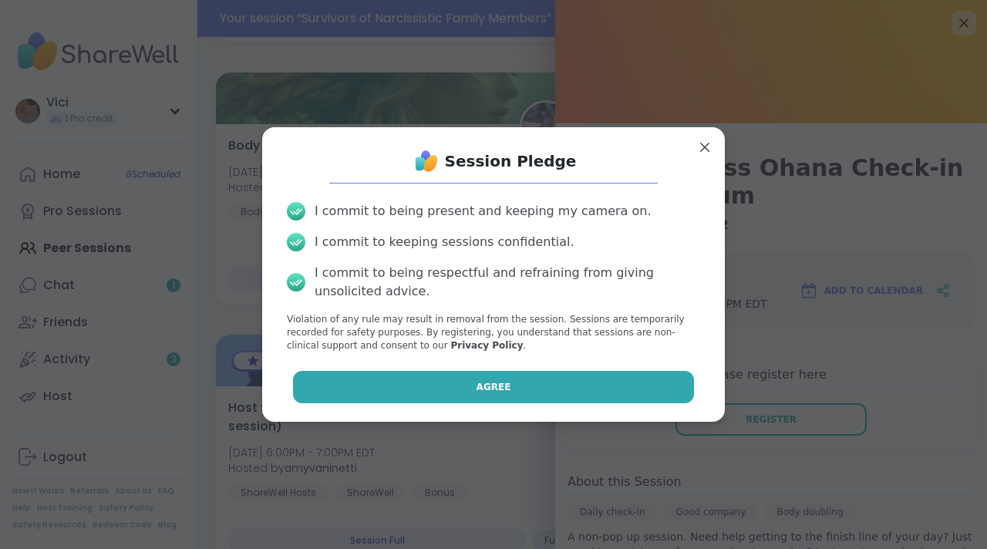
click at [654, 376] on button "Agree" at bounding box center [494, 387] width 402 height 32
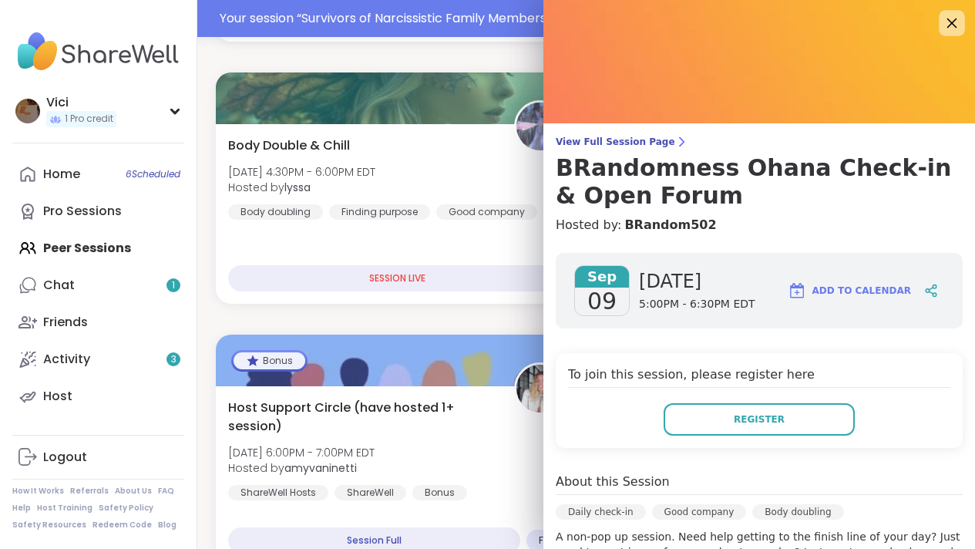
click at [944, 22] on icon at bounding box center [951, 22] width 19 height 19
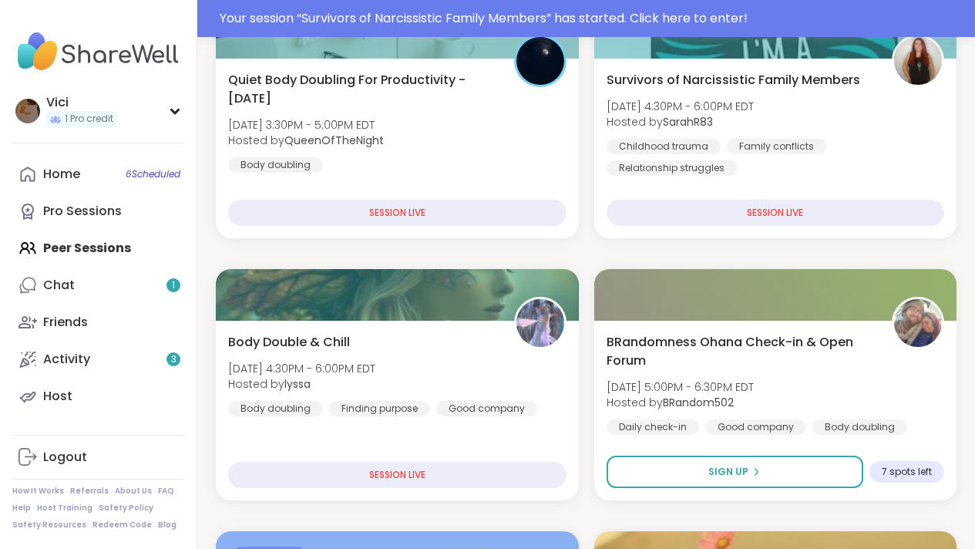
scroll to position [0, 0]
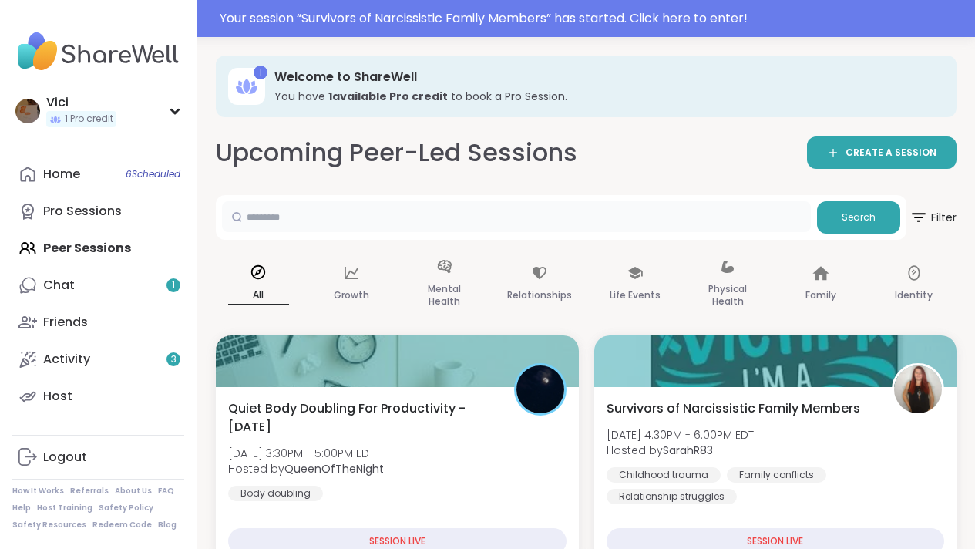
click at [600, 213] on input "text" at bounding box center [516, 216] width 589 height 31
click at [863, 217] on span "Search" at bounding box center [859, 217] width 34 height 14
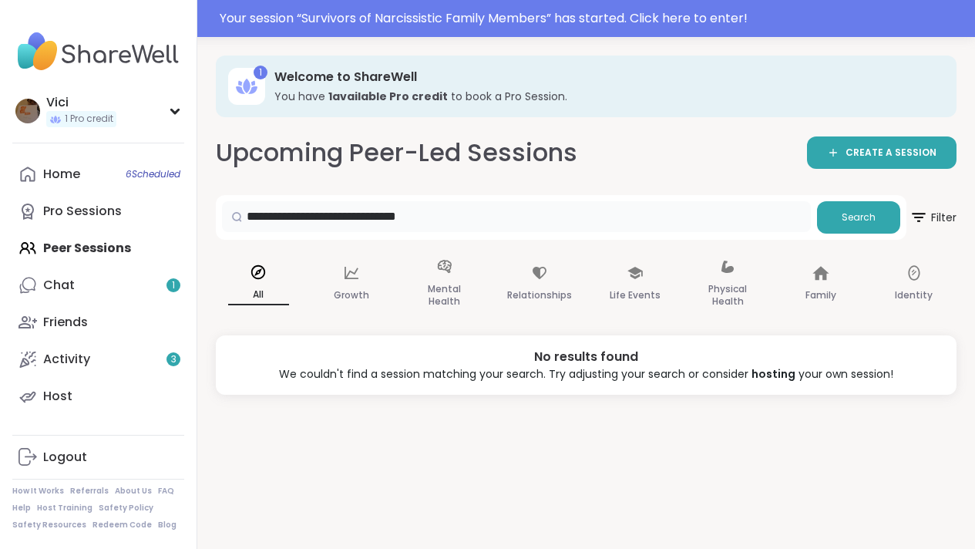
click at [489, 220] on input "**********" at bounding box center [516, 216] width 589 height 31
type input "*"
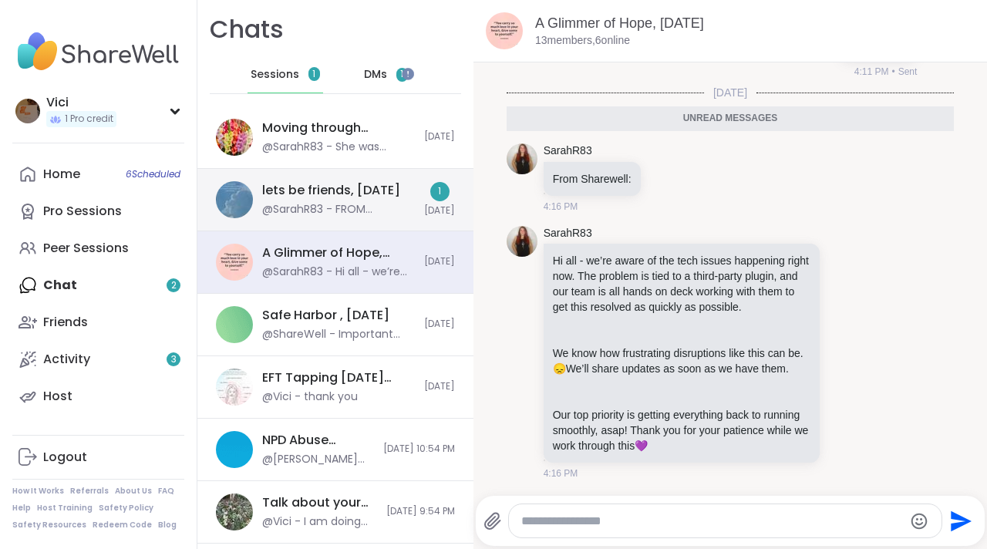
click at [327, 210] on div "@SarahR83 - FROM SHAREWELL: Hi all - we’re aware of the tech issues happening r…" at bounding box center [338, 209] width 153 height 15
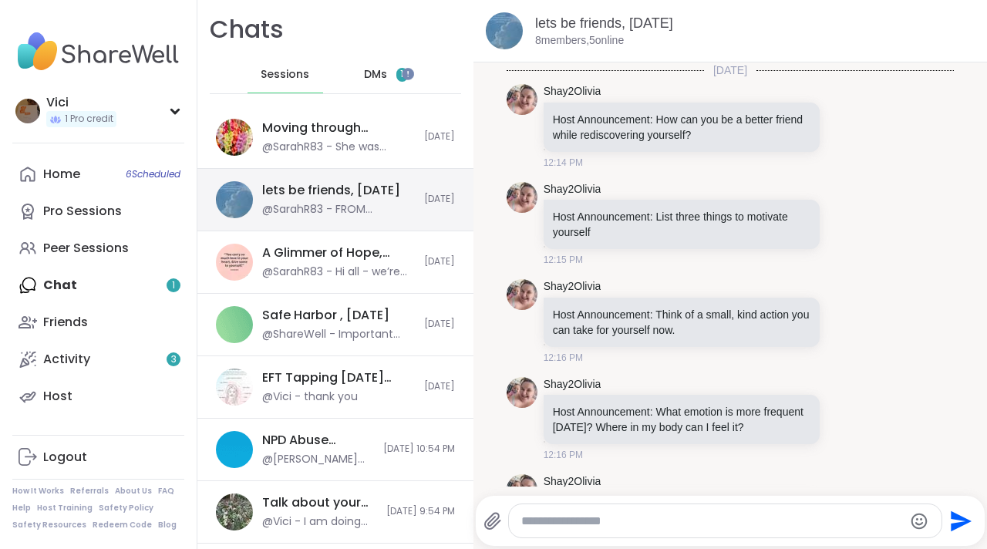
scroll to position [7363, 0]
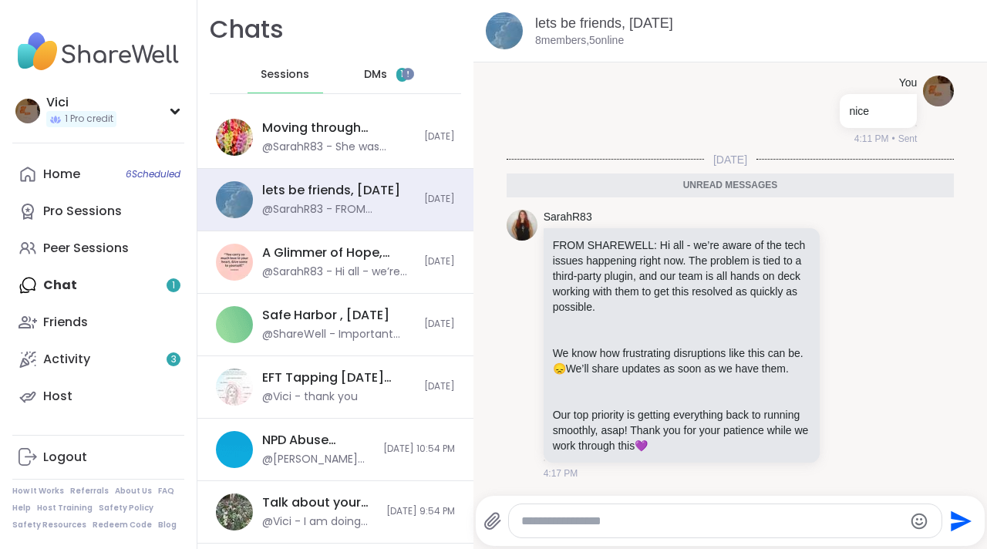
click at [364, 69] on span "DMs" at bounding box center [375, 74] width 23 height 15
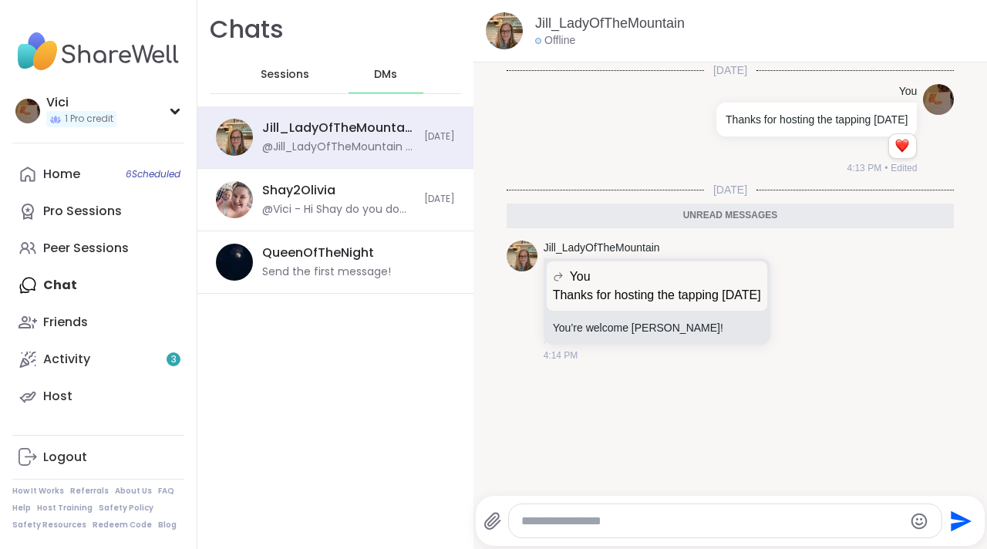
click at [563, 524] on textarea "Type your message" at bounding box center [712, 520] width 382 height 15
click at [563, 524] on textarea "**********" at bounding box center [712, 520] width 370 height 15
click at [835, 525] on textarea "**********" at bounding box center [712, 520] width 370 height 15
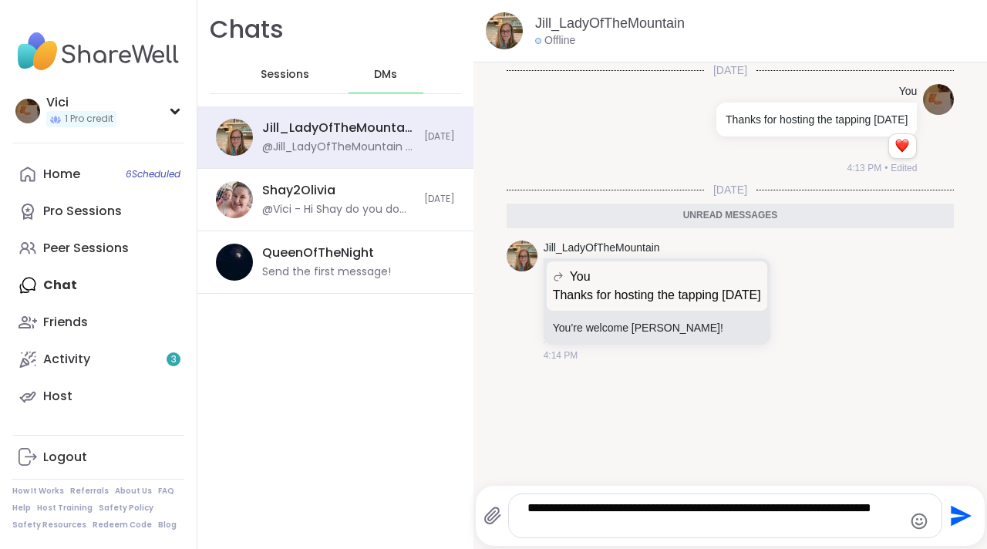
type textarea "**********"
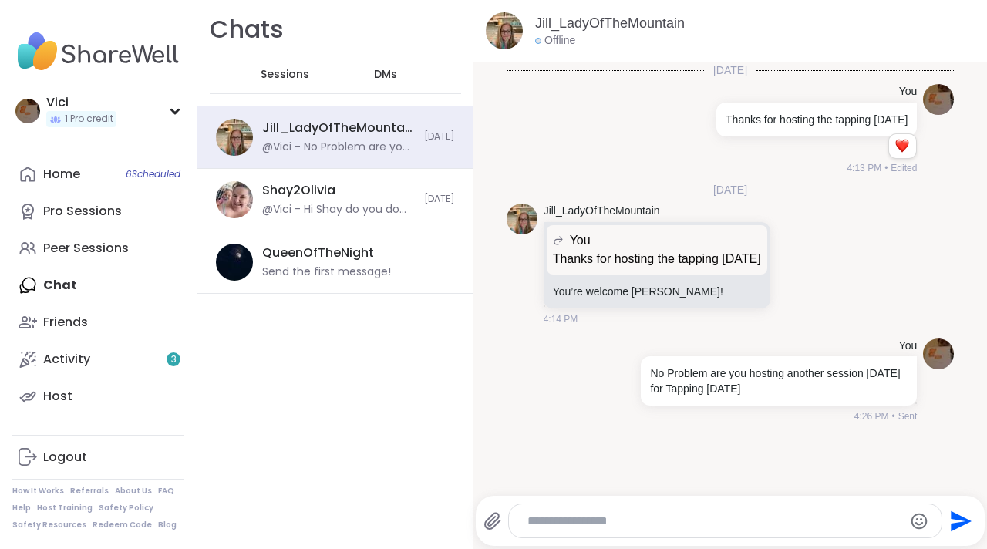
click at [289, 76] on span "Sessions" at bounding box center [285, 74] width 49 height 15
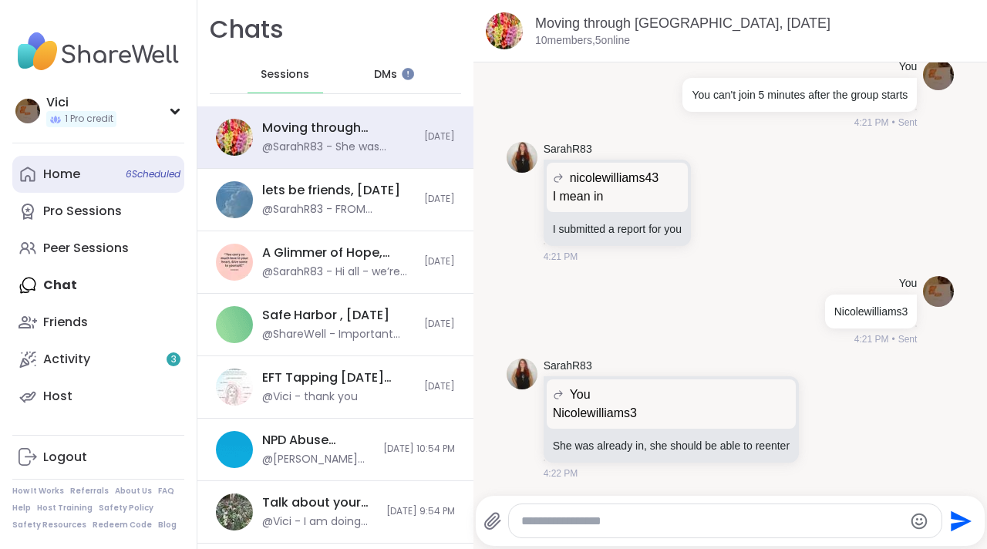
click at [119, 173] on link "Home 6 Scheduled" at bounding box center [98, 174] width 172 height 37
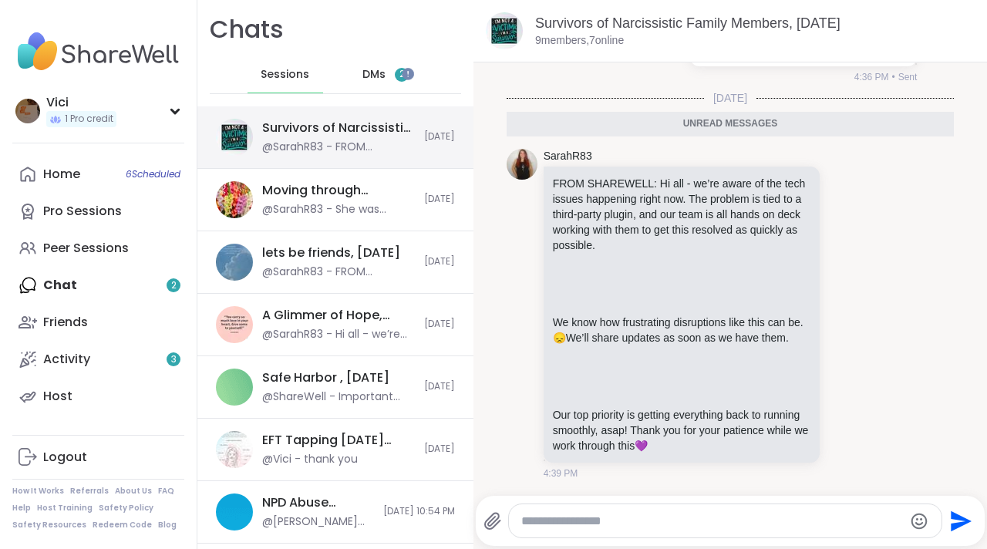
click at [341, 156] on div "Survivors of Narcissistic Family Members, [DATE] @SarahR83 - FROM SHAREWELL: Hi…" at bounding box center [335, 137] width 276 height 62
click at [379, 70] on div "DMs 2" at bounding box center [386, 74] width 76 height 37
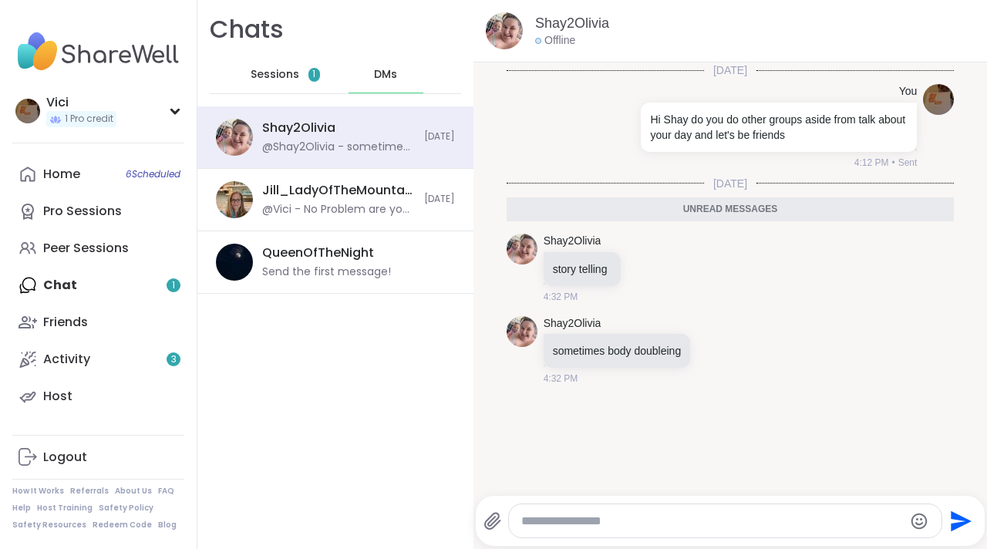
click at [566, 522] on textarea "Type your message" at bounding box center [712, 520] width 382 height 15
type textarea "**********"
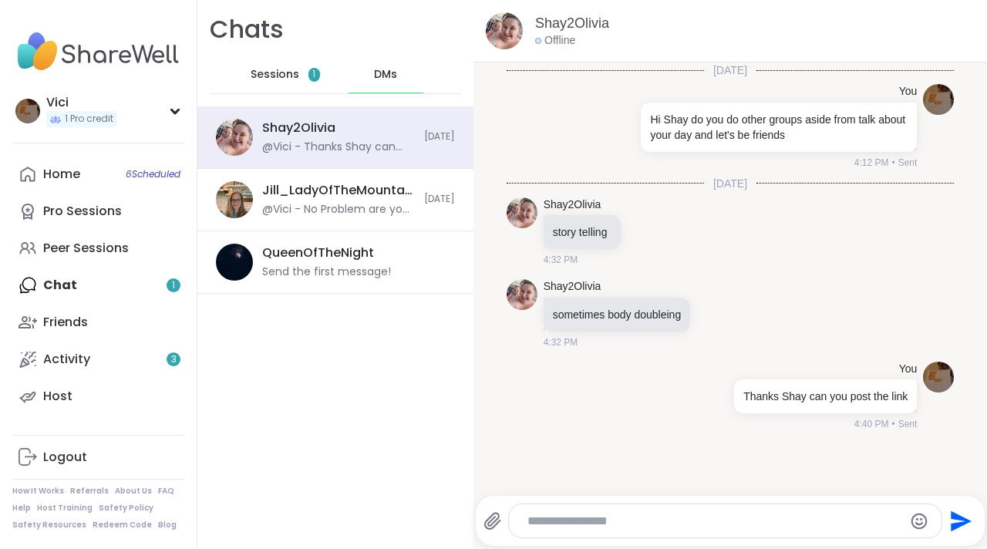
click at [116, 287] on div "Home 6 Scheduled Pro Sessions Peer Sessions Chat 1 Friends Activity 3 Host" at bounding box center [98, 285] width 172 height 259
click at [283, 67] on span "Sessions" at bounding box center [275, 74] width 49 height 15
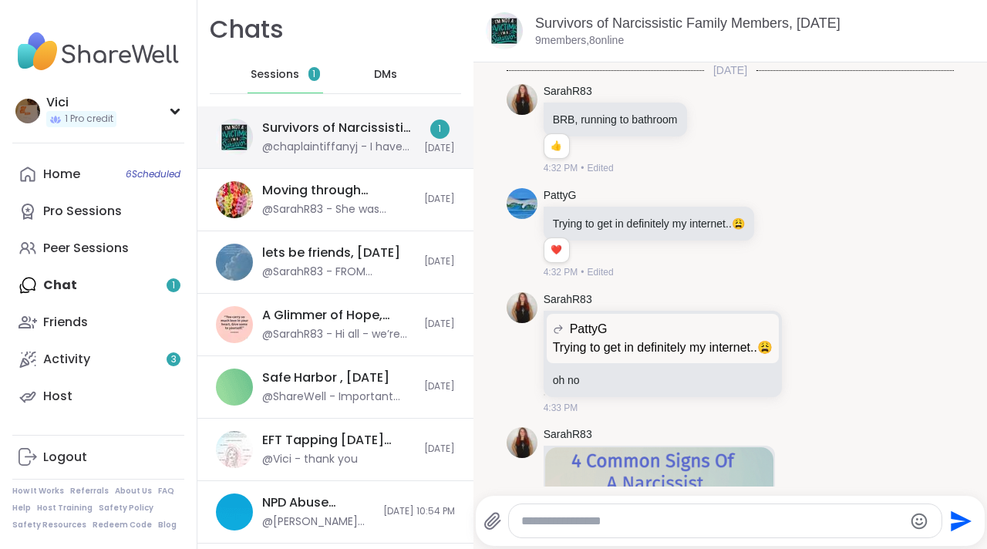
click at [308, 133] on div "Survivors of Narcissistic Family Members, [DATE]" at bounding box center [338, 127] width 153 height 17
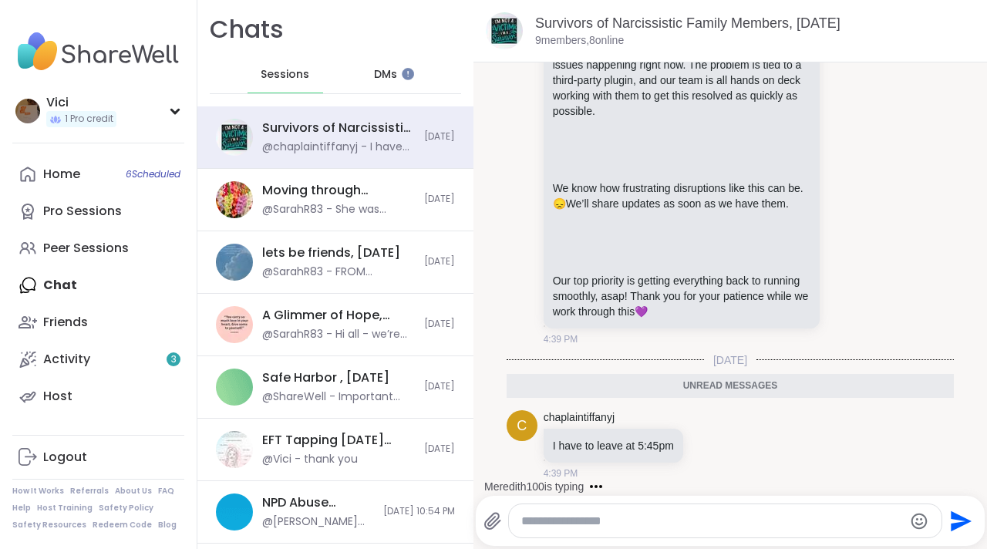
click at [527, 518] on textarea "Type your message" at bounding box center [712, 520] width 382 height 15
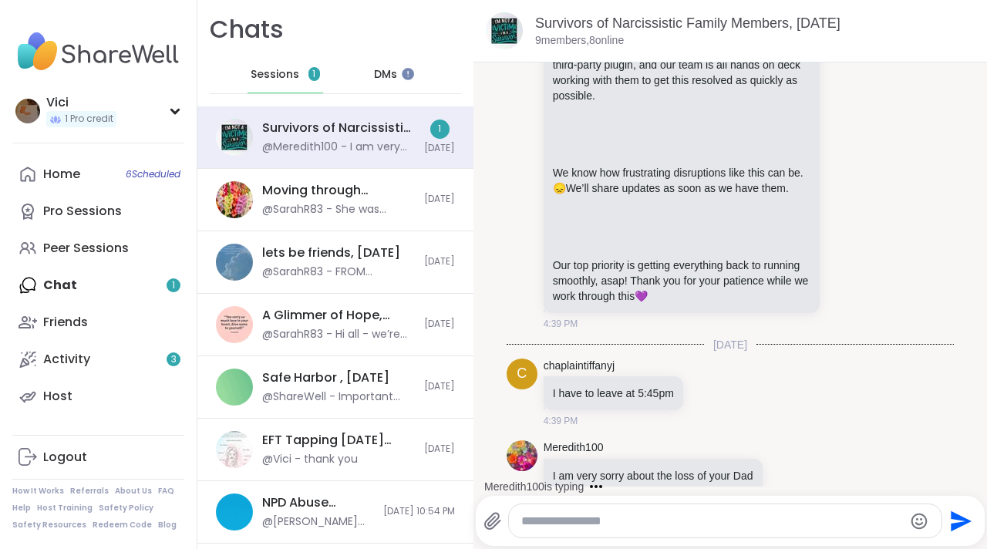
scroll to position [2020, 0]
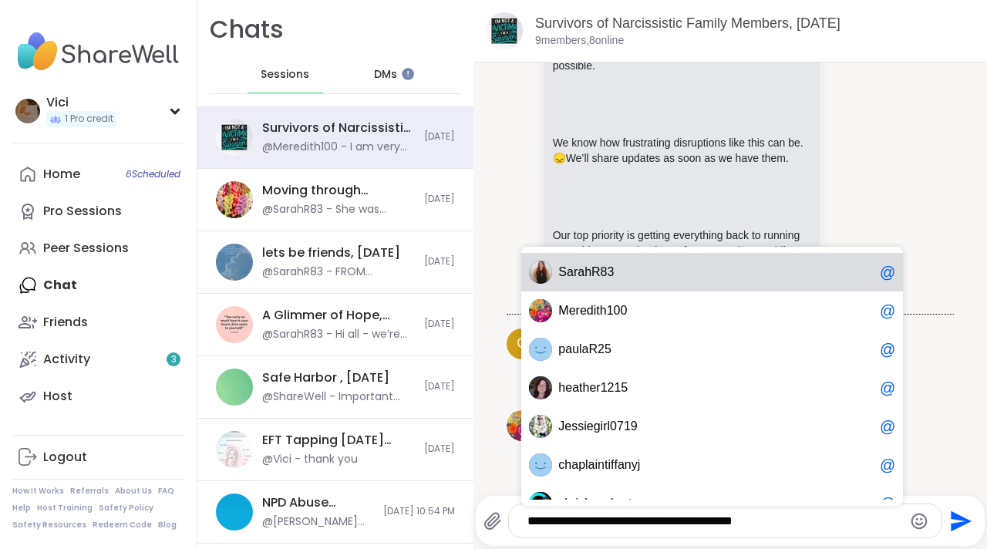
click at [614, 272] on span "S a r a h R 8 3" at bounding box center [715, 271] width 315 height 15
type textarea "**********"
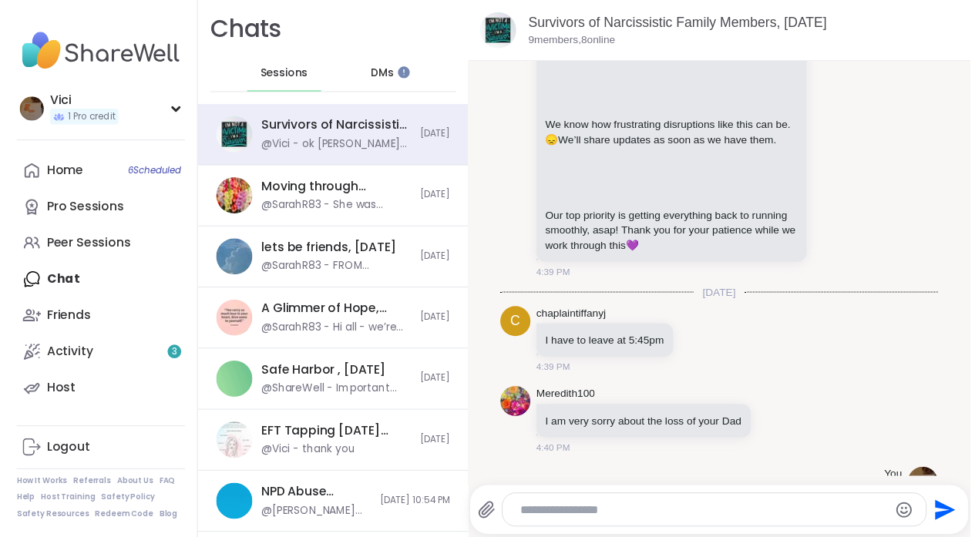
scroll to position [2118, 0]
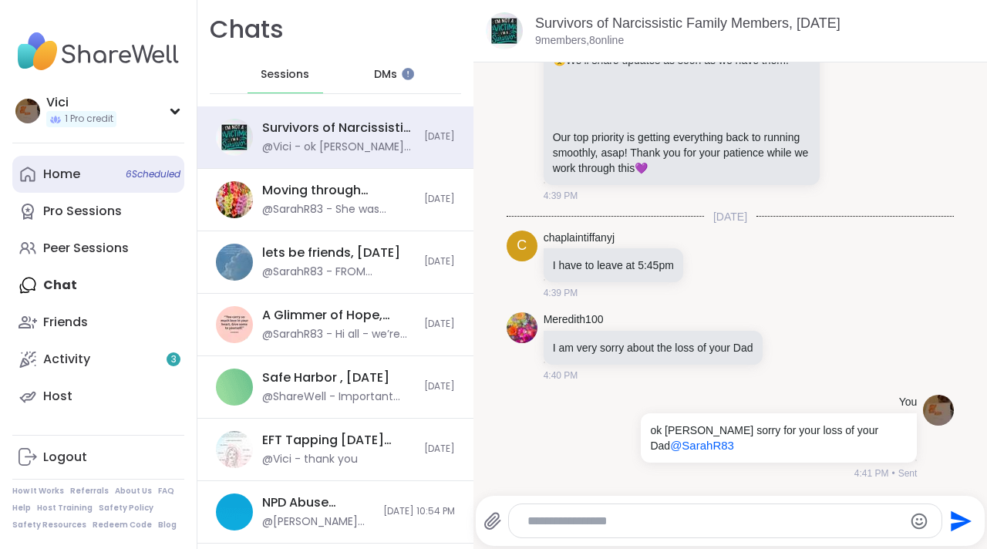
click at [88, 170] on link "Home 6 Scheduled" at bounding box center [98, 174] width 172 height 37
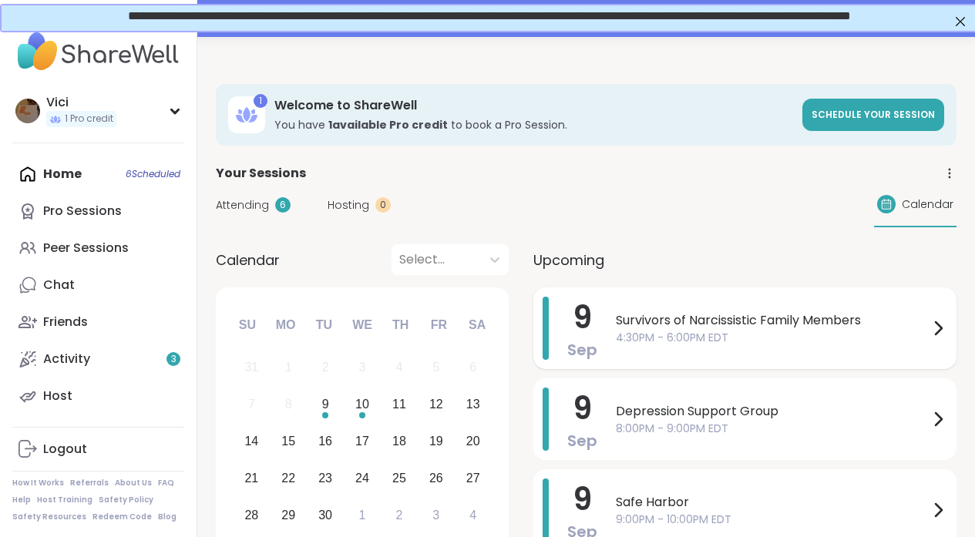
click at [654, 345] on div "Survivors of Narcissistic Family Members 4:30PM - 6:00PM EDT" at bounding box center [781, 328] width 331 height 63
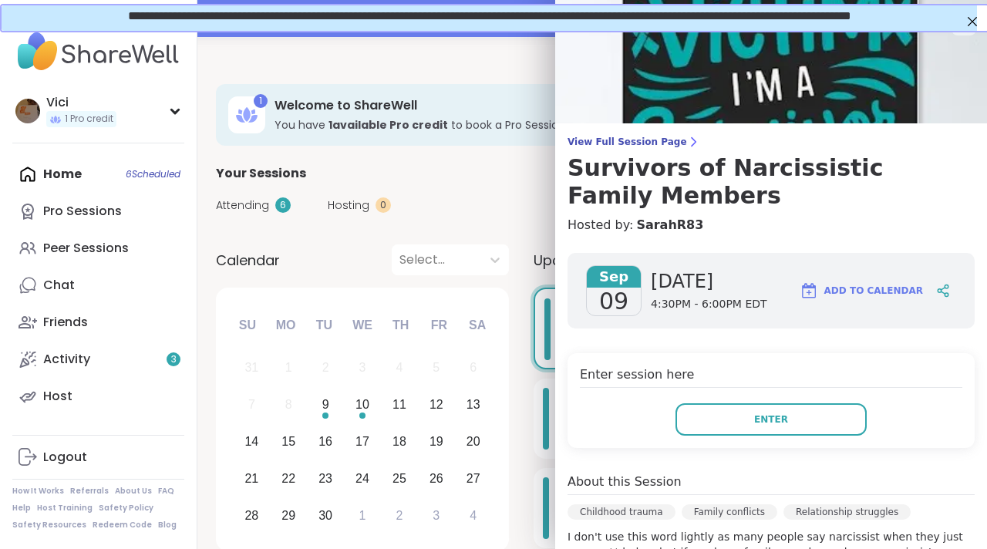
drag, startPoint x: 962, startPoint y: 298, endPoint x: 955, endPoint y: 325, distance: 27.9
click at [955, 331] on div "[DATE] [DATE] 4:30PM - 6:00PM EDT Add to Calendar Enter session here Enter Abou…" at bounding box center [771, 555] width 432 height 629
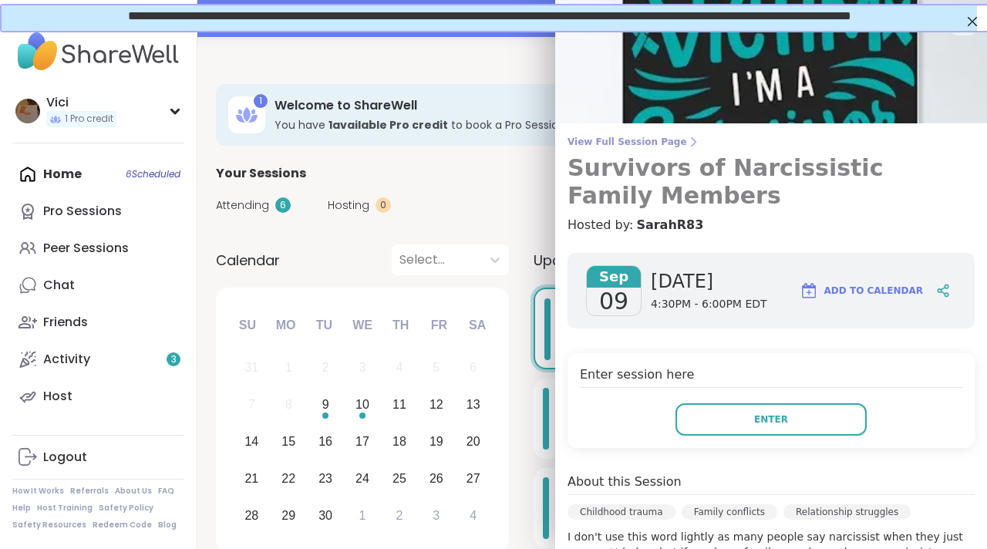
click at [617, 143] on span "View Full Session Page" at bounding box center [770, 142] width 407 height 12
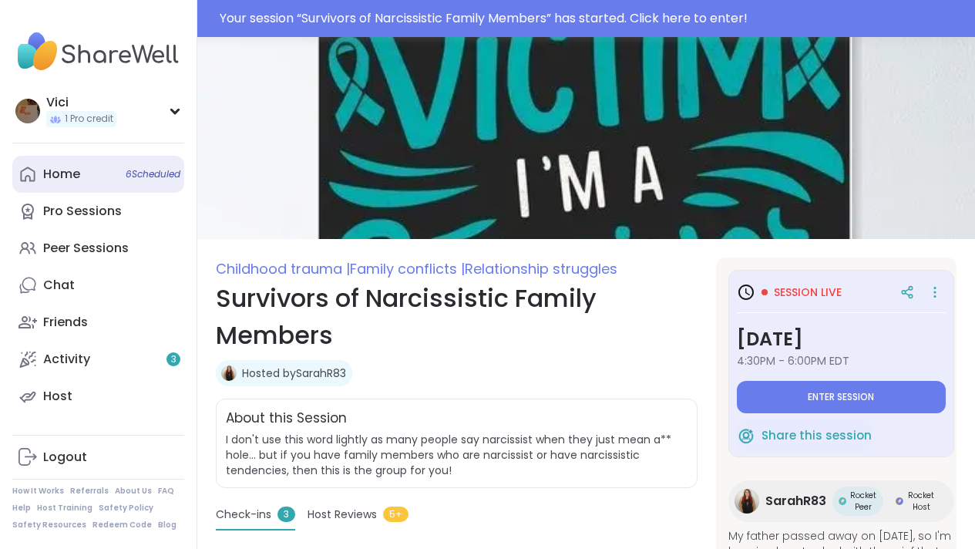
click at [126, 170] on span "6 Scheduled" at bounding box center [153, 174] width 55 height 12
type textarea "*"
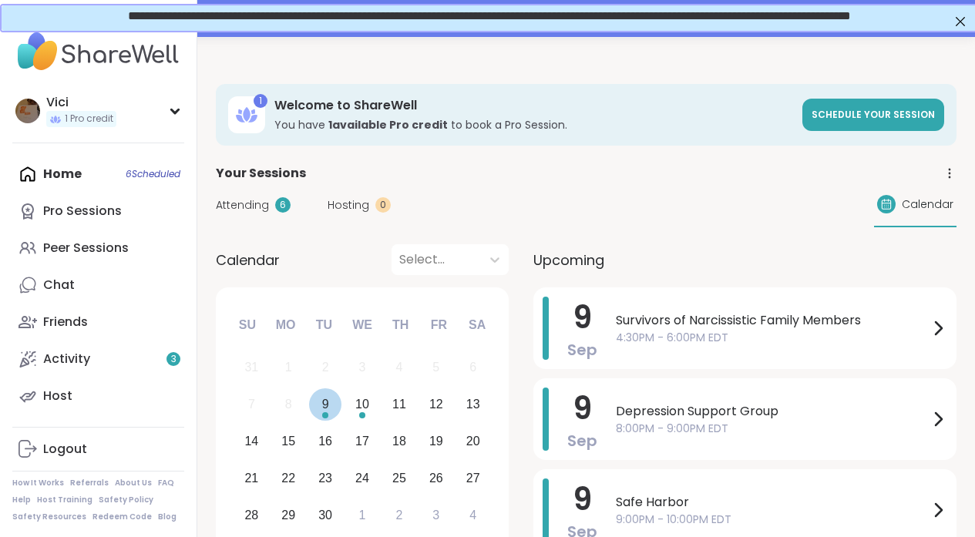
click at [322, 395] on div "9" at bounding box center [325, 404] width 7 height 21
click at [69, 173] on div "Home 6 Scheduled Pro Sessions Peer Sessions Chat Friends Activity 3 Host" at bounding box center [98, 285] width 172 height 259
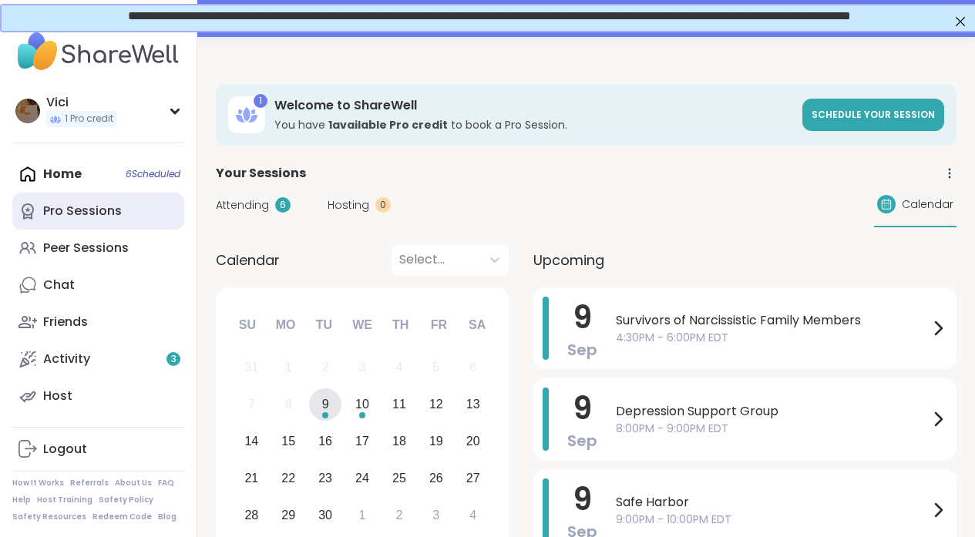
click at [81, 210] on div "Pro Sessions" at bounding box center [82, 211] width 79 height 17
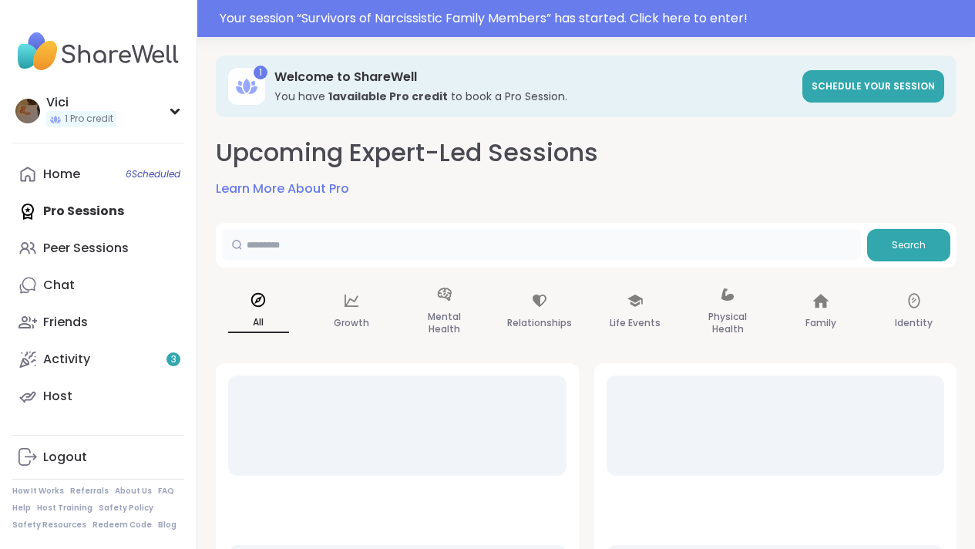
click at [267, 249] on input "text" at bounding box center [541, 244] width 639 height 31
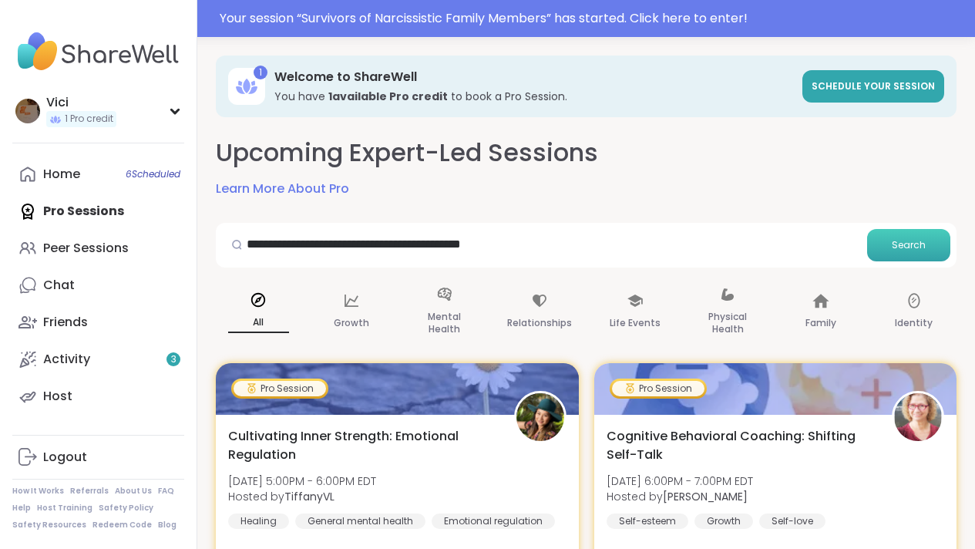
click at [908, 243] on span "Search" at bounding box center [909, 245] width 34 height 14
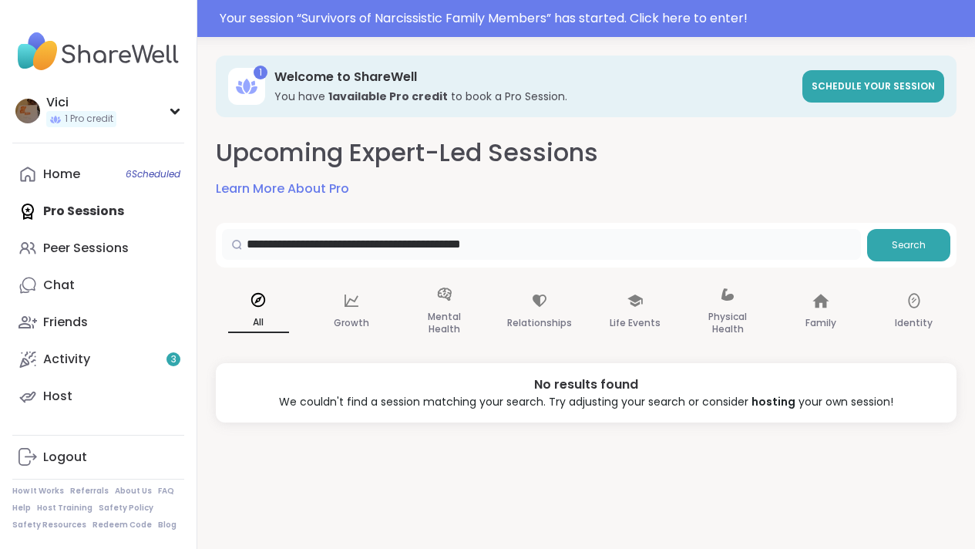
click at [399, 244] on input "**********" at bounding box center [541, 244] width 639 height 31
type input "**********"
click at [893, 253] on button "Search" at bounding box center [908, 245] width 83 height 32
click at [105, 244] on div "Peer Sessions" at bounding box center [86, 248] width 86 height 17
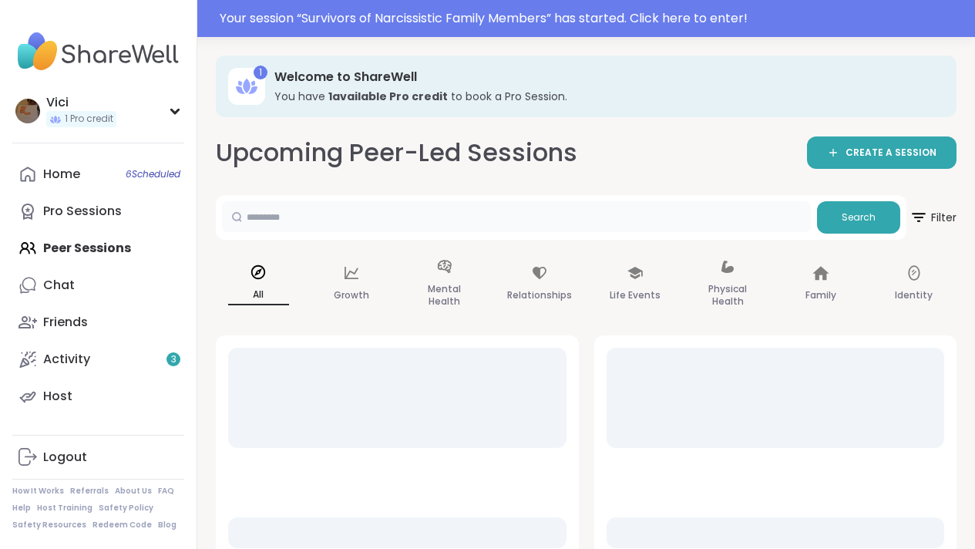
click at [266, 214] on input "text" at bounding box center [516, 216] width 589 height 31
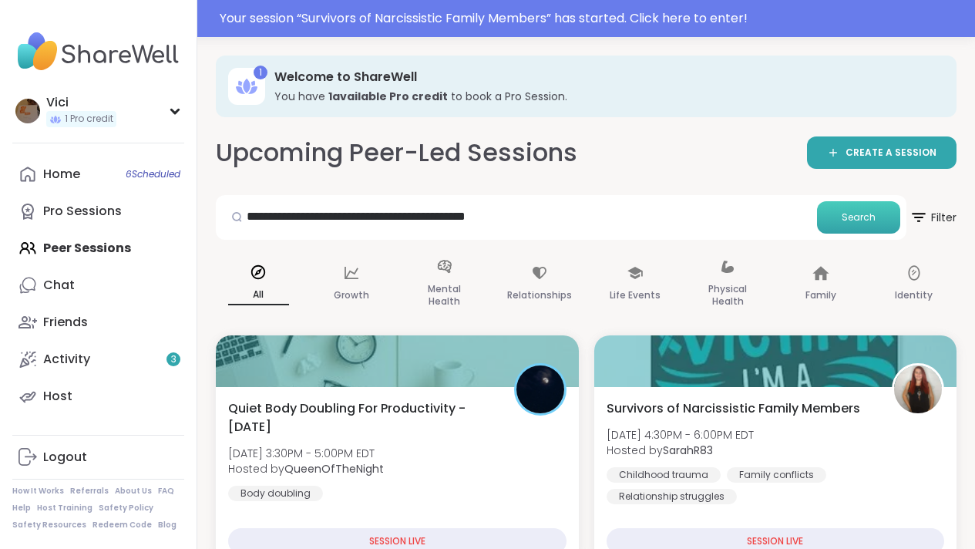
click at [851, 228] on button "Search" at bounding box center [858, 217] width 83 height 32
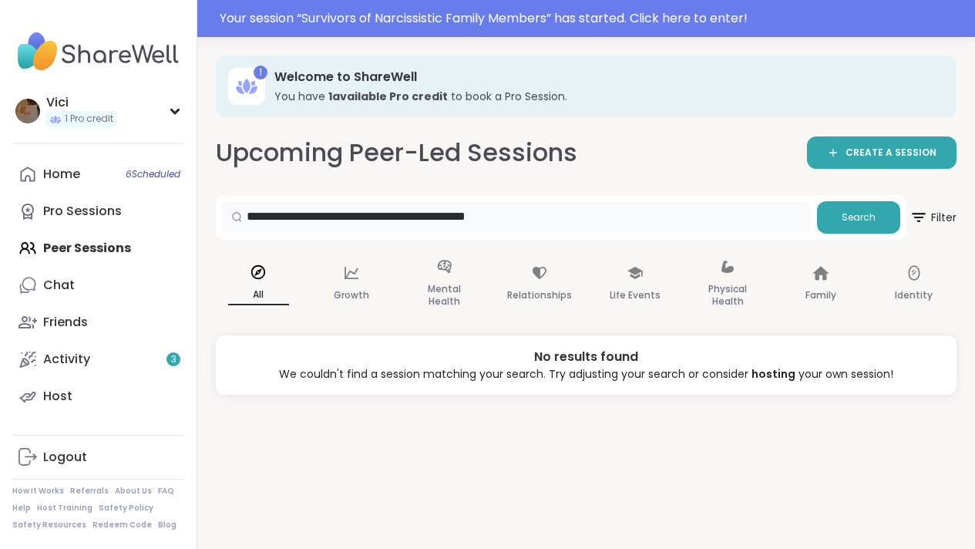
click at [405, 218] on input "**********" at bounding box center [516, 216] width 589 height 31
type input "**********"
click at [428, 287] on p "Mental Health" at bounding box center [444, 295] width 61 height 31
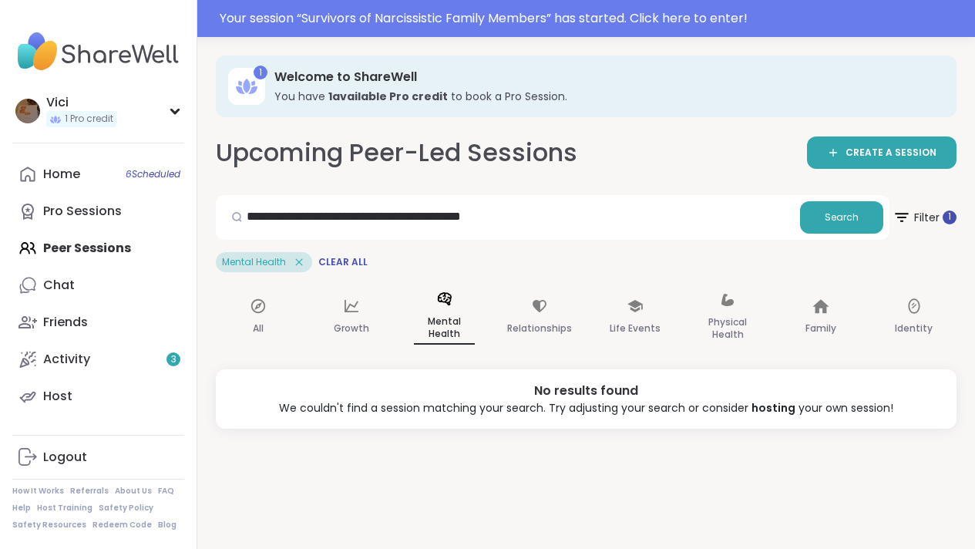
click at [301, 262] on icon at bounding box center [299, 262] width 14 height 14
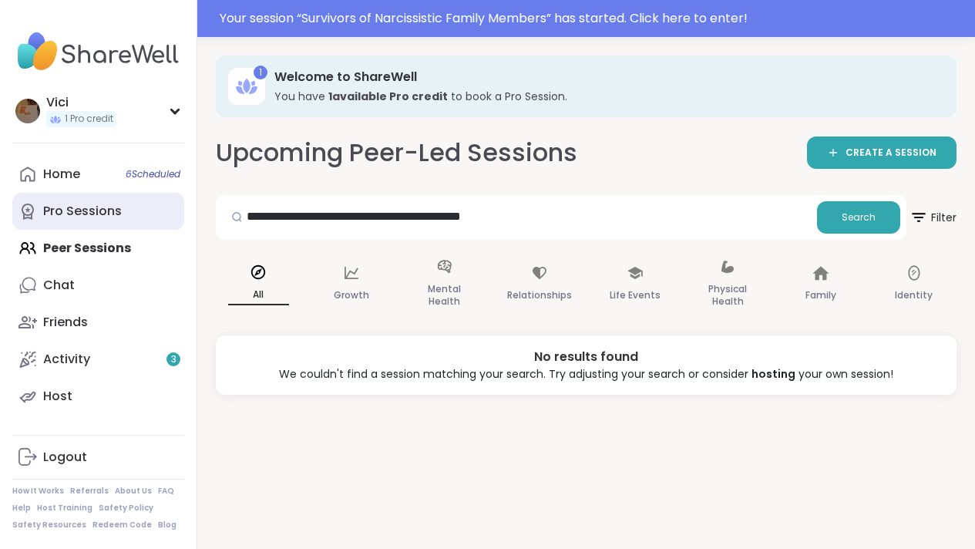
click at [97, 211] on div "Pro Sessions" at bounding box center [82, 211] width 79 height 17
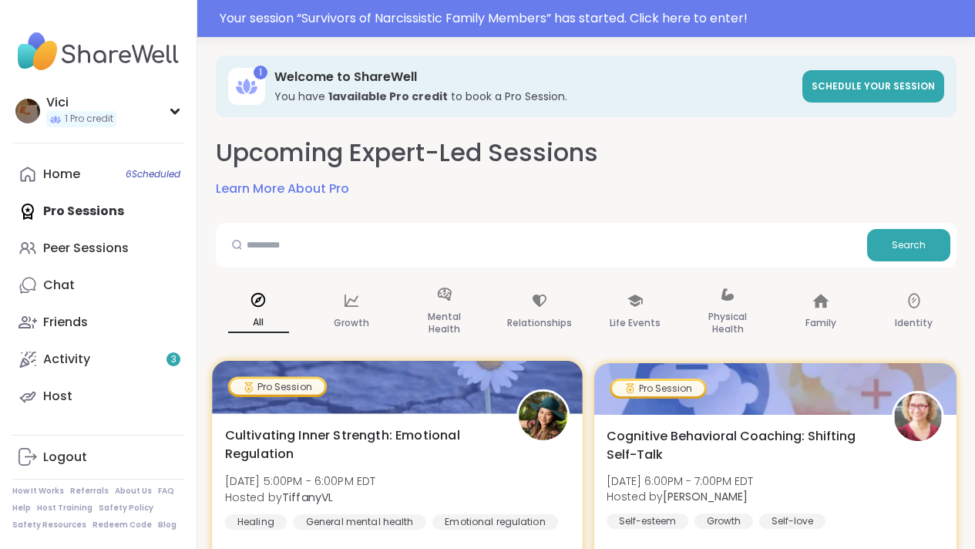
click at [303, 385] on div "Pro Session" at bounding box center [277, 385] width 94 height 15
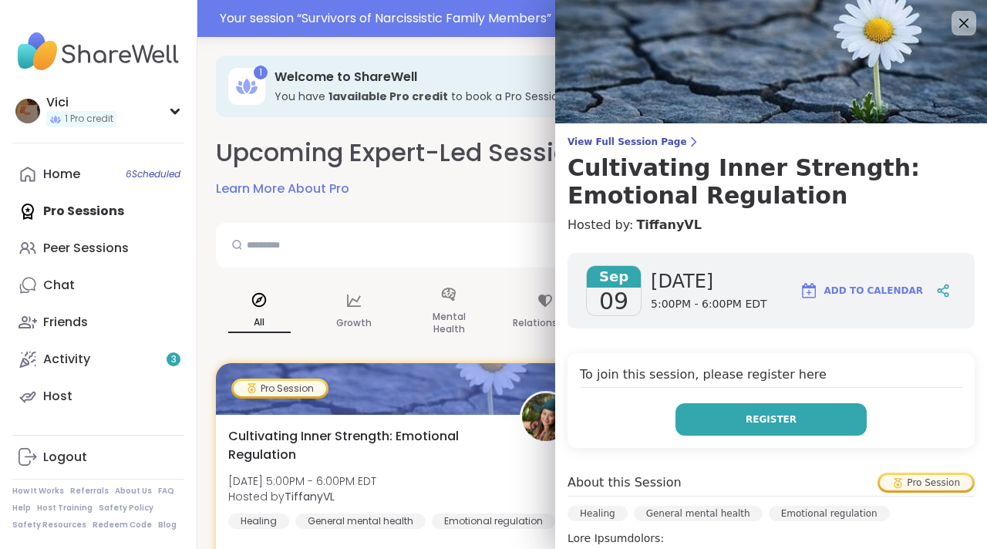
click at [691, 415] on button "Register" at bounding box center [770, 419] width 191 height 32
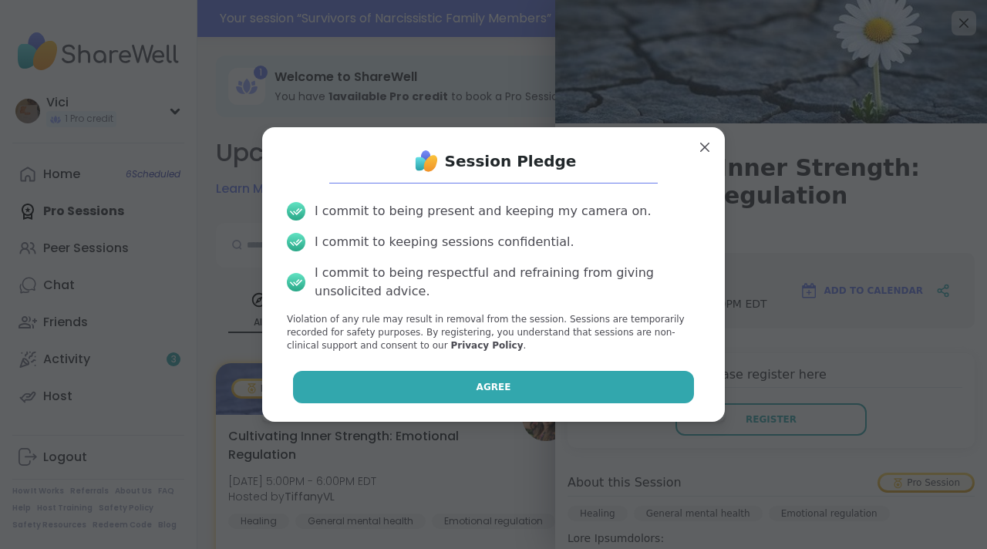
click at [589, 383] on button "Agree" at bounding box center [494, 387] width 402 height 32
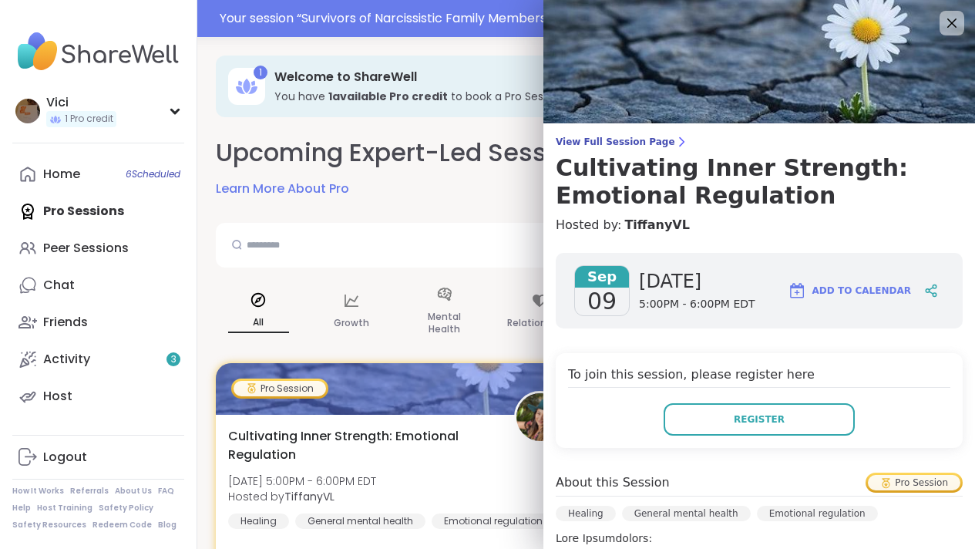
click at [609, 86] on img at bounding box center [759, 61] width 432 height 123
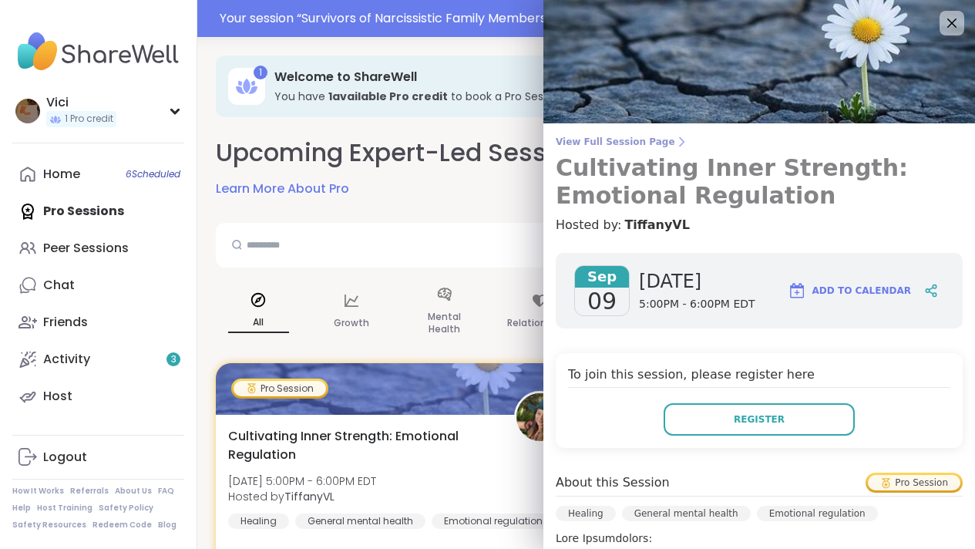
click at [609, 154] on h3 "Cultivating Inner Strength: Emotional Regulation" at bounding box center [759, 182] width 407 height 56
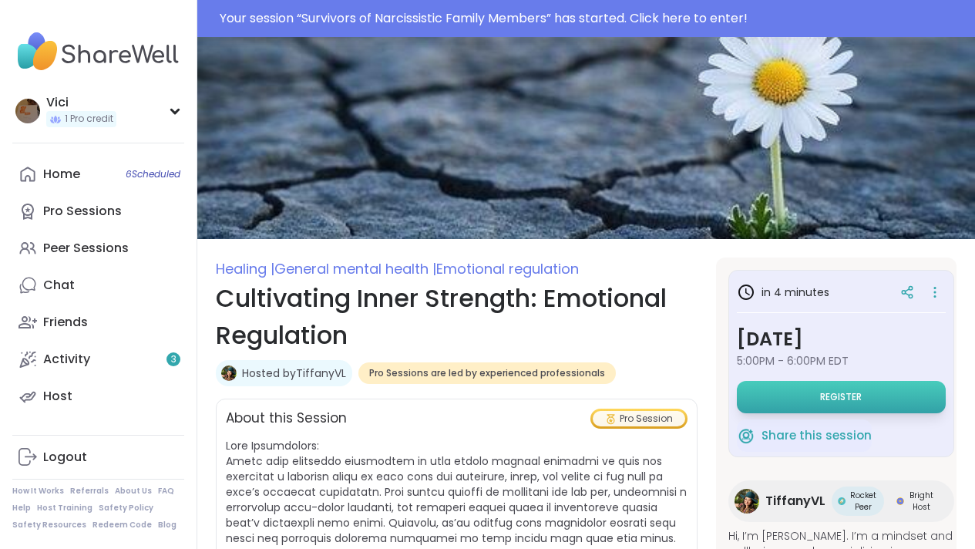
click at [879, 402] on button "Register" at bounding box center [841, 397] width 209 height 32
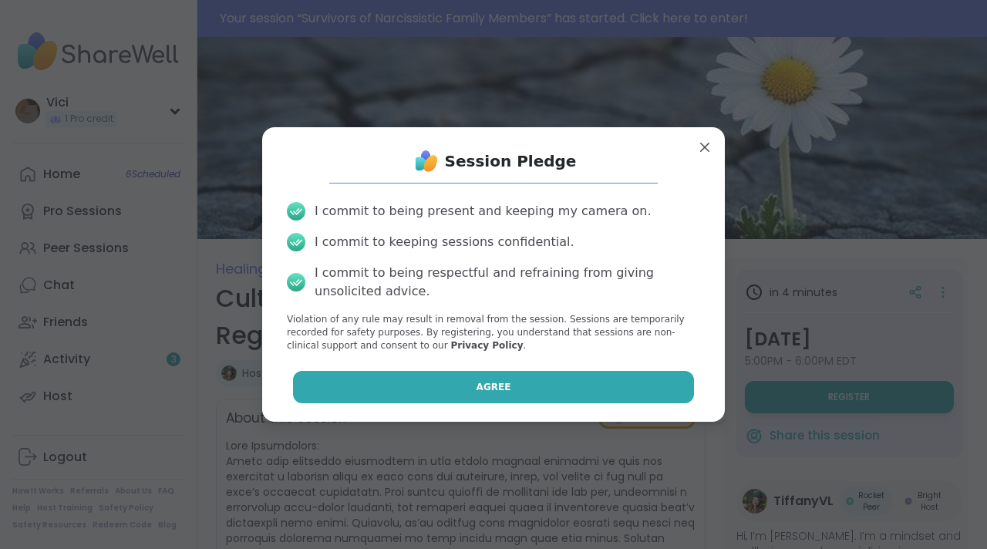
click at [589, 385] on button "Agree" at bounding box center [494, 387] width 402 height 32
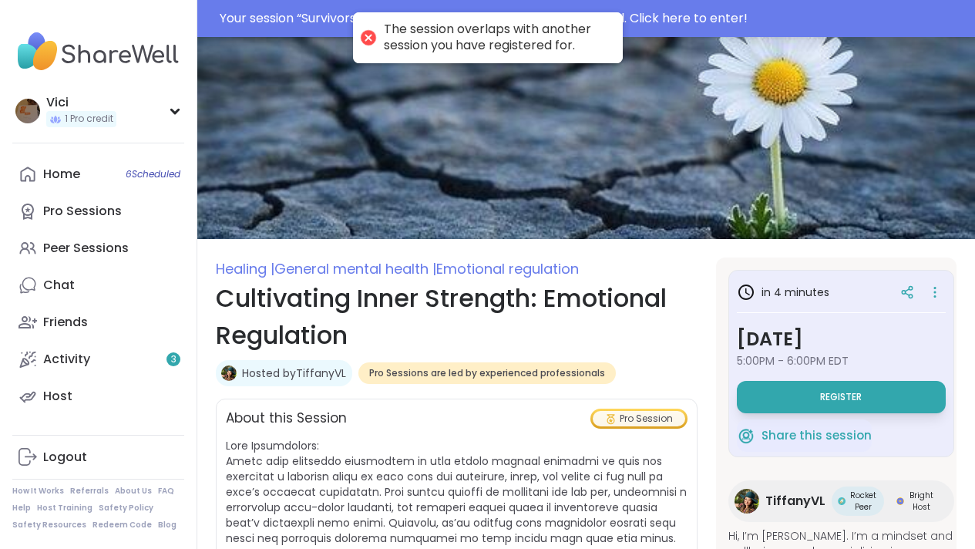
click at [644, 22] on div "Your session “ Survivors of Narcissistic Family Members ” has started. Click he…" at bounding box center [593, 18] width 746 height 19
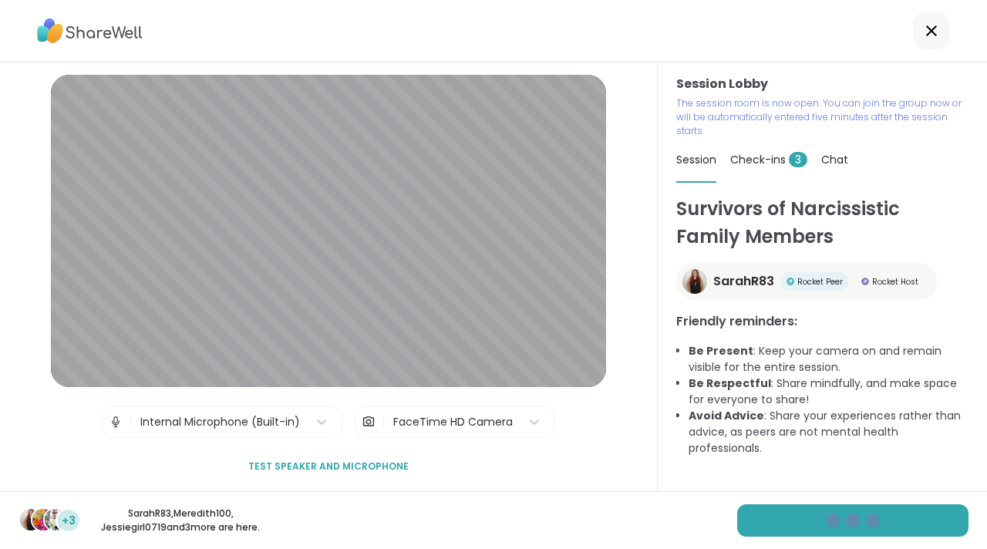
click at [741, 159] on span "Check-ins 3" at bounding box center [768, 159] width 77 height 15
type textarea "*"
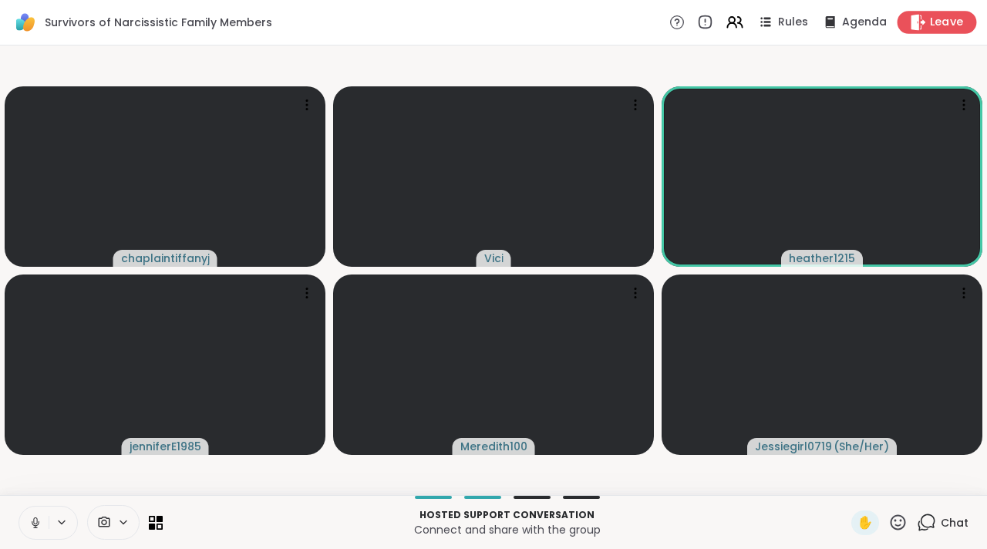
click at [911, 22] on icon at bounding box center [918, 22] width 15 height 16
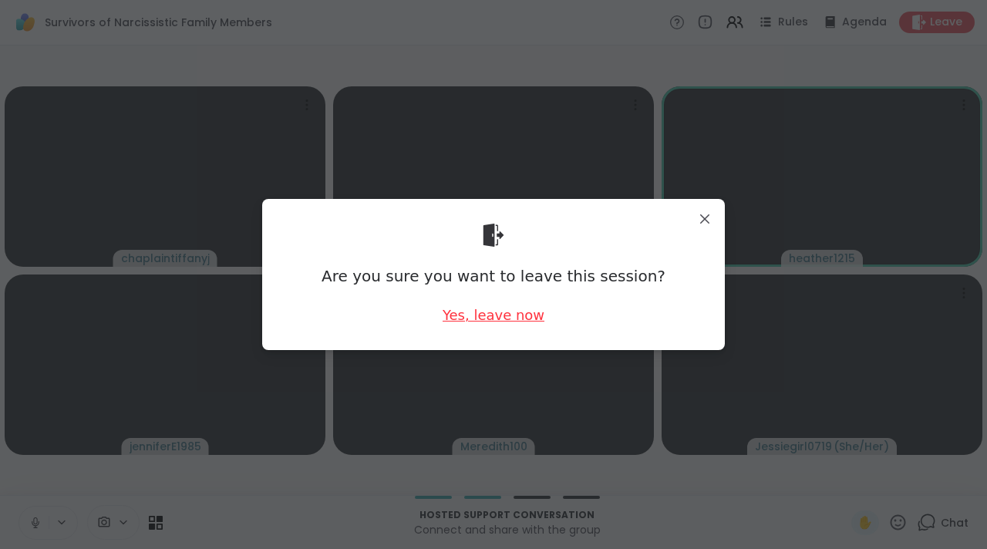
click at [499, 312] on div "Yes, leave now" at bounding box center [493, 314] width 102 height 19
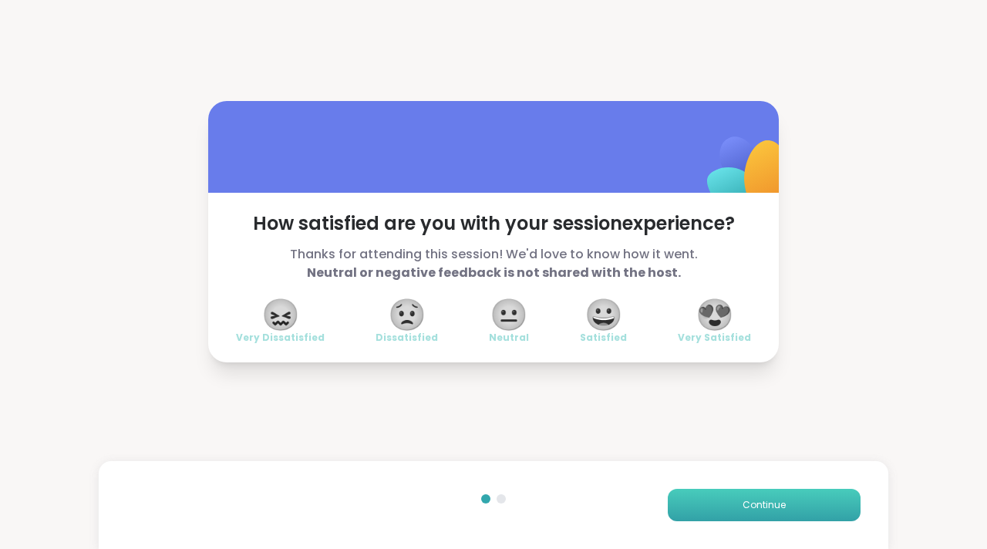
click at [742, 504] on span "Continue" at bounding box center [763, 505] width 43 height 14
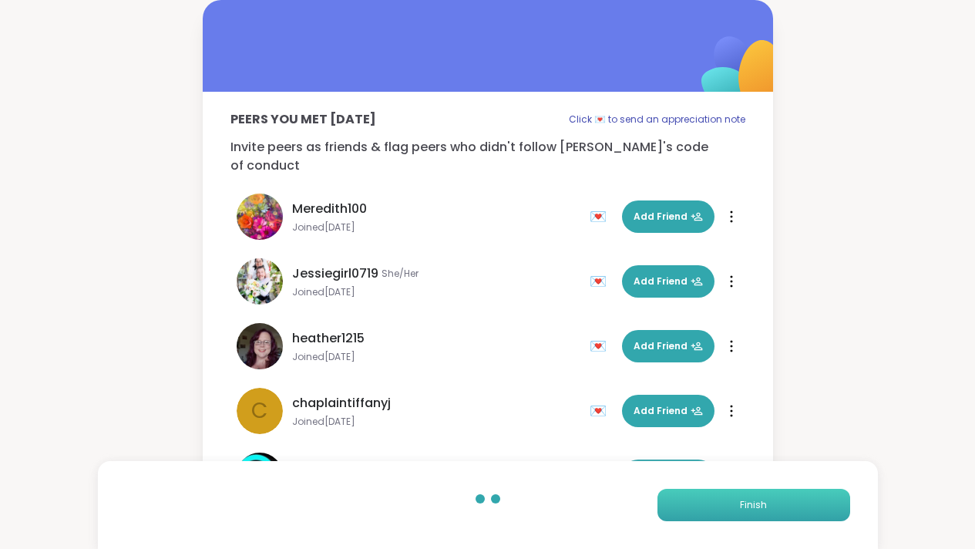
click at [735, 504] on button "Finish" at bounding box center [754, 505] width 193 height 32
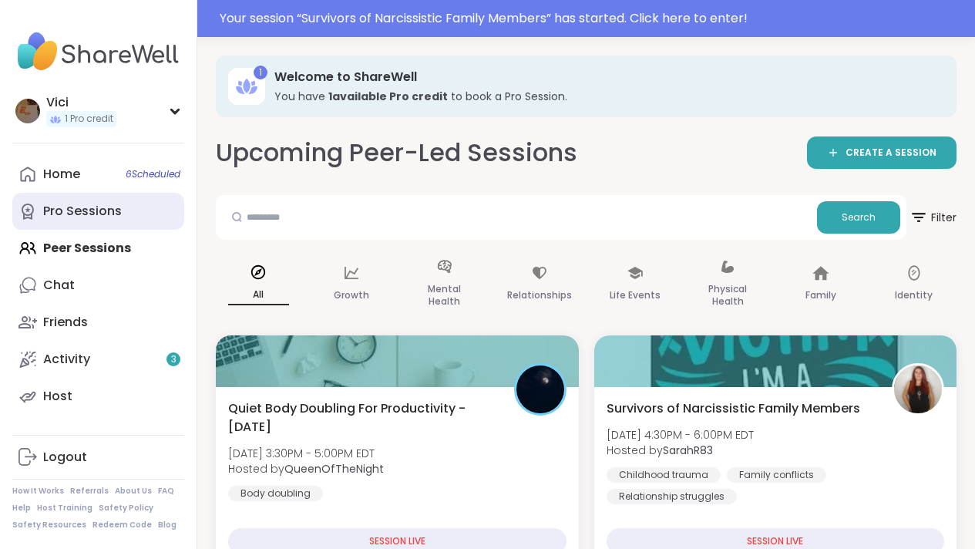
click at [96, 214] on div "Pro Sessions" at bounding box center [82, 211] width 79 height 17
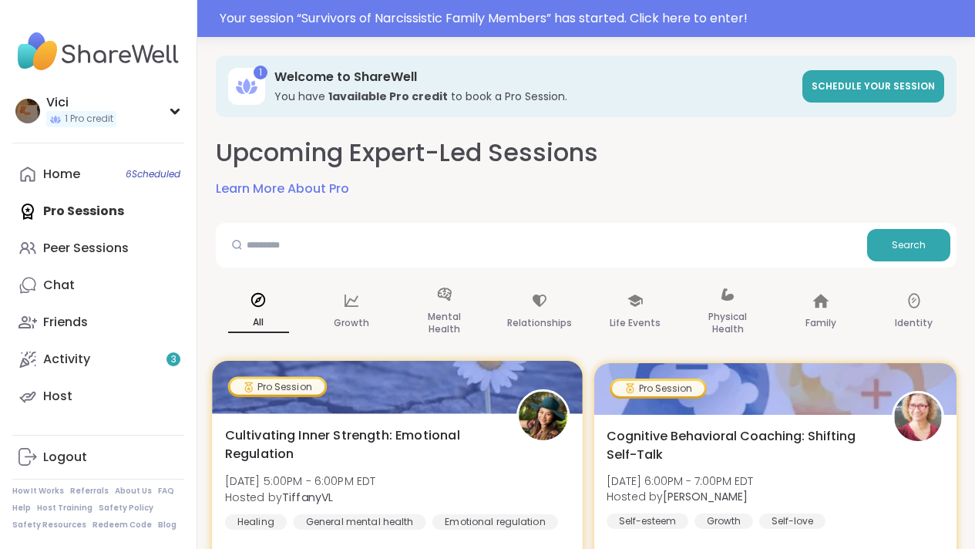
click at [333, 401] on div at bounding box center [397, 387] width 370 height 52
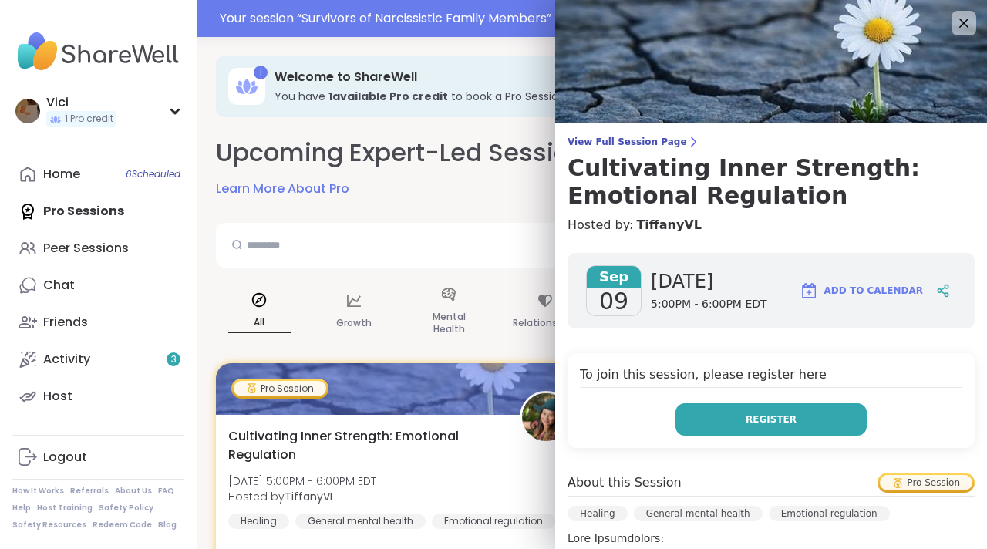
click at [678, 406] on button "Register" at bounding box center [770, 419] width 191 height 32
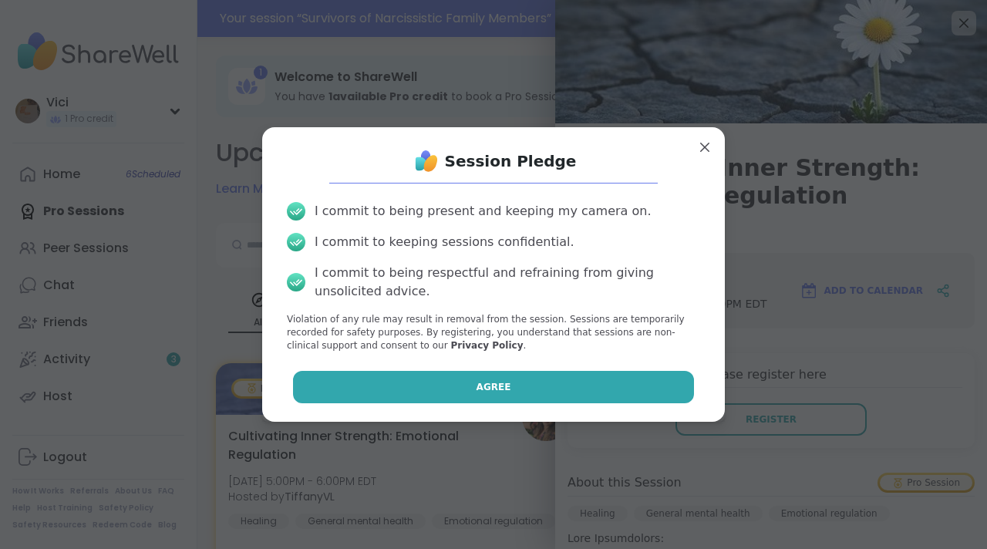
click at [605, 382] on button "Agree" at bounding box center [494, 387] width 402 height 32
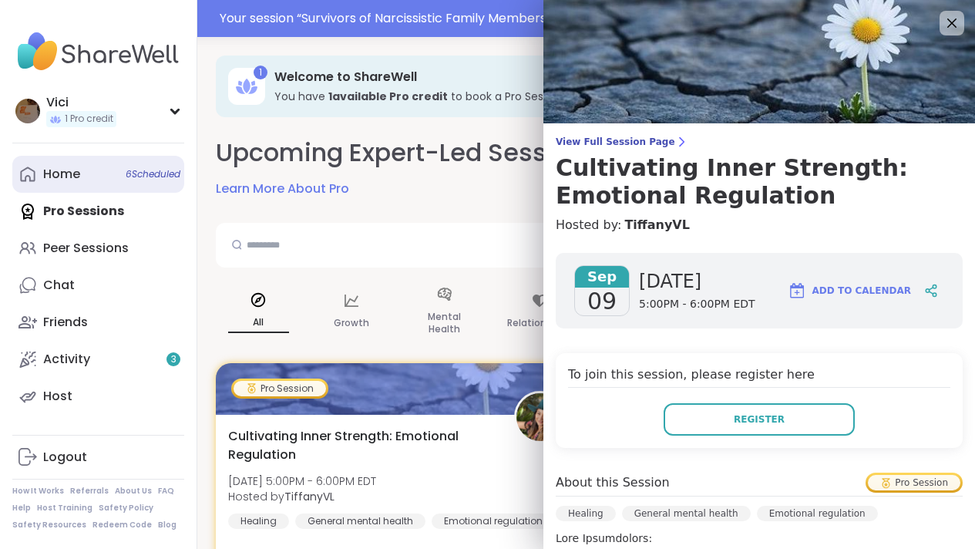
click at [97, 184] on link "Home 6 Scheduled" at bounding box center [98, 174] width 172 height 37
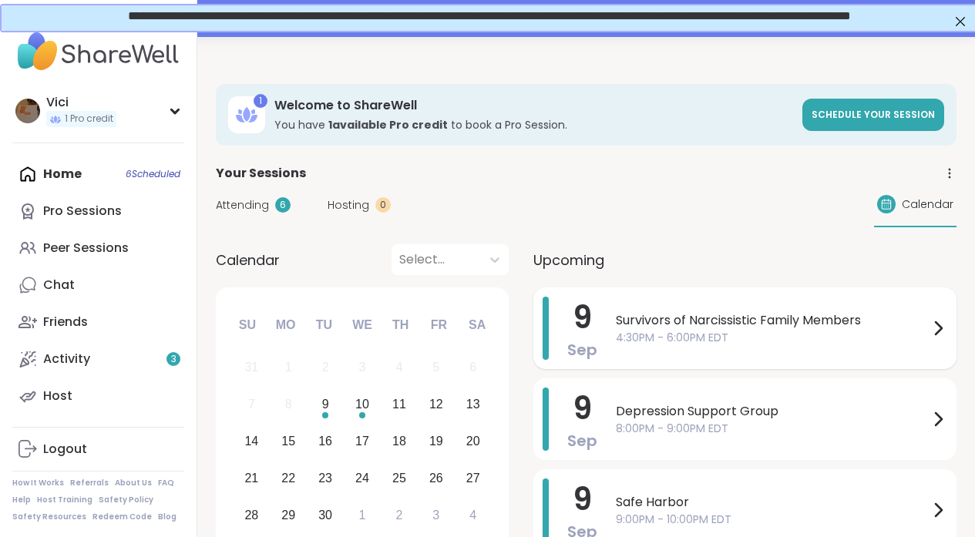
click at [637, 348] on div "Survivors of Narcissistic Family Members 4:30PM - 6:00PM EDT" at bounding box center [781, 328] width 331 height 63
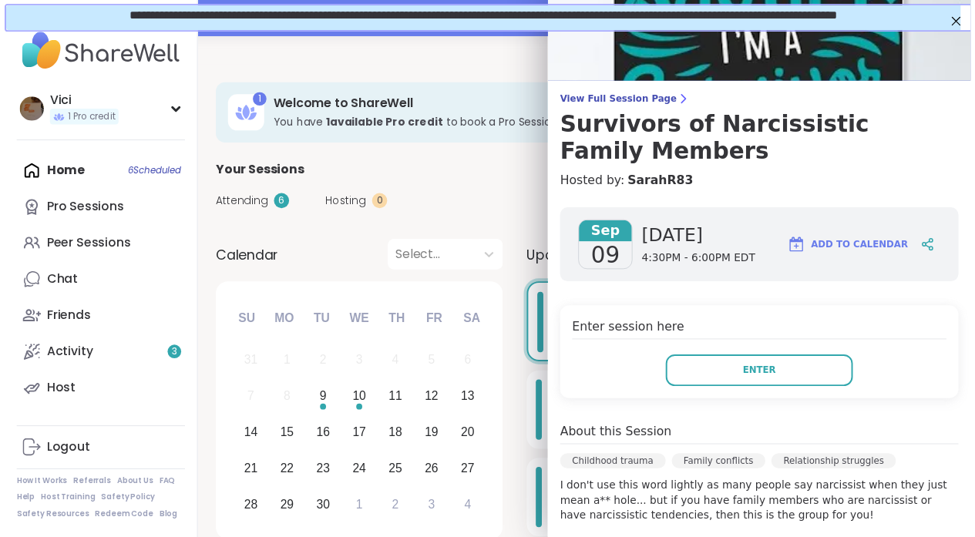
scroll to position [25, 0]
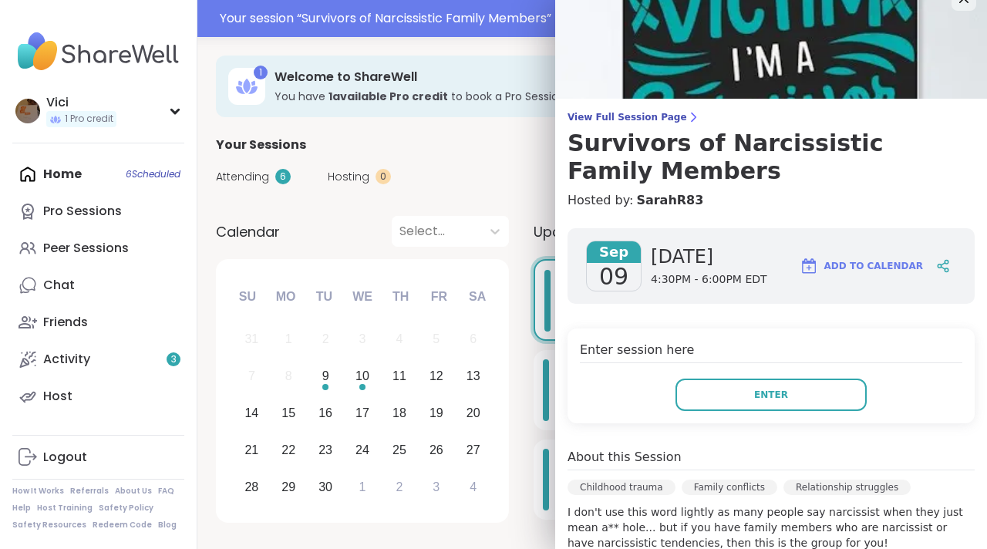
click at [513, 186] on div "Attending 6 Hosting 0 Calendar" at bounding box center [592, 176] width 752 height 45
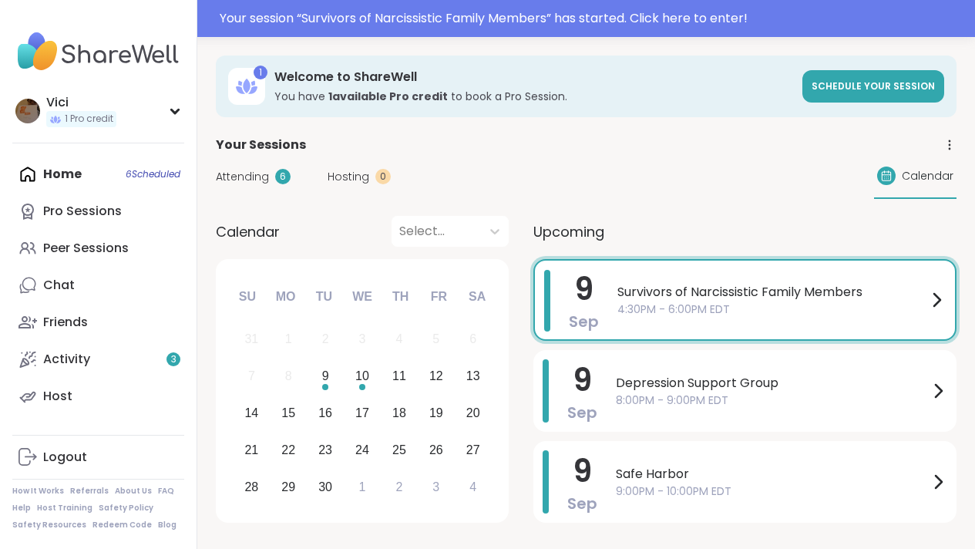
click at [928, 297] on icon at bounding box center [936, 300] width 19 height 19
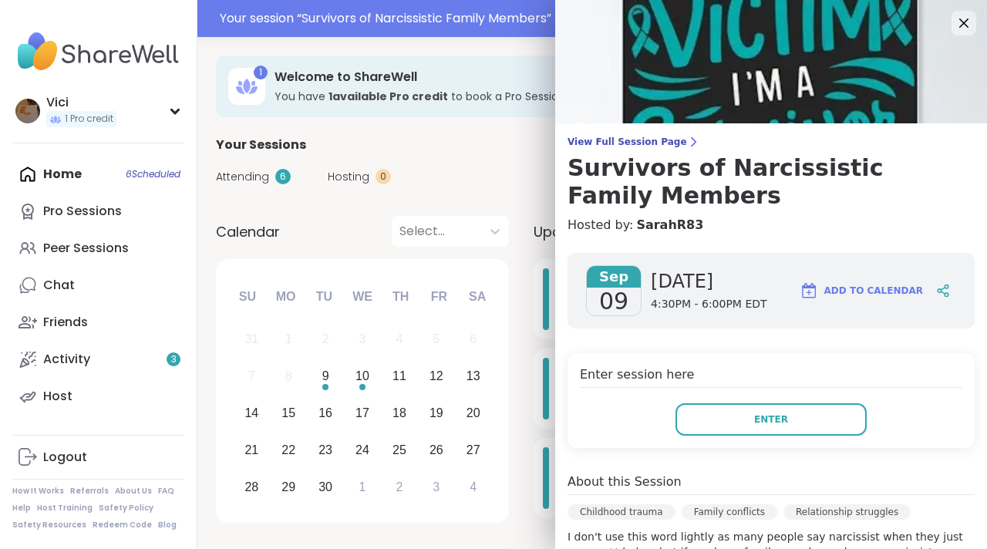
click at [706, 56] on img at bounding box center [771, 61] width 432 height 123
click at [954, 28] on icon at bounding box center [963, 22] width 19 height 19
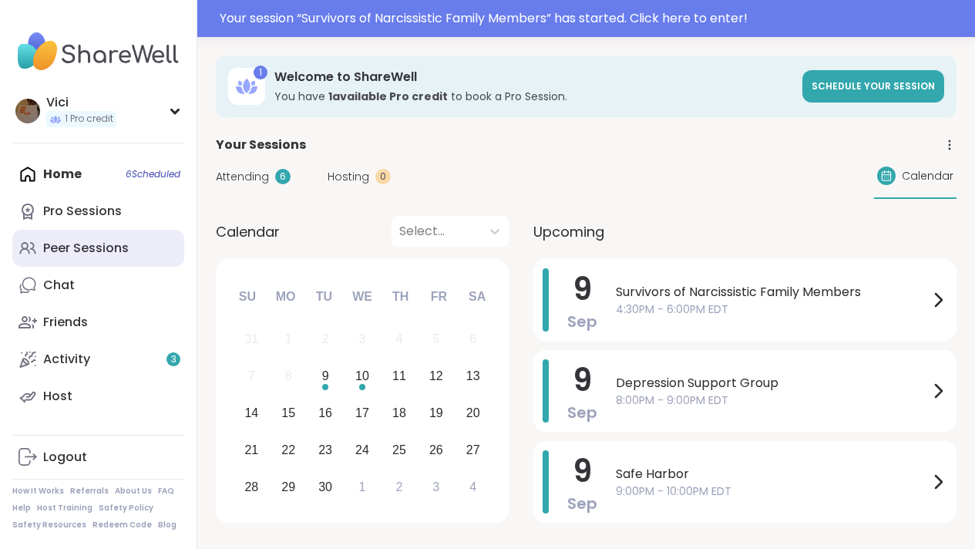
click at [130, 252] on link "Peer Sessions" at bounding box center [98, 248] width 172 height 37
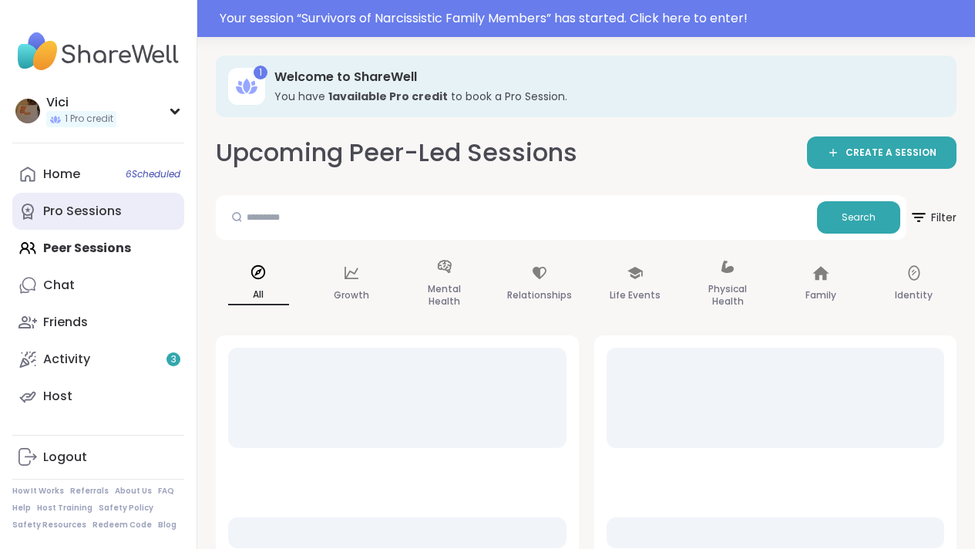
click at [112, 216] on div "Pro Sessions" at bounding box center [82, 211] width 79 height 17
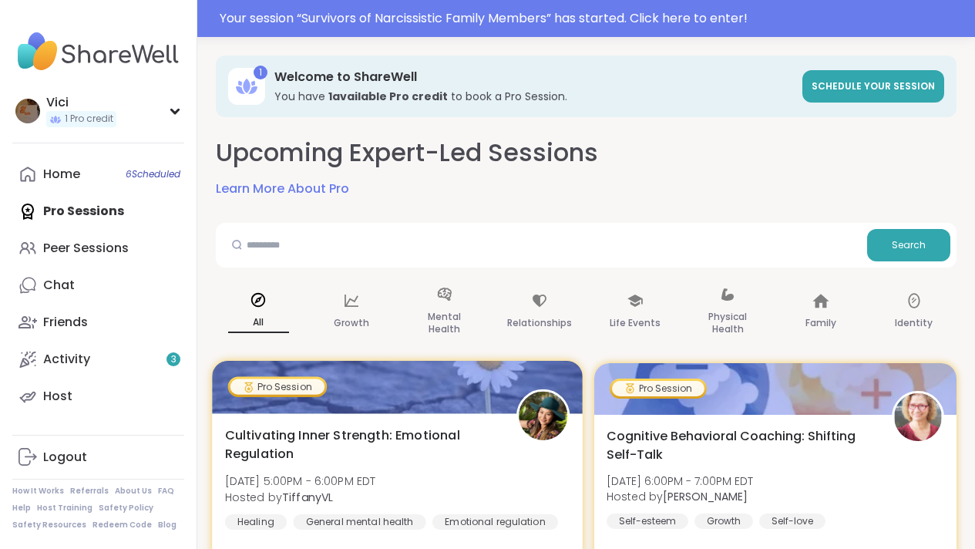
click at [362, 385] on div at bounding box center [397, 387] width 370 height 52
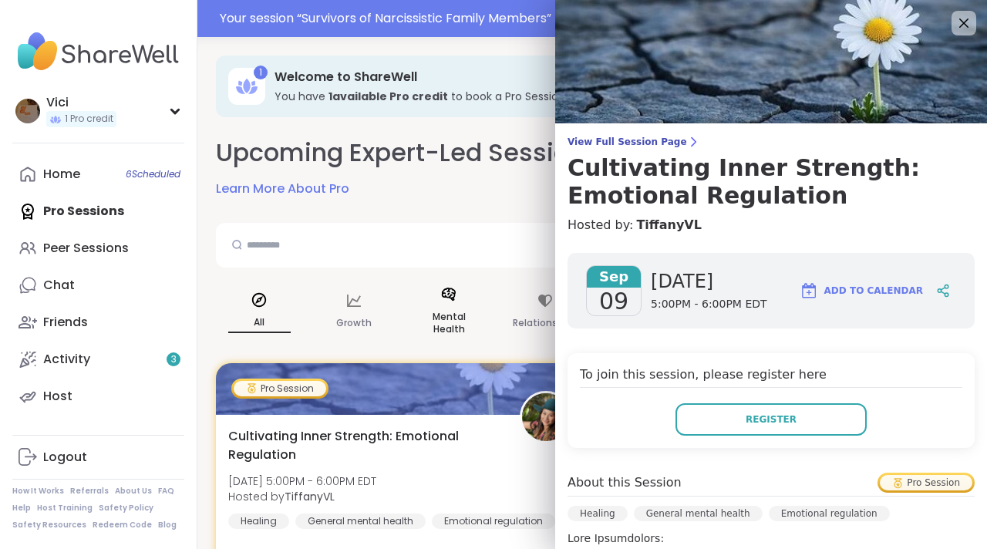
click at [448, 335] on p "Mental Health" at bounding box center [449, 323] width 62 height 31
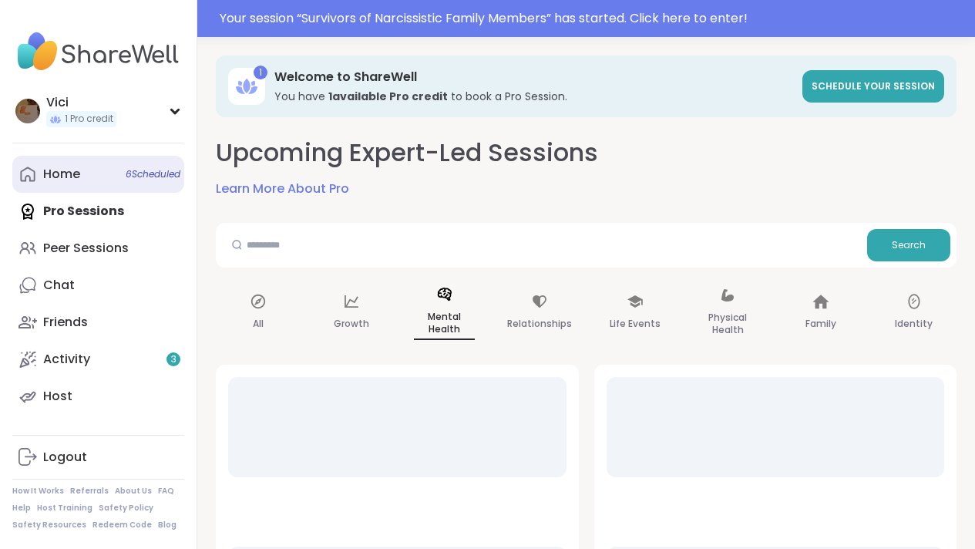
click at [117, 188] on link "Home 6 Scheduled" at bounding box center [98, 174] width 172 height 37
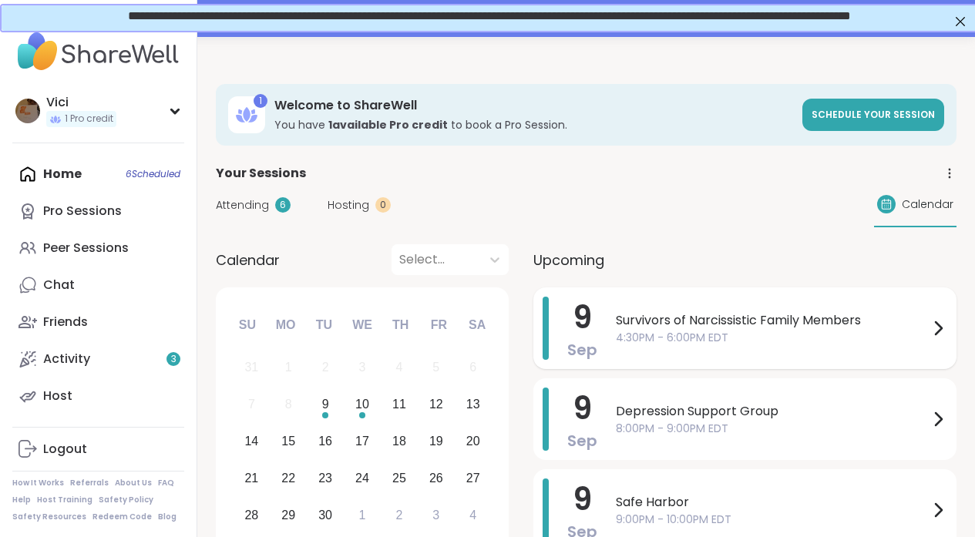
click at [623, 330] on span "4:30PM - 6:00PM EDT" at bounding box center [772, 338] width 313 height 16
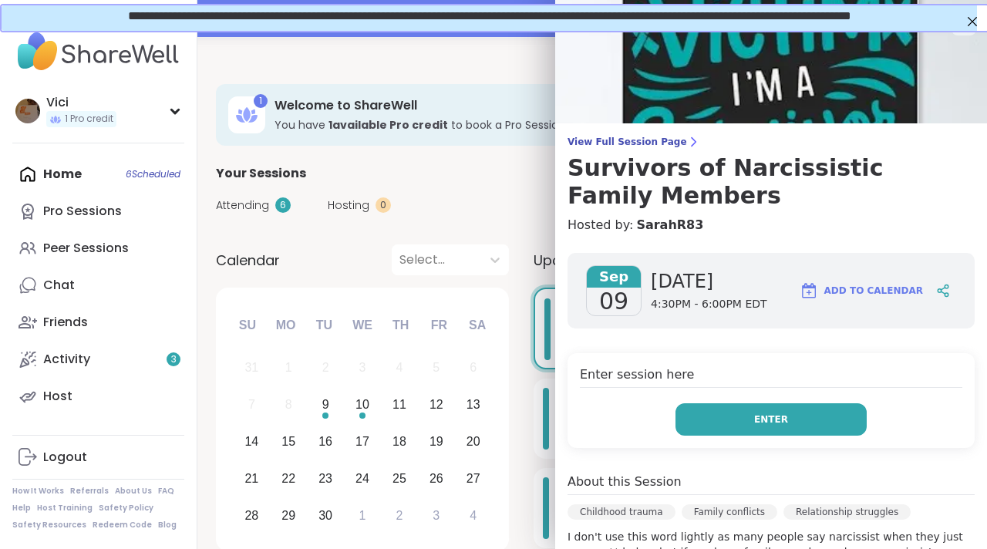
click at [727, 419] on button "Enter" at bounding box center [770, 419] width 191 height 32
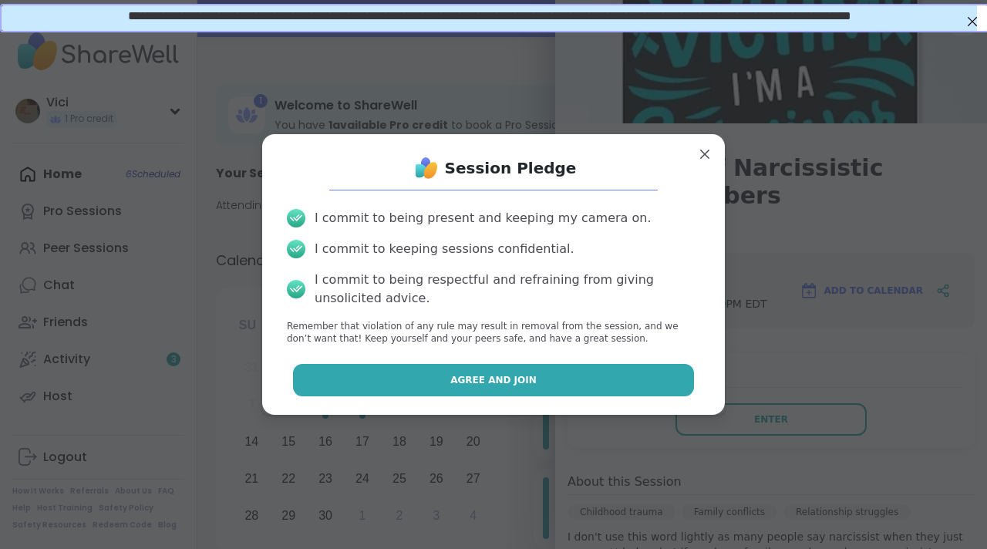
click at [619, 391] on button "Agree and Join" at bounding box center [494, 380] width 402 height 32
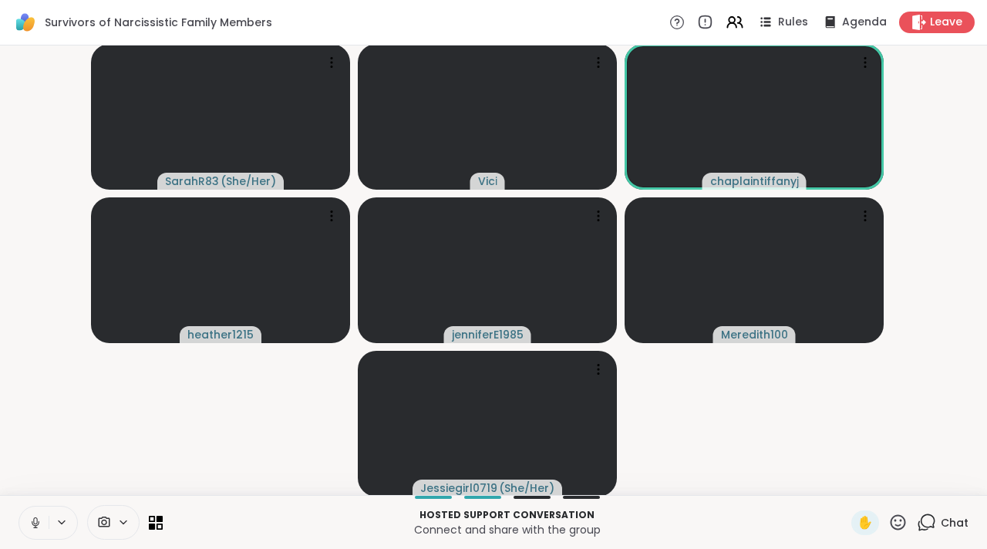
click at [49, 523] on button at bounding box center [63, 522] width 29 height 13
click at [893, 522] on icon at bounding box center [897, 521] width 15 height 15
click at [890, 522] on icon at bounding box center [897, 522] width 19 height 19
click at [917, 524] on icon at bounding box center [926, 522] width 19 height 19
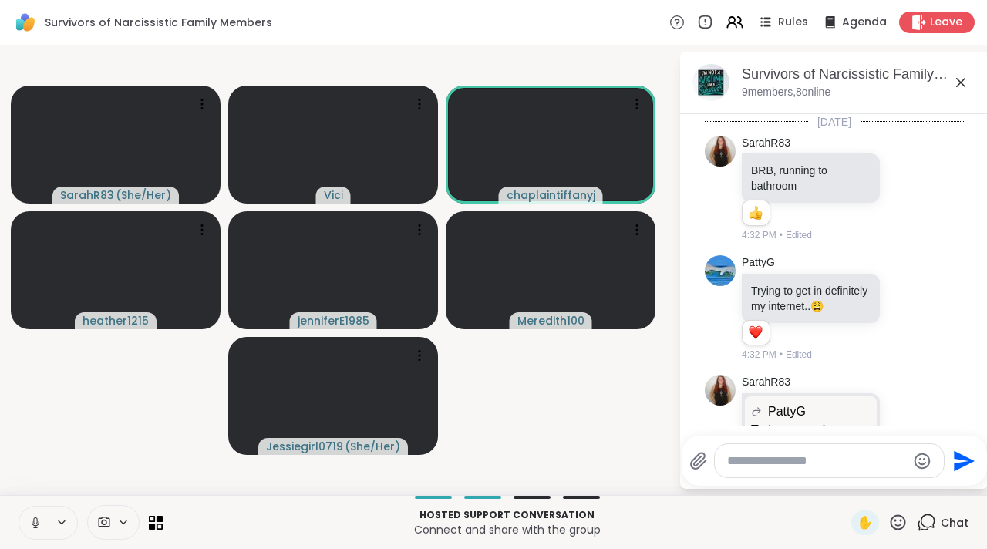
click at [786, 457] on textarea "Type your message" at bounding box center [817, 460] width 180 height 15
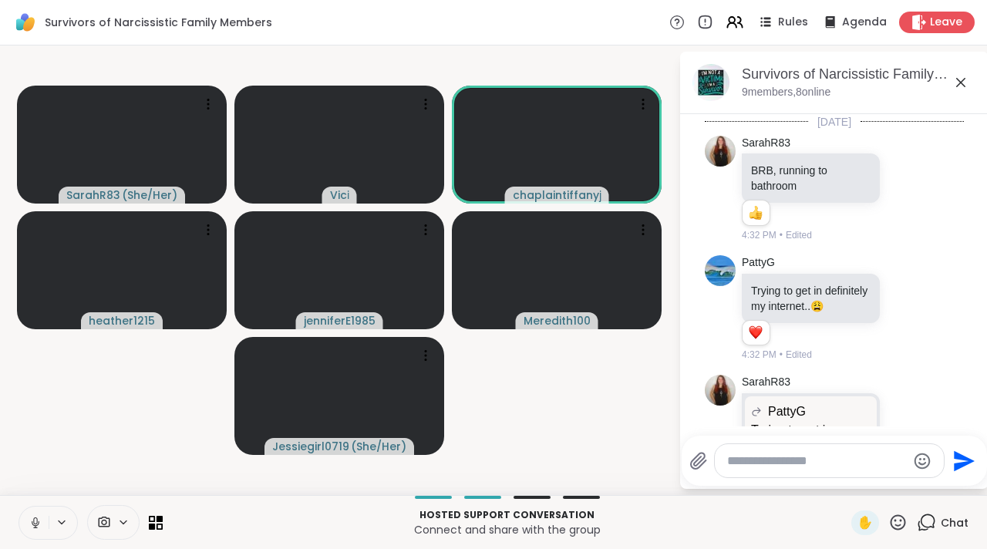
scroll to position [3029, 0]
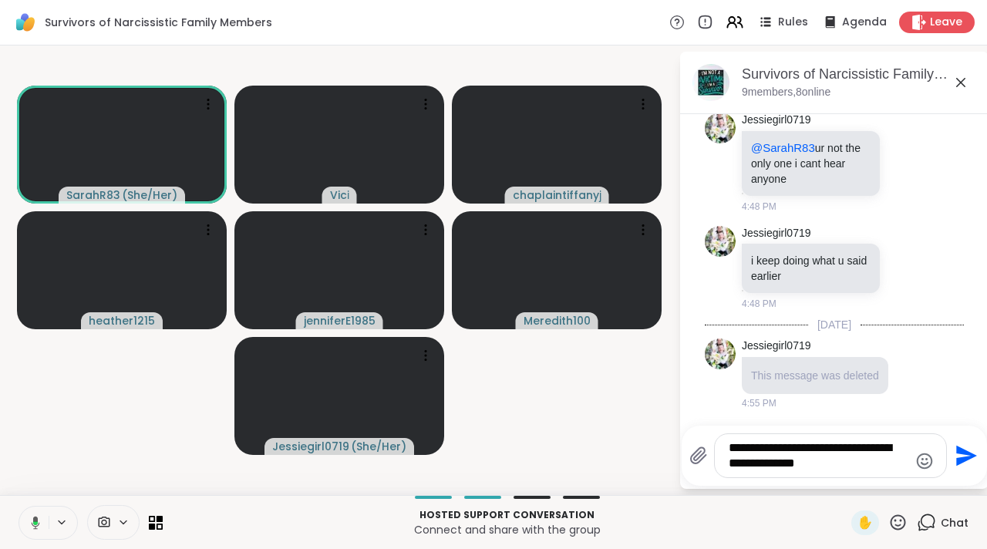
click at [783, 457] on textarea "**********" at bounding box center [818, 455] width 180 height 31
type textarea "**********"
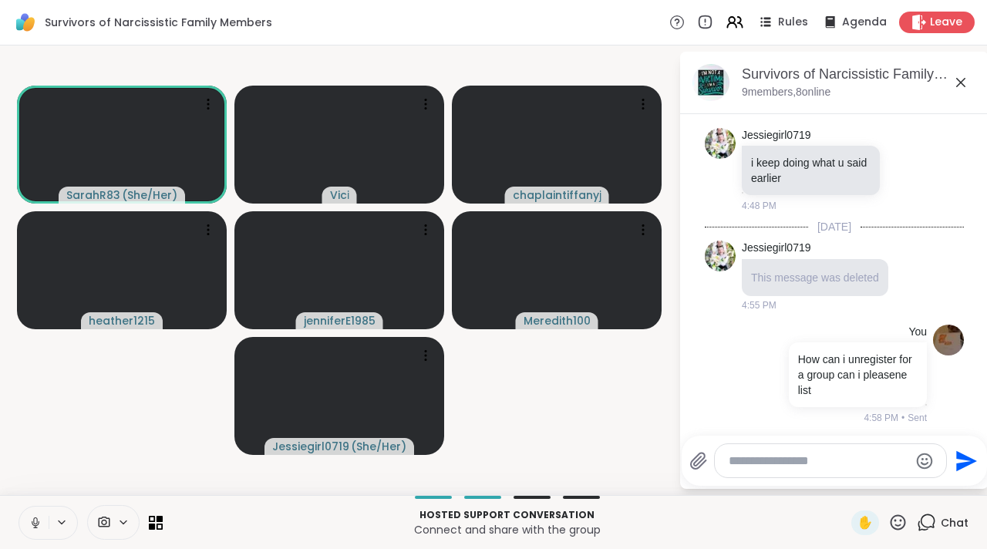
scroll to position [3141, 0]
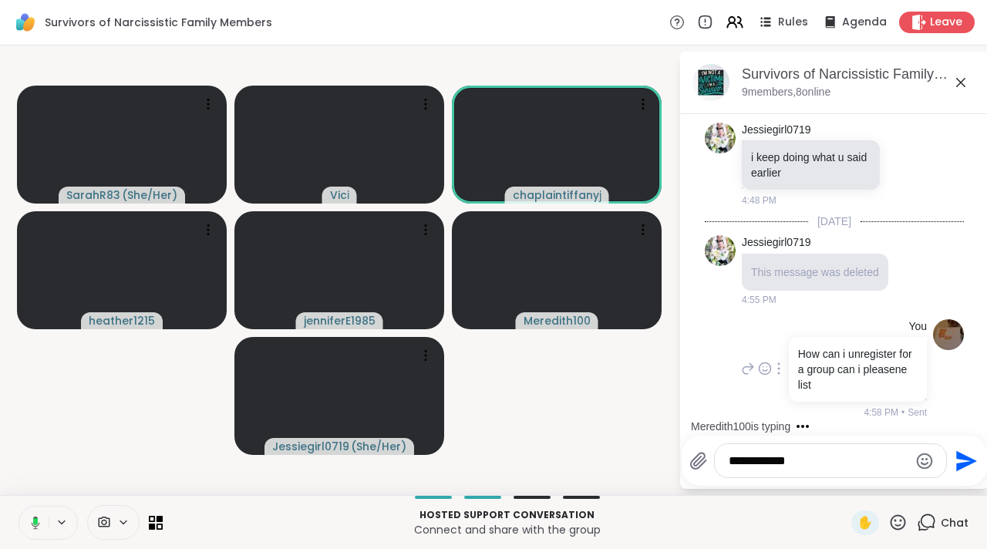
type textarea "**********"
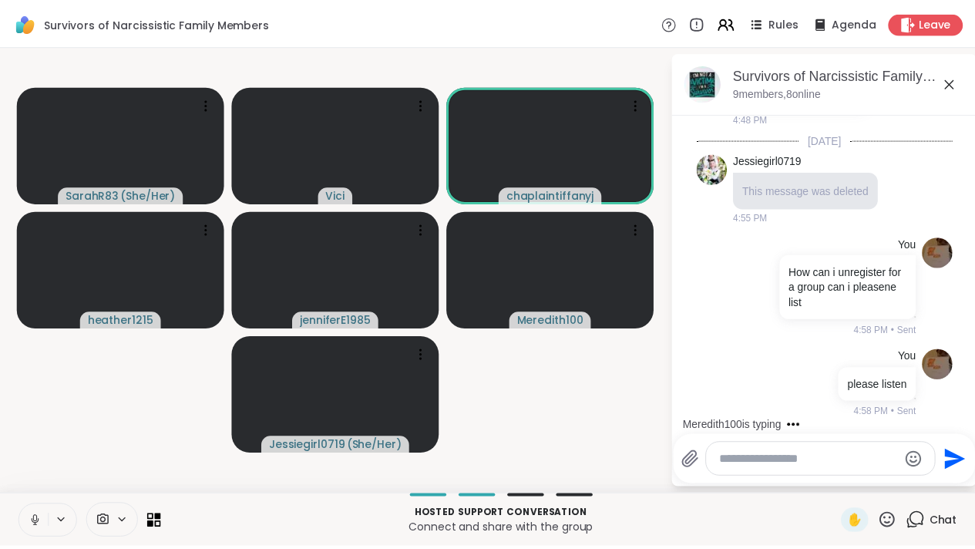
scroll to position [3224, 0]
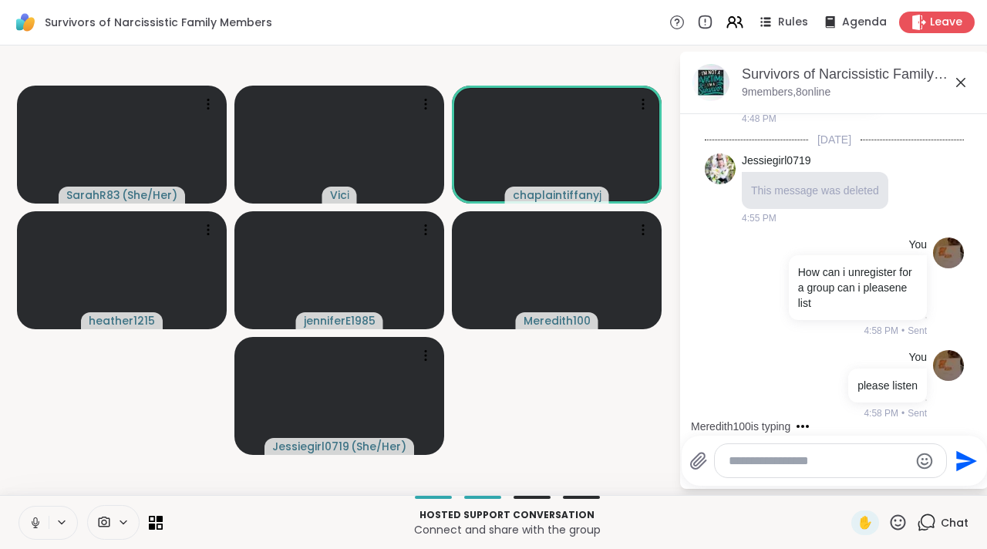
click at [35, 521] on icon at bounding box center [36, 523] width 14 height 14
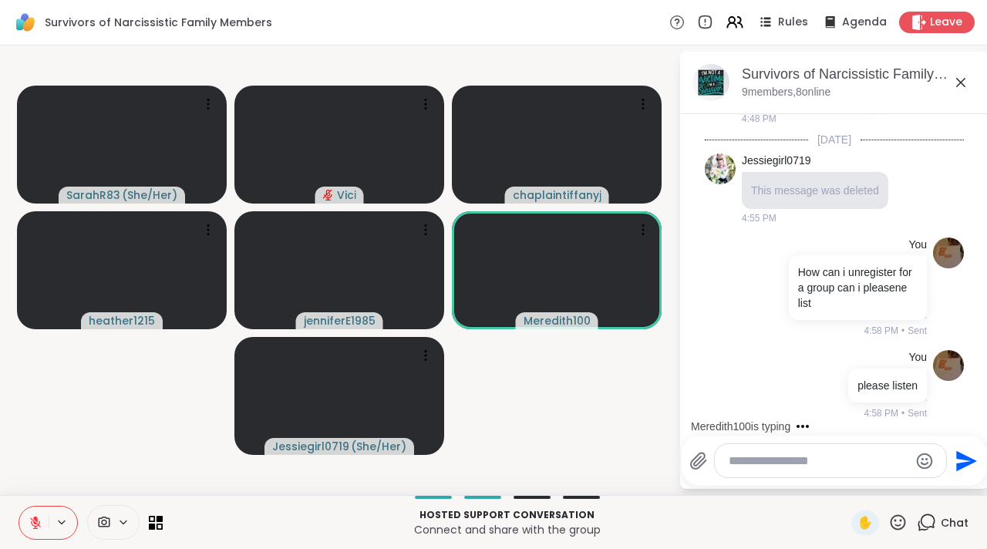
click at [959, 87] on icon at bounding box center [960, 82] width 19 height 19
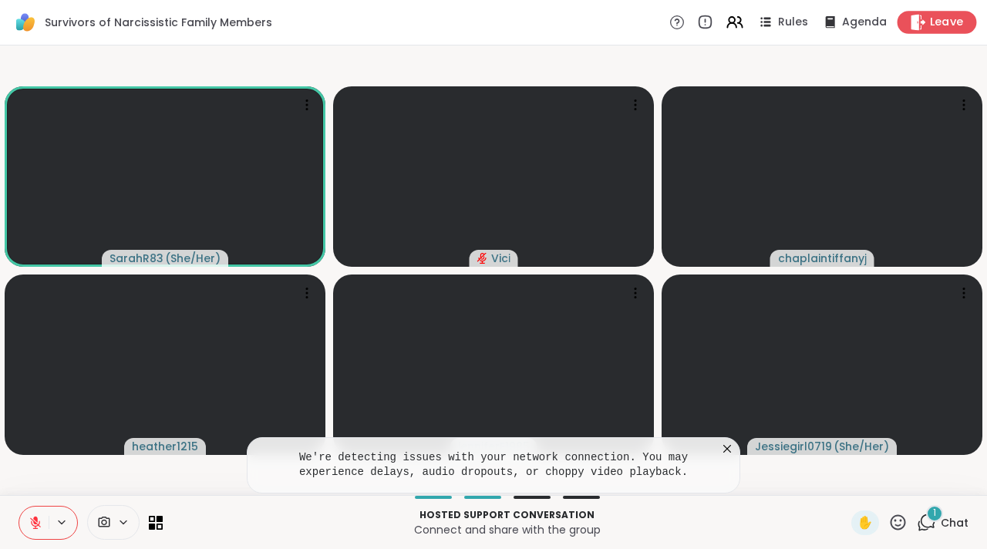
click at [930, 22] on span "Leave" at bounding box center [947, 23] width 34 height 16
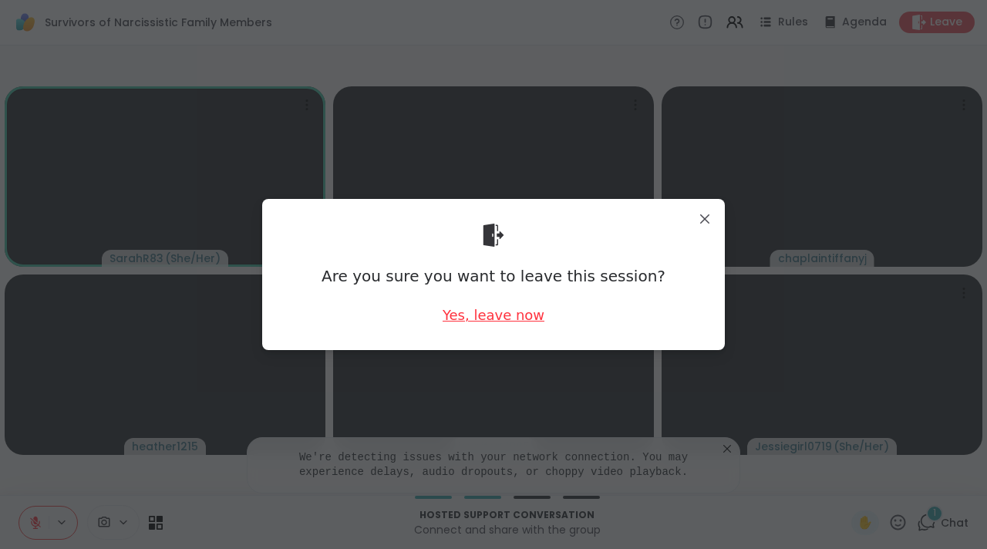
click at [510, 314] on div "Yes, leave now" at bounding box center [493, 314] width 102 height 19
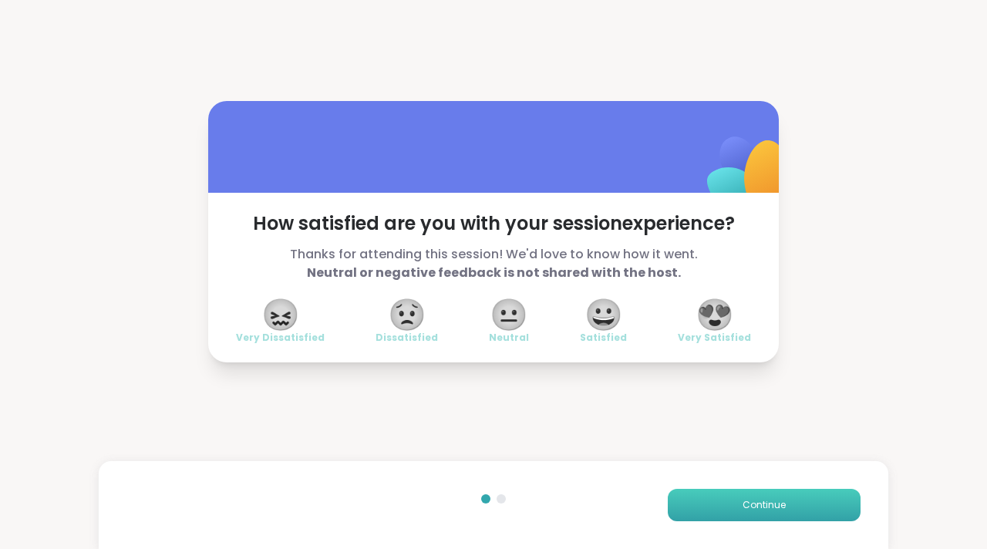
click at [699, 491] on button "Continue" at bounding box center [764, 505] width 193 height 32
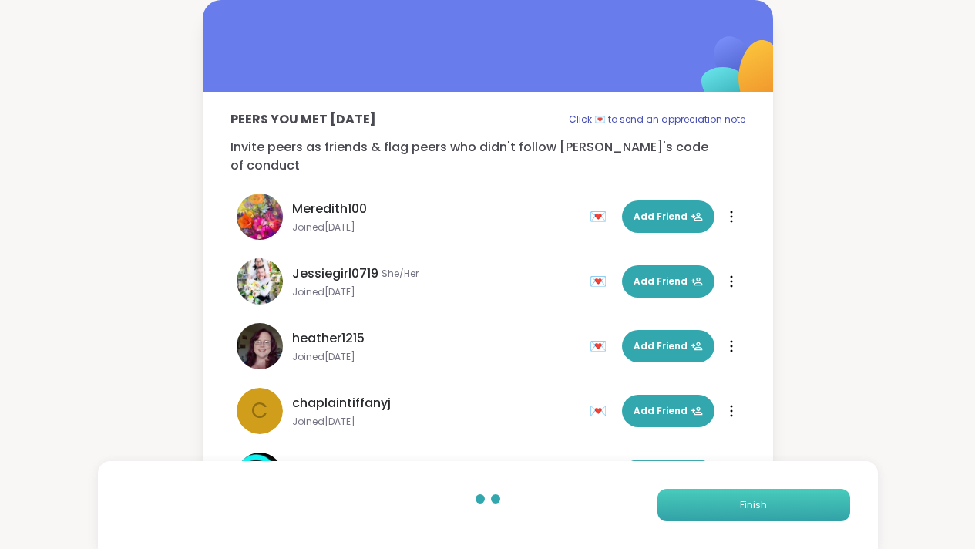
click at [699, 491] on button "Finish" at bounding box center [754, 505] width 193 height 32
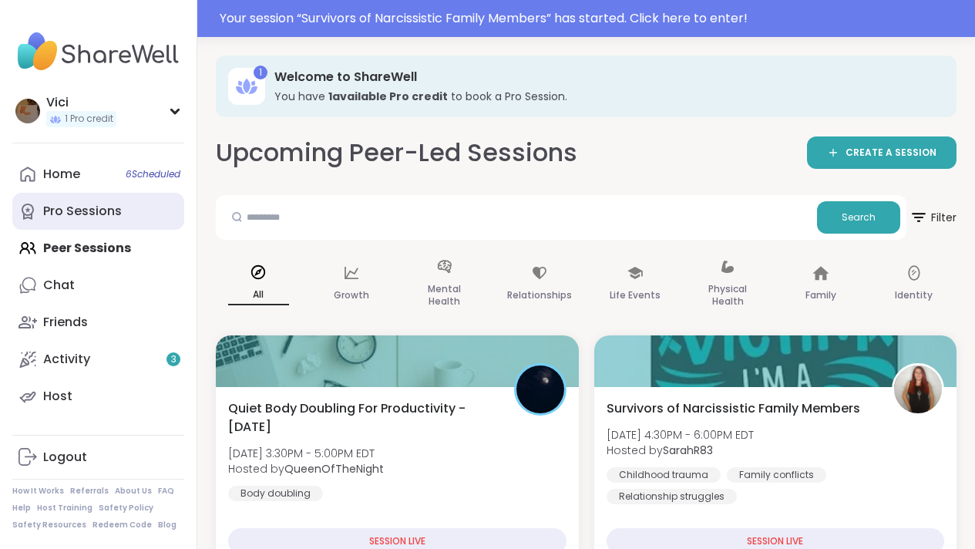
click at [96, 220] on link "Pro Sessions" at bounding box center [98, 211] width 172 height 37
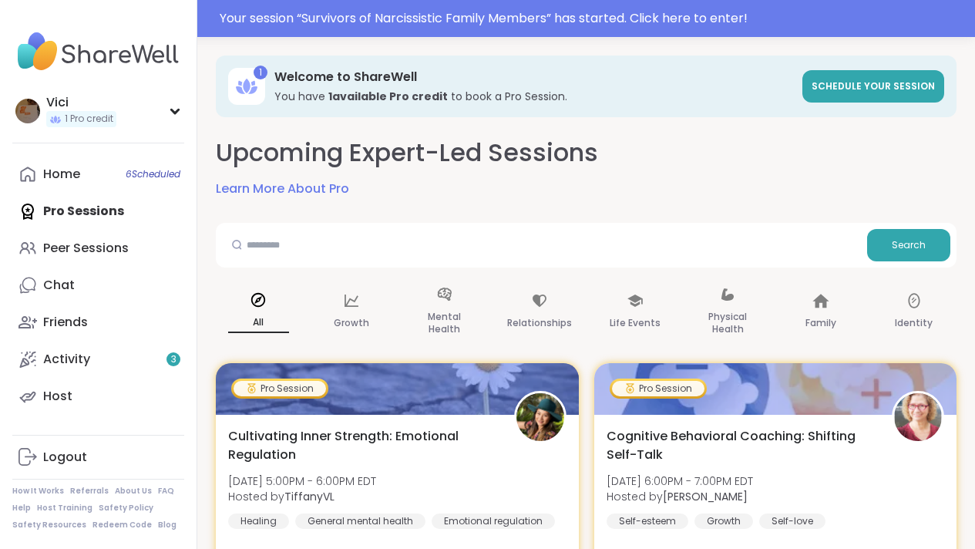
scroll to position [1, 0]
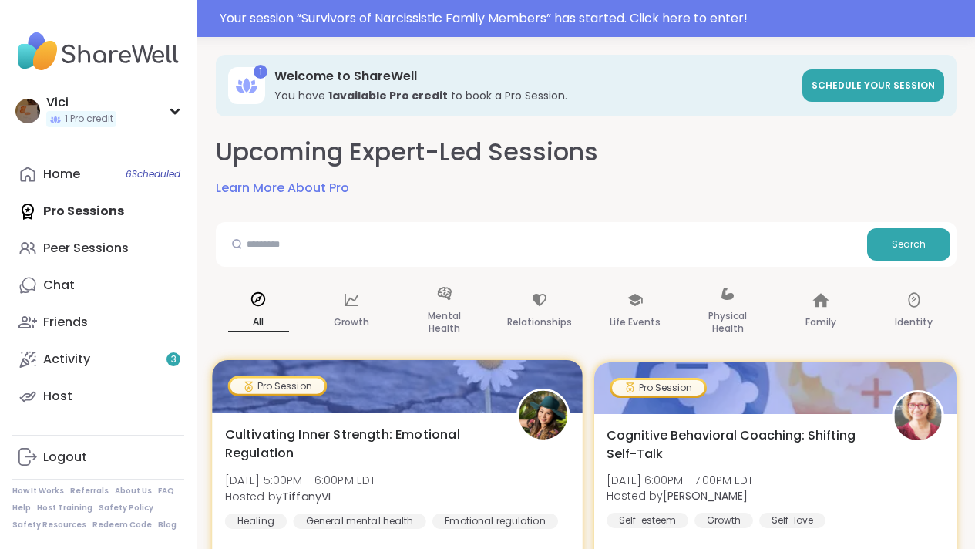
click at [349, 393] on div at bounding box center [397, 386] width 370 height 52
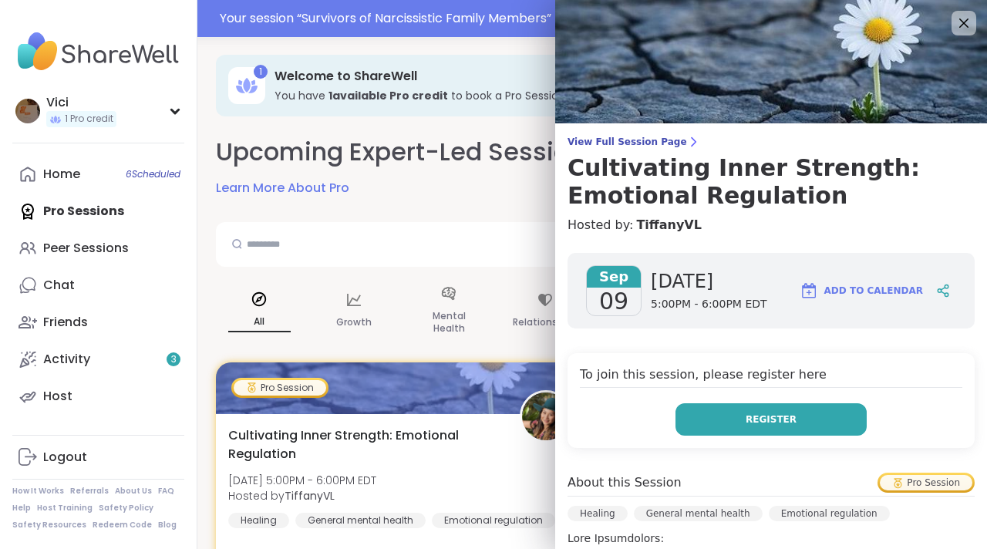
click at [675, 404] on button "Register" at bounding box center [770, 419] width 191 height 32
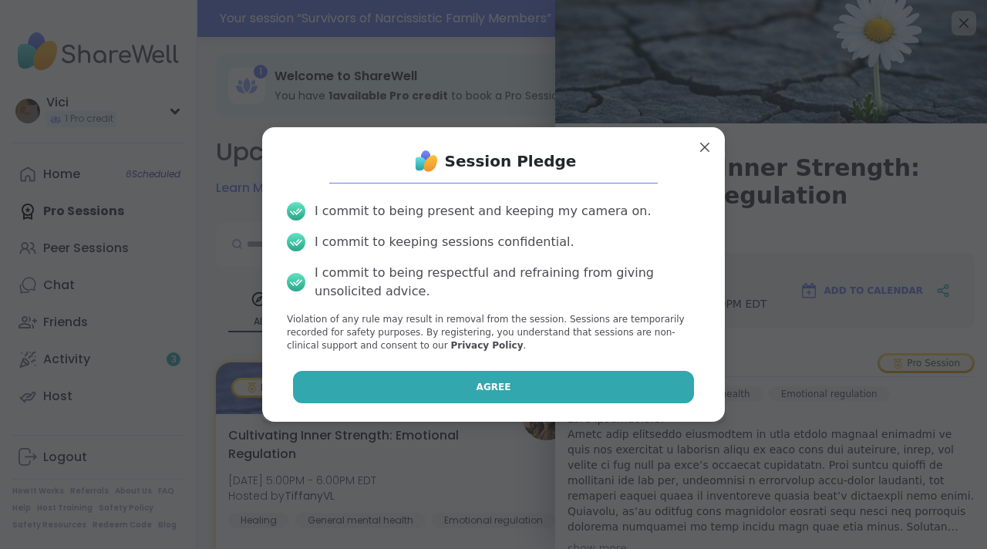
click at [624, 382] on button "Agree" at bounding box center [494, 387] width 402 height 32
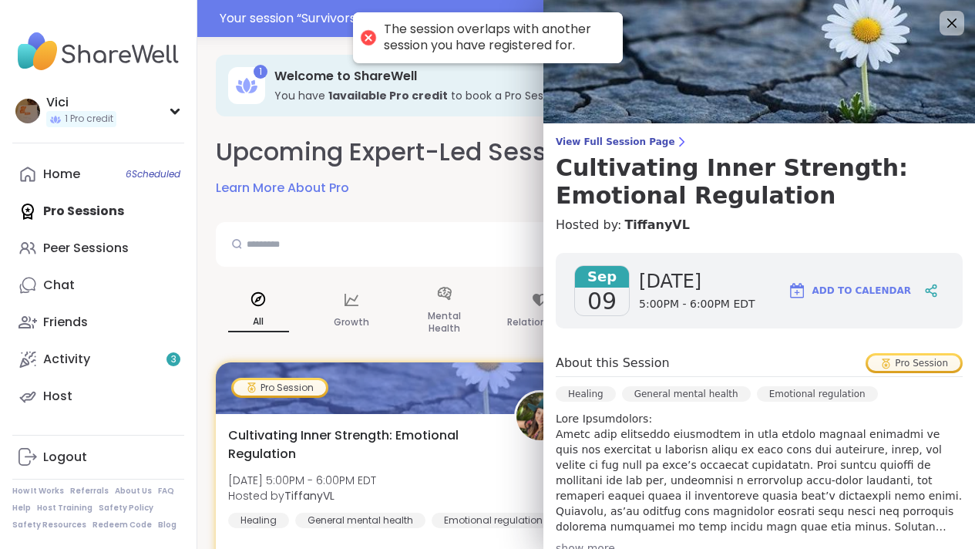
click at [652, 116] on img at bounding box center [759, 61] width 432 height 123
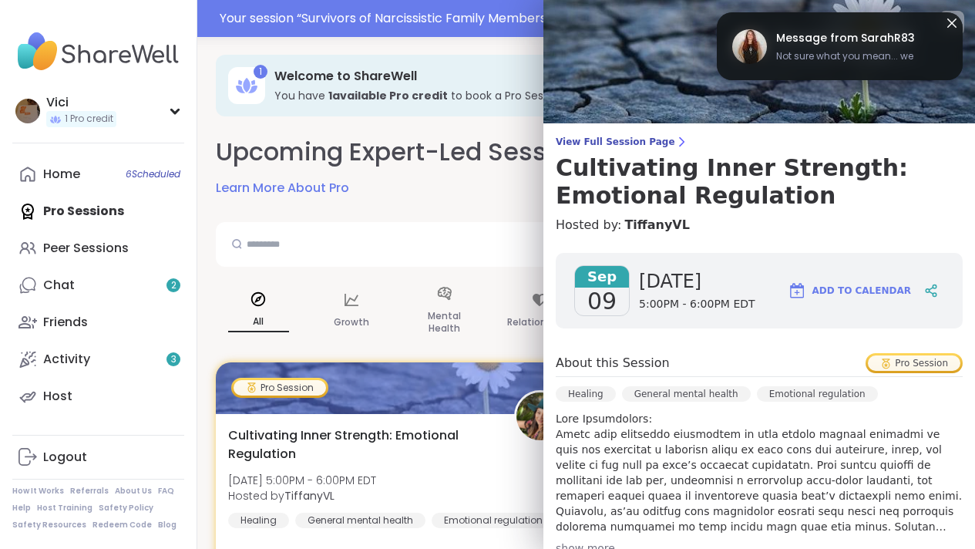
click at [772, 59] on link "Message from SarahR83 Not sure what you mean... we" at bounding box center [839, 46] width 215 height 49
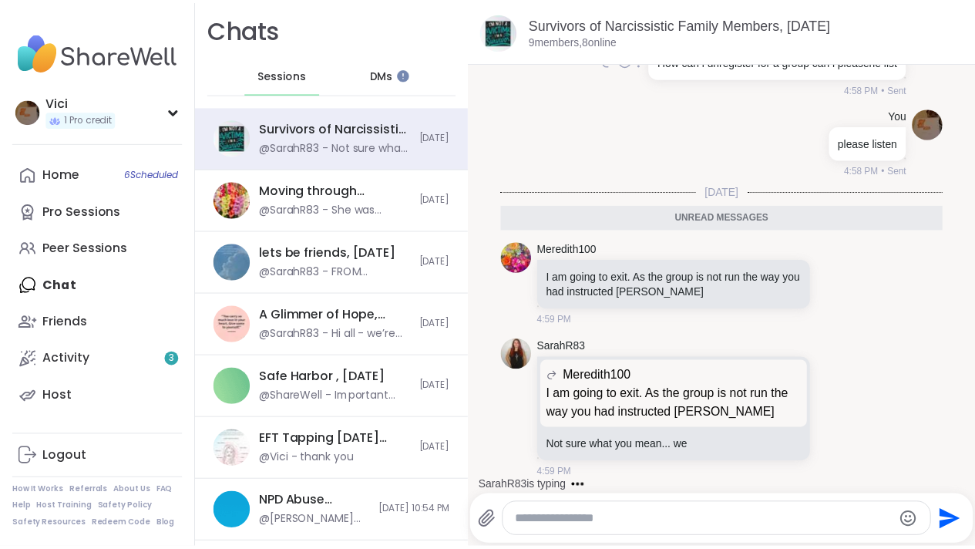
scroll to position [2976, 0]
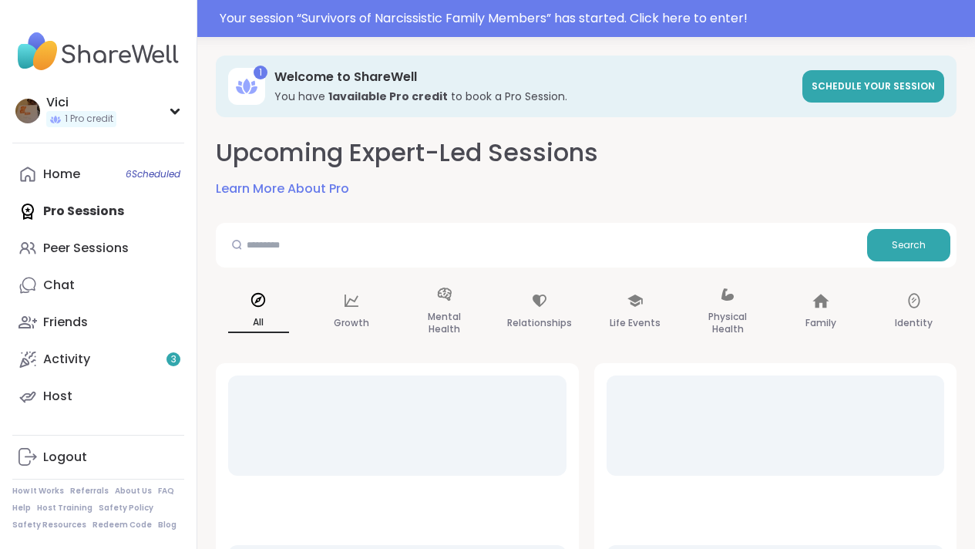
click at [117, 215] on div "Home 6 Scheduled Pro Sessions Peer Sessions Chat Friends Activity 3 Host" at bounding box center [98, 285] width 172 height 259
click at [835, 89] on span "Schedule your session" at bounding box center [873, 85] width 123 height 13
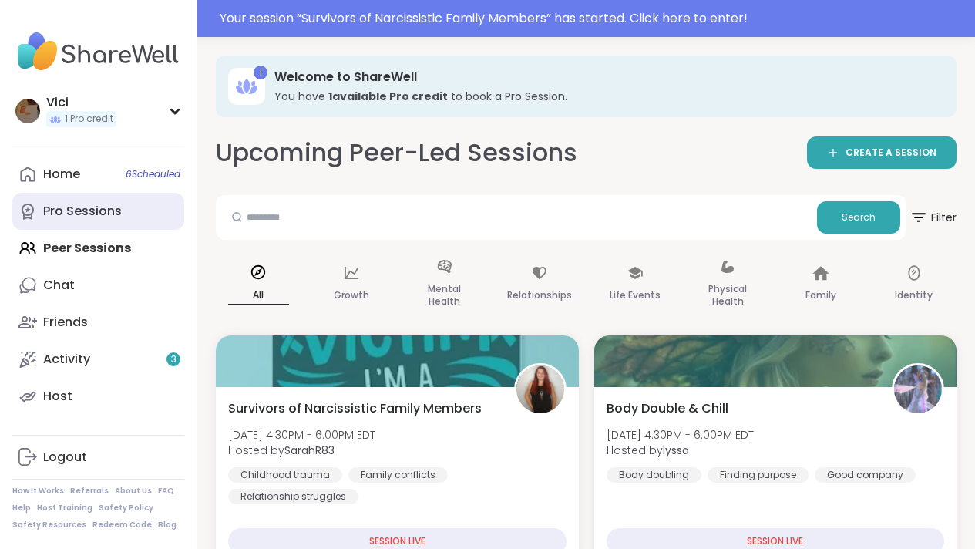
click at [82, 214] on div "Pro Sessions" at bounding box center [82, 211] width 79 height 17
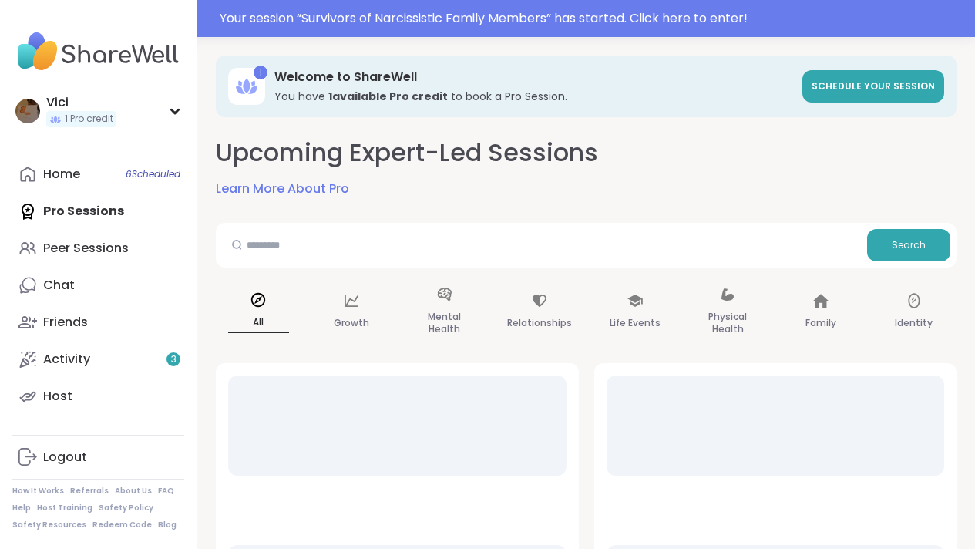
click at [423, 392] on div at bounding box center [397, 425] width 338 height 100
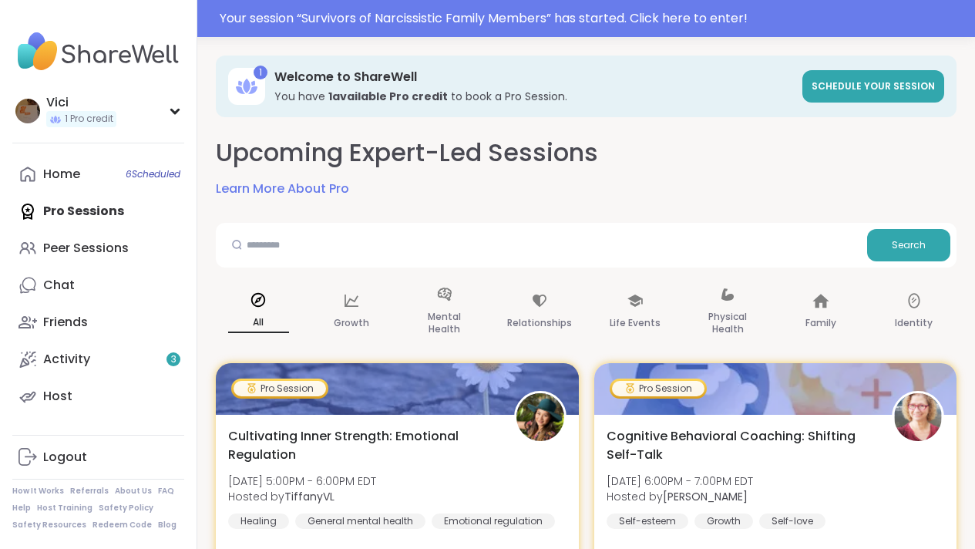
click at [412, 421] on div "Cultivating Inner Strength: Emotional Regulation [DATE] 5:00PM - 6:00PM EDT Hos…" at bounding box center [397, 505] width 363 height 180
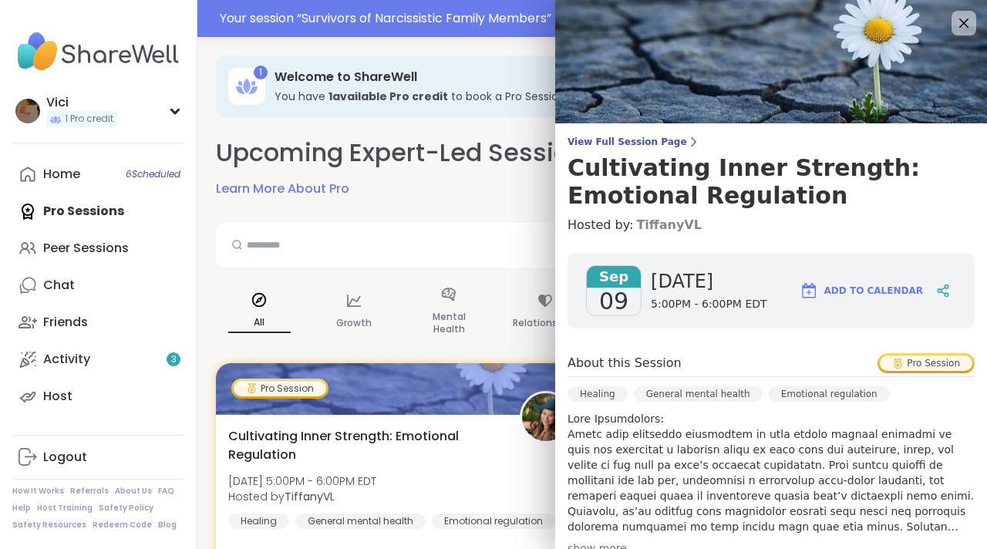
click at [636, 233] on link "TiffanyVL" at bounding box center [669, 225] width 66 height 19
click at [727, 83] on img at bounding box center [771, 61] width 432 height 123
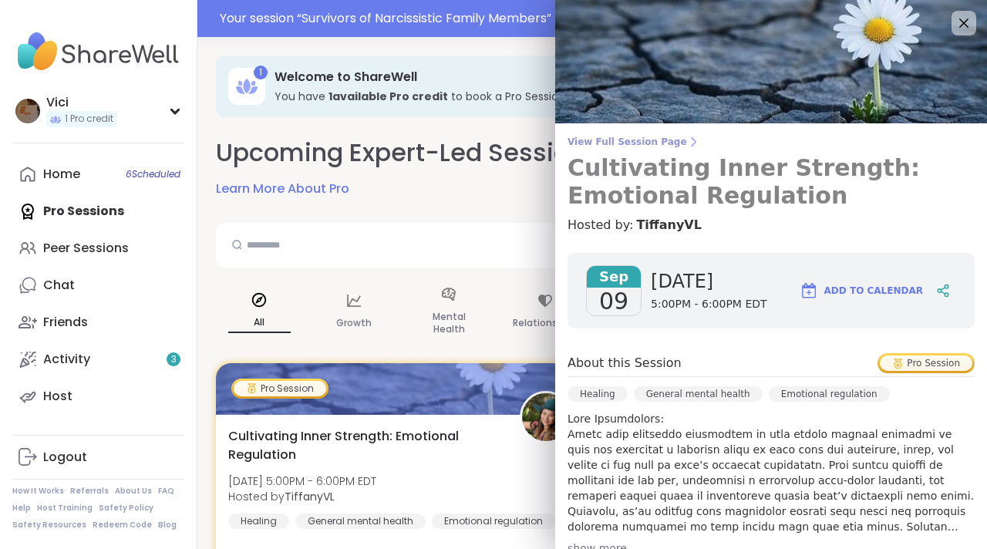
click at [636, 143] on span "View Full Session Page" at bounding box center [770, 142] width 407 height 12
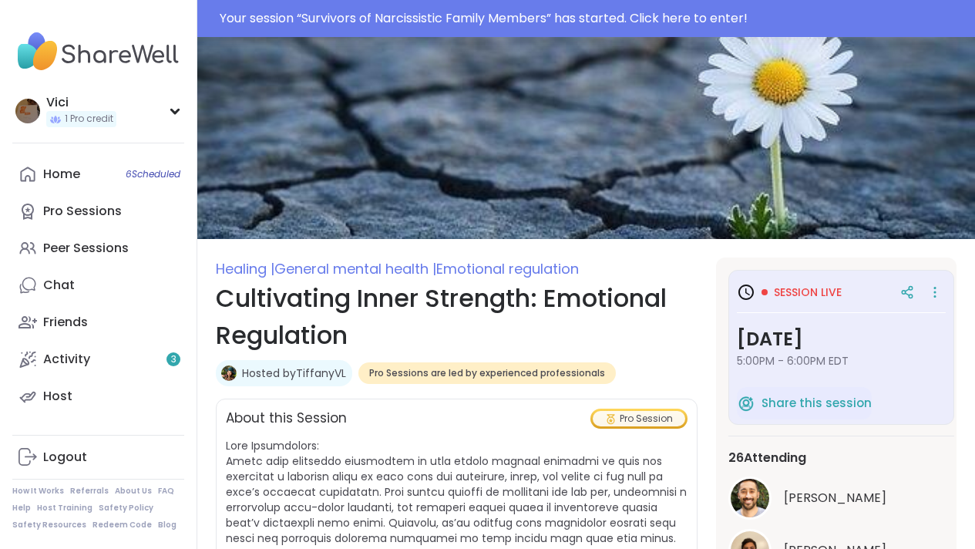
click at [488, 383] on div "Pro Sessions are led by experienced professionals" at bounding box center [486, 373] width 257 height 22
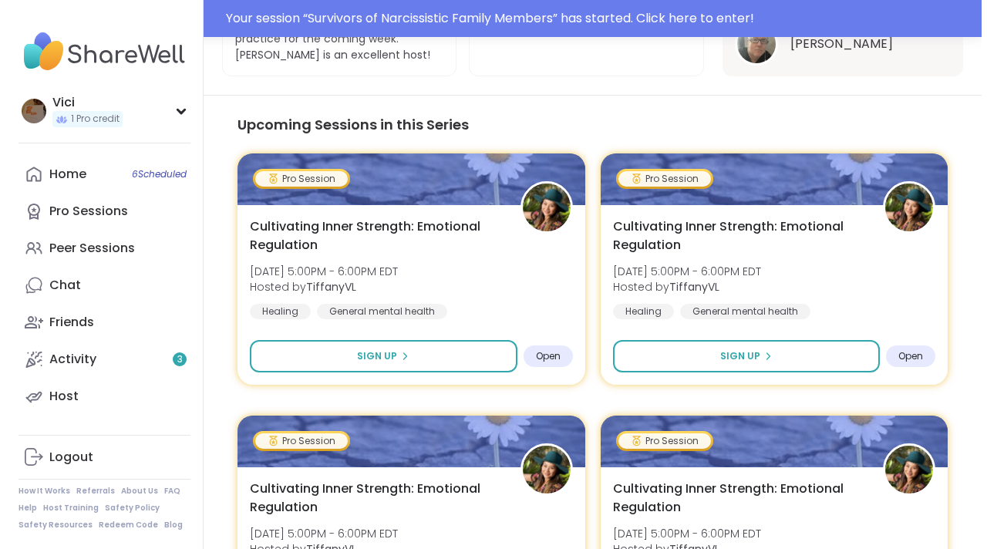
scroll to position [1492, 0]
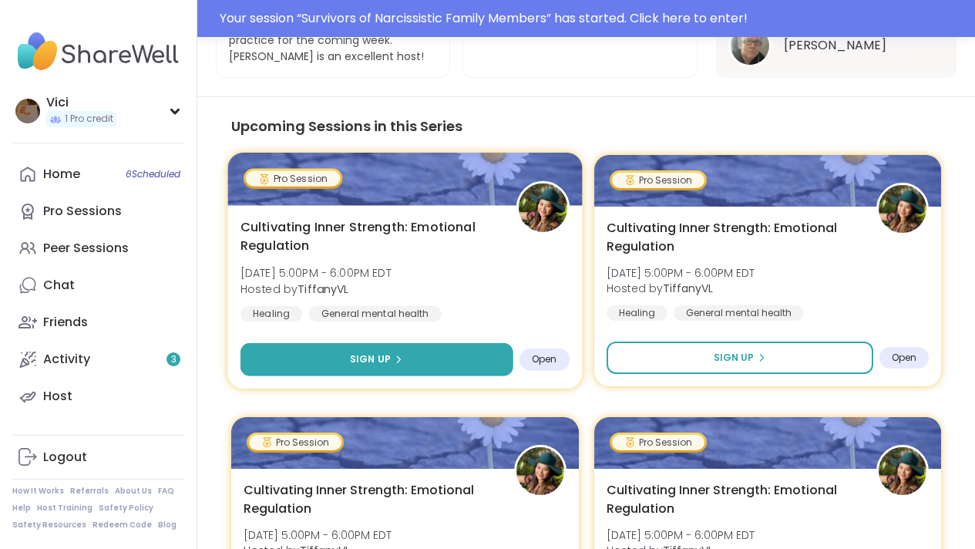
click at [446, 343] on button "Sign Up" at bounding box center [377, 359] width 272 height 33
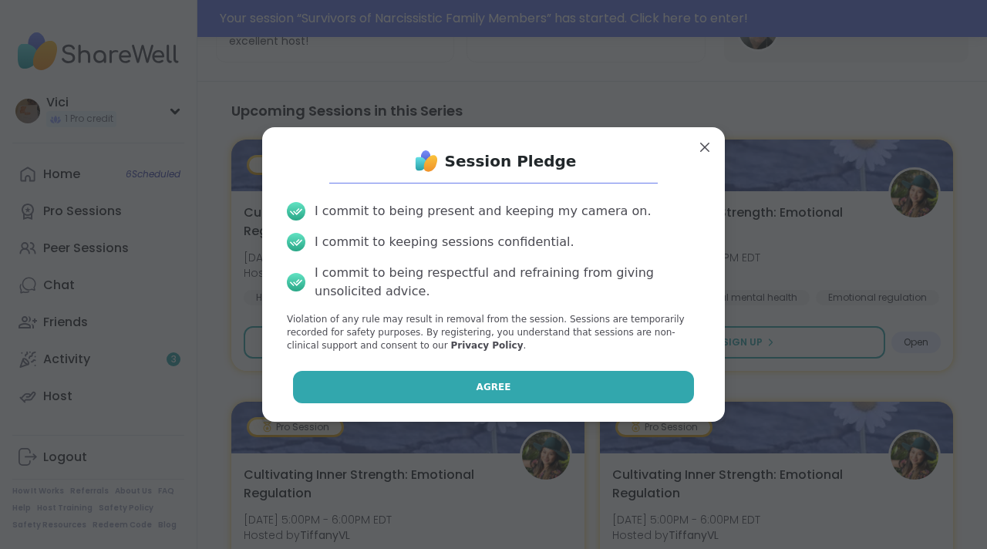
click at [466, 375] on button "Agree" at bounding box center [494, 387] width 402 height 32
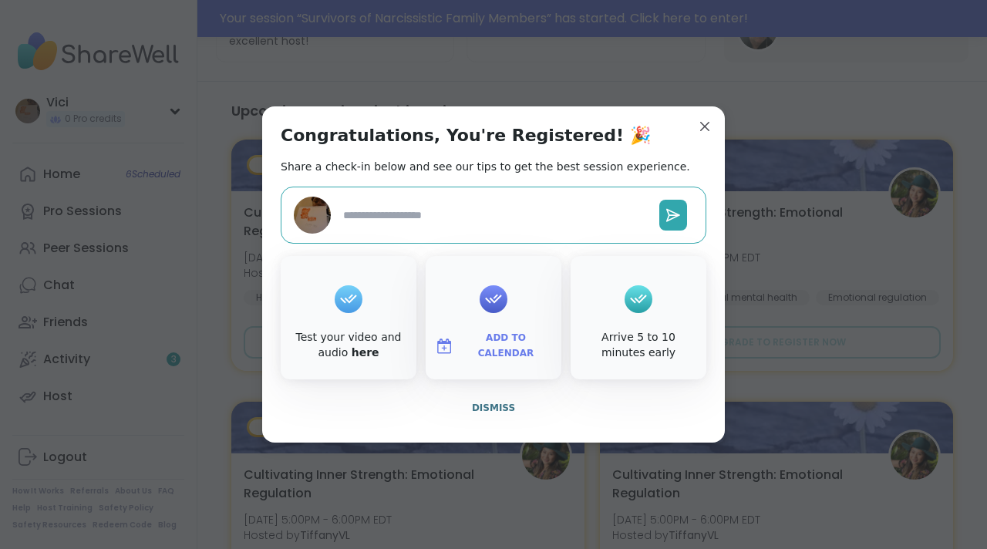
click at [495, 330] on button "Add to Calendar" at bounding box center [494, 346] width 130 height 32
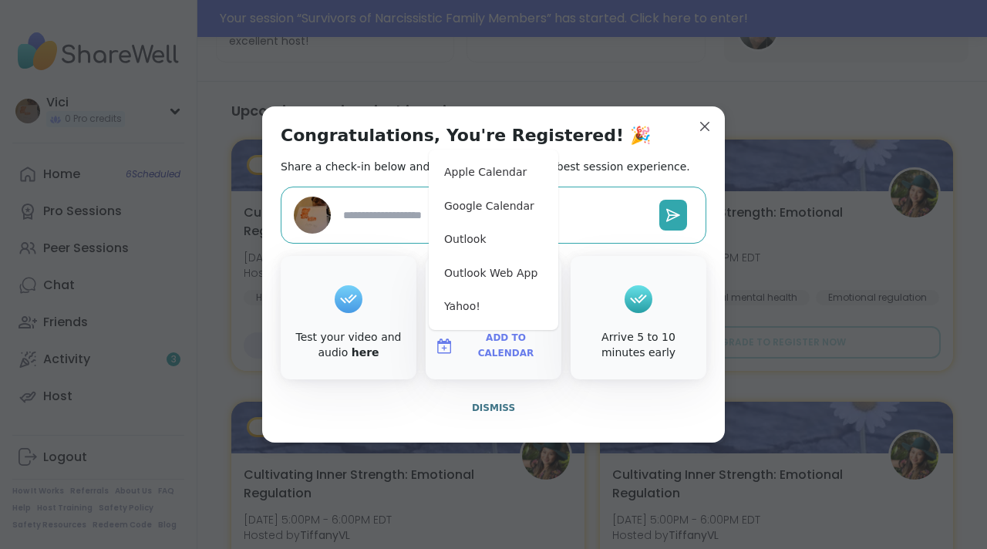
type textarea "*"
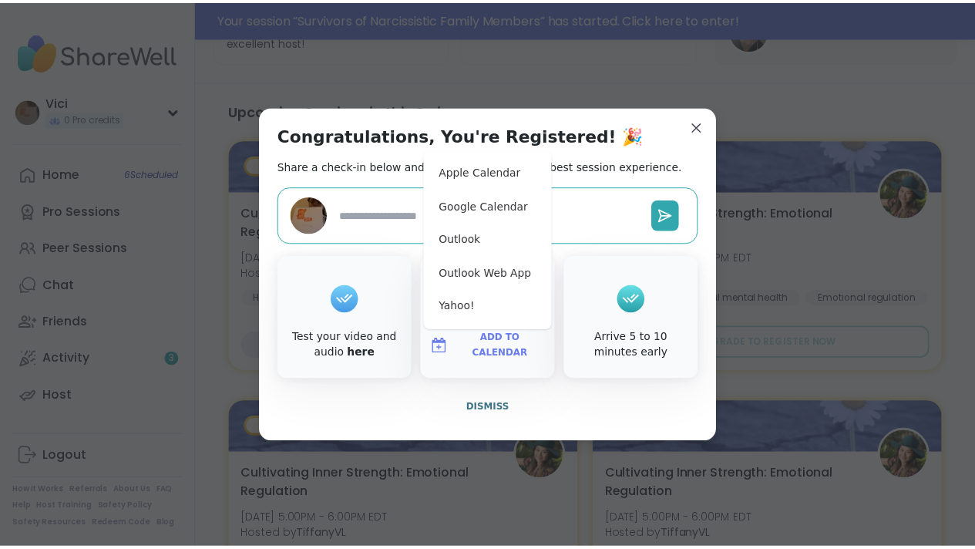
scroll to position [1455, 0]
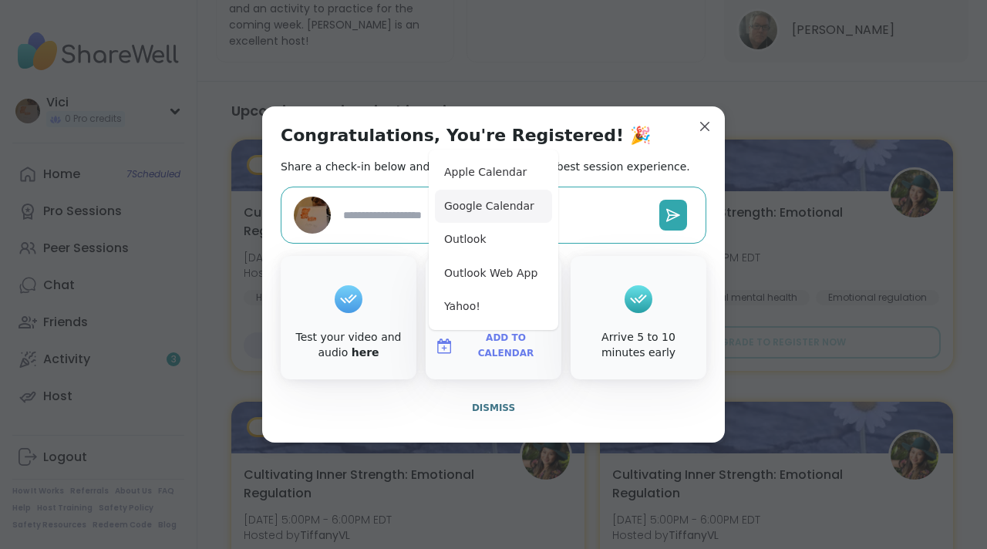
click at [467, 205] on button "Google Calendar" at bounding box center [493, 207] width 117 height 34
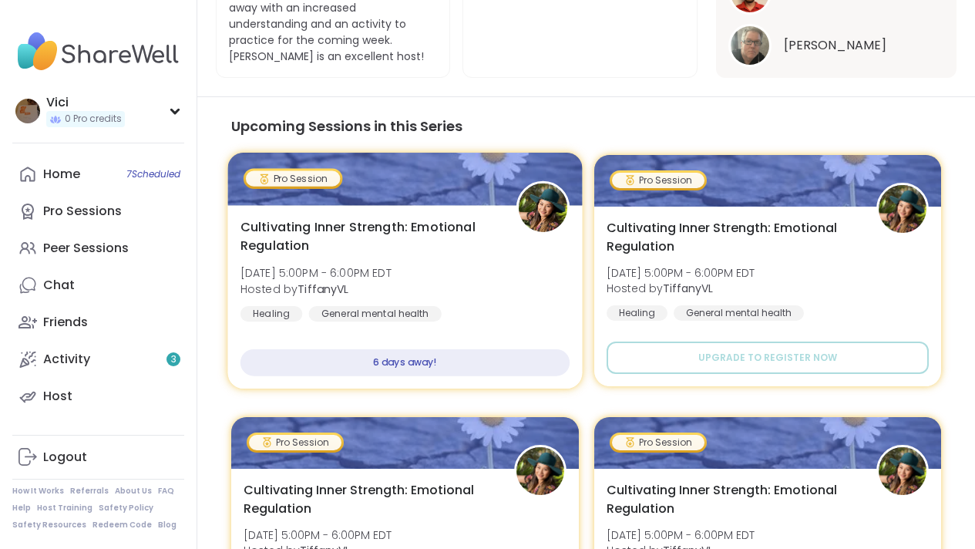
click at [456, 205] on div "Cultivating Inner Strength: Emotional Regulation Tue, Sep 16 | 5:00PM - 6:00PM …" at bounding box center [404, 296] width 355 height 183
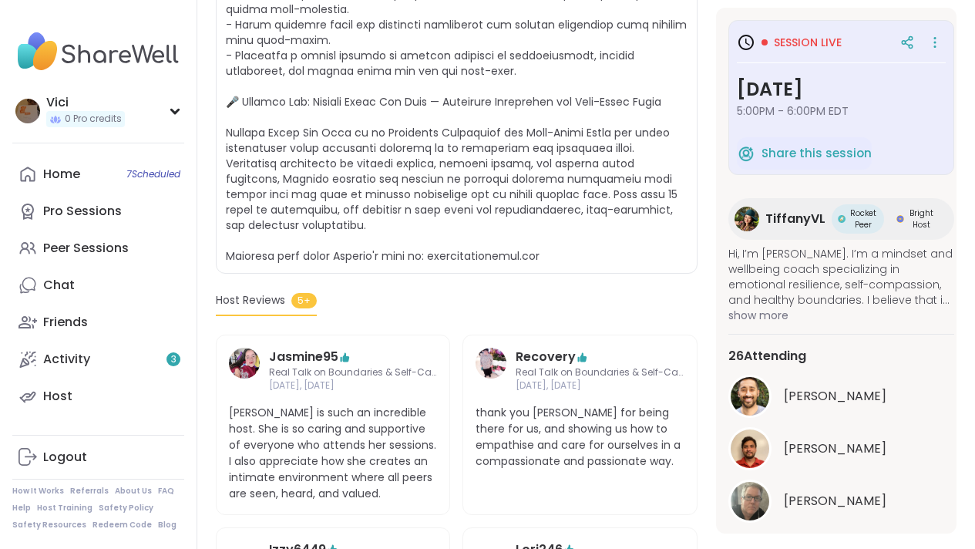
scroll to position [348, 0]
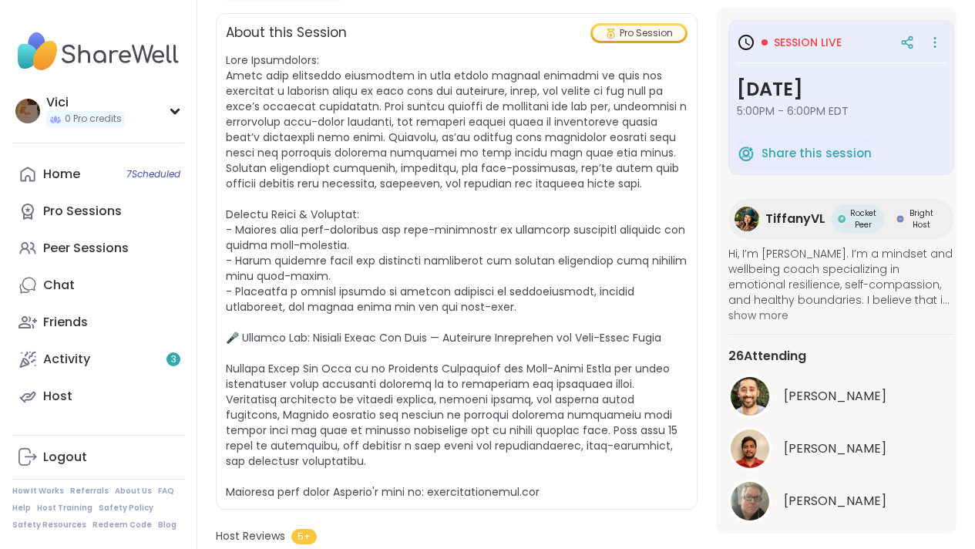
drag, startPoint x: 986, startPoint y: 390, endPoint x: 986, endPoint y: 158, distance: 232.0
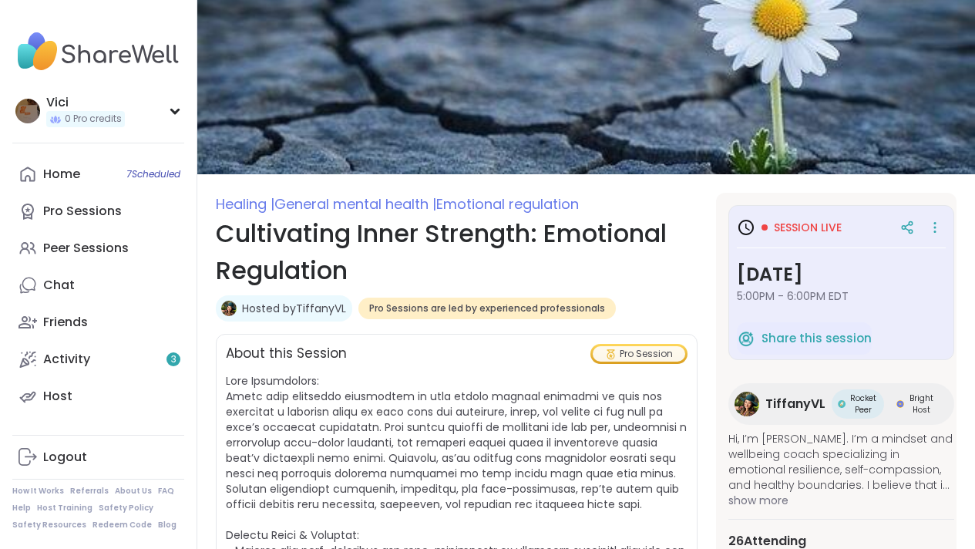
scroll to position [8, 0]
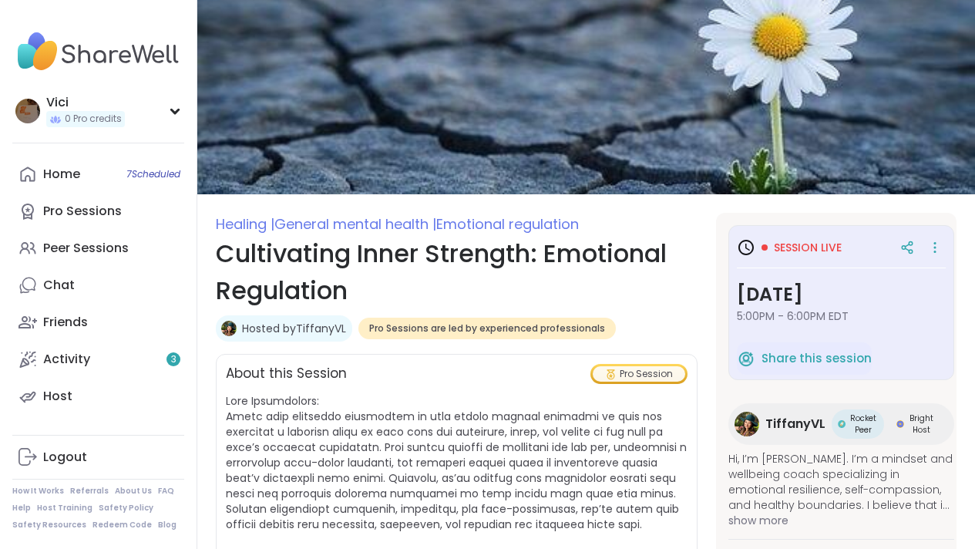
click at [822, 308] on span "5:00PM - 6:00PM EDT" at bounding box center [841, 315] width 209 height 15
click at [799, 250] on span "Session live" at bounding box center [808, 247] width 68 height 15
click at [750, 246] on icon at bounding box center [746, 247] width 19 height 19
click at [752, 250] on icon at bounding box center [745, 247] width 15 height 15
click at [785, 352] on span "Share this session" at bounding box center [817, 359] width 110 height 18
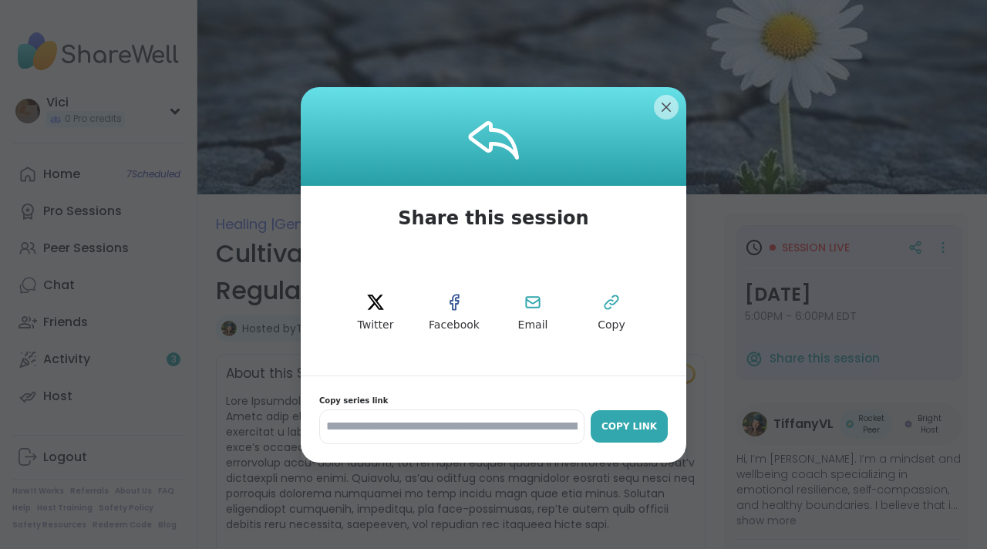
click at [615, 424] on div "Copy Link" at bounding box center [629, 426] width 62 height 14
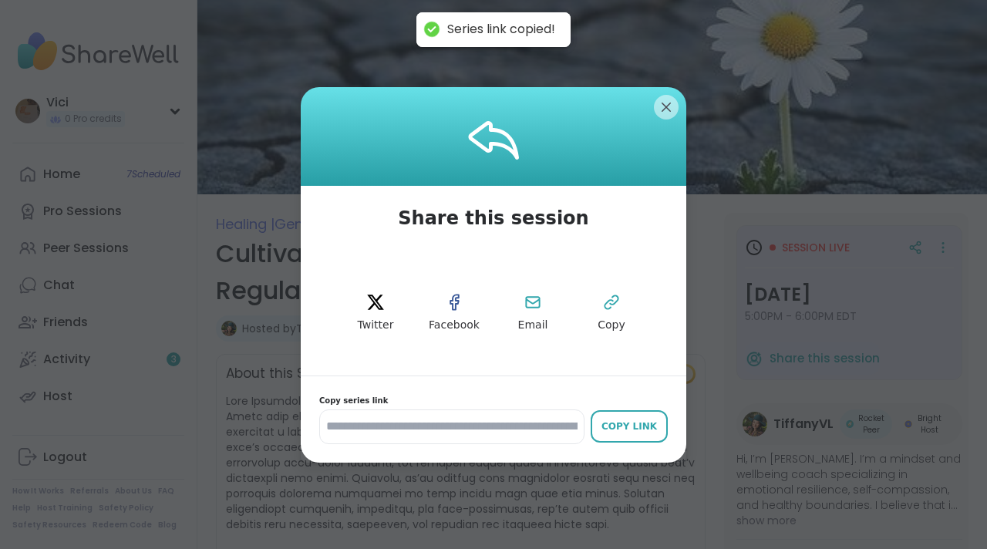
click at [666, 120] on div at bounding box center [493, 136] width 385 height 99
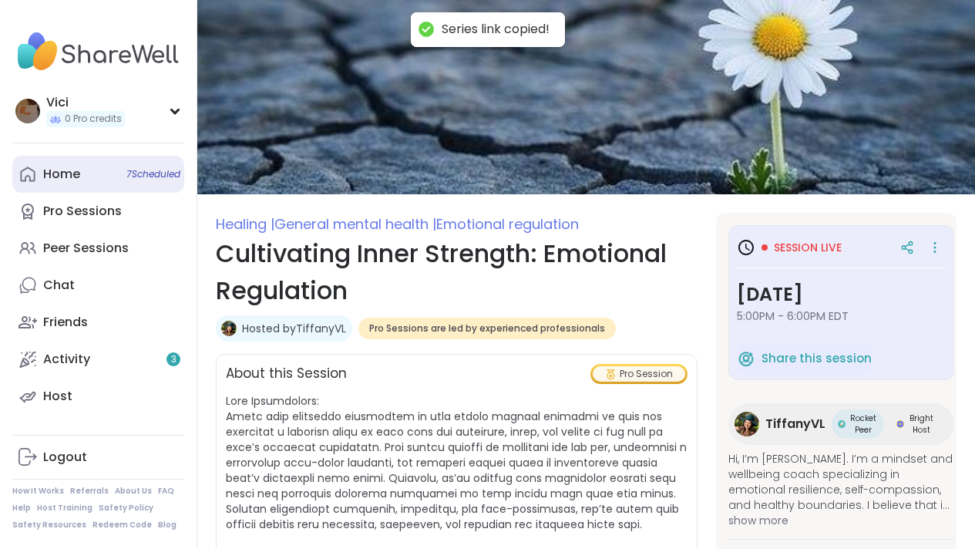
click at [109, 182] on link "Home 7 Scheduled" at bounding box center [98, 174] width 172 height 37
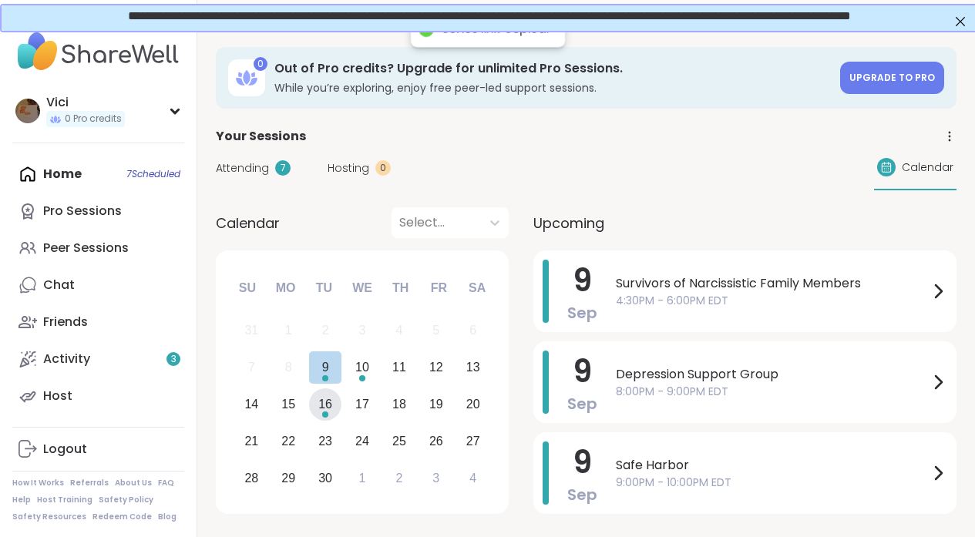
click at [324, 402] on div "16" at bounding box center [325, 404] width 14 height 21
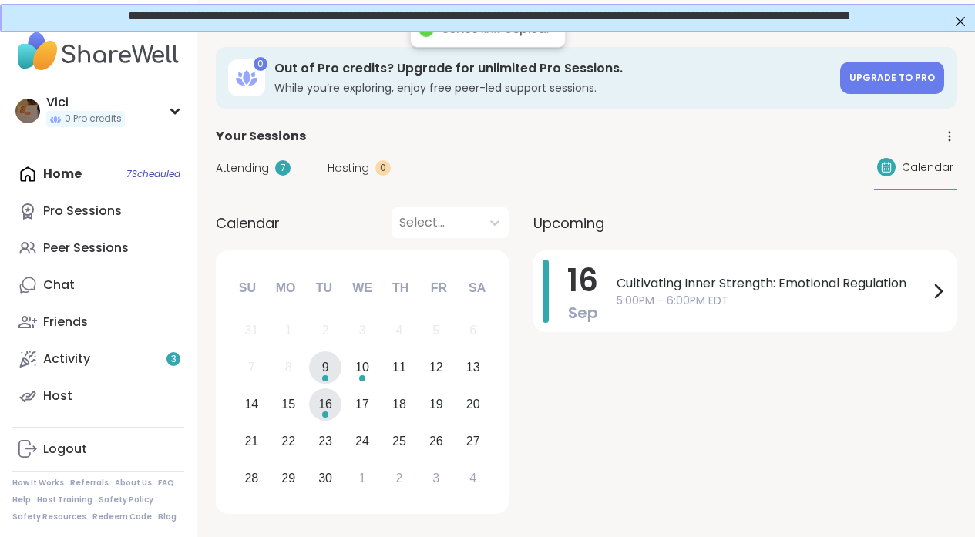
click at [328, 375] on div "9" at bounding box center [325, 367] width 7 height 21
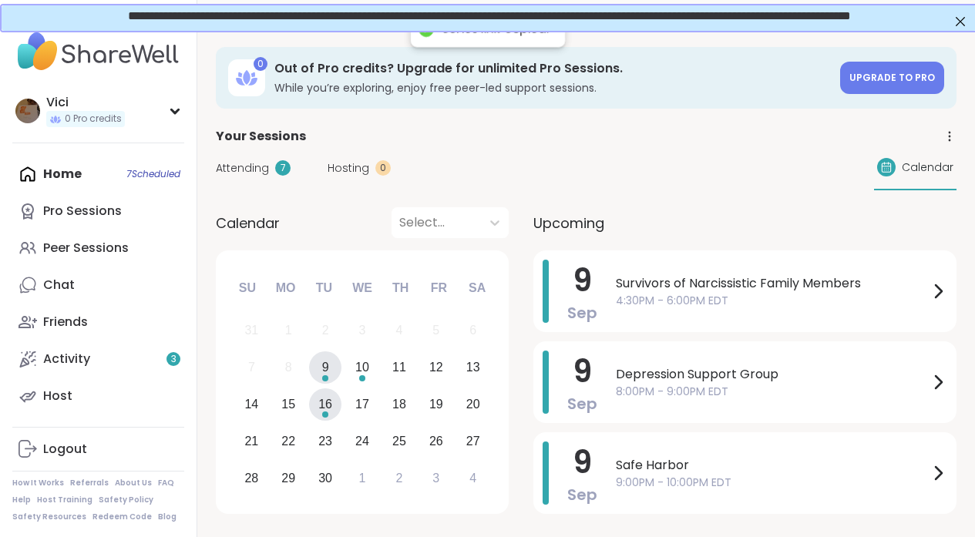
click at [328, 405] on div "16" at bounding box center [325, 404] width 14 height 21
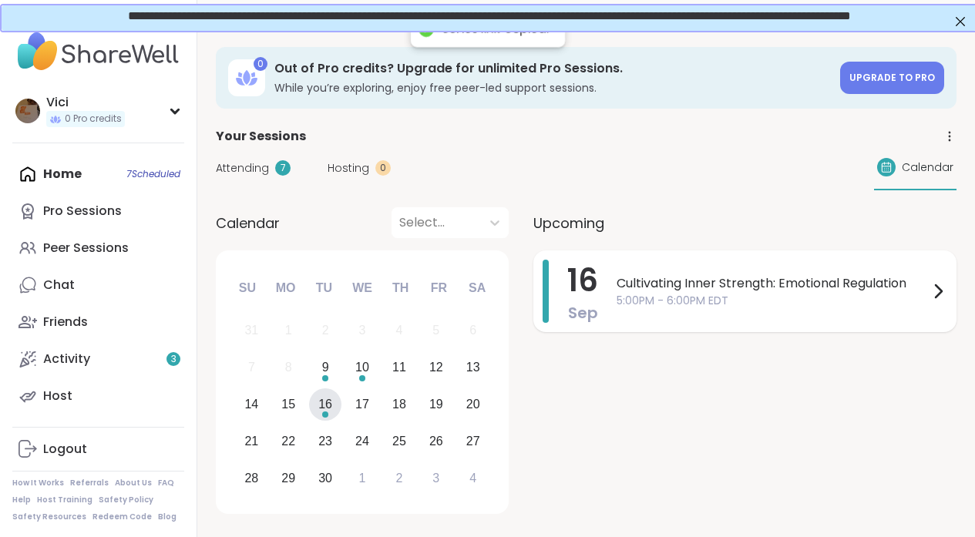
click at [664, 290] on span "Cultivating Inner Strength: Emotional Regulation" at bounding box center [773, 283] width 312 height 19
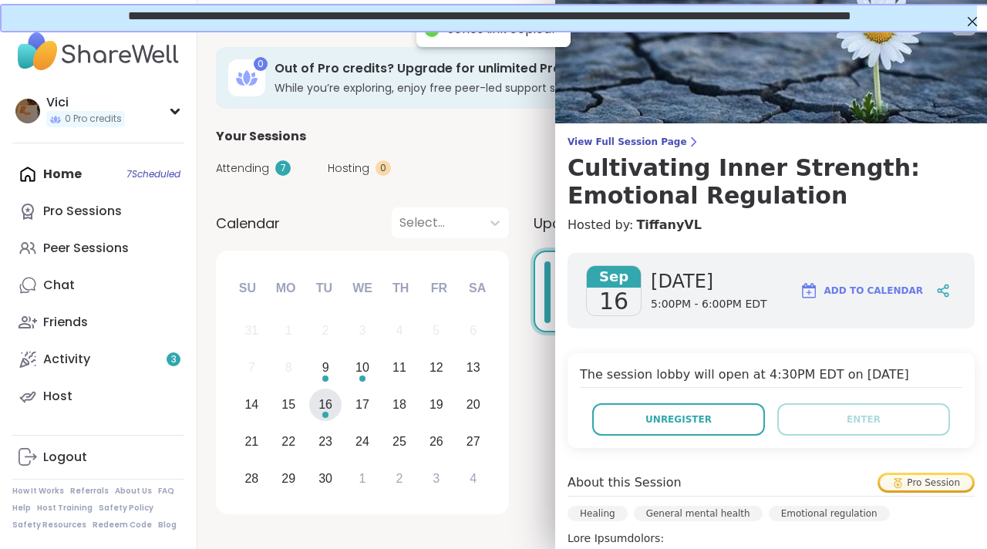
click at [530, 392] on div "Calendar Select... Previous Month Next Month September 2025 Su Mo Tu We Th Fr S…" at bounding box center [592, 363] width 752 height 312
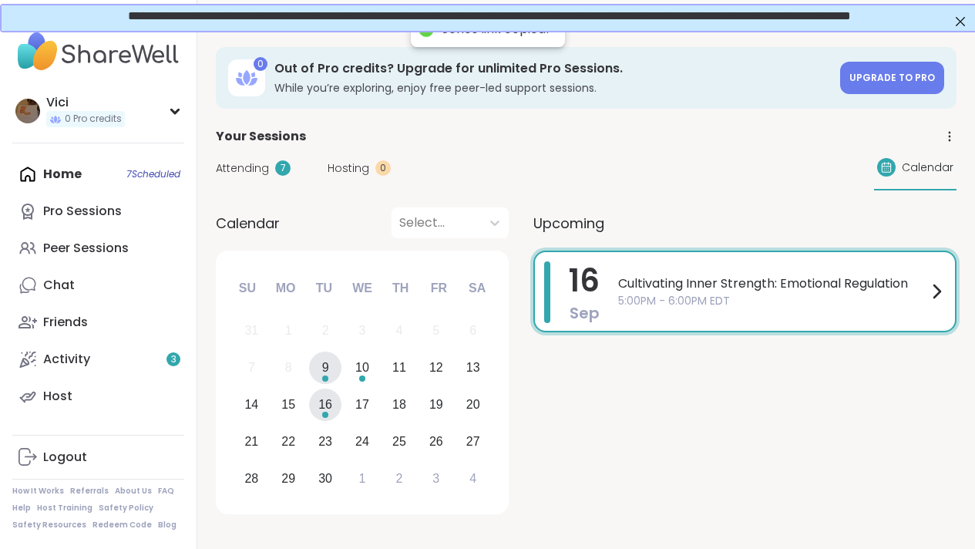
click at [331, 371] on div "9" at bounding box center [325, 368] width 33 height 33
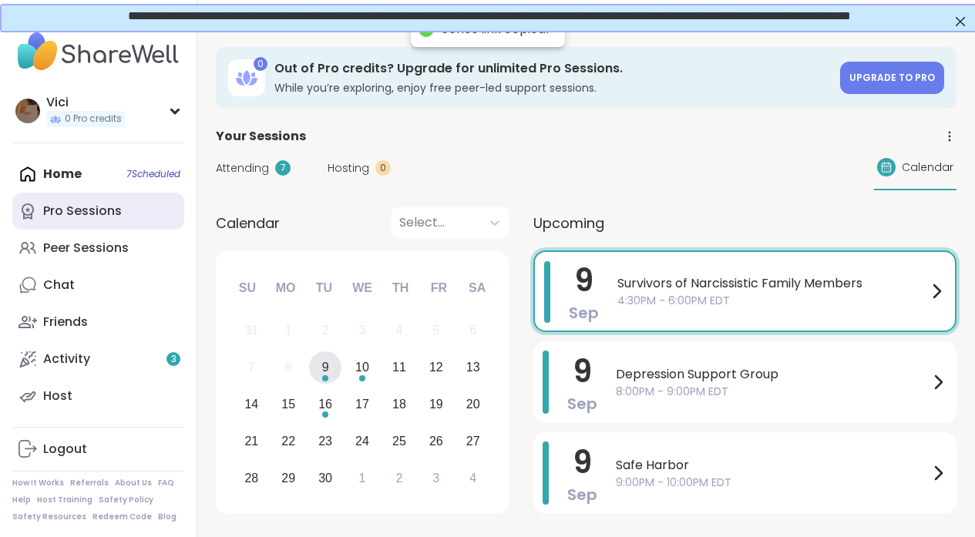
click at [120, 214] on link "Pro Sessions" at bounding box center [98, 211] width 172 height 37
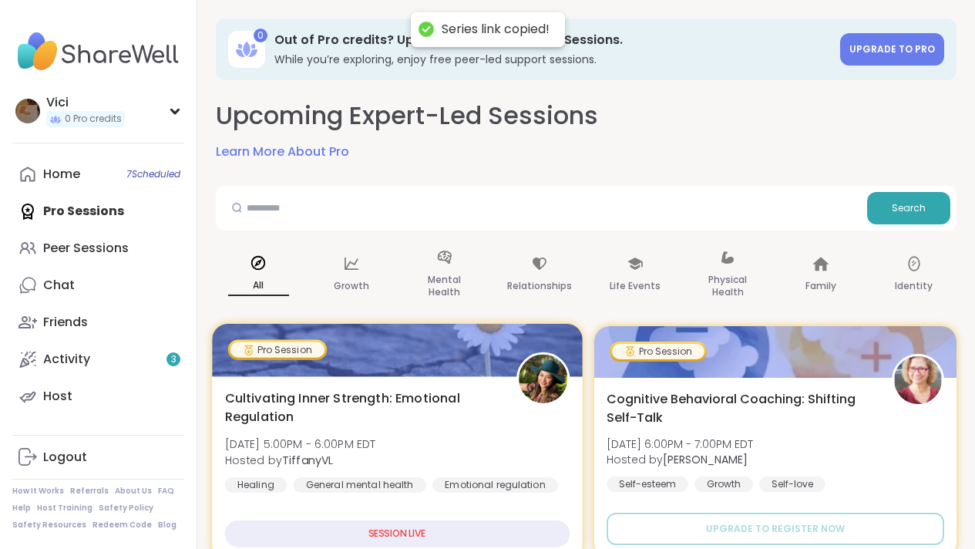
click at [360, 351] on div at bounding box center [397, 350] width 370 height 52
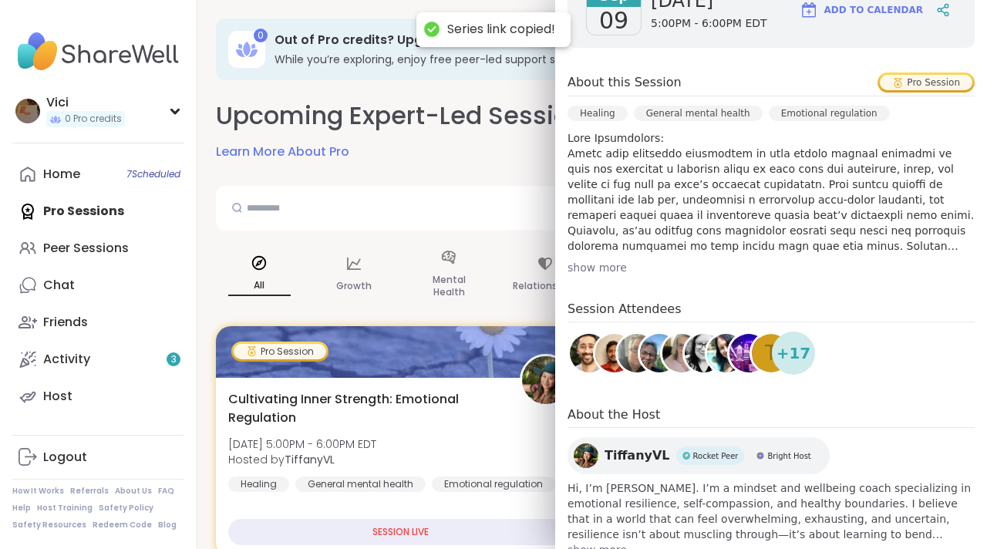
scroll to position [326, 0]
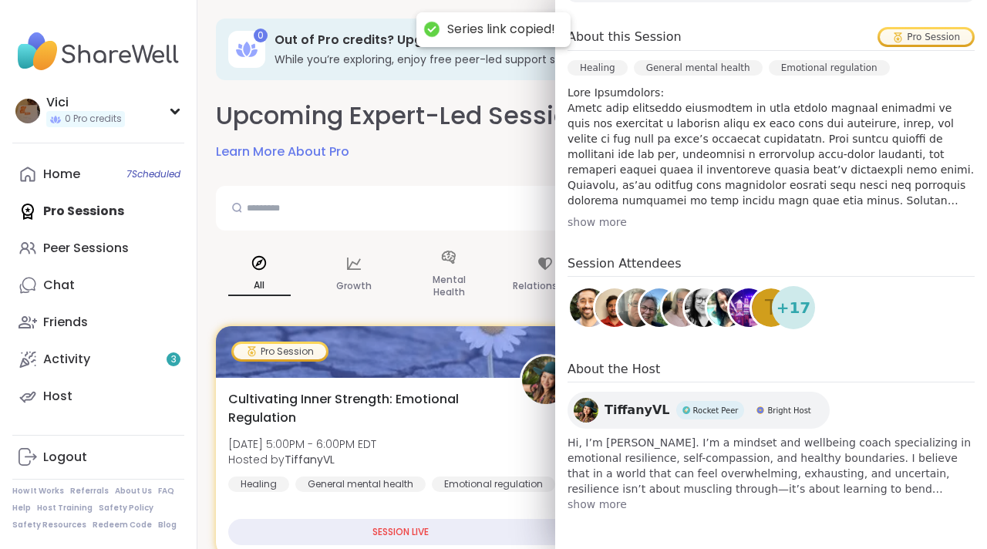
click at [729, 315] on img at bounding box center [748, 307] width 39 height 39
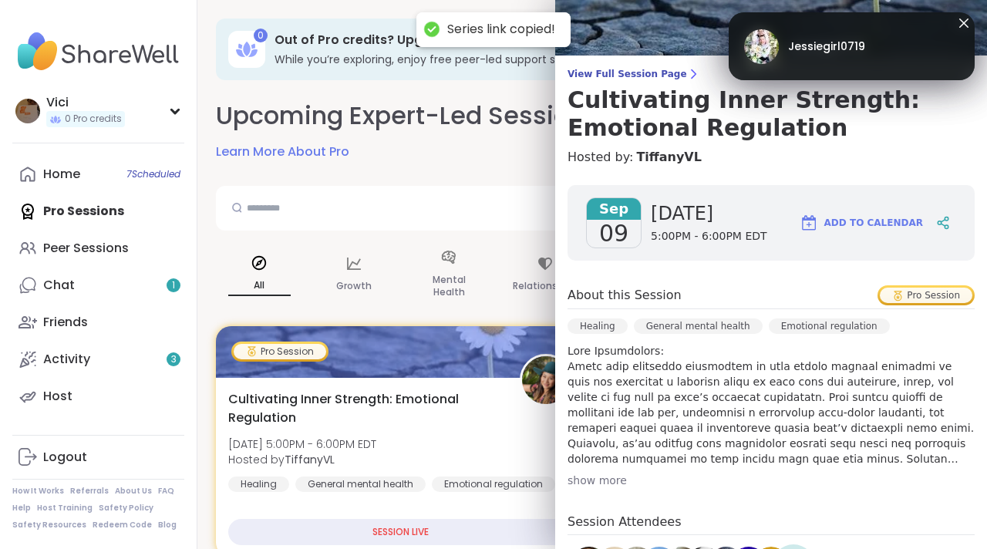
scroll to position [63, 0]
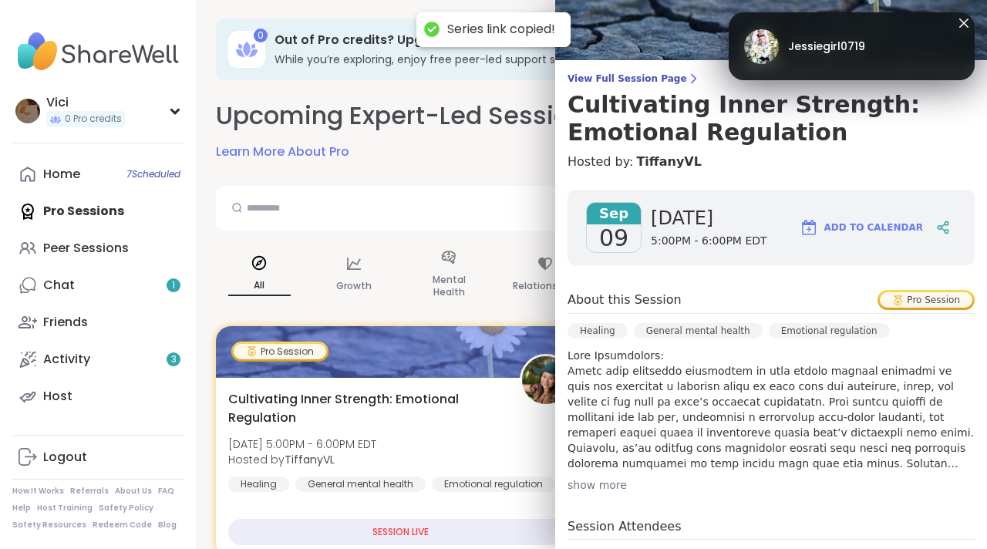
click at [807, 47] on span "Jessiegirl0719" at bounding box center [826, 47] width 77 height 16
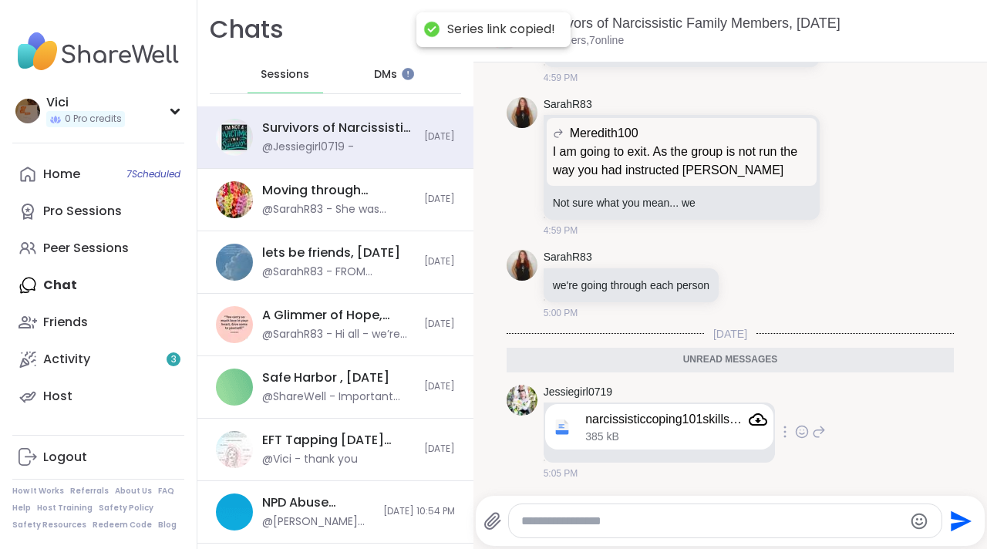
click at [755, 422] on icon "Attachment" at bounding box center [757, 419] width 19 height 19
click at [717, 431] on div "narcissisticcoping101skills.doc 385 kB" at bounding box center [675, 426] width 181 height 33
click at [665, 424] on div "narcissisticcoping101skills.doc" at bounding box center [663, 419] width 156 height 15
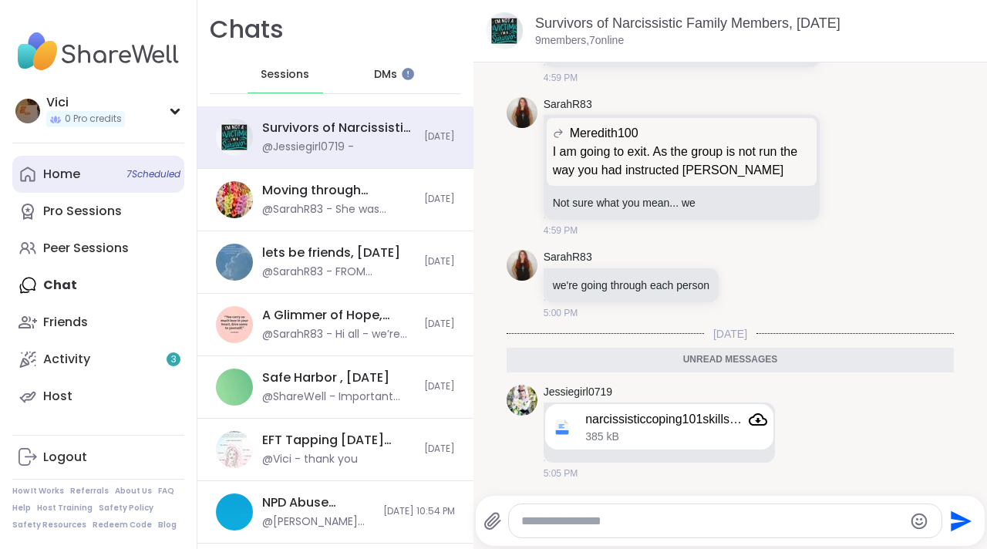
click at [119, 171] on link "Home 7 Scheduled" at bounding box center [98, 174] width 172 height 37
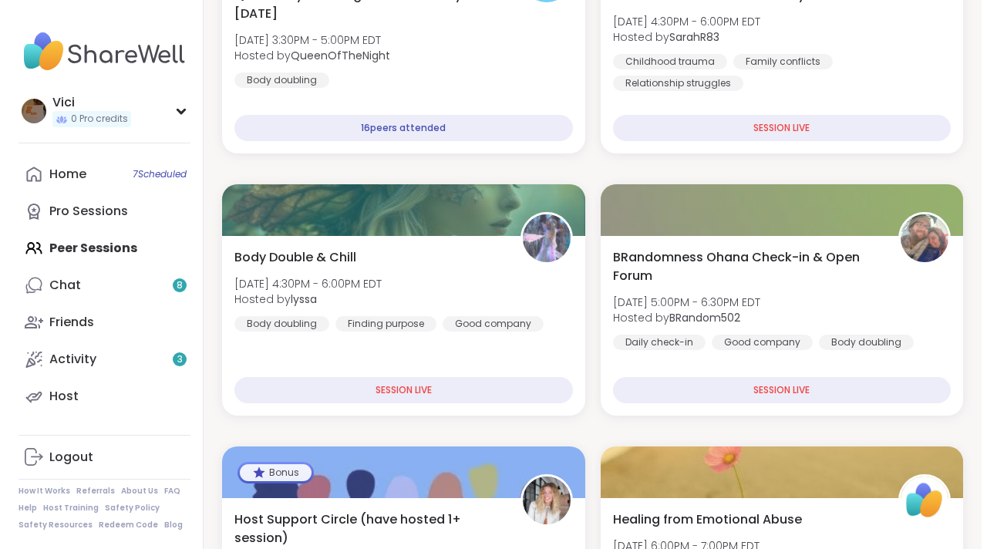
scroll to position [300, 0]
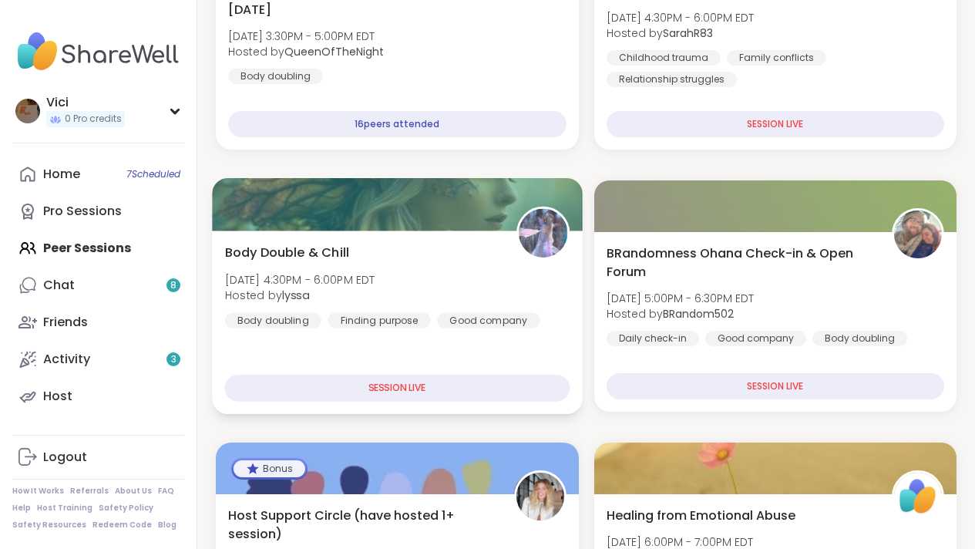
click at [454, 211] on div at bounding box center [397, 204] width 370 height 52
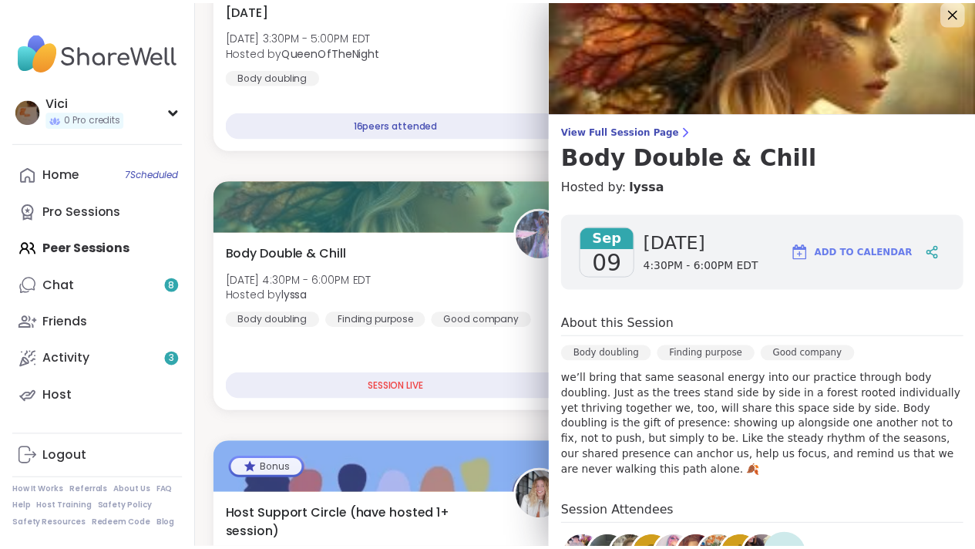
scroll to position [5, 0]
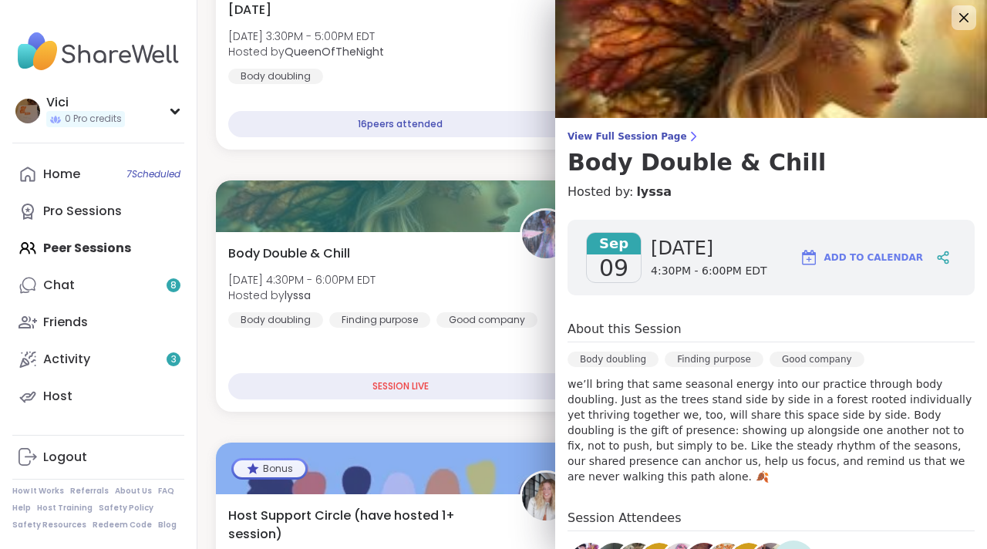
click at [798, 78] on img at bounding box center [771, 56] width 432 height 123
click at [769, 65] on img at bounding box center [771, 56] width 432 height 123
click at [636, 133] on span "View Full Session Page" at bounding box center [770, 136] width 407 height 12
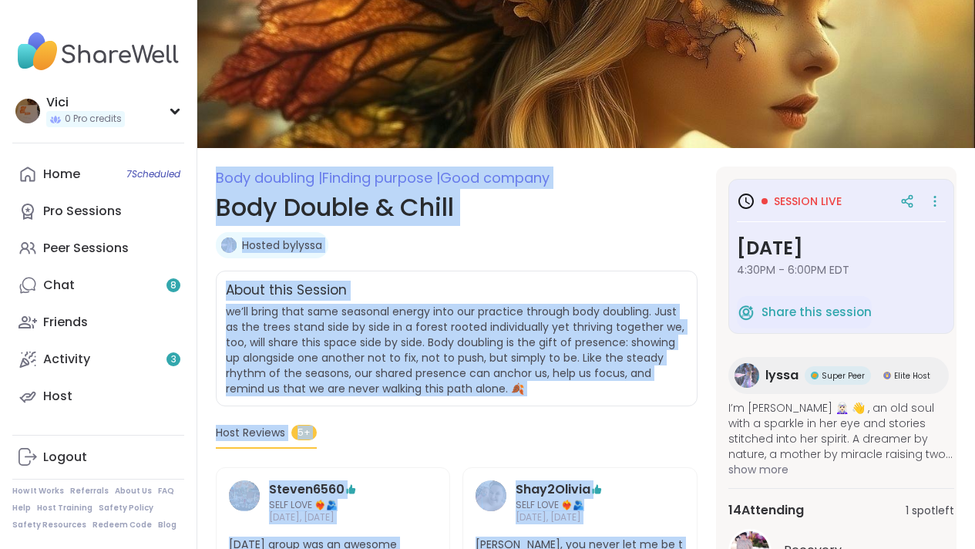
scroll to position [56, 0]
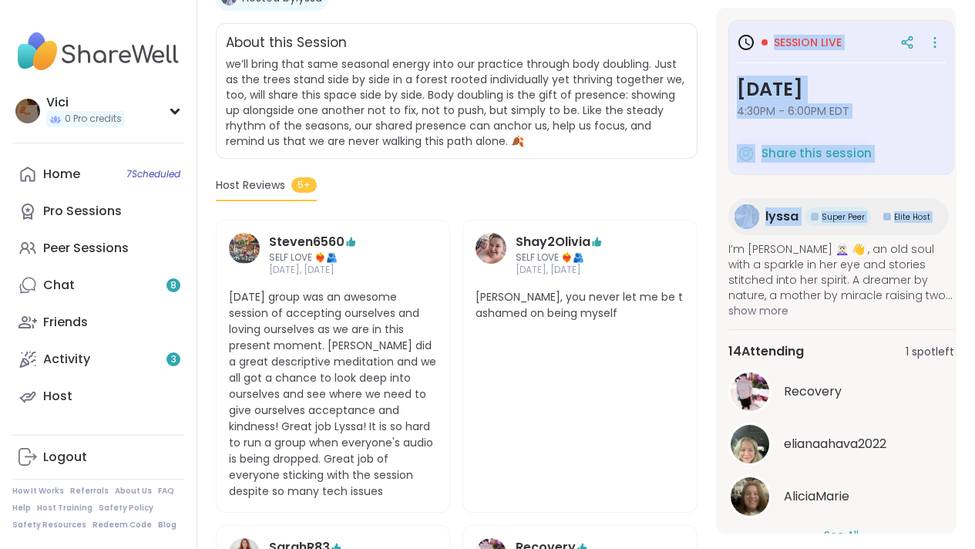
drag, startPoint x: 986, startPoint y: 153, endPoint x: 903, endPoint y: 248, distance: 126.3
click at [903, 248] on html "Vici 0 Pro credits Vici 0 Pro credits Profile Membership Settings Help Home 7 S…" at bounding box center [487, 368] width 975 height 1339
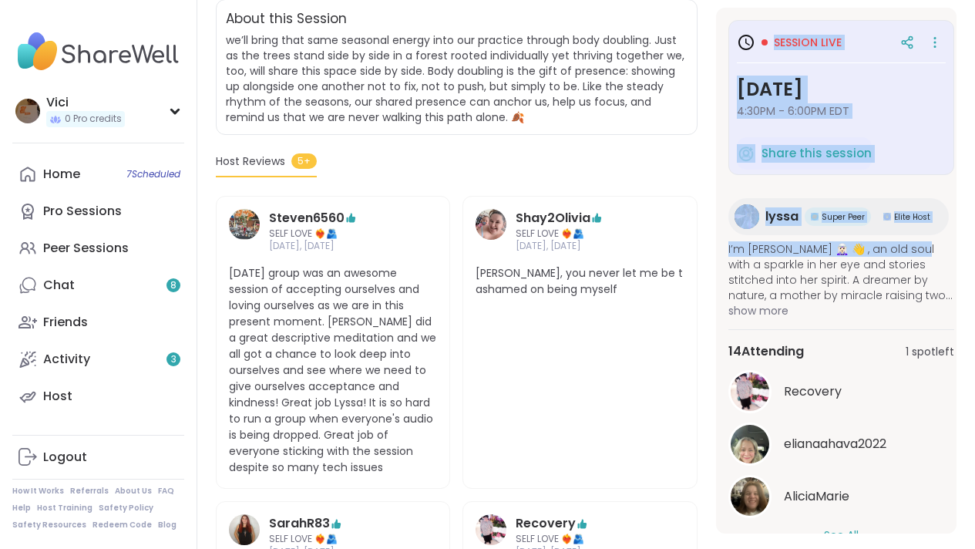
click at [907, 355] on span "1 spot left" at bounding box center [930, 352] width 49 height 16
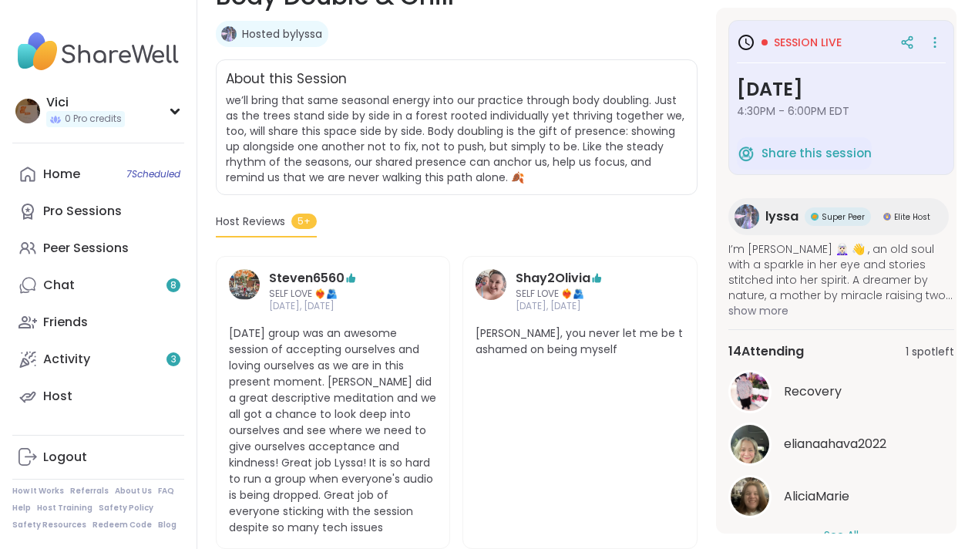
scroll to position [240, 0]
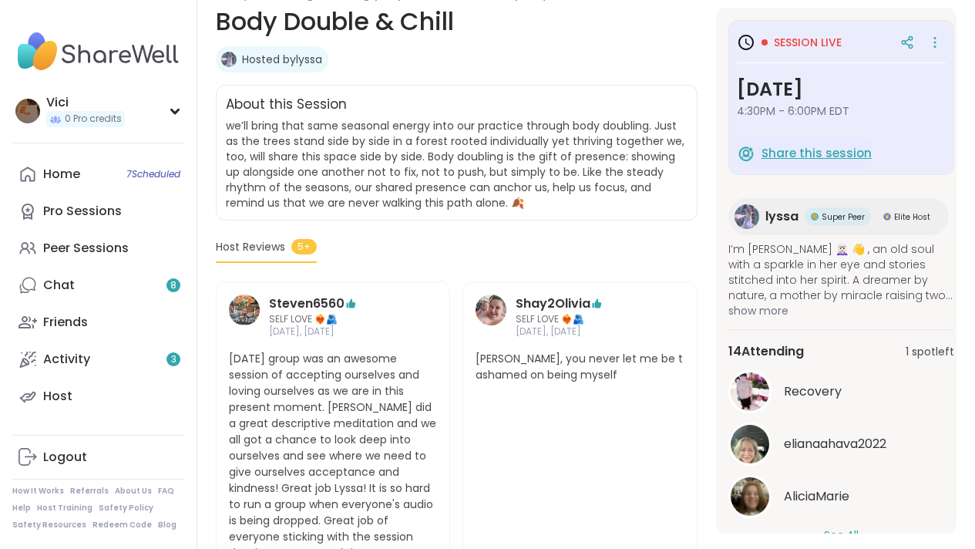
click at [849, 162] on button "Share this session" at bounding box center [804, 153] width 135 height 32
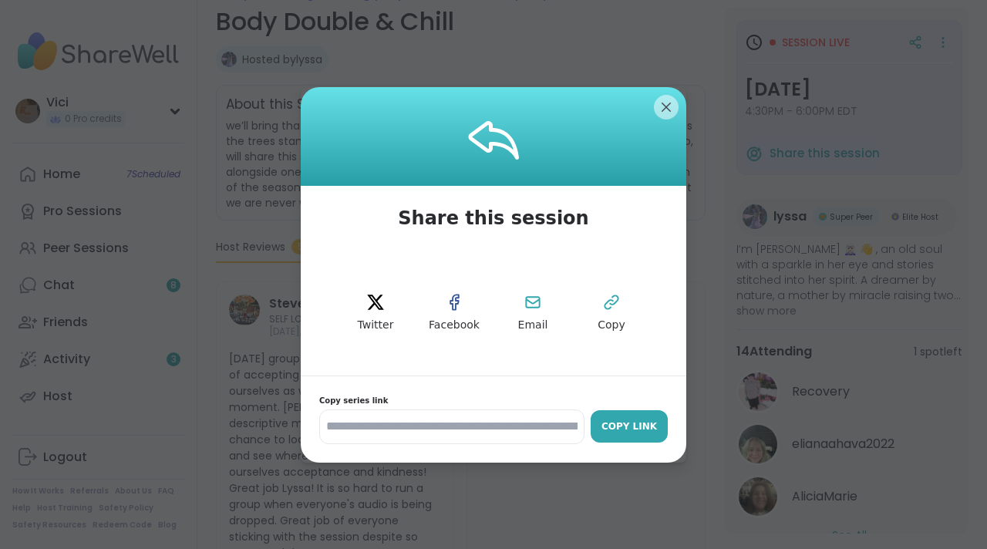
click at [612, 424] on div "Copy Link" at bounding box center [629, 426] width 62 height 14
click at [649, 117] on div at bounding box center [493, 136] width 385 height 99
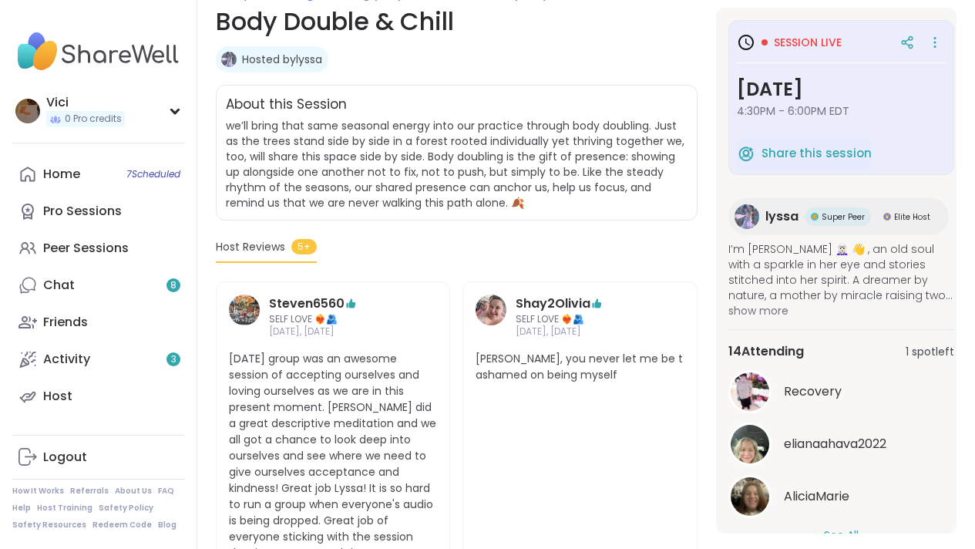
click at [788, 45] on span "Session live" at bounding box center [808, 42] width 68 height 15
click at [927, 42] on icon at bounding box center [934, 43] width 15 height 22
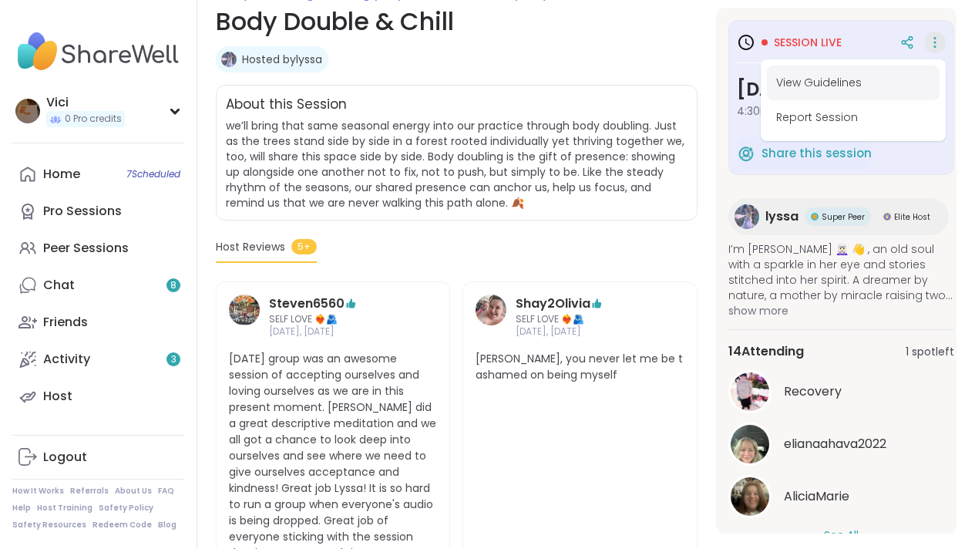
click at [875, 90] on button "View Guidelines" at bounding box center [853, 83] width 173 height 35
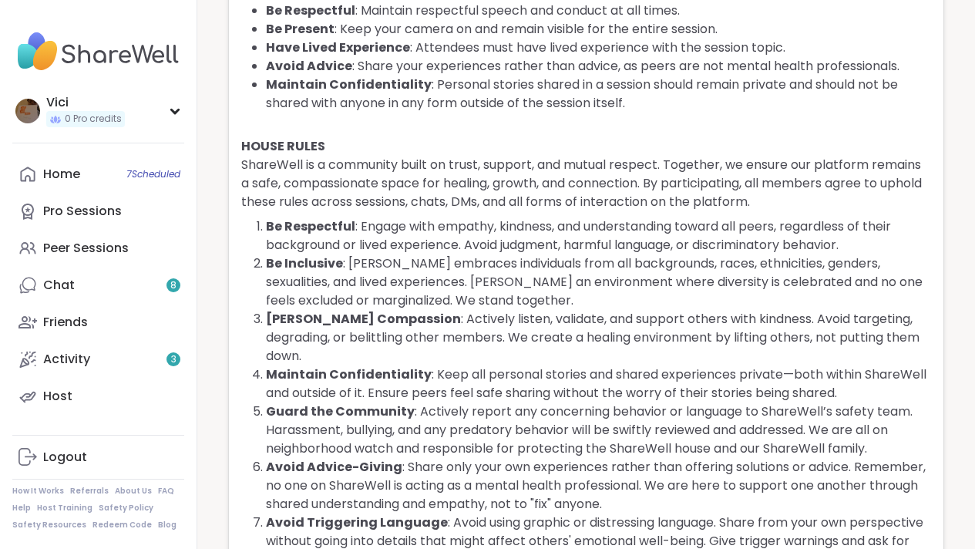
scroll to position [1, 0]
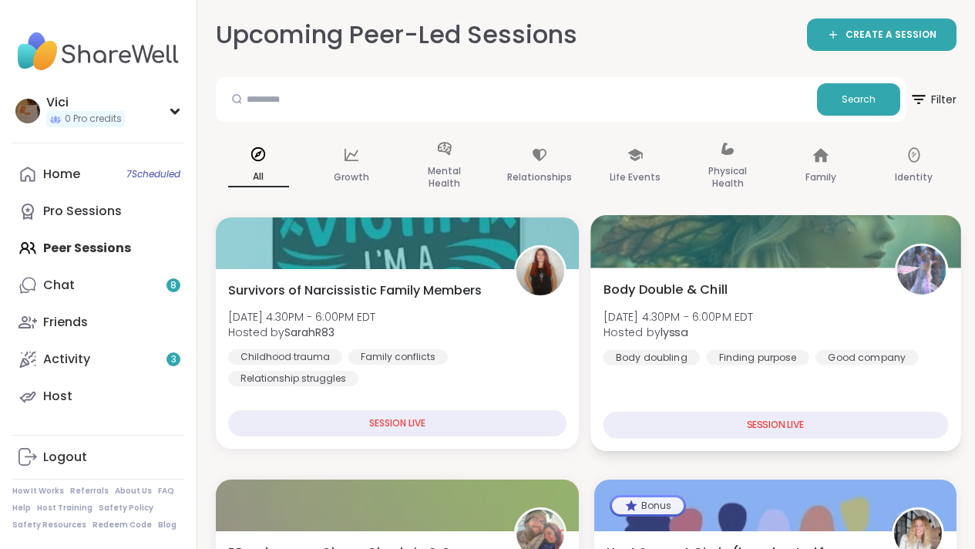
click at [663, 259] on div at bounding box center [775, 241] width 370 height 52
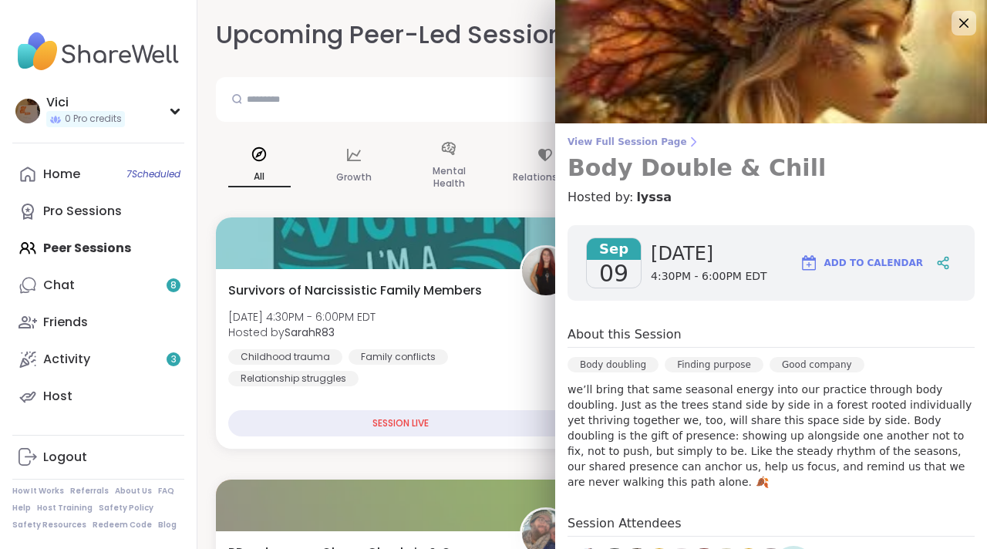
click at [655, 140] on span "View Full Session Page" at bounding box center [770, 142] width 407 height 12
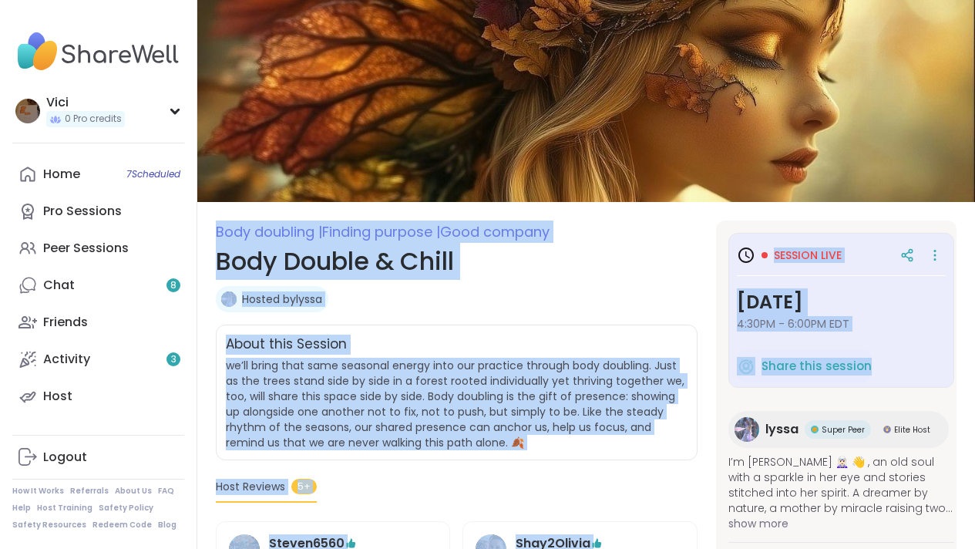
drag, startPoint x: 986, startPoint y: 177, endPoint x: 974, endPoint y: 107, distance: 71.1
click at [927, 257] on icon at bounding box center [934, 255] width 15 height 22
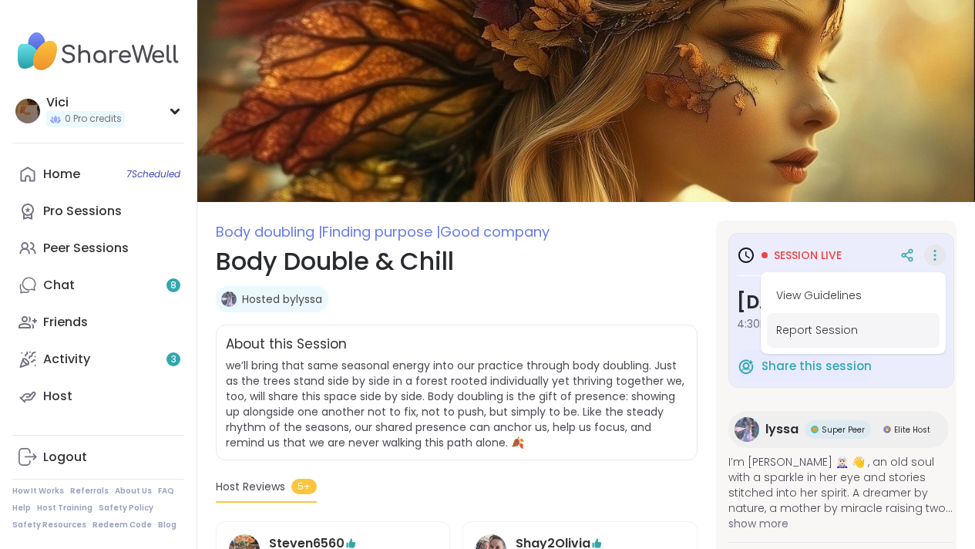
click at [846, 321] on button "Report Session" at bounding box center [853, 330] width 173 height 35
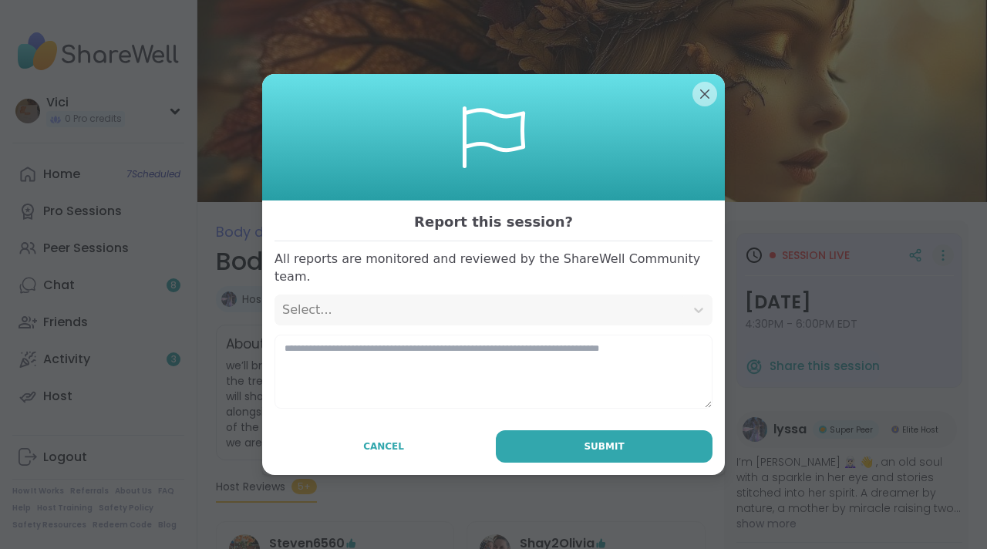
click at [427, 313] on div "Select..." at bounding box center [479, 309] width 410 height 31
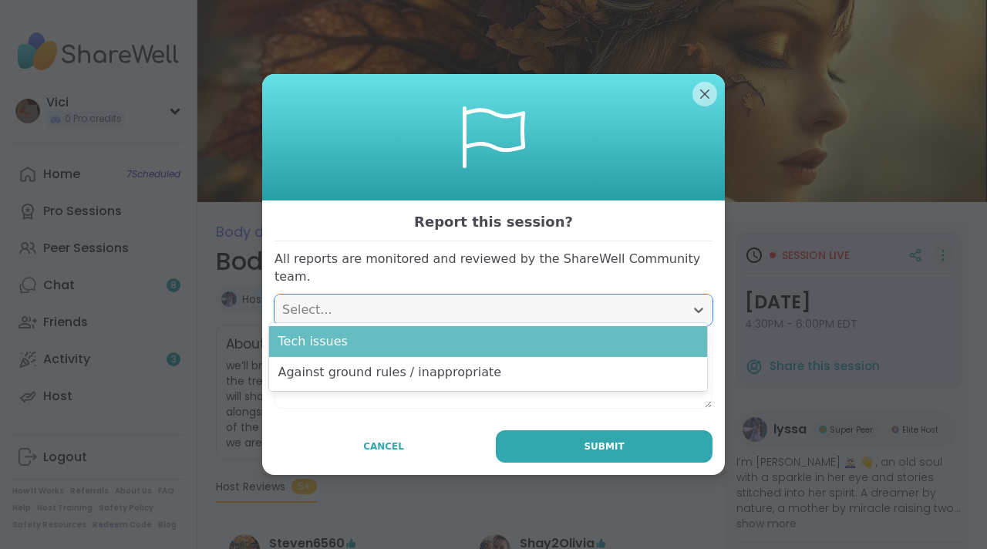
click at [447, 351] on div "Tech issues" at bounding box center [488, 341] width 438 height 31
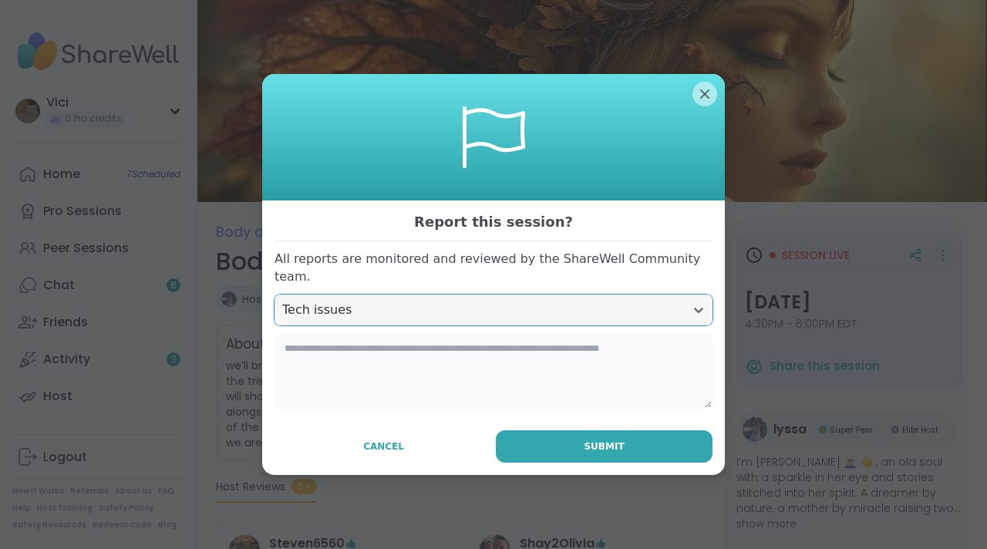
click at [404, 381] on textarea at bounding box center [493, 372] width 438 height 74
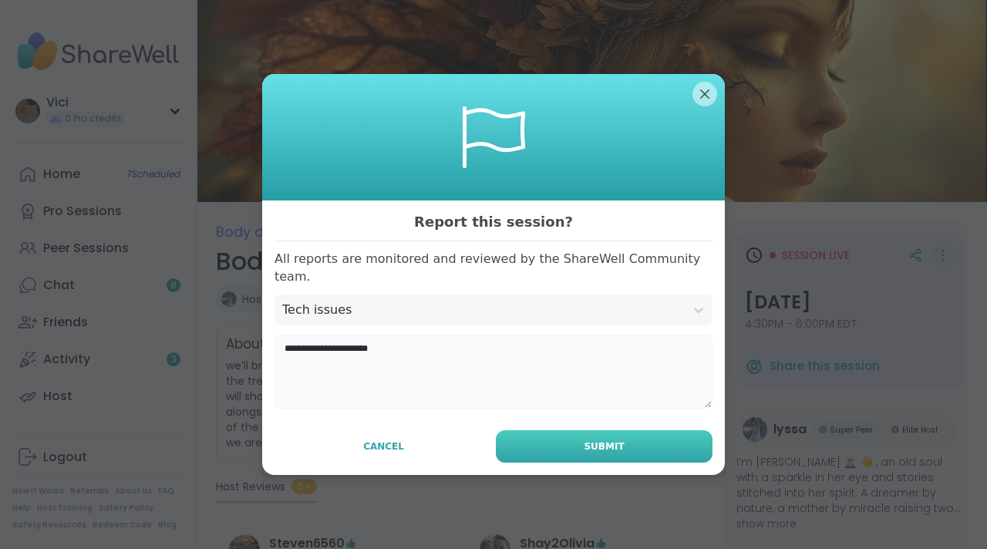
type textarea "**********"
click at [523, 444] on button "Submit" at bounding box center [604, 446] width 217 height 32
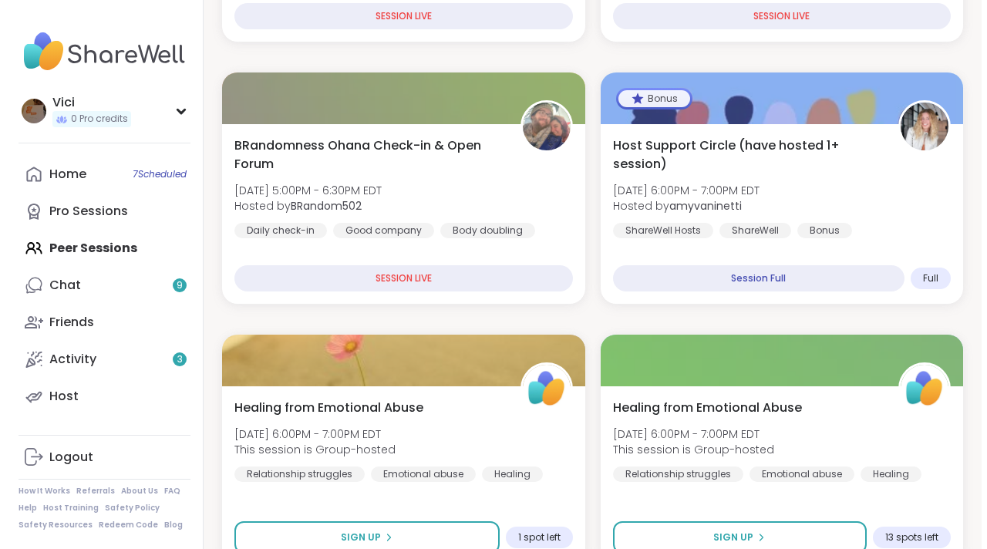
scroll to position [355, 0]
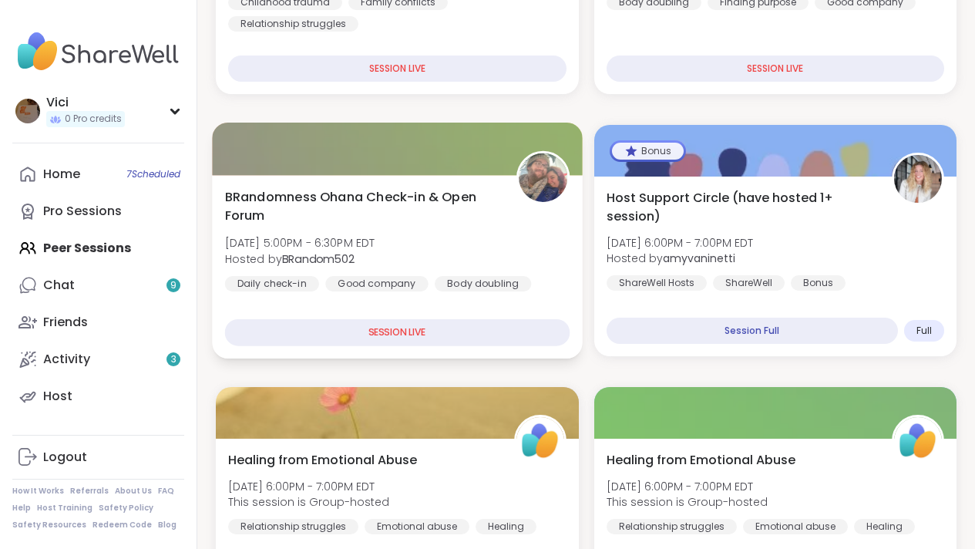
click at [531, 139] on div at bounding box center [397, 149] width 370 height 52
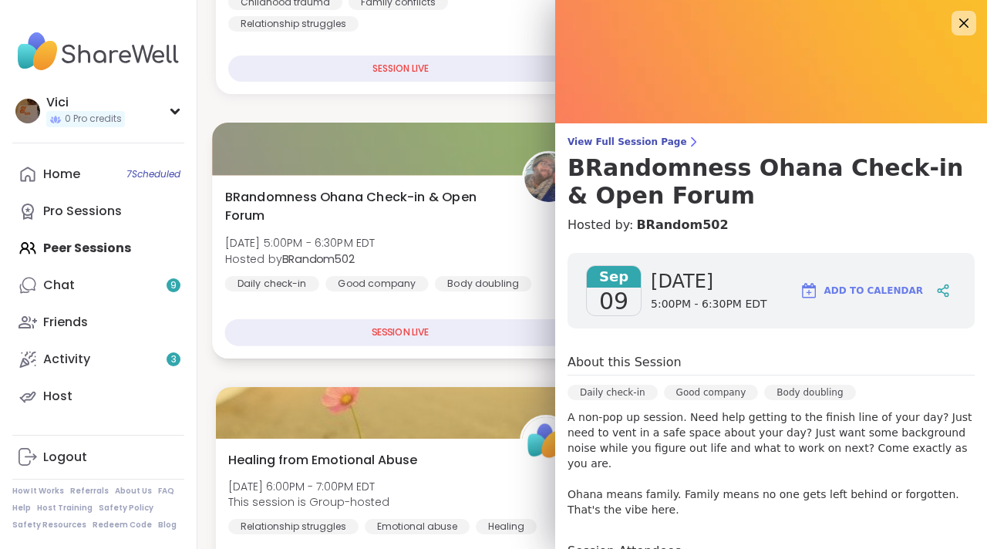
click at [440, 152] on div at bounding box center [400, 149] width 376 height 52
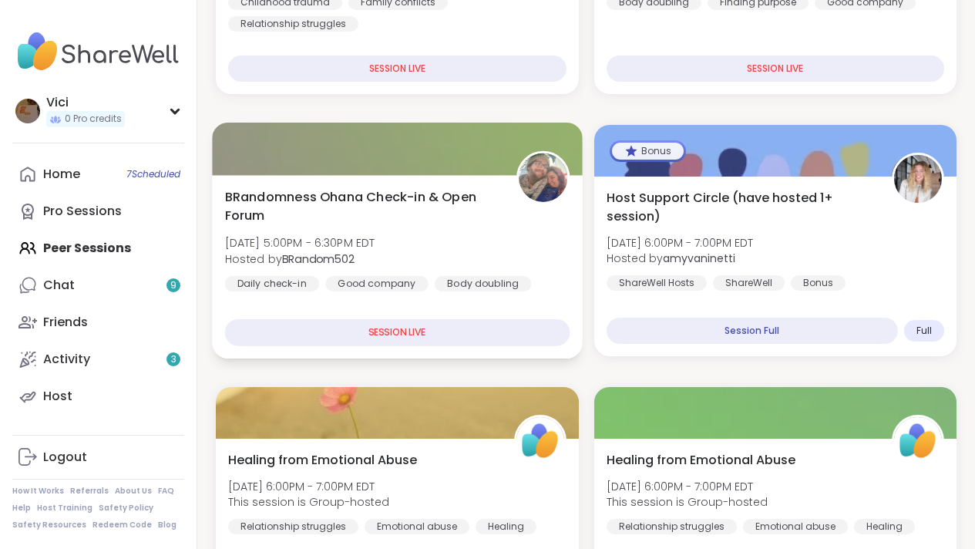
click at [415, 159] on div at bounding box center [397, 149] width 370 height 52
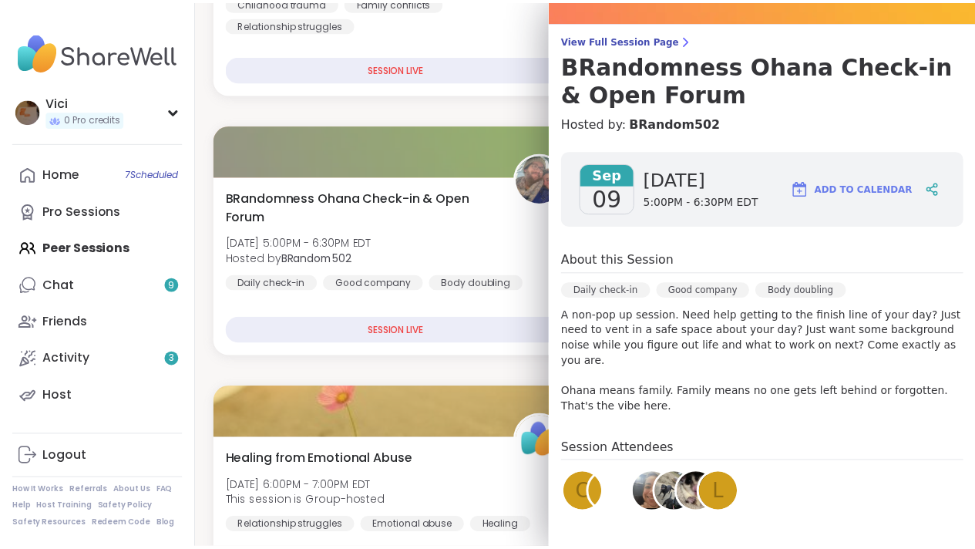
scroll to position [0, 0]
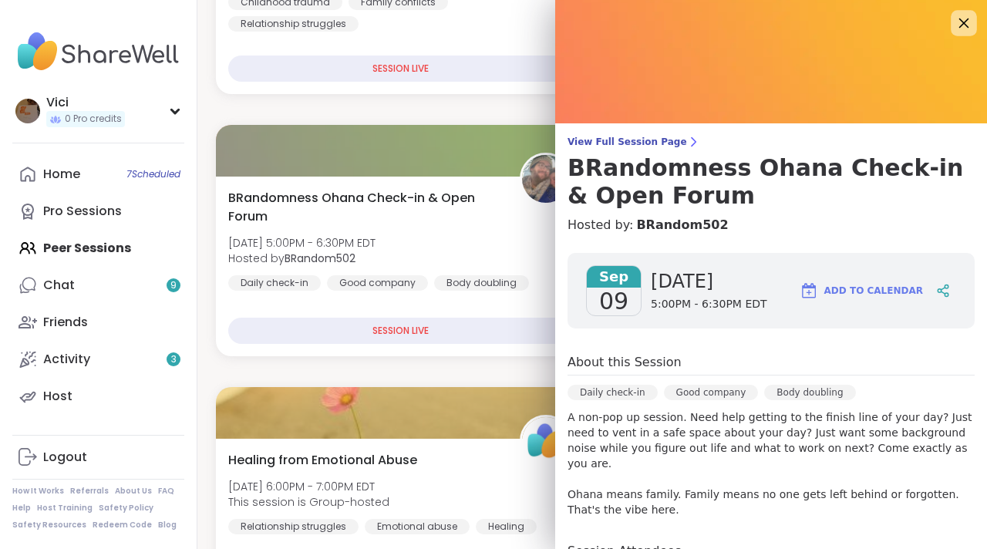
click at [954, 32] on icon at bounding box center [963, 22] width 19 height 19
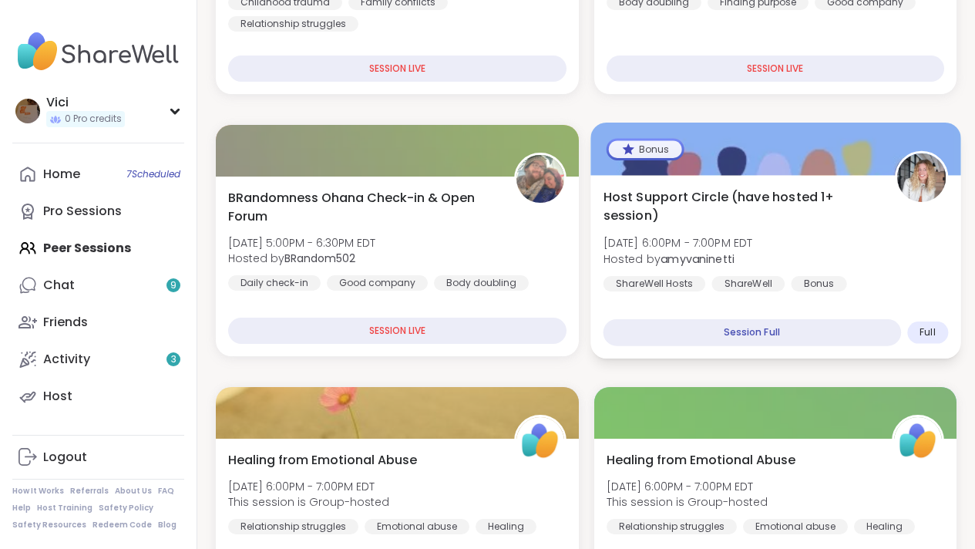
click at [846, 143] on div at bounding box center [775, 149] width 370 height 52
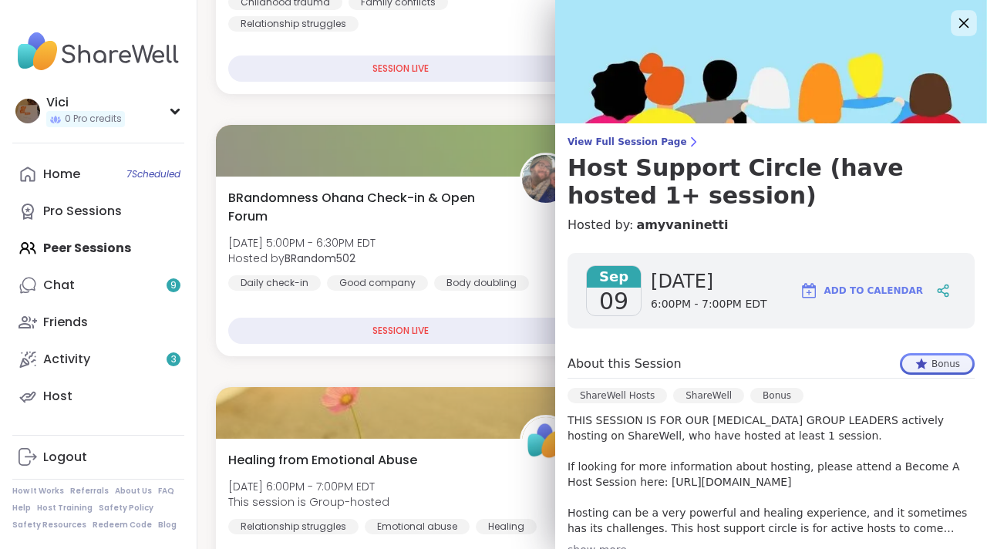
click at [959, 20] on icon at bounding box center [964, 24] width 10 height 10
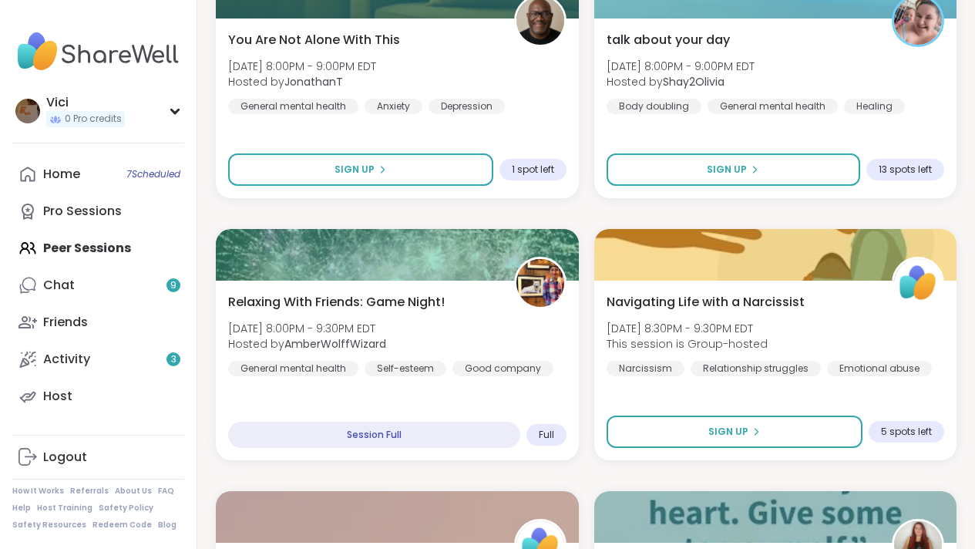
scroll to position [2044, 0]
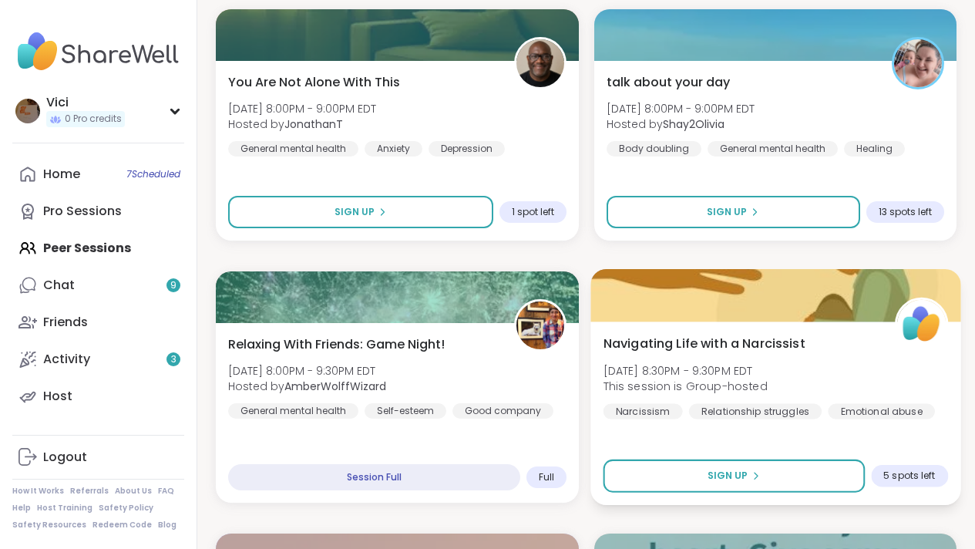
click at [706, 284] on div at bounding box center [775, 295] width 370 height 52
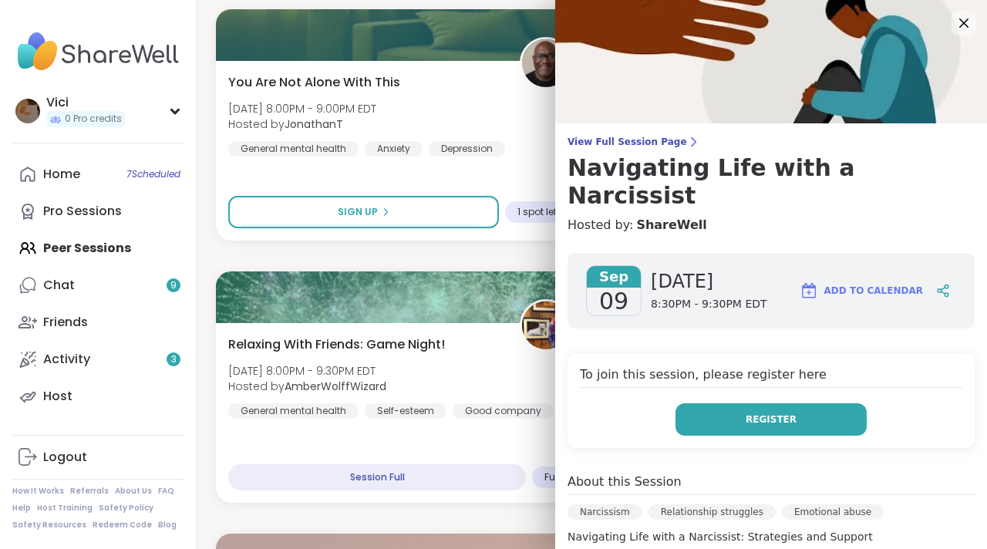
click at [704, 403] on button "Register" at bounding box center [770, 419] width 191 height 32
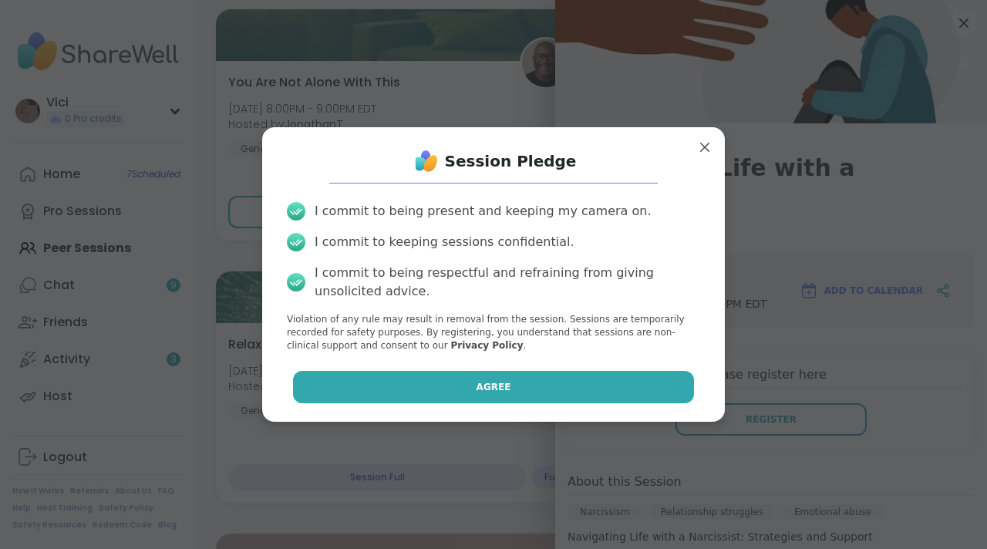
click at [637, 381] on button "Agree" at bounding box center [494, 387] width 402 height 32
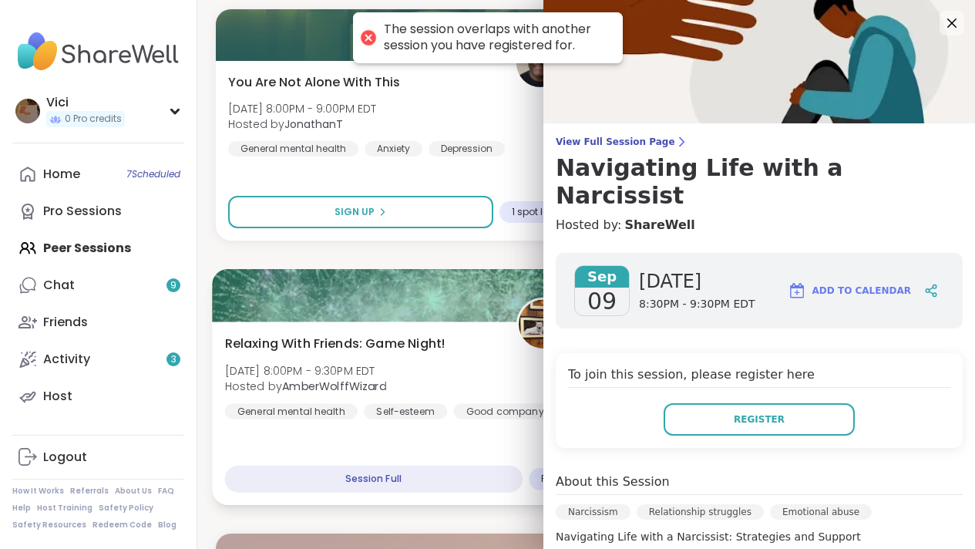
click at [449, 298] on div at bounding box center [397, 295] width 370 height 52
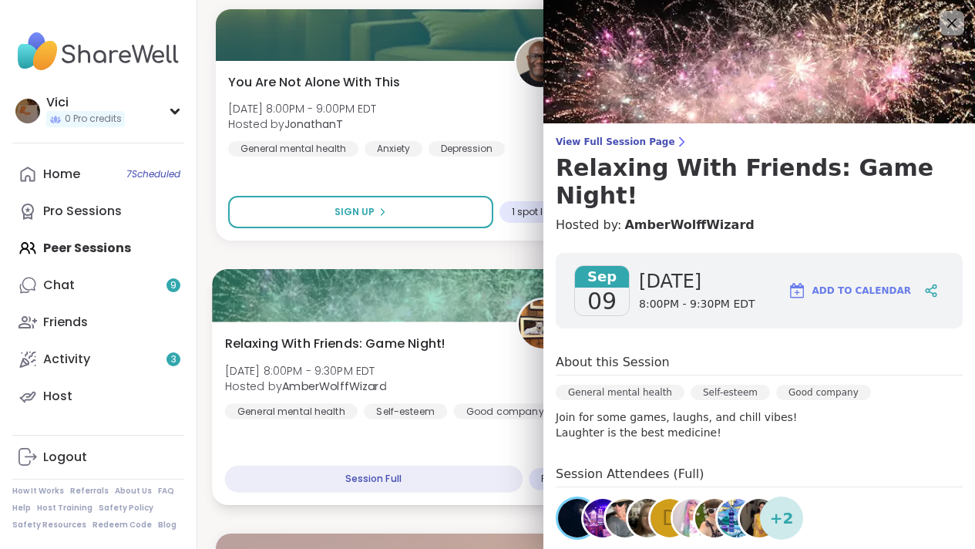
click at [417, 478] on div "Session Full" at bounding box center [374, 479] width 298 height 27
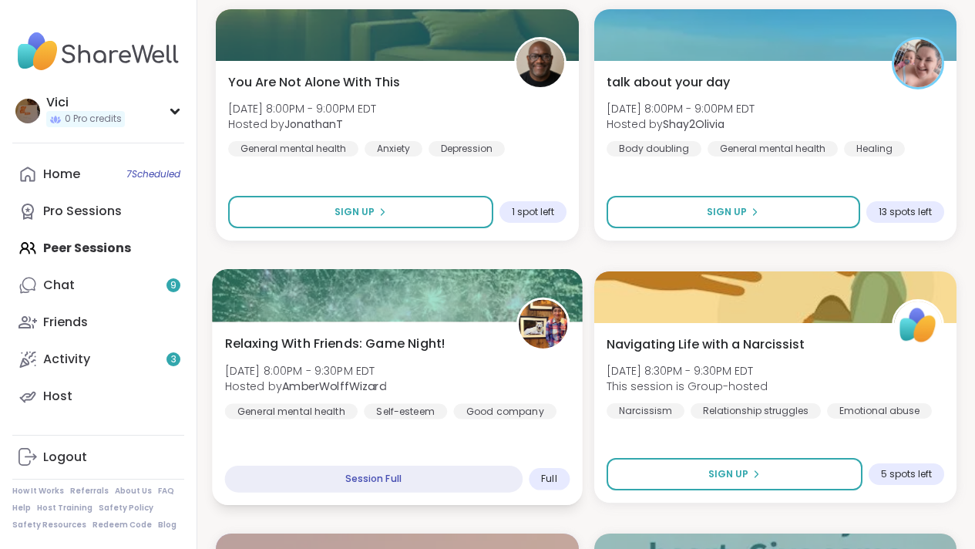
click at [417, 478] on div "Session Full" at bounding box center [374, 479] width 298 height 27
click at [473, 290] on div at bounding box center [397, 295] width 370 height 52
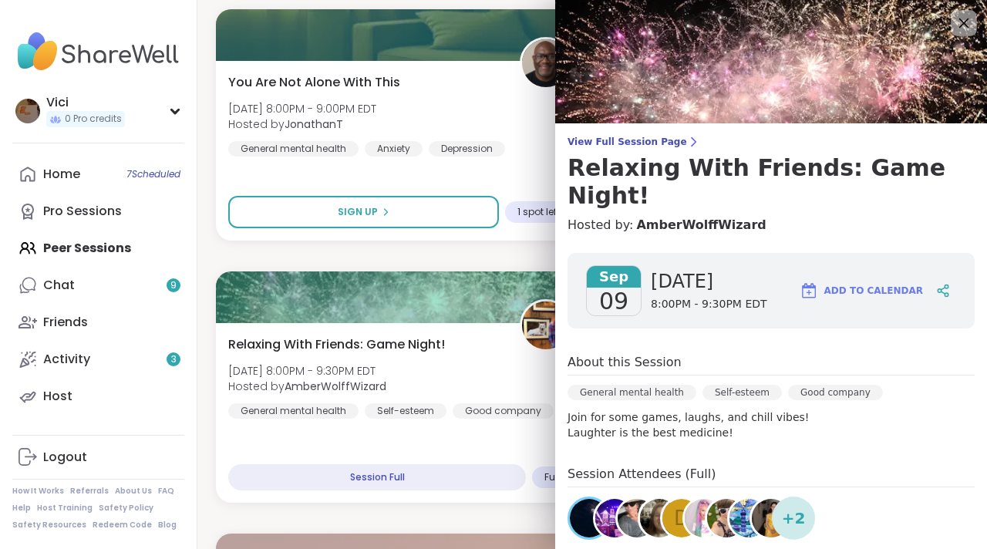
click at [954, 32] on icon at bounding box center [963, 22] width 19 height 19
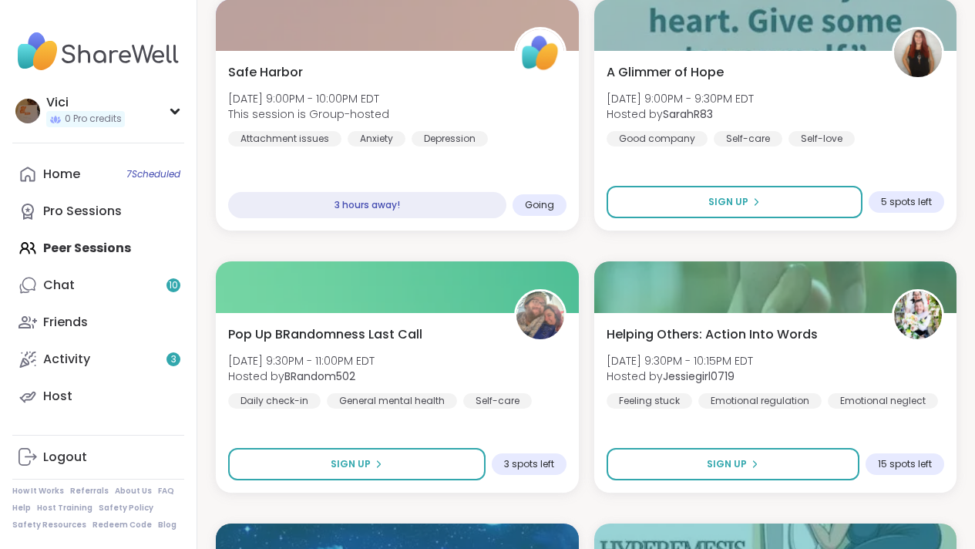
scroll to position [2585, 0]
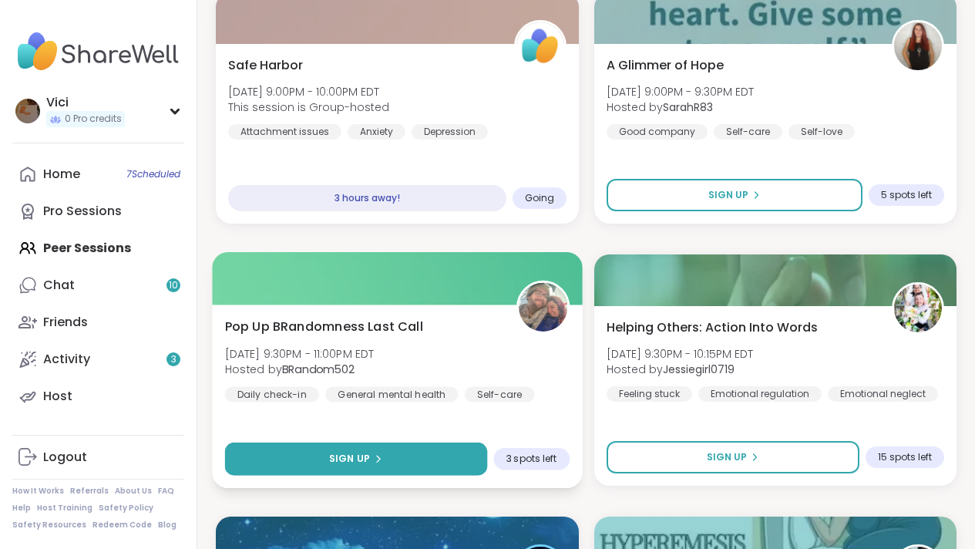
click at [429, 449] on button "Sign Up" at bounding box center [356, 458] width 262 height 33
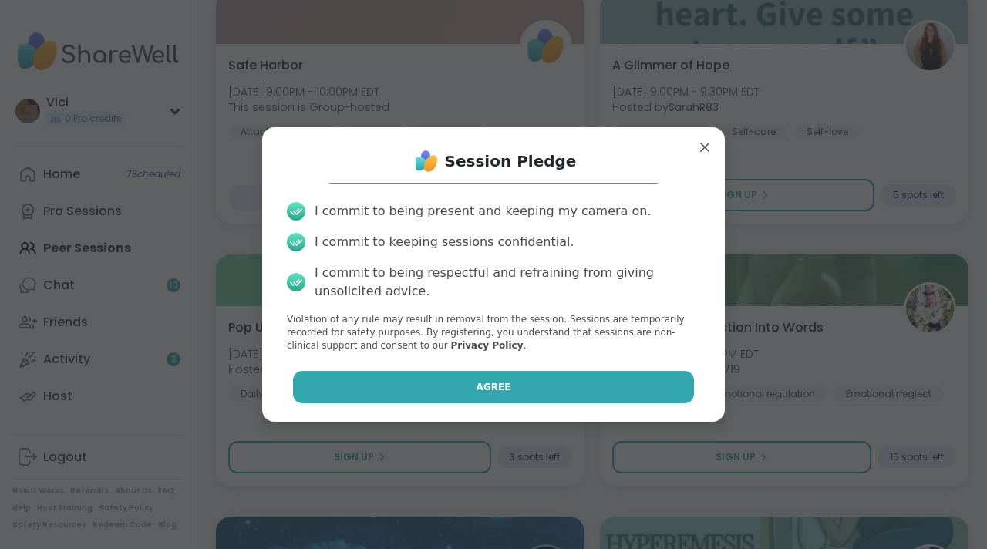
click at [457, 387] on button "Agree" at bounding box center [494, 387] width 402 height 32
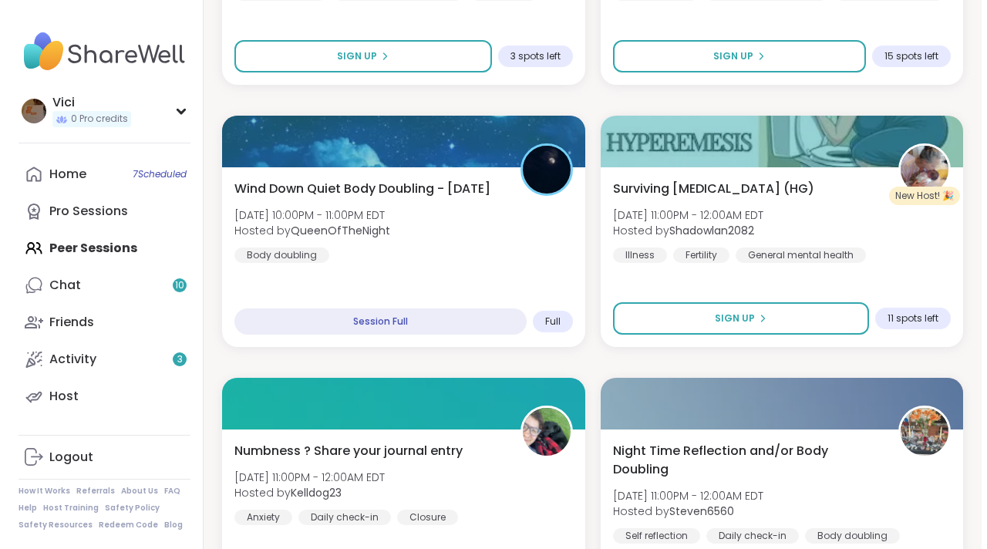
scroll to position [3034, 0]
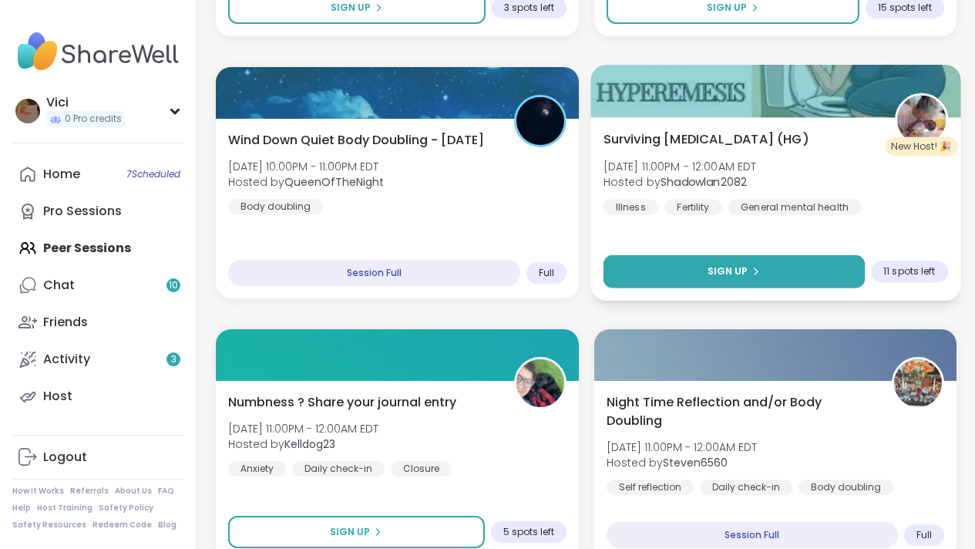
click at [643, 270] on button "Sign Up" at bounding box center [733, 271] width 261 height 33
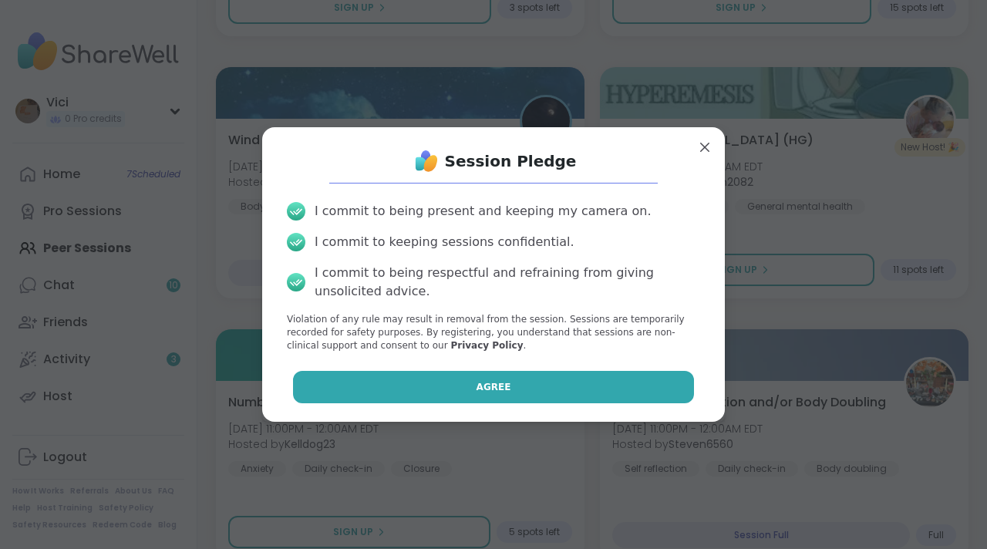
click at [491, 392] on span "Agree" at bounding box center [493, 387] width 35 height 14
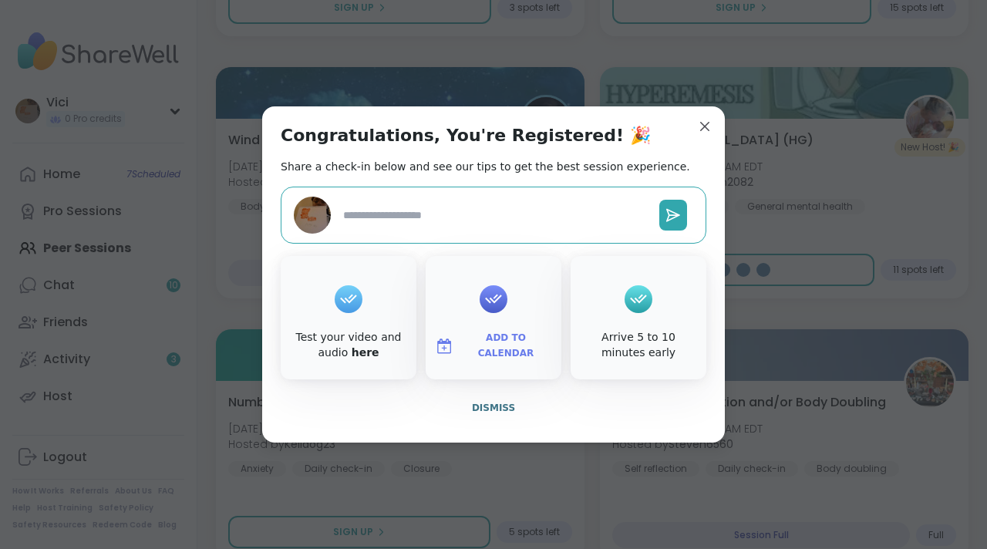
type textarea "*"
click at [498, 335] on button "Add to Calendar" at bounding box center [494, 346] width 130 height 32
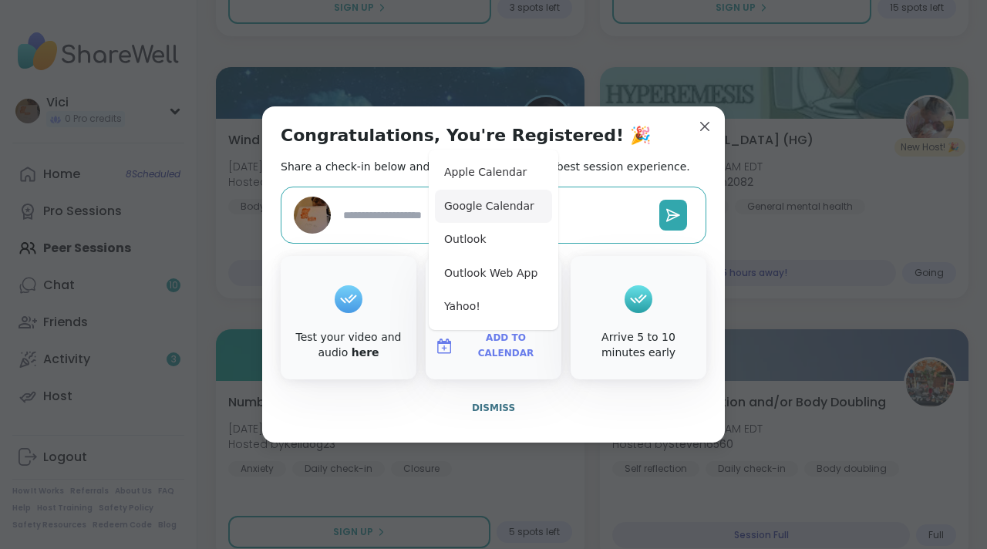
click at [483, 208] on button "Google Calendar" at bounding box center [493, 207] width 117 height 34
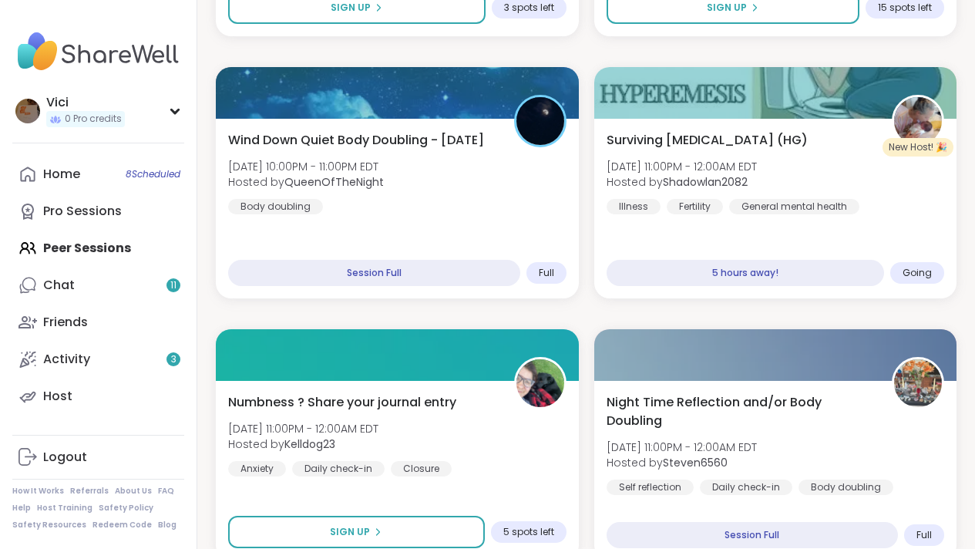
click at [703, 137] on span "Surviving [MEDICAL_DATA] (HG)" at bounding box center [707, 140] width 201 height 19
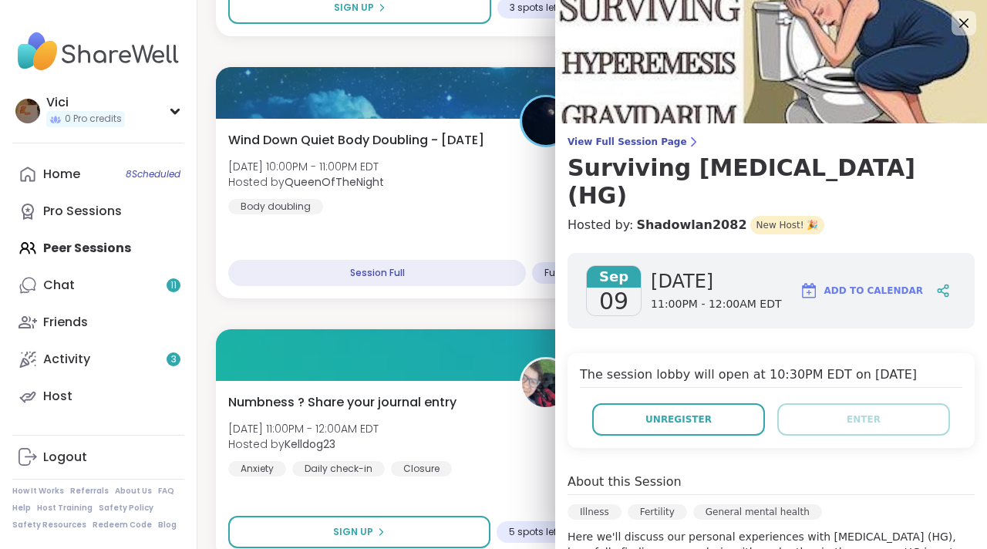
click at [555, 212] on div "View Full Session Page Surviving [MEDICAL_DATA] (HG) Hosted by: Shadowlan2082 N…" at bounding box center [771, 185] width 432 height 99
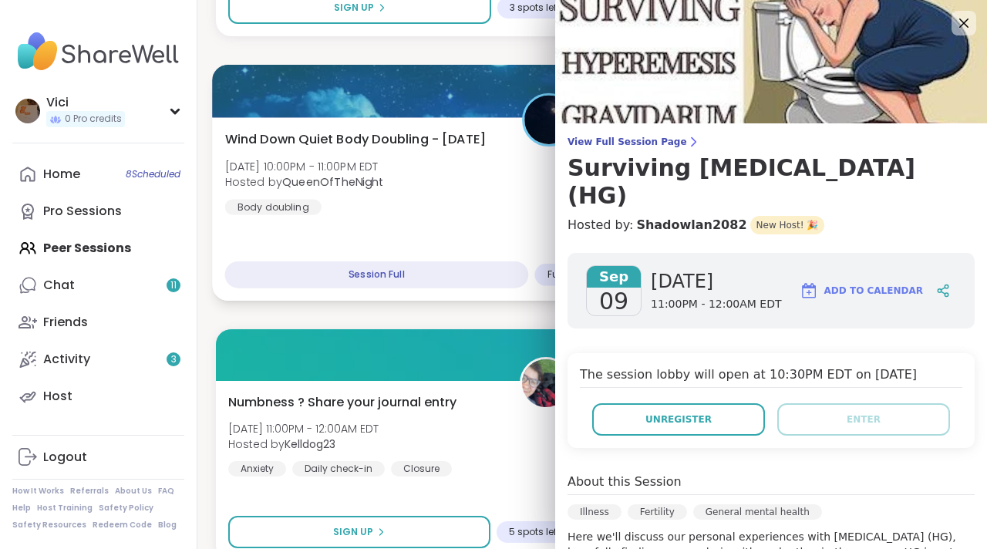
click at [491, 189] on div "Wind Down Quiet Body Doubling - [DATE] [DATE] 10:00PM - 11:00PM EDT Hosted by Q…" at bounding box center [400, 172] width 351 height 85
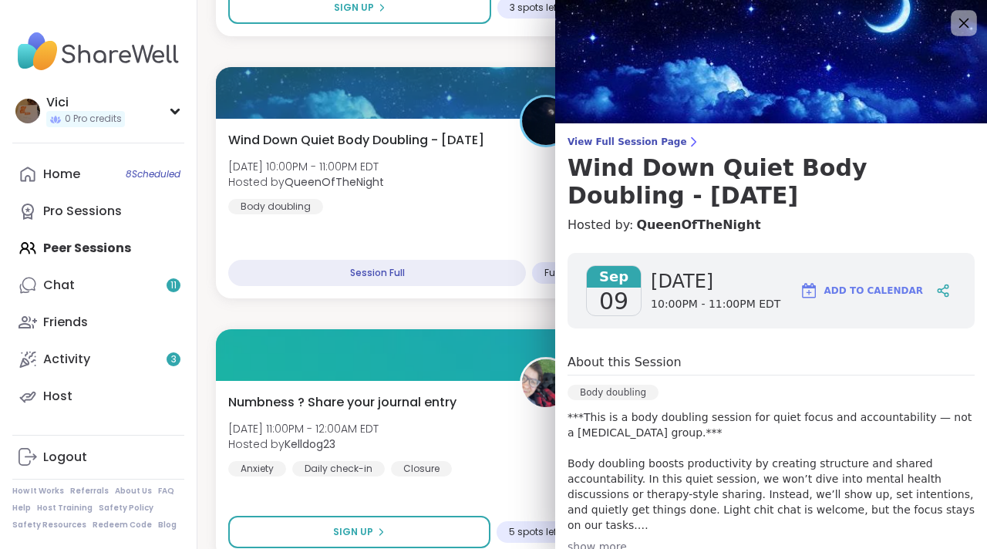
click at [959, 22] on icon at bounding box center [964, 24] width 10 height 10
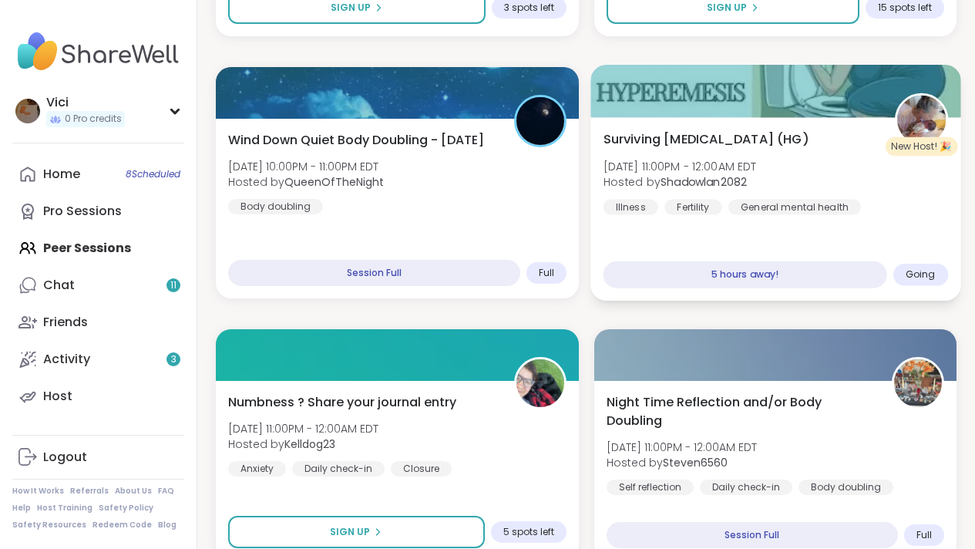
click at [672, 110] on div at bounding box center [775, 91] width 370 height 52
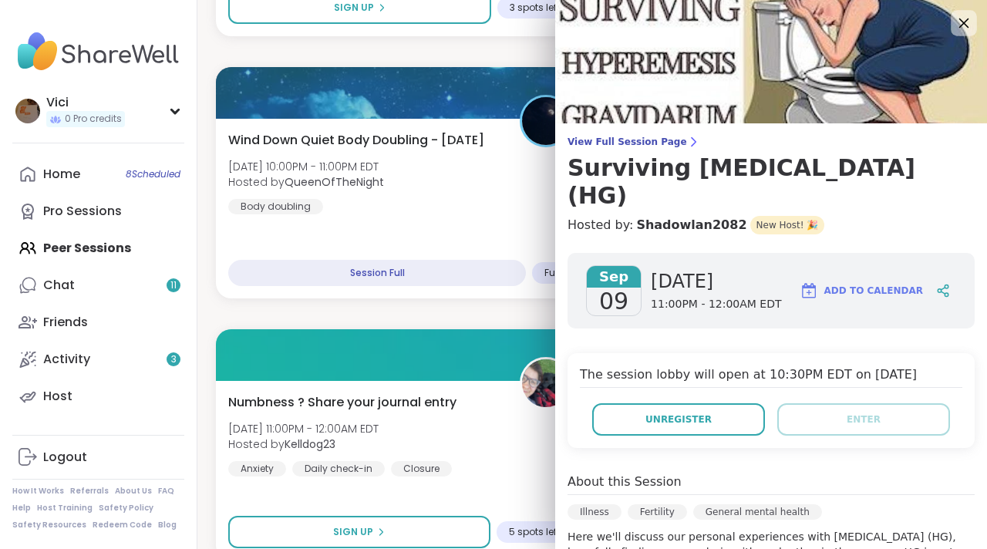
click at [954, 28] on icon at bounding box center [963, 22] width 19 height 19
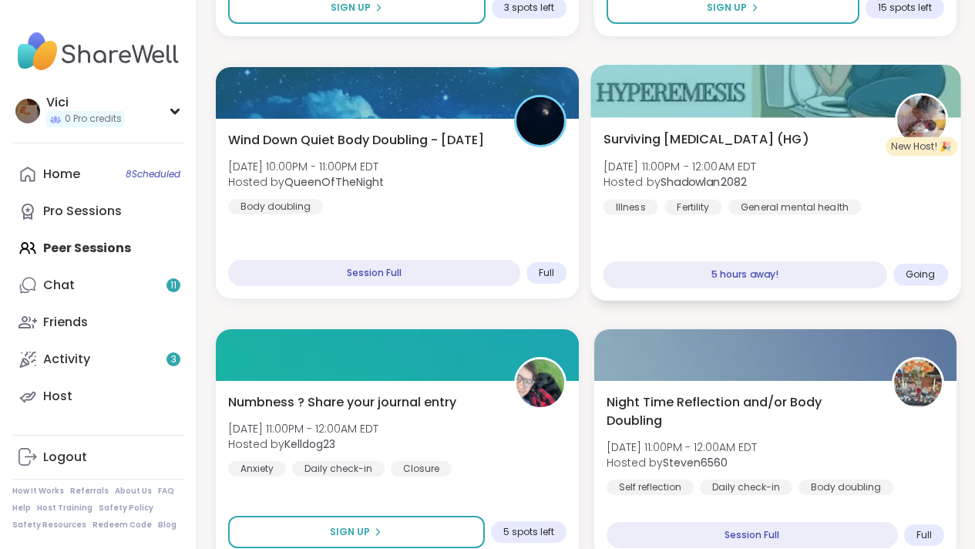
click at [737, 102] on div at bounding box center [775, 91] width 370 height 52
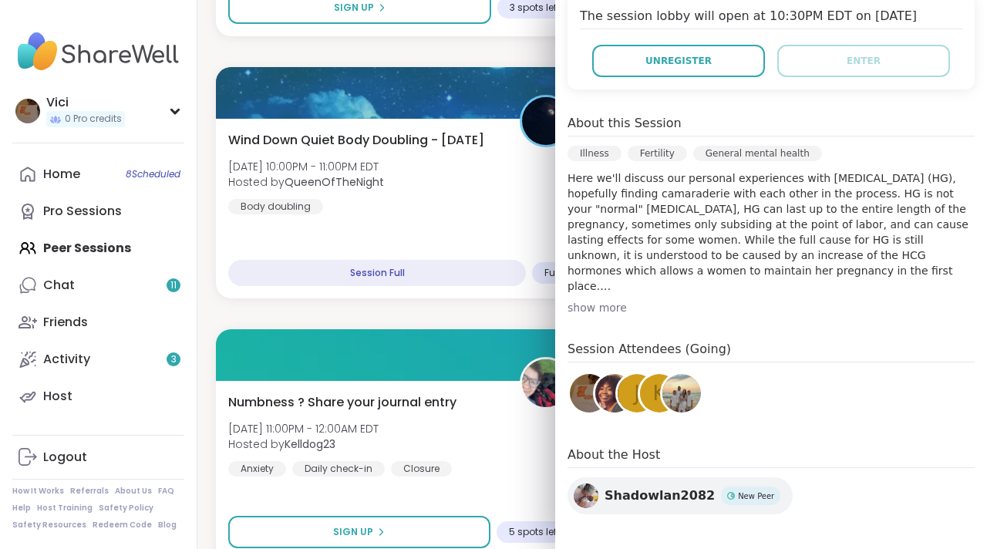
scroll to position [358, 0]
click at [594, 305] on div "show more" at bounding box center [770, 308] width 407 height 15
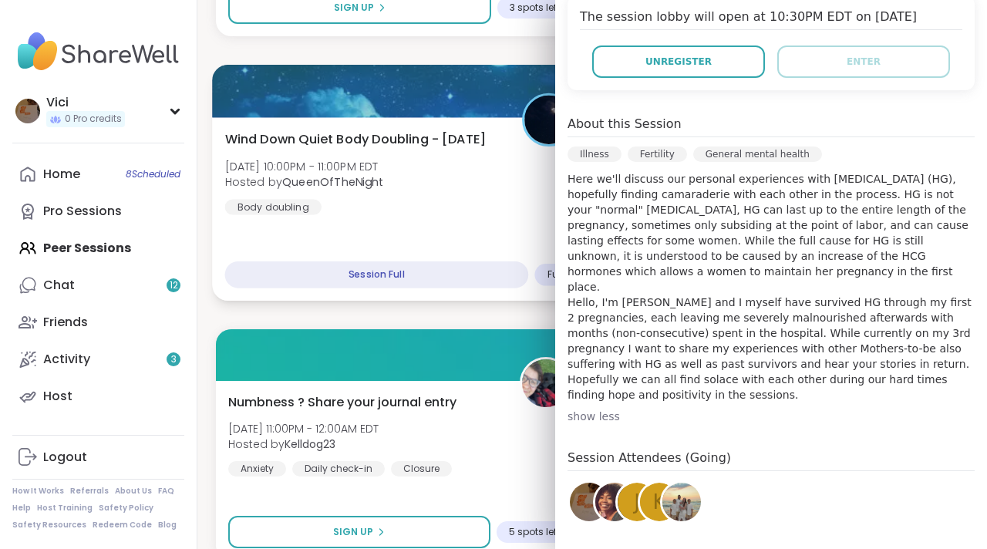
click at [497, 131] on div "Wind Down Quiet Body Doubling - [DATE] [DATE] 10:00PM - 11:00PM EDT Hosted by Q…" at bounding box center [400, 172] width 351 height 85
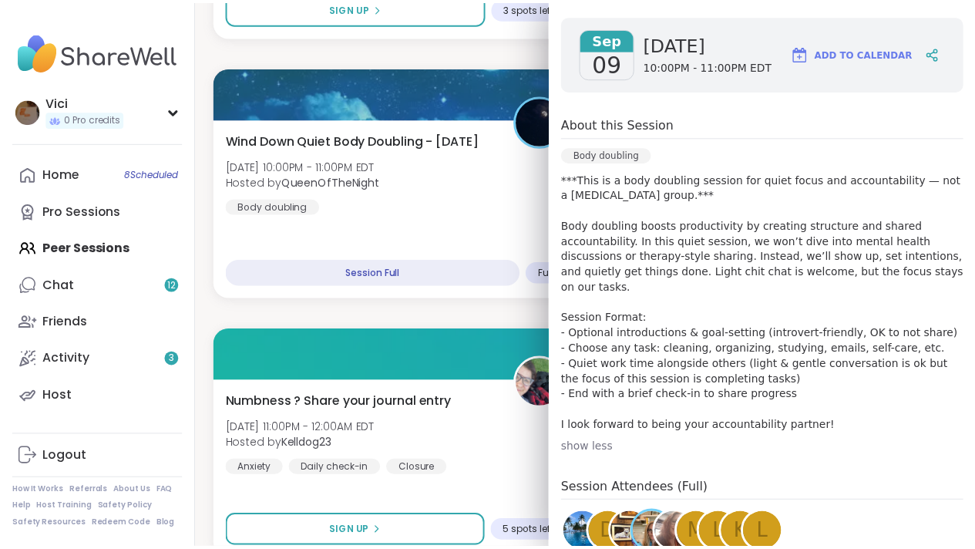
scroll to position [0, 0]
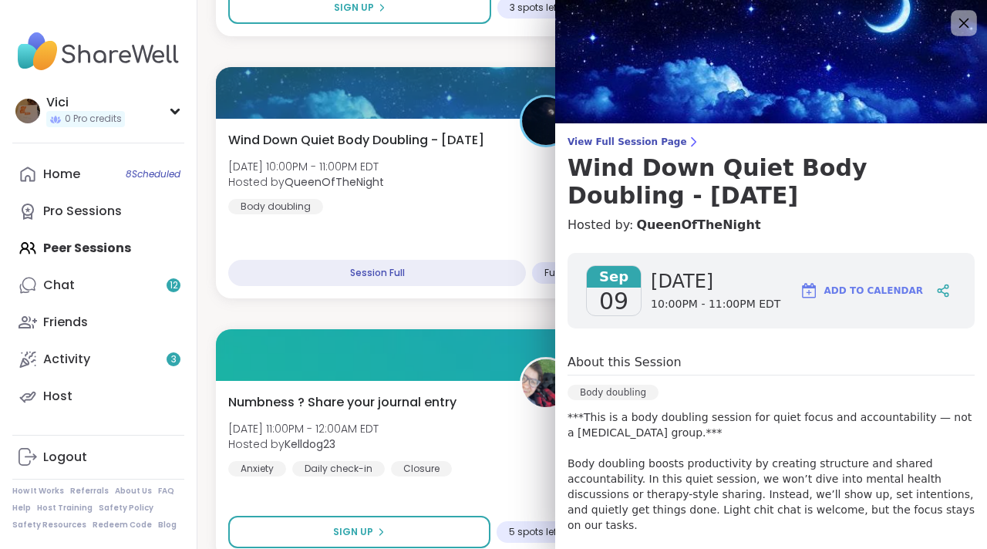
click at [950, 33] on div at bounding box center [963, 23] width 26 height 26
click at [954, 25] on icon at bounding box center [963, 22] width 19 height 19
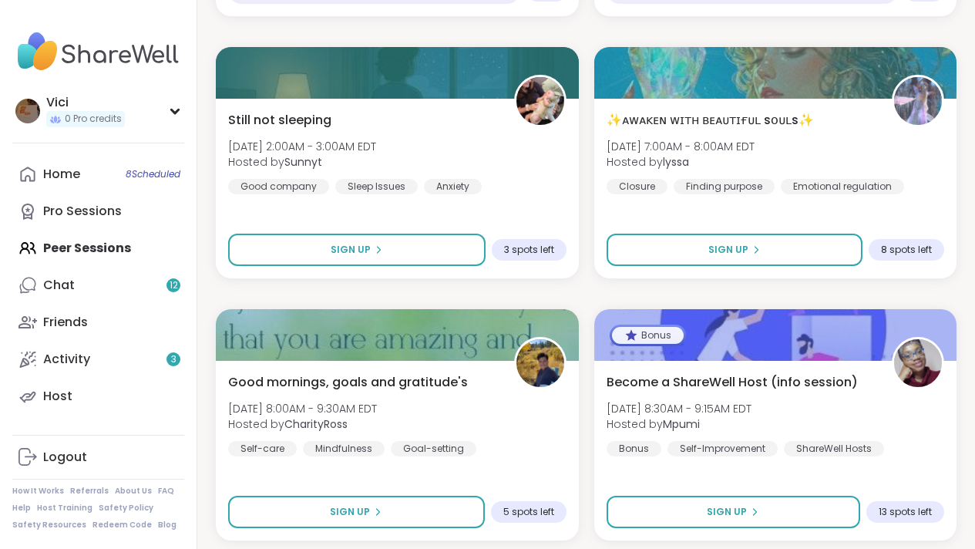
scroll to position [3843, 0]
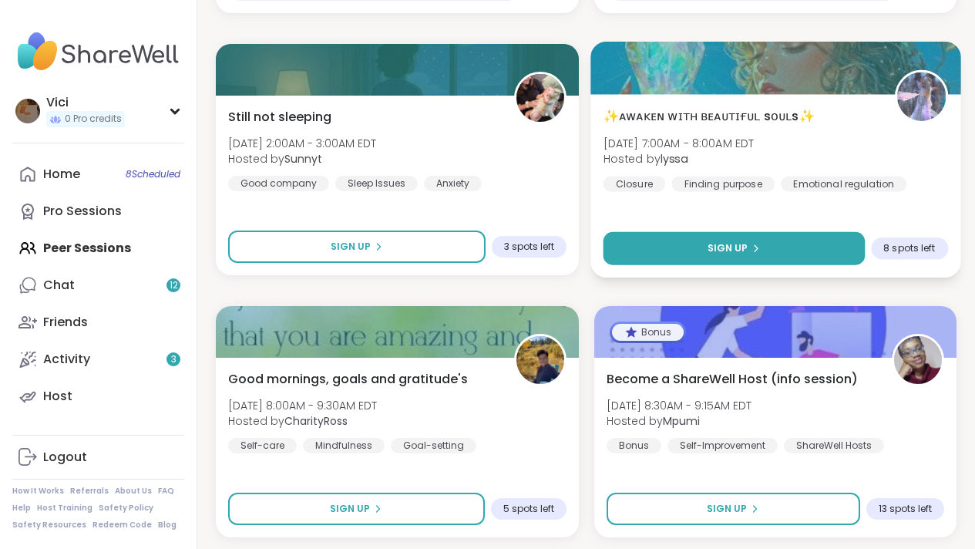
click at [738, 240] on button "Sign Up" at bounding box center [733, 248] width 261 height 33
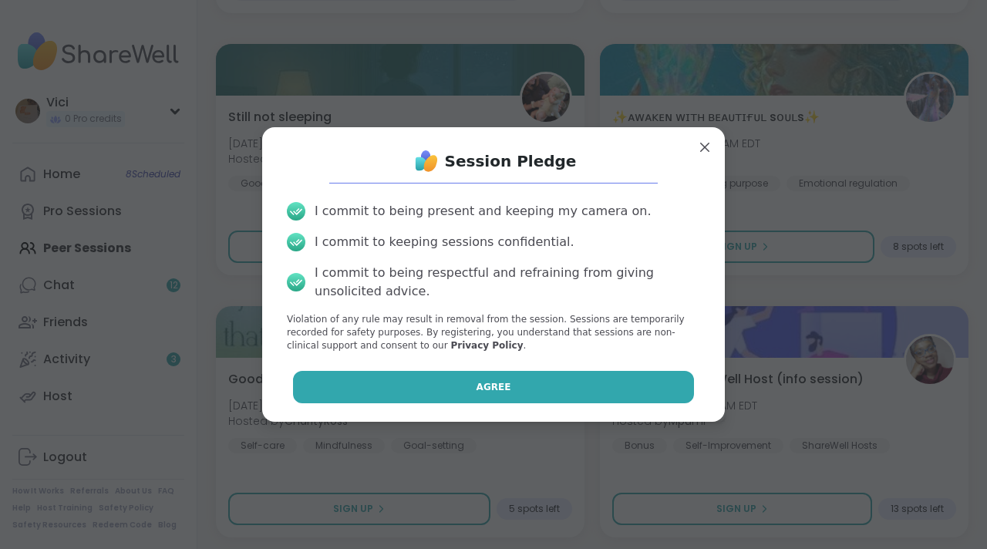
click at [565, 372] on button "Agree" at bounding box center [494, 387] width 402 height 32
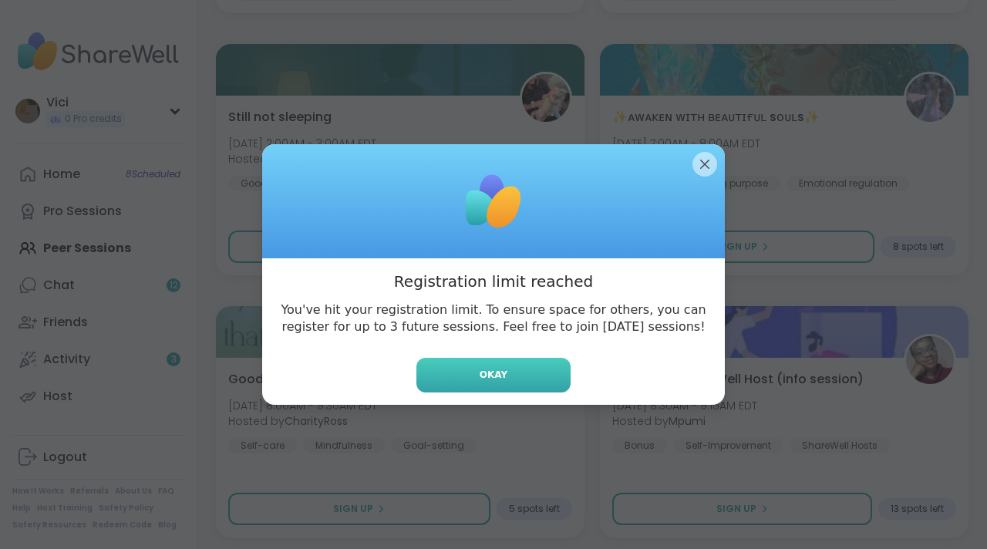
click at [536, 375] on button "Okay" at bounding box center [493, 375] width 154 height 35
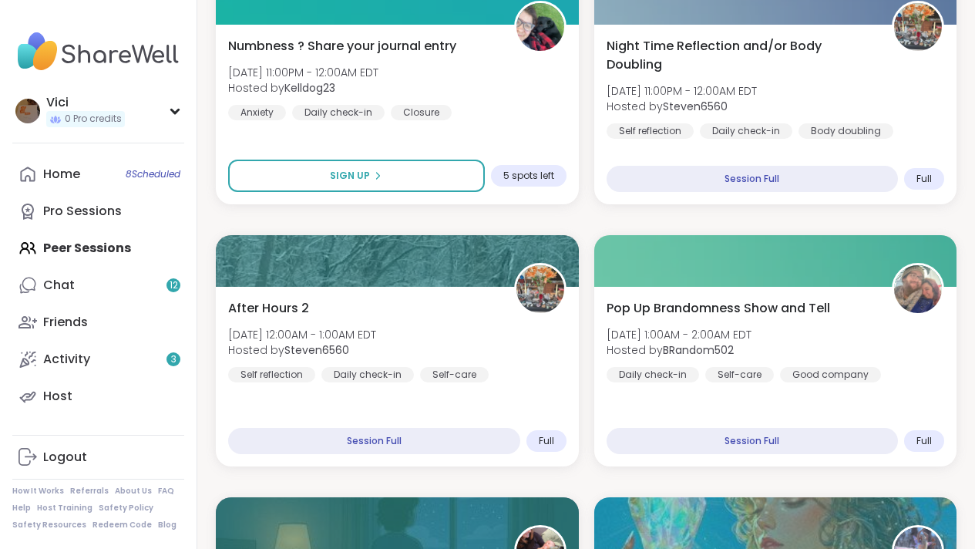
scroll to position [3383, 0]
